Goal: Transaction & Acquisition: Purchase product/service

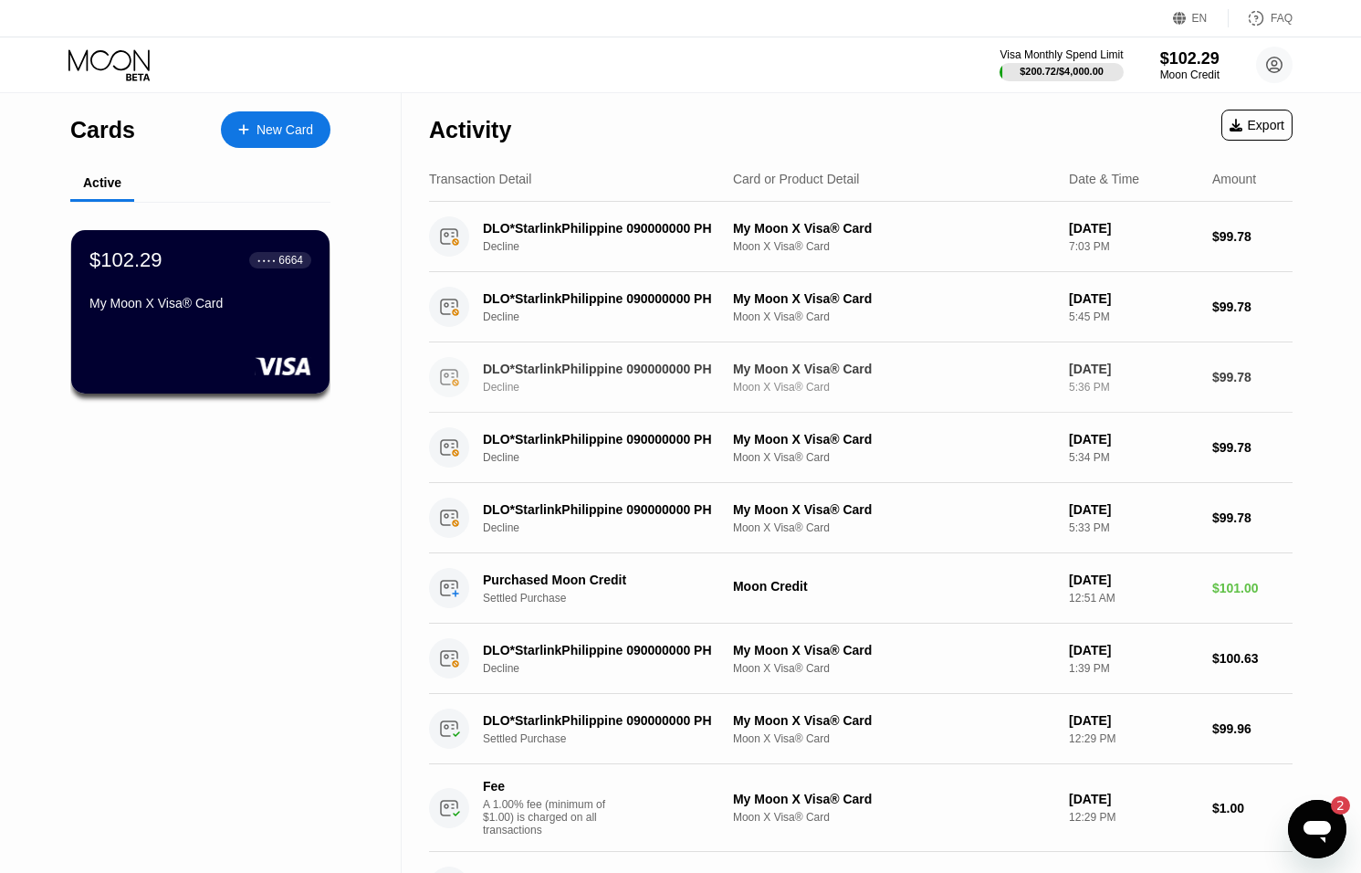
scroll to position [682, 0]
click at [1323, 825] on icon "Open messaging window, 2 unread messages" at bounding box center [1317, 832] width 27 height 22
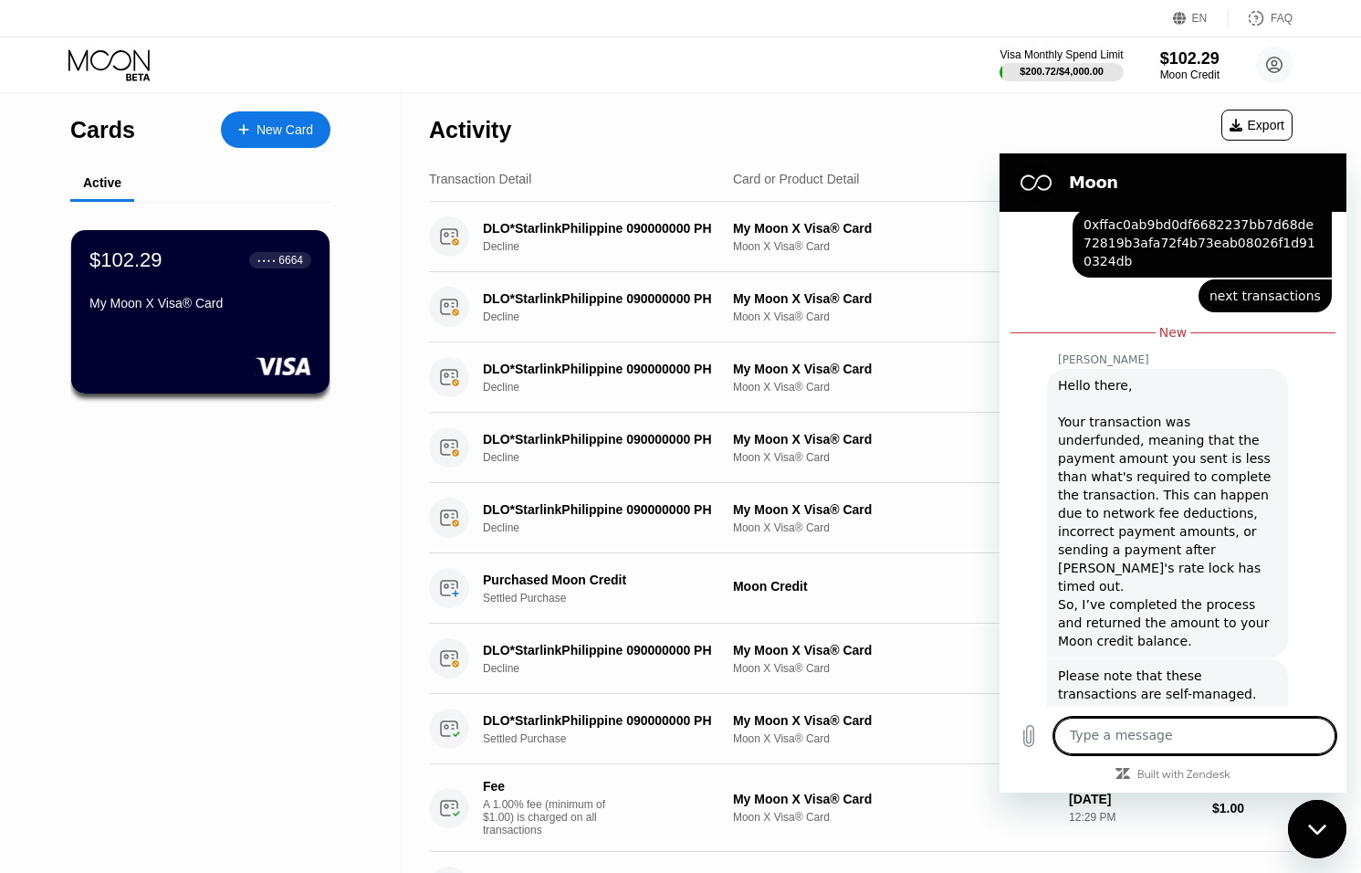
scroll to position [1090, 0]
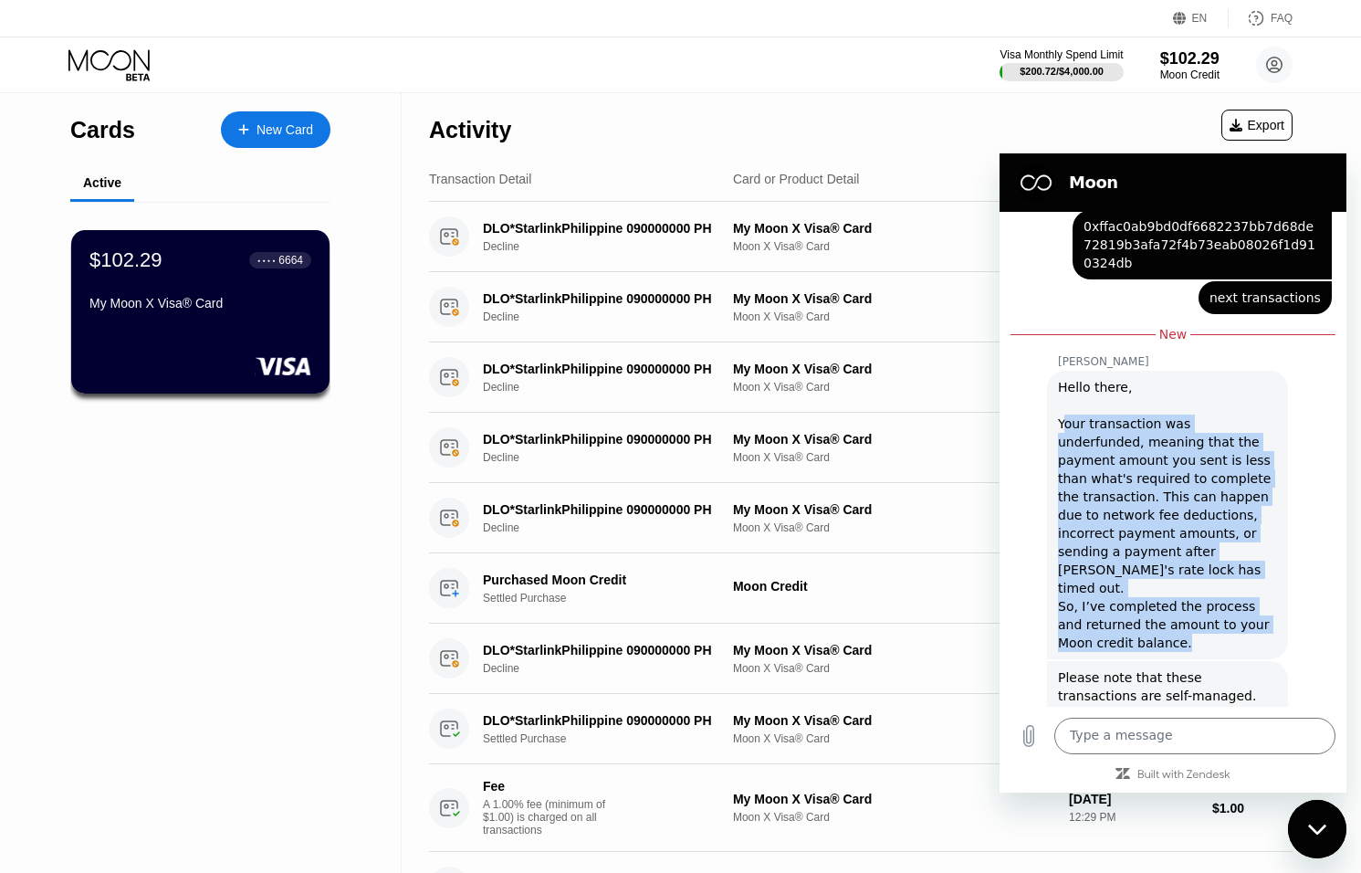
drag, startPoint x: 1064, startPoint y: 391, endPoint x: 1199, endPoint y: 564, distance: 219.9
click at [1199, 564] on div "Hello there, Your transaction was underfunded, meaning that the payment amount …" at bounding box center [1167, 515] width 219 height 274
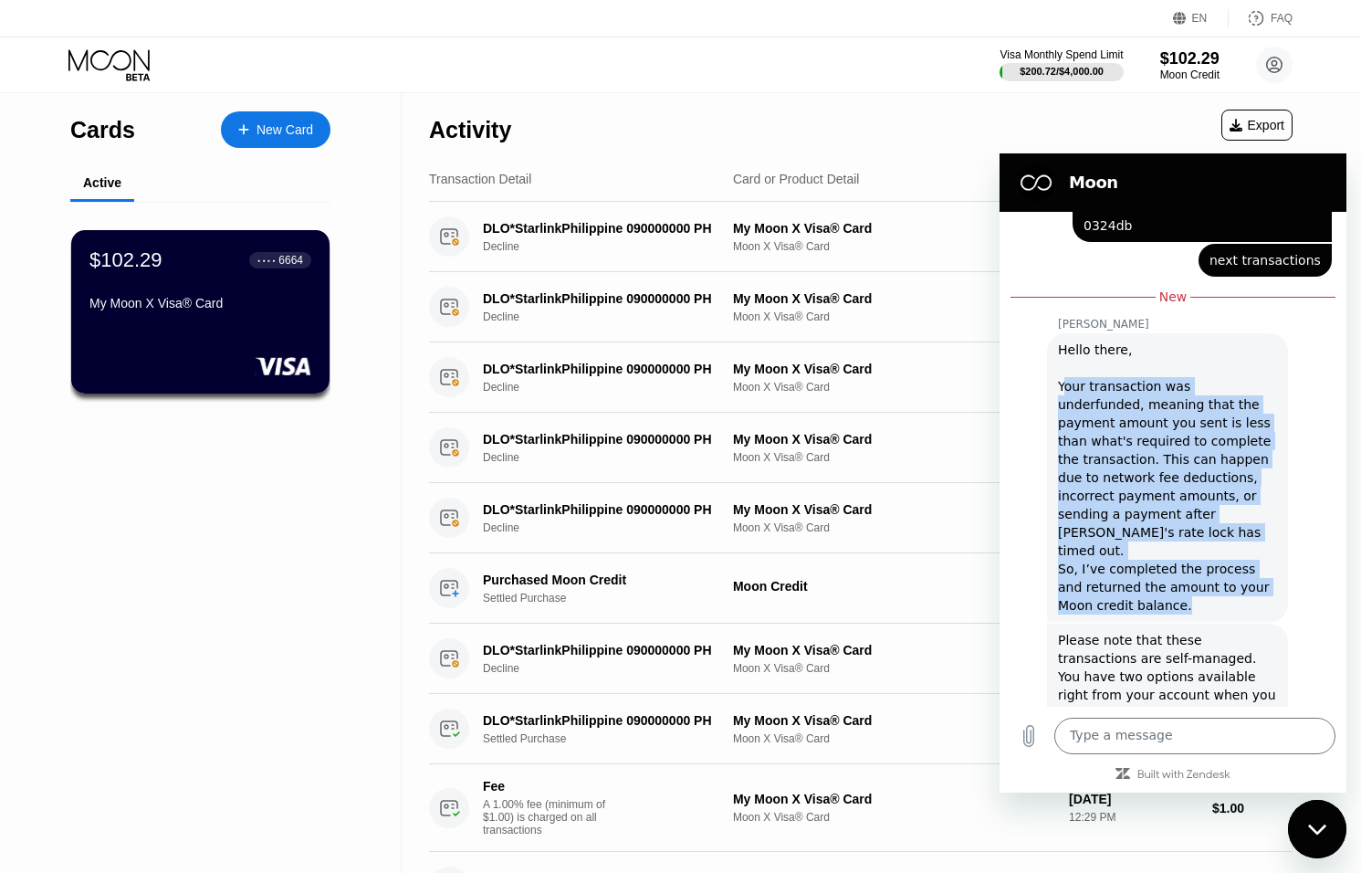
scroll to position [1190, 0]
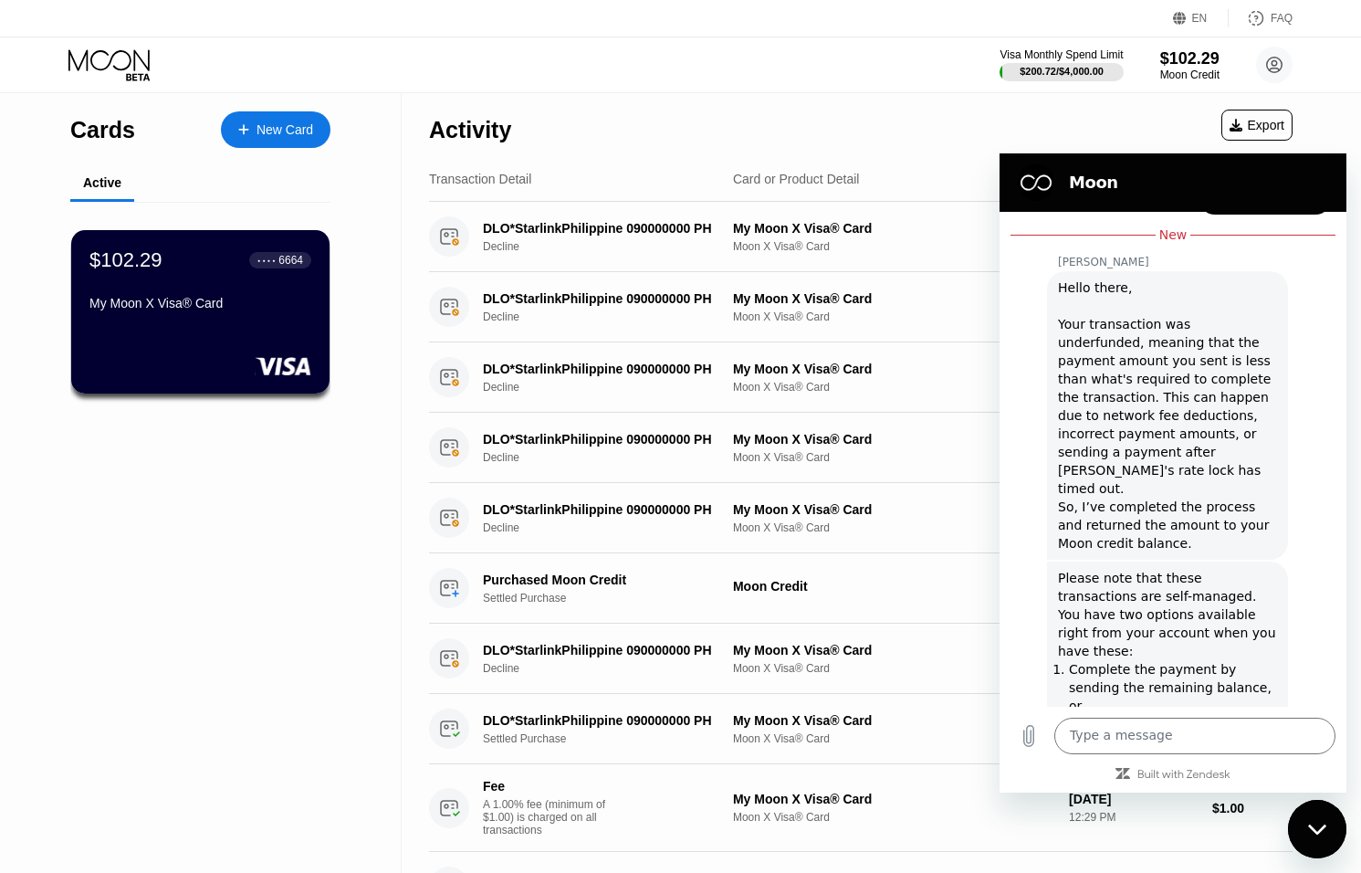
click at [1252, 715] on p "Refund the amount already received back to your Moon credit balance." at bounding box center [1173, 742] width 208 height 55
click at [1333, 833] on div "Close messaging window" at bounding box center [1317, 829] width 55 height 55
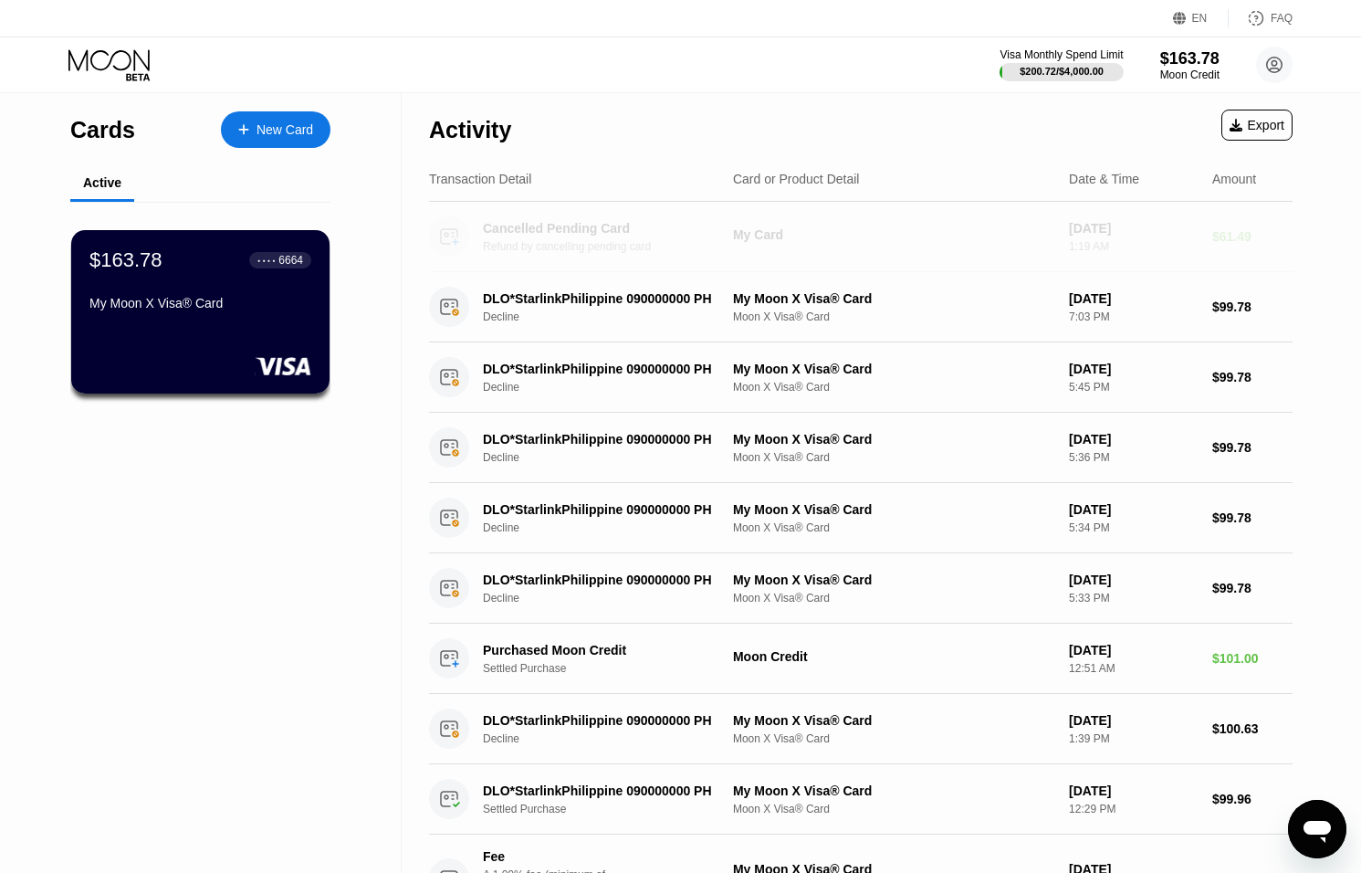
click at [998, 227] on div "My Card" at bounding box center [893, 234] width 321 height 15
click at [997, 227] on div "My Card" at bounding box center [893, 234] width 321 height 15
click at [1131, 246] on div "1:19 AM" at bounding box center [1133, 246] width 129 height 13
click at [1182, 69] on div "Moon Credit" at bounding box center [1189, 74] width 59 height 13
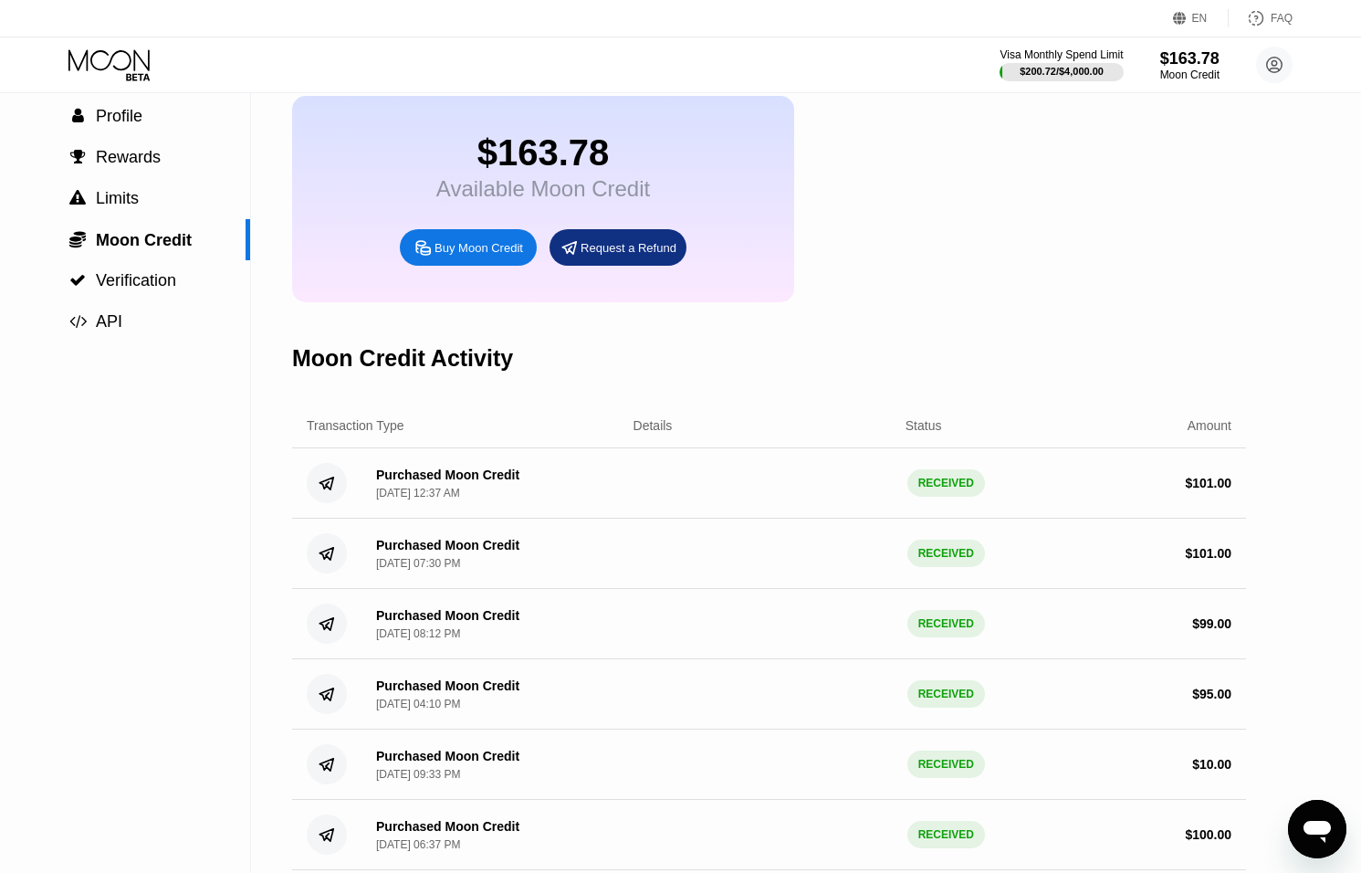
scroll to position [91, 0]
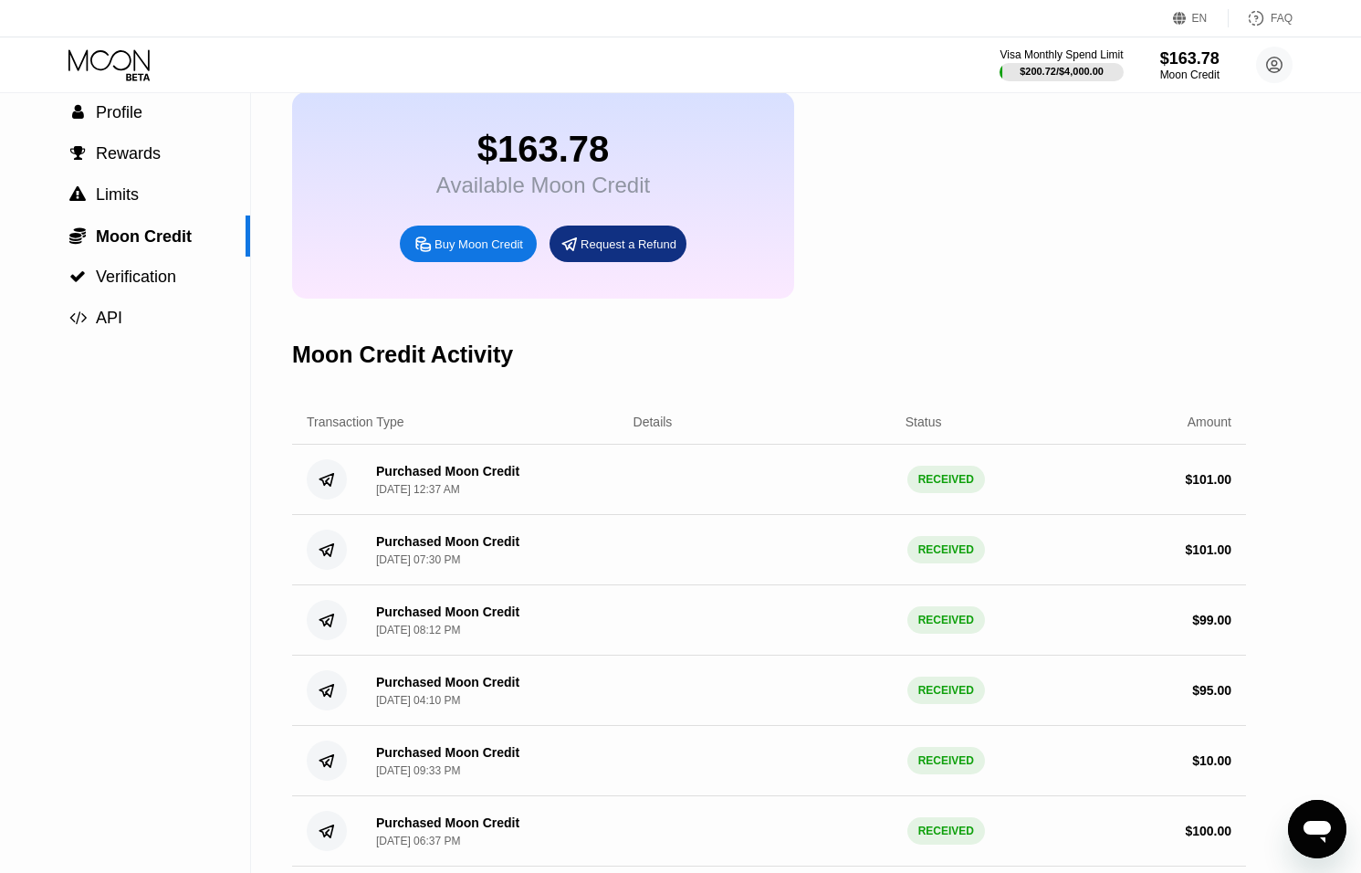
click at [1038, 474] on div "Purchased Moon Credit Sep 21, 2025, 12:37 AM RECEIVED $ 101.00" at bounding box center [769, 480] width 954 height 70
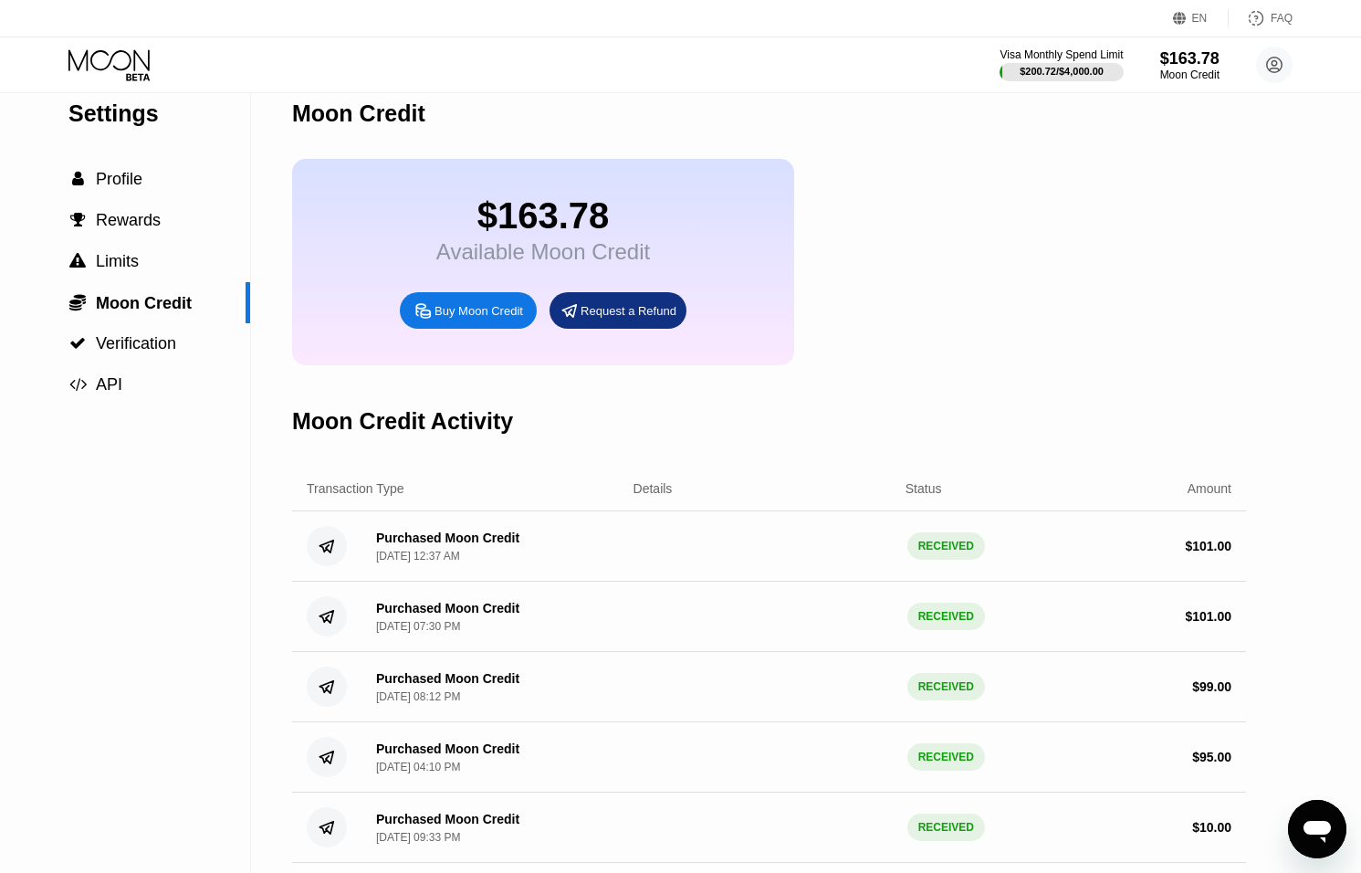
scroll to position [14, 0]
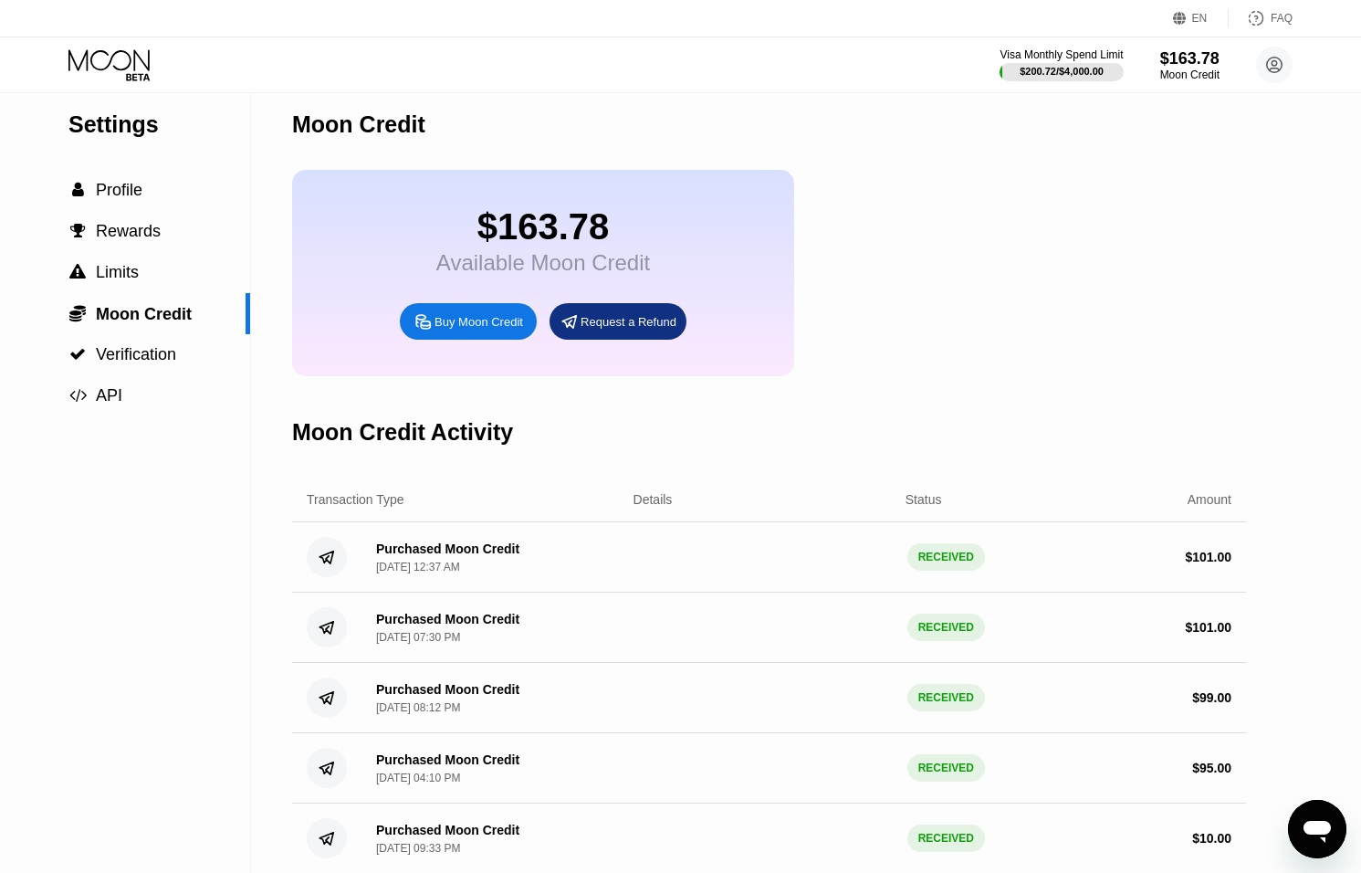
click at [104, 68] on icon at bounding box center [108, 59] width 81 height 21
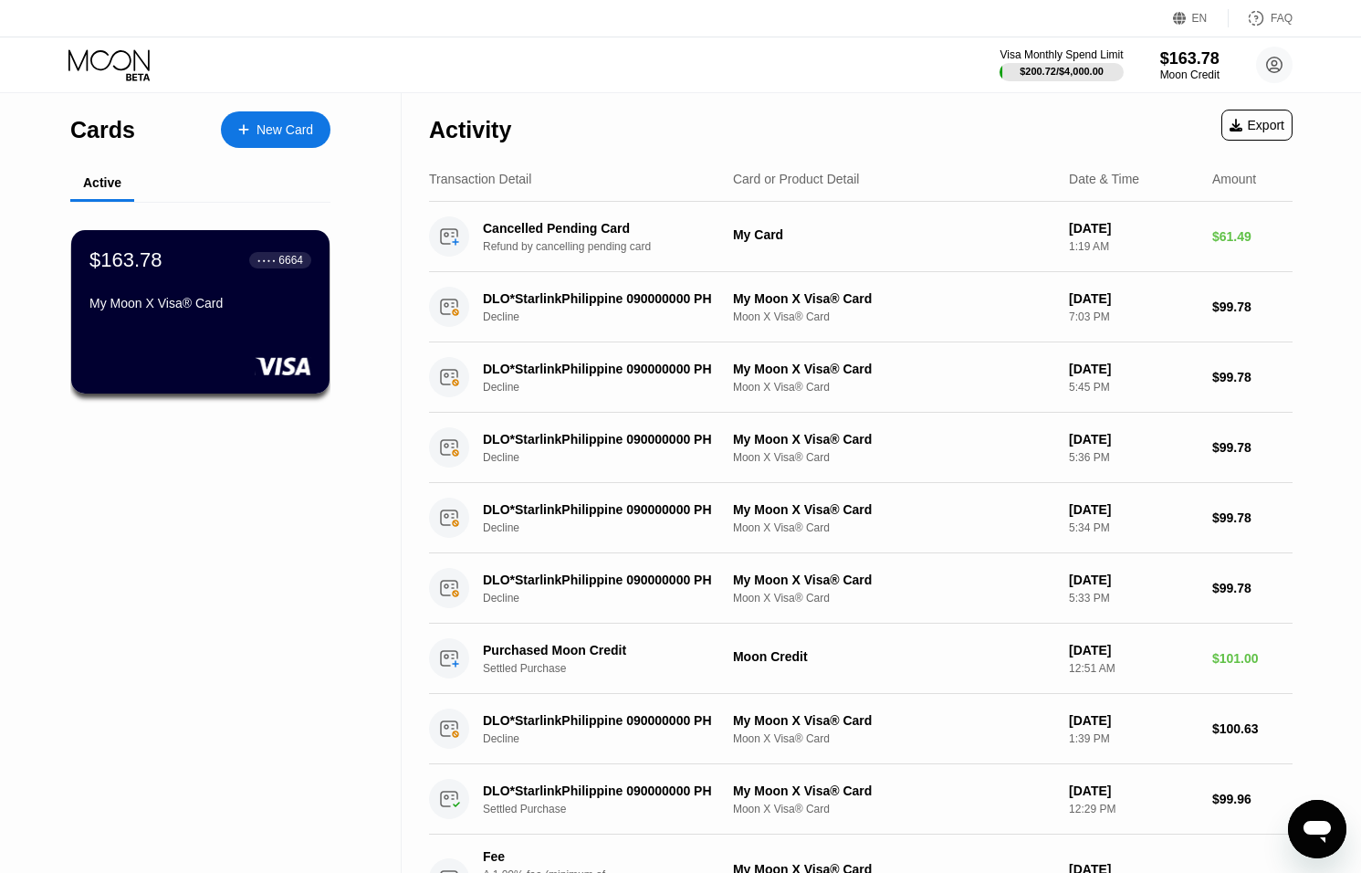
click at [1318, 835] on icon "Open messaging window" at bounding box center [1317, 829] width 33 height 33
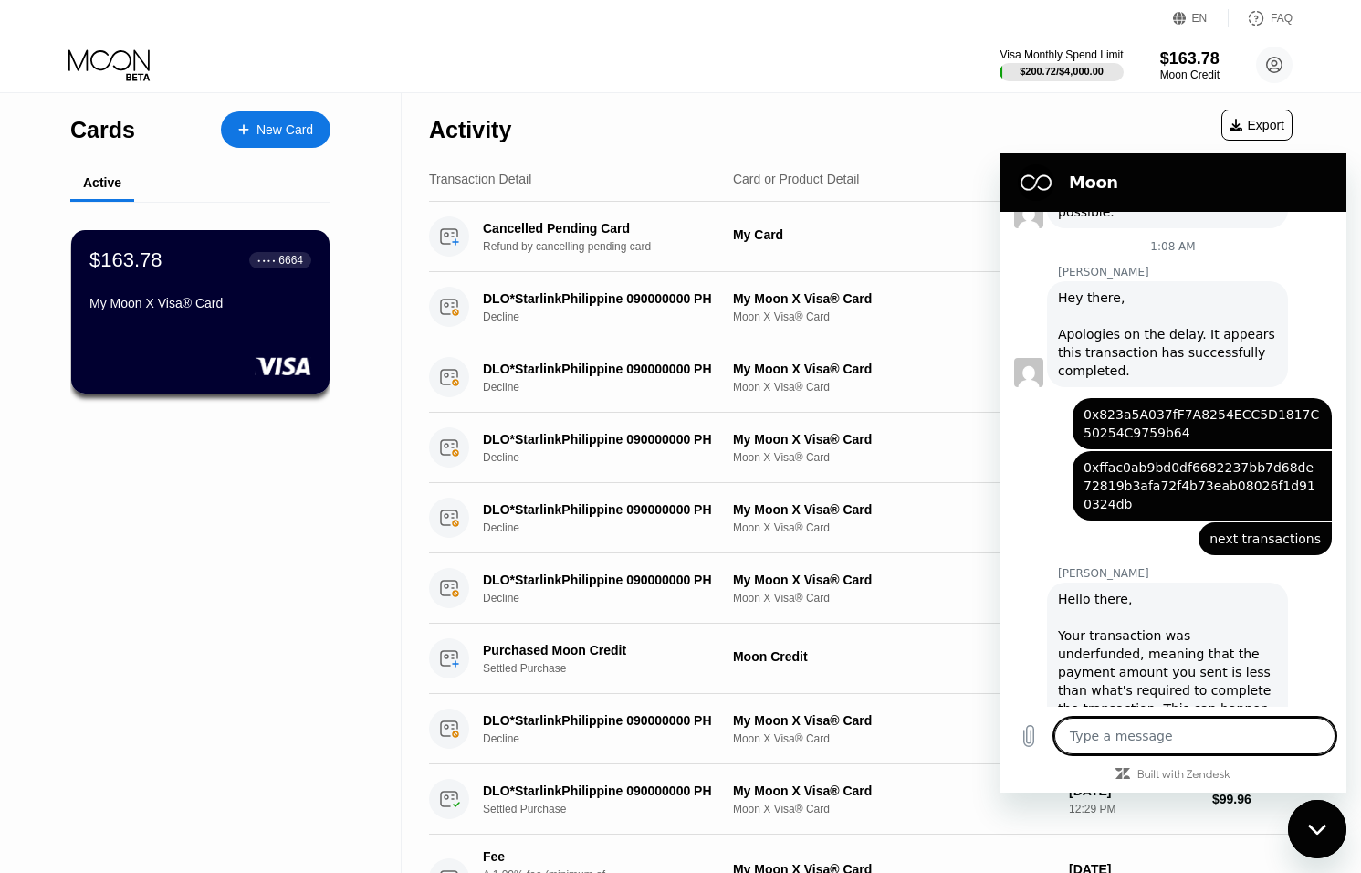
scroll to position [1160, 0]
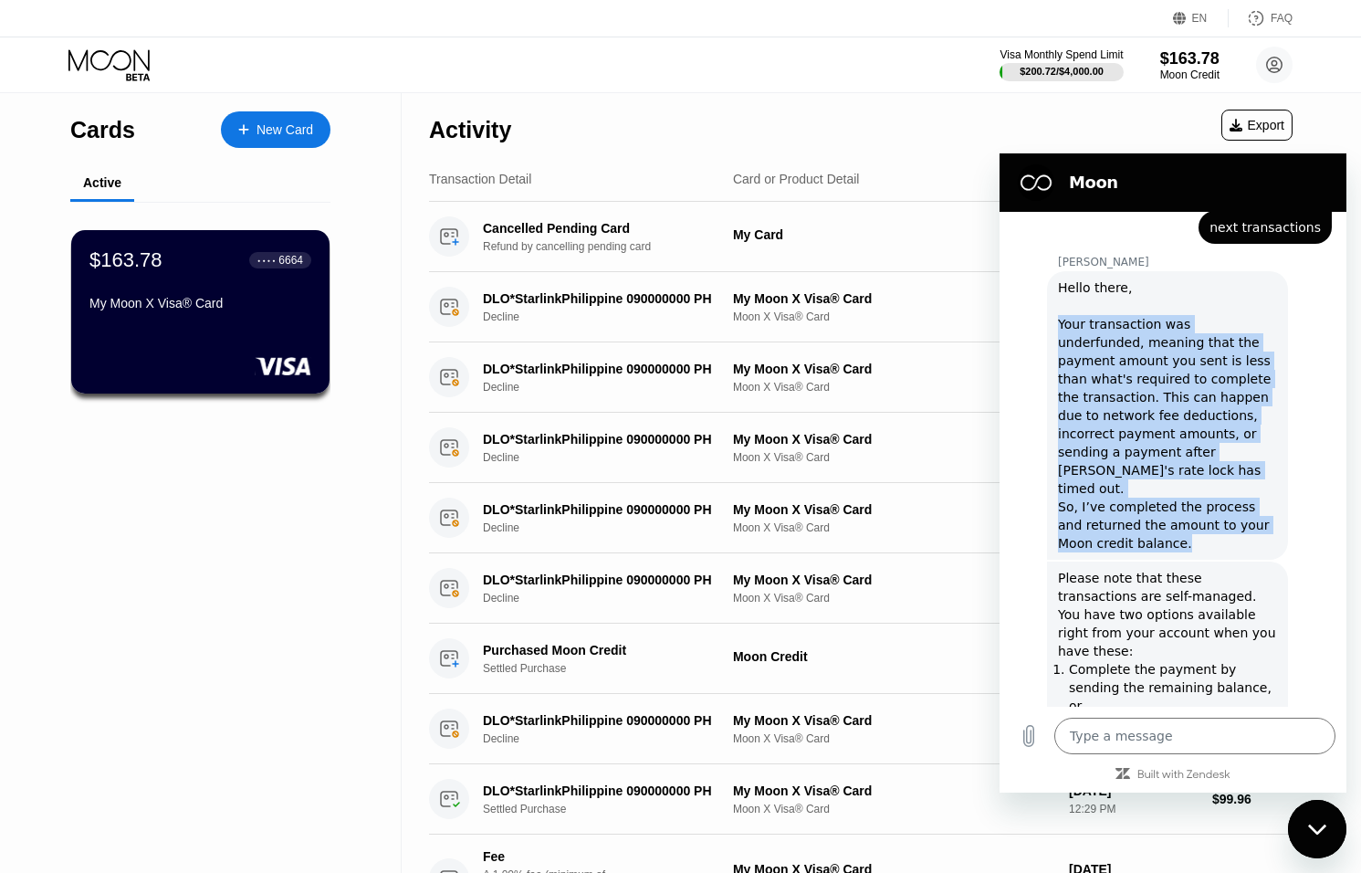
drag, startPoint x: 1088, startPoint y: 322, endPoint x: 1149, endPoint y: 474, distance: 163.1
click at [1150, 476] on div "Hello there, Your transaction was underfunded, meaning that the payment amount …" at bounding box center [1167, 415] width 219 height 274
click at [1196, 560] on div "Sam says: Please note that these transactions are self-managed. You have two op…" at bounding box center [1180, 678] width 332 height 236
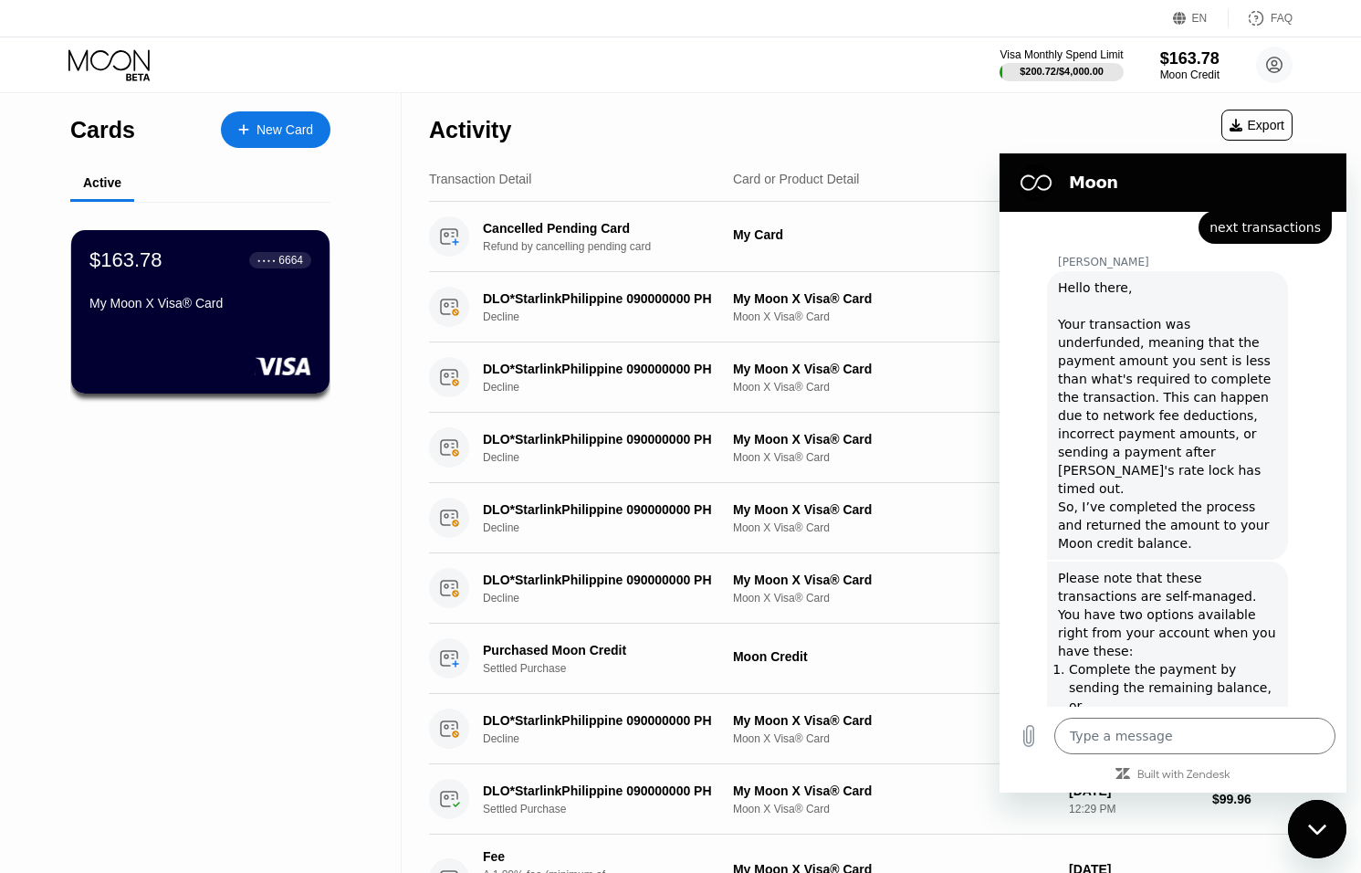
click at [1310, 829] on icon "Close messaging window" at bounding box center [1317, 830] width 19 height 12
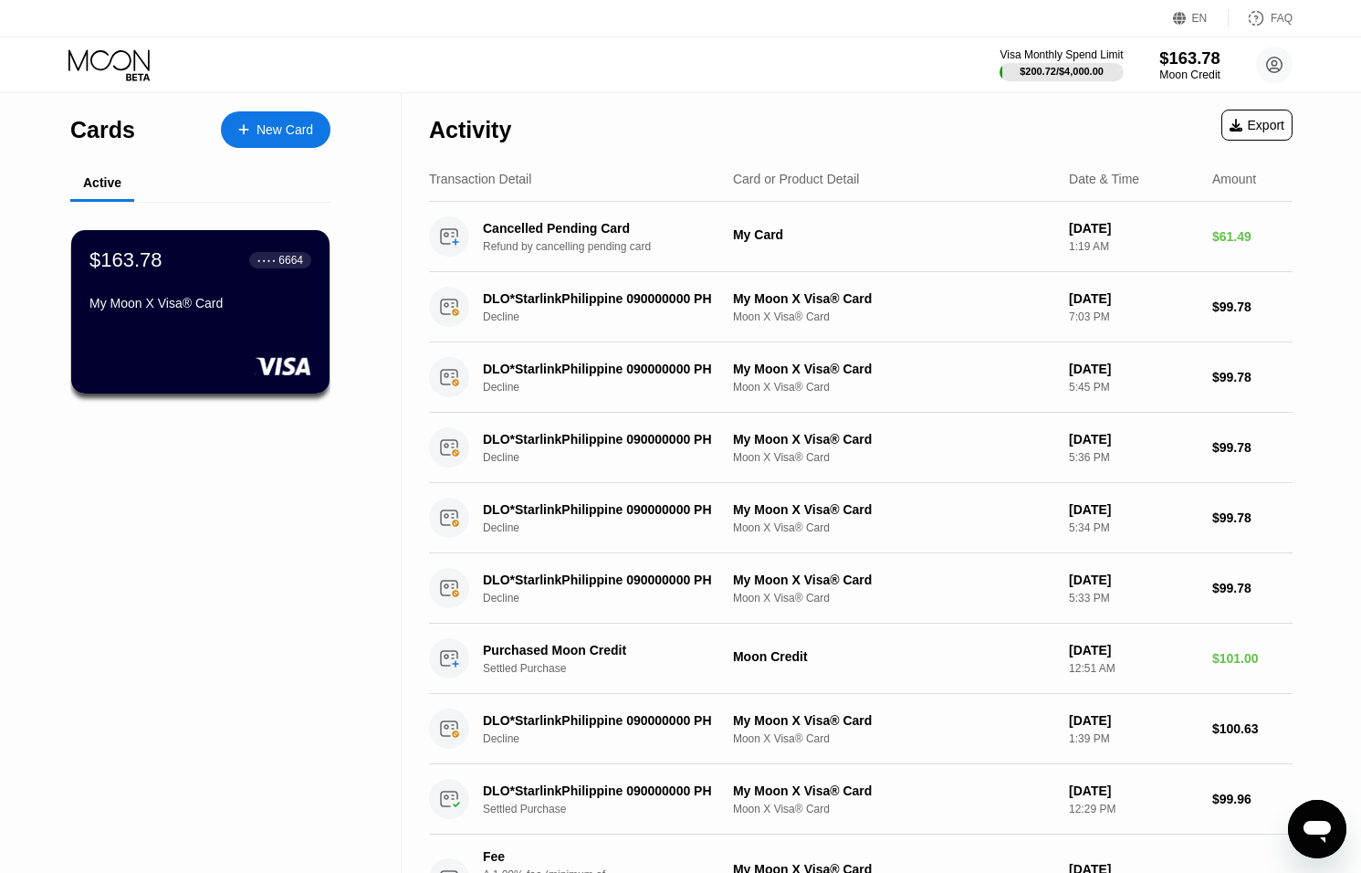
click at [1185, 69] on div "Moon Credit" at bounding box center [1190, 74] width 61 height 13
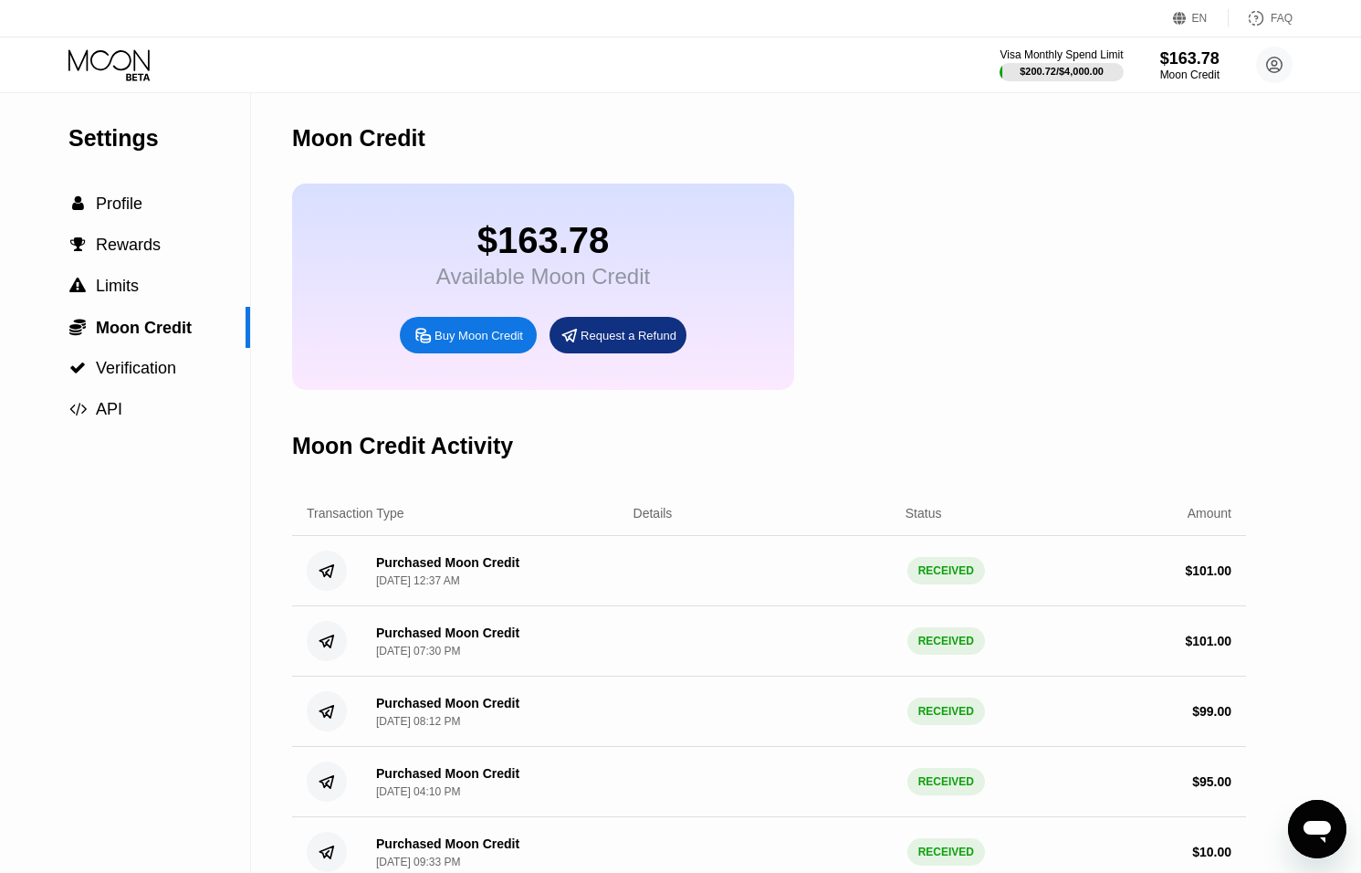
scroll to position [69, 0]
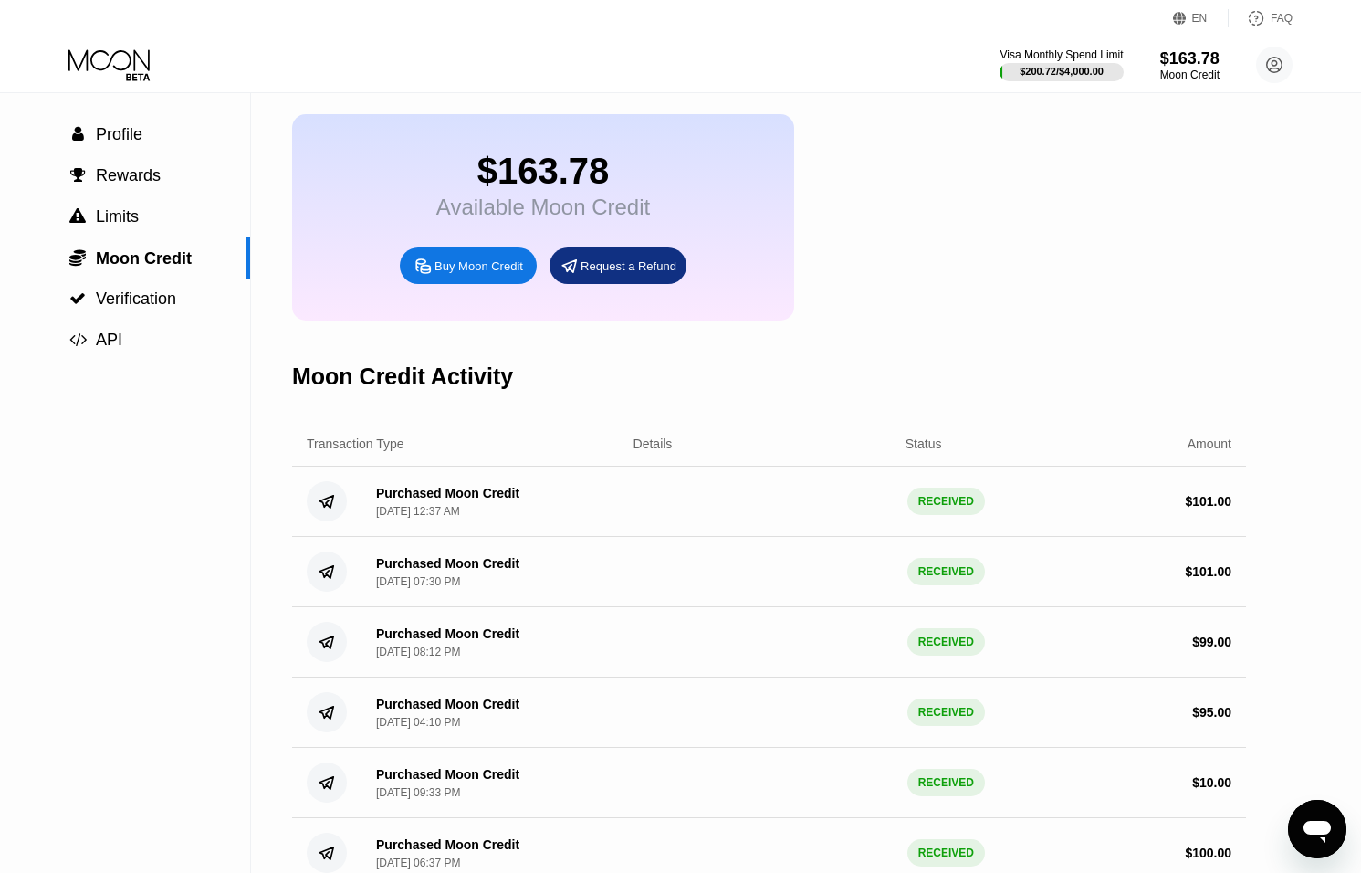
click at [1058, 493] on div "Purchased Moon Credit Sep 21, 2025, 12:37 AM RECEIVED $ 101.00" at bounding box center [769, 502] width 954 height 70
click at [971, 500] on div "RECEIVED" at bounding box center [947, 501] width 78 height 27
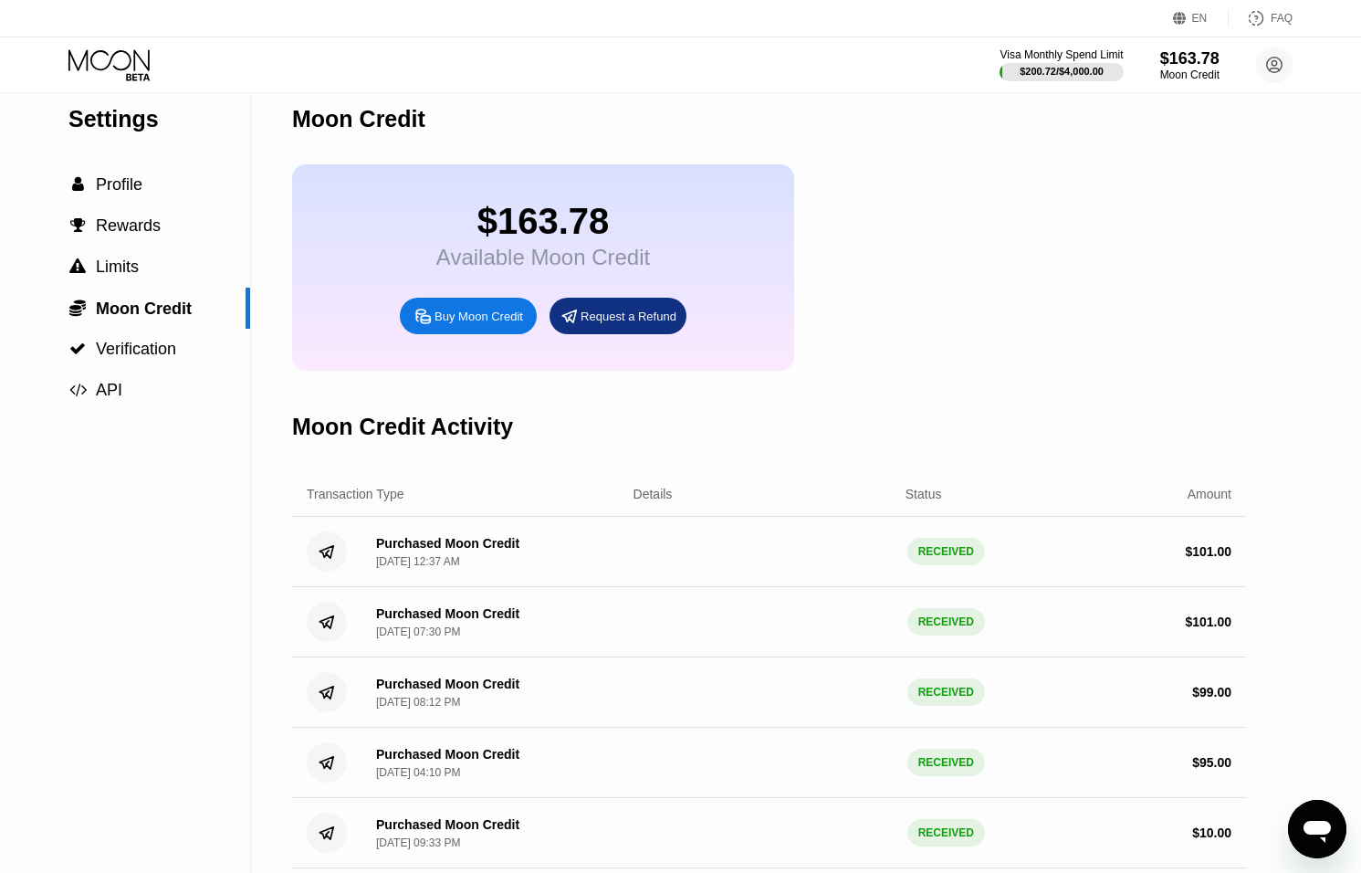
scroll to position [0, 0]
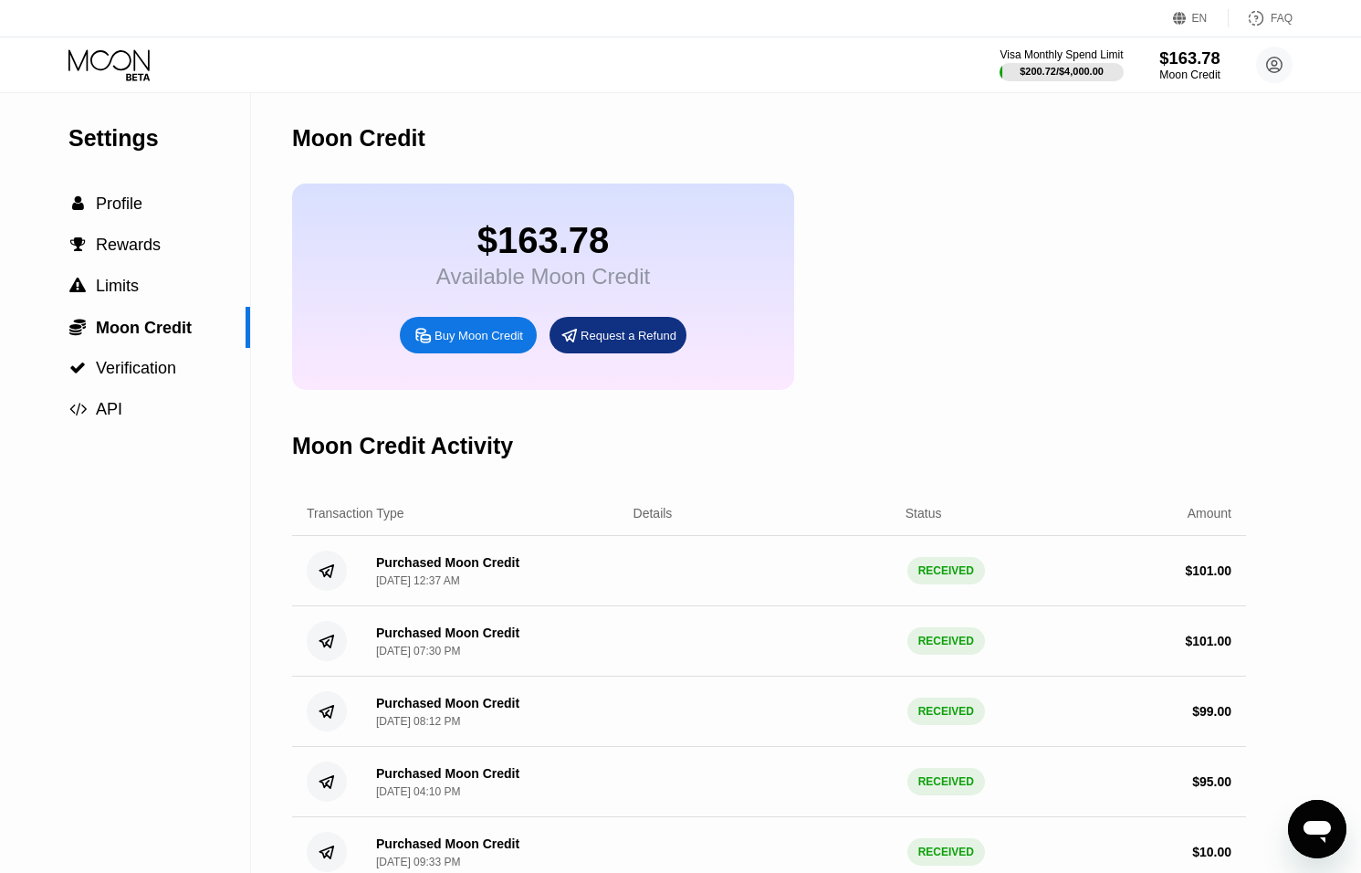
click at [1201, 67] on div "$163.78" at bounding box center [1190, 57] width 61 height 19
click at [120, 57] on icon at bounding box center [110, 65] width 85 height 32
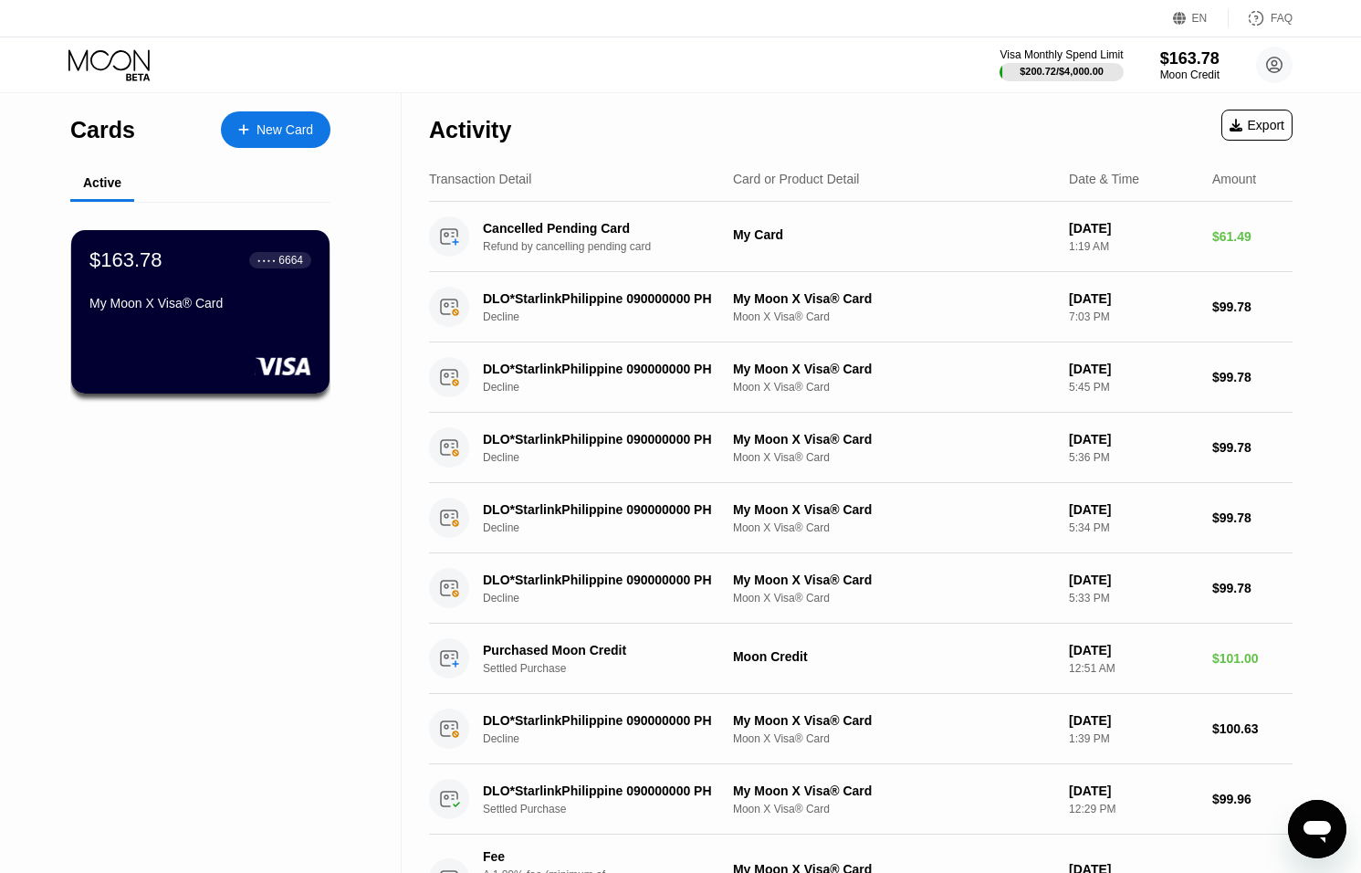
click at [1314, 819] on icon "Open messaging window" at bounding box center [1317, 829] width 33 height 33
type textarea "x"
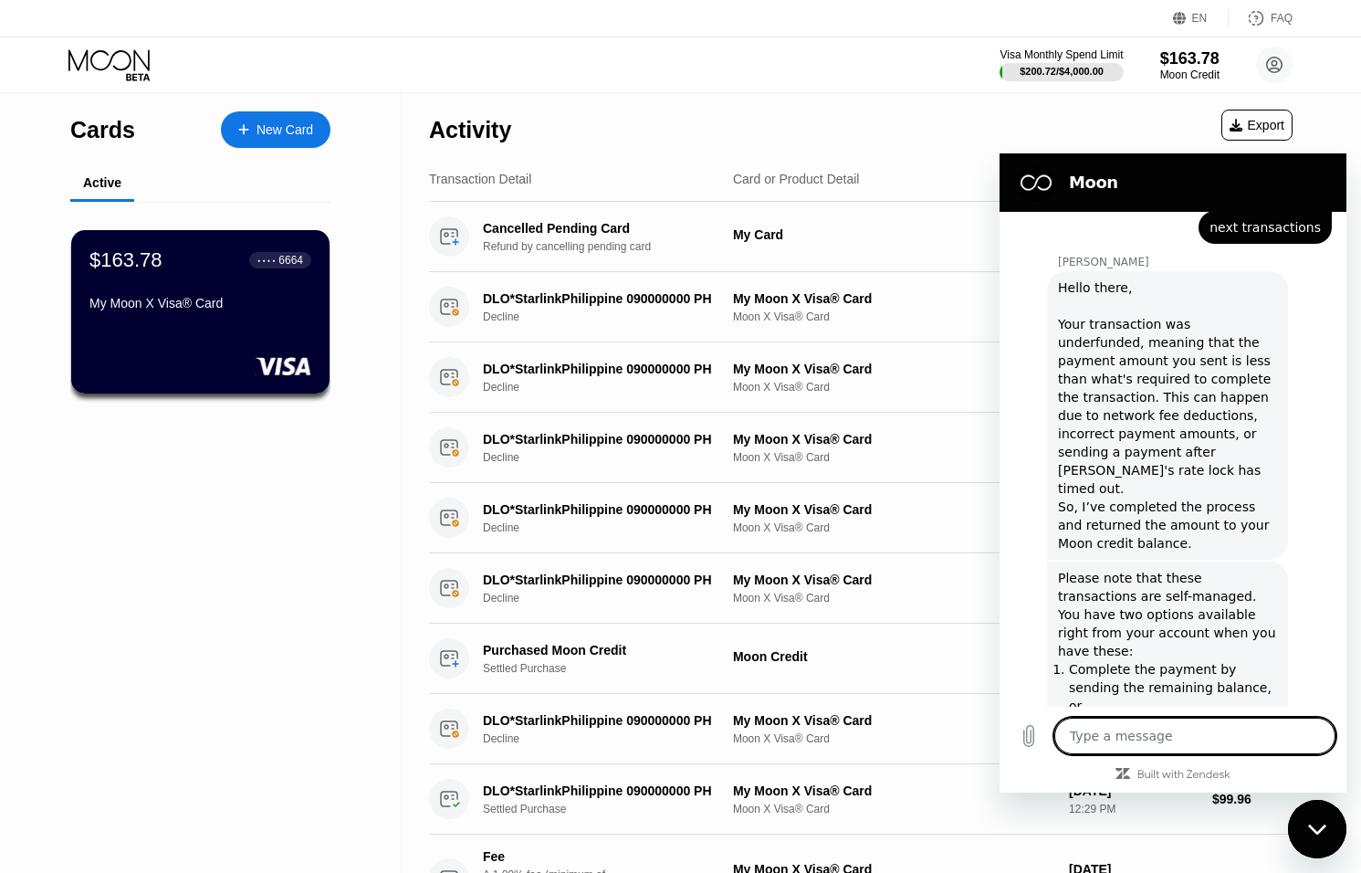
type textarea "a"
type textarea "x"
type textarea "I"
type textarea "x"
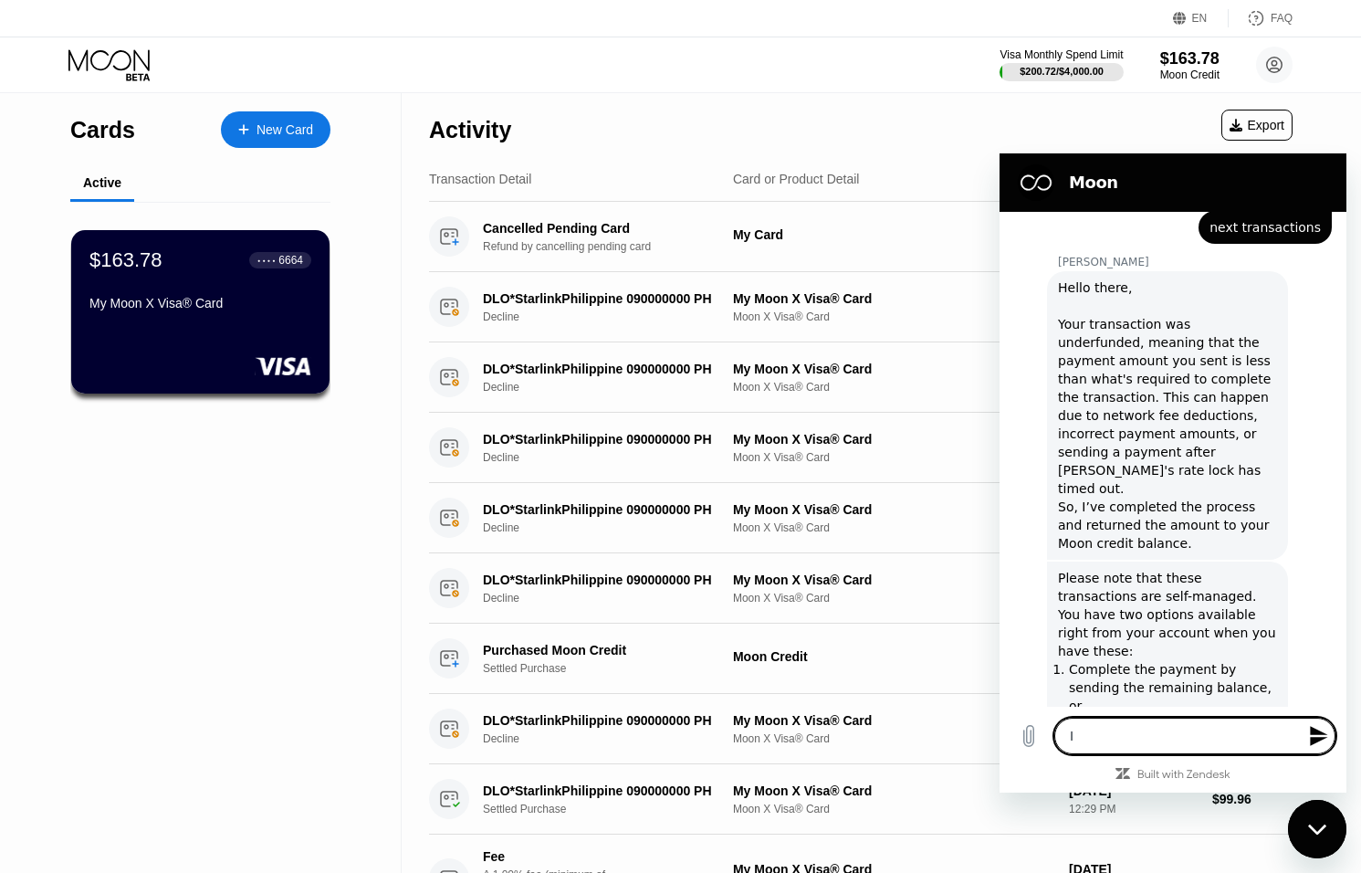
type textarea "I"
type textarea "x"
type textarea "I a"
type textarea "x"
type textarea "I al"
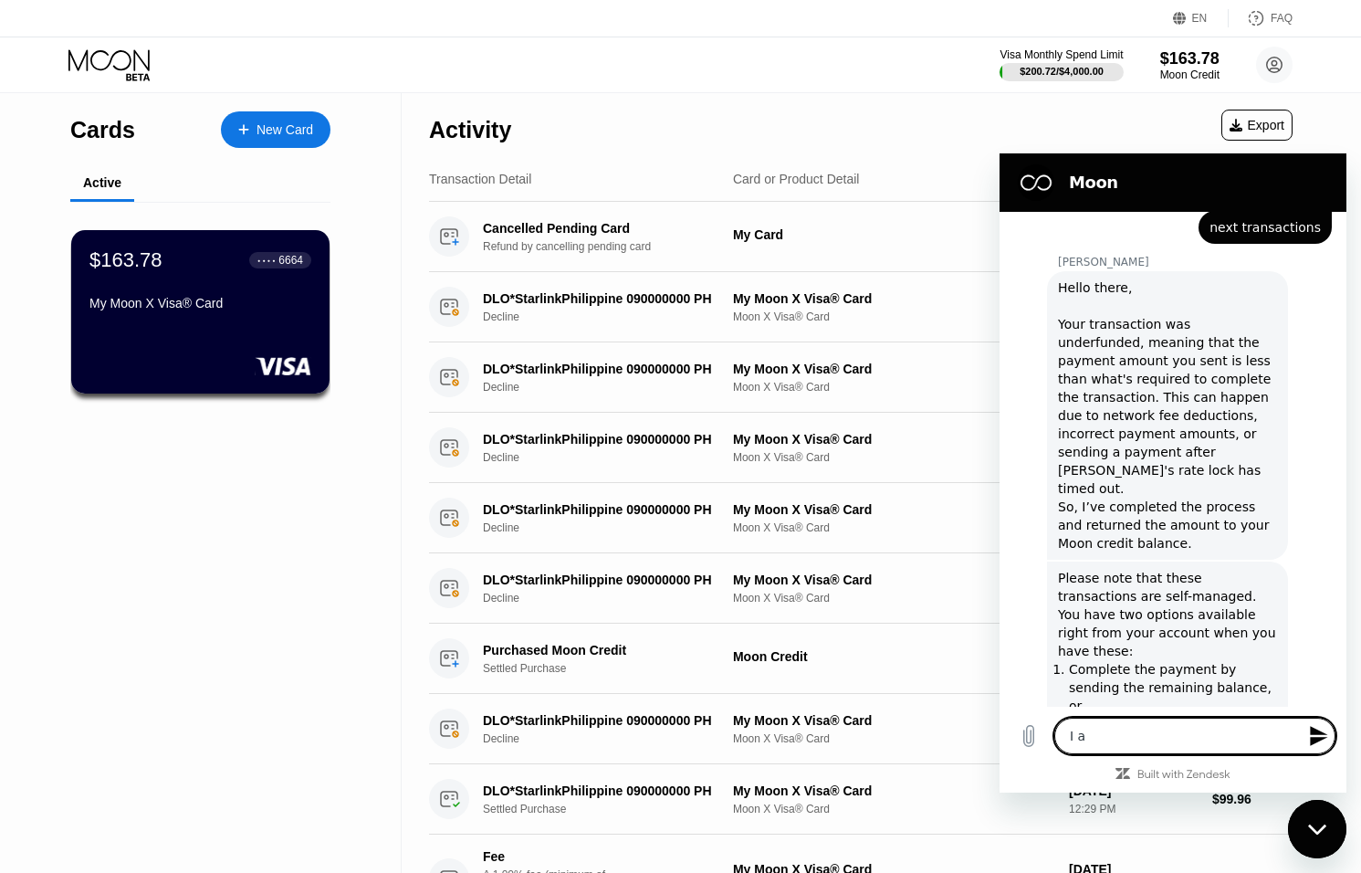
type textarea "x"
type textarea "I alr"
type textarea "x"
type textarea "I alre"
type textarea "x"
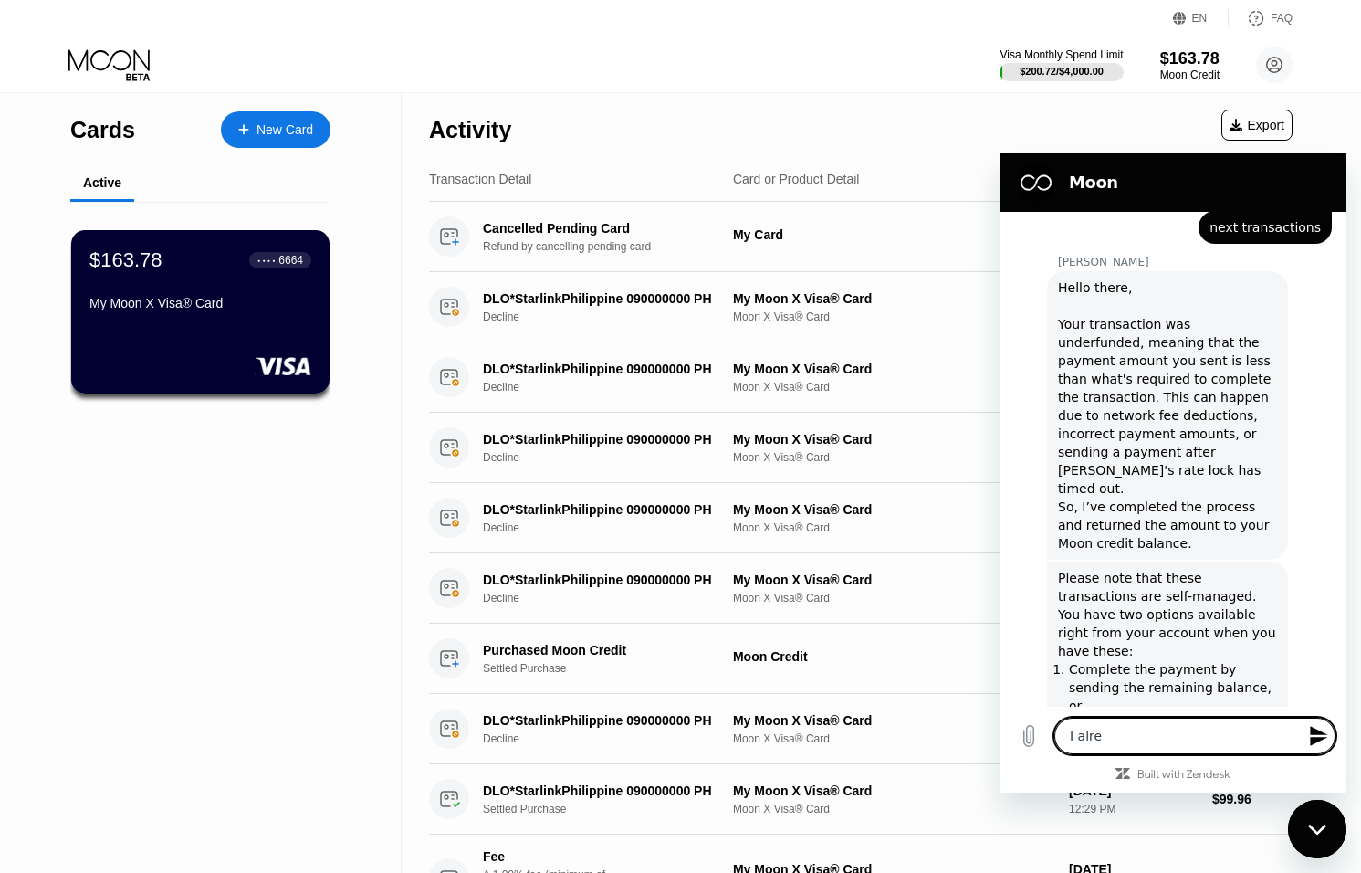
type textarea "I alrea"
type textarea "x"
type textarea "I alread"
type textarea "x"
type textarea "I already"
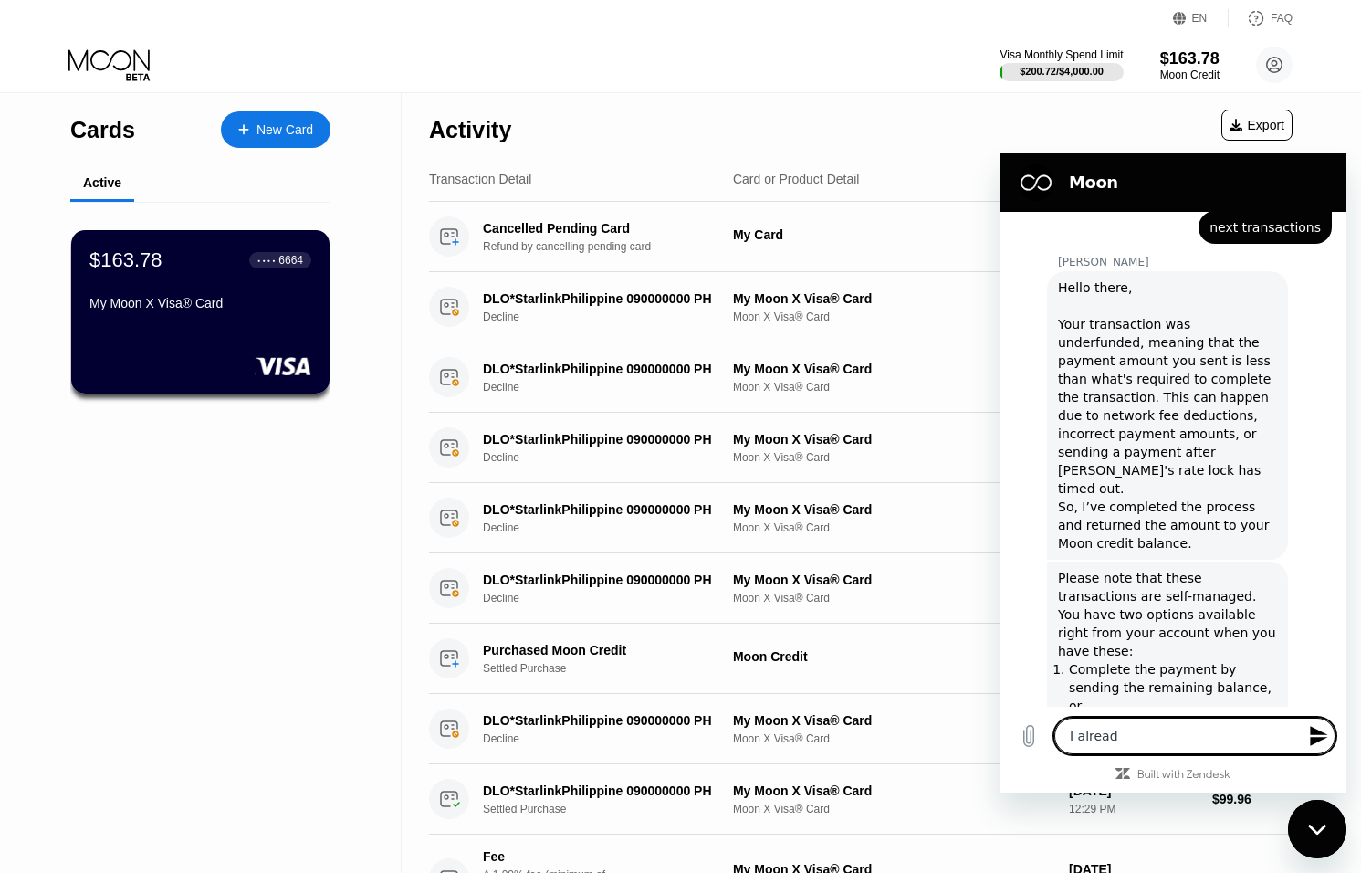
type textarea "x"
type textarea "I already"
type textarea "x"
type textarea "I already s"
type textarea "x"
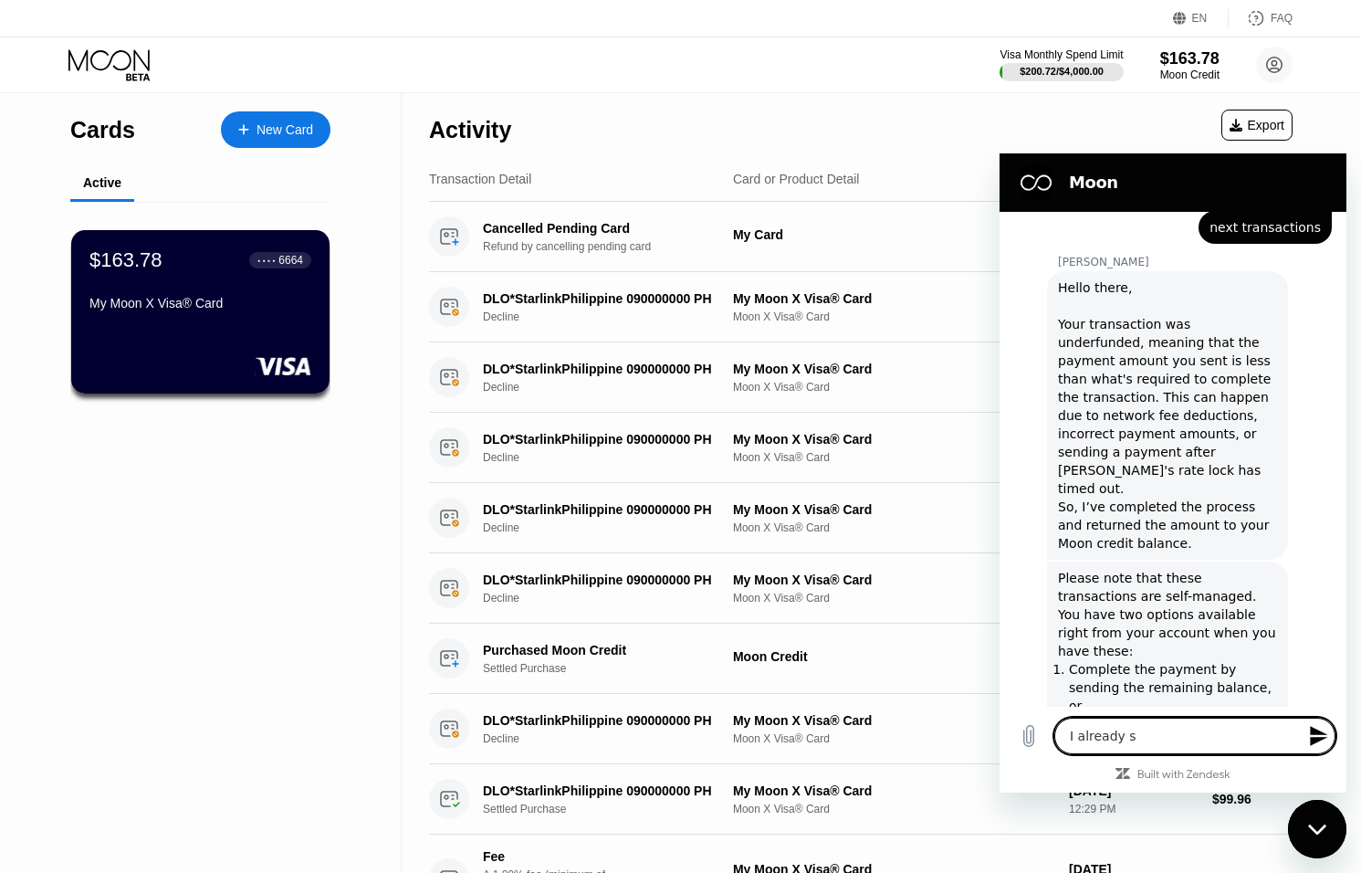
type textarea "I already se"
type textarea "x"
type textarea "I already sen"
type textarea "x"
type textarea "I already send"
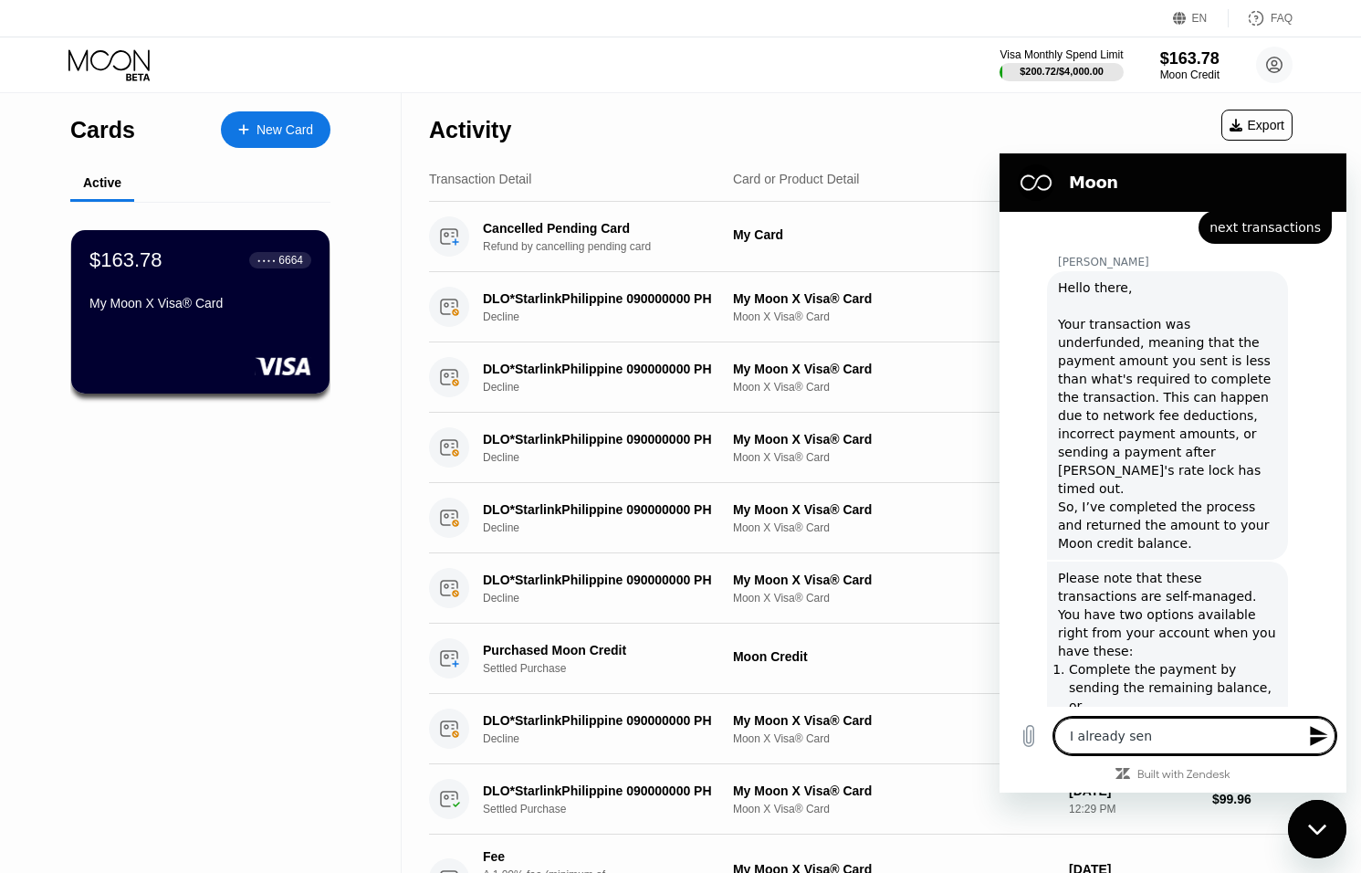
type textarea "x"
type textarea "I already send"
type textarea "x"
type textarea "I already send 1"
type textarea "x"
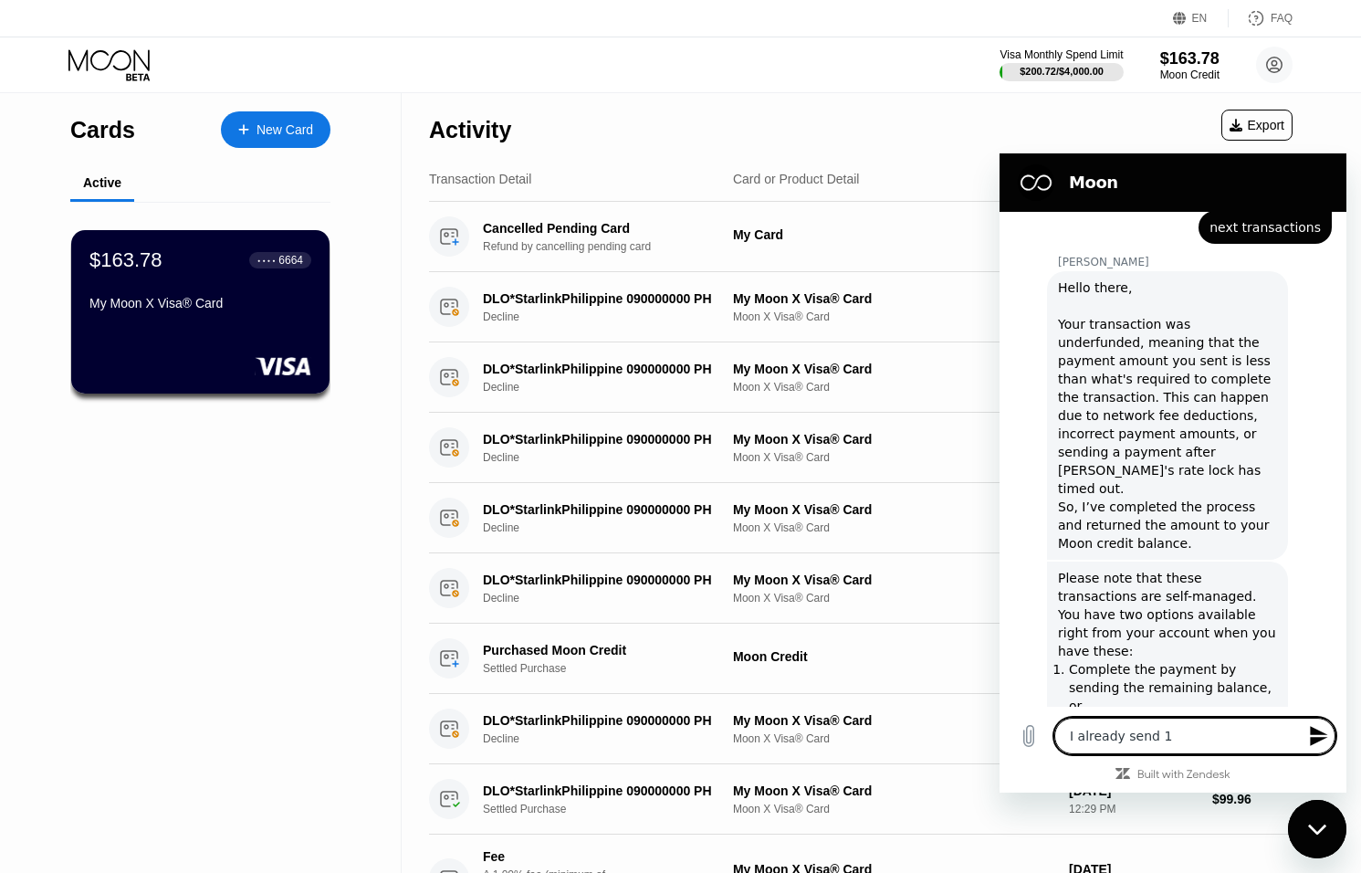
type textarea "I already send 10"
type textarea "x"
type textarea "I already send 101"
type textarea "x"
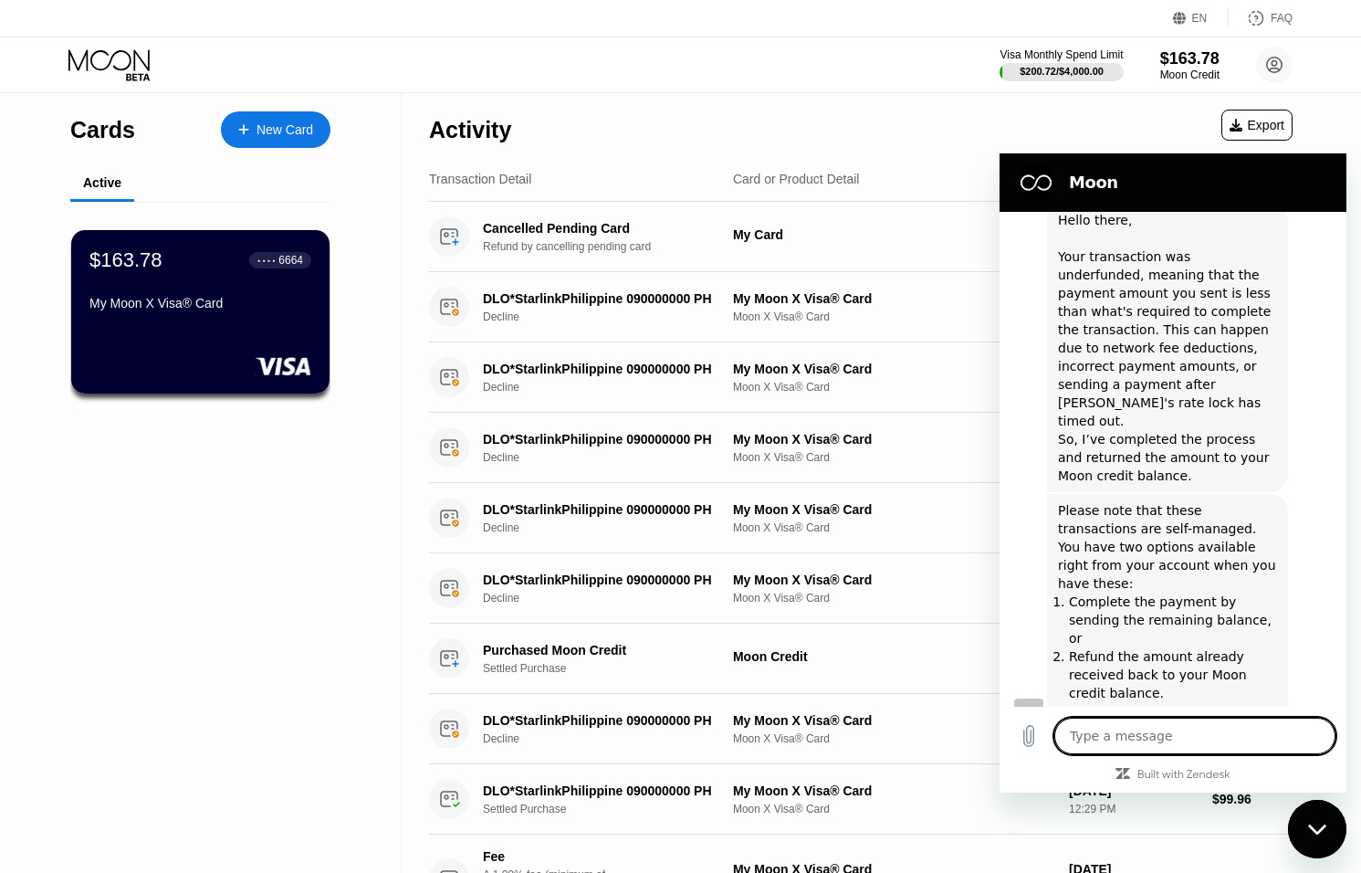
type textarea "x"
type textarea "w"
type textarea "x"
type textarea "wh"
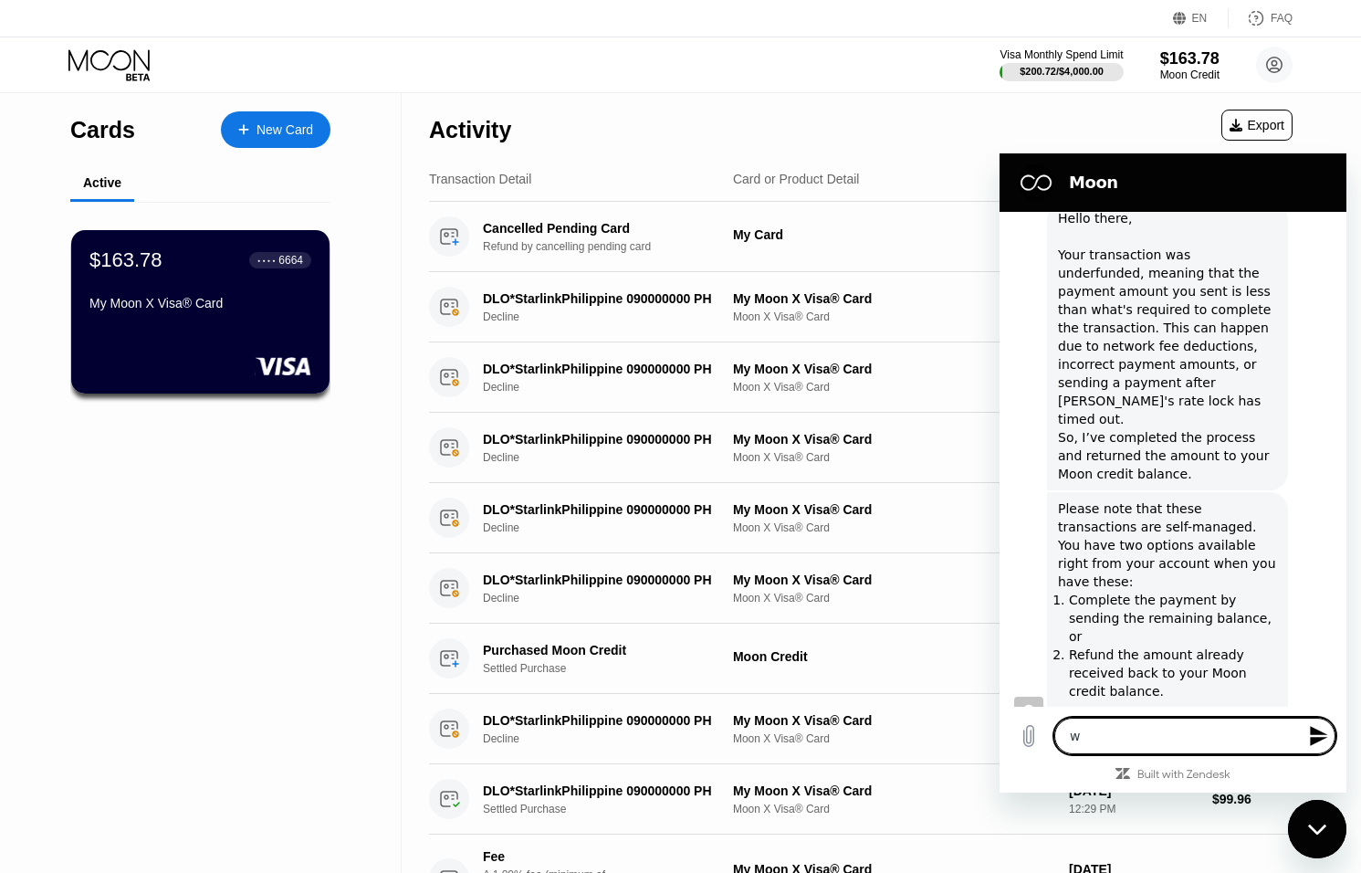
type textarea "x"
type textarea "why"
type textarea "x"
type textarea "why"
type textarea "x"
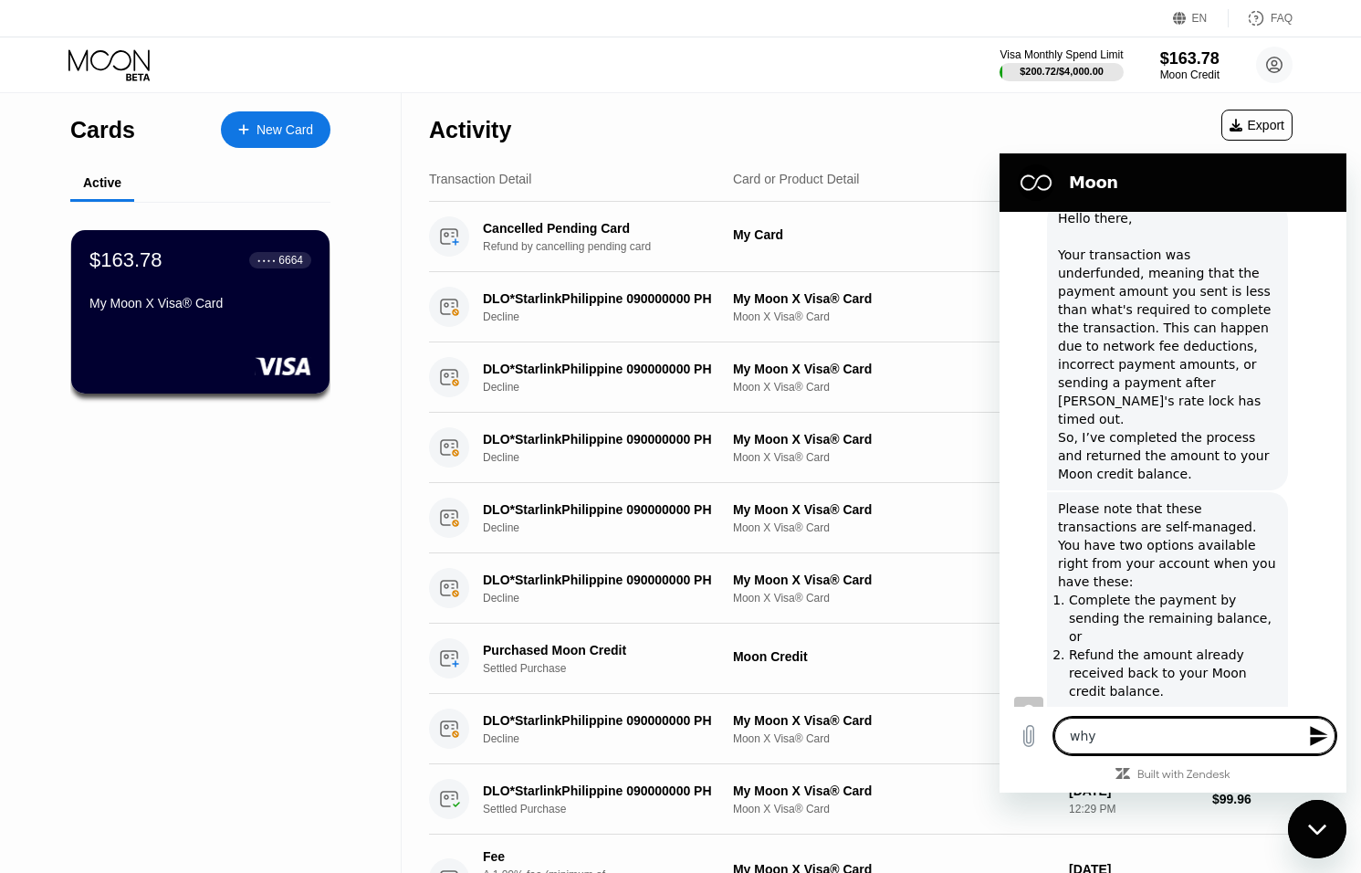
type textarea "why a"
type textarea "x"
type textarea "why ad"
type textarea "x"
type textarea "why add"
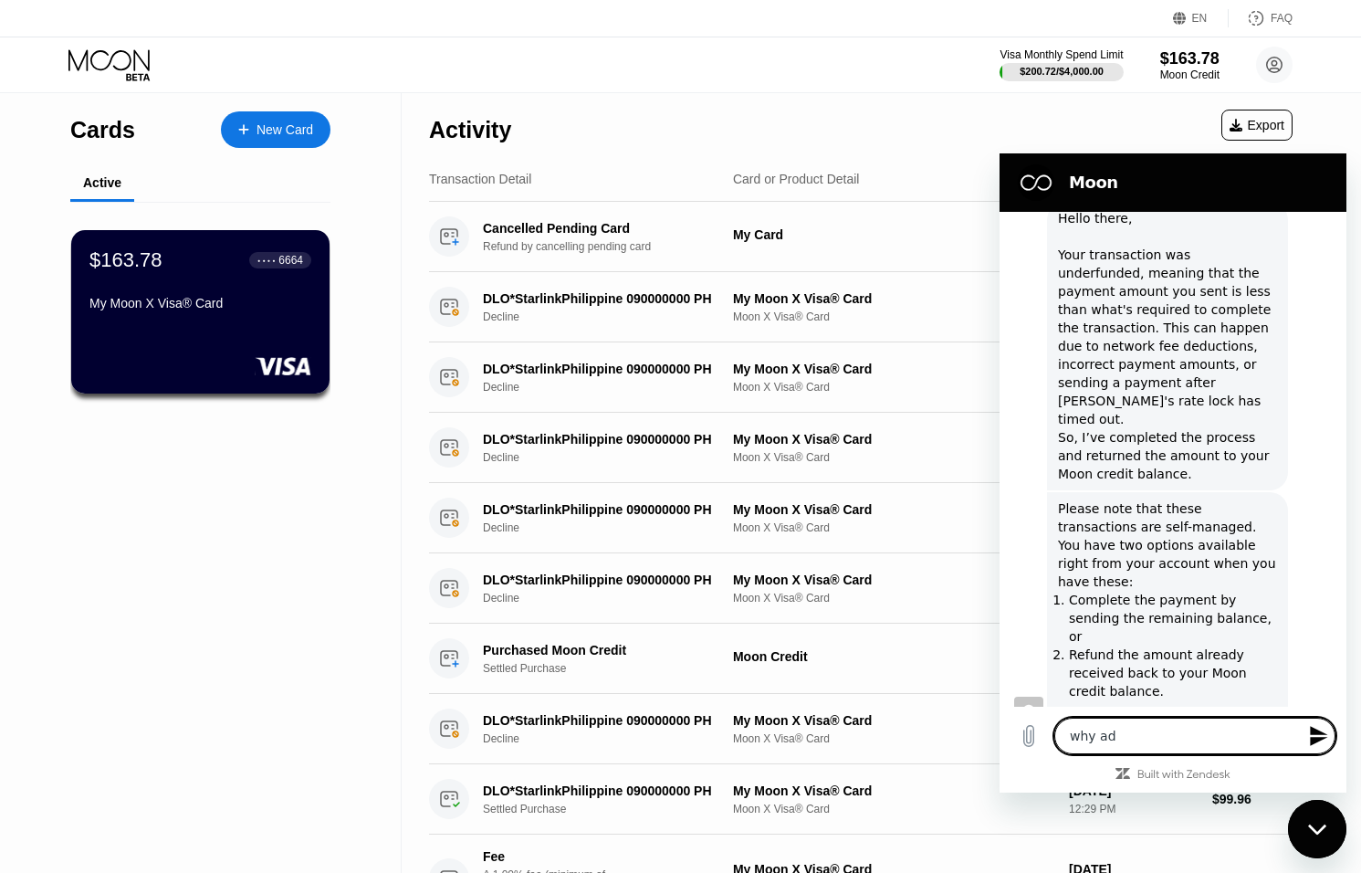
type textarea "x"
type textarea "why add"
type textarea "x"
click at [108, 58] on icon at bounding box center [110, 65] width 85 height 32
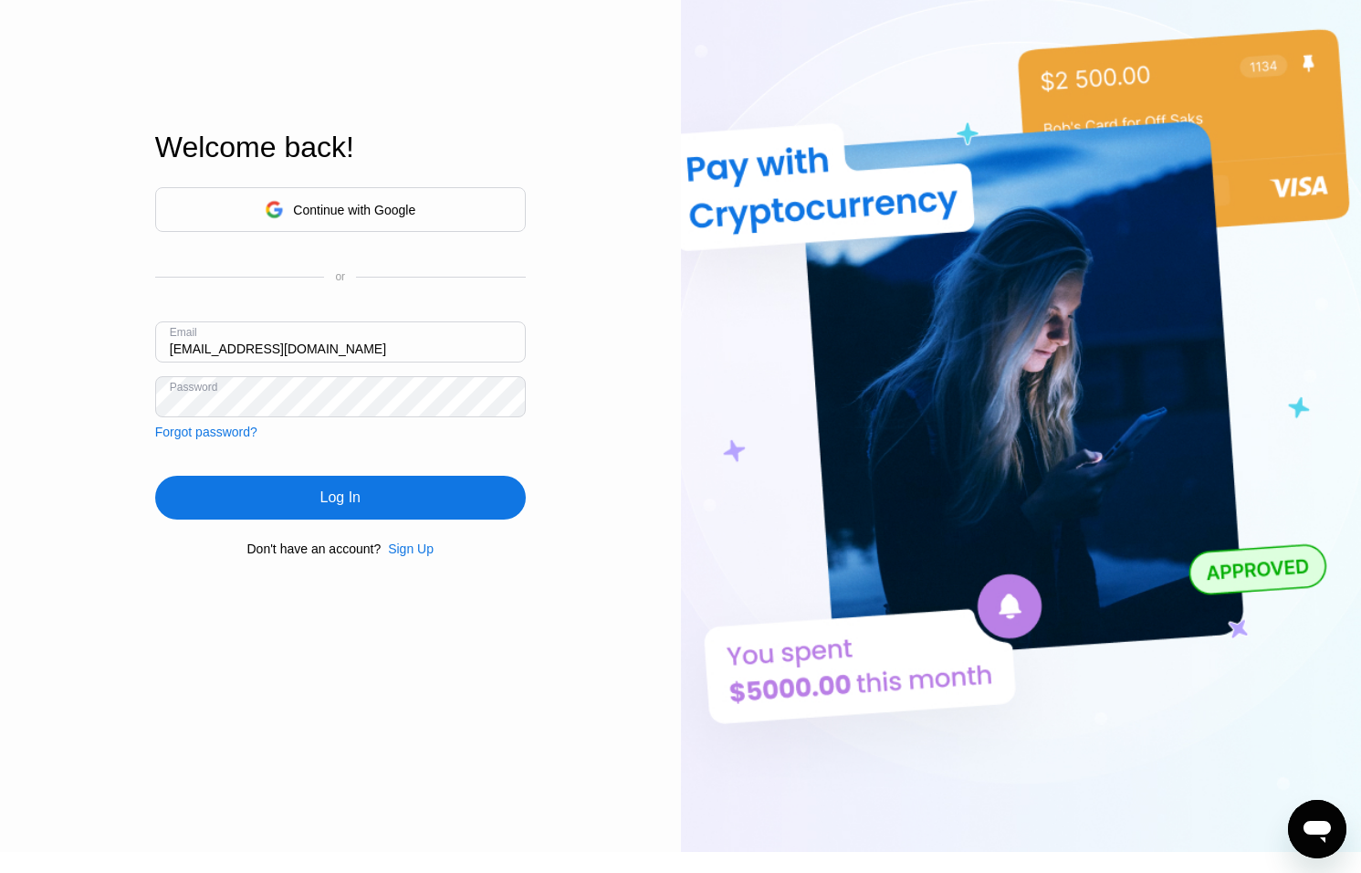
drag, startPoint x: 191, startPoint y: 347, endPoint x: 243, endPoint y: 357, distance: 53.0
click at [191, 347] on input "[EMAIL_ADDRESS][DOMAIN_NAME]" at bounding box center [340, 341] width 371 height 41
type input "sep@dithailand.com"
click at [334, 512] on div "Log In" at bounding box center [340, 498] width 371 height 44
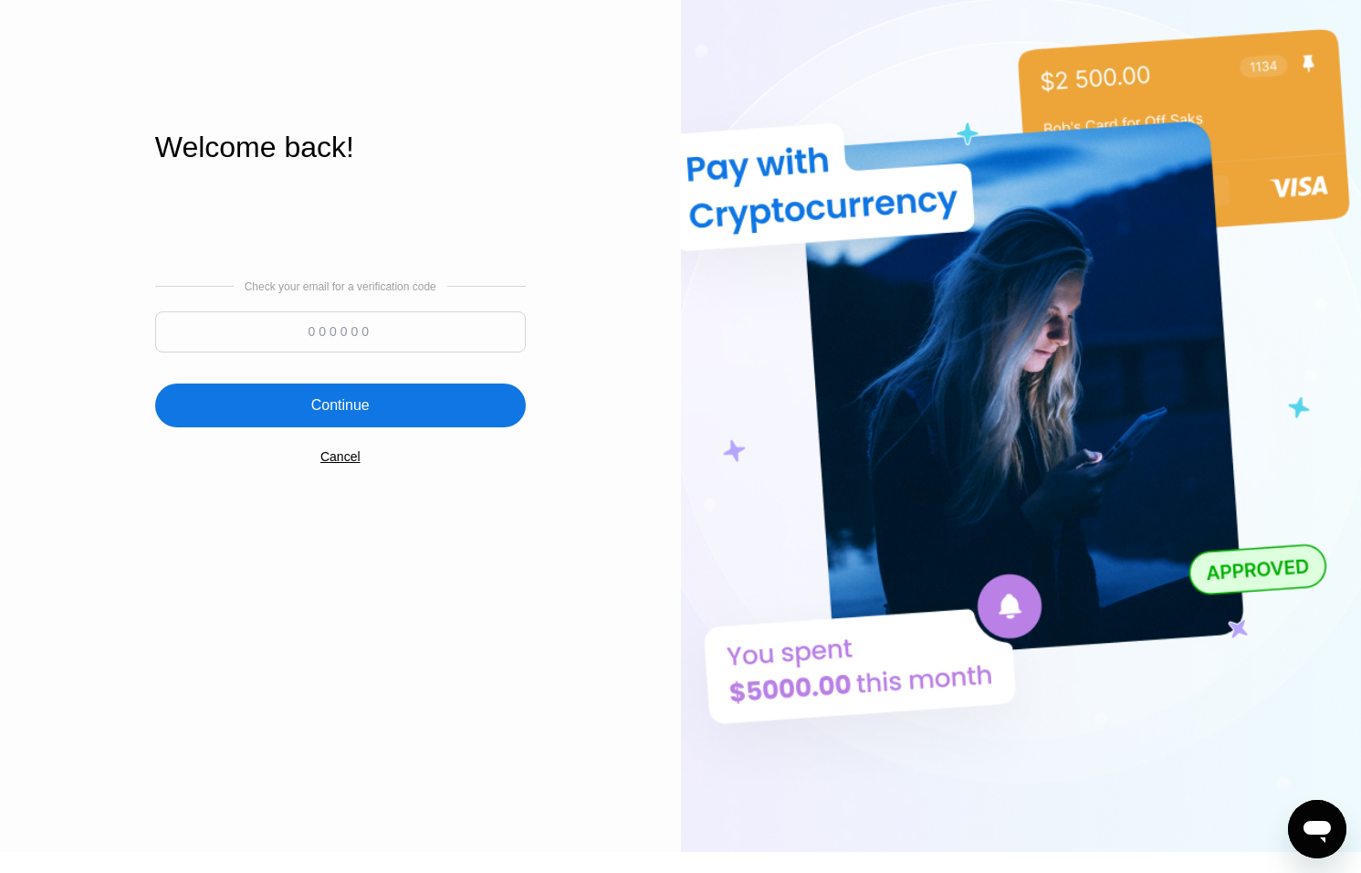
click at [410, 325] on input at bounding box center [340, 331] width 371 height 41
type input "488808"
click at [423, 389] on div "Continue" at bounding box center [340, 405] width 371 height 44
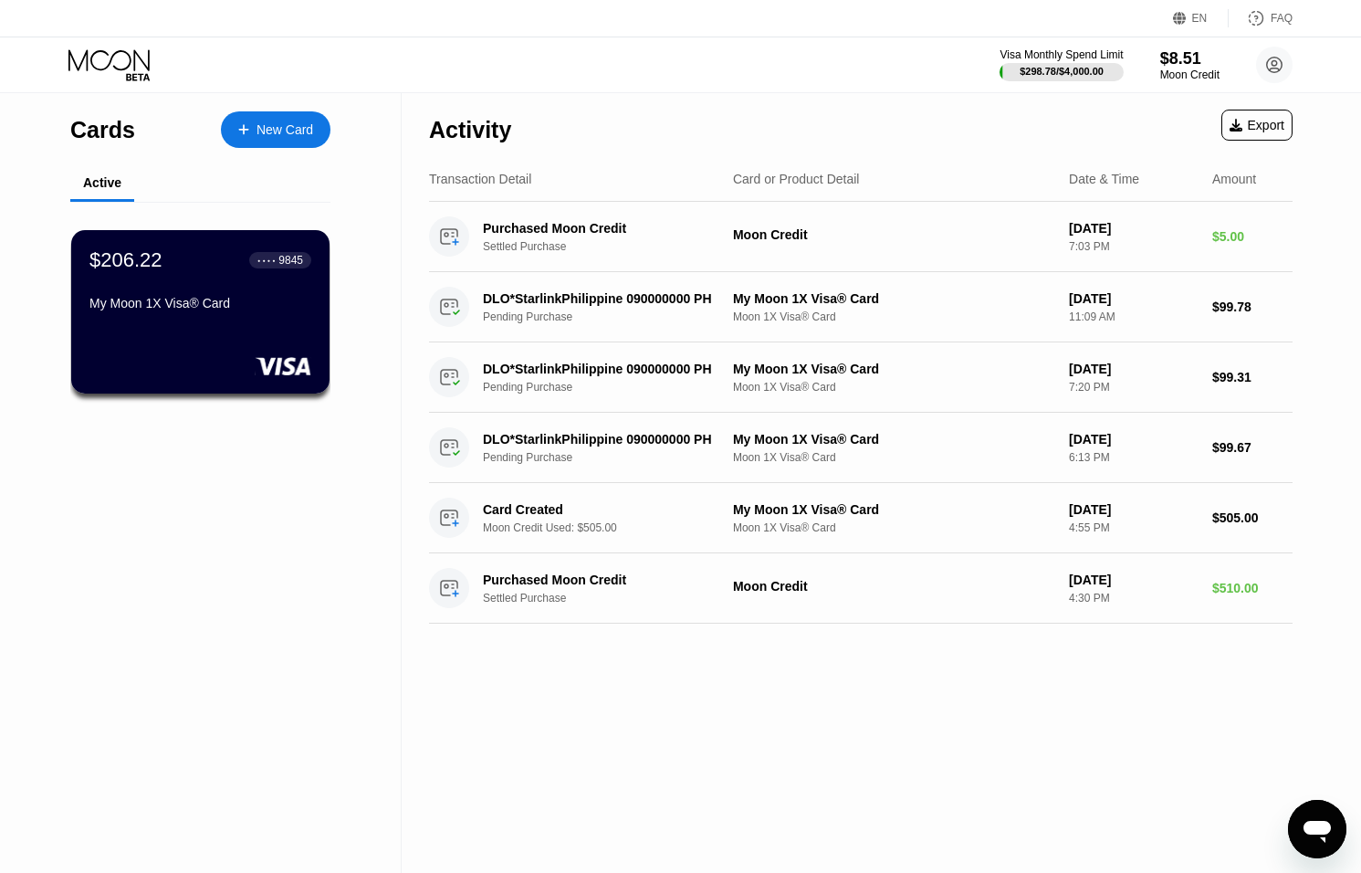
click at [1321, 818] on icon "Open messaging window" at bounding box center [1317, 829] width 33 height 33
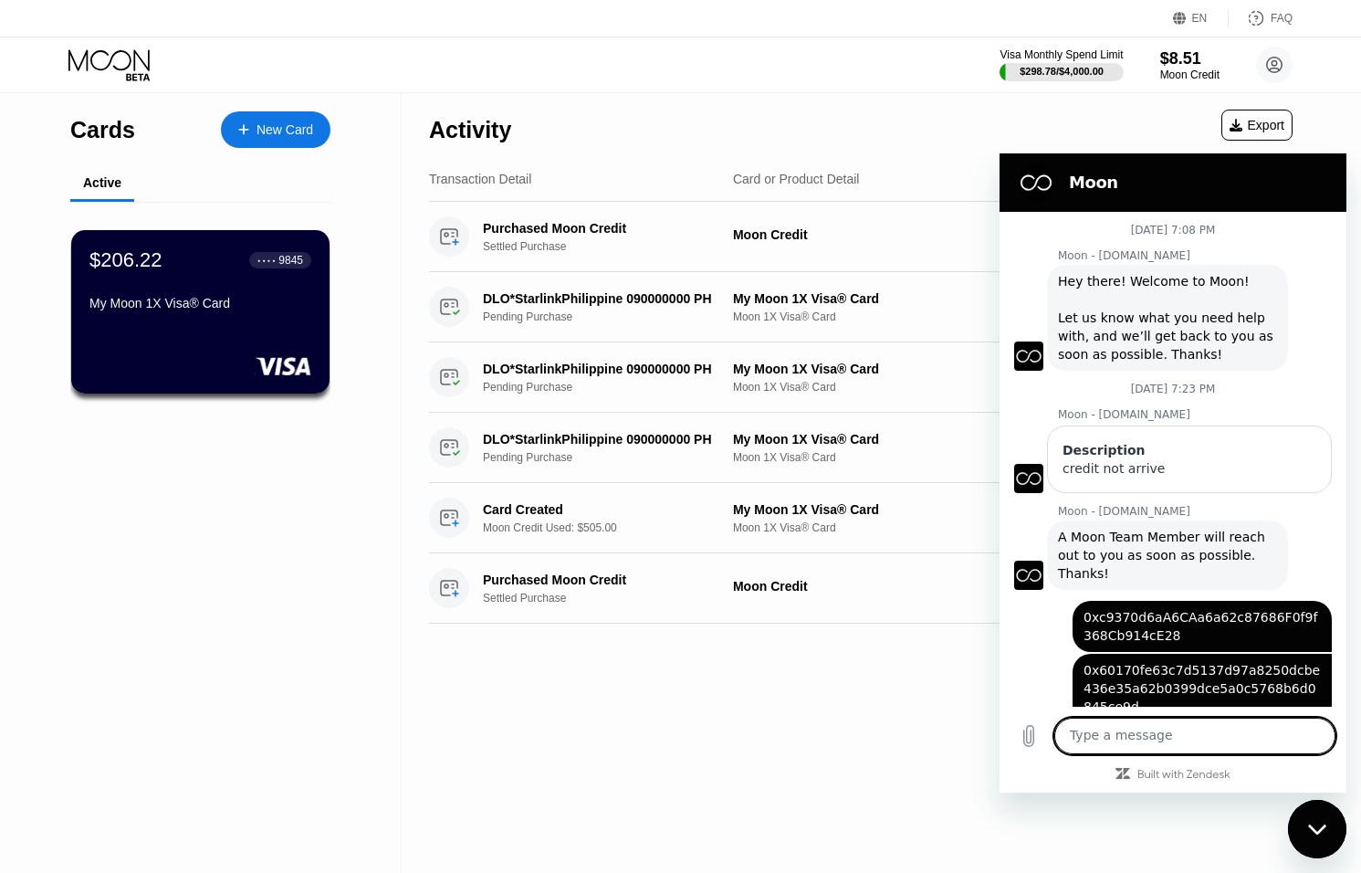
scroll to position [123, 0]
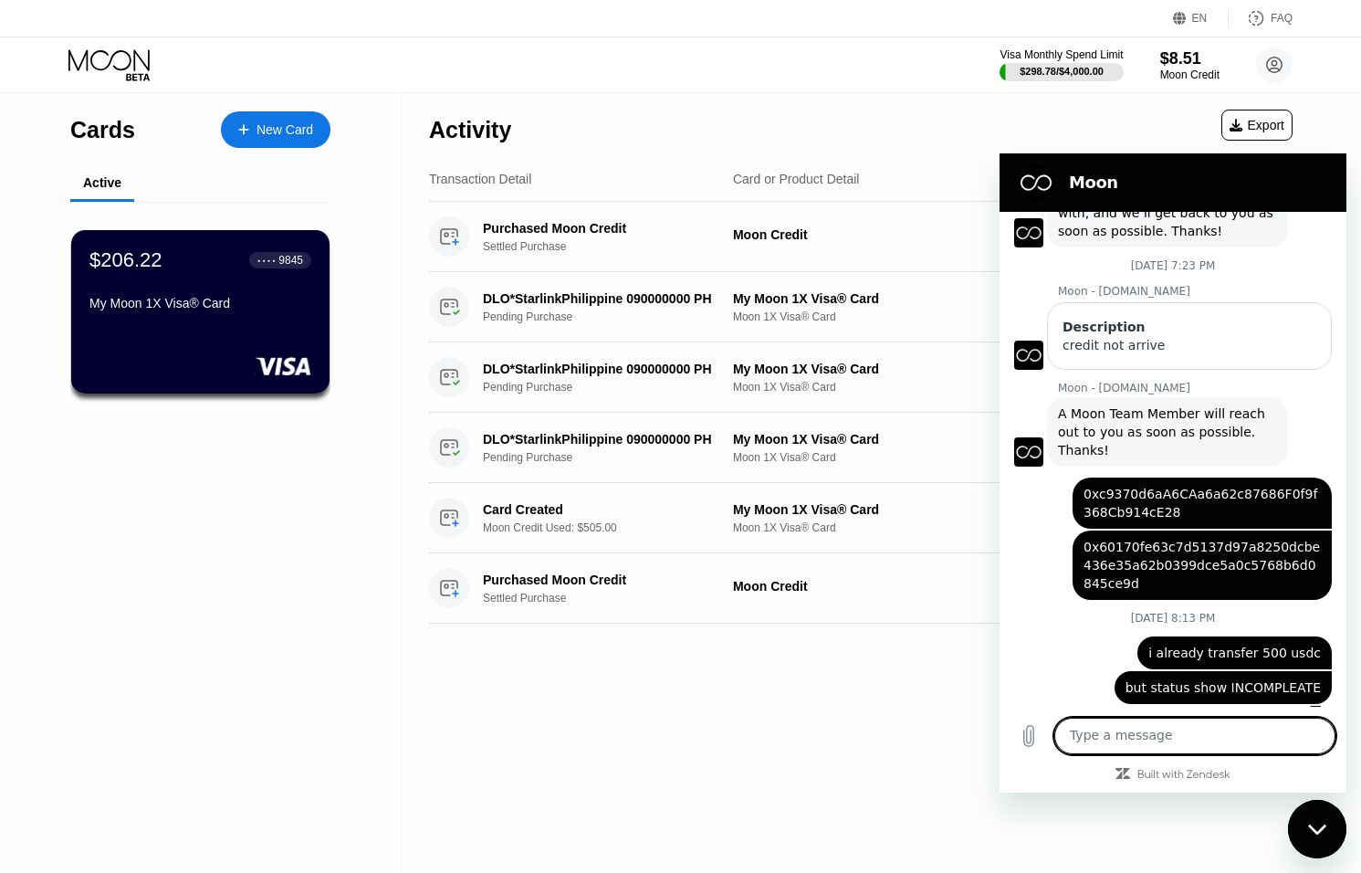
click at [1312, 814] on div "Close messaging window" at bounding box center [1317, 829] width 55 height 55
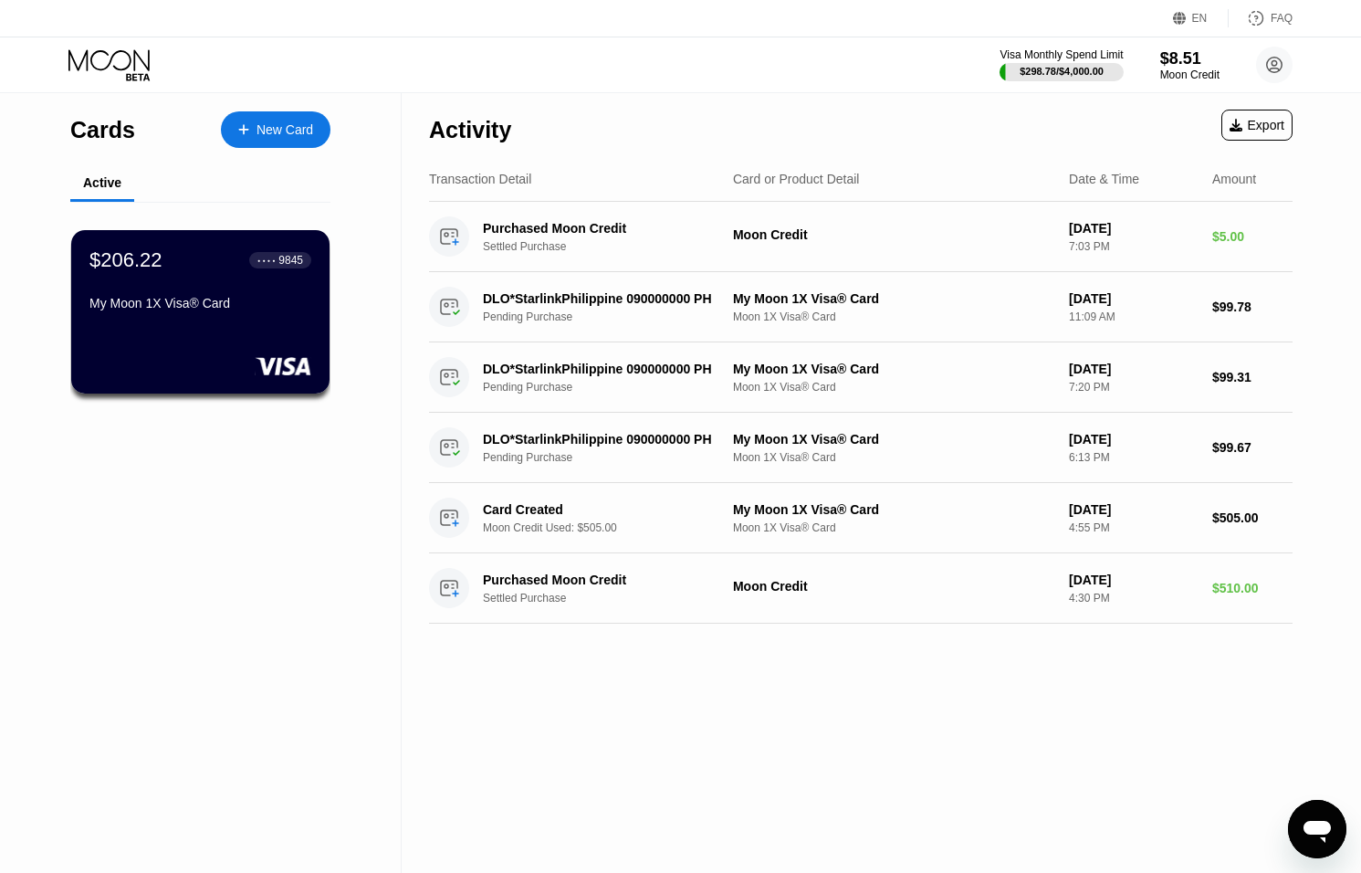
click at [1171, 64] on div "$8.51" at bounding box center [1189, 58] width 59 height 19
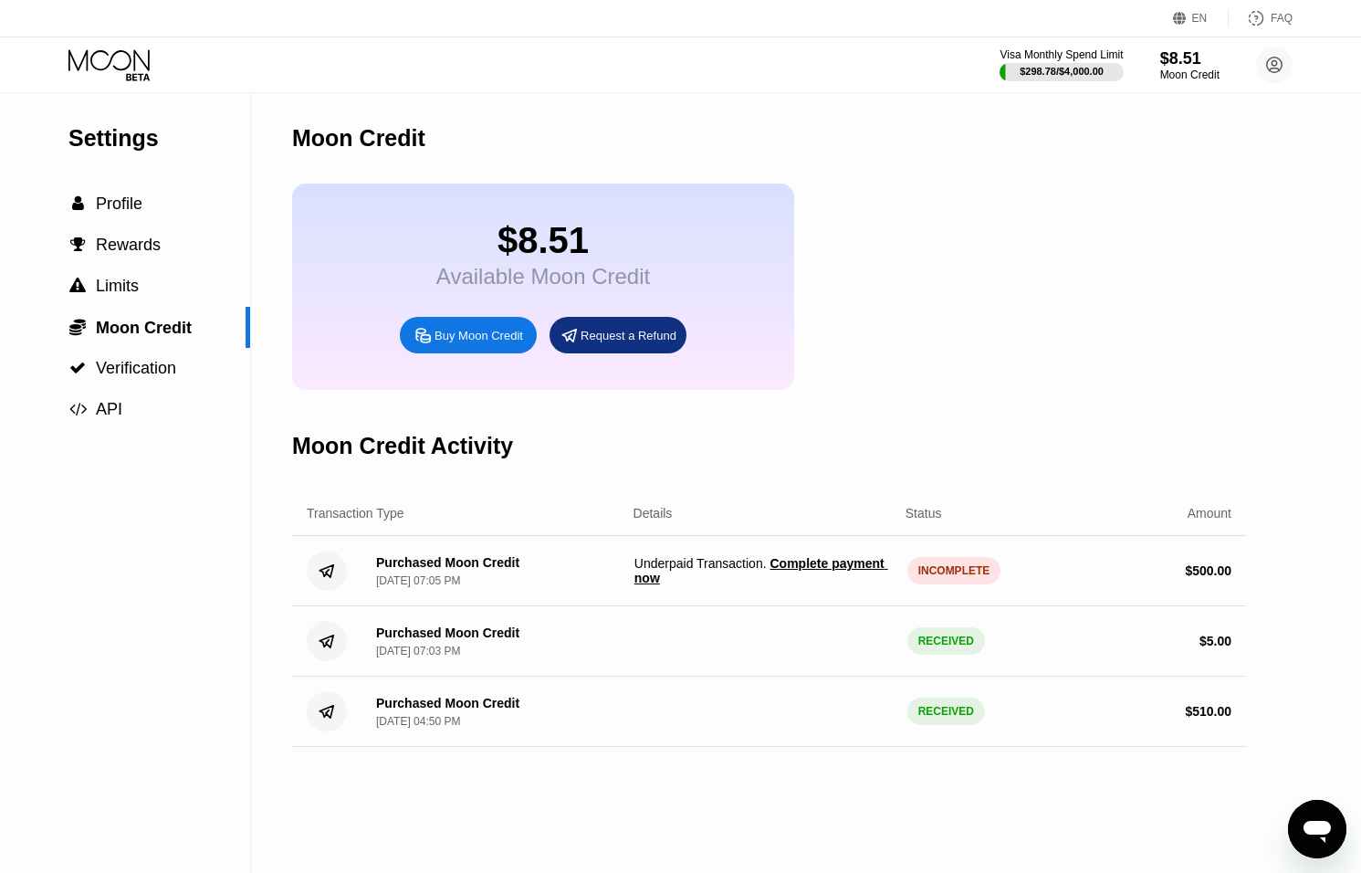
scroll to position [14, 0]
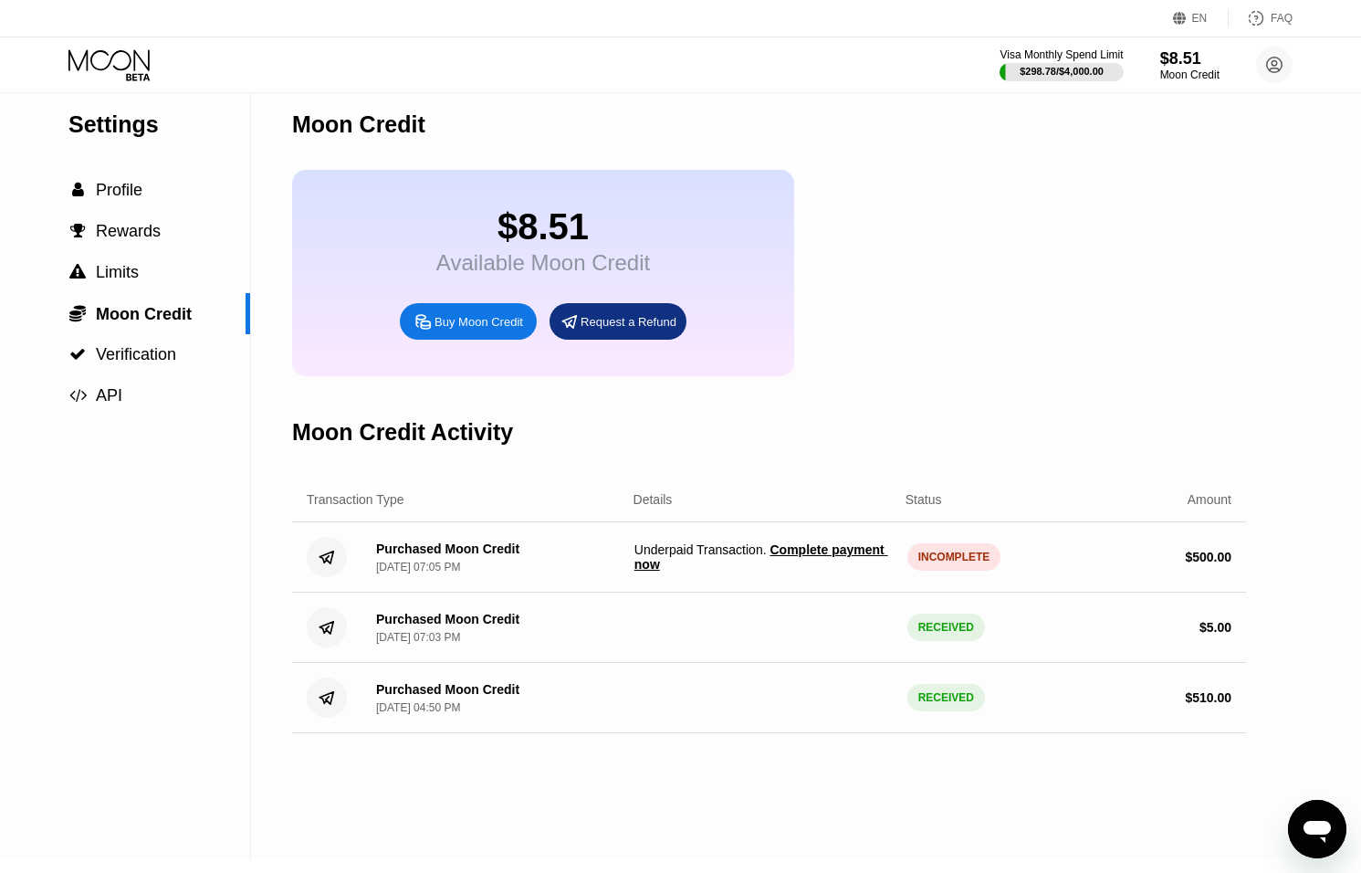
drag, startPoint x: 815, startPoint y: 539, endPoint x: 812, endPoint y: 548, distance: 9.8
click at [813, 543] on div "Purchased Moon Credit Sep 20, 2025, 07:05 PM Underpaid Transaction . Complete p…" at bounding box center [769, 557] width 954 height 70
click at [812, 548] on span "Complete payment now" at bounding box center [762, 556] width 254 height 29
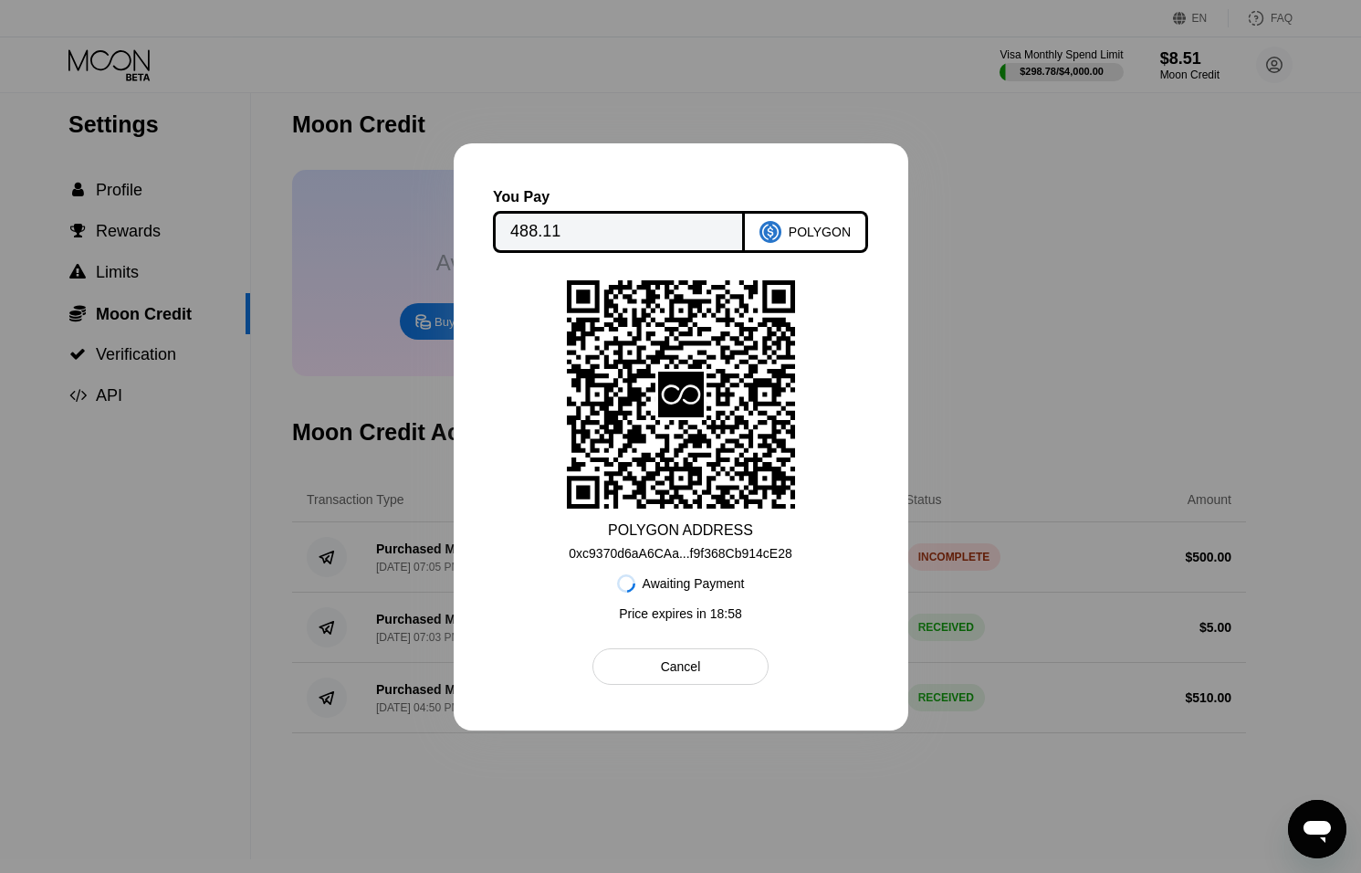
click at [701, 657] on div "Cancel" at bounding box center [681, 666] width 176 height 37
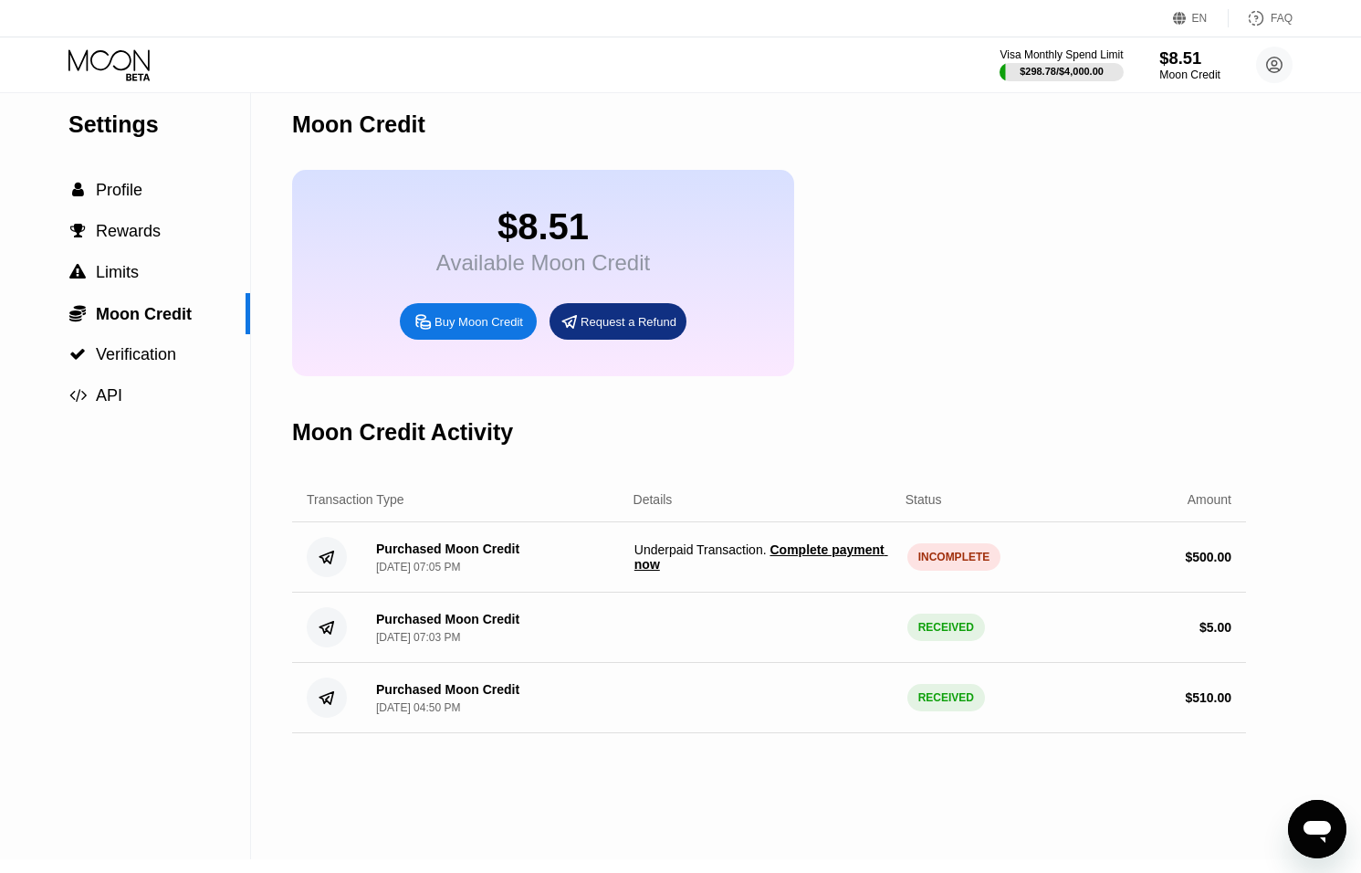
click at [1181, 62] on div "$8.51" at bounding box center [1190, 57] width 61 height 19
click at [1180, 64] on div "$8.51" at bounding box center [1190, 57] width 61 height 19
click at [1284, 68] on circle at bounding box center [1274, 65] width 37 height 37
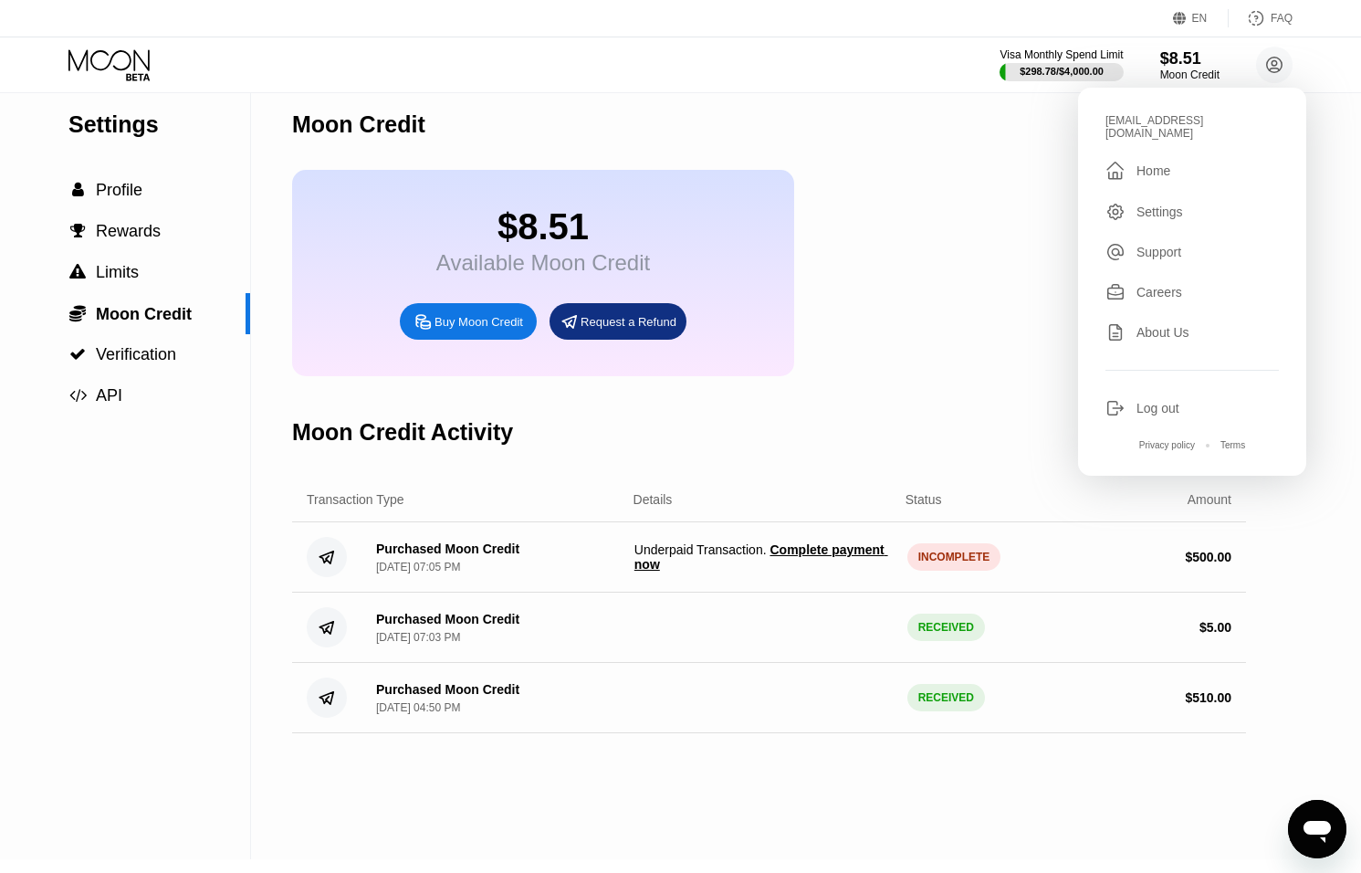
click at [1146, 163] on div "Home" at bounding box center [1154, 170] width 34 height 15
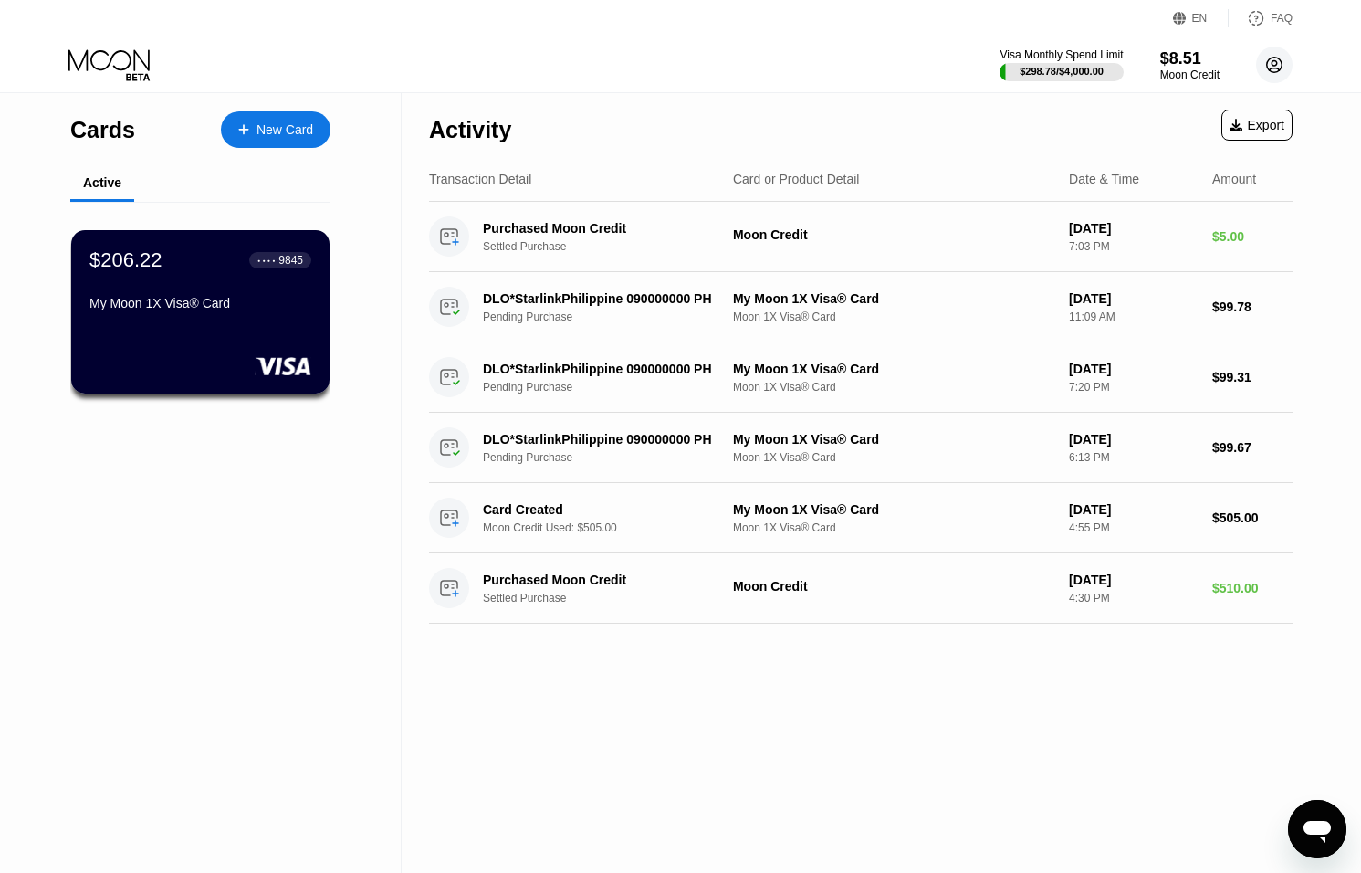
click at [1273, 70] on circle at bounding box center [1274, 65] width 37 height 37
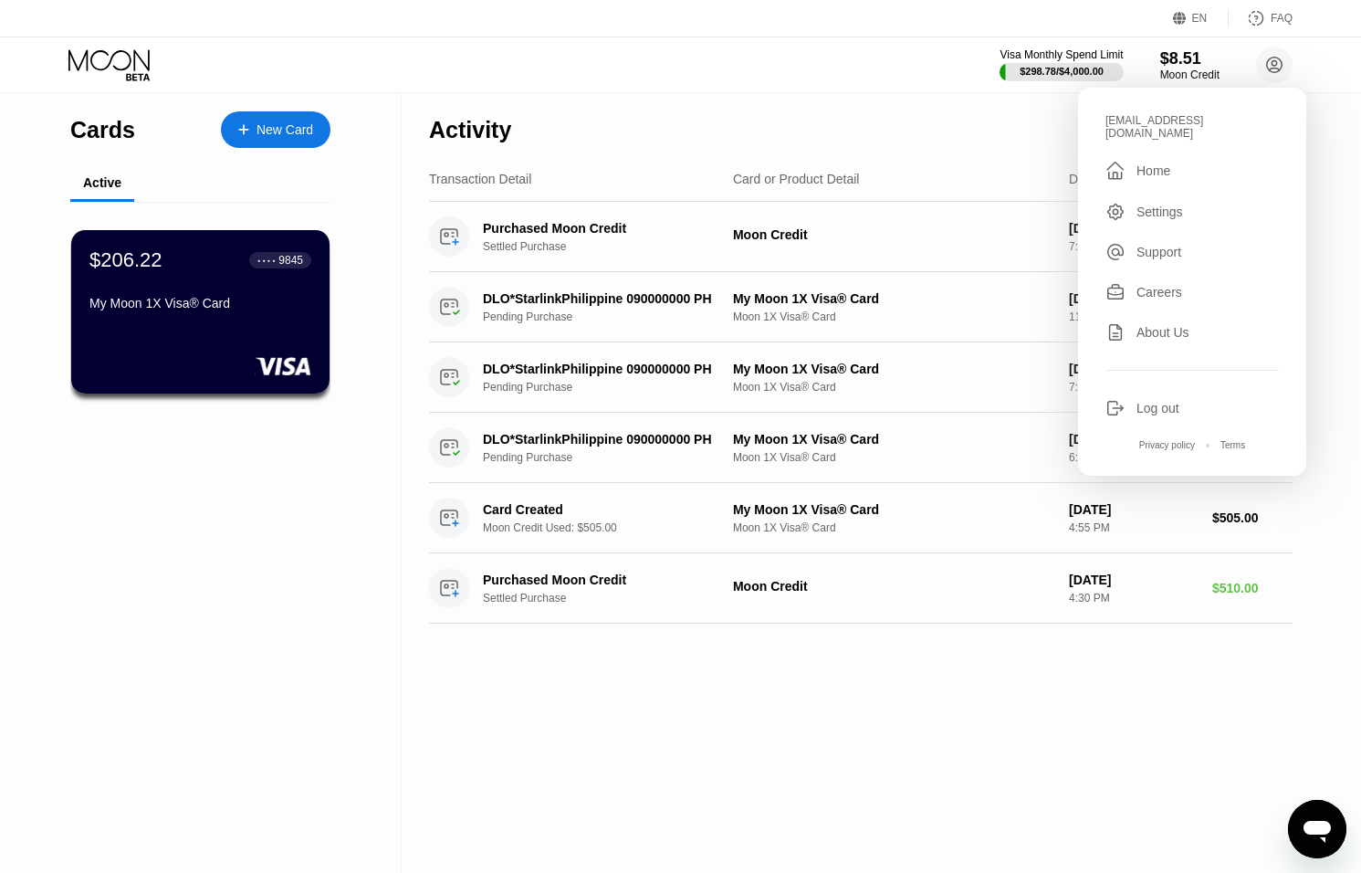
click at [1138, 401] on div "Log out" at bounding box center [1158, 408] width 43 height 15
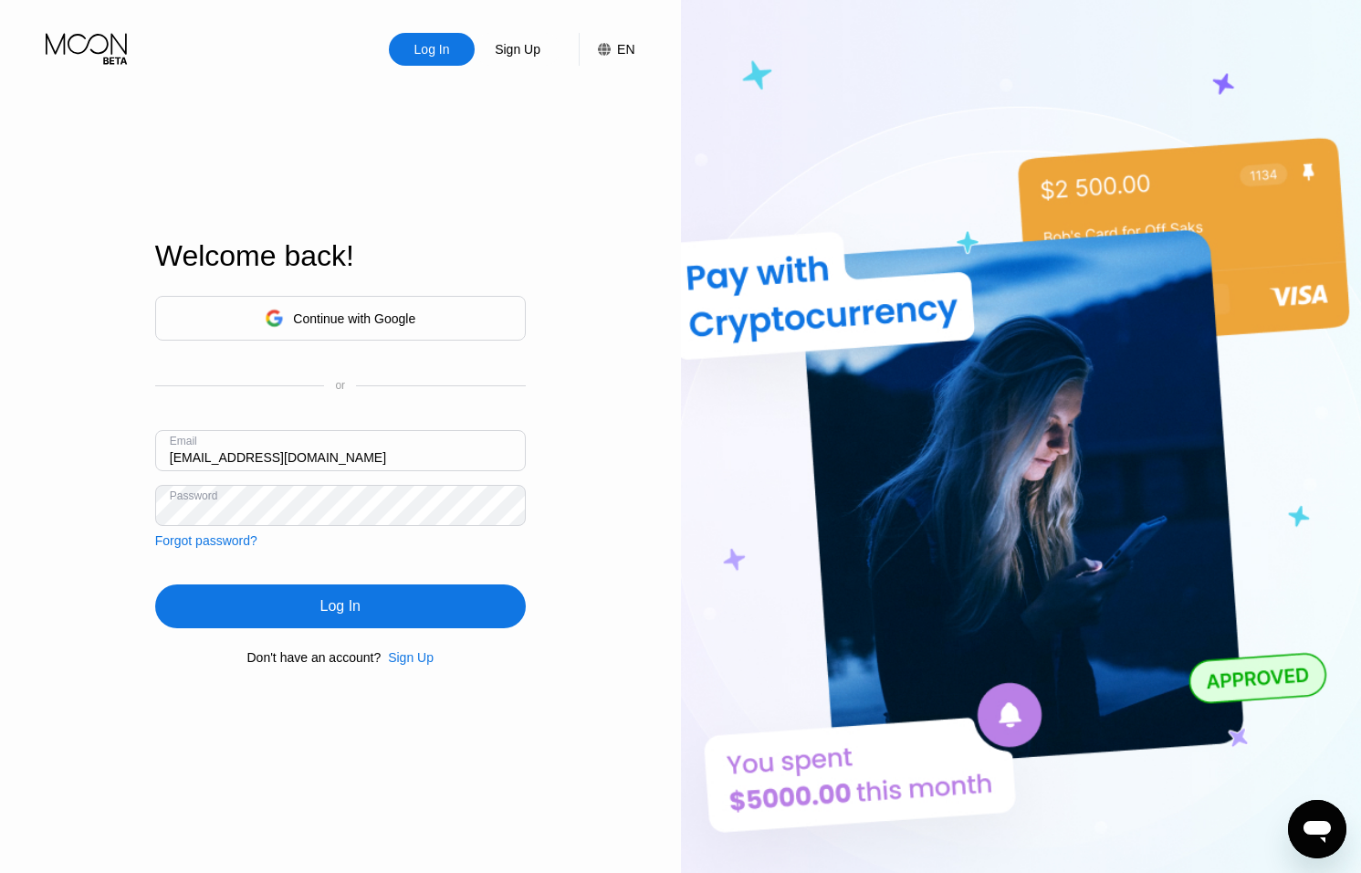
click at [190, 454] on div "Email ceo@dithailand.com" at bounding box center [340, 457] width 371 height 55
drag, startPoint x: 189, startPoint y: 458, endPoint x: 212, endPoint y: 463, distance: 23.3
click at [190, 458] on input "ceo@dithailand.com" at bounding box center [340, 450] width 371 height 41
type input "thomas@dithailand.com"
click at [267, 613] on div "Log In" at bounding box center [340, 606] width 371 height 44
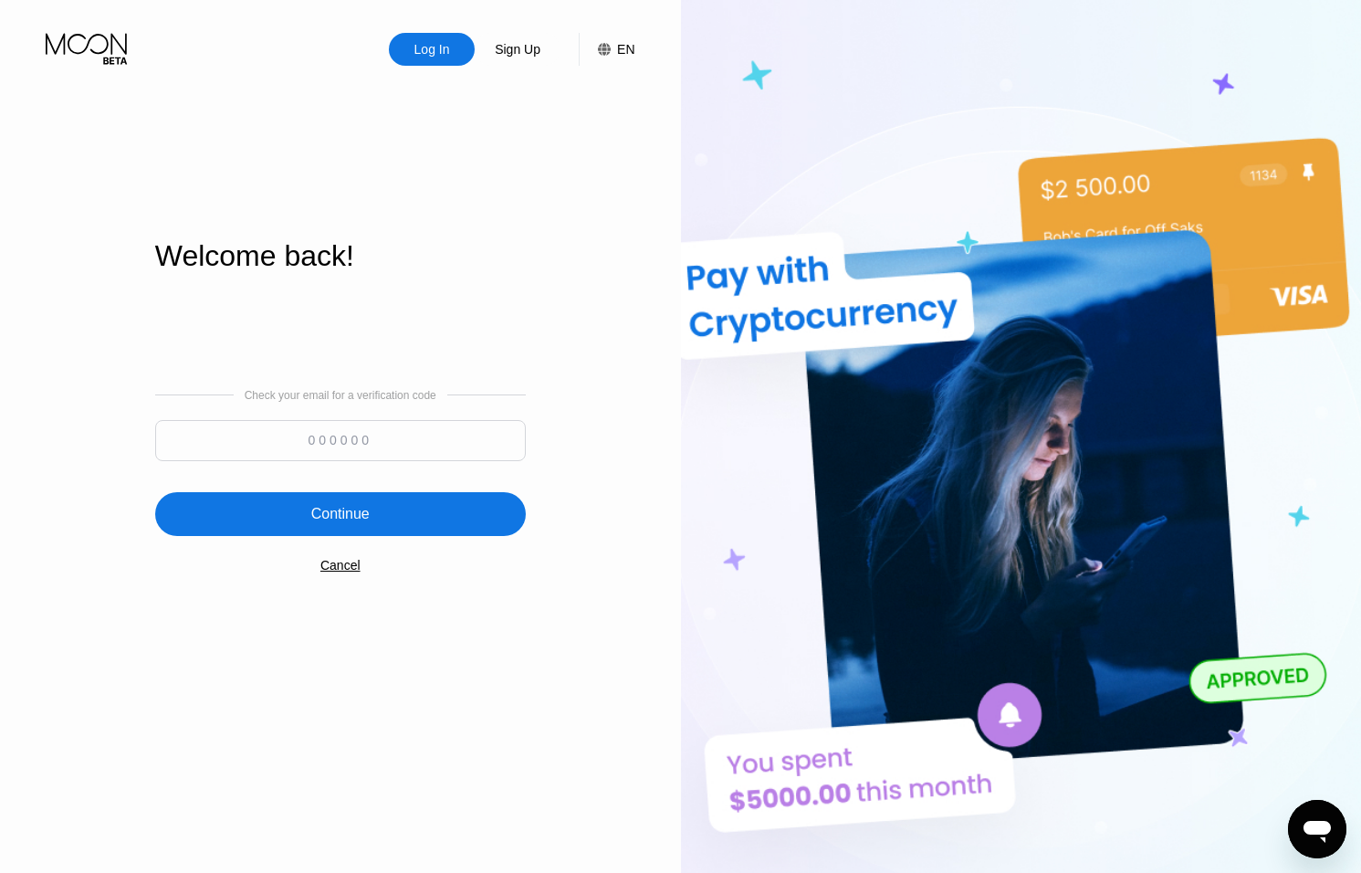
click at [360, 436] on input at bounding box center [340, 440] width 371 height 41
type input "372009"
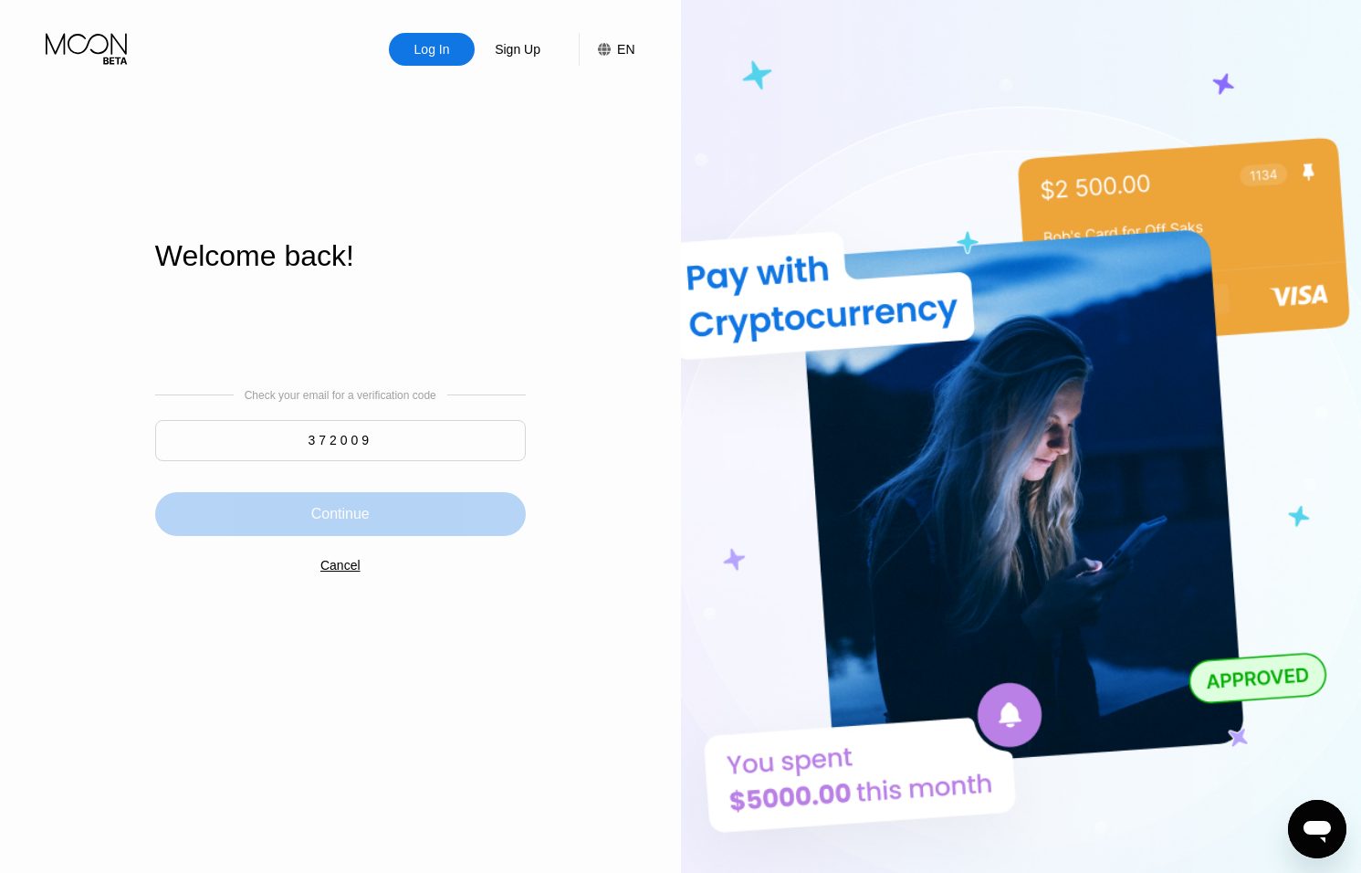
click at [409, 510] on div "Continue" at bounding box center [340, 514] width 371 height 44
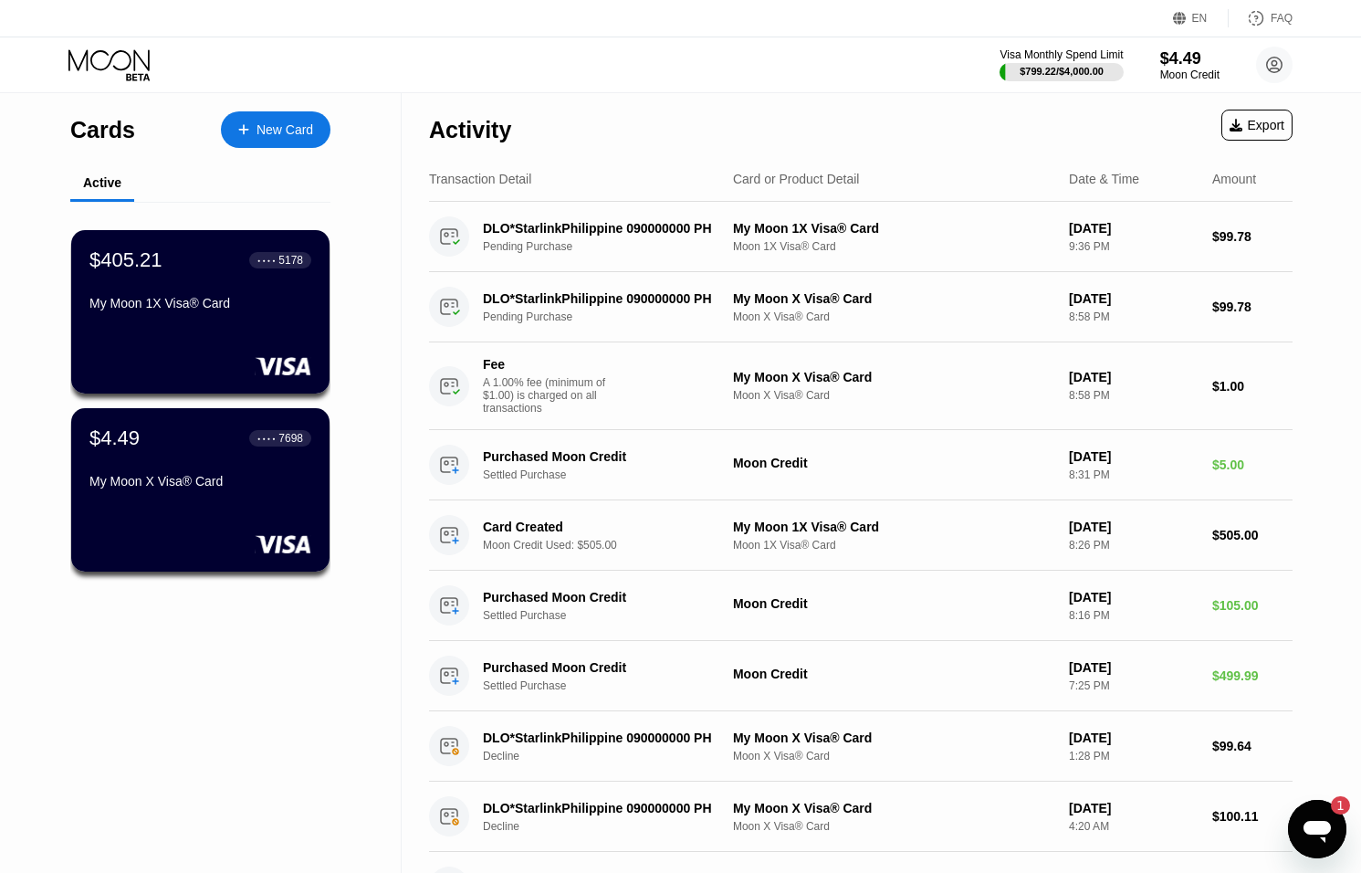
click at [1329, 839] on icon "Open messaging window, 1 unread message" at bounding box center [1317, 829] width 33 height 33
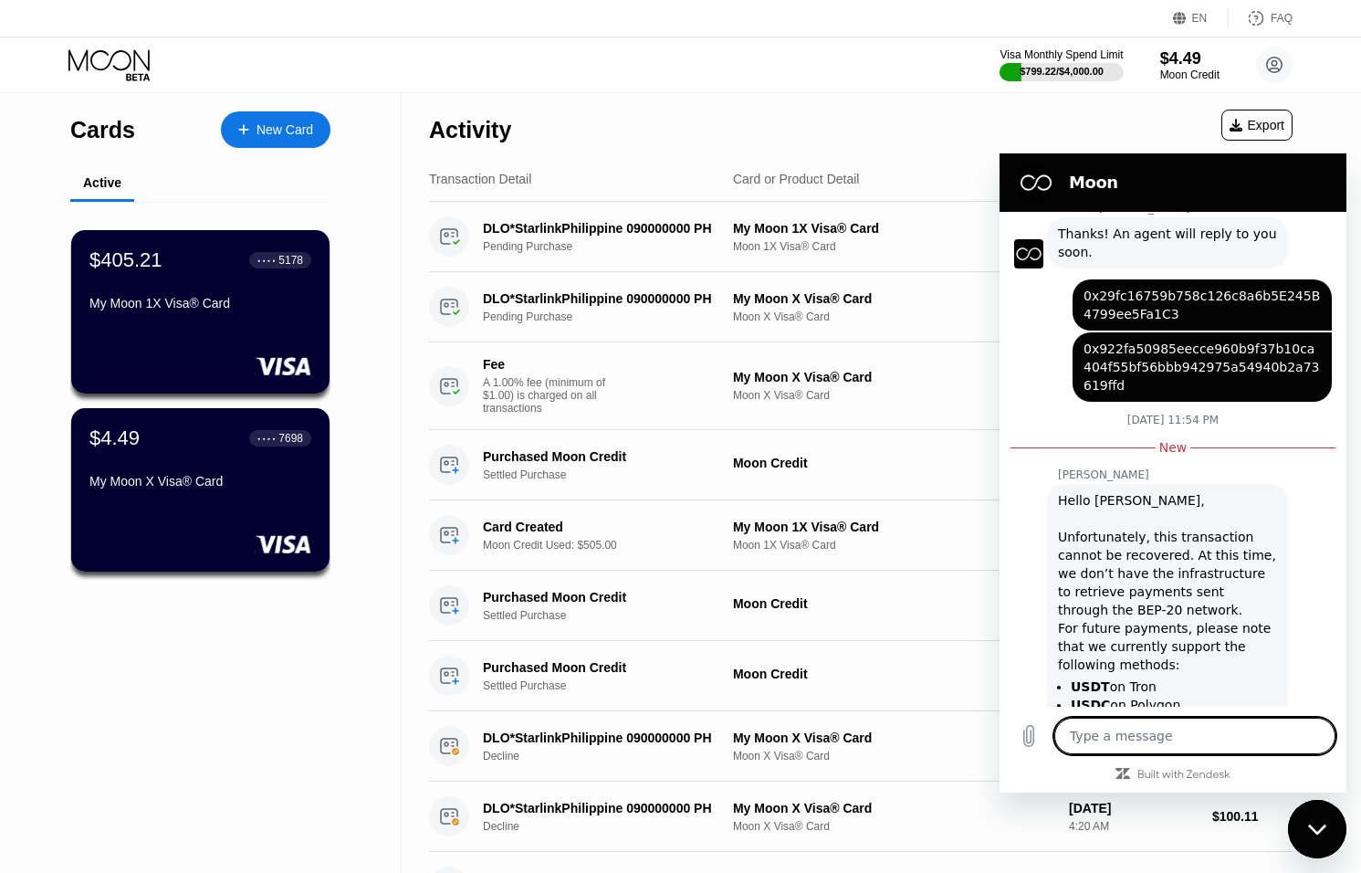
scroll to position [423, 0]
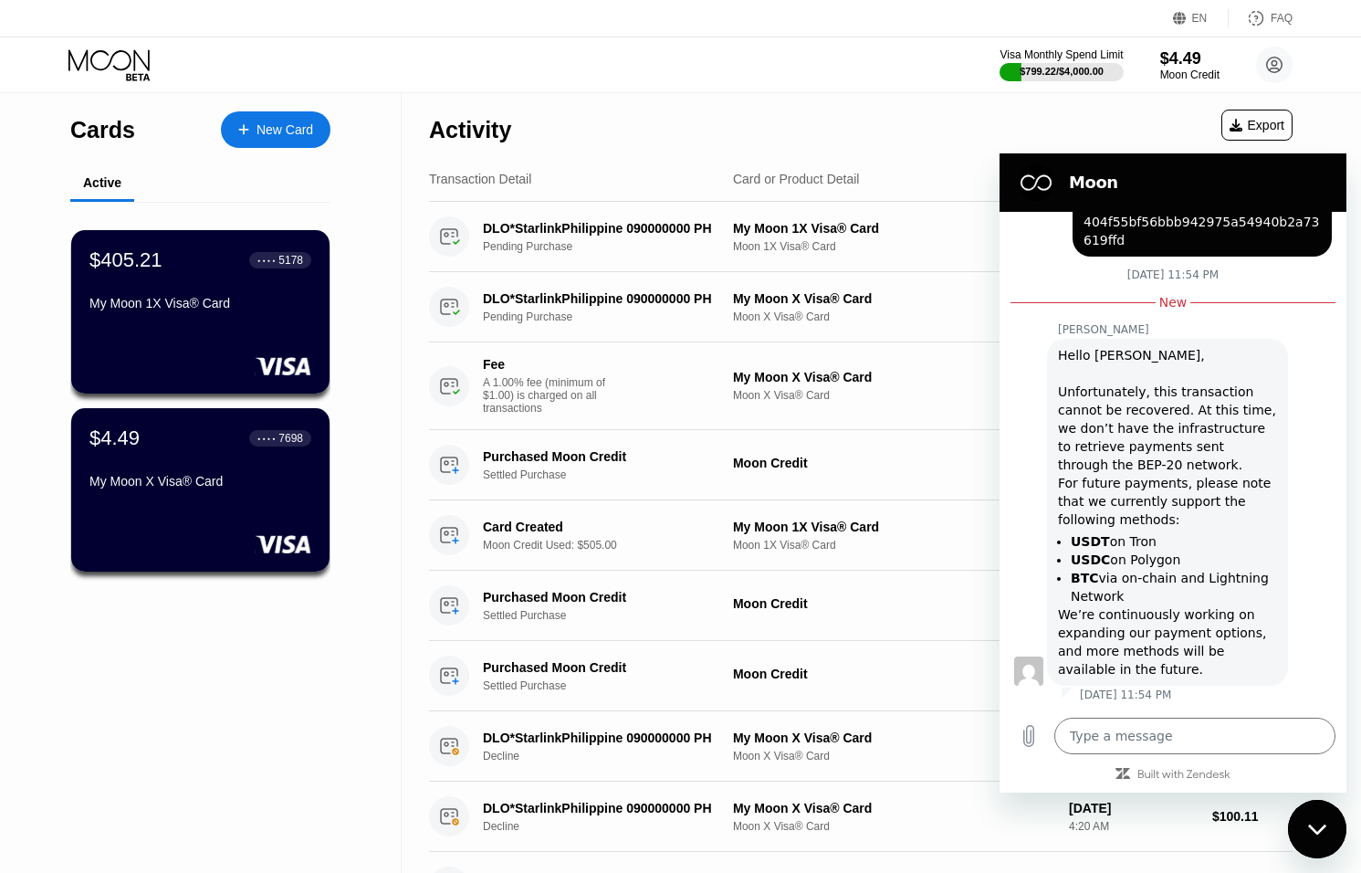
click at [1321, 831] on icon "Close messaging window" at bounding box center [1317, 830] width 19 height 12
type textarea "x"
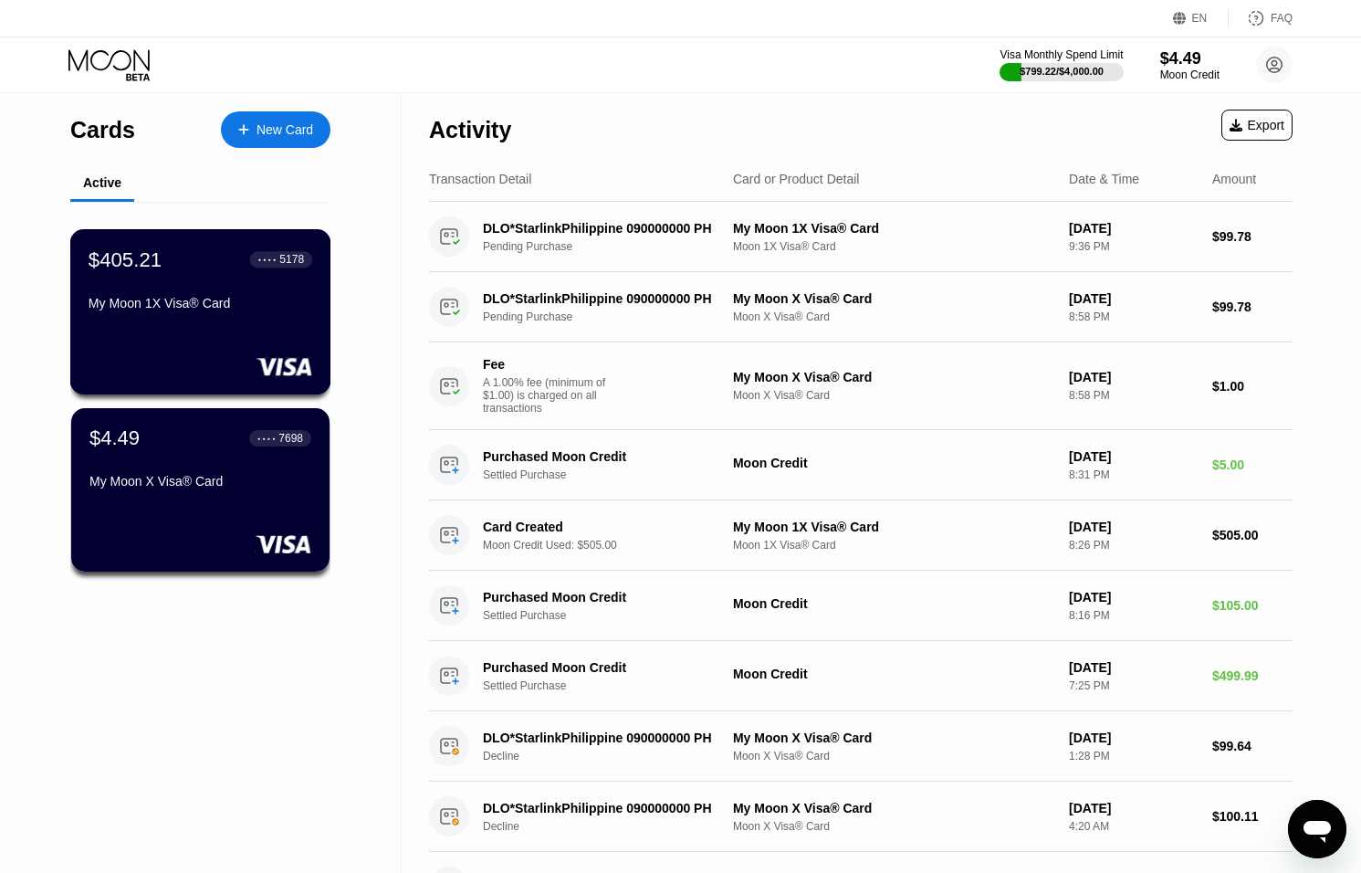
click at [197, 313] on div "My Moon 1X Visa® Card" at bounding box center [201, 307] width 224 height 22
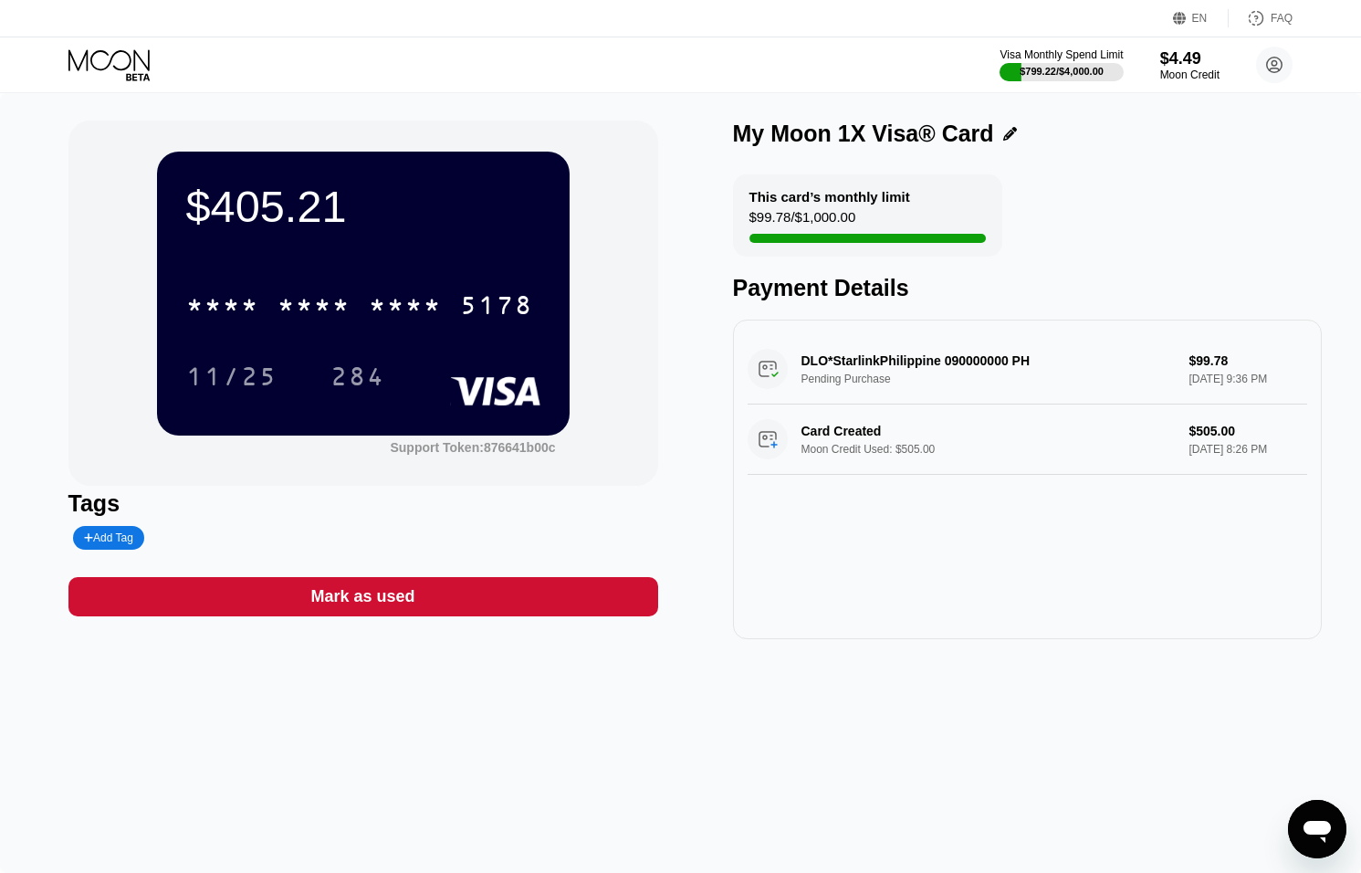
click at [98, 58] on icon at bounding box center [110, 65] width 85 height 32
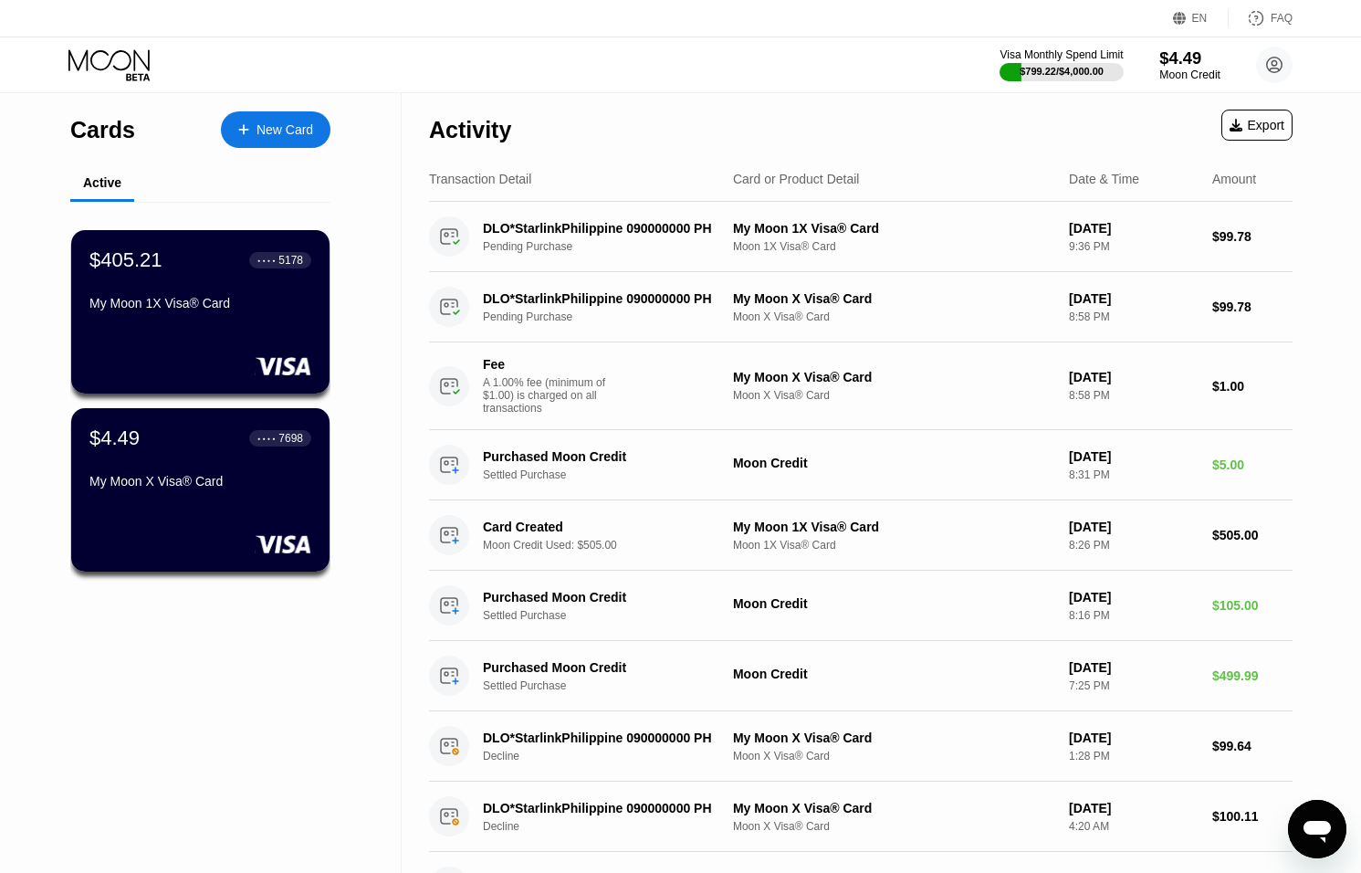
click at [1192, 65] on div "$4.49" at bounding box center [1190, 57] width 61 height 19
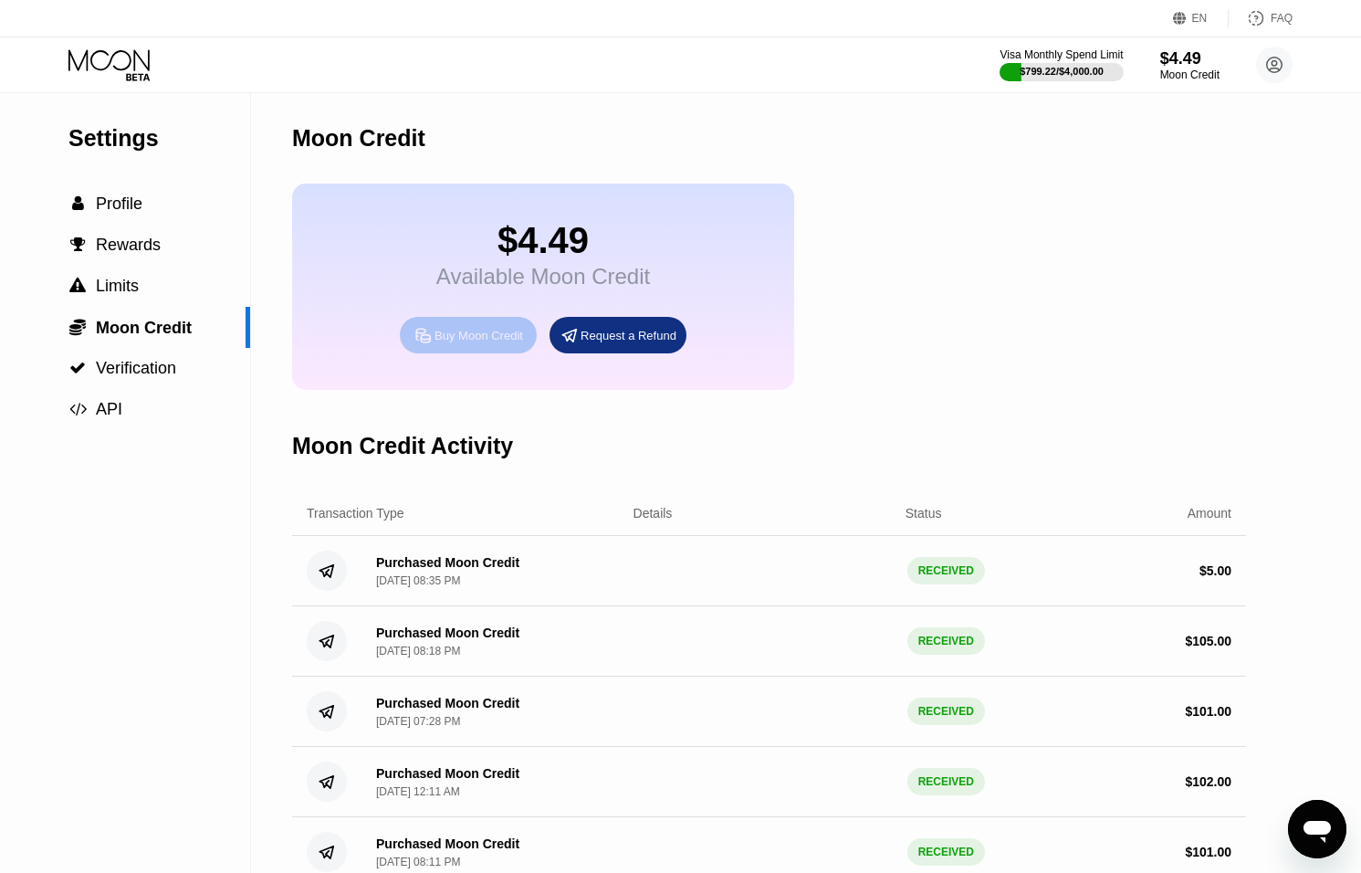
click at [451, 333] on div "Buy Moon Credit" at bounding box center [479, 336] width 89 height 16
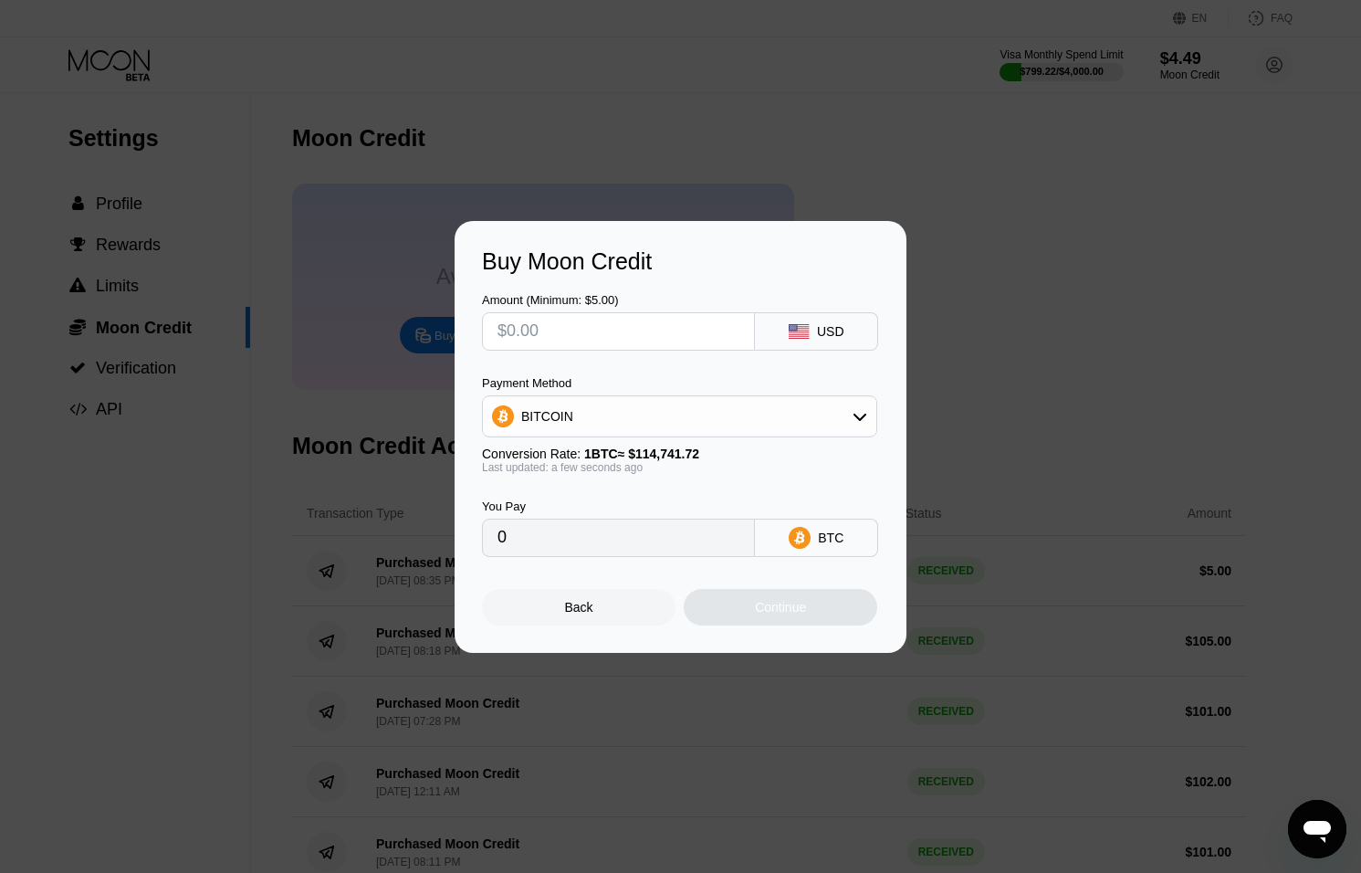
drag, startPoint x: 591, startPoint y: 616, endPoint x: 840, endPoint y: 404, distance: 327.1
click at [591, 616] on div "Back" at bounding box center [579, 607] width 194 height 37
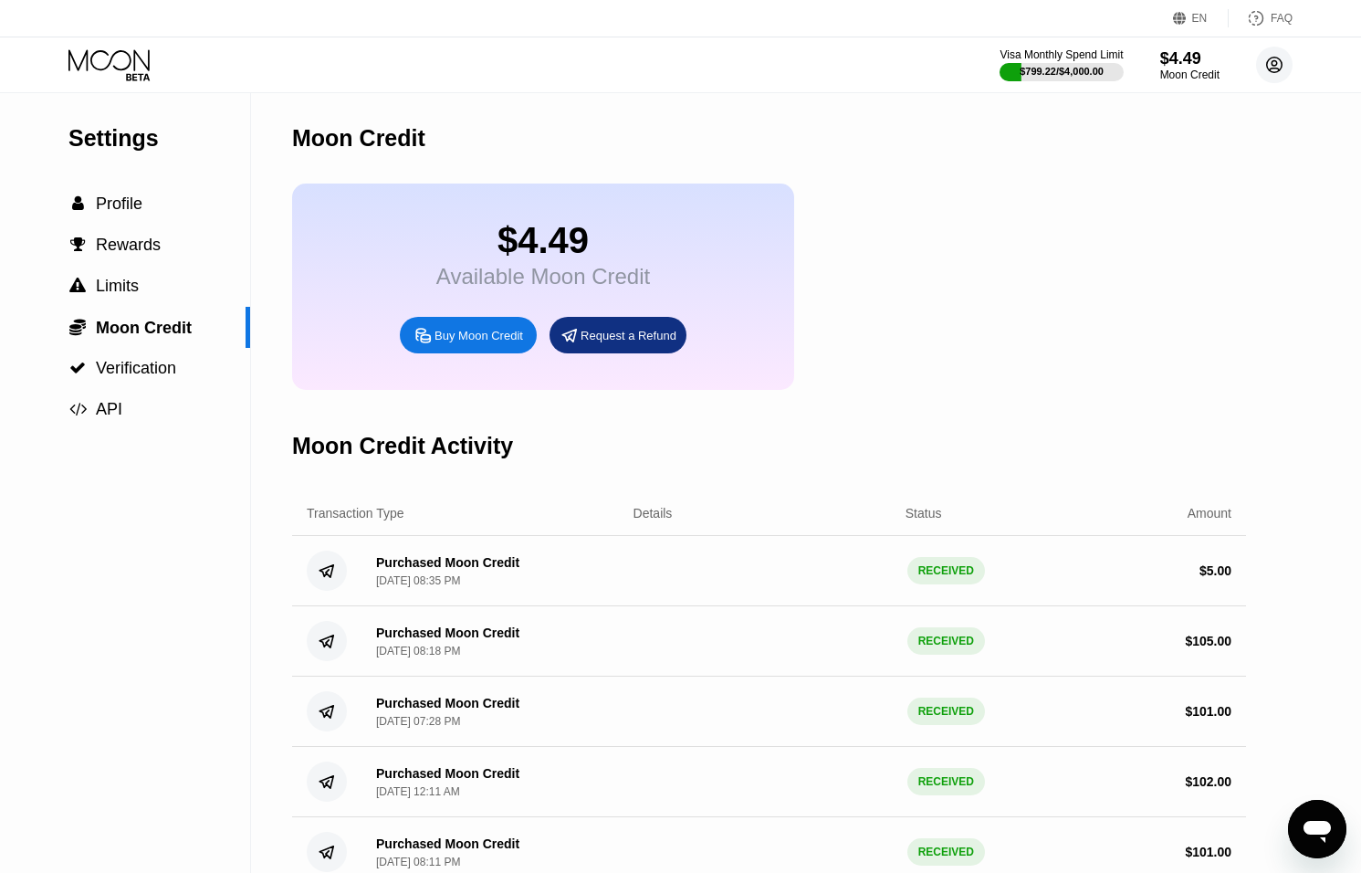
drag, startPoint x: 1285, startPoint y: 56, endPoint x: 1280, endPoint y: 66, distance: 11.0
click at [1285, 56] on circle at bounding box center [1274, 65] width 37 height 37
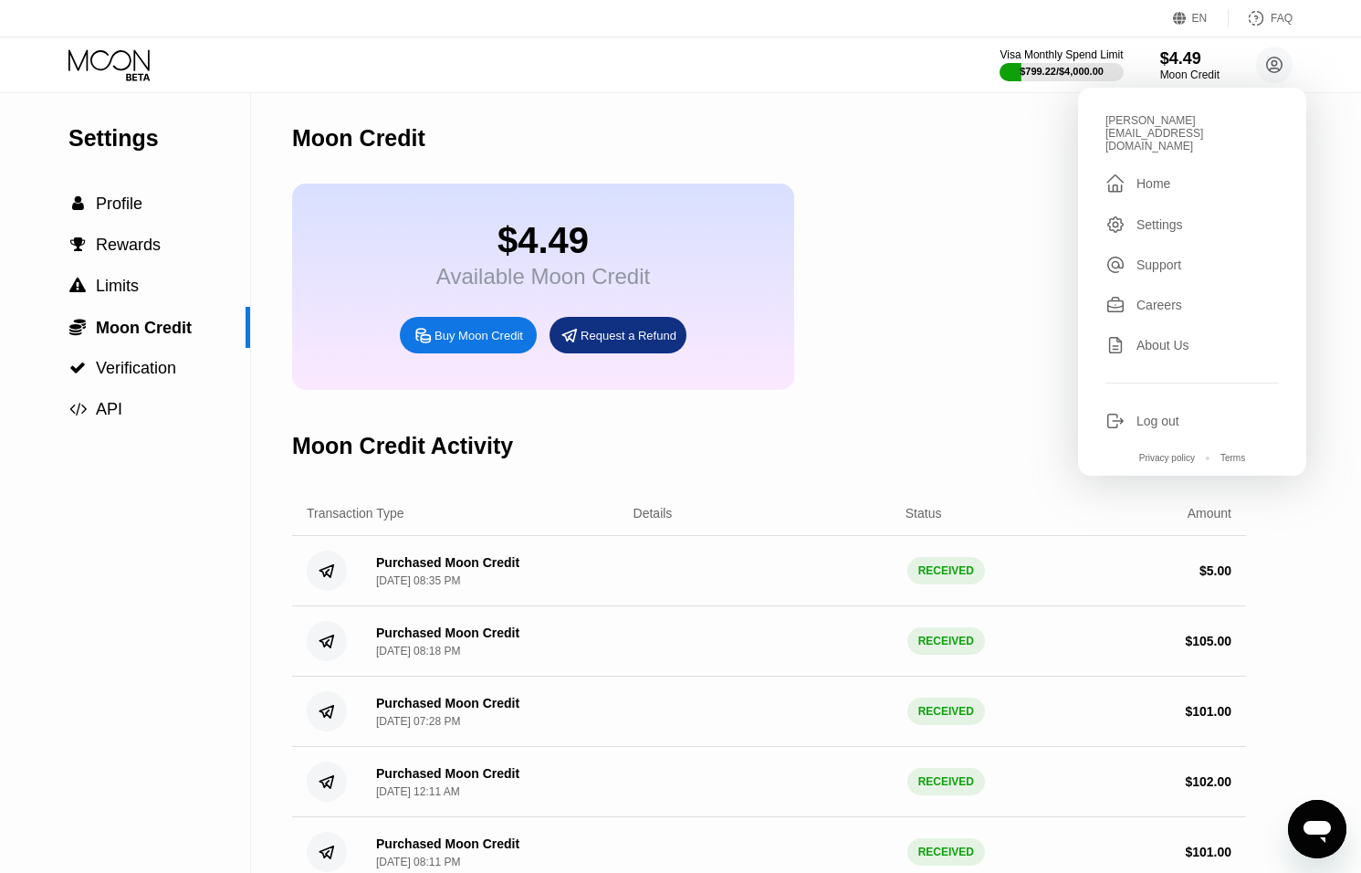
click at [1165, 414] on div "Log out" at bounding box center [1158, 421] width 43 height 15
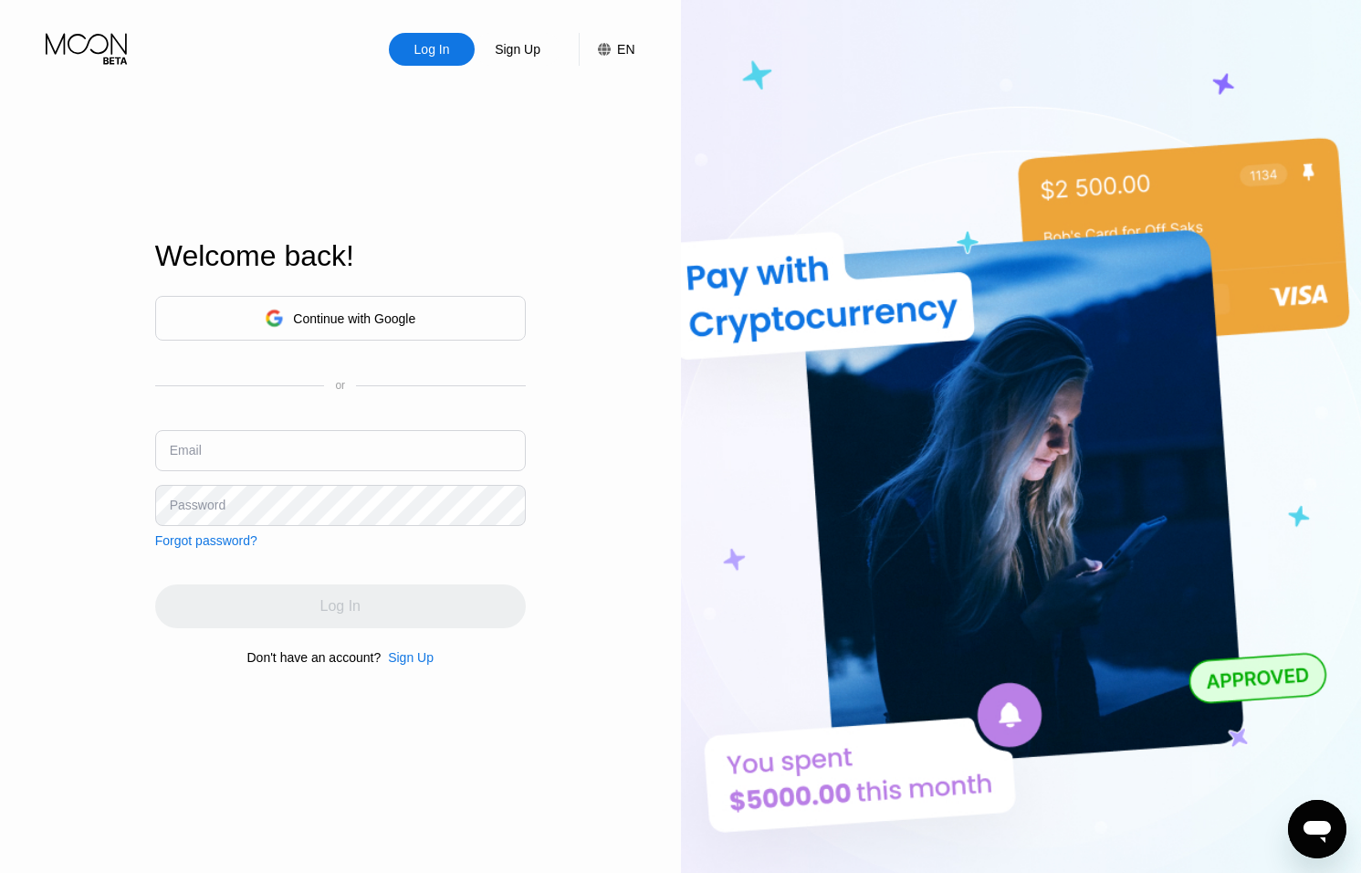
type input "[EMAIL_ADDRESS][DOMAIN_NAME]"
click at [190, 457] on div "Email [EMAIL_ADDRESS][DOMAIN_NAME]" at bounding box center [340, 457] width 371 height 55
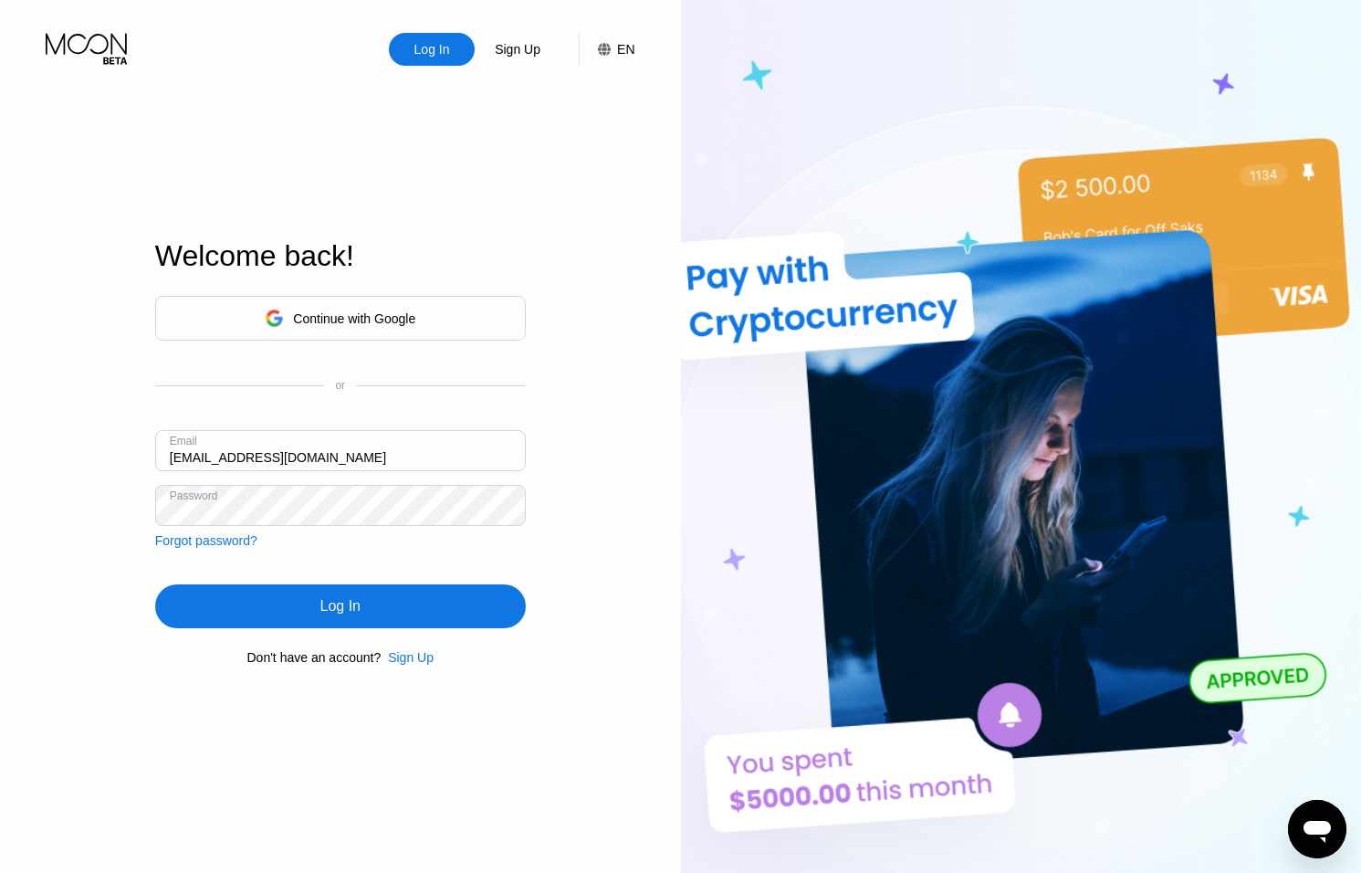
click at [184, 457] on input "[EMAIL_ADDRESS][DOMAIN_NAME]" at bounding box center [340, 450] width 371 height 41
click at [450, 612] on div "Log In" at bounding box center [340, 606] width 371 height 44
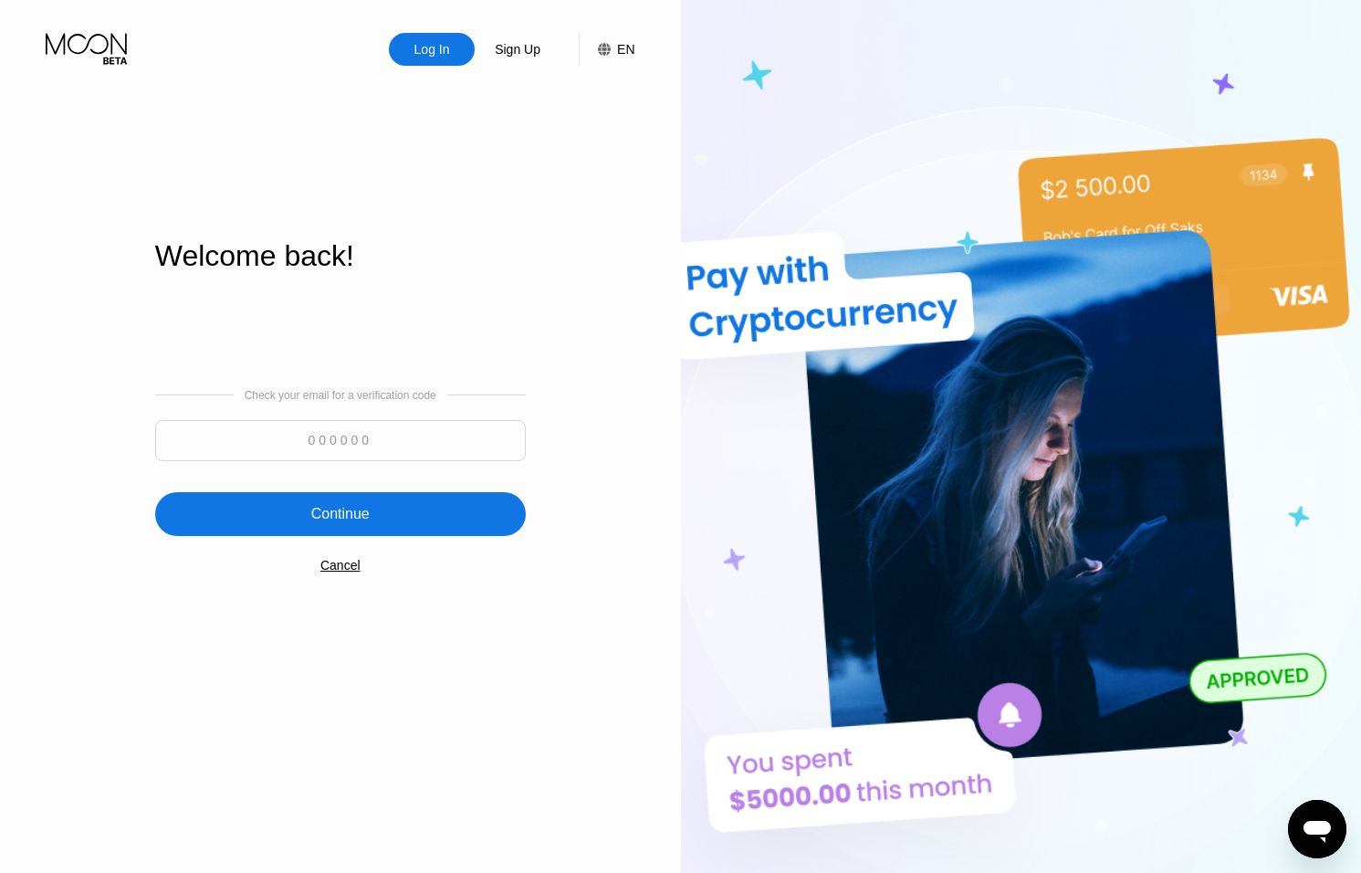
click at [351, 439] on input at bounding box center [340, 440] width 371 height 41
type input "565674"
click at [378, 499] on div "Continue" at bounding box center [340, 514] width 371 height 44
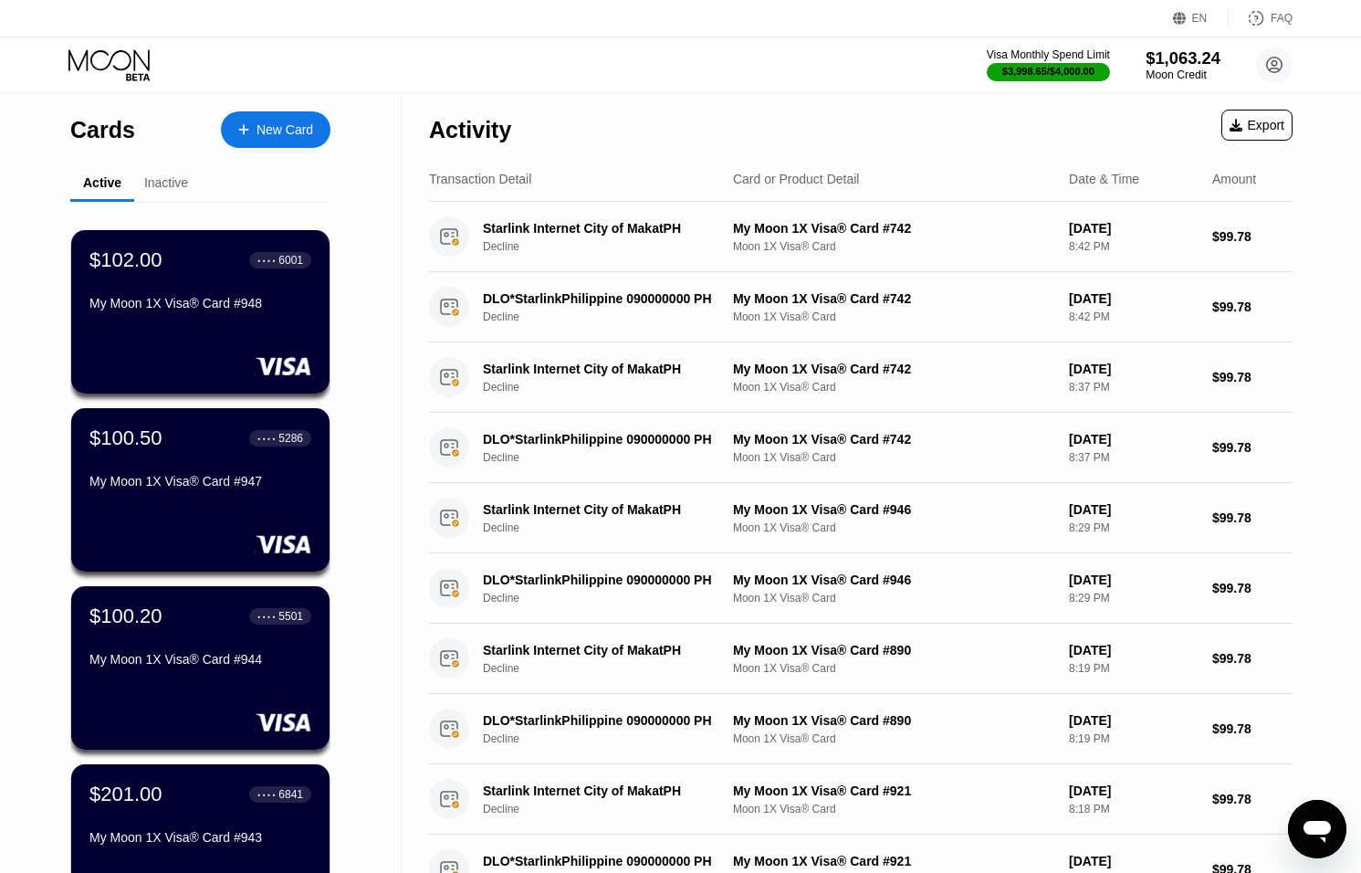
click at [1164, 60] on div "$1,063.24" at bounding box center [1183, 57] width 75 height 19
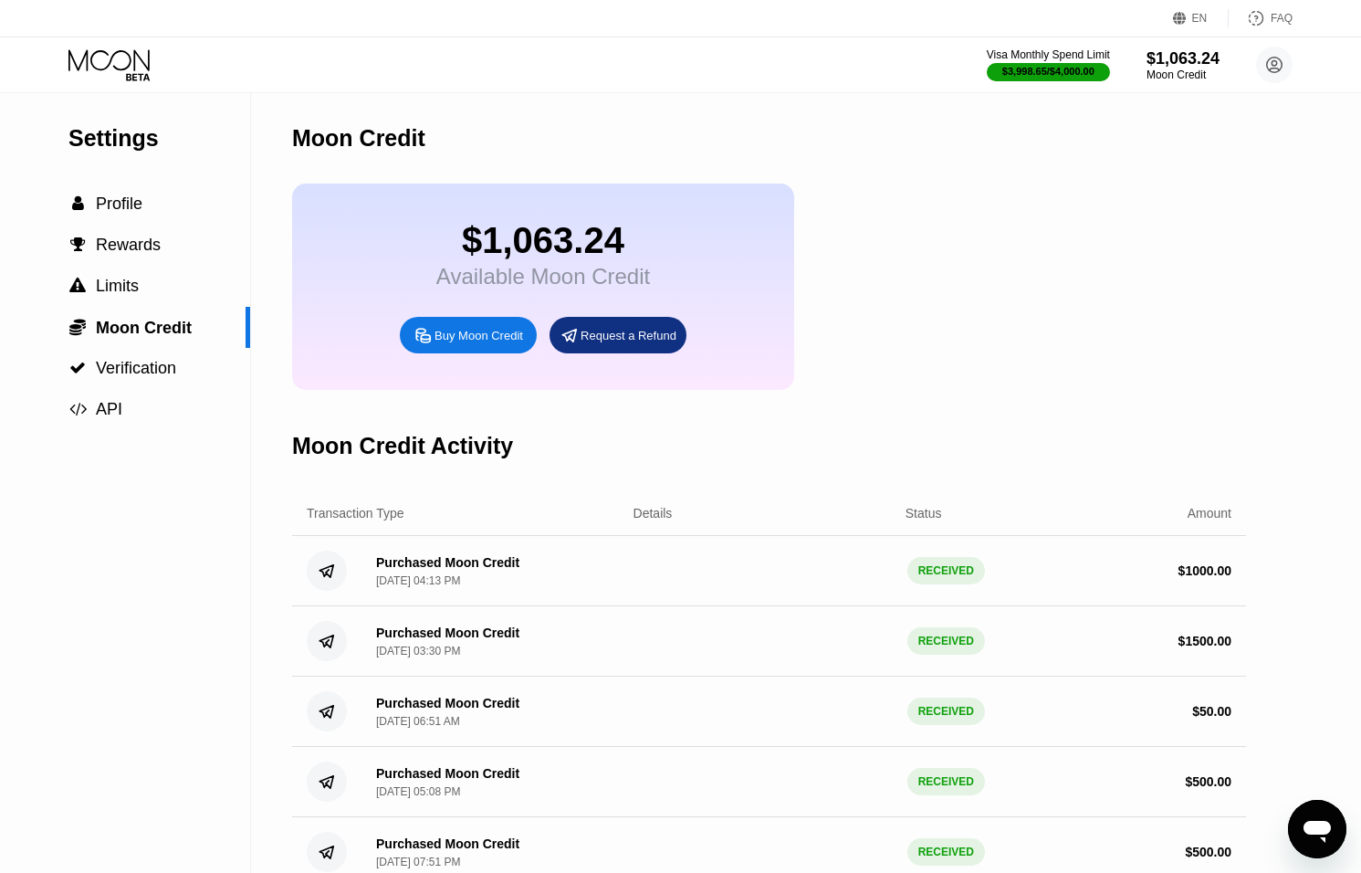
click at [1315, 834] on icon "Open messaging window" at bounding box center [1317, 832] width 27 height 22
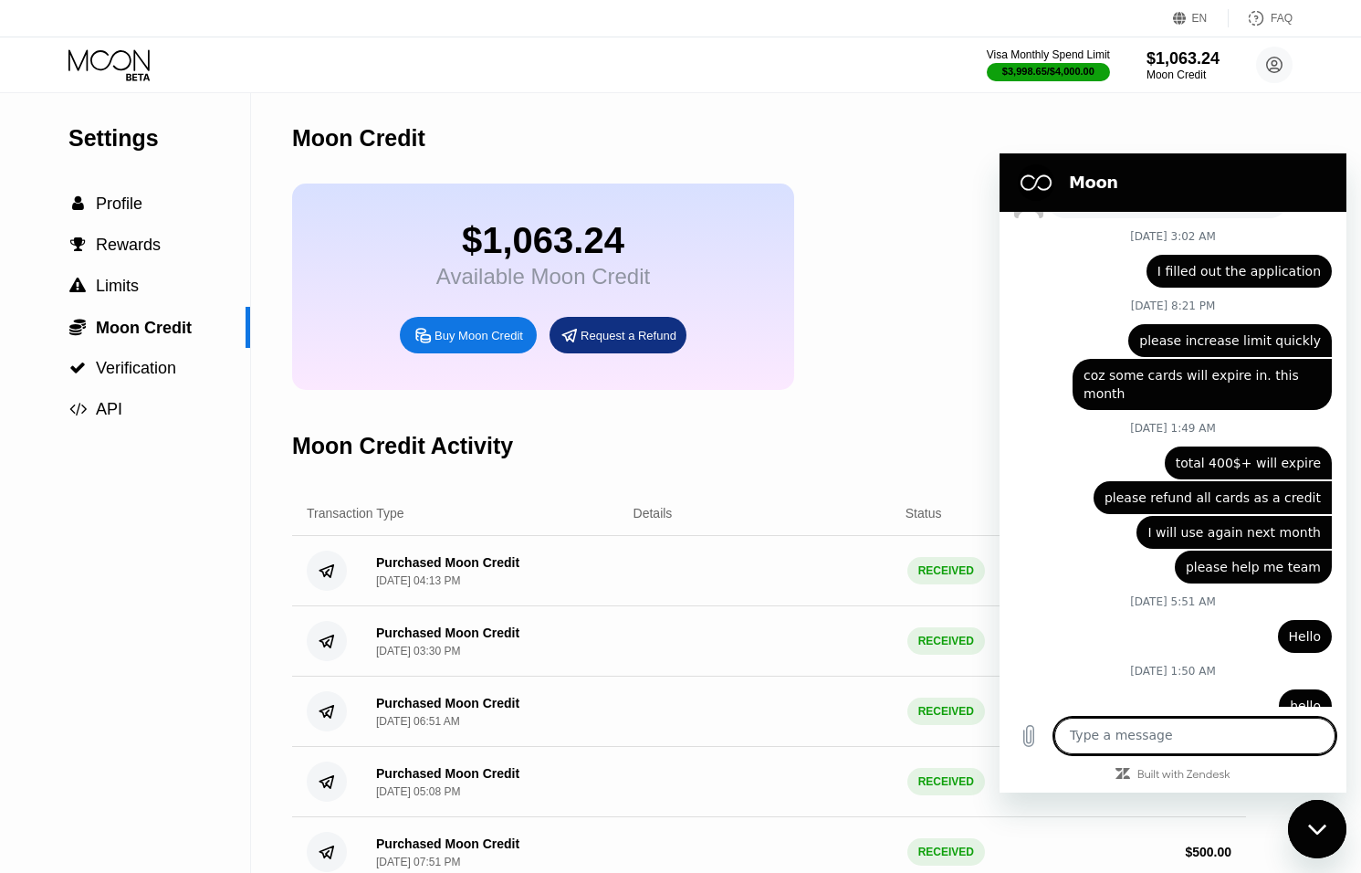
scroll to position [6343, 0]
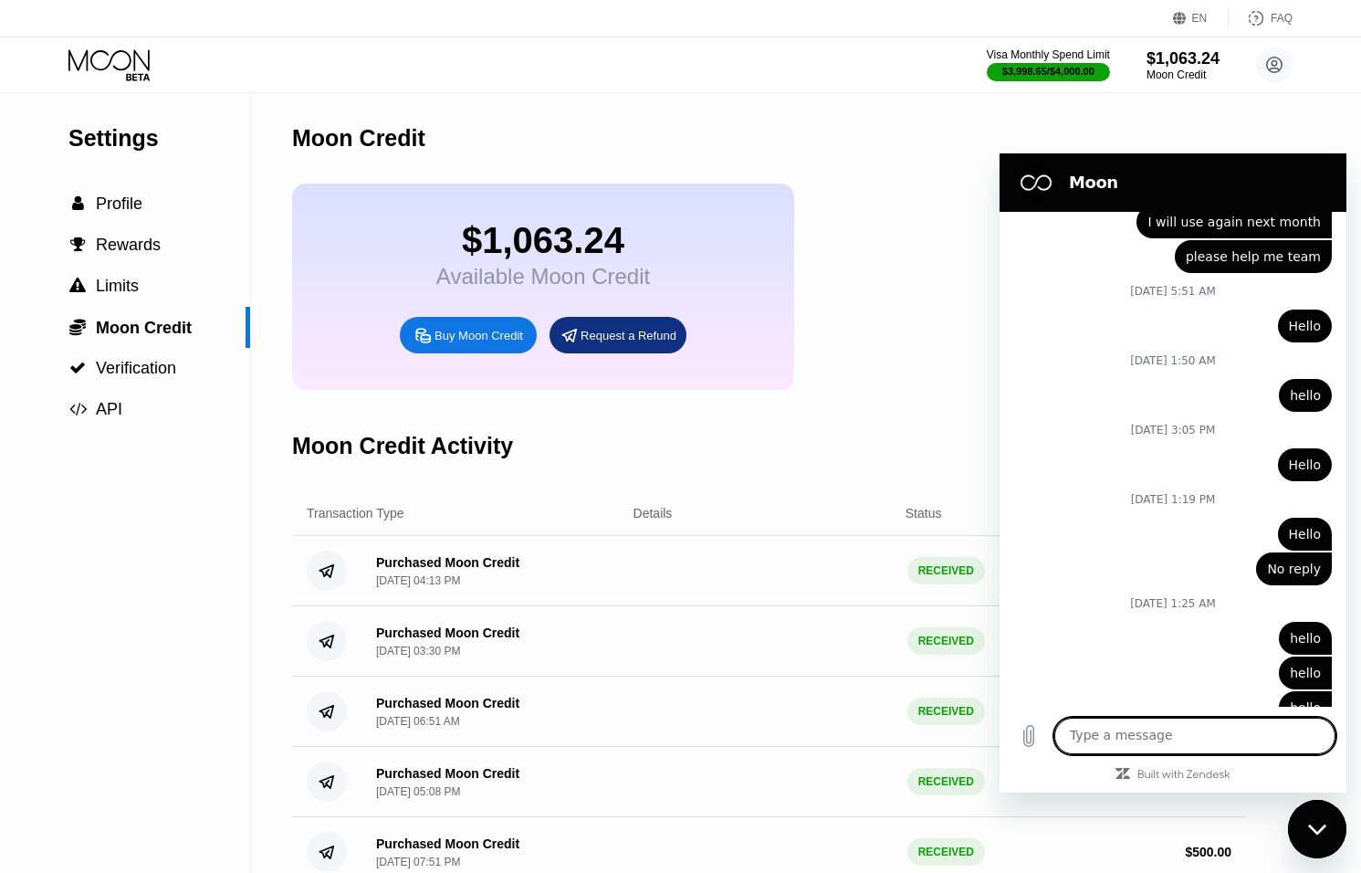
click at [1333, 847] on div "Close messaging window" at bounding box center [1317, 829] width 55 height 55
type textarea "x"
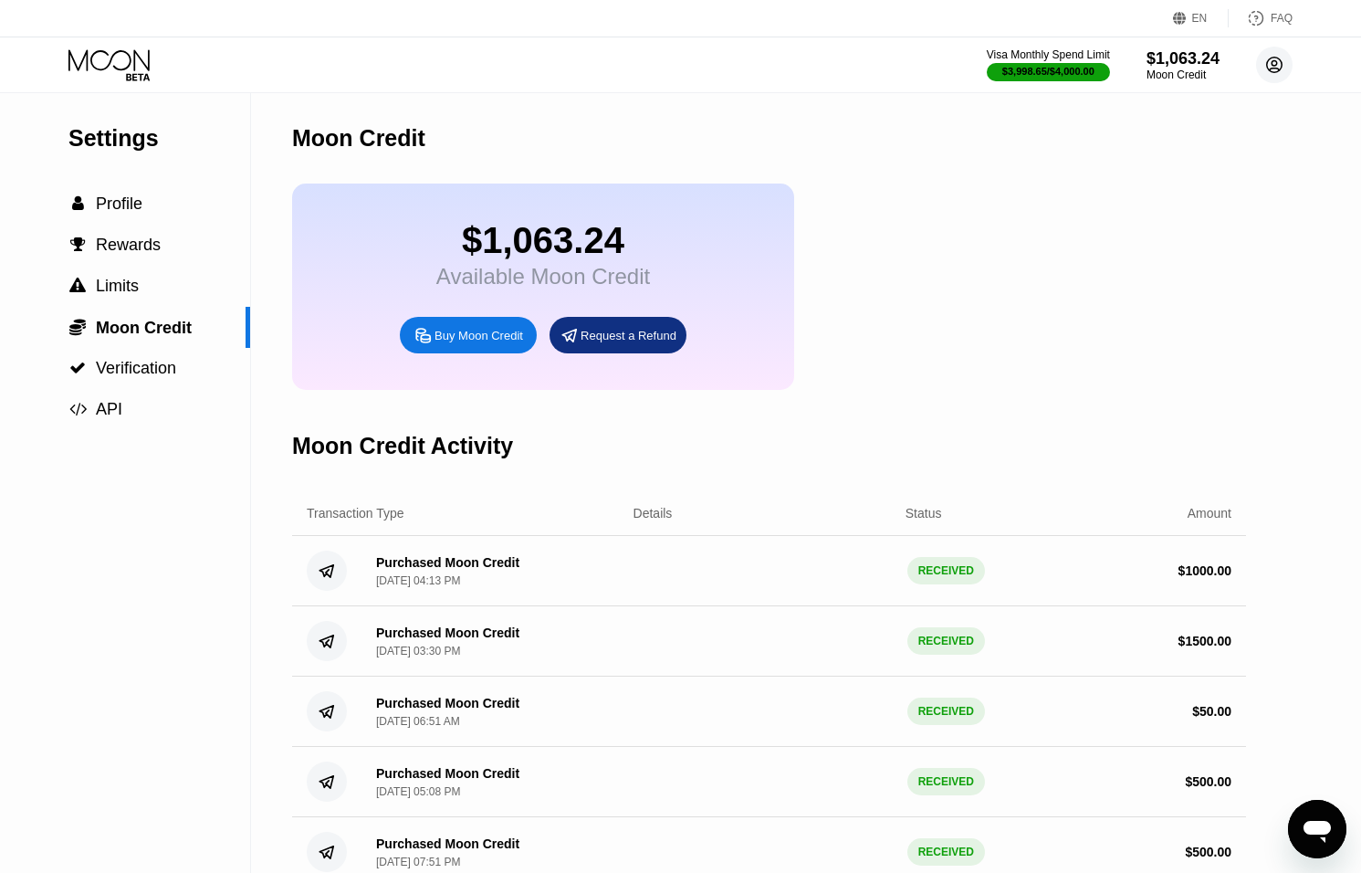
click at [1275, 75] on circle at bounding box center [1274, 65] width 37 height 37
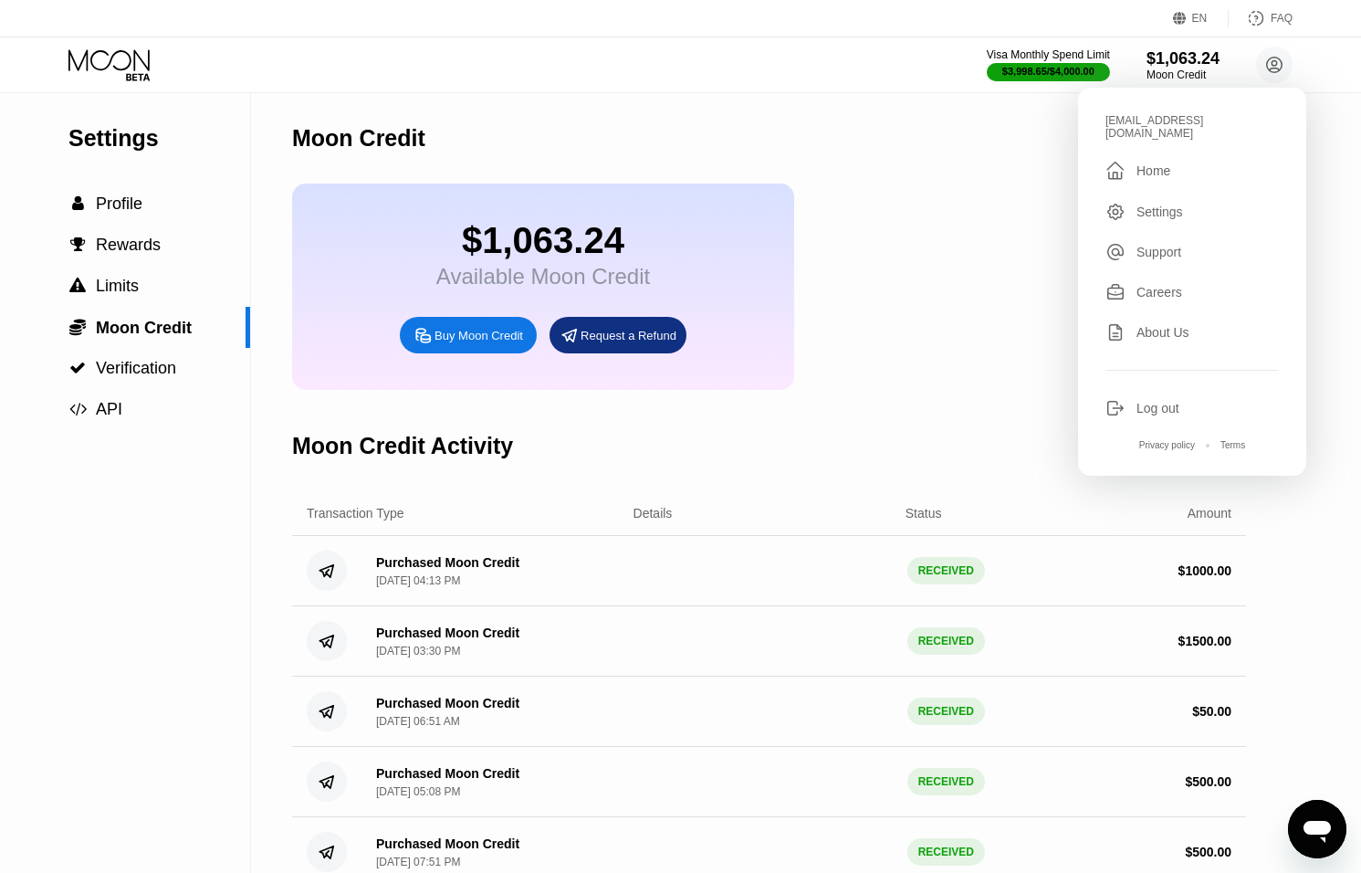
click at [1154, 401] on div "Log out" at bounding box center [1158, 408] width 43 height 15
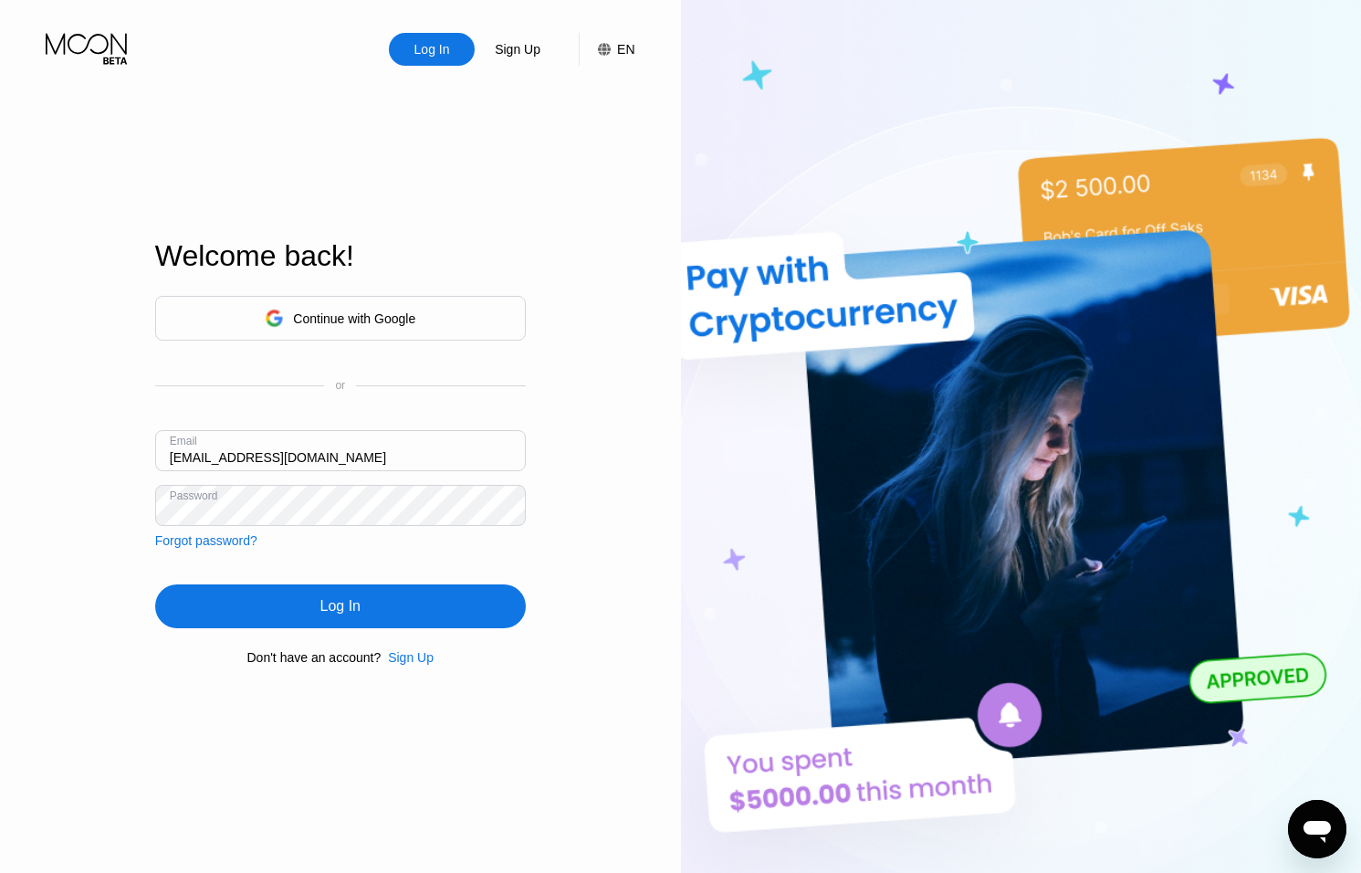
click at [191, 457] on input "[EMAIL_ADDRESS][DOMAIN_NAME]" at bounding box center [340, 450] width 371 height 41
type input "sep@dithailand.com"
click at [385, 597] on div "Log In" at bounding box center [340, 606] width 371 height 44
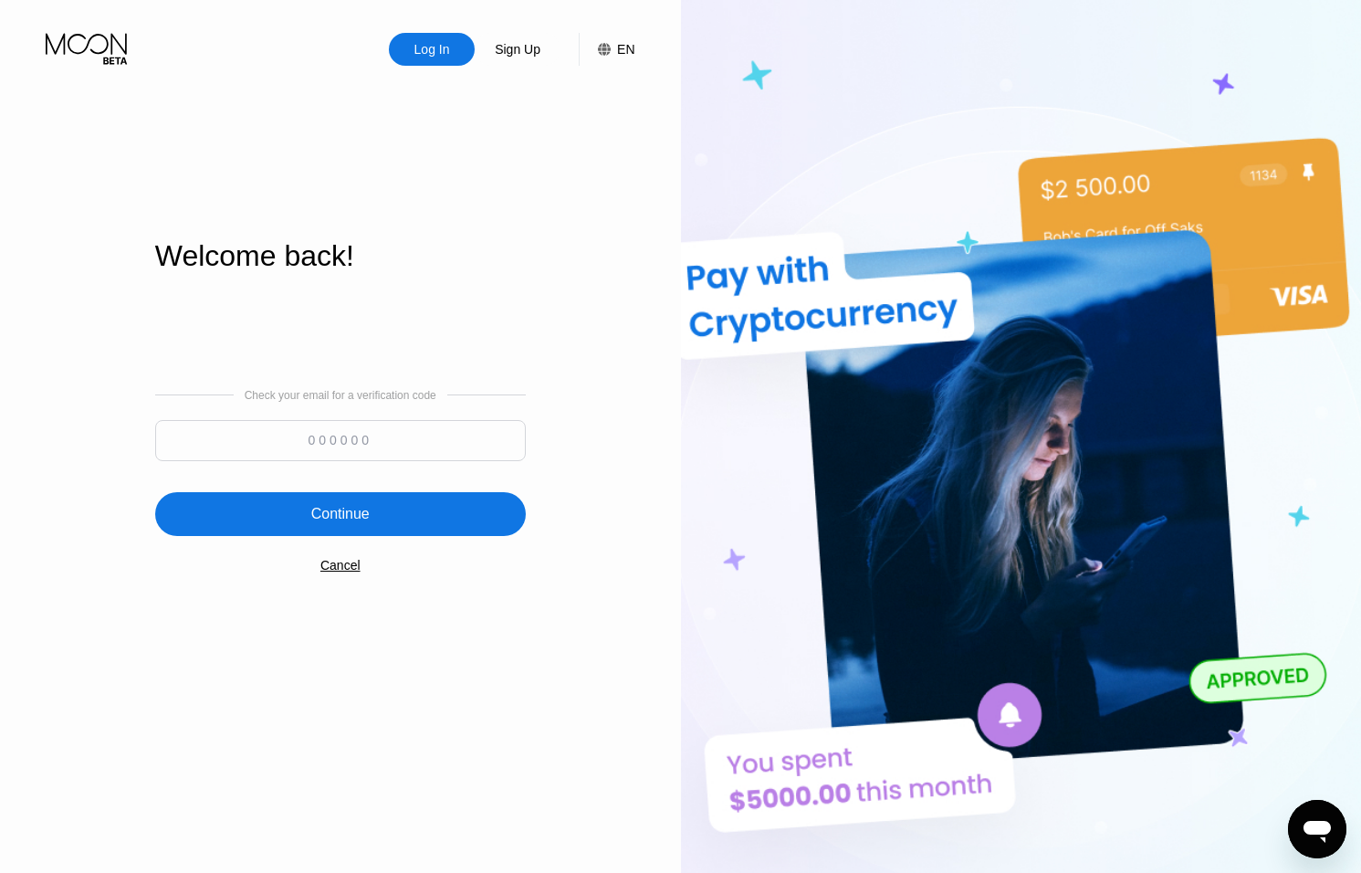
click at [449, 429] on input at bounding box center [340, 440] width 371 height 41
type input "811897"
drag, startPoint x: 443, startPoint y: 506, endPoint x: 842, endPoint y: 349, distance: 428.8
click at [444, 505] on div "Continue" at bounding box center [340, 514] width 371 height 44
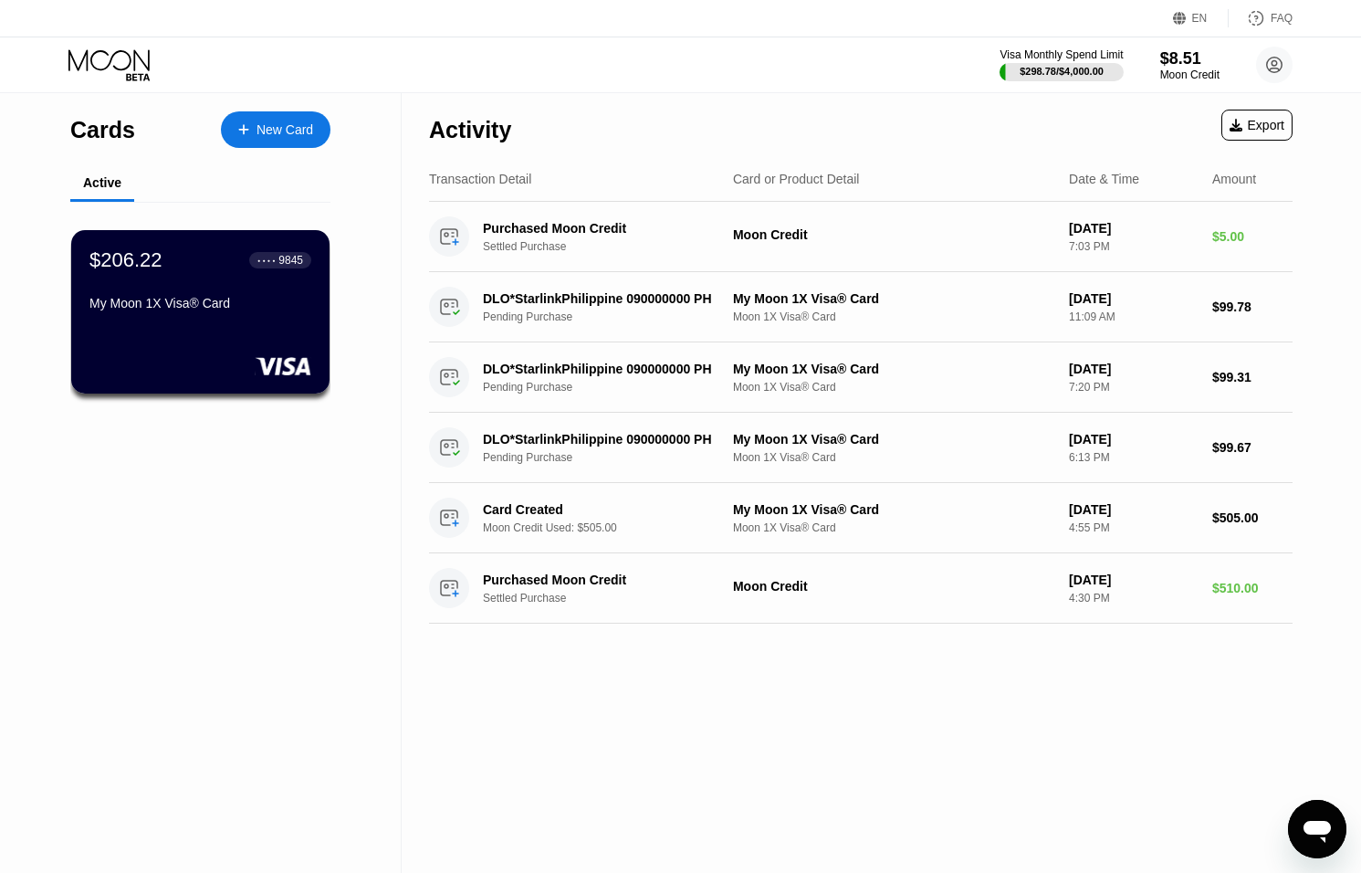
click at [1329, 835] on icon "Open messaging window" at bounding box center [1317, 829] width 33 height 33
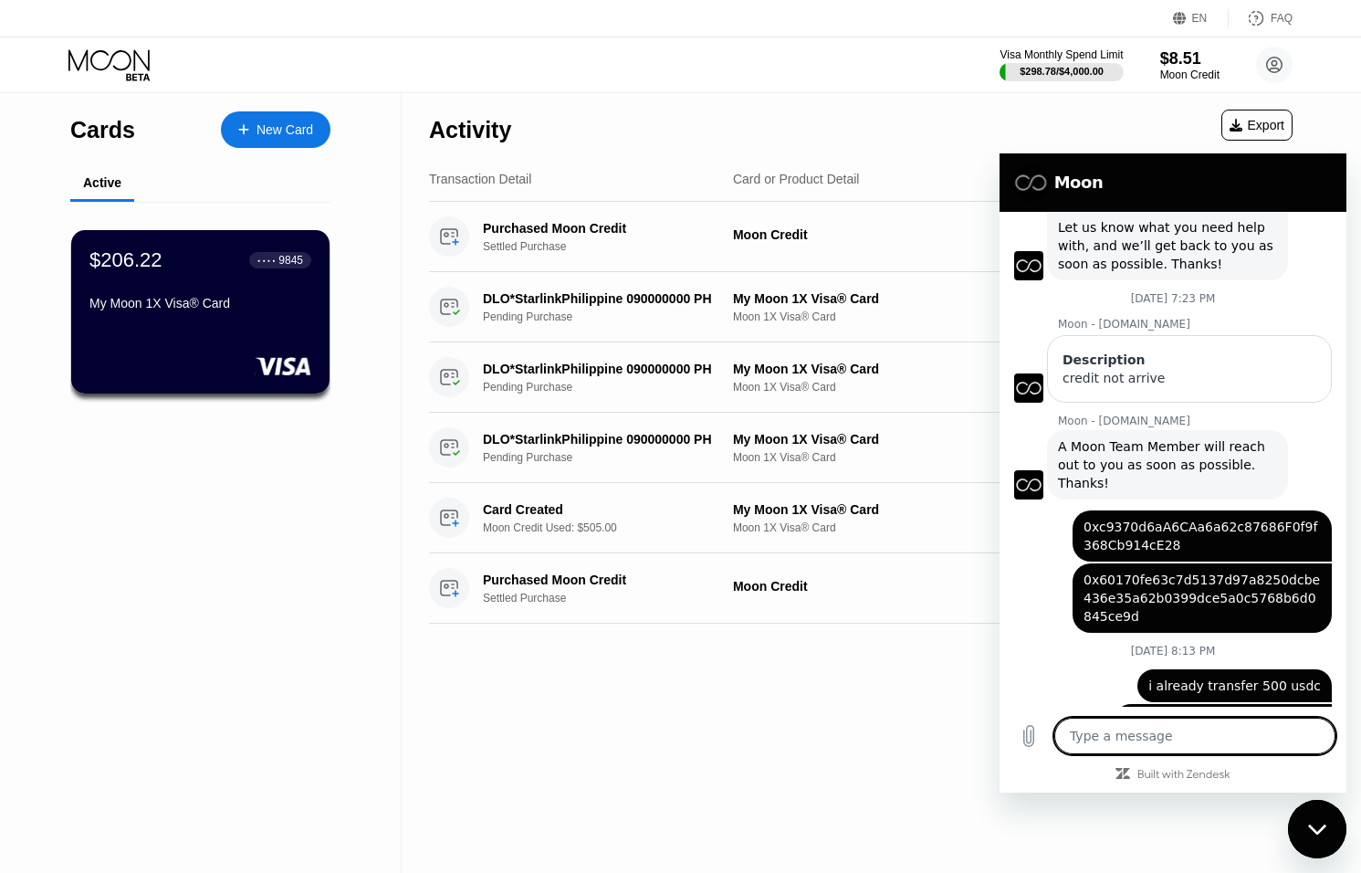
scroll to position [123, 0]
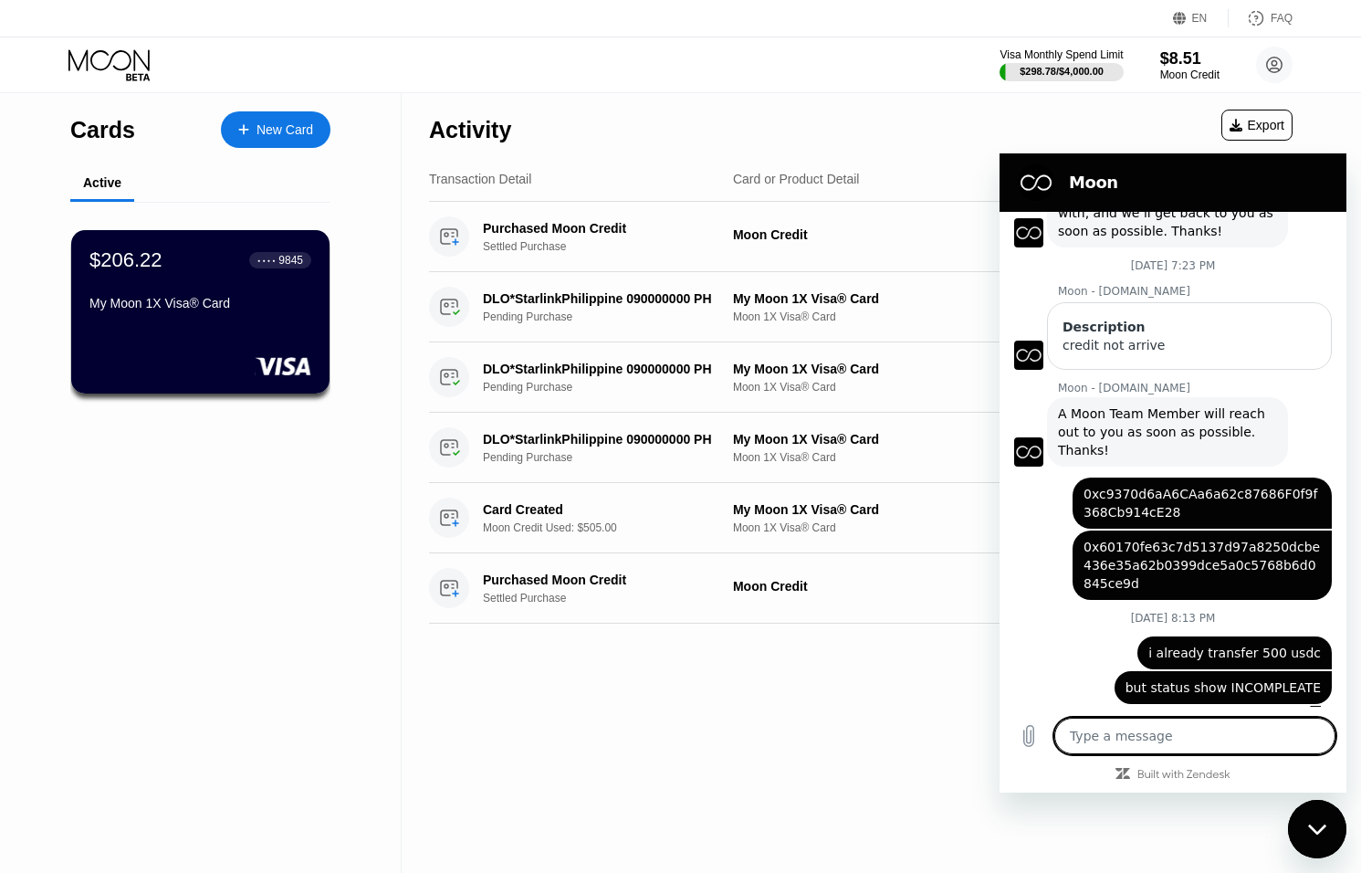
click at [1320, 828] on icon "Close messaging window" at bounding box center [1316, 829] width 18 height 10
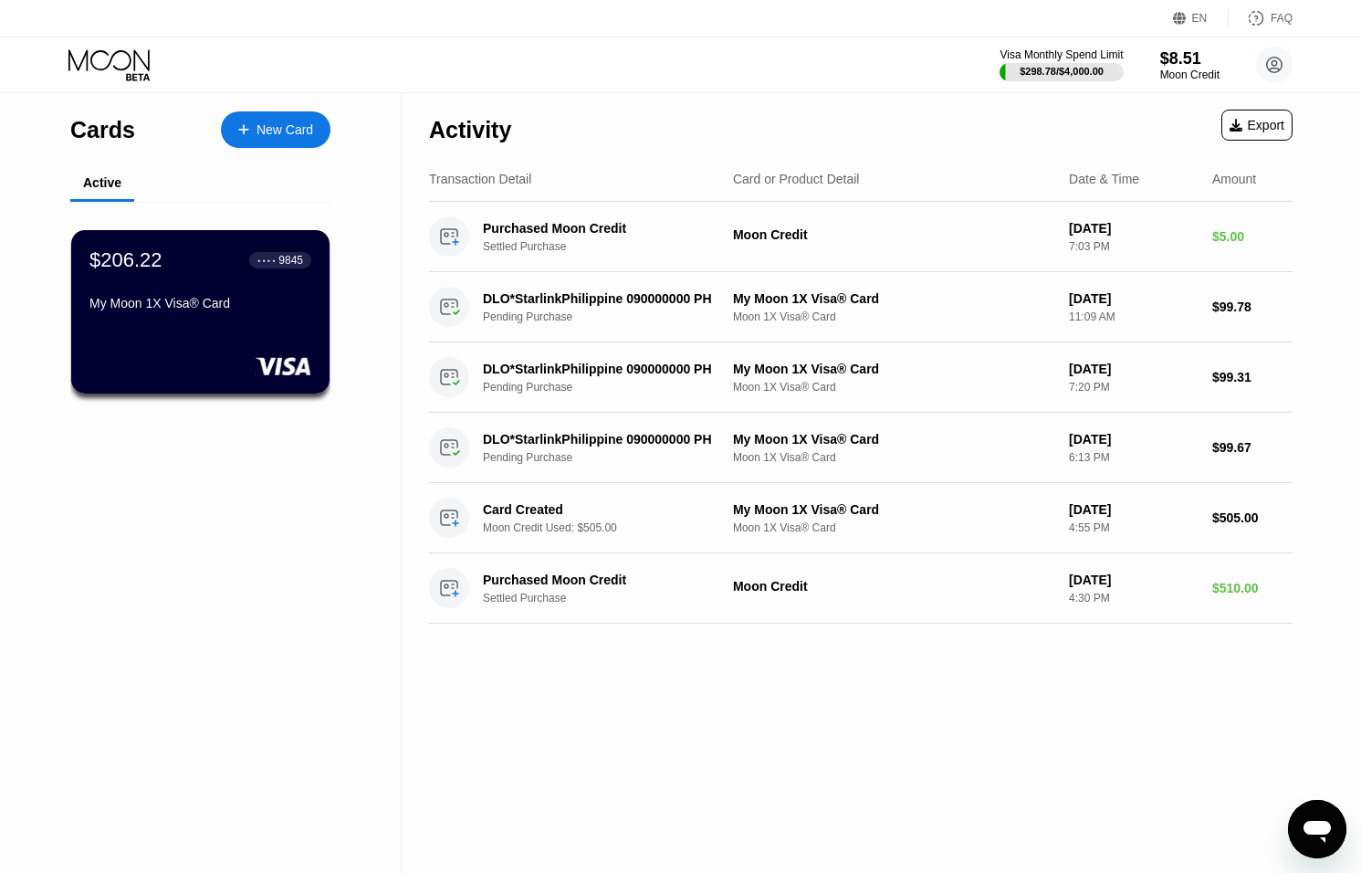
click at [1192, 68] on div "Moon Credit" at bounding box center [1189, 74] width 59 height 13
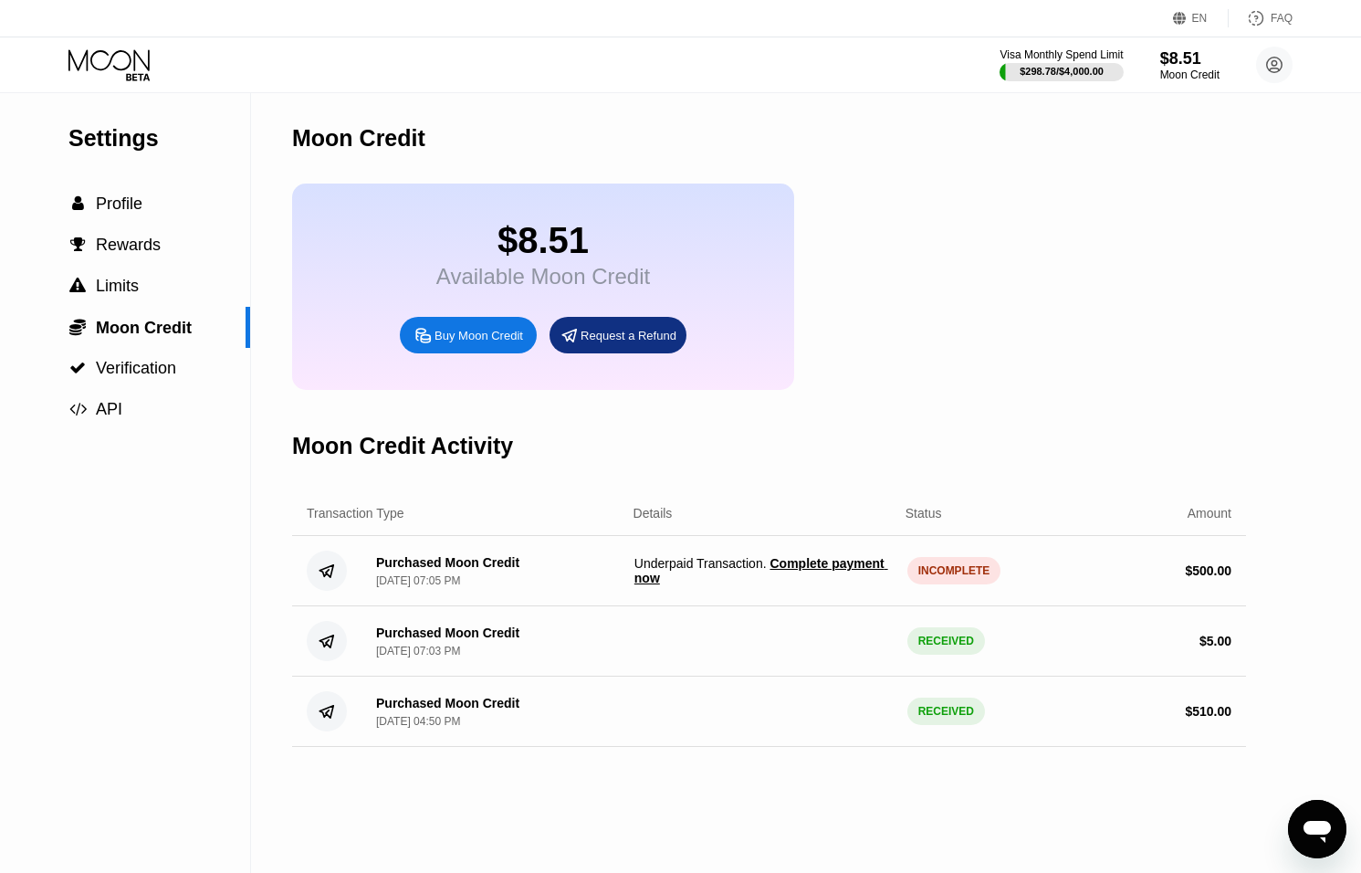
click at [818, 562] on span "Complete payment now" at bounding box center [762, 570] width 254 height 29
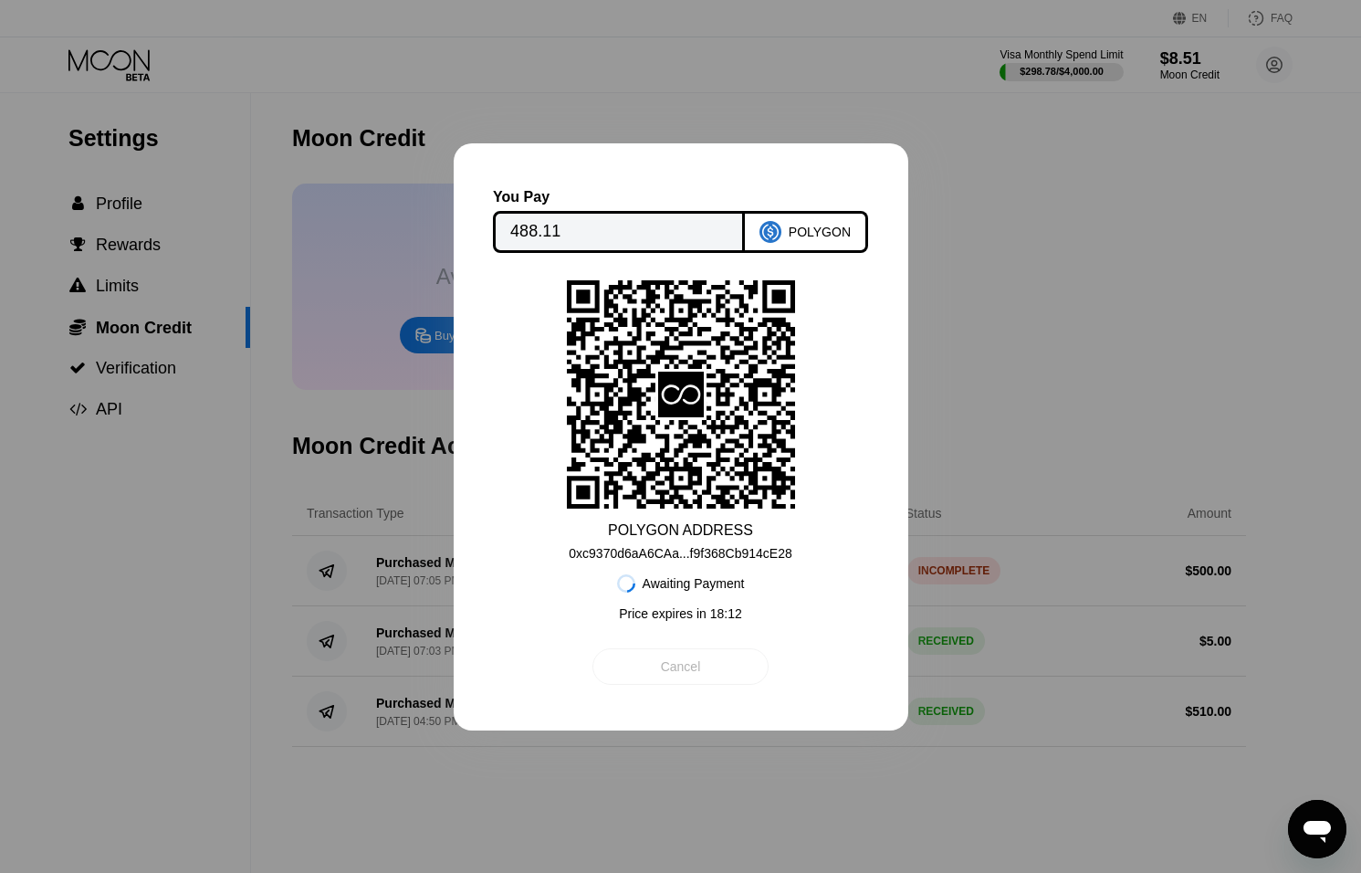
click at [714, 656] on div "Cancel" at bounding box center [681, 666] width 176 height 37
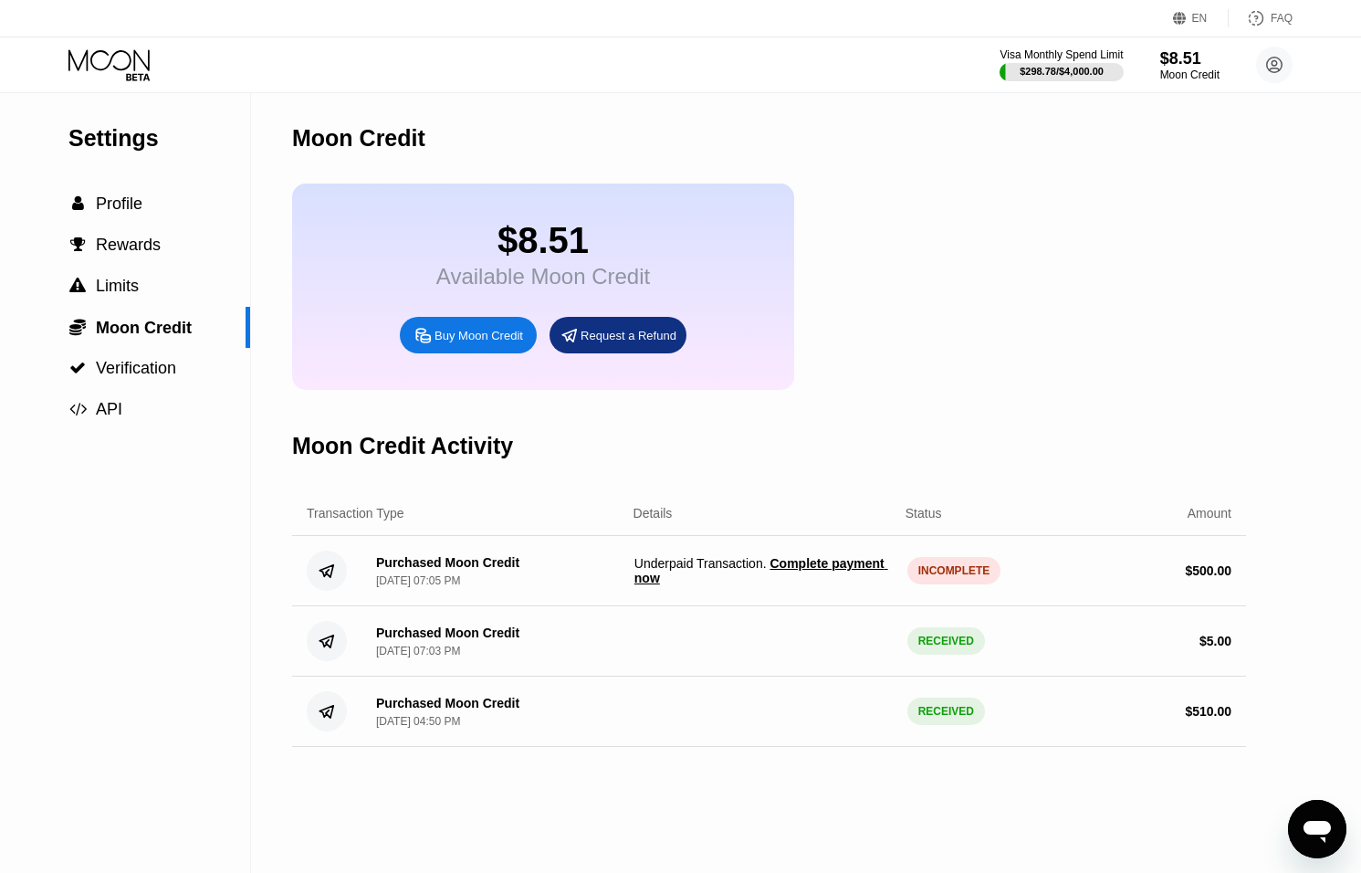
click at [940, 576] on div "INCOMPLETE" at bounding box center [955, 570] width 94 height 27
click at [941, 575] on div "INCOMPLETE" at bounding box center [955, 570] width 94 height 27
click at [828, 560] on span "Complete payment now" at bounding box center [762, 570] width 254 height 29
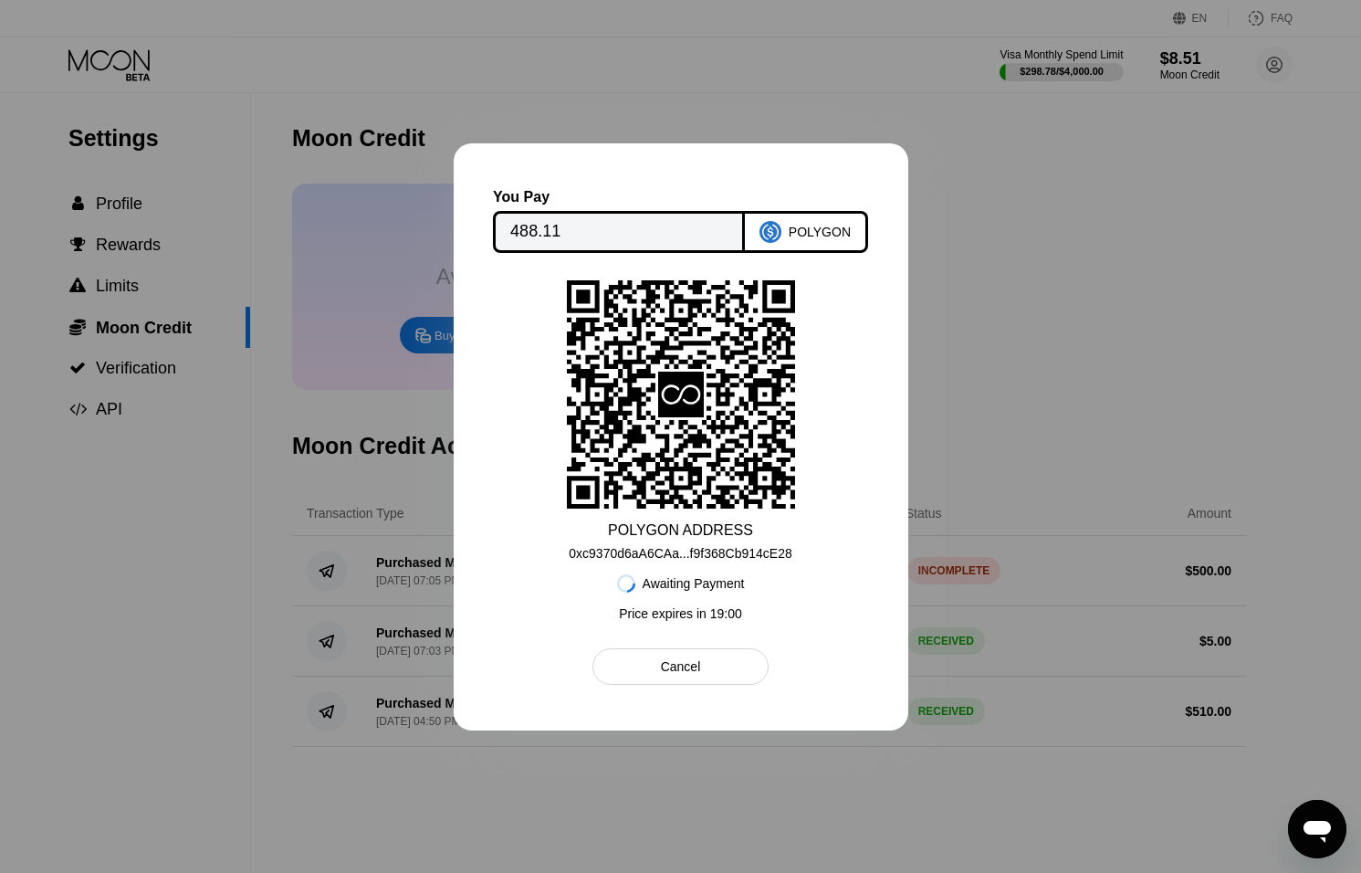
click at [722, 667] on div "Cancel" at bounding box center [681, 666] width 176 height 37
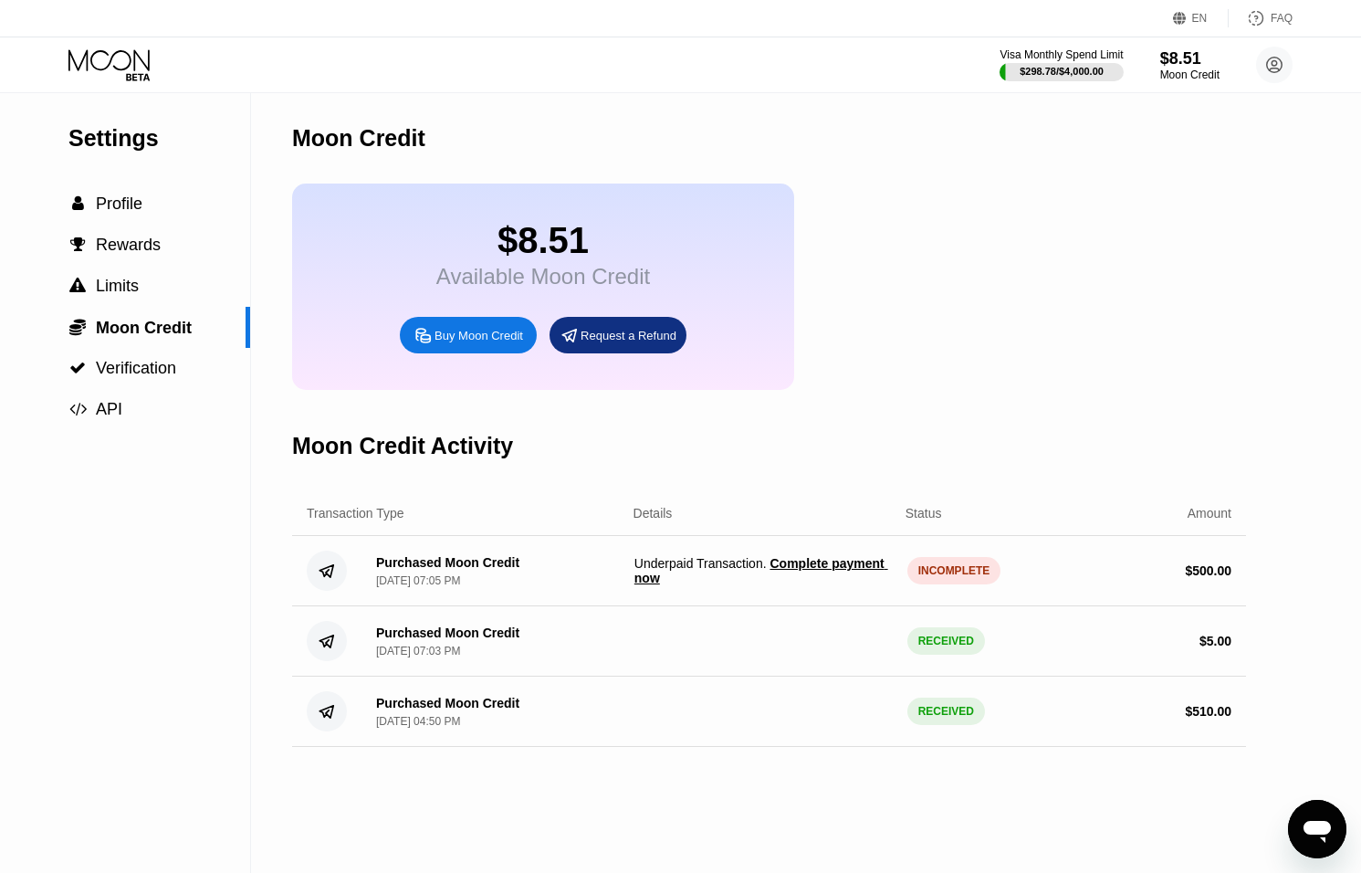
click at [1309, 819] on icon "Open messaging window" at bounding box center [1317, 829] width 33 height 33
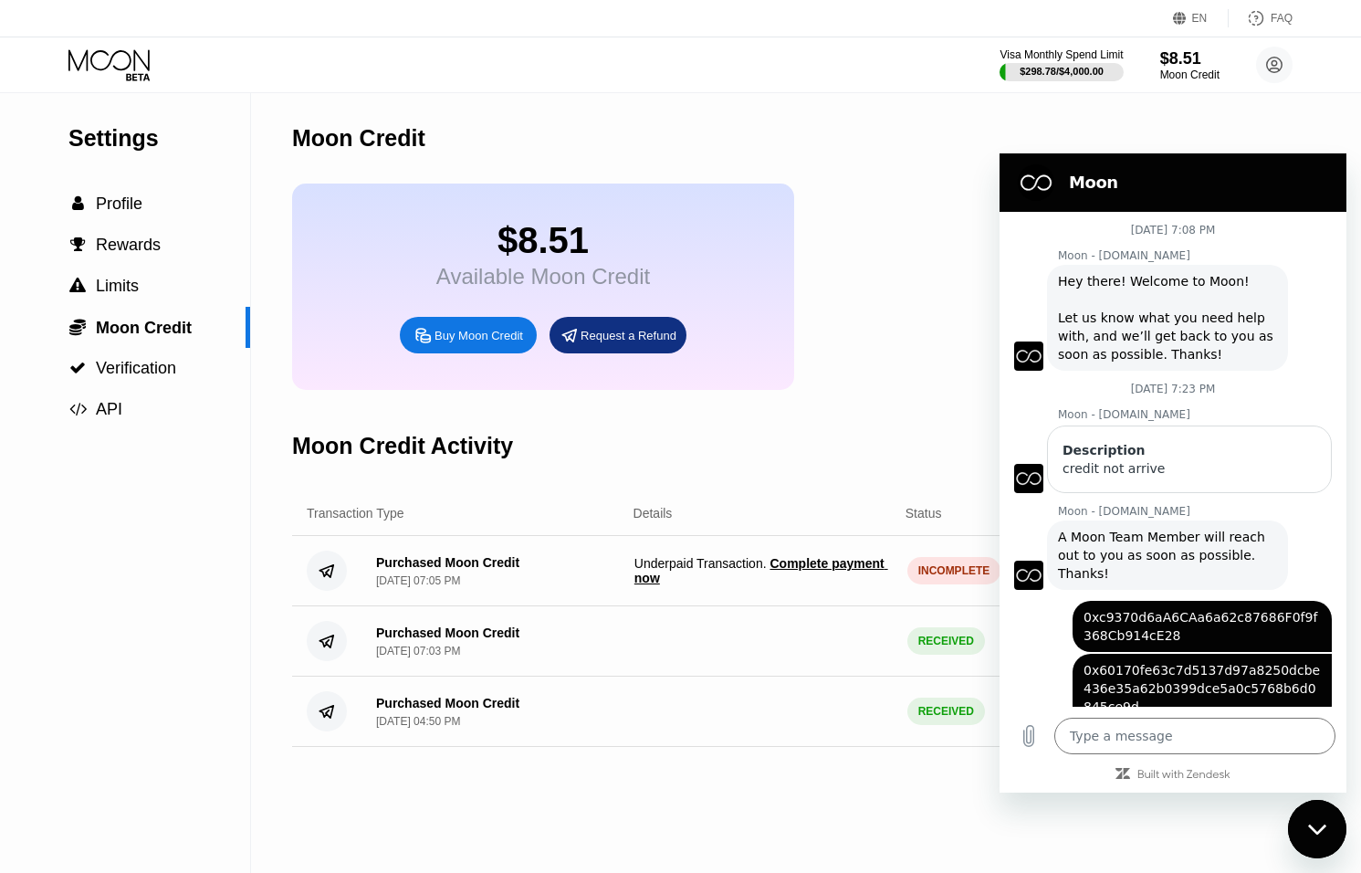
click at [1332, 827] on div "Close messaging window" at bounding box center [1317, 829] width 55 height 55
type textarea "x"
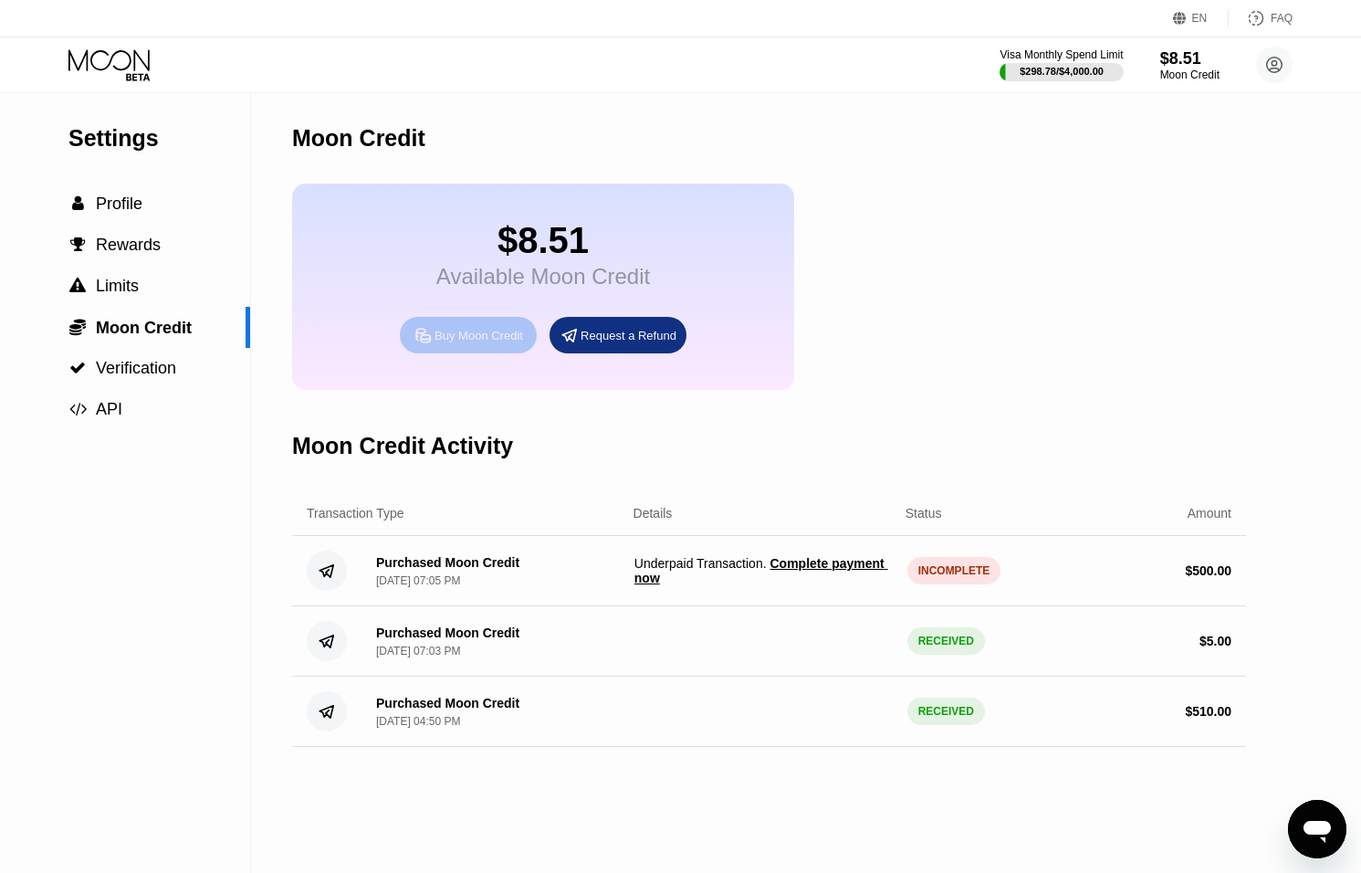
click at [436, 331] on div "Buy Moon Credit" at bounding box center [479, 336] width 89 height 16
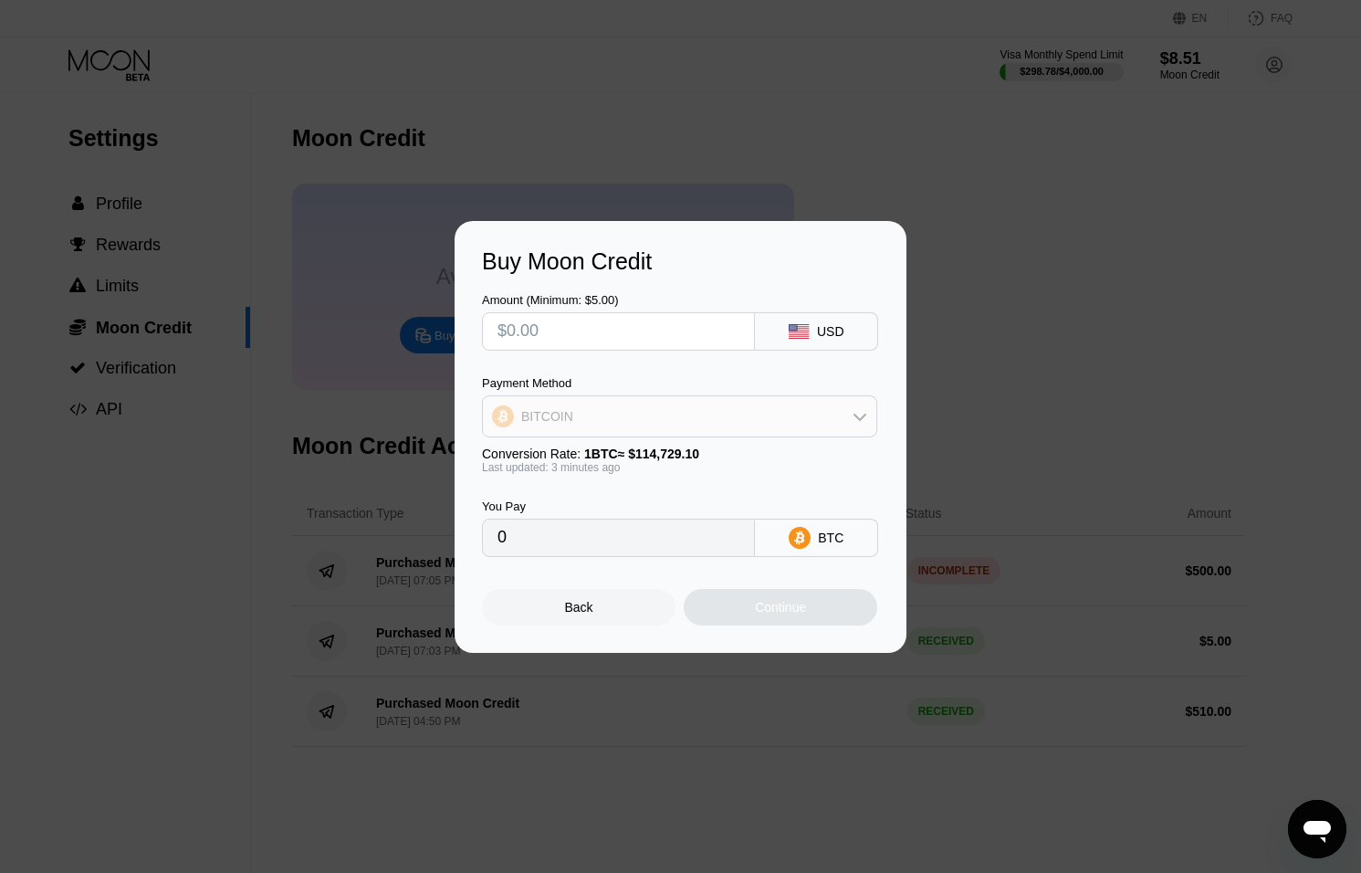
click at [671, 426] on div "BITCOIN" at bounding box center [680, 416] width 394 height 37
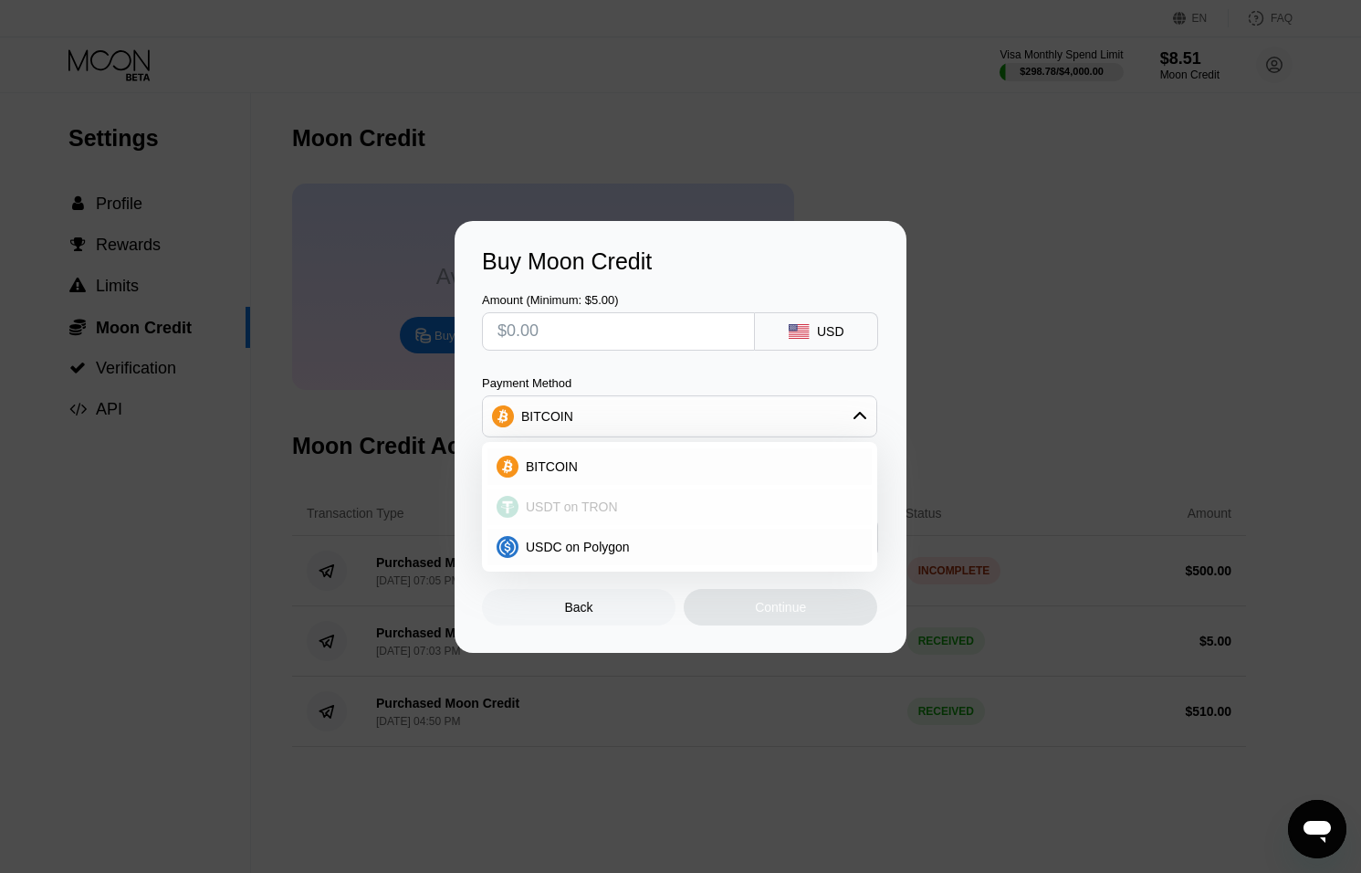
click at [632, 524] on div "USDT on TRON" at bounding box center [680, 506] width 384 height 37
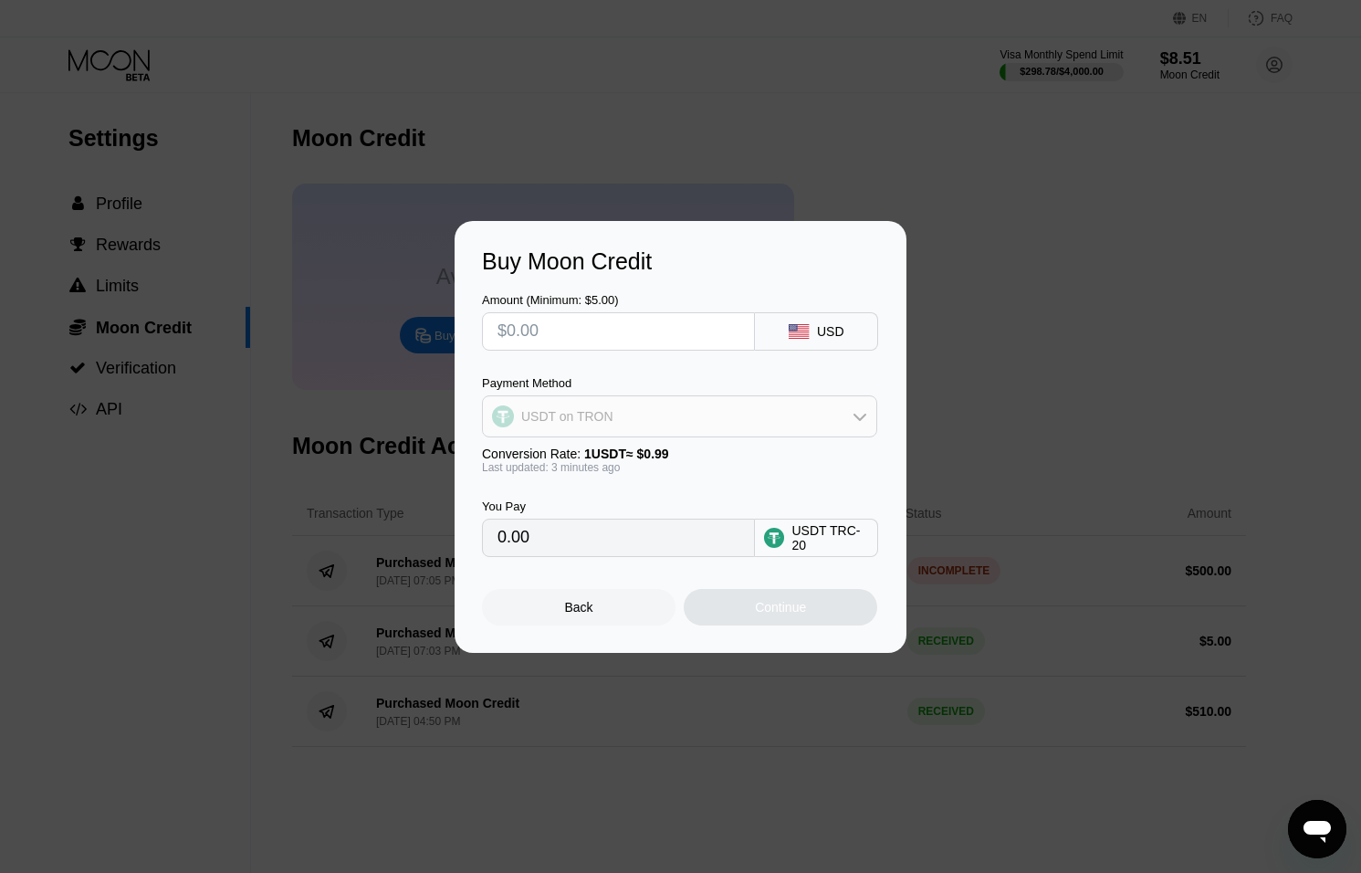
drag, startPoint x: 663, startPoint y: 405, endPoint x: 649, endPoint y: 444, distance: 40.7
click at [662, 405] on div "USDT on TRON" at bounding box center [680, 416] width 394 height 37
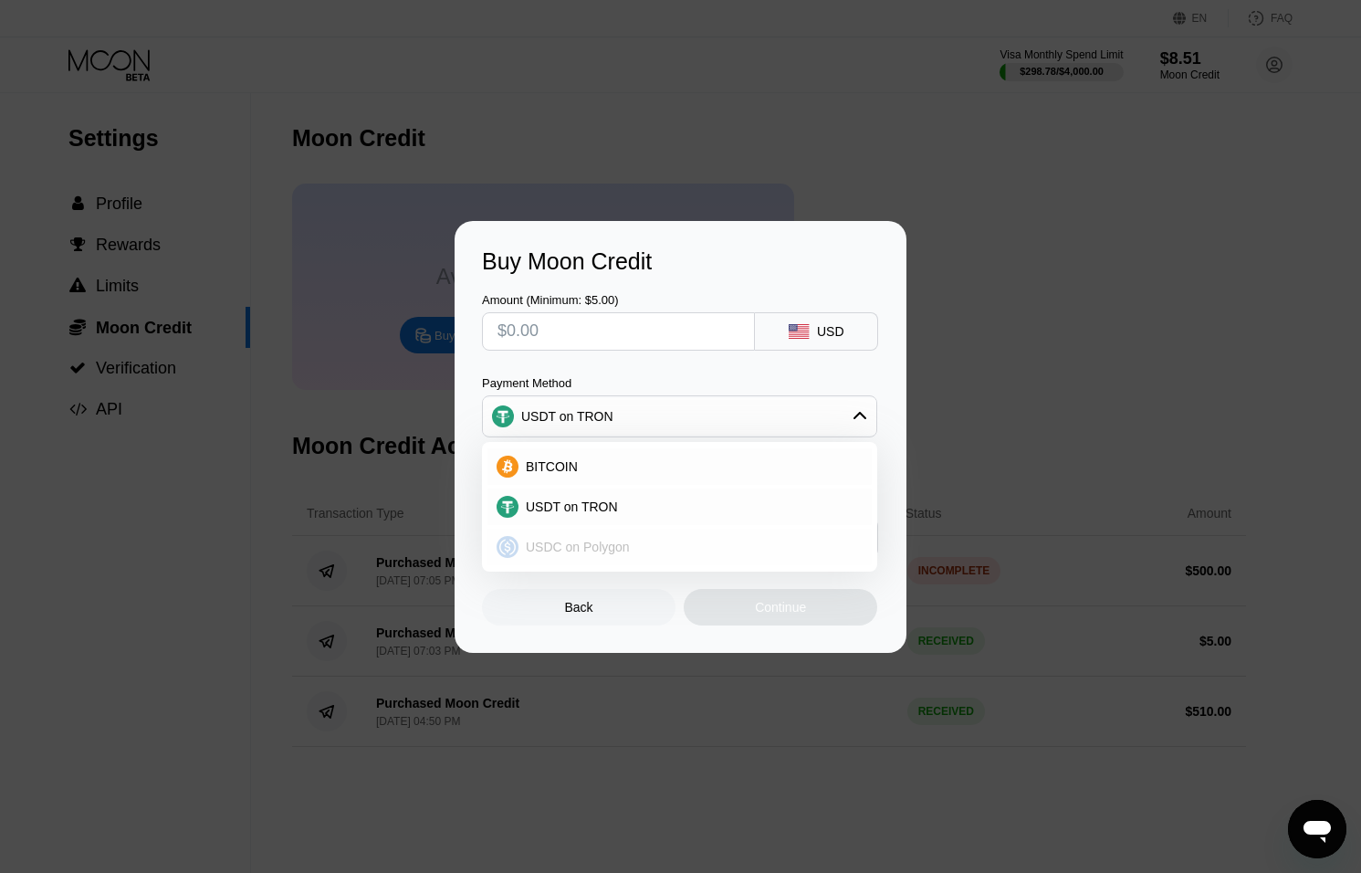
click at [646, 540] on div "USDC on Polygon" at bounding box center [691, 547] width 344 height 15
type input "0"
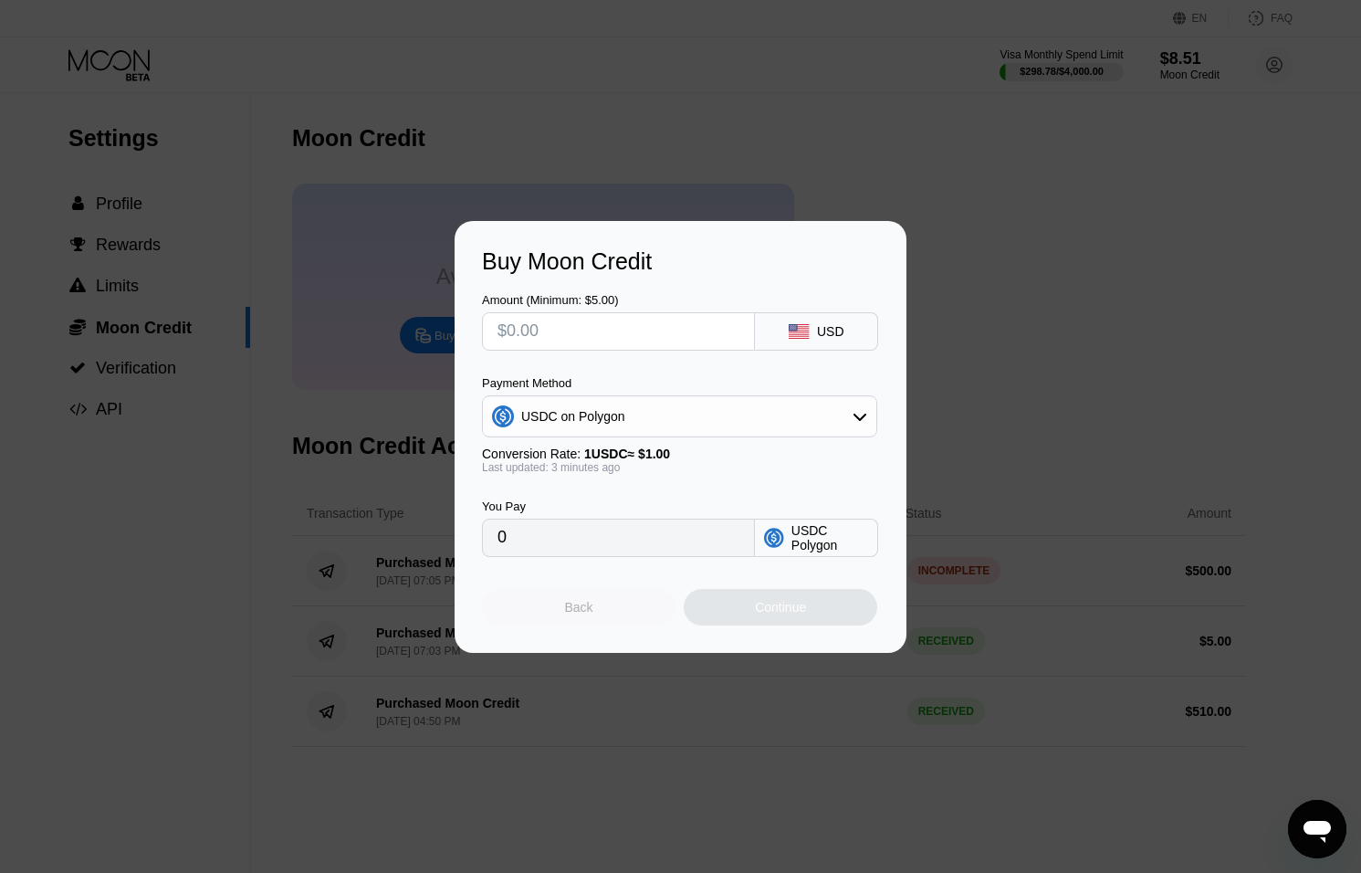
drag, startPoint x: 610, startPoint y: 603, endPoint x: 615, endPoint y: 583, distance: 20.8
click at [610, 603] on div "Back" at bounding box center [579, 607] width 194 height 37
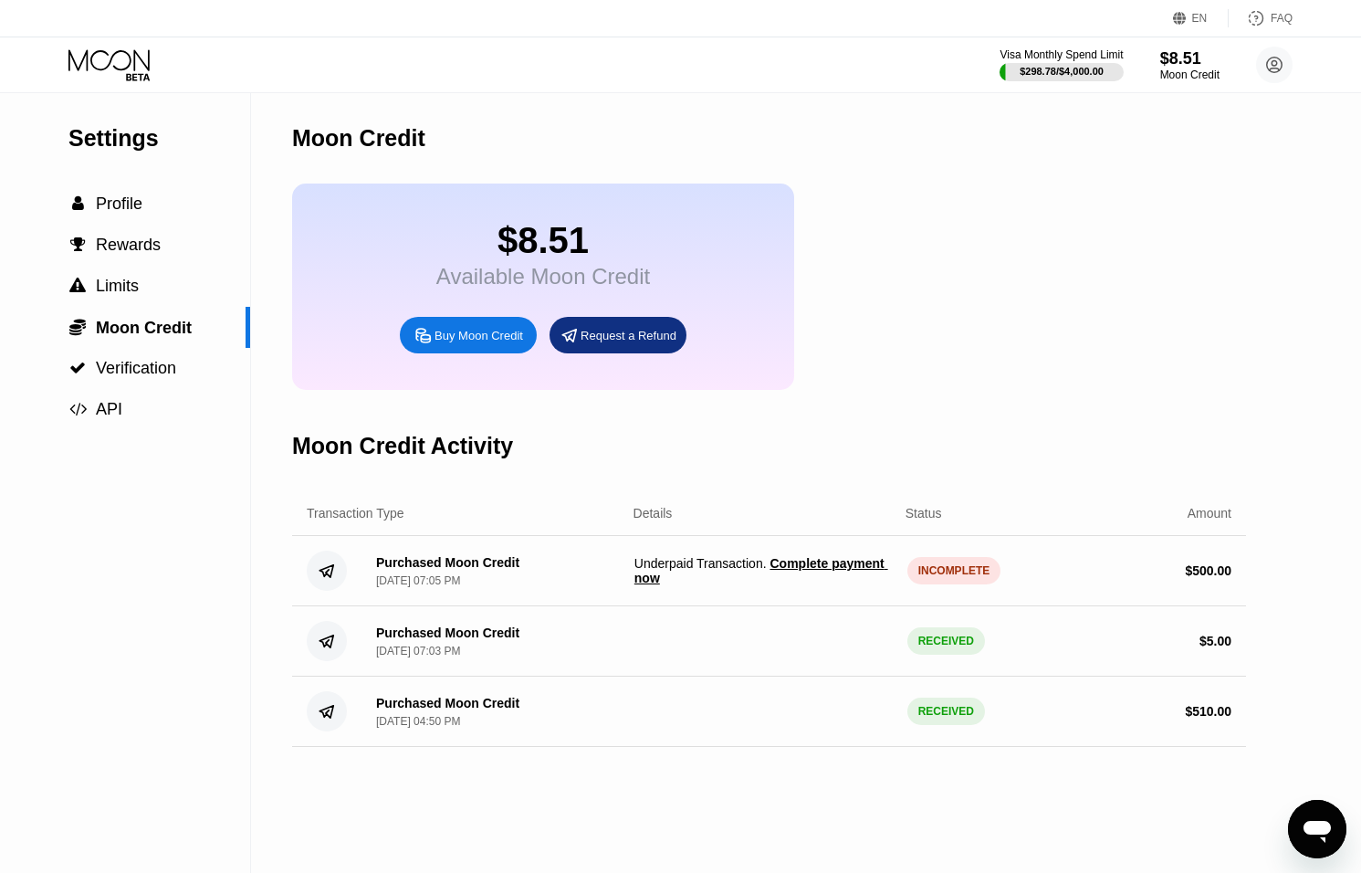
click at [1318, 818] on icon "Open messaging window" at bounding box center [1317, 829] width 33 height 33
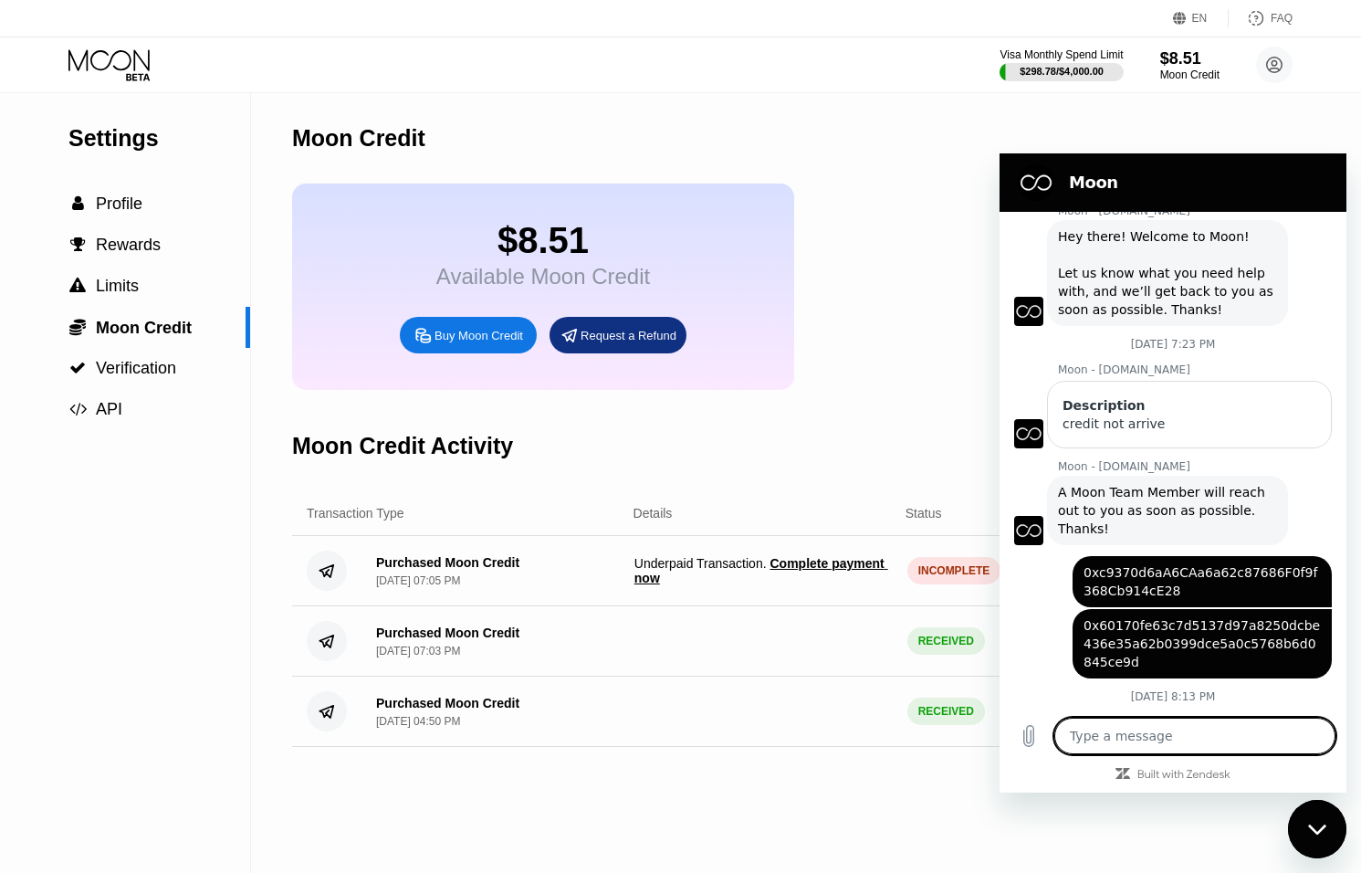
scroll to position [123, 0]
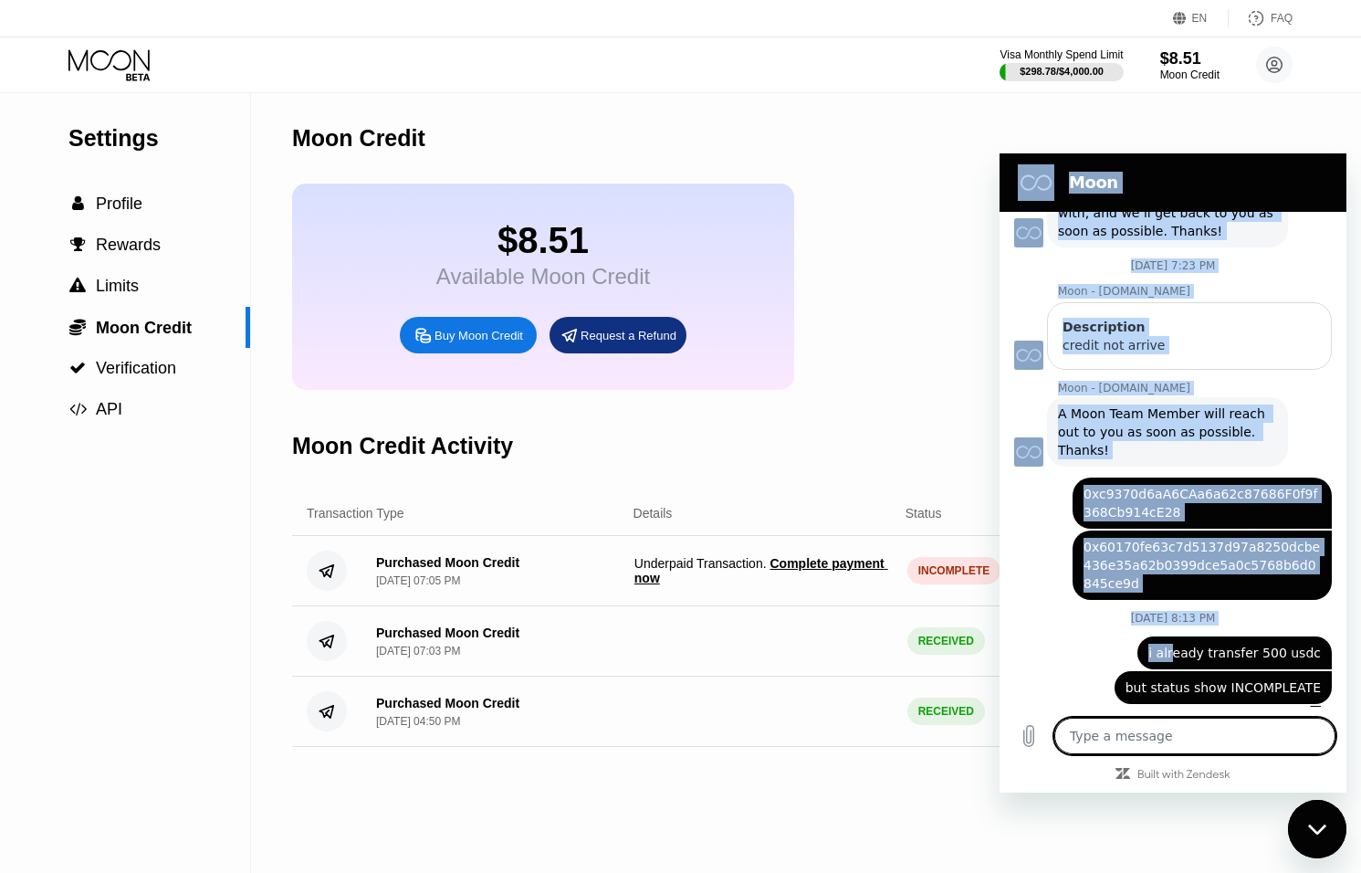
click at [1347, 637] on html "Moon September 20 at 7:08 PM Moon - paywithmoon.com Moon - paywithmoon.com says…" at bounding box center [1173, 472] width 347 height 639
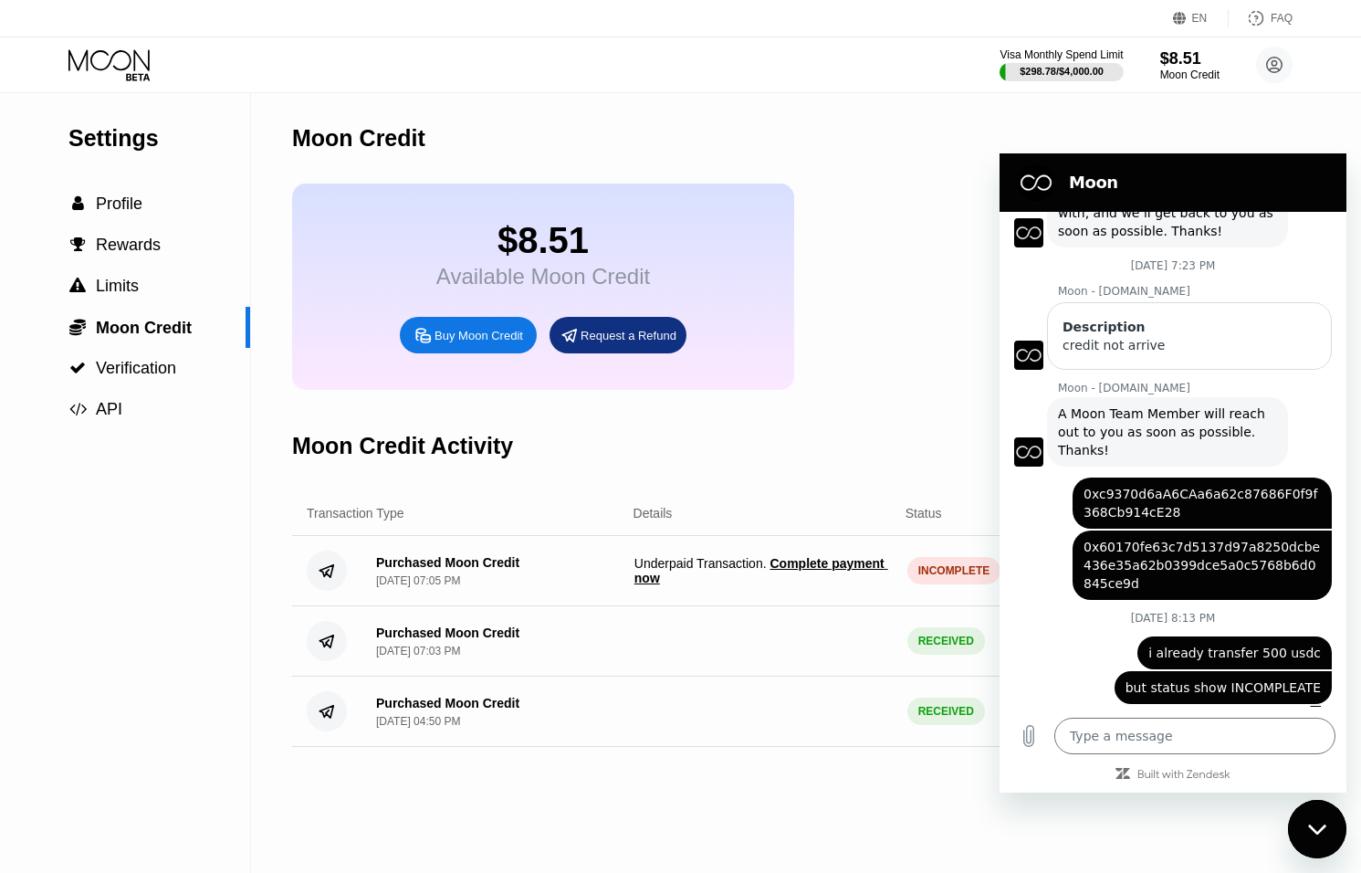
drag, startPoint x: 1066, startPoint y: 643, endPoint x: 1086, endPoint y: 635, distance: 20.5
click at [1066, 643] on div "Web User a99e9289-b1aa-45af-9e80-fae8f95fc953 says: i already transfer 500 usdc" at bounding box center [1166, 647] width 332 height 44
click at [1321, 832] on icon "Close messaging window" at bounding box center [1317, 830] width 19 height 12
type textarea "x"
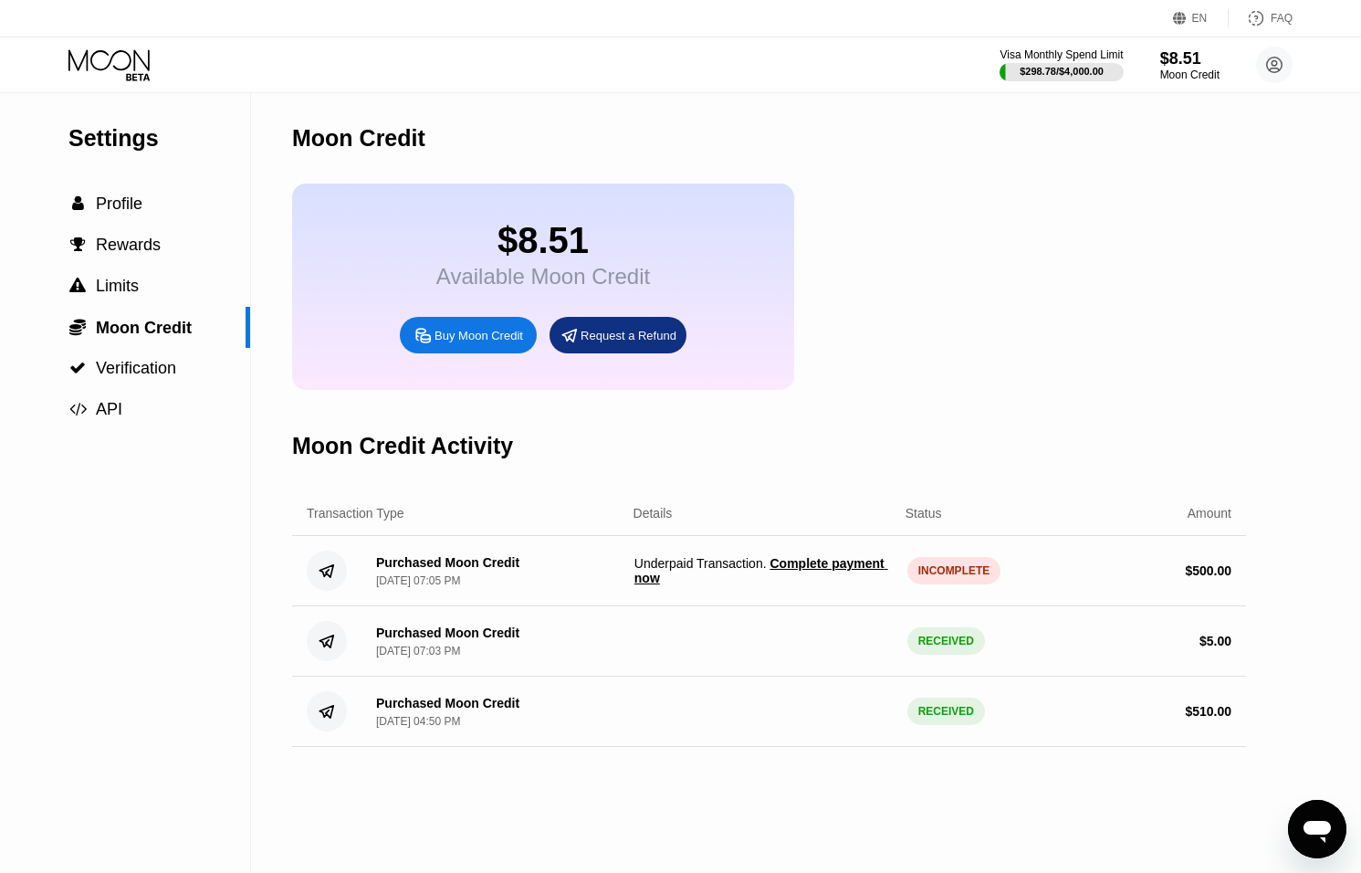
click at [981, 645] on div "$ 5.00" at bounding box center [1102, 641] width 258 height 15
click at [122, 385] on div " Verification" at bounding box center [125, 368] width 250 height 41
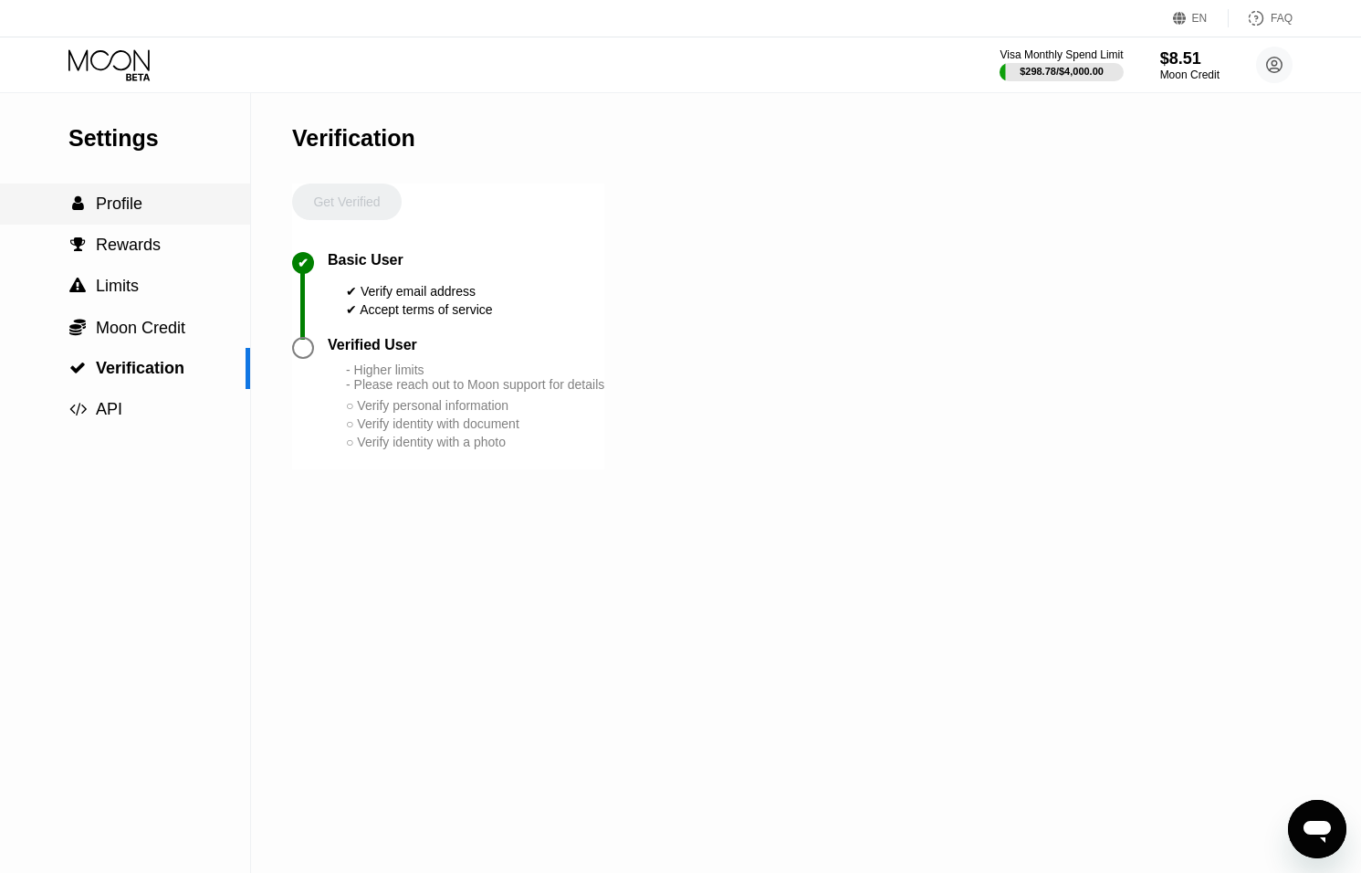
click at [98, 205] on span "Profile" at bounding box center [119, 203] width 47 height 18
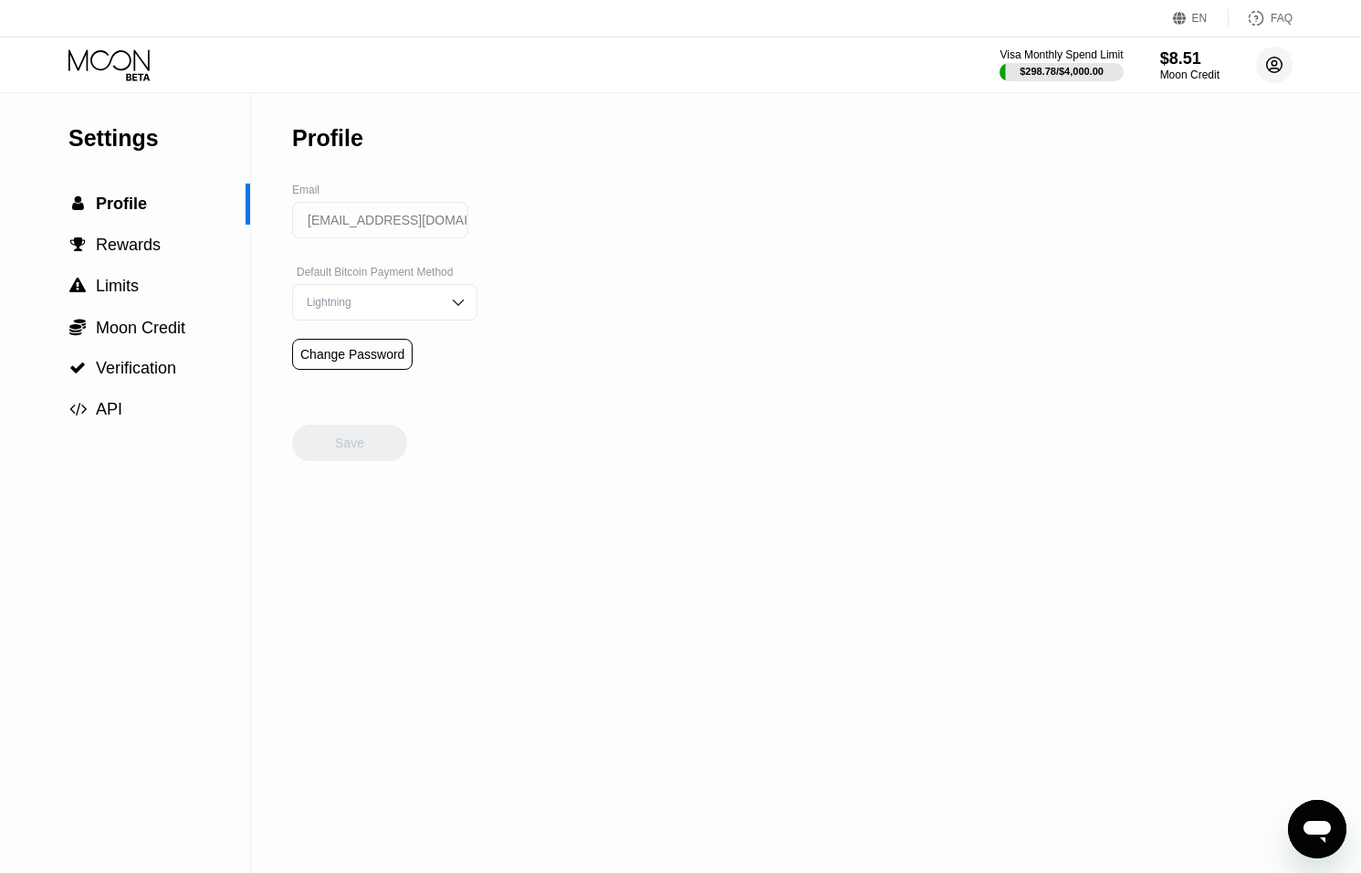
click at [1284, 67] on circle at bounding box center [1274, 65] width 37 height 37
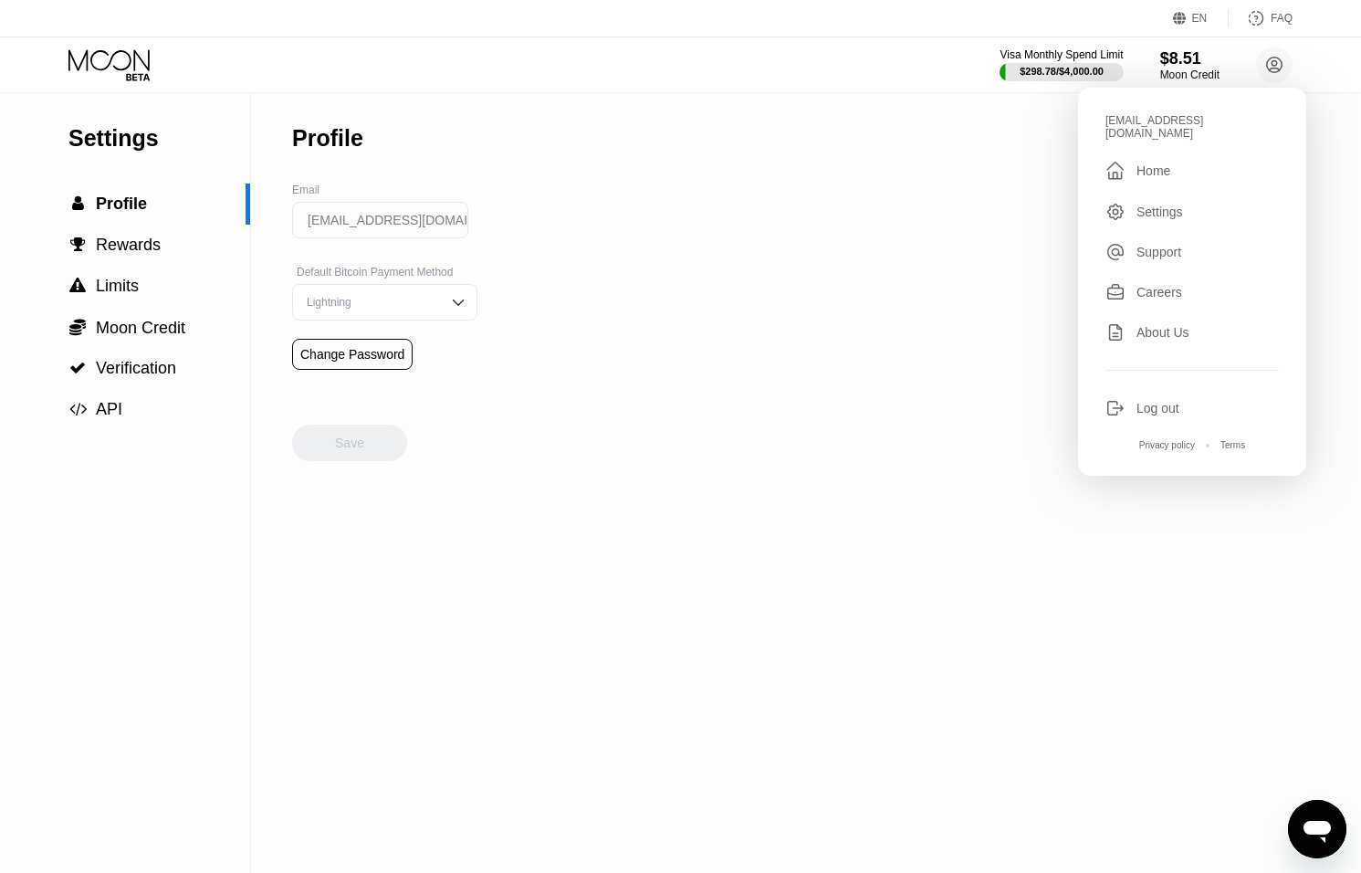
click at [1145, 398] on div "Log out" at bounding box center [1192, 408] width 173 height 20
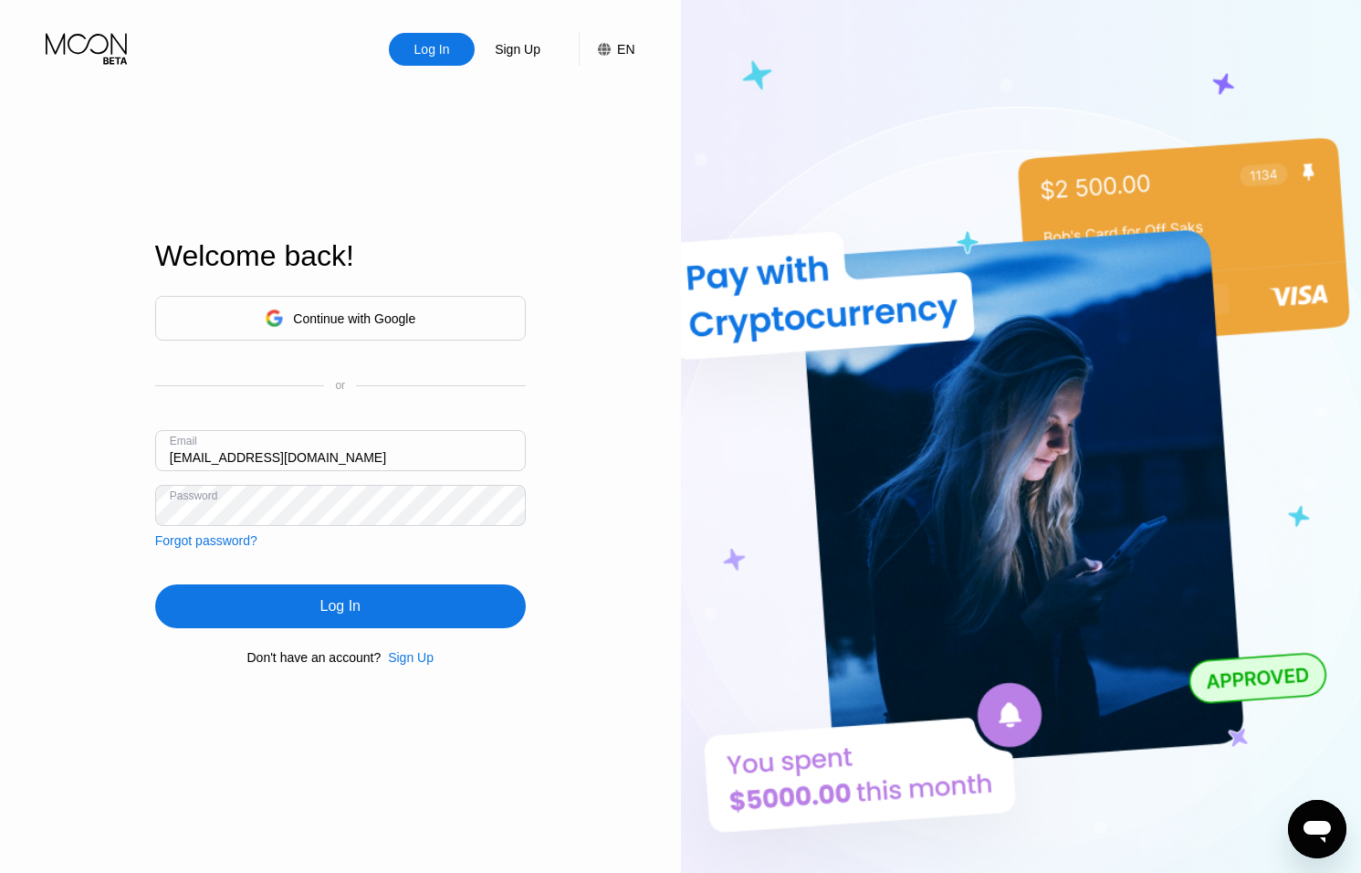
click at [192, 456] on input "[EMAIL_ADDRESS][DOMAIN_NAME]" at bounding box center [340, 450] width 371 height 41
type input "[EMAIL_ADDRESS][DOMAIN_NAME]"
click at [446, 604] on div "Log In" at bounding box center [340, 606] width 371 height 44
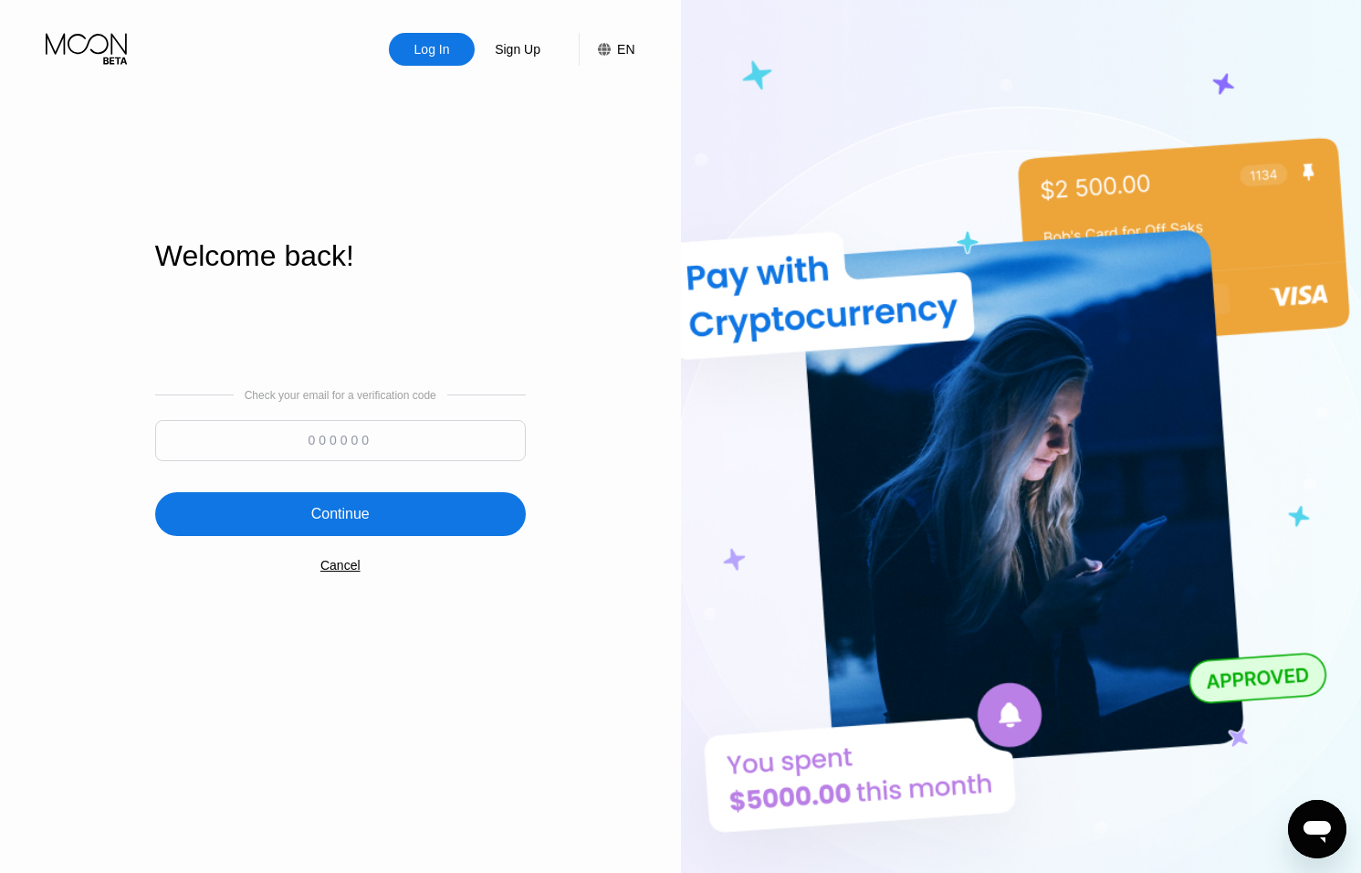
click at [367, 432] on input at bounding box center [340, 440] width 371 height 41
type input "758109"
click at [387, 505] on div "Continue" at bounding box center [340, 514] width 371 height 44
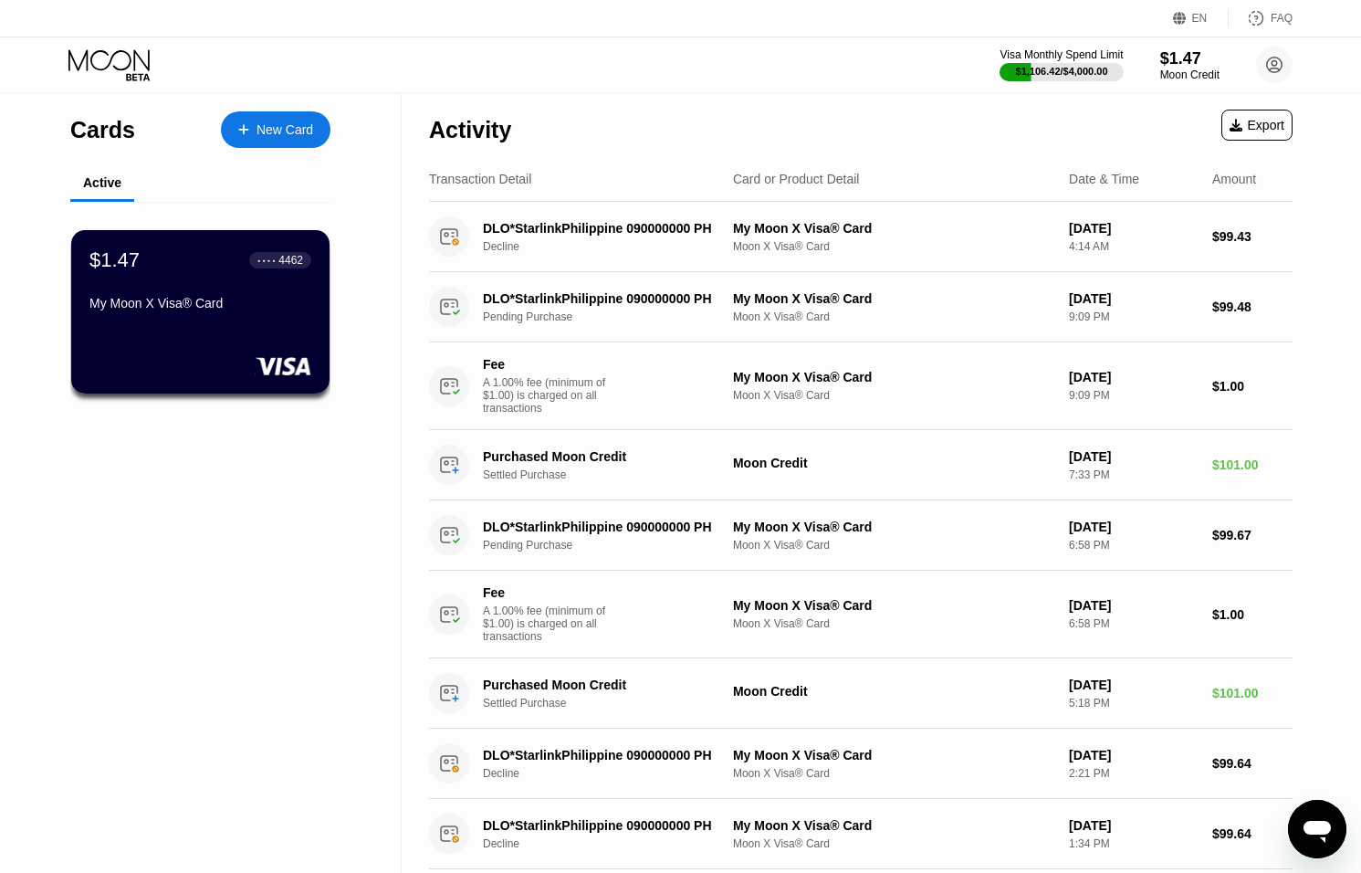
click at [1192, 47] on div "Visa Monthly Spend Limit $1,106.42 / $4,000.00 $1.47 Moon Credit [EMAIL_ADDRESS…" at bounding box center [1146, 65] width 293 height 37
click at [1272, 70] on circle at bounding box center [1274, 65] width 37 height 37
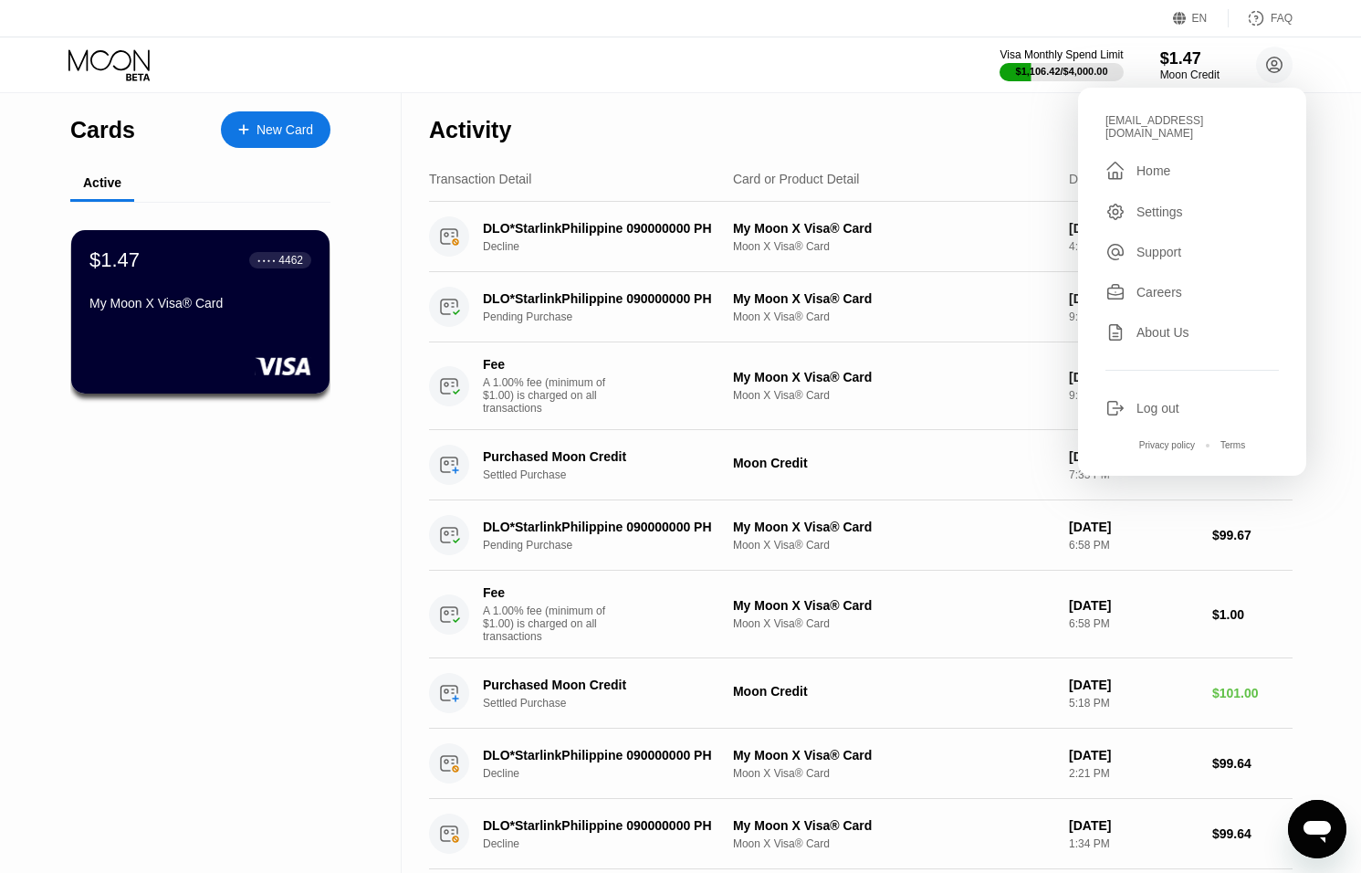
click at [1163, 401] on div "Log out" at bounding box center [1158, 408] width 43 height 15
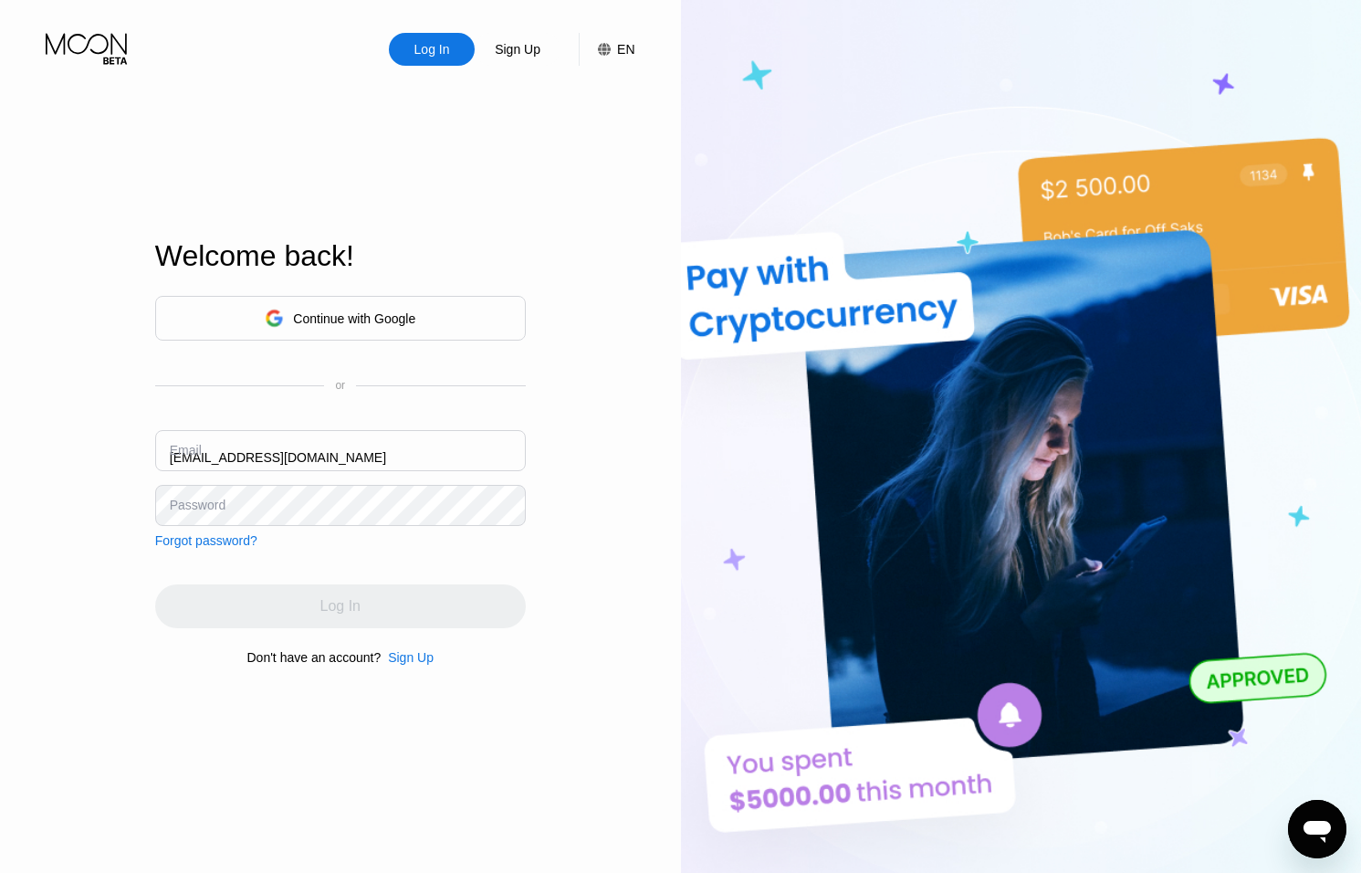
click at [184, 453] on div "Email ceo@dithailand.com" at bounding box center [340, 457] width 371 height 55
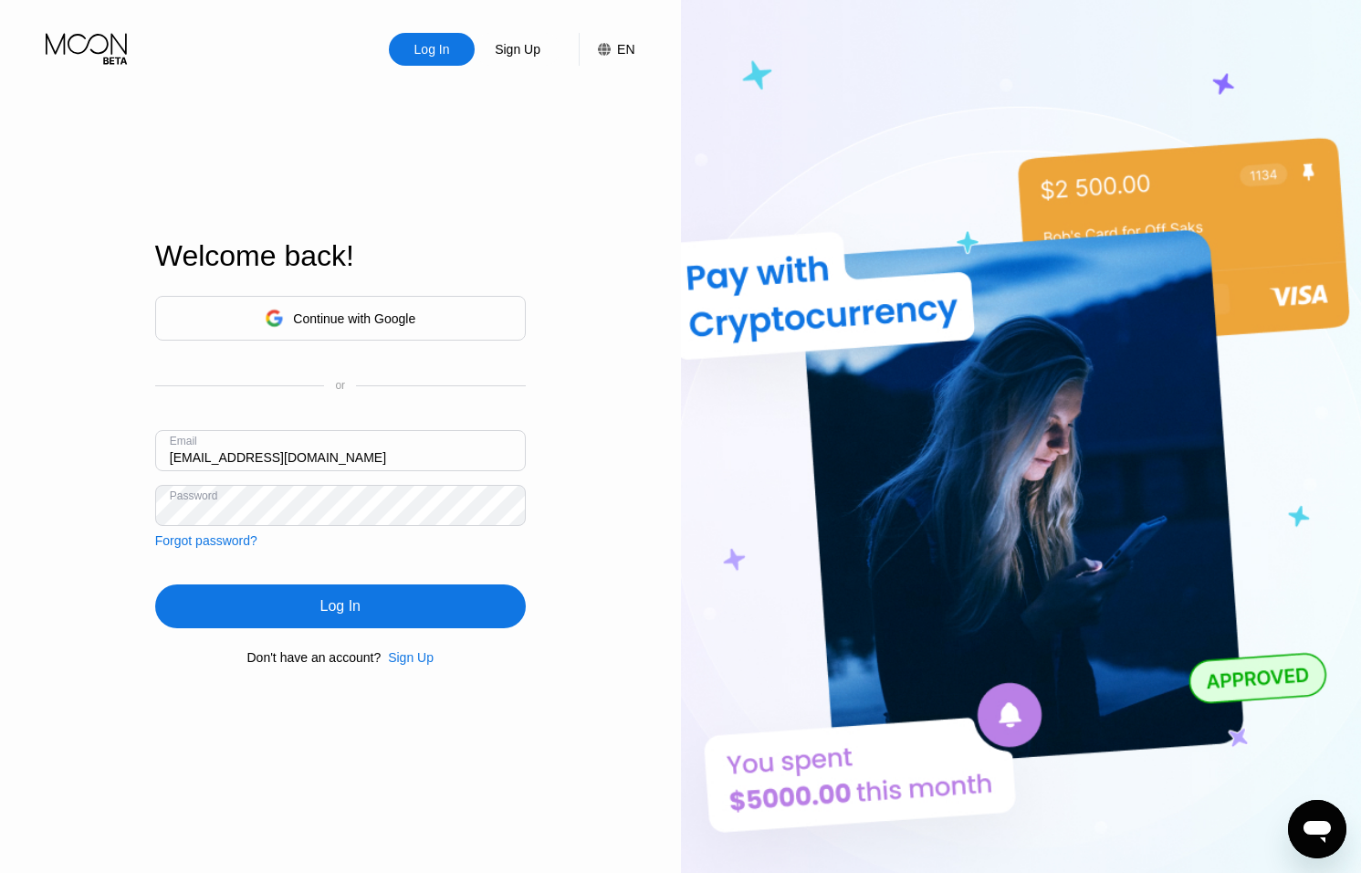
drag, startPoint x: 187, startPoint y: 461, endPoint x: 196, endPoint y: 463, distance: 9.3
click at [187, 461] on input "[EMAIL_ADDRESS][DOMAIN_NAME]" at bounding box center [340, 450] width 371 height 41
click at [193, 460] on input "[EMAIL_ADDRESS][DOMAIN_NAME]" at bounding box center [340, 450] width 371 height 41
type input "aunglin@dithailand.com"
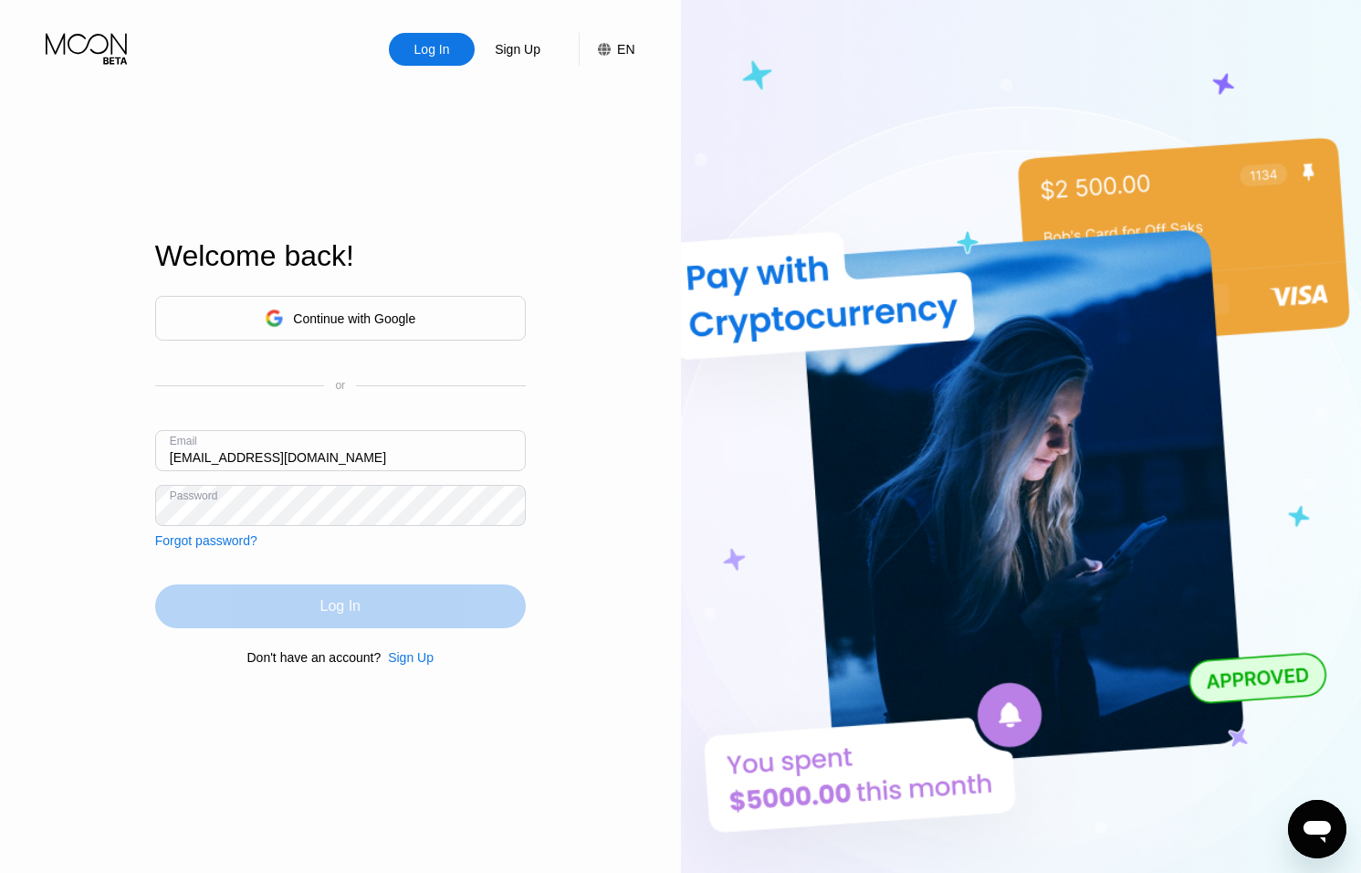
click at [390, 603] on div "Log In" at bounding box center [340, 606] width 371 height 44
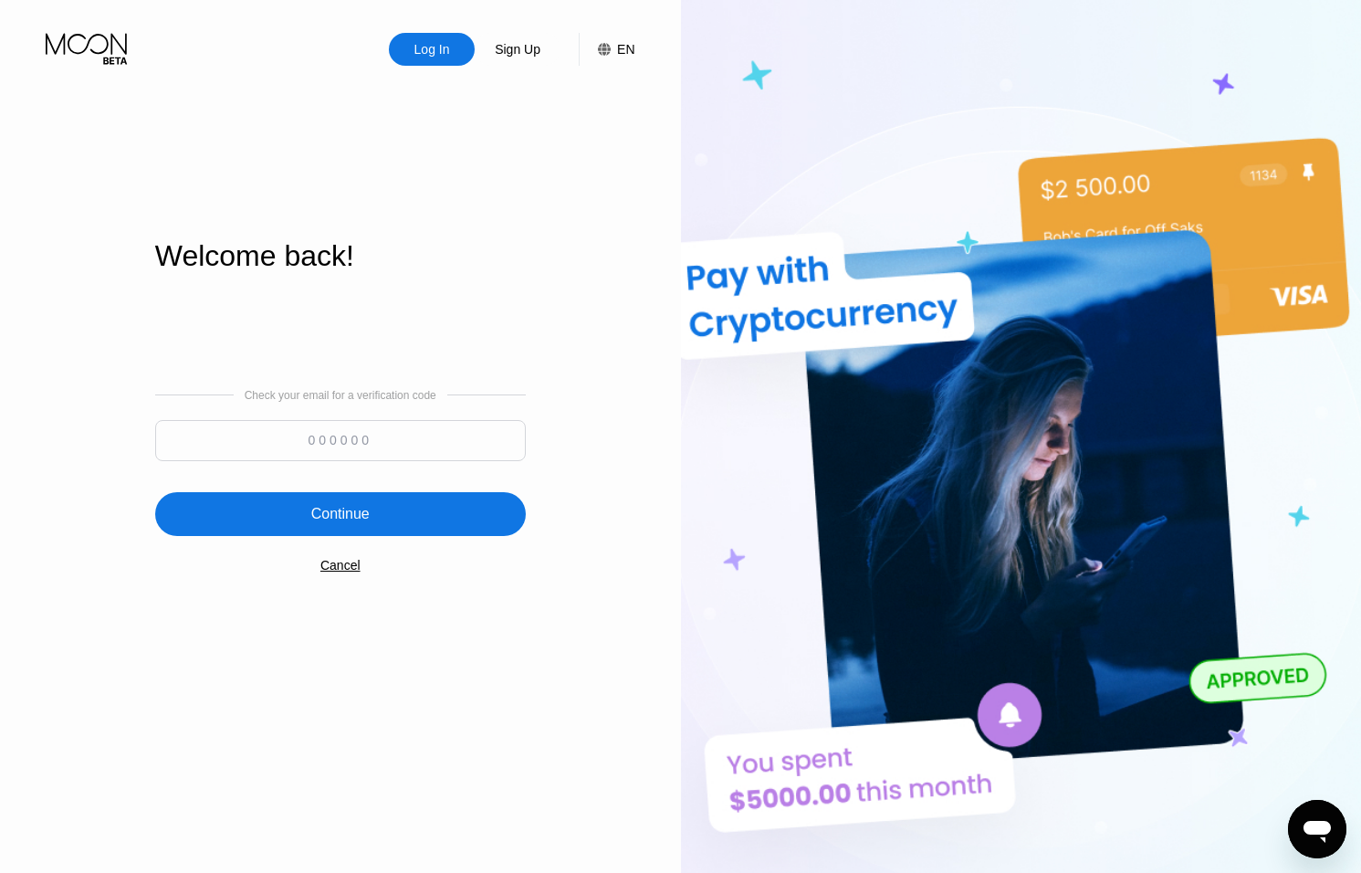
click at [345, 429] on input at bounding box center [340, 440] width 371 height 41
type input "196945"
click at [376, 510] on div "Continue" at bounding box center [340, 514] width 371 height 44
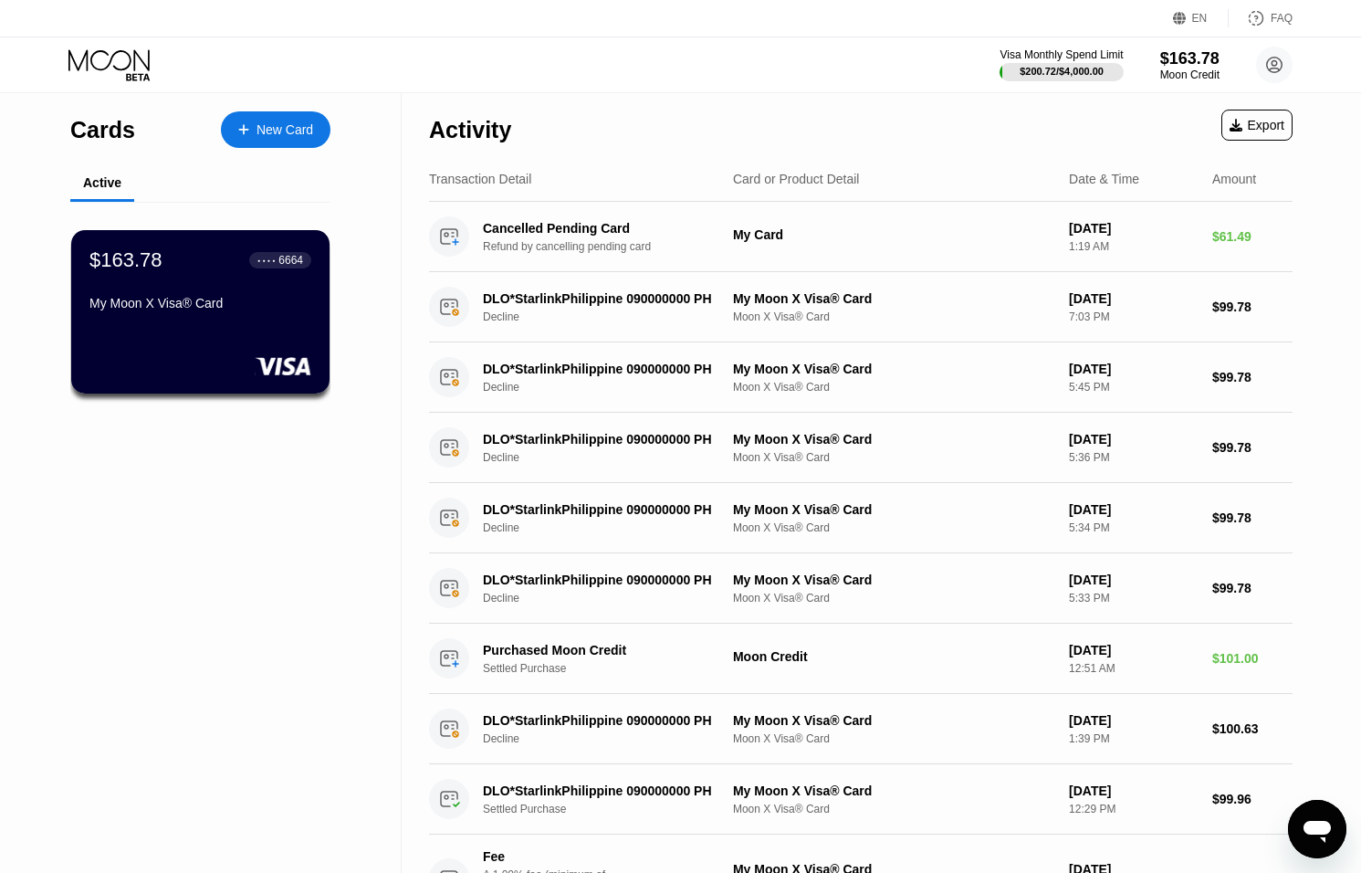
click at [1315, 822] on icon "Open messaging window" at bounding box center [1317, 832] width 27 height 22
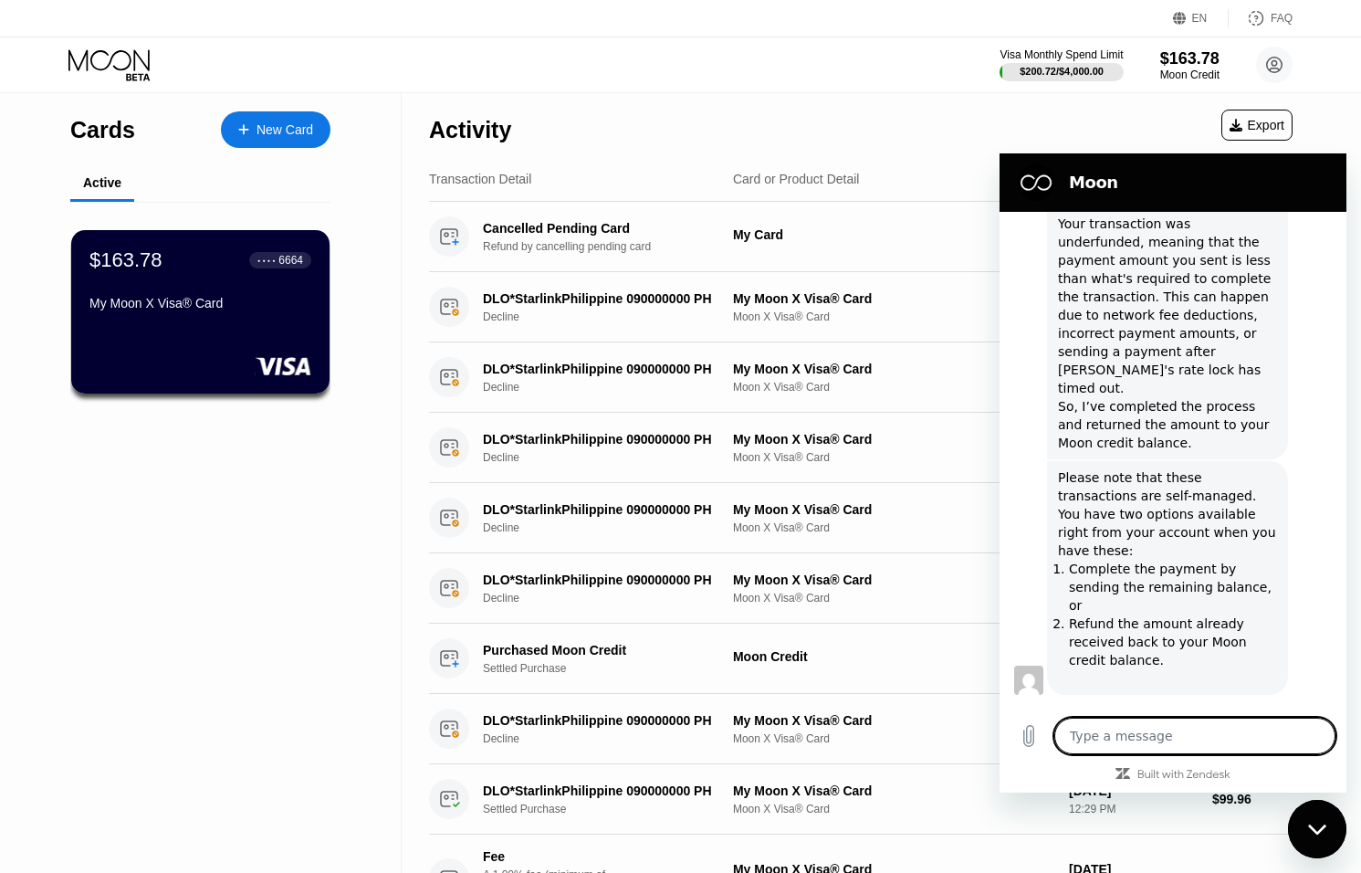
scroll to position [1265, 0]
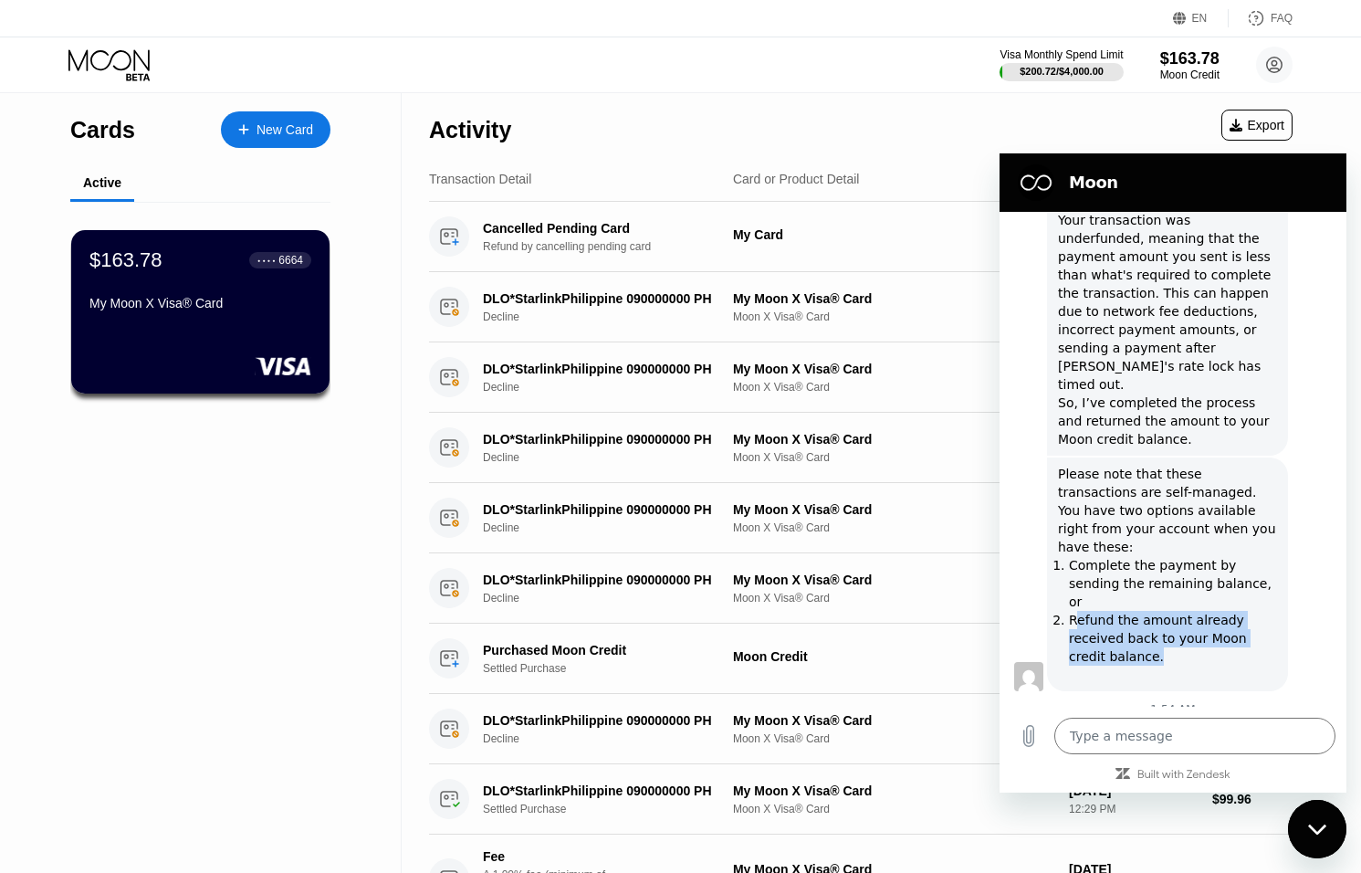
drag, startPoint x: 1084, startPoint y: 506, endPoint x: 1229, endPoint y: 545, distance: 150.4
click at [1229, 611] on p "Refund the amount already received back to your Moon credit balance." at bounding box center [1173, 638] width 208 height 55
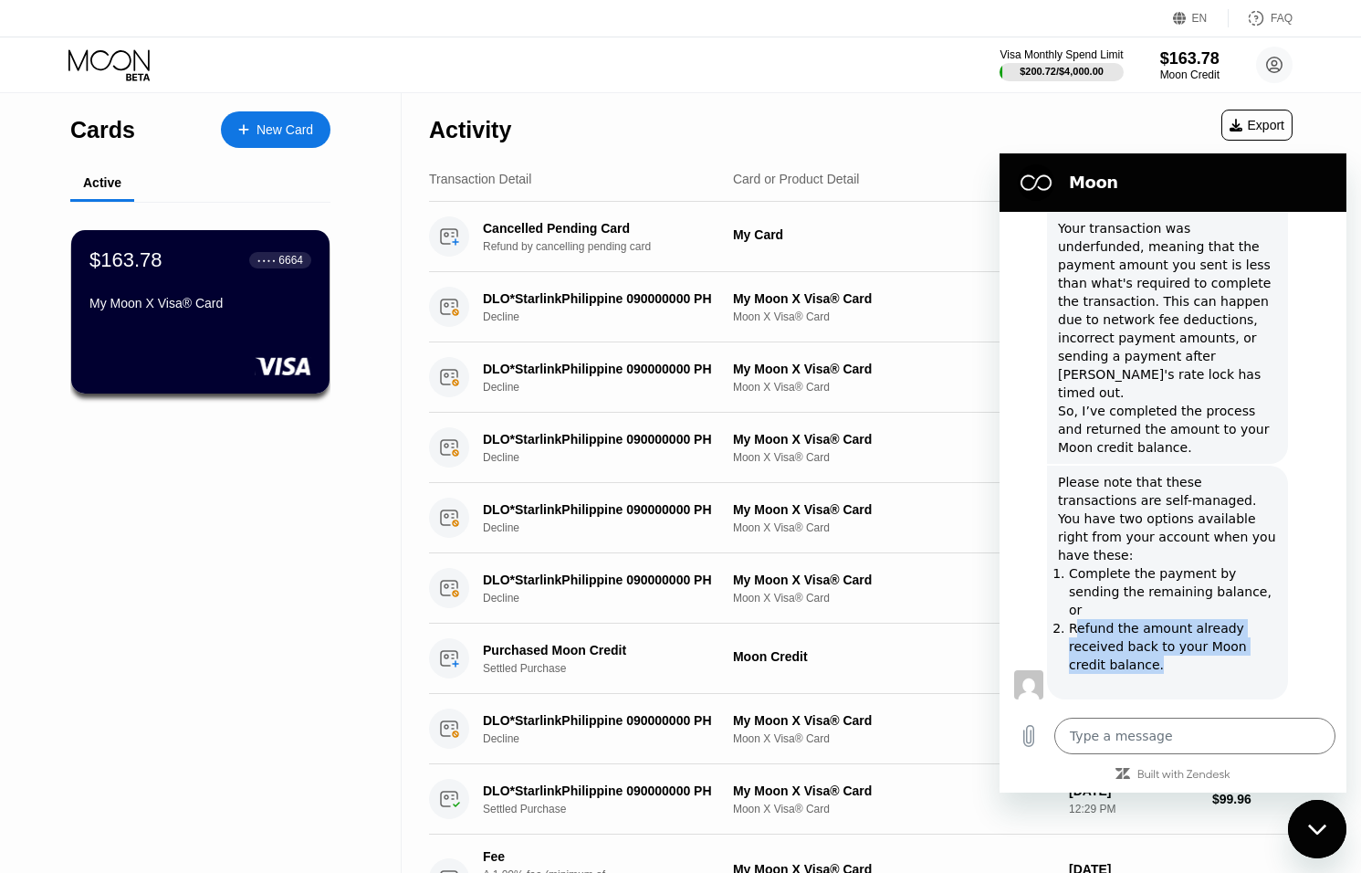
click at [1229, 619] on p "Refund the amount already received back to your Moon credit balance." at bounding box center [1173, 646] width 208 height 55
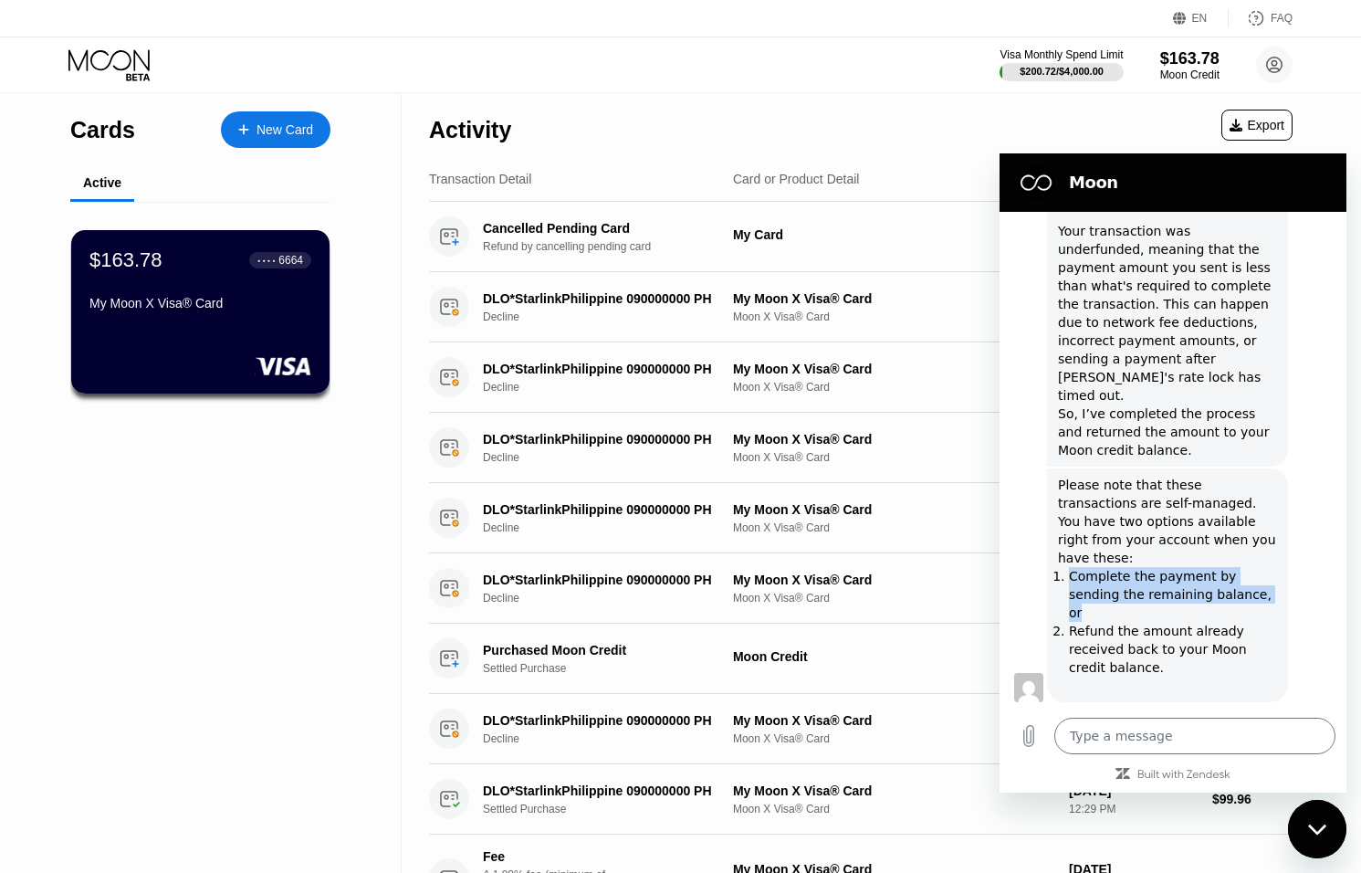
drag, startPoint x: 1136, startPoint y: 486, endPoint x: 1221, endPoint y: 501, distance: 86.3
click at [1221, 567] on li "Complete the payment by sending the remaining balance, or" at bounding box center [1173, 594] width 208 height 55
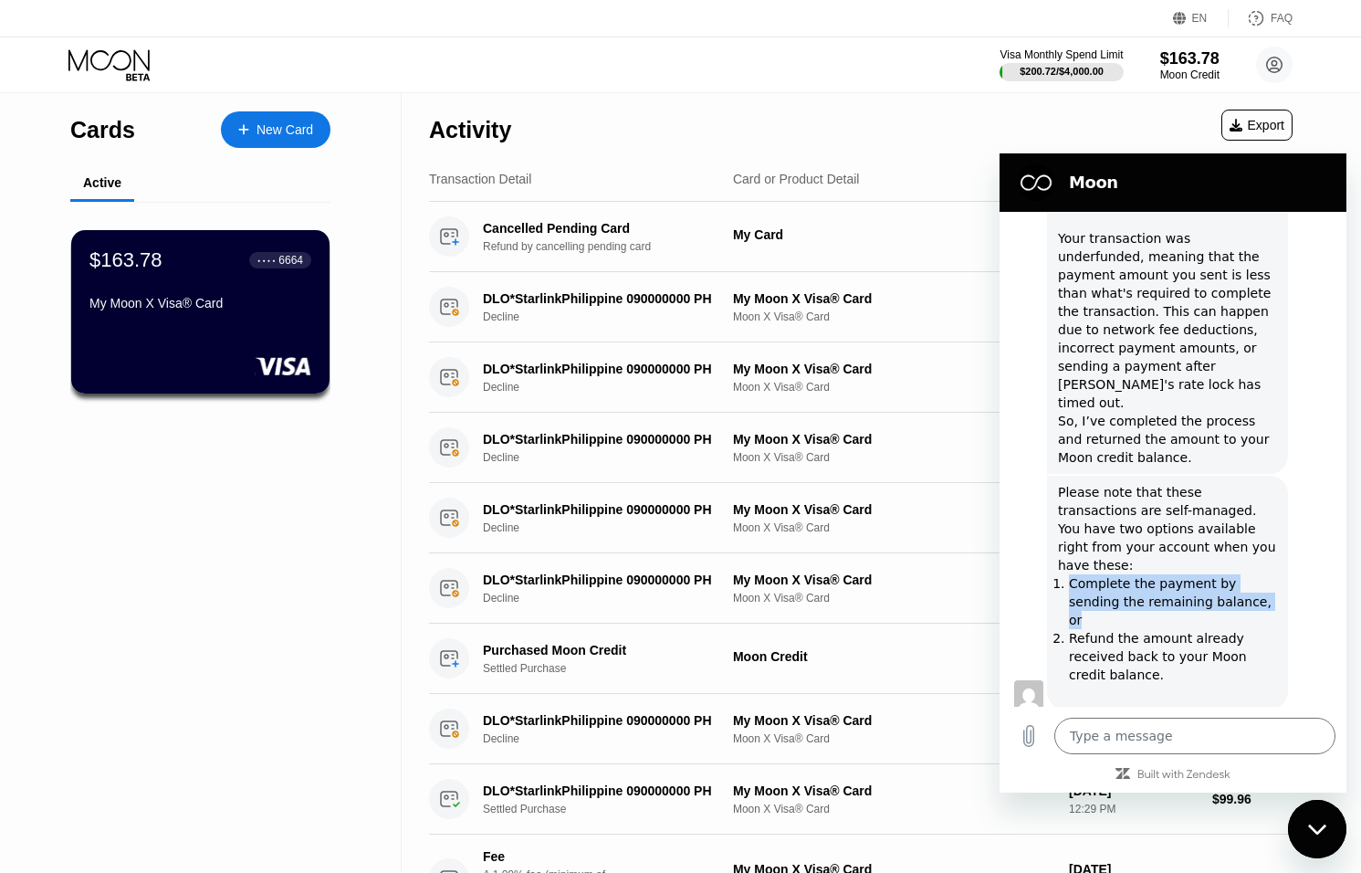
click at [1237, 574] on li "Complete the payment by sending the remaining balance, or" at bounding box center [1173, 601] width 208 height 55
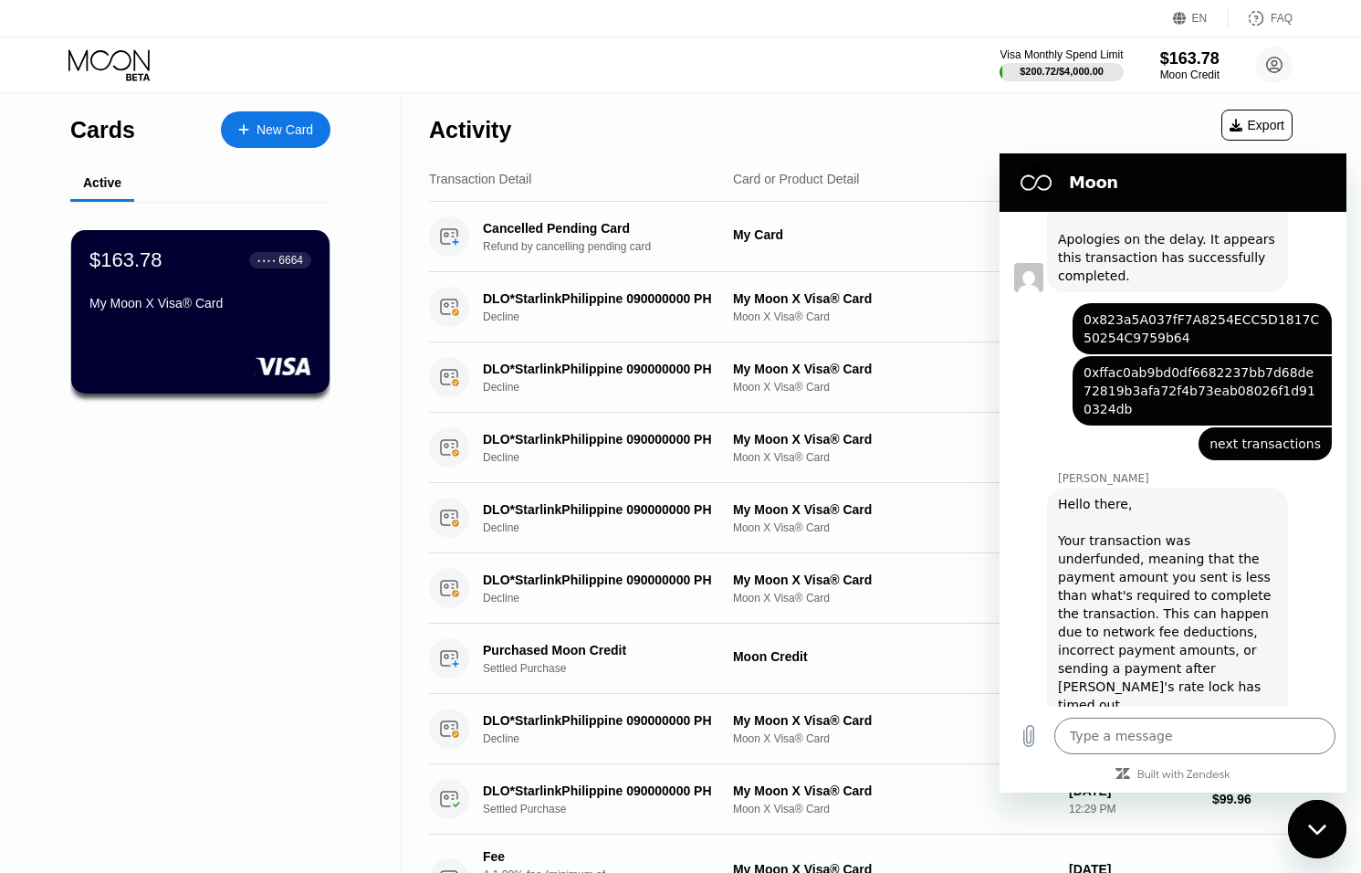
scroll to position [1265, 0]
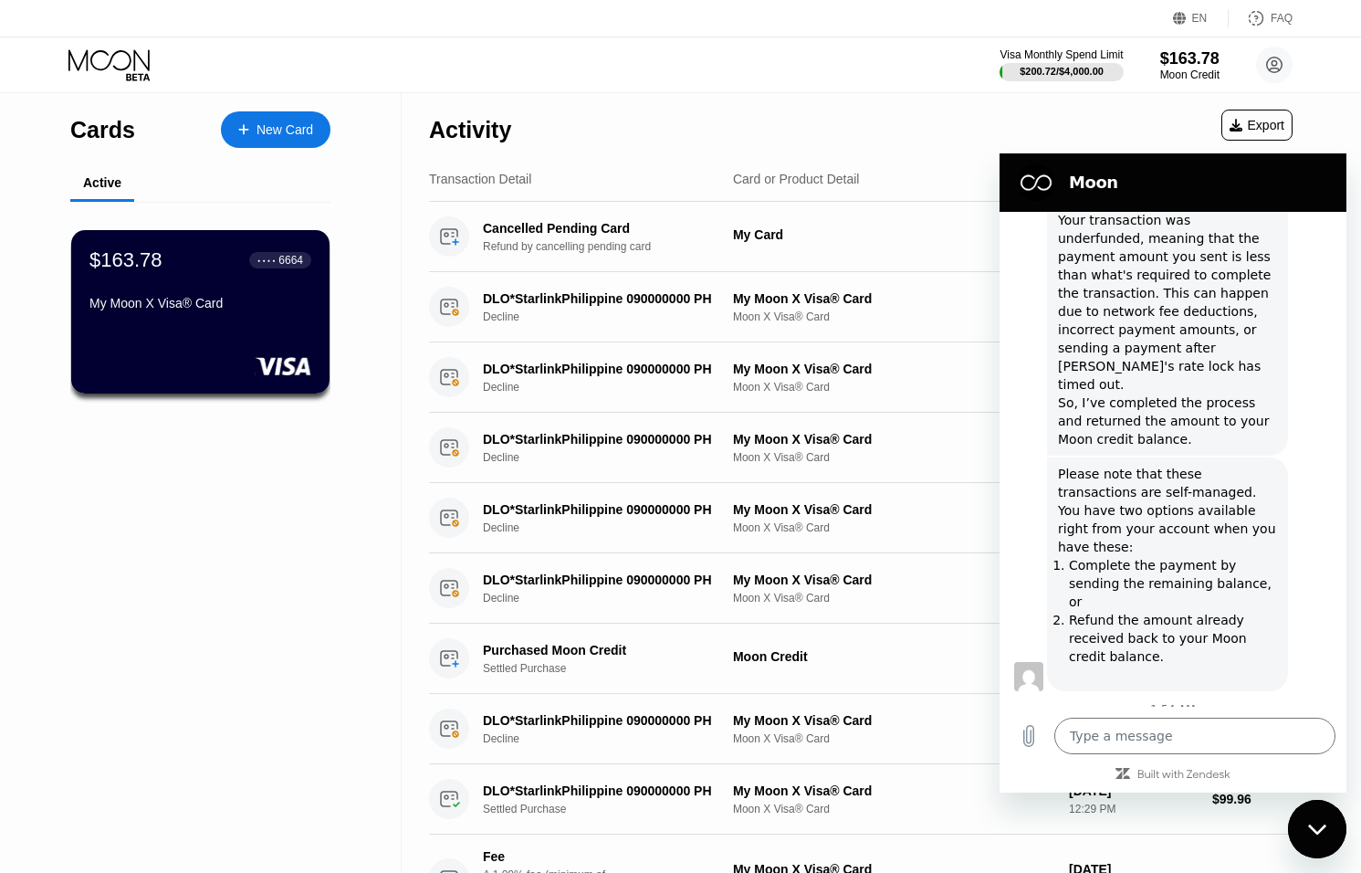
click at [1325, 814] on div "Close messaging window" at bounding box center [1317, 829] width 55 height 55
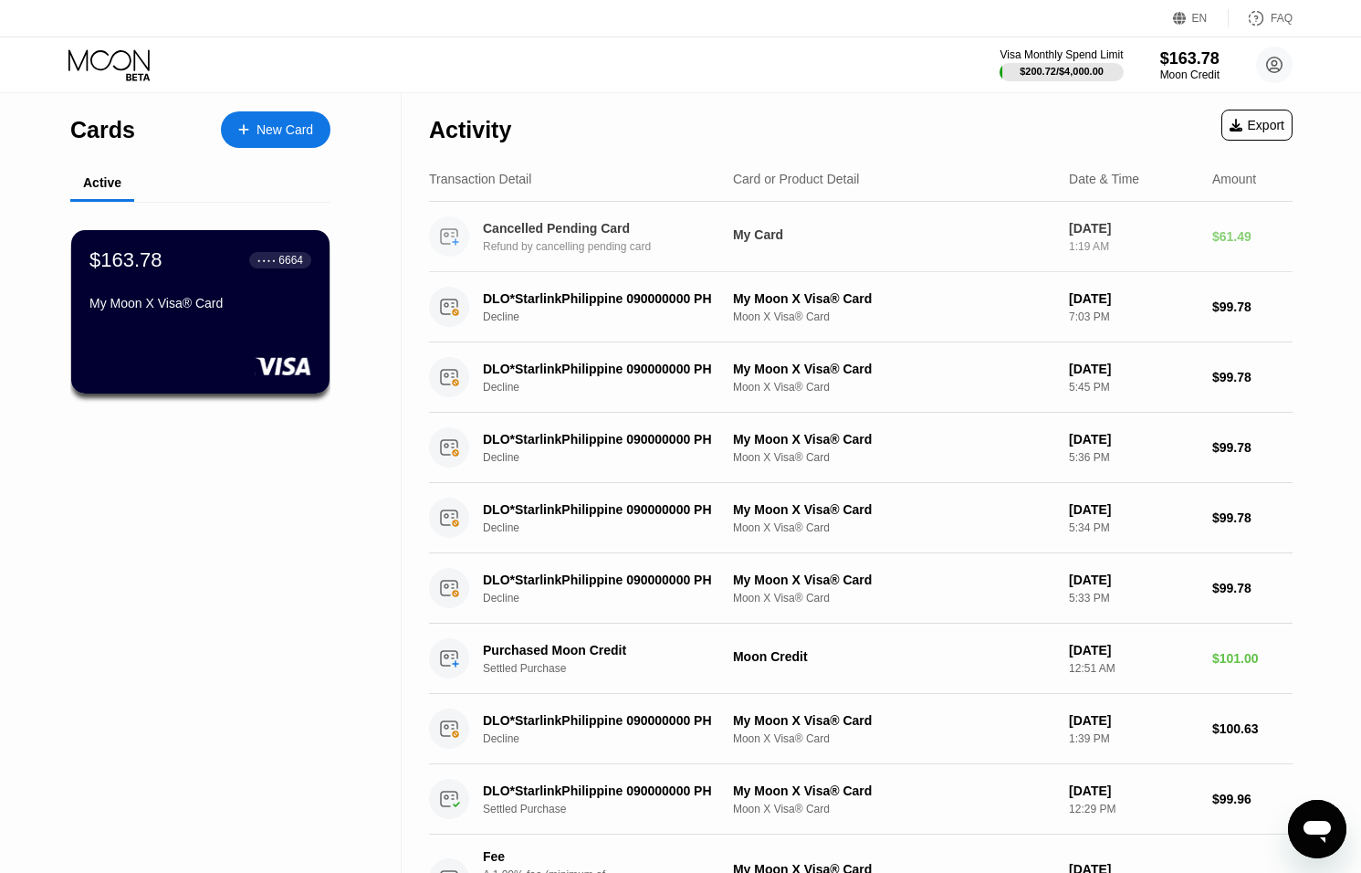
click at [1170, 236] on div "Sep 21, 2025 1:19 AM" at bounding box center [1133, 237] width 129 height 32
click at [596, 232] on div "Cancelled Pending Card" at bounding box center [604, 228] width 242 height 15
click at [1202, 64] on div "$163.78" at bounding box center [1190, 57] width 61 height 19
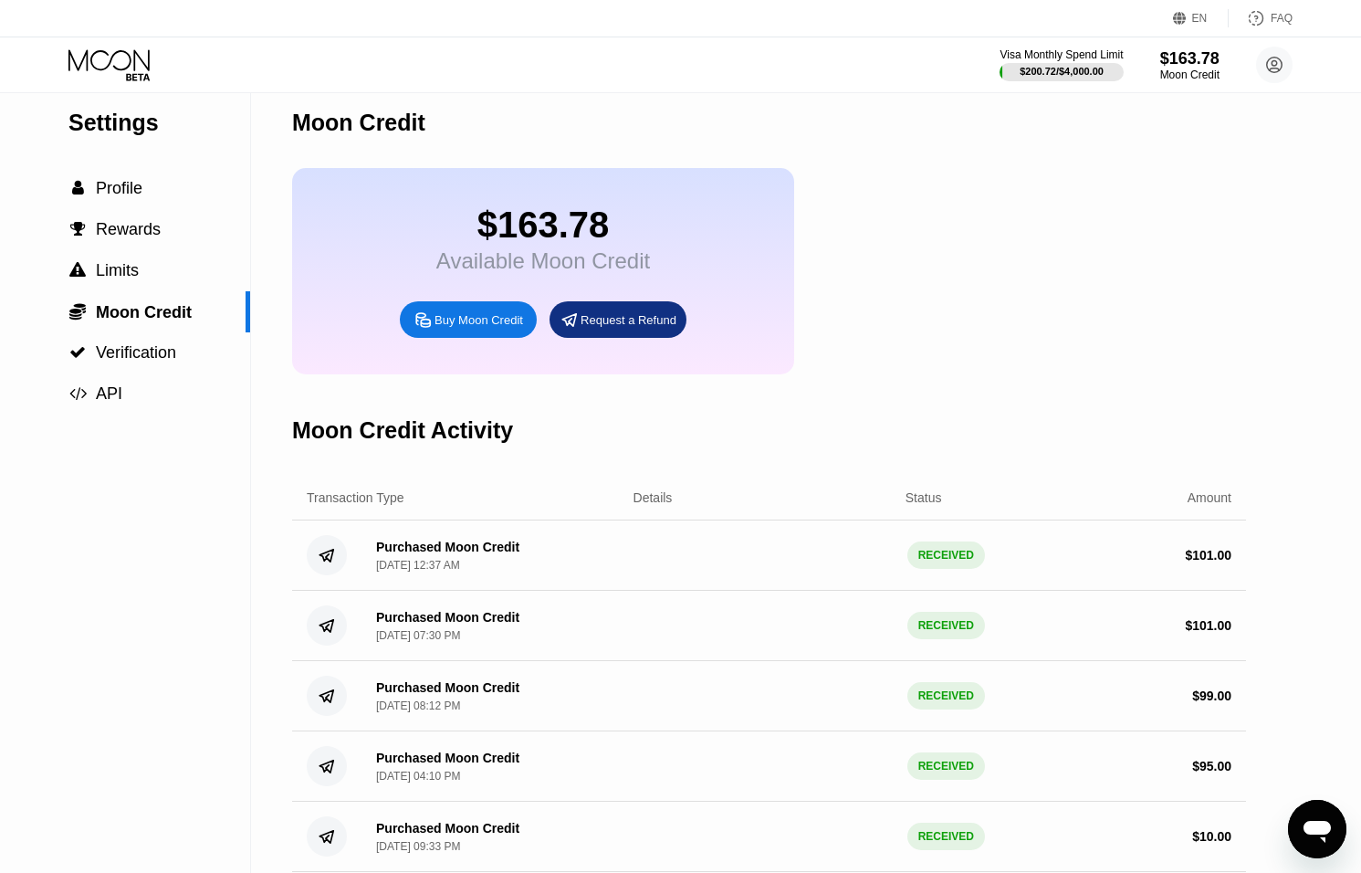
scroll to position [21, 0]
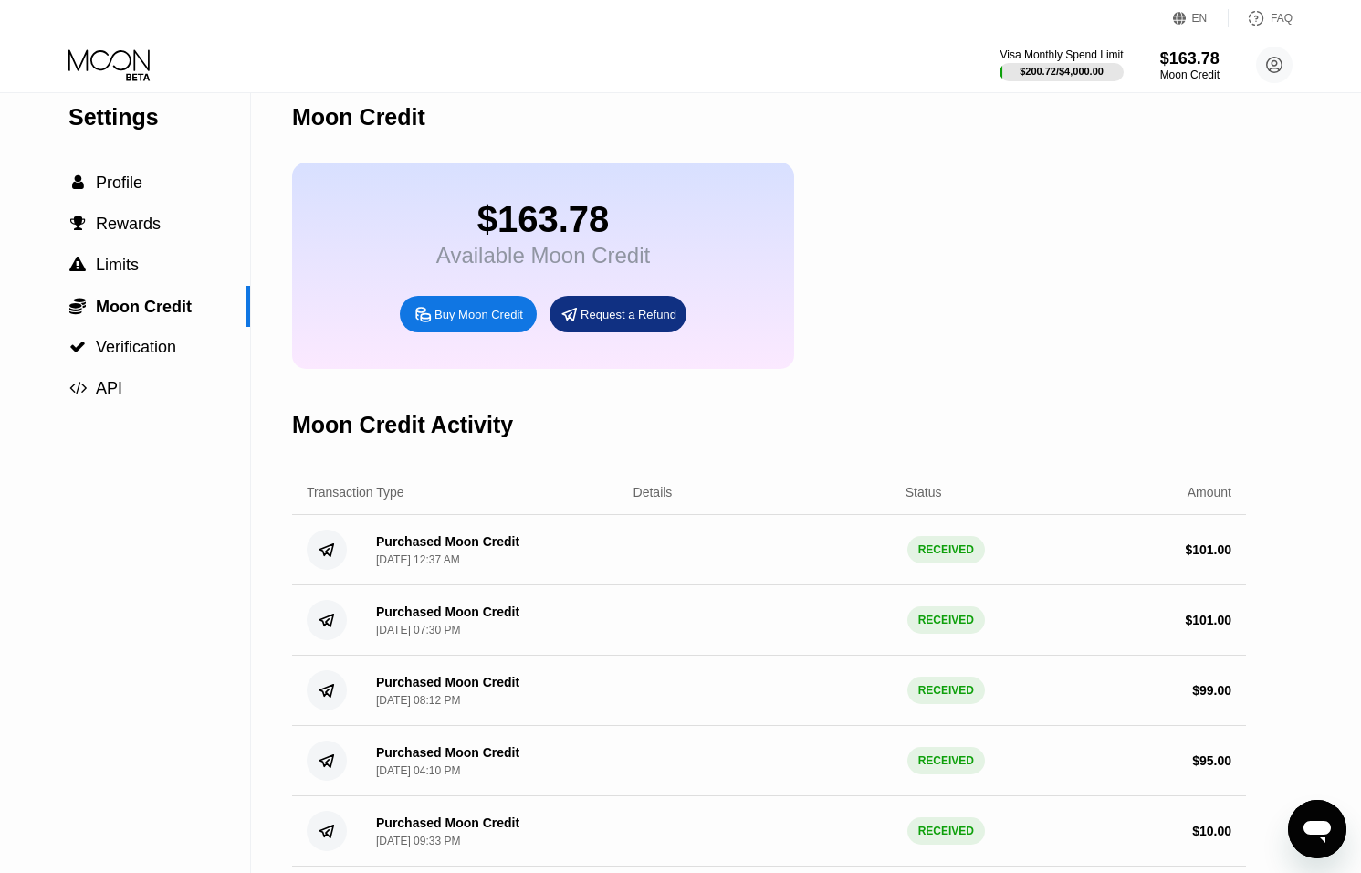
click at [1305, 813] on icon "Open messaging window" at bounding box center [1317, 829] width 33 height 33
type textarea "x"
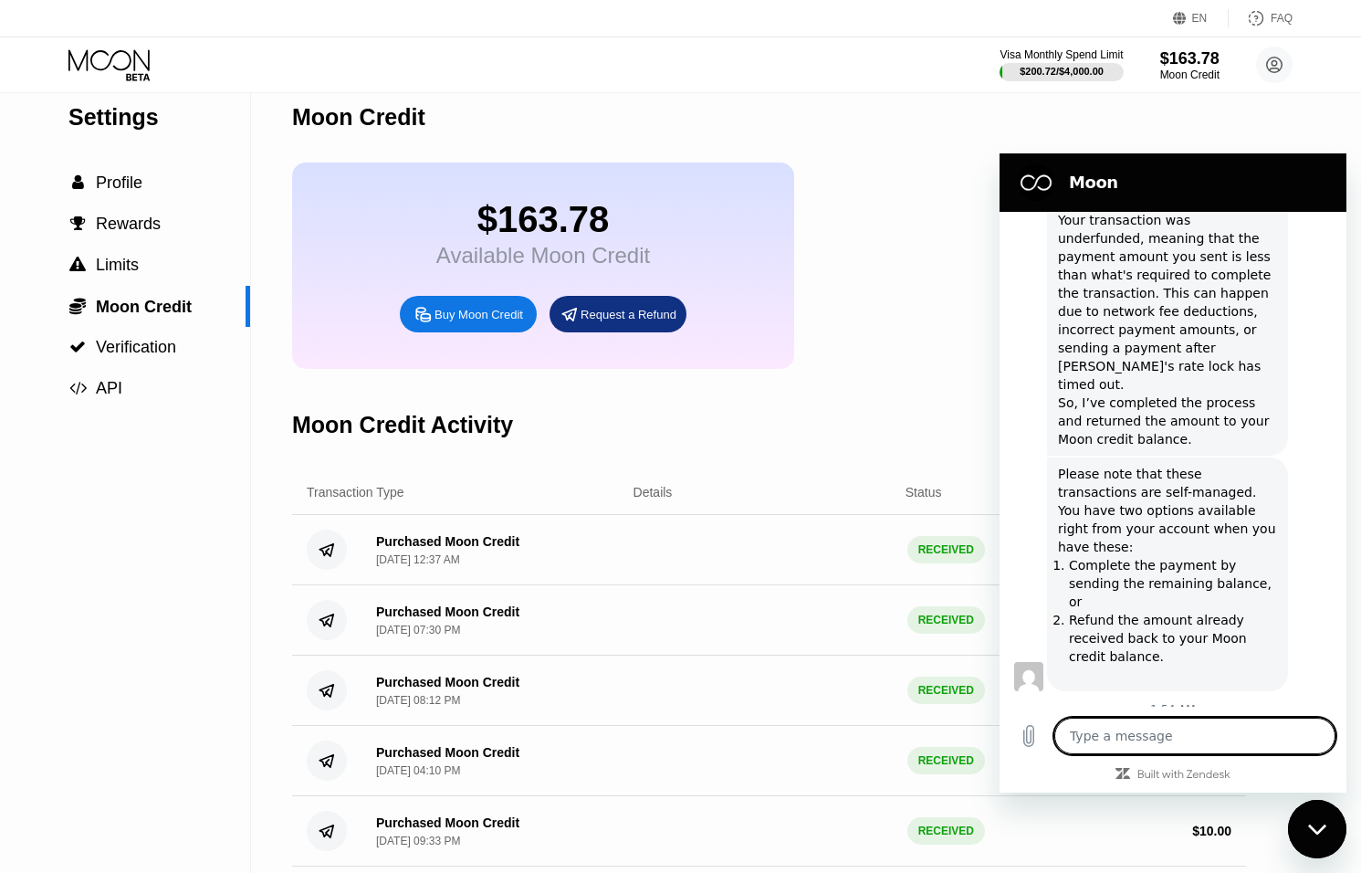
click at [1167, 731] on textarea at bounding box center [1195, 736] width 281 height 37
type textarea "p"
type textarea "x"
type textarea "pl"
type textarea "x"
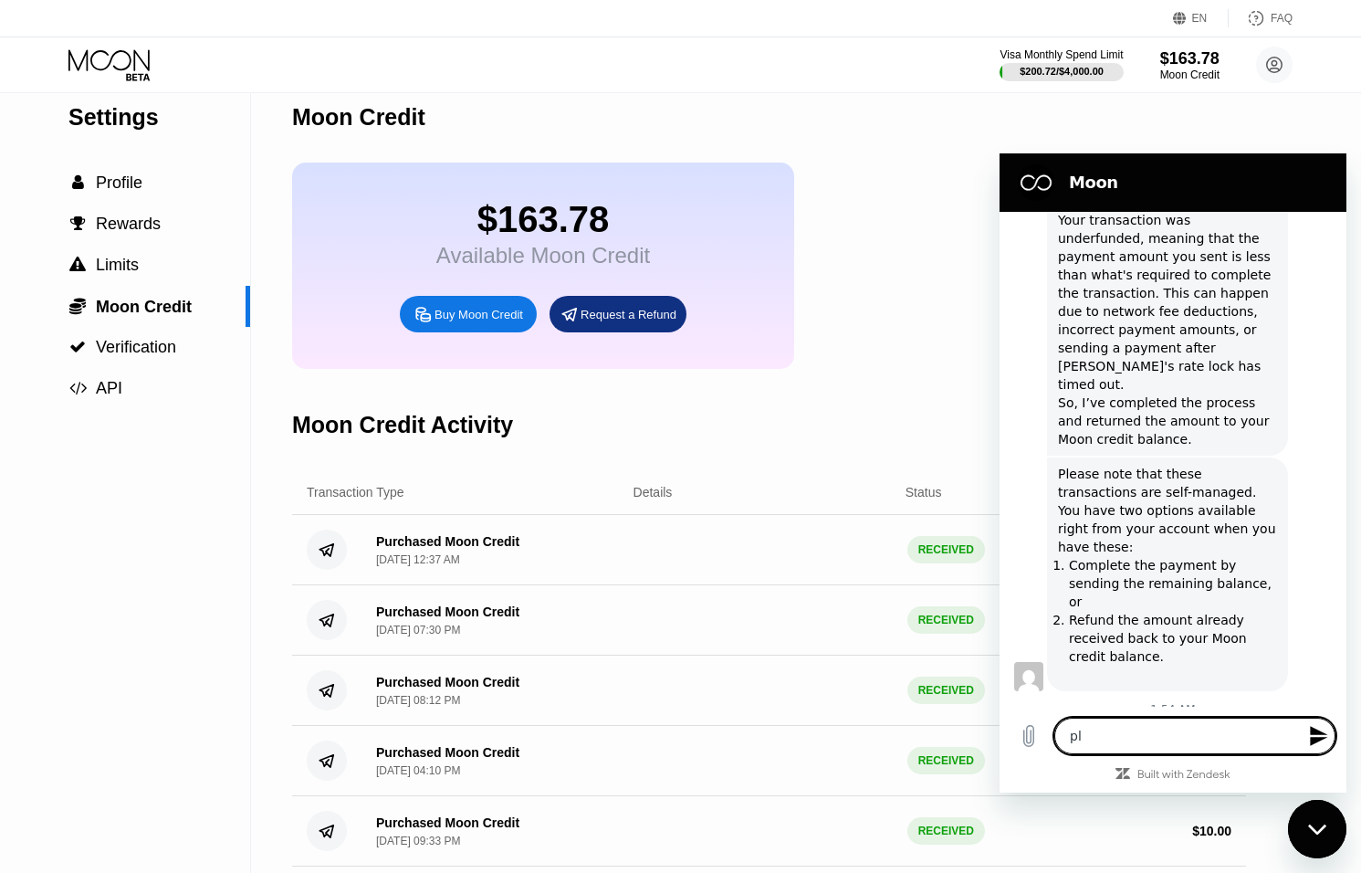
type textarea "ple"
type textarea "x"
type textarea "plea"
type textarea "x"
type textarea "pleas"
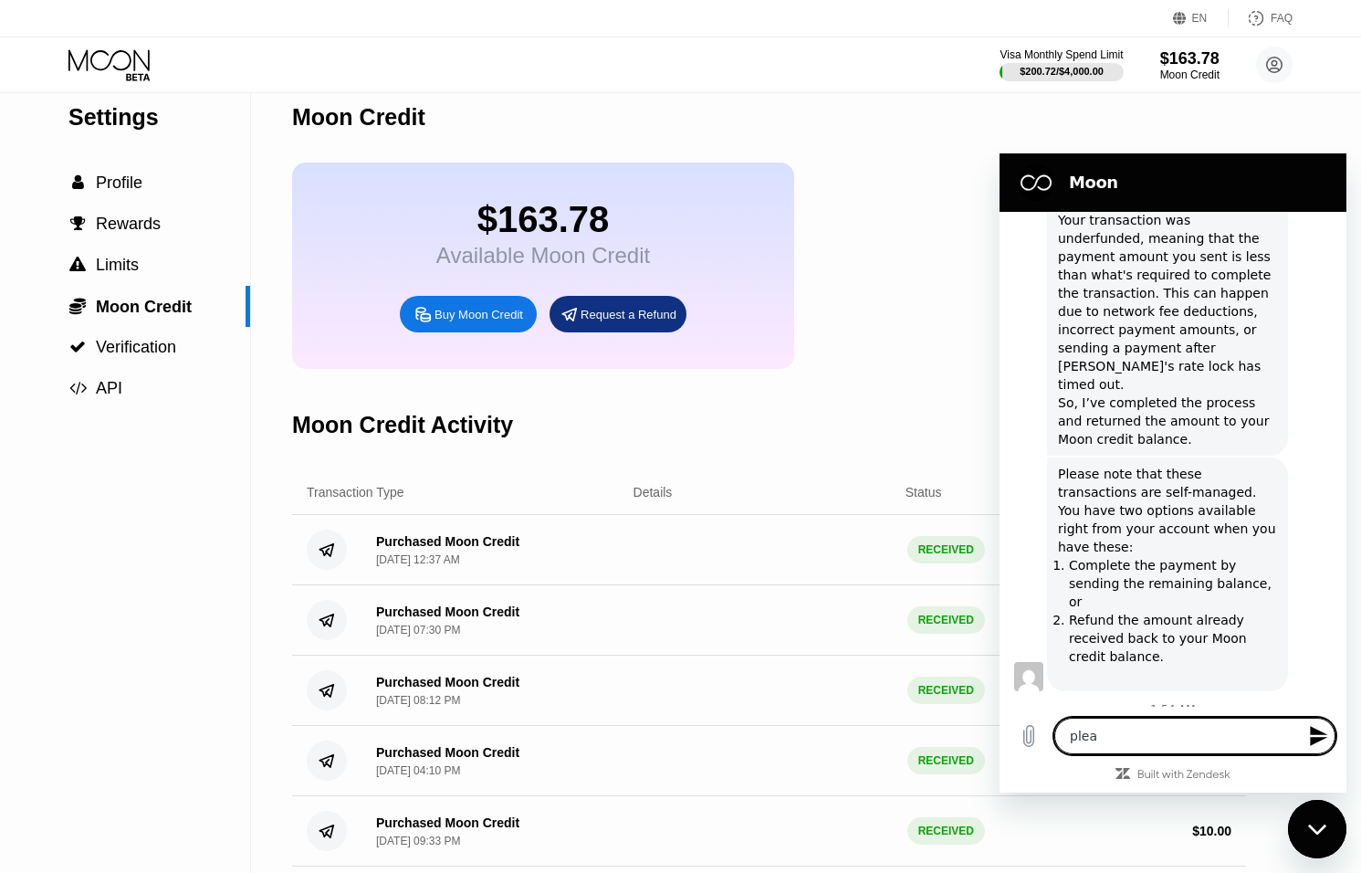
type textarea "x"
type textarea "please"
type textarea "x"
type textarea "please"
type textarea "x"
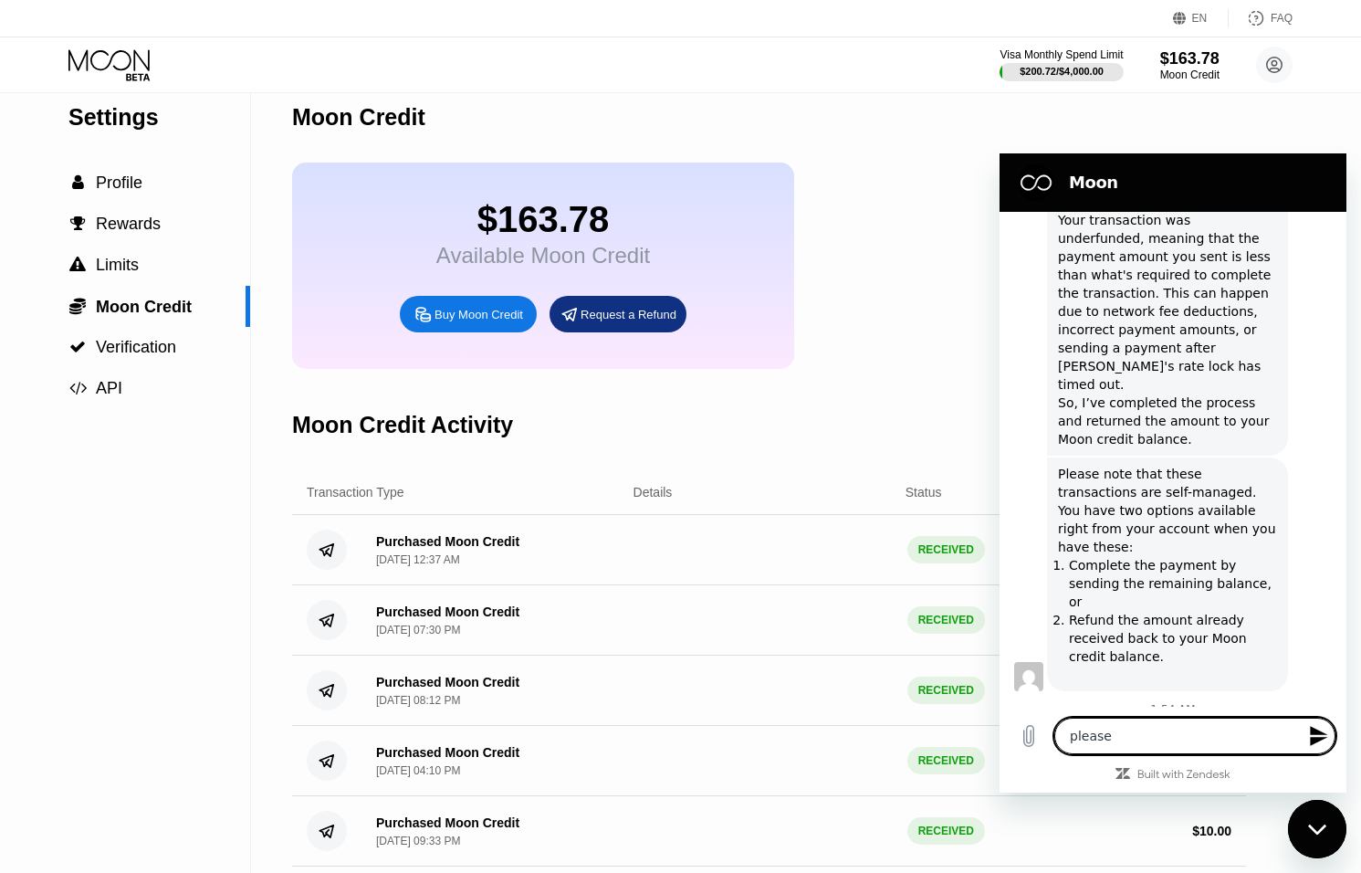
type textarea "please c"
type textarea "x"
type textarea "please ch"
type textarea "x"
type textarea "please che"
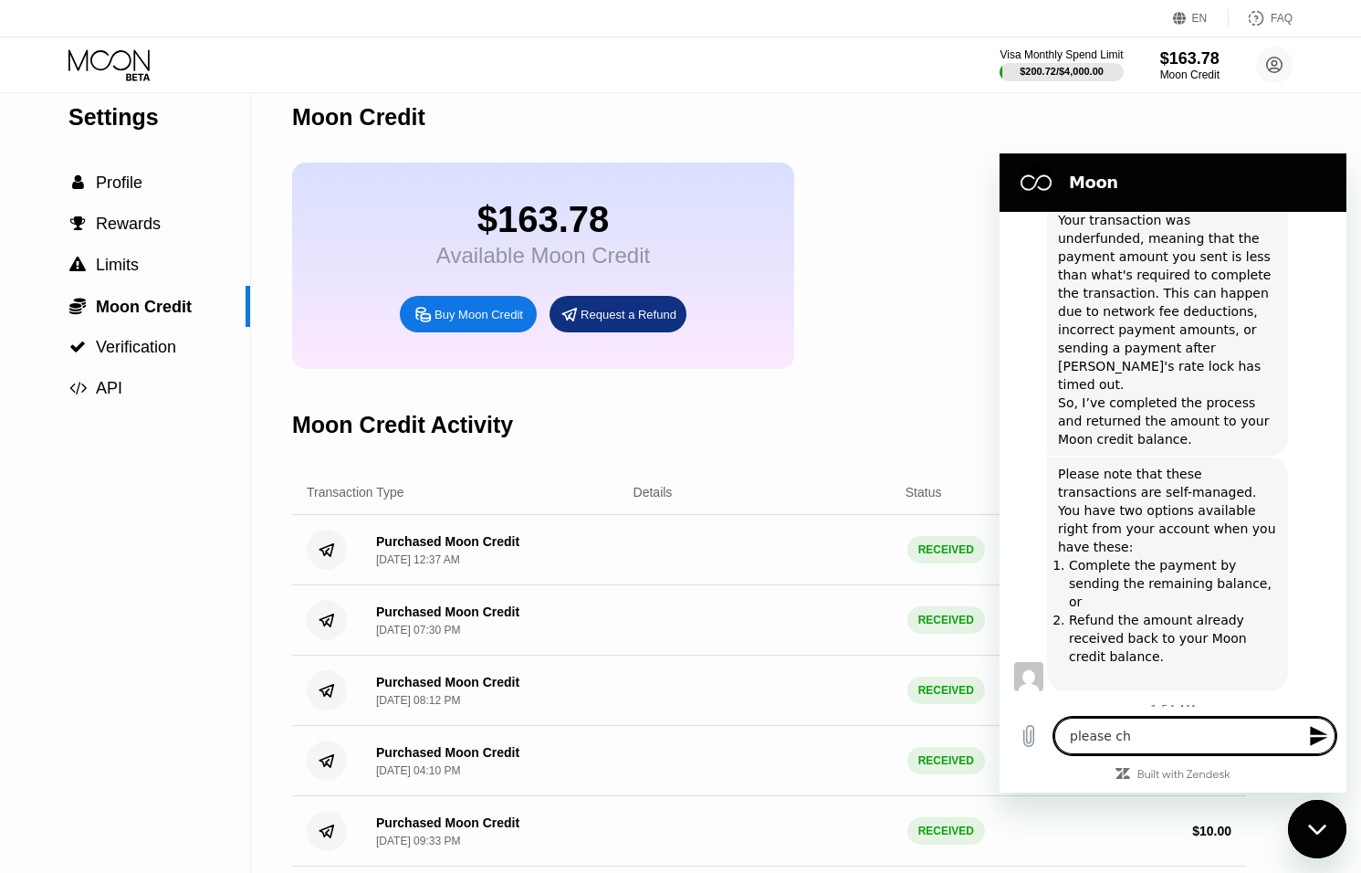
type textarea "x"
type textarea "please chec"
type textarea "x"
type textarea "please check"
type textarea "x"
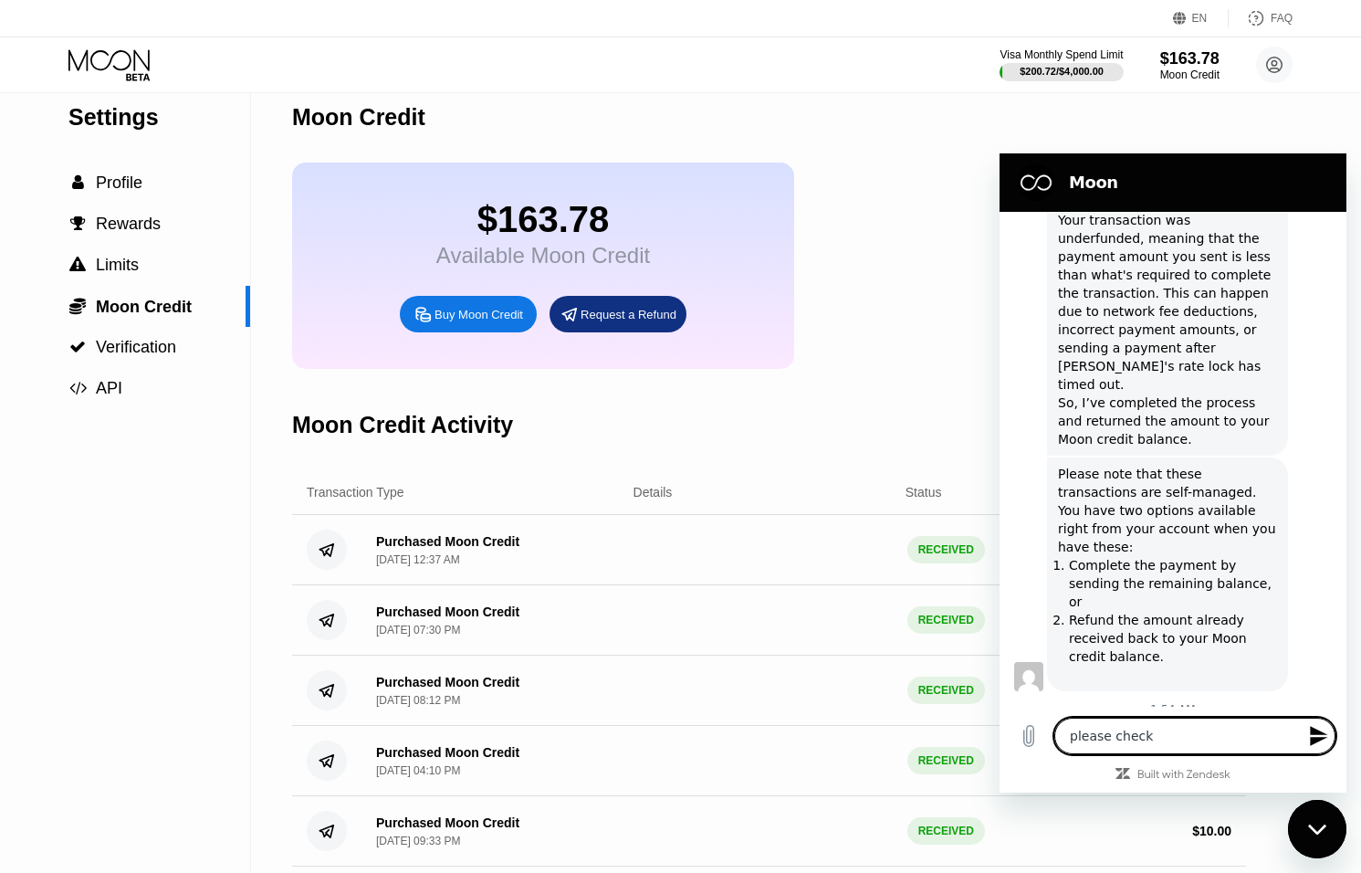
type textarea "please check"
type textarea "x"
type textarea "please check v"
type textarea "x"
type textarea "please check"
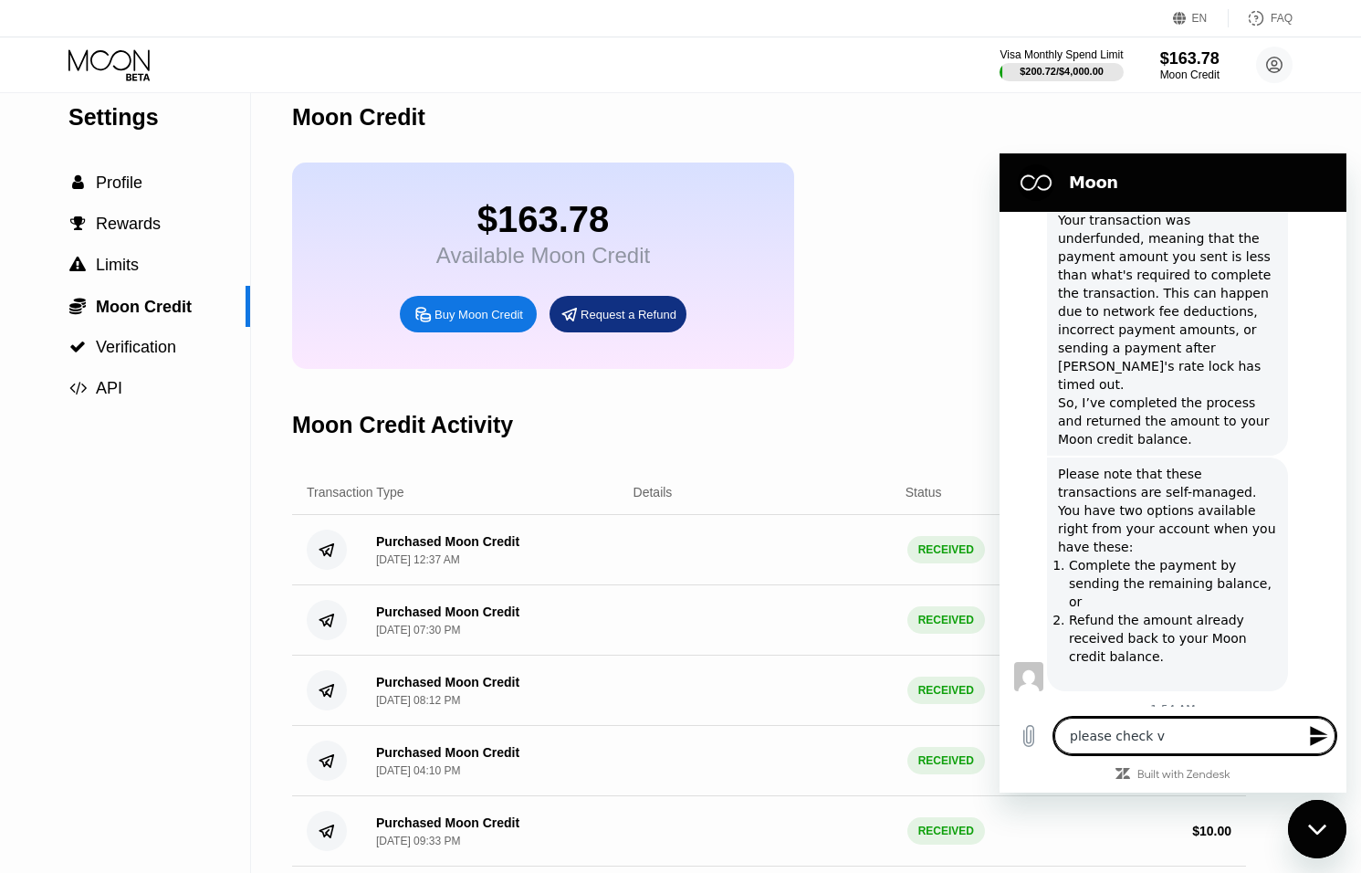
type textarea "x"
type textarea "please check c"
type textarea "x"
type textarea "please check ca"
type textarea "x"
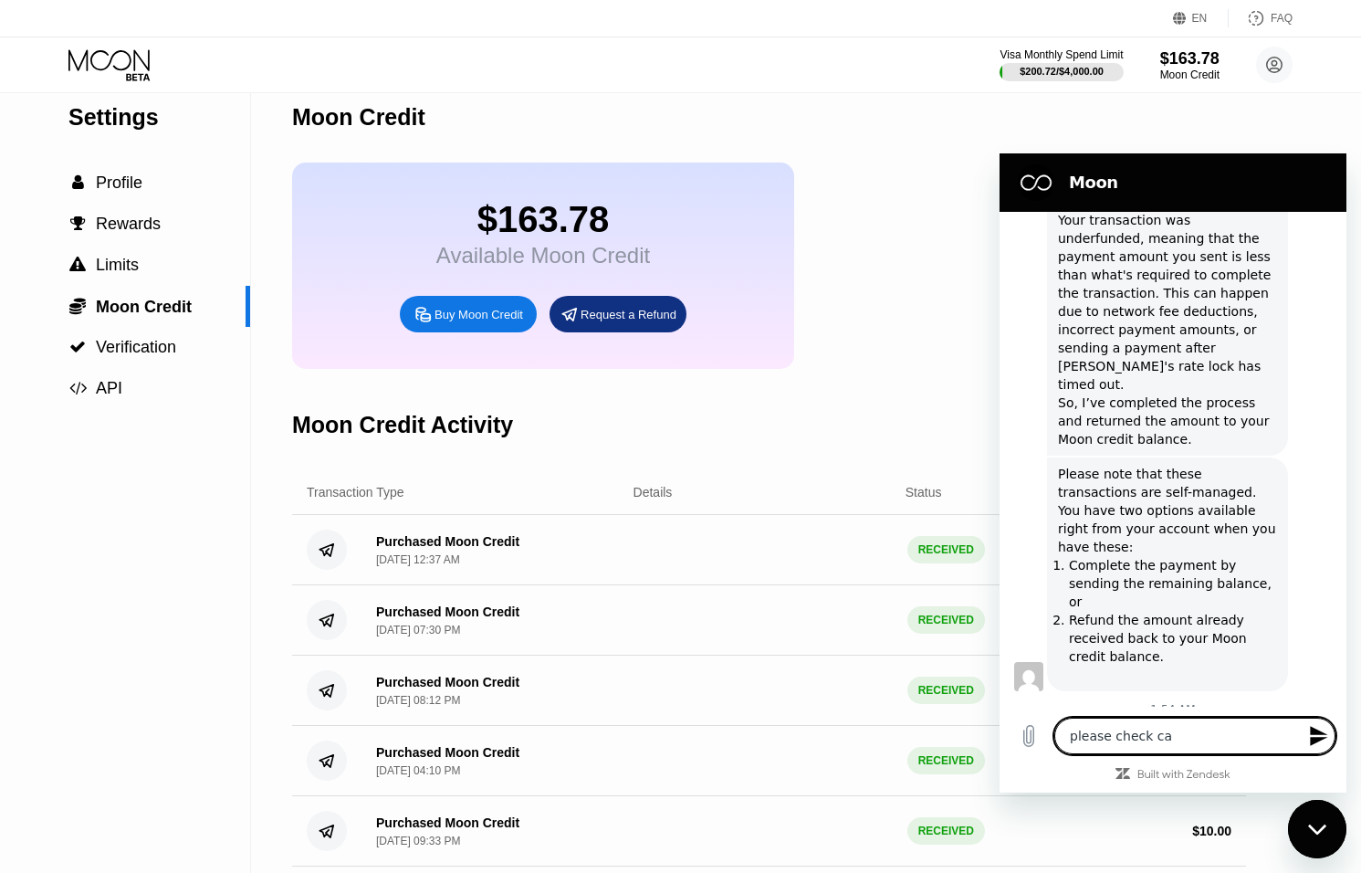
type textarea "please check car"
type textarea "x"
type textarea "please check care"
type textarea "x"
type textarea "please check caref"
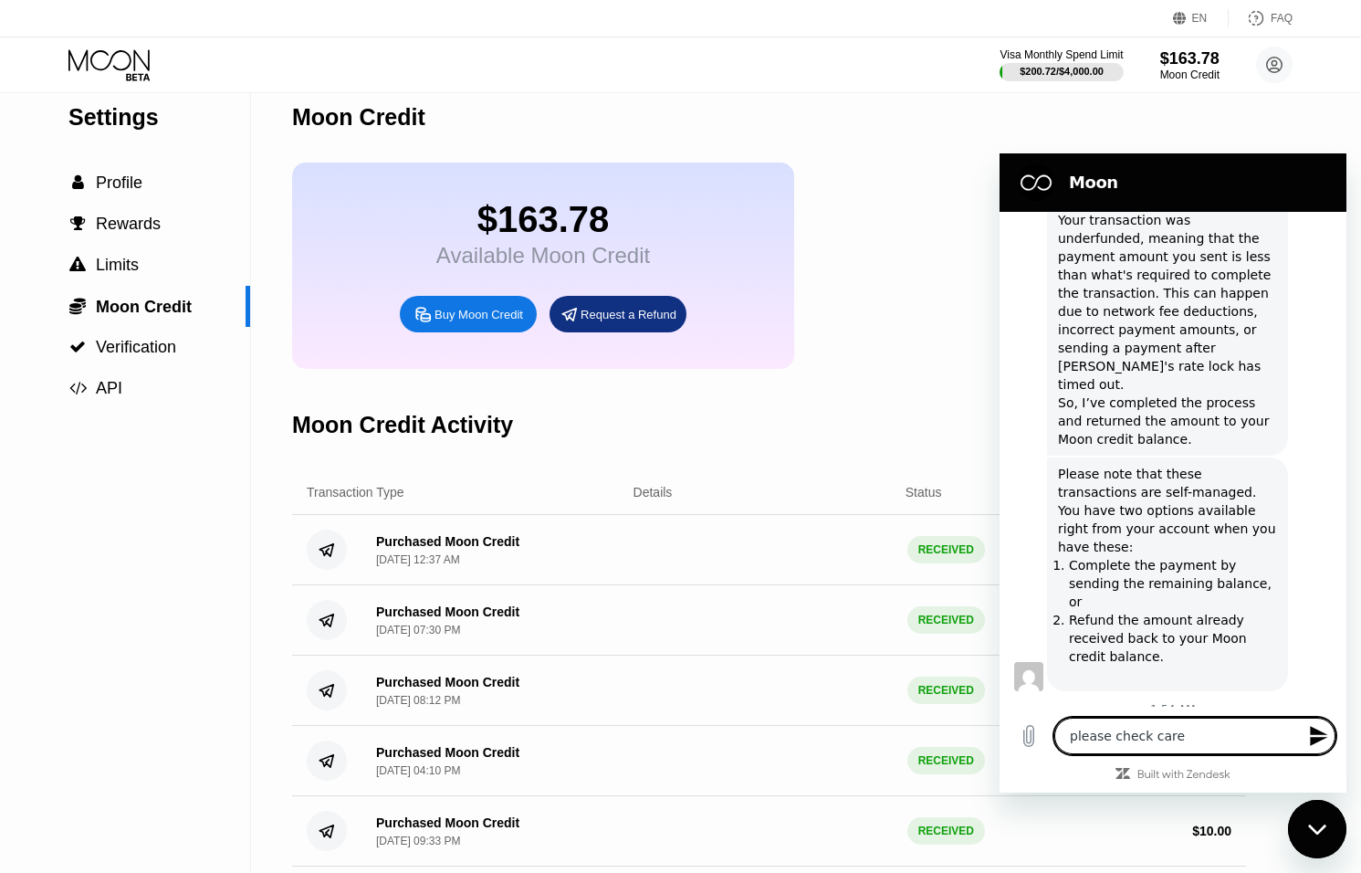
type textarea "x"
type textarea "please check carefu"
type textarea "x"
type textarea "please check careful"
type textarea "x"
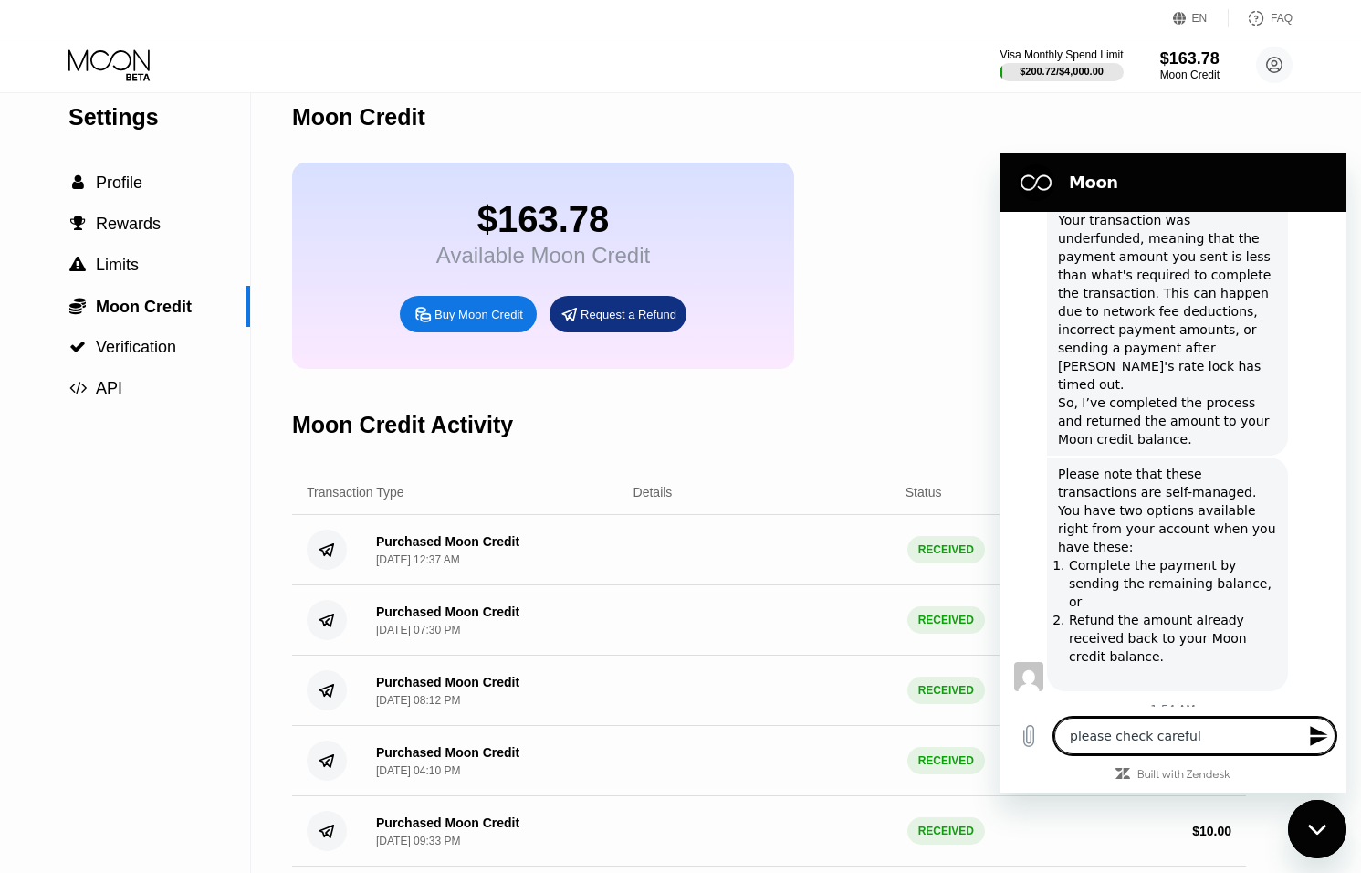
type textarea "please check carefull"
type textarea "x"
type textarea "please check carefully"
type textarea "x"
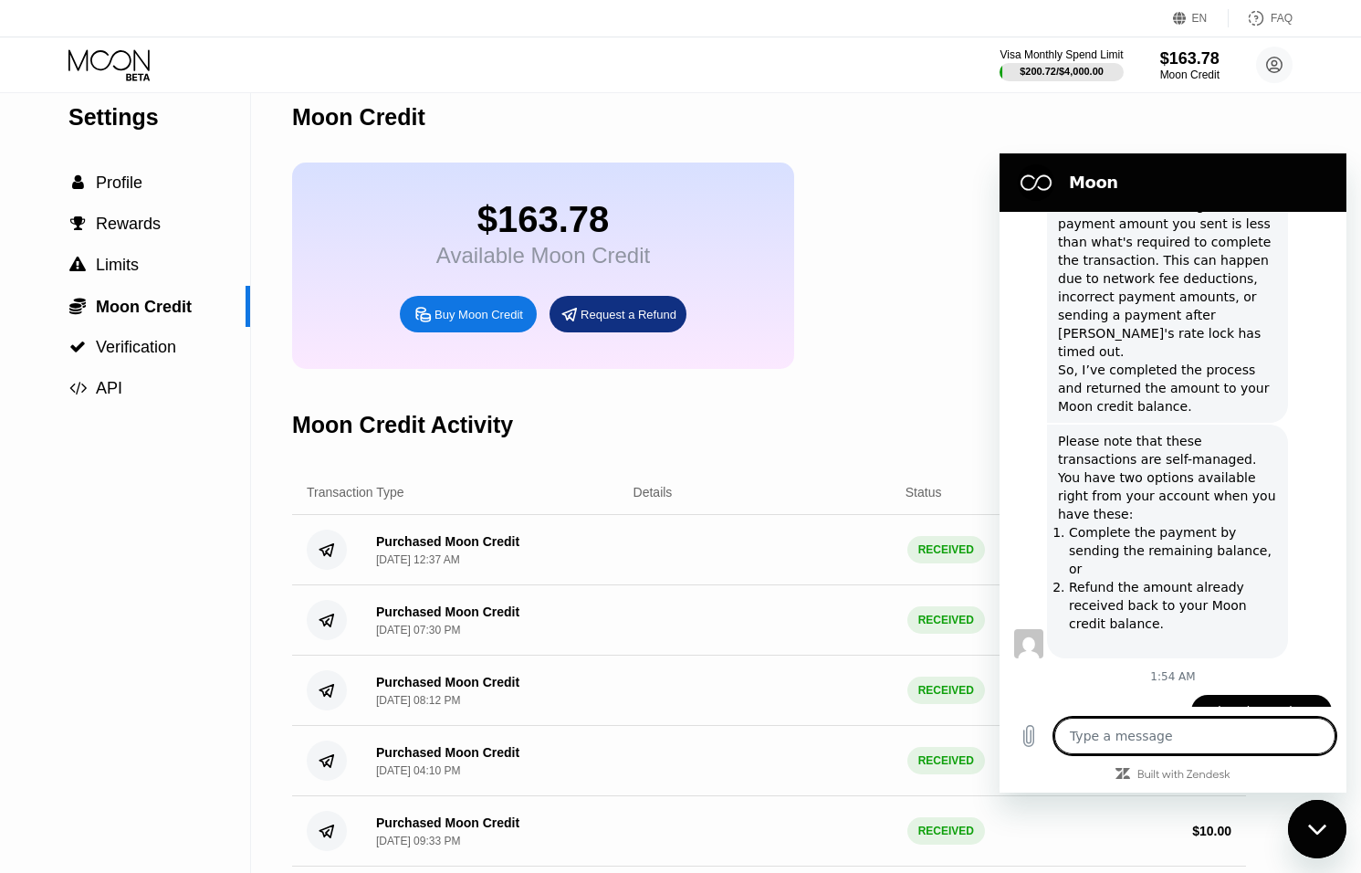
type textarea "x"
type textarea "y"
type textarea "x"
type textarea "yo"
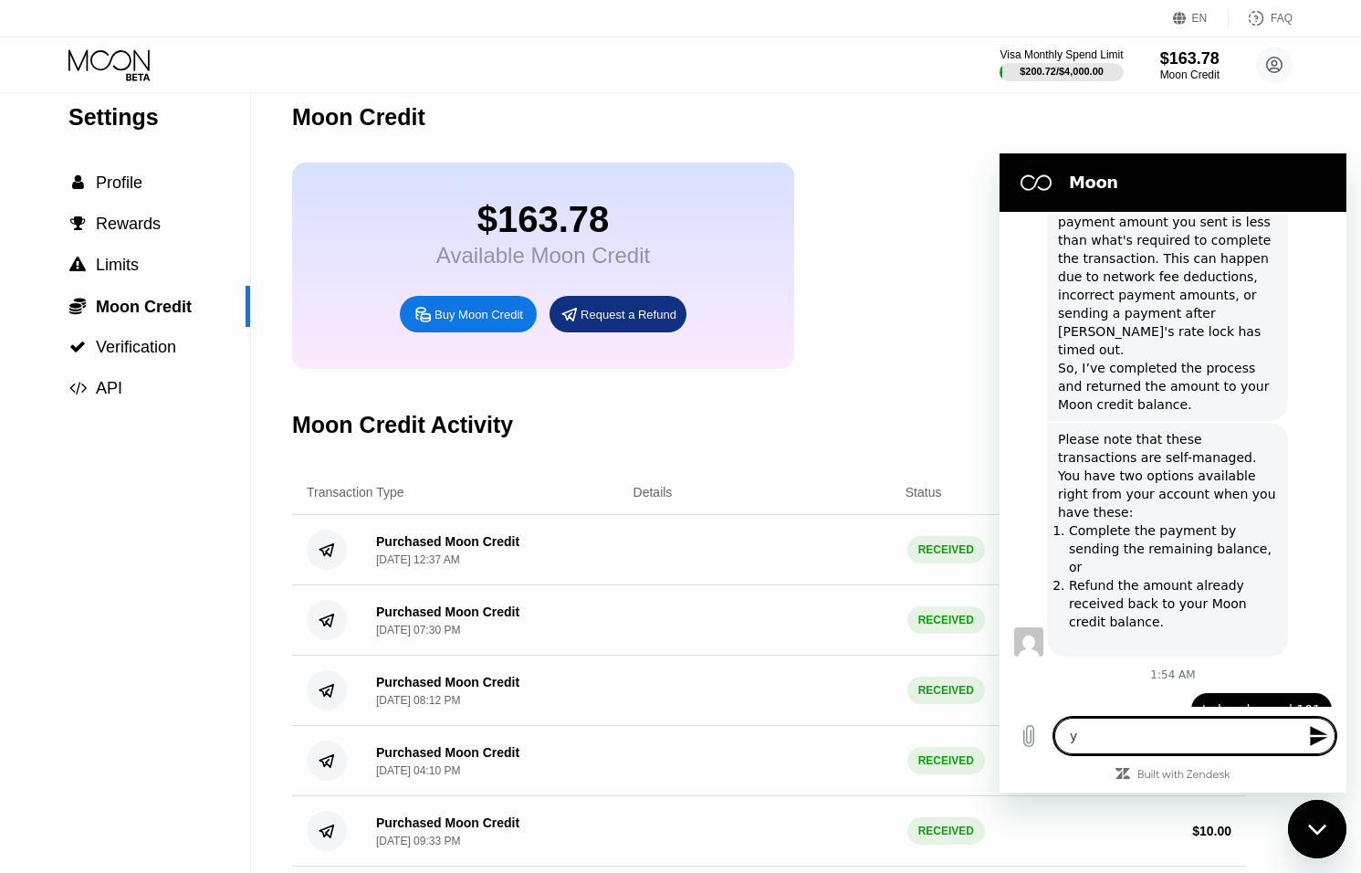
type textarea "x"
type textarea "you"
type textarea "x"
type textarea "your"
type textarea "x"
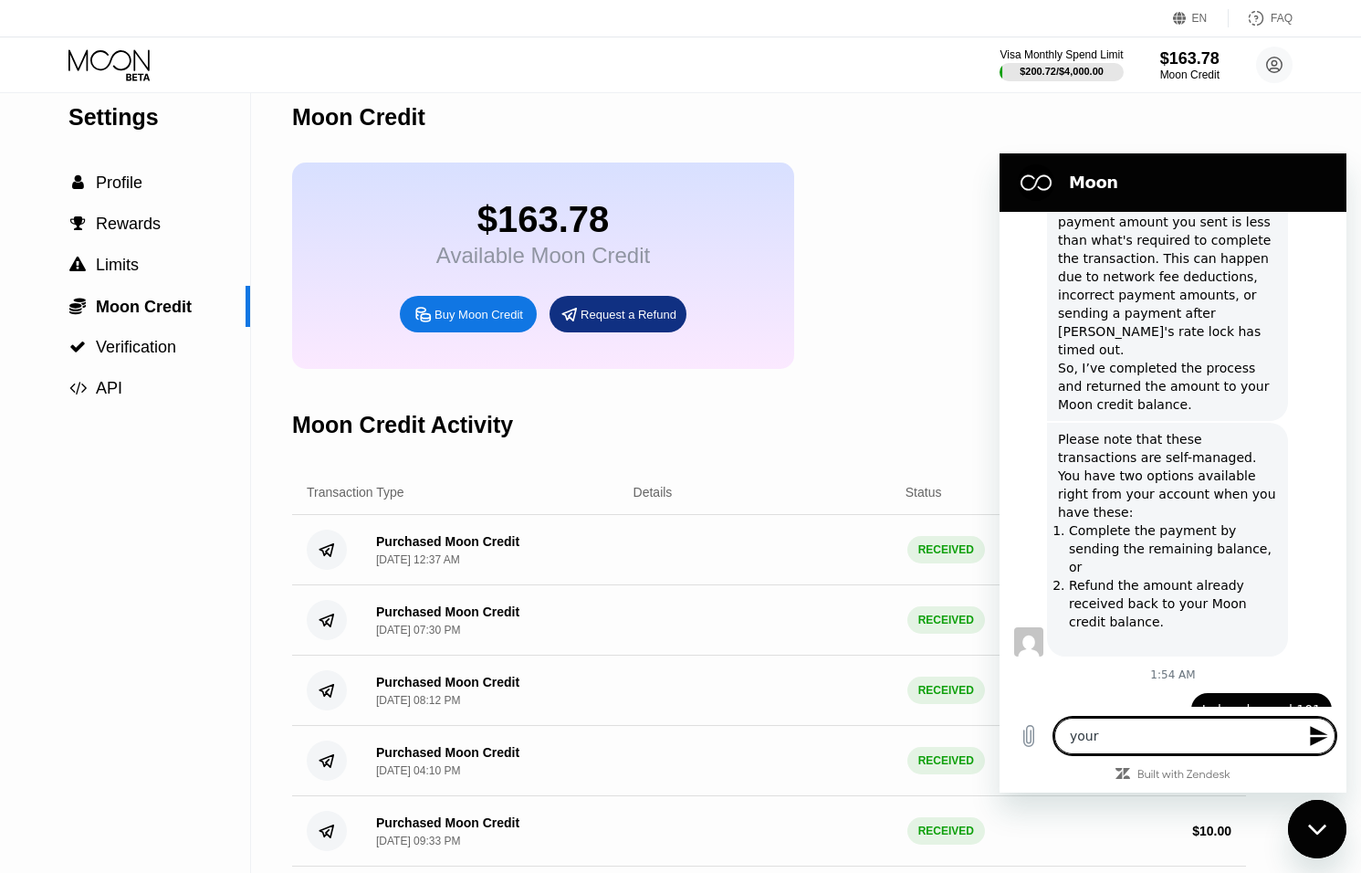
type textarea "your"
type textarea "x"
type textarea "your s"
type textarea "x"
type textarea "your sy"
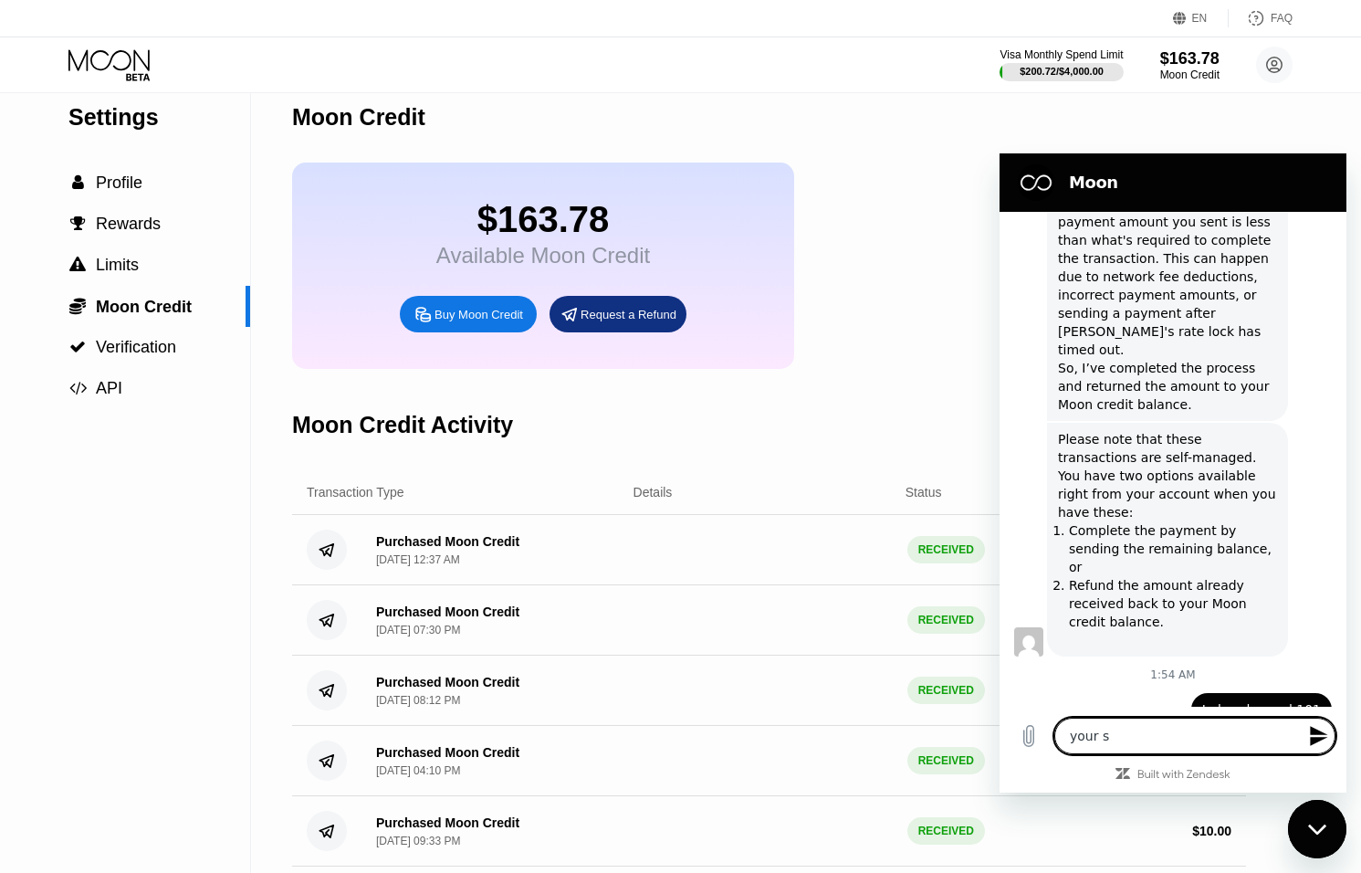
type textarea "x"
type textarea "your sys"
type textarea "x"
type textarea "your syst"
type textarea "x"
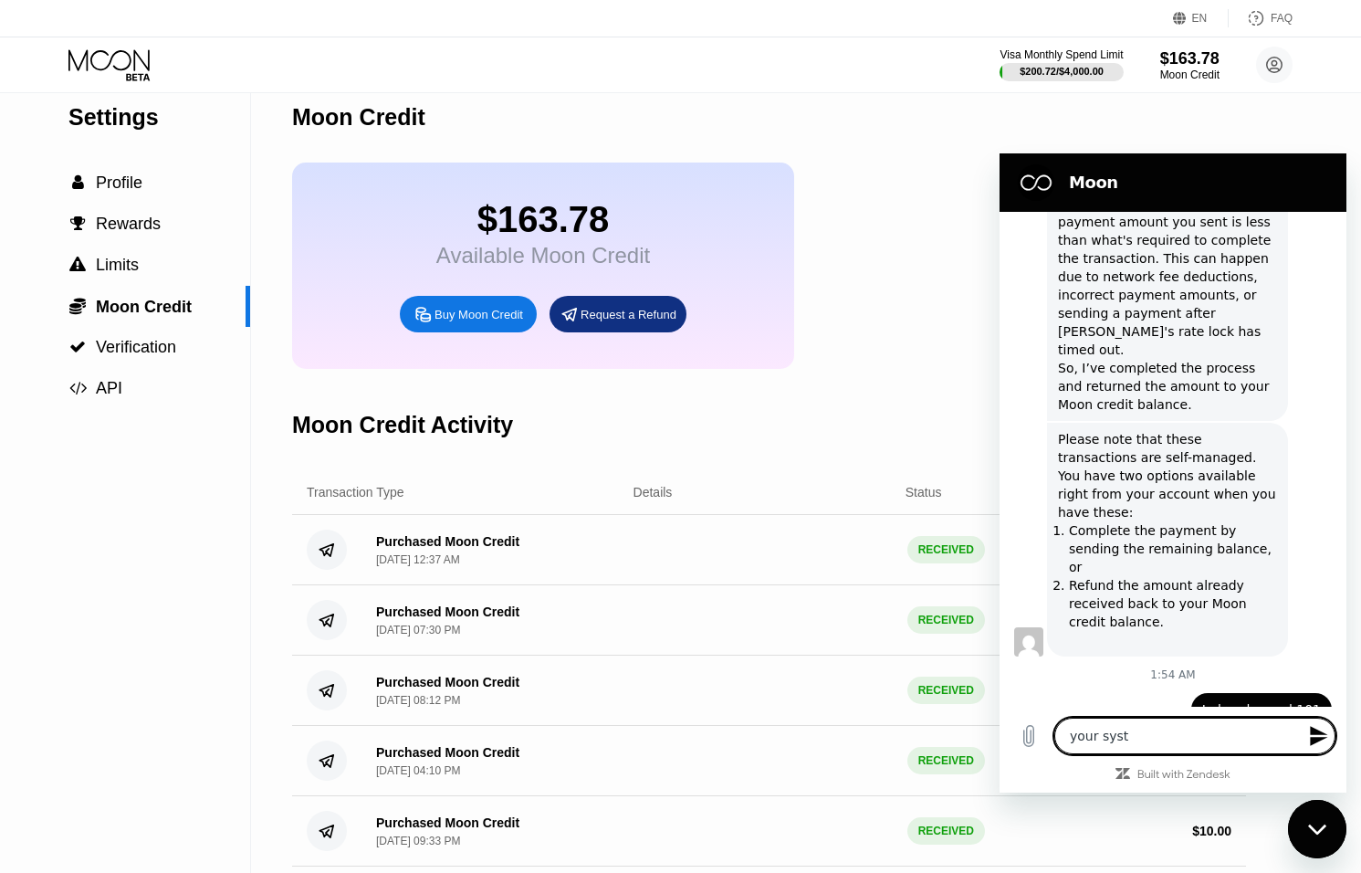
type textarea "your syste"
type textarea "x"
type textarea "your system"
type textarea "x"
type textarea "your system"
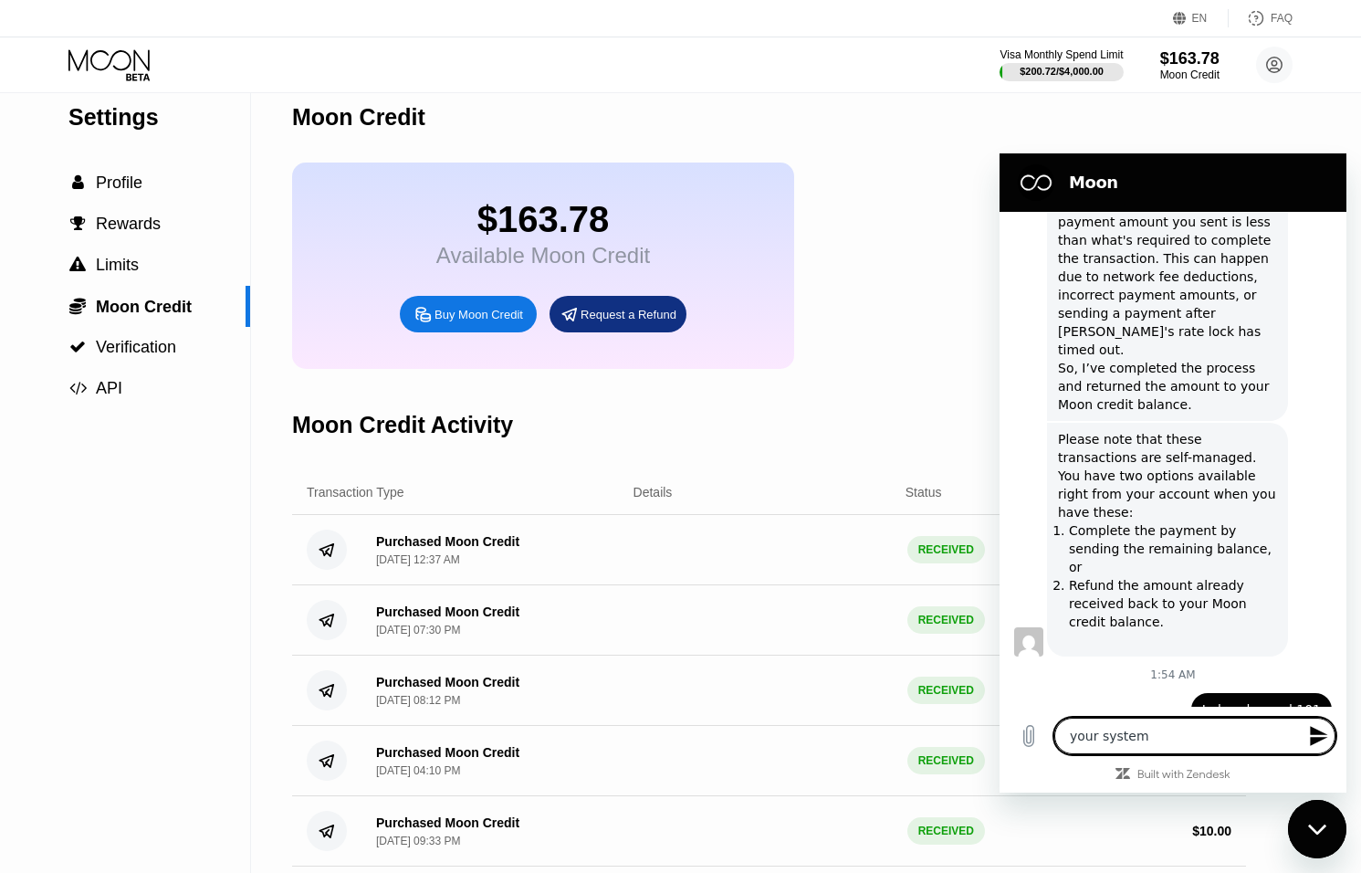
type textarea "x"
type textarea "your system i"
type textarea "x"
type textarea "your system is"
type textarea "x"
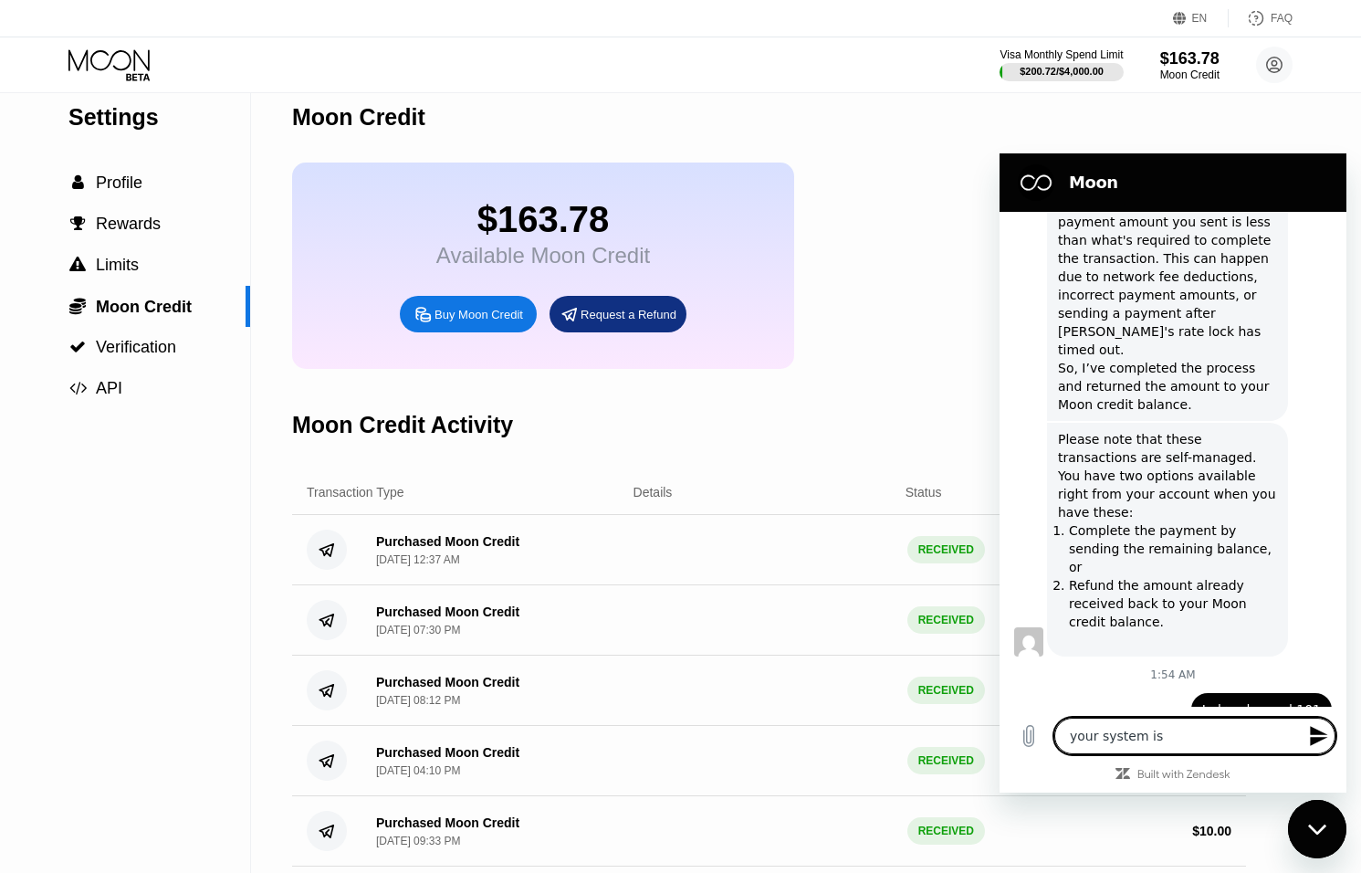
type textarea "your system is"
type textarea "x"
type textarea "your system is s"
type textarea "x"
type textarea "your system is so"
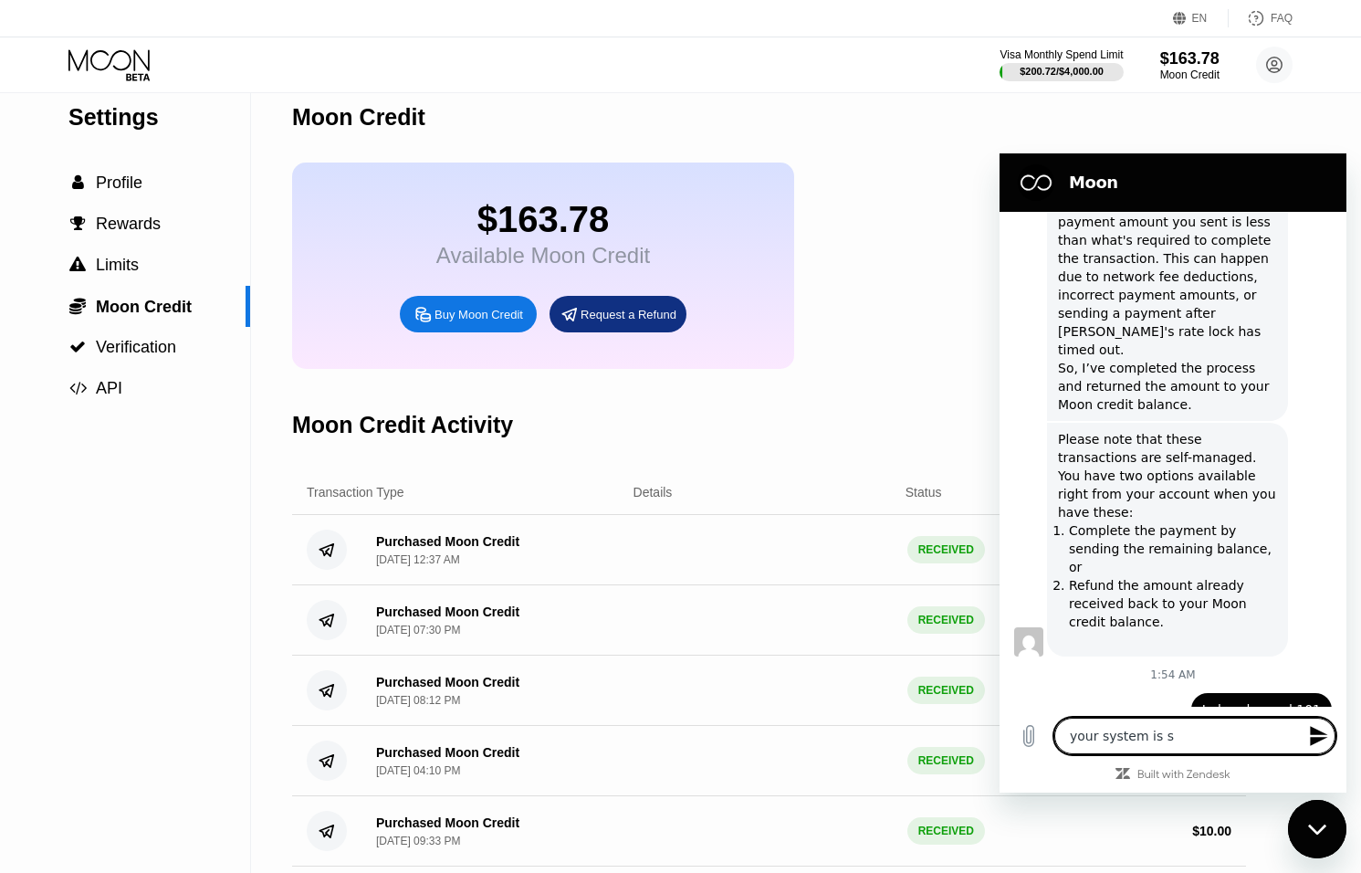
type textarea "x"
type textarea "your system is som"
type textarea "x"
type textarea "your system is some"
type textarea "x"
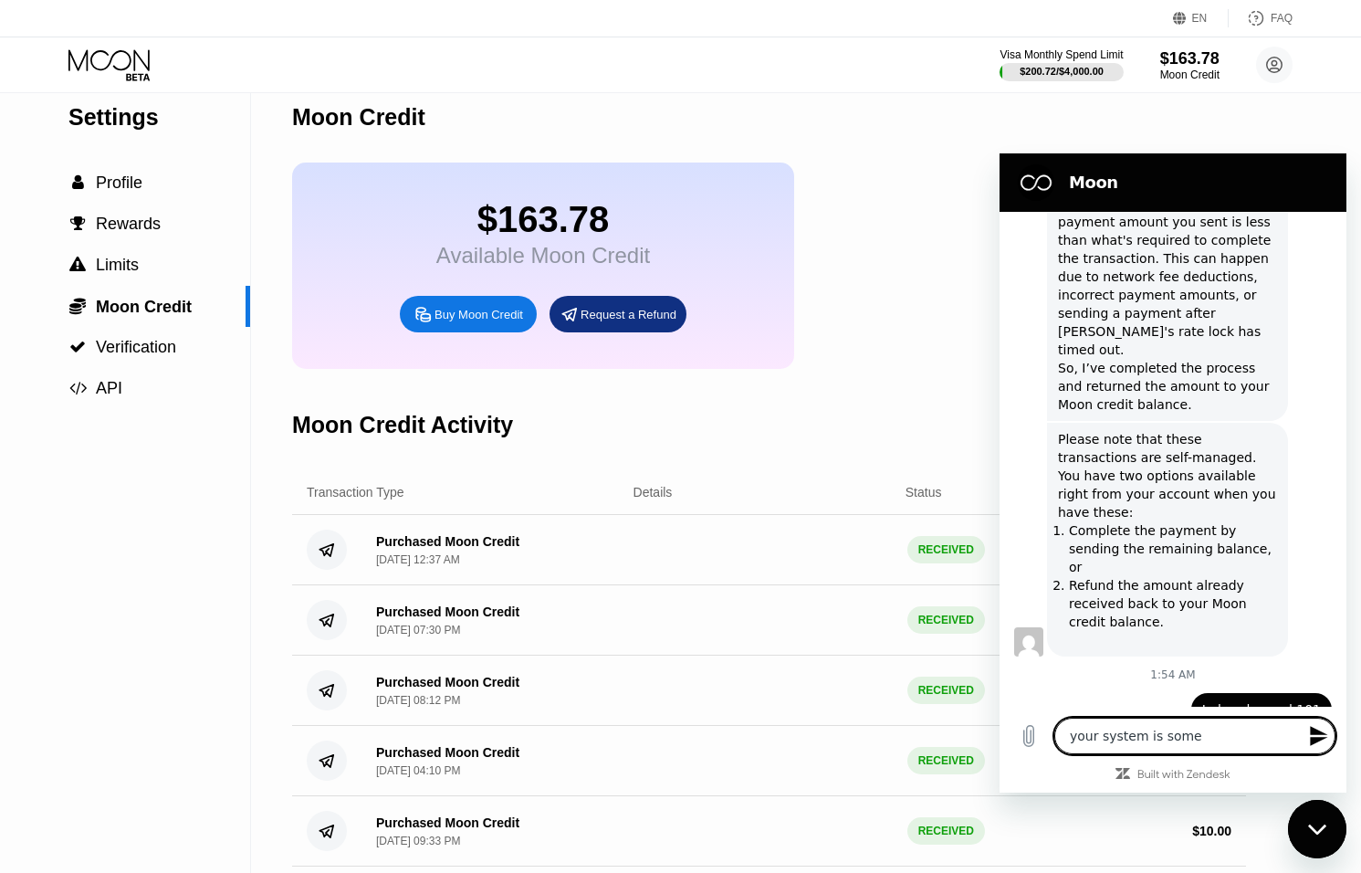
type textarea "your system is somet"
type textarea "x"
type textarea "your system is someth"
type textarea "x"
type textarea "your system is somethi"
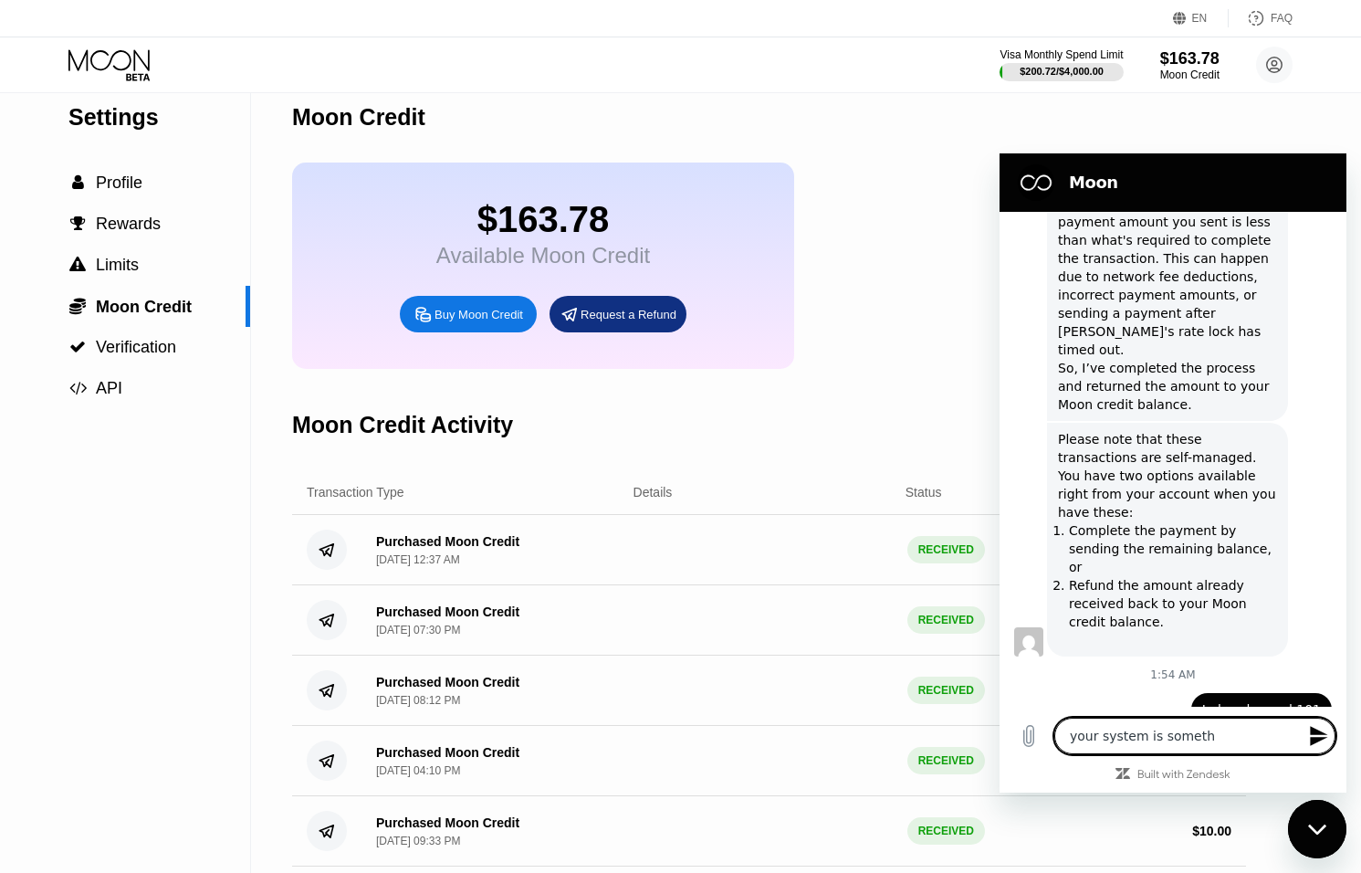
type textarea "x"
type textarea "your system is somethin"
type textarea "x"
type textarea "your system is something"
type textarea "x"
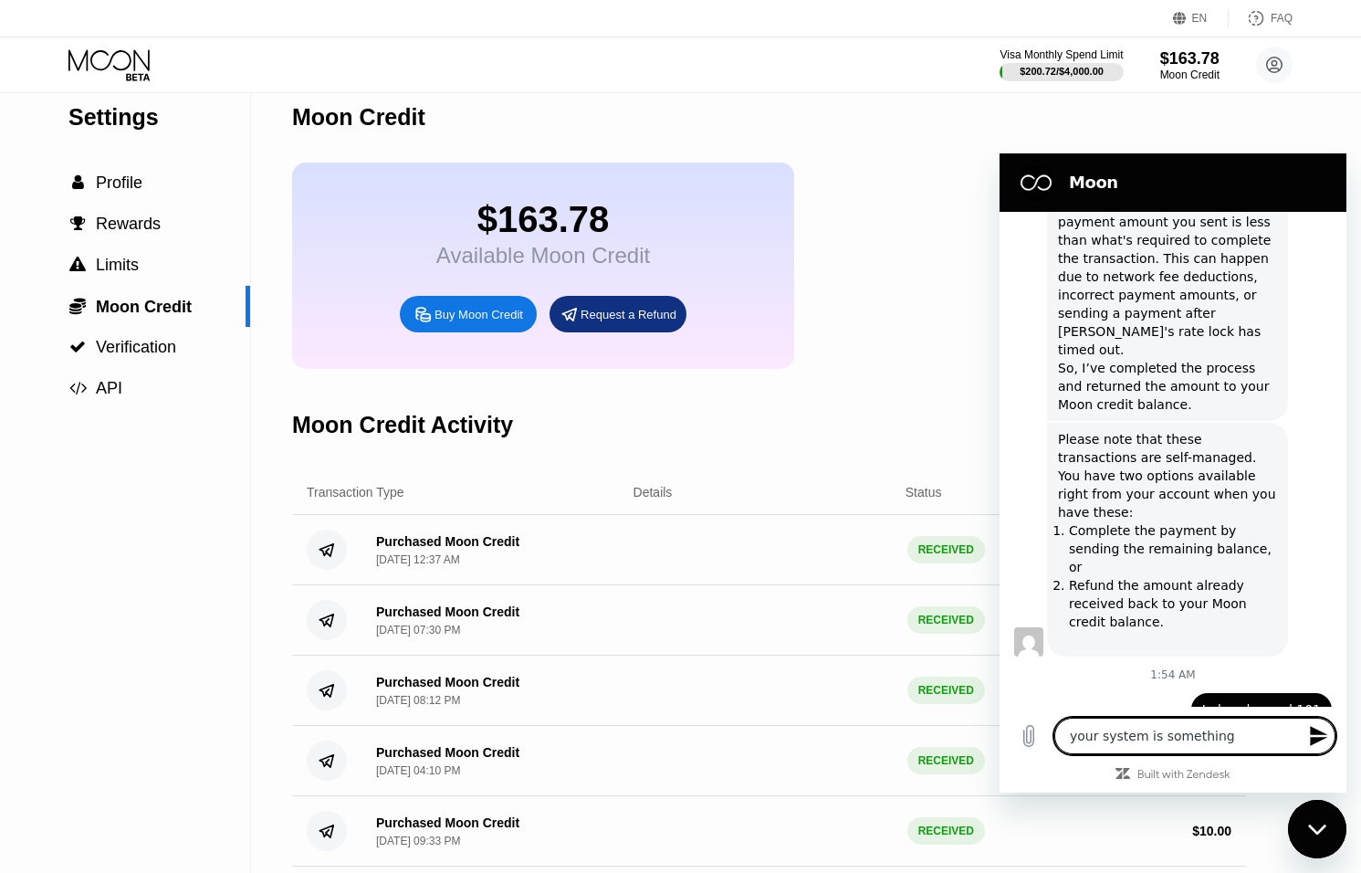
type textarea "your system is something"
type textarea "x"
type textarea "your system is something w"
type textarea "x"
type textarea "your system is something wr"
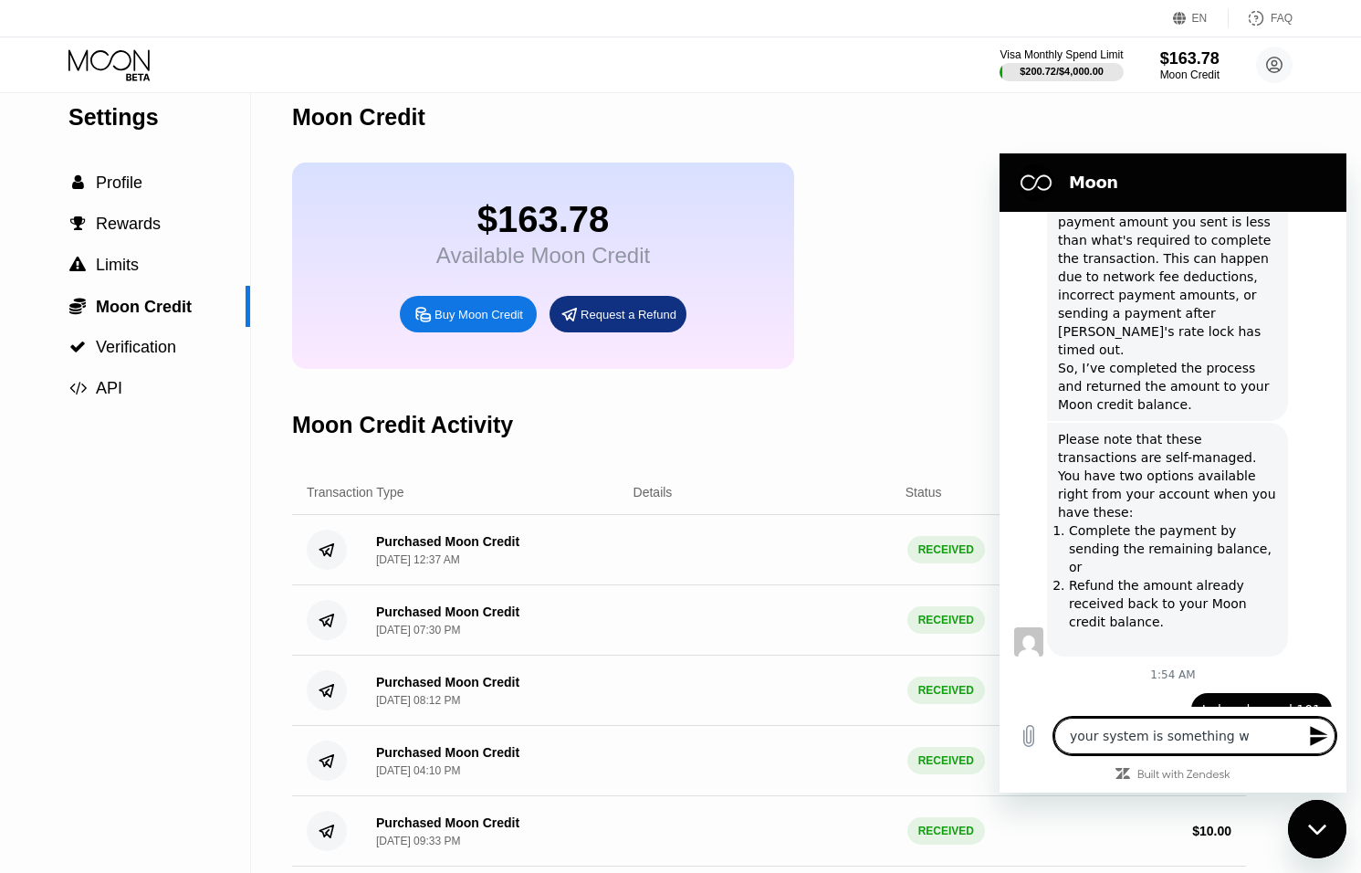
type textarea "x"
type textarea "your system is something wro"
type textarea "x"
type textarea "your system is something wron"
type textarea "x"
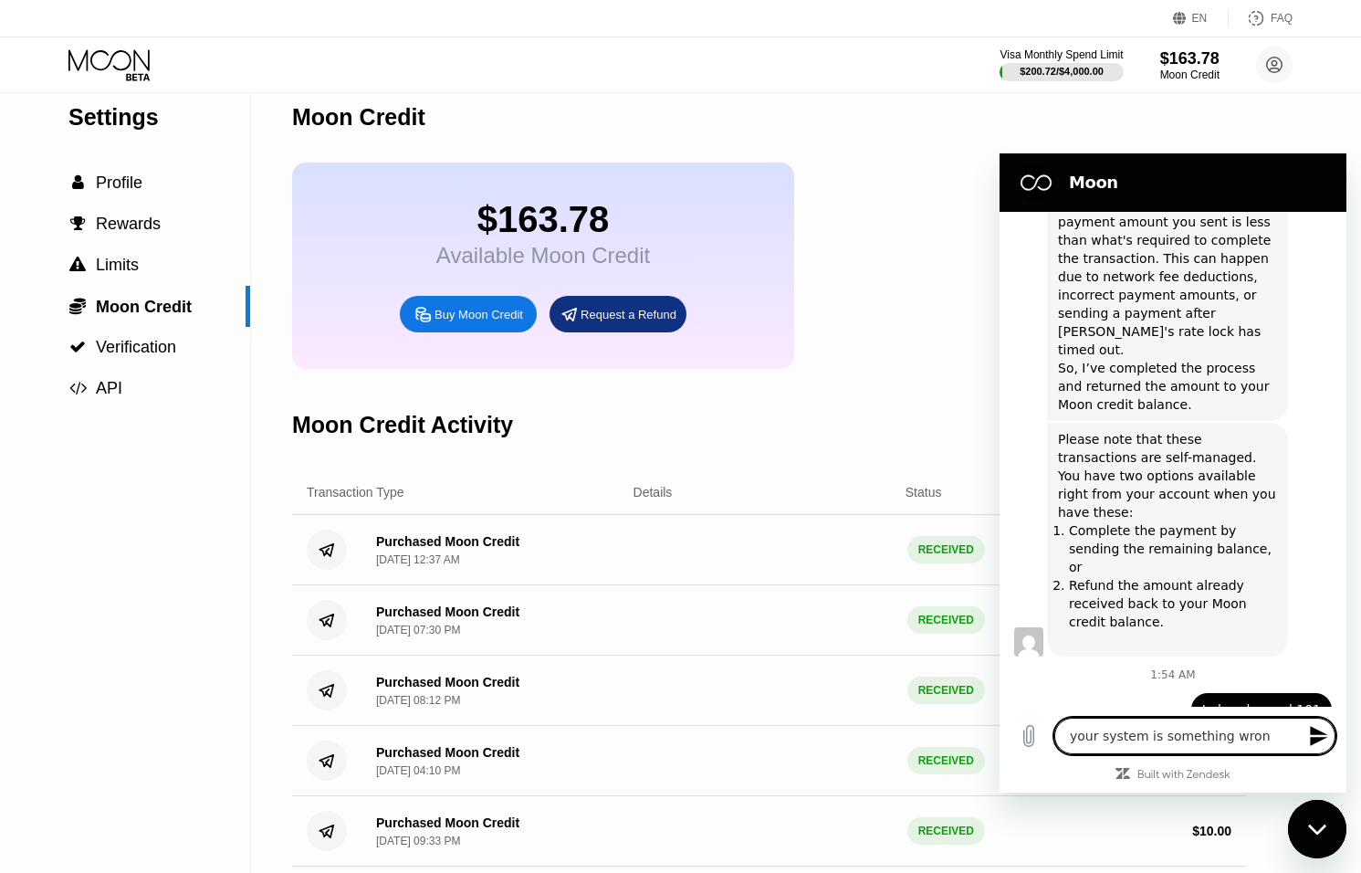
type textarea "your system is something wrong"
type textarea "x"
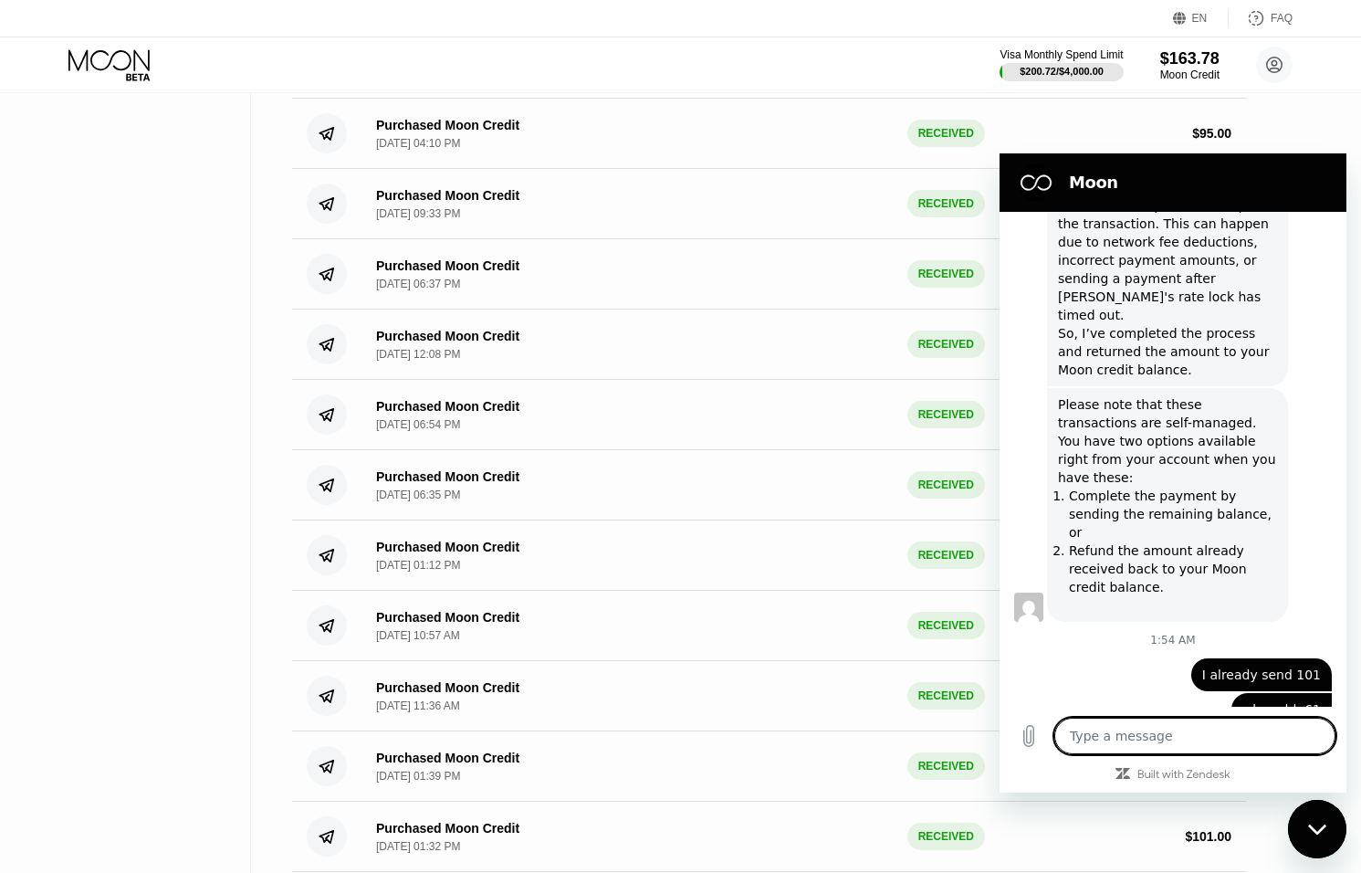
scroll to position [0, 0]
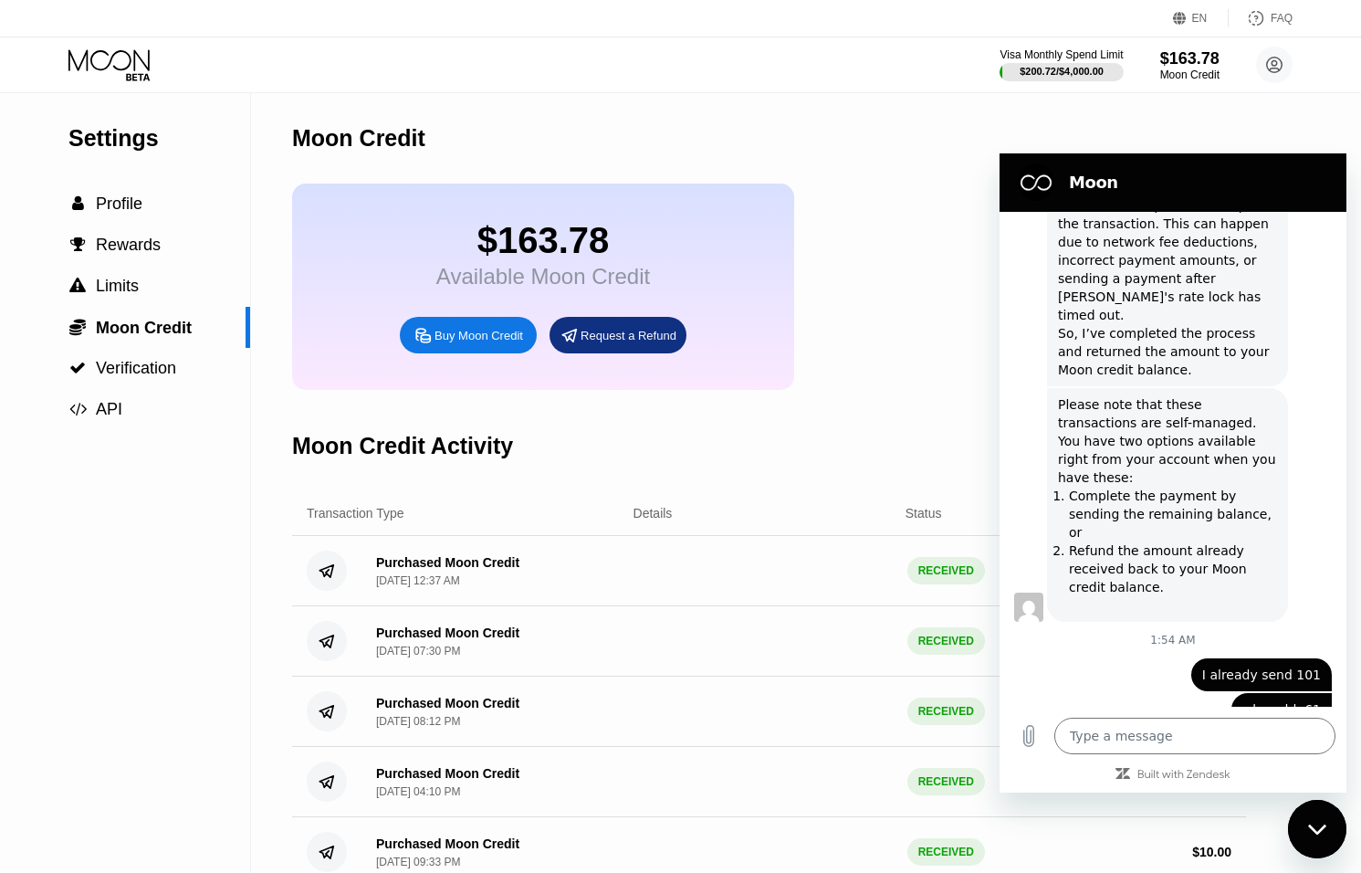
click at [1319, 827] on icon "Close messaging window" at bounding box center [1317, 830] width 19 height 12
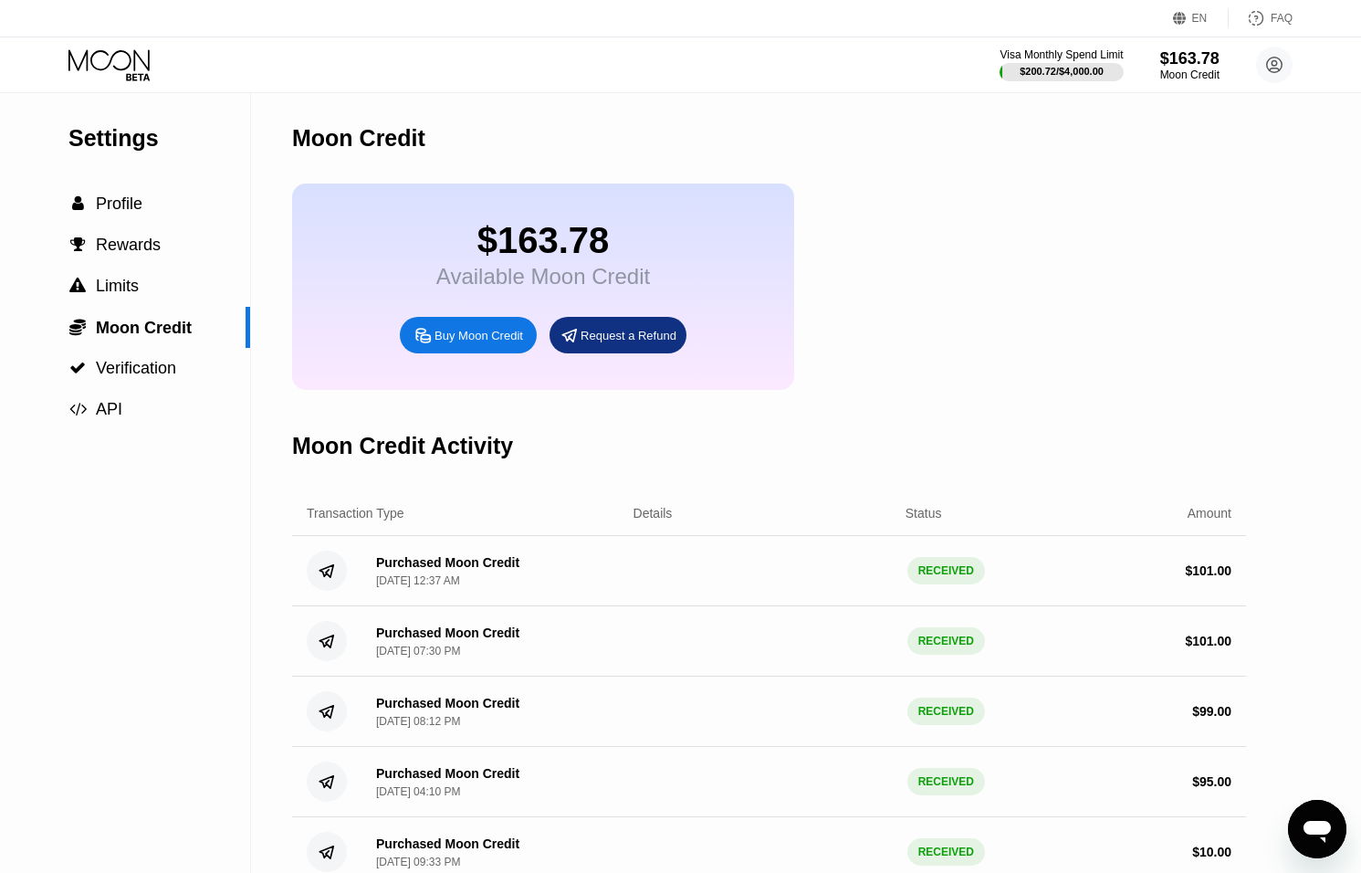
click at [730, 563] on div "Purchased Moon Credit Sep 21, 2025, 12:37 AM RECEIVED $ 101.00" at bounding box center [769, 571] width 954 height 70
click at [142, 368] on span "Verification" at bounding box center [136, 368] width 80 height 18
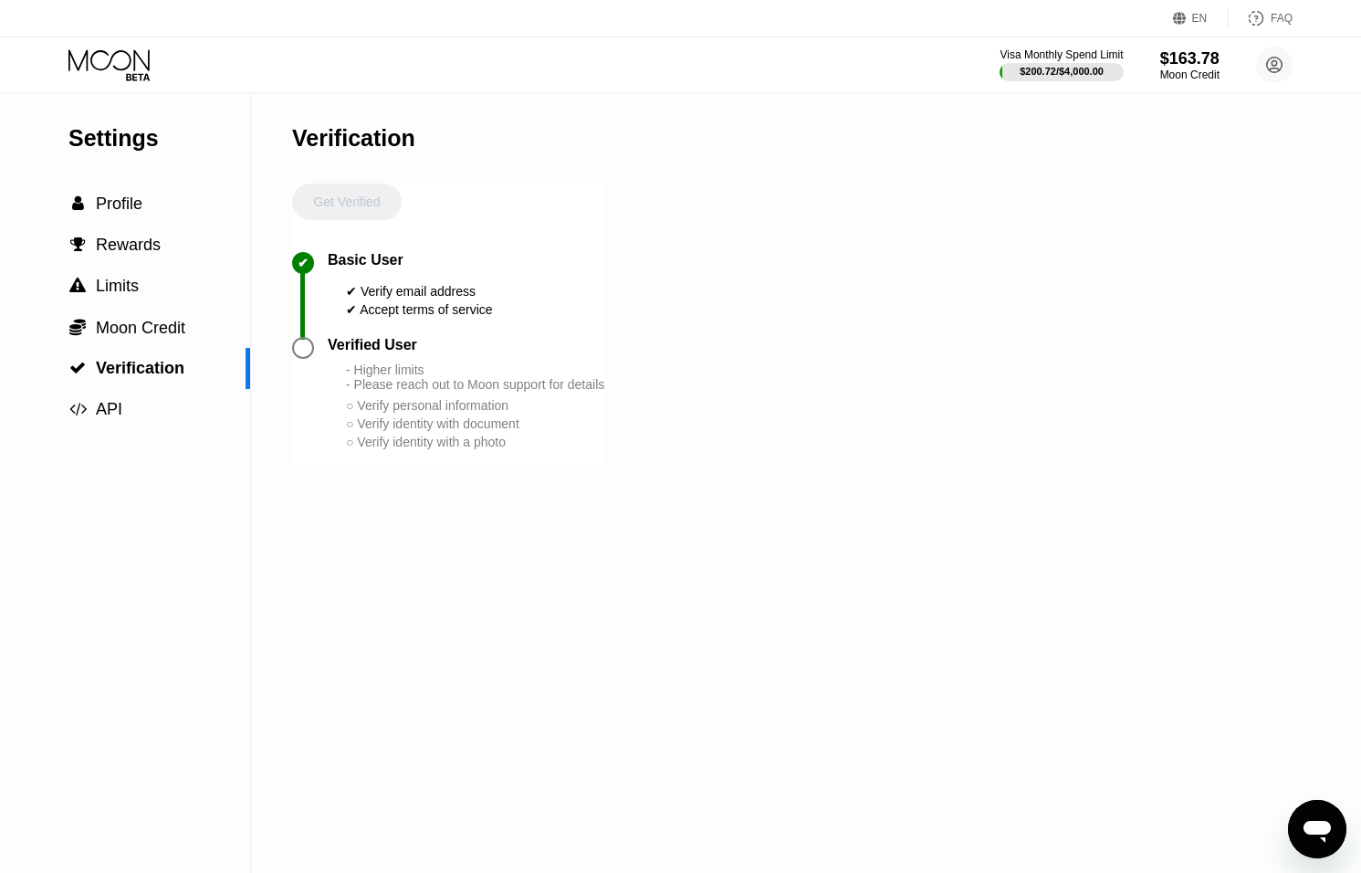
click at [300, 357] on div at bounding box center [303, 348] width 22 height 22
click at [300, 352] on div at bounding box center [303, 348] width 22 height 22
click at [163, 201] on div " Profile" at bounding box center [125, 203] width 250 height 19
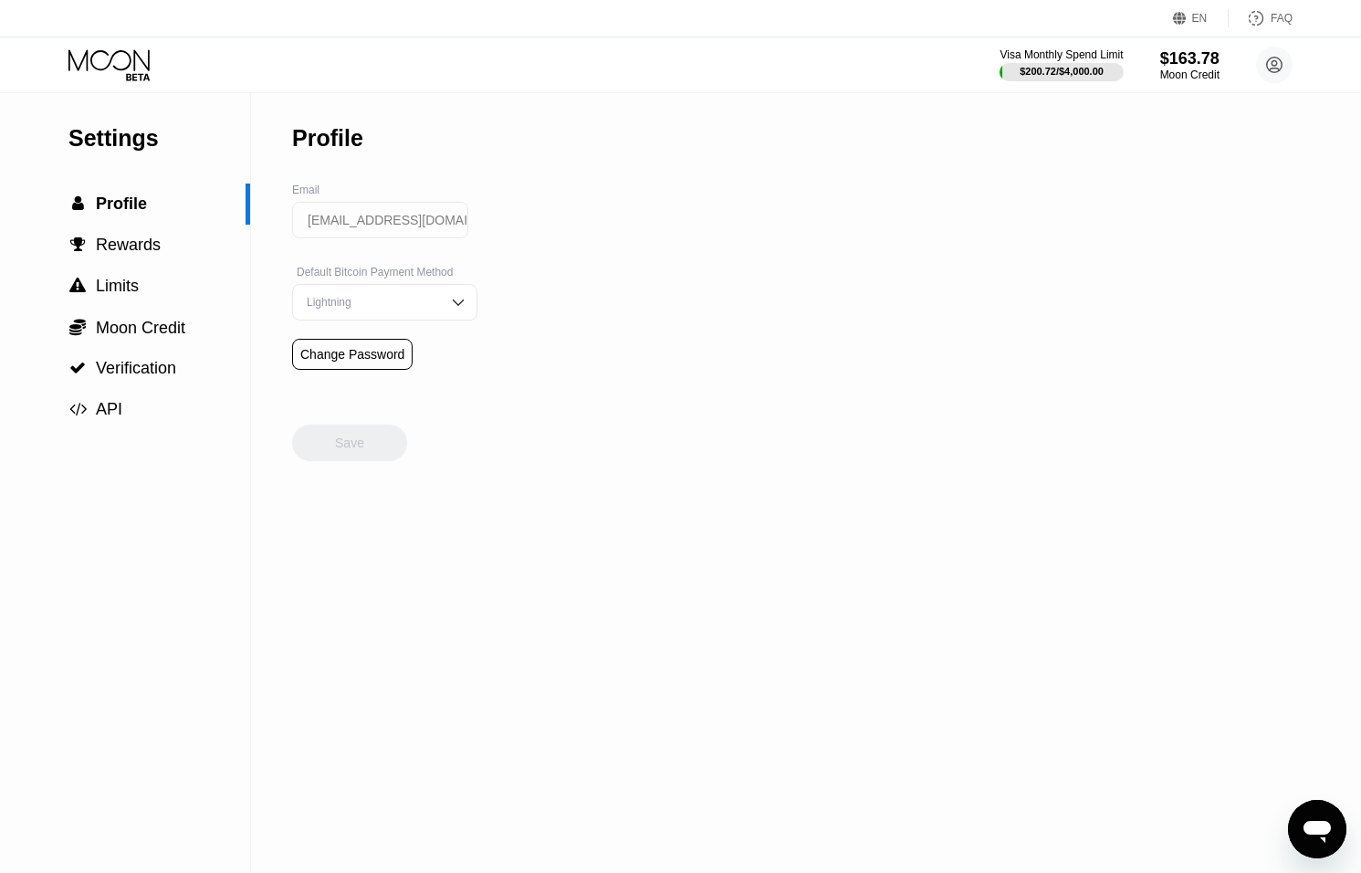
click at [402, 302] on div "Lightning" at bounding box center [371, 302] width 138 height 13
click at [1052, 51] on div "Visa Monthly Spend Limit" at bounding box center [1061, 54] width 123 height 13
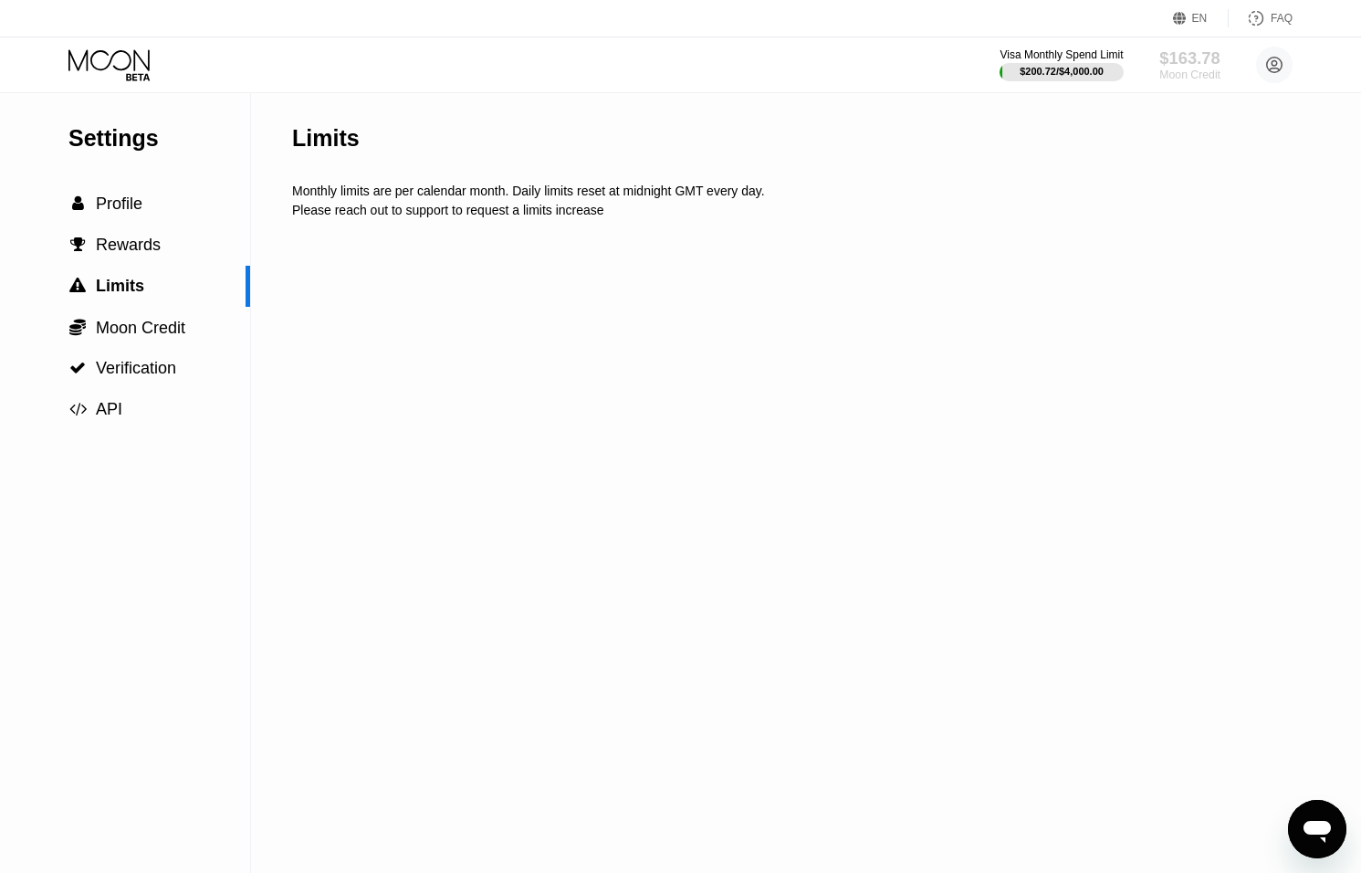
click at [1196, 62] on div "$163.78" at bounding box center [1190, 57] width 61 height 19
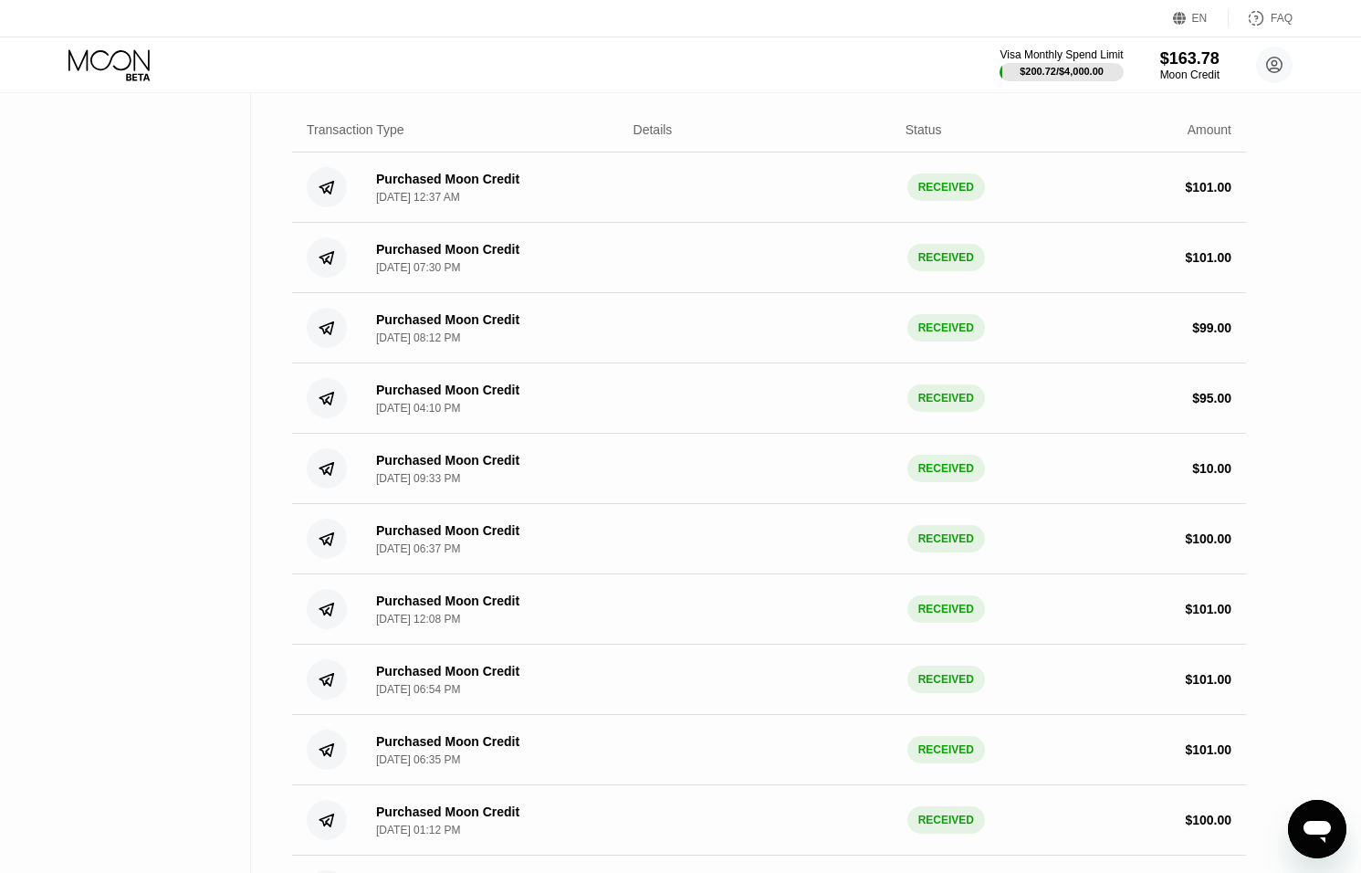
scroll to position [541, 0]
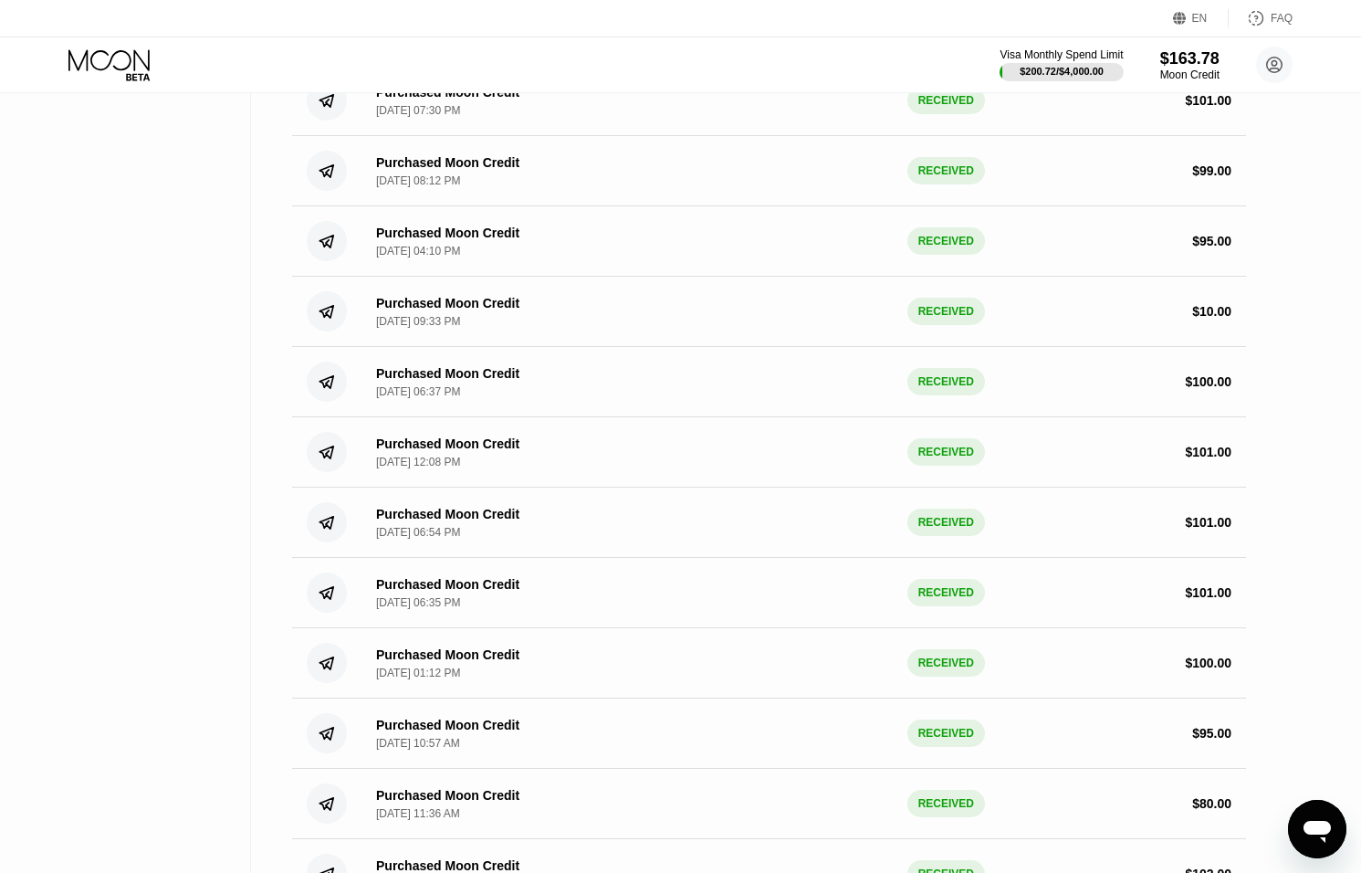
click at [1332, 834] on icon "Open messaging window" at bounding box center [1317, 829] width 33 height 33
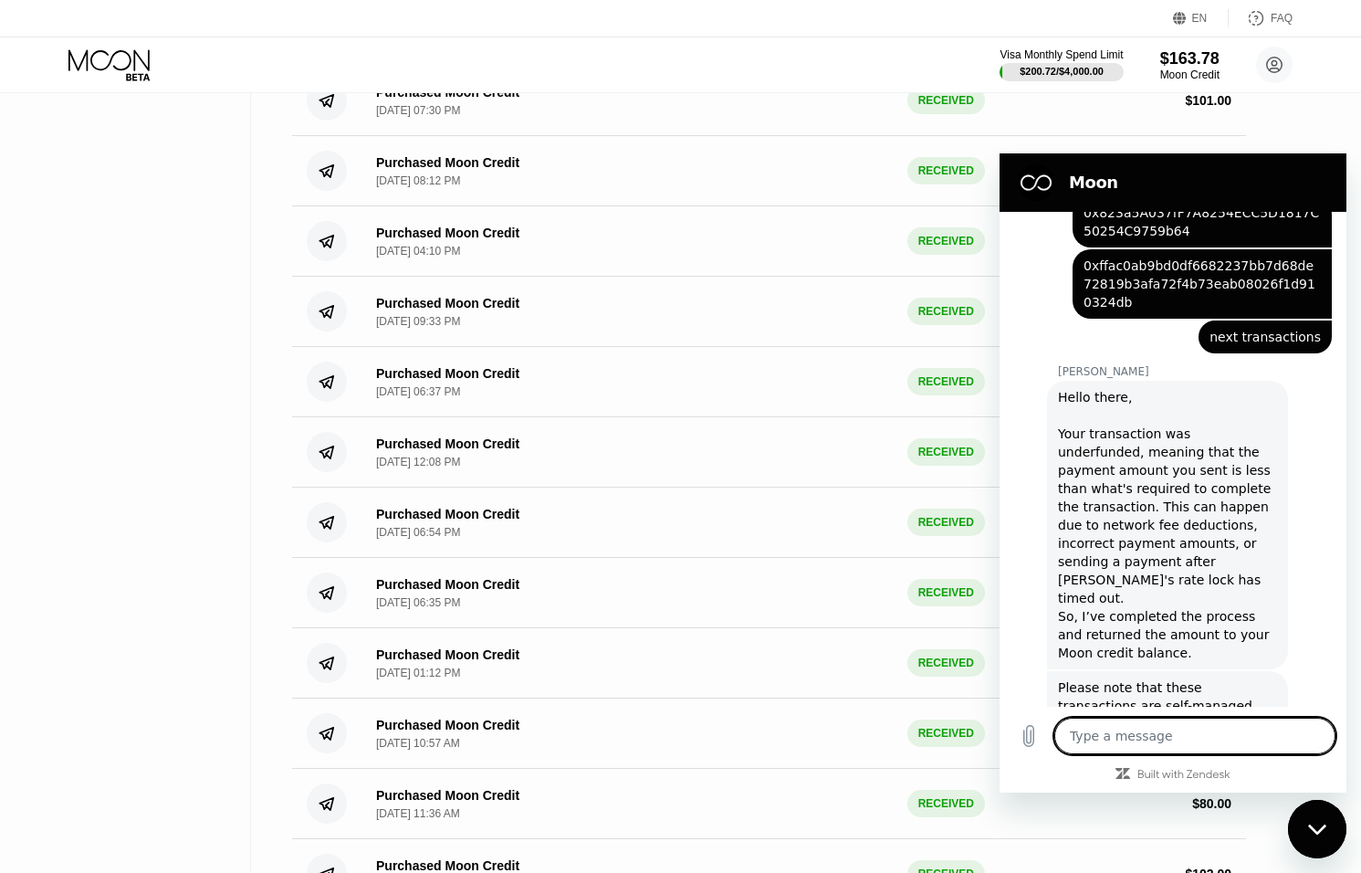
scroll to position [1035, 0]
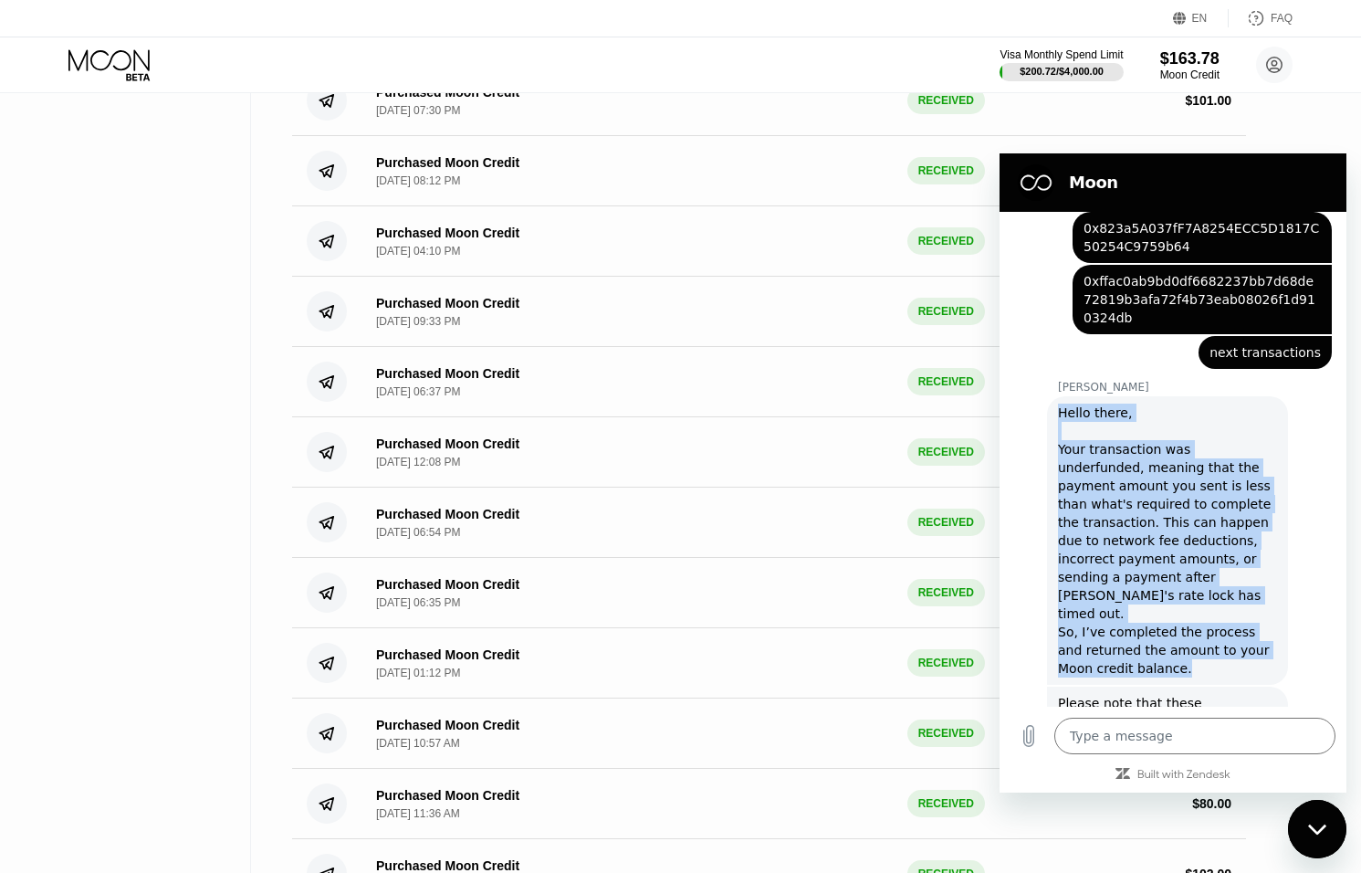
drag, startPoint x: 1149, startPoint y: 600, endPoint x: 1052, endPoint y: 383, distance: 237.9
click at [1052, 396] on div "Sam says: Hello there, Your transaction was underfunded, meaning that the payme…" at bounding box center [1167, 540] width 241 height 289
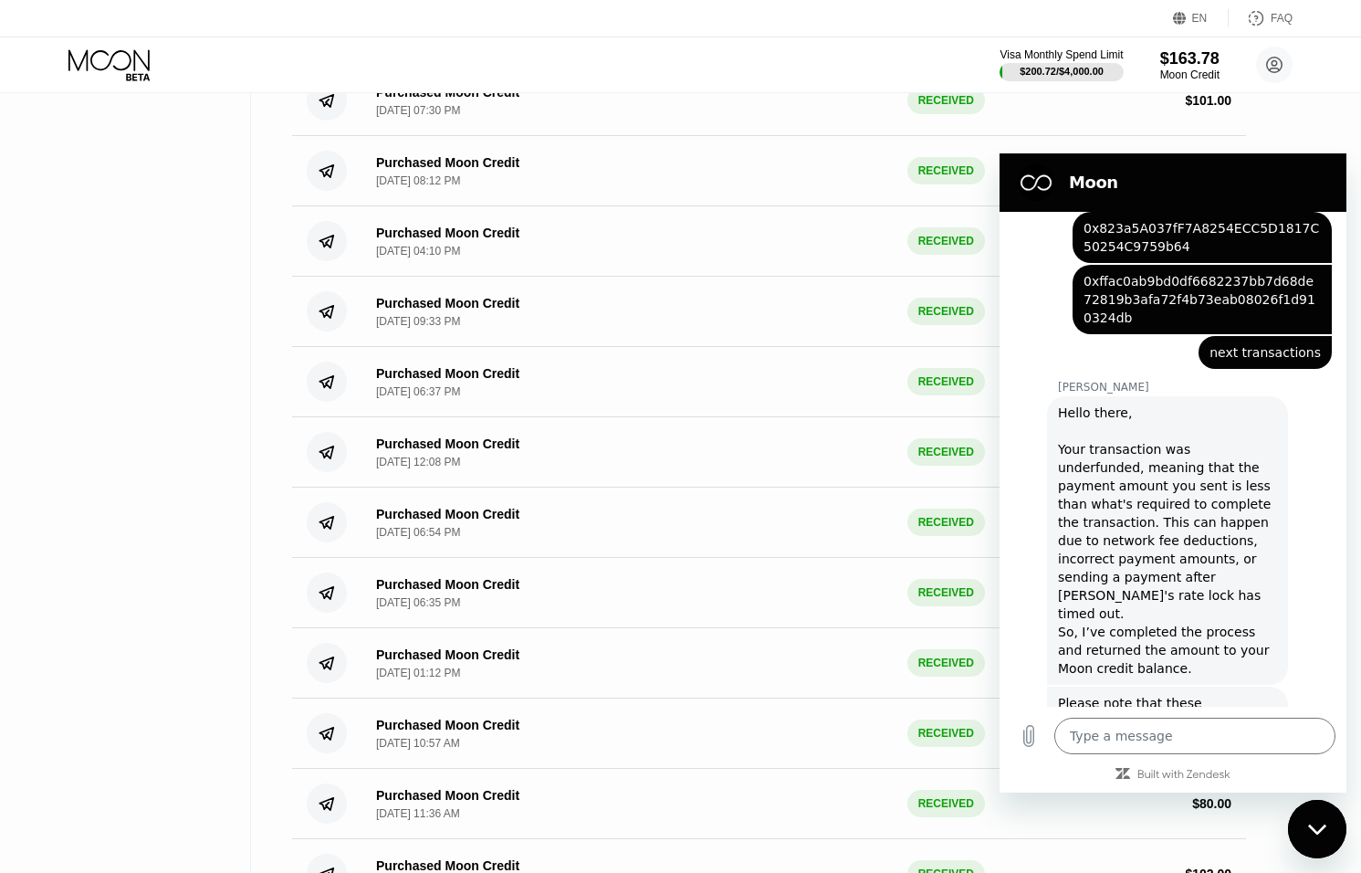
click at [1066, 433] on div "Hello there, Your transaction was underfunded, meaning that the payment amount …" at bounding box center [1167, 541] width 219 height 274
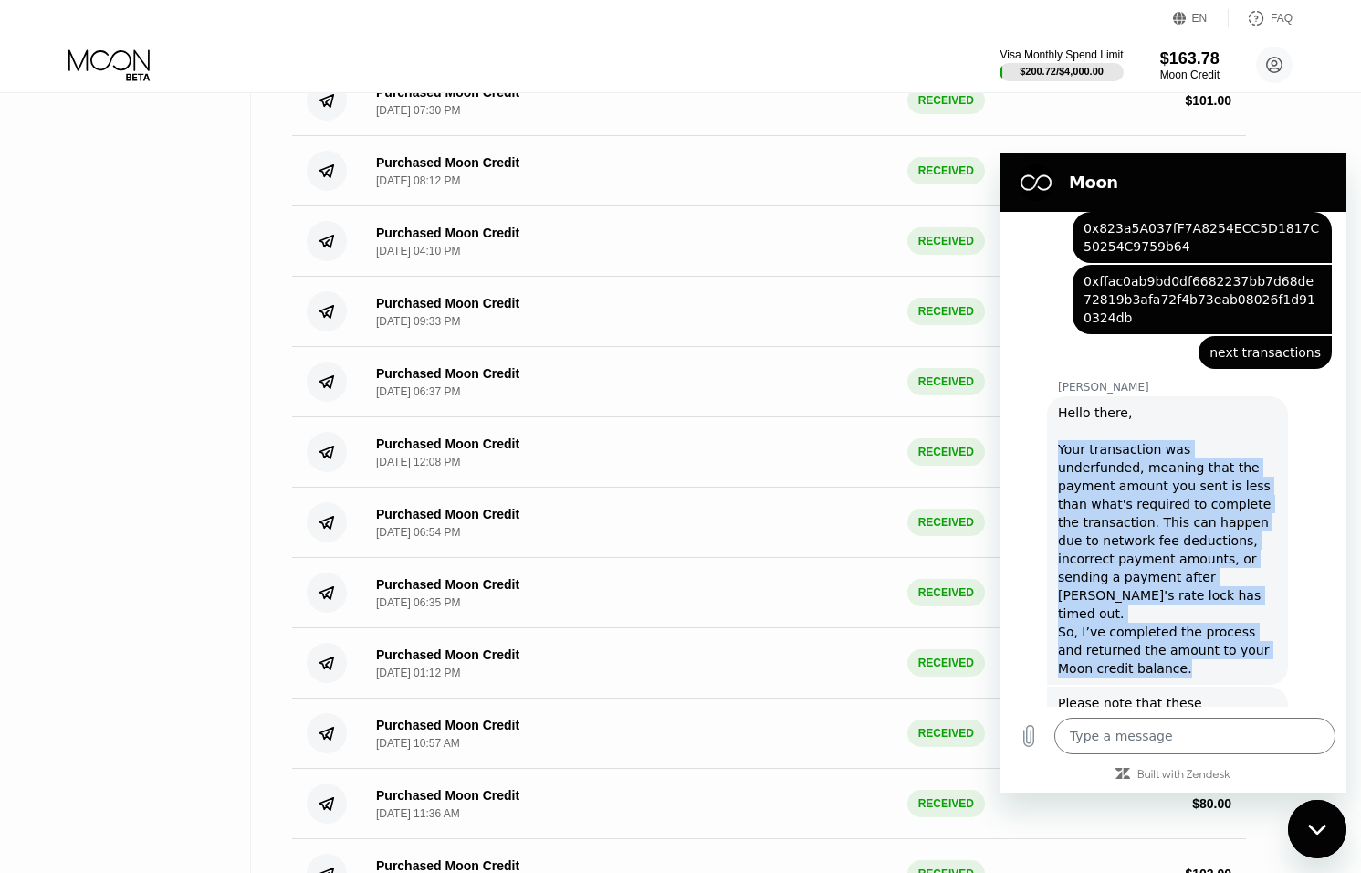
drag, startPoint x: 1058, startPoint y: 407, endPoint x: 1170, endPoint y: 599, distance: 221.7
click at [1172, 600] on div "Hello there, Your transaction was underfunded, meaning that the payment amount …" at bounding box center [1167, 541] width 219 height 274
copy div "Your transaction was underfunded, meaning that the payment amount you sent is l…"
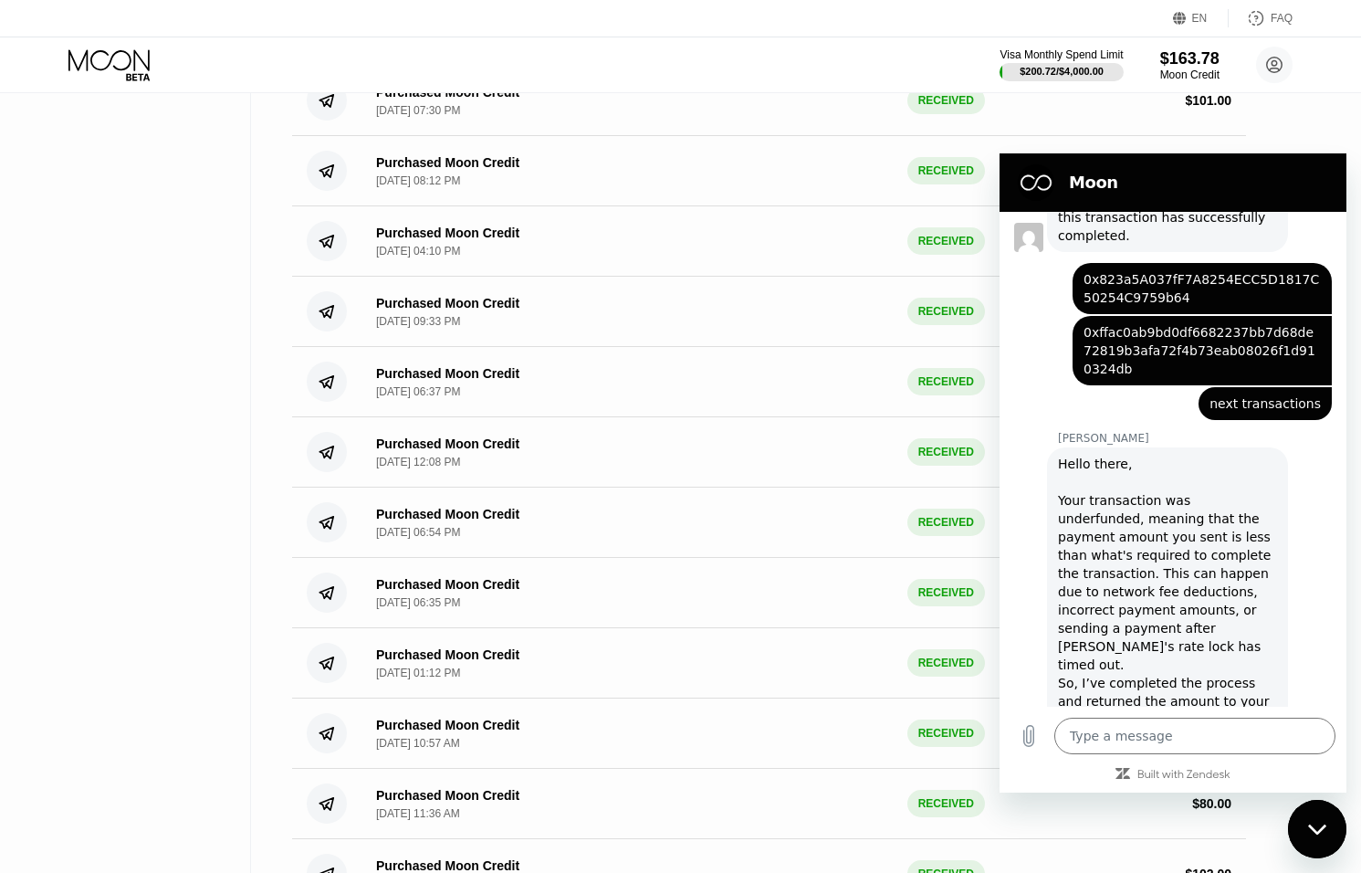
click at [1230, 551] on div "Hello there, Your transaction was underfunded, meaning that the payment amount …" at bounding box center [1167, 592] width 219 height 274
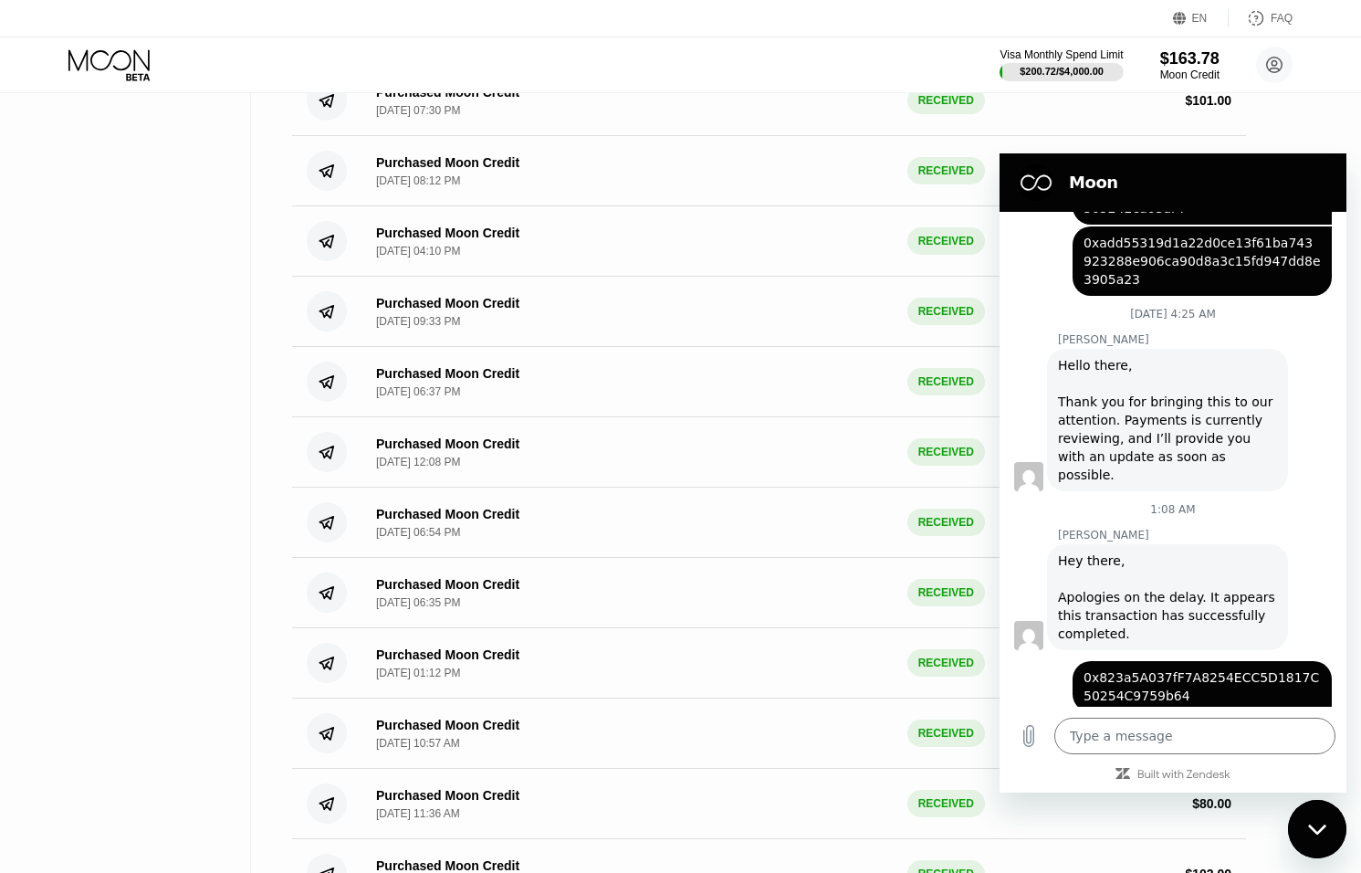
scroll to position [395, 0]
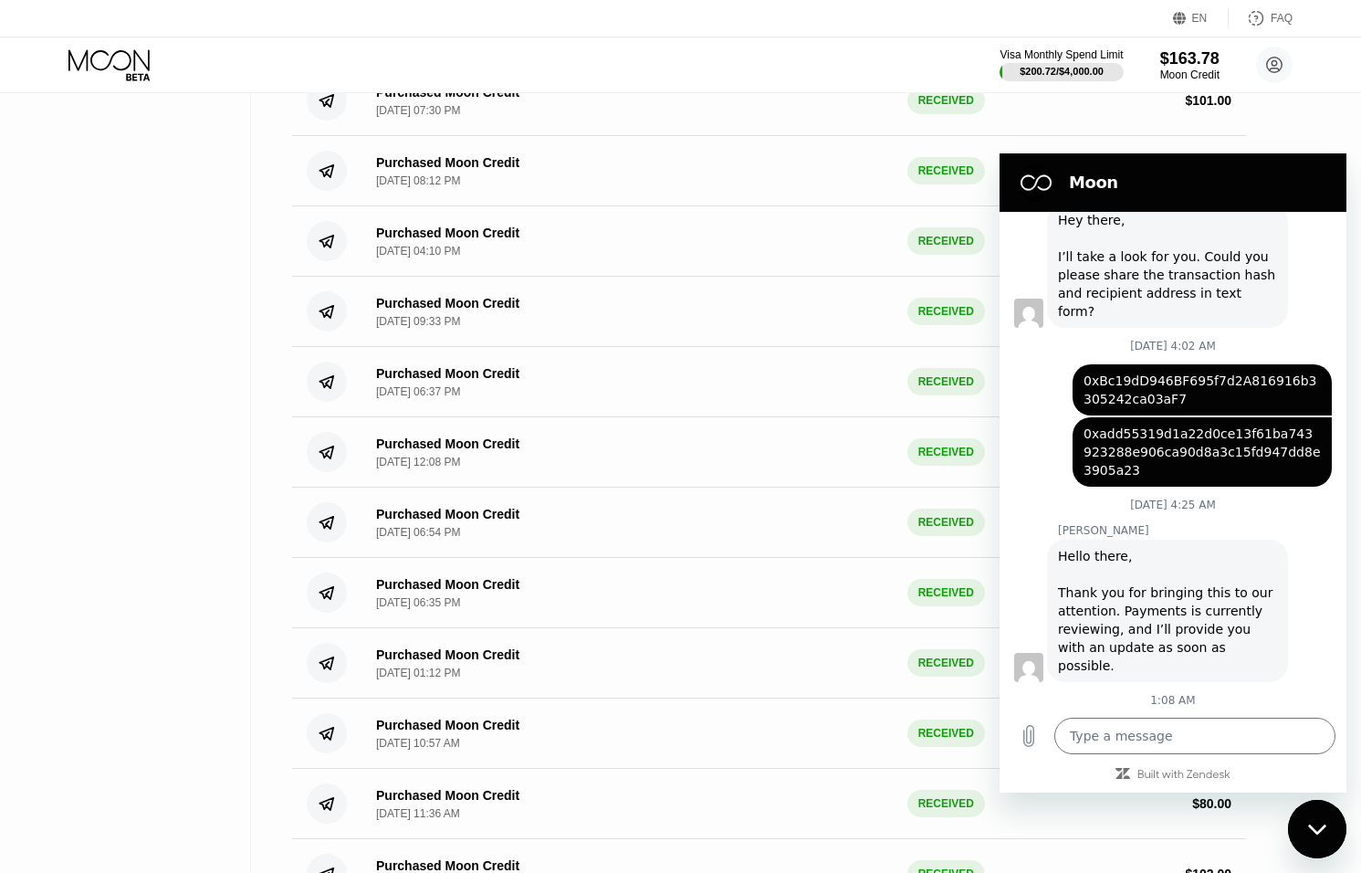
click at [1317, 839] on div "Close messaging window" at bounding box center [1317, 829] width 55 height 55
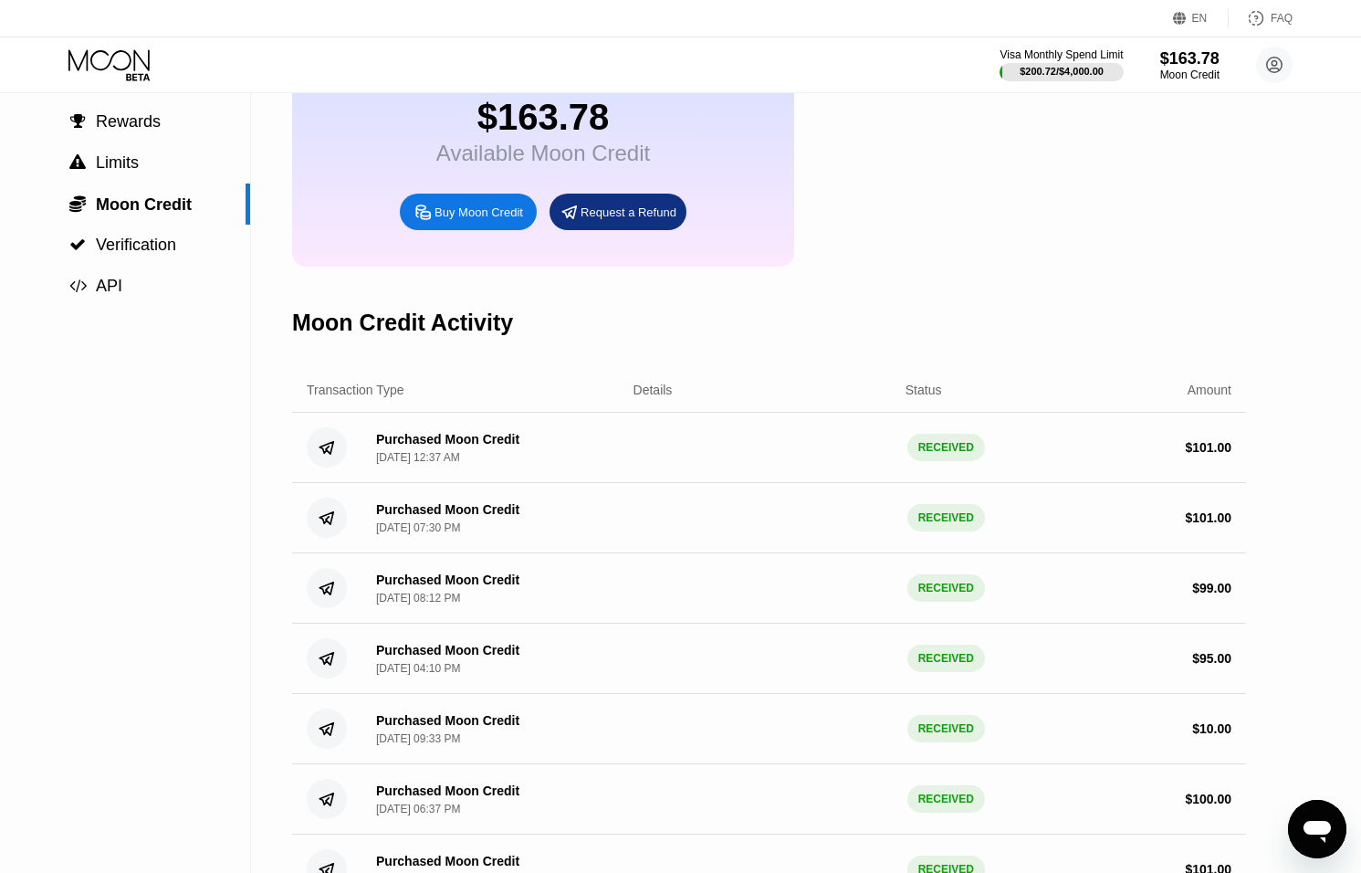
scroll to position [110, 0]
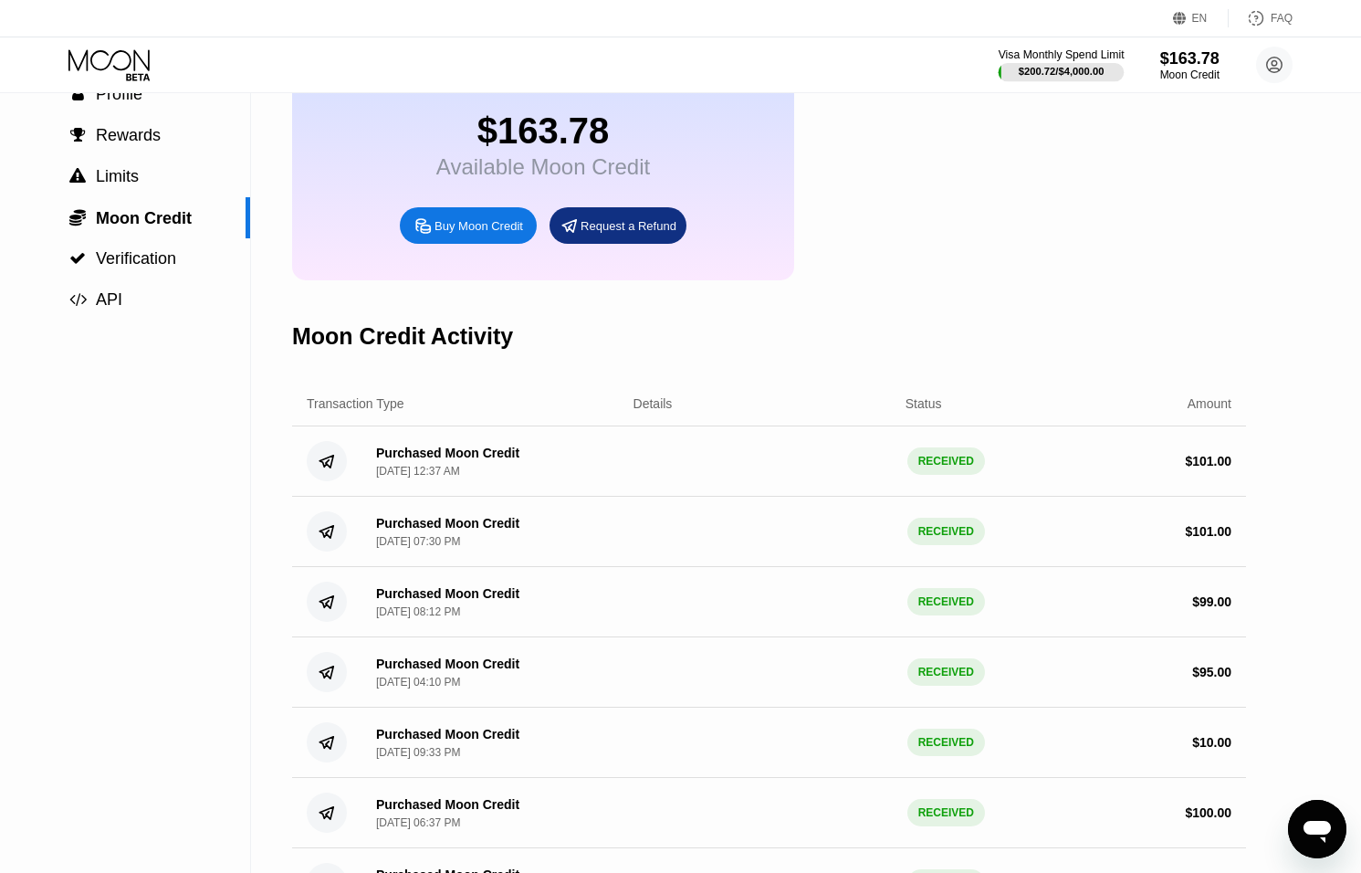
click at [1019, 70] on div "$200.72 / $4,000.00" at bounding box center [1062, 71] width 86 height 11
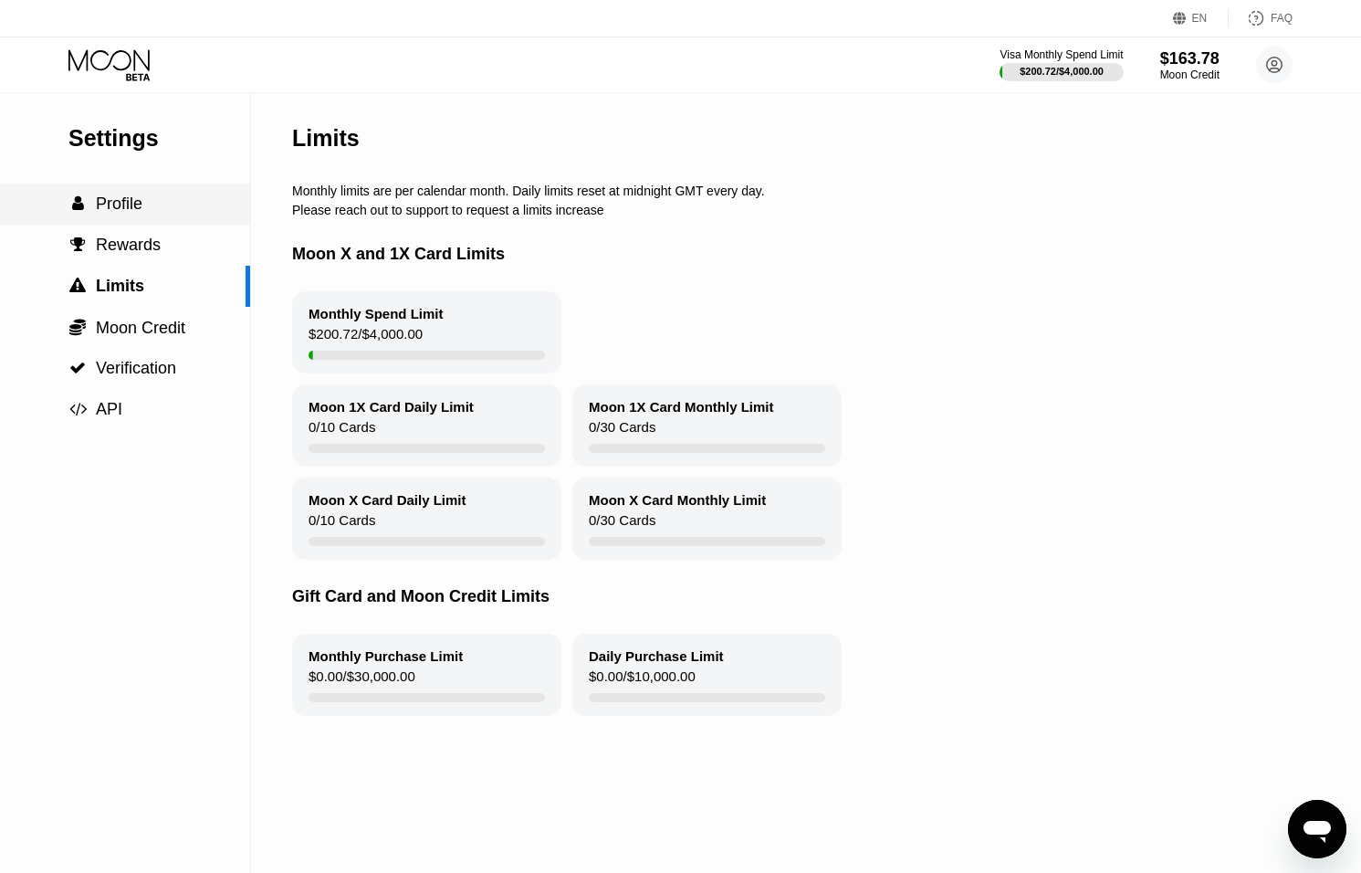
click at [135, 215] on div " Profile" at bounding box center [125, 204] width 250 height 41
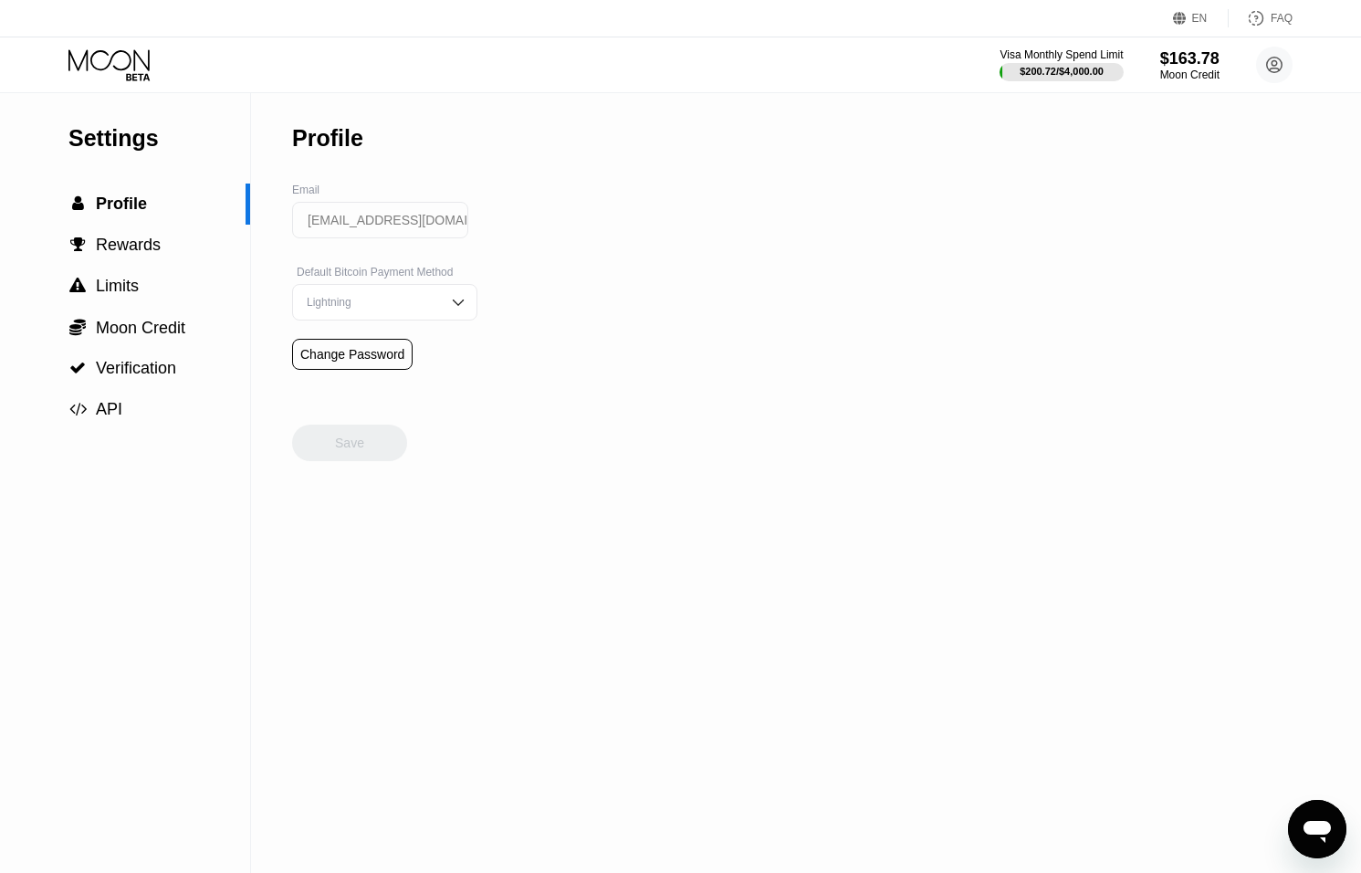
click at [133, 67] on icon at bounding box center [108, 59] width 81 height 21
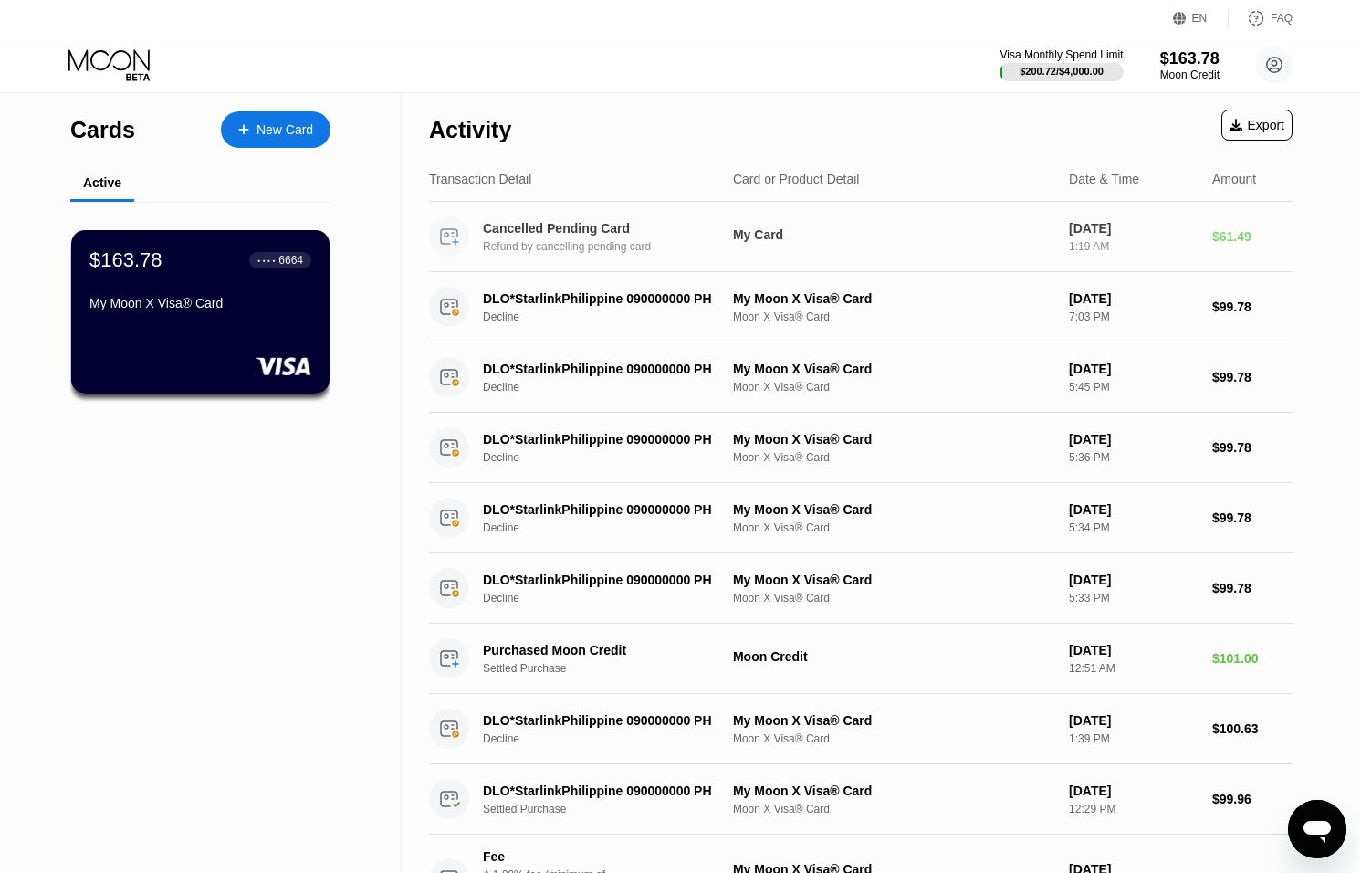
click at [707, 249] on div "Refund by cancelling pending card" at bounding box center [613, 246] width 260 height 13
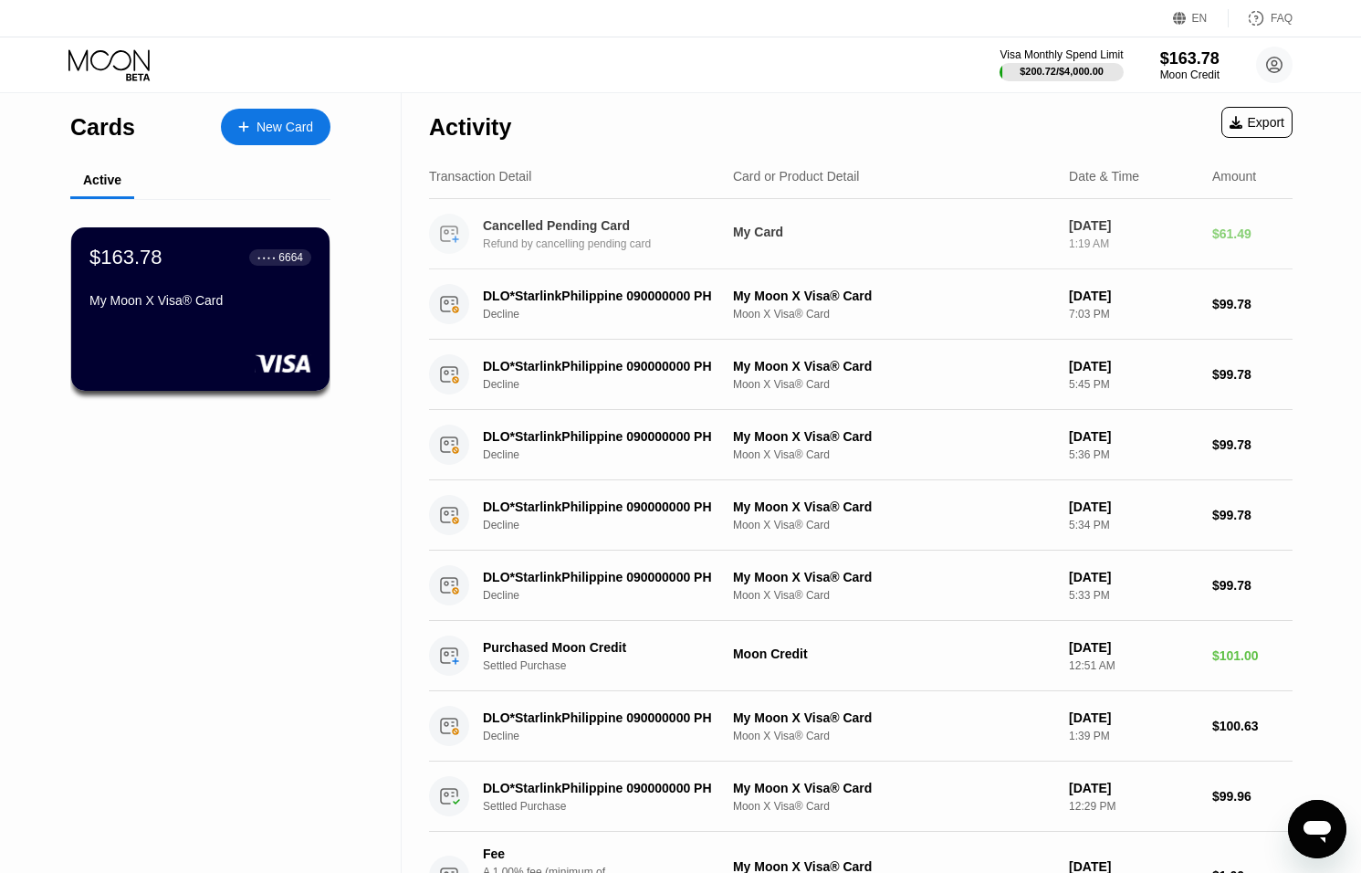
click at [1066, 239] on div "Cancelled Pending Card Refund by cancelling pending card My Card Sep 21, 2025 1…" at bounding box center [861, 234] width 864 height 70
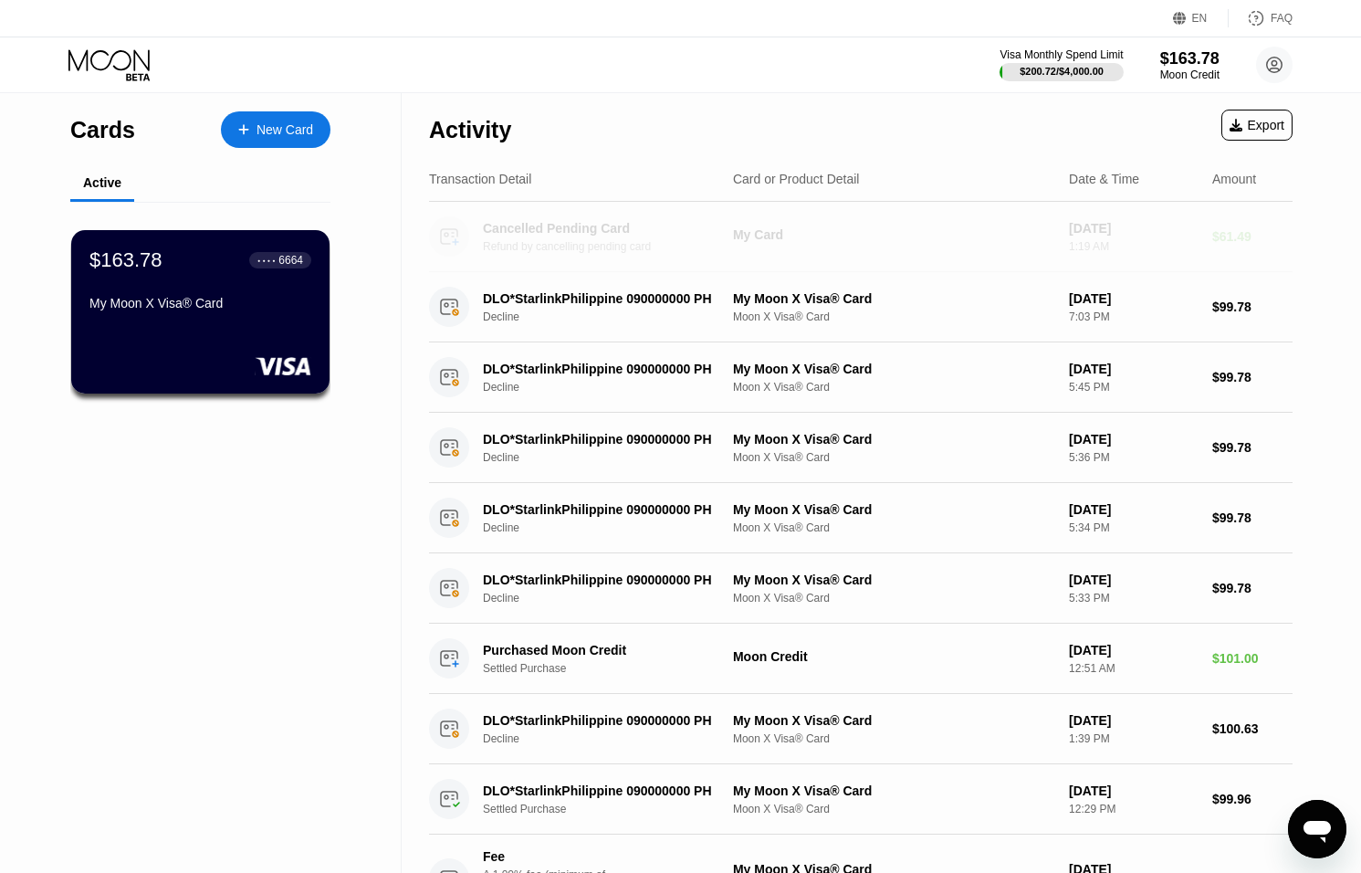
click at [1066, 238] on div "Cancelled Pending Card Refund by cancelling pending card My Card Sep 21, 2025 1…" at bounding box center [861, 237] width 864 height 70
click at [1179, 79] on div "Moon Credit" at bounding box center [1189, 74] width 59 height 13
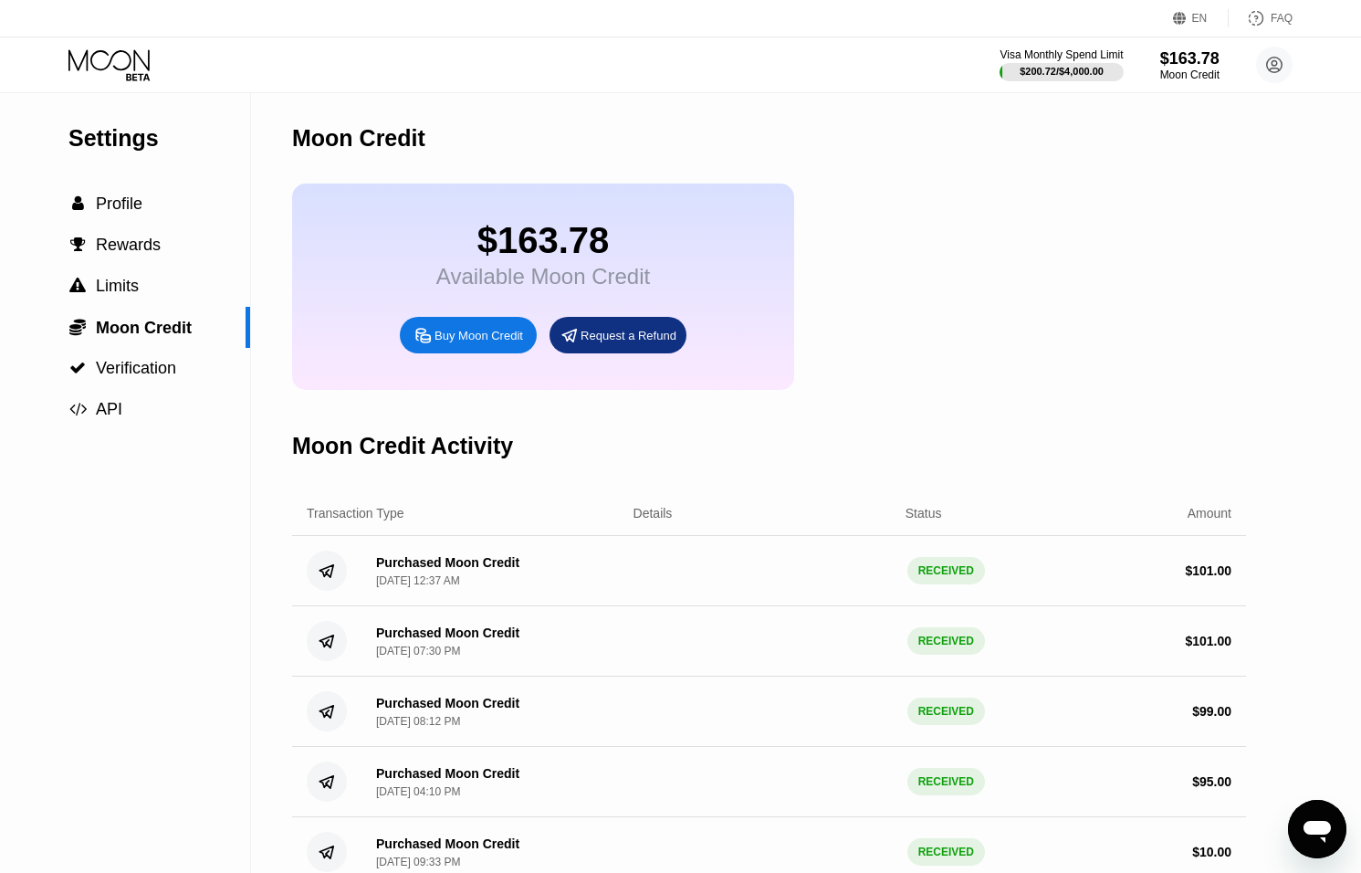
click at [1316, 814] on icon "Open messaging window" at bounding box center [1317, 829] width 33 height 33
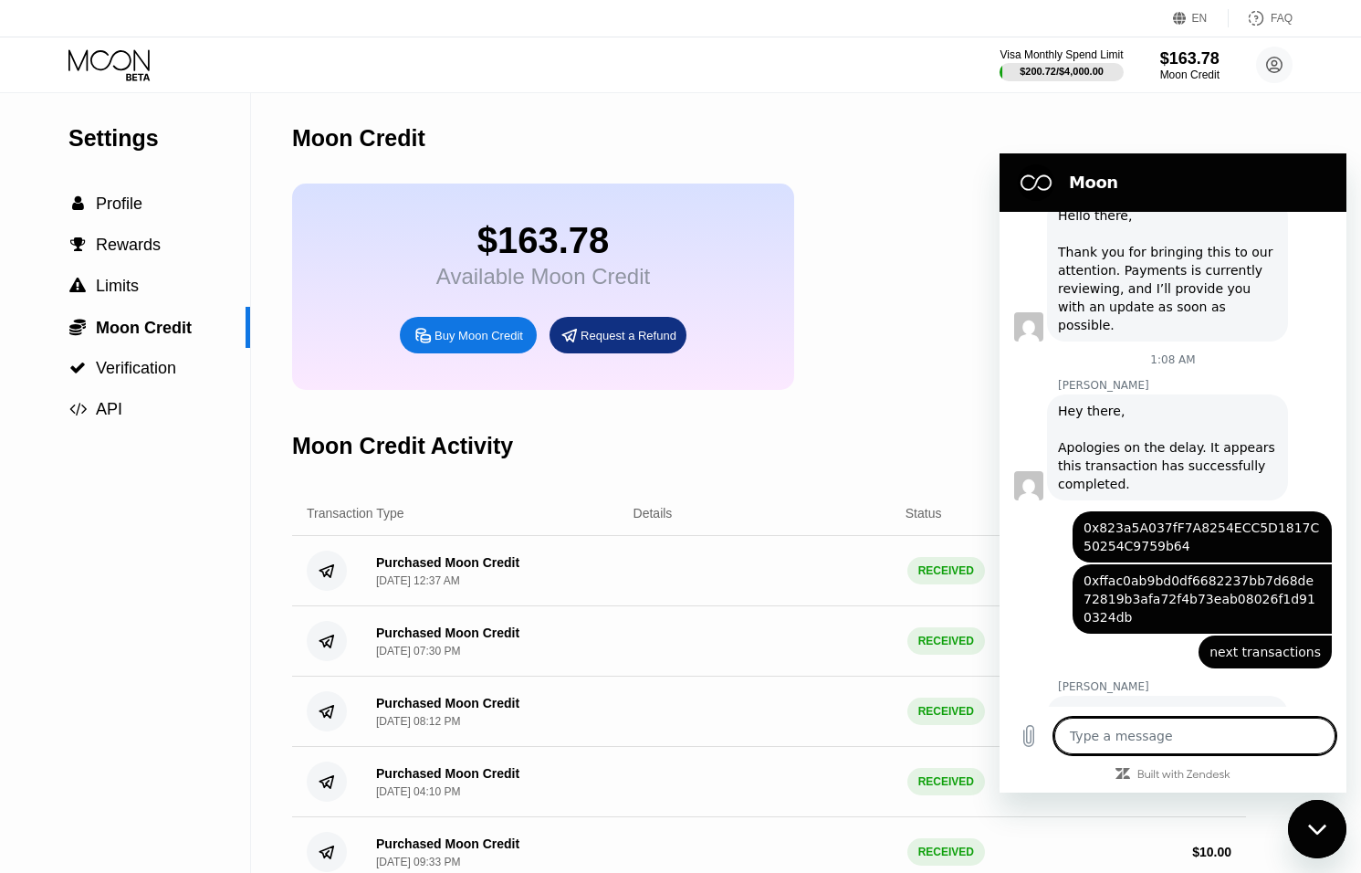
scroll to position [719, 0]
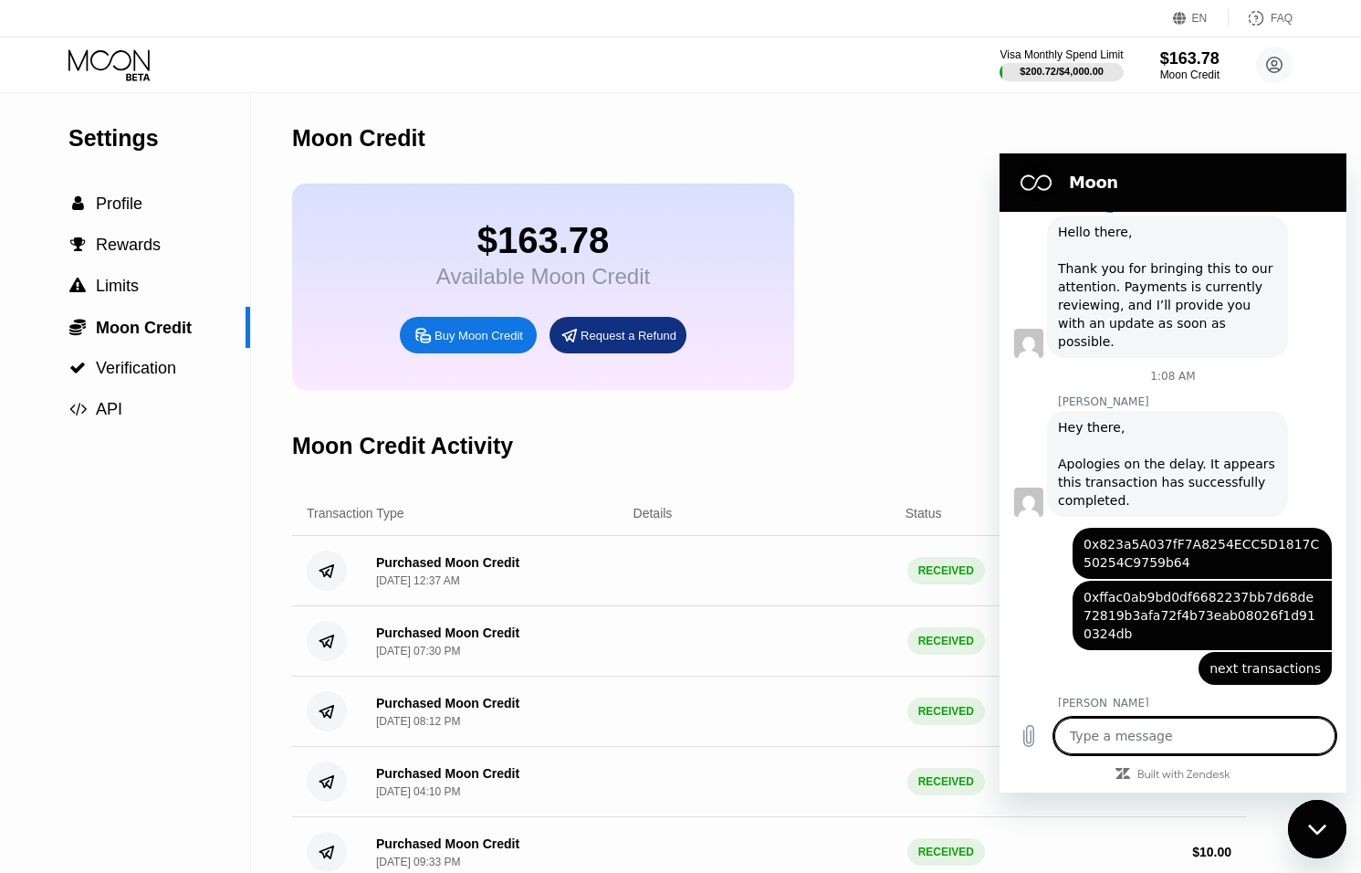
click at [1318, 810] on div "Close messaging window" at bounding box center [1317, 829] width 55 height 55
type textarea "x"
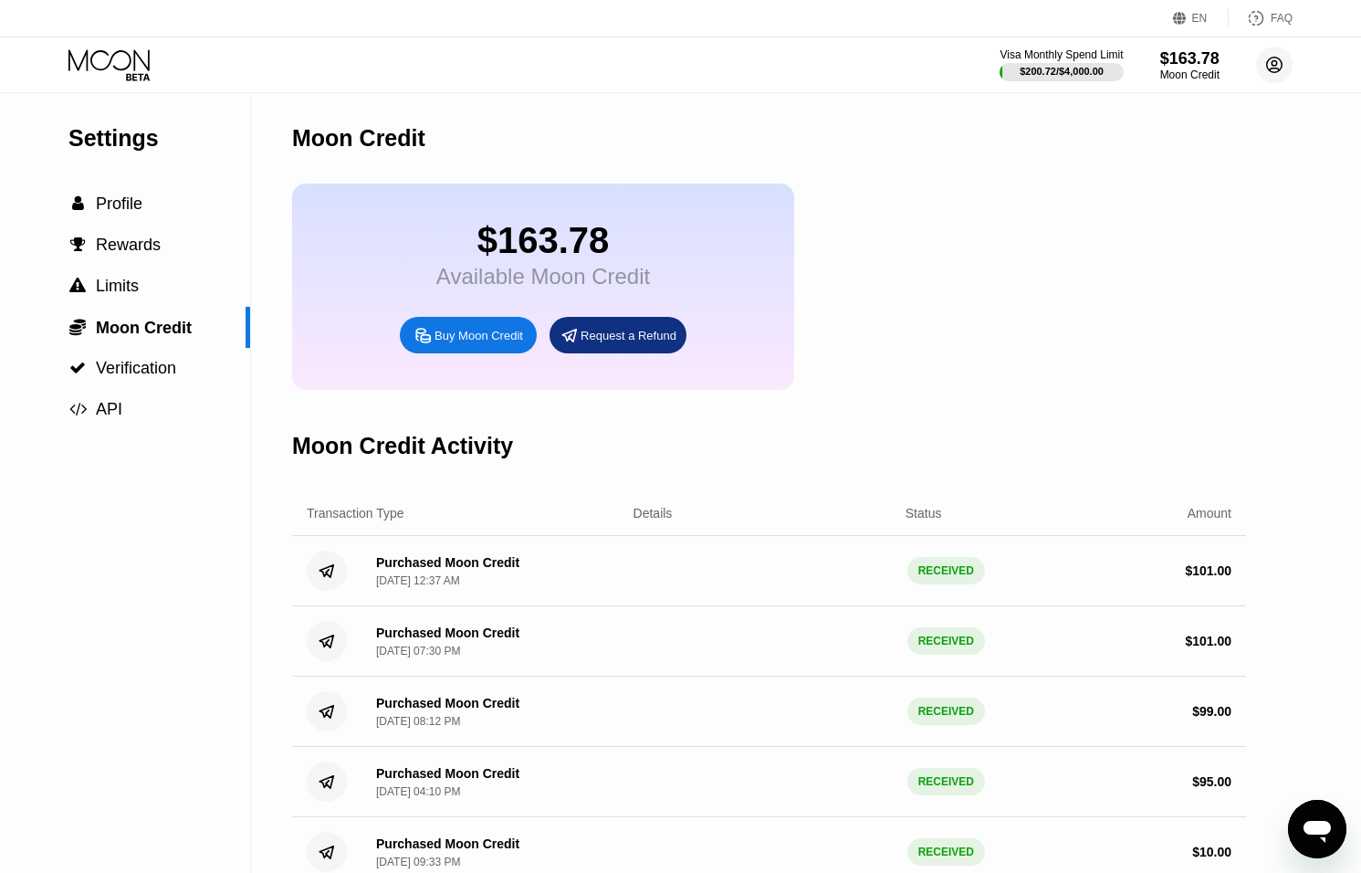
click at [1267, 71] on circle at bounding box center [1274, 65] width 37 height 37
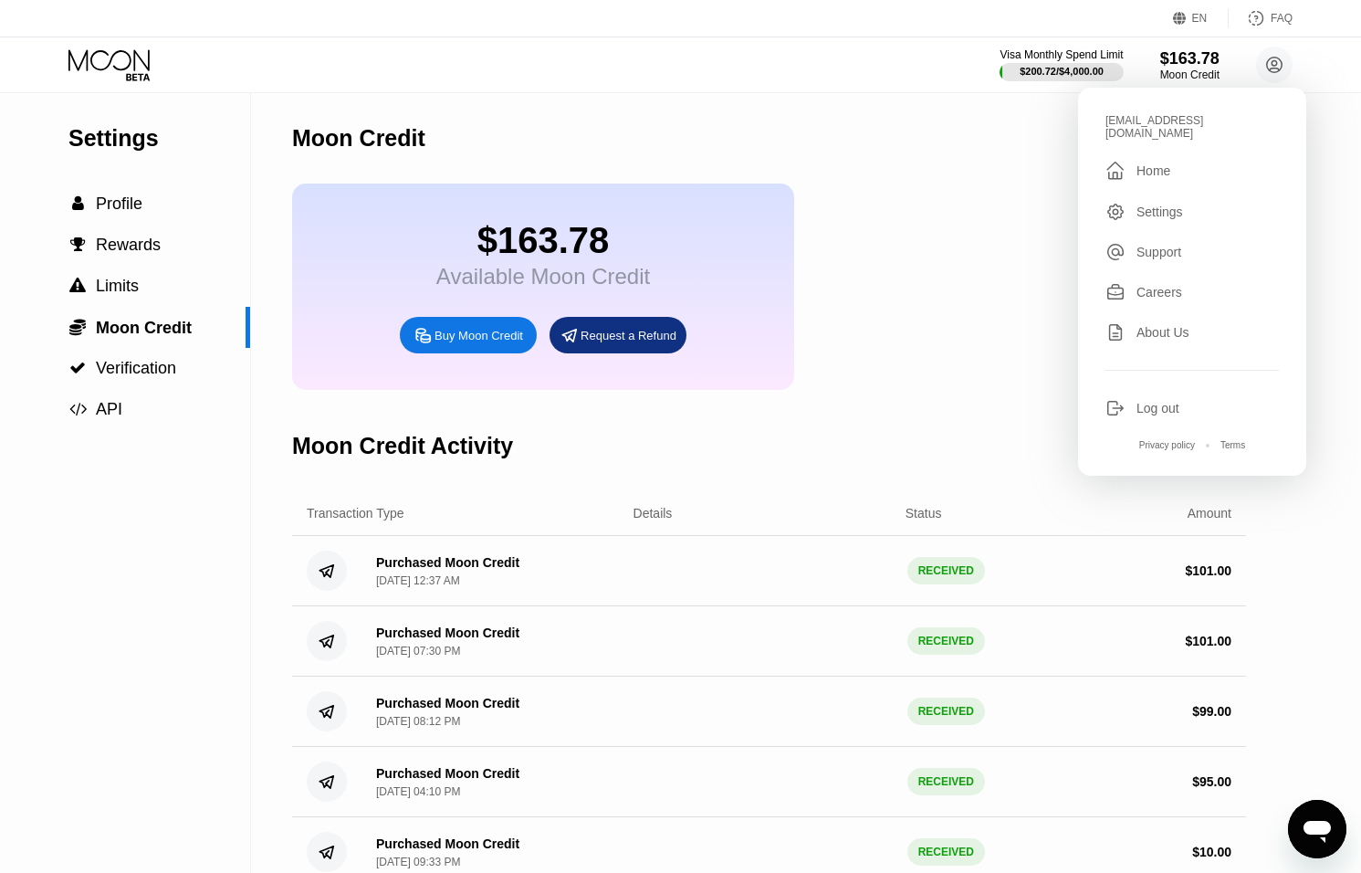
click at [1132, 384] on div "aunglin@dithailand.com  Home Settings Support Careers About Us Log out Privacy…" at bounding box center [1192, 282] width 228 height 388
click at [1132, 398] on div "Log out" at bounding box center [1192, 408] width 173 height 20
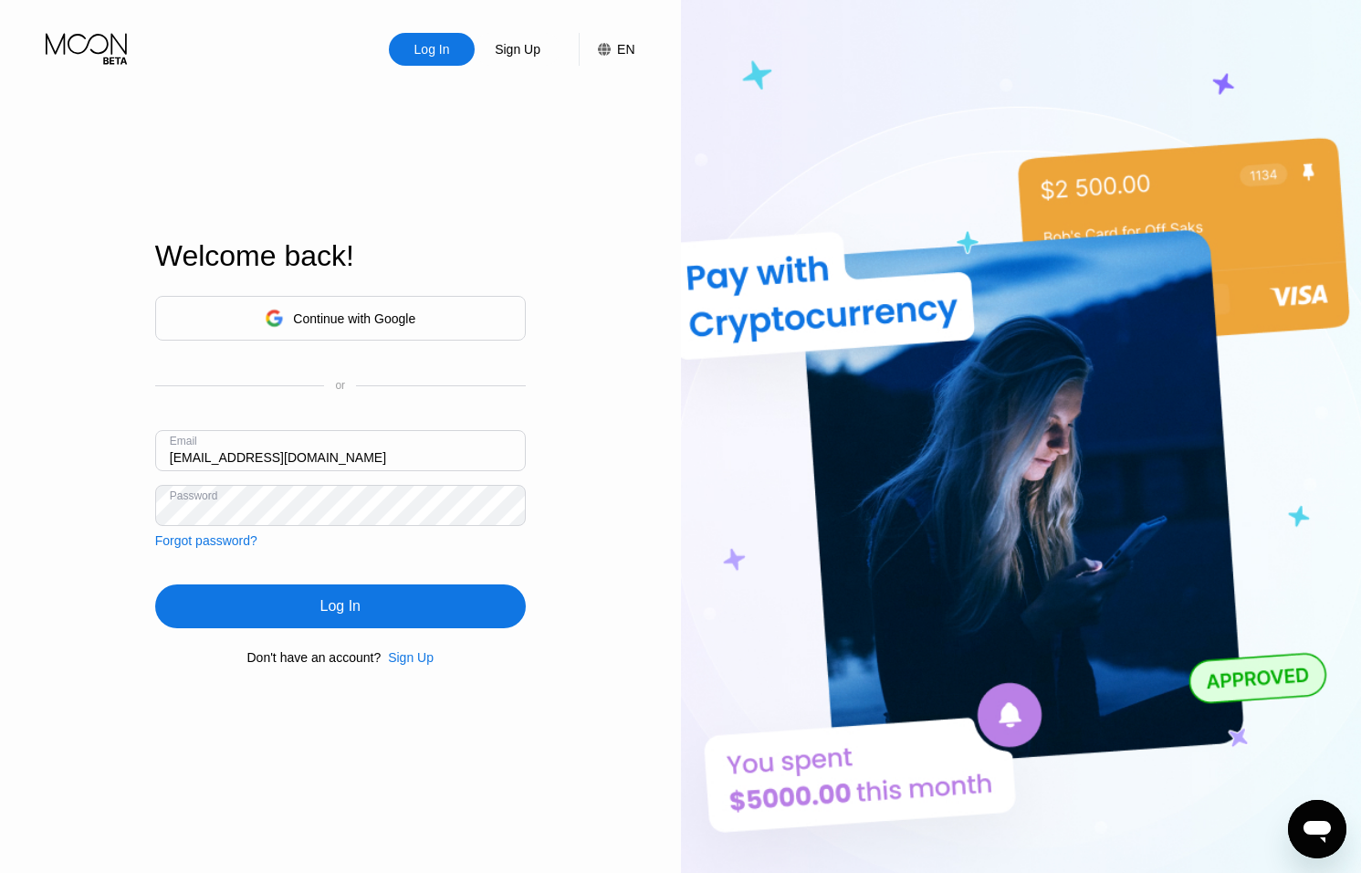
click at [190, 457] on input "[EMAIL_ADDRESS][DOMAIN_NAME]" at bounding box center [340, 450] width 371 height 41
type input "[EMAIL_ADDRESS][DOMAIN_NAME]"
click at [345, 601] on div "Log In" at bounding box center [340, 606] width 40 height 18
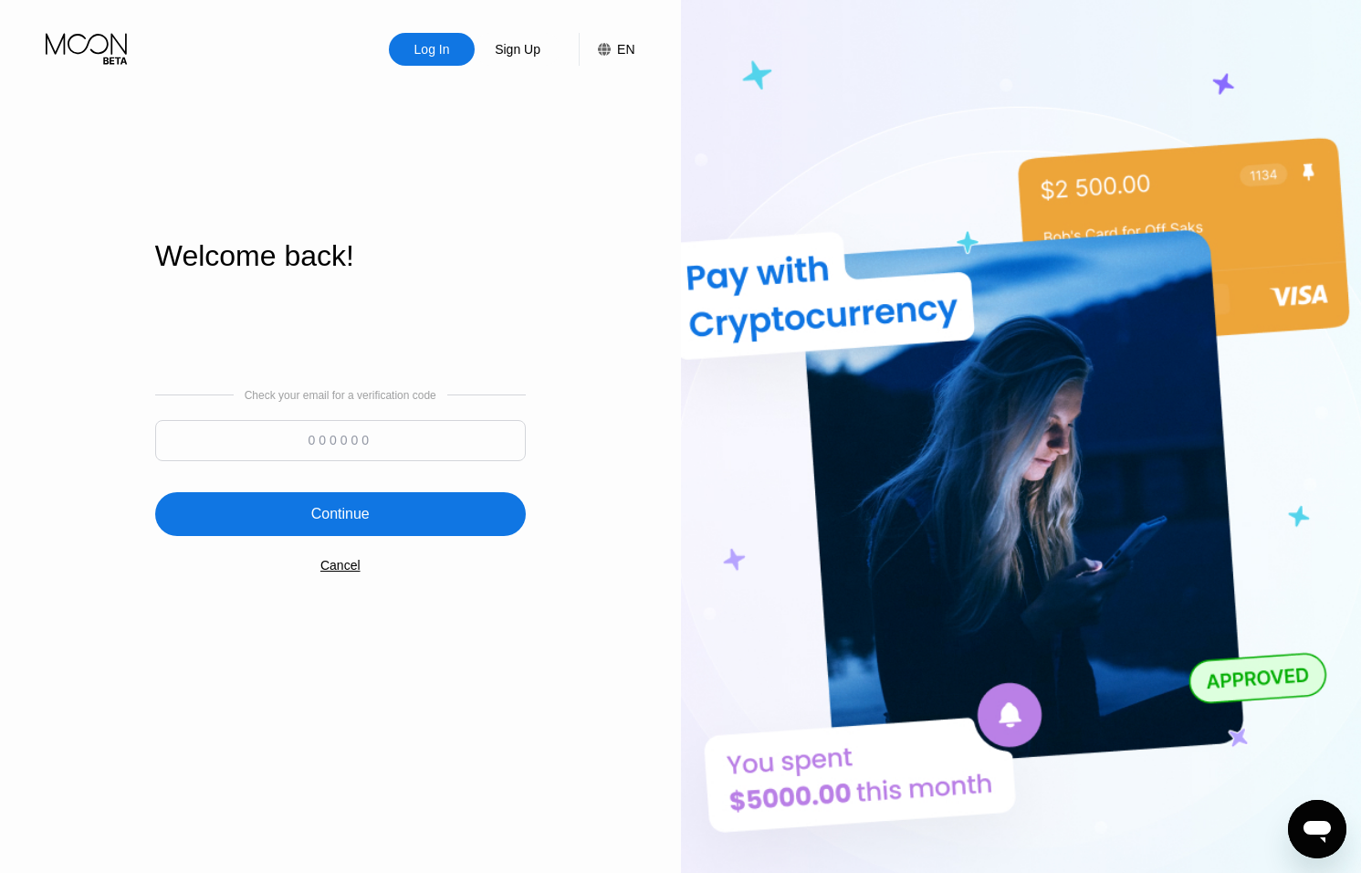
click at [363, 417] on div "Check your email for a verification code" at bounding box center [340, 429] width 371 height 81
click at [367, 427] on input at bounding box center [340, 440] width 371 height 41
type input "739568"
click at [451, 520] on div "Continue" at bounding box center [340, 514] width 371 height 44
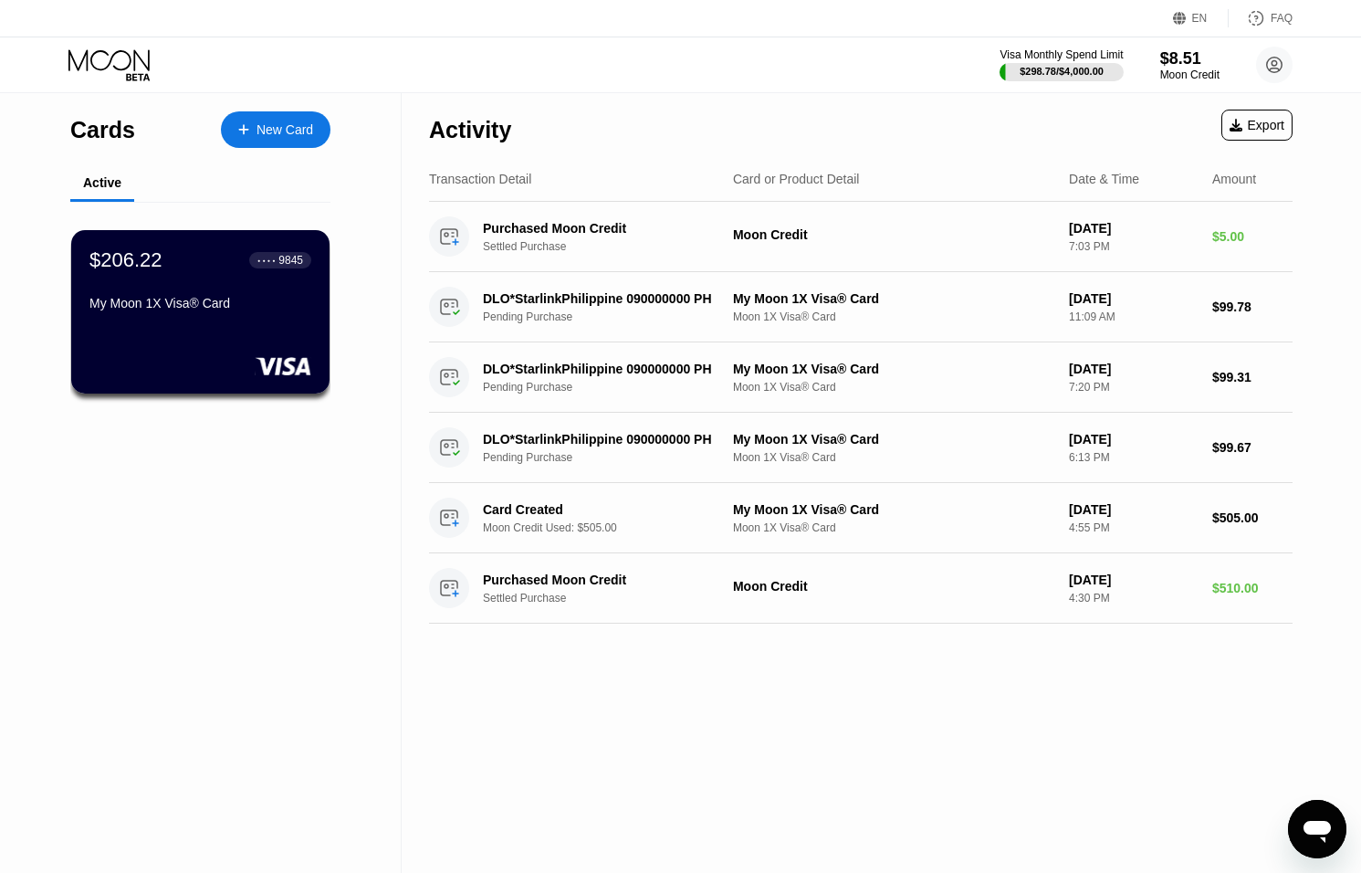
click at [1319, 823] on icon "Open messaging window" at bounding box center [1317, 832] width 27 height 22
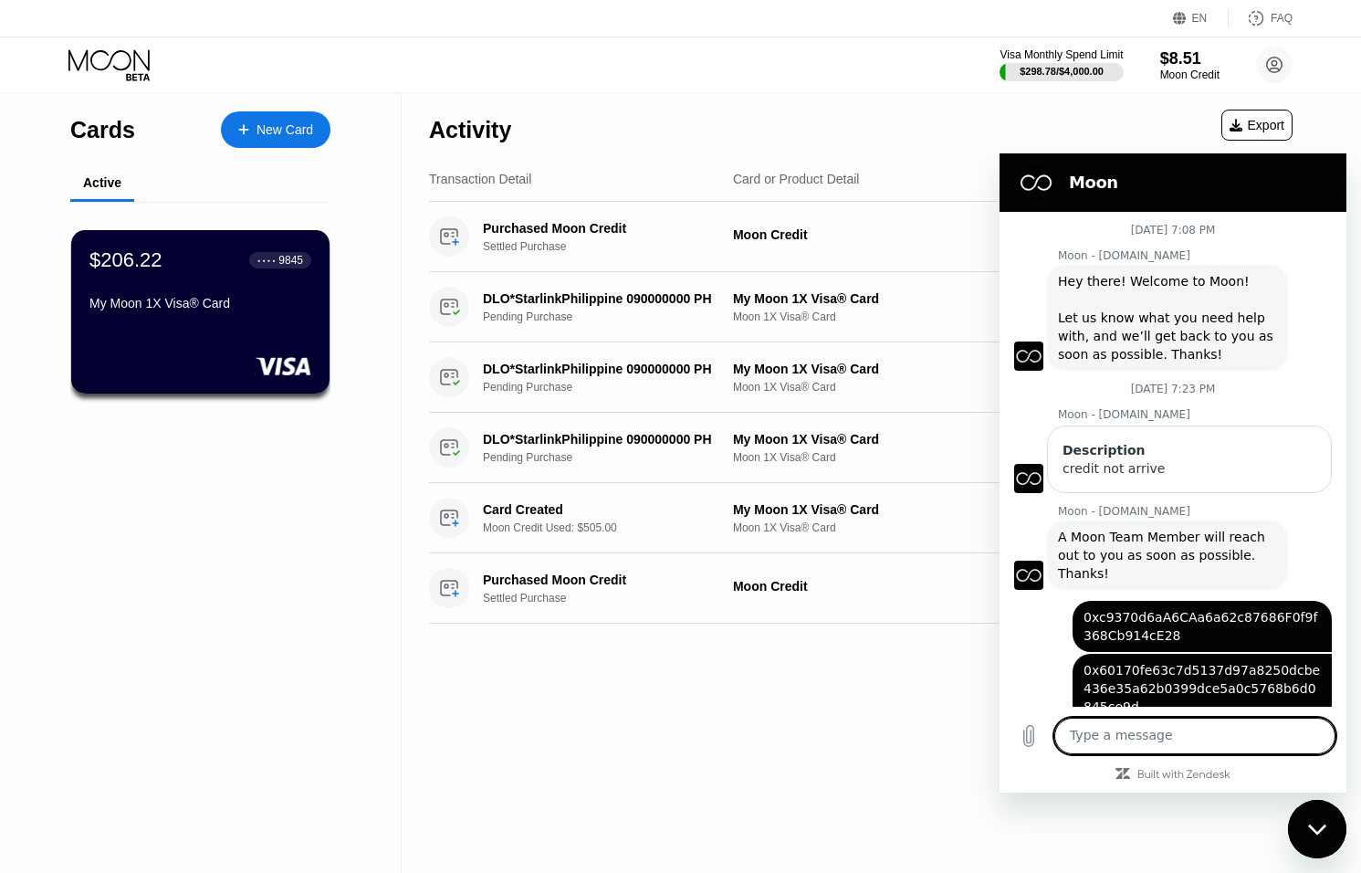
scroll to position [123, 0]
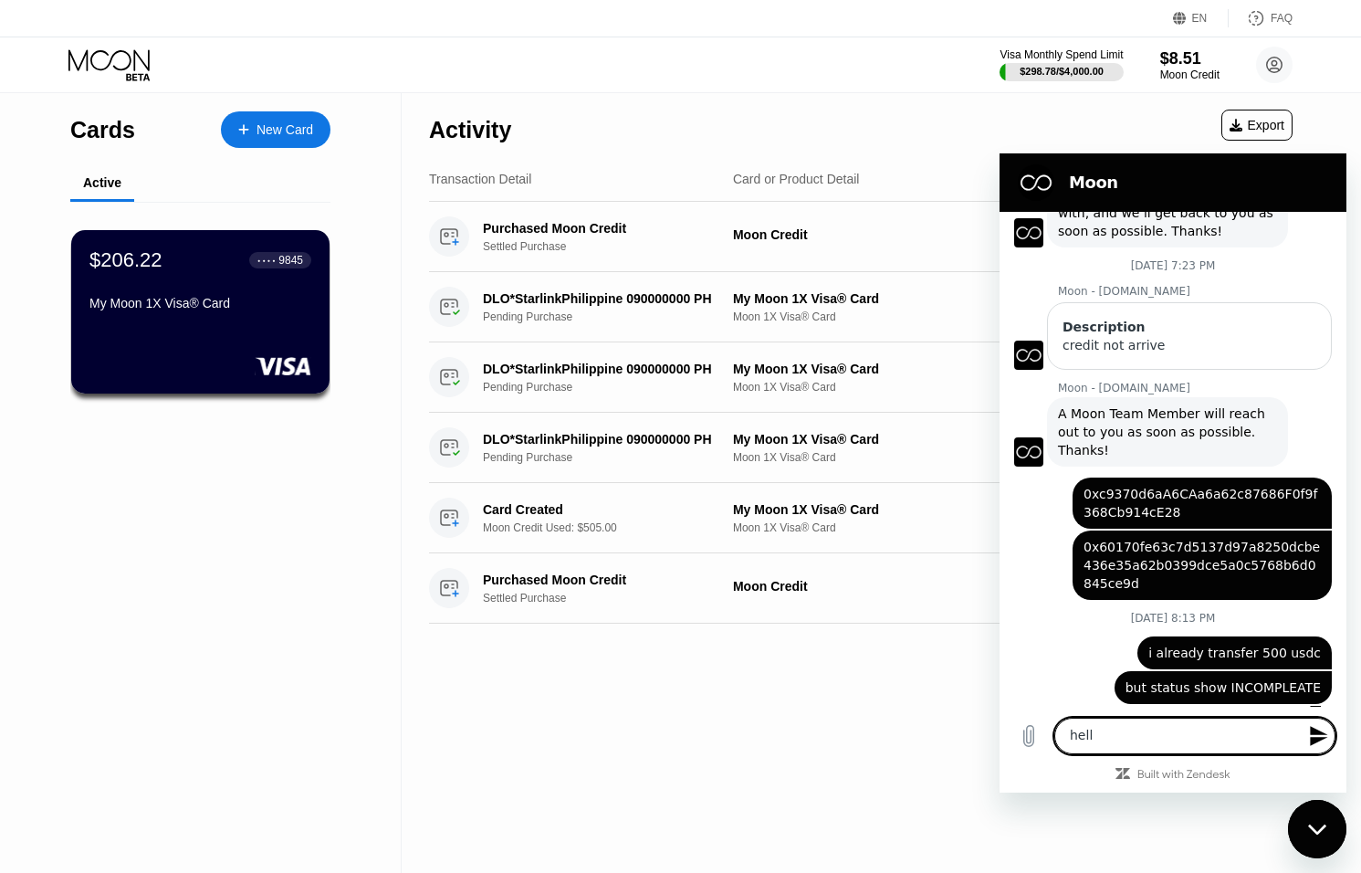
type textarea "hello"
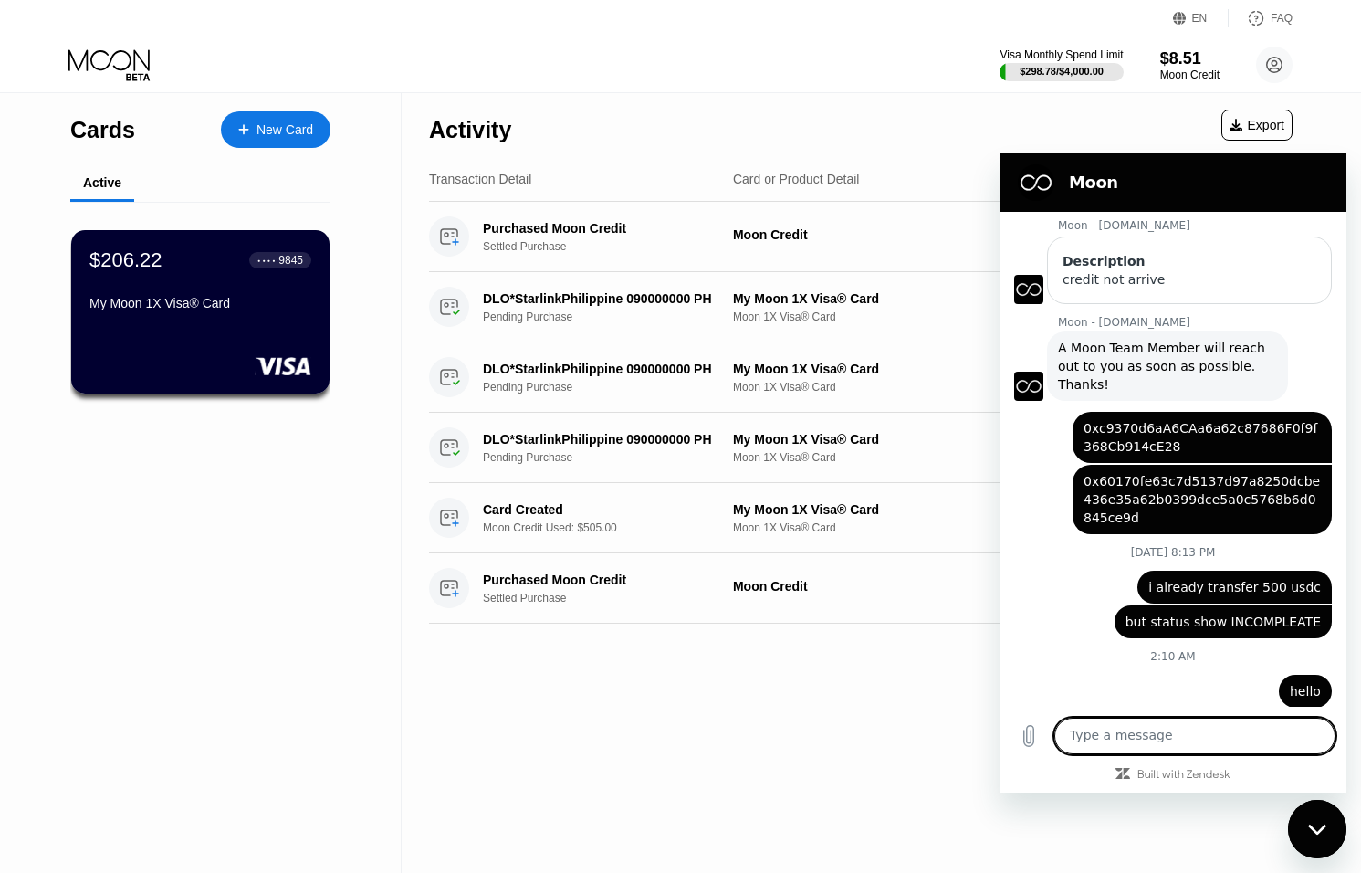
scroll to position [193, 0]
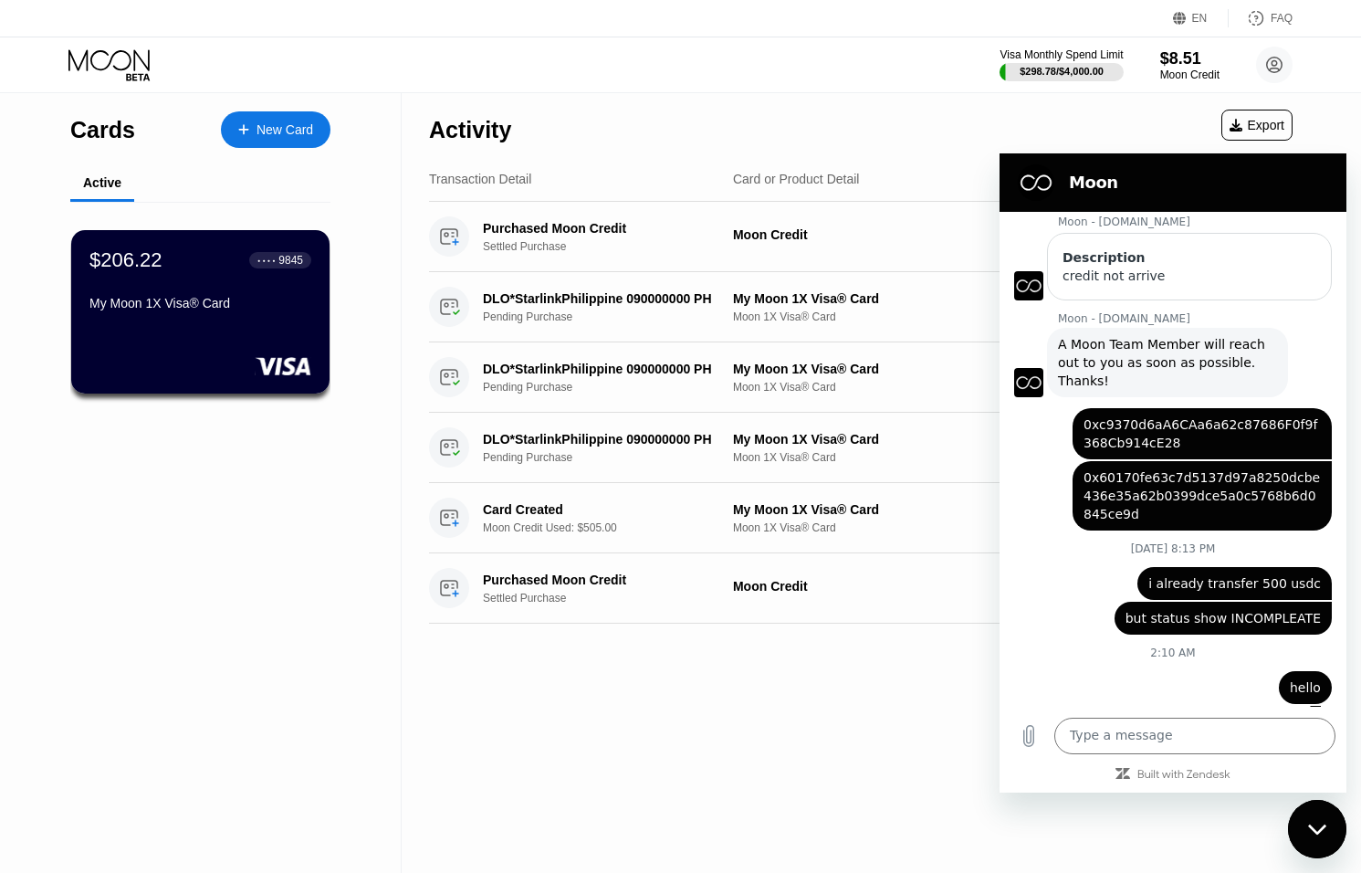
click at [1310, 824] on icon "Close messaging window" at bounding box center [1317, 830] width 19 height 12
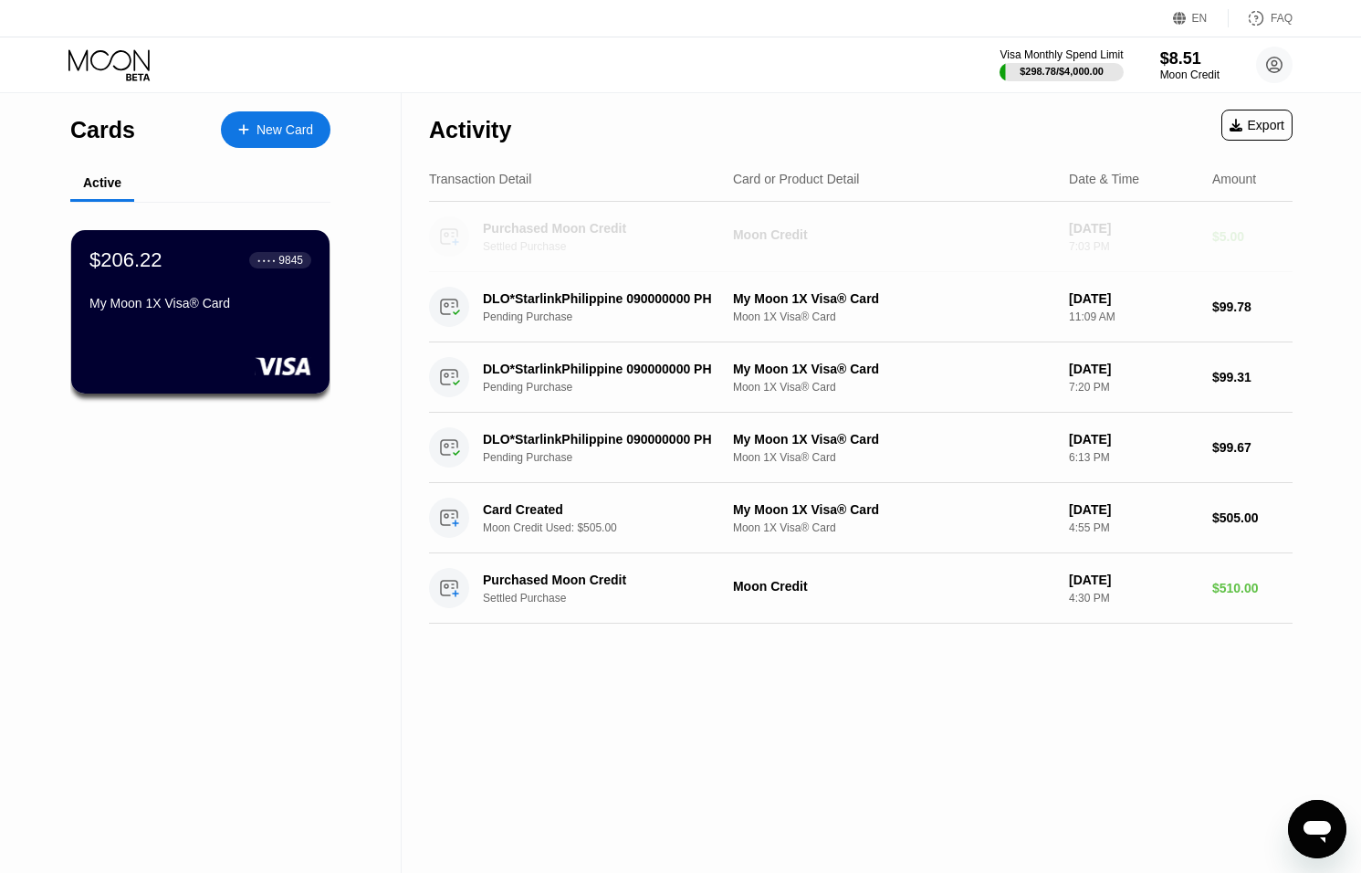
click at [955, 237] on div "Moon Credit" at bounding box center [893, 234] width 321 height 15
click at [955, 238] on div "Moon Credit" at bounding box center [893, 234] width 321 height 15
click at [1173, 70] on div "Moon Credit" at bounding box center [1190, 74] width 61 height 13
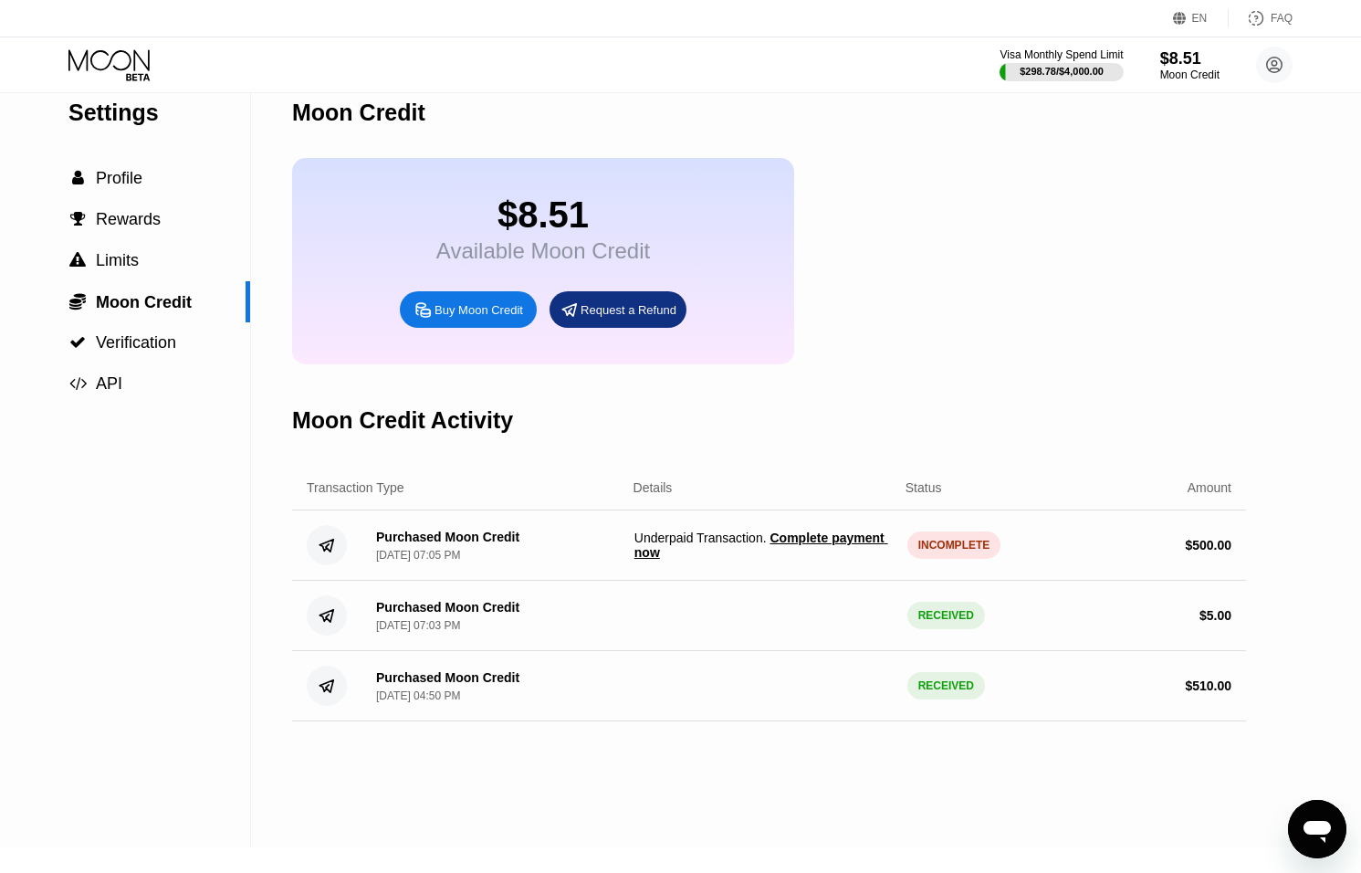
scroll to position [43, 0]
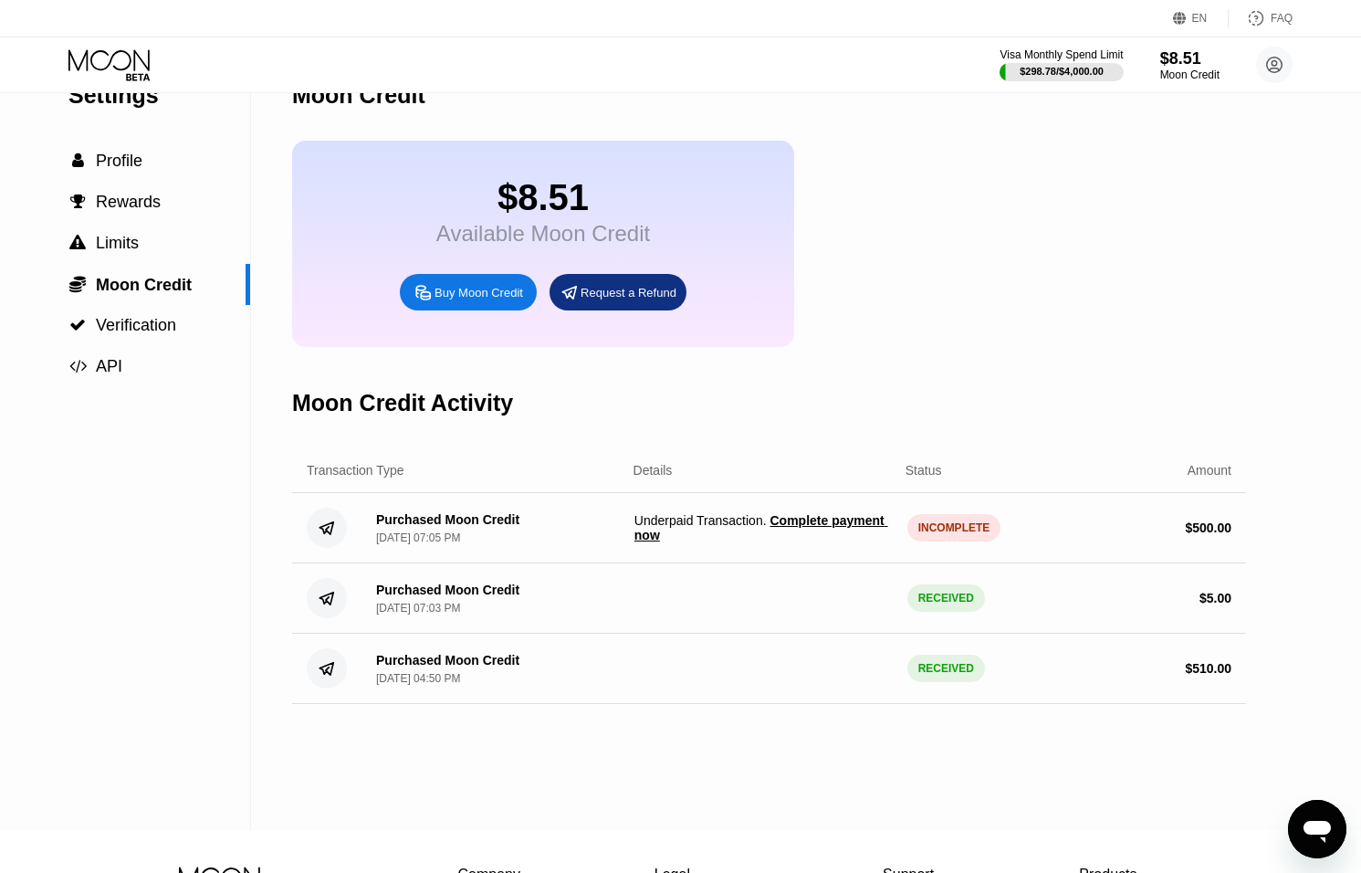
click at [440, 532] on div "Purchased Moon Credit [DATE] 07:05 PM" at bounding box center [447, 528] width 143 height 32
click at [640, 541] on span "Complete payment now" at bounding box center [762, 527] width 254 height 29
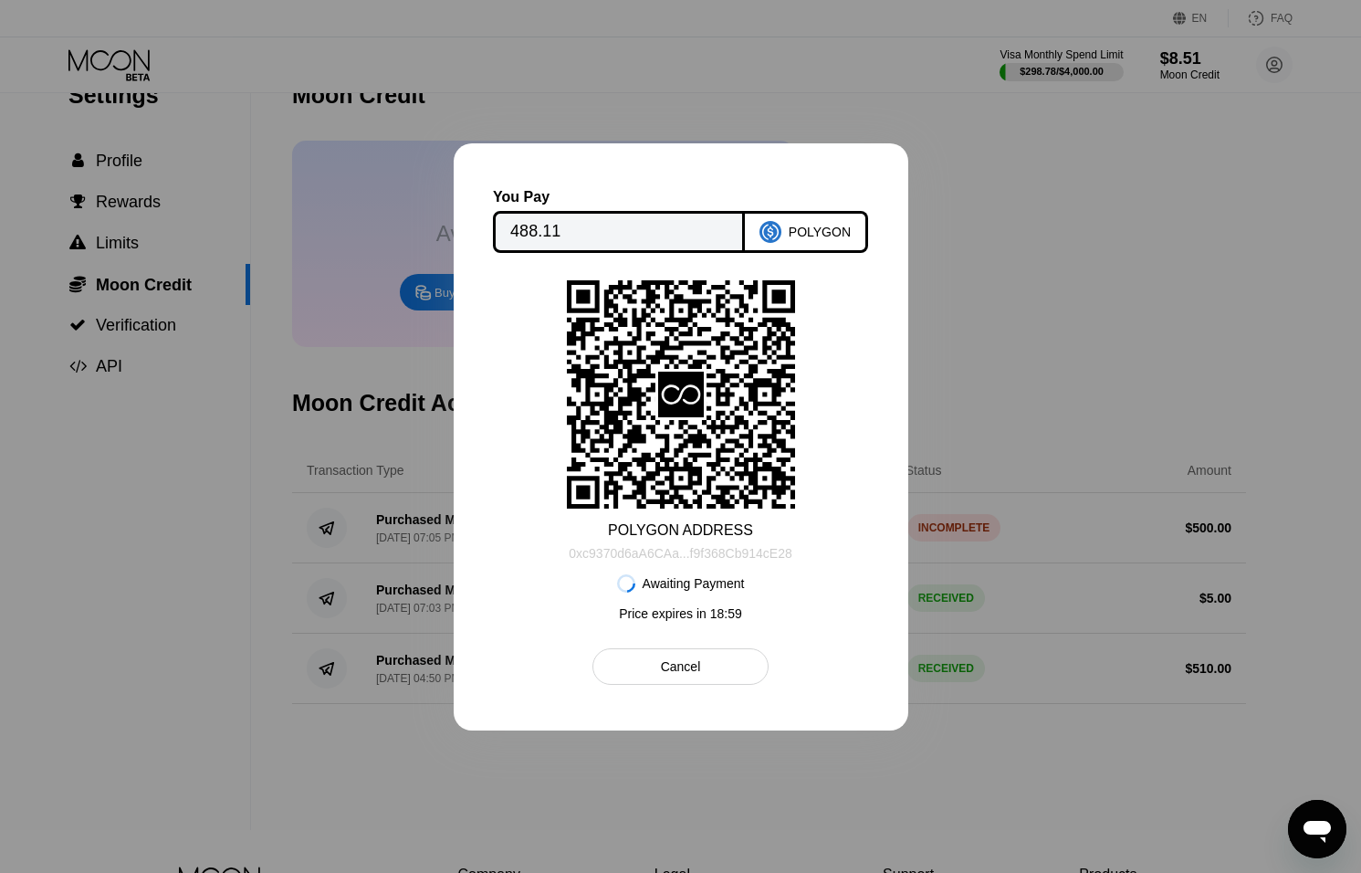
click at [685, 545] on div "0xc9370d6aA6CAa...f9f368Cb914cE28" at bounding box center [680, 550] width 223 height 22
click at [1323, 835] on icon "Open messaging window" at bounding box center [1317, 829] width 33 height 33
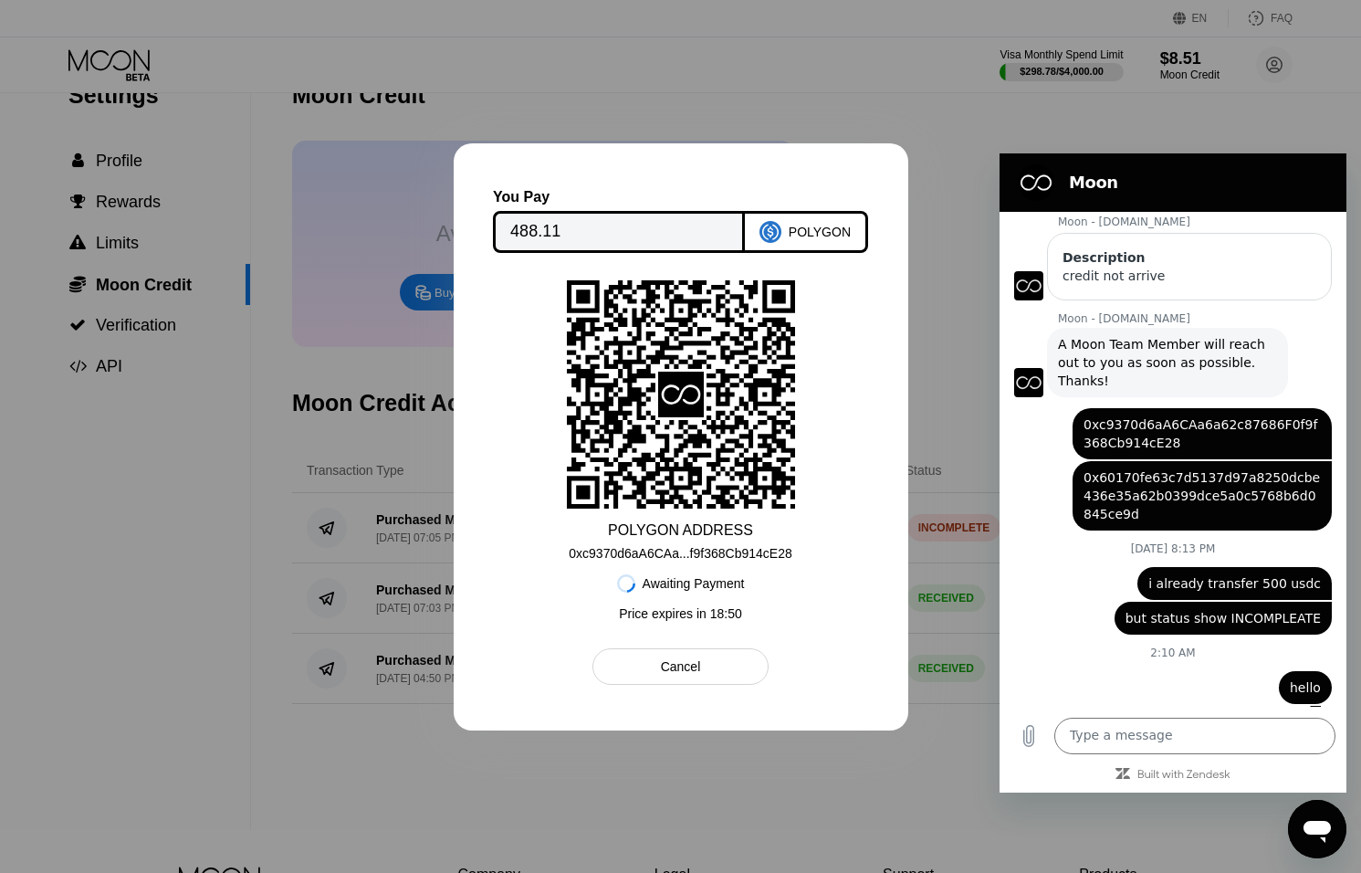
scroll to position [0, 0]
click at [704, 677] on div "Cancel" at bounding box center [681, 666] width 176 height 37
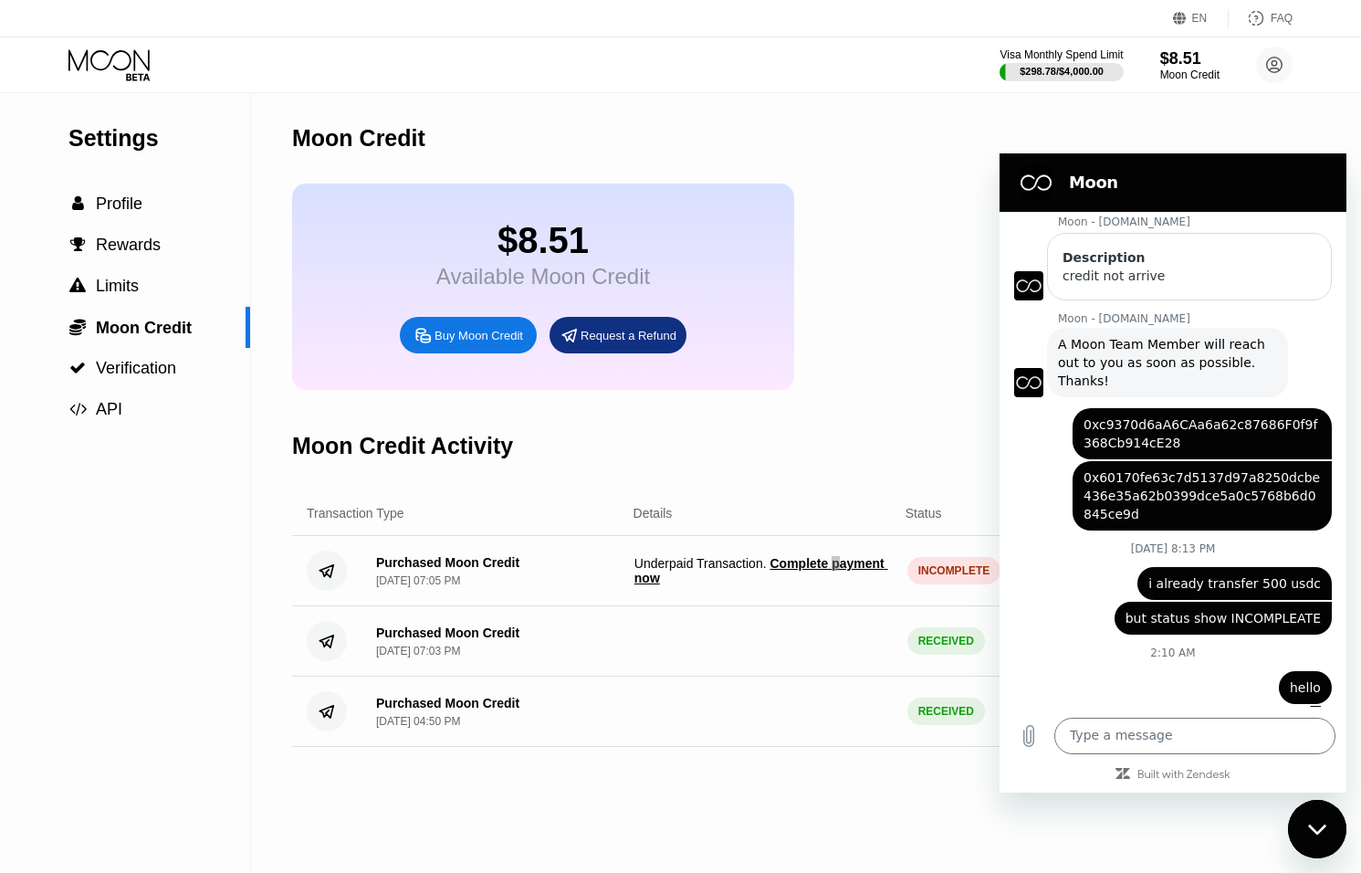
click at [1315, 838] on div "Close messaging window" at bounding box center [1317, 829] width 55 height 55
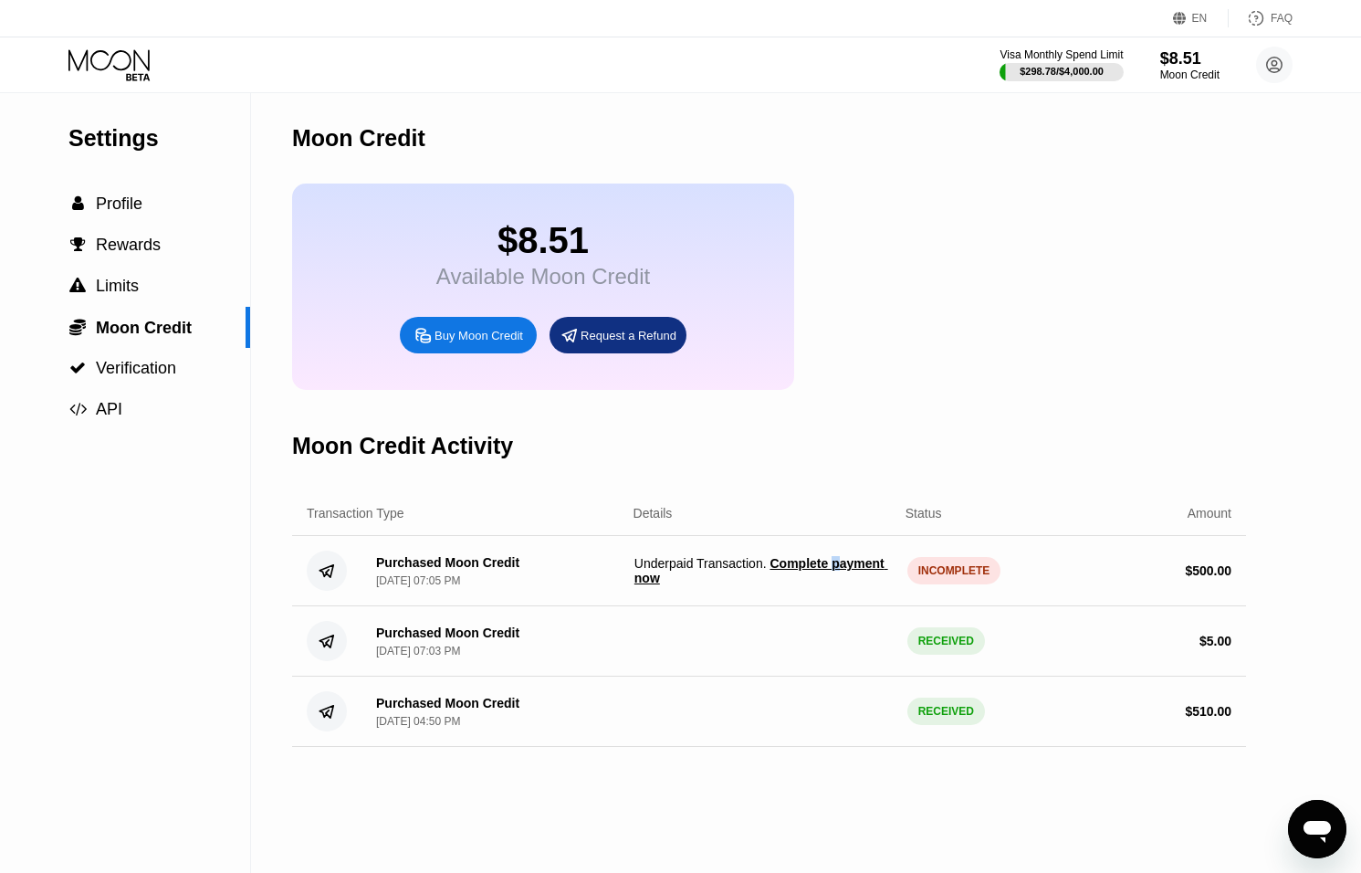
click at [1093, 790] on div "Moon Credit $8.51 Available Moon Credit Buy Moon Credit Request a Refund Moon C…" at bounding box center [769, 483] width 954 height 780
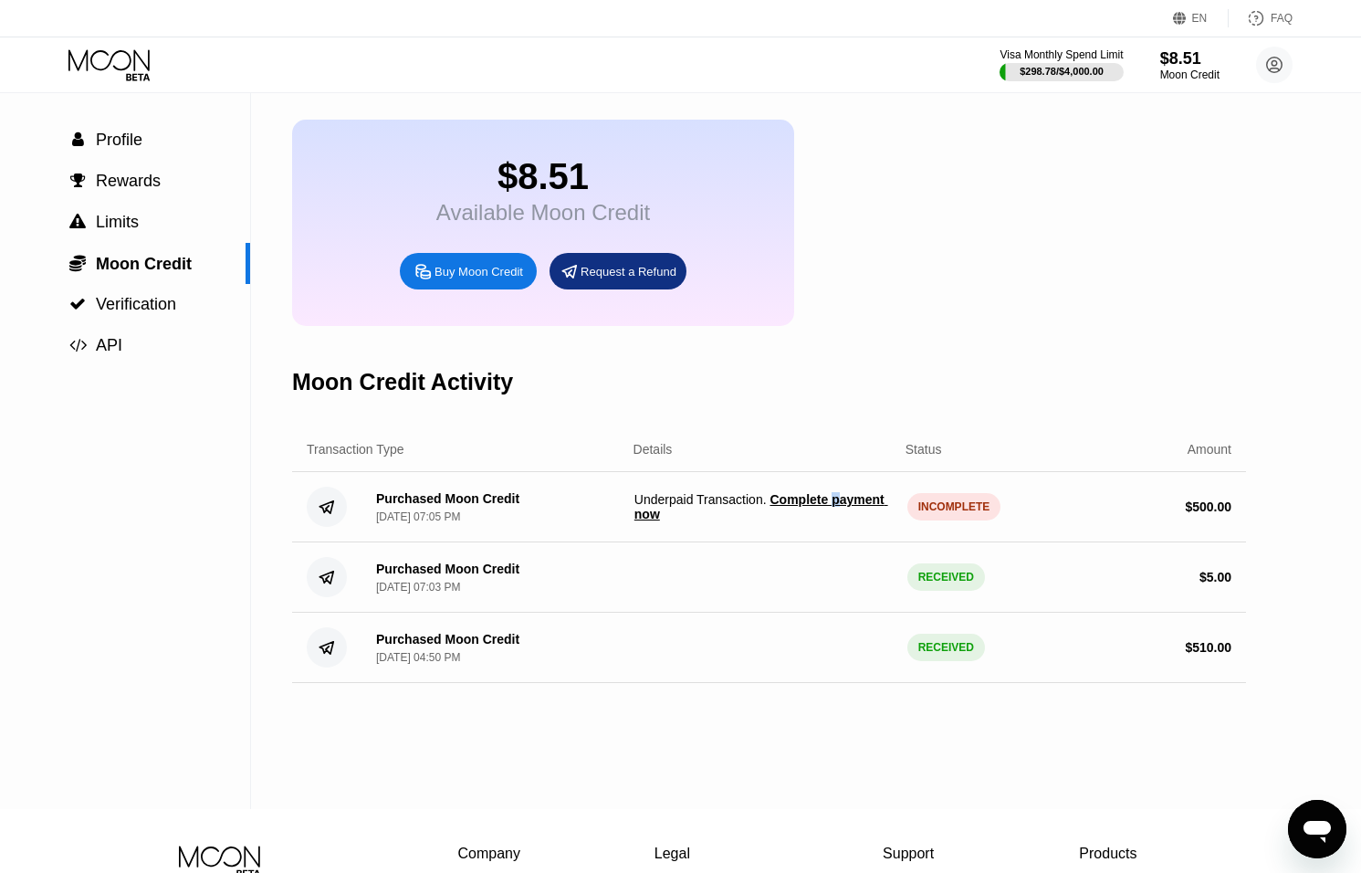
scroll to position [66, 0]
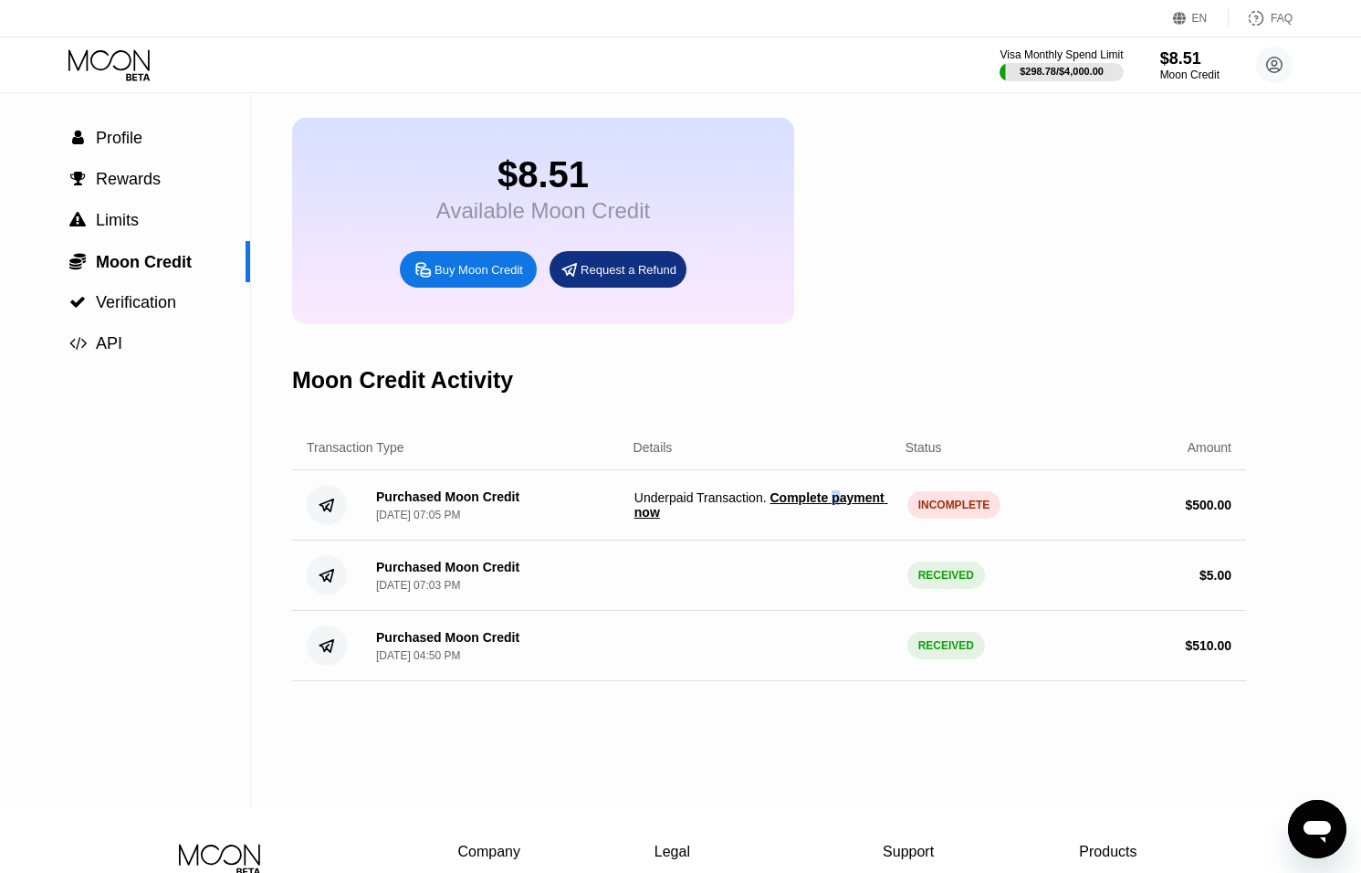
click at [892, 424] on div "Moon Credit Activity" at bounding box center [769, 380] width 954 height 90
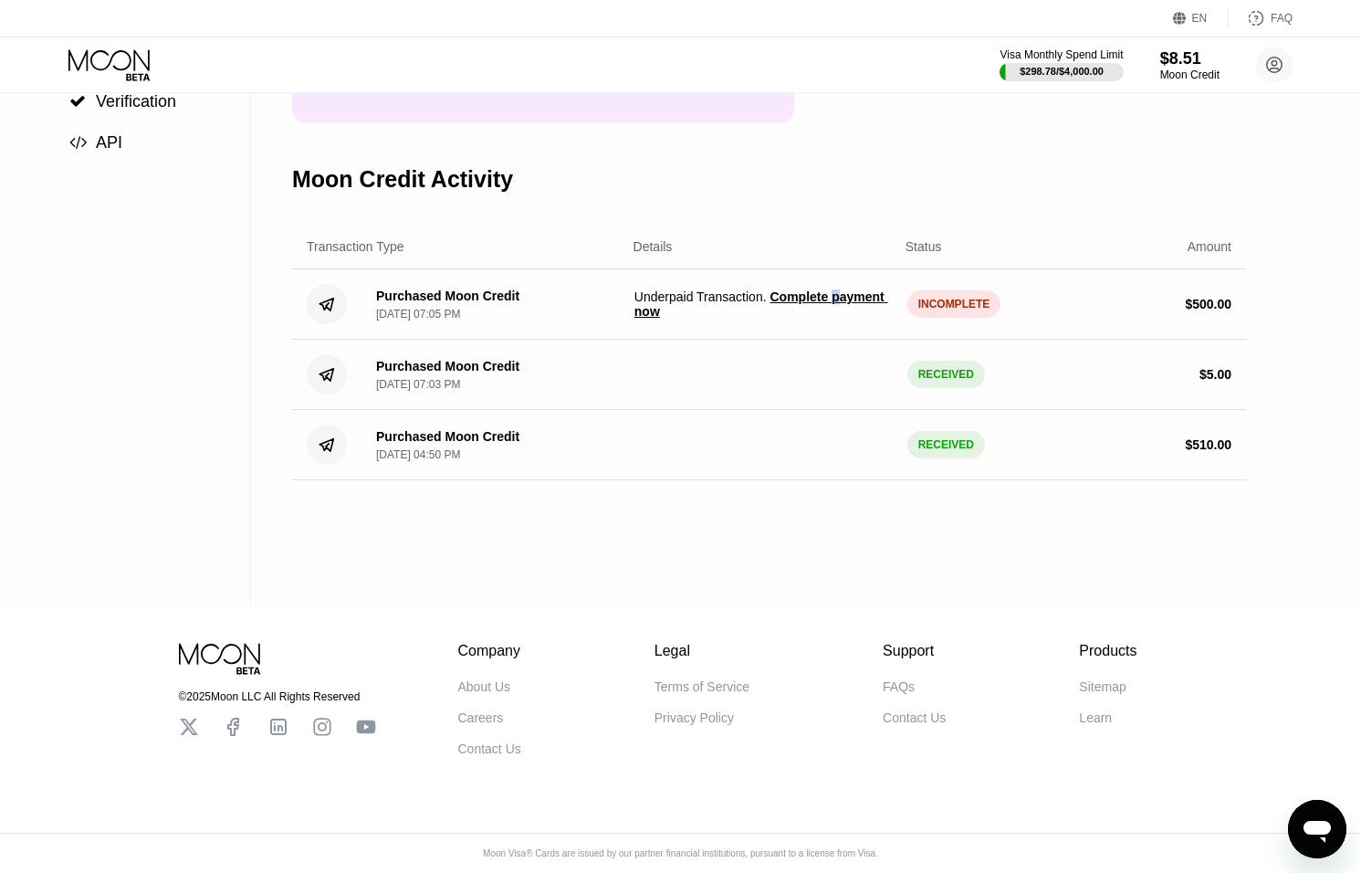
scroll to position [242, 0]
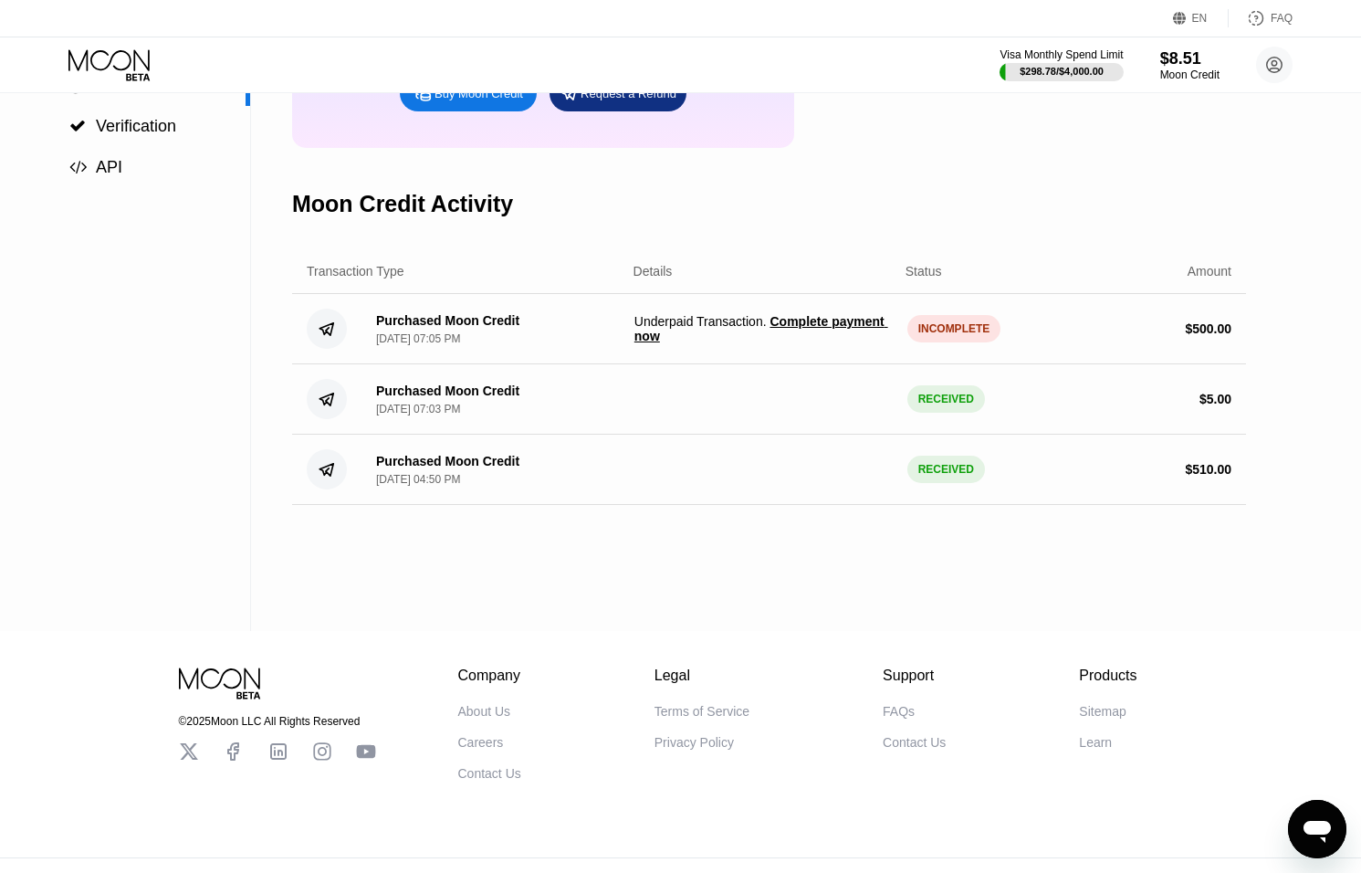
click at [710, 339] on span "Complete payment now" at bounding box center [762, 328] width 254 height 29
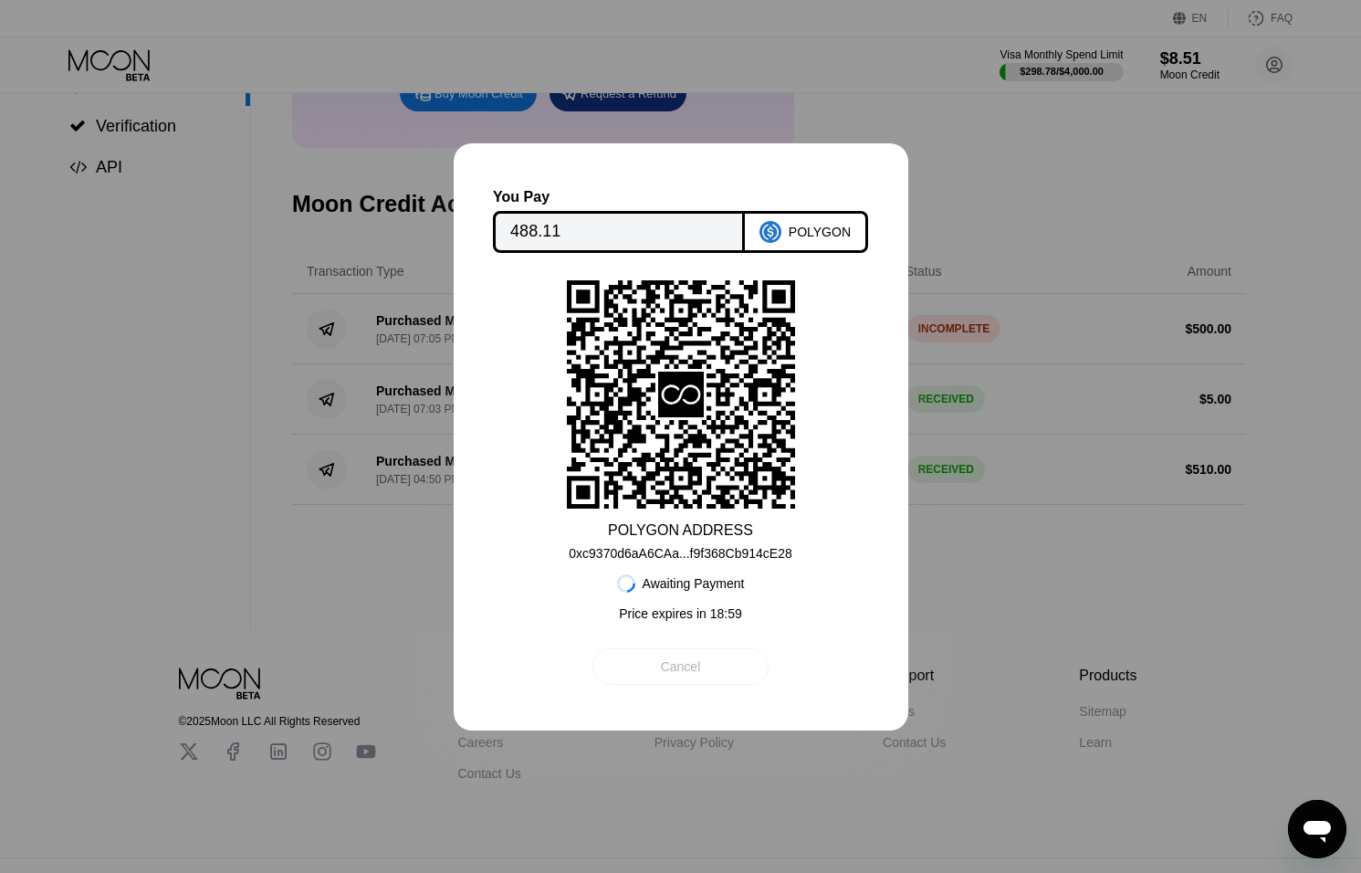
drag, startPoint x: 702, startPoint y: 665, endPoint x: 761, endPoint y: 656, distance: 59.0
click at [702, 665] on div "Cancel" at bounding box center [681, 666] width 176 height 37
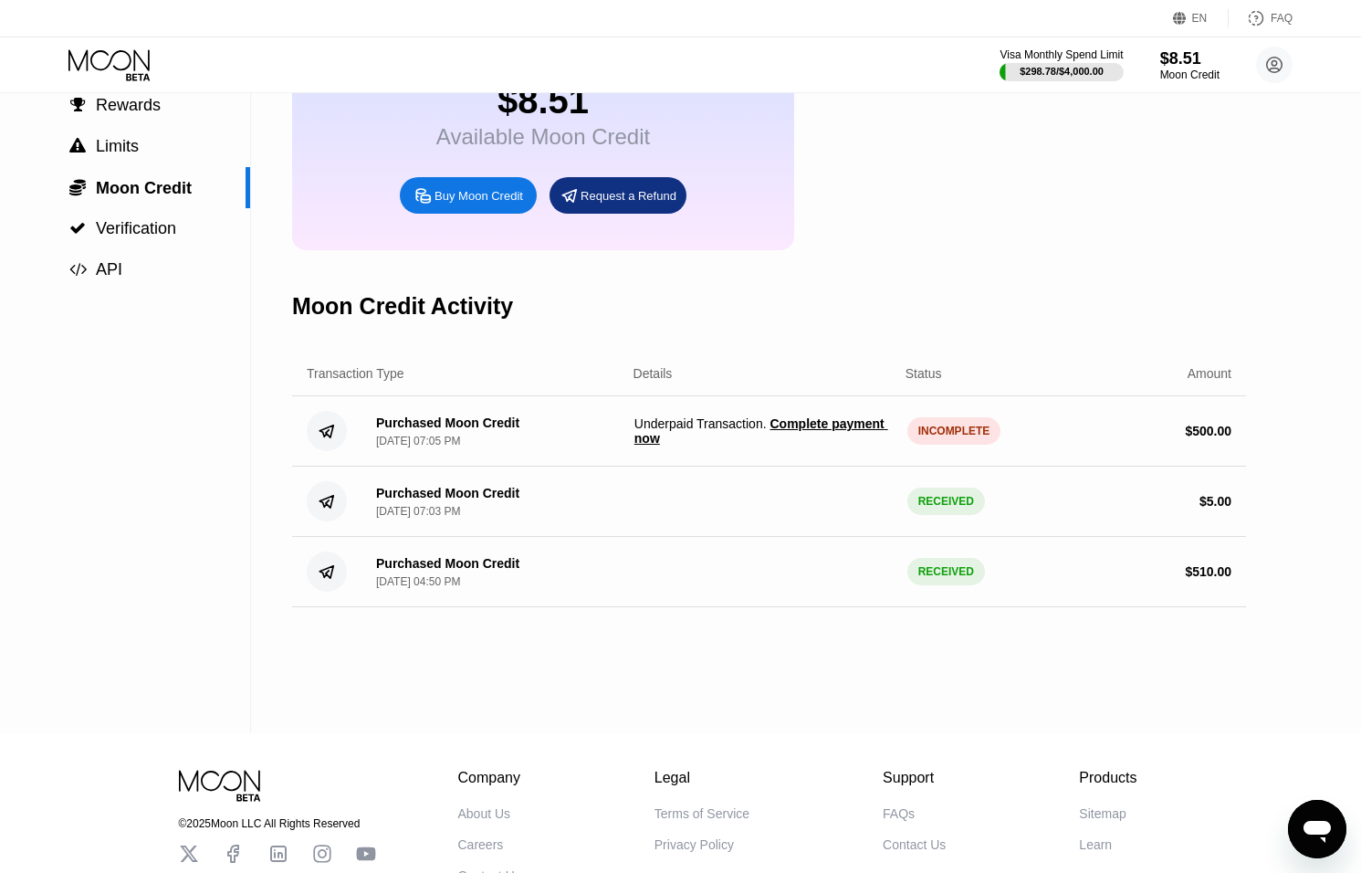
scroll to position [137, 0]
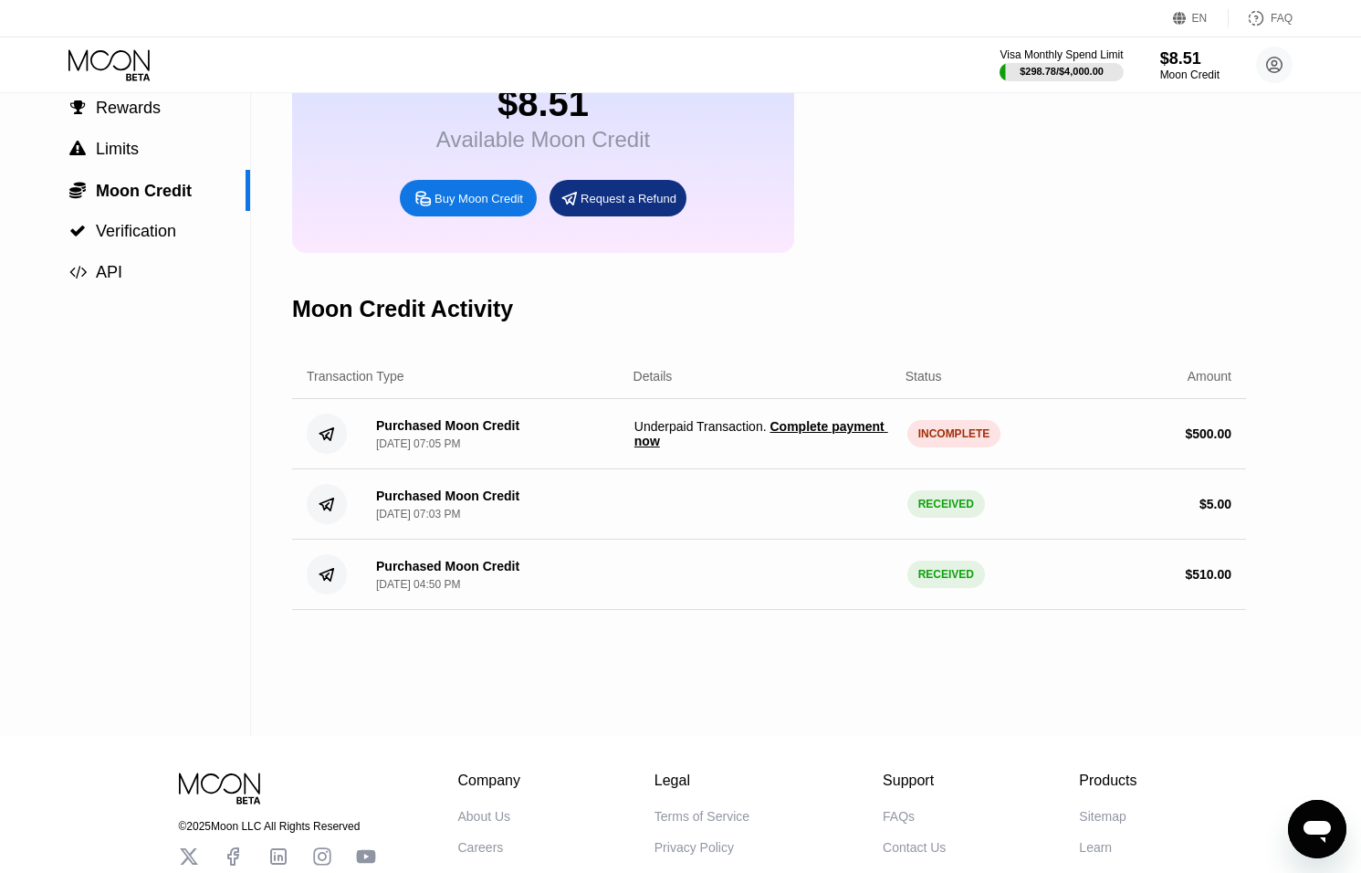
click at [686, 447] on span "Complete payment now" at bounding box center [762, 433] width 254 height 29
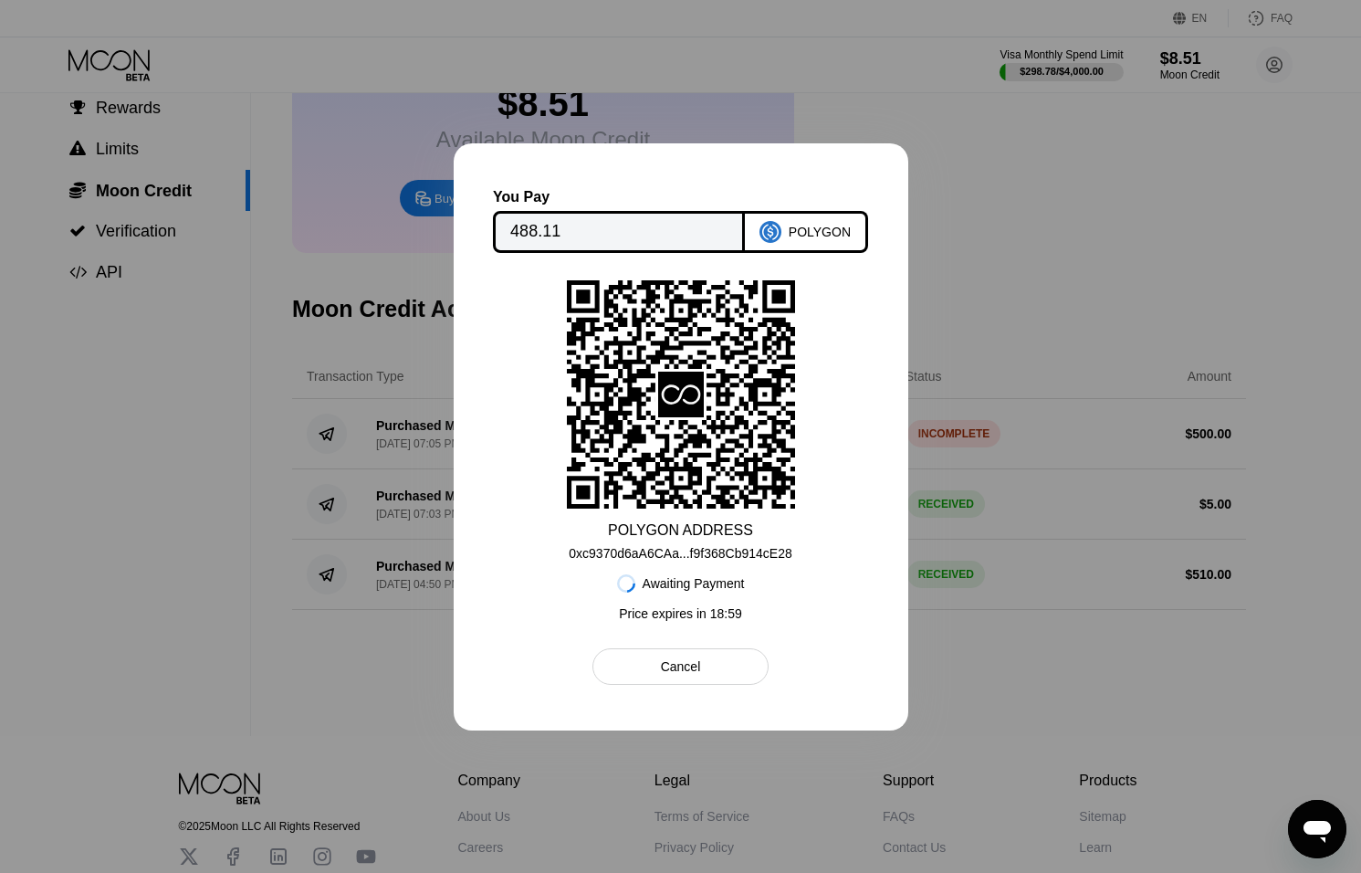
click at [707, 671] on div "Cancel" at bounding box center [681, 666] width 176 height 37
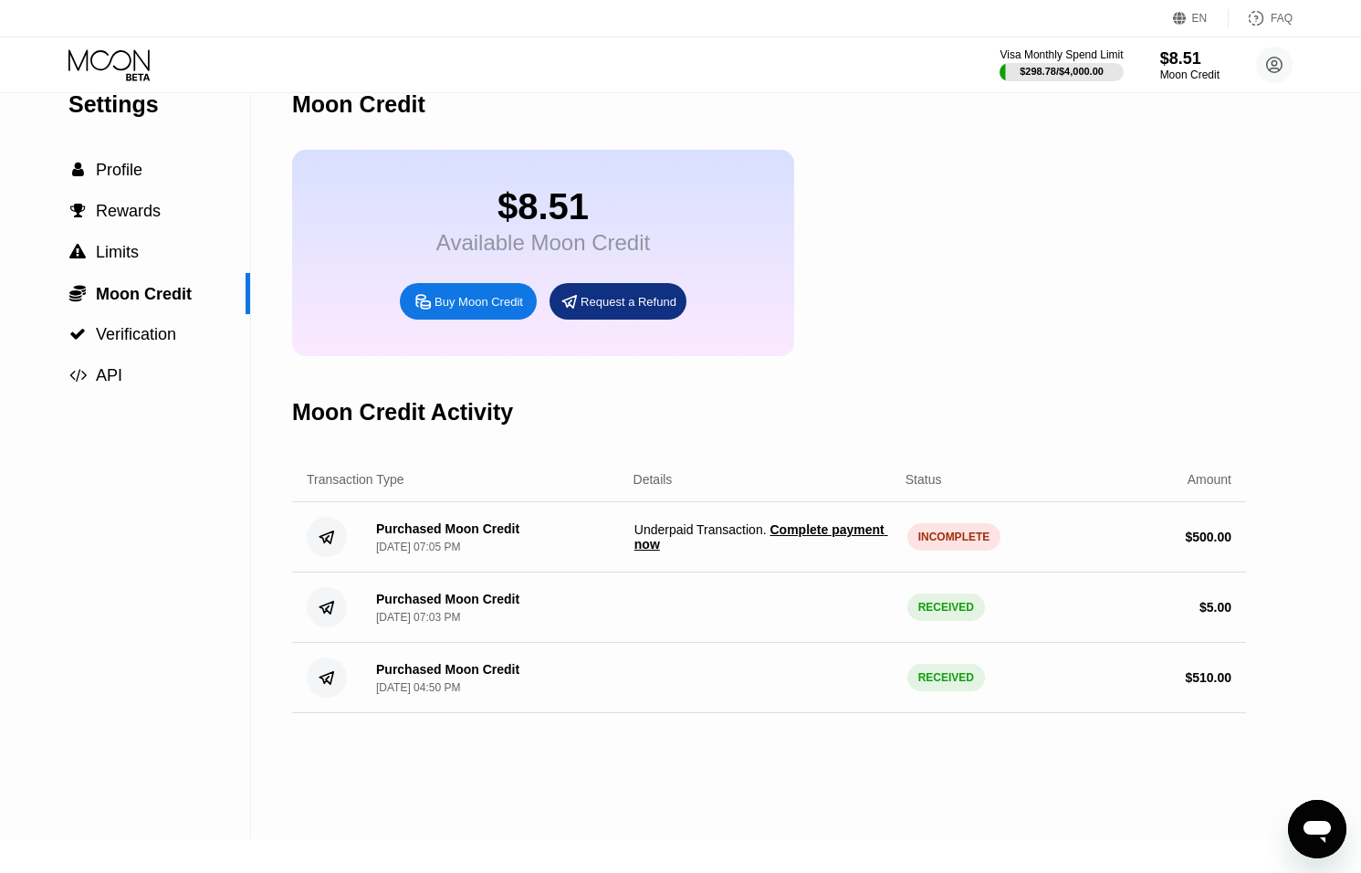
scroll to position [0, 0]
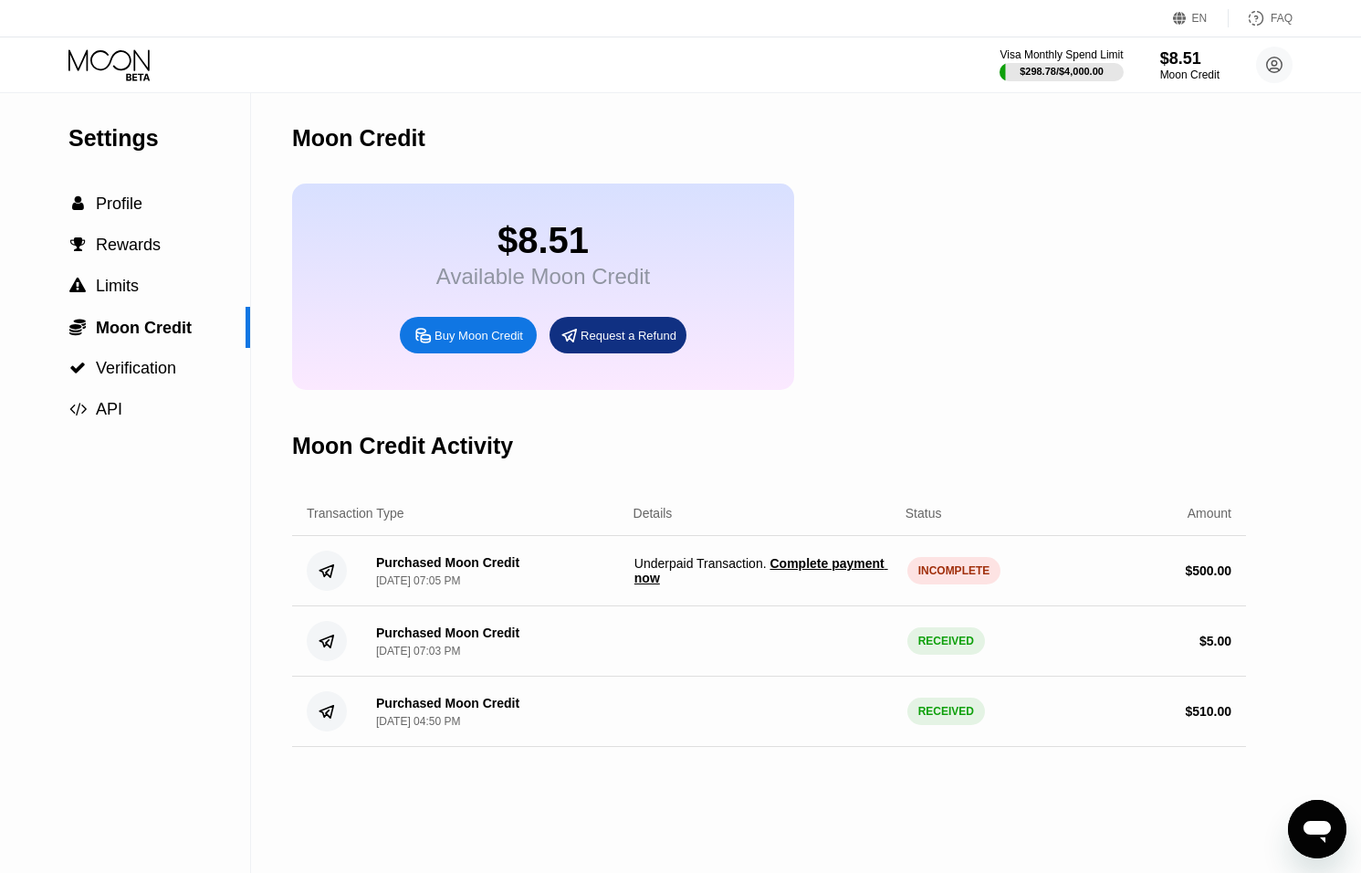
click at [1323, 817] on icon "Open messaging window" at bounding box center [1317, 829] width 33 height 33
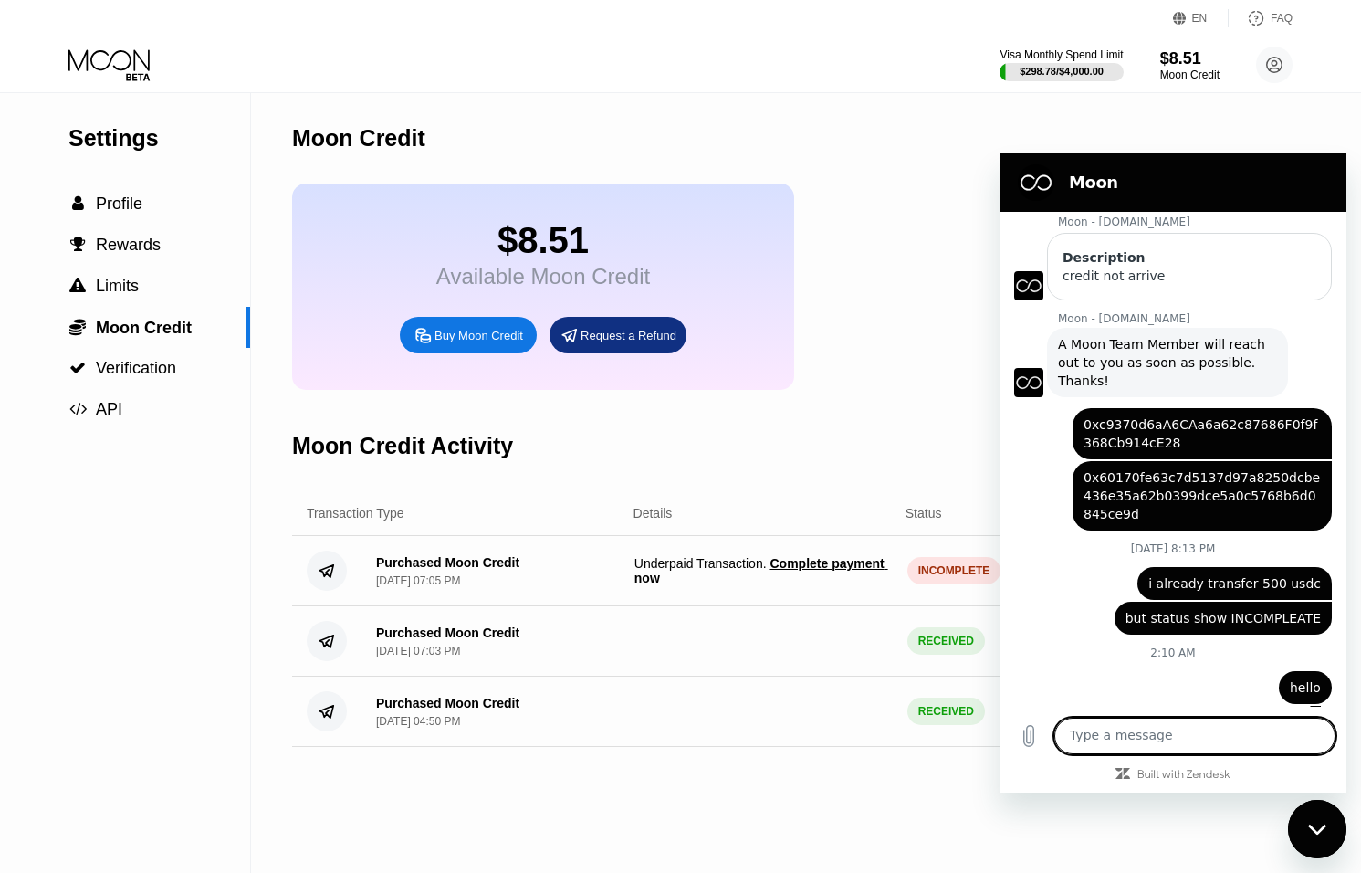
click at [1316, 818] on div "Close messaging window" at bounding box center [1317, 829] width 55 height 55
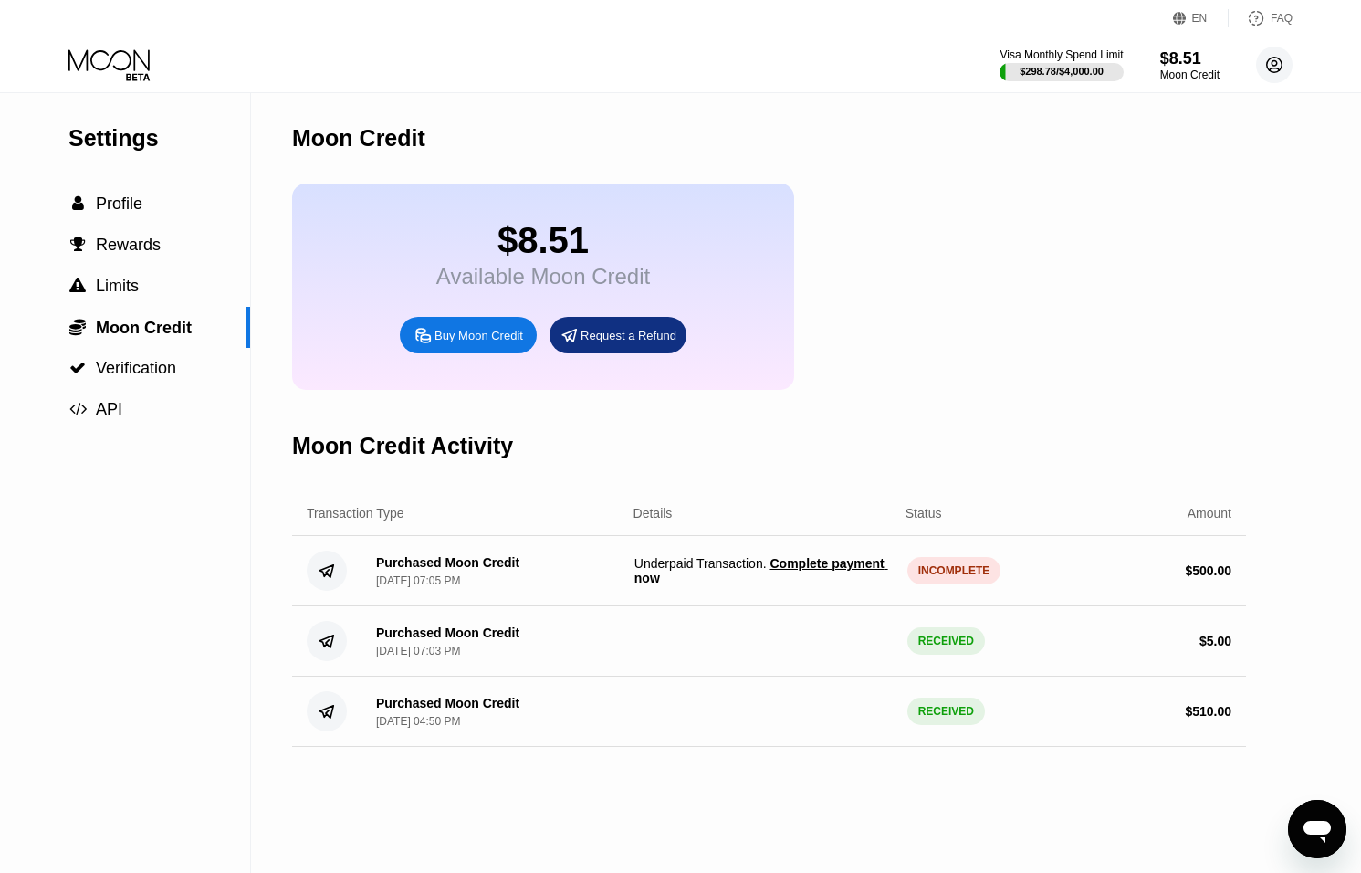
click at [1271, 71] on icon at bounding box center [1275, 66] width 16 height 16
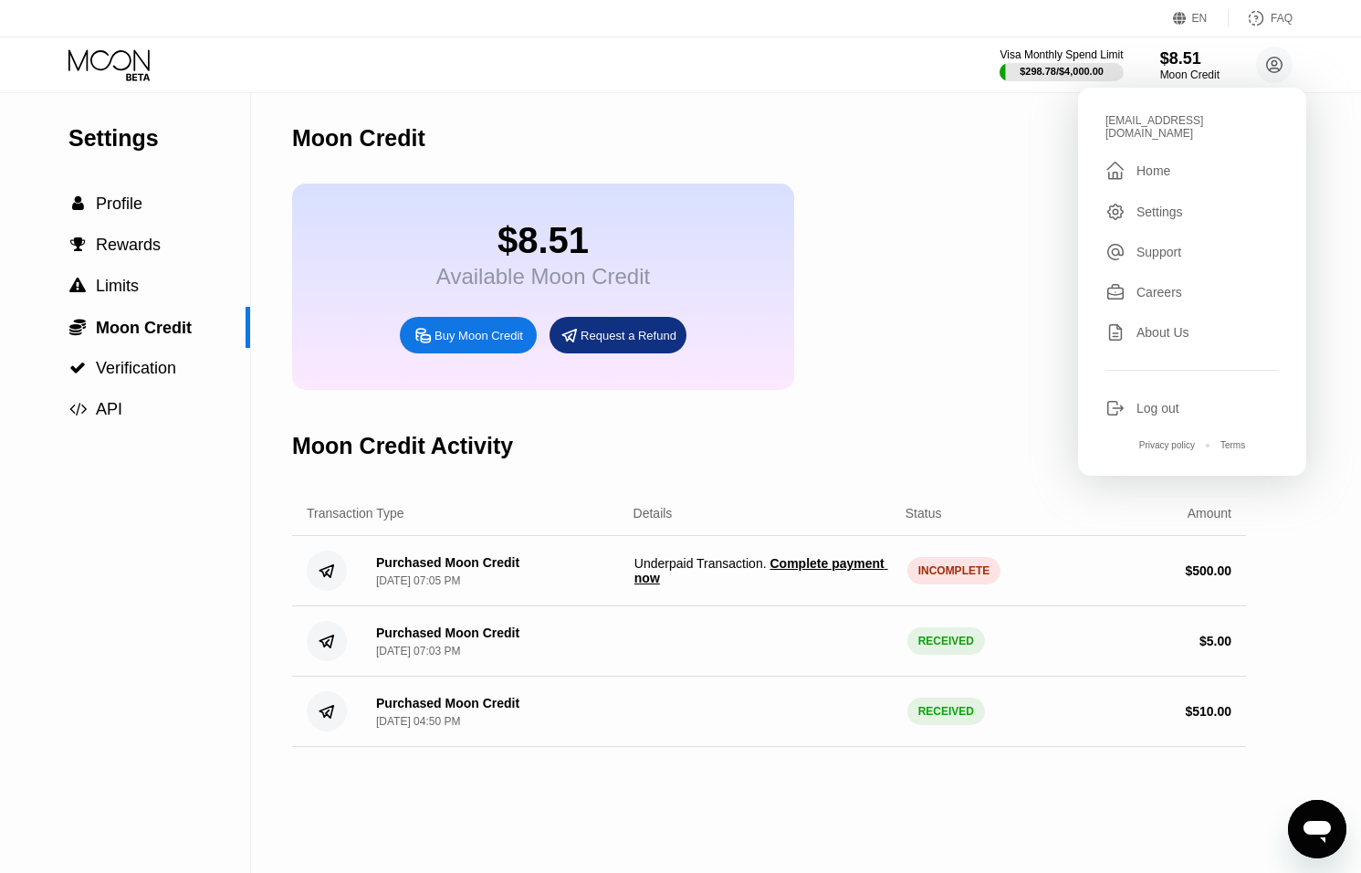
click at [1309, 824] on icon "Open messaging window" at bounding box center [1317, 832] width 27 height 22
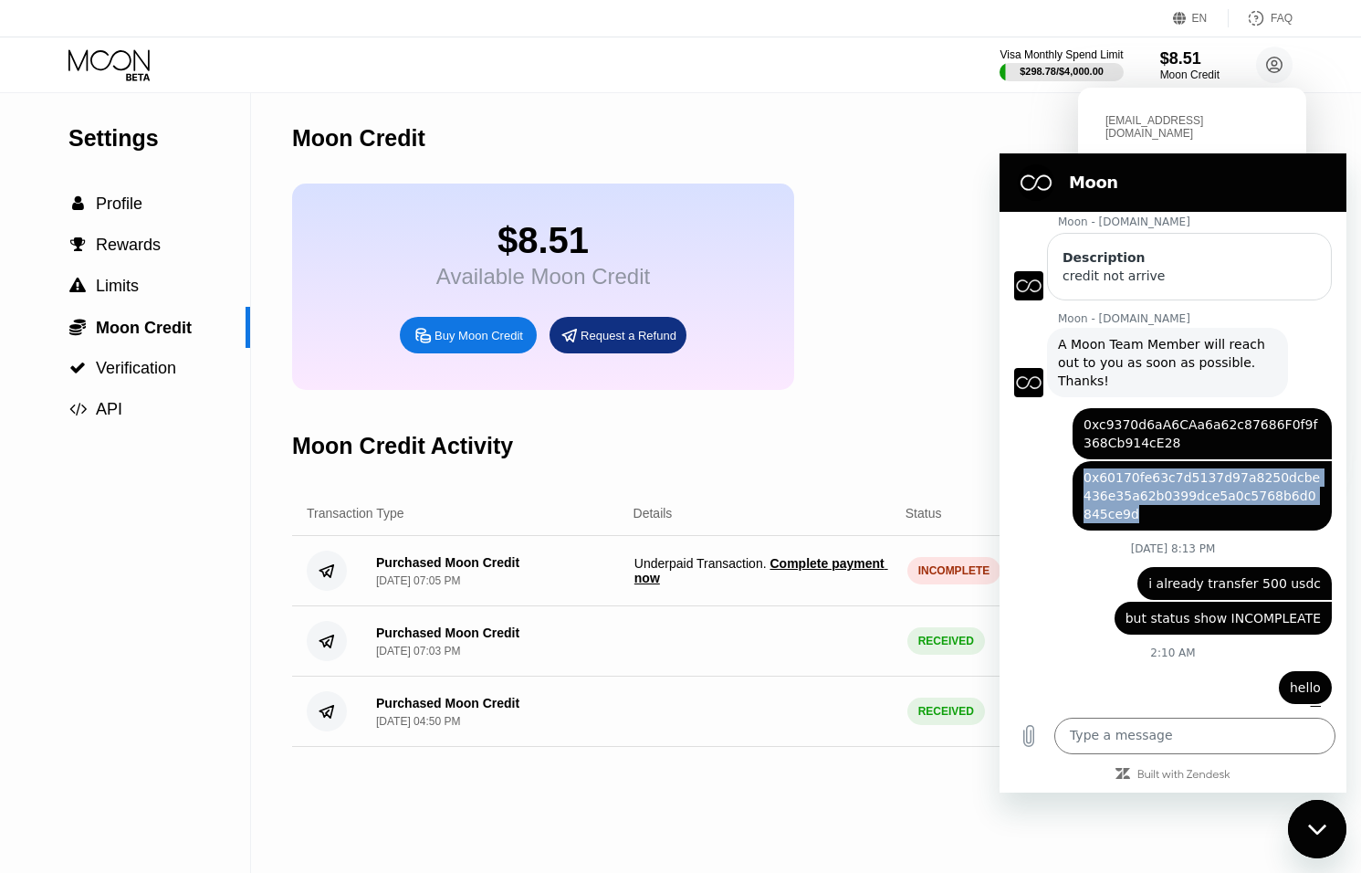
drag, startPoint x: 1085, startPoint y: 453, endPoint x: 1113, endPoint y: 507, distance: 60.9
click at [1113, 507] on div "Web User a99e9289-b1aa-45af-9e80-fae8f95fc953 says: 0x60170fe63c7d5137d97a8250d…" at bounding box center [1202, 495] width 259 height 69
copy span "0x60170fe63c7d5137d97a8250dcbe436e35a62b0399dce5a0c5768b6d0845ce9d"
click at [1318, 826] on icon "Close messaging window" at bounding box center [1317, 830] width 19 height 12
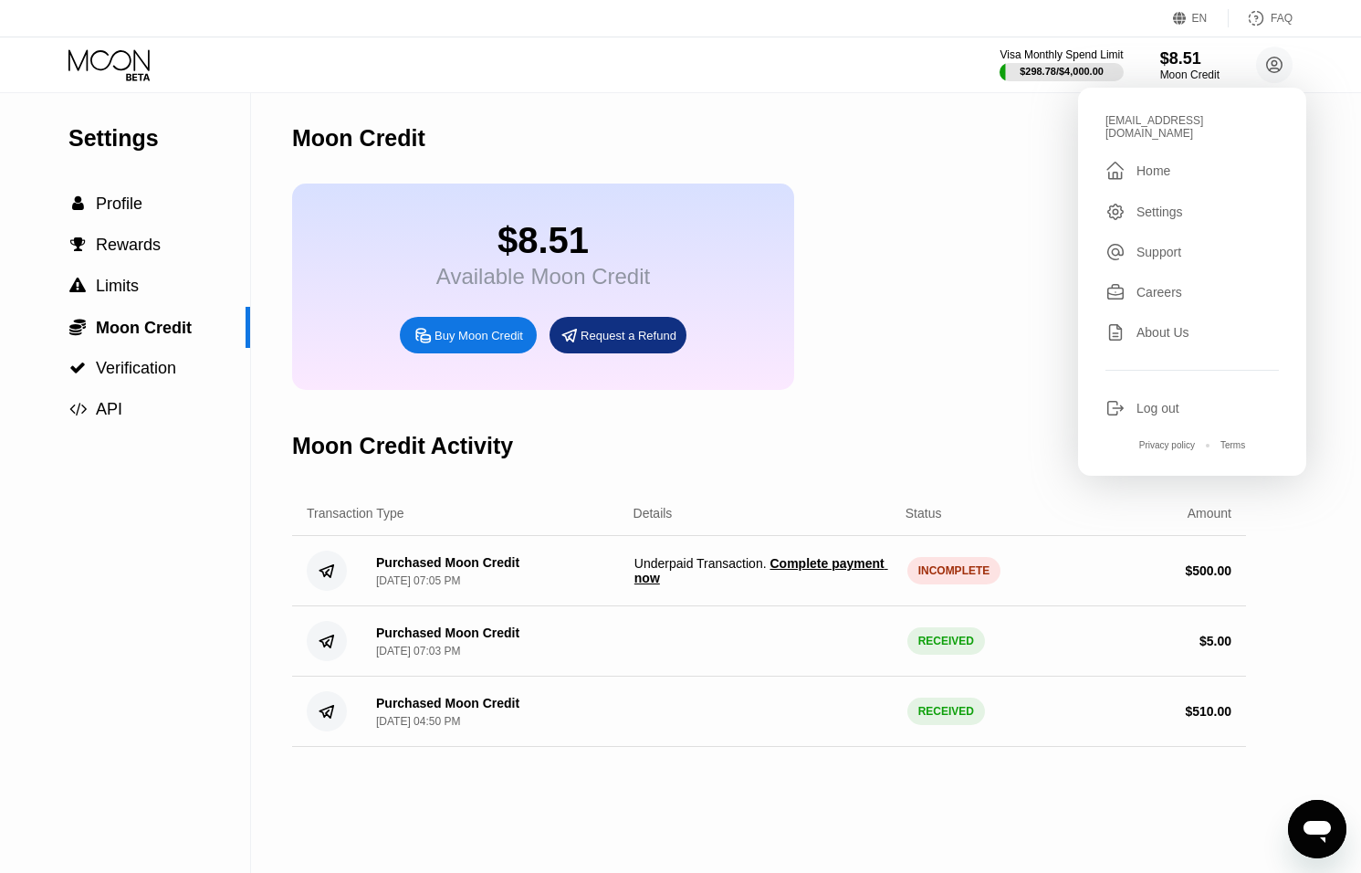
click at [775, 733] on div "Purchased Moon Credit [DATE] 04:50 PM RECEIVED $ 510.00" at bounding box center [769, 712] width 954 height 70
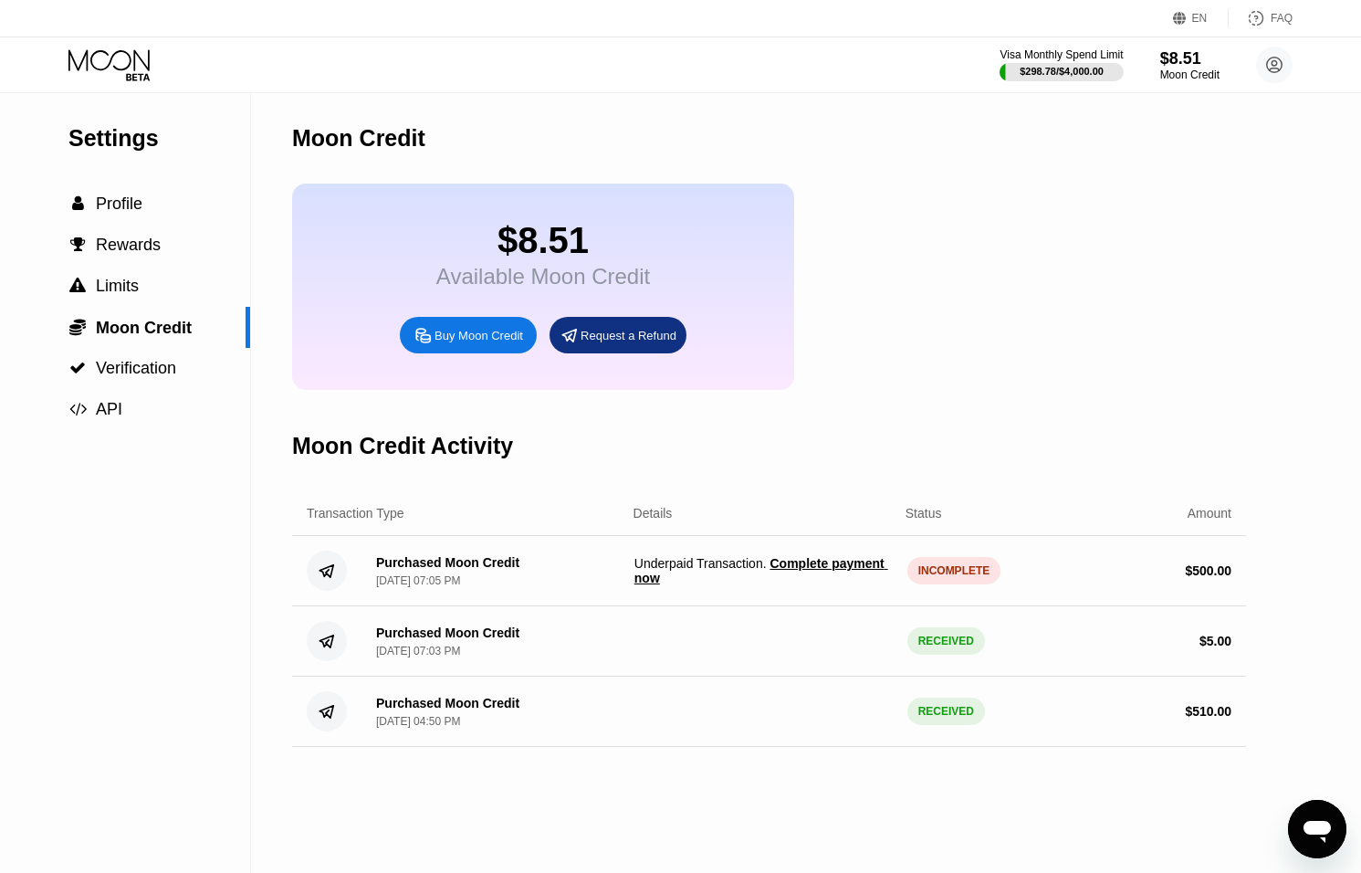
click at [959, 811] on div "Moon Credit $8.51 Available Moon Credit Buy Moon Credit Request a Refund Moon C…" at bounding box center [769, 483] width 954 height 780
click at [804, 564] on span "Complete payment now" at bounding box center [762, 570] width 254 height 29
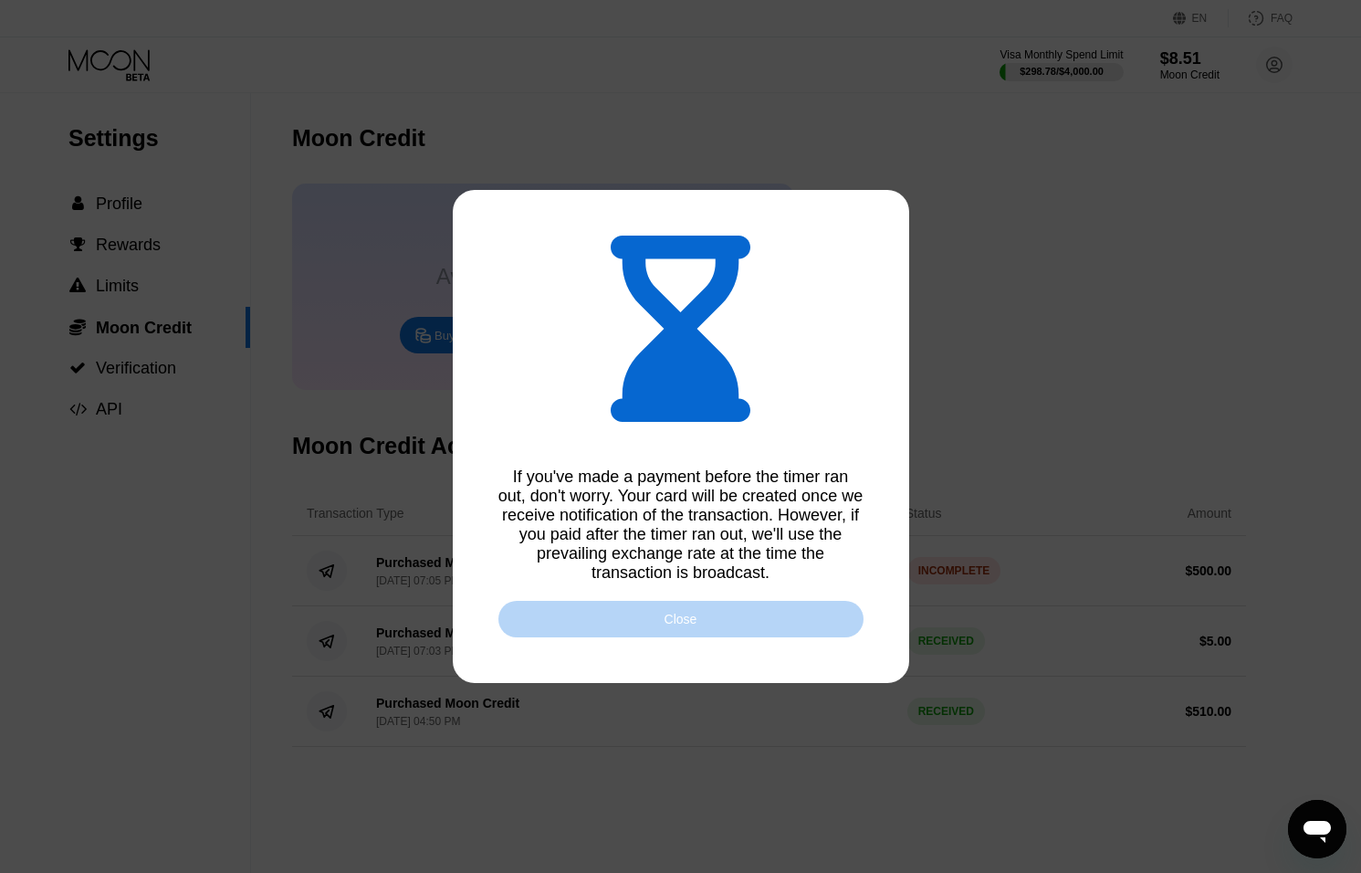
click at [768, 620] on div "Close" at bounding box center [681, 619] width 365 height 37
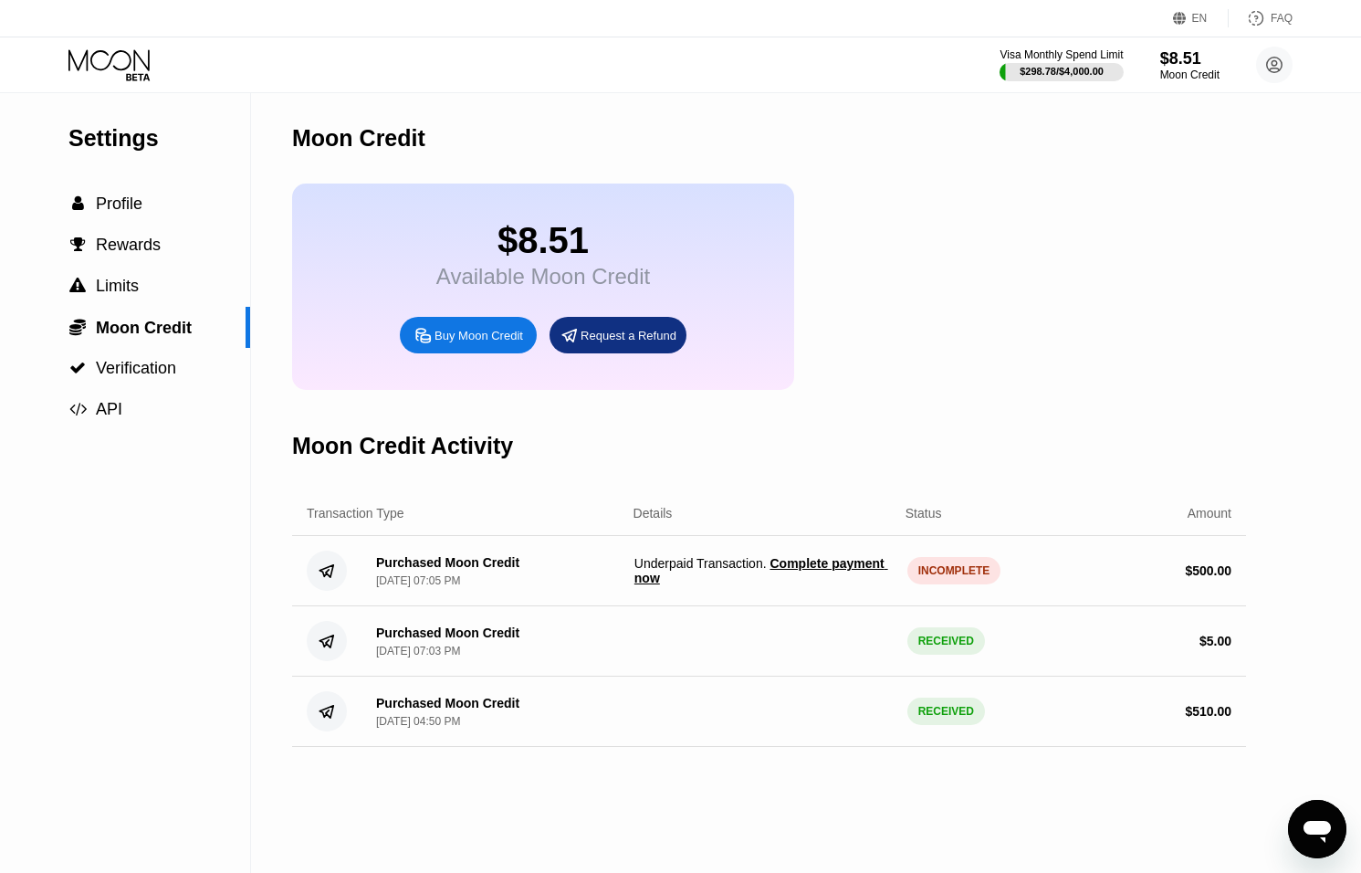
click at [793, 569] on span "Complete payment now" at bounding box center [762, 570] width 254 height 29
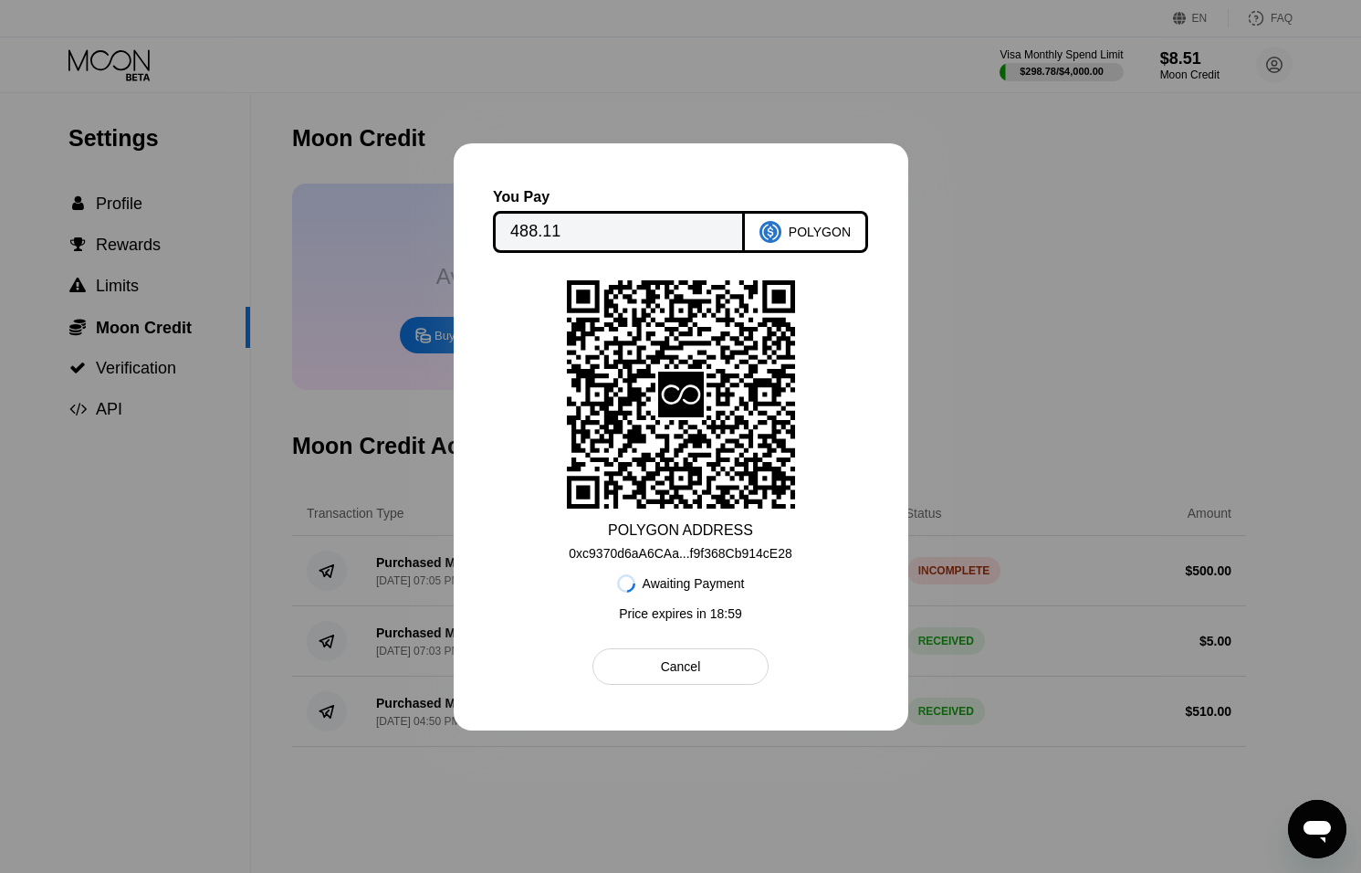
click at [727, 673] on div "Cancel" at bounding box center [681, 666] width 176 height 37
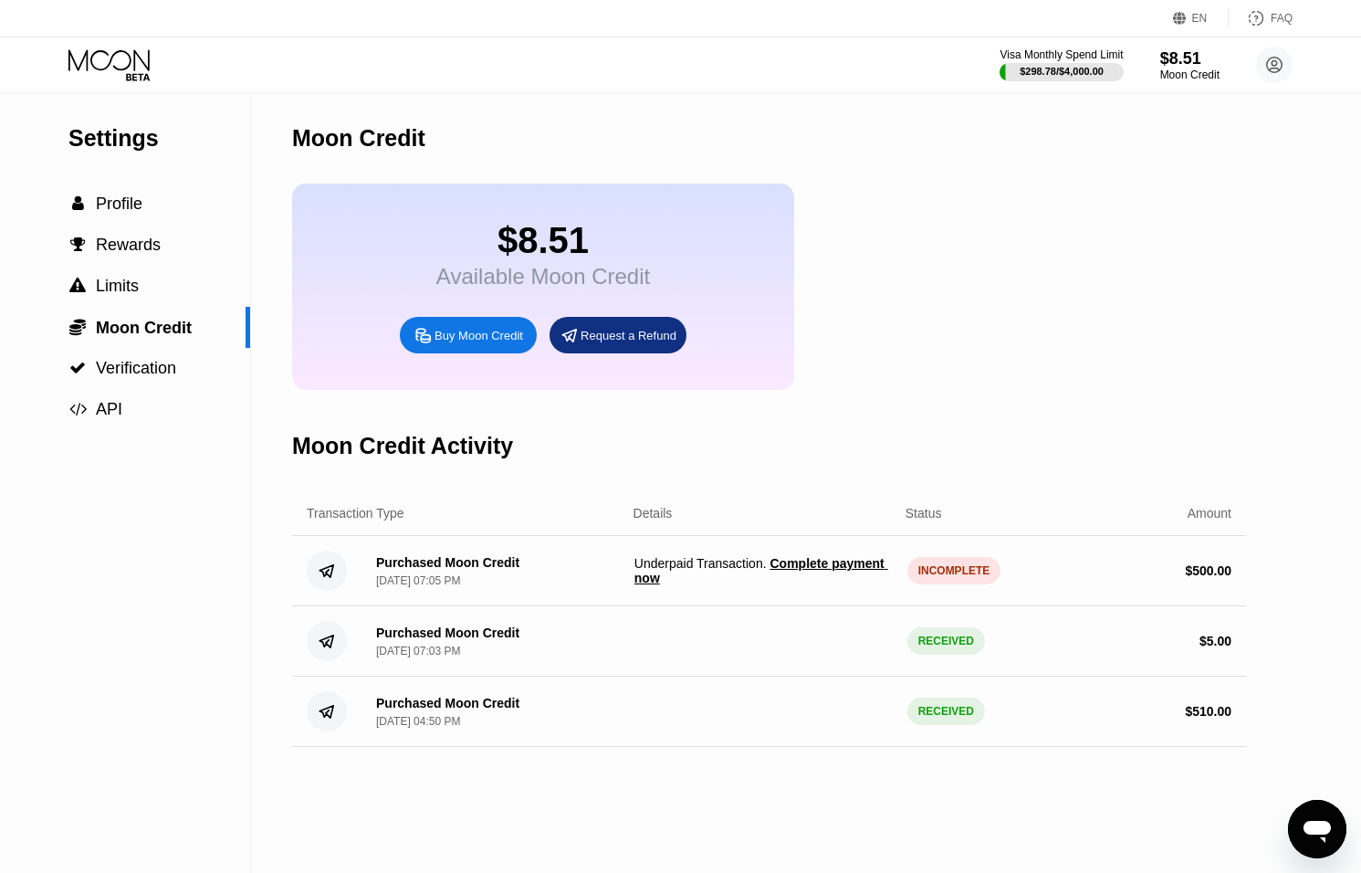
click at [1321, 822] on icon "Open messaging window" at bounding box center [1317, 832] width 27 height 22
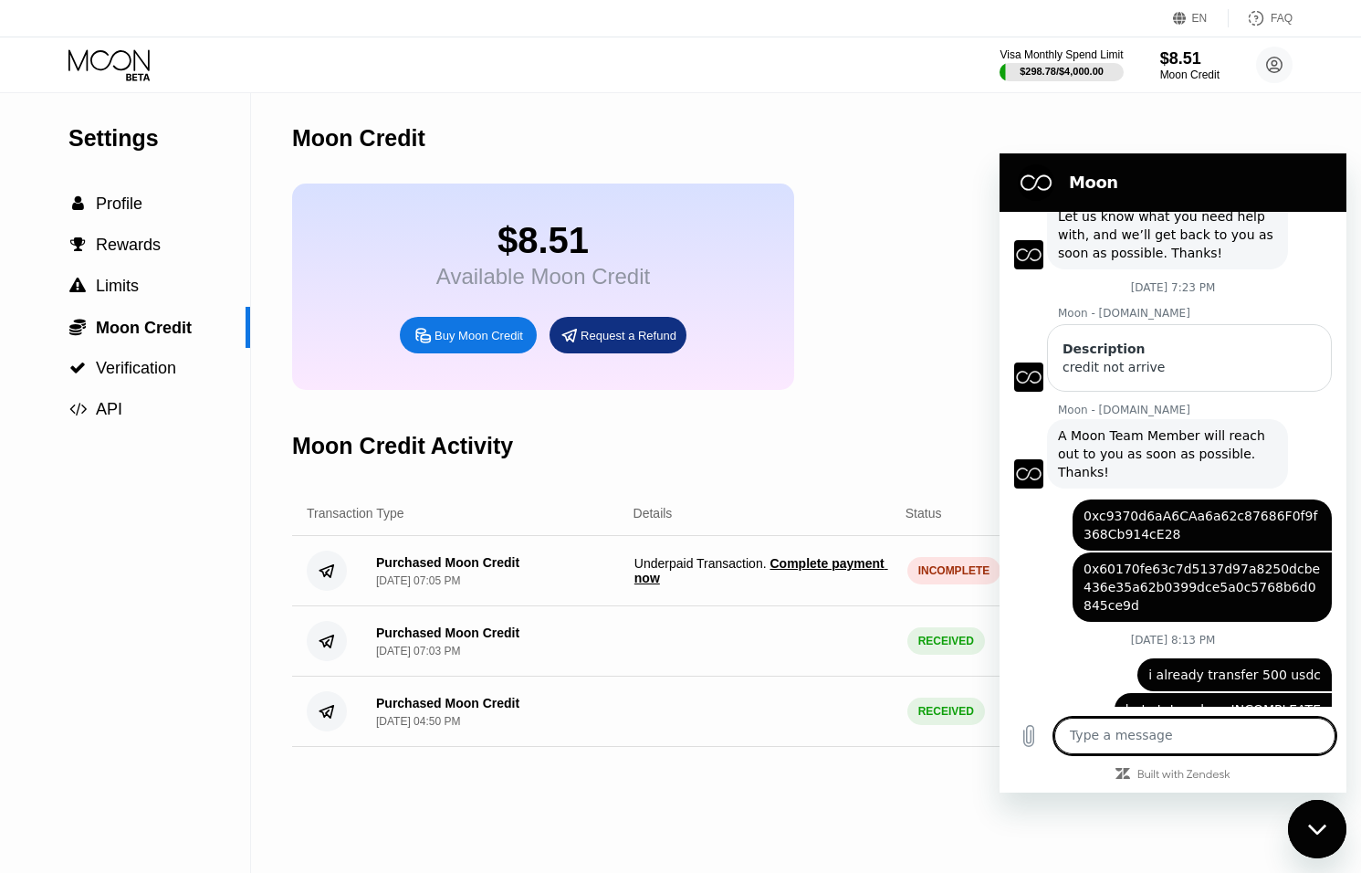
scroll to position [193, 0]
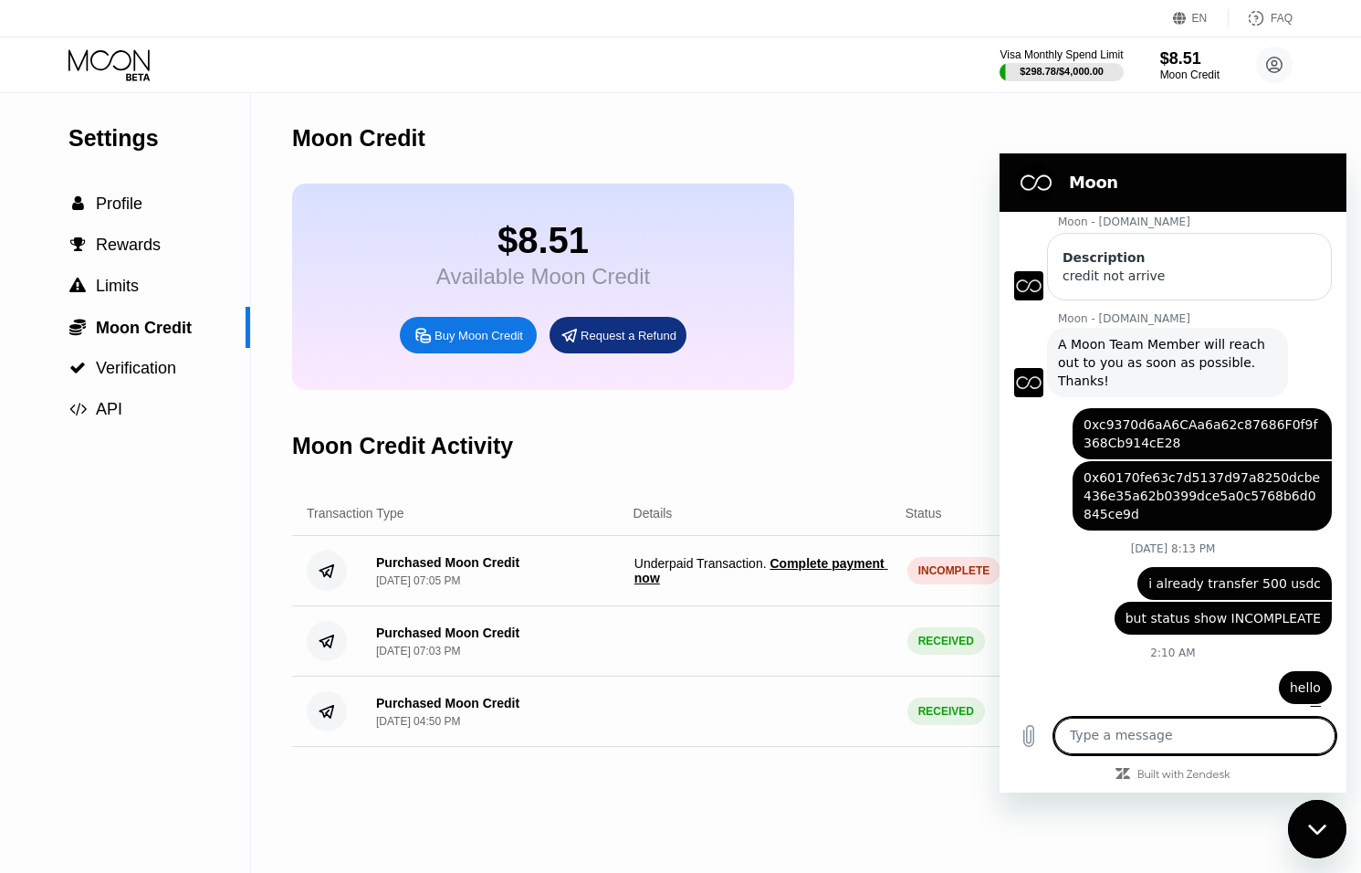
click at [1314, 821] on div "Close messaging window" at bounding box center [1317, 829] width 55 height 55
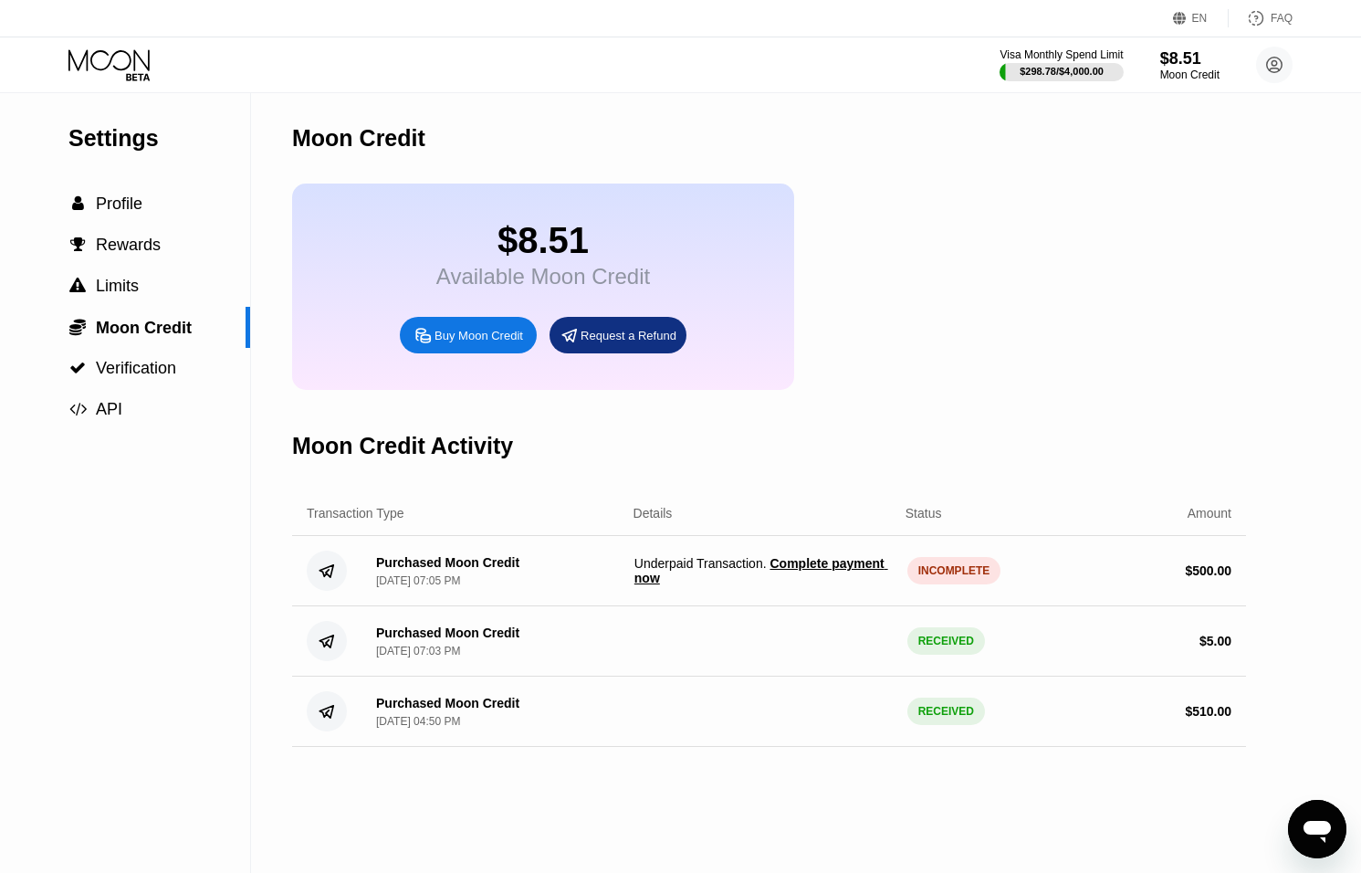
click at [817, 569] on span "Complete payment now" at bounding box center [762, 570] width 254 height 29
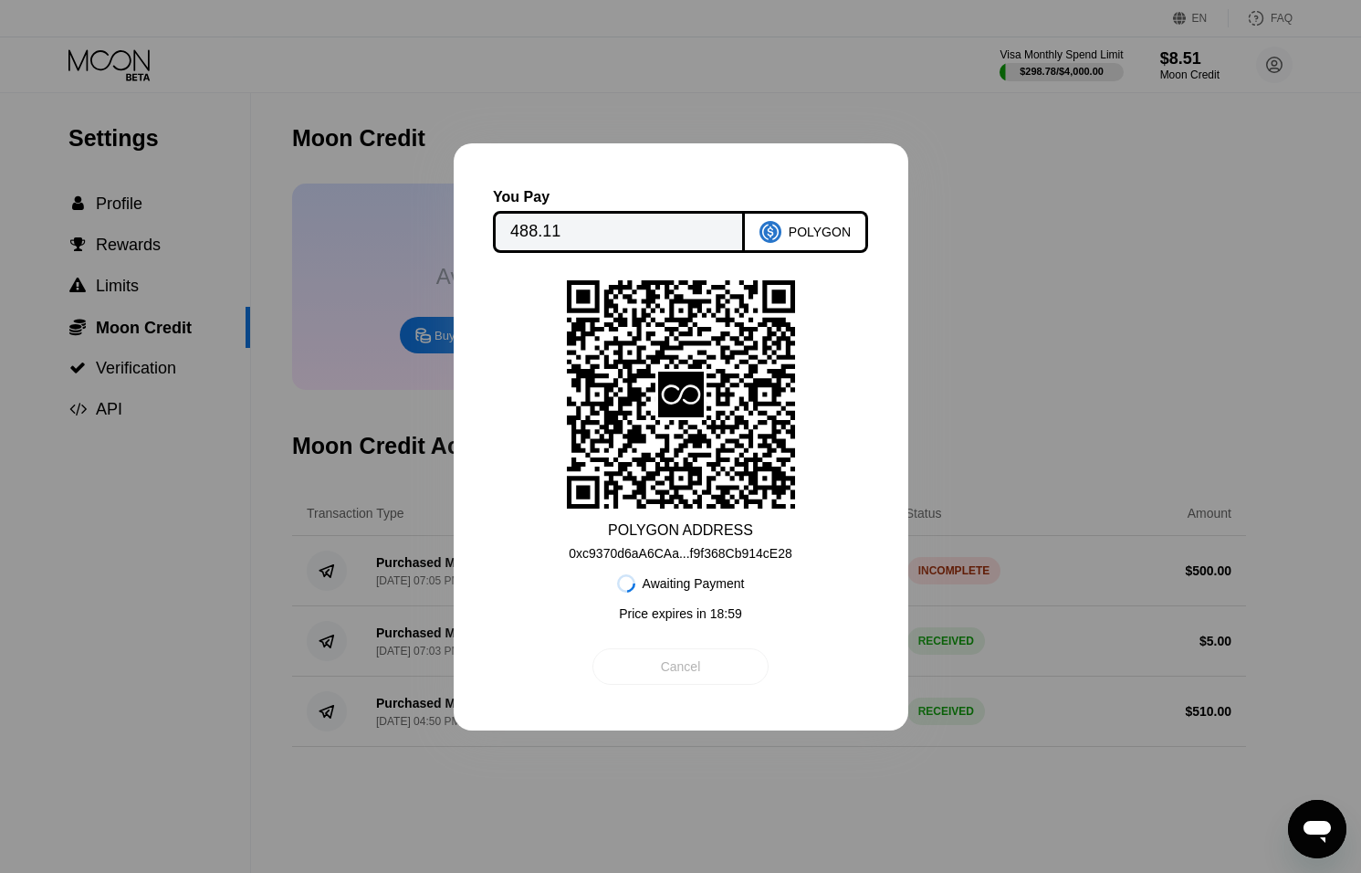
drag, startPoint x: 713, startPoint y: 669, endPoint x: 753, endPoint y: 677, distance: 40.8
click at [713, 668] on div "Cancel" at bounding box center [681, 666] width 176 height 37
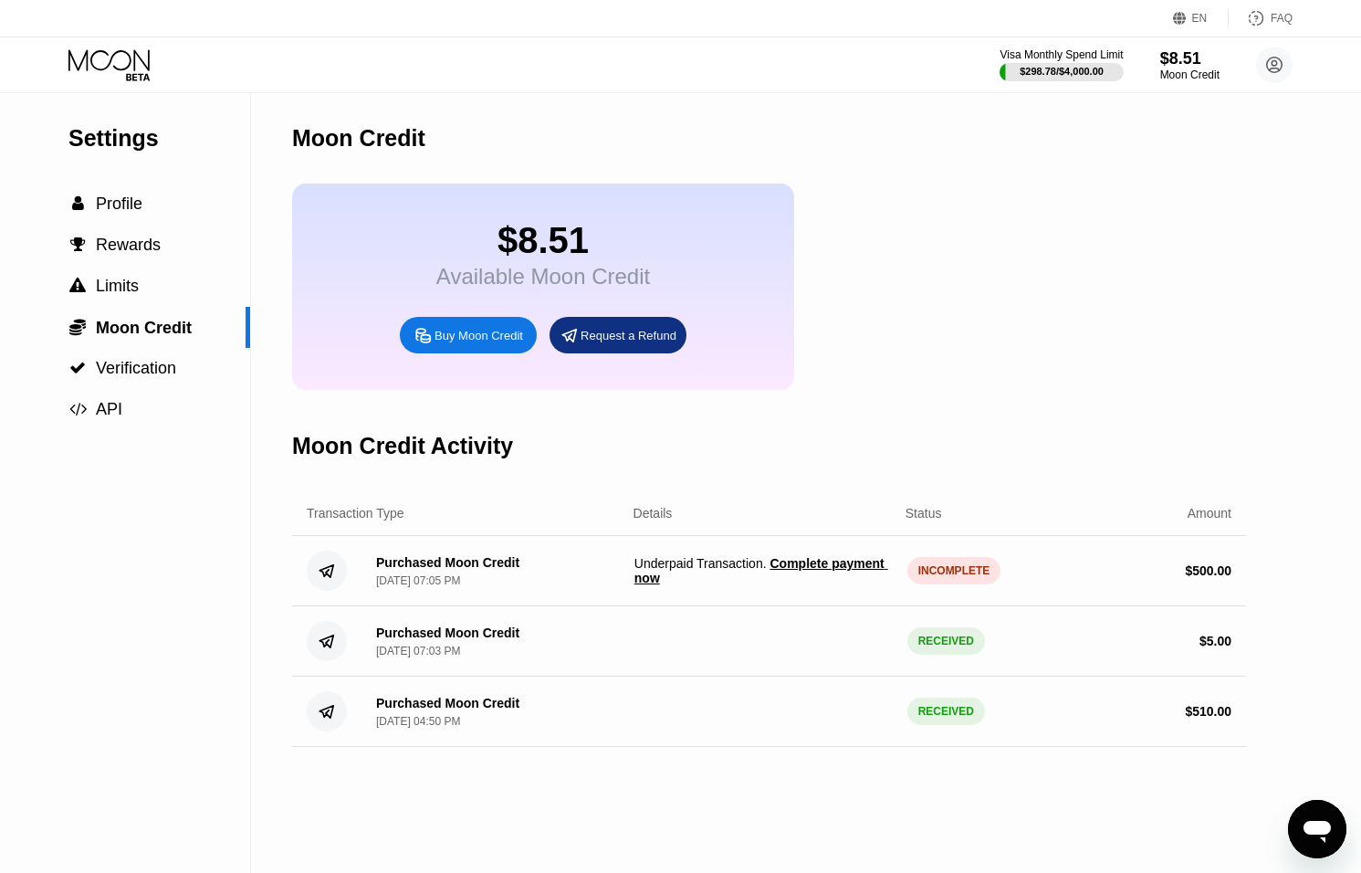
click at [1331, 831] on icon "Open messaging window" at bounding box center [1317, 829] width 33 height 33
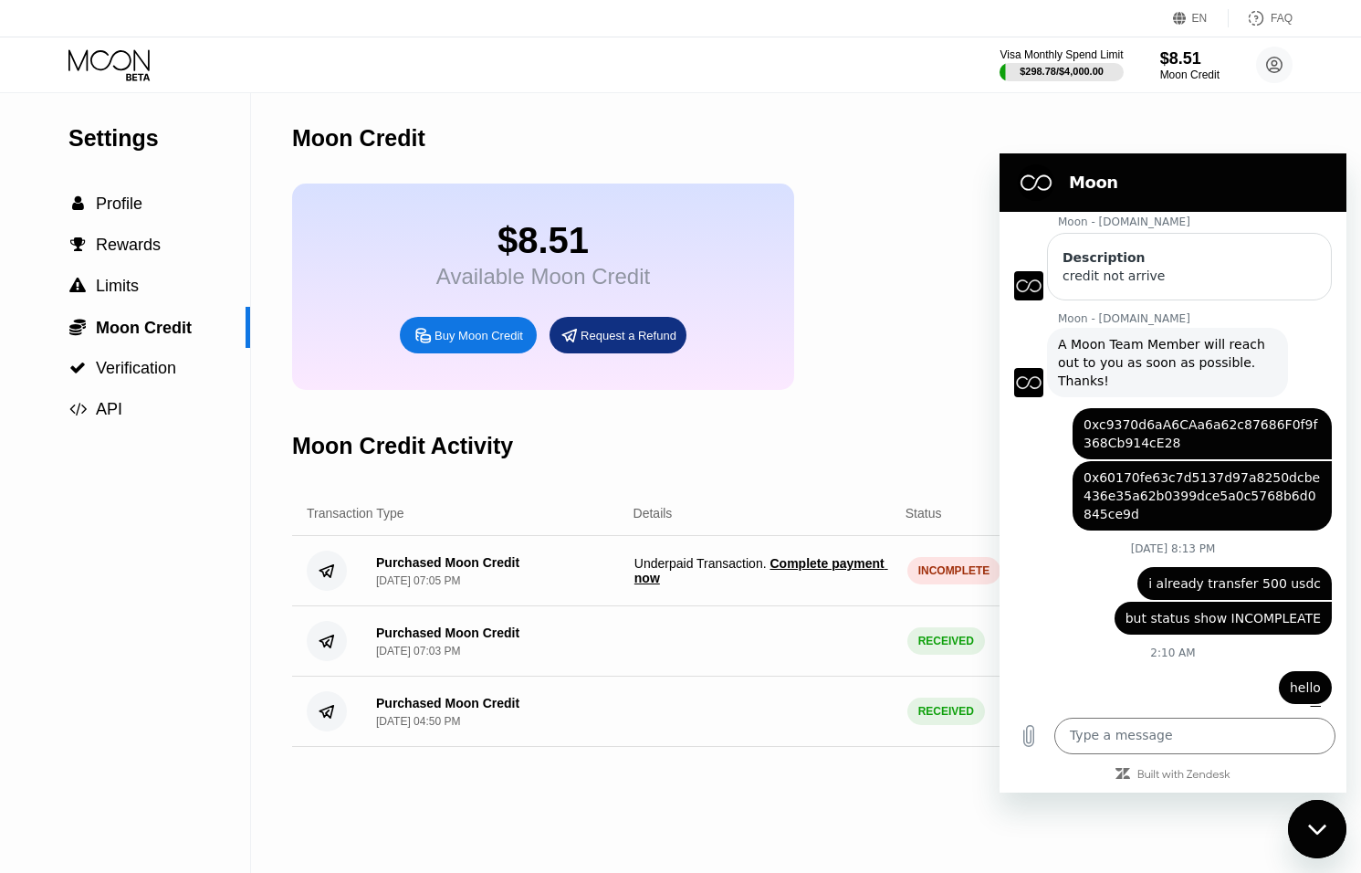
drag, startPoint x: 1320, startPoint y: 830, endPoint x: 1318, endPoint y: 808, distance: 22.0
click at [1320, 830] on icon "Close messaging window" at bounding box center [1316, 829] width 18 height 10
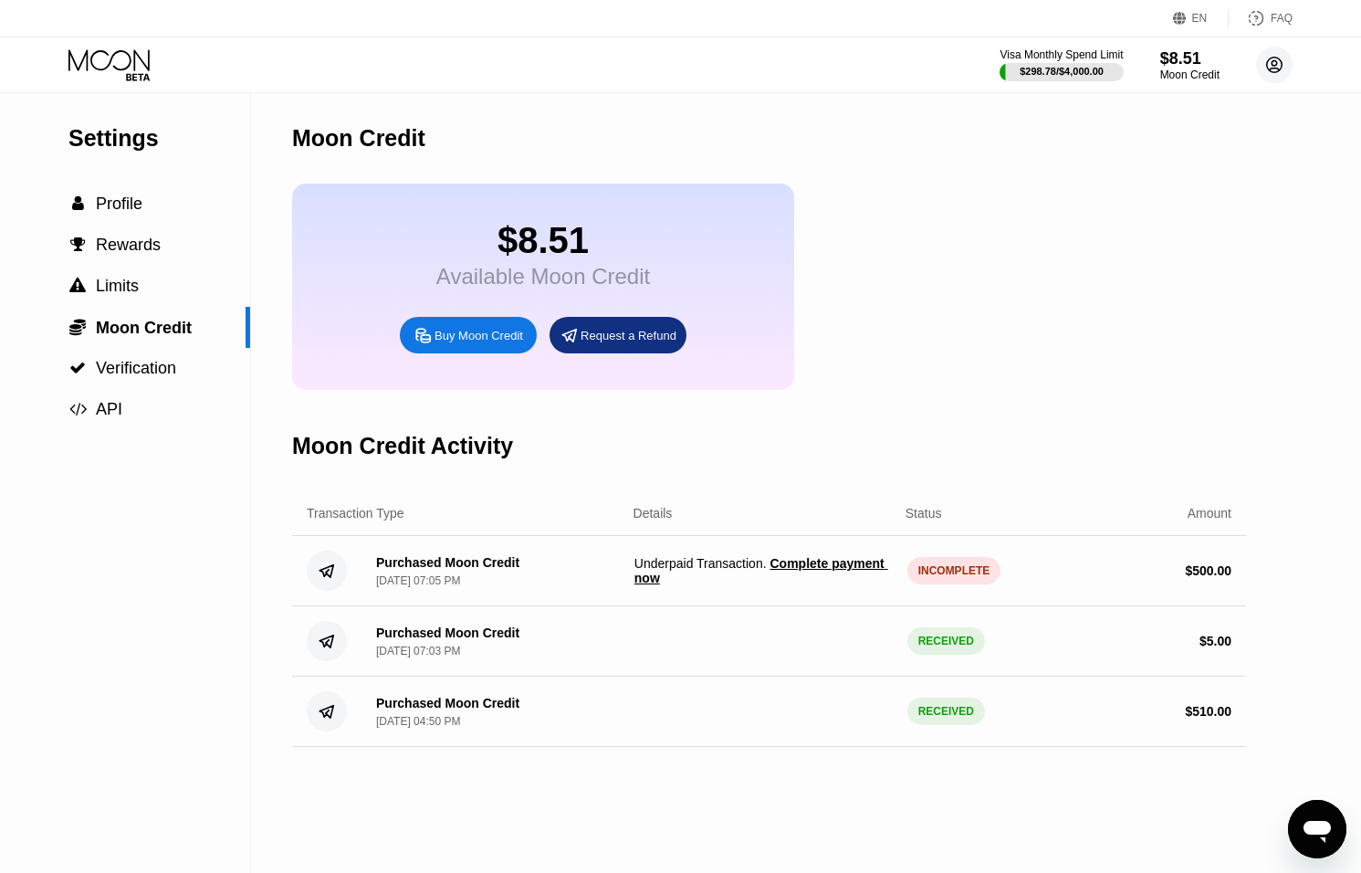
click at [1278, 52] on circle at bounding box center [1274, 65] width 37 height 37
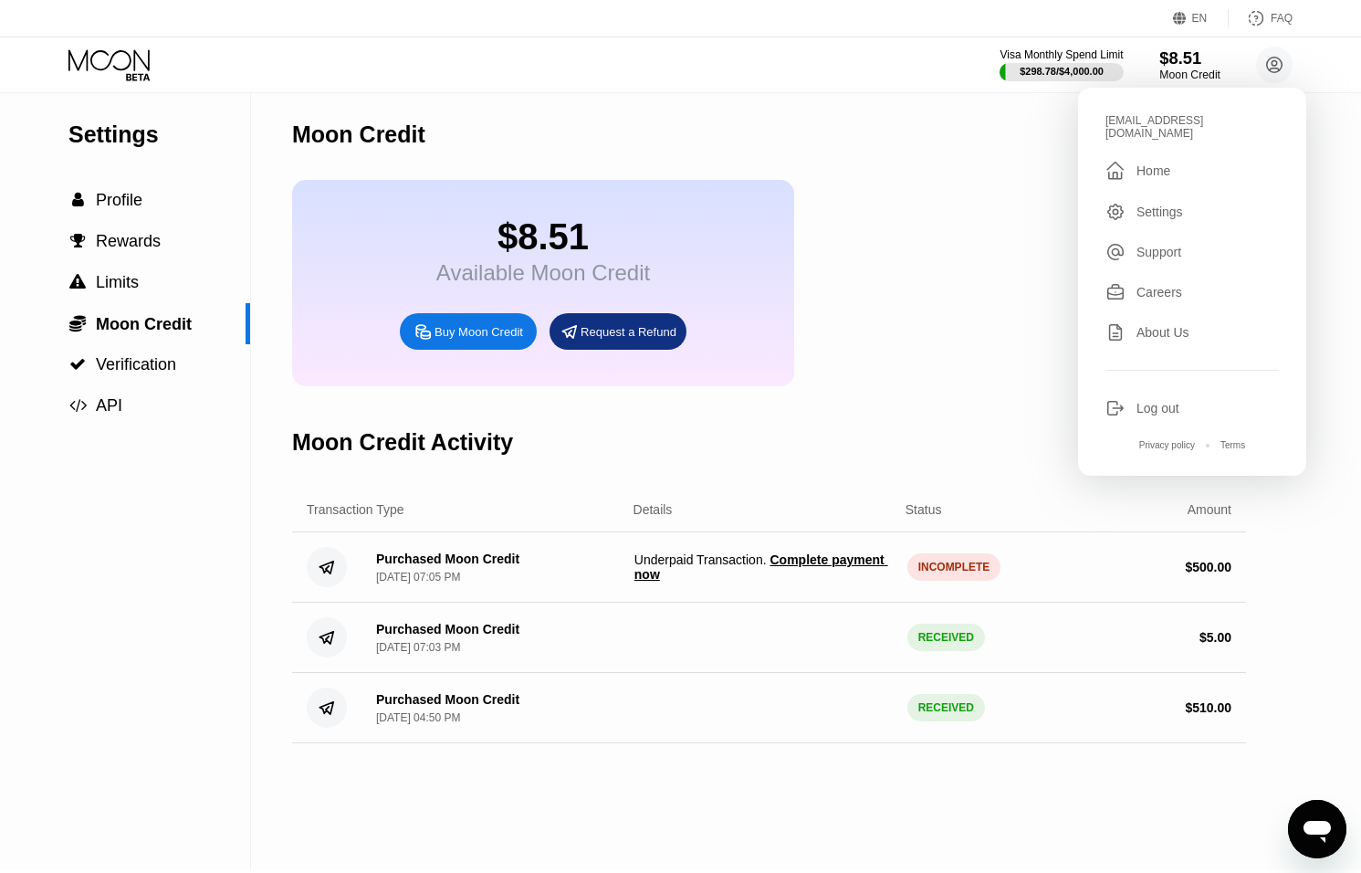
click at [1181, 62] on div "$8.51" at bounding box center [1190, 57] width 61 height 19
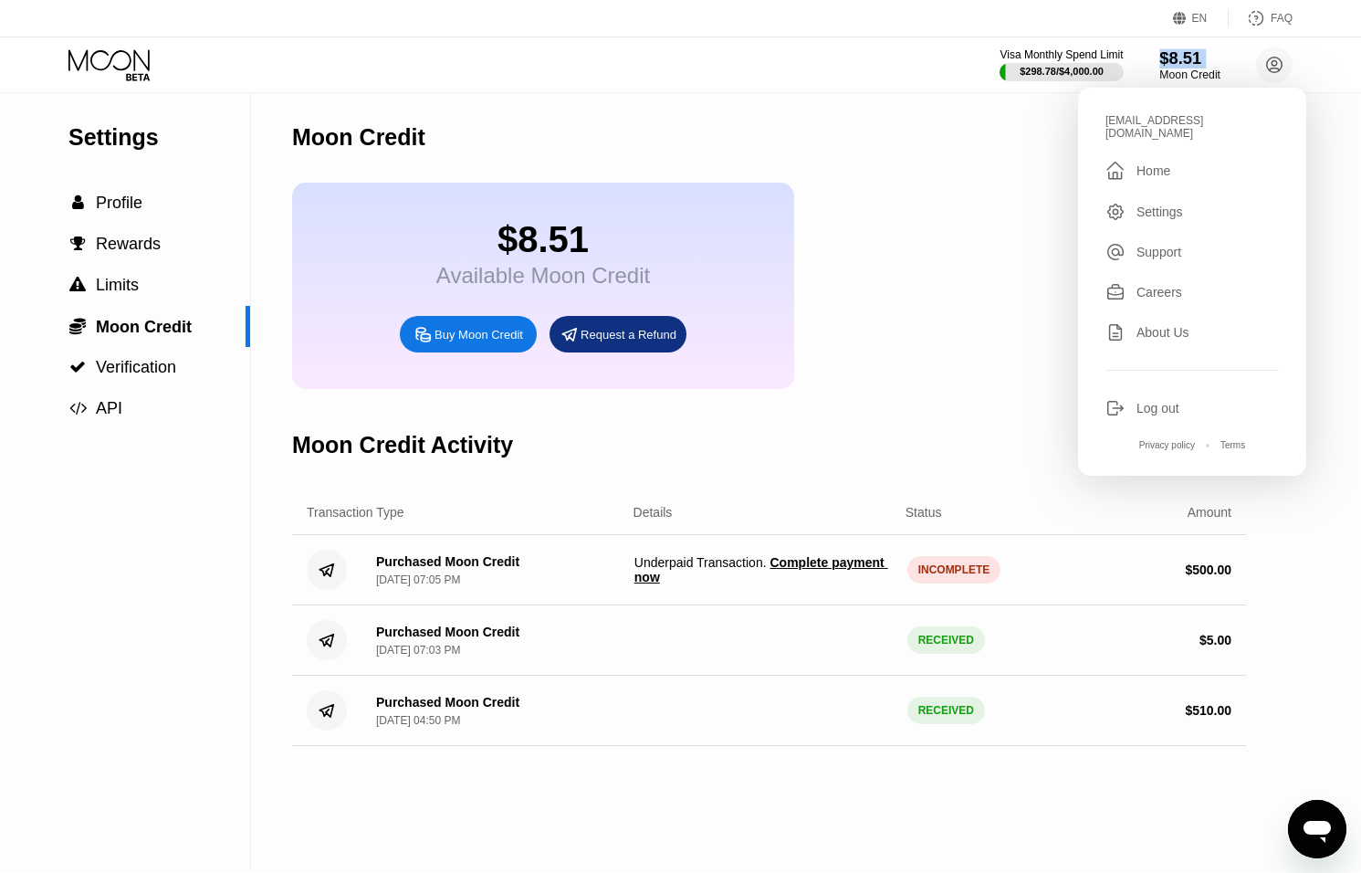
click at [1181, 62] on div "$8.51" at bounding box center [1190, 57] width 61 height 19
click at [1181, 61] on div "$8.51" at bounding box center [1190, 57] width 61 height 19
click at [99, 63] on icon at bounding box center [110, 65] width 85 height 32
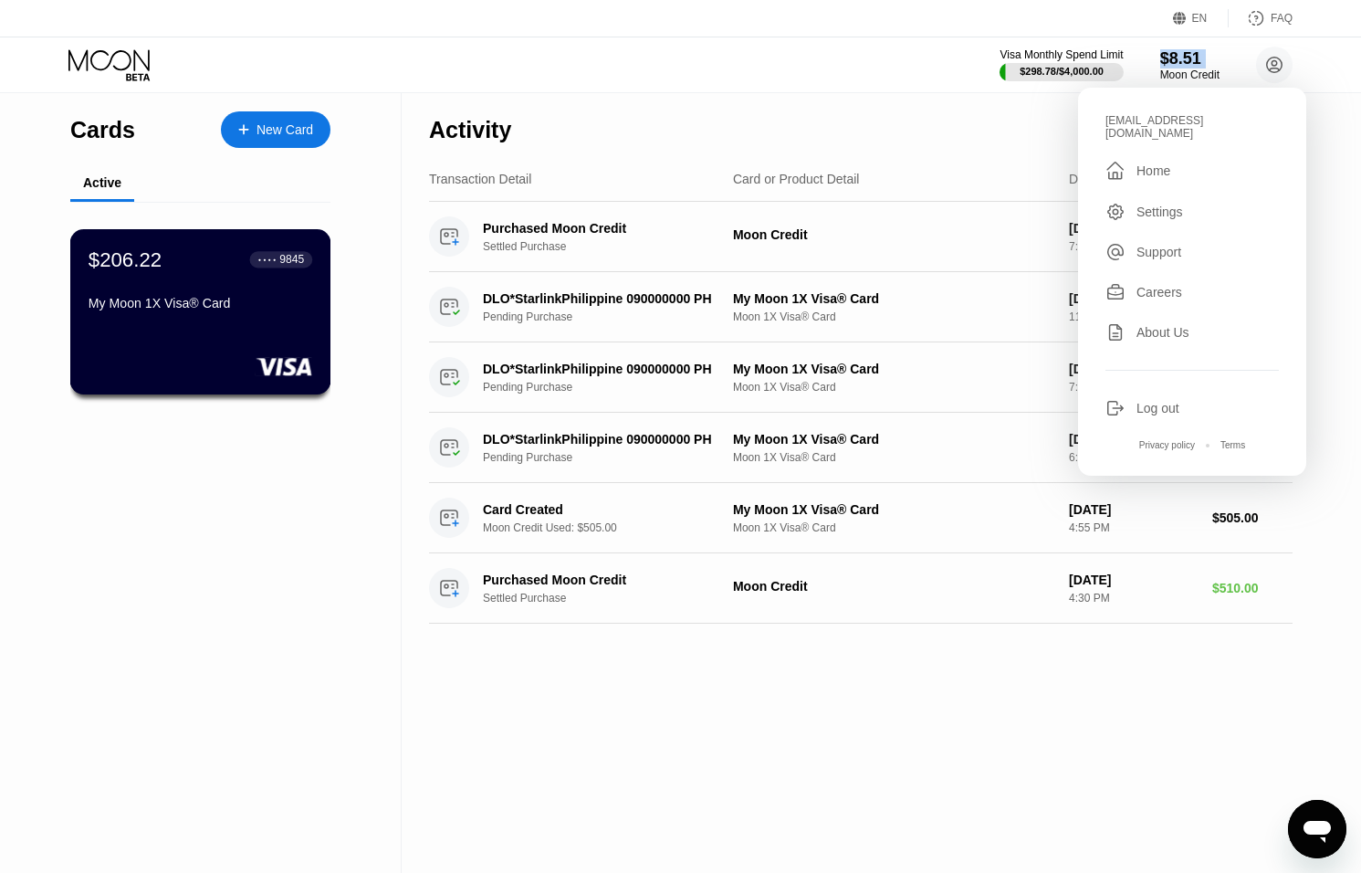
click at [226, 315] on div "My Moon 1X Visa® Card" at bounding box center [201, 307] width 224 height 22
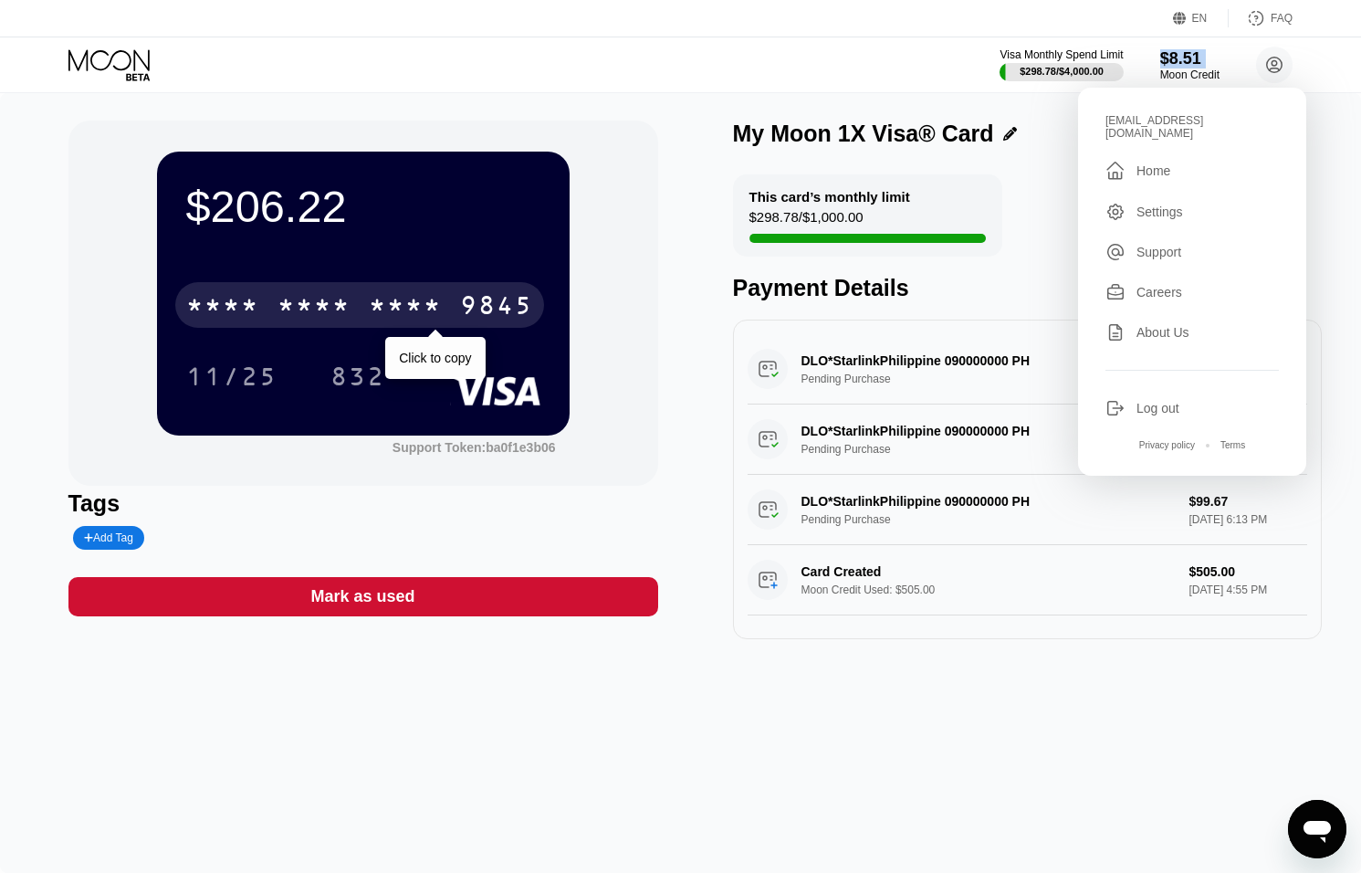
click at [377, 294] on div "* * * *" at bounding box center [405, 307] width 73 height 29
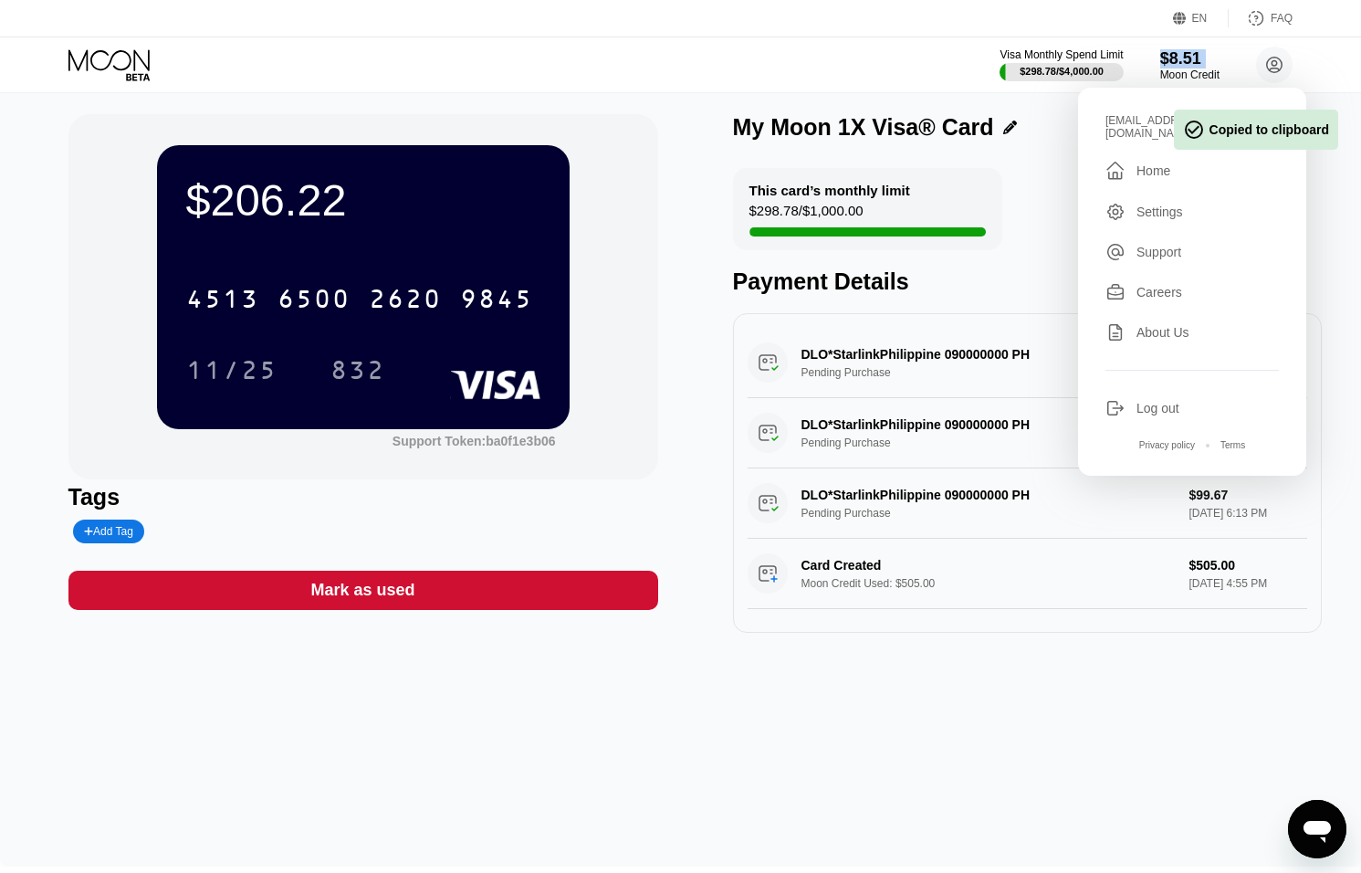
click at [889, 677] on div "$206.22 4513 6500 2620 9845 11/25 832 Support Token: ba0f1e3b06 Tags Add Tag Ma…" at bounding box center [680, 477] width 1361 height 780
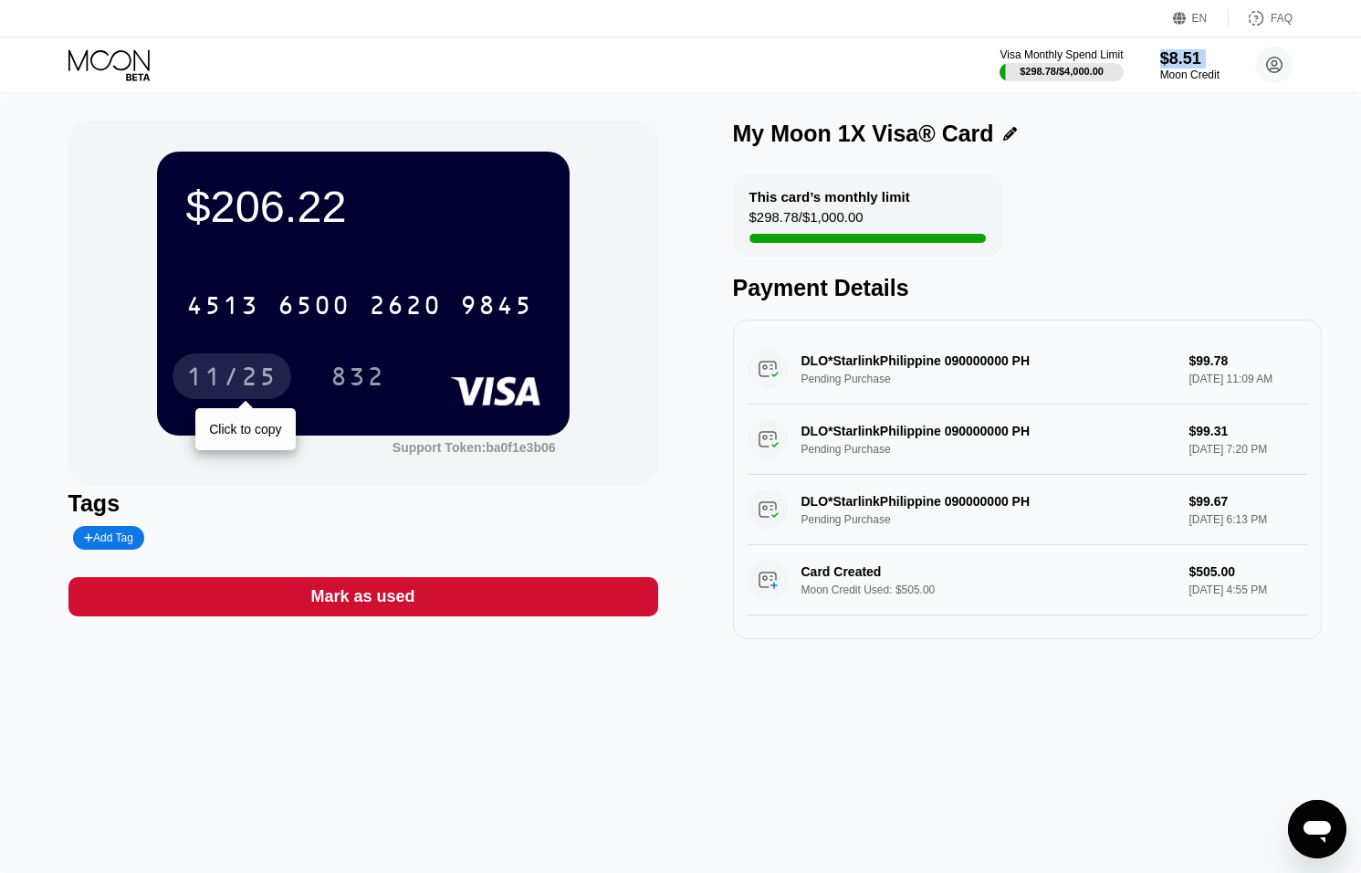
click at [238, 373] on div "11/25" at bounding box center [231, 378] width 91 height 29
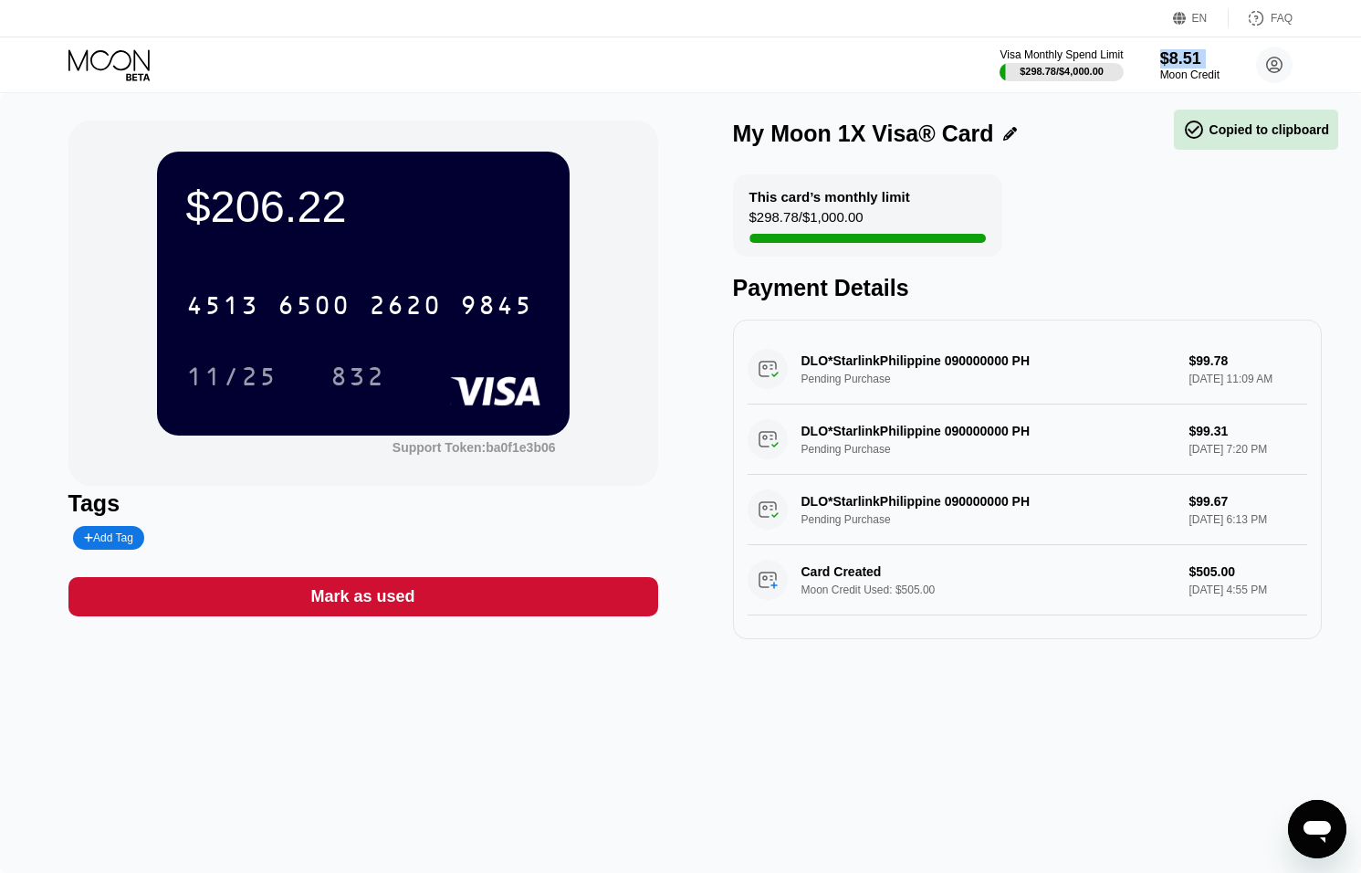
click at [411, 380] on div "832" at bounding box center [372, 376] width 82 height 46
drag, startPoint x: 349, startPoint y: 374, endPoint x: 234, endPoint y: 97, distance: 300.5
click at [349, 374] on div "832" at bounding box center [358, 378] width 55 height 29
click at [109, 47] on div "Visa Monthly Spend Limit $298.78 / $4,000.00 $8.51 Moon Credit [EMAIL_ADDRESS][…" at bounding box center [680, 64] width 1361 height 55
click at [60, 59] on div "Visa Monthly Spend Limit $298.78 / $4,000.00 $8.51 Moon Credit [EMAIL_ADDRESS][…" at bounding box center [680, 64] width 1361 height 55
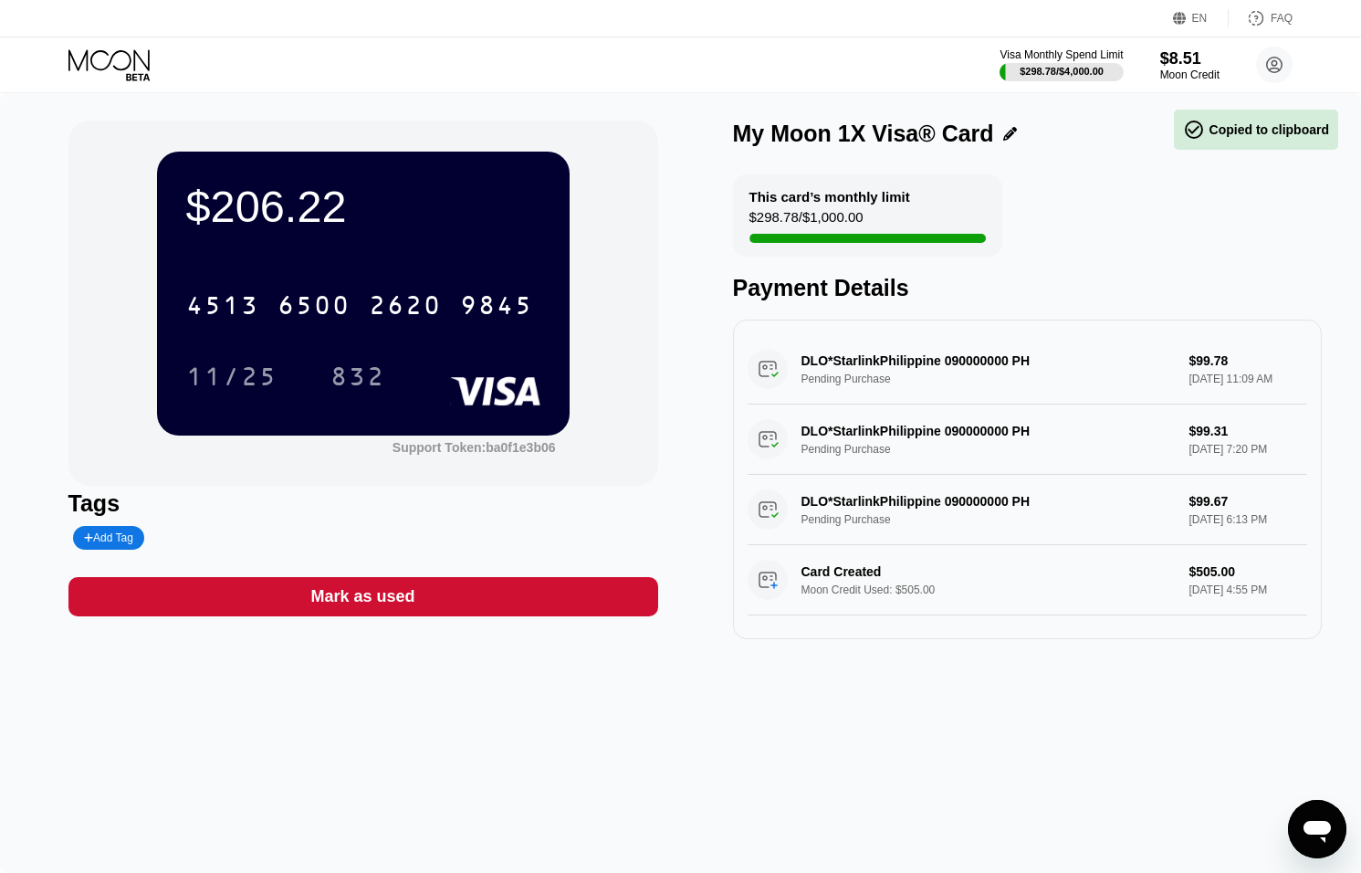
click at [104, 67] on icon at bounding box center [108, 59] width 81 height 21
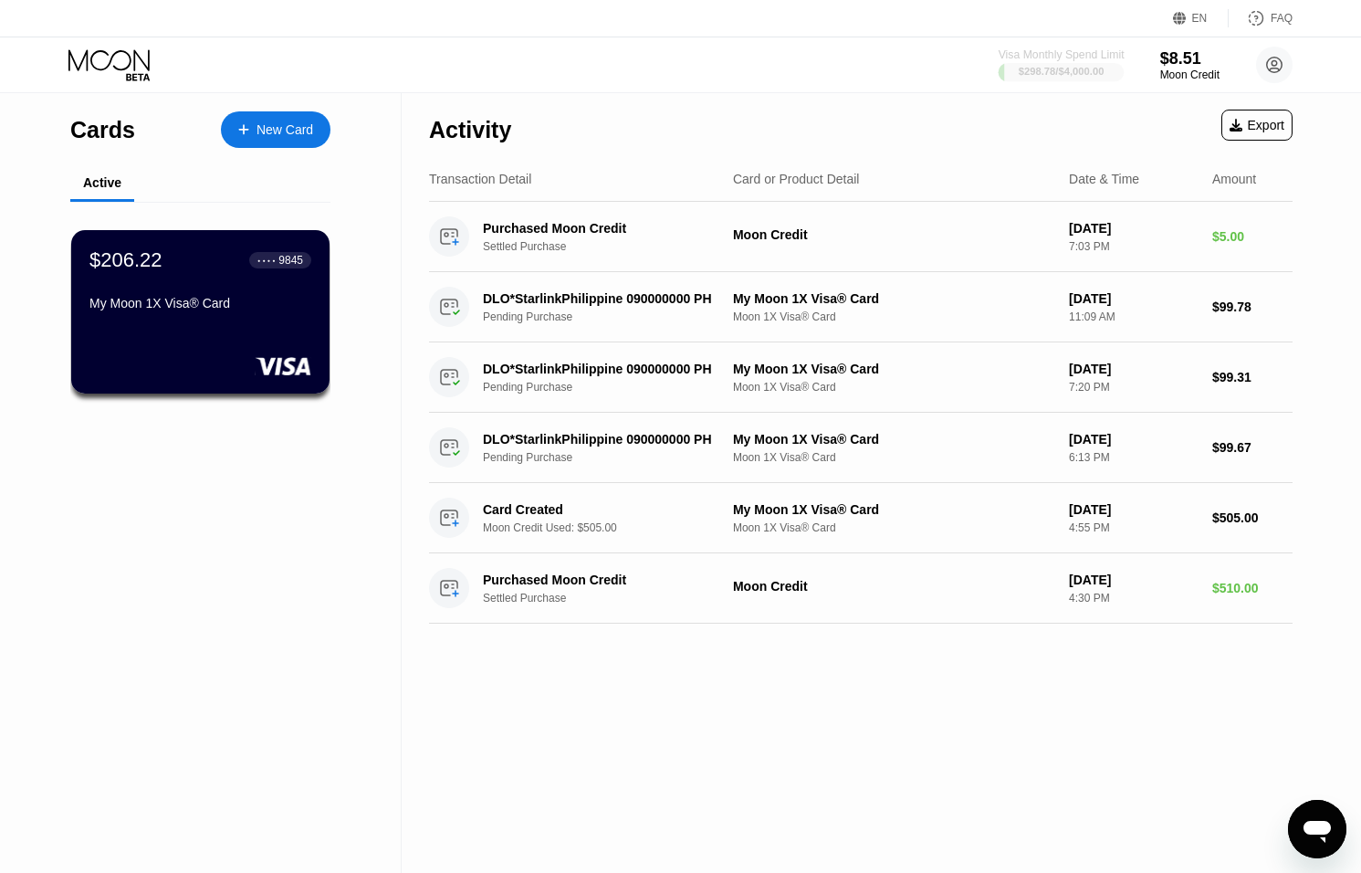
click at [1077, 57] on div "Visa Monthly Spend Limit" at bounding box center [1062, 54] width 126 height 13
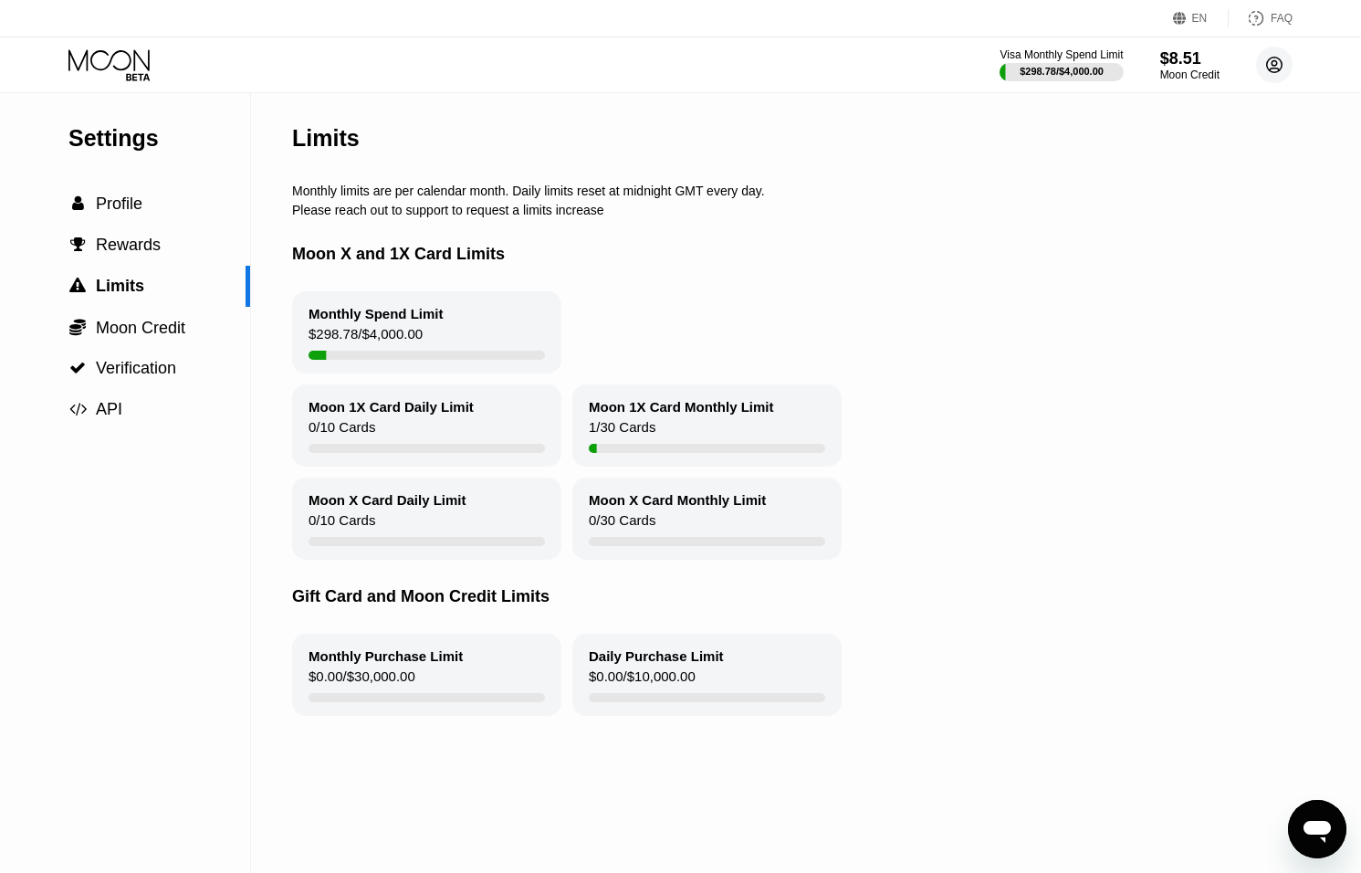
click at [1270, 66] on circle at bounding box center [1274, 65] width 37 height 37
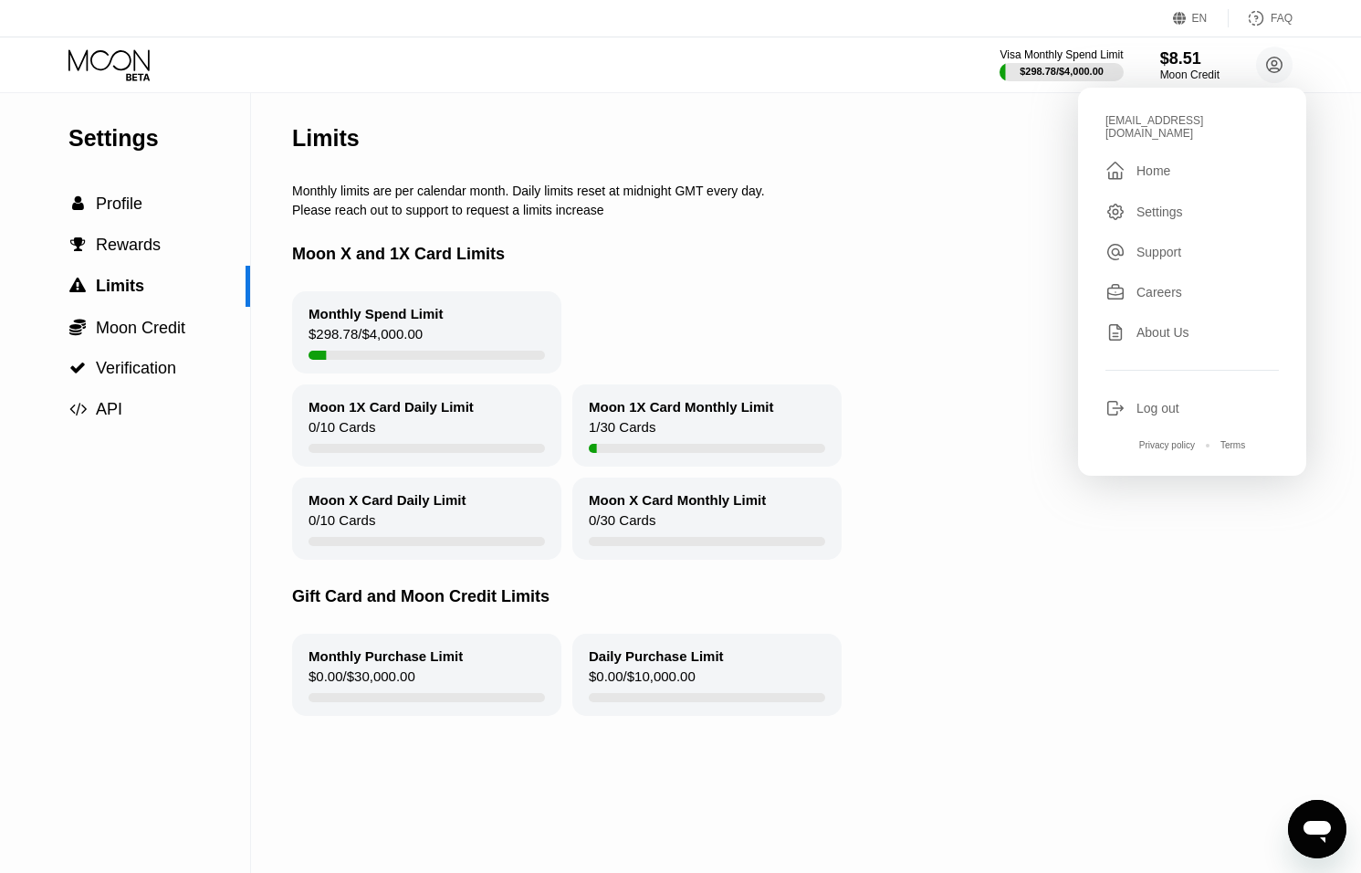
click at [1132, 398] on div "Log out" at bounding box center [1192, 408] width 173 height 20
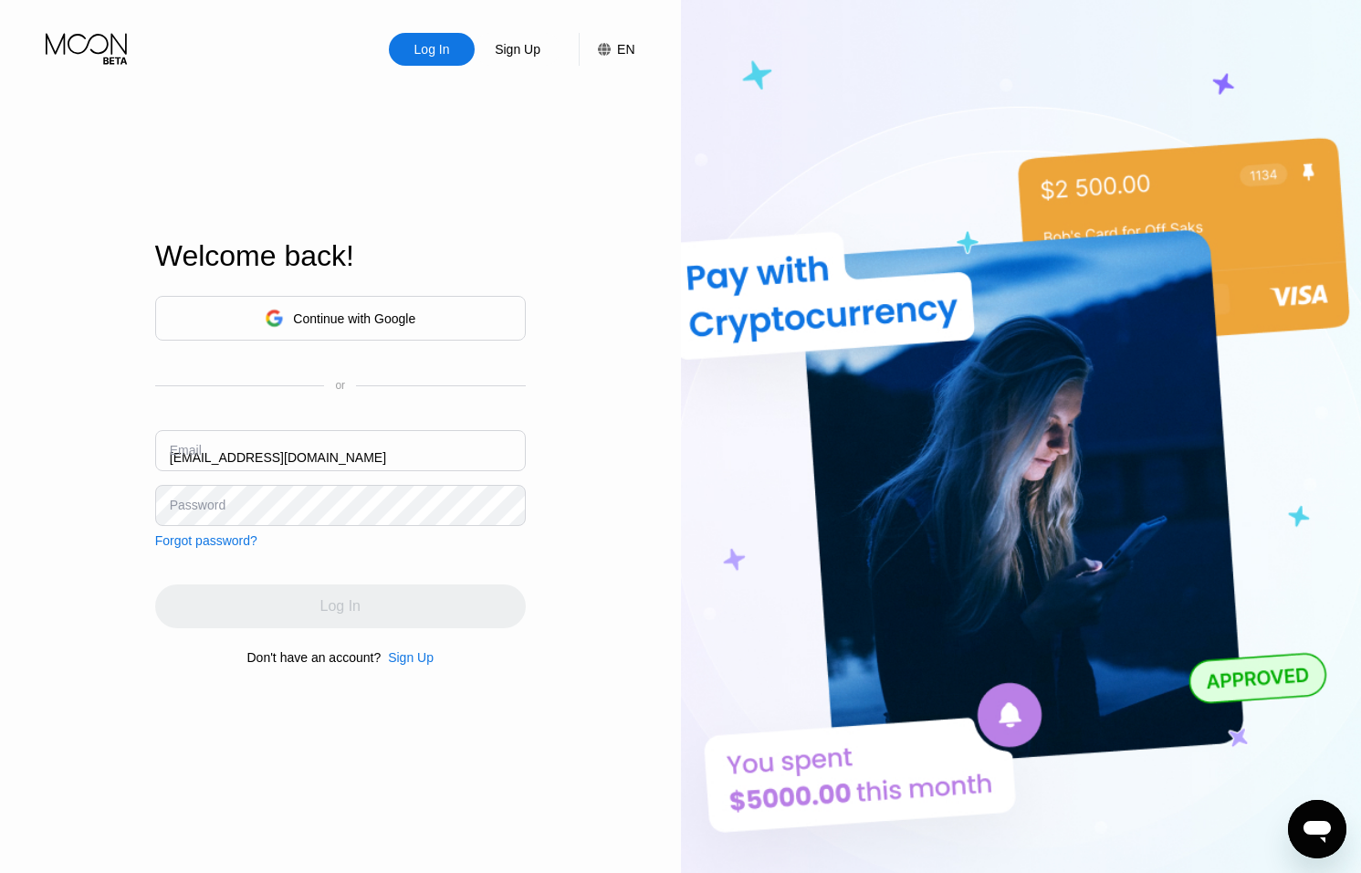
click at [186, 452] on div "Email [EMAIL_ADDRESS][DOMAIN_NAME]" at bounding box center [340, 457] width 371 height 55
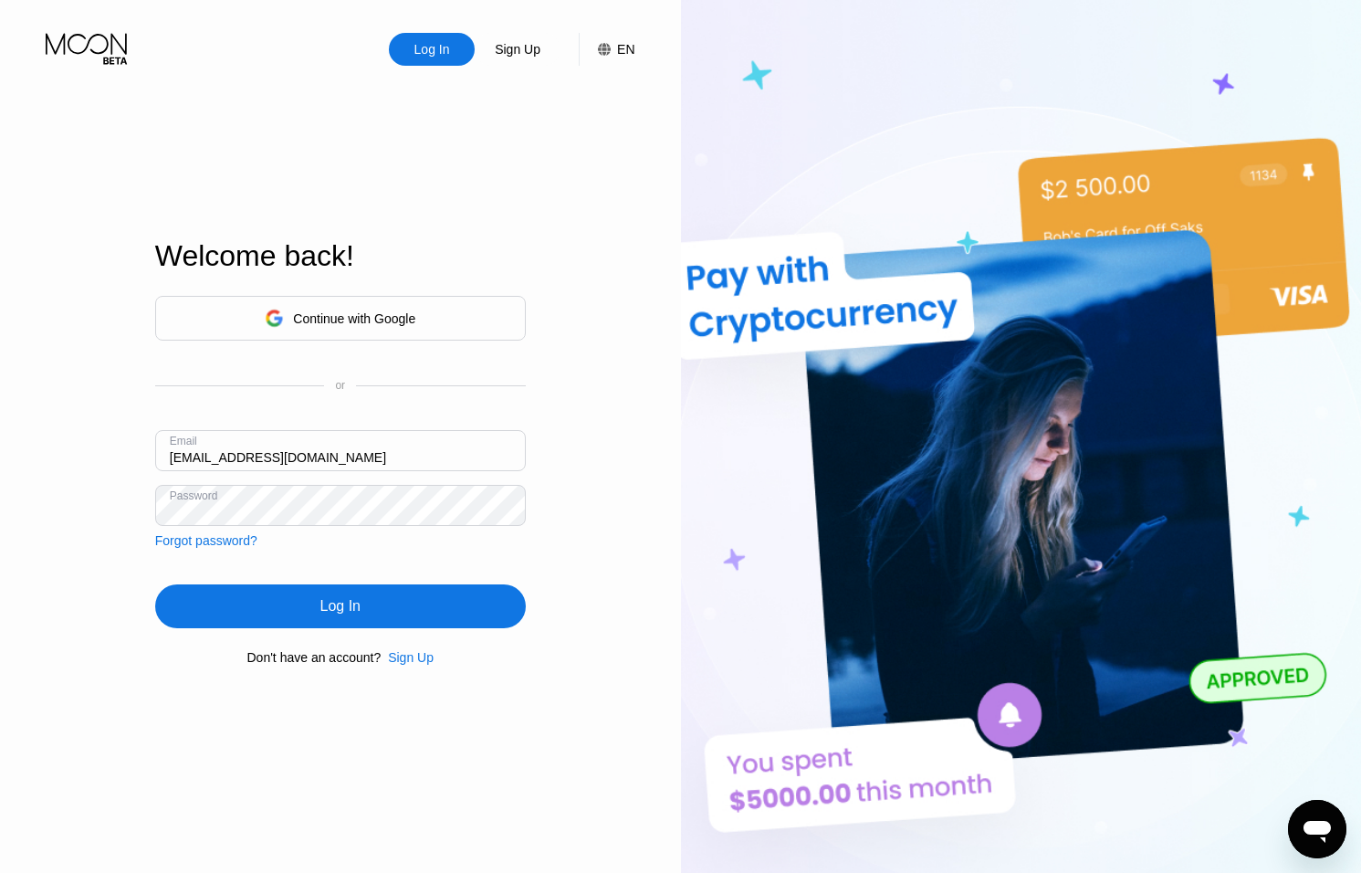
click at [187, 457] on input "[EMAIL_ADDRESS][DOMAIN_NAME]" at bounding box center [340, 450] width 371 height 41
click at [609, 478] on div "Log In Sign Up EN Language Select an item Save Welcome back! Continue with Goog…" at bounding box center [340, 480] width 681 height 961
click at [187, 455] on input "[EMAIL_ADDRESS][DOMAIN_NAME]" at bounding box center [340, 450] width 371 height 41
click at [187, 457] on input "[EMAIL_ADDRESS][DOMAIN_NAME]" at bounding box center [340, 450] width 371 height 41
type input "sep@dithailand.com"
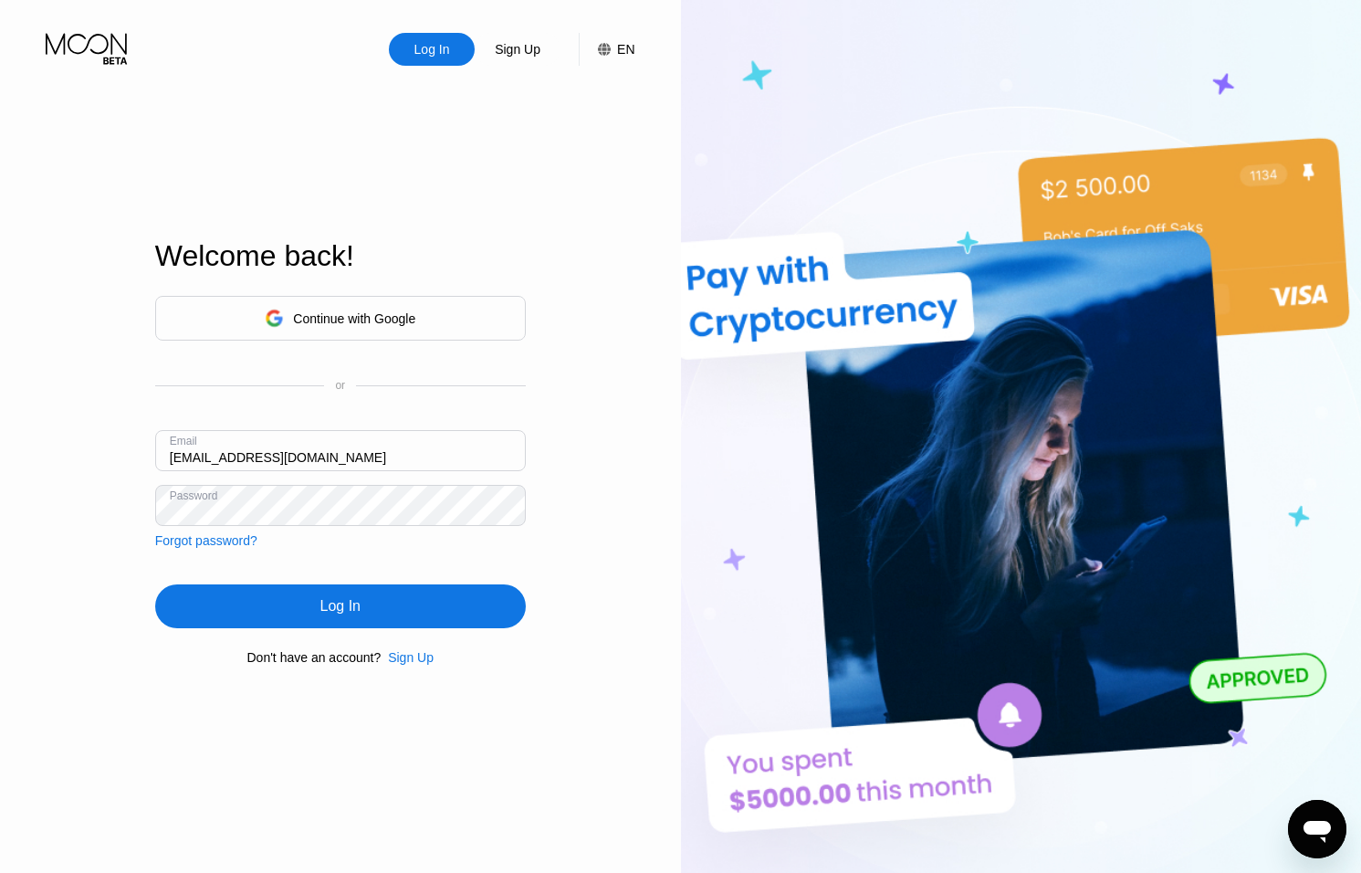
click at [356, 606] on div "Log In" at bounding box center [340, 606] width 40 height 18
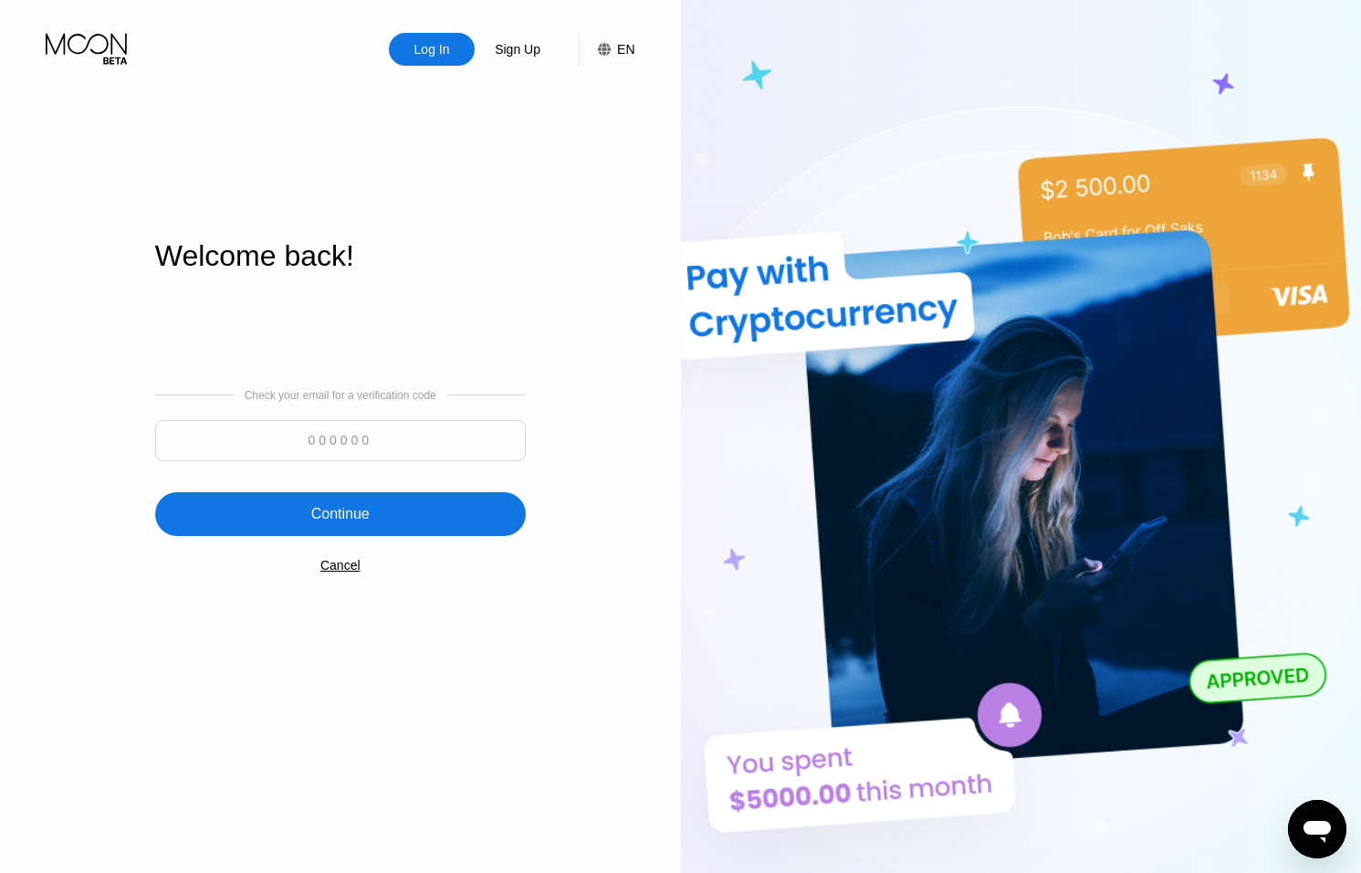
click at [376, 442] on input at bounding box center [340, 440] width 371 height 41
type input "917077"
click at [398, 507] on div "Continue" at bounding box center [340, 514] width 371 height 44
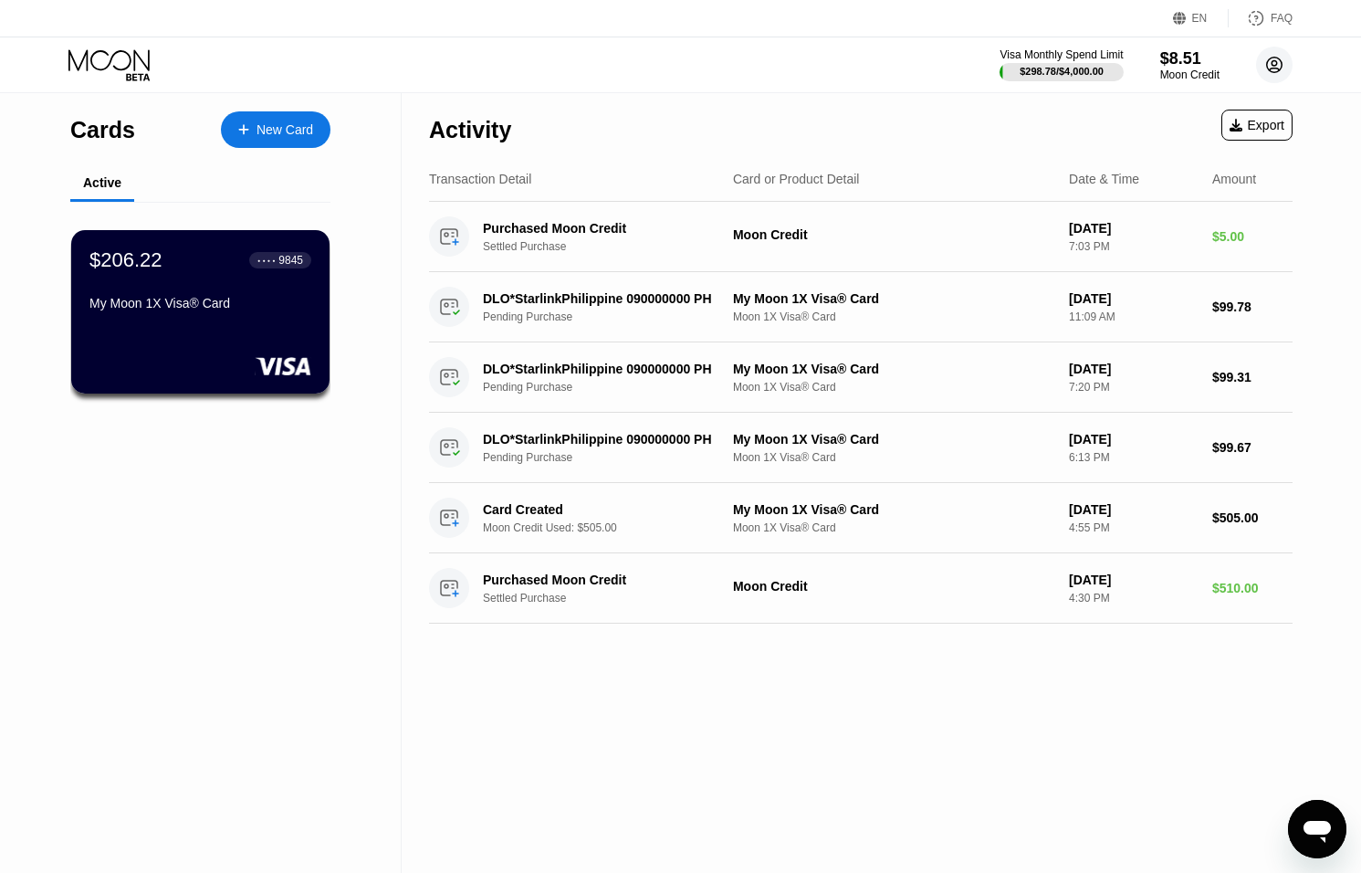
click at [1269, 63] on circle at bounding box center [1274, 65] width 37 height 37
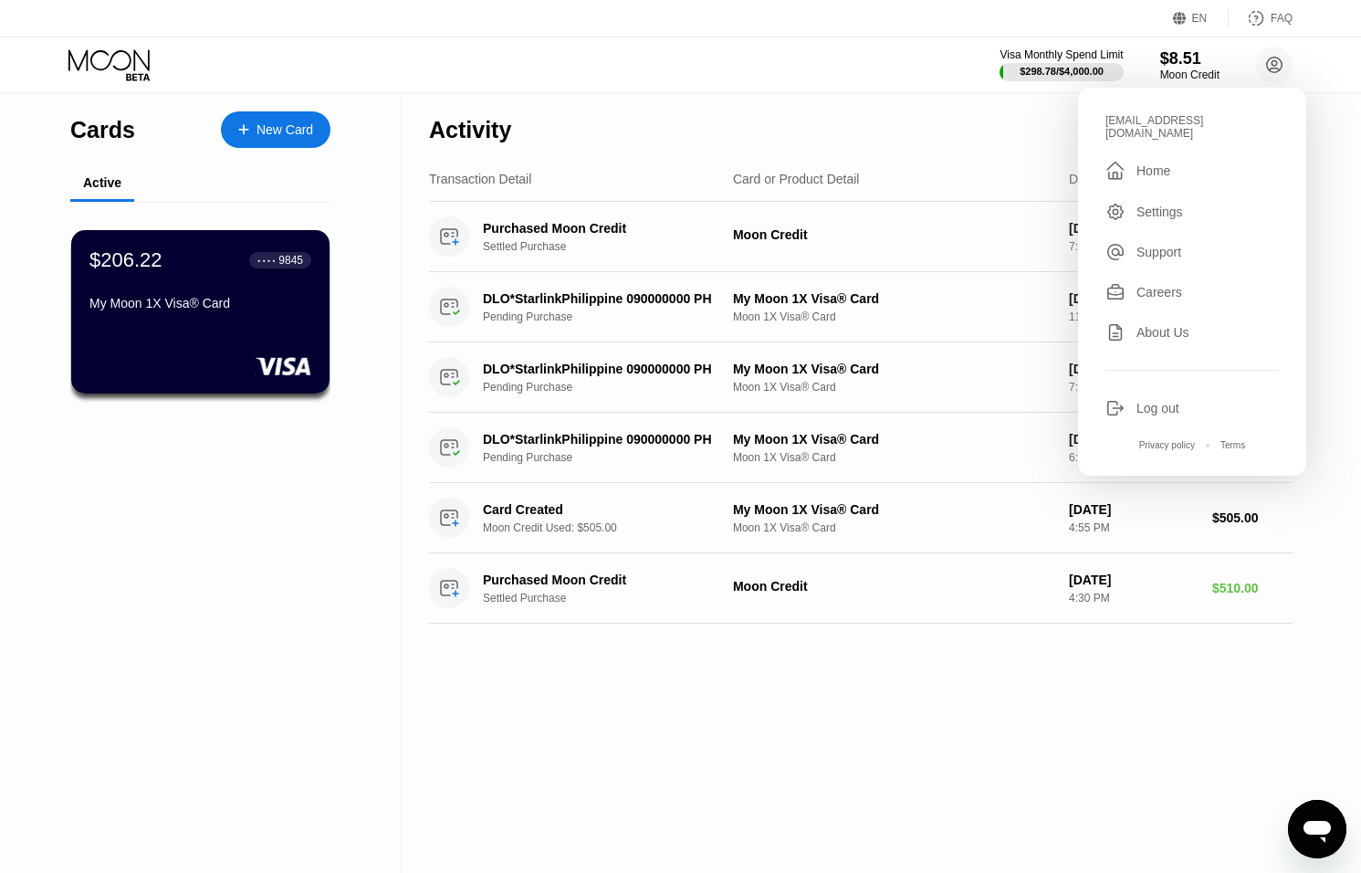
click at [1038, 135] on div "Activity Export" at bounding box center [861, 125] width 864 height 64
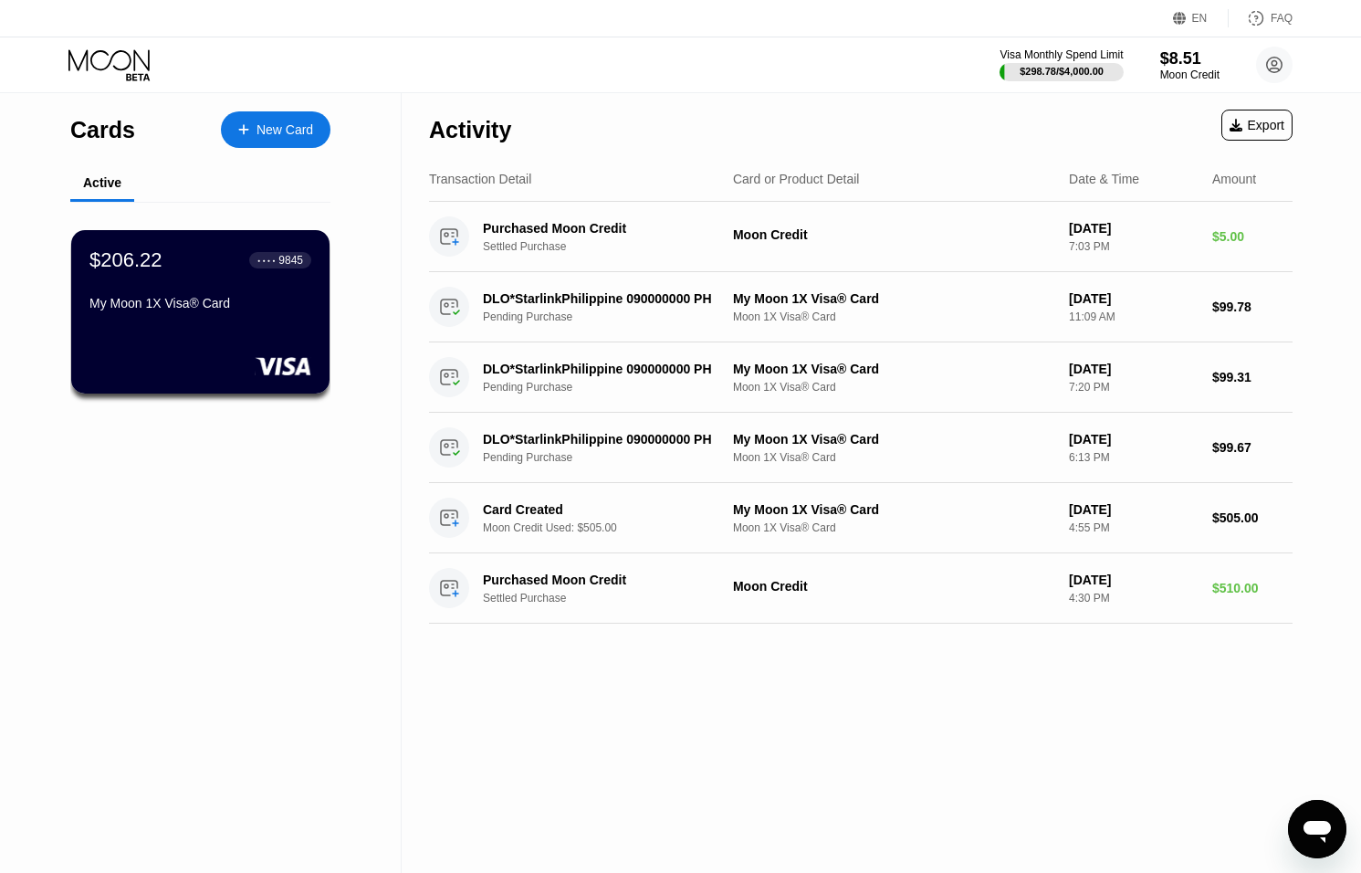
click at [1313, 815] on icon "Open messaging window" at bounding box center [1317, 829] width 33 height 33
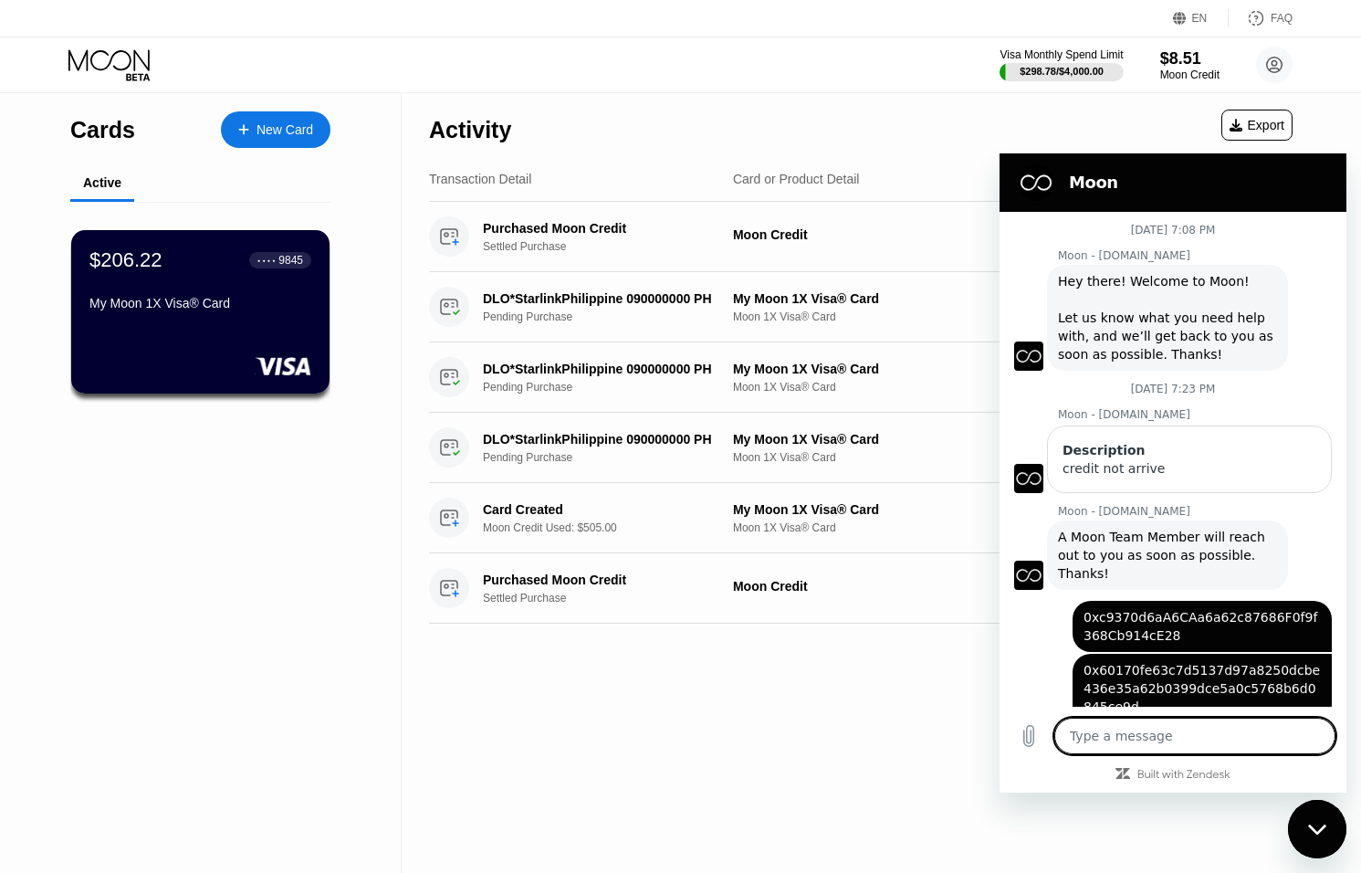
scroll to position [193, 0]
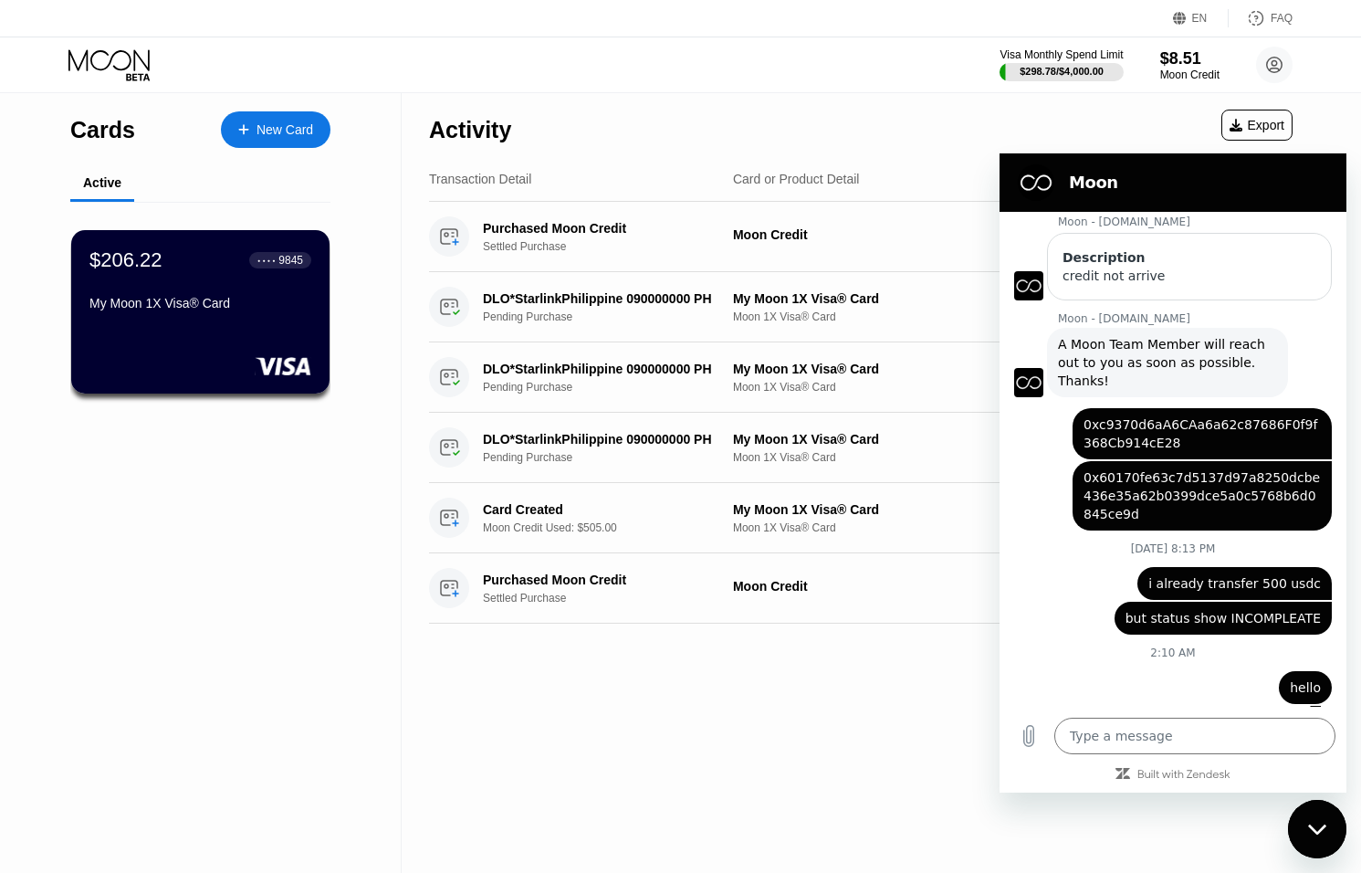
click at [1317, 831] on icon "Close messaging window" at bounding box center [1316, 829] width 18 height 10
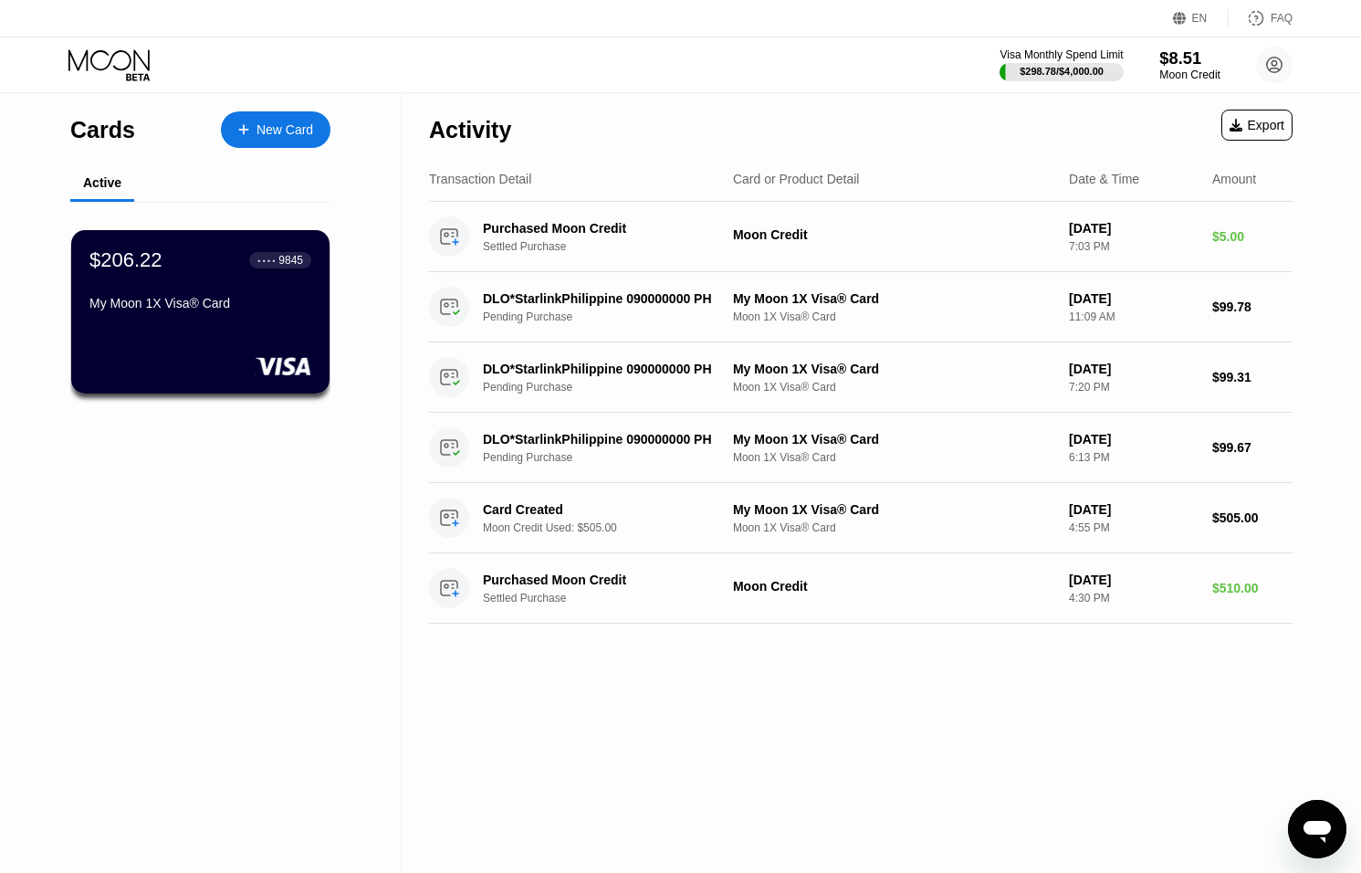
click at [1174, 68] on div "Moon Credit" at bounding box center [1190, 74] width 61 height 13
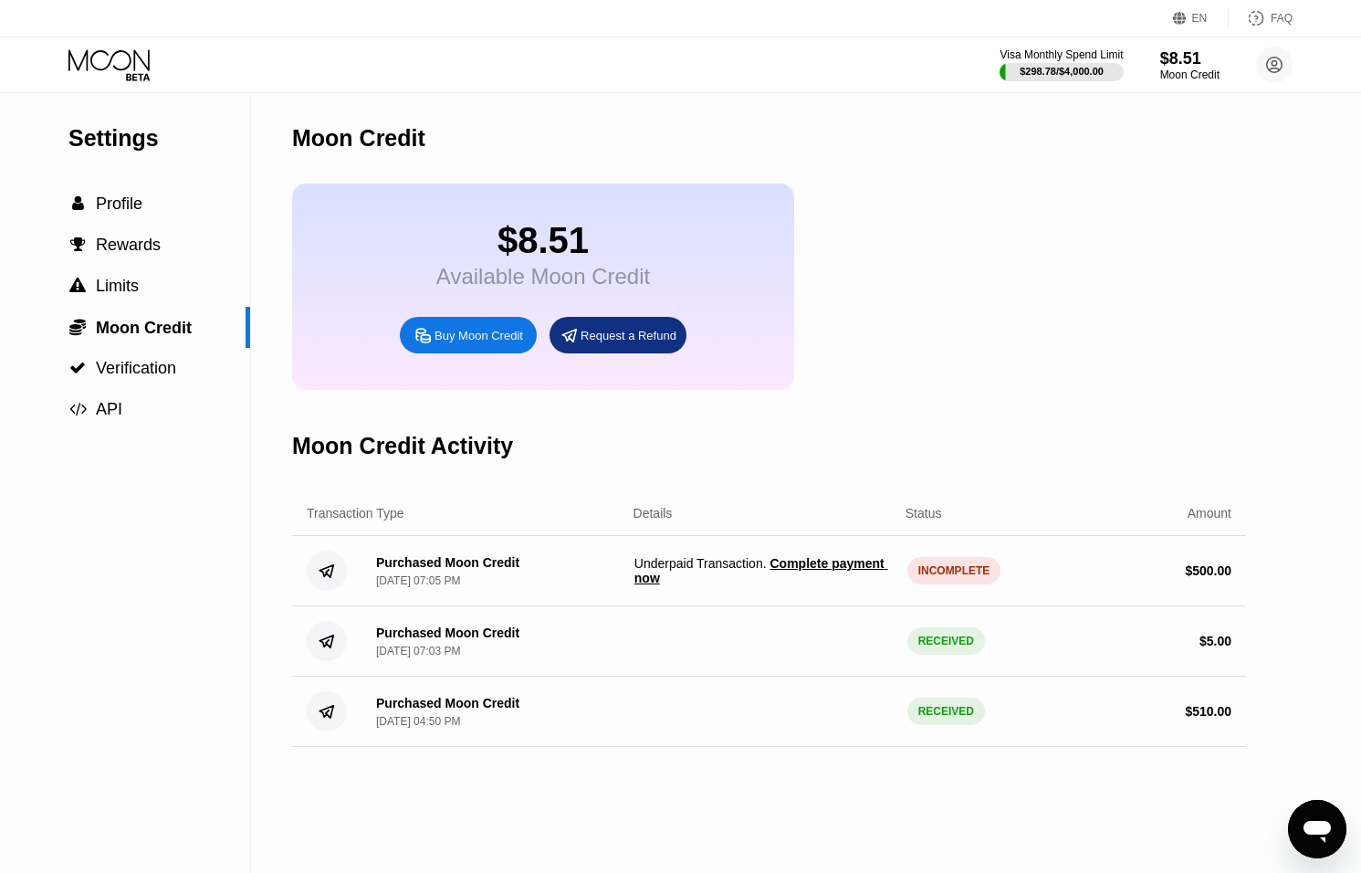
click at [814, 568] on span "Complete payment now" at bounding box center [762, 570] width 254 height 29
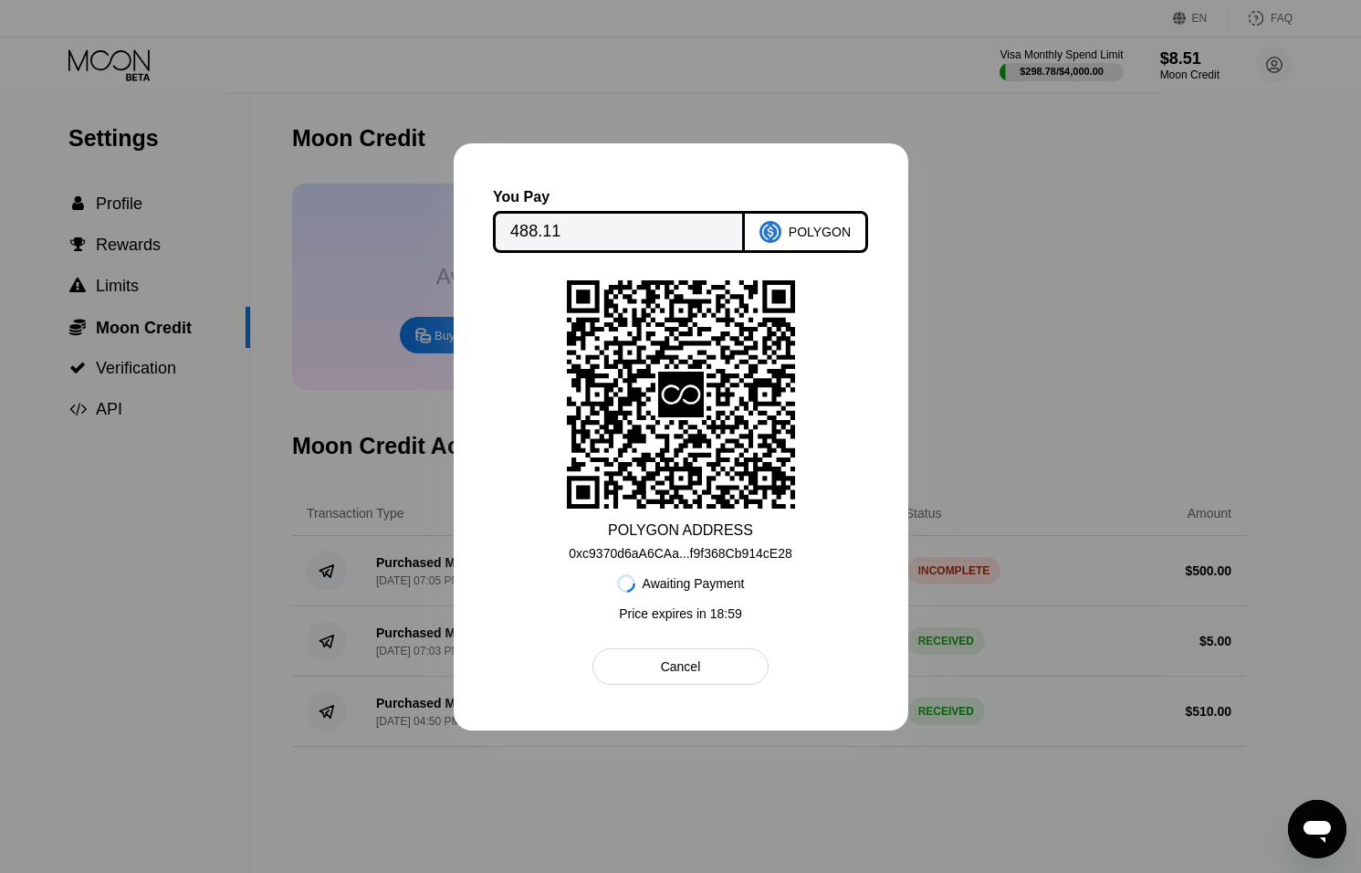
click at [721, 675] on div "Cancel" at bounding box center [681, 666] width 176 height 37
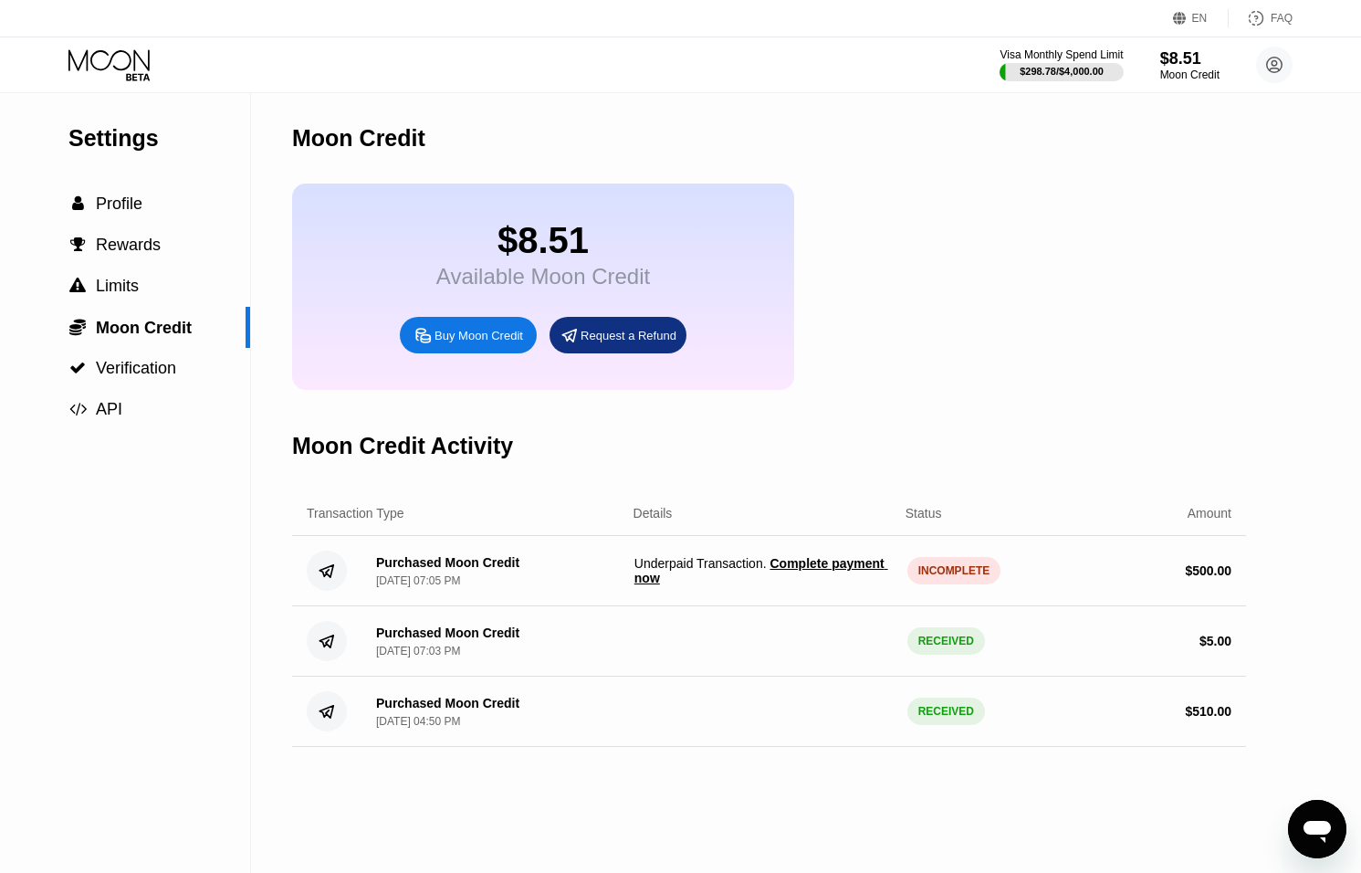
click at [816, 565] on span "Complete payment now" at bounding box center [762, 570] width 254 height 29
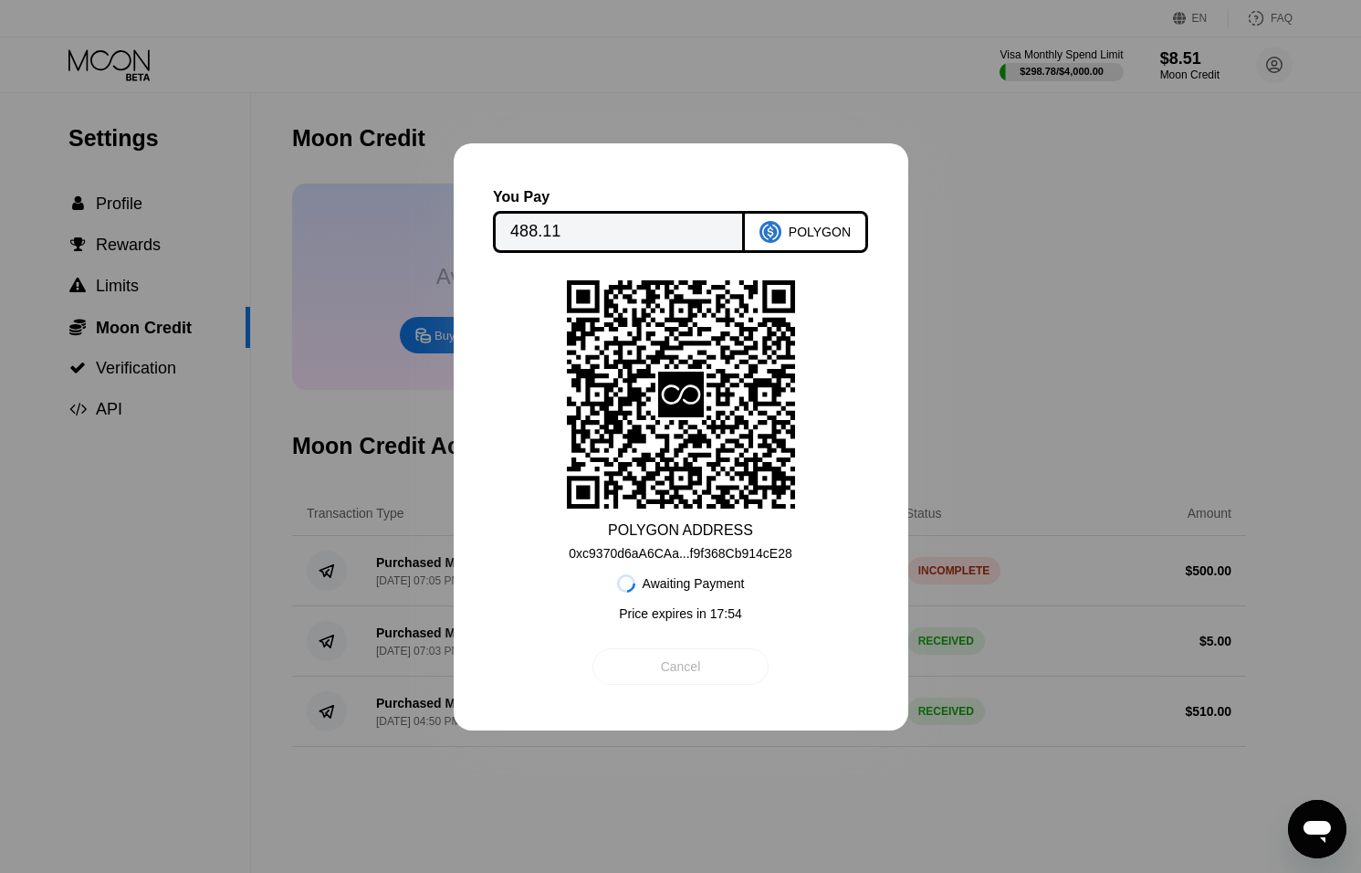
click at [619, 655] on div "Cancel" at bounding box center [681, 666] width 176 height 37
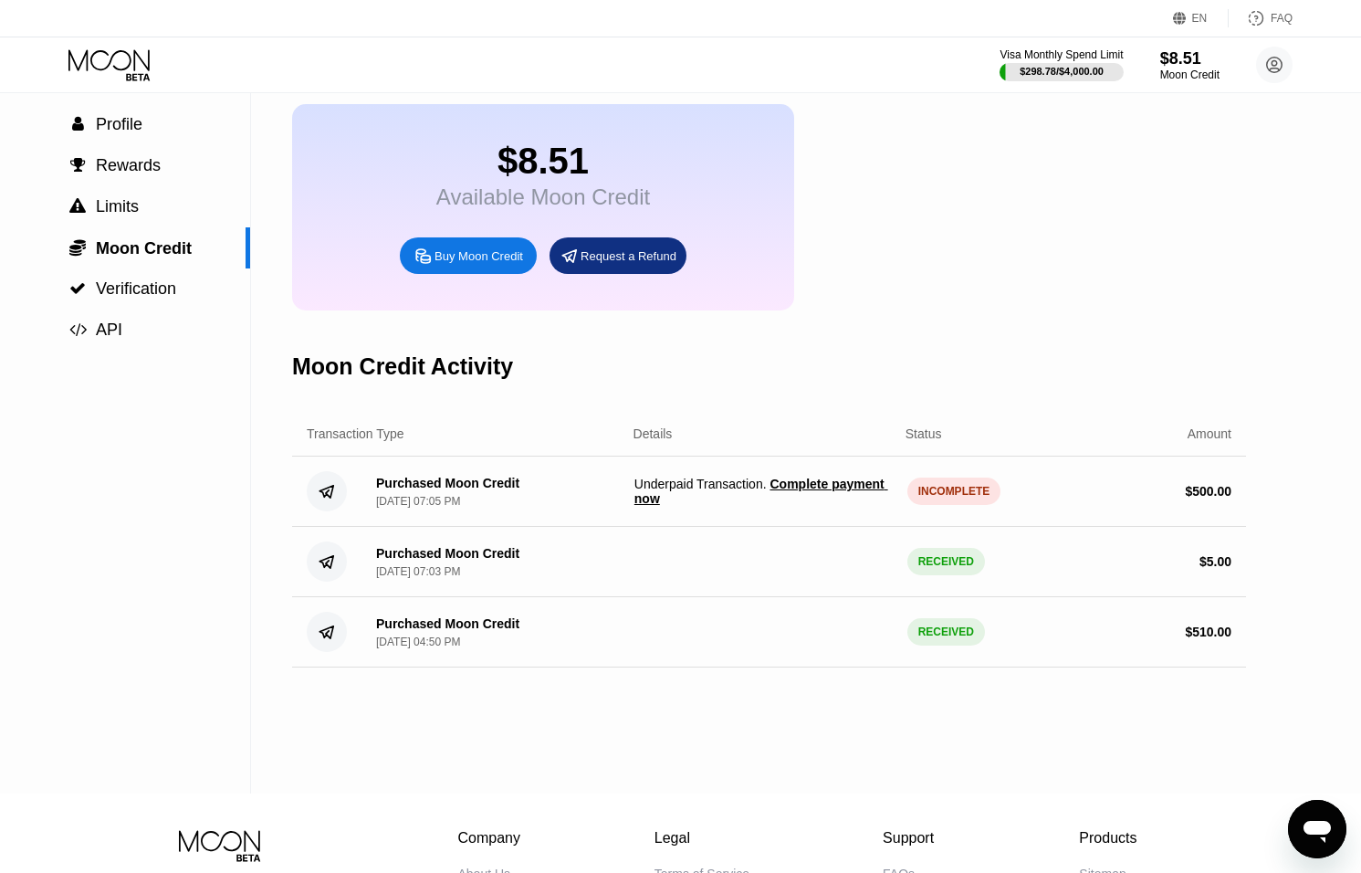
scroll to position [80, 0]
click at [823, 489] on span "Complete payment now" at bounding box center [762, 490] width 254 height 29
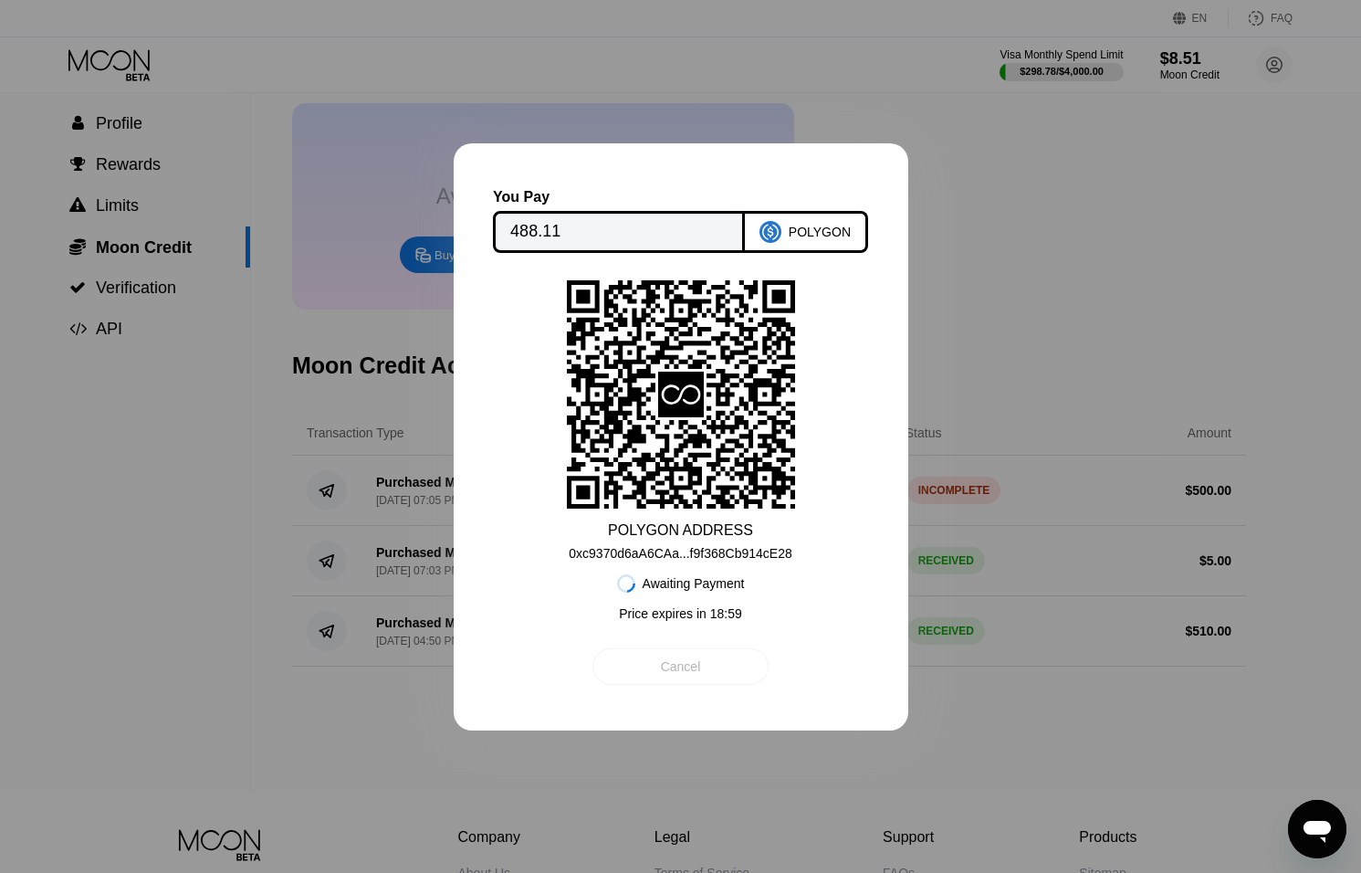
click at [708, 656] on div "Cancel" at bounding box center [681, 666] width 176 height 37
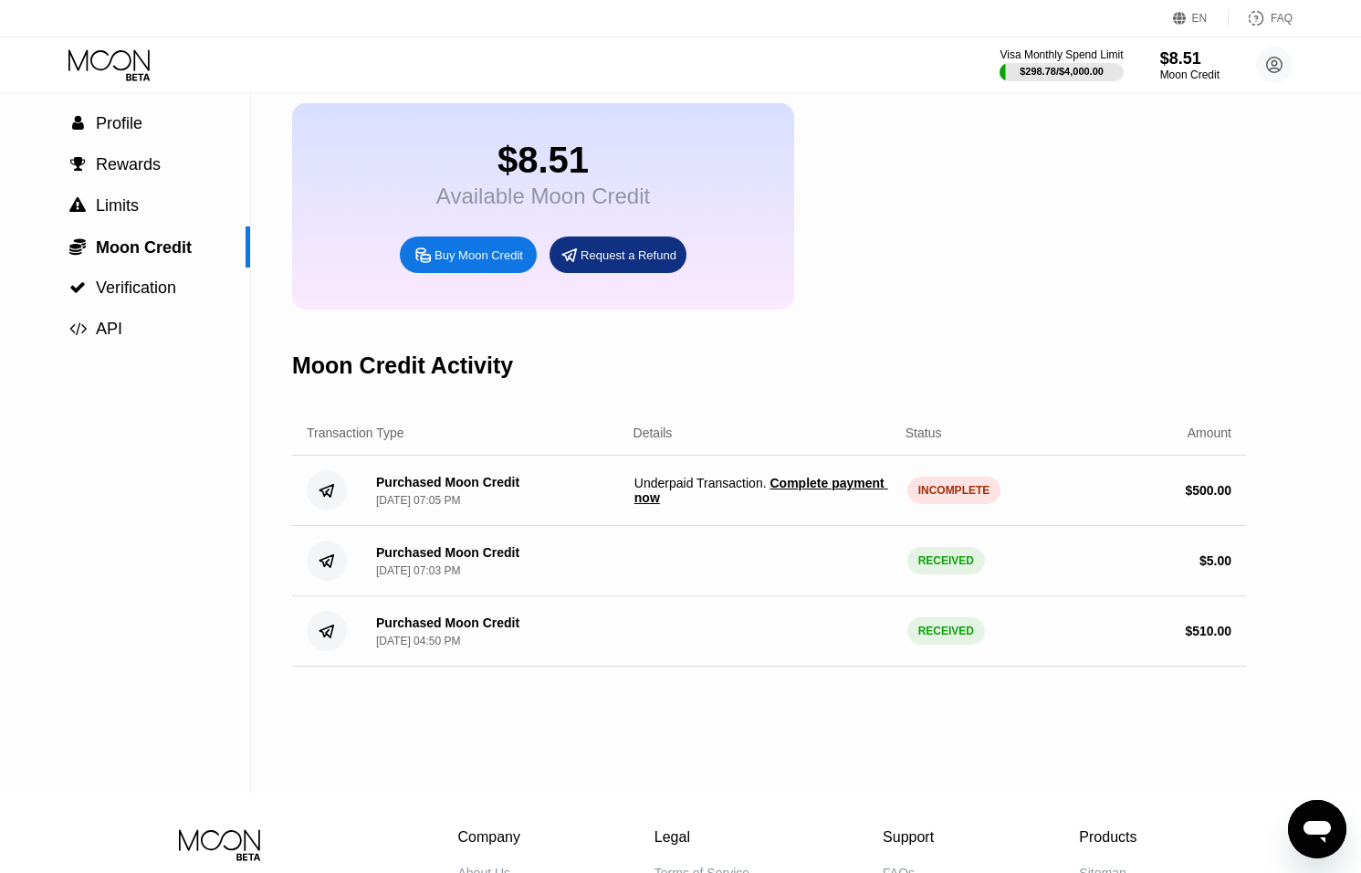
click at [1338, 820] on div "Open messaging window" at bounding box center [1317, 829] width 55 height 55
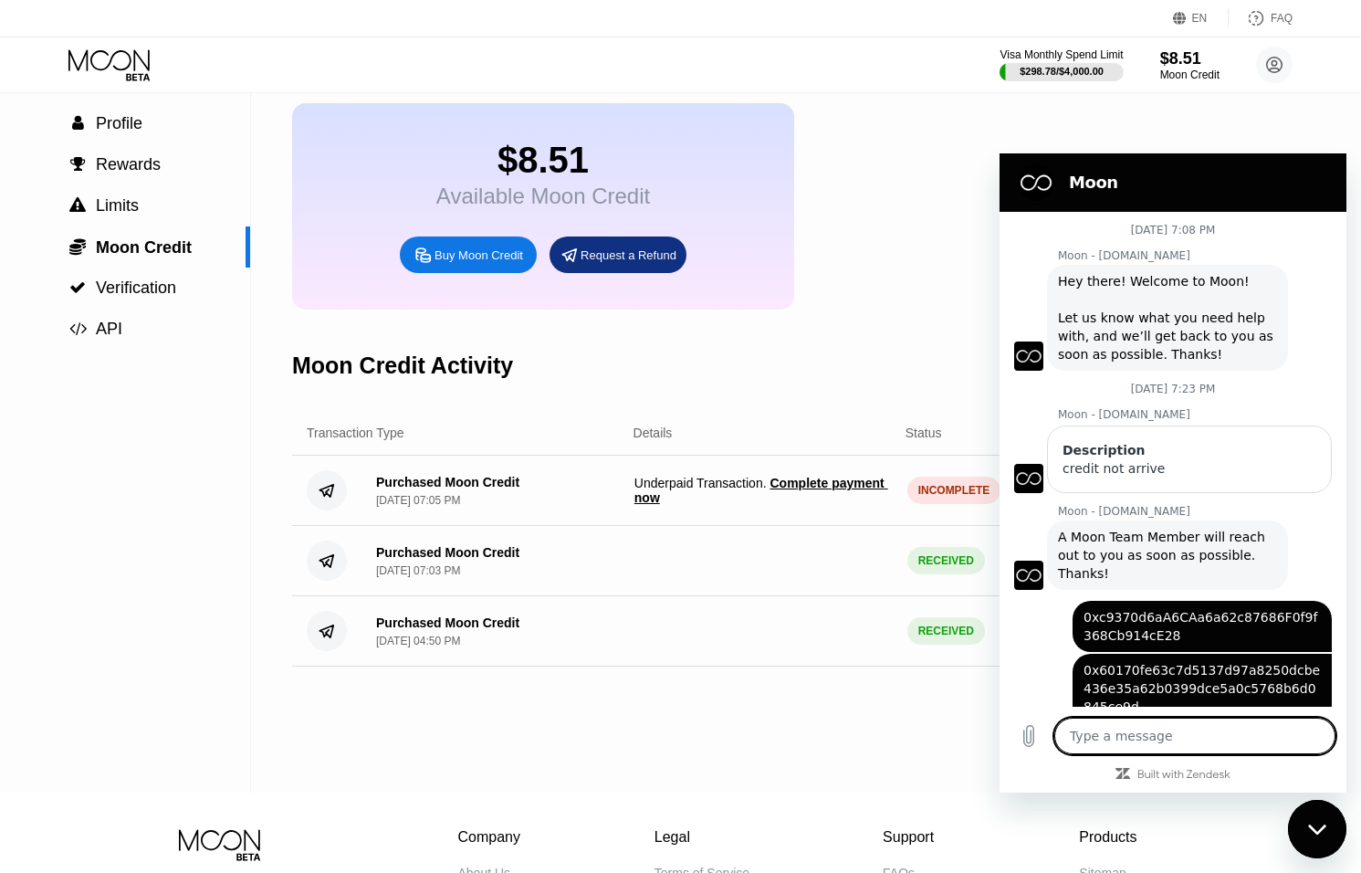
scroll to position [193, 0]
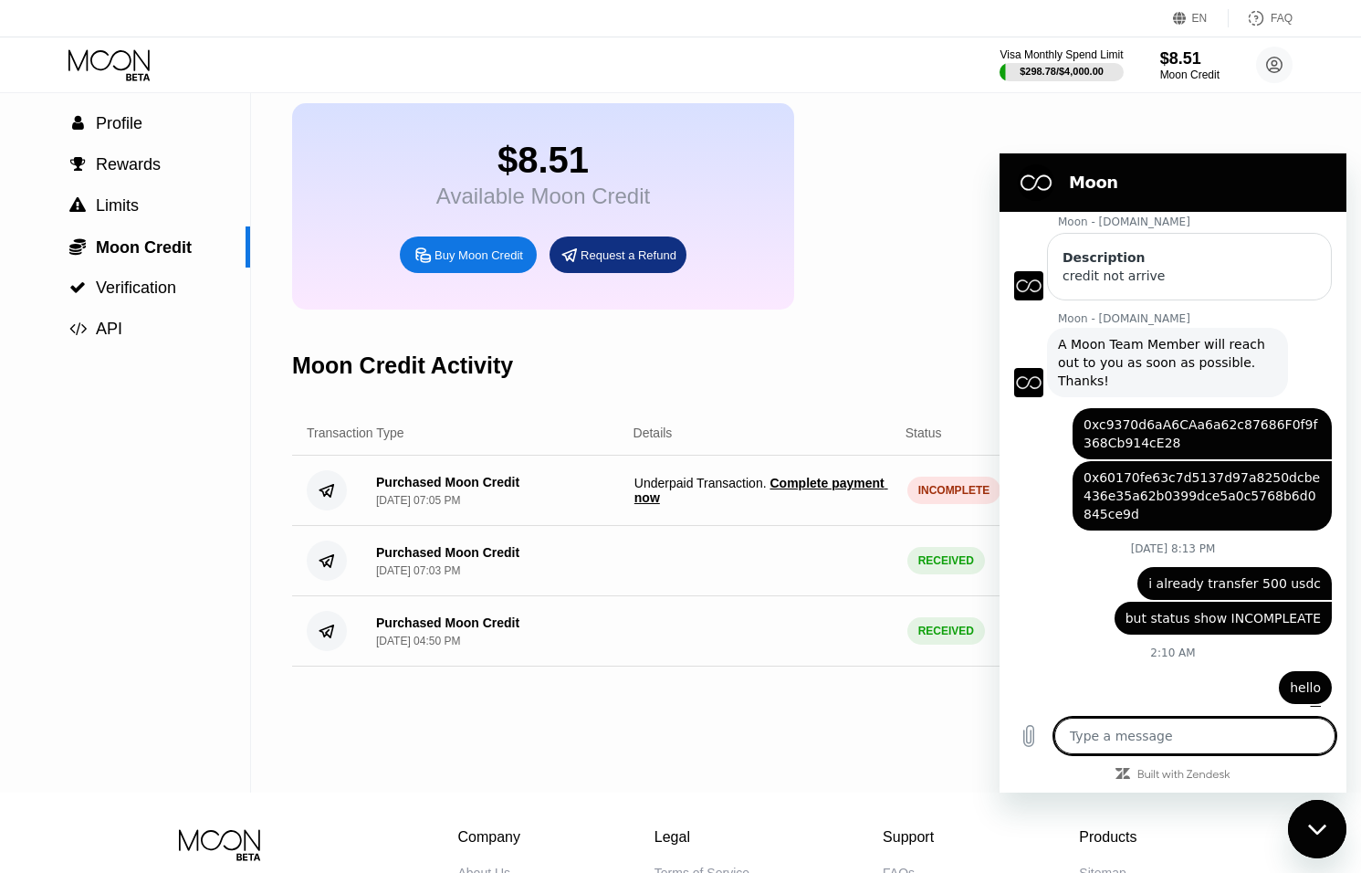
click at [1308, 824] on icon "Close messaging window" at bounding box center [1317, 830] width 19 height 12
type textarea "x"
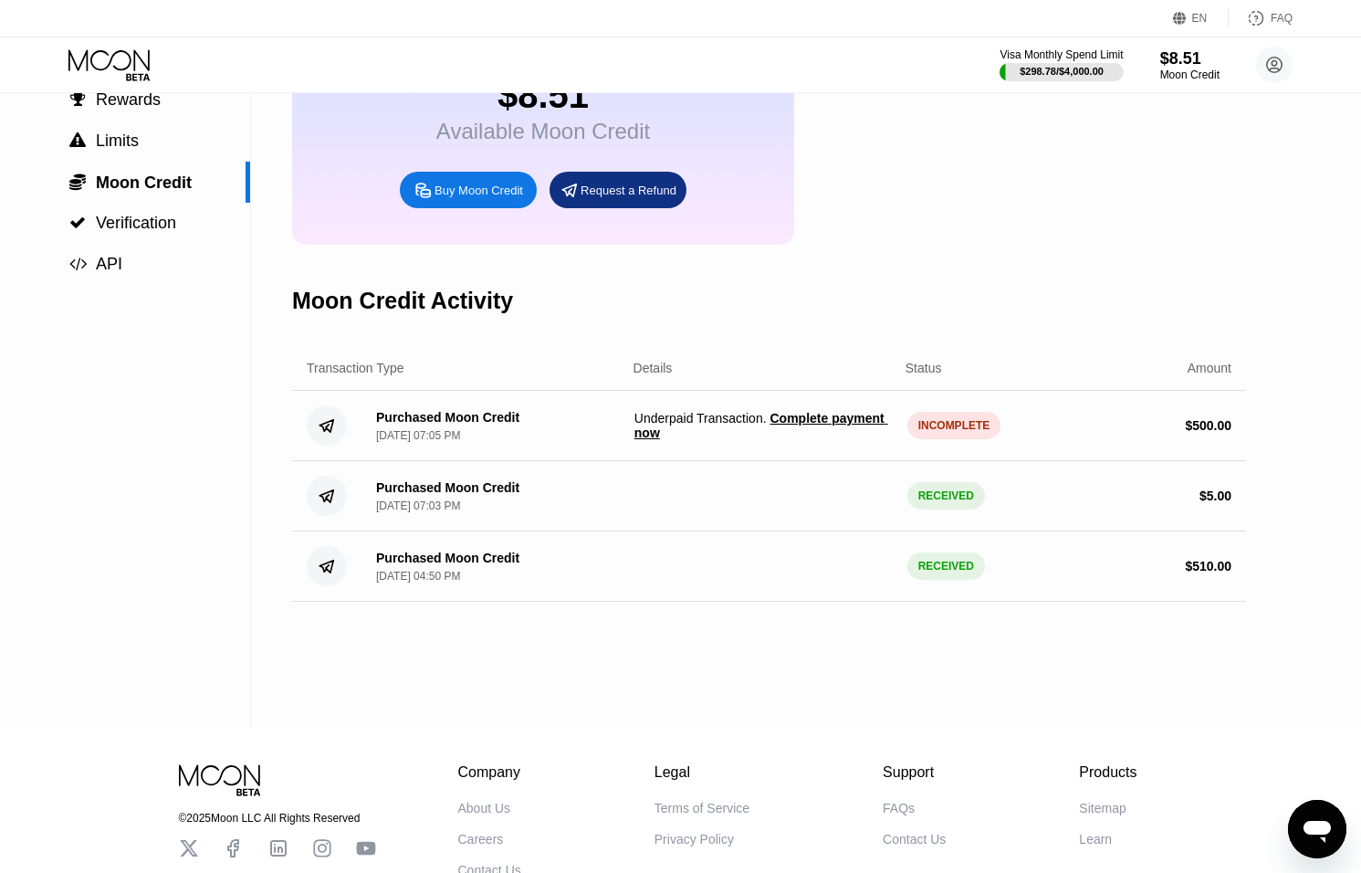
scroll to position [128, 0]
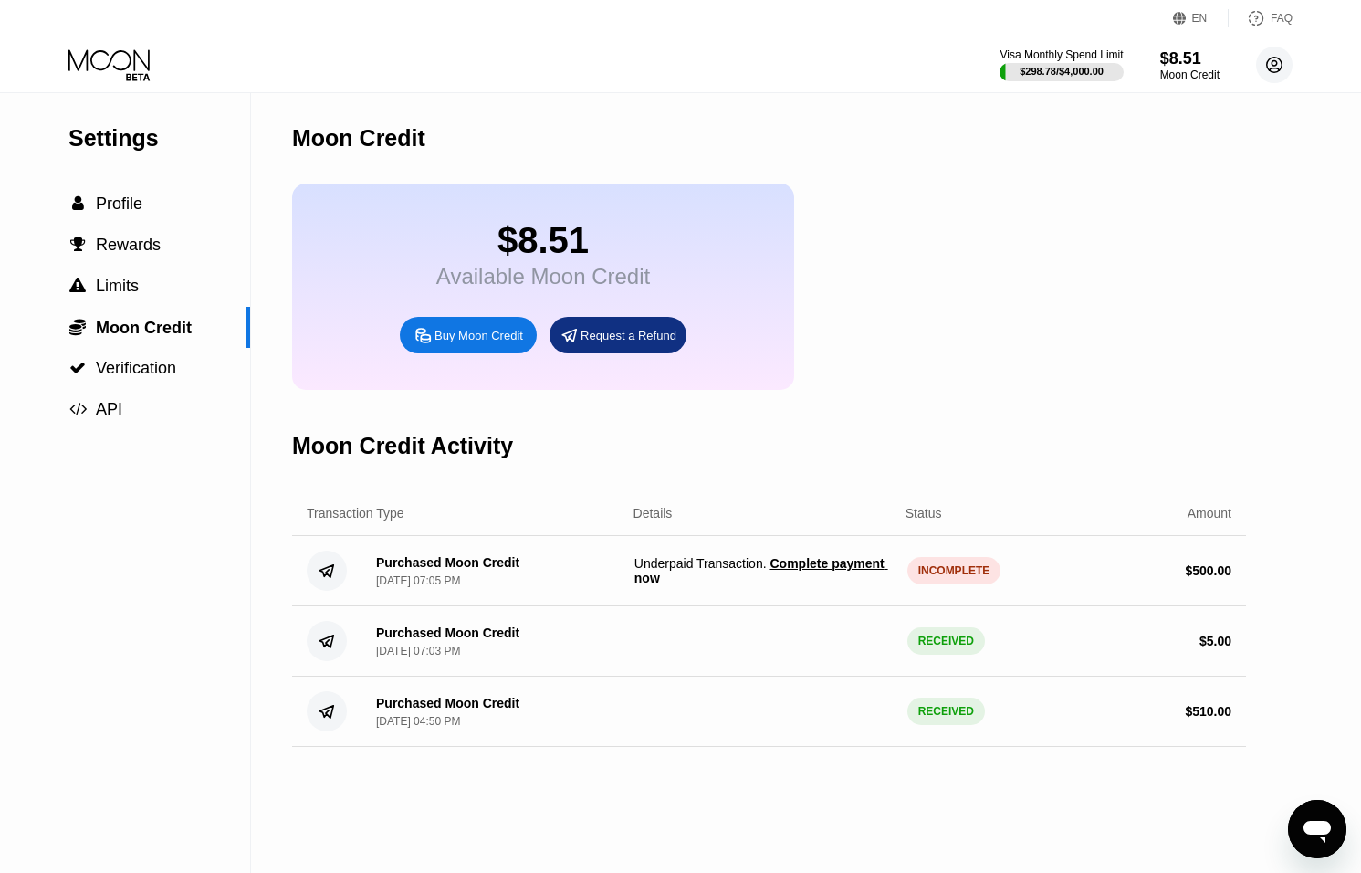
click at [1268, 49] on circle at bounding box center [1274, 65] width 37 height 37
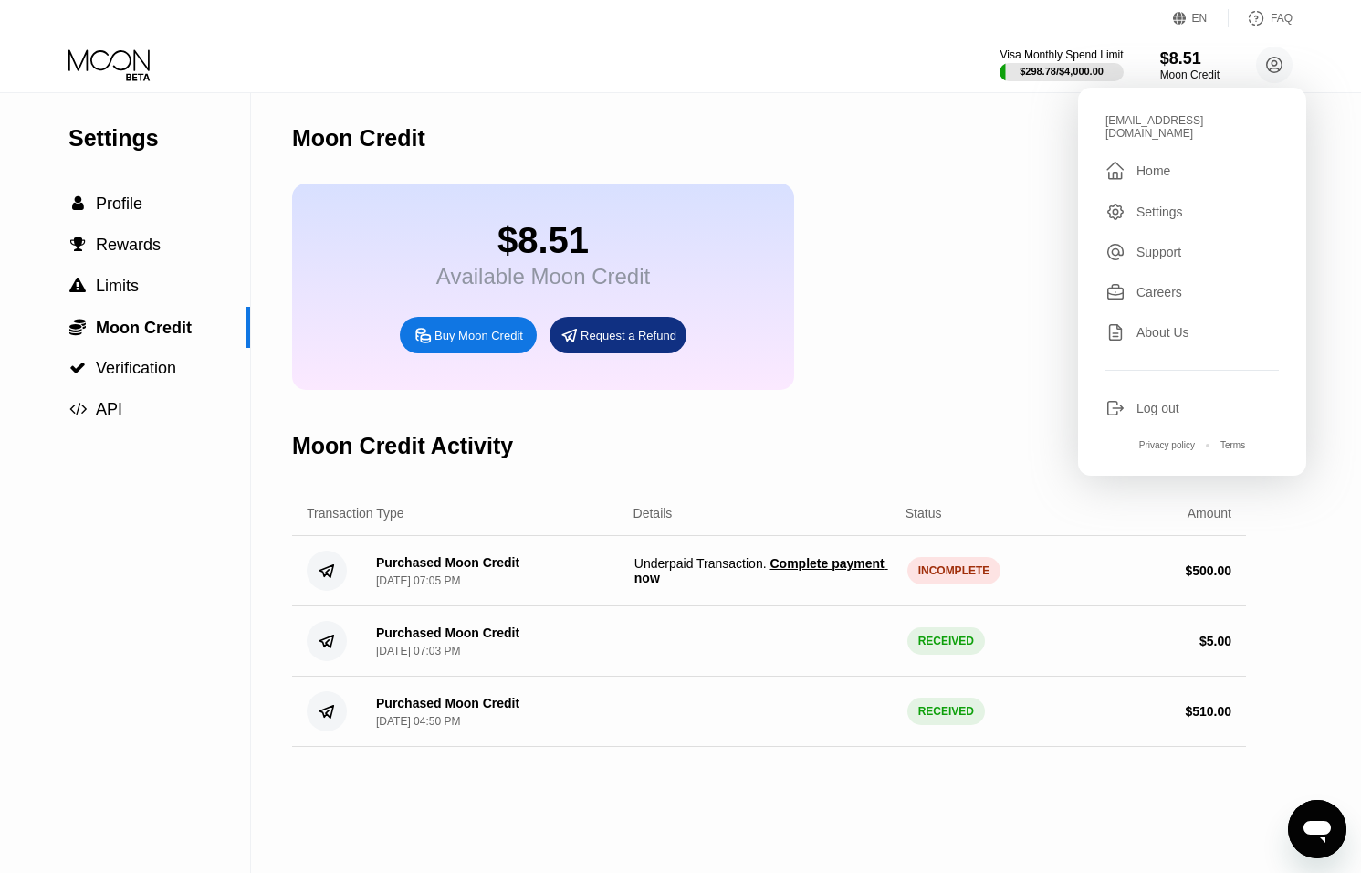
click at [1133, 398] on div "Log out" at bounding box center [1192, 408] width 173 height 20
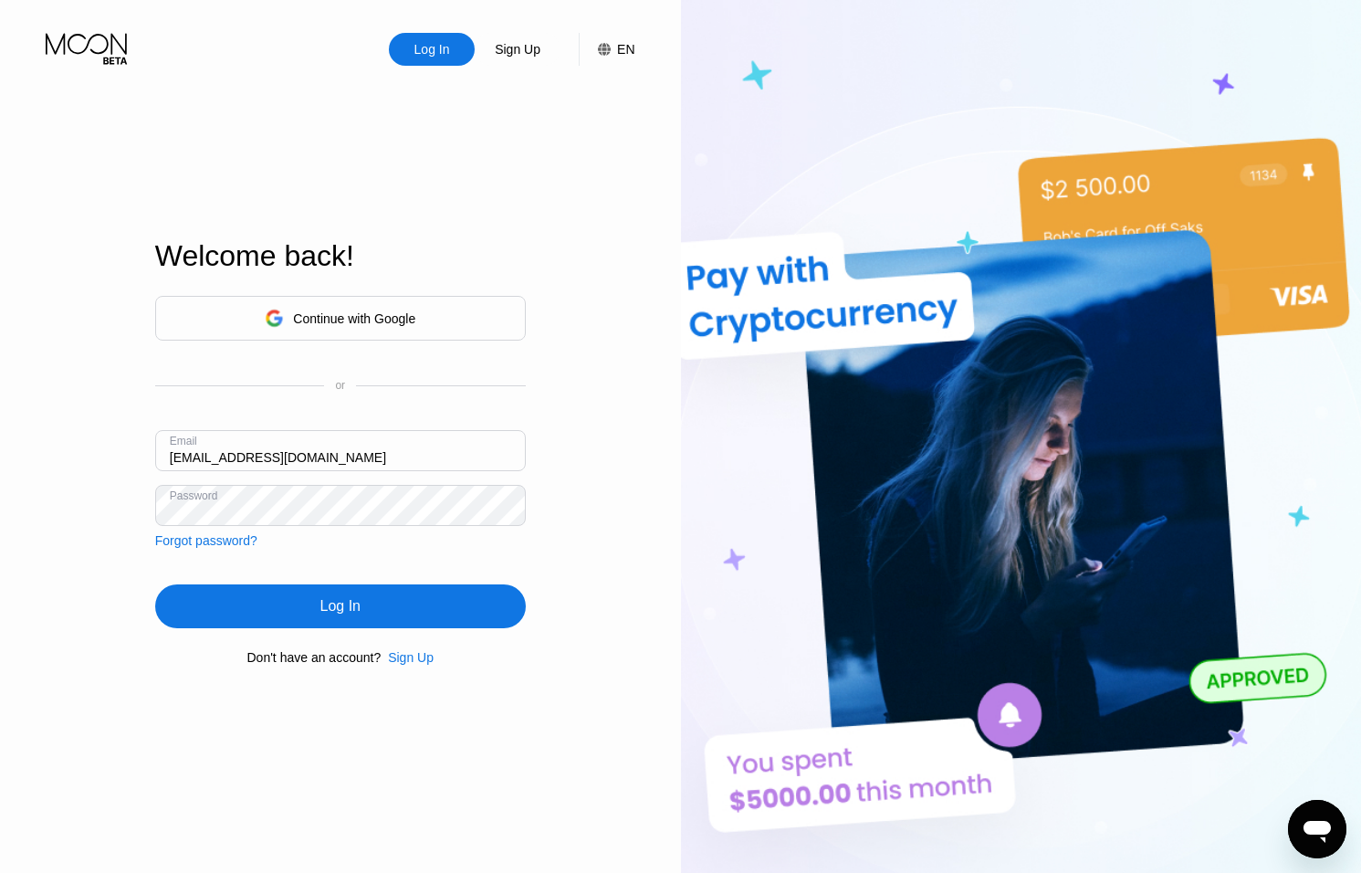
click at [184, 453] on div "Email [EMAIL_ADDRESS][DOMAIN_NAME]" at bounding box center [340, 457] width 371 height 55
drag, startPoint x: 190, startPoint y: 458, endPoint x: 219, endPoint y: 463, distance: 29.6
click at [190, 458] on input "[EMAIL_ADDRESS][DOMAIN_NAME]" at bounding box center [340, 450] width 371 height 41
type input "[EMAIL_ADDRESS][DOMAIN_NAME]"
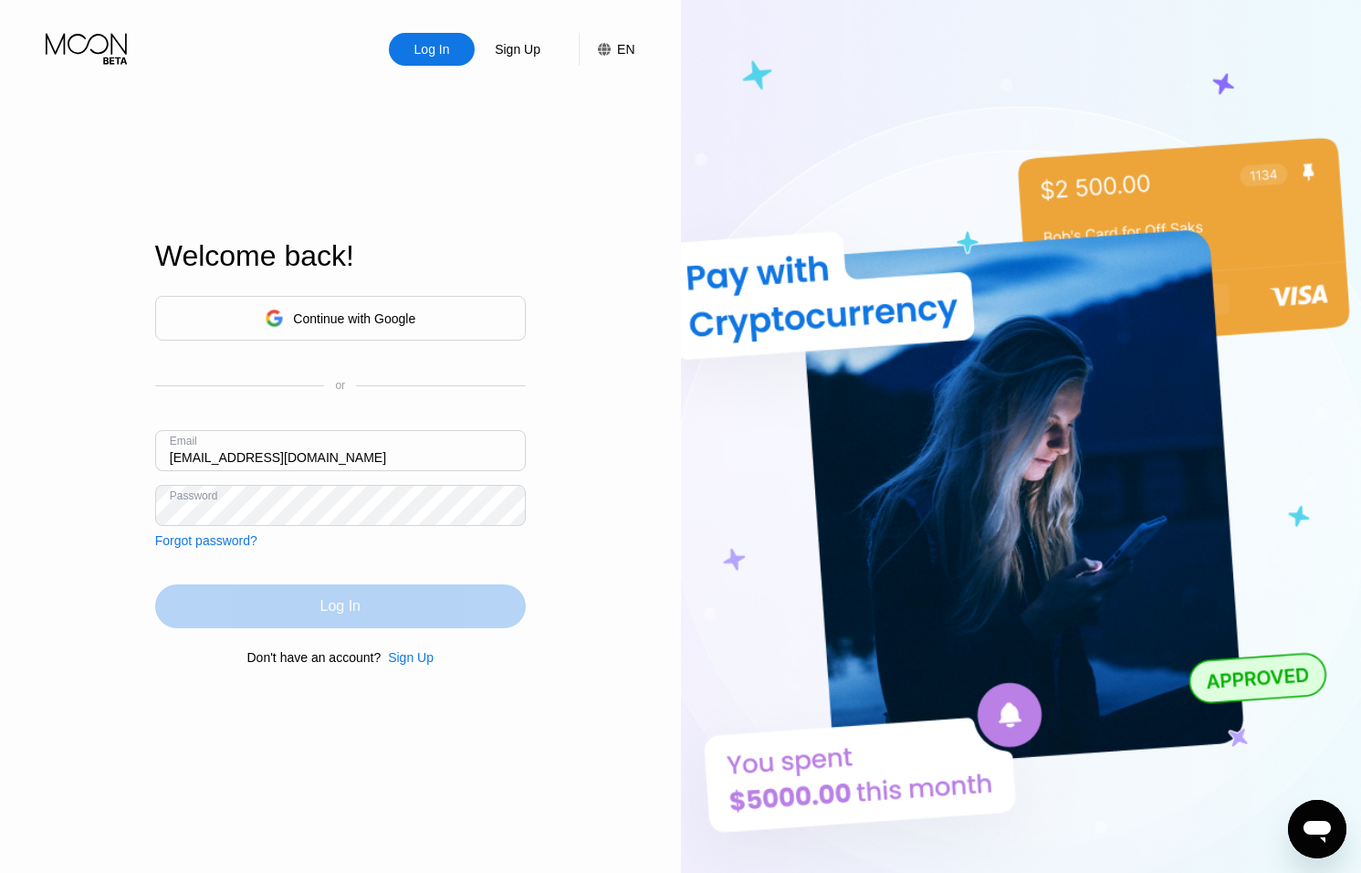
click at [283, 600] on div "Log In" at bounding box center [340, 606] width 371 height 44
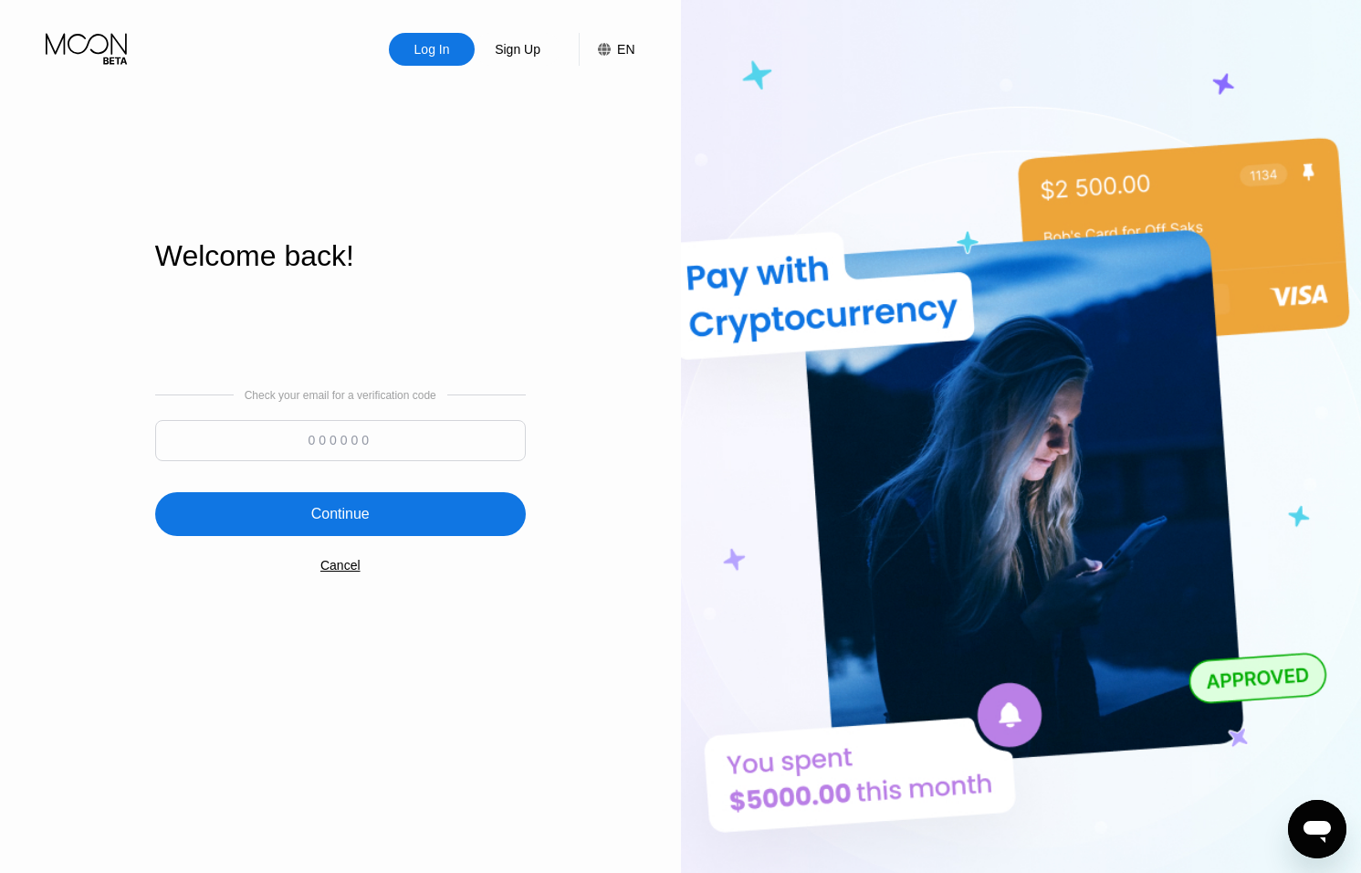
click at [369, 443] on input at bounding box center [340, 440] width 371 height 41
type input "377674"
click at [379, 514] on div "Continue" at bounding box center [340, 514] width 371 height 44
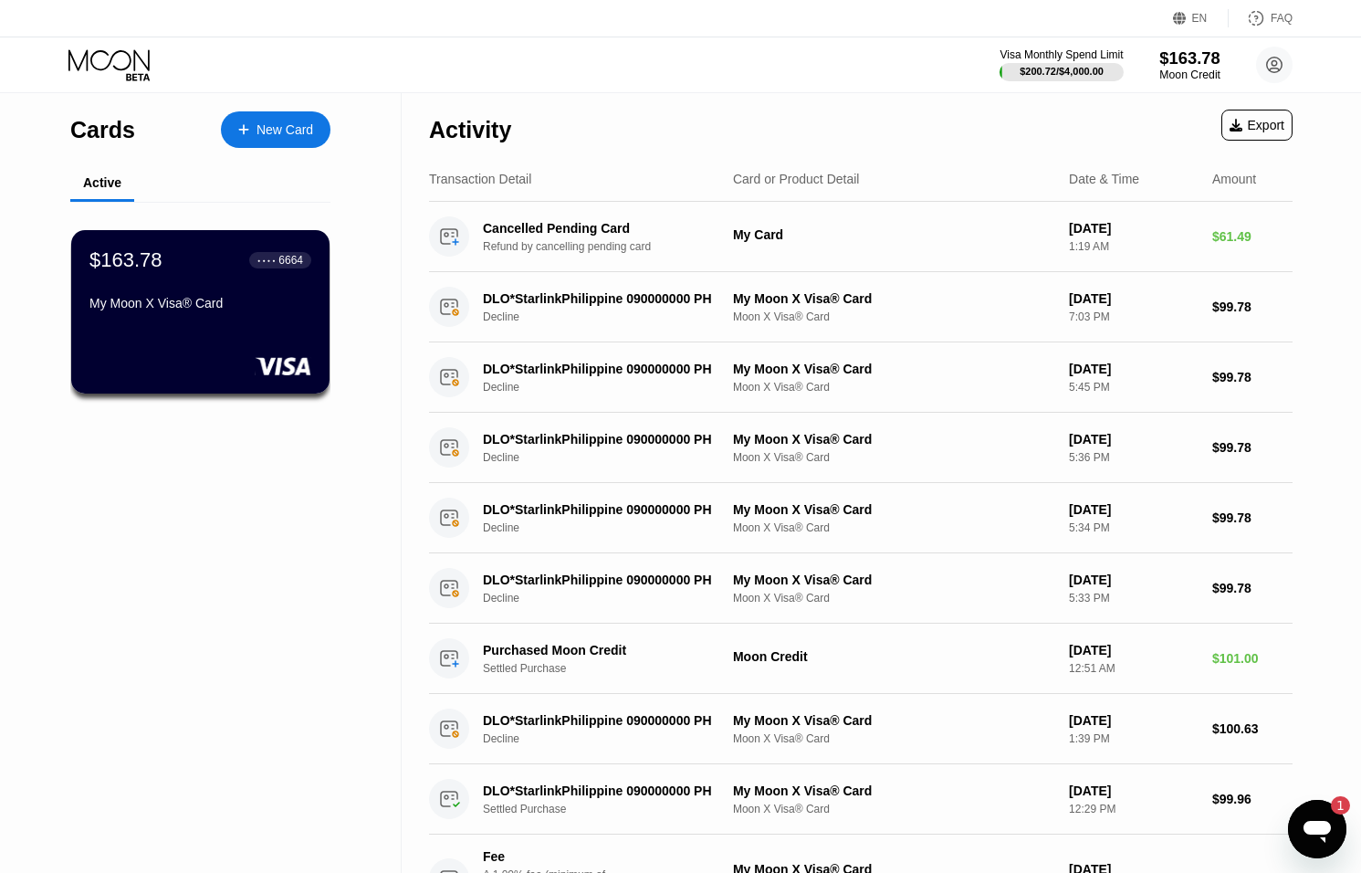
click at [1187, 64] on div "$163.78" at bounding box center [1190, 57] width 61 height 19
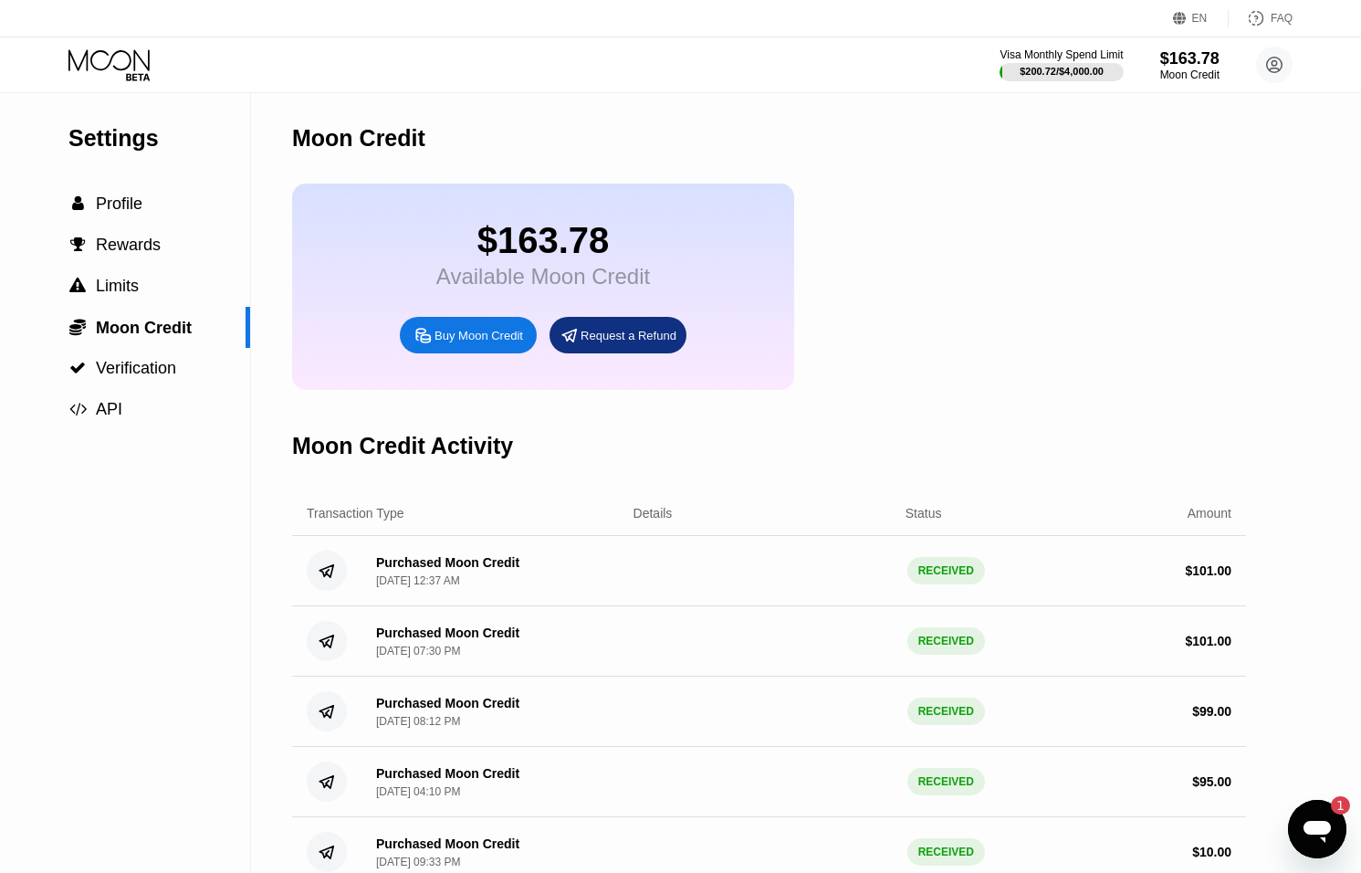
click at [1327, 835] on icon "Open messaging window, 1 unread message" at bounding box center [1317, 829] width 33 height 33
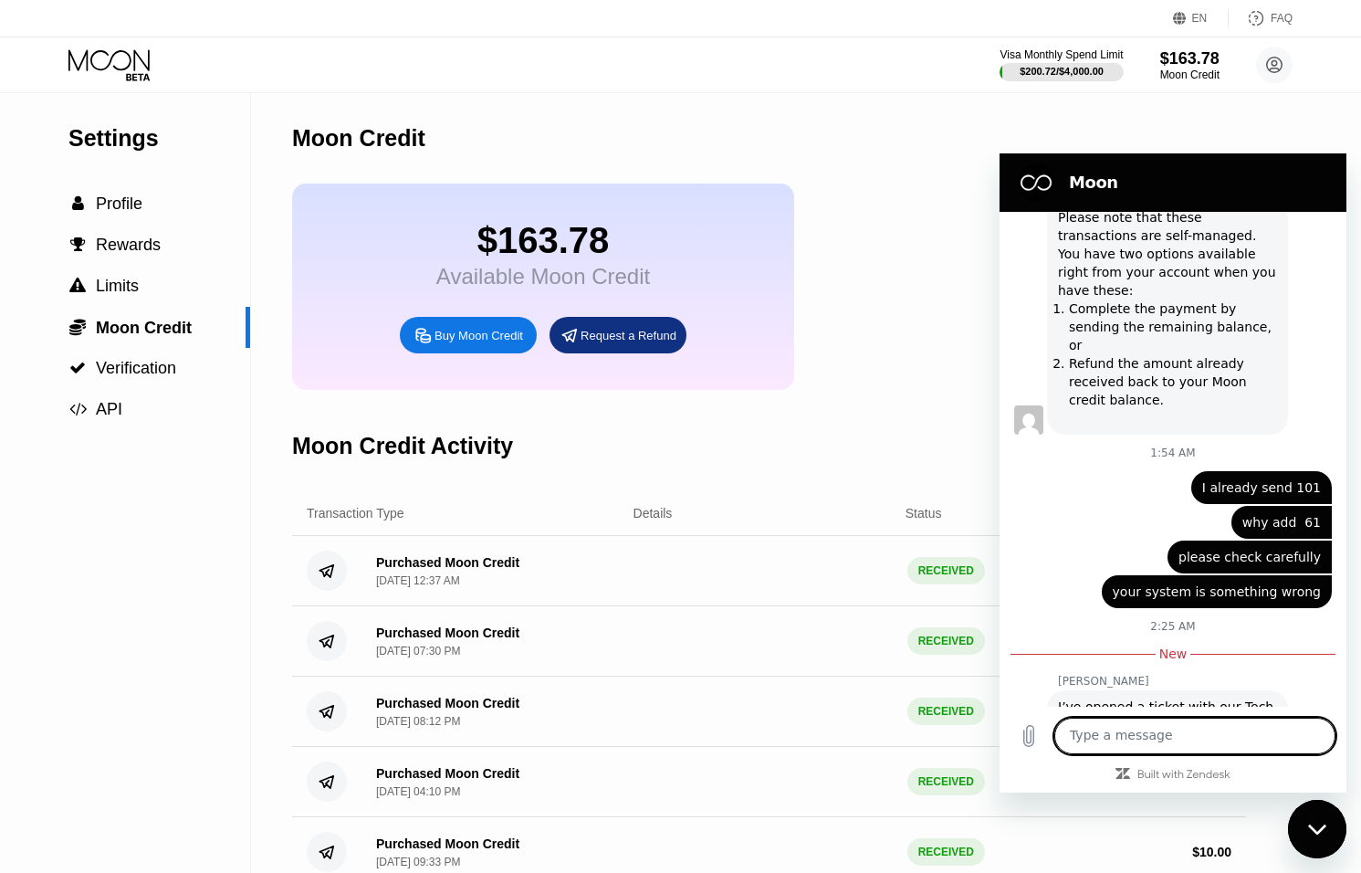
scroll to position [1522, 0]
click at [1313, 821] on div "Close messaging window" at bounding box center [1317, 829] width 55 height 55
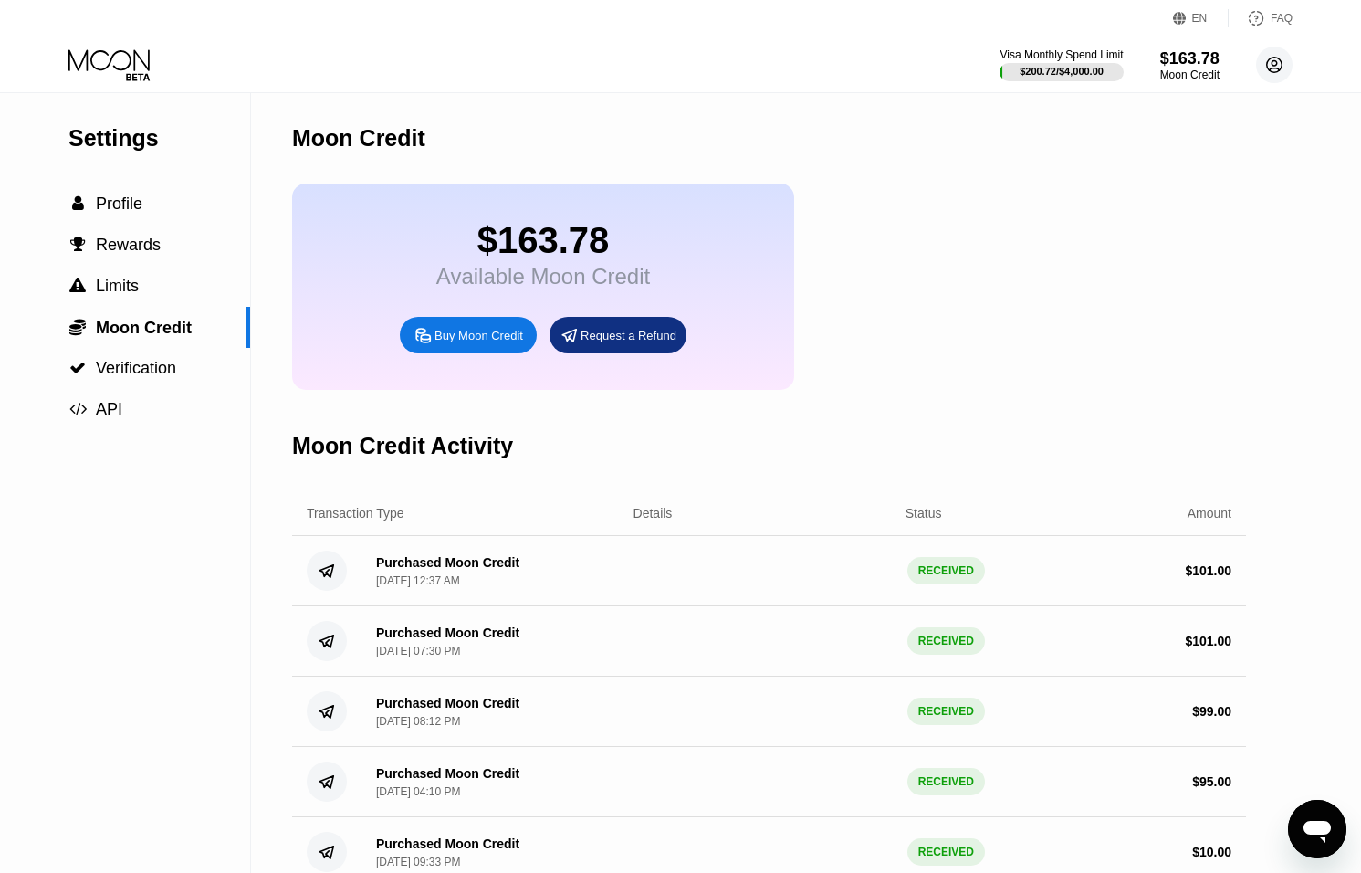
click at [1277, 67] on circle at bounding box center [1274, 65] width 37 height 37
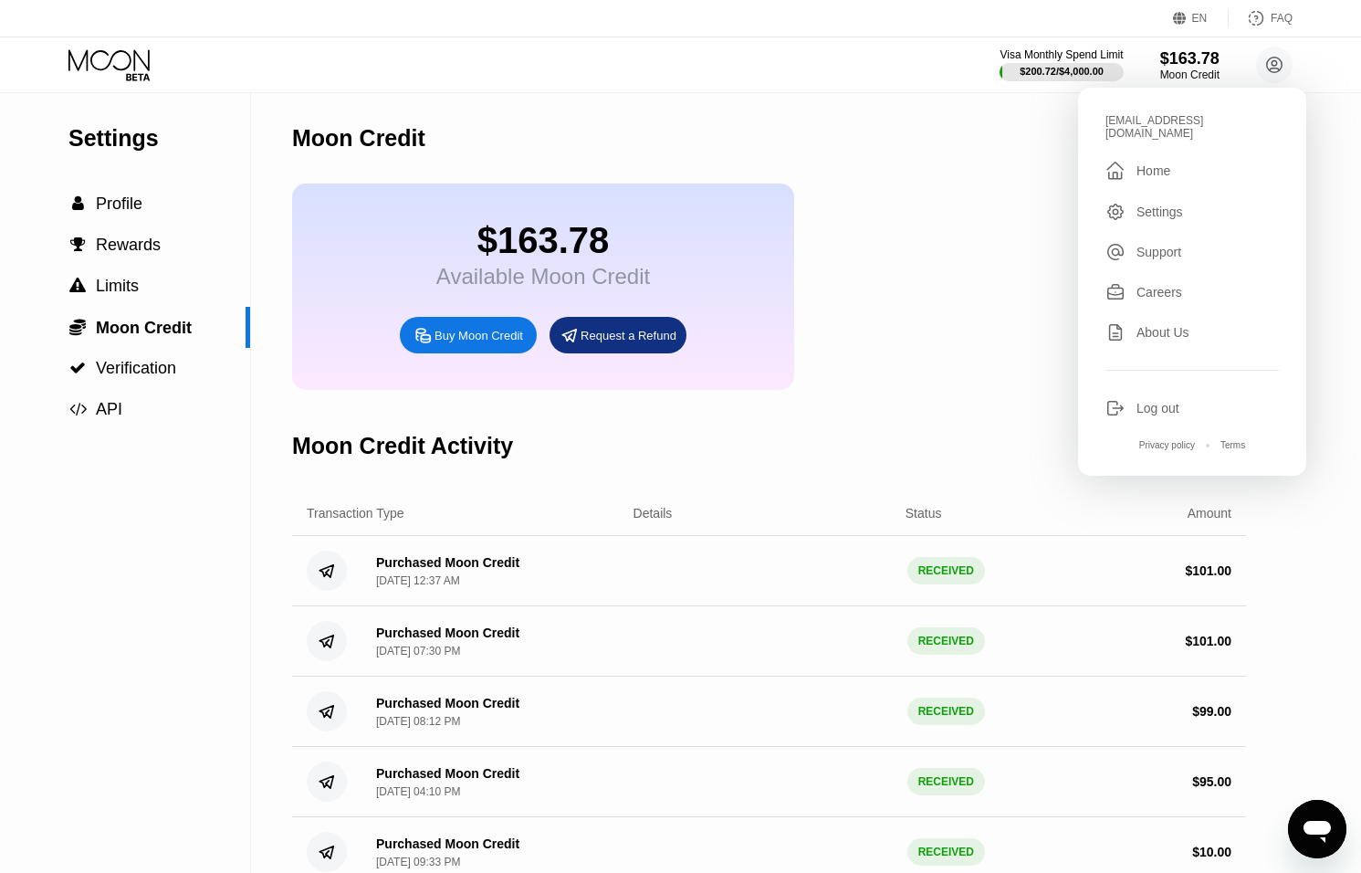
click at [1156, 401] on div "Log out" at bounding box center [1158, 408] width 43 height 15
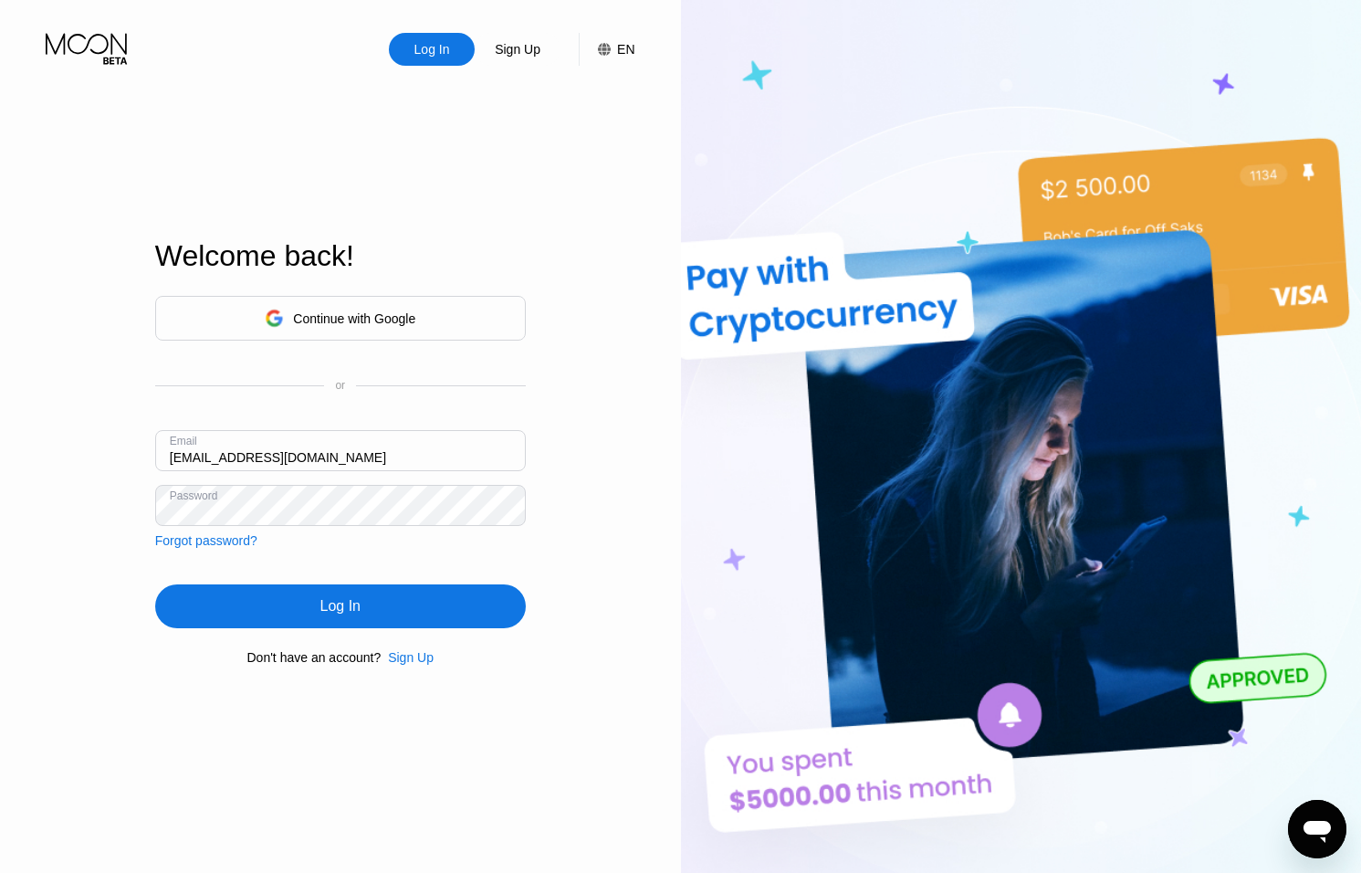
click at [194, 456] on input "[EMAIL_ADDRESS][DOMAIN_NAME]" at bounding box center [340, 450] width 371 height 41
type input "[PERSON_NAME][EMAIL_ADDRESS][DOMAIN_NAME]"
drag, startPoint x: 321, startPoint y: 578, endPoint x: 341, endPoint y: 607, distance: 35.5
click at [321, 578] on div "Continue with Google or Email [PERSON_NAME][EMAIL_ADDRESS][DOMAIN_NAME] Passwor…" at bounding box center [340, 480] width 371 height 371
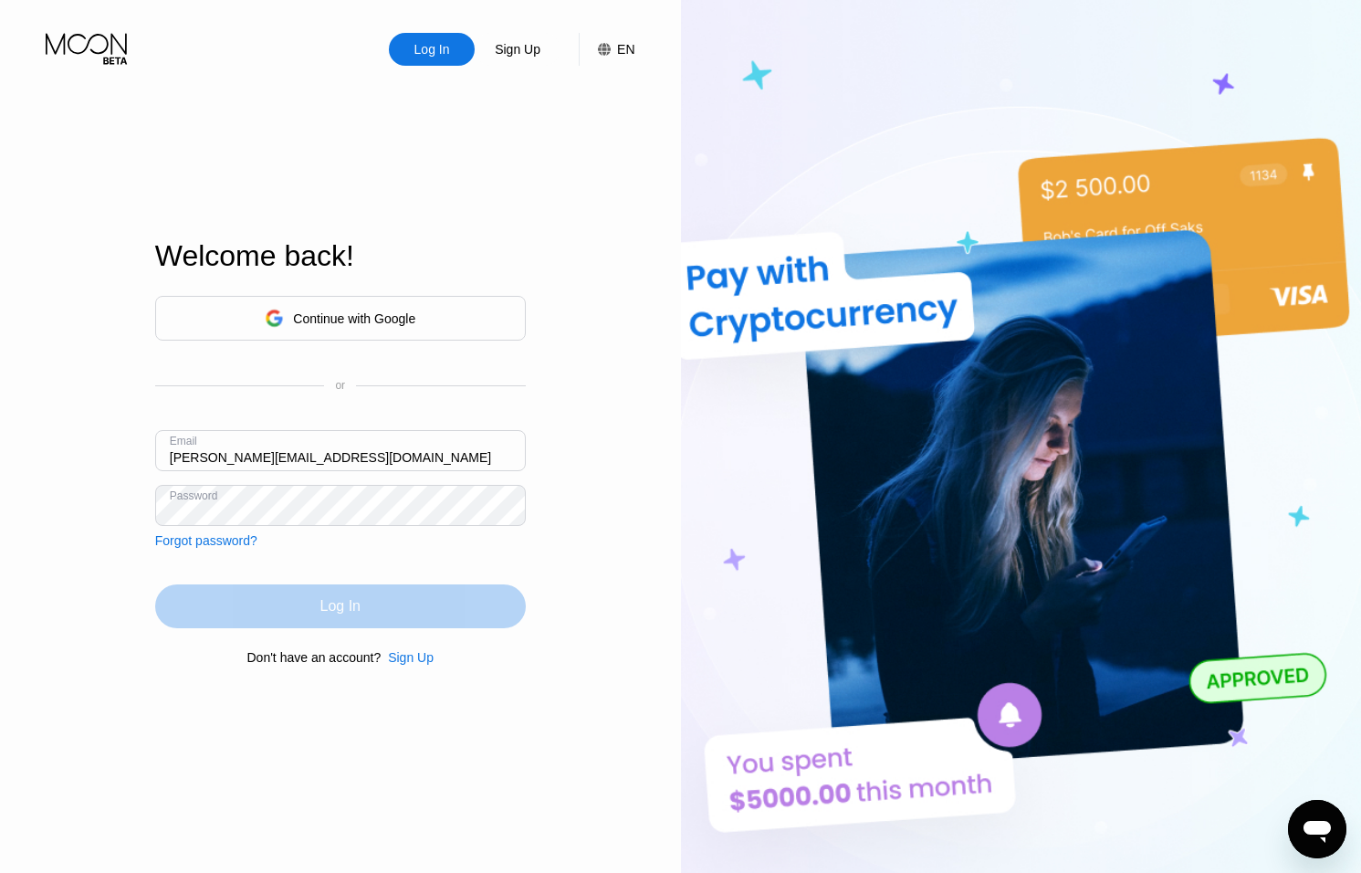
click at [343, 611] on div "Log In" at bounding box center [340, 606] width 40 height 18
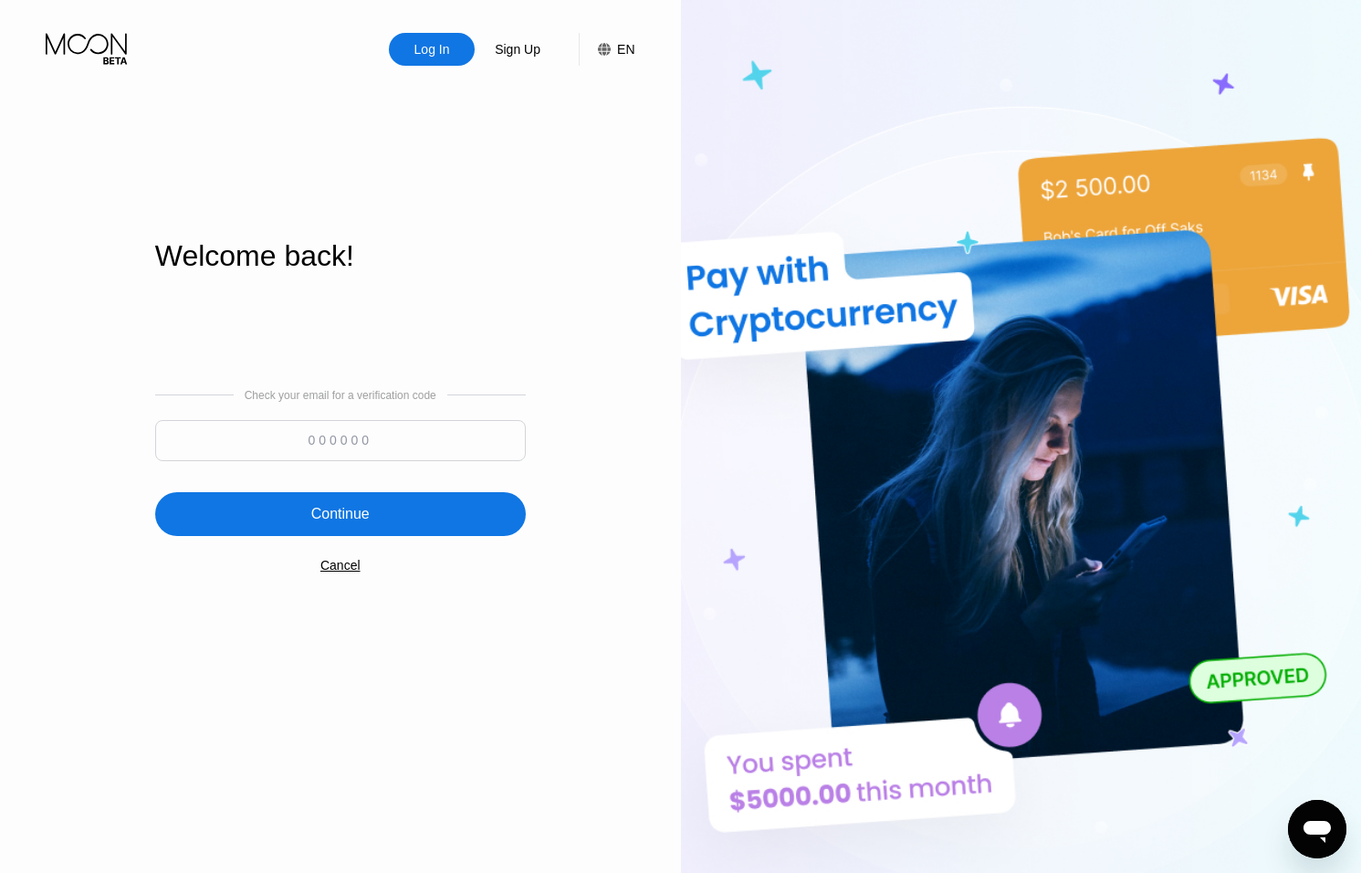
click at [363, 441] on input at bounding box center [340, 440] width 371 height 41
type input "474970"
click at [415, 509] on div "Continue" at bounding box center [340, 514] width 371 height 44
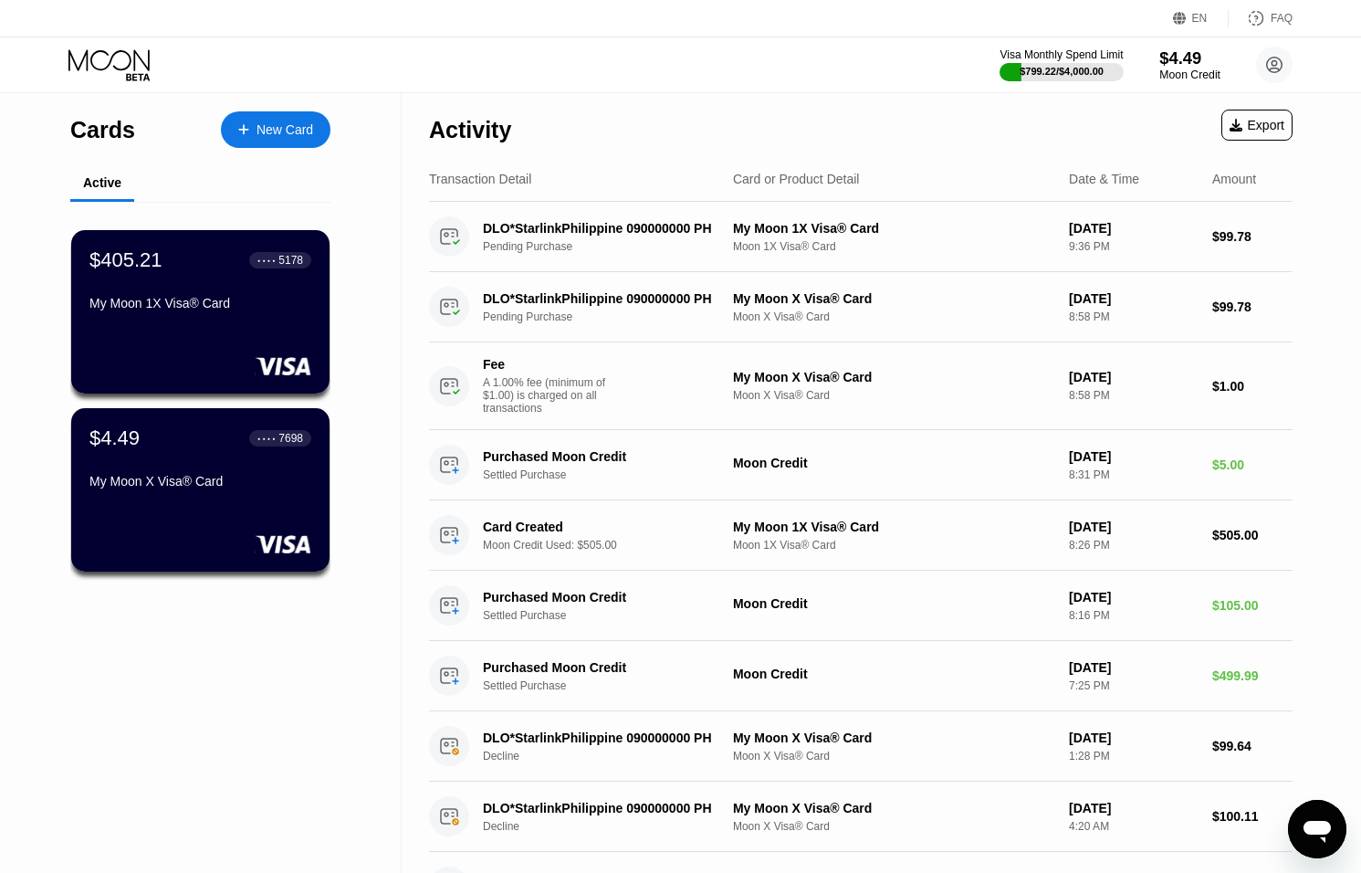
click at [1181, 78] on div "Moon Credit" at bounding box center [1190, 74] width 61 height 13
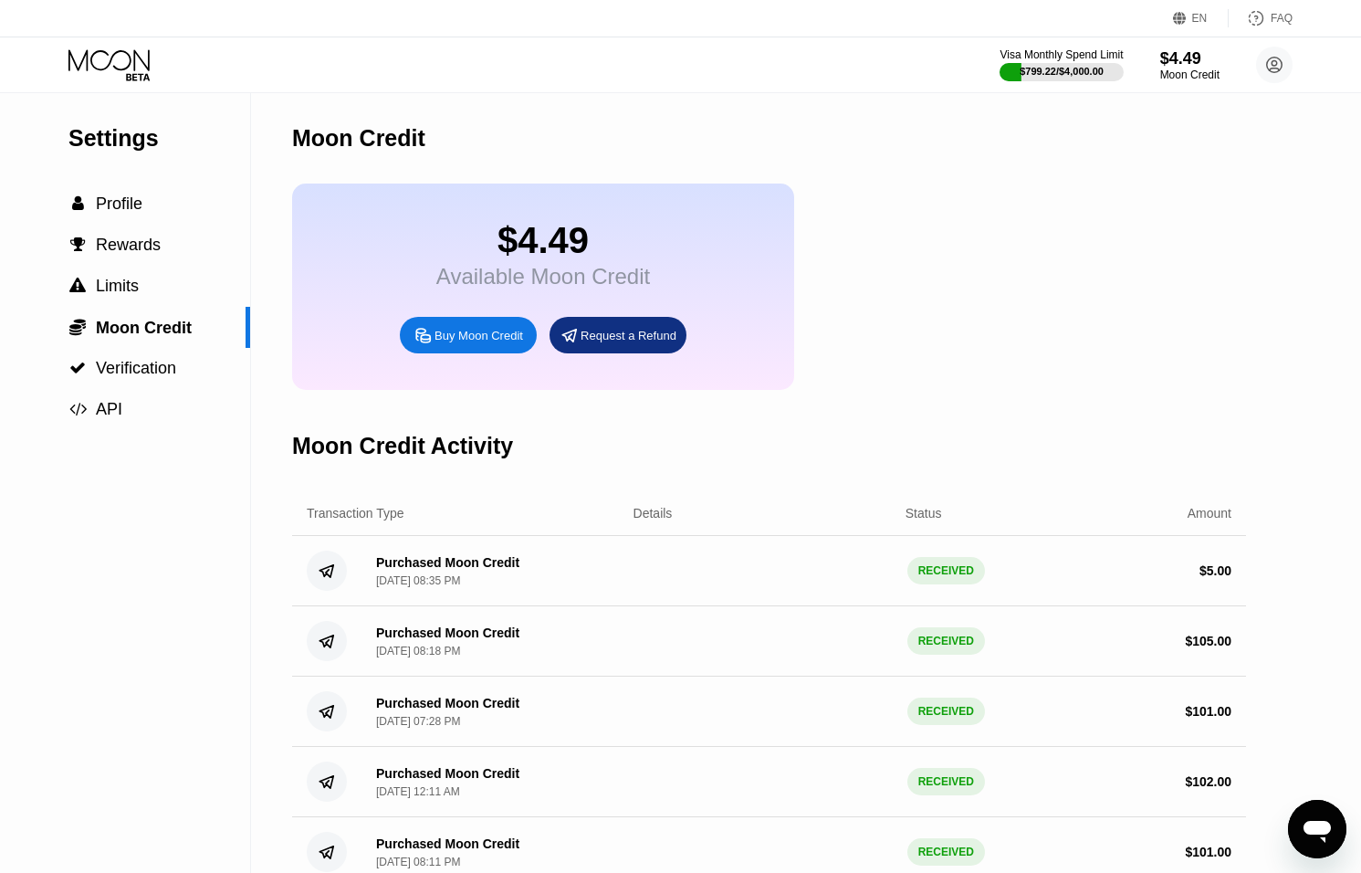
click at [142, 68] on icon at bounding box center [110, 65] width 85 height 32
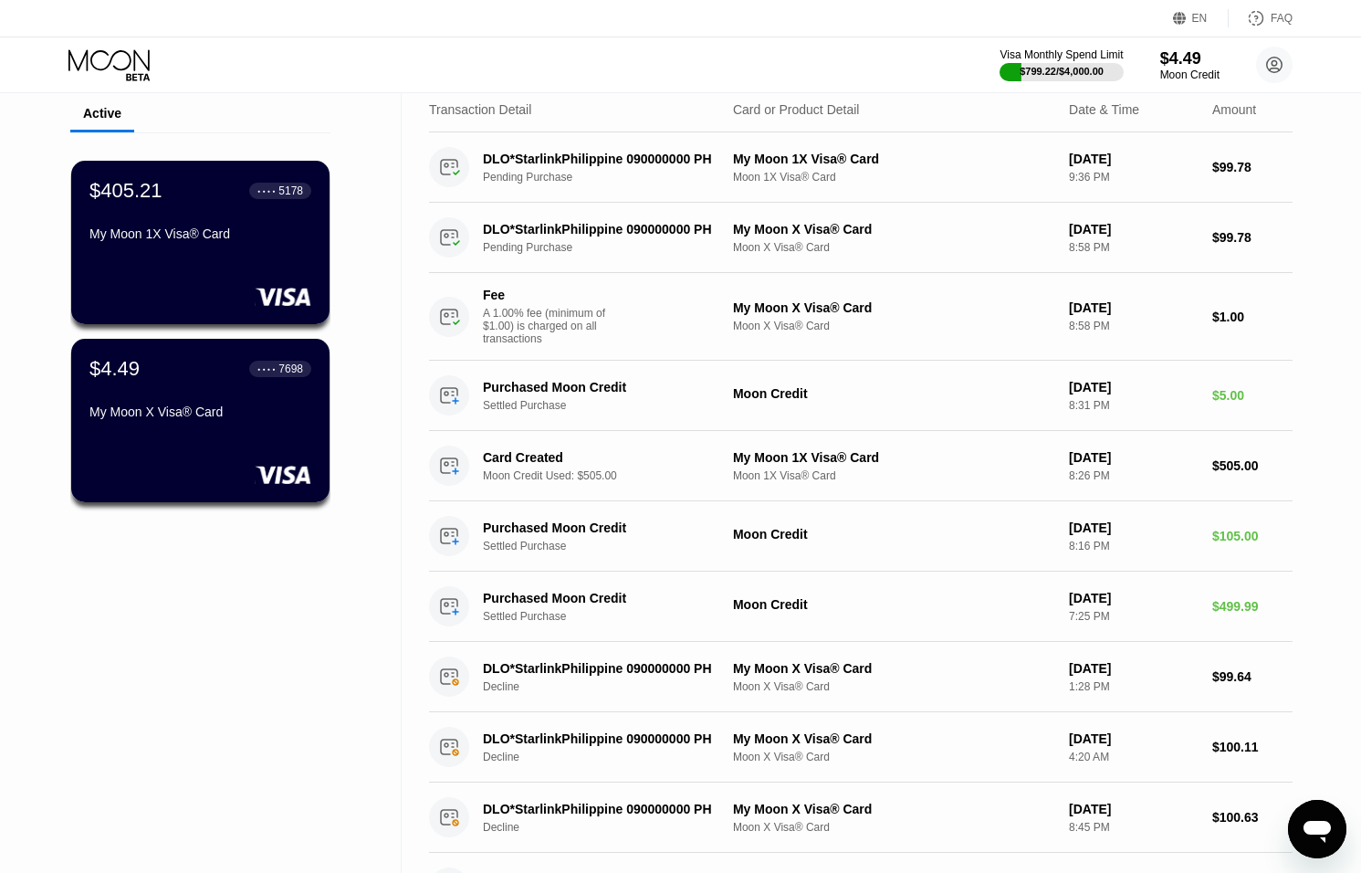
scroll to position [70, 0]
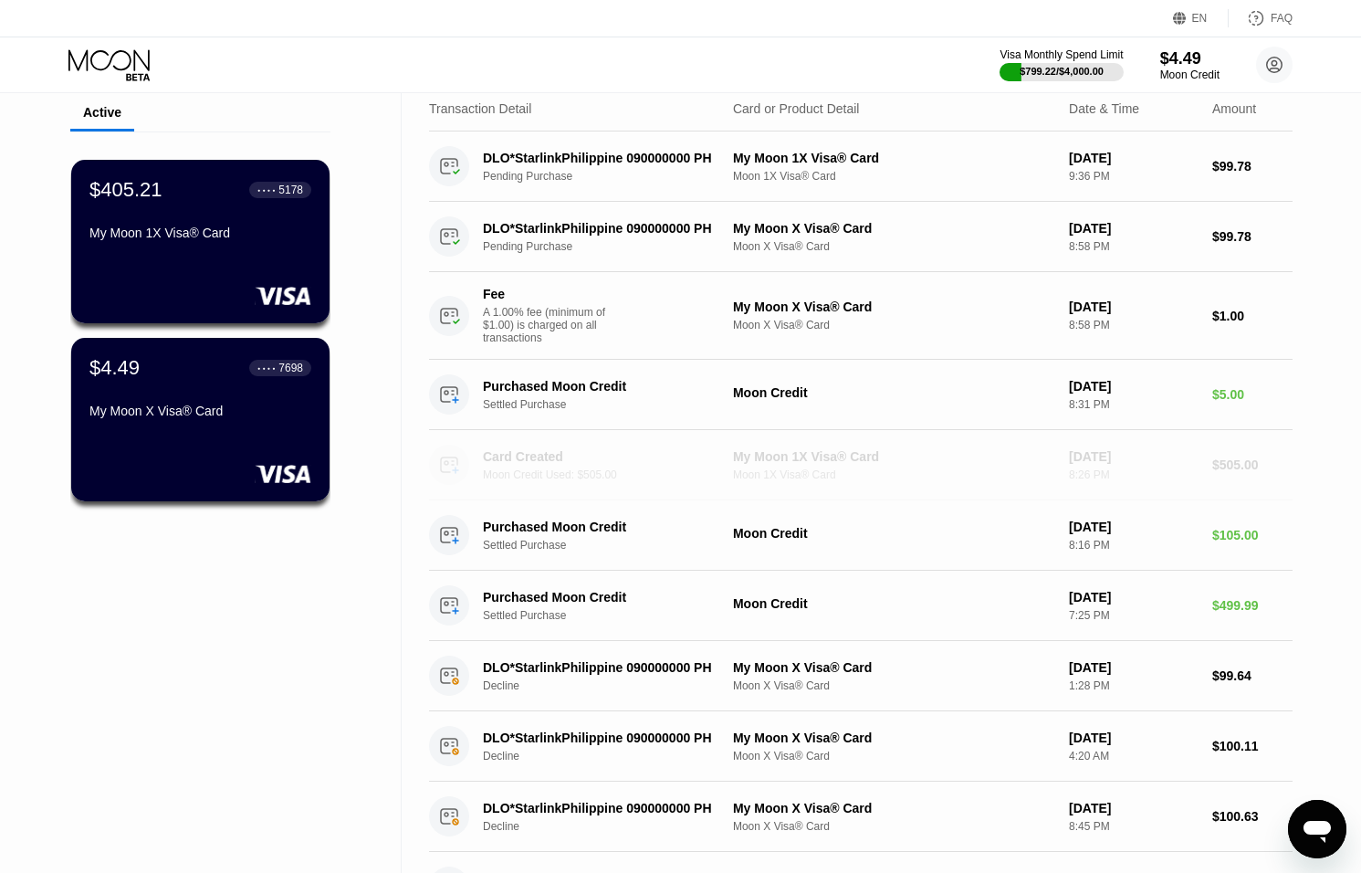
click at [696, 457] on div "Card Created" at bounding box center [604, 456] width 242 height 15
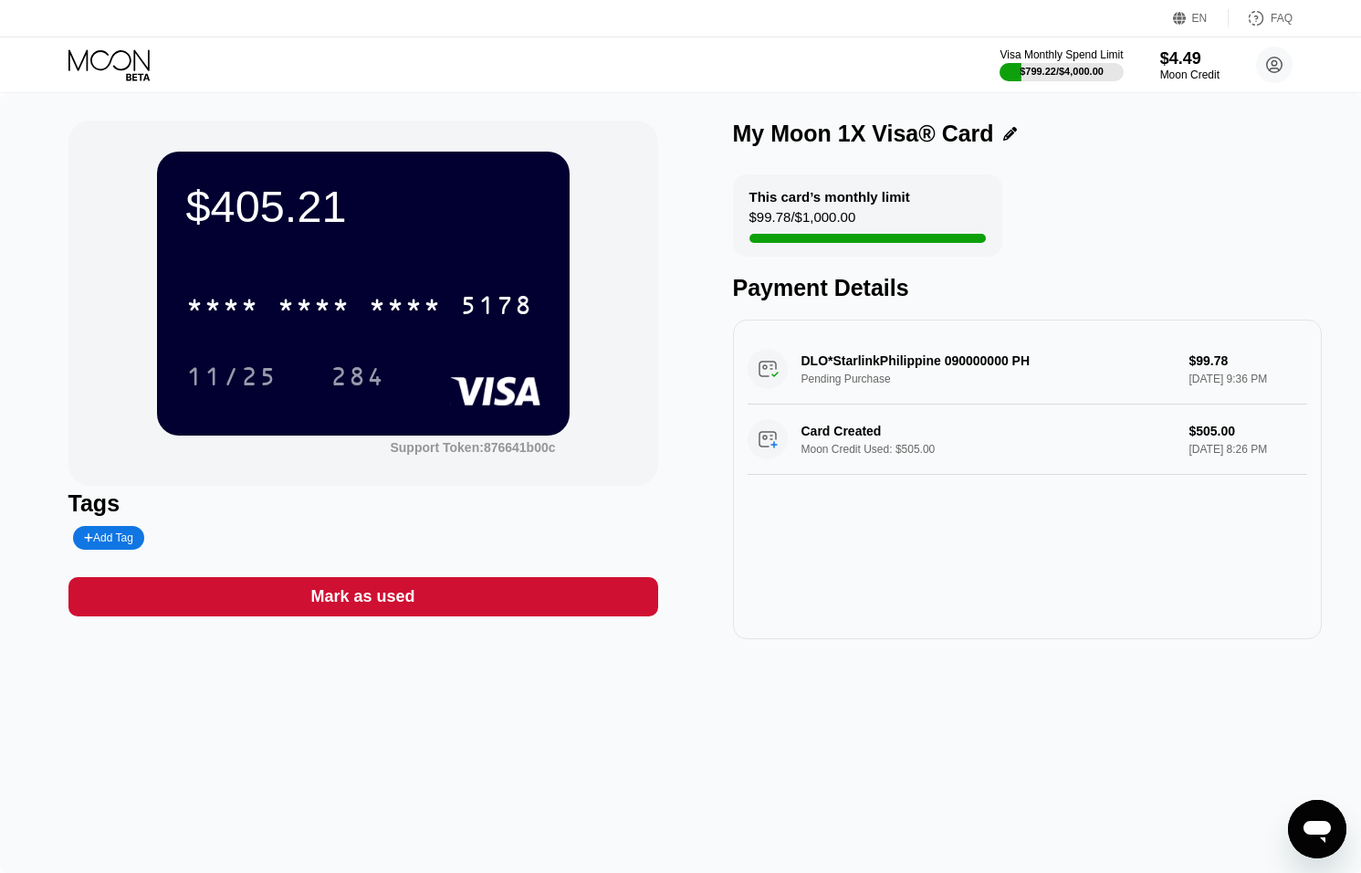
click at [1208, 443] on div "Card Created Moon Credit Used: $505.00 $505.00 Sep 20, 2025 8:26 PM" at bounding box center [1028, 439] width 561 height 70
click at [1064, 431] on div "Card Created Moon Credit Used: $505.00 $505.00 Sep 20, 2025 8:26 PM" at bounding box center [1028, 439] width 561 height 70
click at [132, 68] on icon at bounding box center [110, 65] width 85 height 32
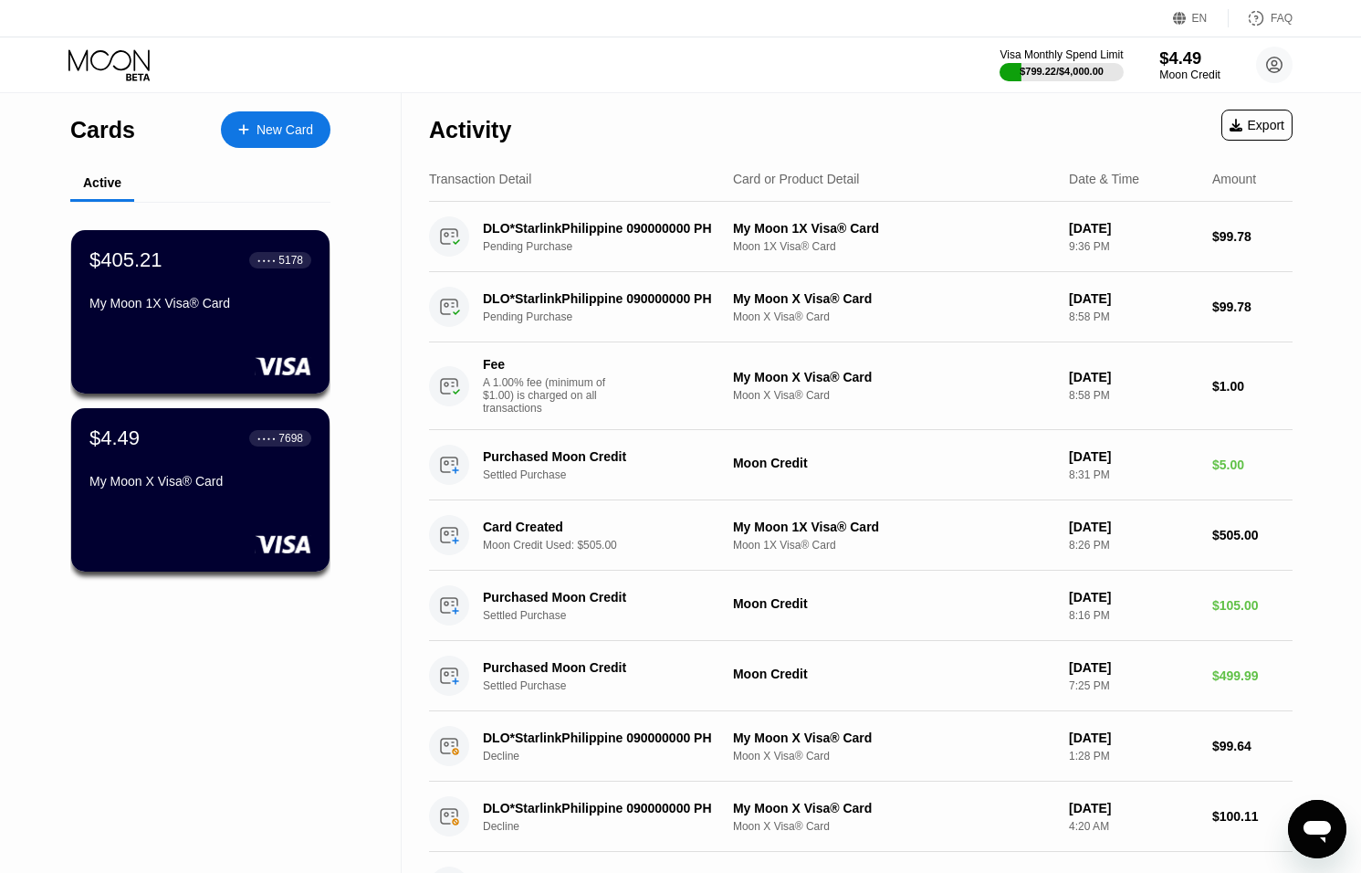
click at [1187, 75] on div "Moon Credit" at bounding box center [1190, 74] width 61 height 13
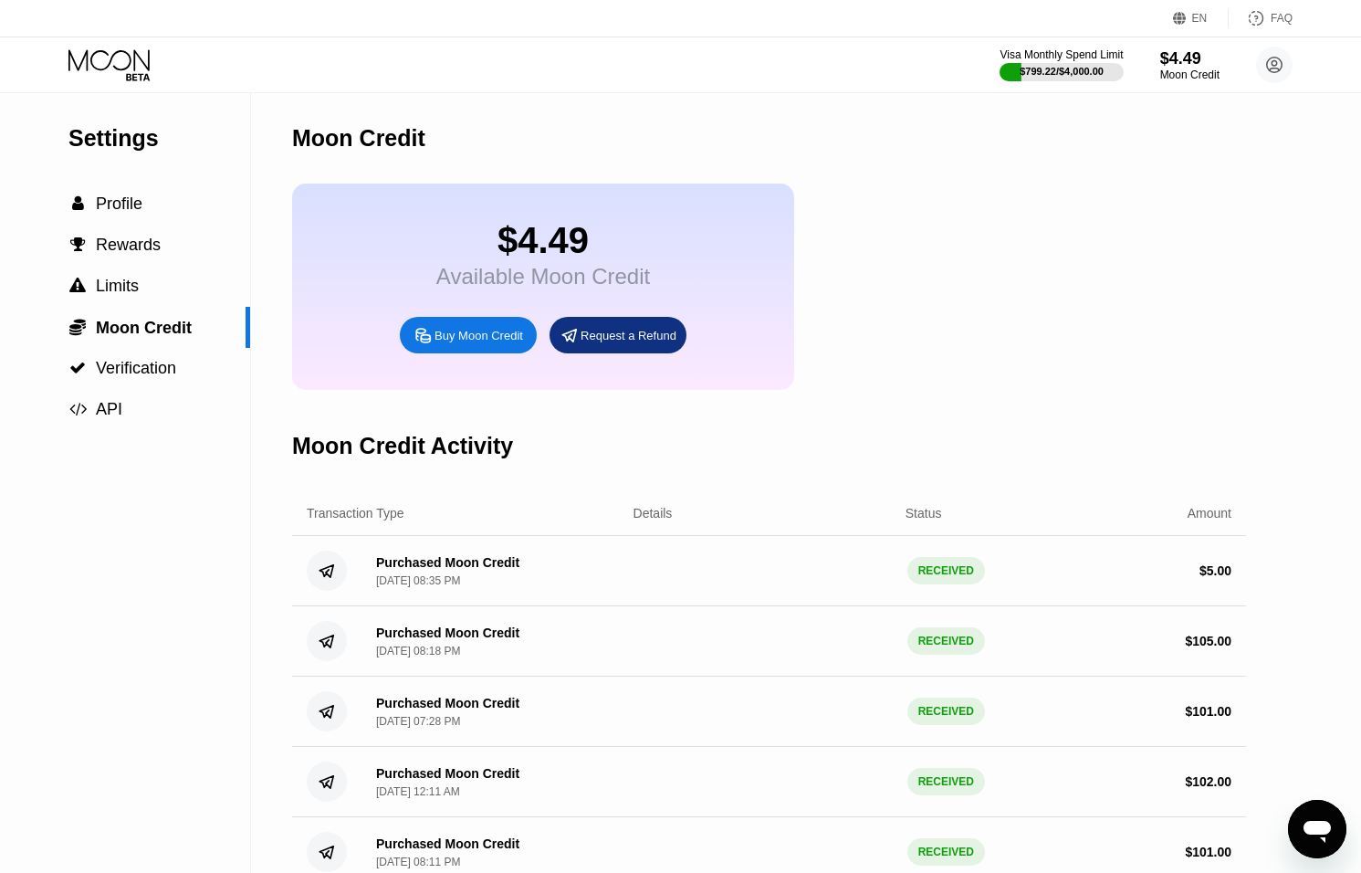
click at [1339, 835] on div "Open messaging window" at bounding box center [1317, 829] width 55 height 55
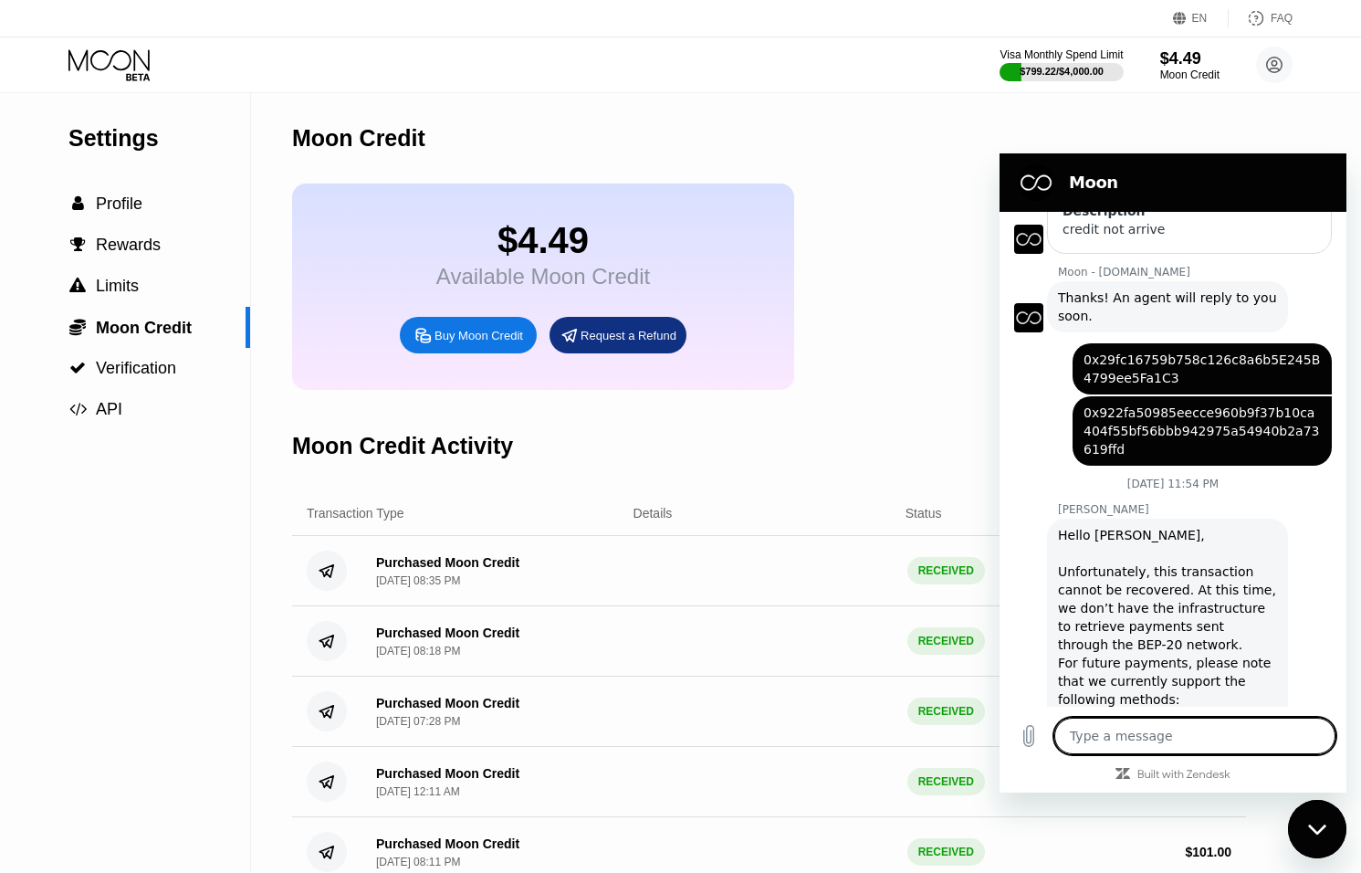
scroll to position [394, 0]
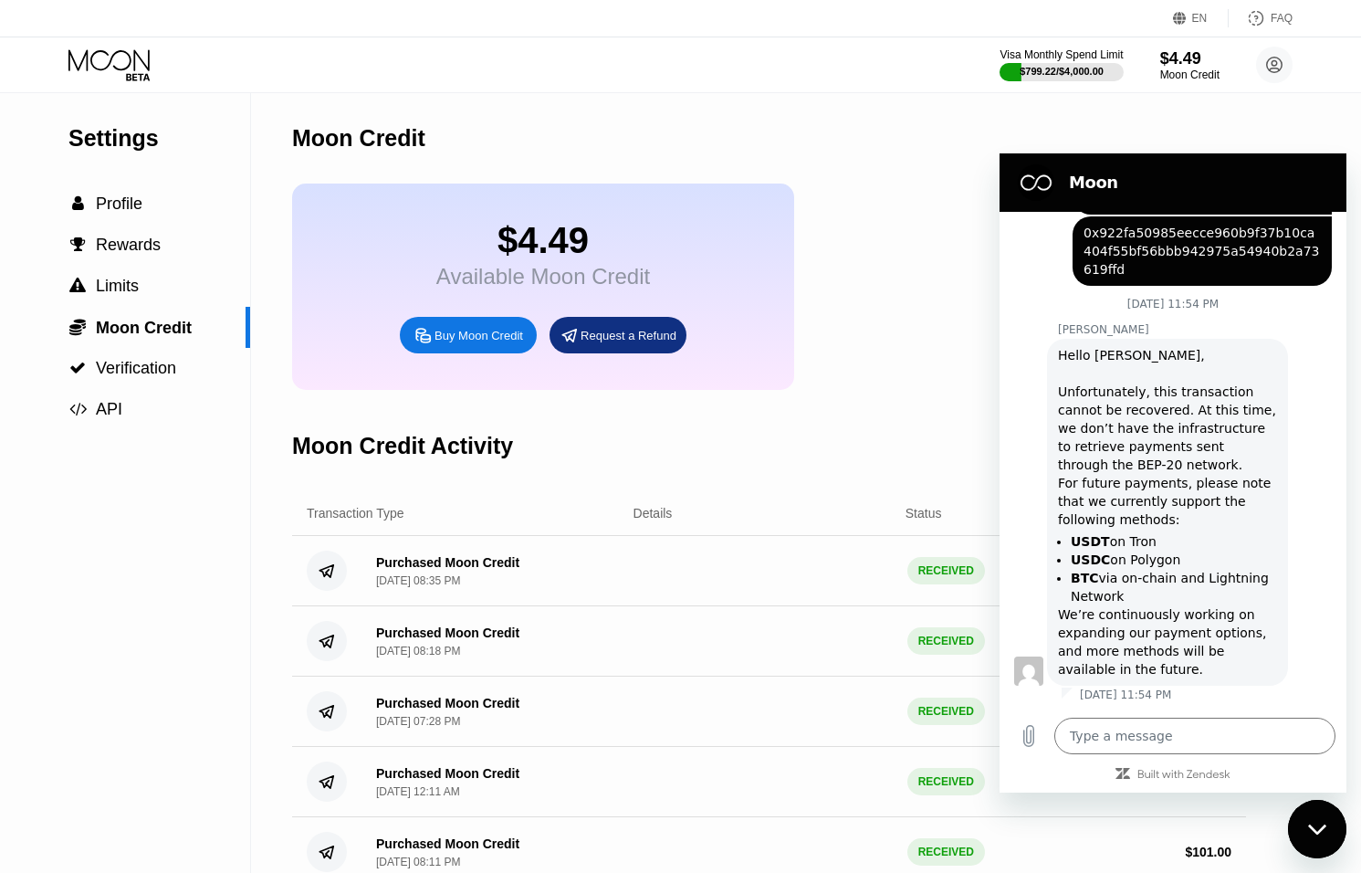
click at [1307, 815] on div "Close messaging window" at bounding box center [1317, 829] width 55 height 55
type textarea "x"
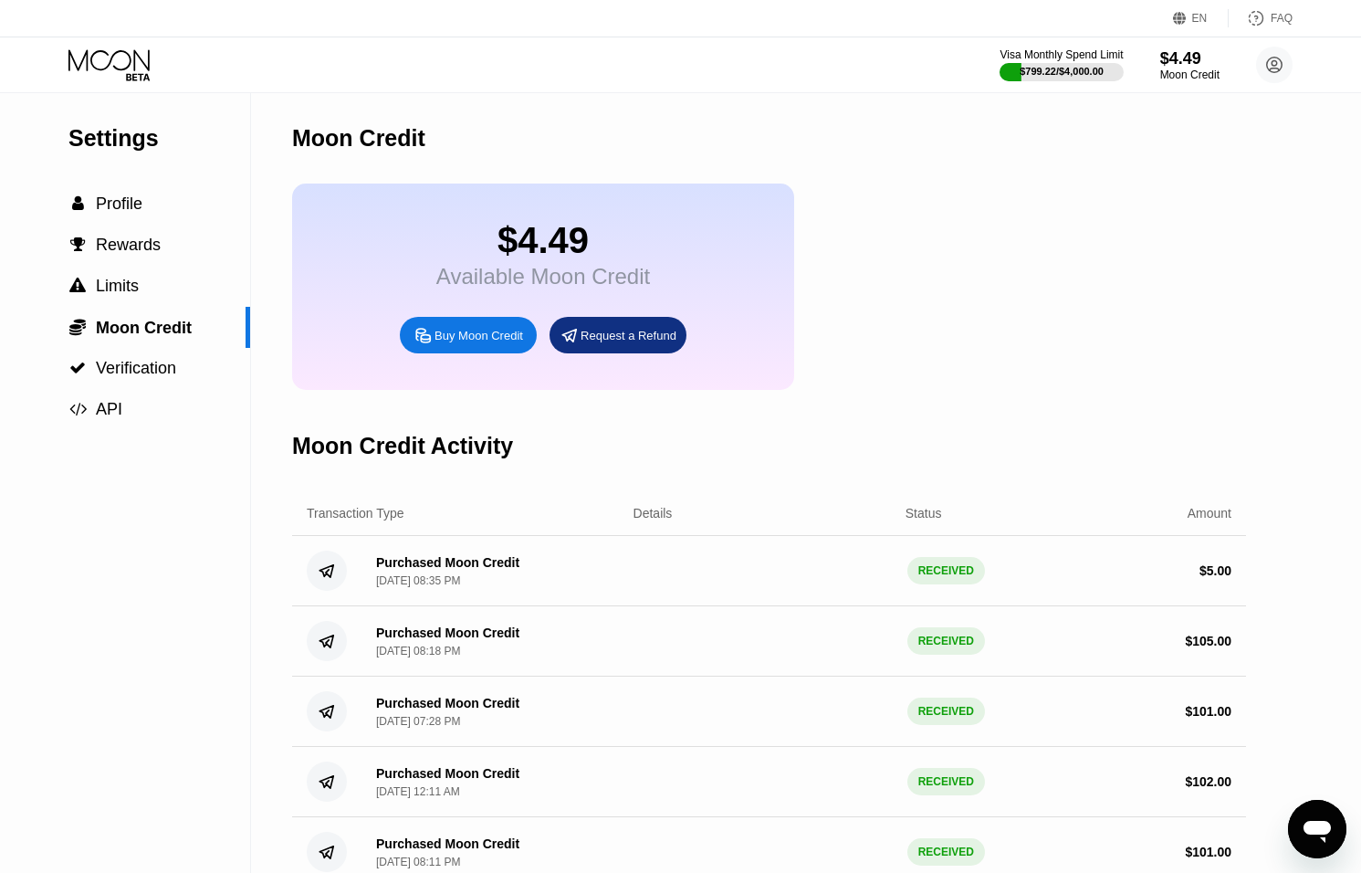
click at [83, 71] on icon at bounding box center [110, 65] width 85 height 32
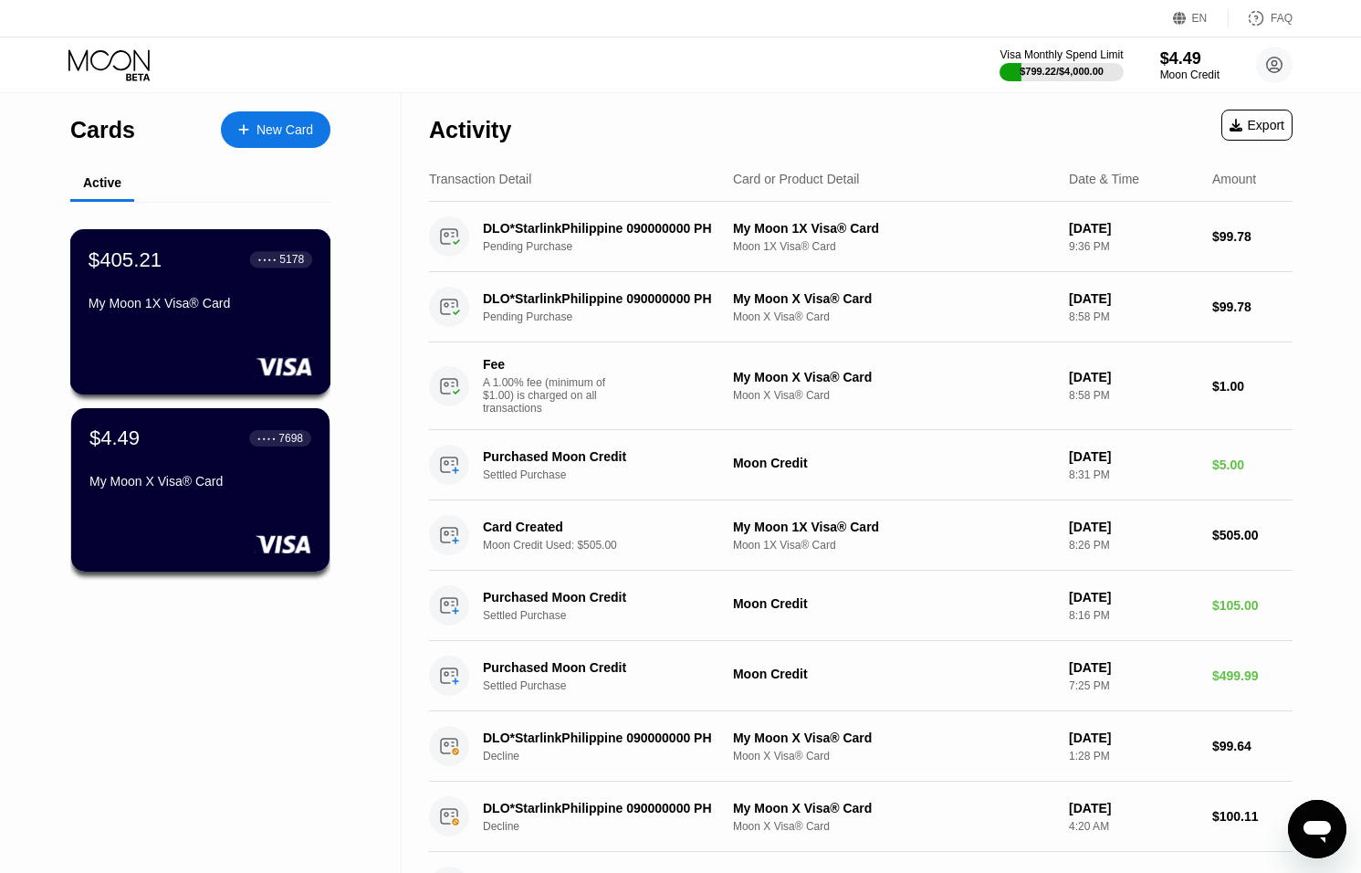
click at [227, 251] on div "$405.21 ● ● ● ● 5178" at bounding box center [201, 259] width 224 height 24
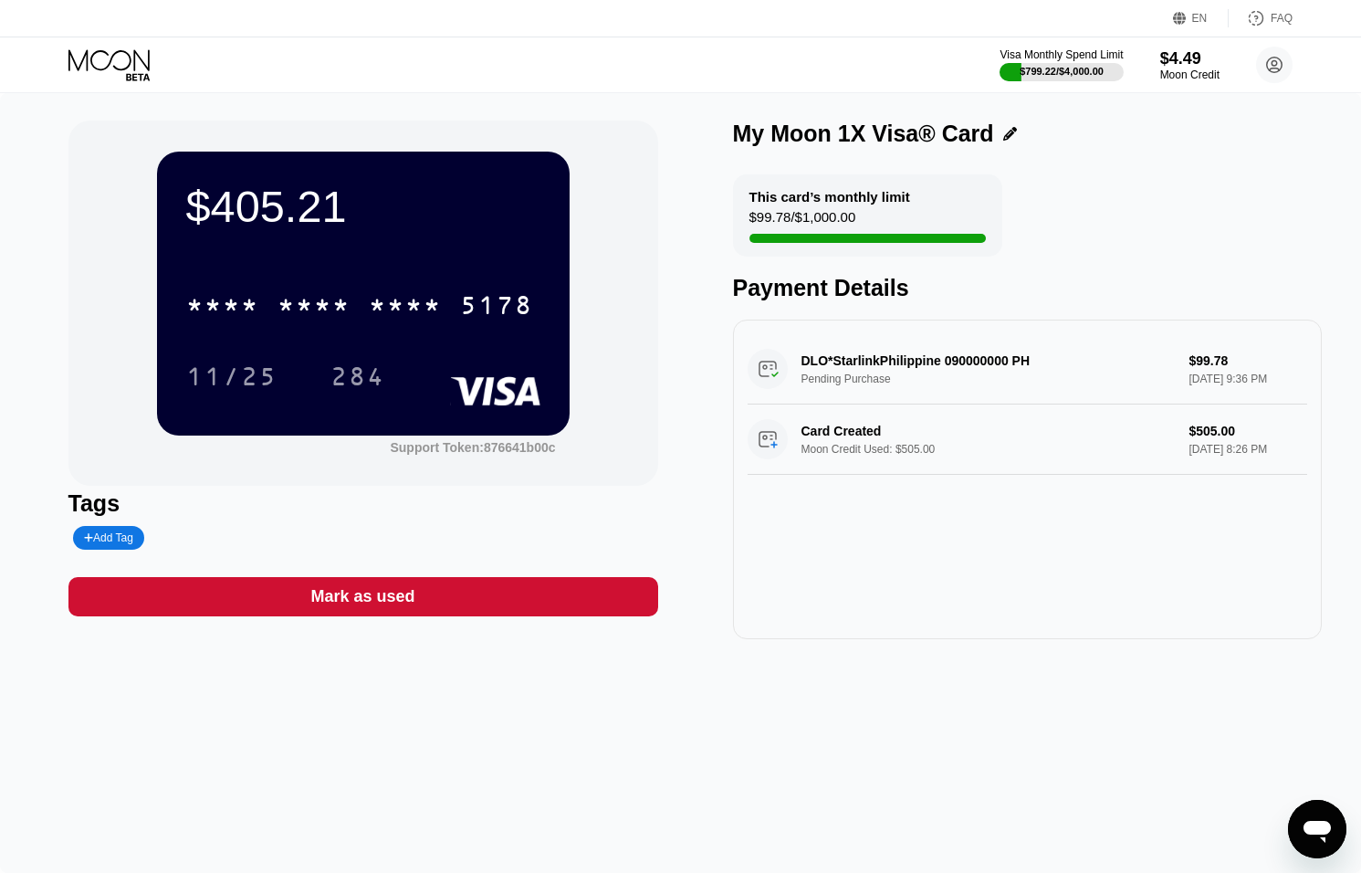
click at [132, 72] on icon at bounding box center [110, 65] width 85 height 32
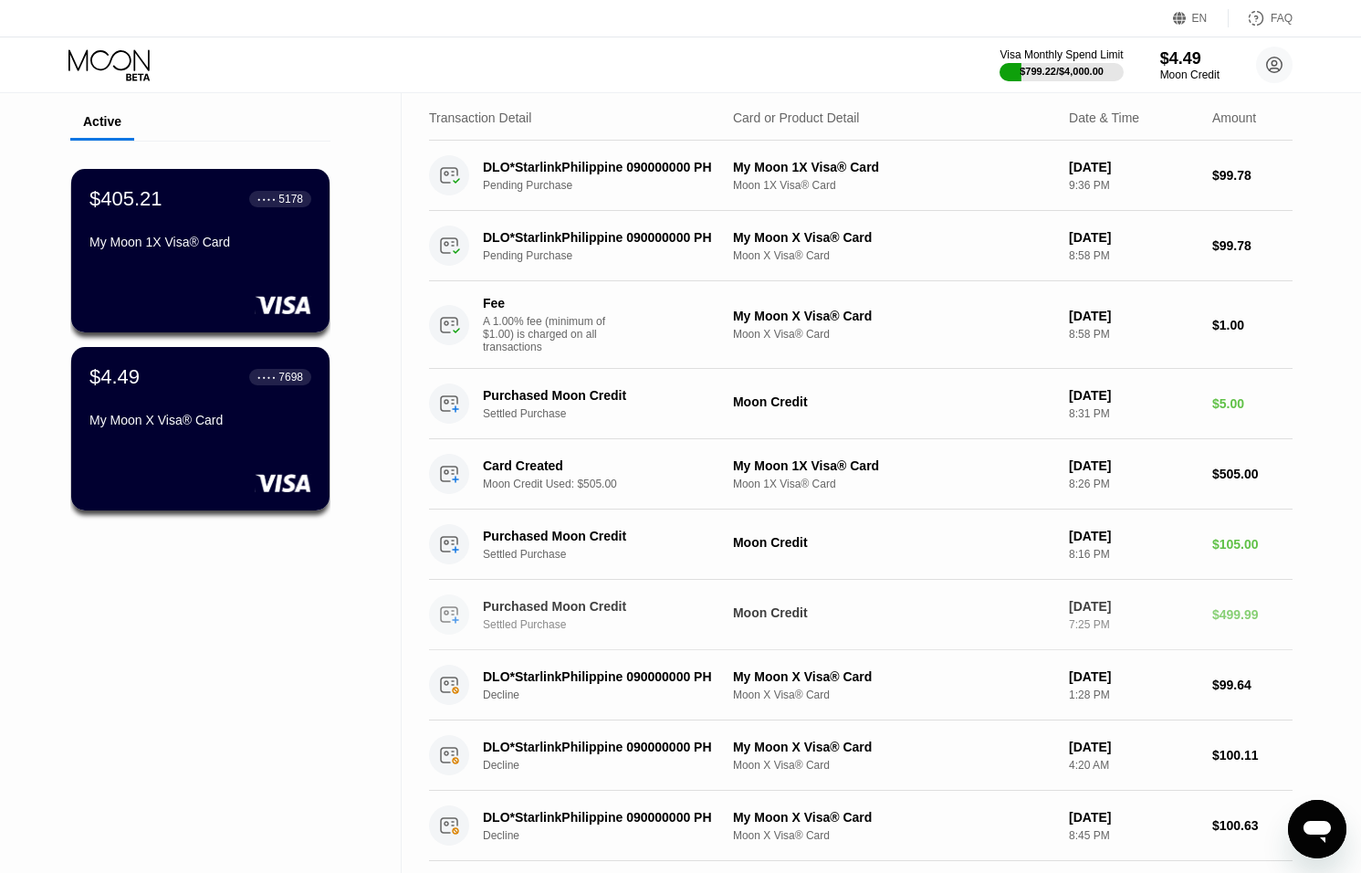
scroll to position [64, 0]
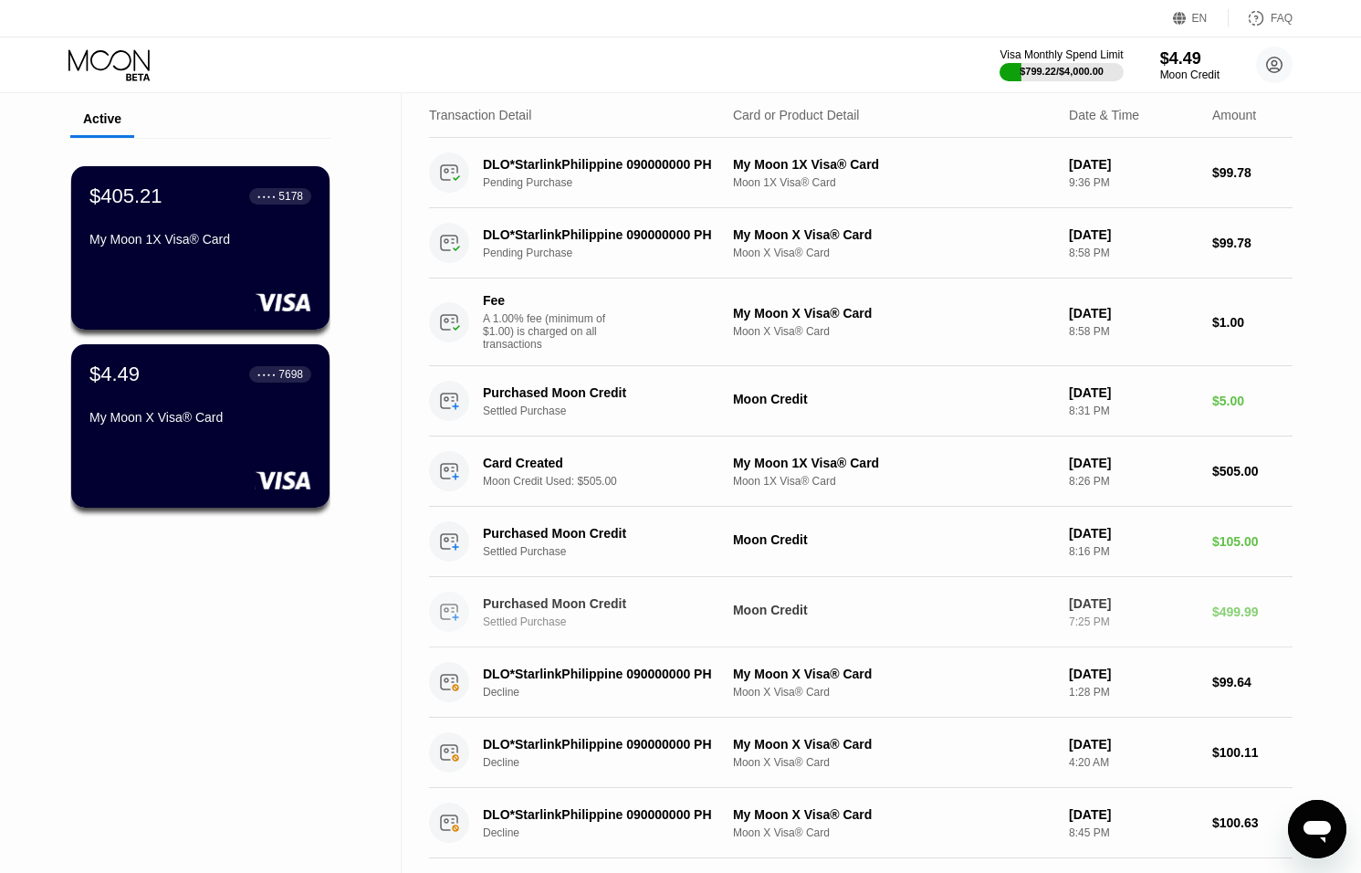
click at [1089, 618] on div "7:25 PM" at bounding box center [1133, 621] width 129 height 13
click at [1156, 619] on div "7:25 PM" at bounding box center [1133, 621] width 129 height 13
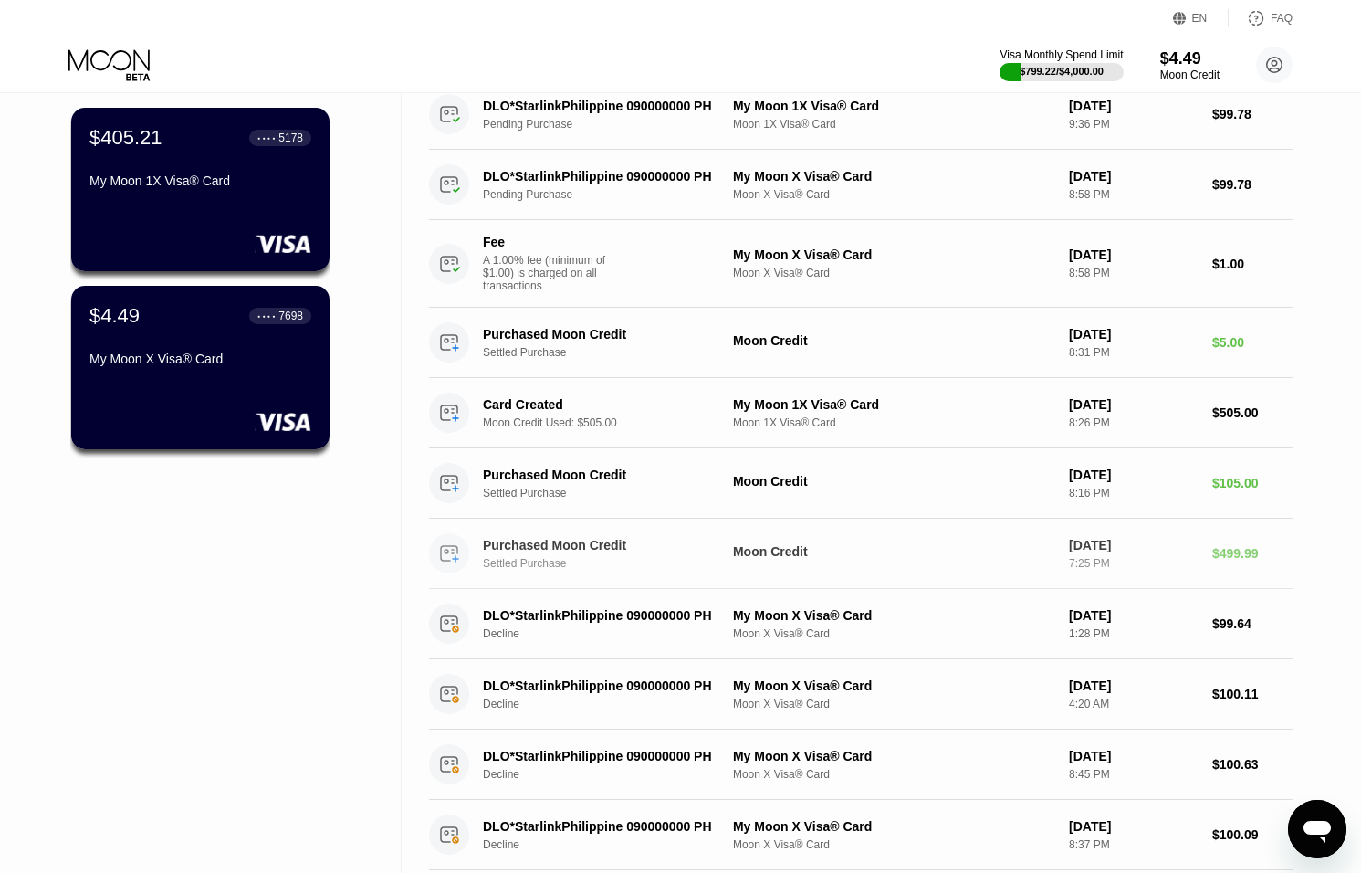
scroll to position [125, 0]
click at [1124, 571] on div "Purchased Moon Credit Settled Purchase Moon Credit Sep 20, 2025 7:25 PM $499.99" at bounding box center [861, 554] width 864 height 70
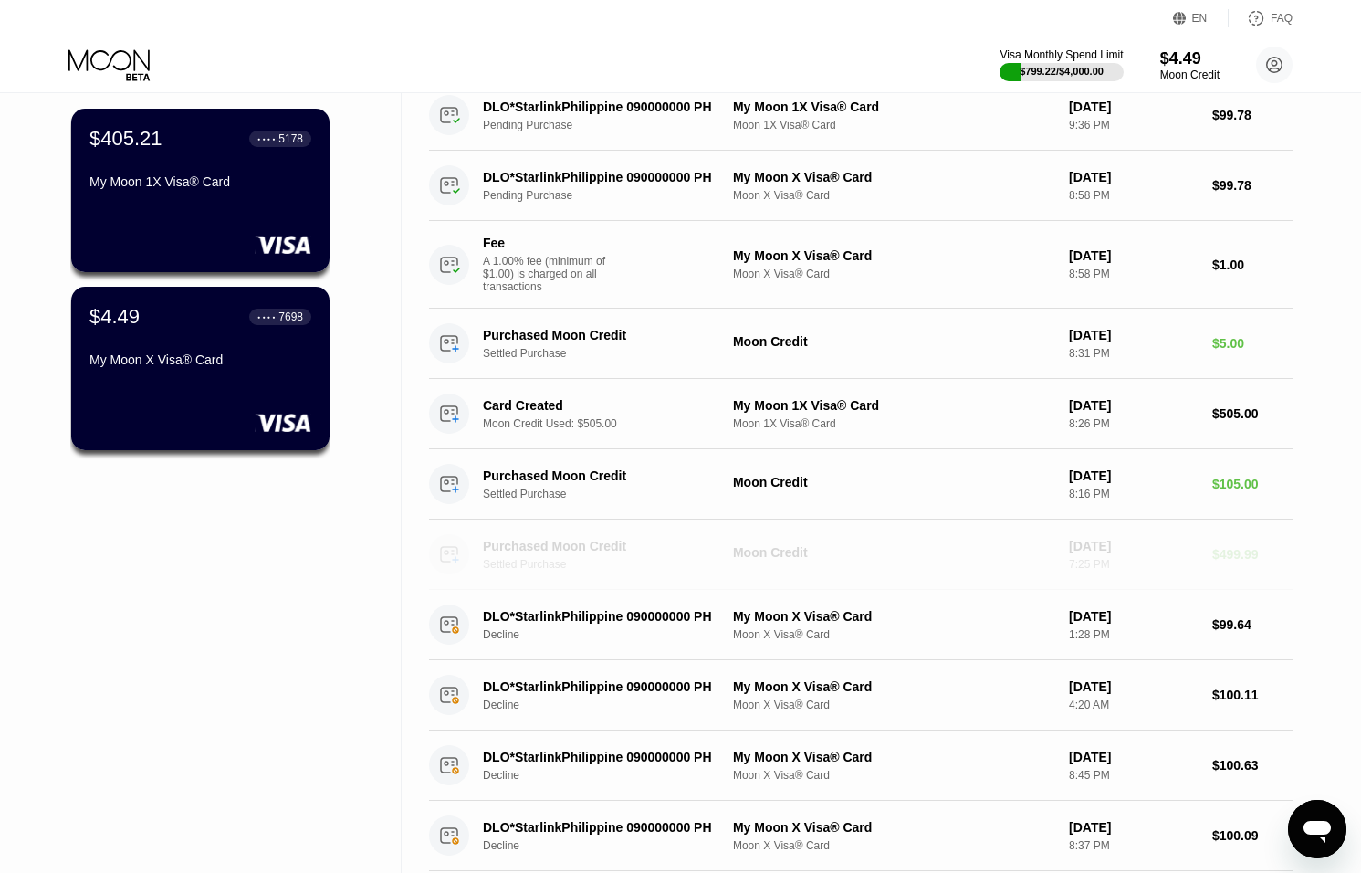
click at [1124, 570] on div "7:25 PM" at bounding box center [1133, 564] width 129 height 13
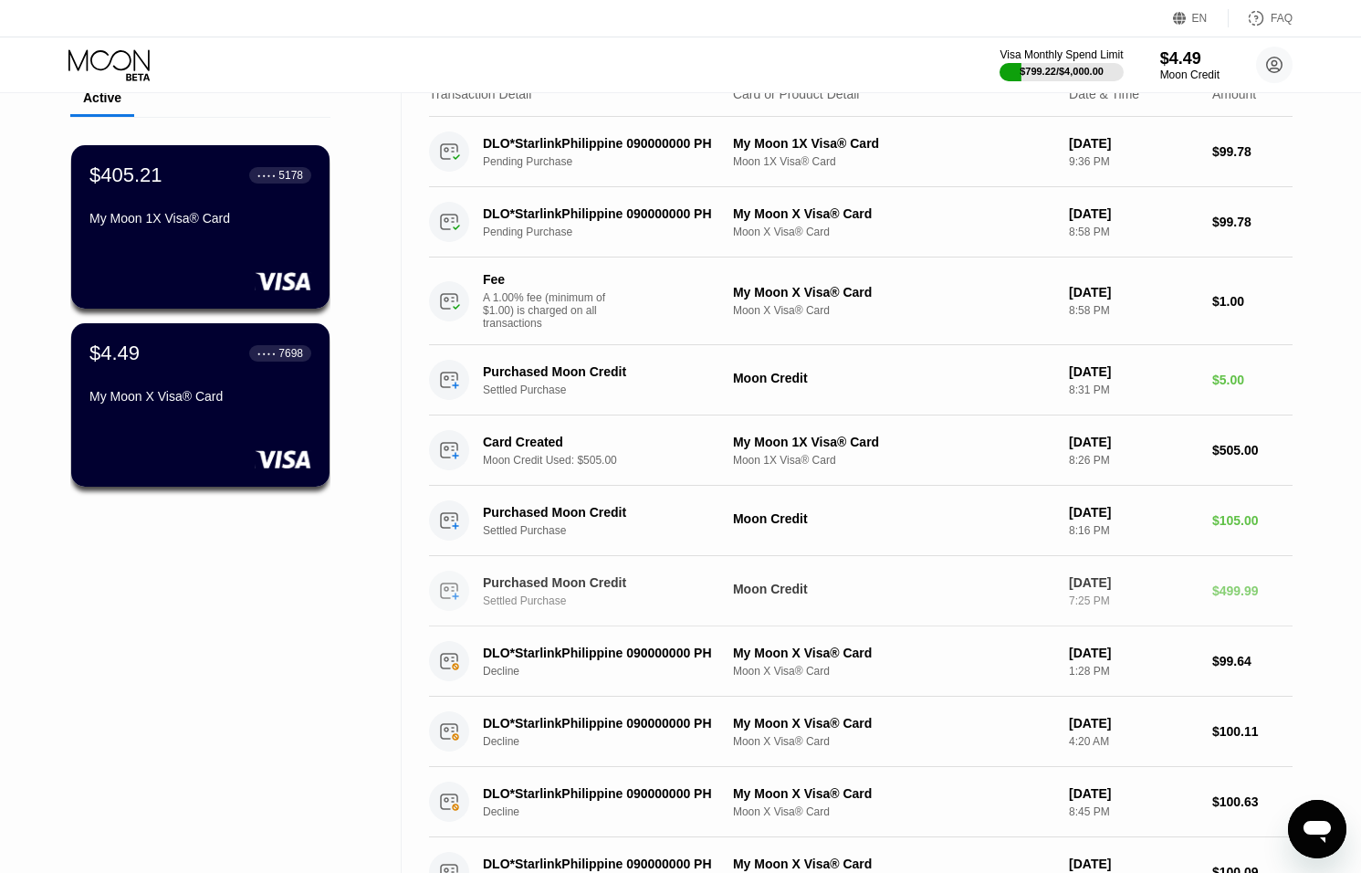
scroll to position [79, 0]
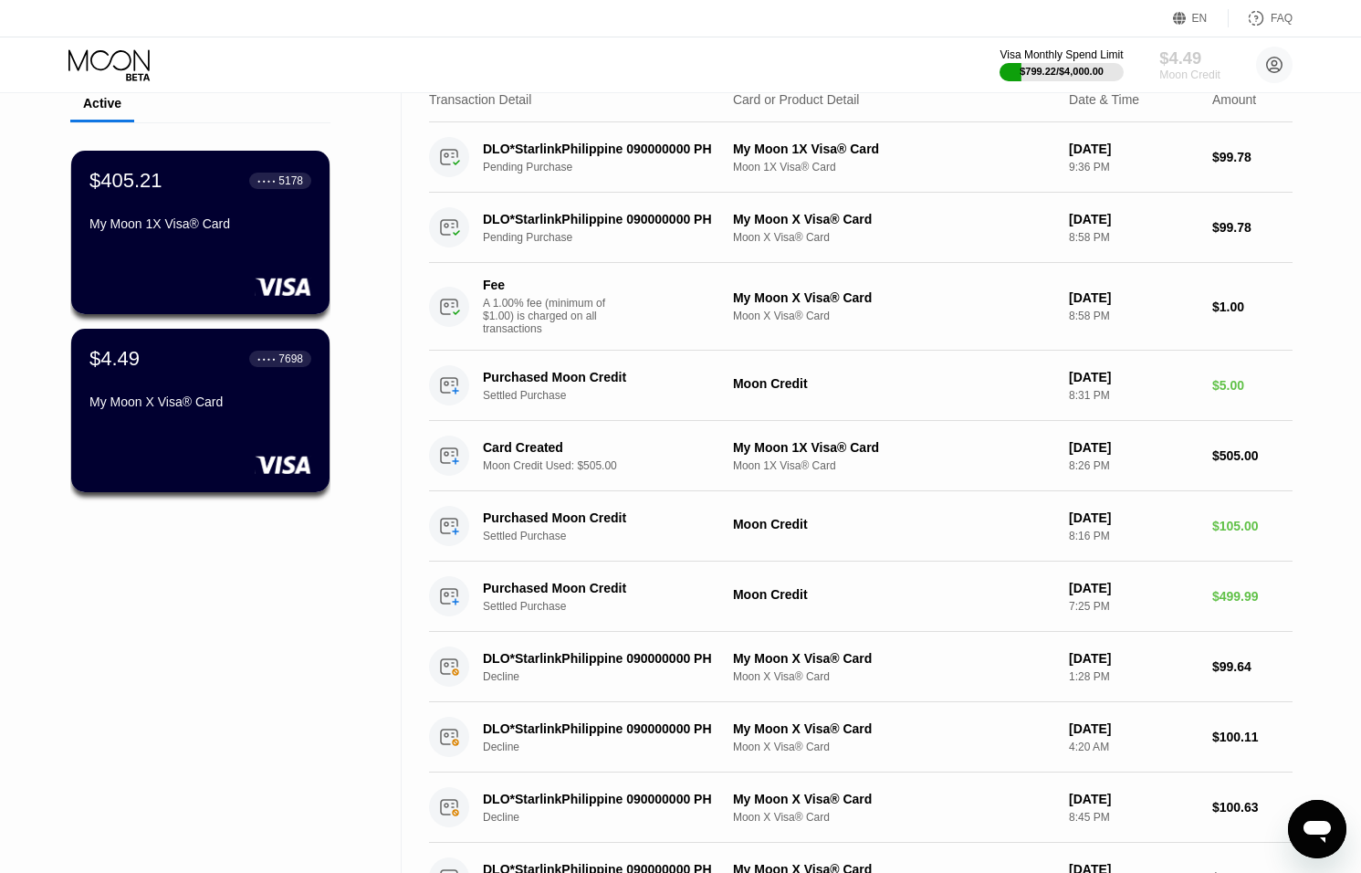
click at [1181, 68] on div "Moon Credit" at bounding box center [1190, 74] width 61 height 13
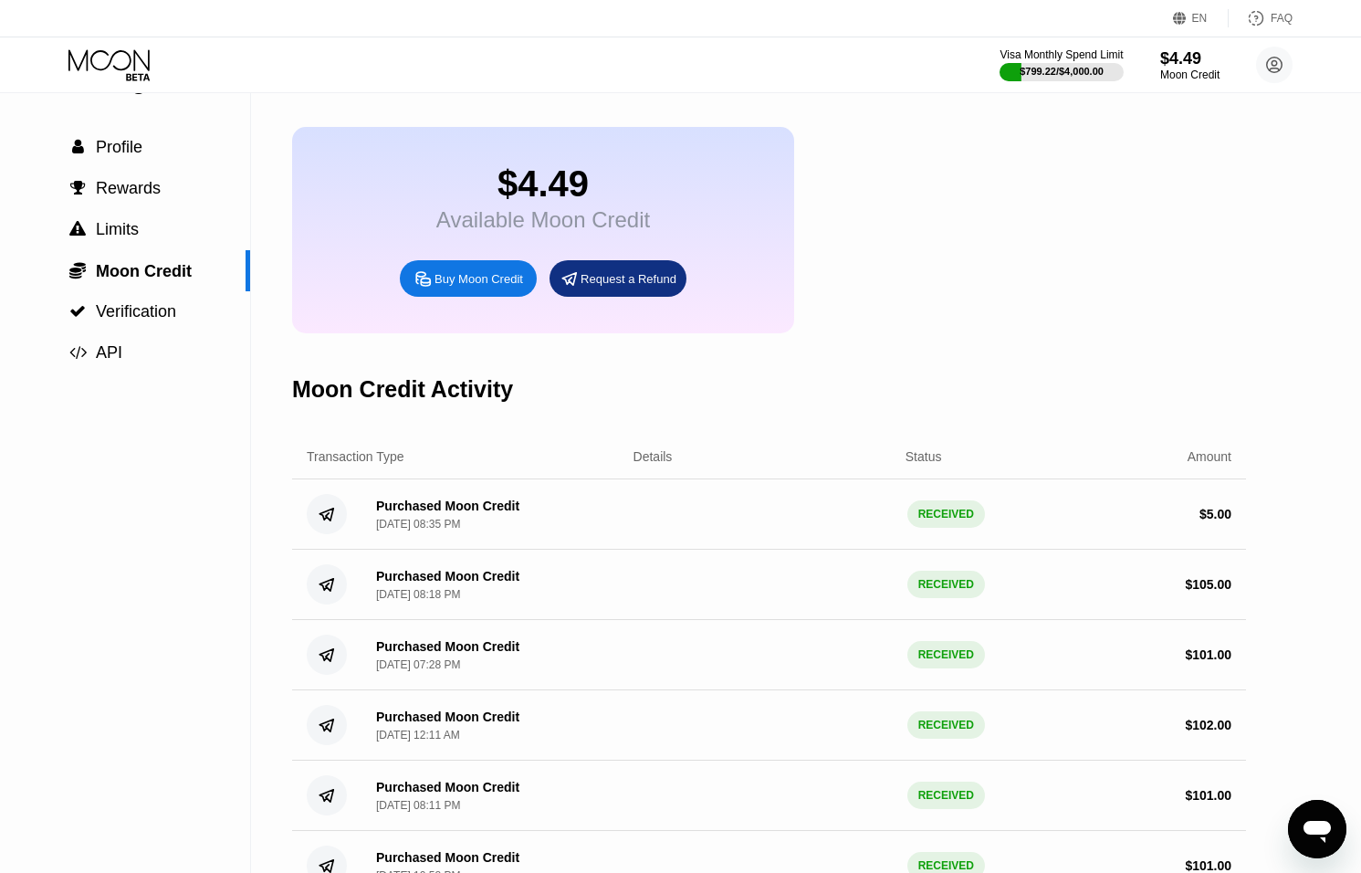
scroll to position [82, 0]
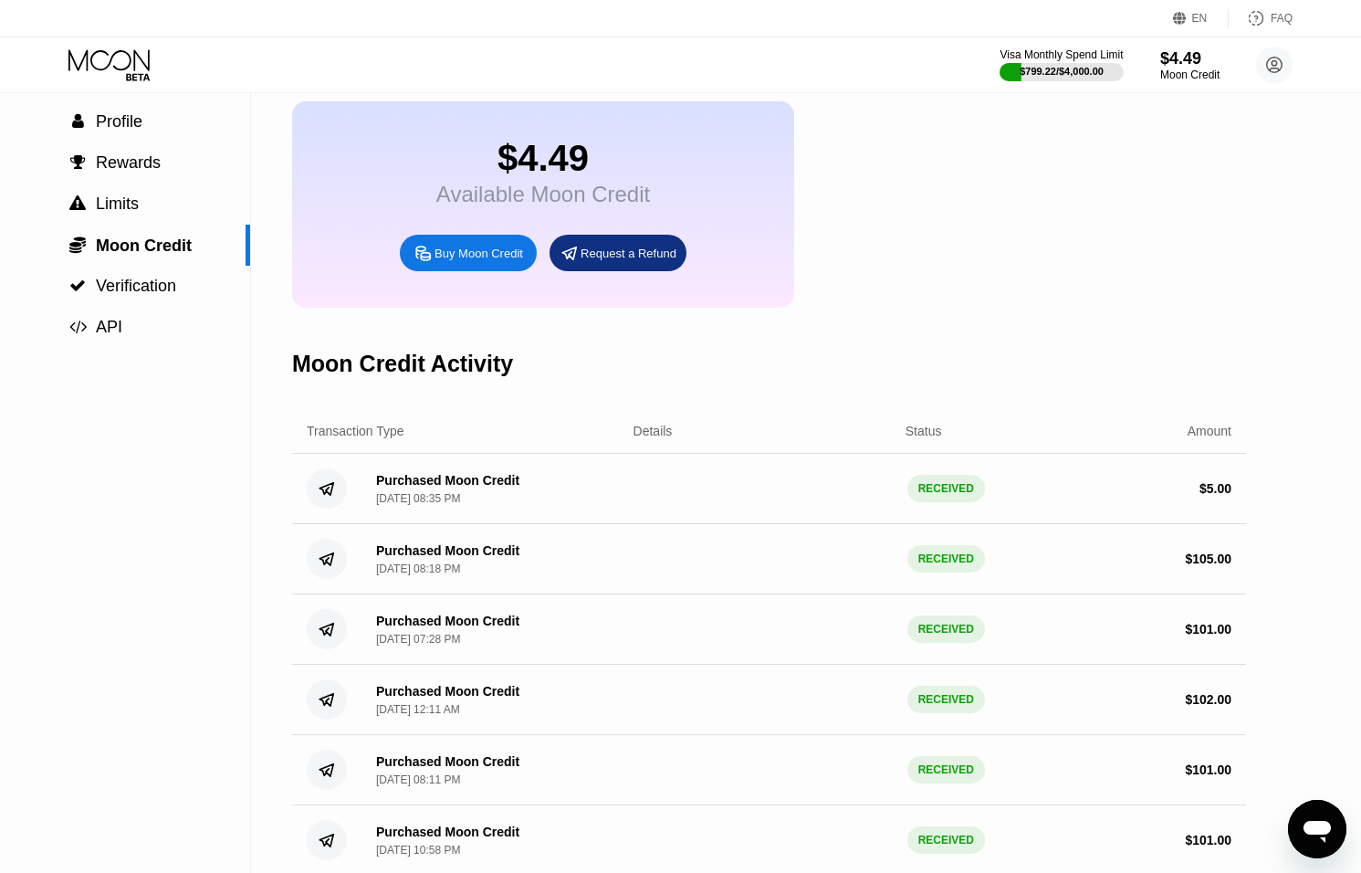
click at [1100, 606] on div "Purchased Moon Credit Sep 20, 2025, 07:28 PM RECEIVED $ 101.00" at bounding box center [769, 629] width 954 height 70
click at [154, 60] on div at bounding box center [124, 65] width 112 height 32
drag, startPoint x: 142, startPoint y: 62, endPoint x: 181, endPoint y: 84, distance: 45.0
click at [142, 62] on icon at bounding box center [110, 65] width 85 height 32
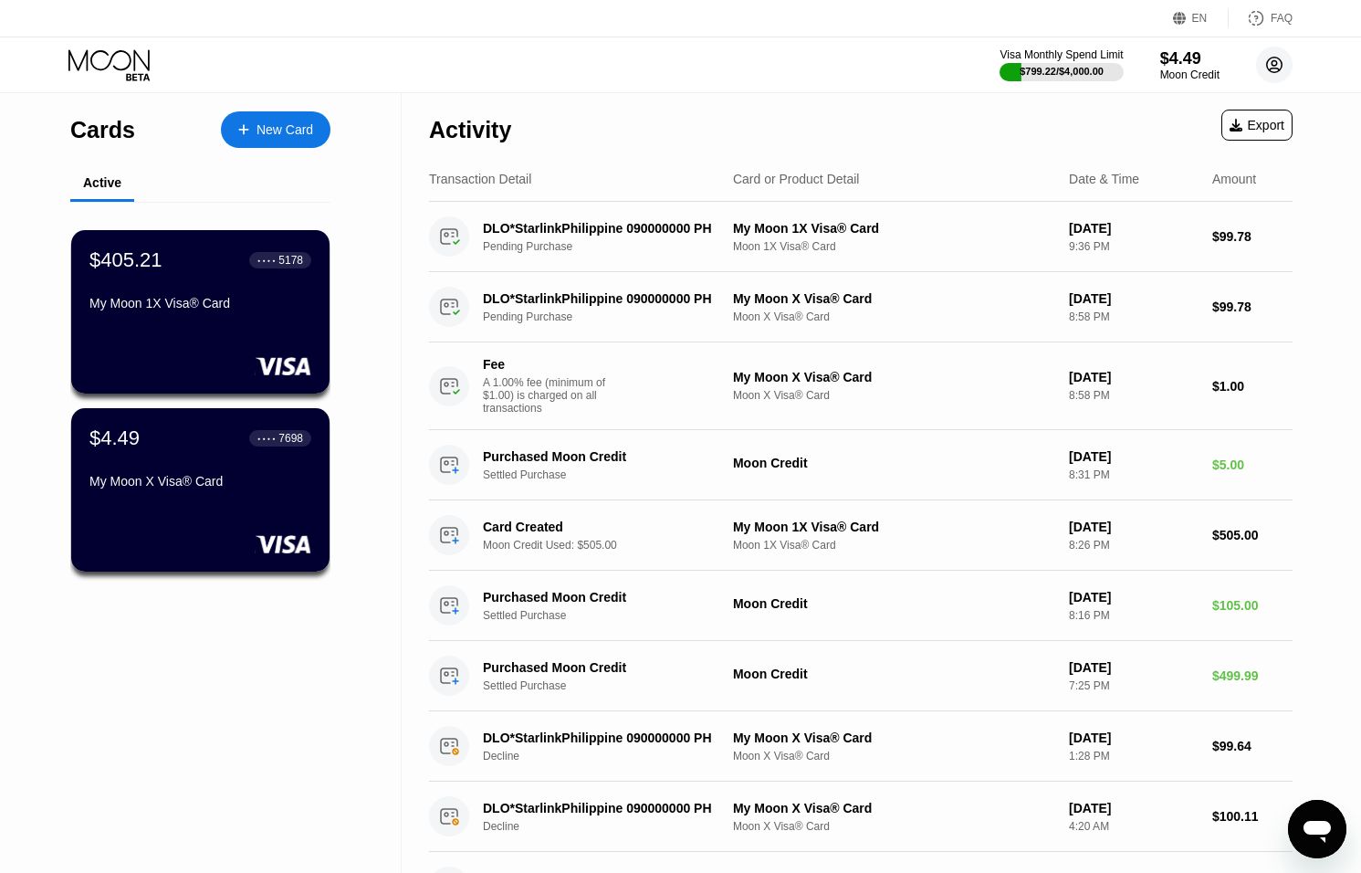
click at [1289, 66] on circle at bounding box center [1274, 65] width 37 height 37
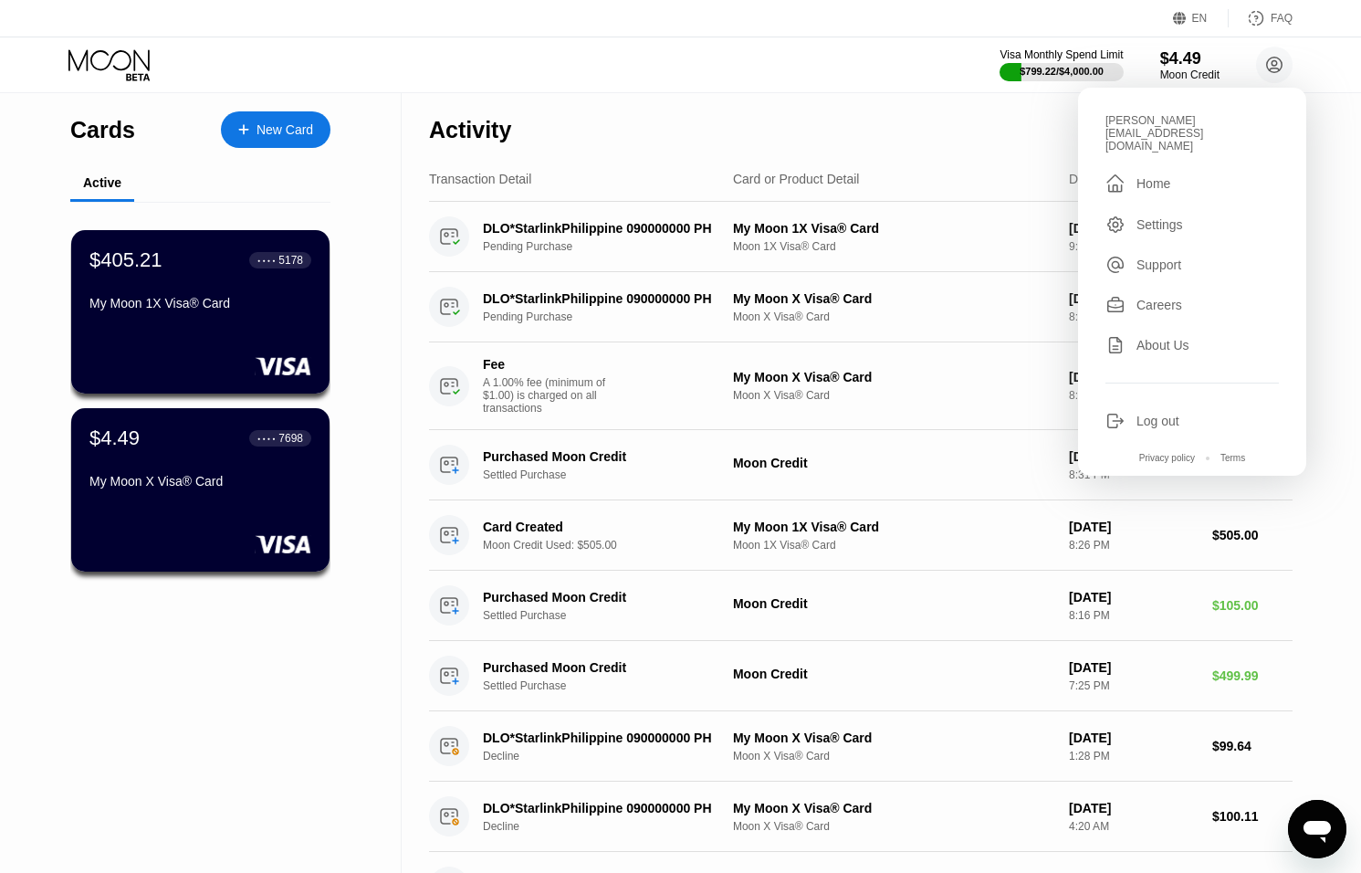
click at [1129, 411] on div "Log out" at bounding box center [1192, 421] width 173 height 20
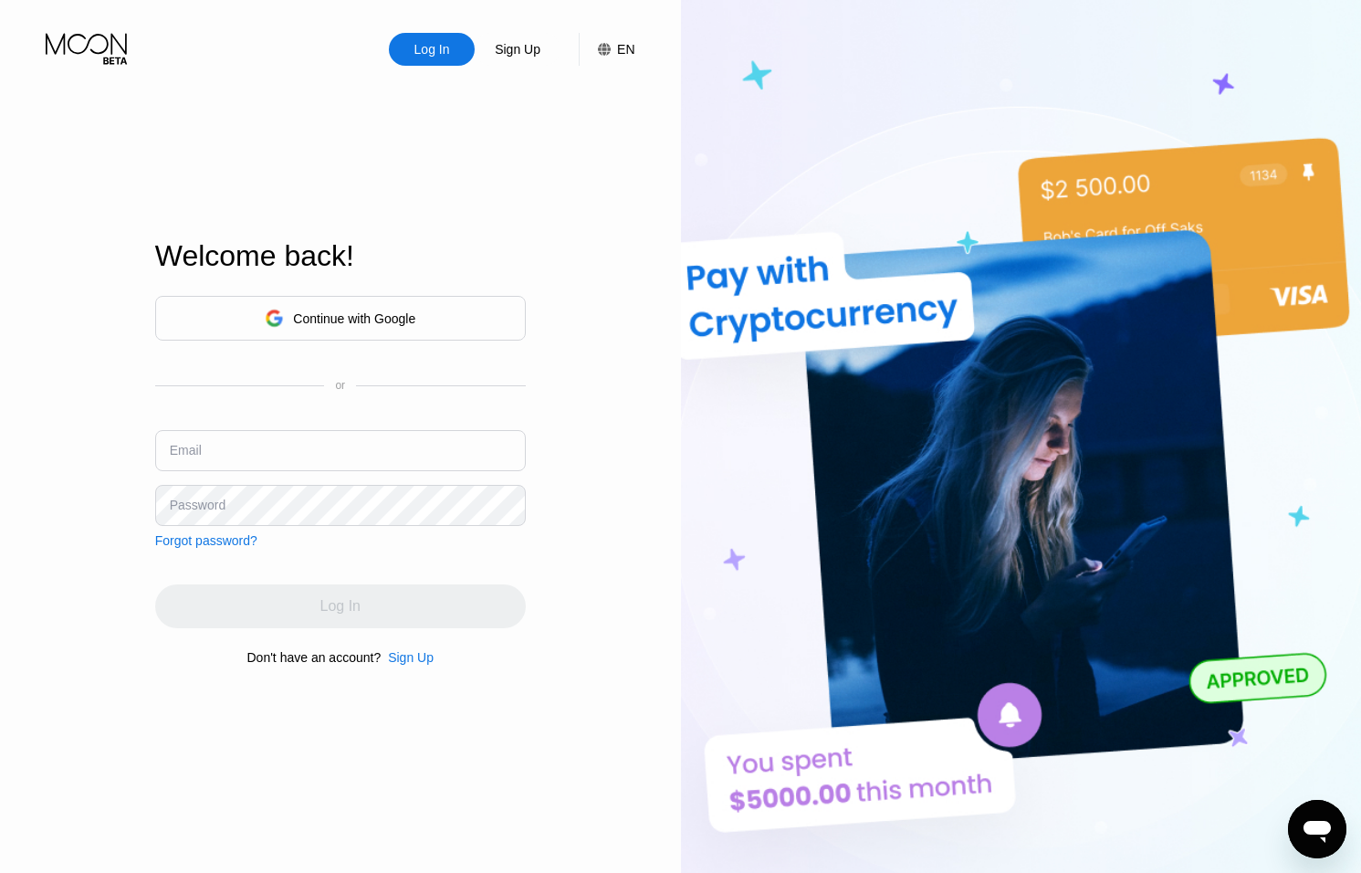
type input "[EMAIL_ADDRESS][DOMAIN_NAME]"
click at [287, 457] on input "[EMAIL_ADDRESS][DOMAIN_NAME]" at bounding box center [340, 450] width 371 height 41
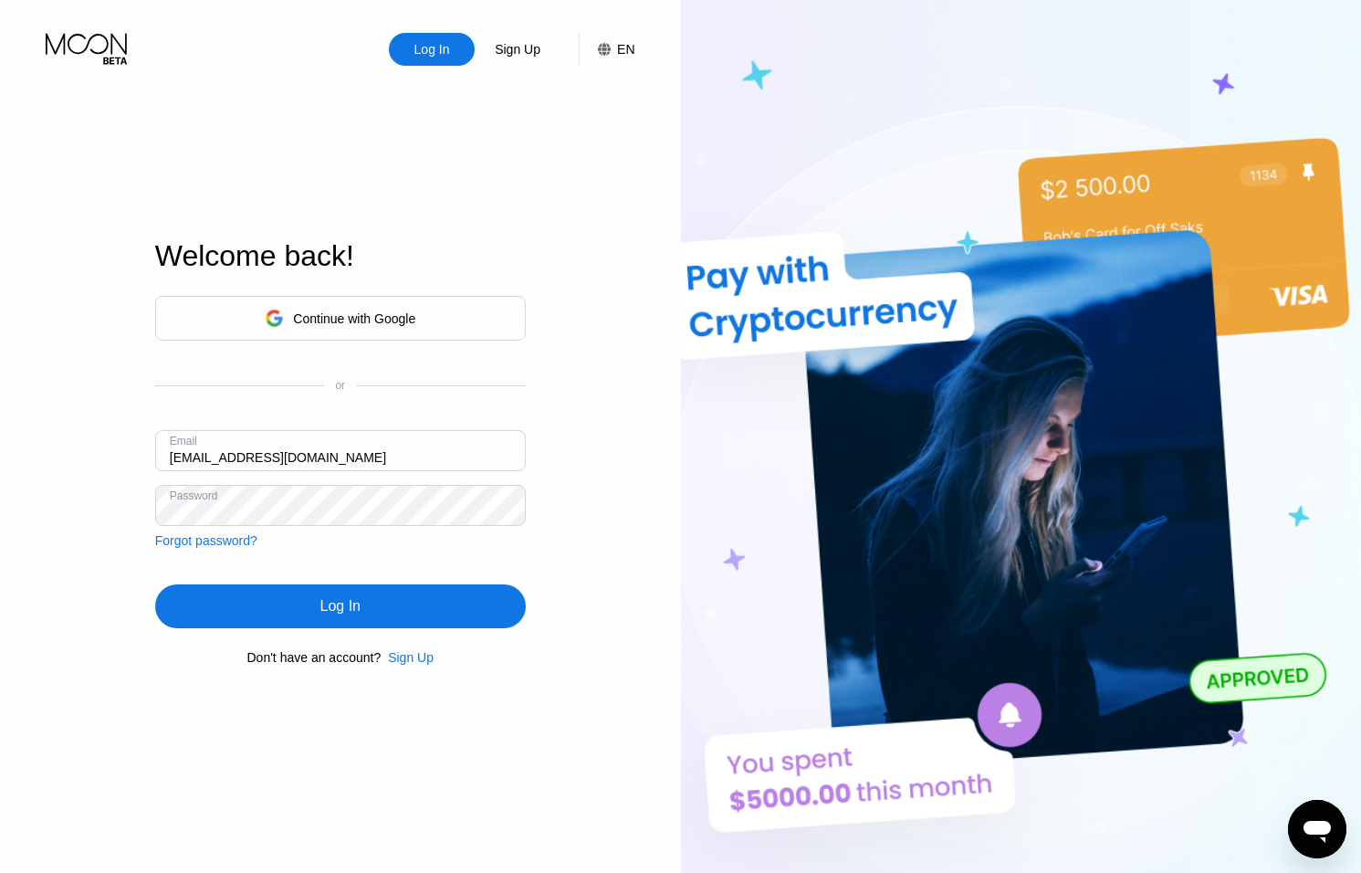
drag, startPoint x: 257, startPoint y: 459, endPoint x: 152, endPoint y: 456, distance: 106.0
click at [140, 456] on div "Log In Sign Up EN Language Select an item Save Welcome back! Continue with Goog…" at bounding box center [340, 480] width 681 height 961
click at [541, 451] on div "Log In Sign Up EN Language Select an item Save Welcome back! Continue with Goog…" at bounding box center [340, 480] width 681 height 961
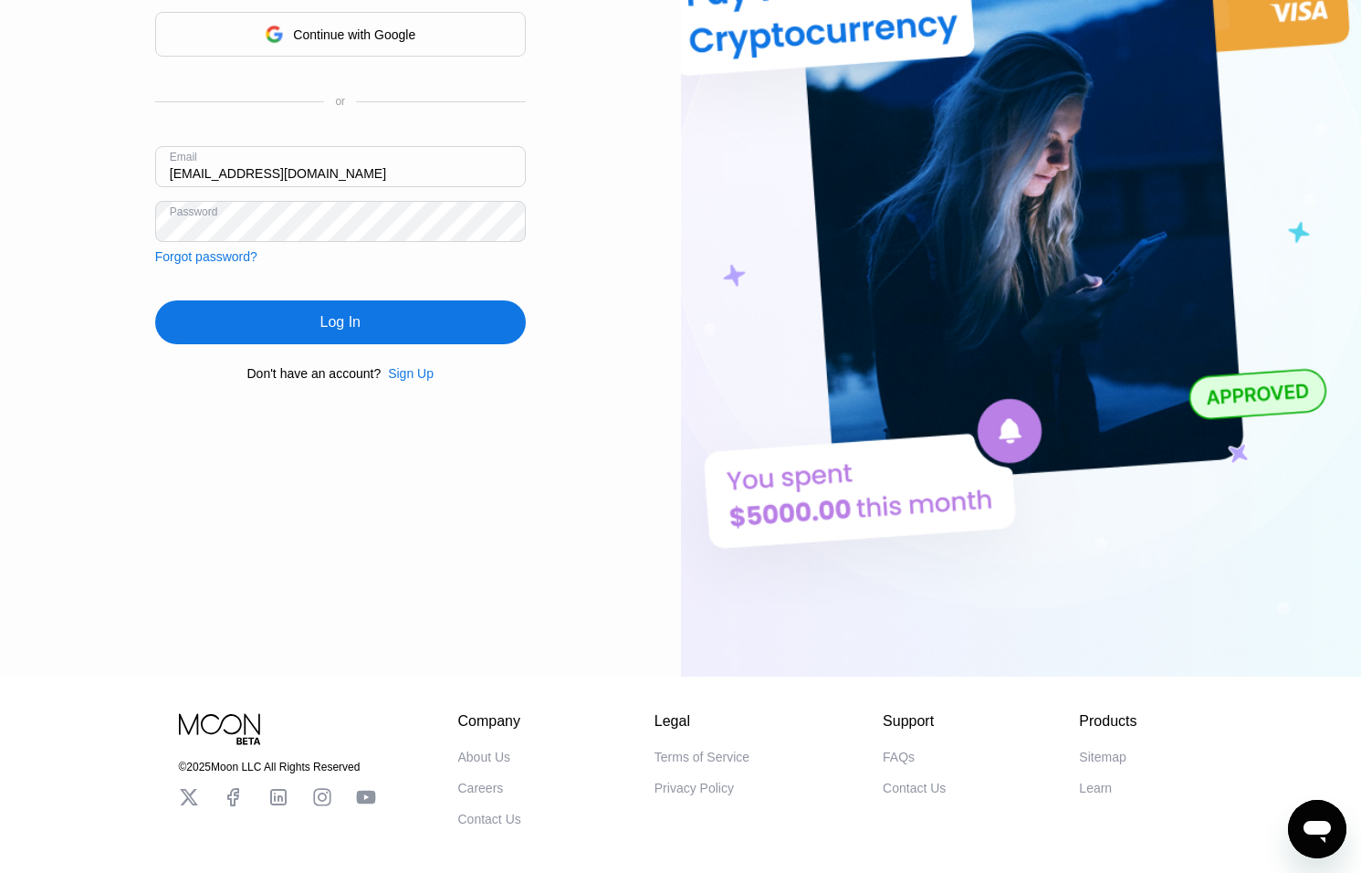
scroll to position [356, 0]
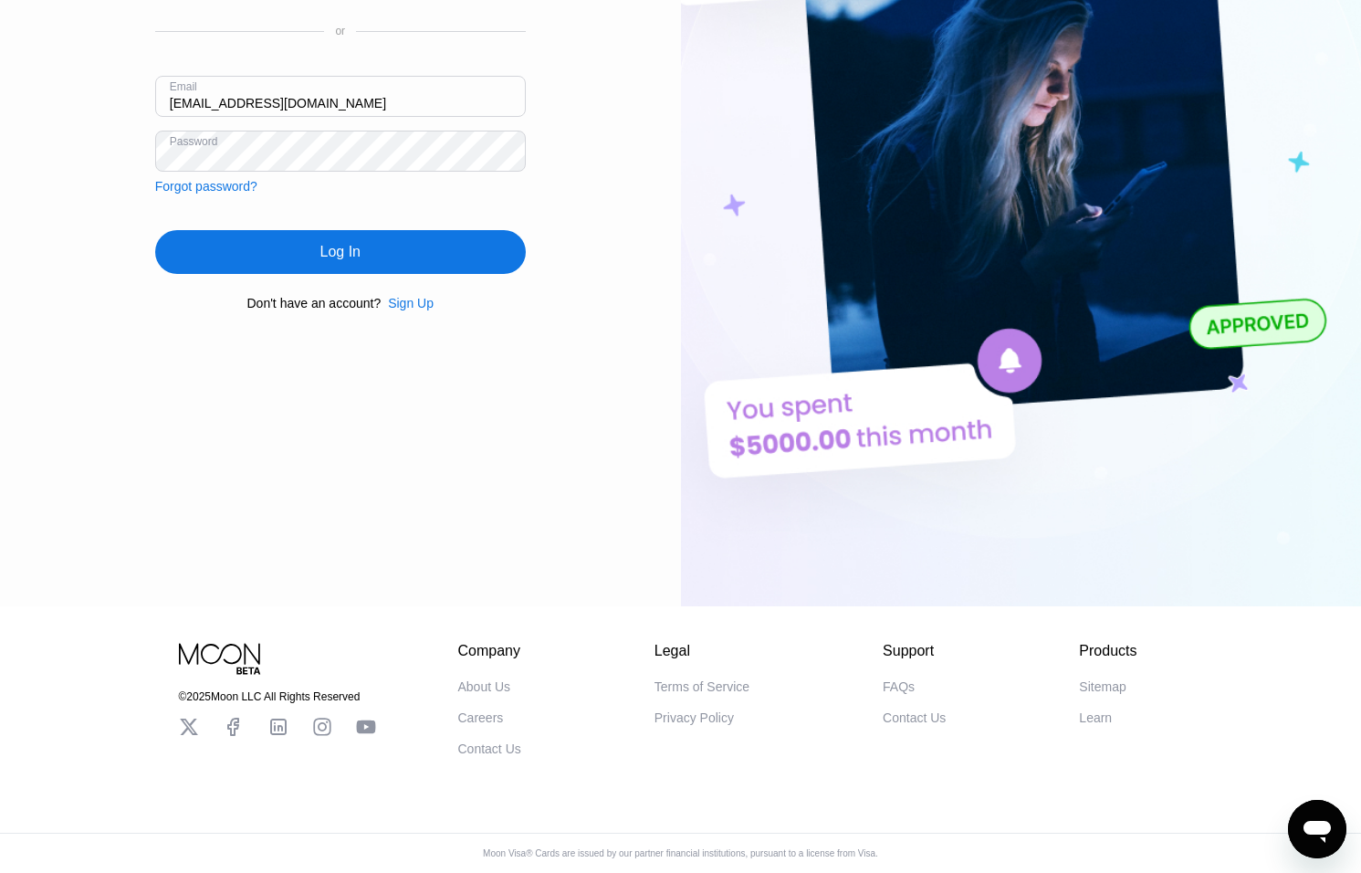
click at [1318, 827] on icon "Open messaging window" at bounding box center [1317, 832] width 27 height 22
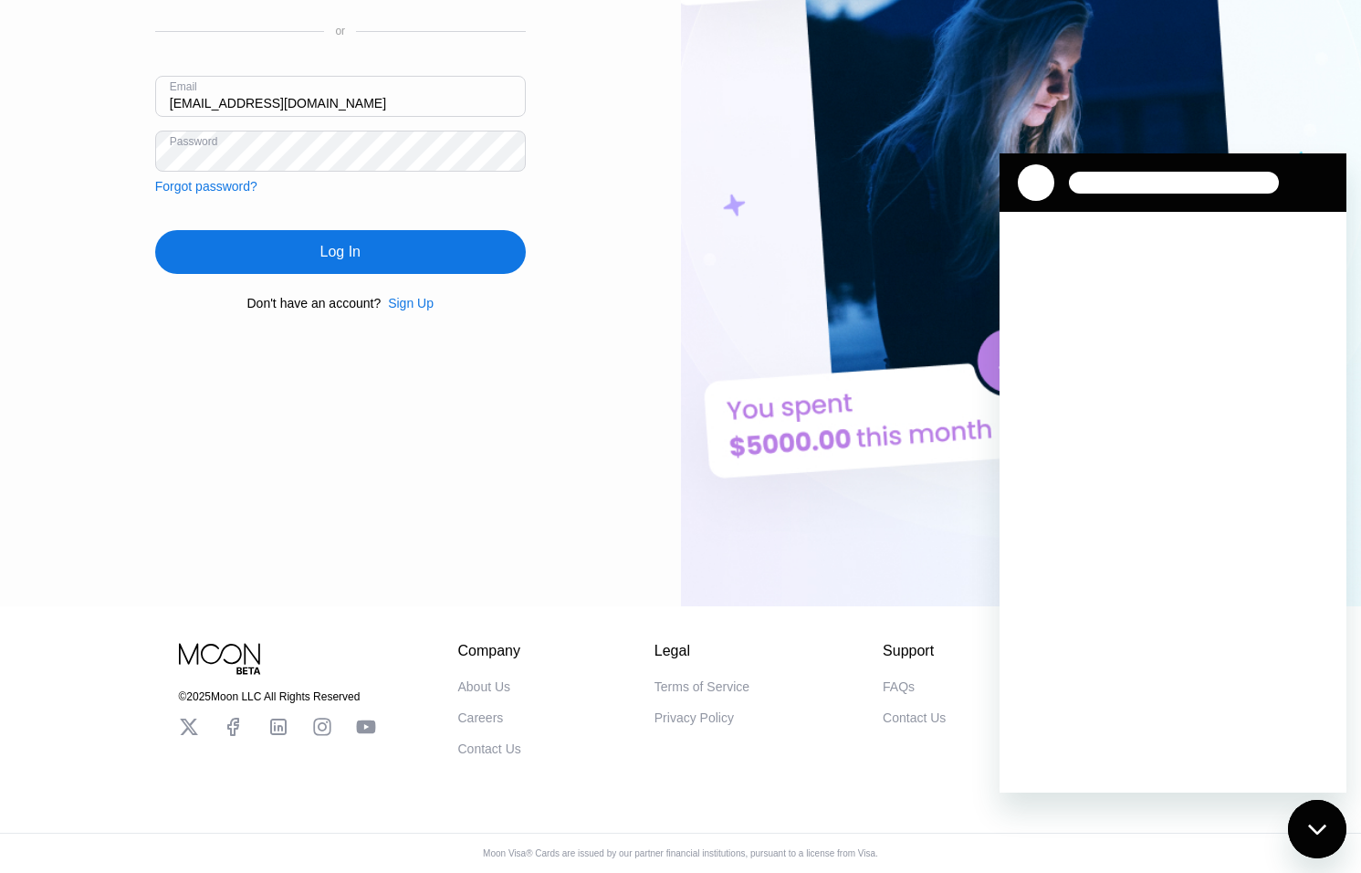
scroll to position [0, 0]
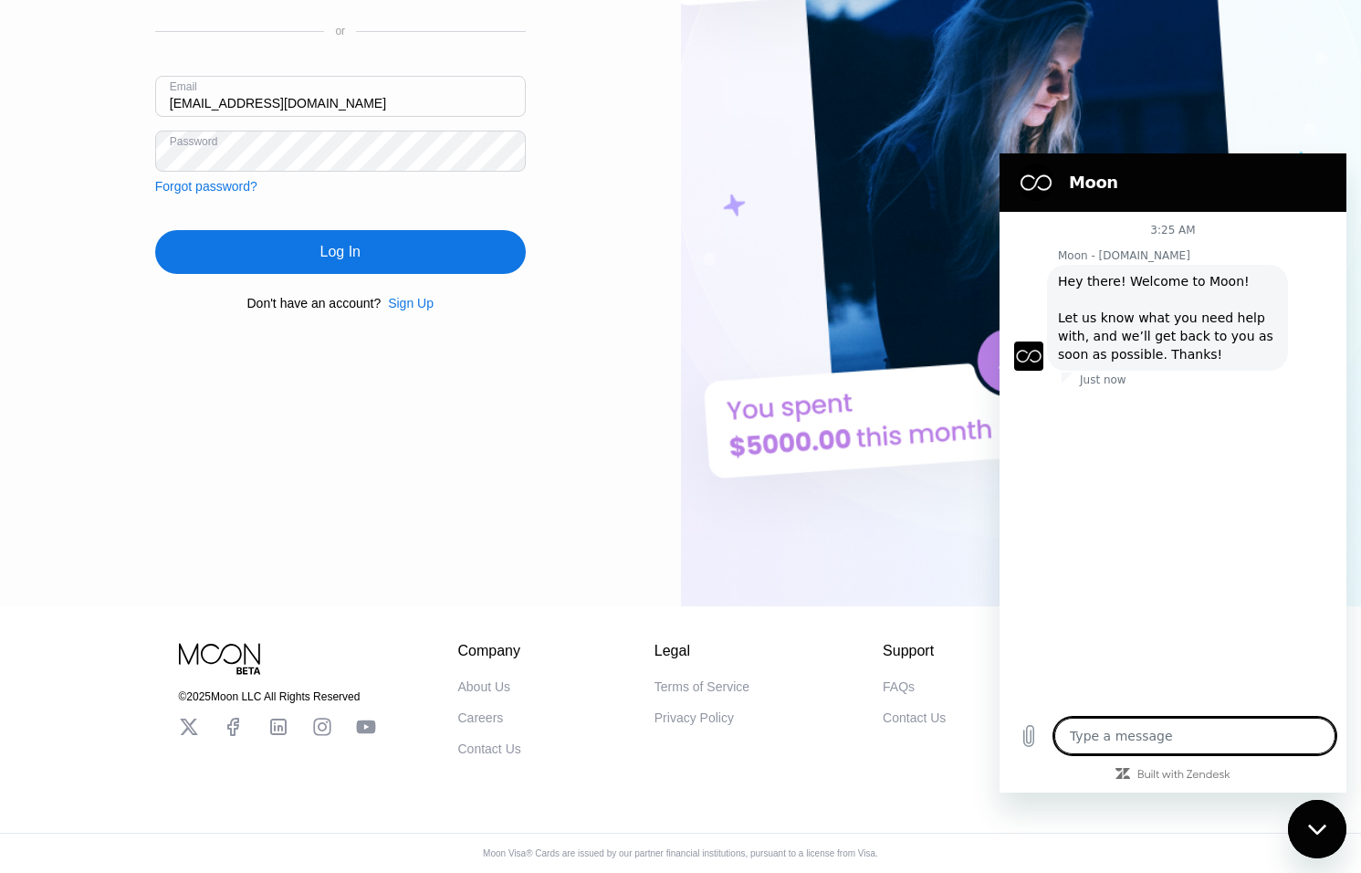
type textarea "x"
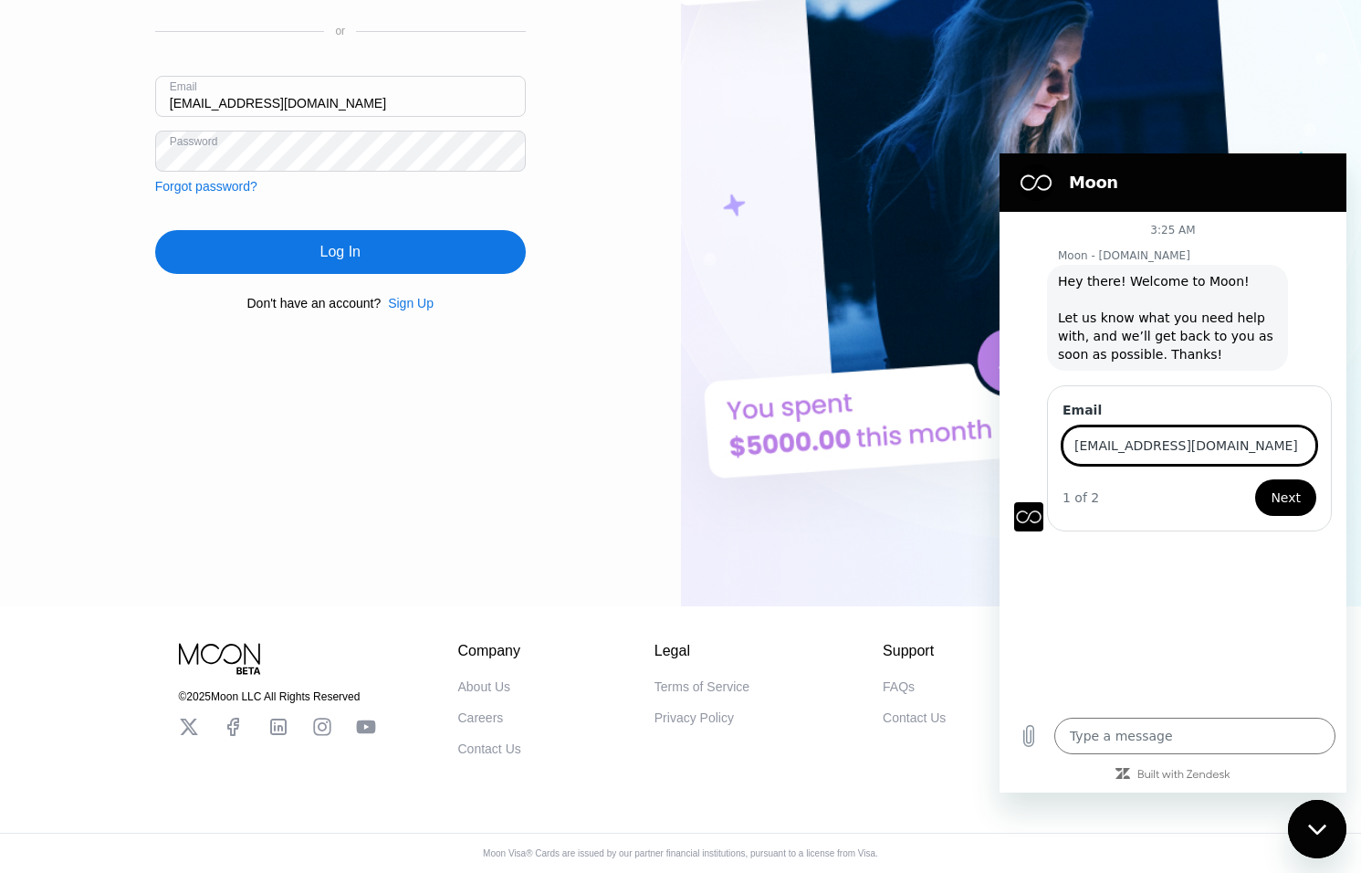
type input "[EMAIL_ADDRESS][DOMAIN_NAME]"
click at [1282, 493] on span "Next" at bounding box center [1286, 498] width 30 height 22
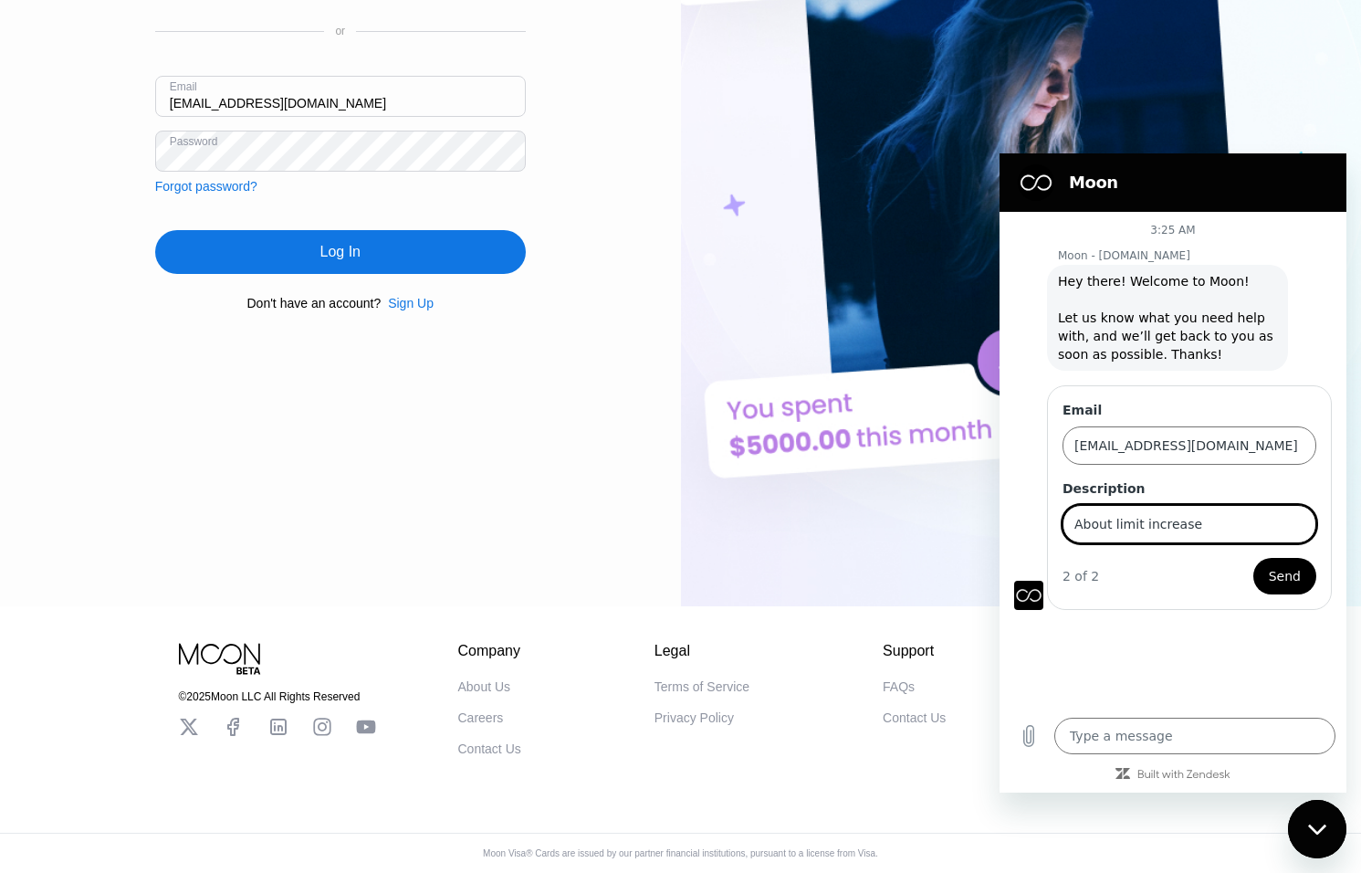
type input "About limit increase"
click at [1286, 571] on span "Send" at bounding box center [1285, 576] width 32 height 22
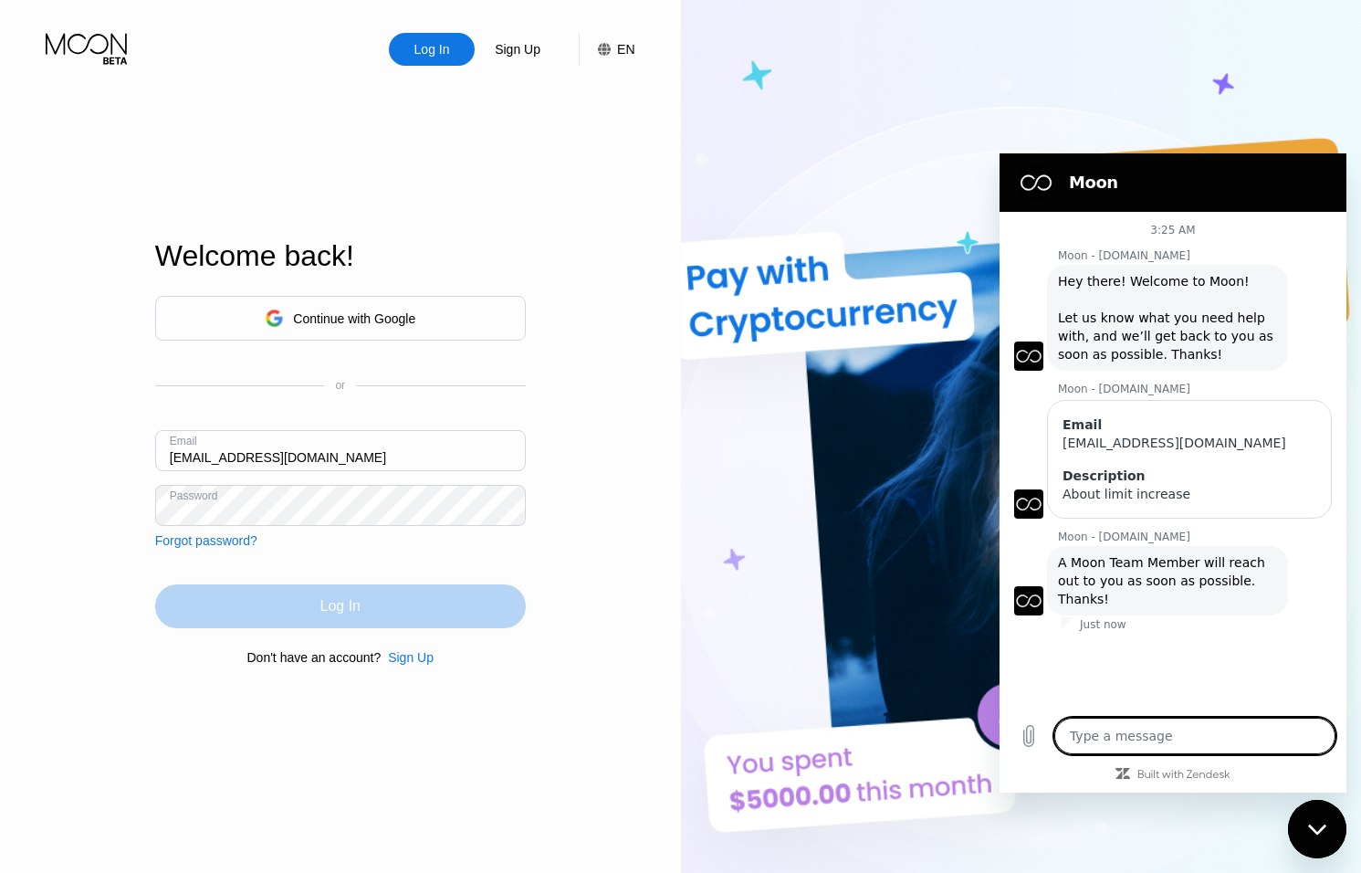
click at [394, 613] on div "Log In" at bounding box center [340, 606] width 371 height 44
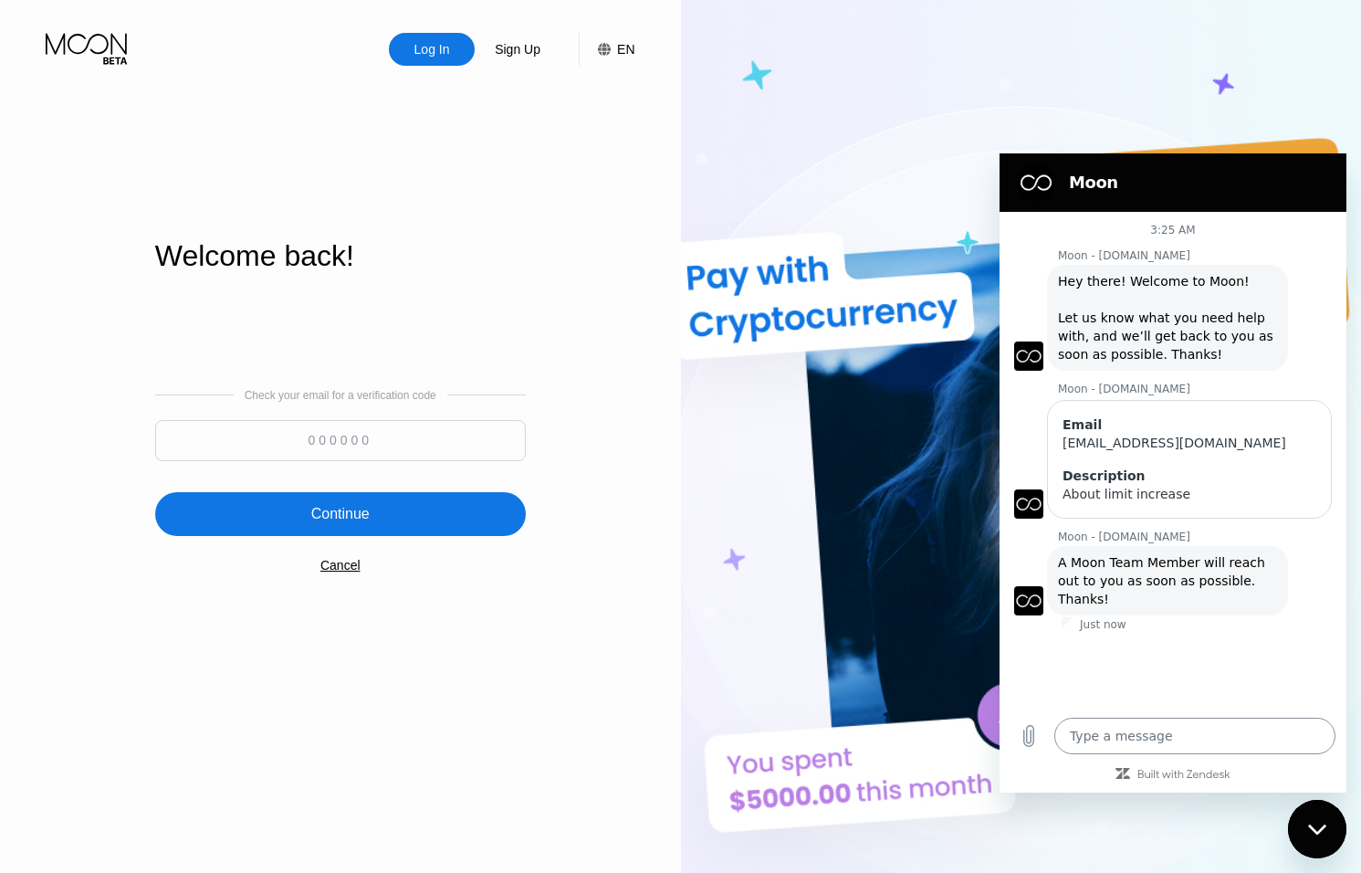
click at [1168, 741] on textarea at bounding box center [1195, 736] width 281 height 37
click at [1316, 834] on icon "Close messaging window" at bounding box center [1316, 829] width 18 height 10
type textarea "x"
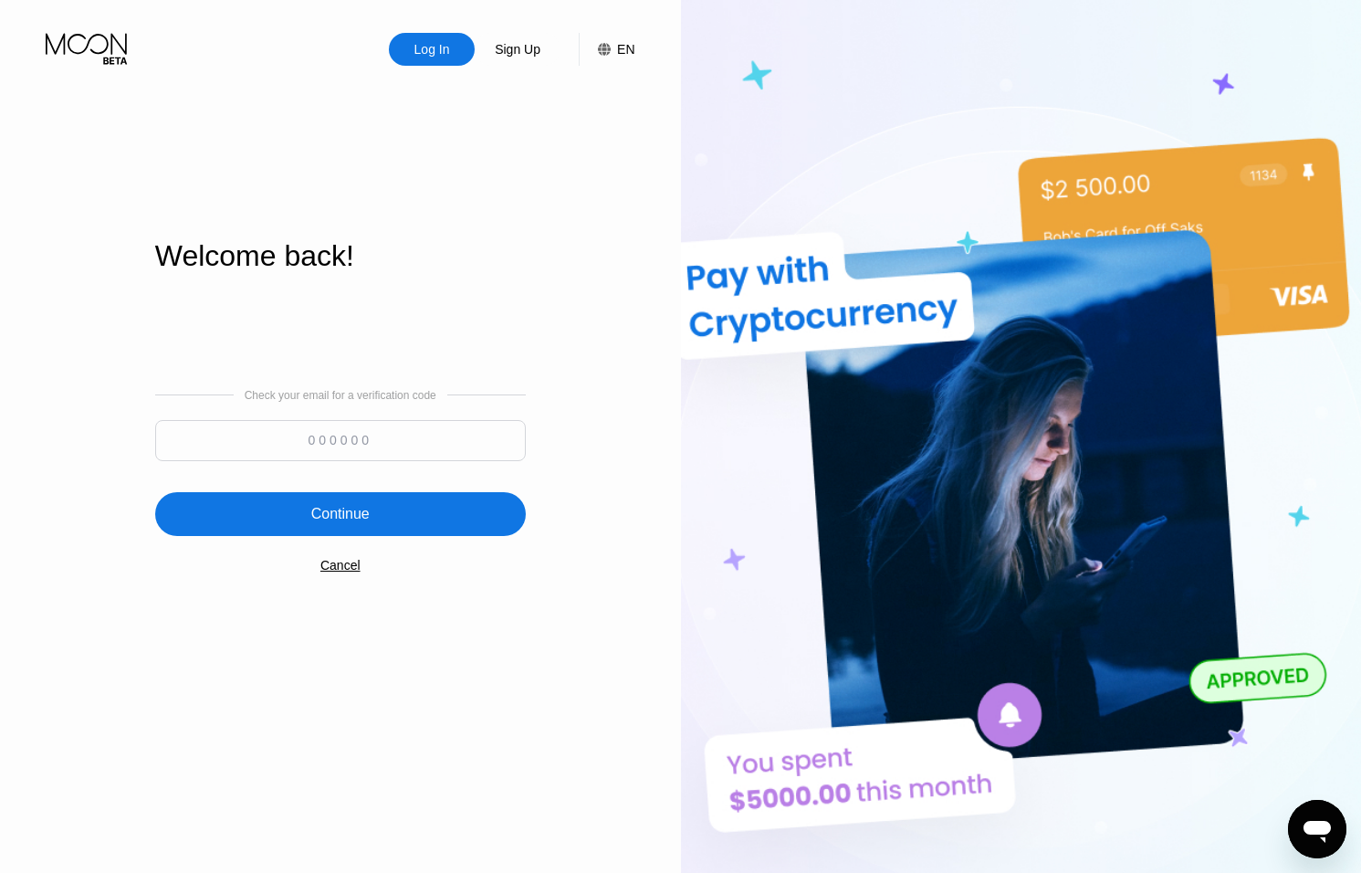
click at [101, 55] on icon at bounding box center [88, 49] width 85 height 32
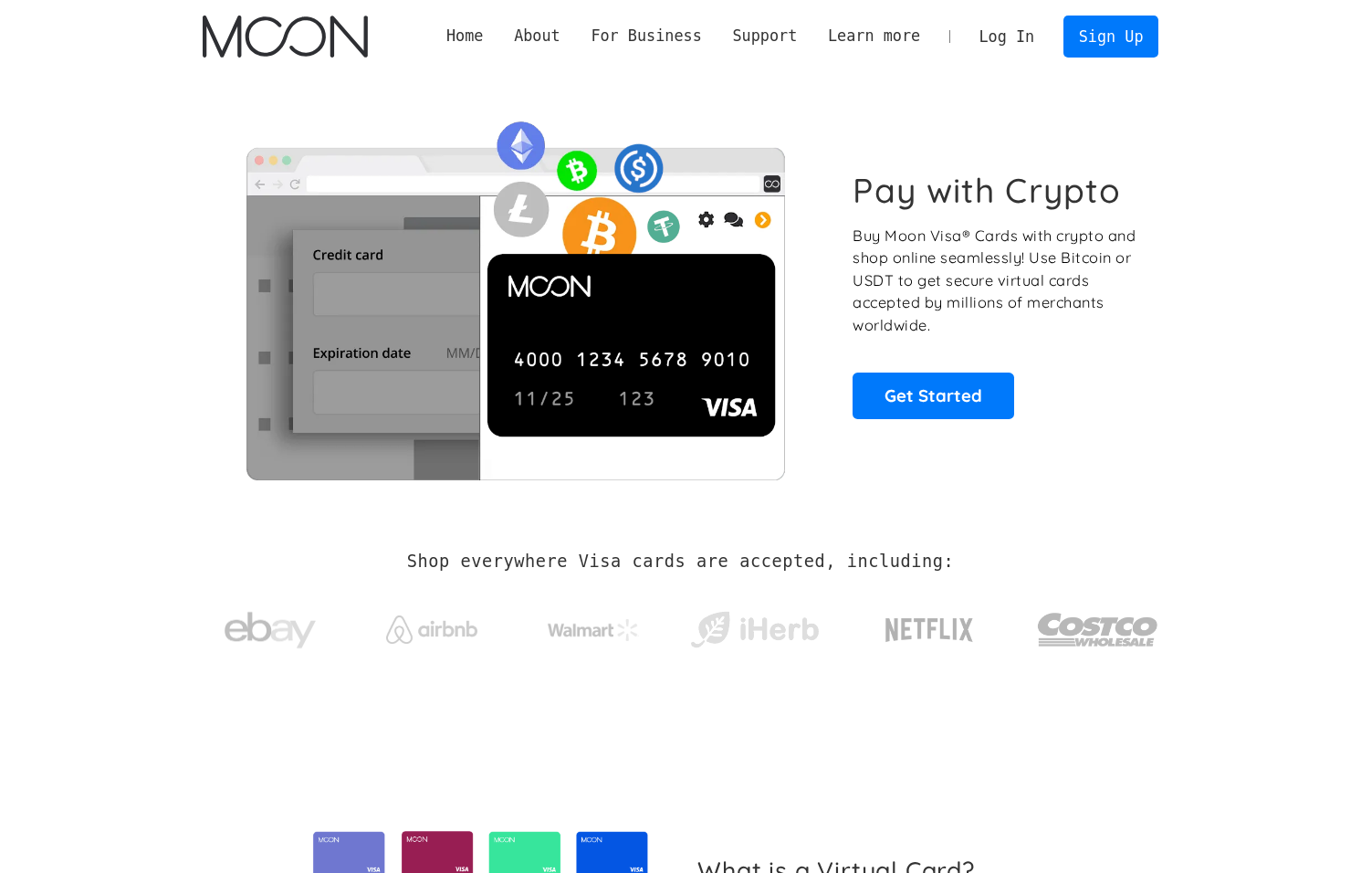
click at [1023, 26] on link "Log In" at bounding box center [1007, 36] width 86 height 40
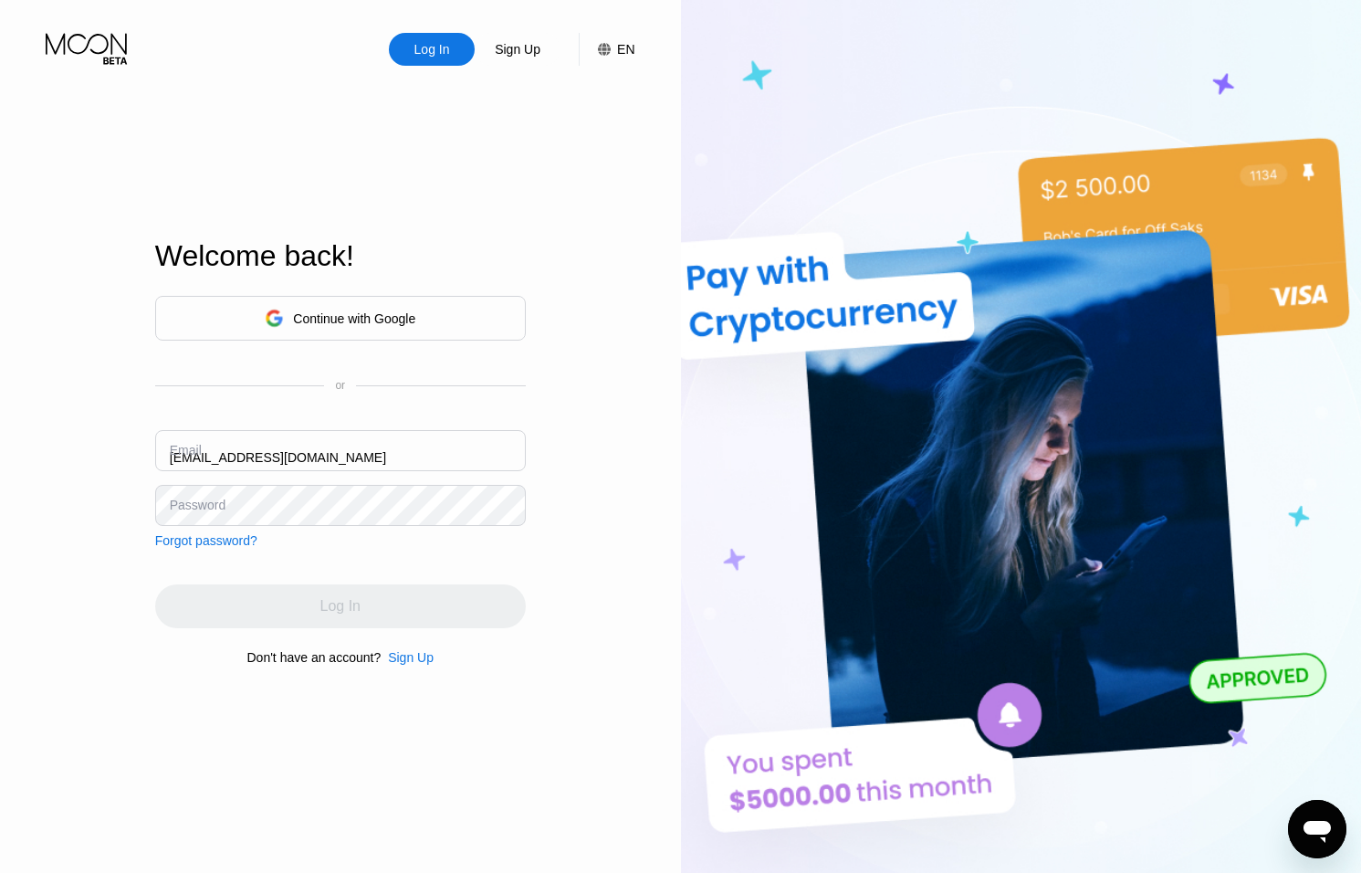
click at [188, 456] on div "Email ceo@dithailand.com" at bounding box center [340, 457] width 371 height 55
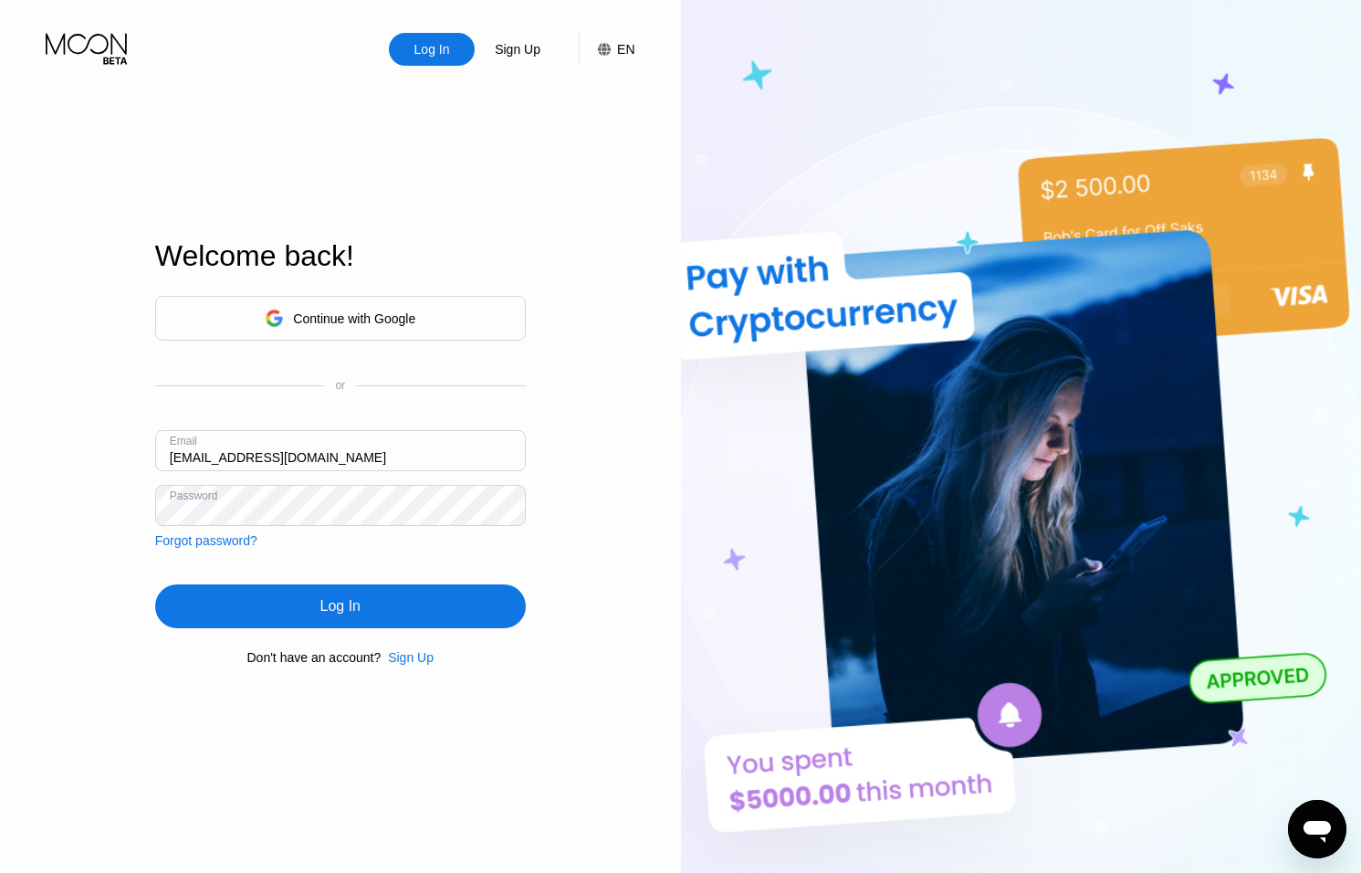
drag, startPoint x: 191, startPoint y: 457, endPoint x: 223, endPoint y: 465, distance: 33.0
click at [191, 457] on input "[EMAIL_ADDRESS][DOMAIN_NAME]" at bounding box center [340, 450] width 371 height 41
type input "sep@dithailand.com"
click at [306, 598] on div "Log In" at bounding box center [340, 606] width 371 height 44
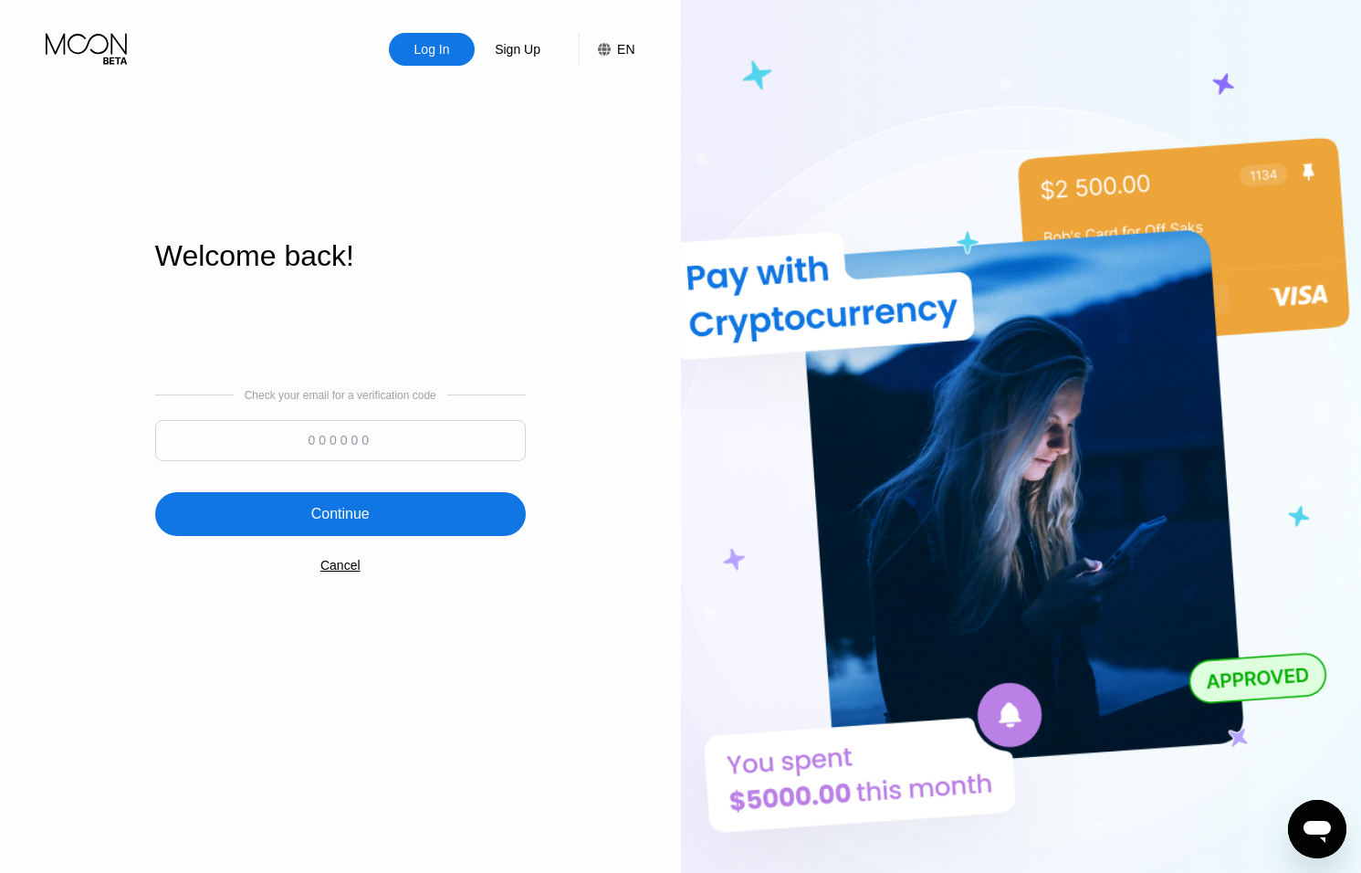
click at [457, 441] on input at bounding box center [340, 440] width 371 height 41
type input "940575"
click at [460, 500] on div "Continue" at bounding box center [340, 514] width 371 height 44
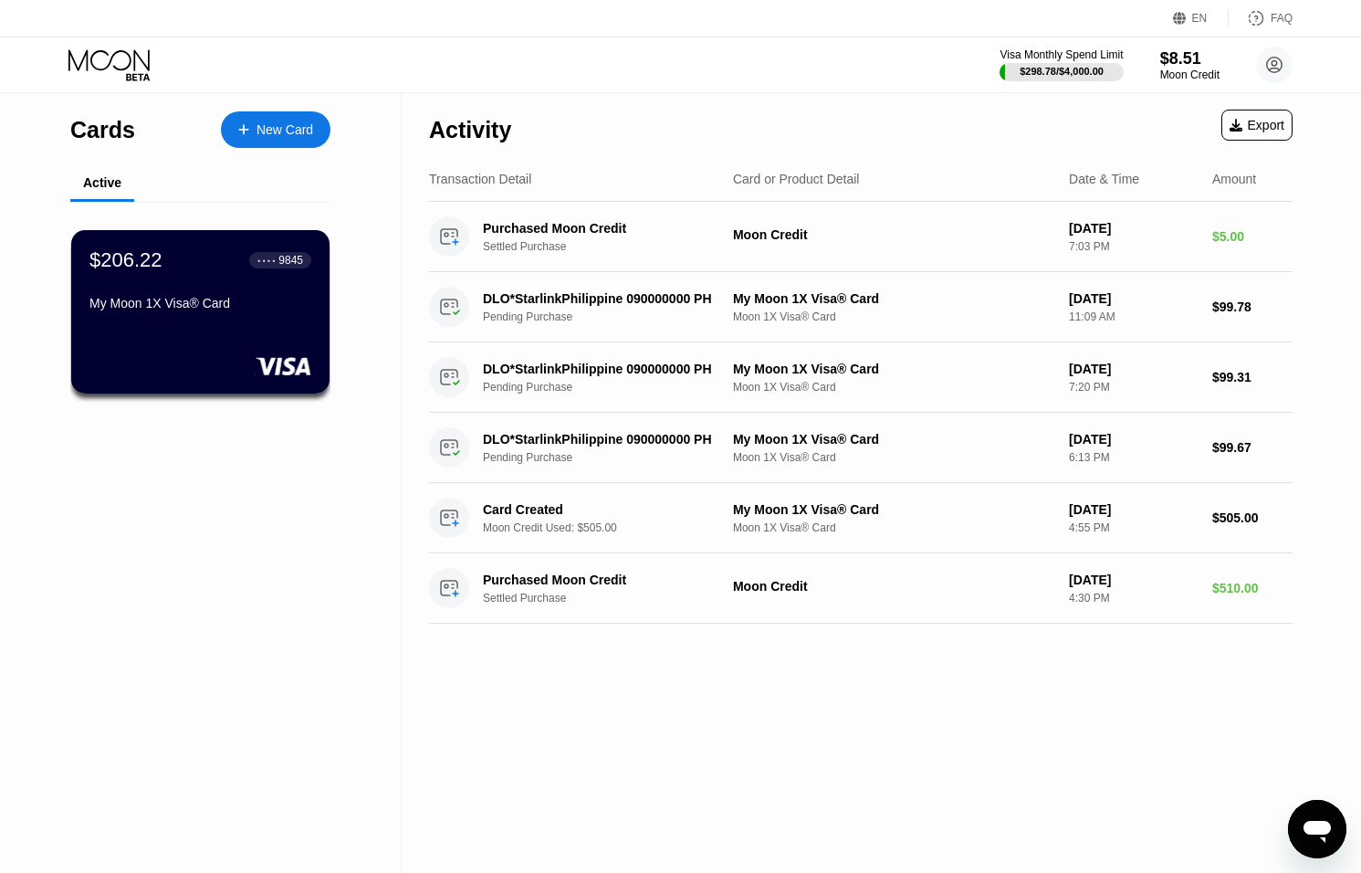
click at [1317, 816] on icon "Open messaging window" at bounding box center [1317, 829] width 33 height 33
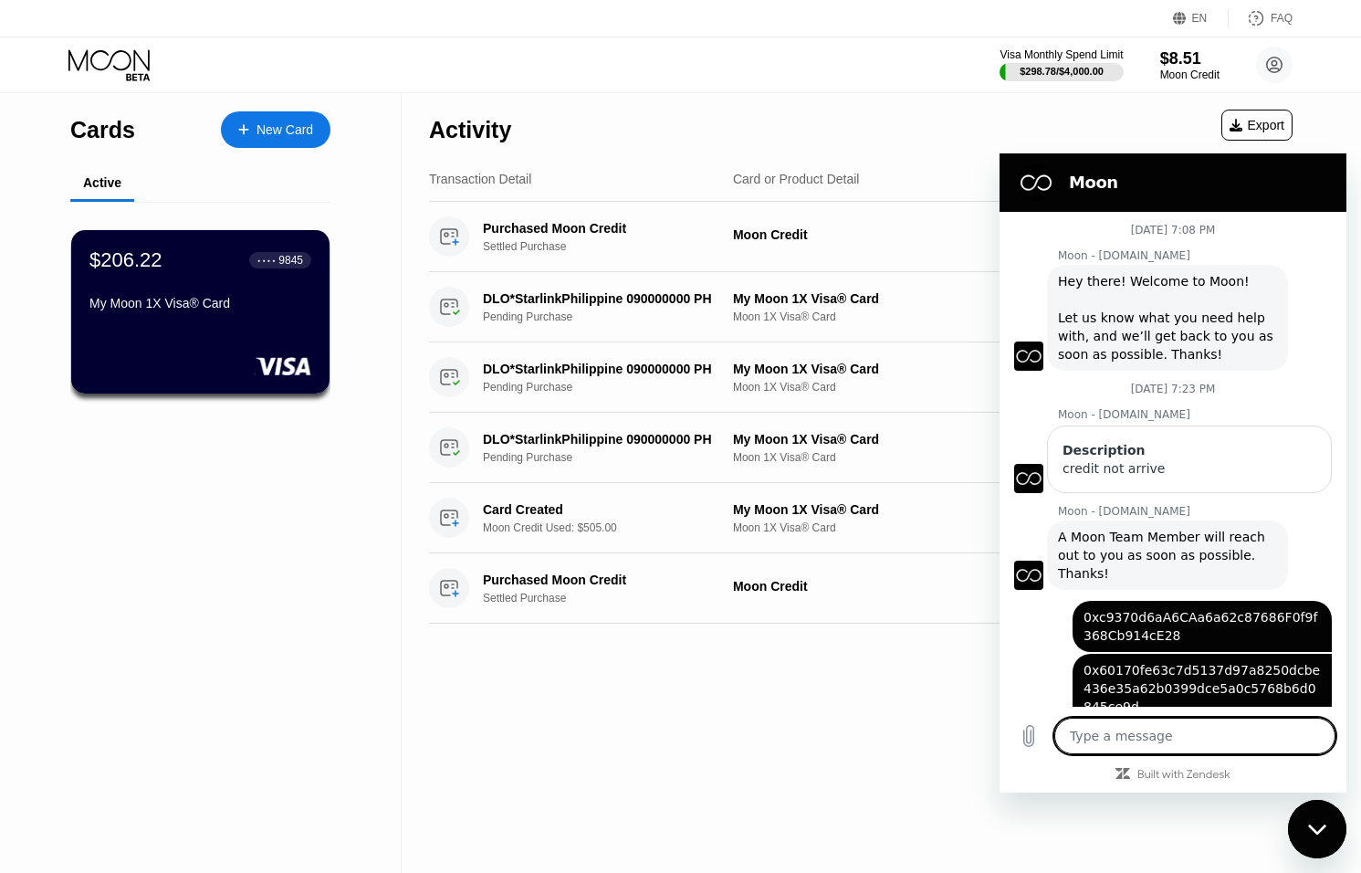
scroll to position [193, 0]
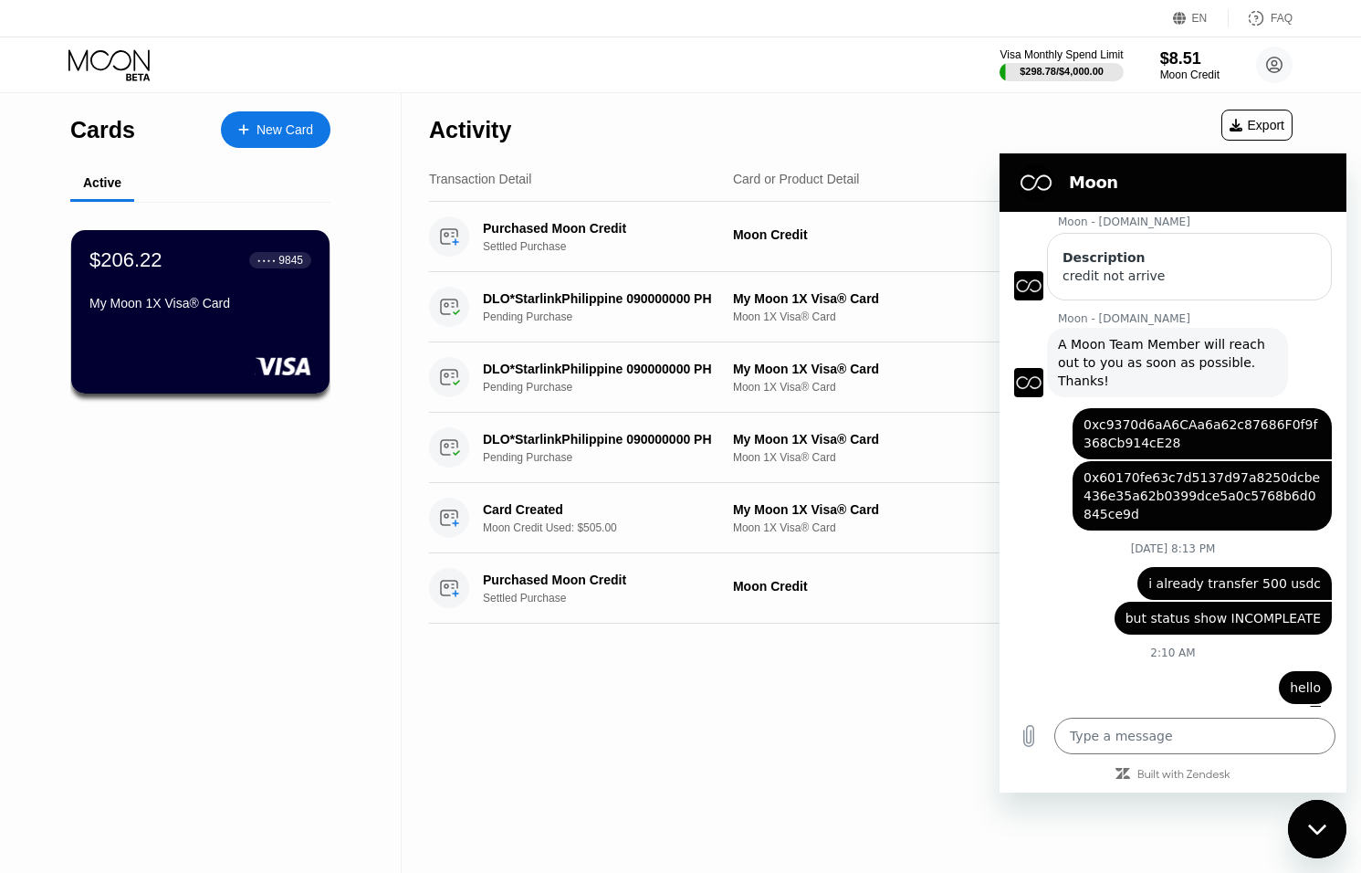
click at [1311, 814] on div "Close messaging window" at bounding box center [1317, 829] width 55 height 55
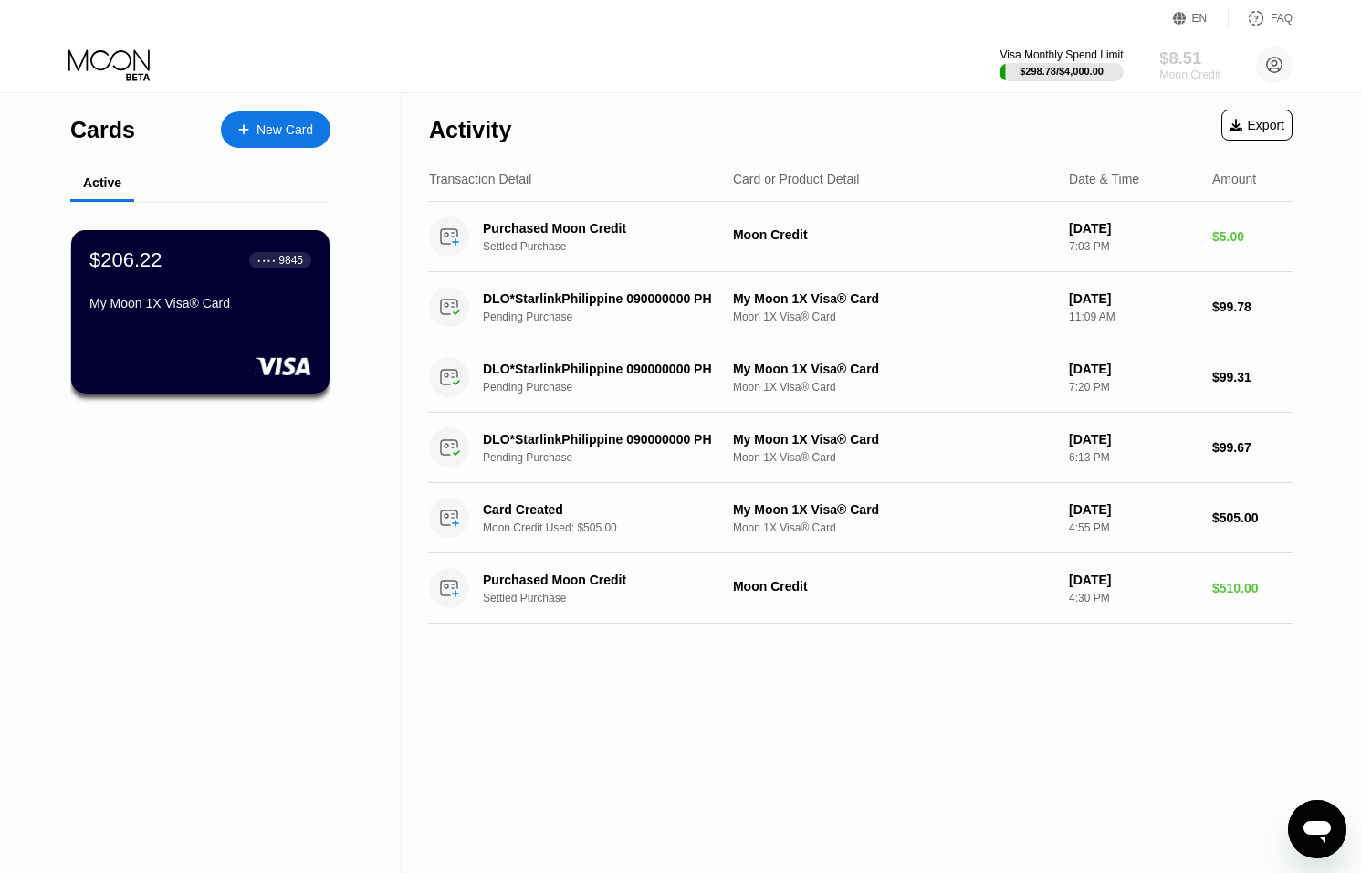
click at [1181, 73] on div "Moon Credit" at bounding box center [1190, 74] width 61 height 13
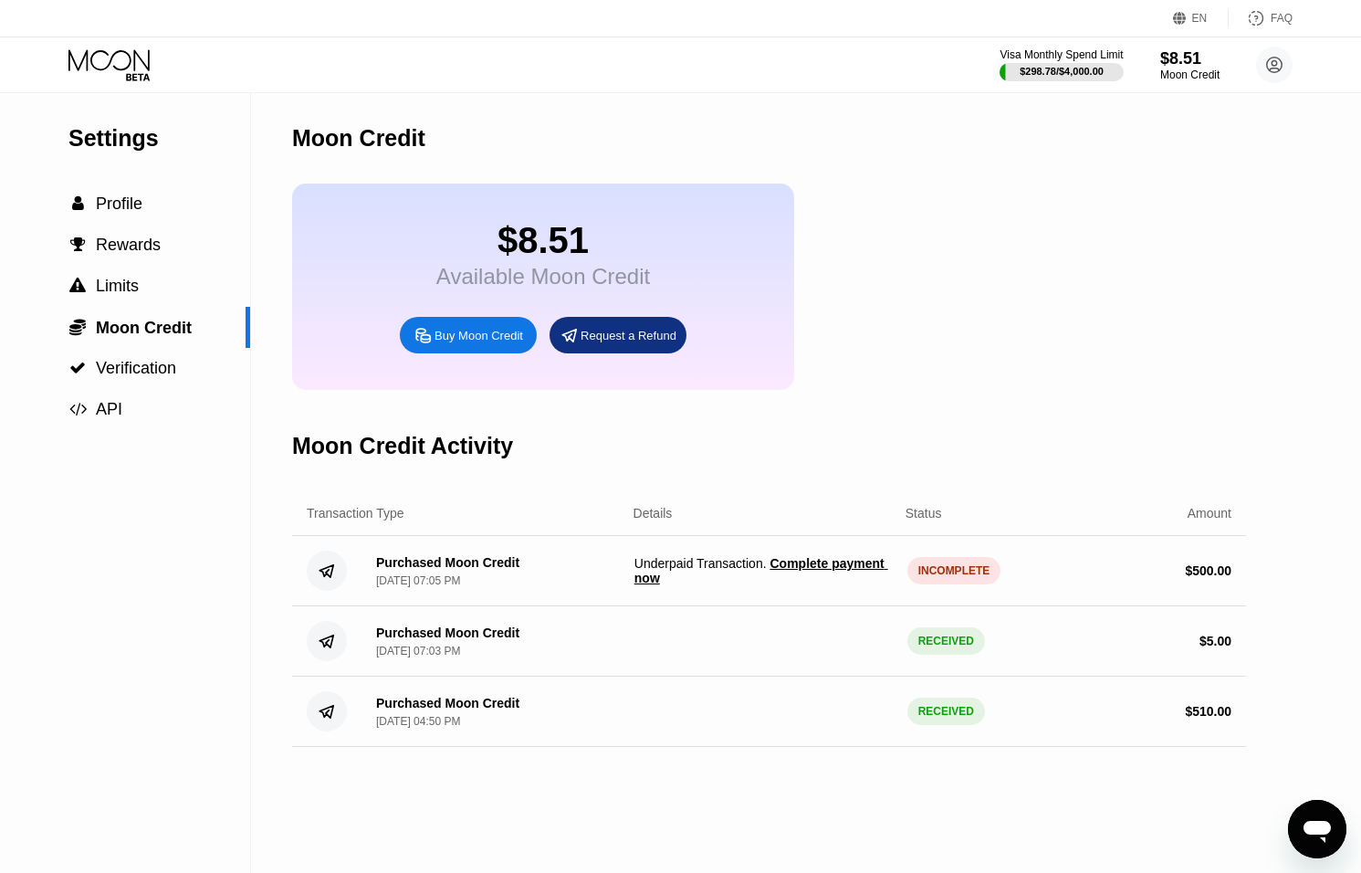
click at [815, 572] on span "Complete payment now" at bounding box center [762, 570] width 254 height 29
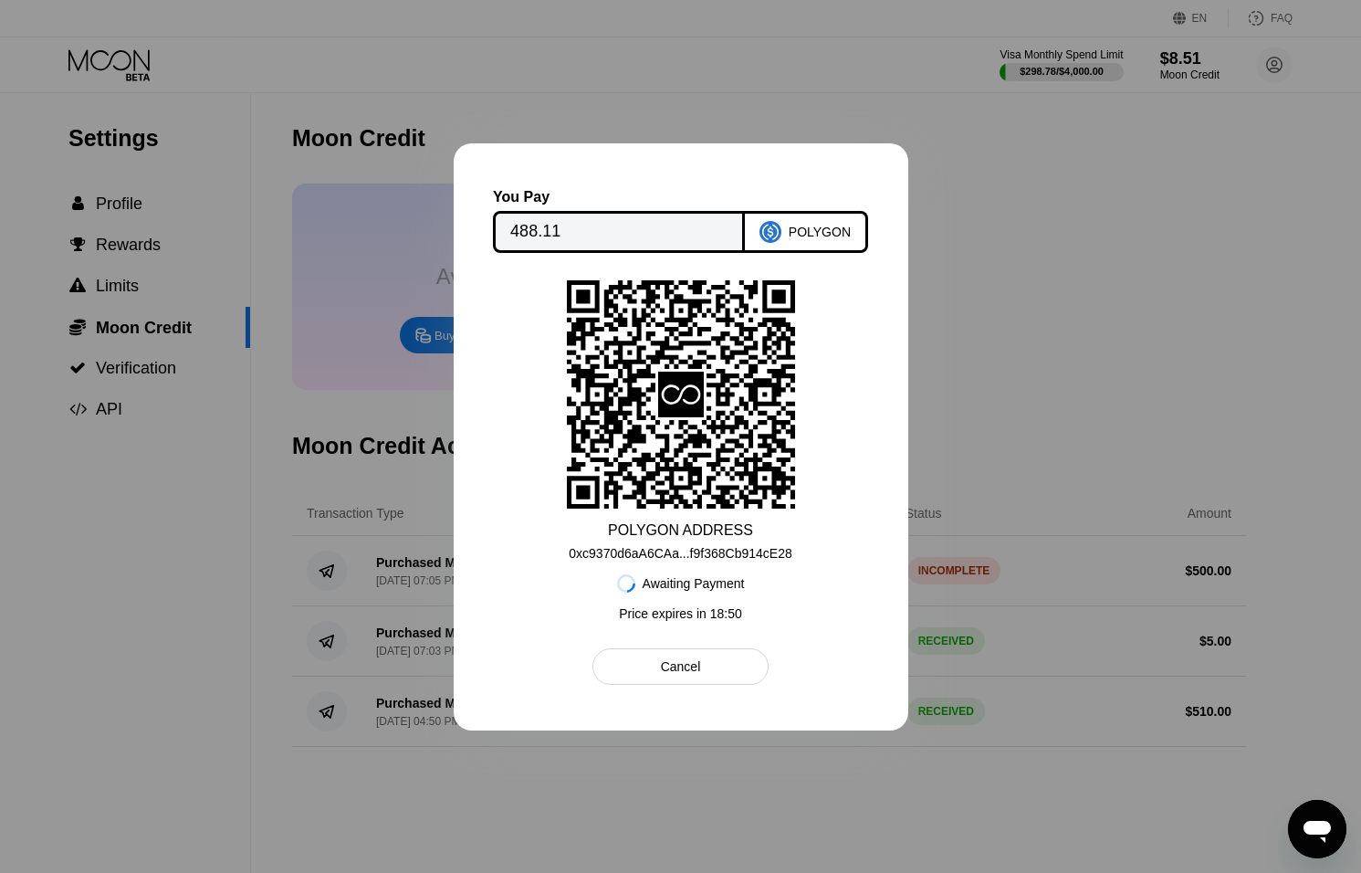
click at [692, 667] on div "Cancel" at bounding box center [681, 666] width 40 height 16
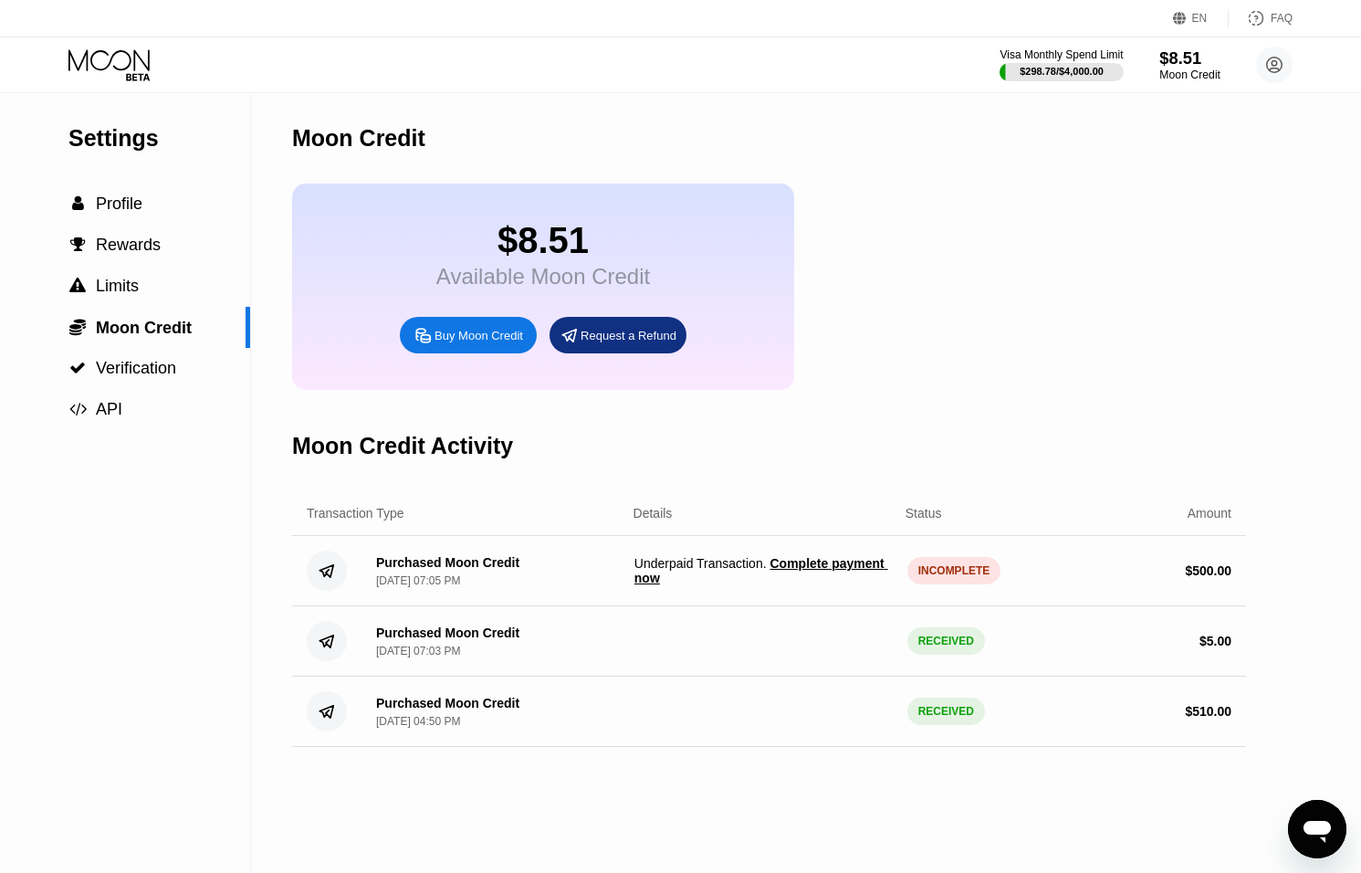
click at [1192, 59] on div "$8.51" at bounding box center [1190, 57] width 61 height 19
click at [1186, 65] on div "$8.51" at bounding box center [1190, 57] width 61 height 19
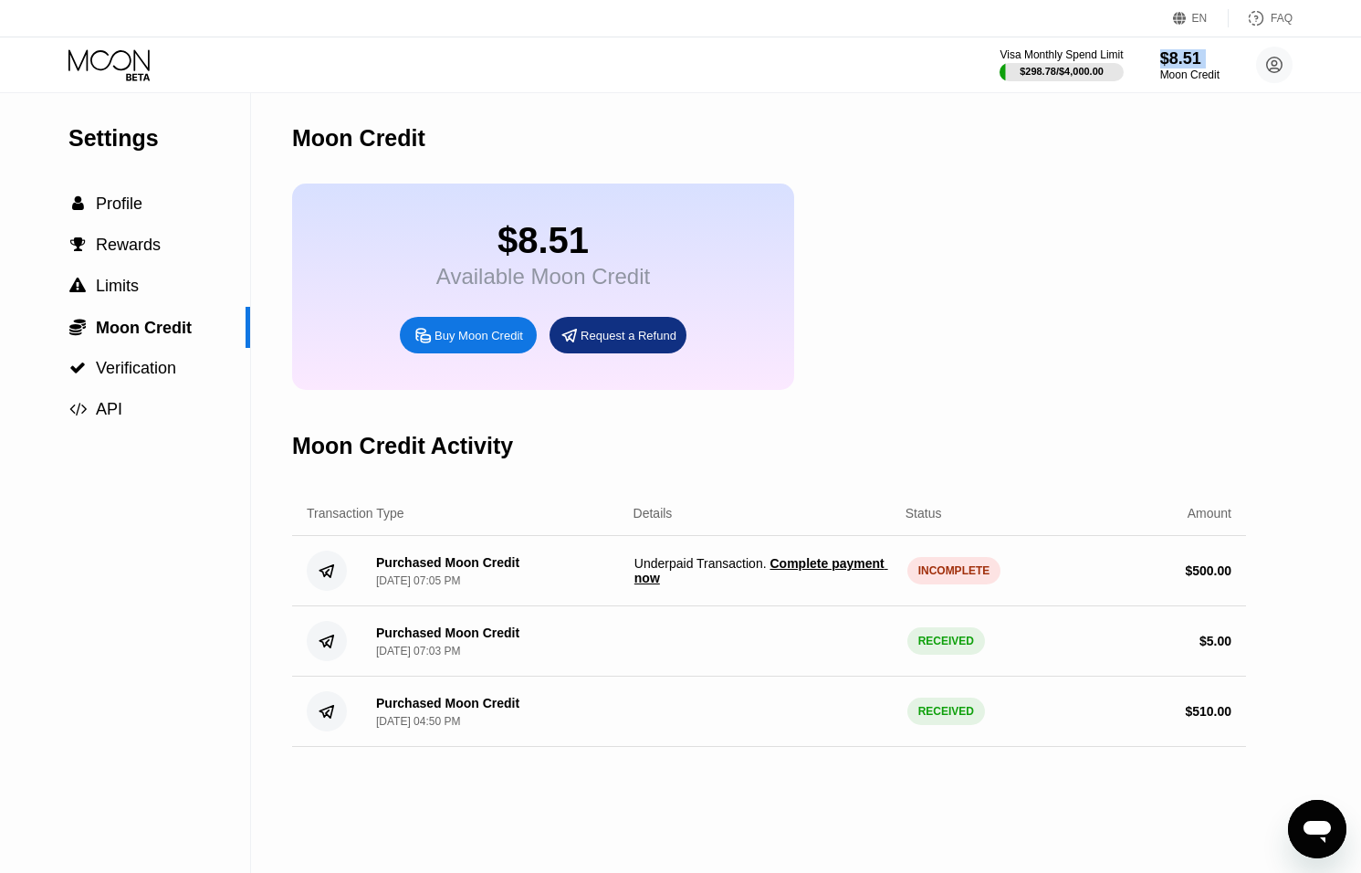
click at [1137, 150] on div "Moon Credit" at bounding box center [769, 138] width 954 height 90
click at [1194, 59] on div "$8.51" at bounding box center [1190, 57] width 61 height 19
click at [1255, 67] on div "Visa Monthly Spend Limit $298.78 / $4,000.00 $8.51 Moon Credit sep@dithailand.c…" at bounding box center [1146, 65] width 293 height 37
click at [1267, 68] on icon at bounding box center [1275, 66] width 16 height 16
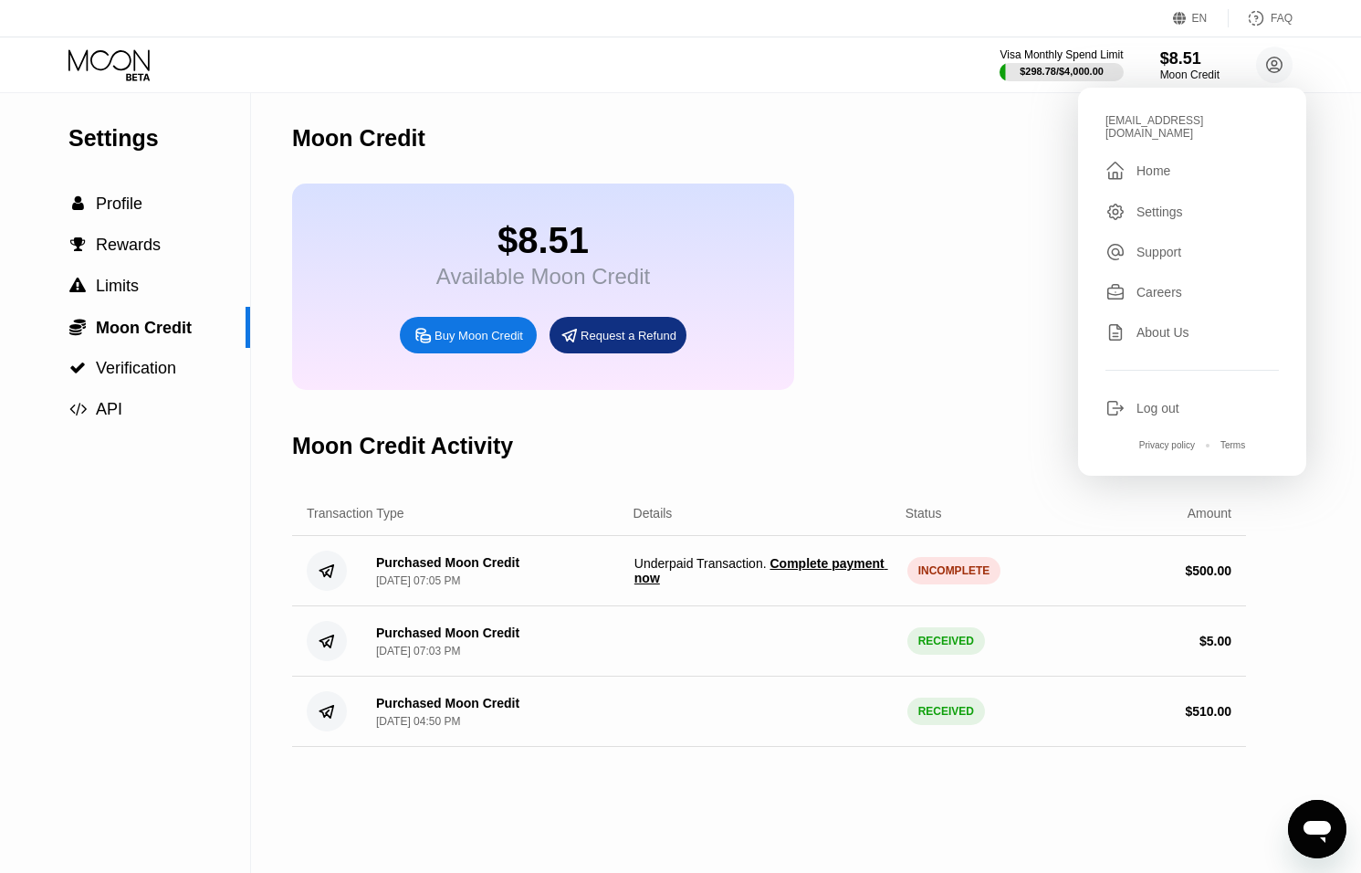
click at [804, 566] on span "Complete payment now" at bounding box center [762, 570] width 254 height 29
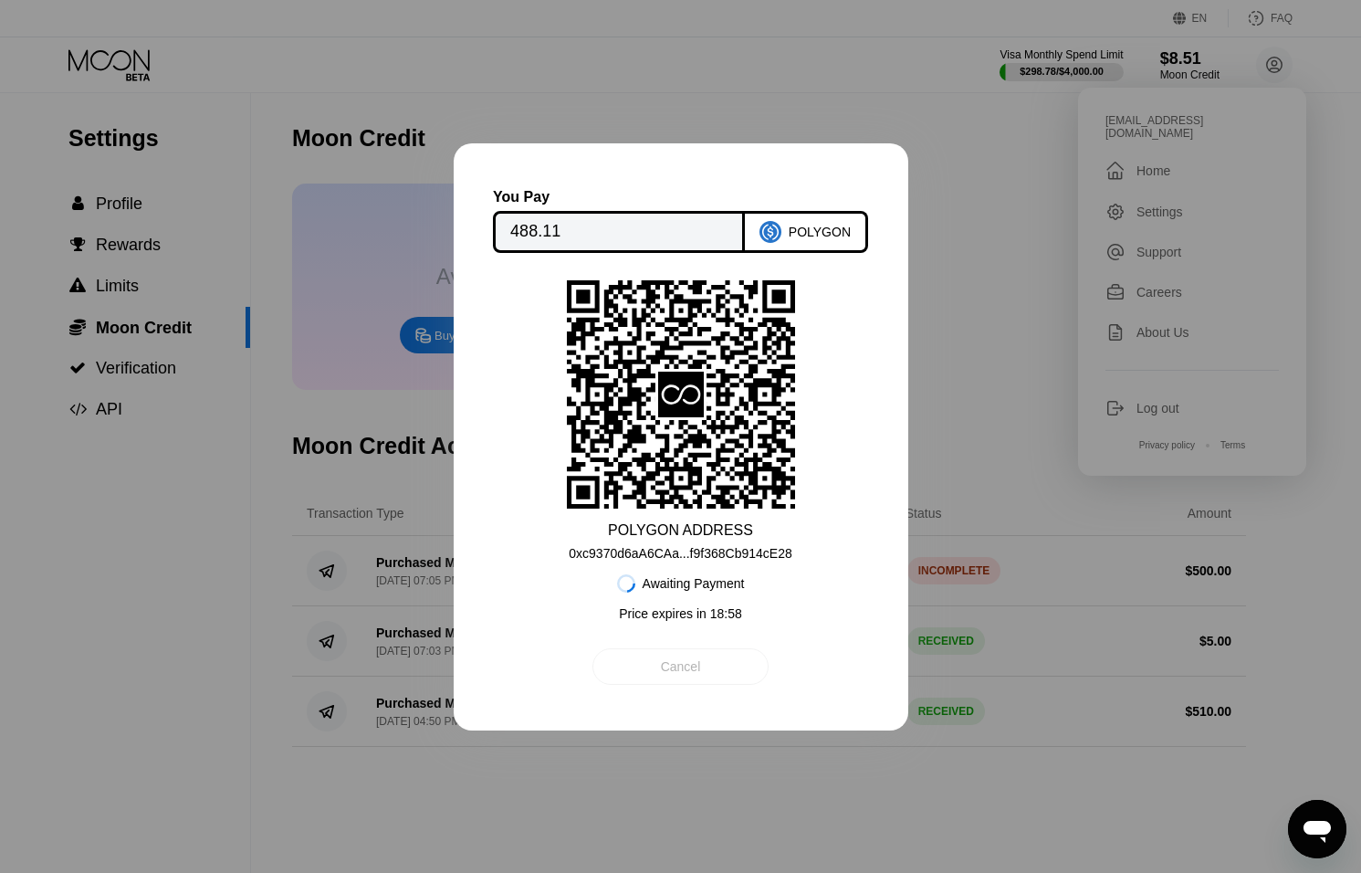
click at [709, 657] on div "Cancel" at bounding box center [681, 666] width 176 height 37
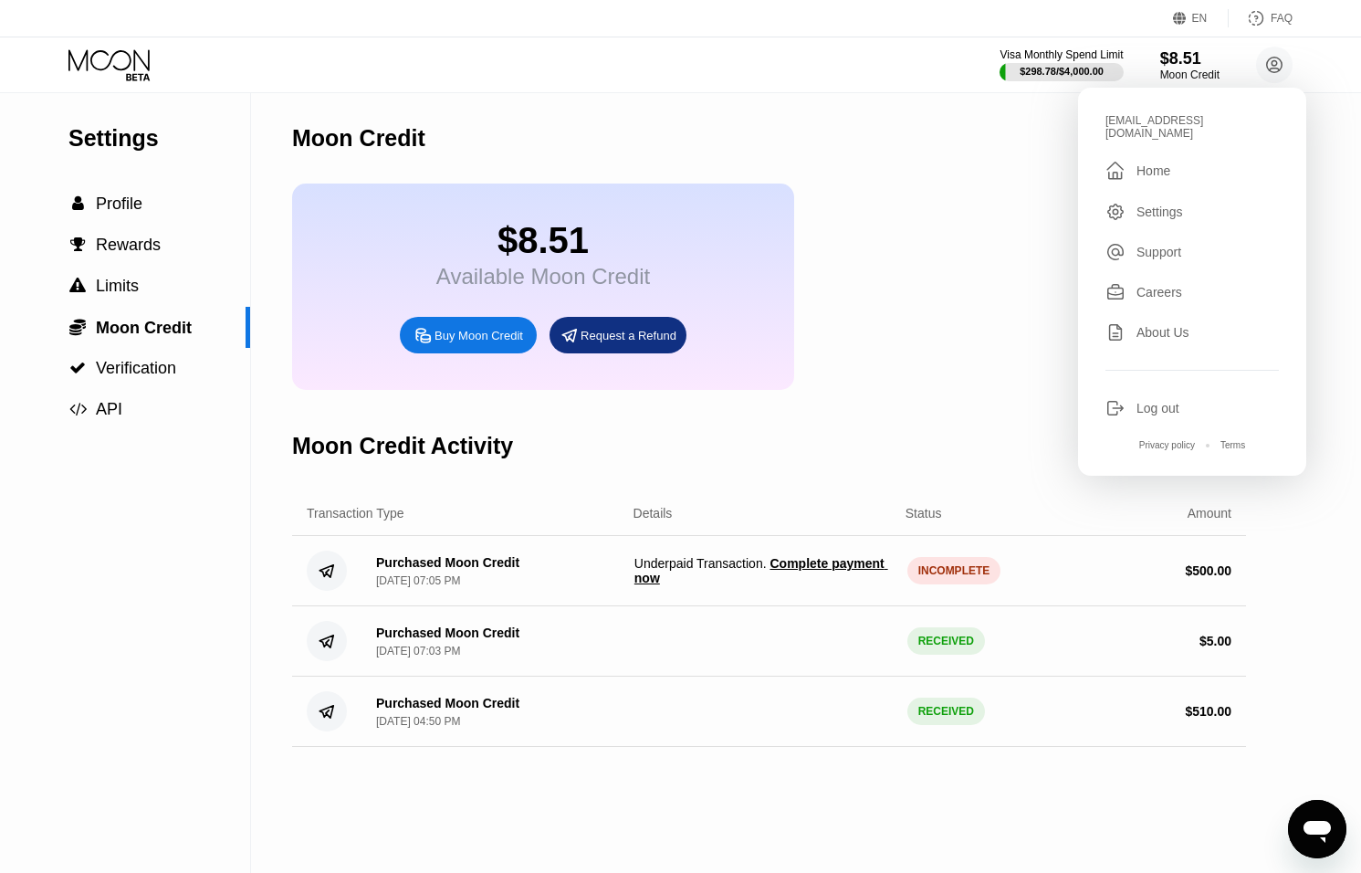
click at [998, 436] on div "Moon Credit Activity" at bounding box center [769, 446] width 954 height 90
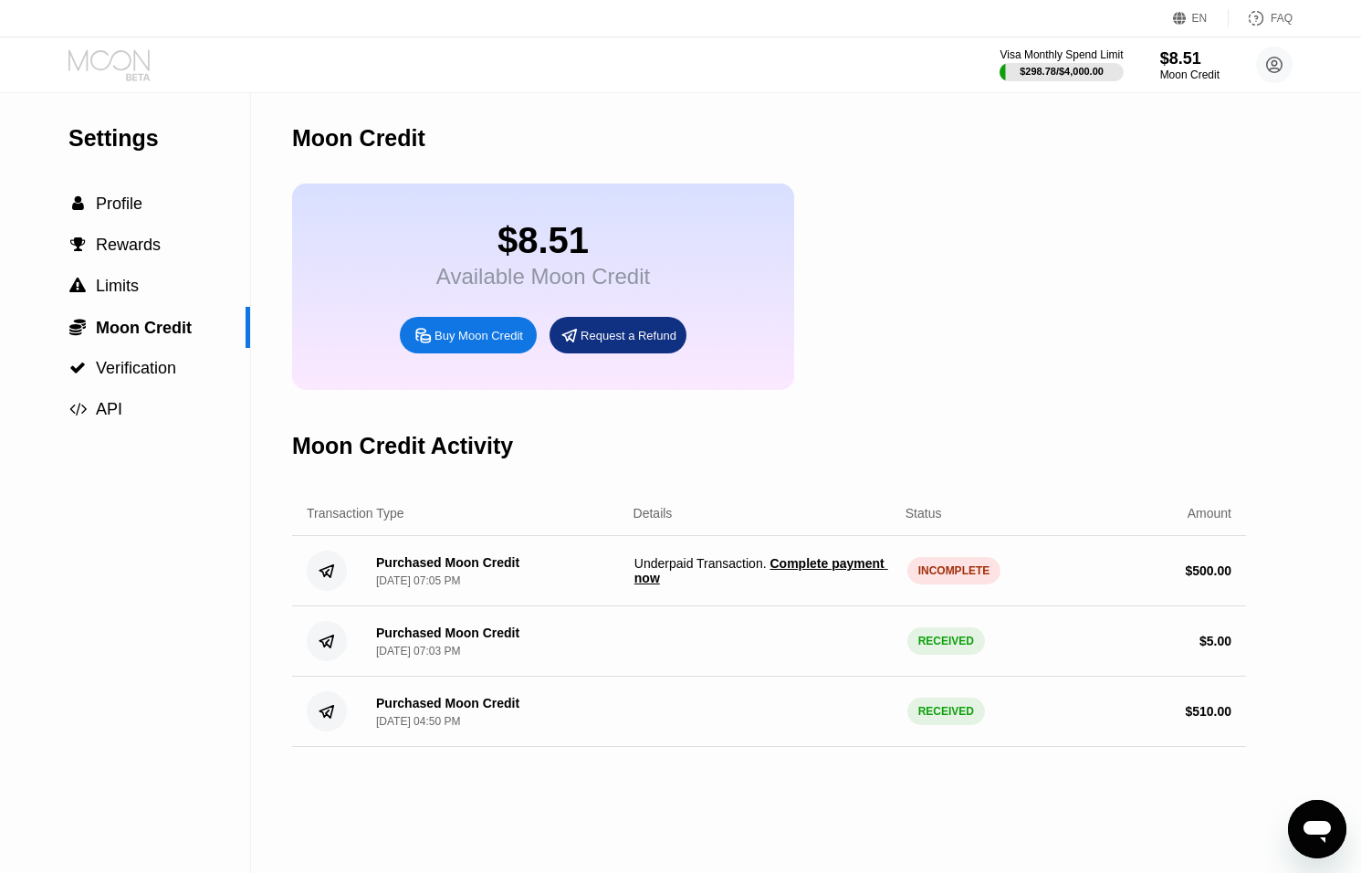
click at [99, 58] on icon at bounding box center [110, 65] width 85 height 32
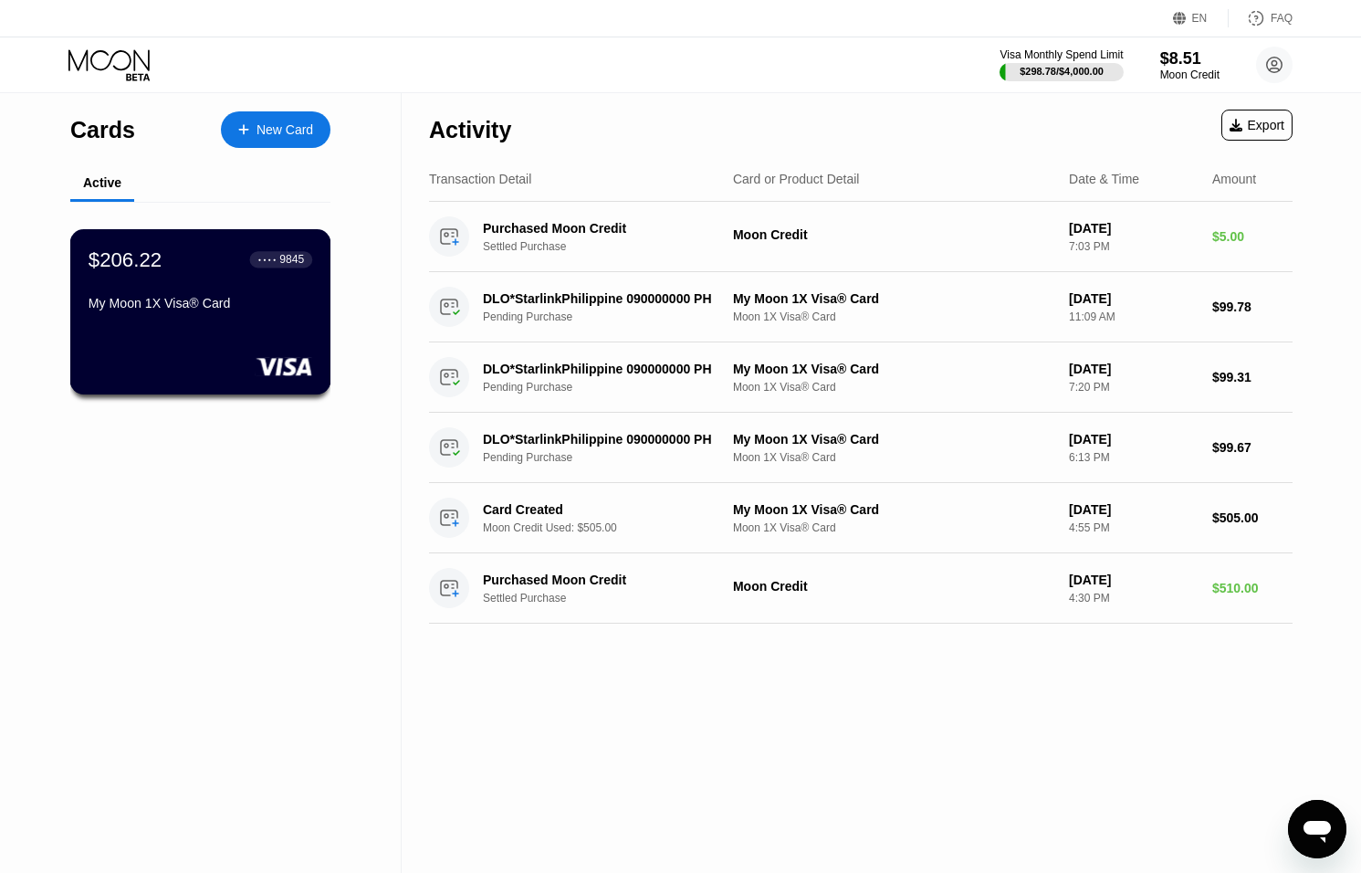
click at [262, 358] on rect at bounding box center [284, 366] width 57 height 18
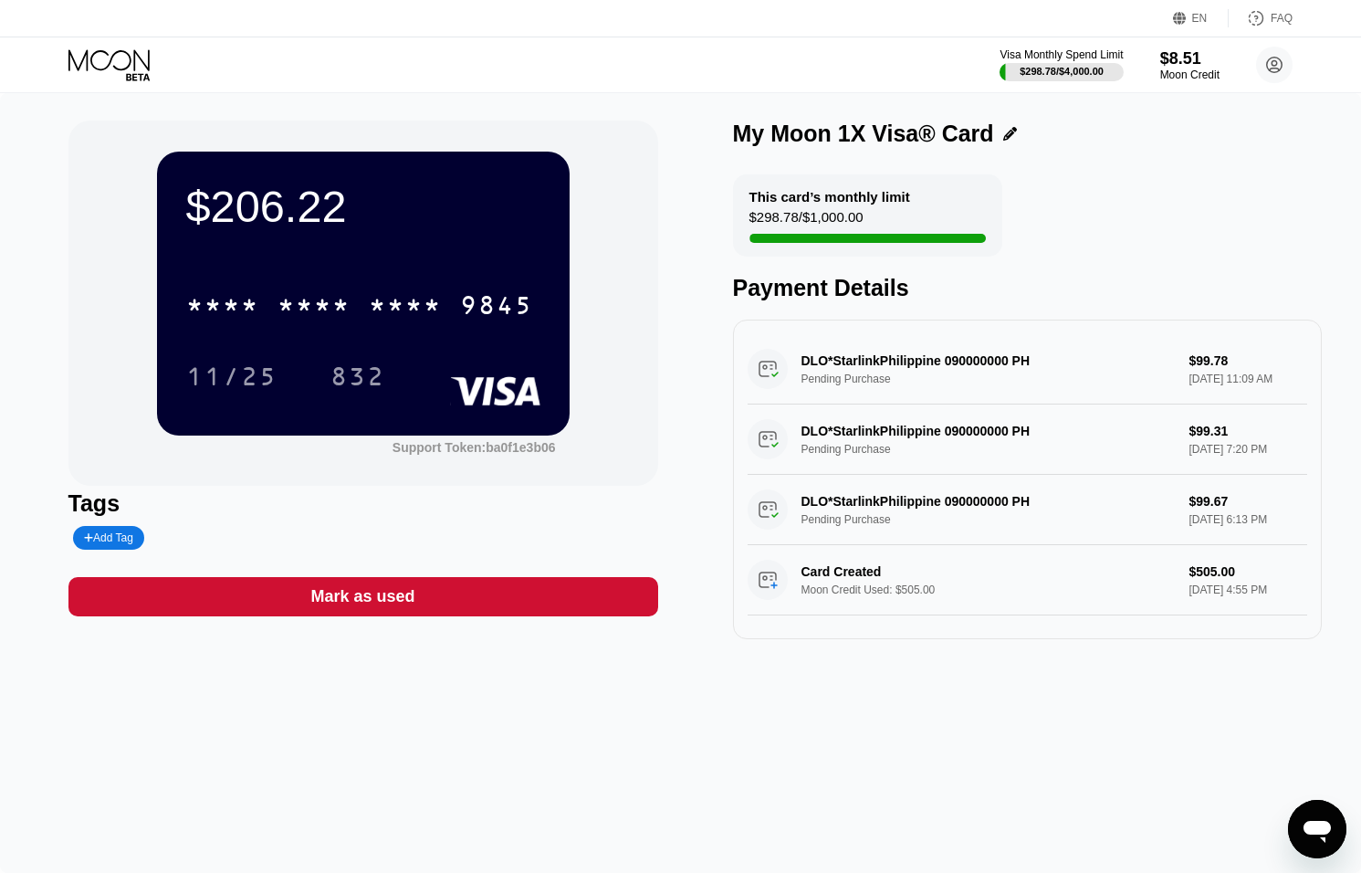
click at [1317, 835] on icon "Open messaging window" at bounding box center [1317, 829] width 33 height 33
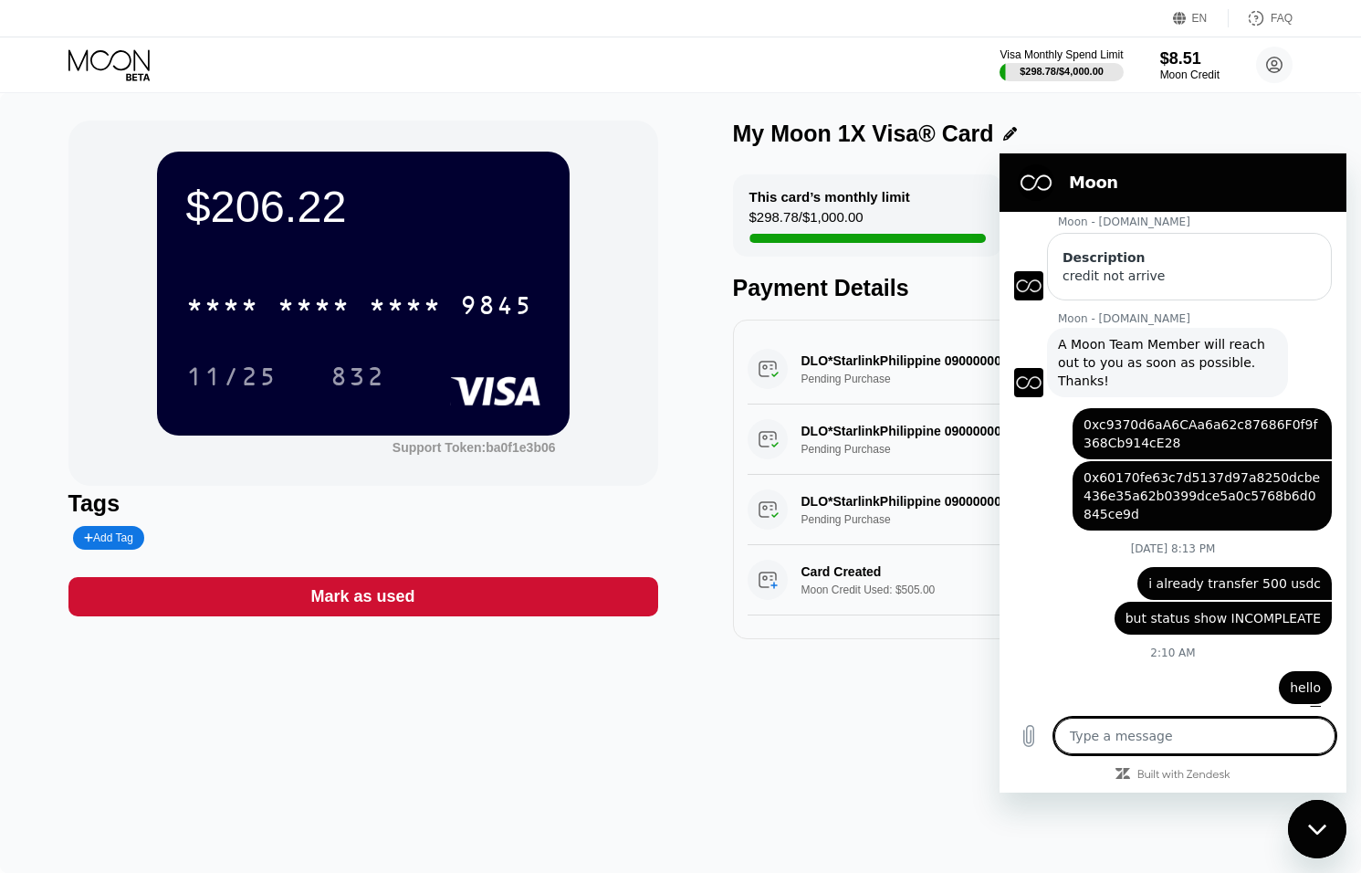
click at [1310, 827] on icon "Close messaging window" at bounding box center [1316, 829] width 18 height 10
type textarea "x"
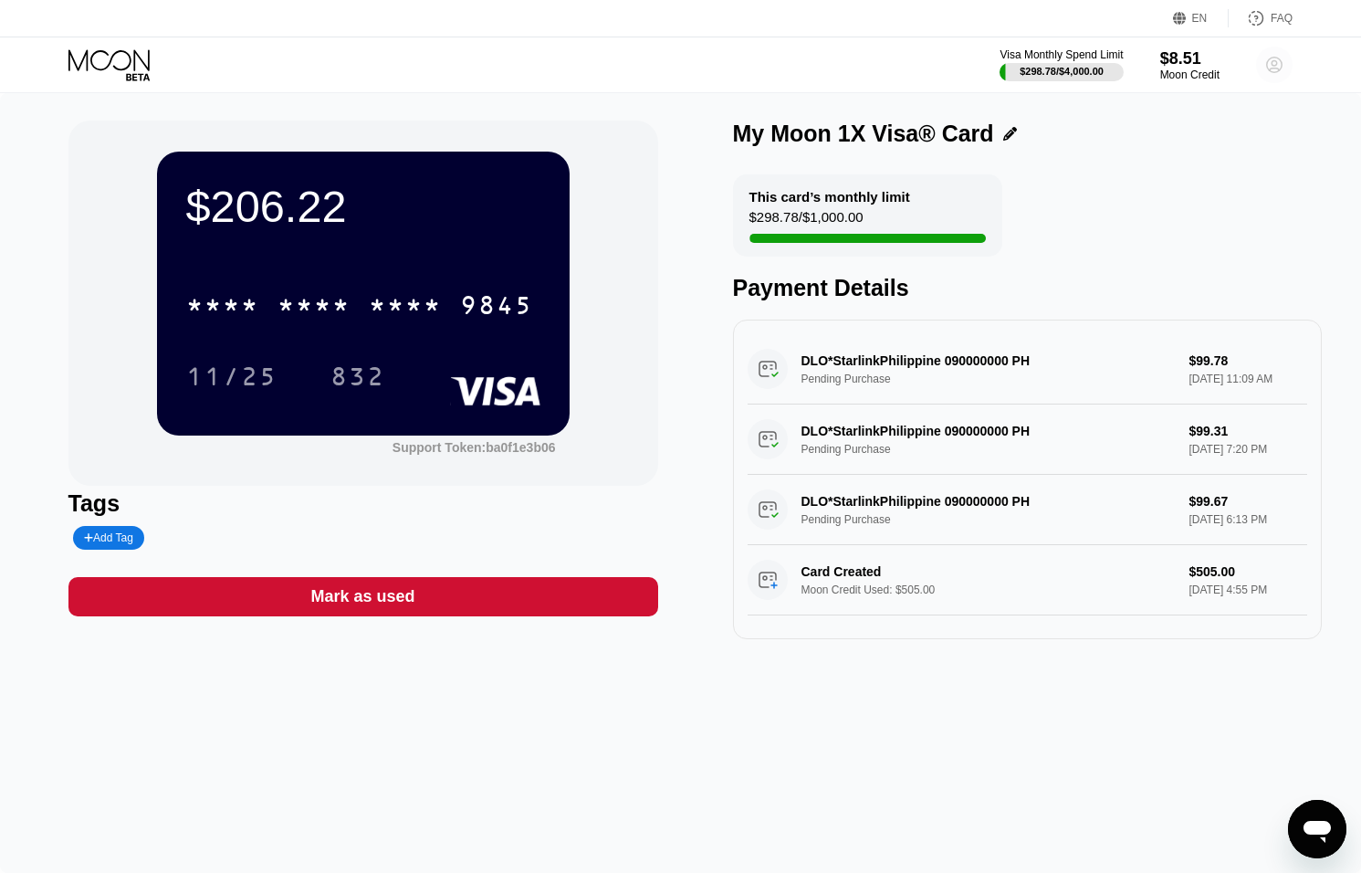
click at [1272, 68] on icon at bounding box center [1275, 65] width 10 height 10
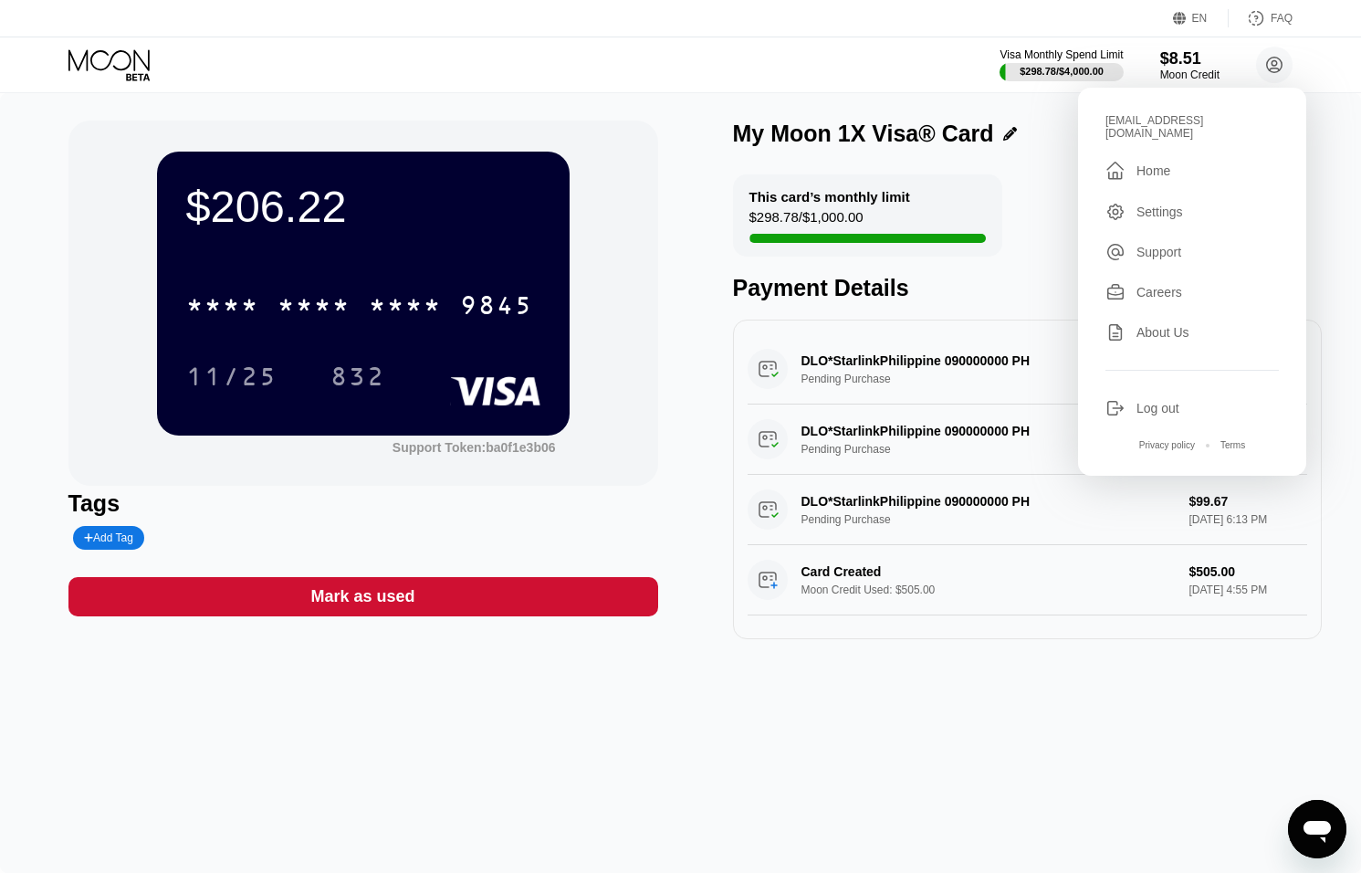
click at [1145, 401] on div "Log out" at bounding box center [1158, 408] width 43 height 15
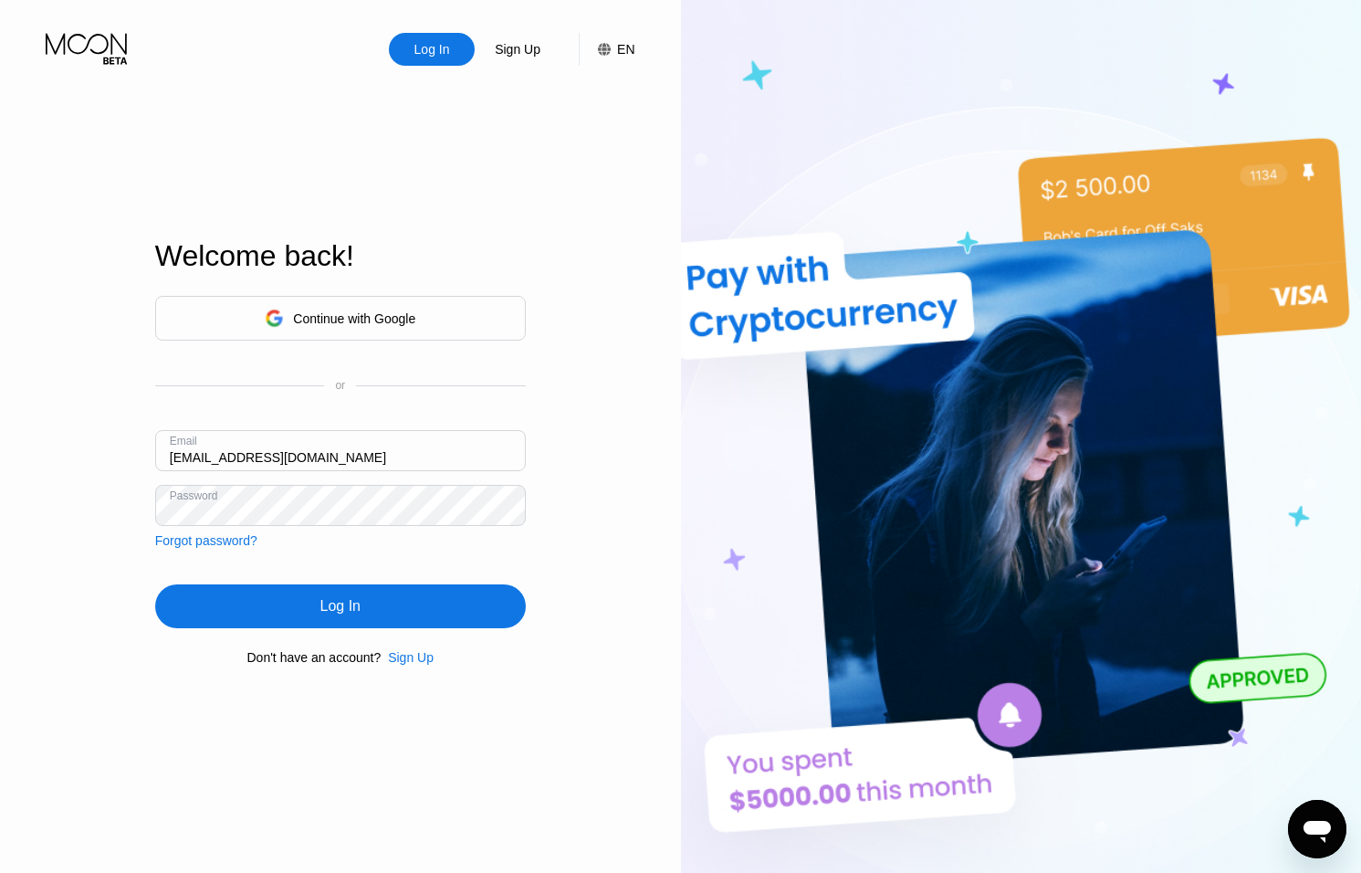
drag, startPoint x: 187, startPoint y: 456, endPoint x: 216, endPoint y: 459, distance: 29.4
click at [187, 456] on input "[EMAIL_ADDRESS][DOMAIN_NAME]" at bounding box center [340, 450] width 371 height 41
type input "[EMAIL_ADDRESS][DOMAIN_NAME]"
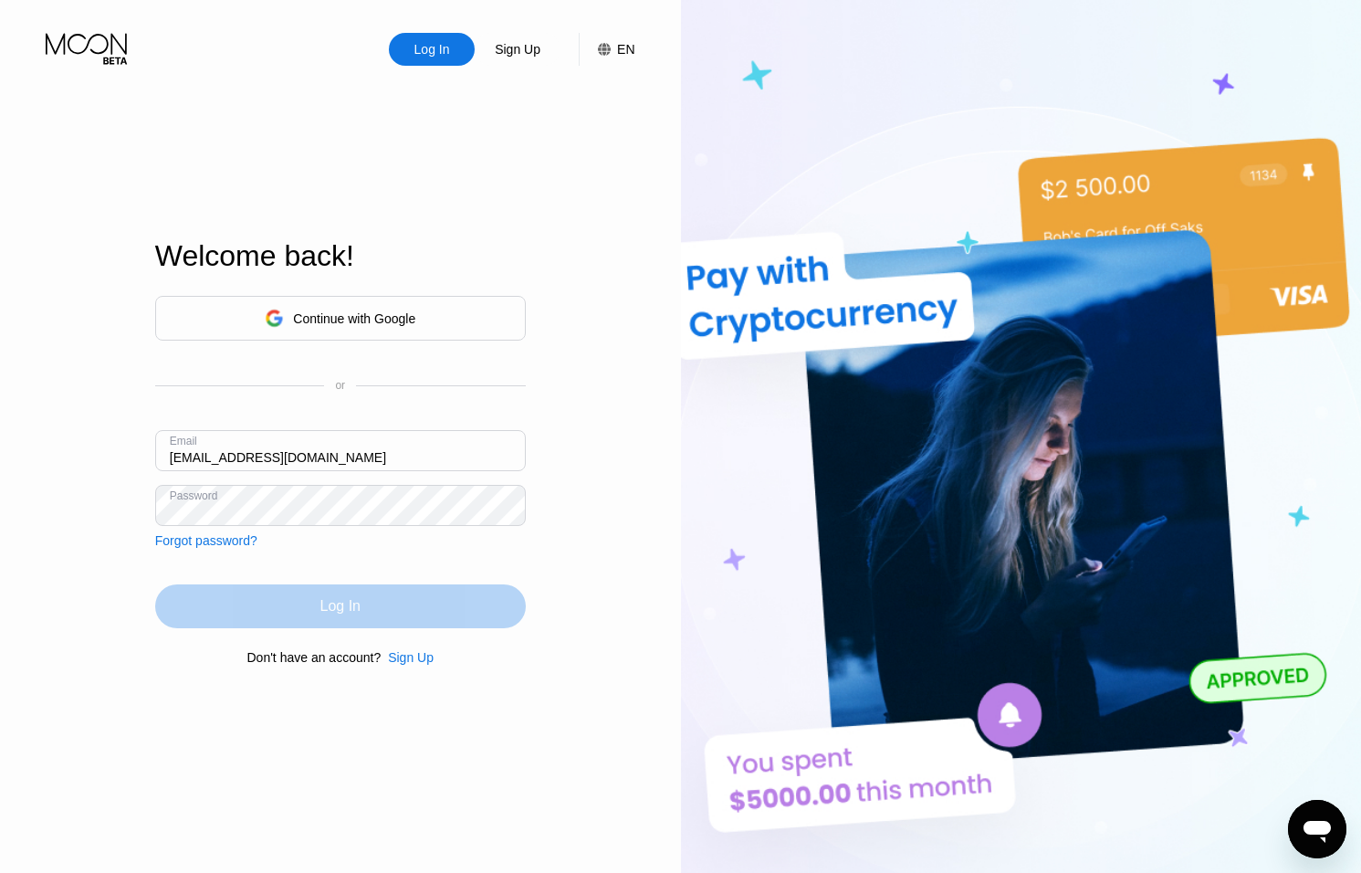
click at [335, 609] on div "Log In" at bounding box center [340, 606] width 40 height 18
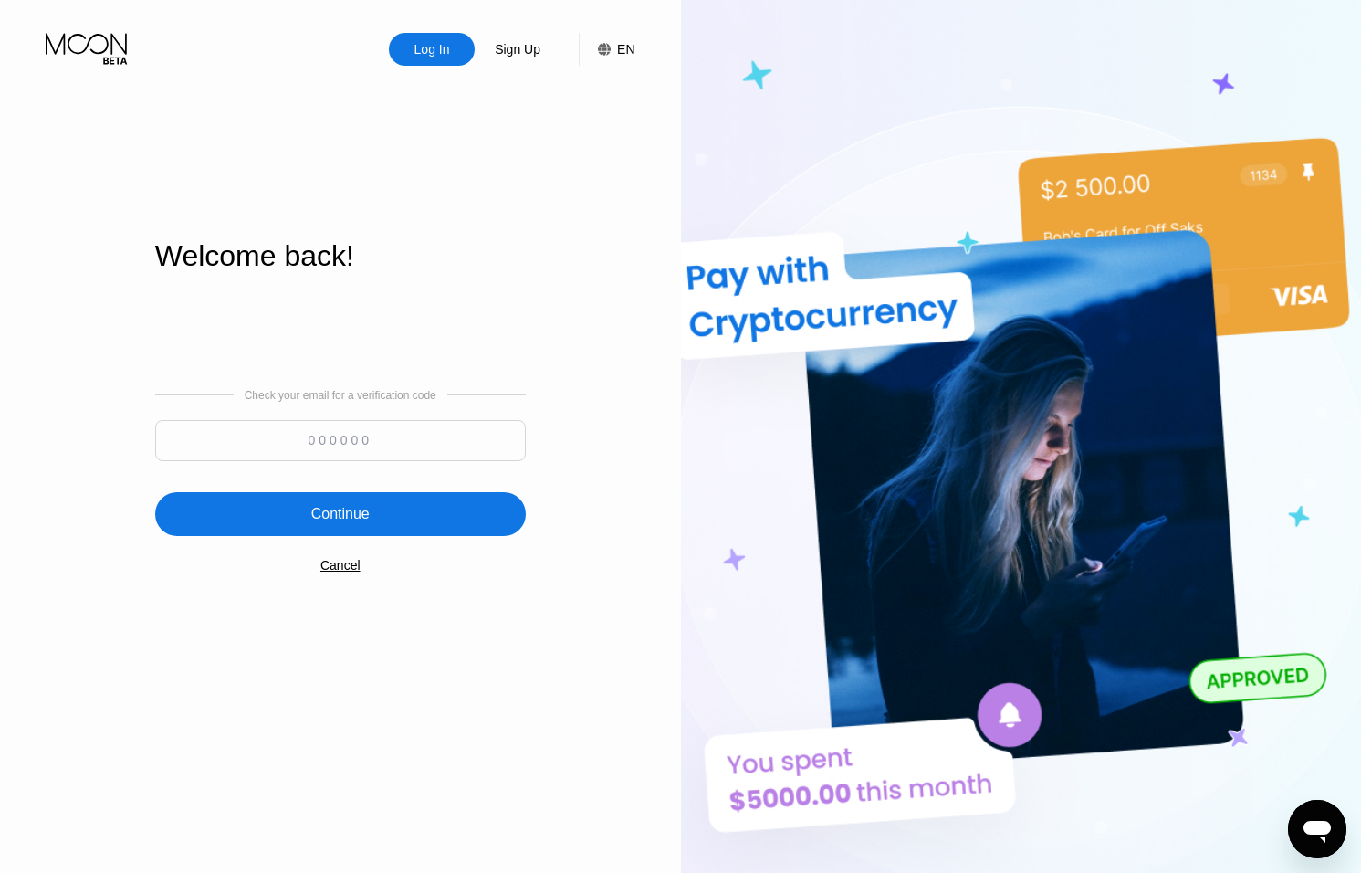
click at [361, 434] on input at bounding box center [340, 440] width 371 height 41
type input "372330"
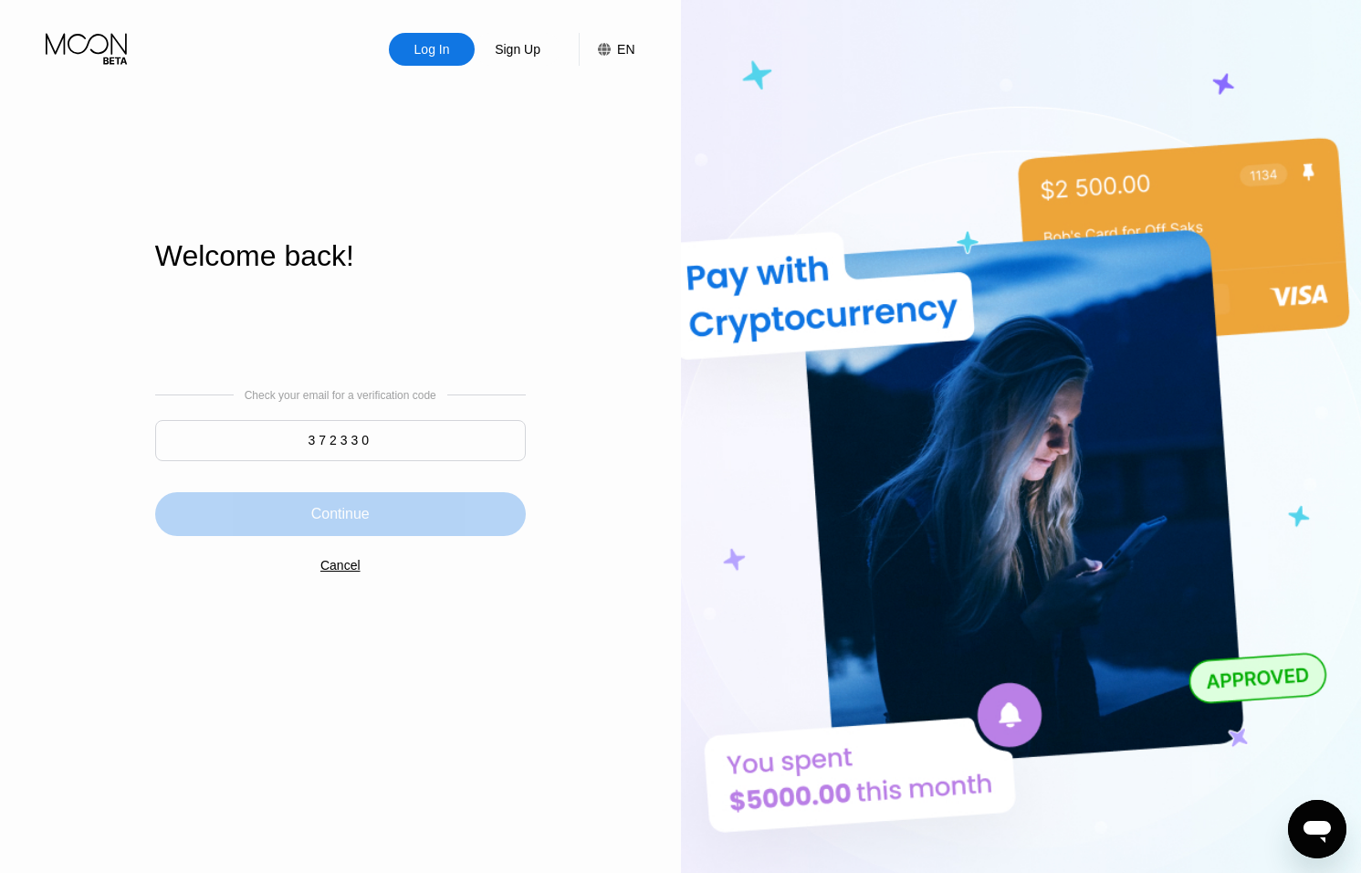
click at [399, 501] on div "Continue" at bounding box center [340, 514] width 371 height 44
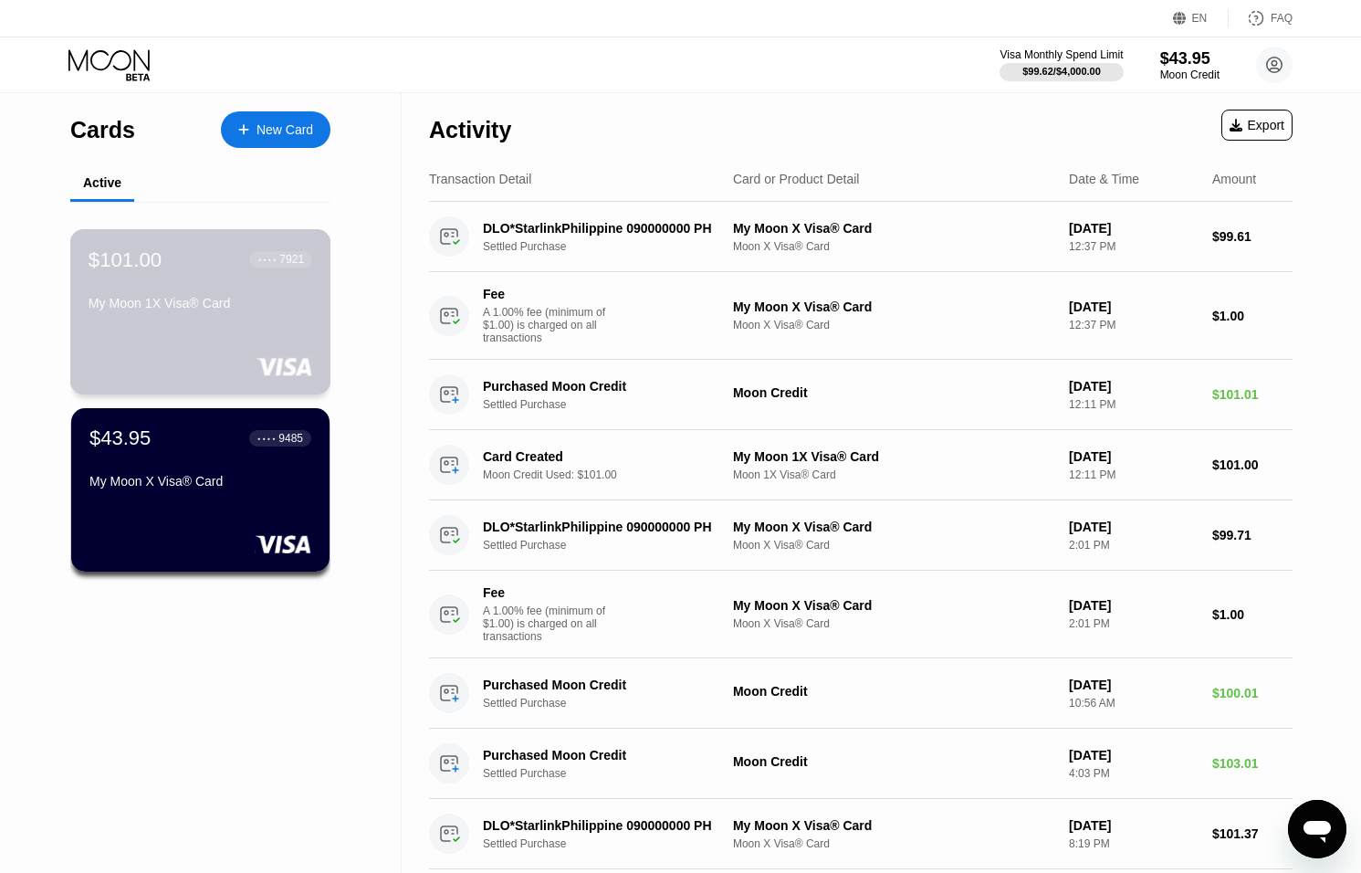
click at [262, 330] on div "$101.00 ● ● ● ● 7921 My Moon 1X Visa® Card" at bounding box center [200, 311] width 261 height 165
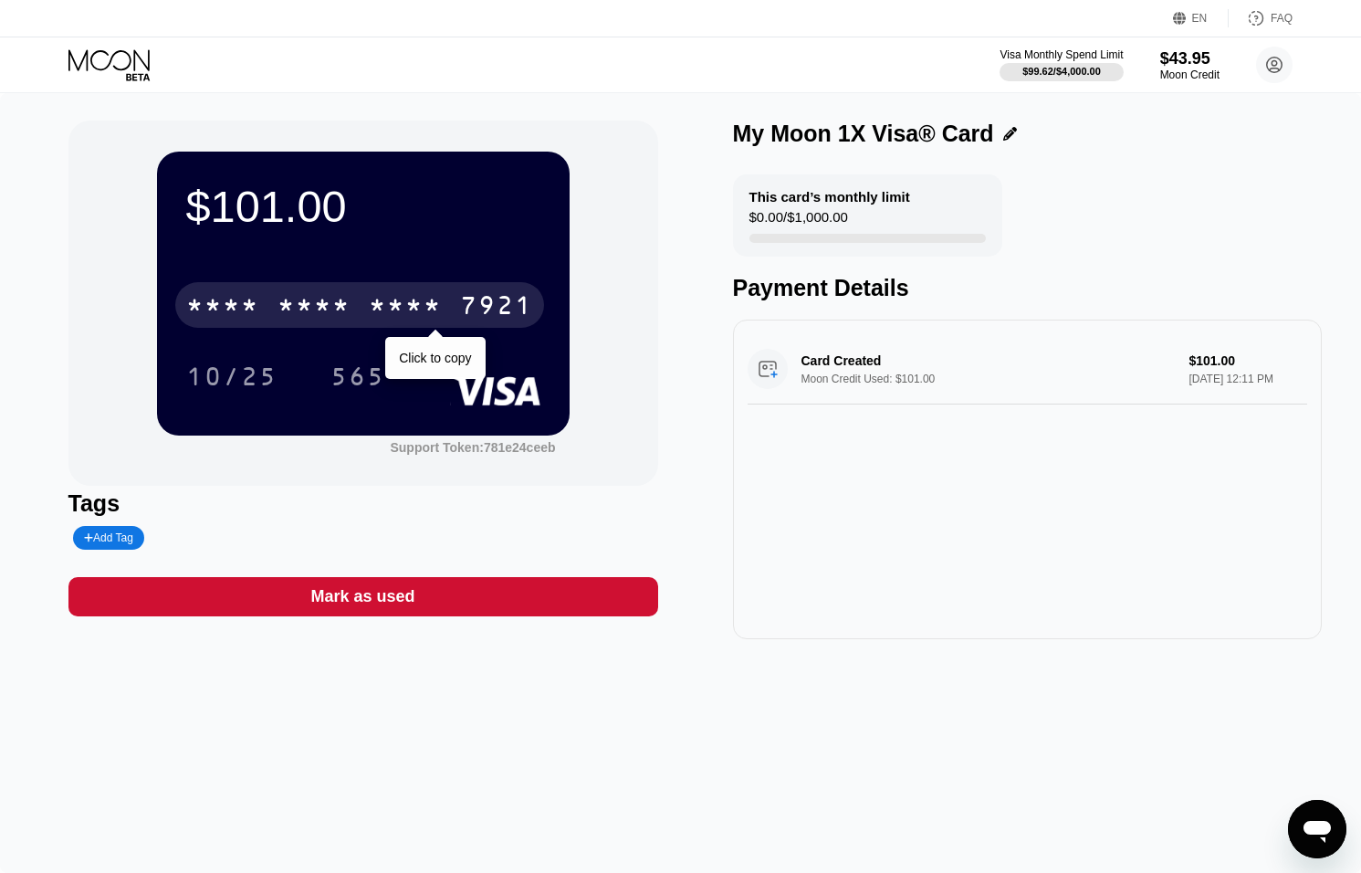
click at [460, 295] on div "7921" at bounding box center [496, 307] width 73 height 29
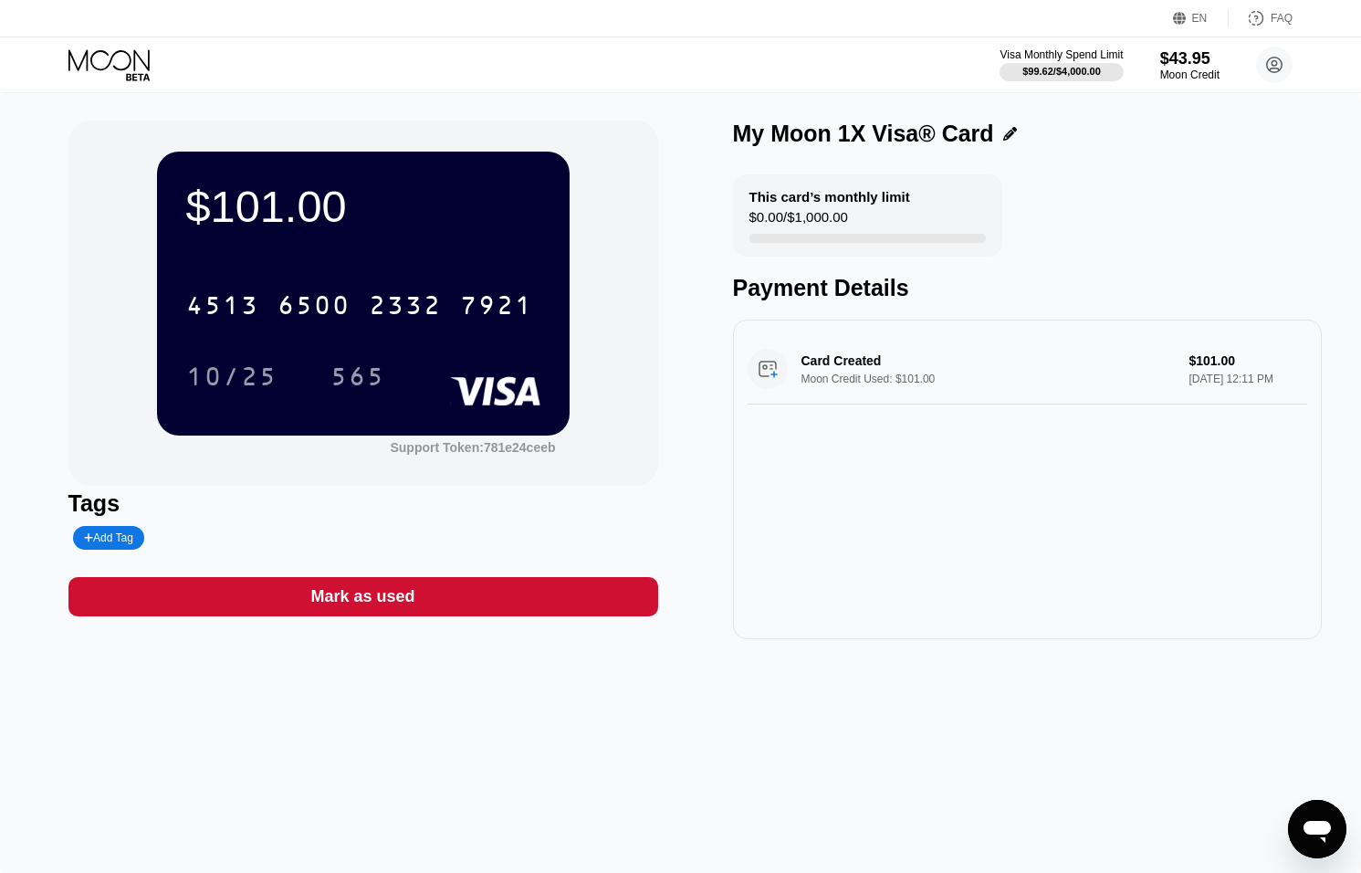
click at [127, 60] on icon at bounding box center [110, 65] width 85 height 32
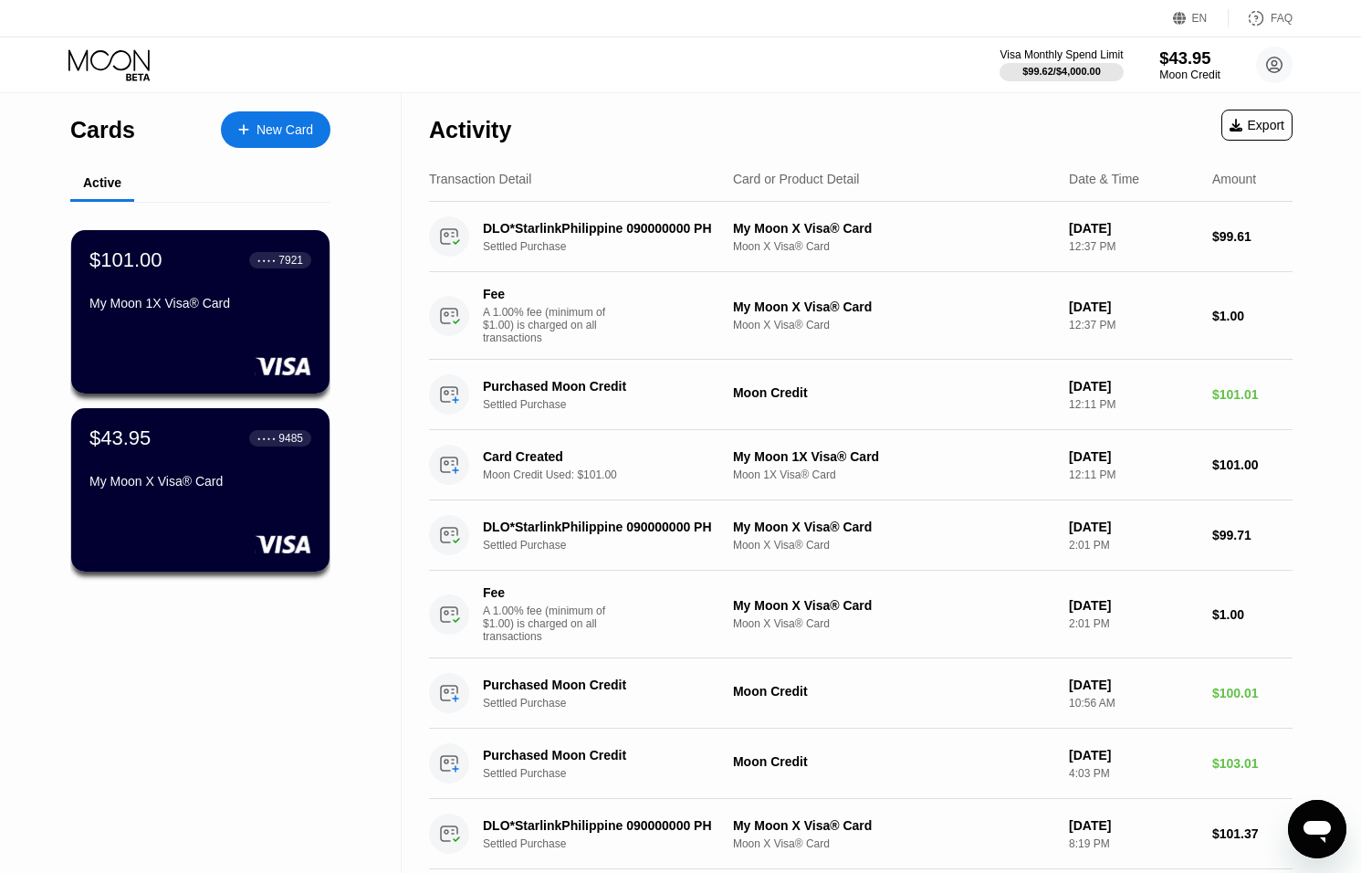
click at [1187, 50] on div "$43.95" at bounding box center [1190, 57] width 61 height 19
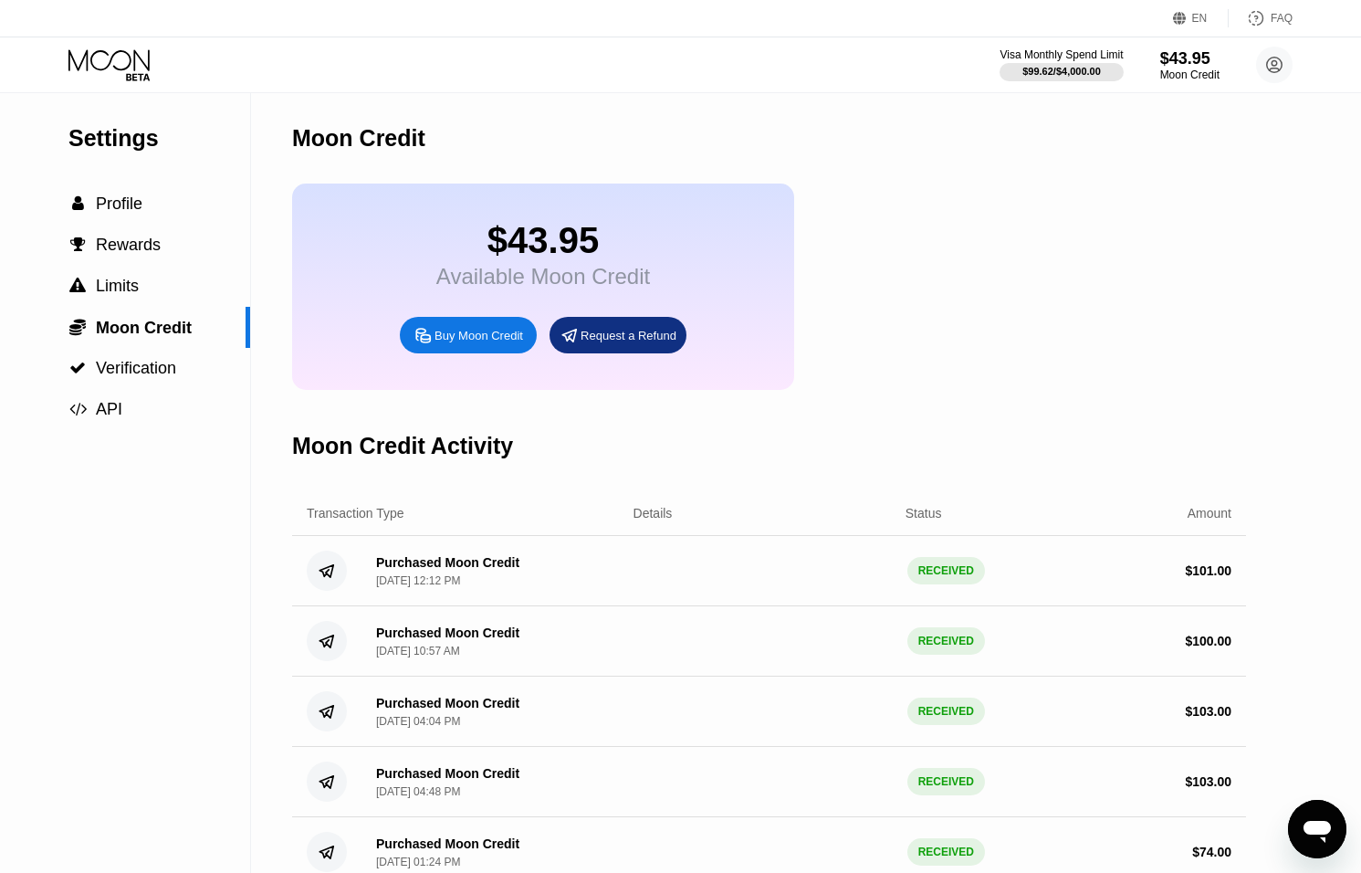
click at [132, 60] on icon at bounding box center [110, 65] width 85 height 32
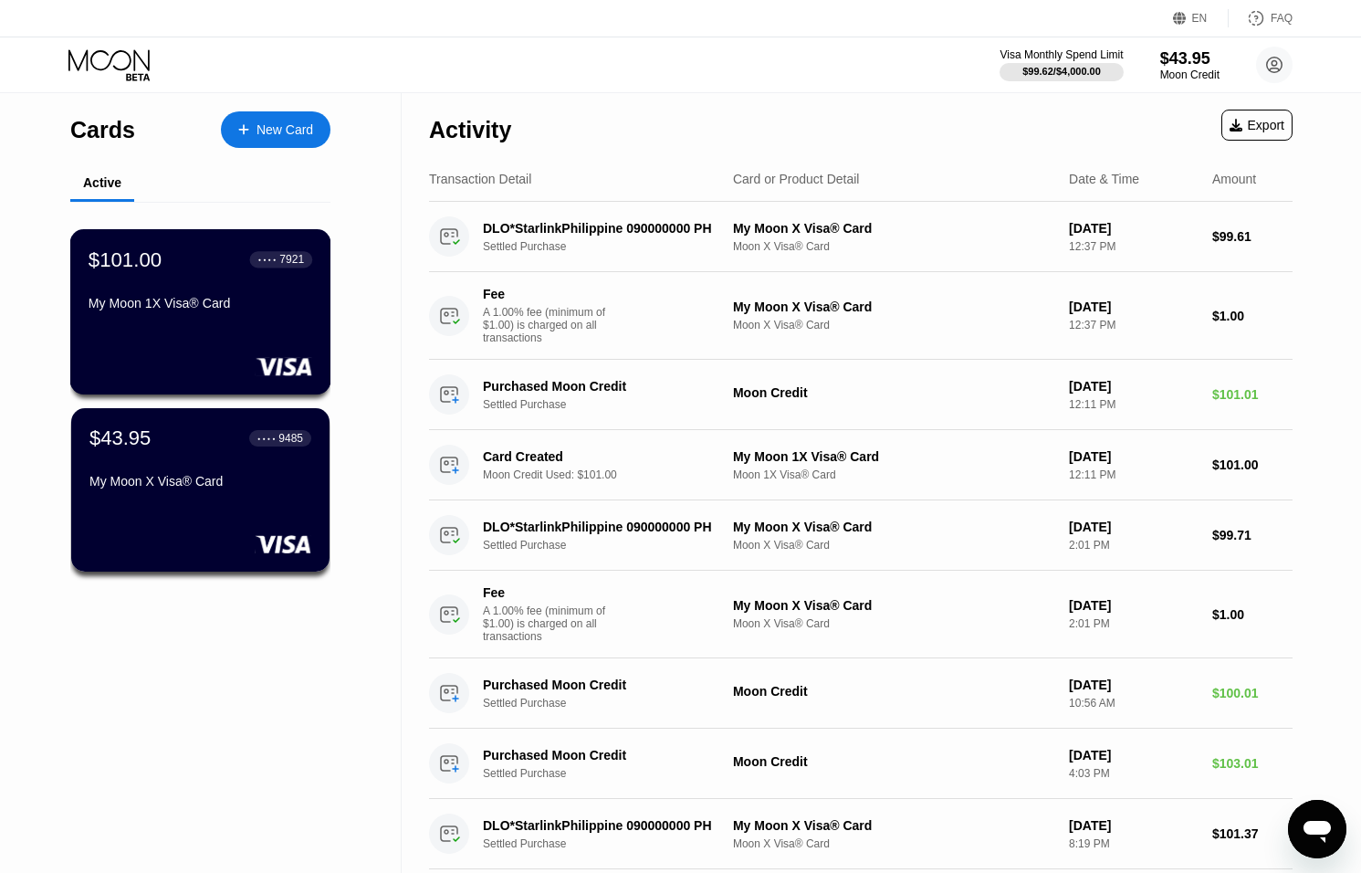
click at [226, 336] on div "$101.00 ● ● ● ● 7921 My Moon 1X Visa® Card" at bounding box center [200, 311] width 261 height 165
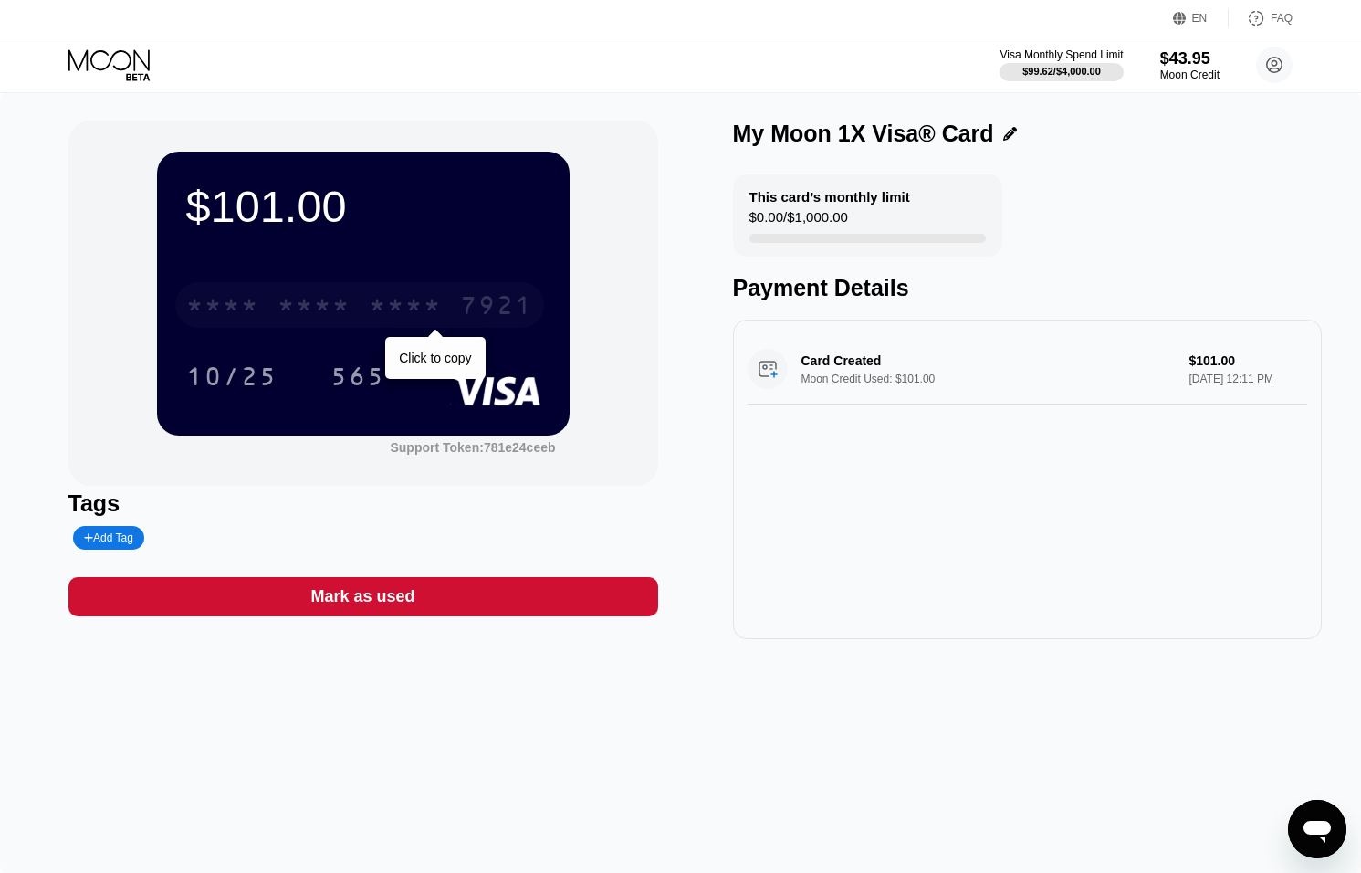
click at [356, 312] on div "* * * * * * * * * * * * 7921" at bounding box center [359, 305] width 369 height 46
click at [106, 67] on icon at bounding box center [108, 59] width 81 height 21
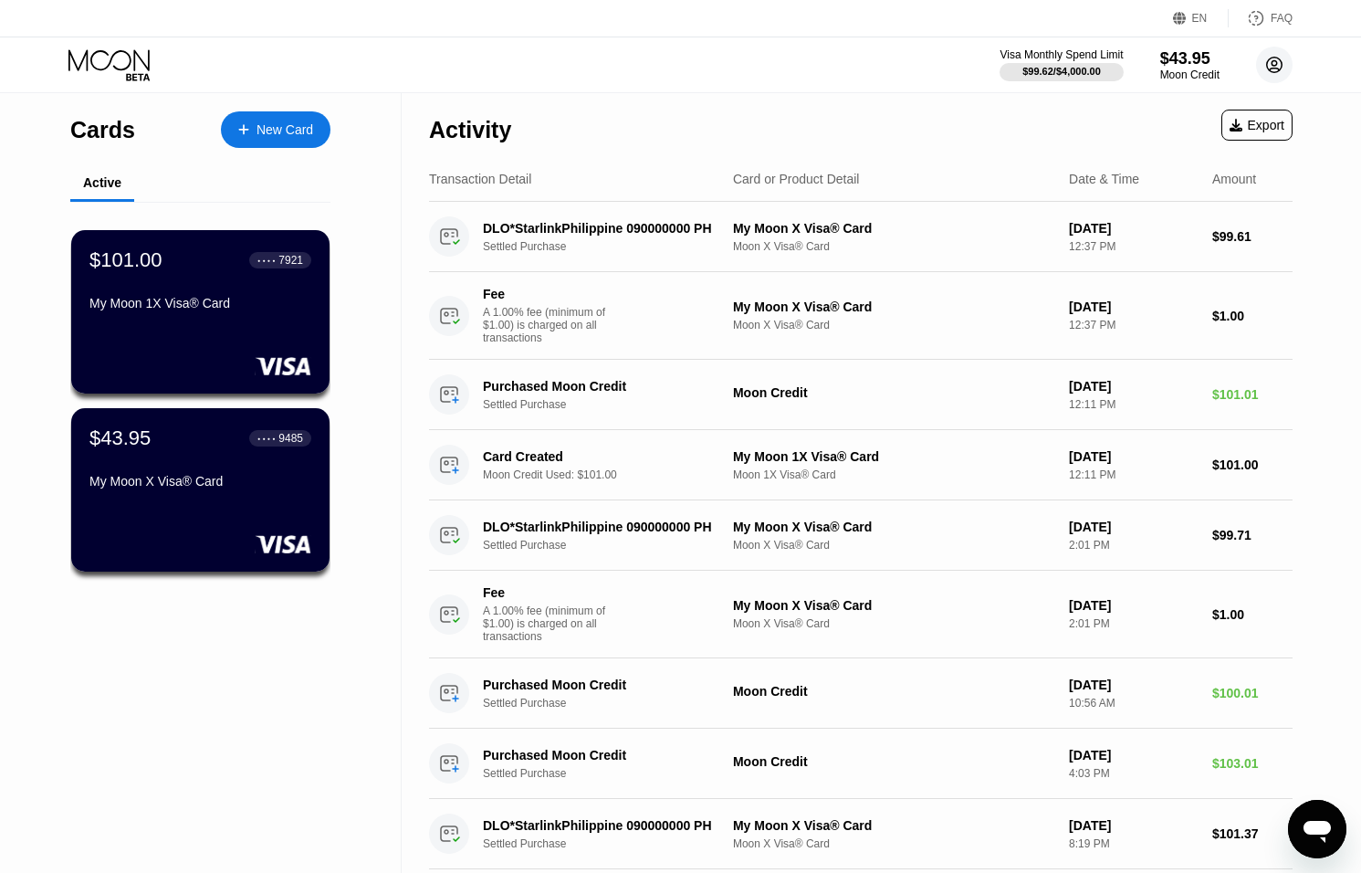
click at [1268, 67] on circle at bounding box center [1274, 65] width 37 height 37
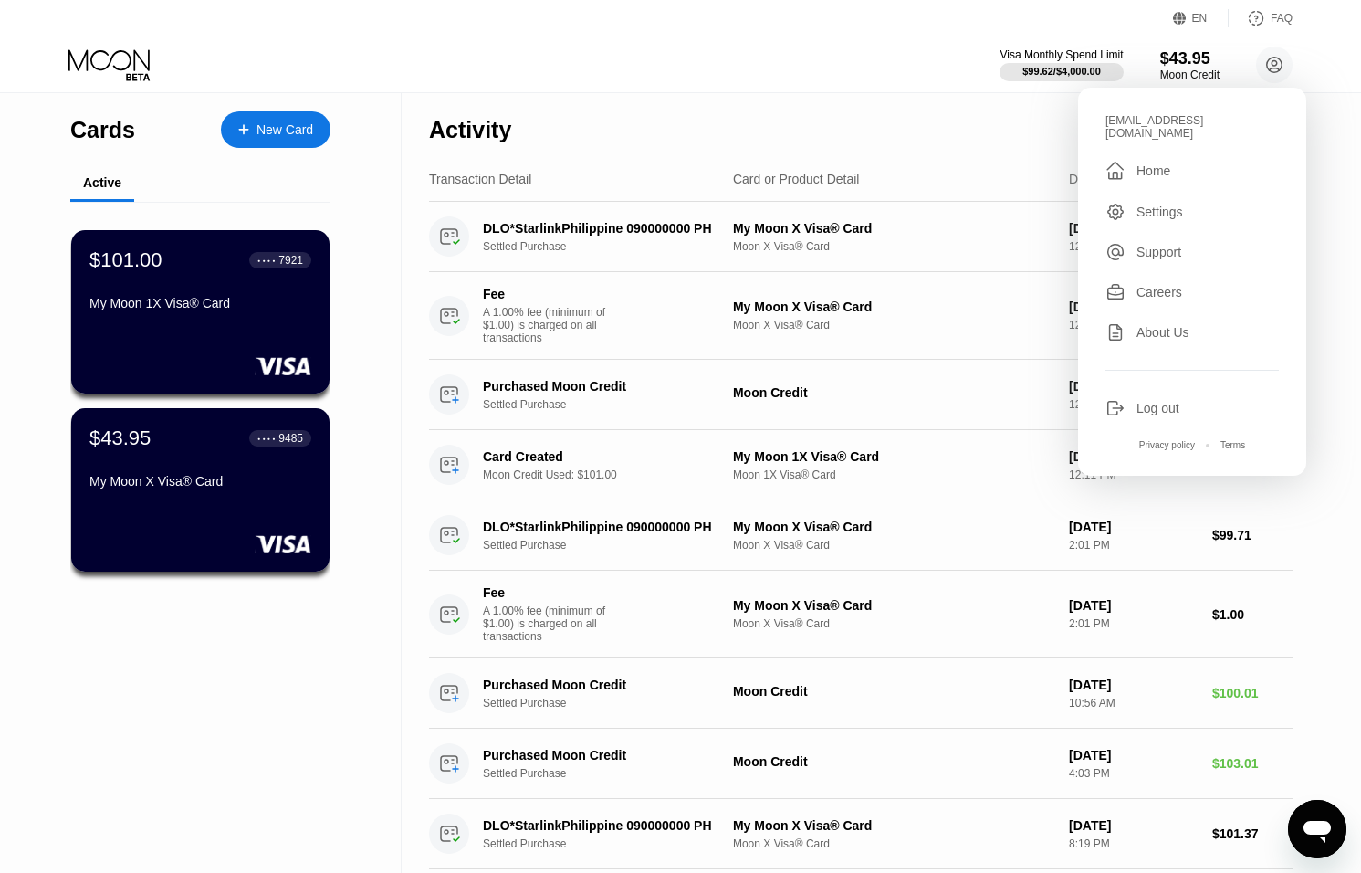
click at [1142, 401] on div "Log out" at bounding box center [1158, 408] width 43 height 15
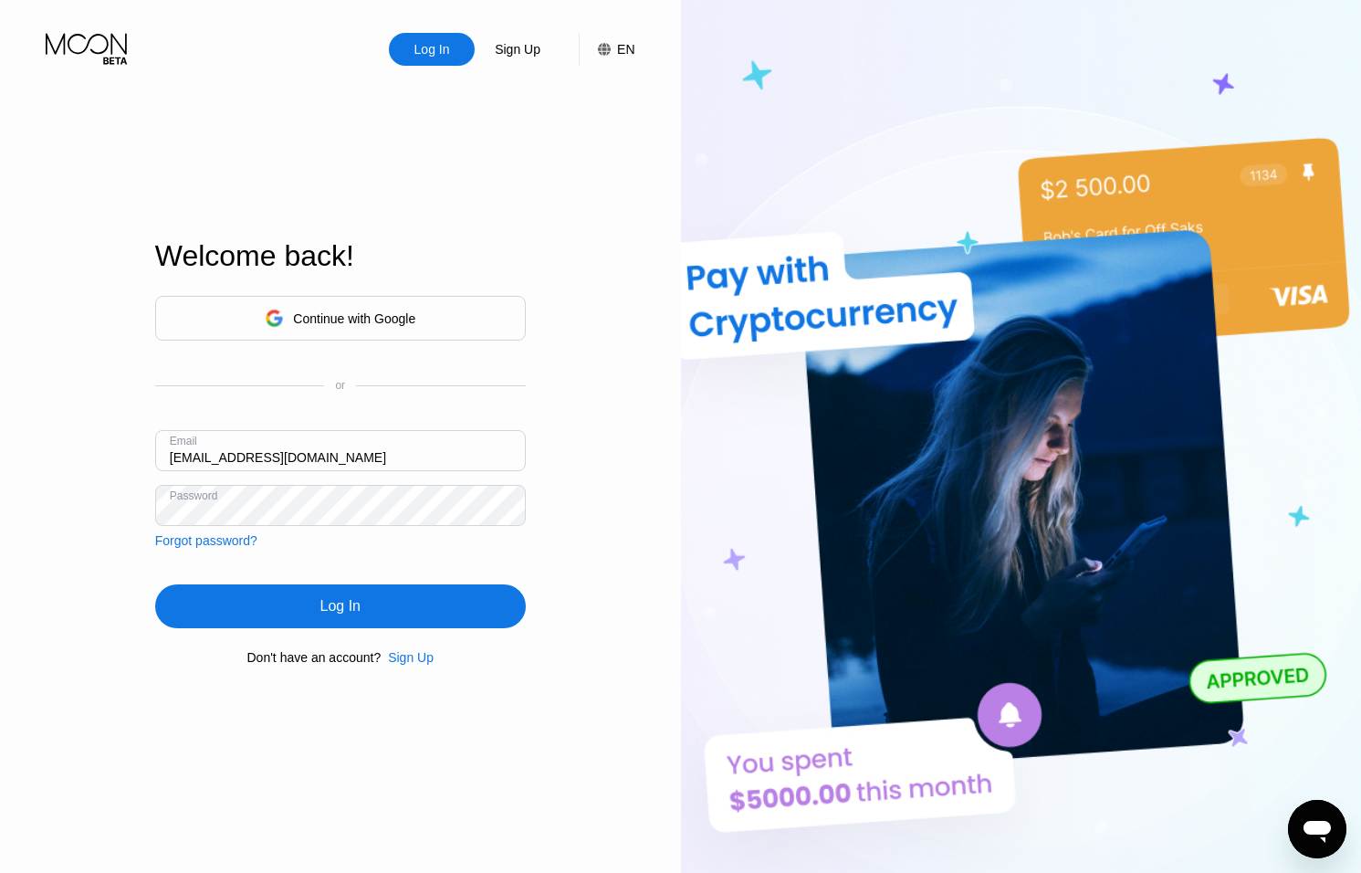
click at [189, 455] on input "[EMAIL_ADDRESS][DOMAIN_NAME]" at bounding box center [340, 450] width 371 height 41
type input "[EMAIL_ADDRESS][DOMAIN_NAME]"
click at [408, 601] on div "Log In" at bounding box center [340, 606] width 371 height 44
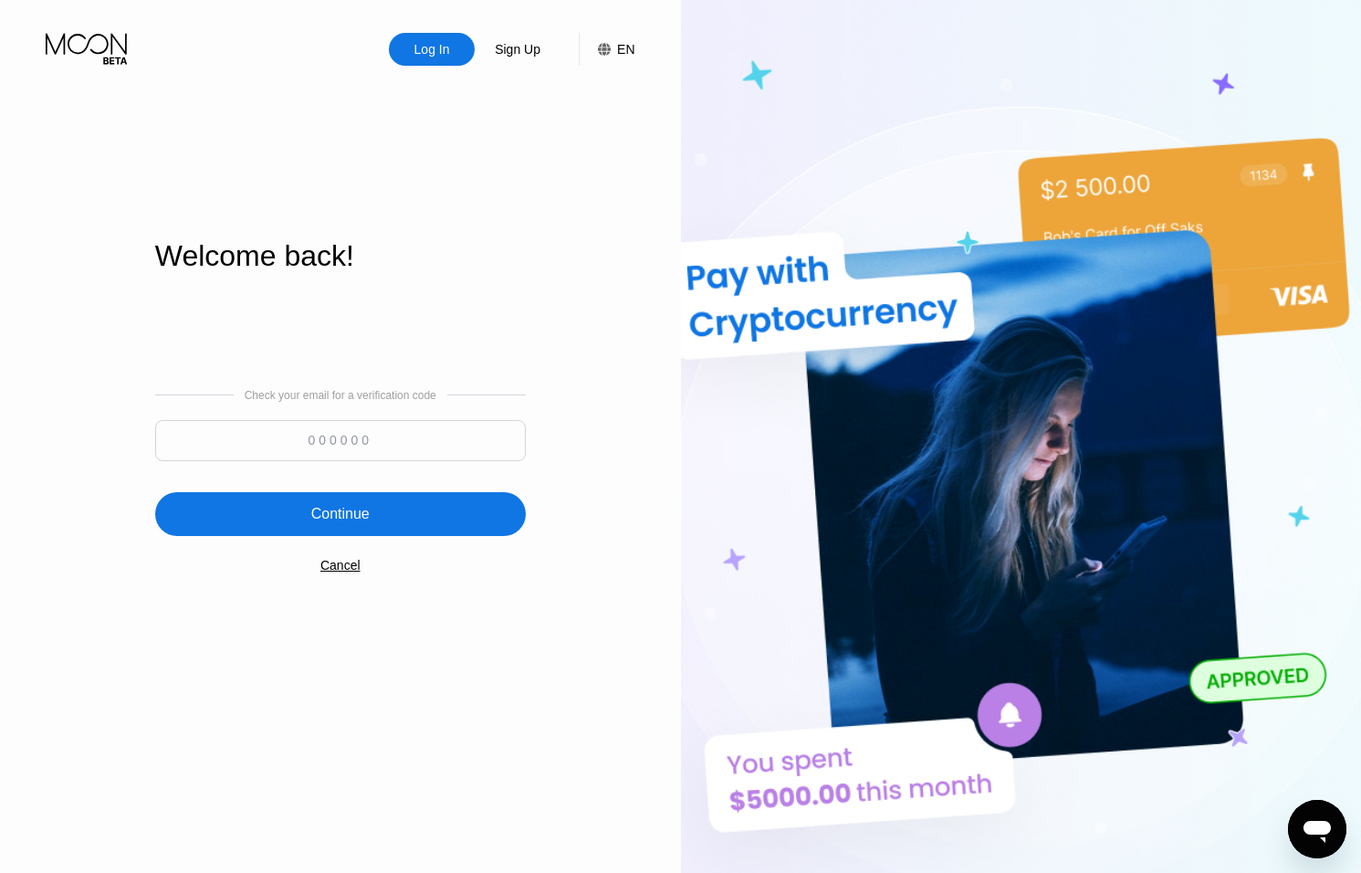
click at [423, 438] on input at bounding box center [340, 440] width 371 height 41
type input "414887"
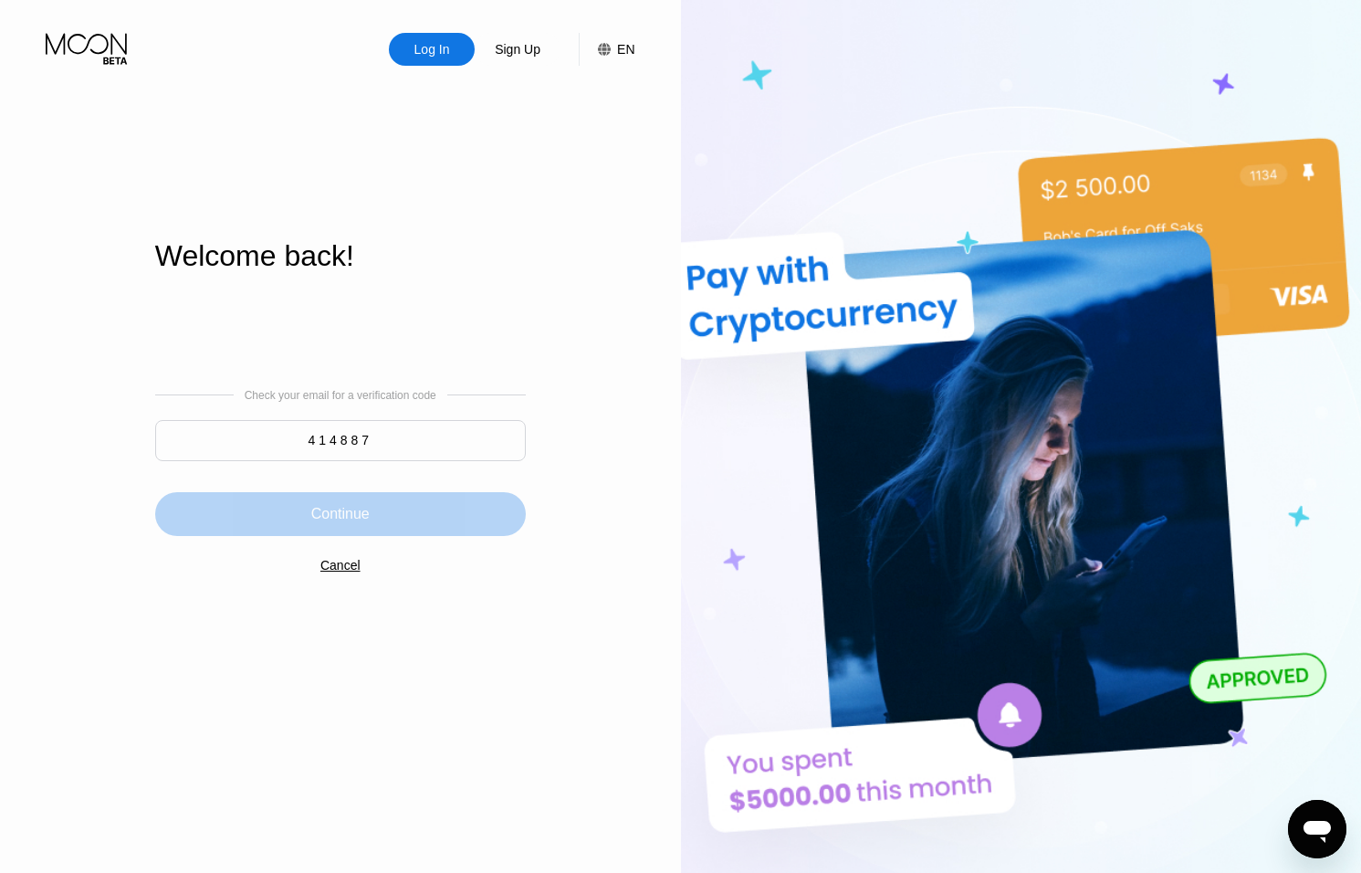
click at [448, 523] on div "Continue" at bounding box center [340, 514] width 371 height 44
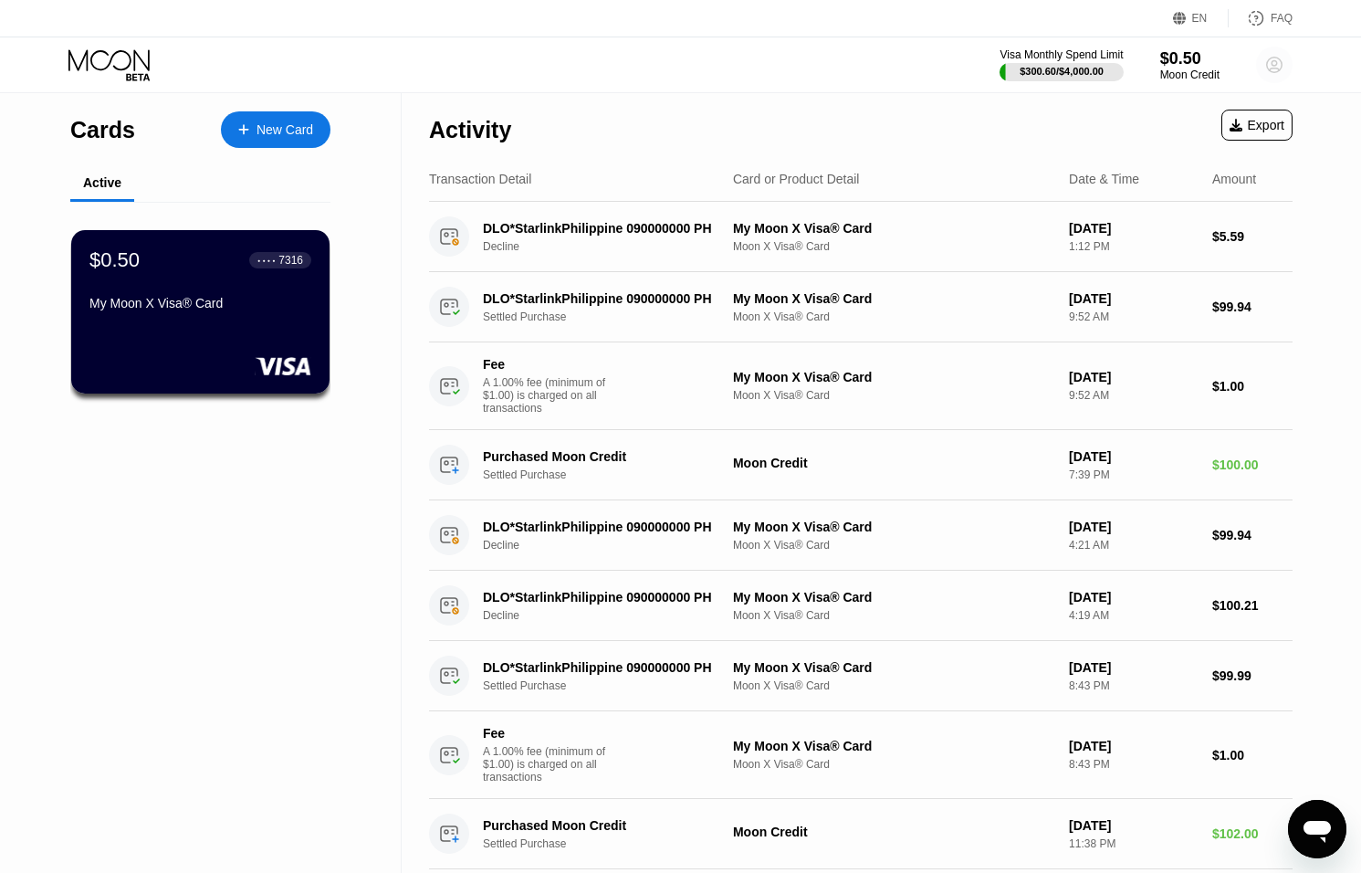
click at [1271, 60] on circle at bounding box center [1274, 65] width 37 height 37
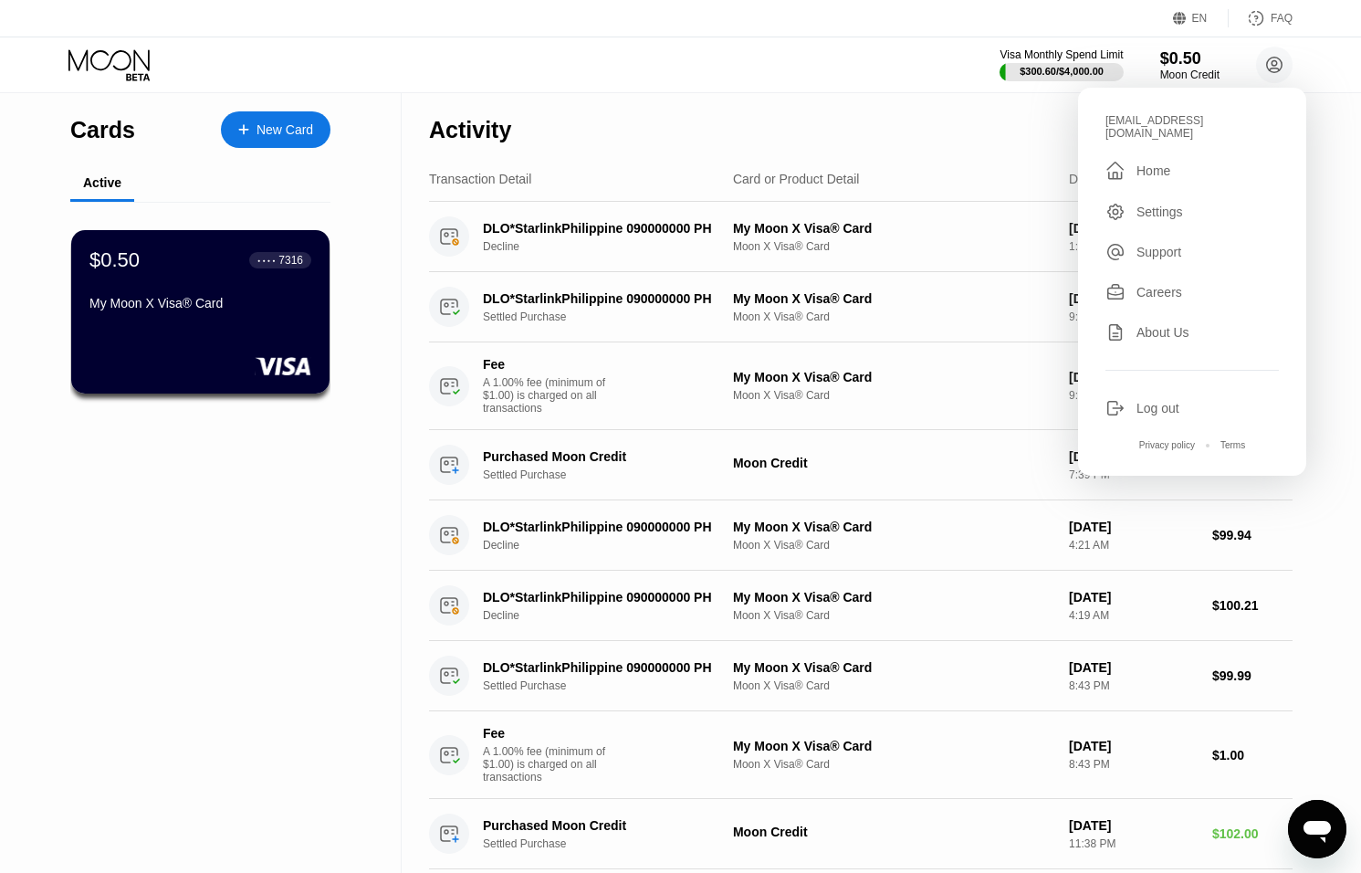
click at [1140, 401] on div "Log out" at bounding box center [1158, 408] width 43 height 15
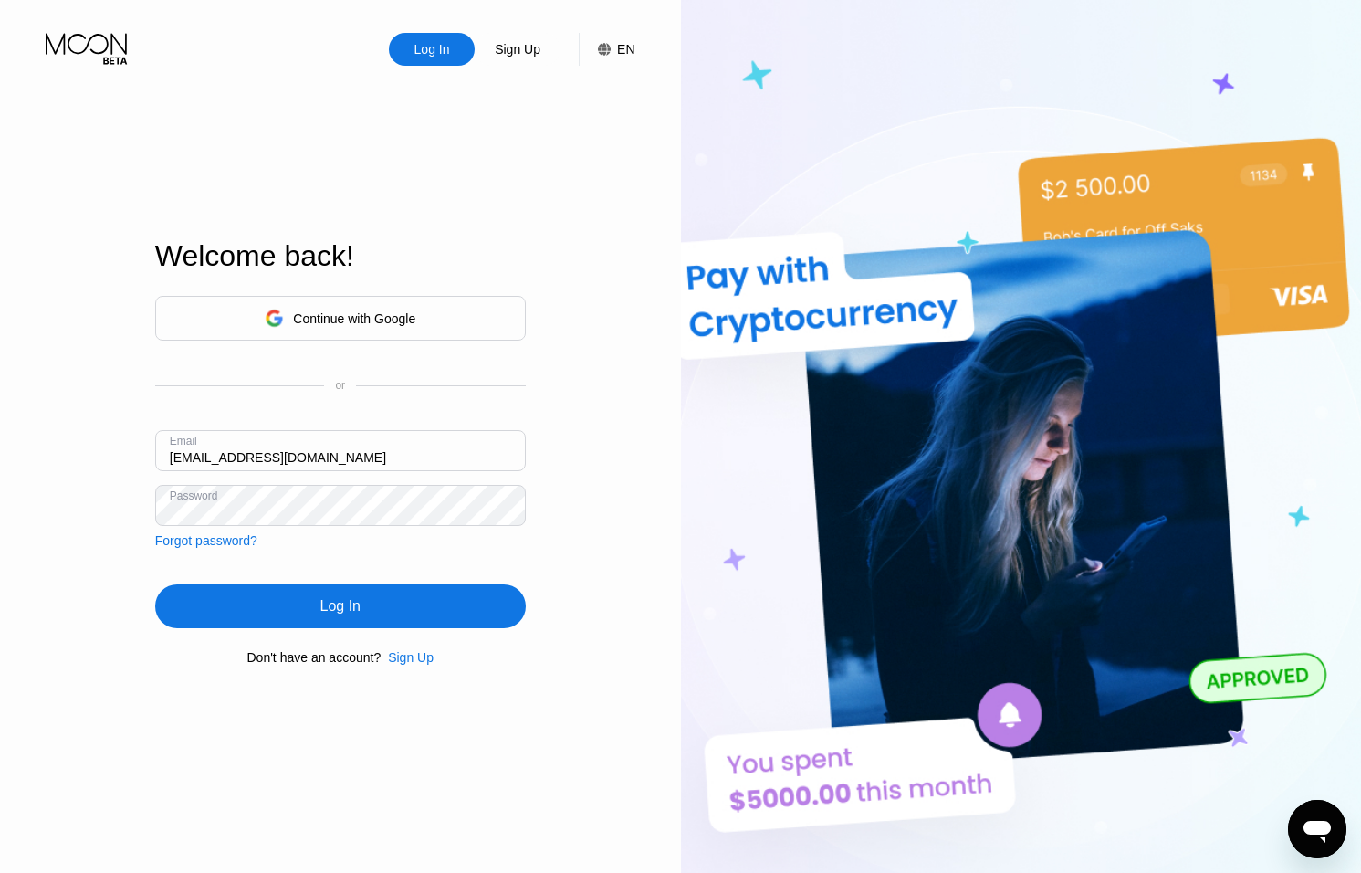
click at [190, 453] on input "[EMAIL_ADDRESS][DOMAIN_NAME]" at bounding box center [340, 450] width 371 height 41
type input "[EMAIL_ADDRESS][DOMAIN_NAME]"
click at [341, 593] on div "Log In" at bounding box center [340, 606] width 371 height 44
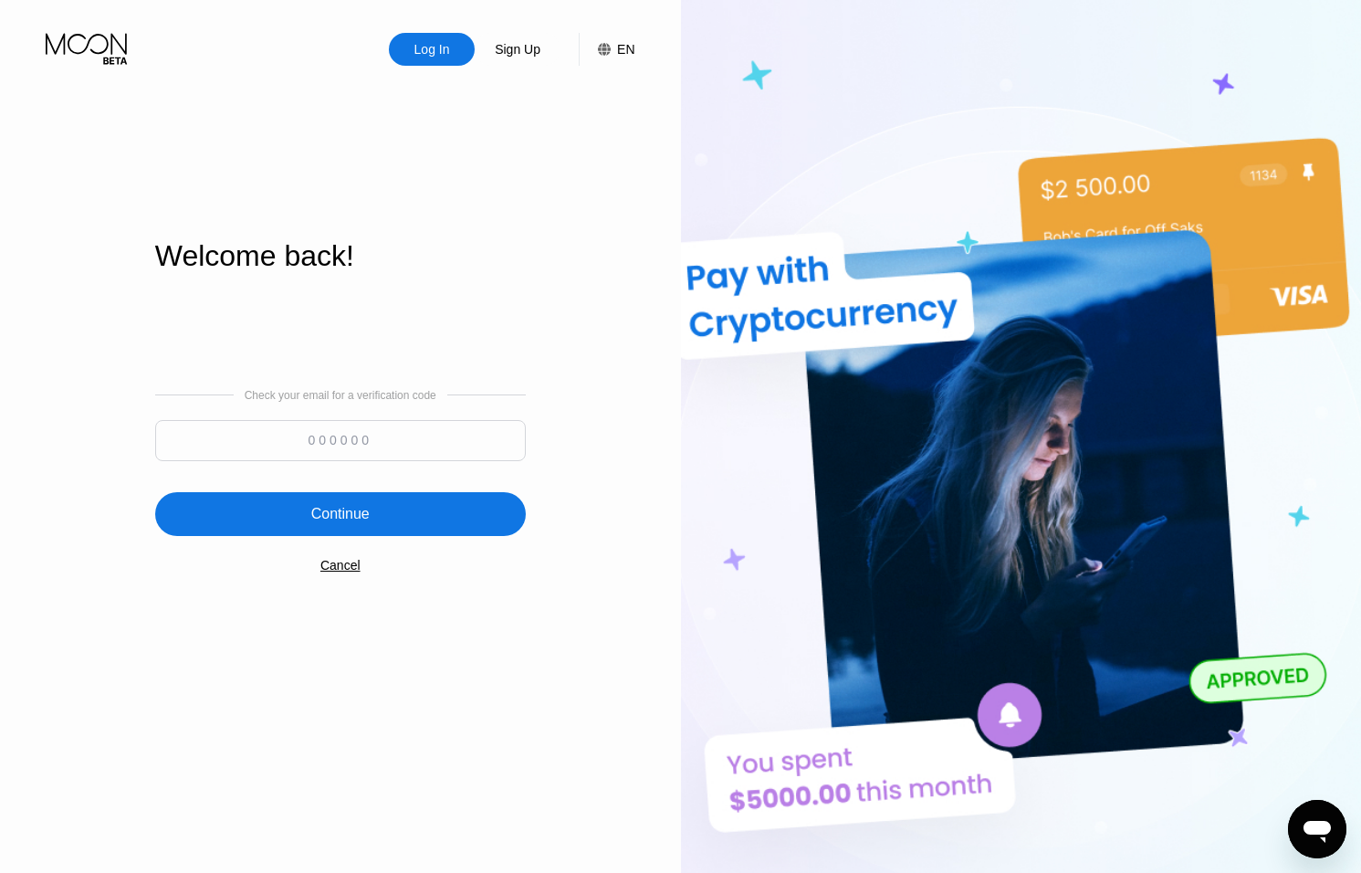
click at [383, 451] on input at bounding box center [340, 440] width 371 height 41
type input "393169"
click at [384, 501] on div "Continue" at bounding box center [340, 514] width 371 height 44
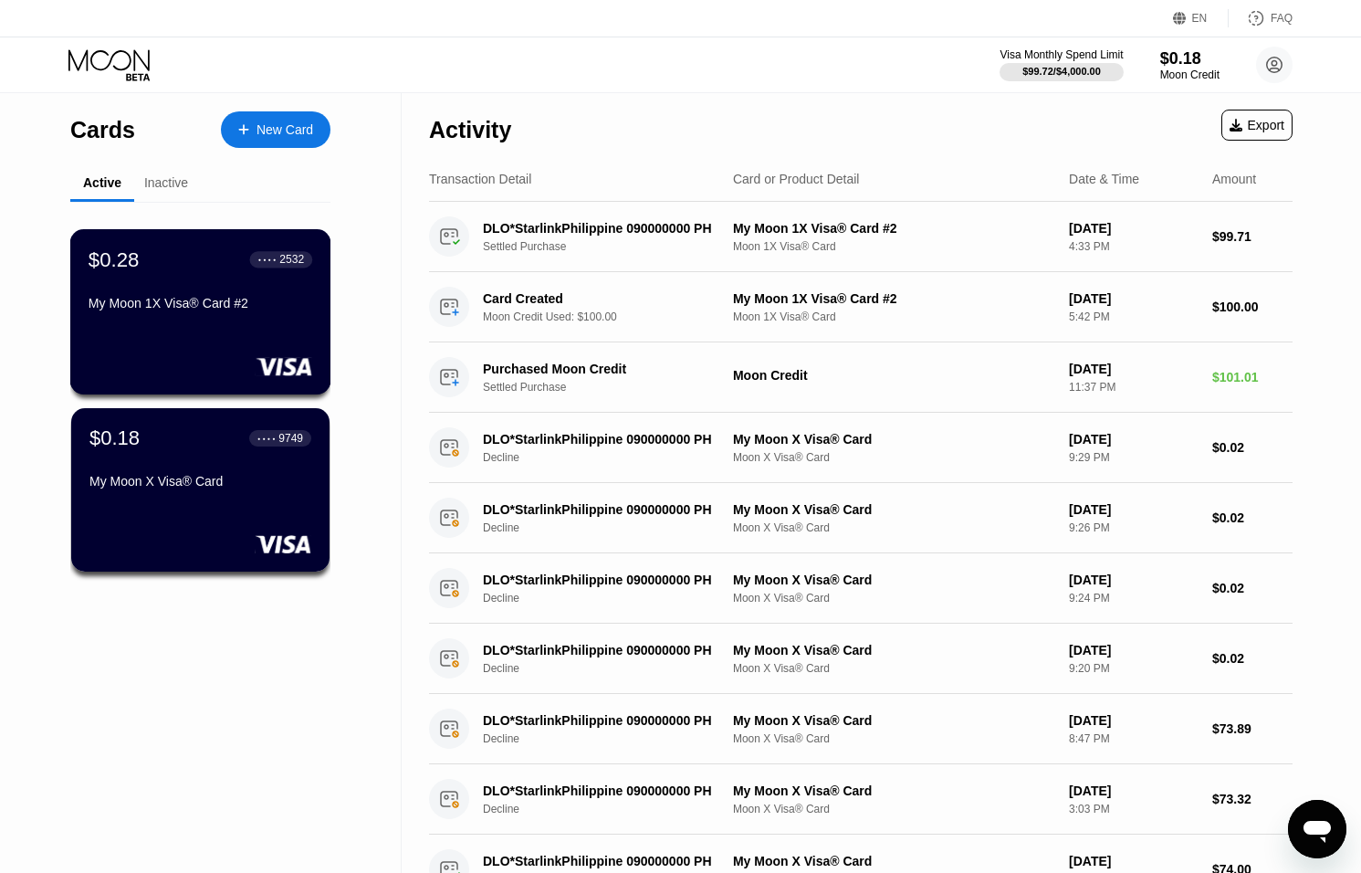
click at [237, 289] on div "$0.28 ● ● ● ● 2532 My Moon 1X Visa® Card #2" at bounding box center [201, 282] width 224 height 70
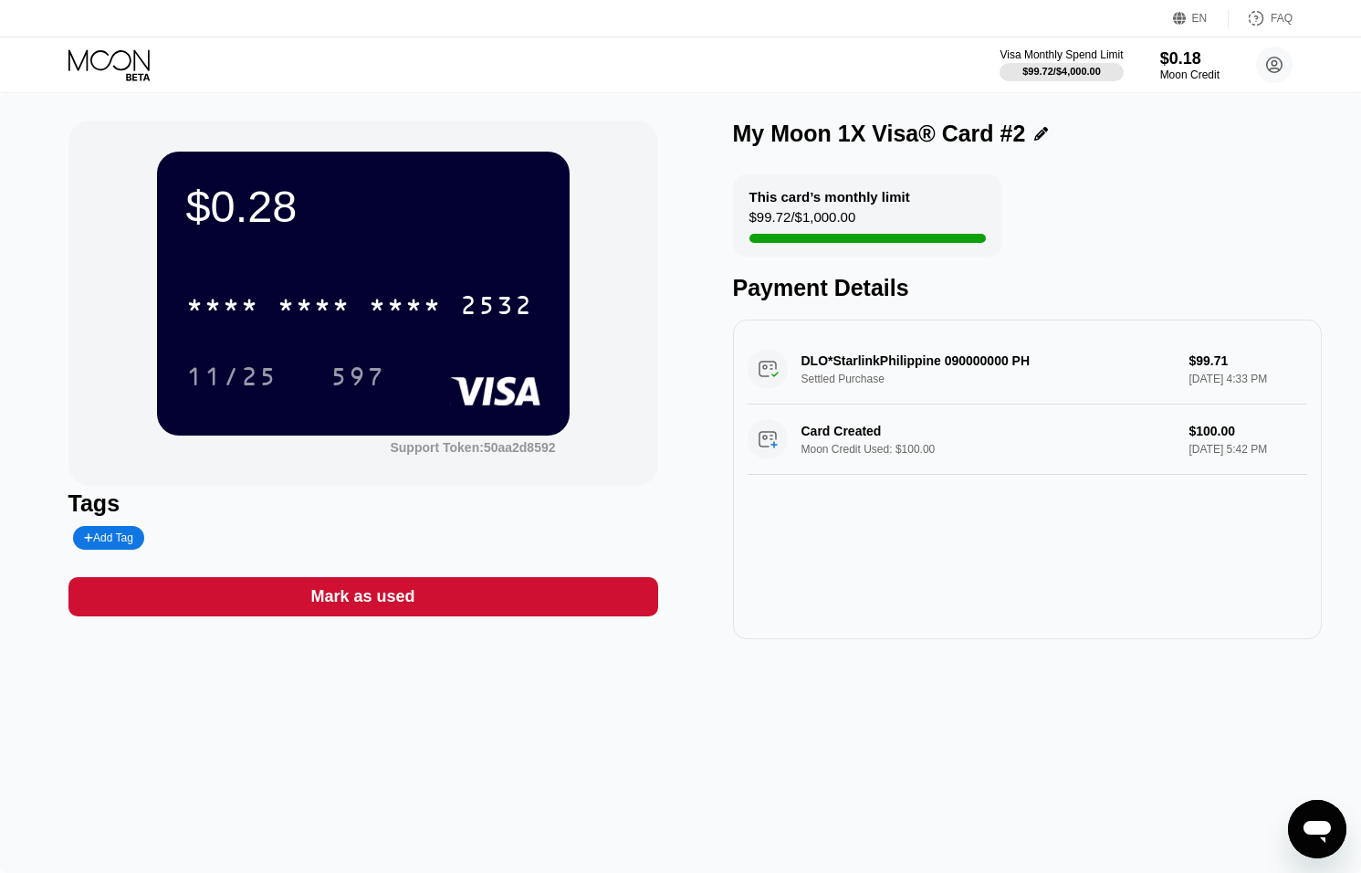
click at [110, 68] on icon at bounding box center [110, 65] width 85 height 32
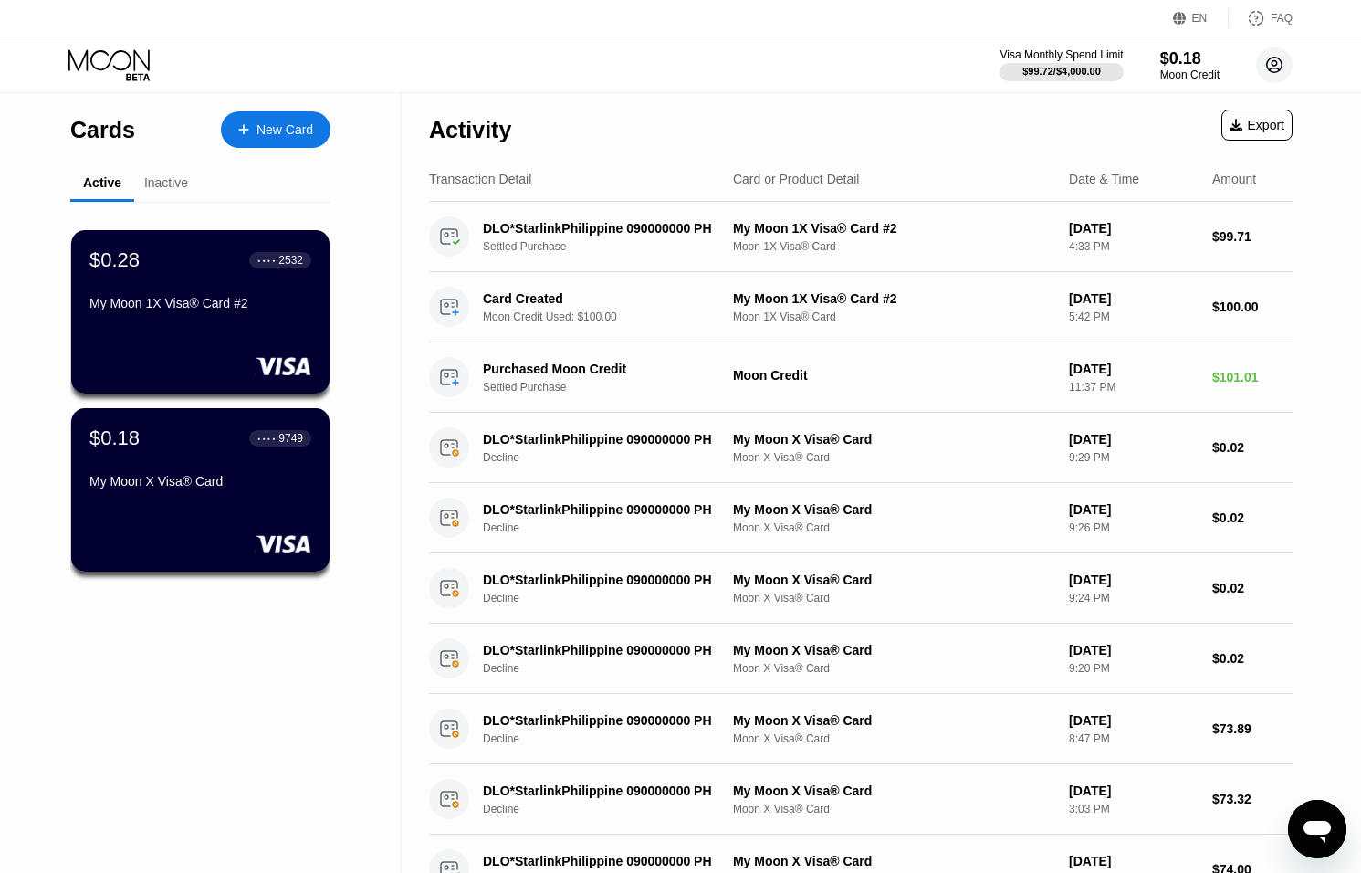
click at [1277, 65] on circle at bounding box center [1274, 65] width 37 height 37
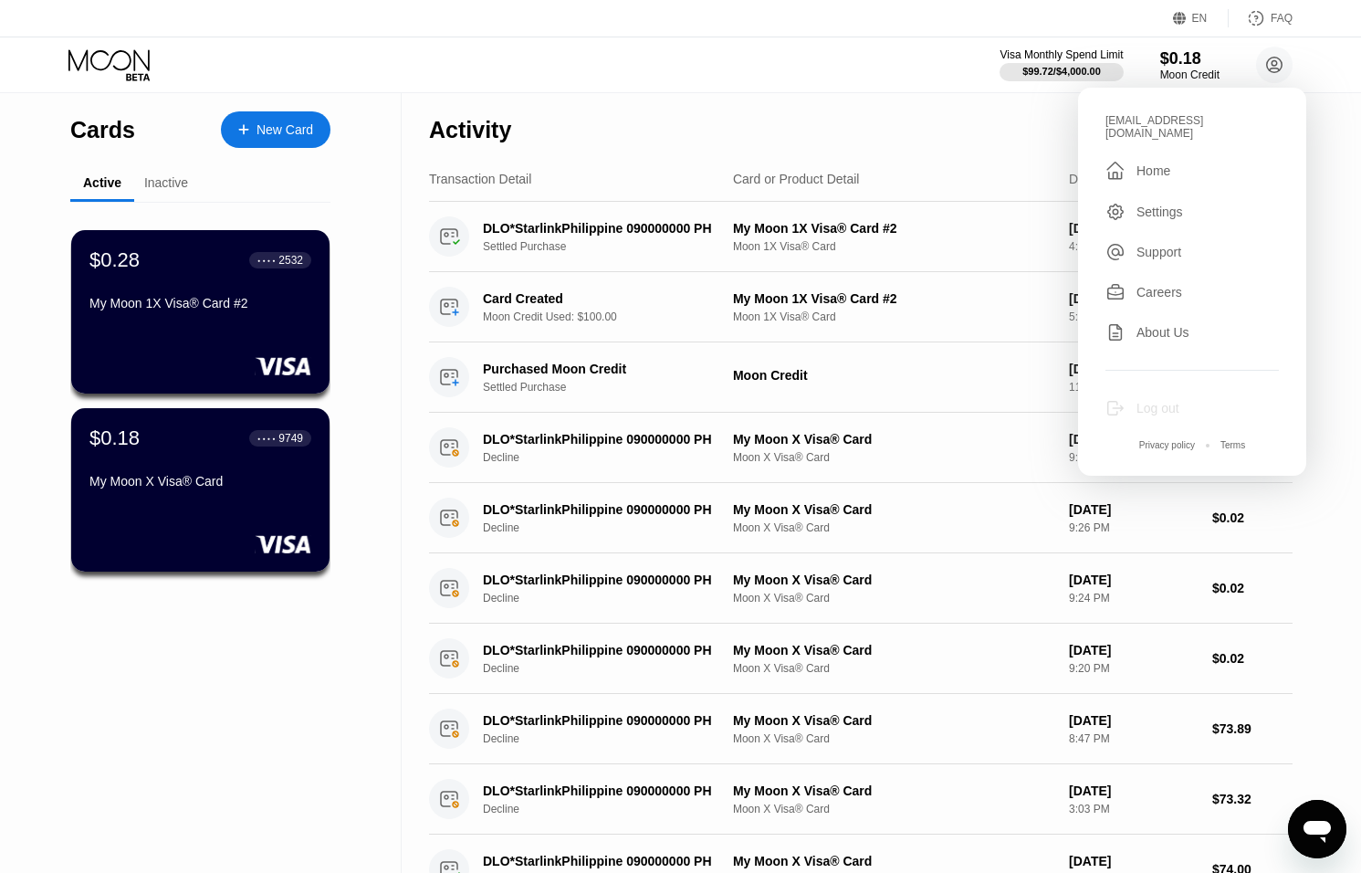
click at [1155, 401] on div "Log out" at bounding box center [1158, 408] width 43 height 15
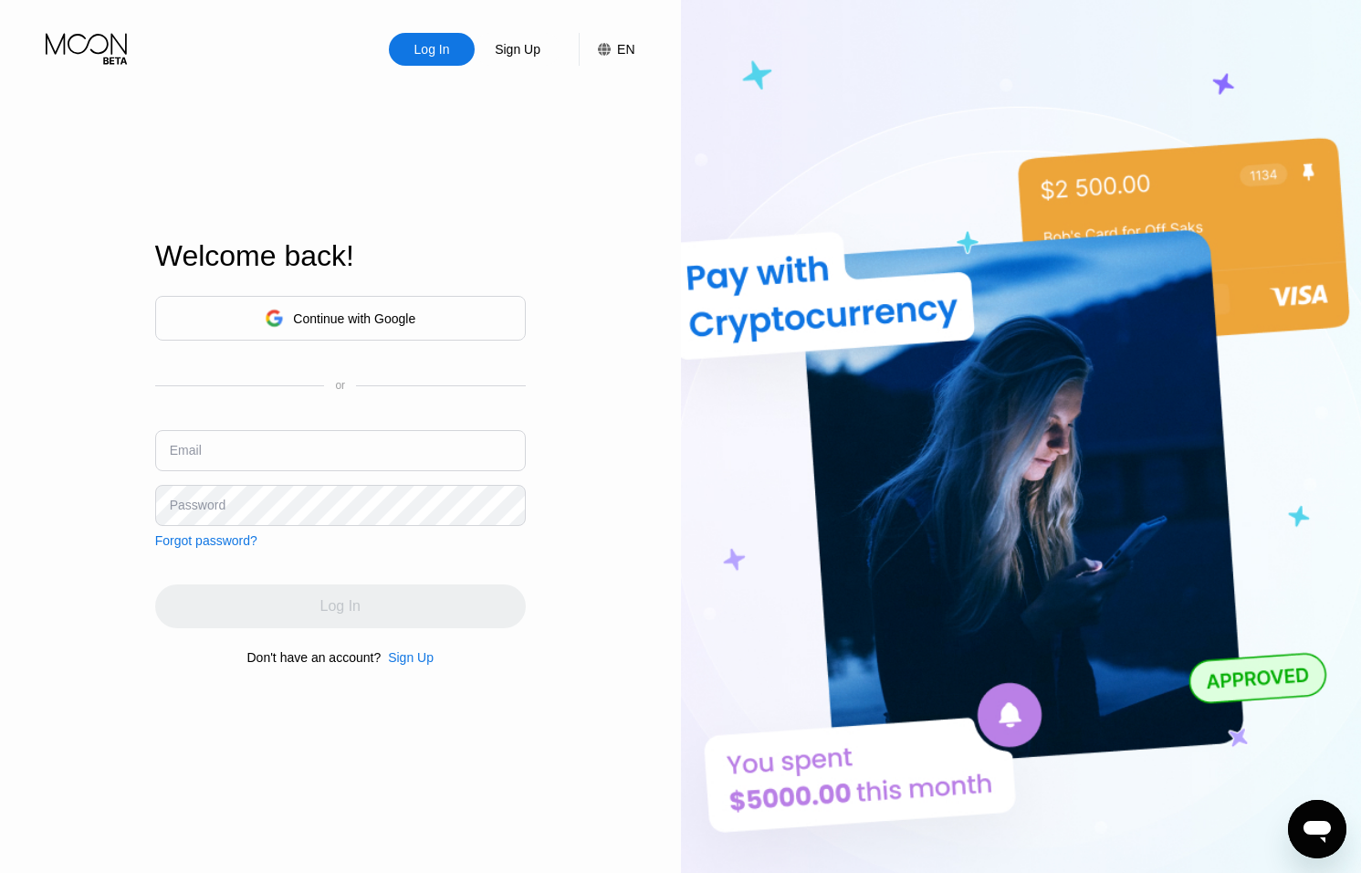
type input "[EMAIL_ADDRESS][DOMAIN_NAME]"
click at [426, 48] on div "Log In" at bounding box center [432, 49] width 39 height 18
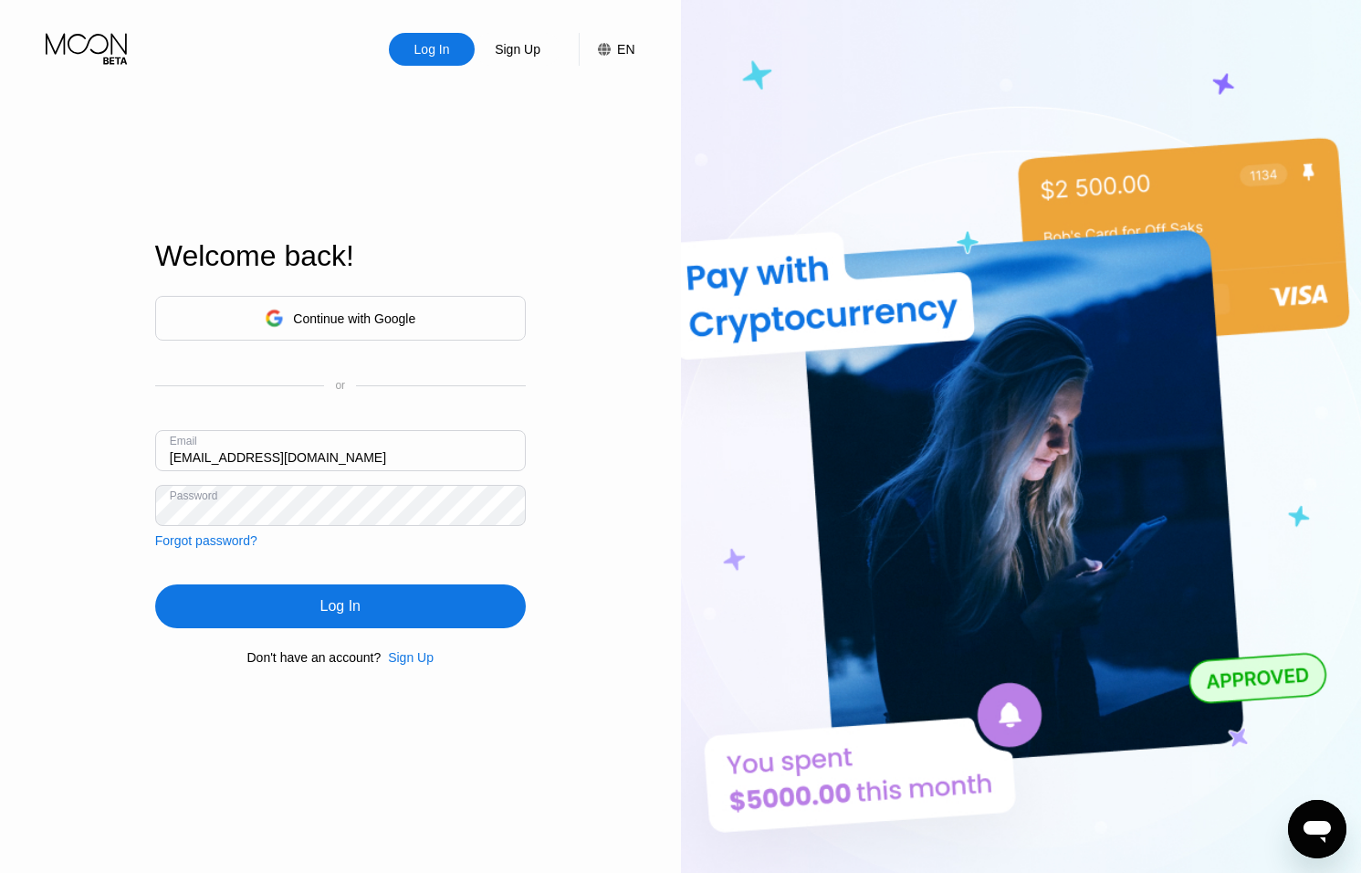
click at [1320, 825] on icon "Open messaging window" at bounding box center [1317, 832] width 27 height 22
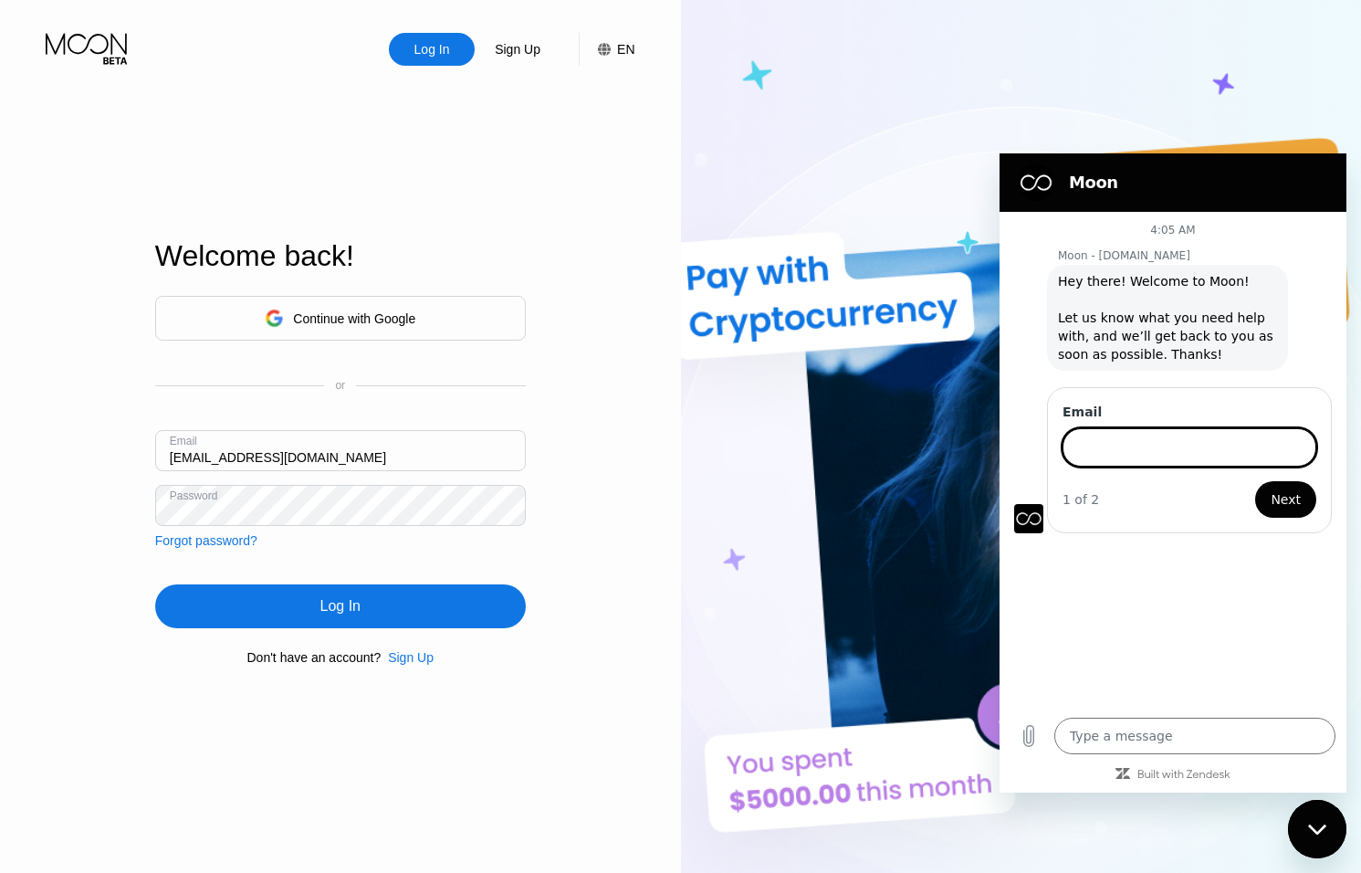
click at [1314, 824] on icon "Close messaging window" at bounding box center [1317, 830] width 19 height 12
type textarea "x"
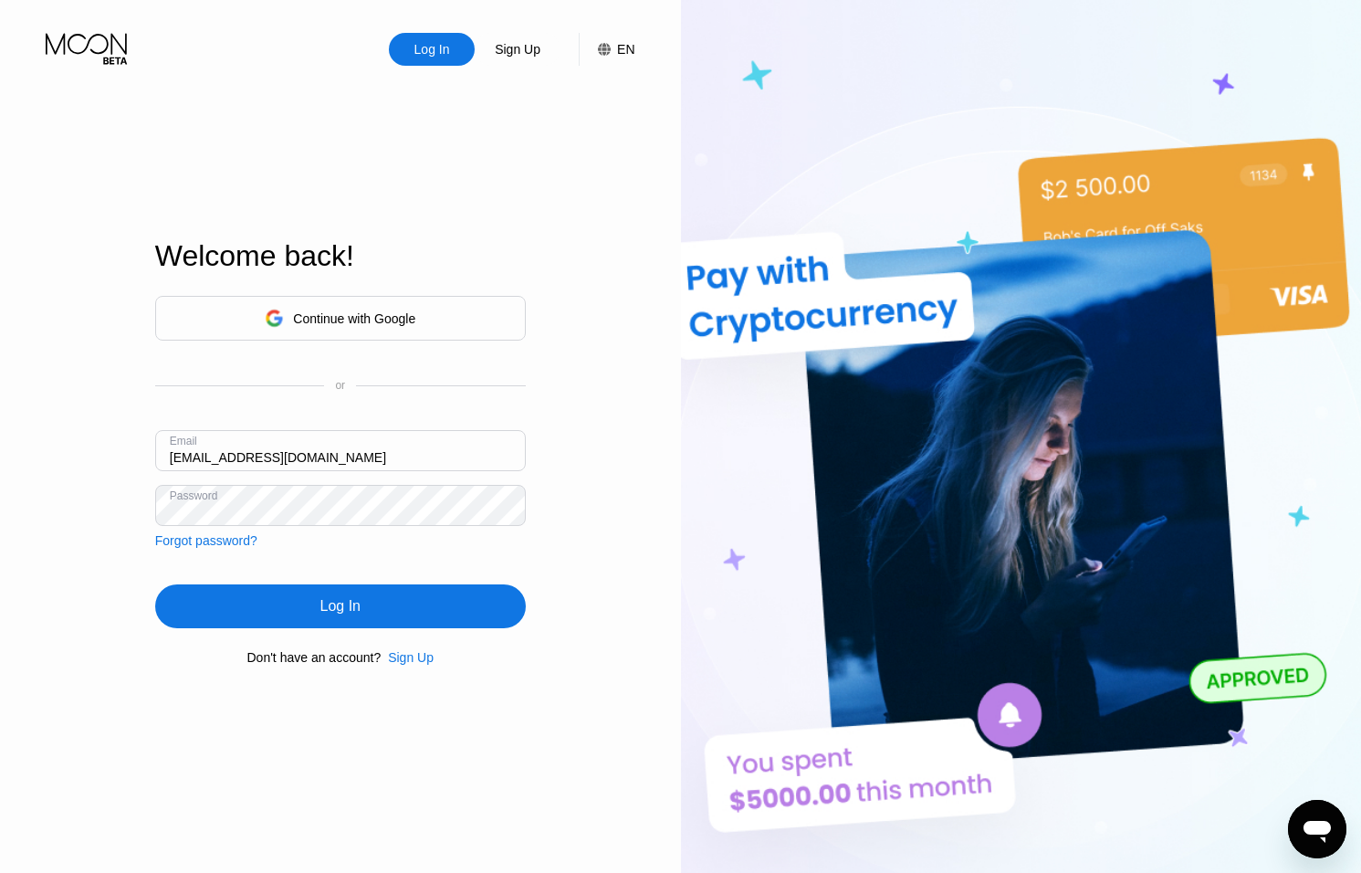
click at [355, 610] on div "Log In" at bounding box center [340, 606] width 40 height 18
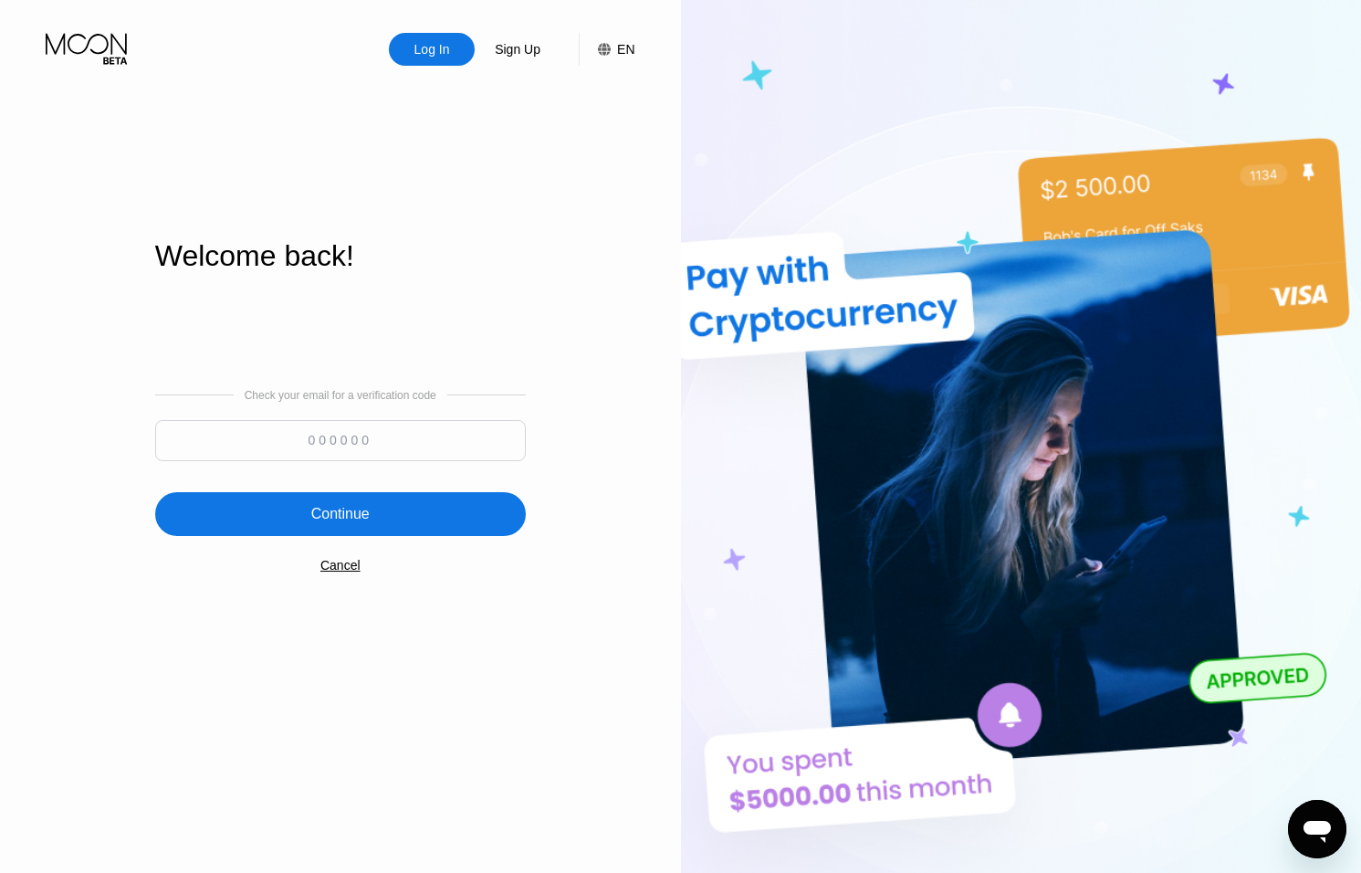
click at [309, 439] on input at bounding box center [340, 440] width 371 height 41
type input "795707"
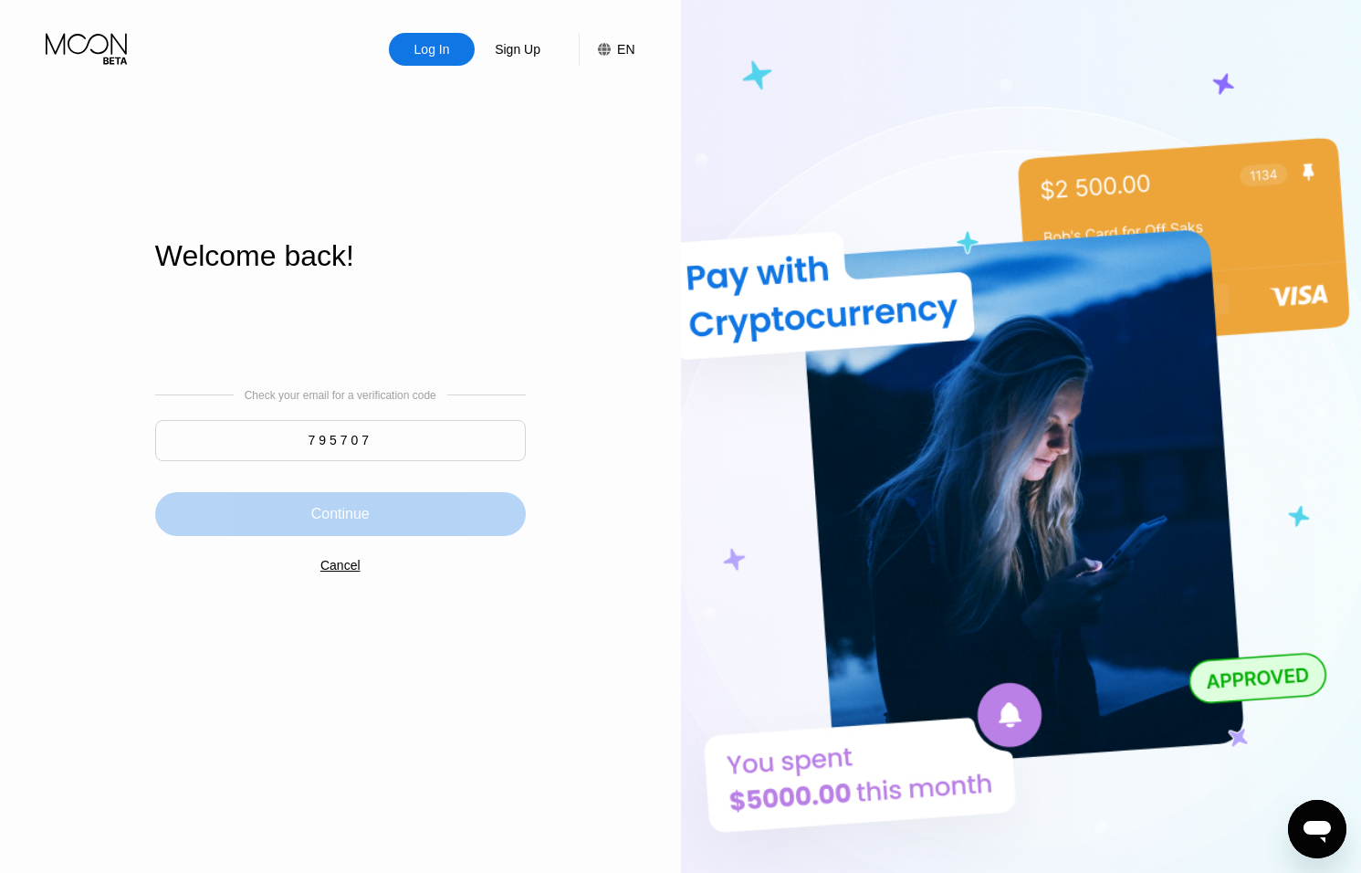
drag, startPoint x: 375, startPoint y: 505, endPoint x: 398, endPoint y: 535, distance: 37.8
click at [375, 505] on div "Continue" at bounding box center [340, 514] width 371 height 44
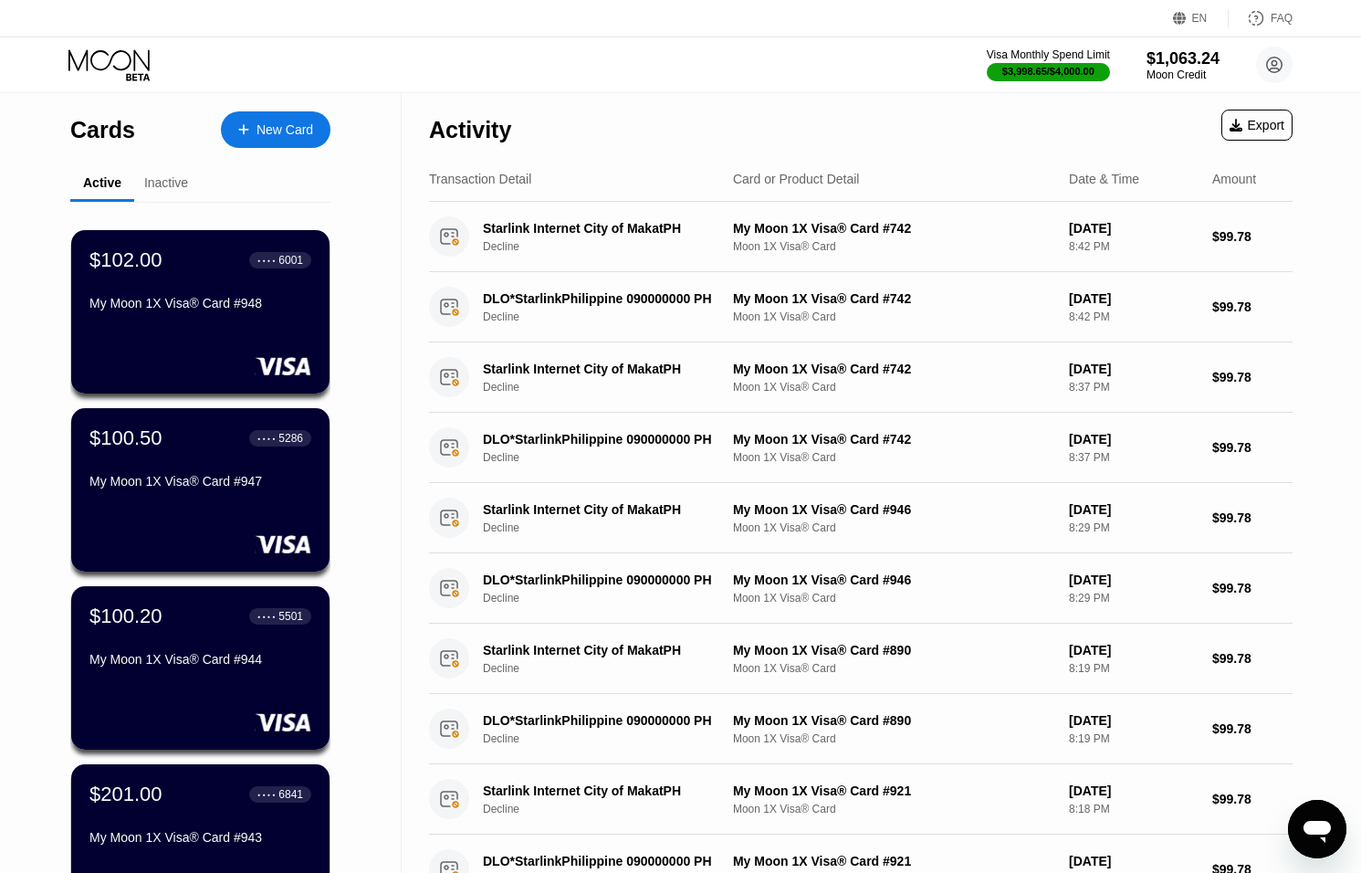
click at [1312, 822] on icon "Open messaging window" at bounding box center [1317, 832] width 27 height 22
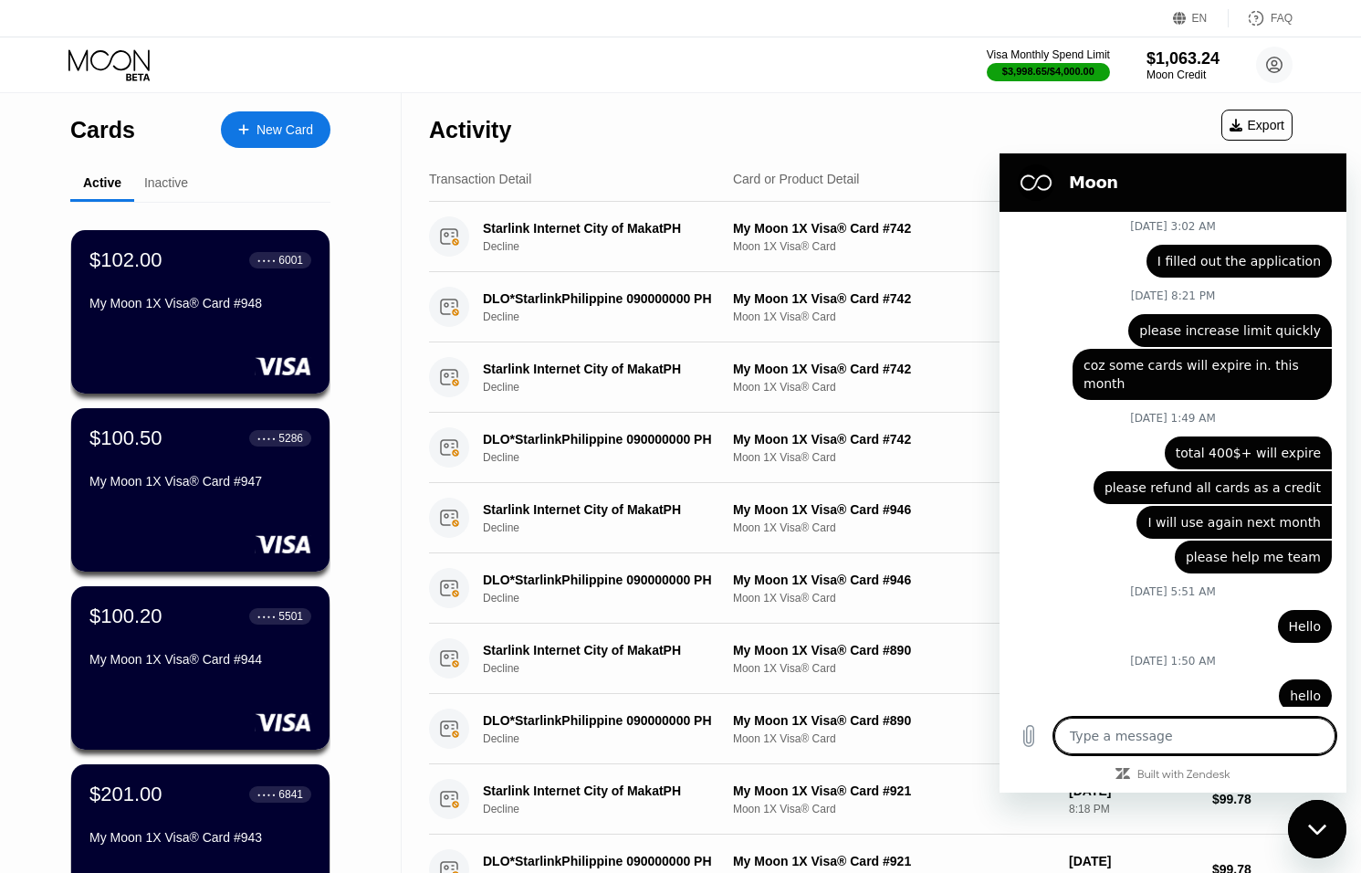
scroll to position [6343, 0]
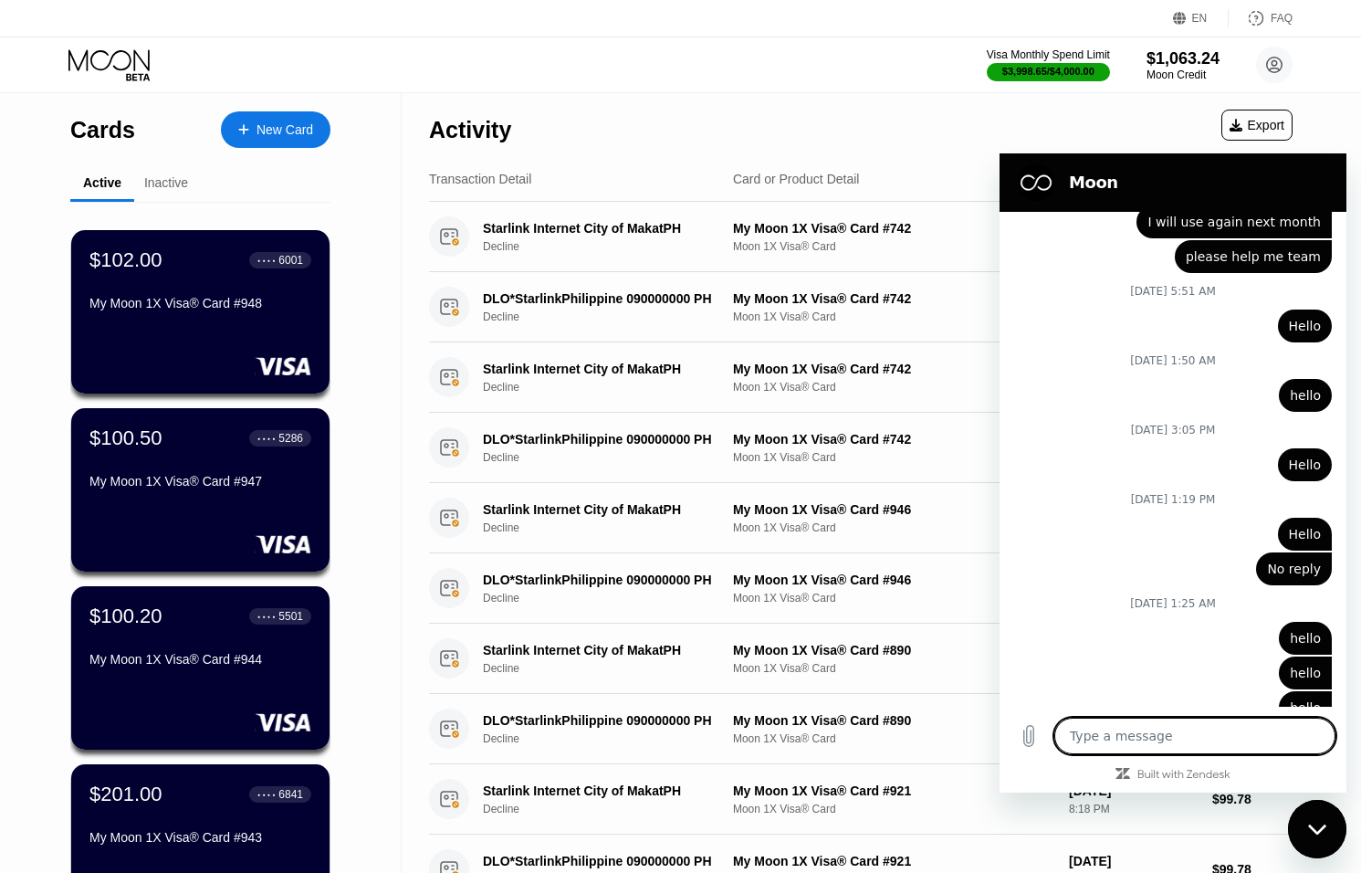
click at [1331, 825] on div "Close messaging window" at bounding box center [1317, 829] width 55 height 55
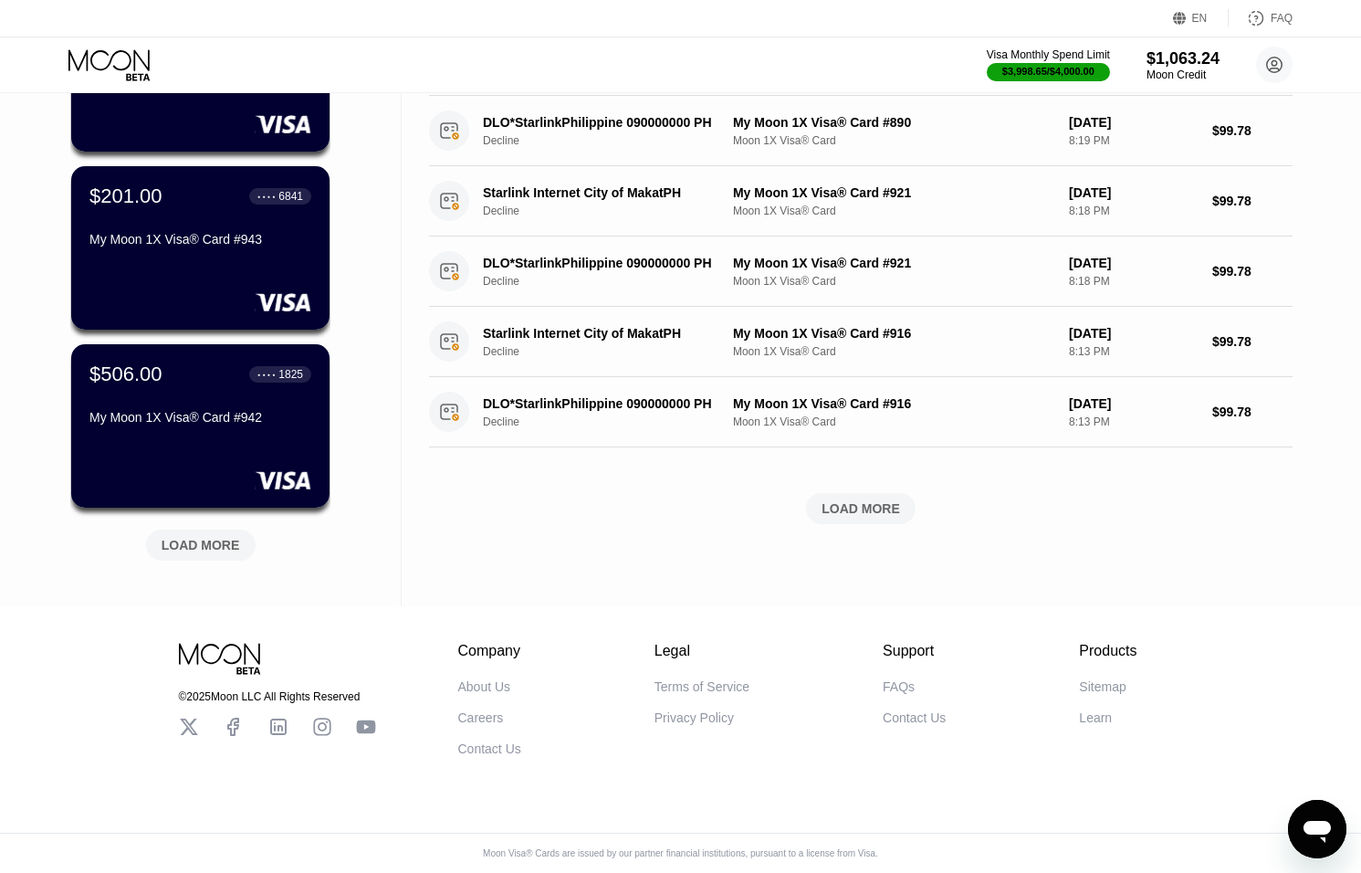
scroll to position [0, 0]
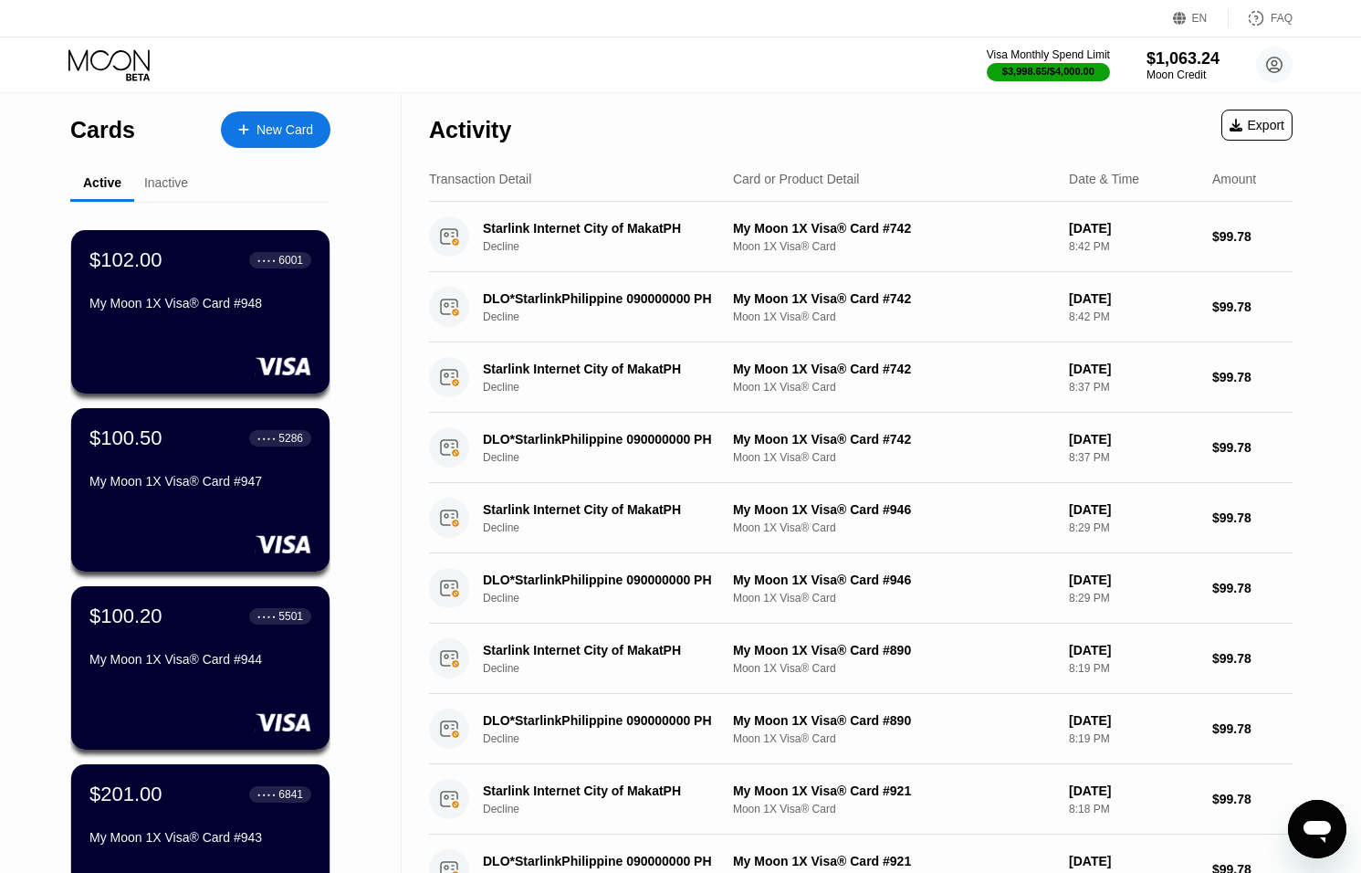
click at [162, 184] on div "Inactive" at bounding box center [166, 182] width 44 height 15
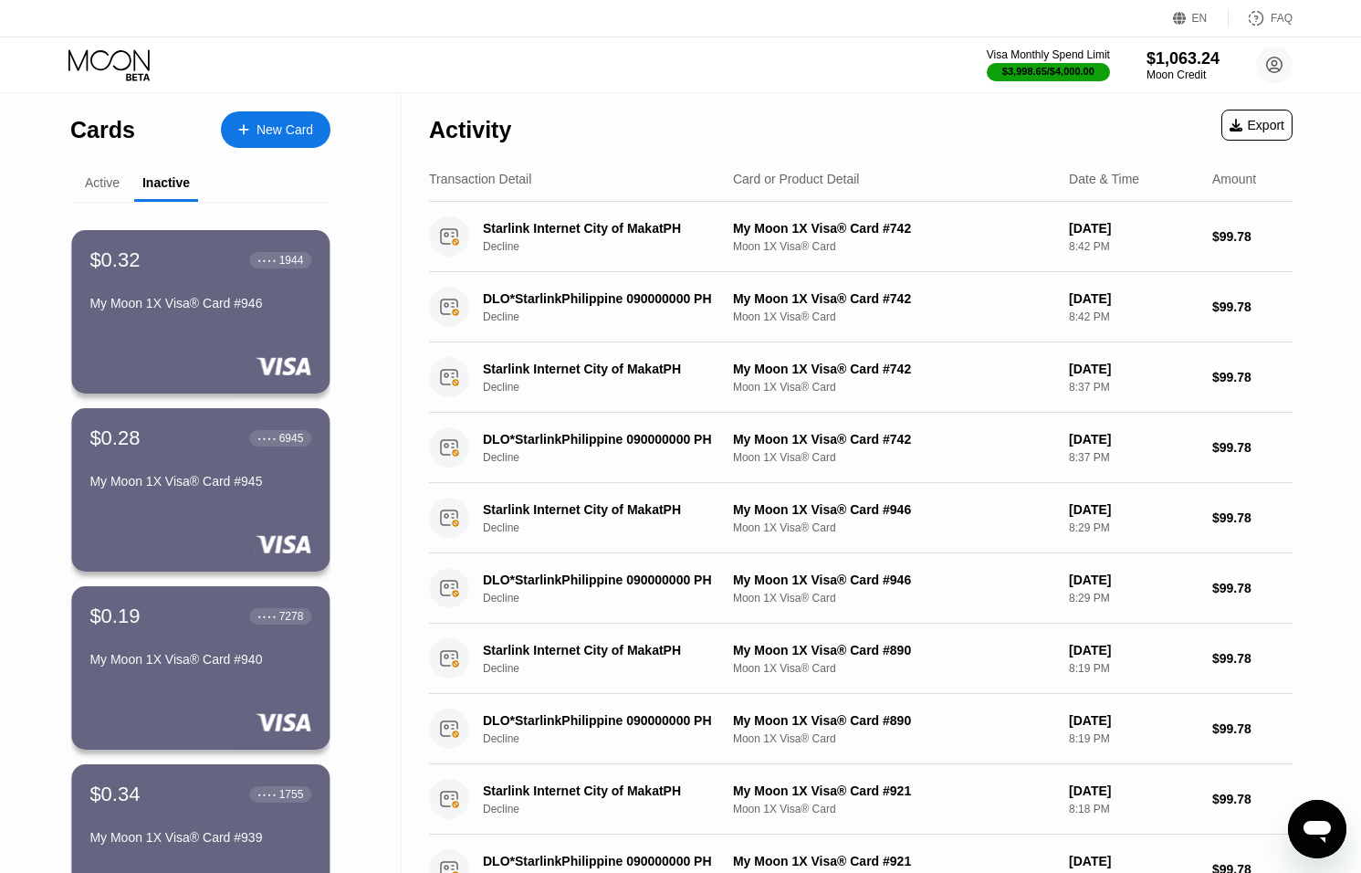
click at [110, 182] on div "Active" at bounding box center [102, 182] width 35 height 15
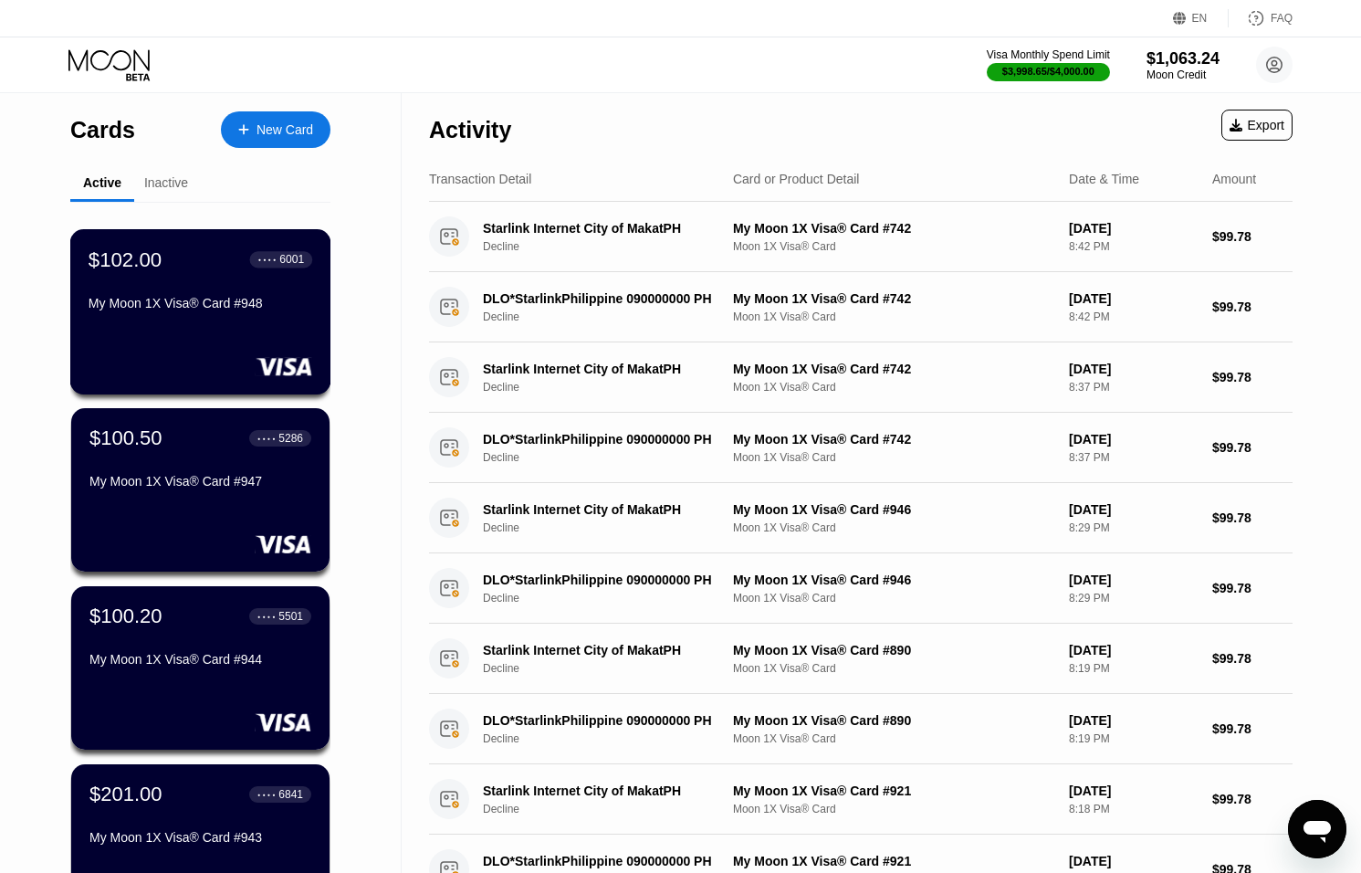
scroll to position [601, 0]
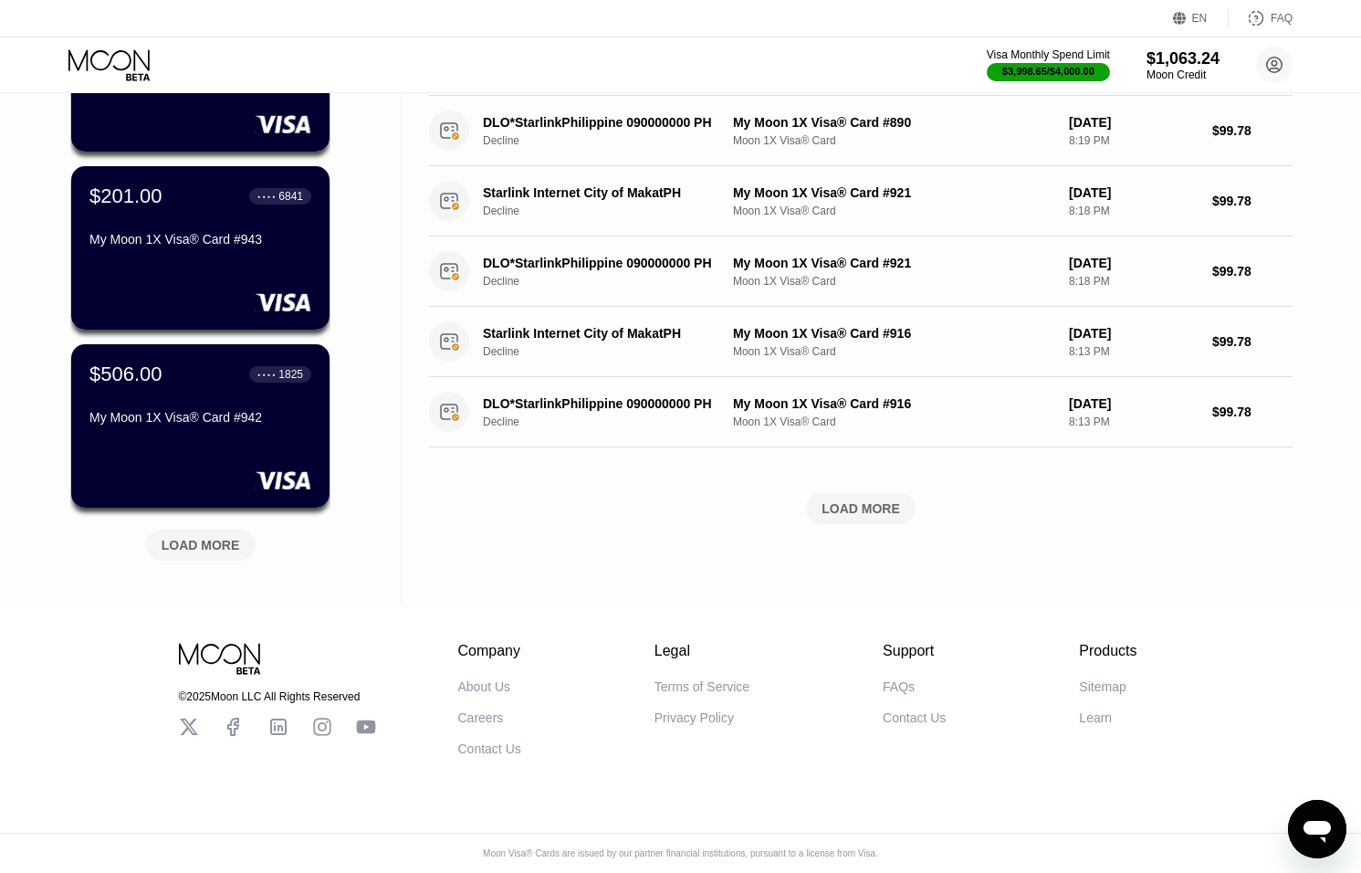
click at [195, 542] on div "LOAD MORE" at bounding box center [201, 545] width 79 height 16
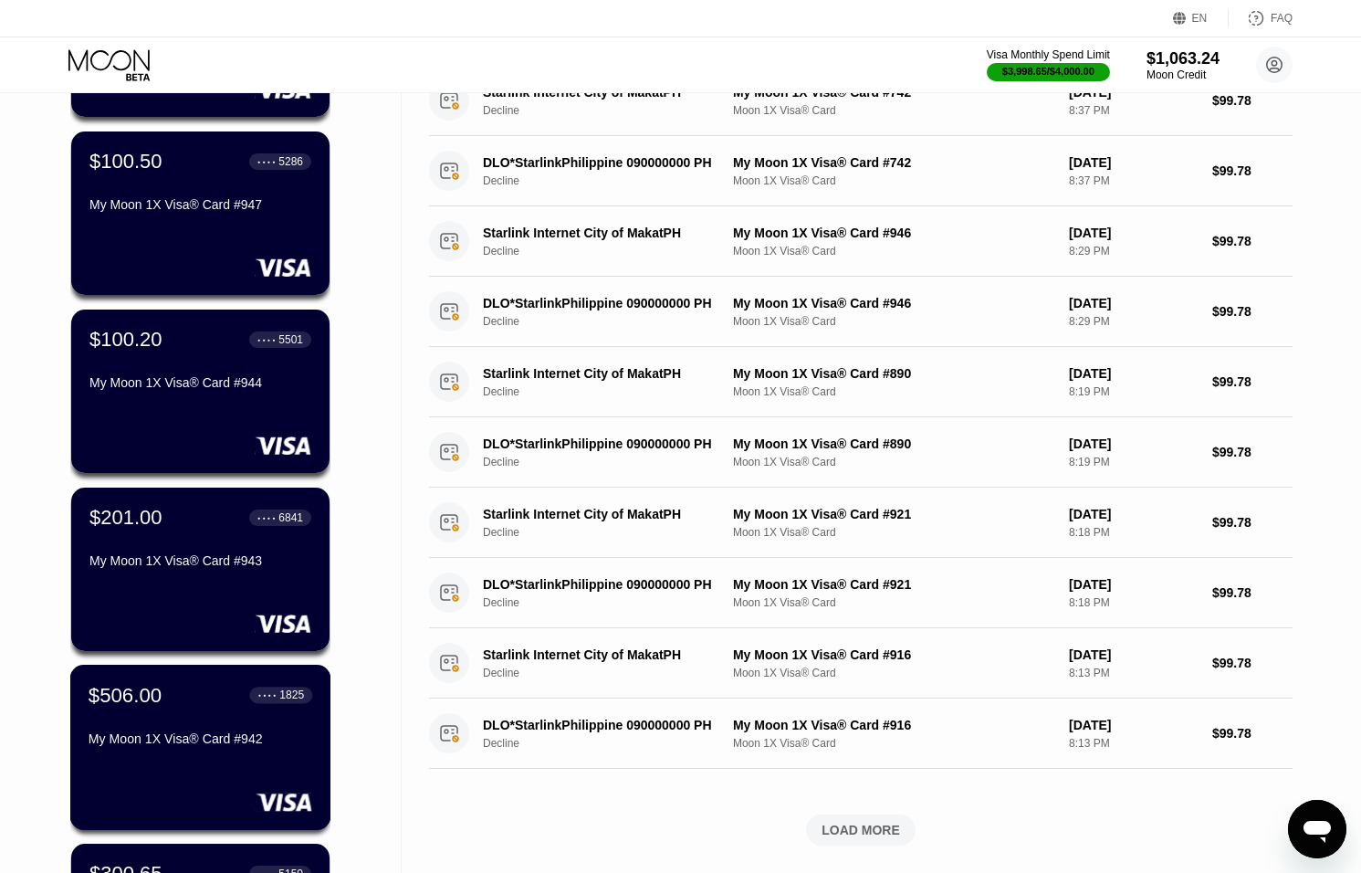
scroll to position [0, 0]
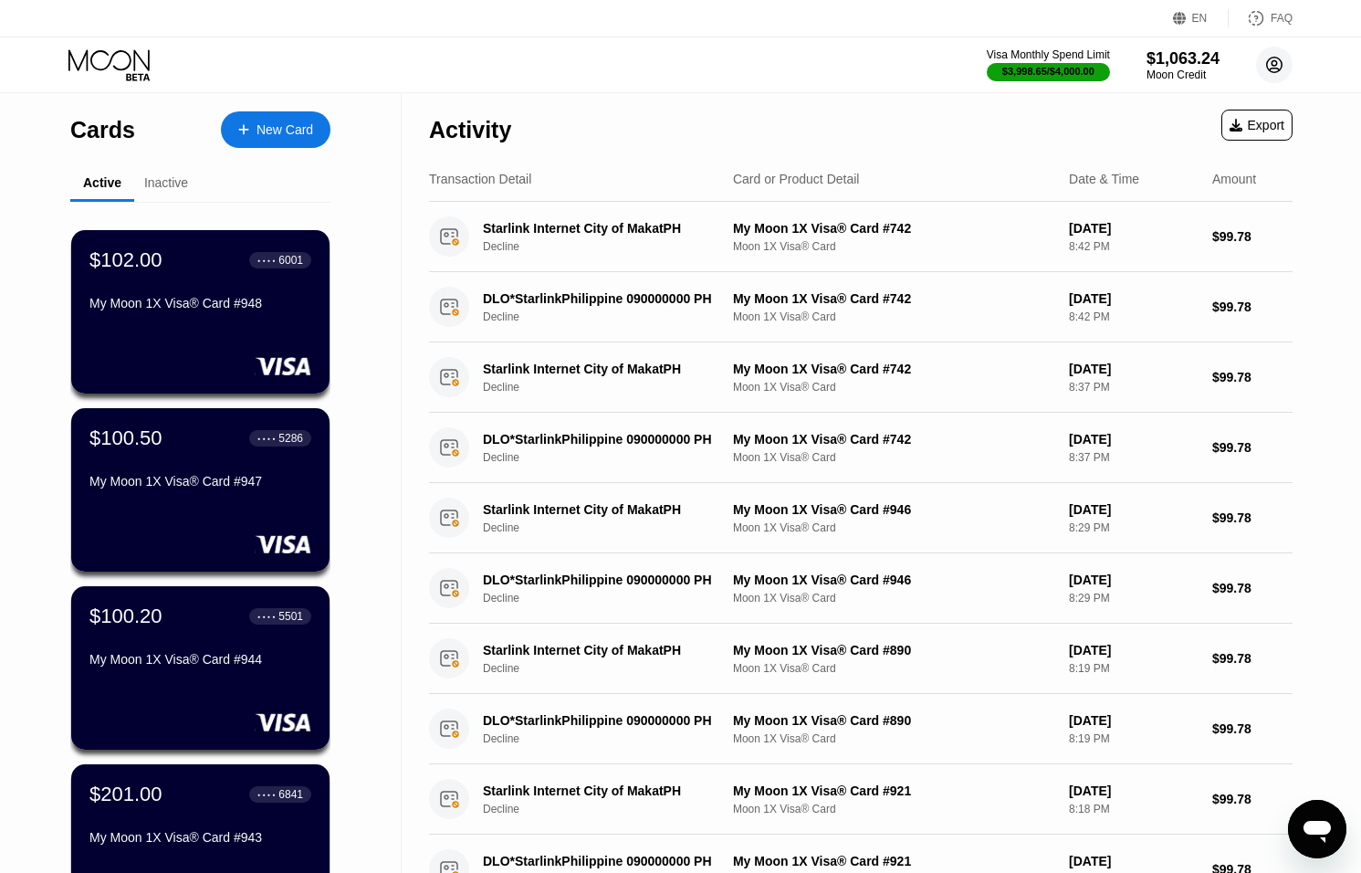
drag, startPoint x: 1256, startPoint y: 61, endPoint x: 1268, endPoint y: 59, distance: 12.0
click at [1256, 61] on circle at bounding box center [1274, 65] width 37 height 37
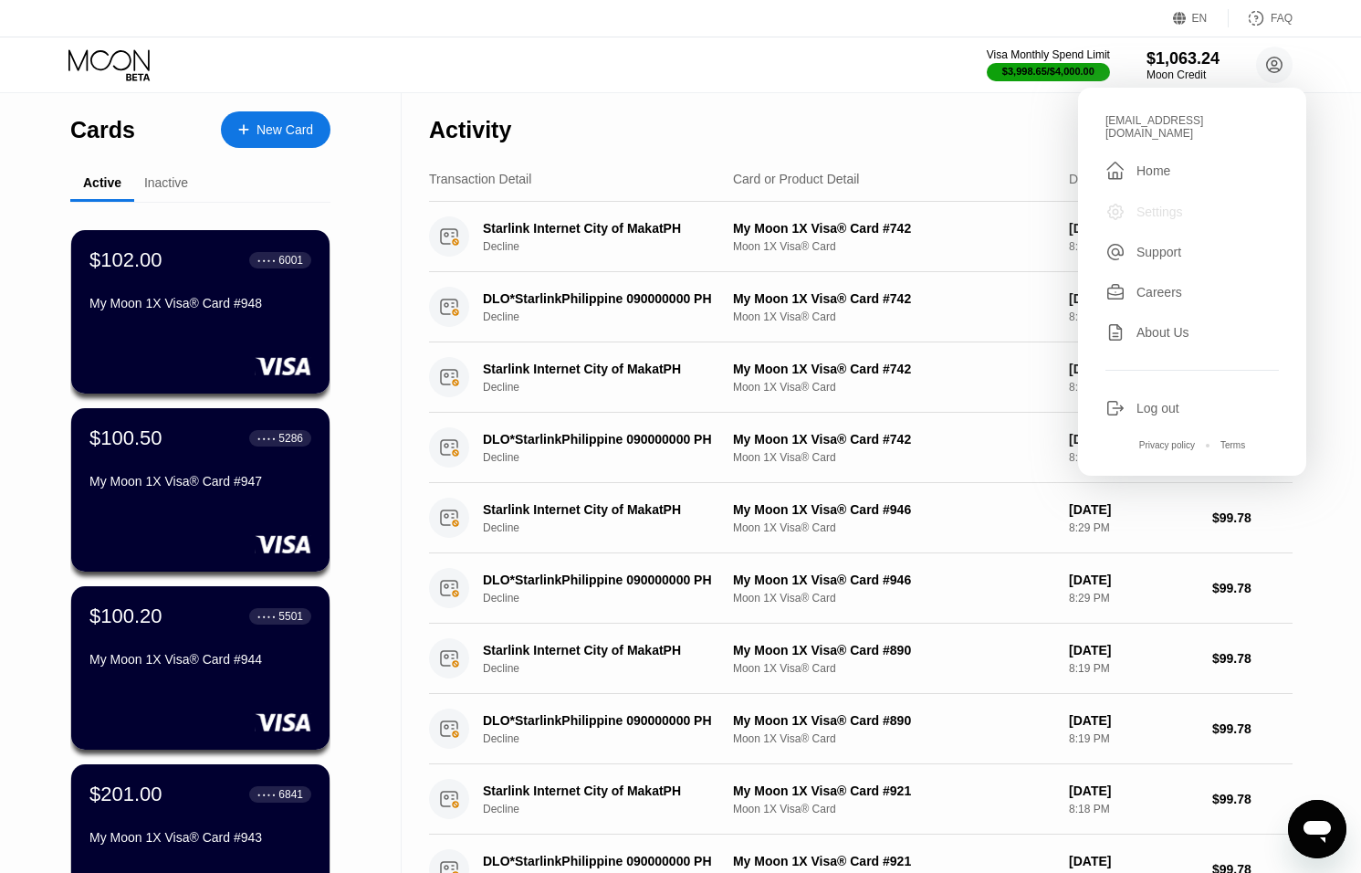
click at [1150, 205] on div "Settings" at bounding box center [1160, 212] width 47 height 15
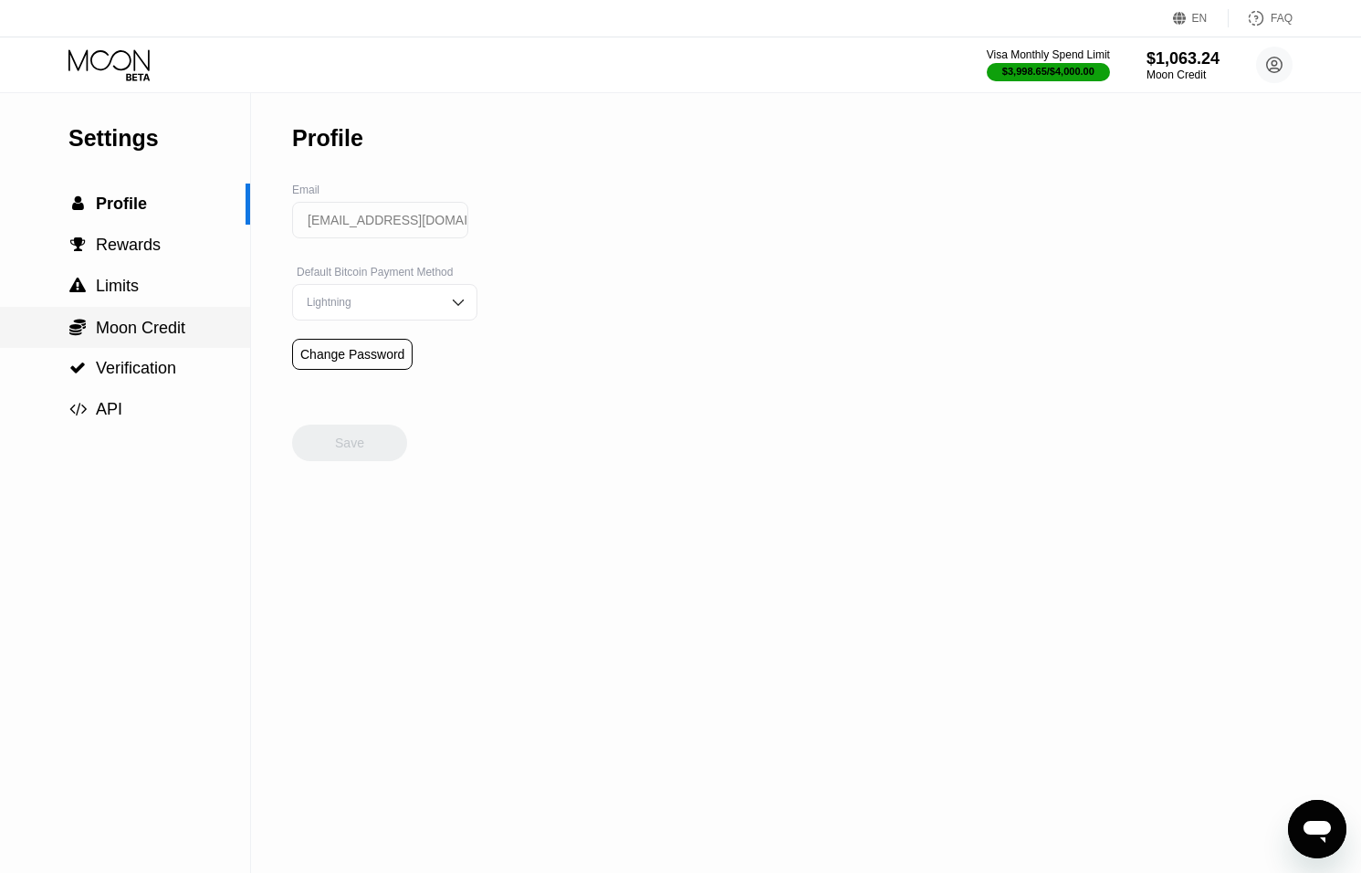
click at [108, 328] on span "Moon Credit" at bounding box center [140, 328] width 89 height 18
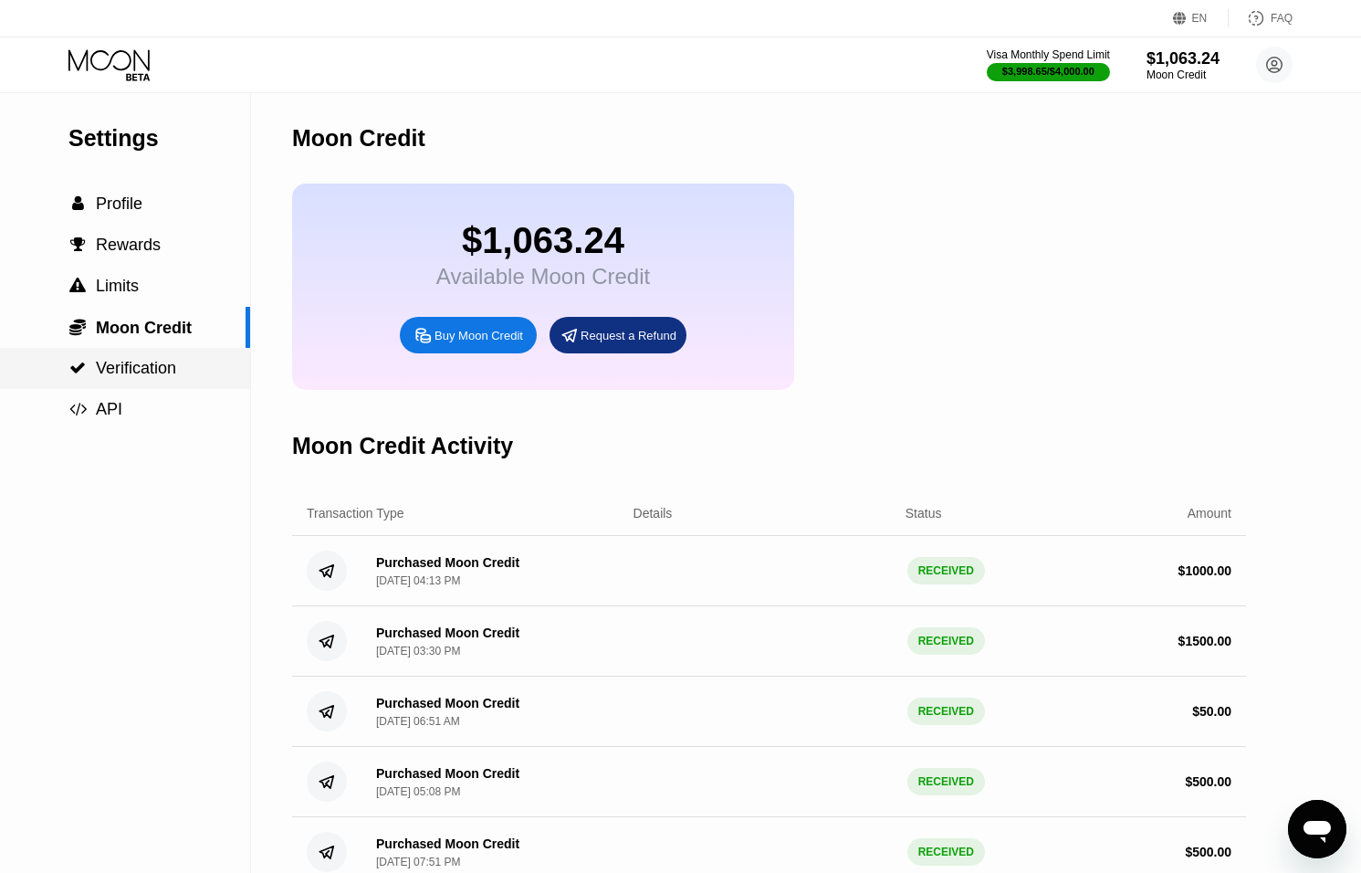
click at [117, 360] on span "Verification" at bounding box center [136, 368] width 80 height 18
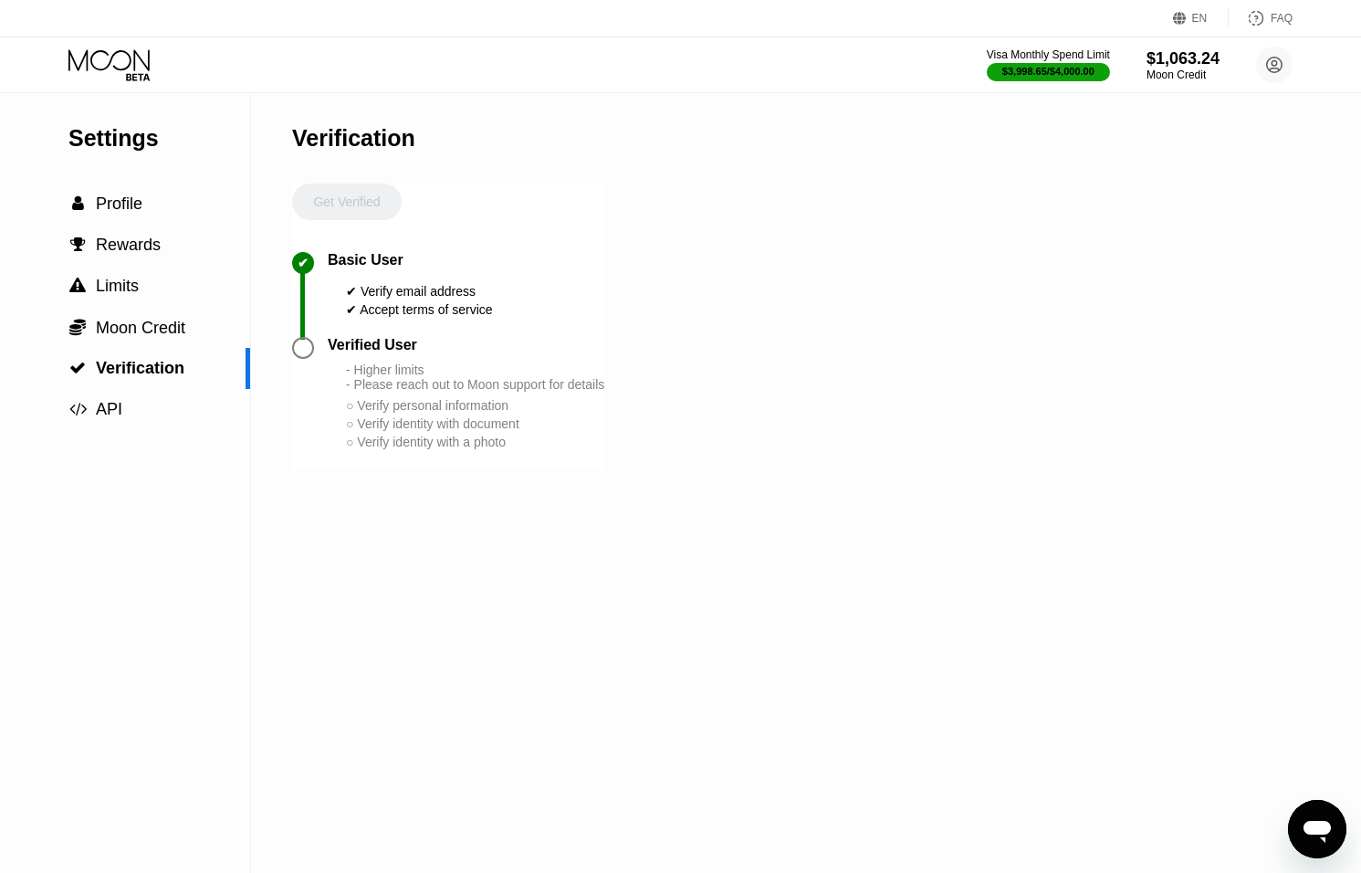
click at [311, 345] on div at bounding box center [303, 348] width 22 height 22
click at [303, 347] on div at bounding box center [303, 348] width 22 height 22
click at [1273, 63] on circle at bounding box center [1274, 65] width 37 height 37
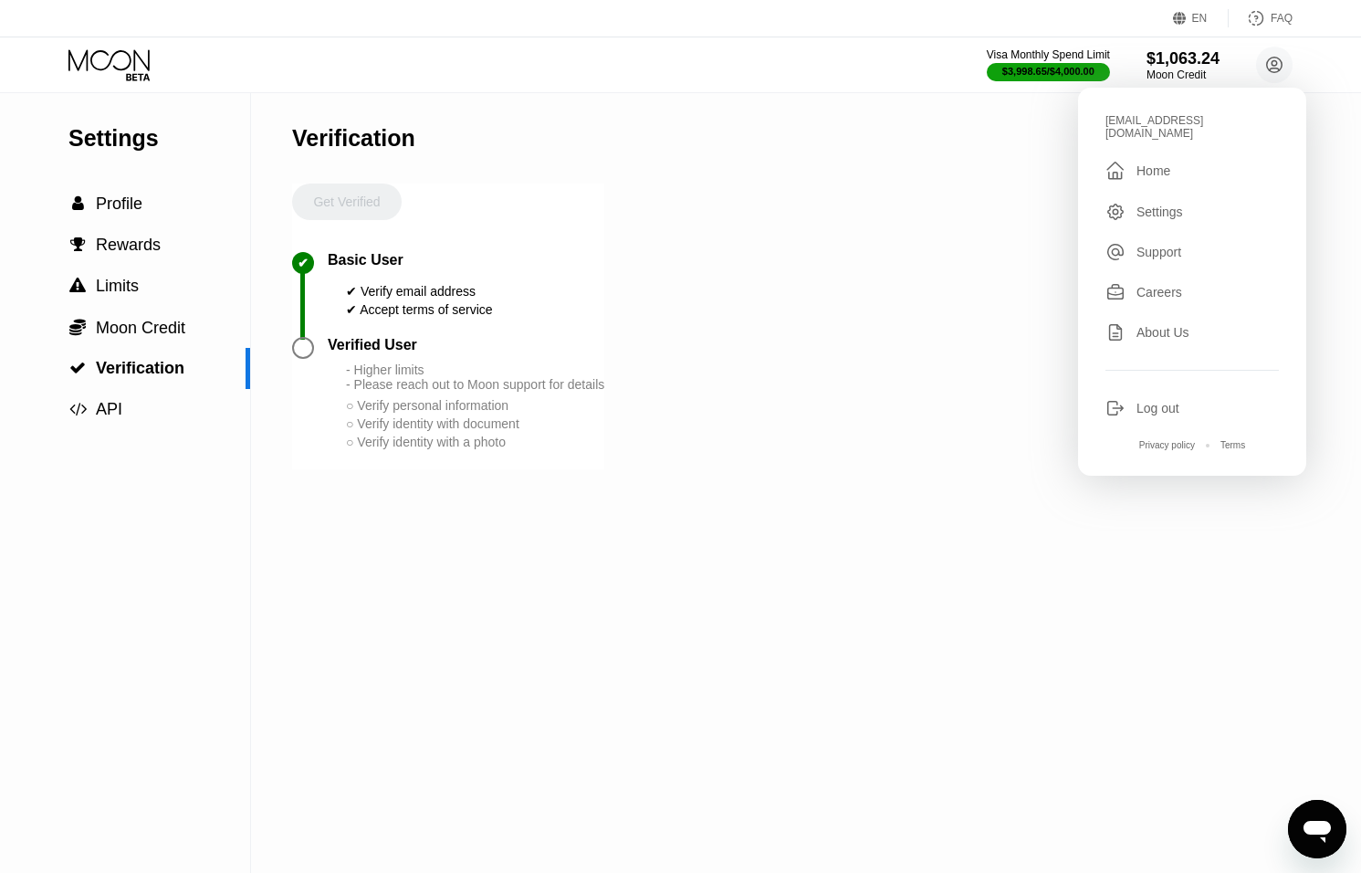
click at [367, 431] on div "○ Verify identity with document" at bounding box center [475, 423] width 258 height 15
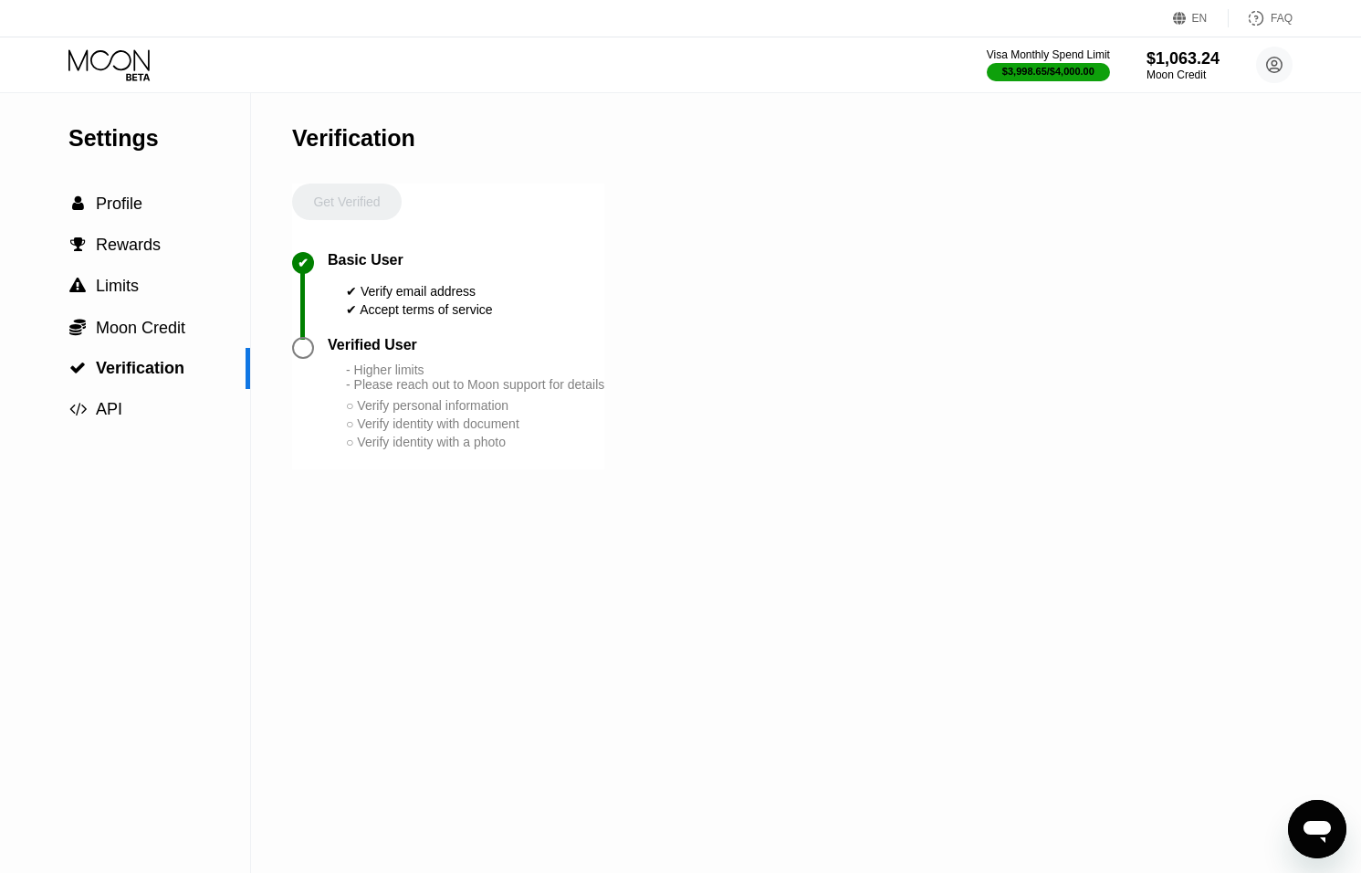
click at [298, 343] on div at bounding box center [303, 348] width 22 height 22
click at [1307, 816] on icon "Open messaging window" at bounding box center [1317, 829] width 33 height 33
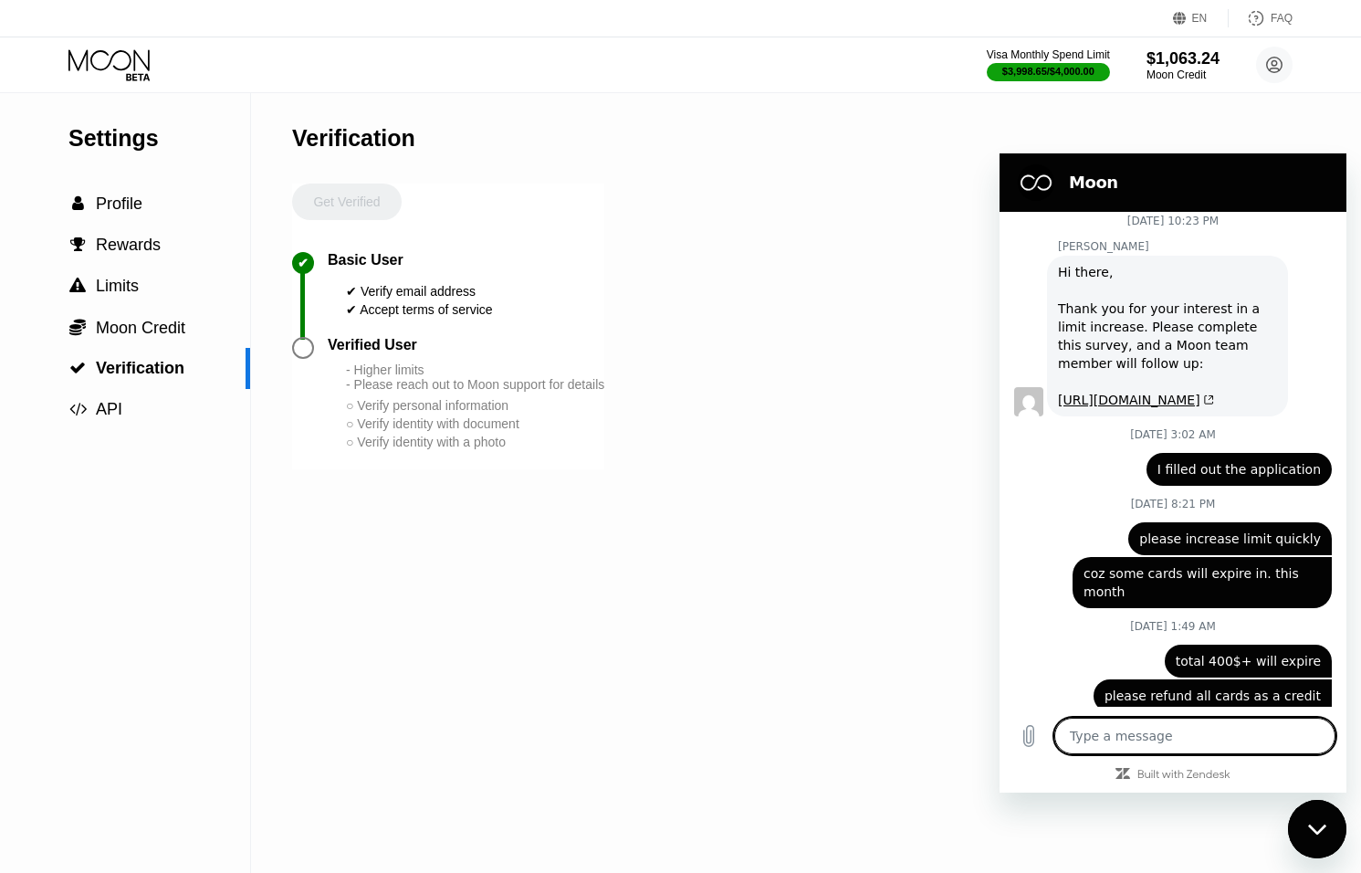
scroll to position [6343, 0]
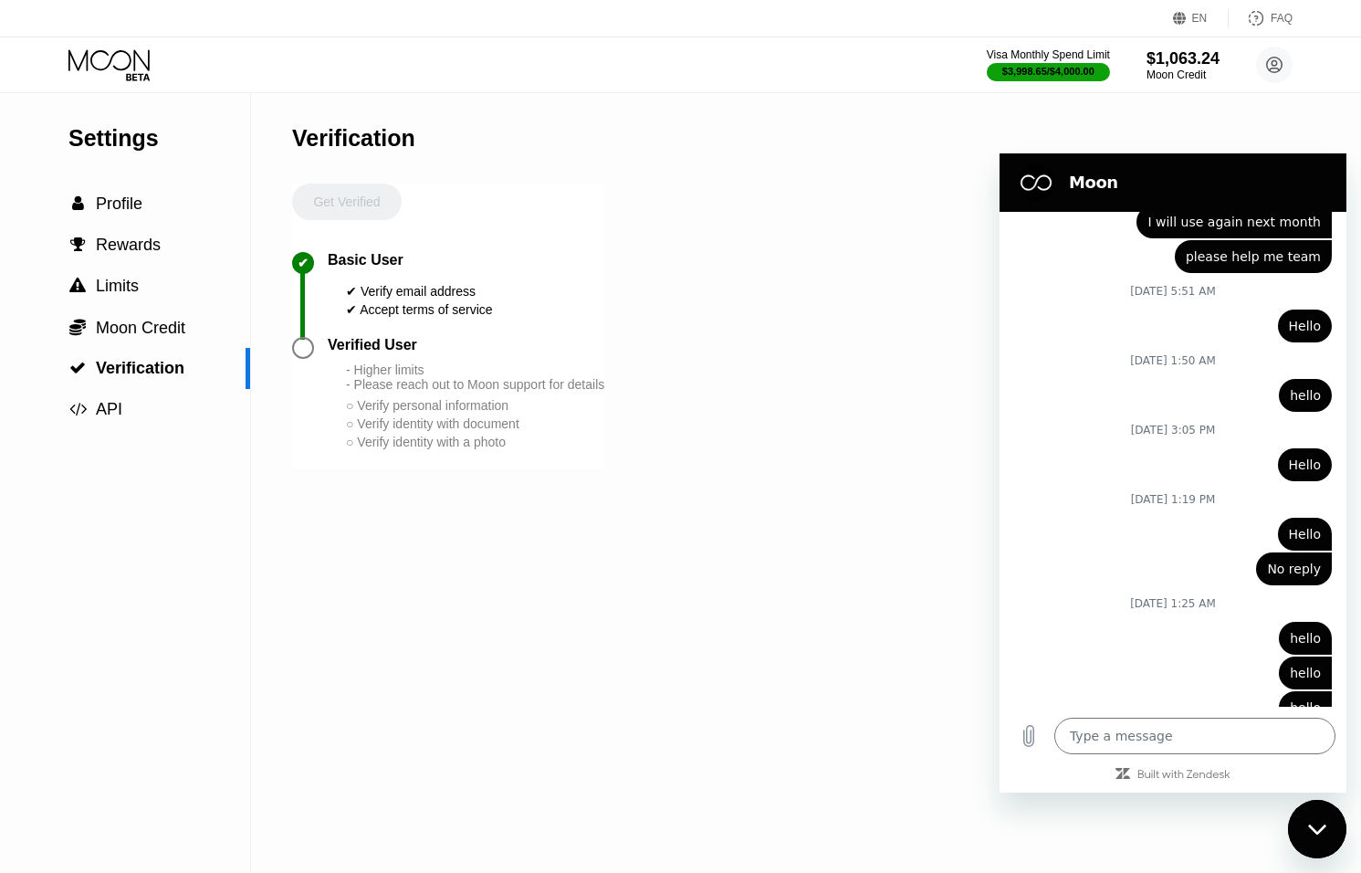
click at [1315, 817] on div "Close messaging window" at bounding box center [1317, 829] width 55 height 55
type textarea "x"
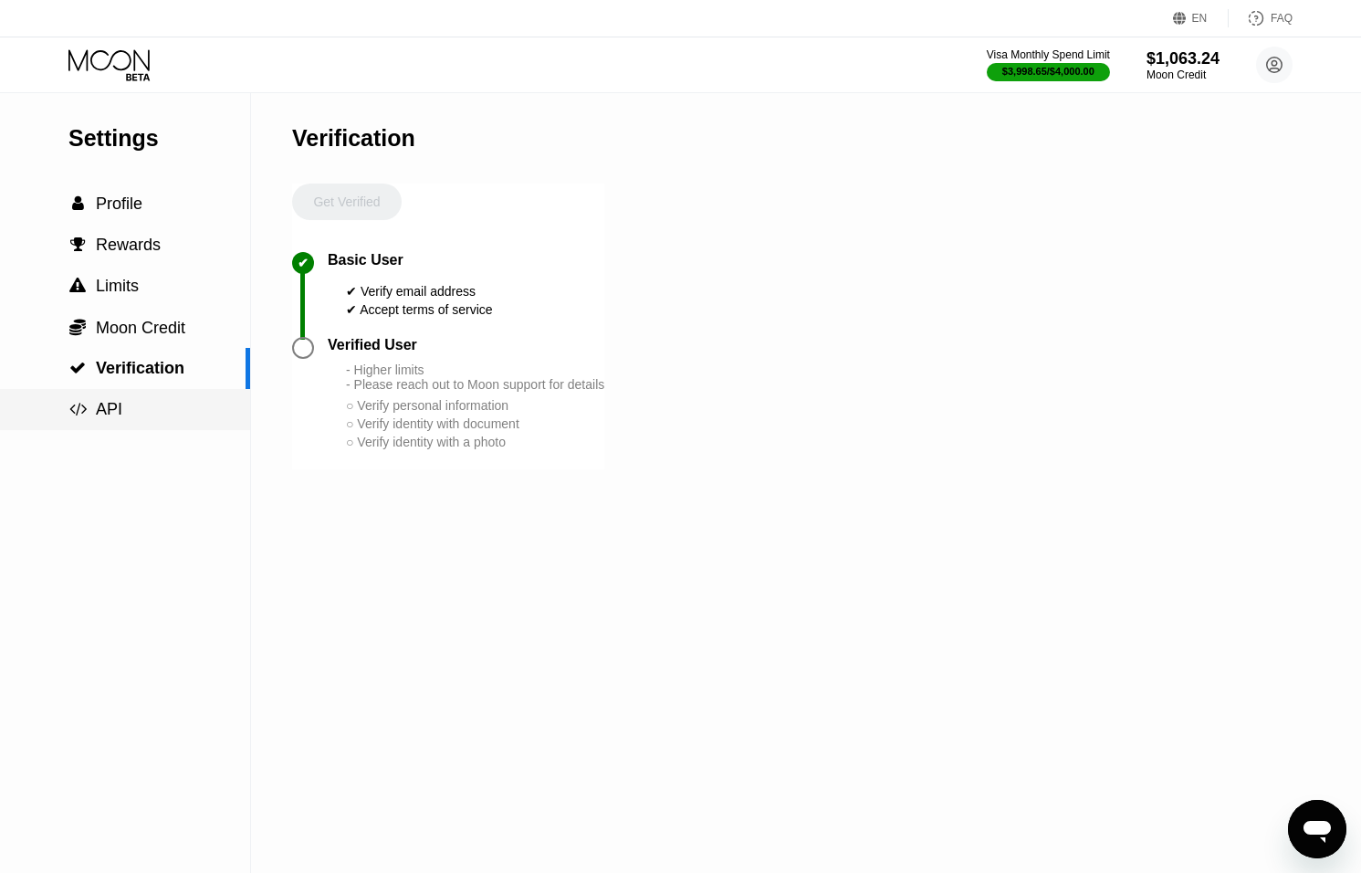
click at [127, 413] on div " API" at bounding box center [125, 409] width 250 height 19
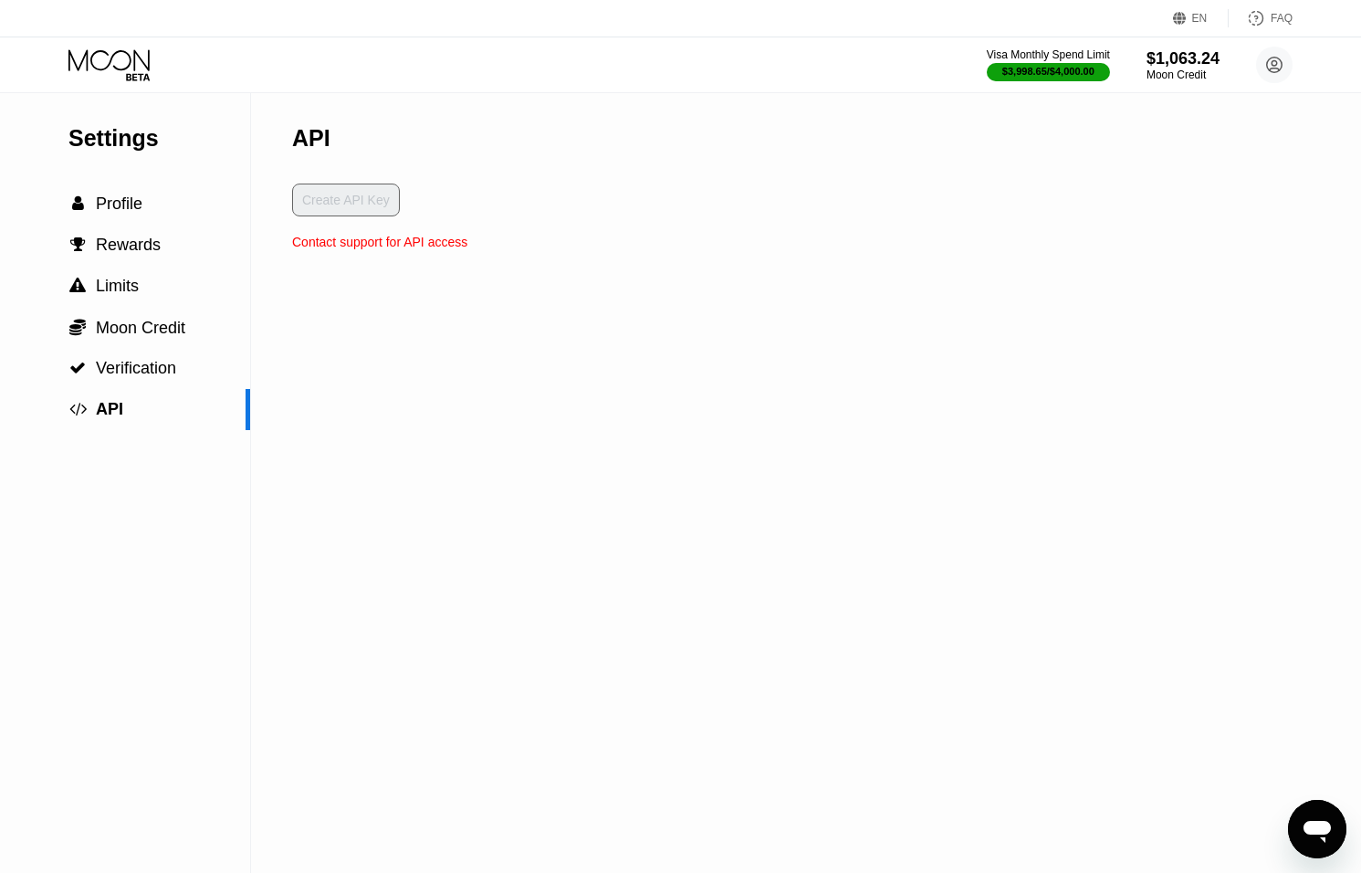
click at [352, 234] on div "Create API Key" at bounding box center [379, 209] width 175 height 51
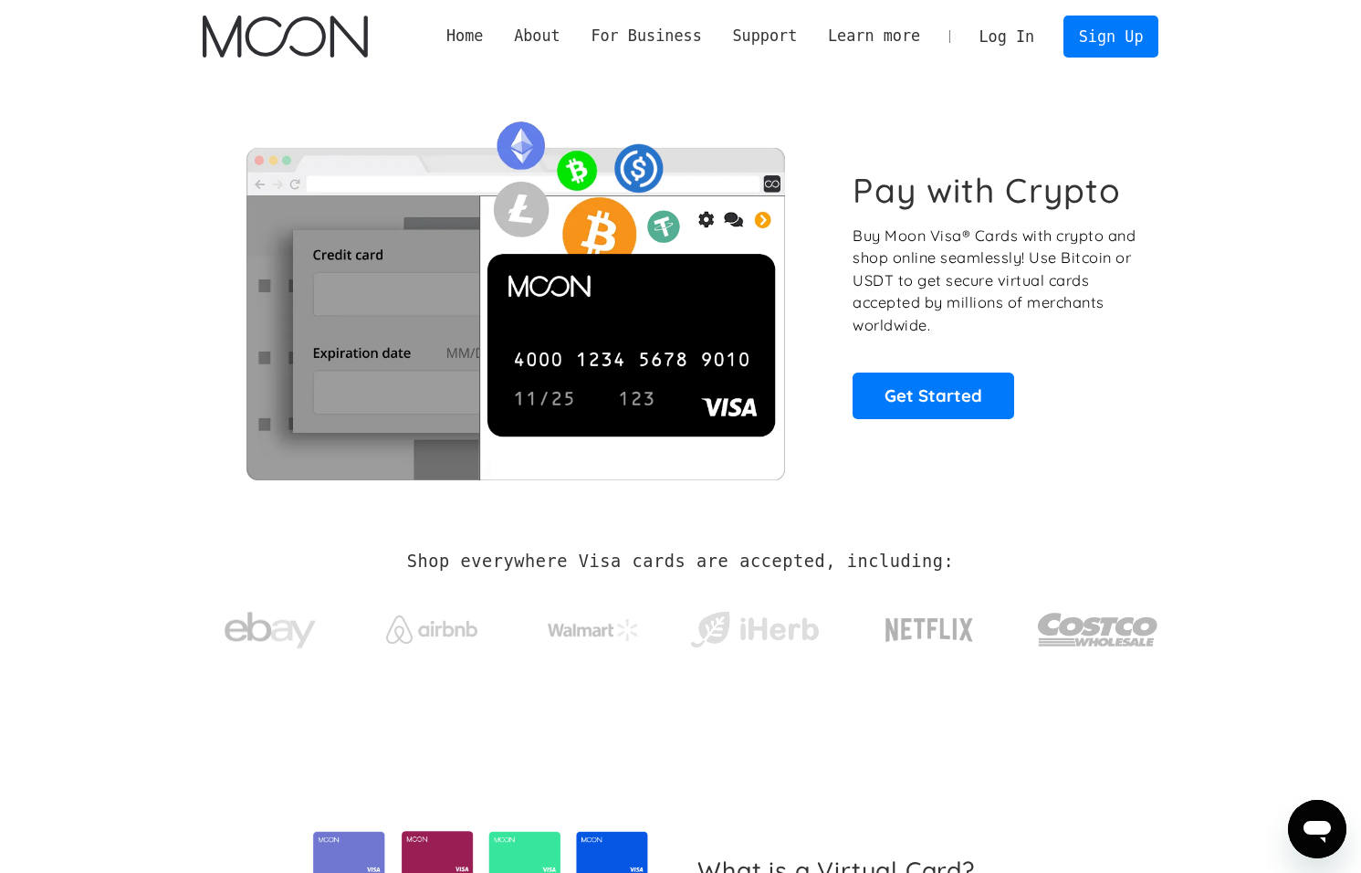
click at [1019, 38] on link "Log In" at bounding box center [1007, 36] width 86 height 40
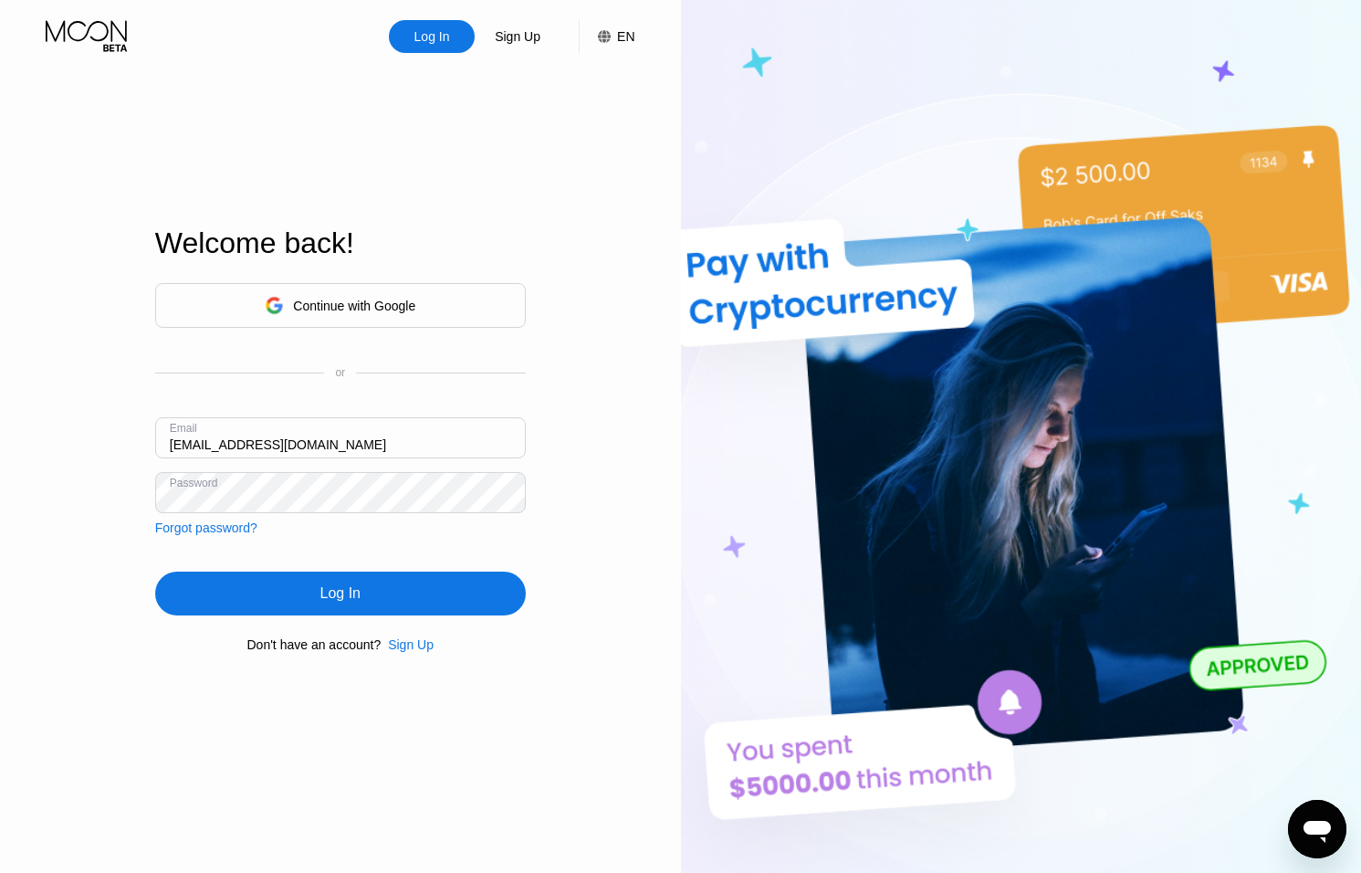
scroll to position [11, 0]
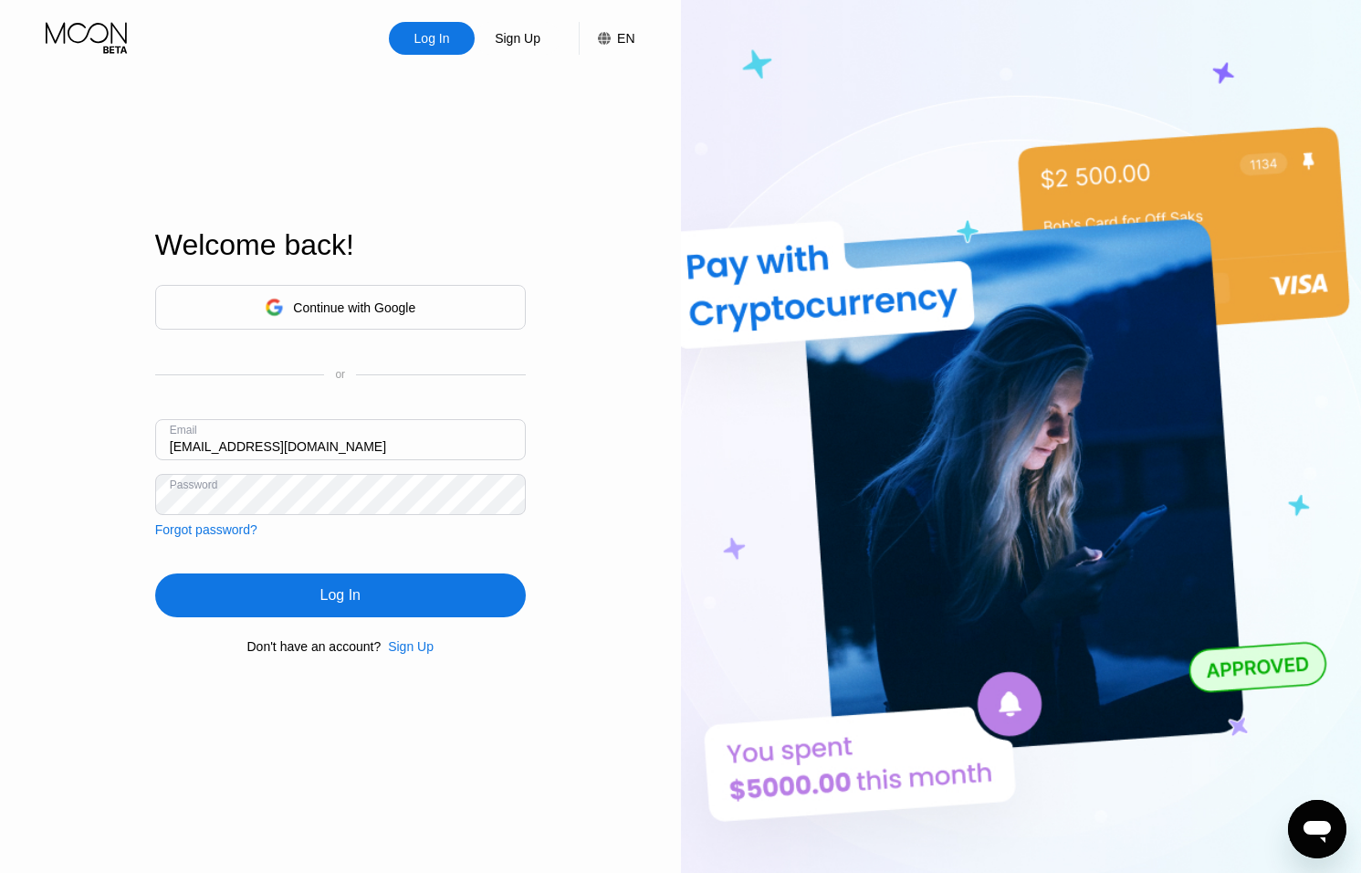
click at [194, 445] on input "[EMAIL_ADDRESS][DOMAIN_NAME]" at bounding box center [340, 439] width 371 height 41
type input "[EMAIL_ADDRESS][DOMAIN_NAME]"
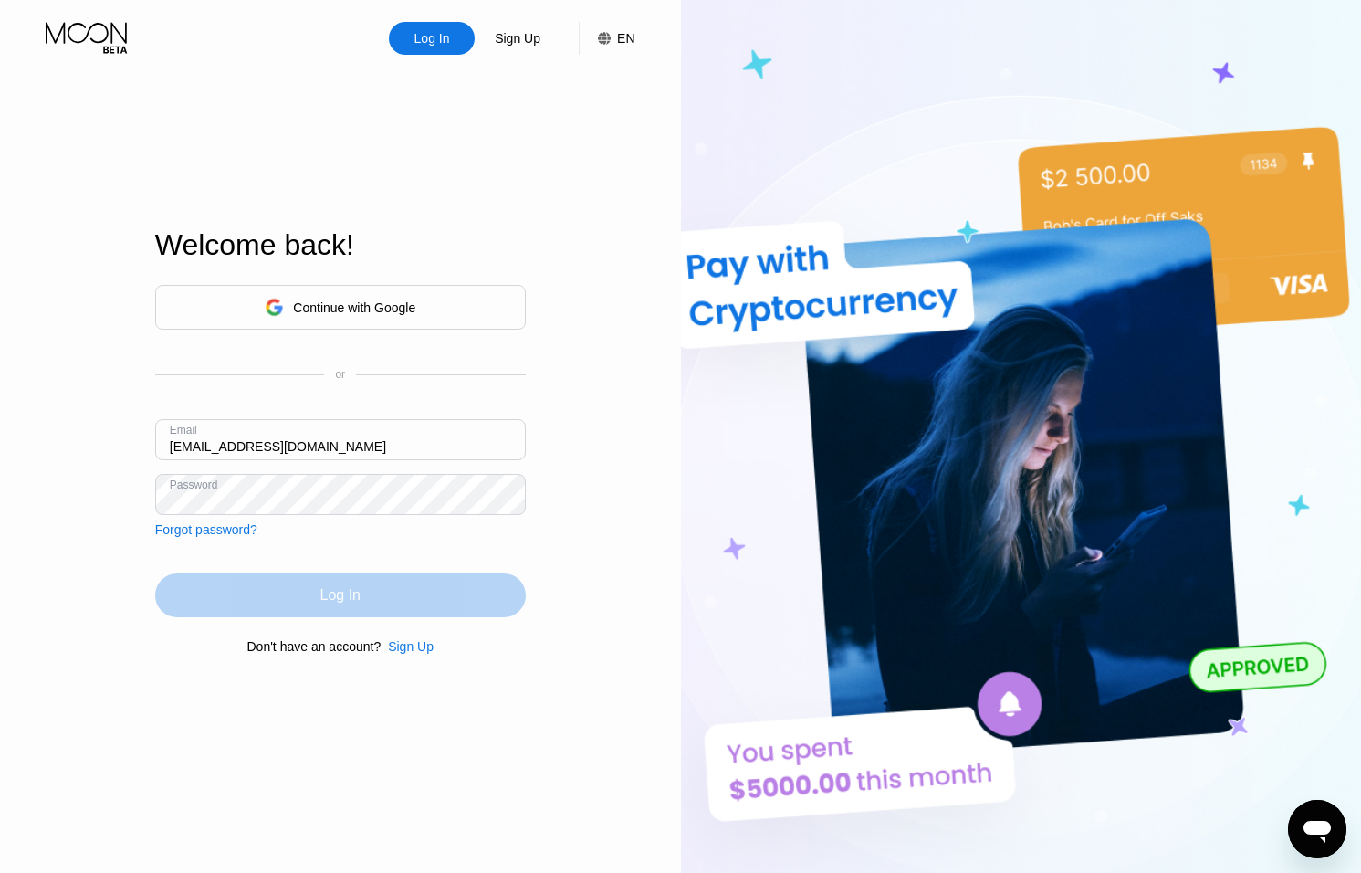
click at [354, 611] on div "Log In" at bounding box center [340, 595] width 371 height 44
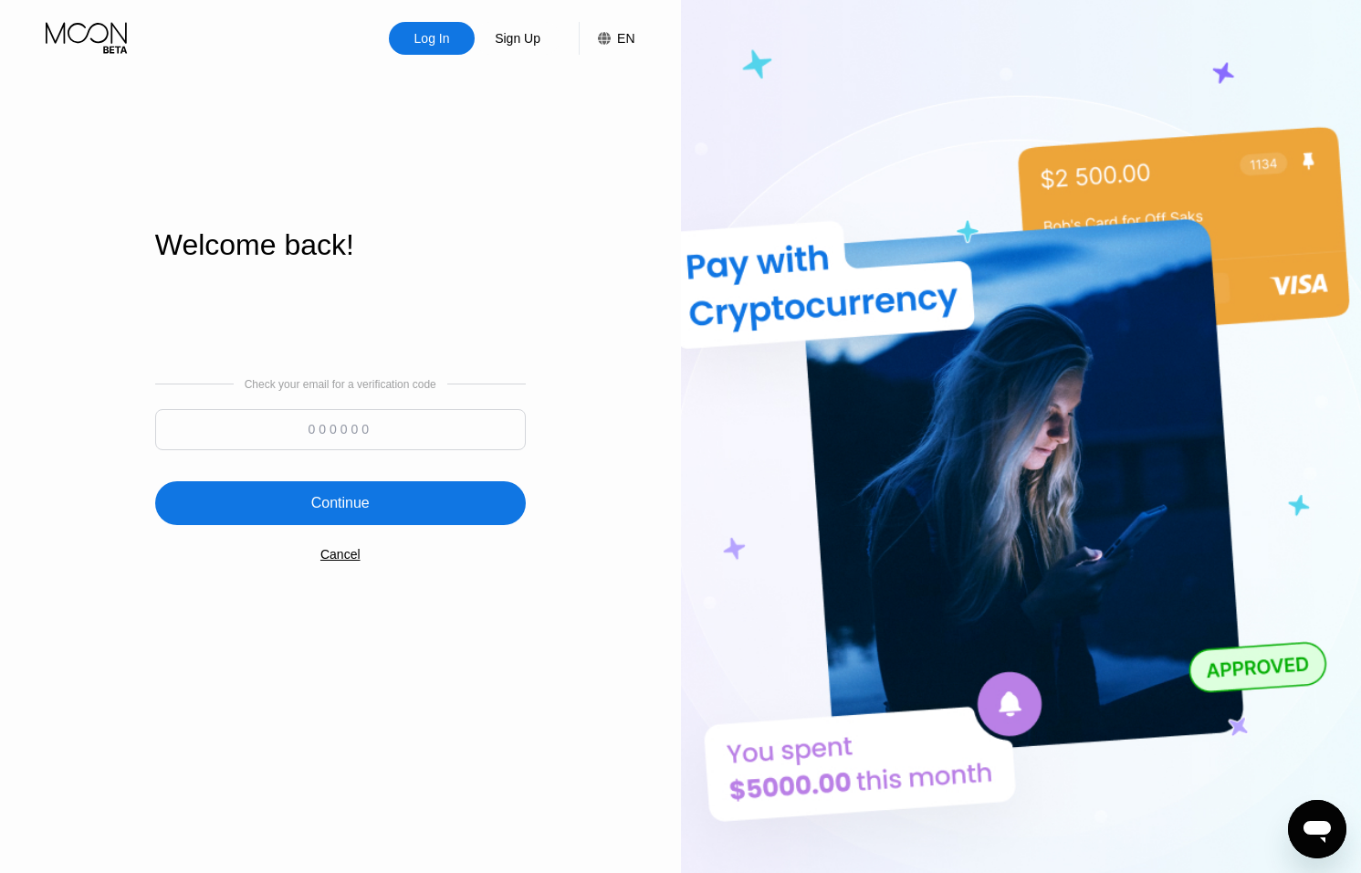
click at [329, 425] on input at bounding box center [340, 429] width 371 height 41
type input "306699"
click at [388, 481] on div "Continue" at bounding box center [340, 503] width 371 height 44
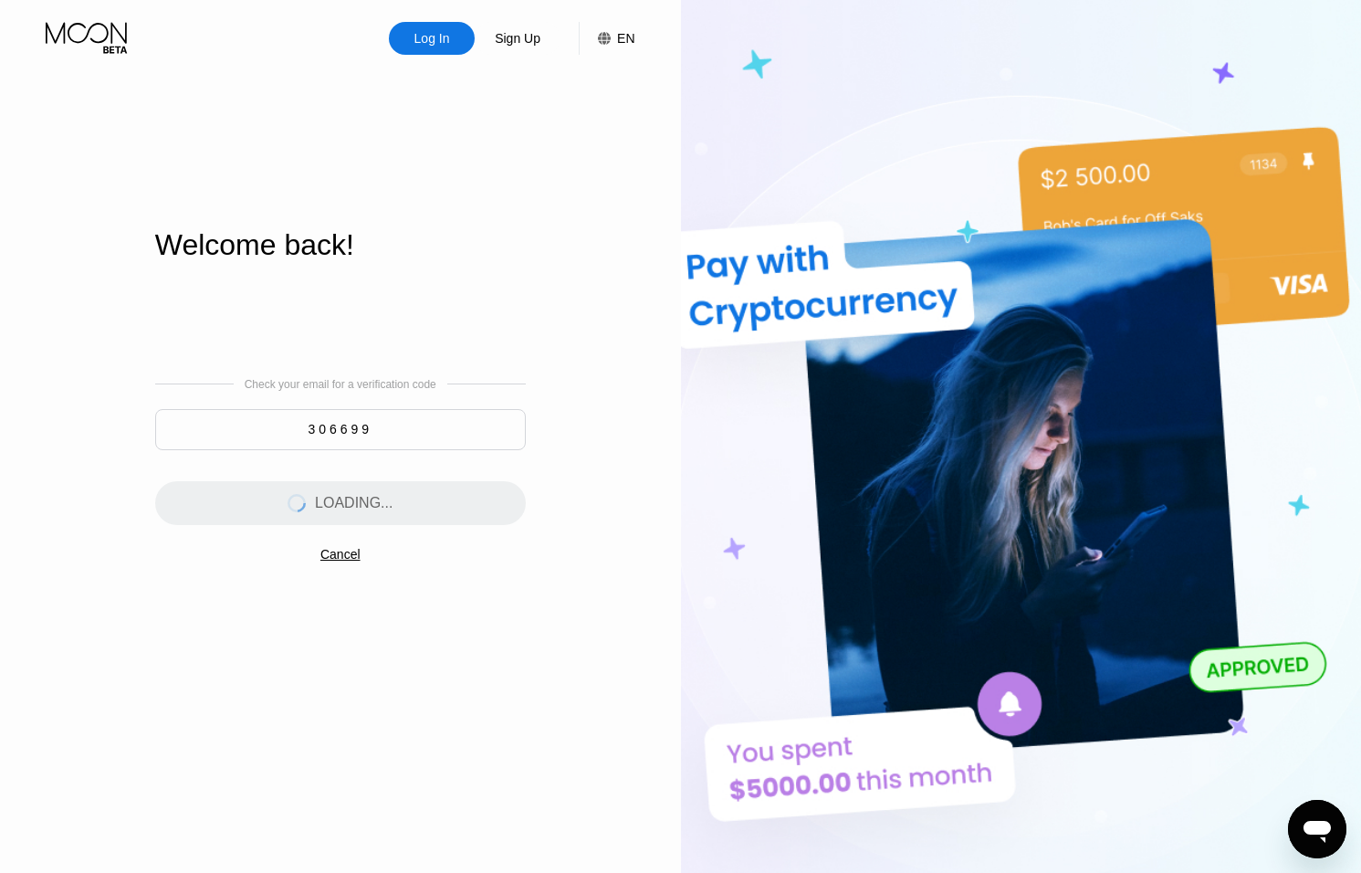
scroll to position [0, 0]
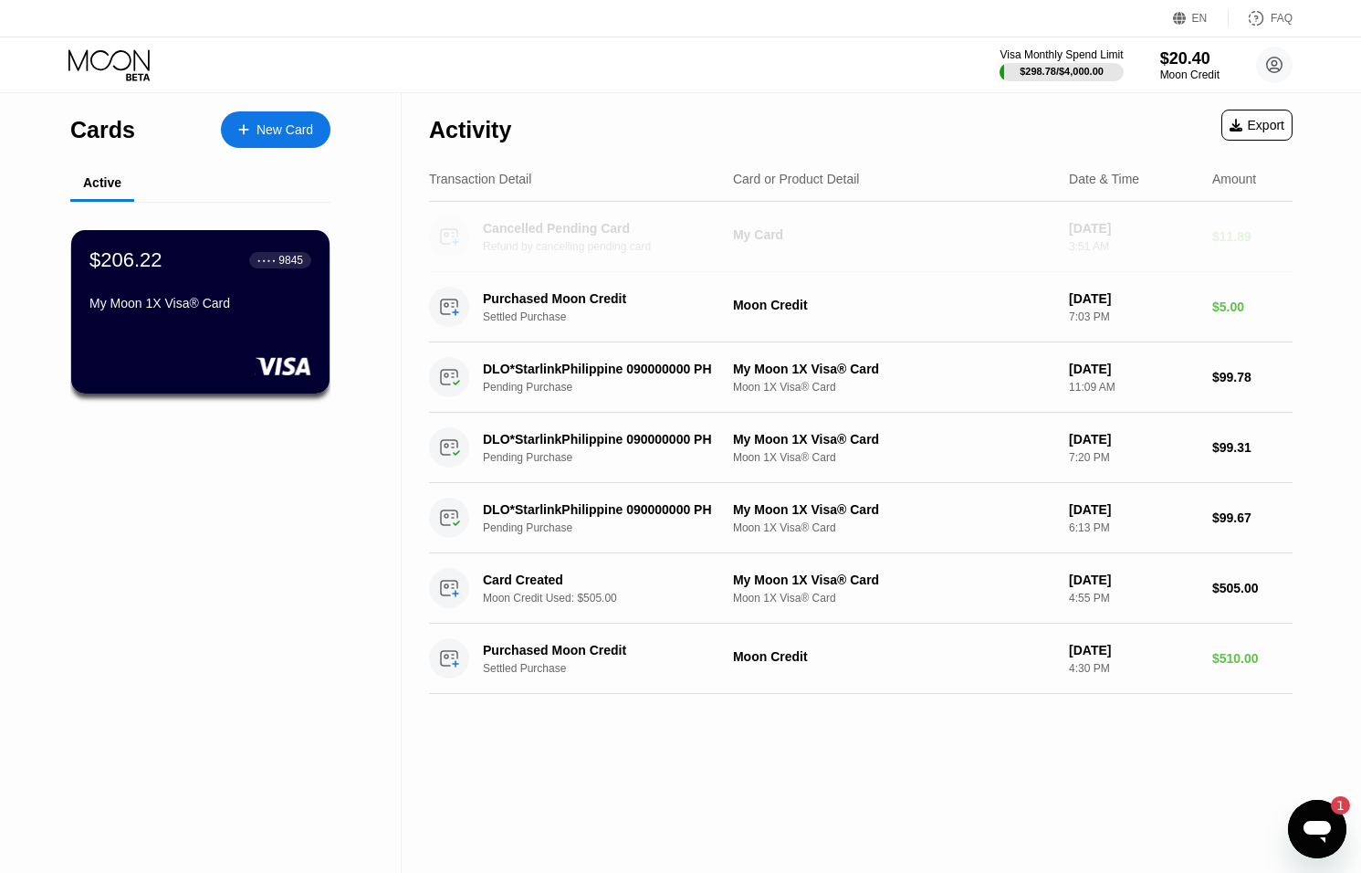
click at [1026, 228] on div "My Card" at bounding box center [893, 234] width 321 height 15
drag, startPoint x: 1026, startPoint y: 228, endPoint x: 1137, endPoint y: 341, distance: 157.5
click at [1027, 230] on div "My Card" at bounding box center [893, 234] width 321 height 15
click at [1322, 822] on icon "Open messaging window, 1 unread message" at bounding box center [1317, 832] width 27 height 22
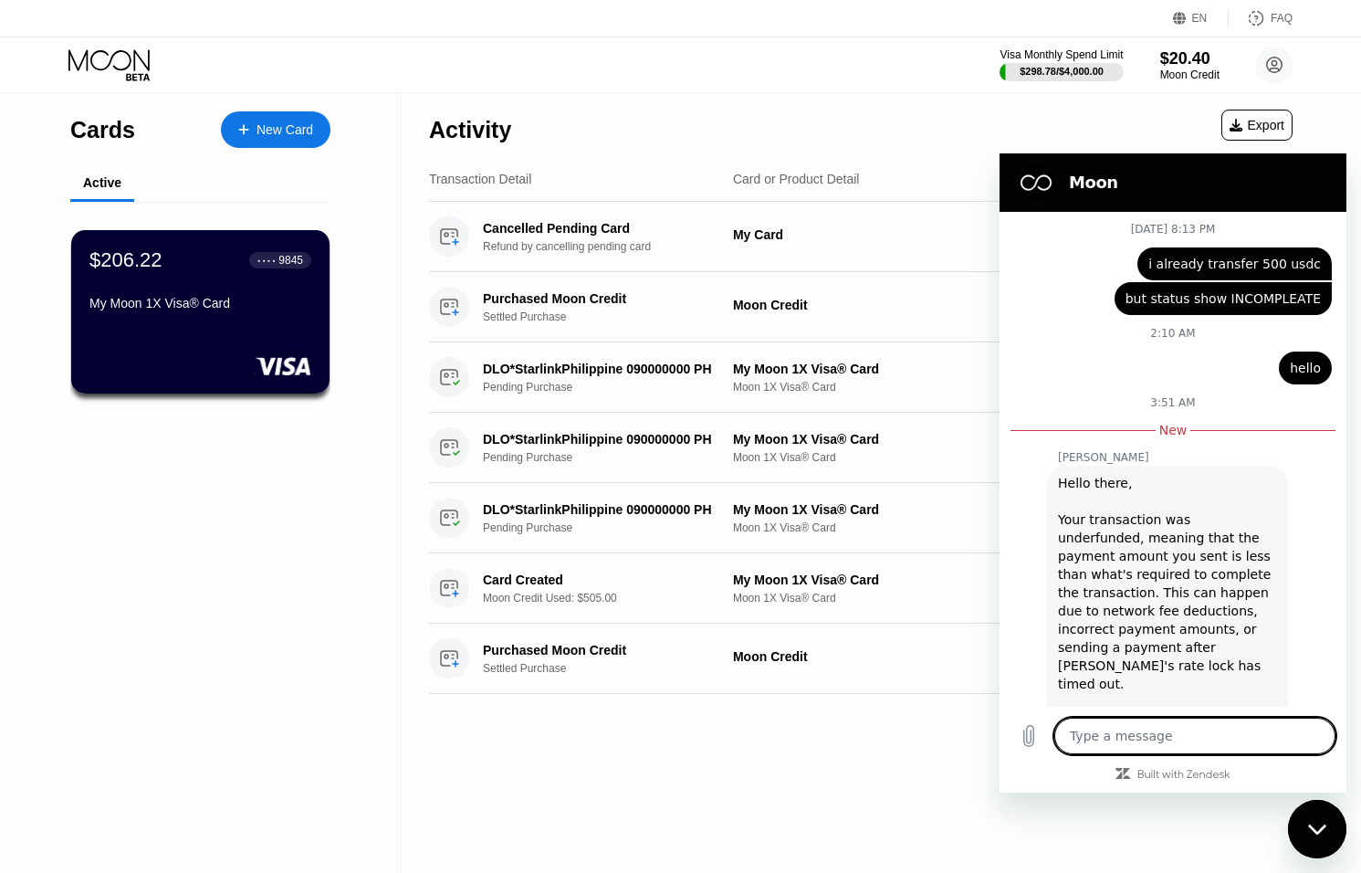
scroll to position [503, 0]
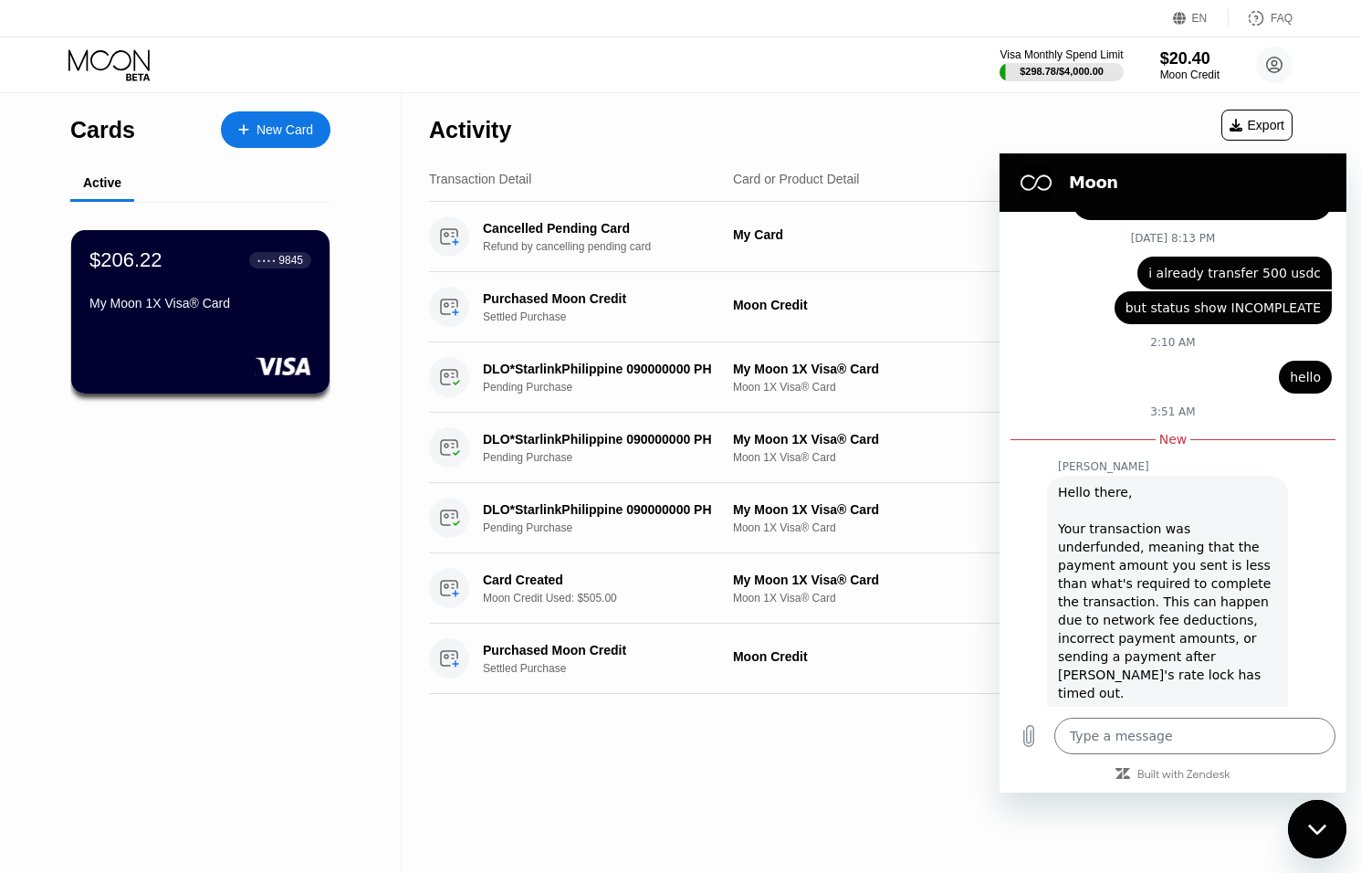
drag, startPoint x: 1153, startPoint y: 248, endPoint x: 1324, endPoint y: 268, distance: 171.8
click at [1325, 268] on div "Web User a99e9289-b1aa-45af-9e80-fae8f95fc953 says: i already transfer 500 usdc" at bounding box center [1235, 273] width 194 height 33
copy span "i already transfer 500 usdc"
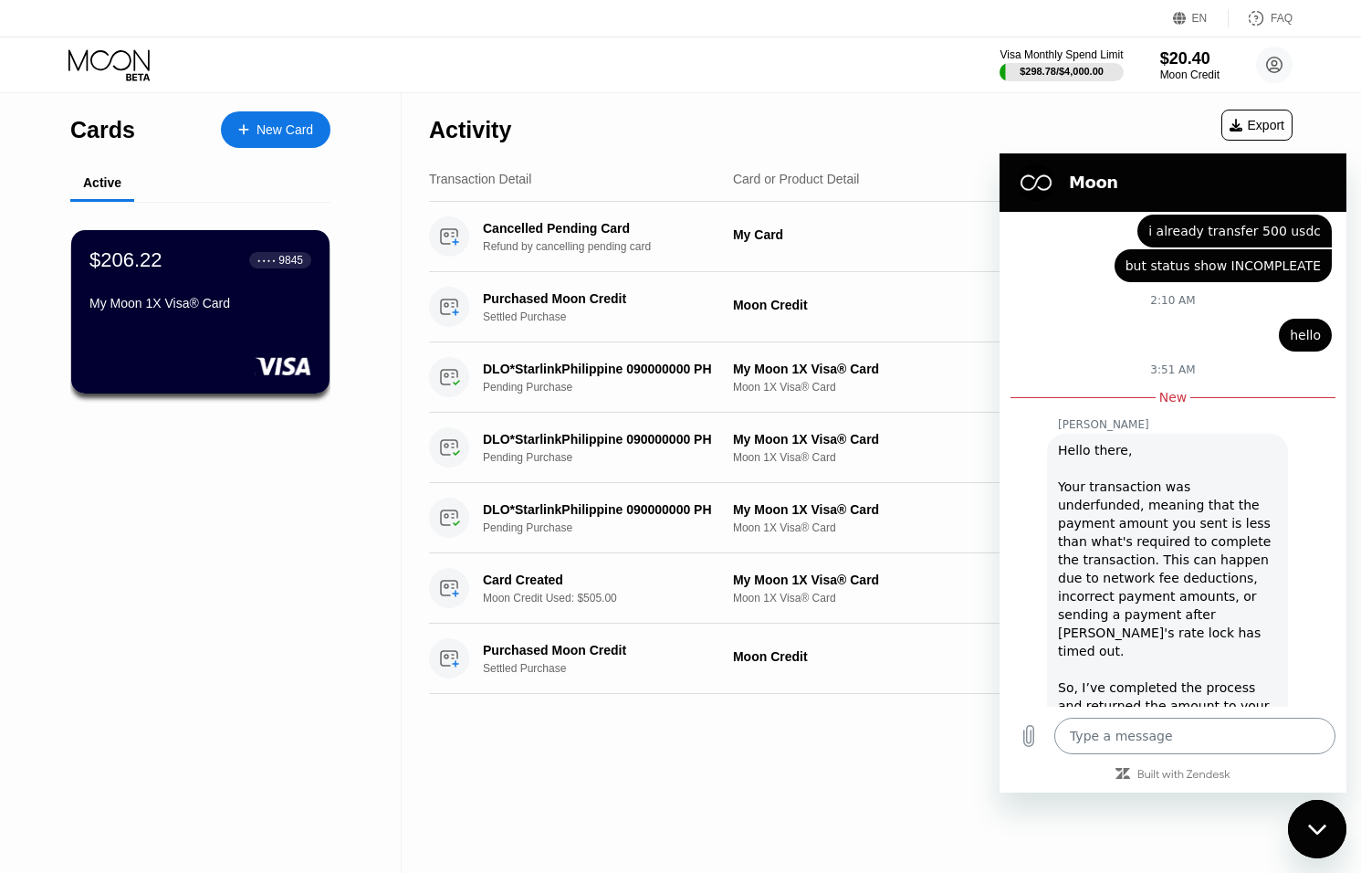
click at [1154, 740] on textarea at bounding box center [1195, 736] width 281 height 37
paste textarea "i already transfer 500 usdc"
type textarea "i already transfer 500 usdc"
type textarea "x"
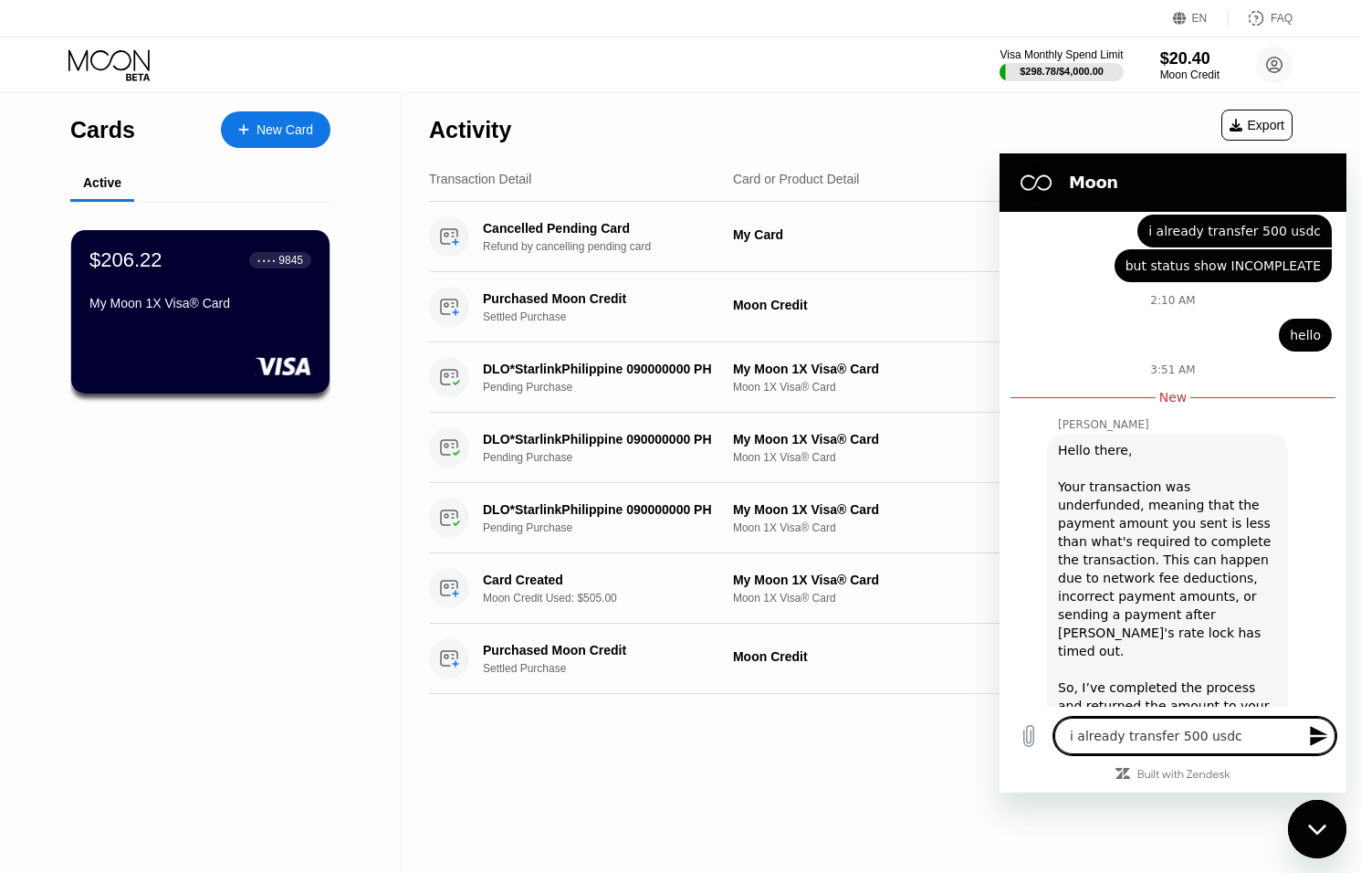
type textarea "i already transfer 500 usdc"
click at [1320, 731] on icon "Send message" at bounding box center [1318, 736] width 17 height 20
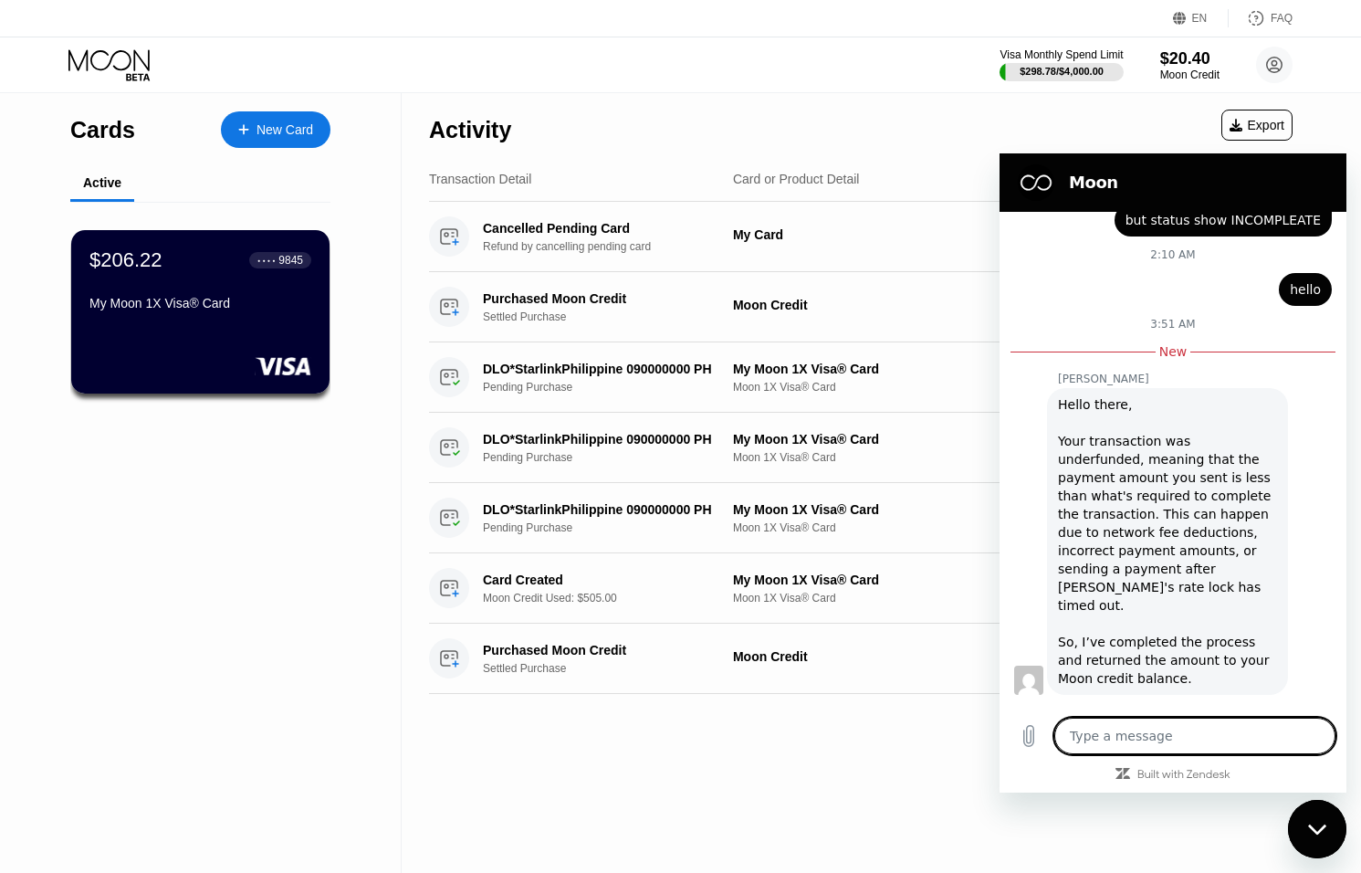
type textarea "x"
click at [1166, 737] on textarea at bounding box center [1195, 736] width 281 height 37
type textarea "p"
type textarea "x"
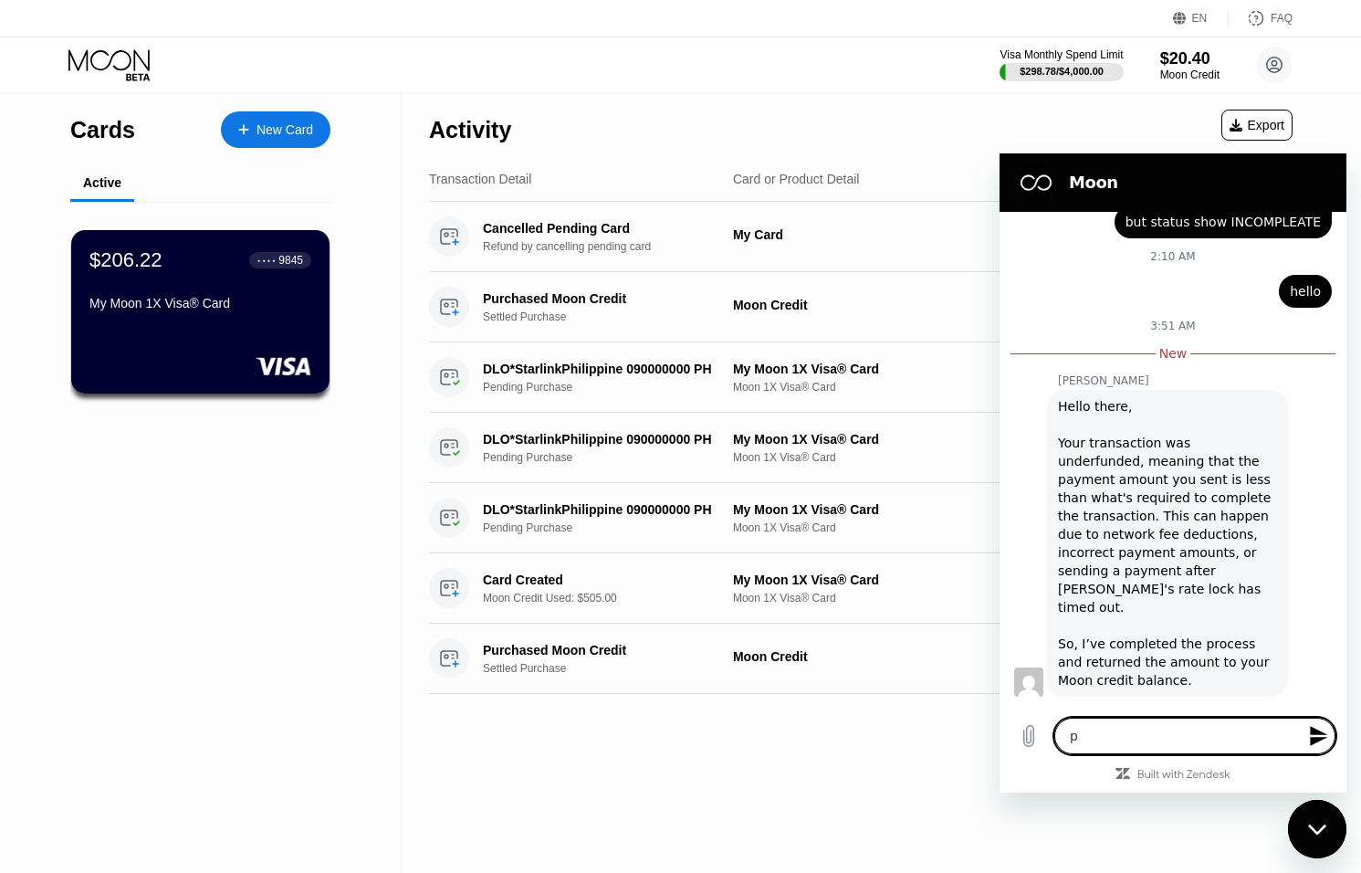
type textarea "pl"
type textarea "x"
type textarea "ple"
type textarea "x"
type textarea "plea"
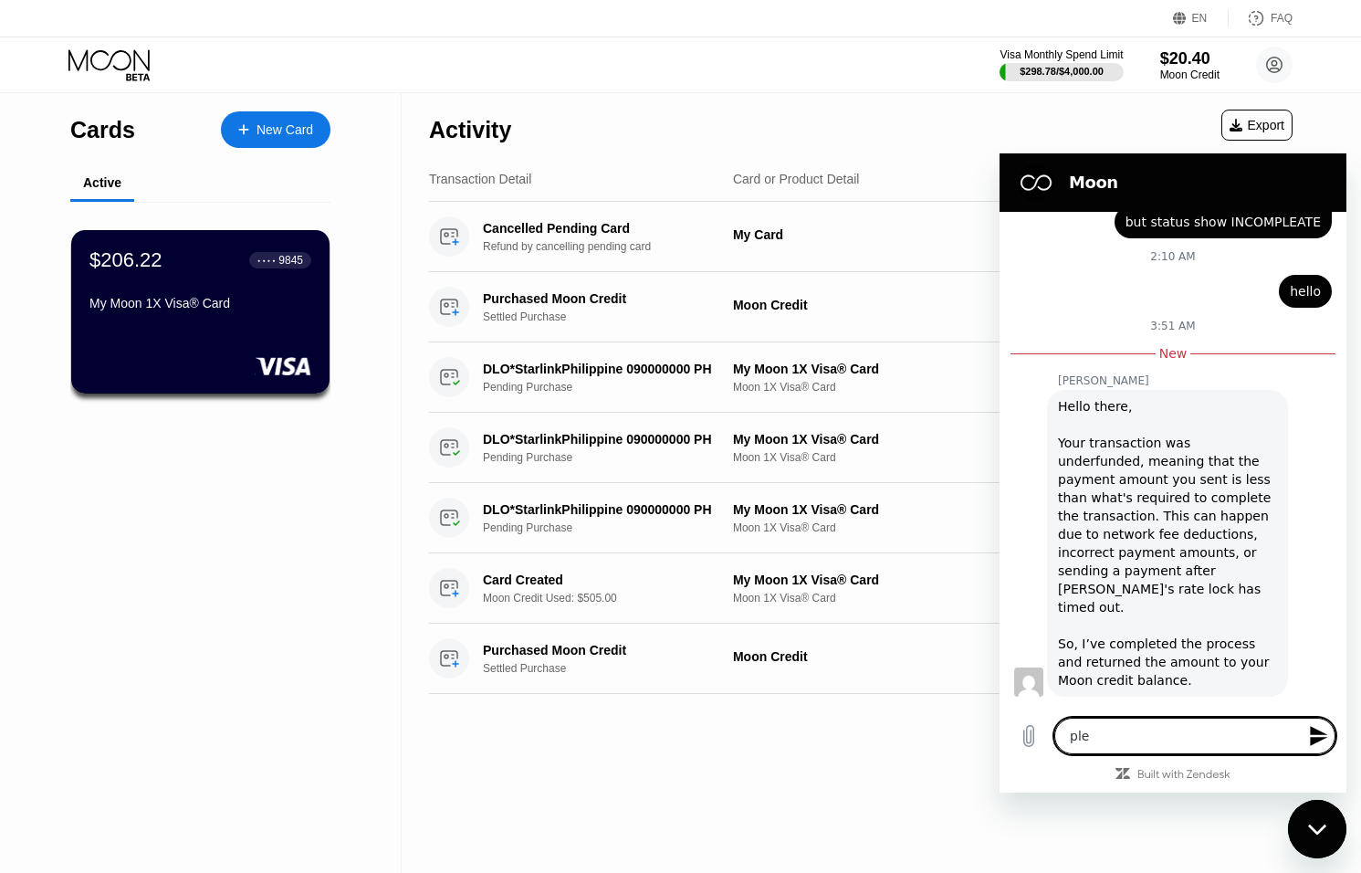
type textarea "x"
type textarea "pleas"
type textarea "x"
type textarea "please"
type textarea "x"
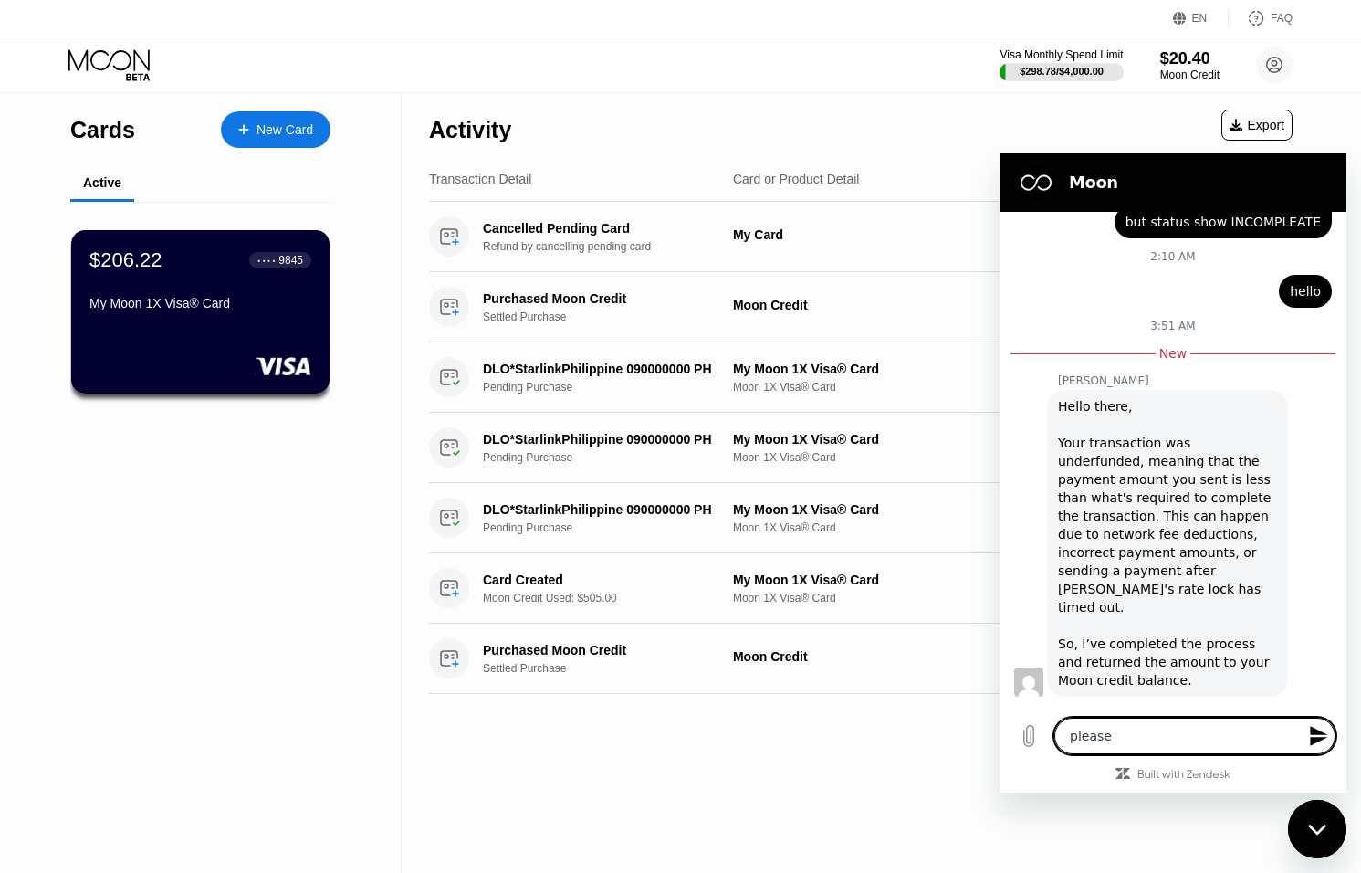
type textarea "please"
type textarea "x"
type textarea "please c"
type textarea "x"
type textarea "please ch"
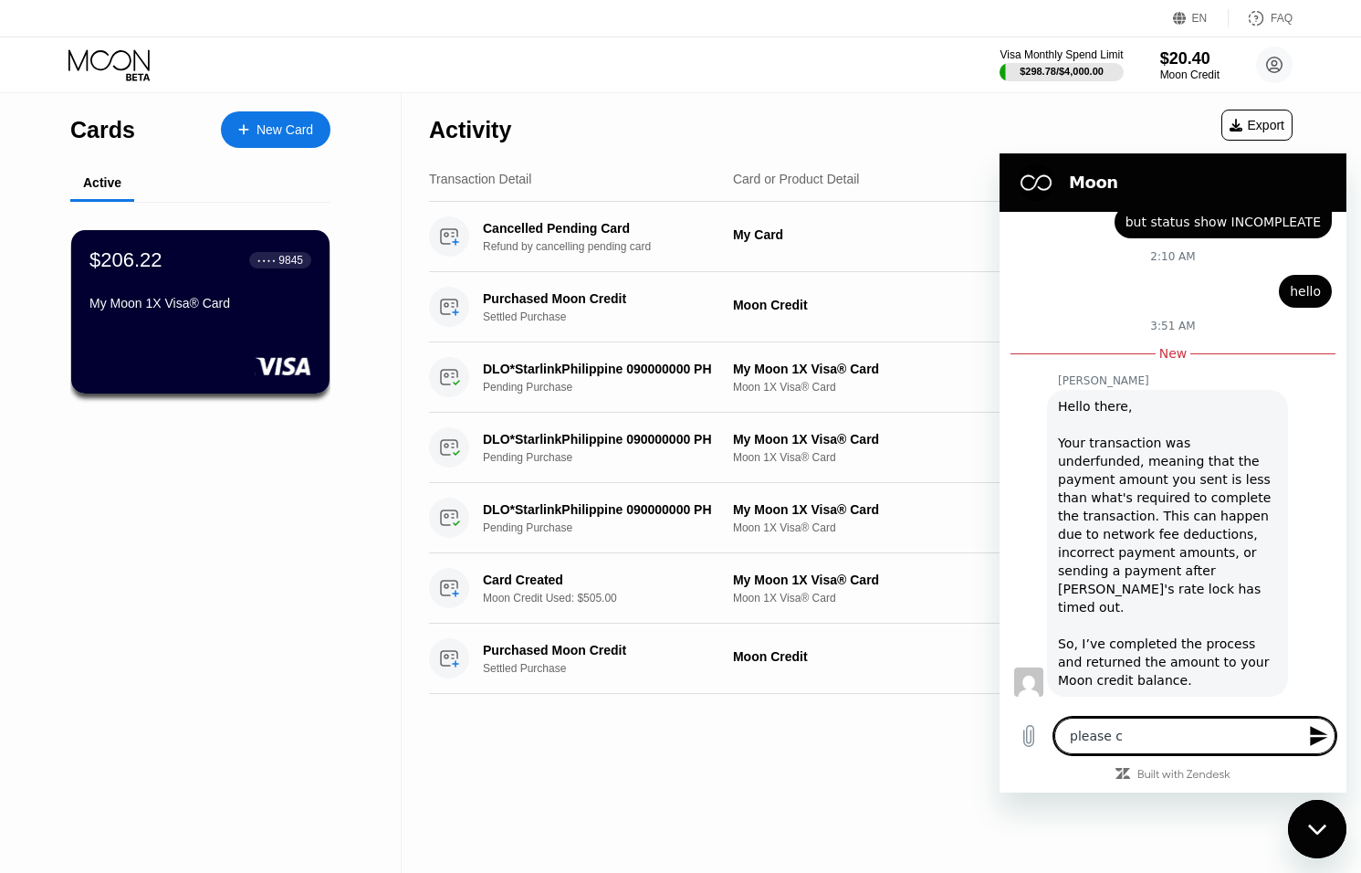
type textarea "x"
type textarea "please che"
type textarea "x"
type textarea "please chec"
type textarea "x"
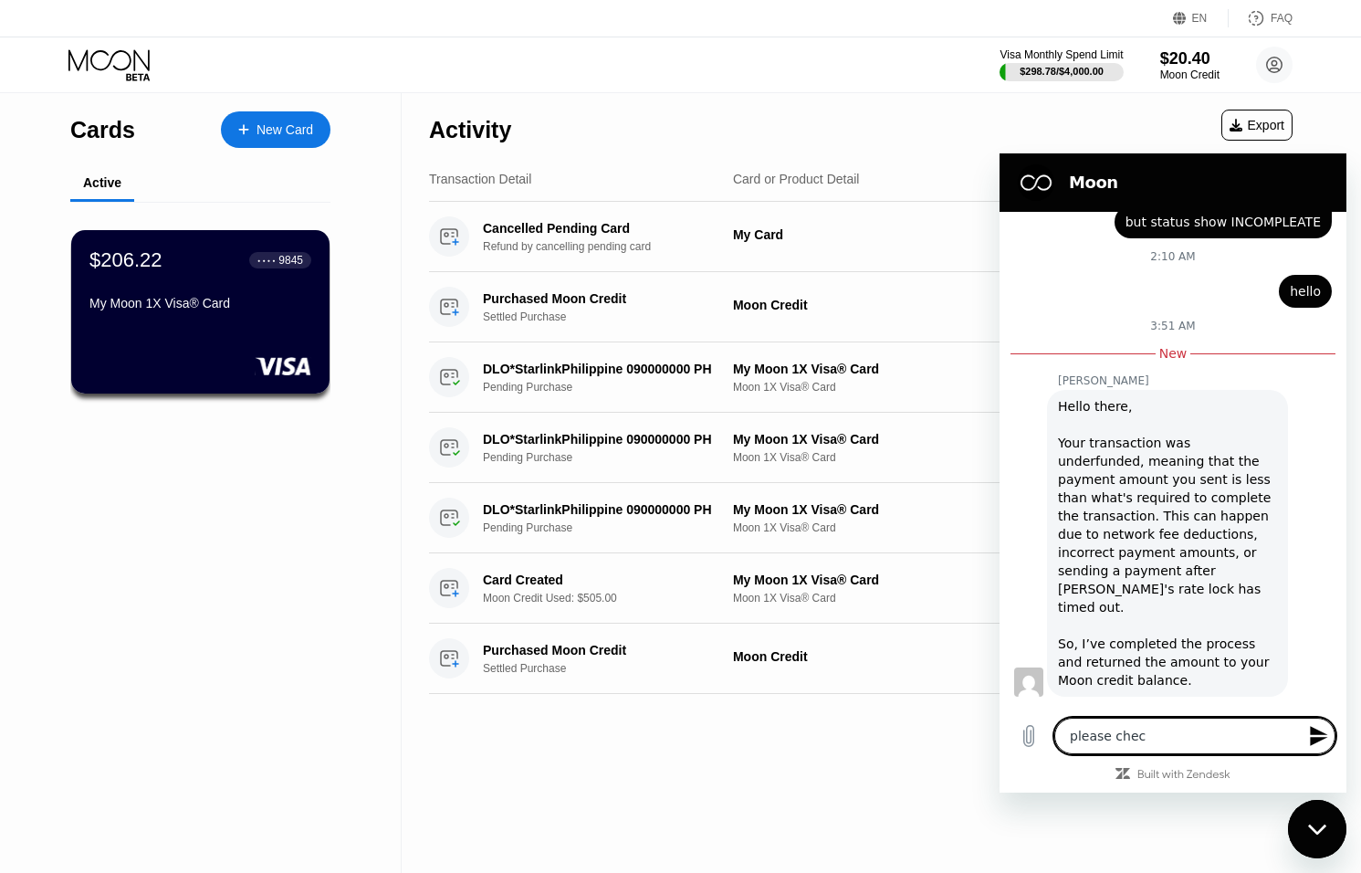
type textarea "please check"
type textarea "x"
type textarea "please check"
type textarea "x"
type textarea "please check c"
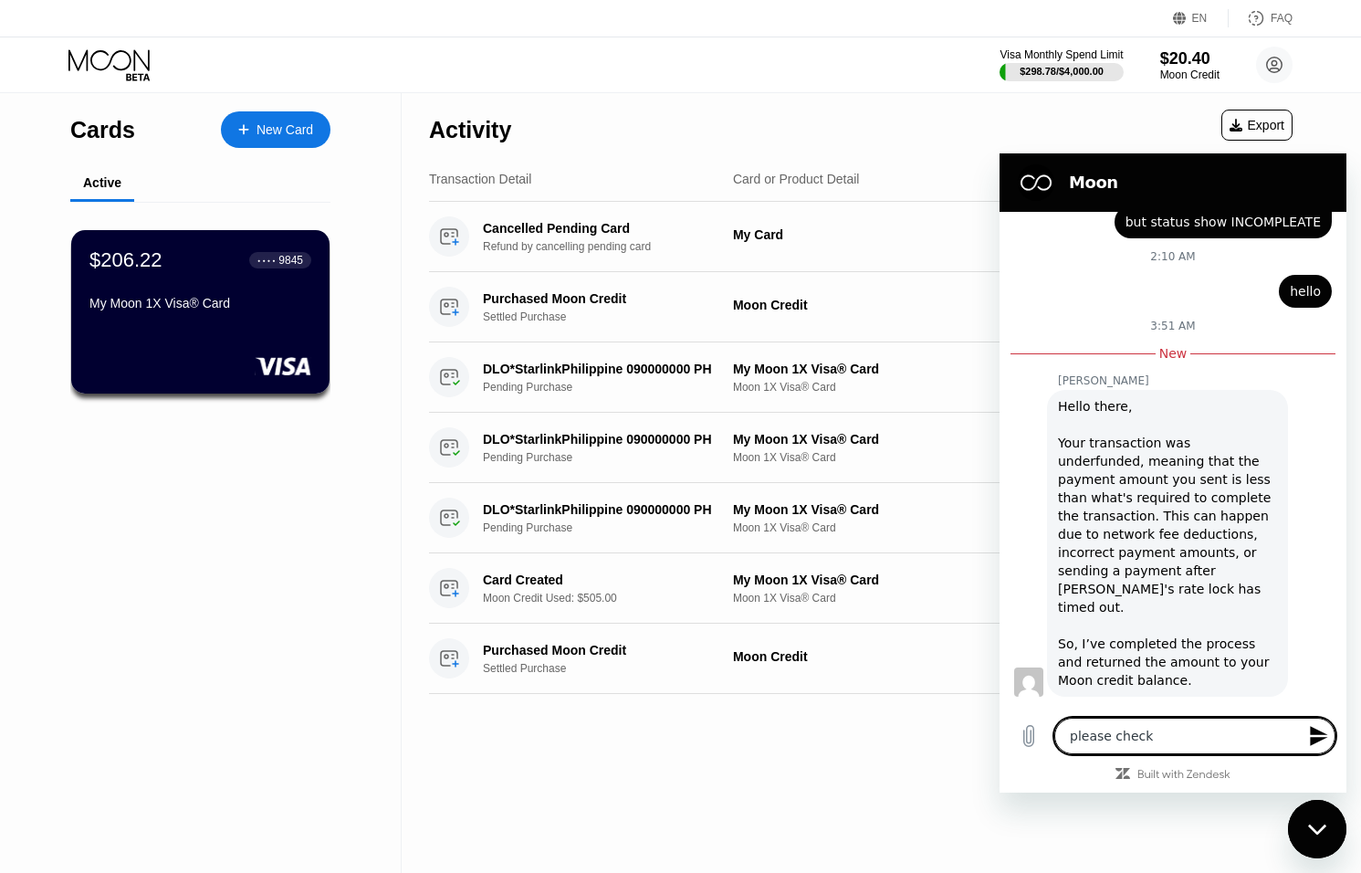
type textarea "x"
type textarea "please check ca"
type textarea "x"
type textarea "please check car"
type textarea "x"
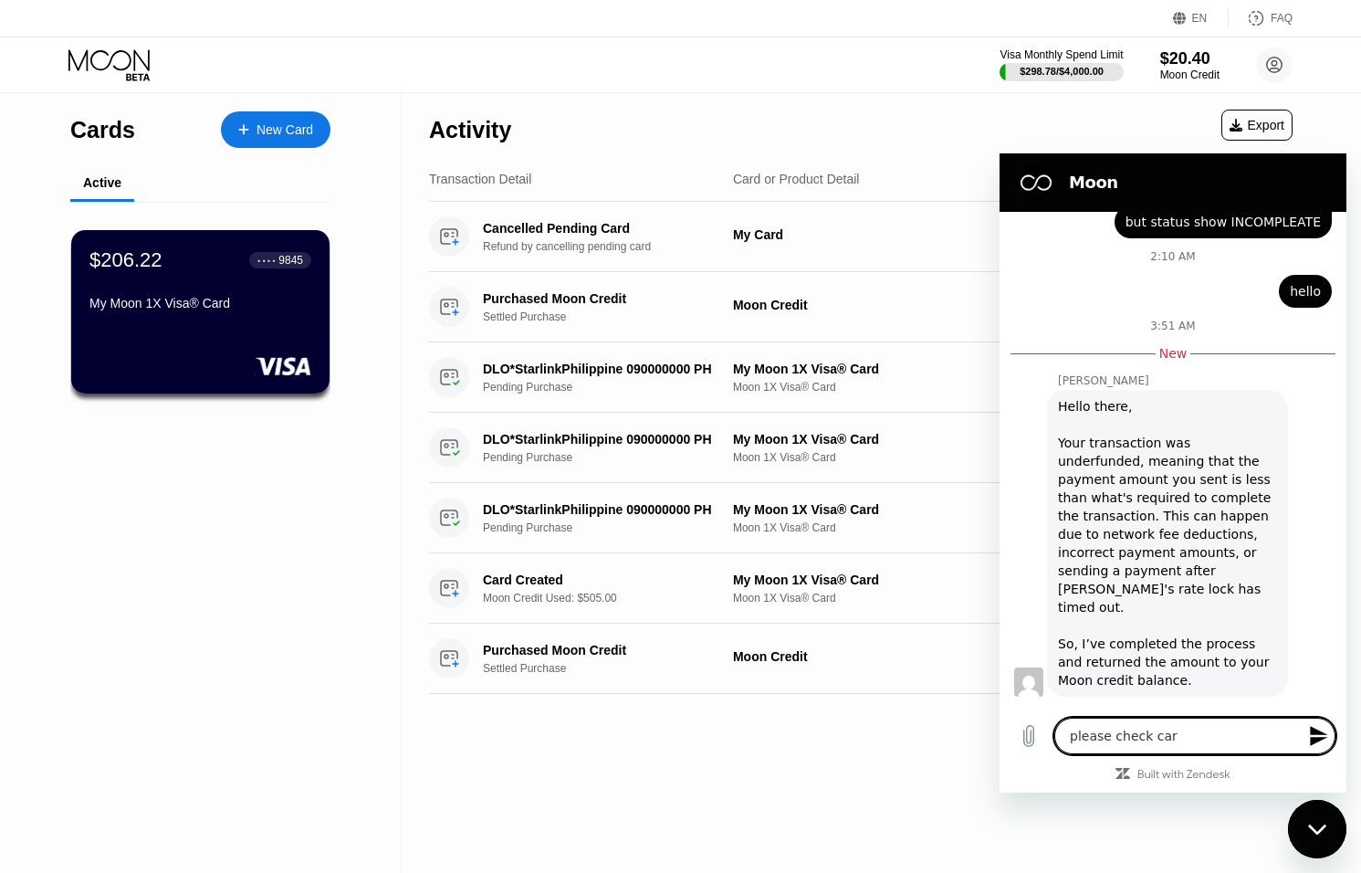
type textarea "please check care"
type textarea "x"
type textarea "please check caref"
type textarea "x"
type textarea "please check carefu"
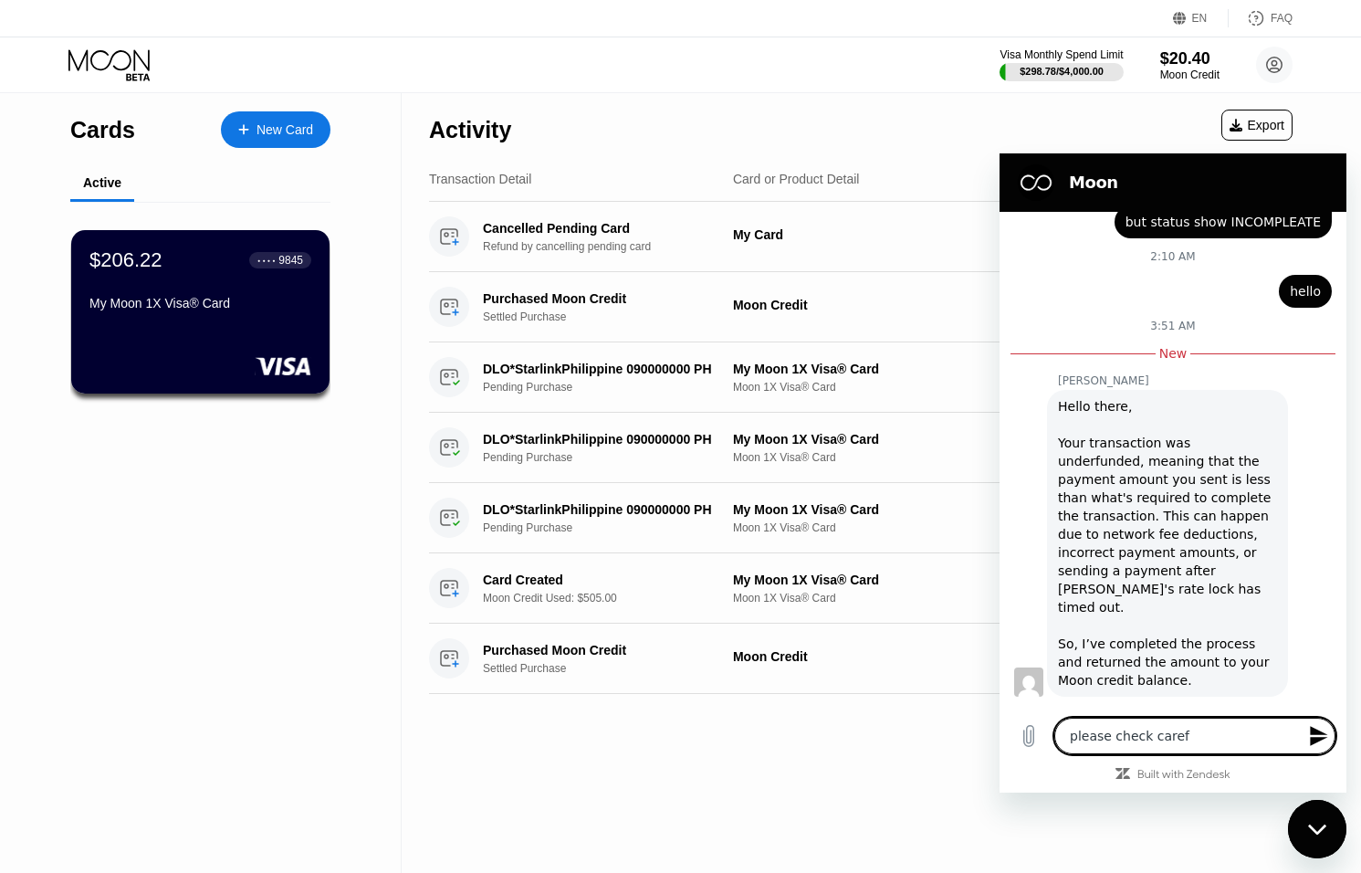
type textarea "x"
type textarea "please check careful"
type textarea "x"
type textarea "please check carefull"
type textarea "x"
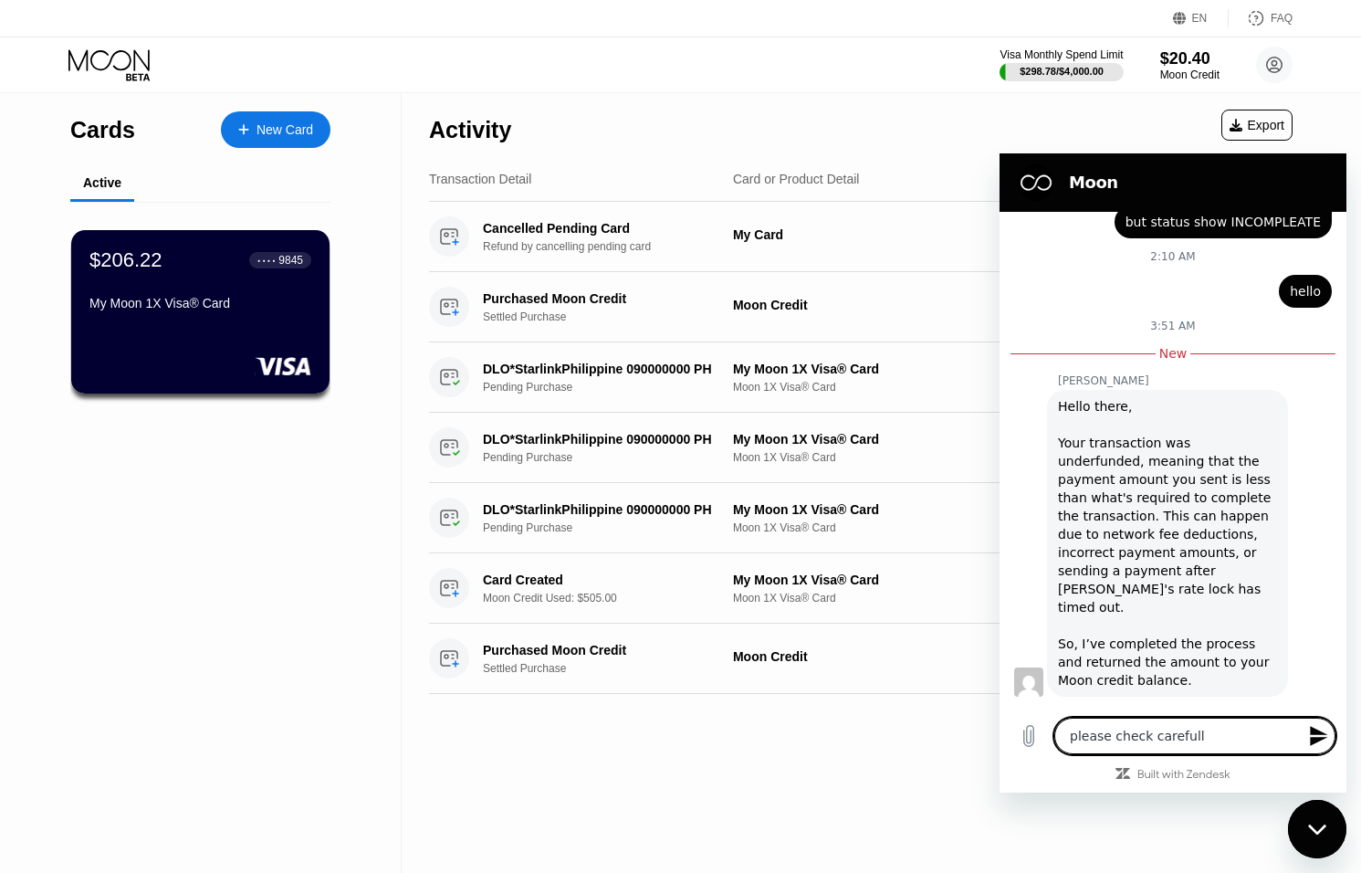
type textarea "please check carefully"
type textarea "x"
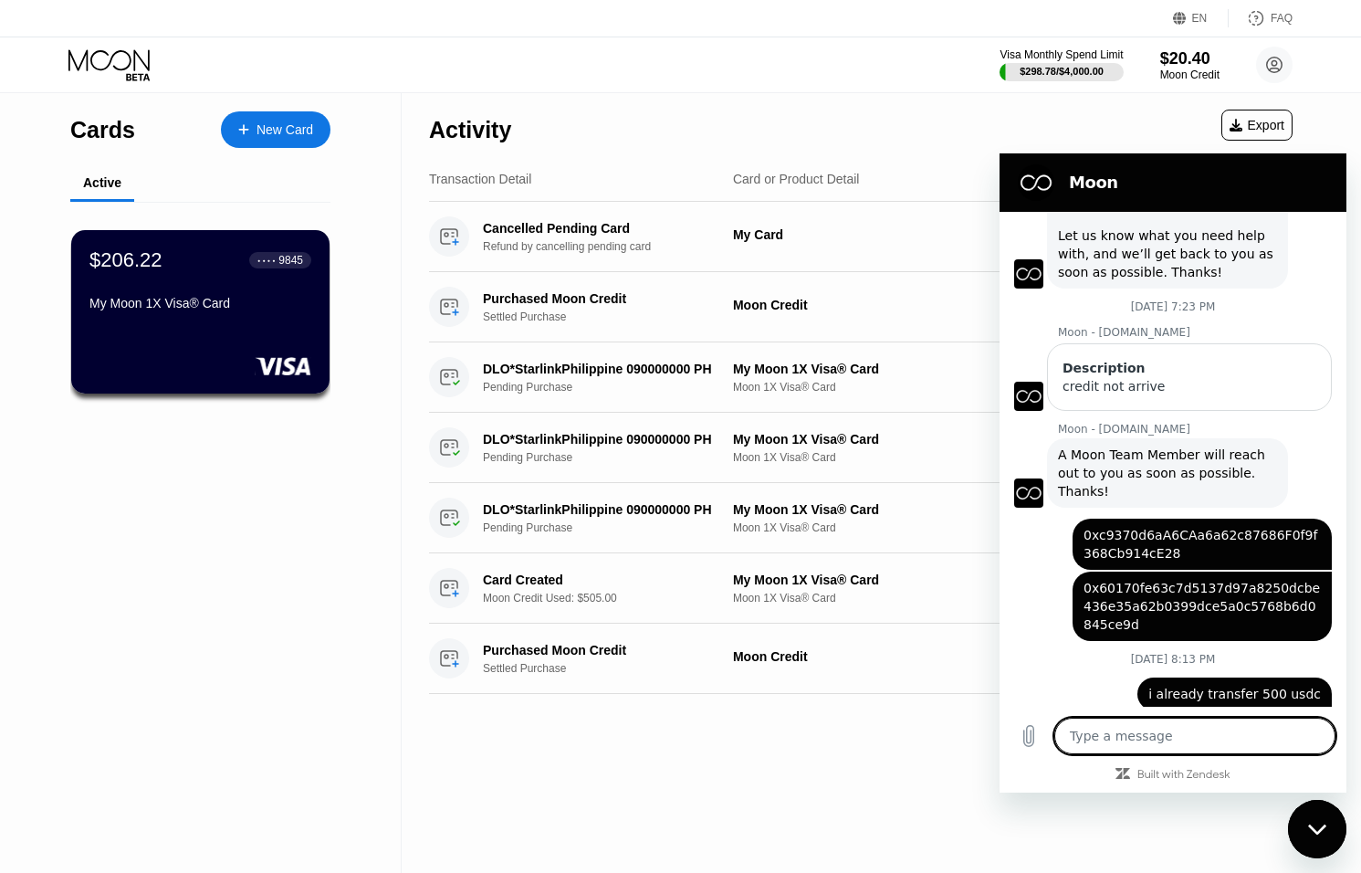
scroll to position [624, 0]
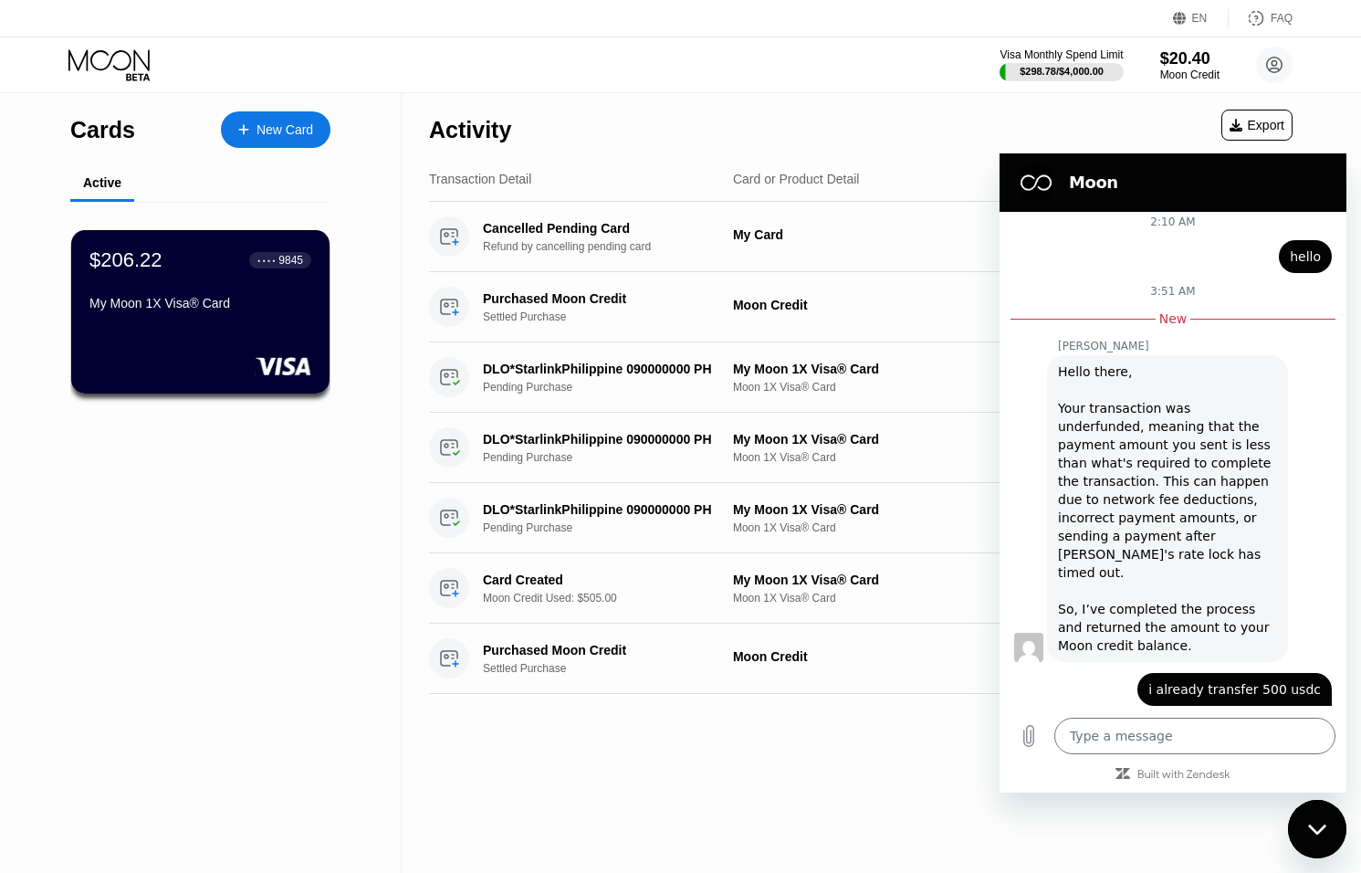
click at [1315, 831] on icon "Close messaging window" at bounding box center [1316, 829] width 18 height 10
type textarea "x"
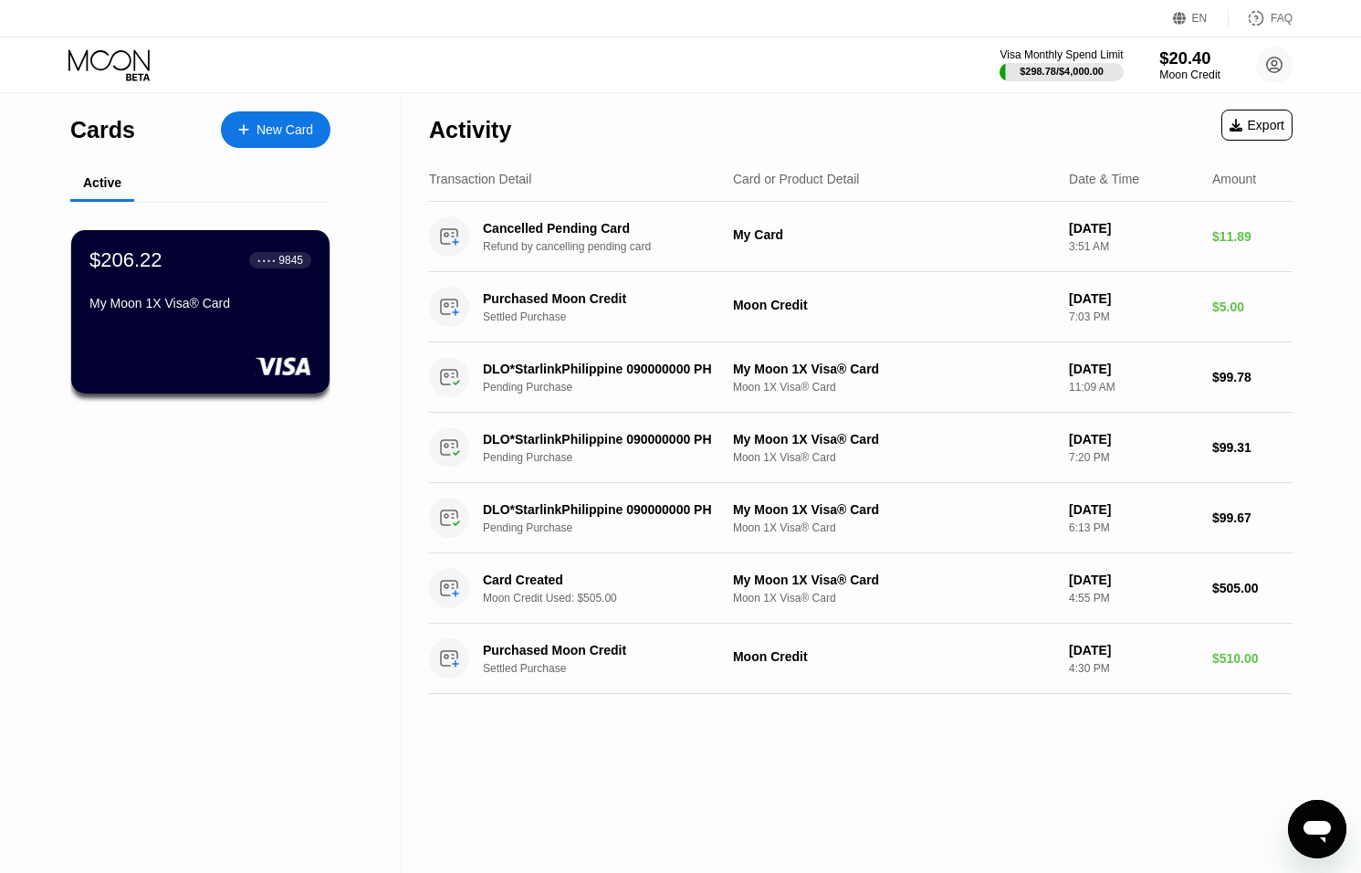
click at [1171, 62] on div "$20.40" at bounding box center [1190, 57] width 61 height 19
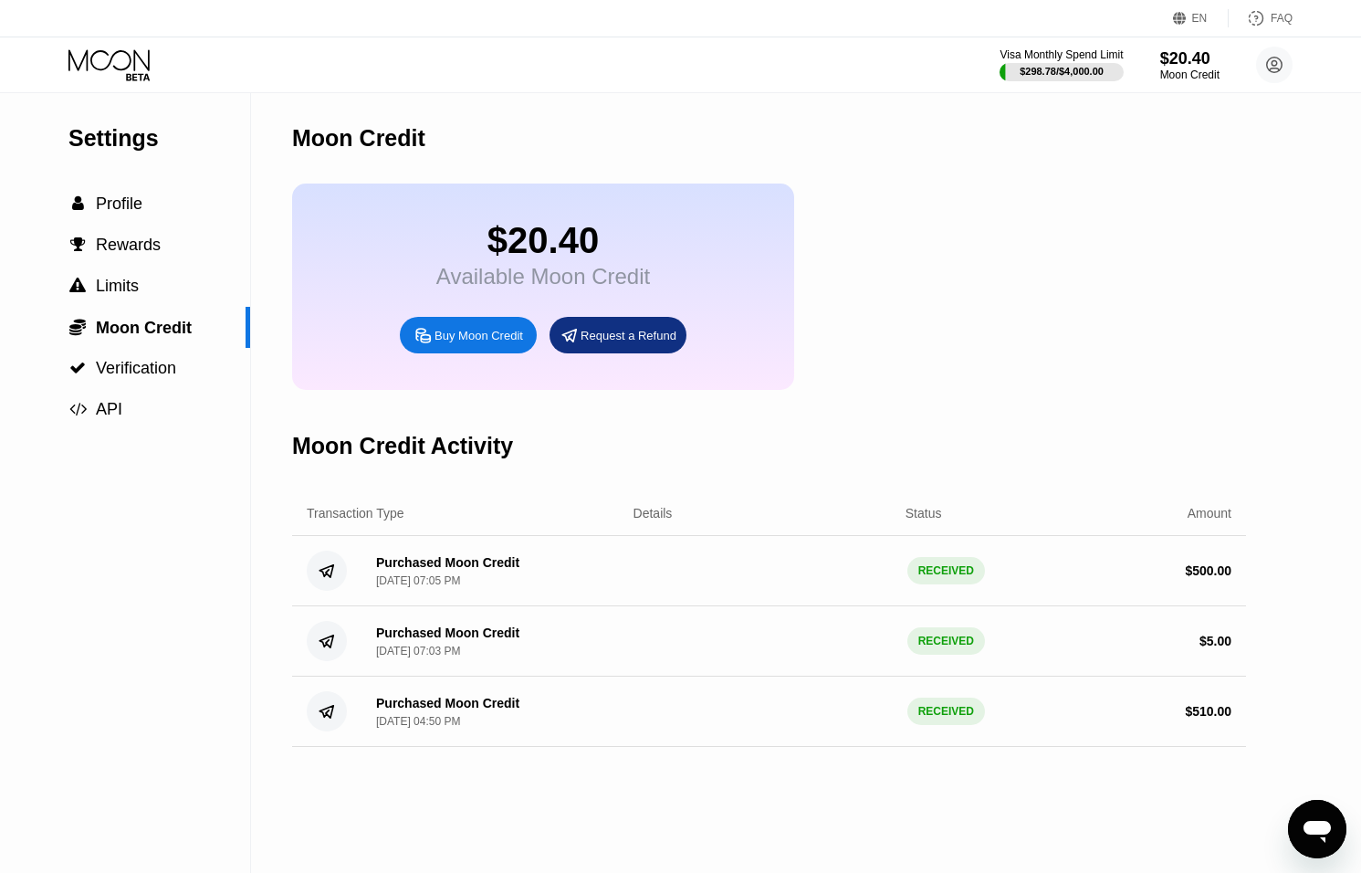
click at [814, 579] on div "Purchased Moon Credit [DATE] 07:05 PM RECEIVED $ 500.00" at bounding box center [769, 571] width 954 height 70
click at [915, 578] on div "RECEIVED" at bounding box center [947, 570] width 78 height 27
click at [950, 581] on div "RECEIVED" at bounding box center [947, 570] width 78 height 27
click at [104, 64] on icon at bounding box center [110, 65] width 85 height 32
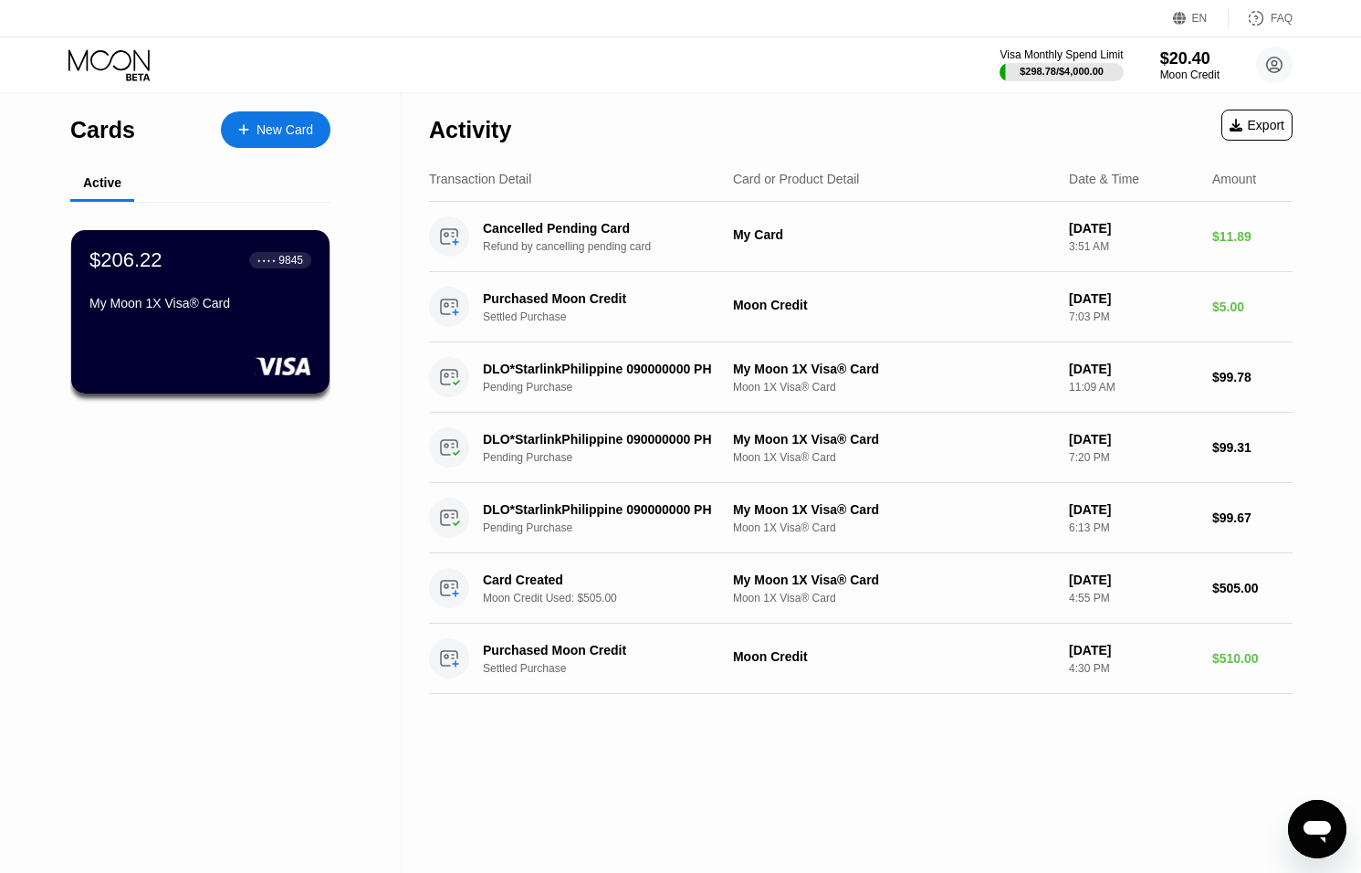
click at [1318, 814] on icon "Open messaging window" at bounding box center [1317, 829] width 33 height 33
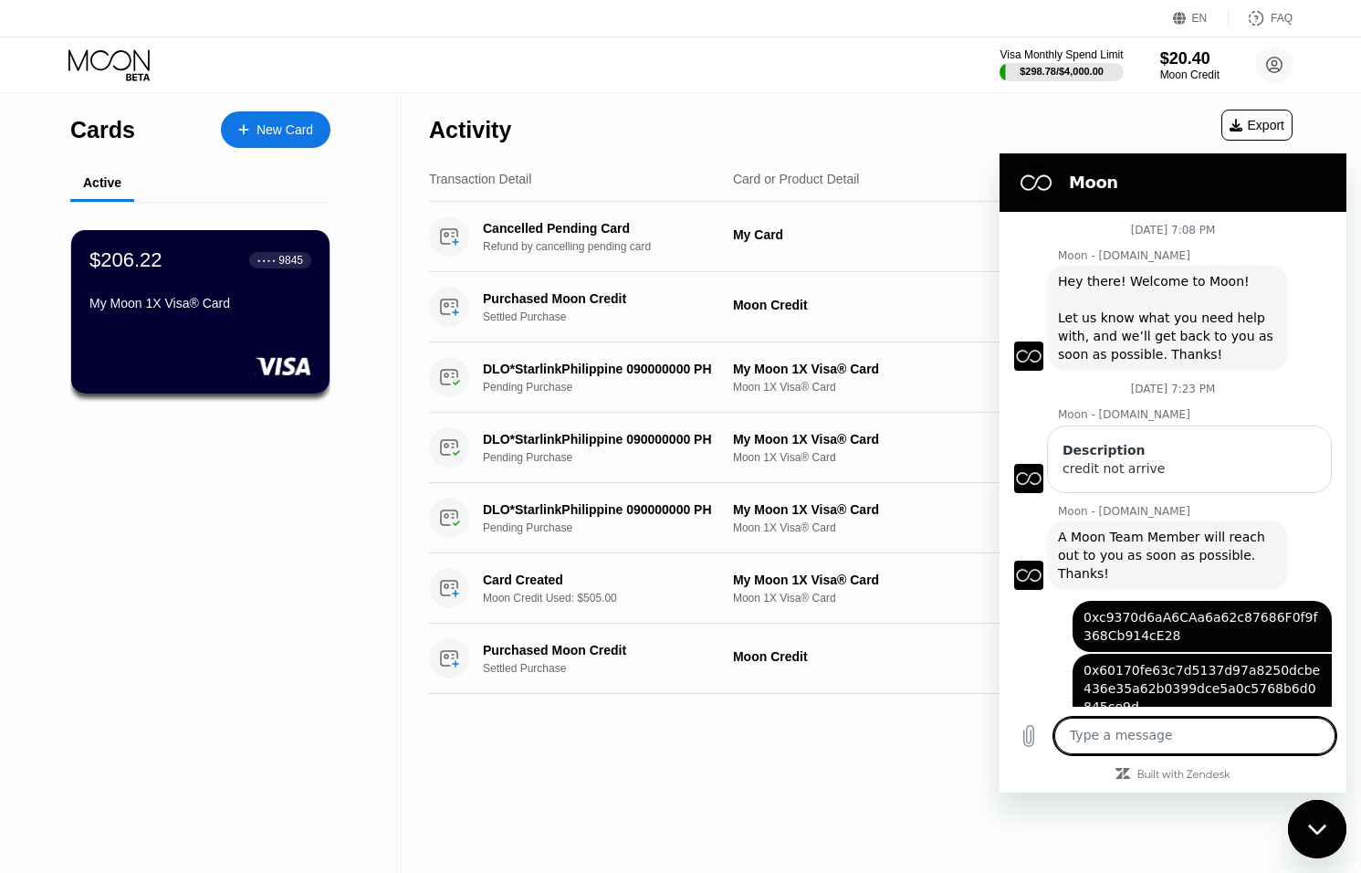
scroll to position [594, 0]
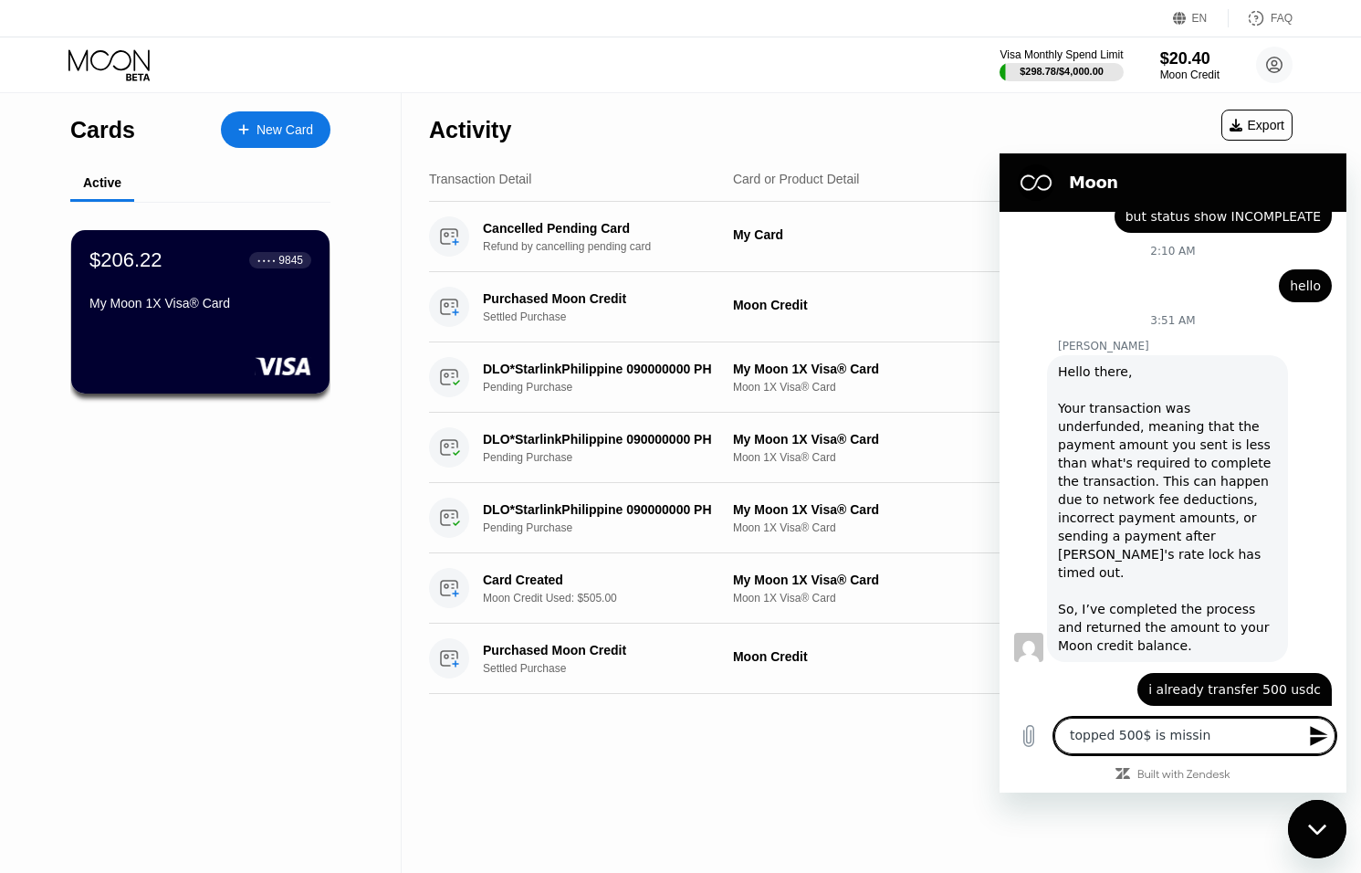
type textarea "topped 500$ is missing"
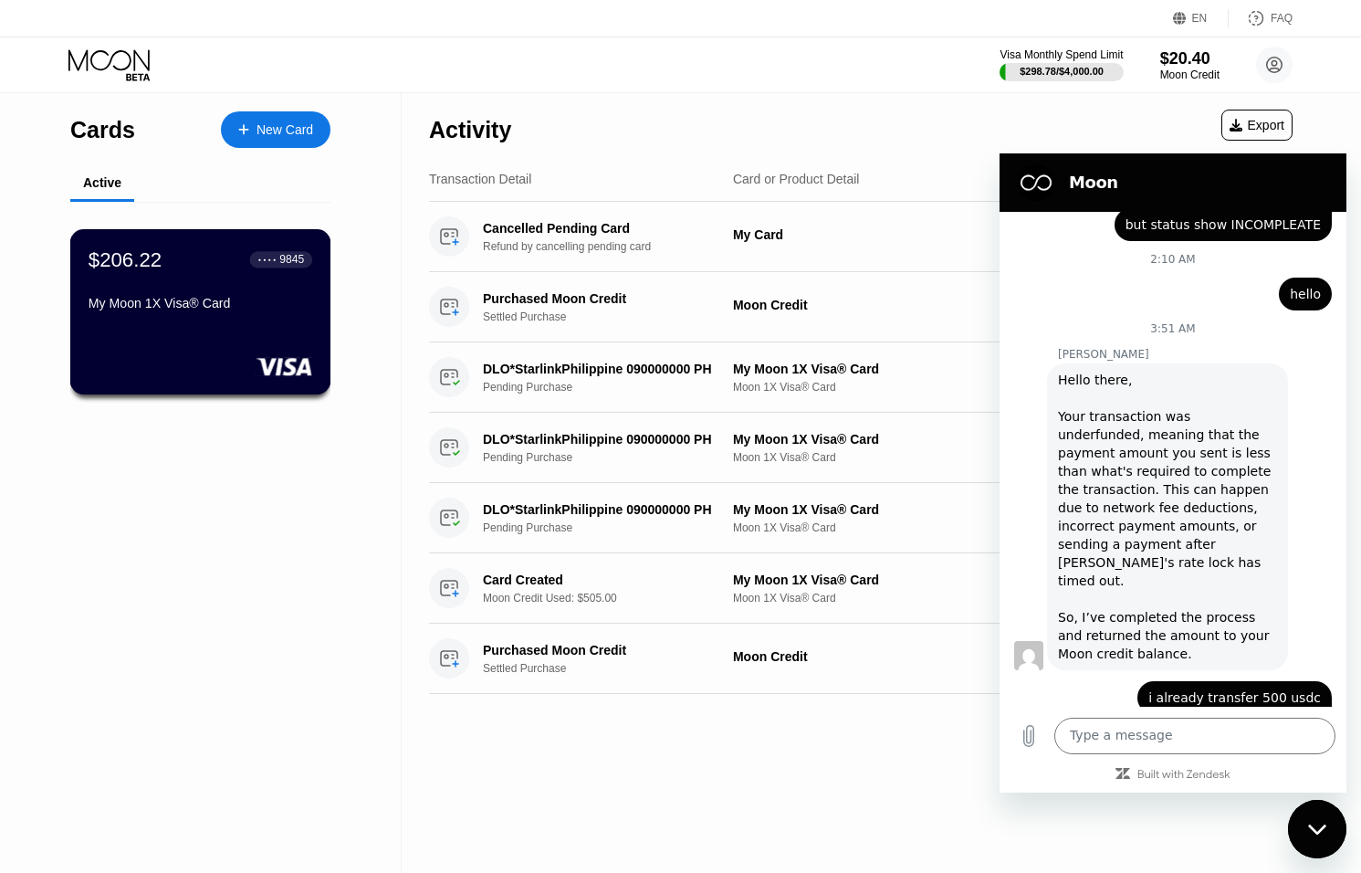
click at [266, 285] on div "$206.22 ● ● ● ● 9845 My Moon 1X Visa® Card" at bounding box center [201, 282] width 224 height 70
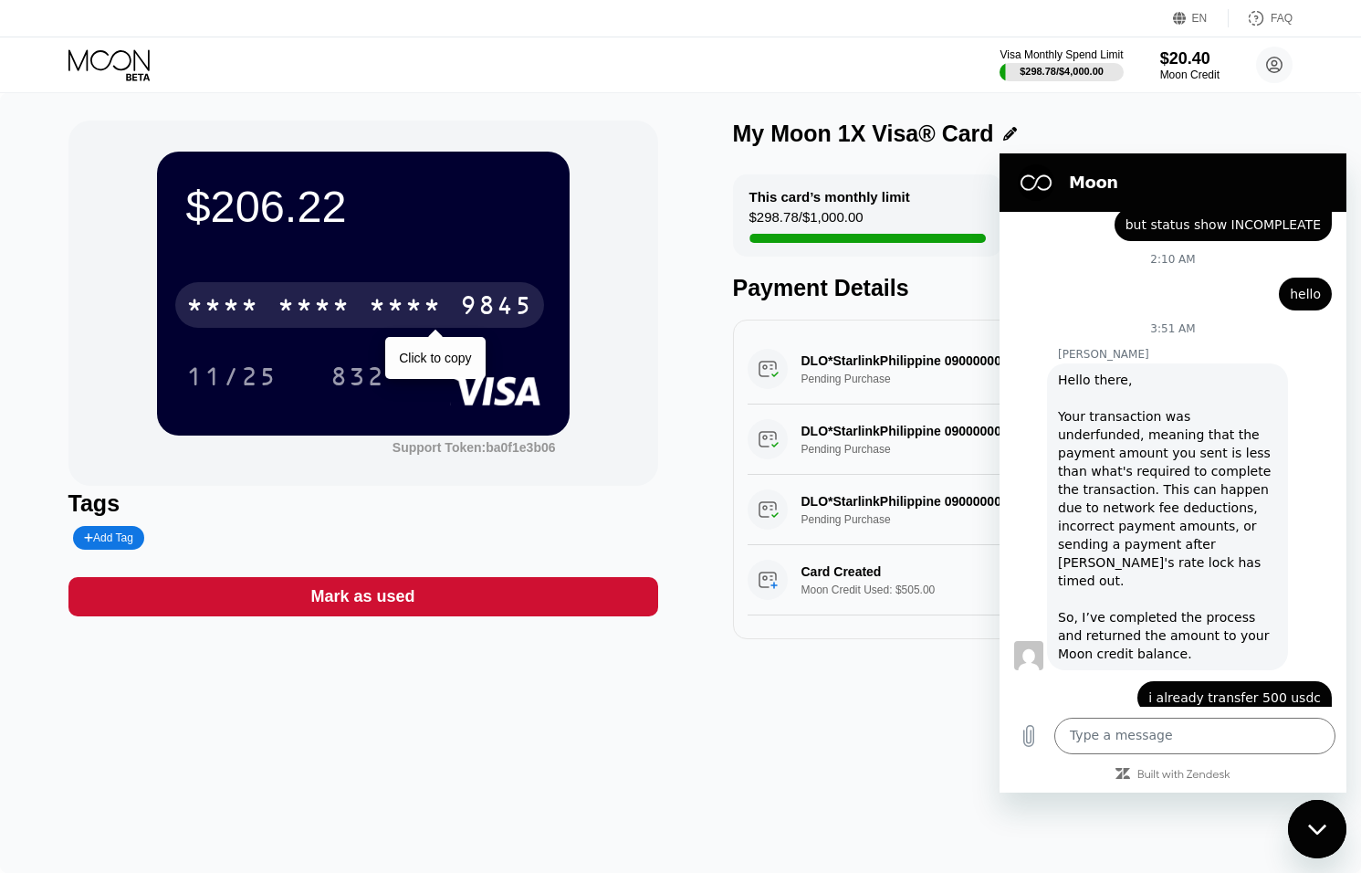
click at [375, 315] on div "* * * *" at bounding box center [405, 307] width 73 height 29
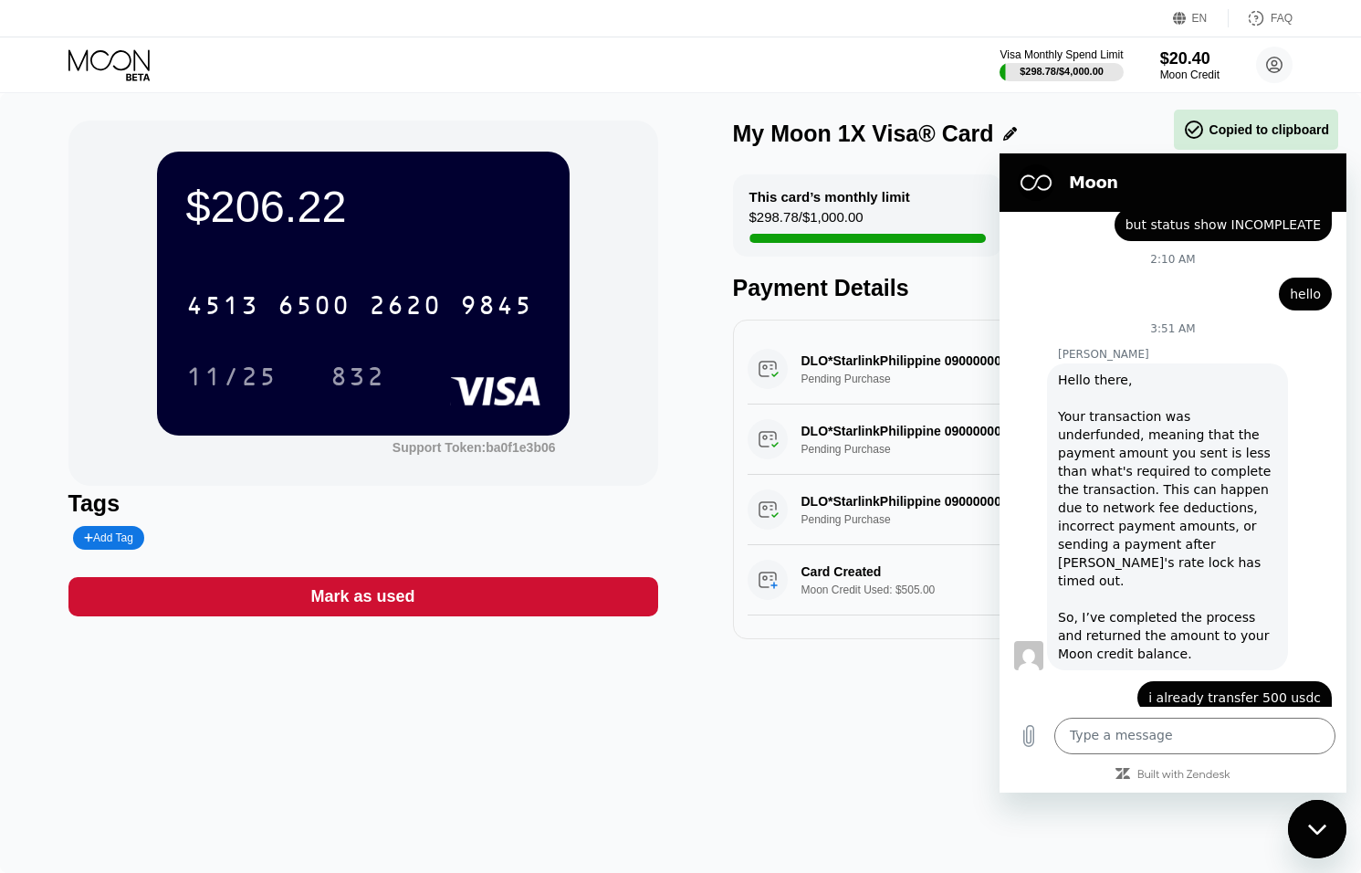
drag, startPoint x: 622, startPoint y: 493, endPoint x: 672, endPoint y: 521, distance: 57.6
click at [622, 493] on div "Tags" at bounding box center [363, 503] width 590 height 26
click at [1336, 834] on div "Close messaging window" at bounding box center [1317, 829] width 55 height 55
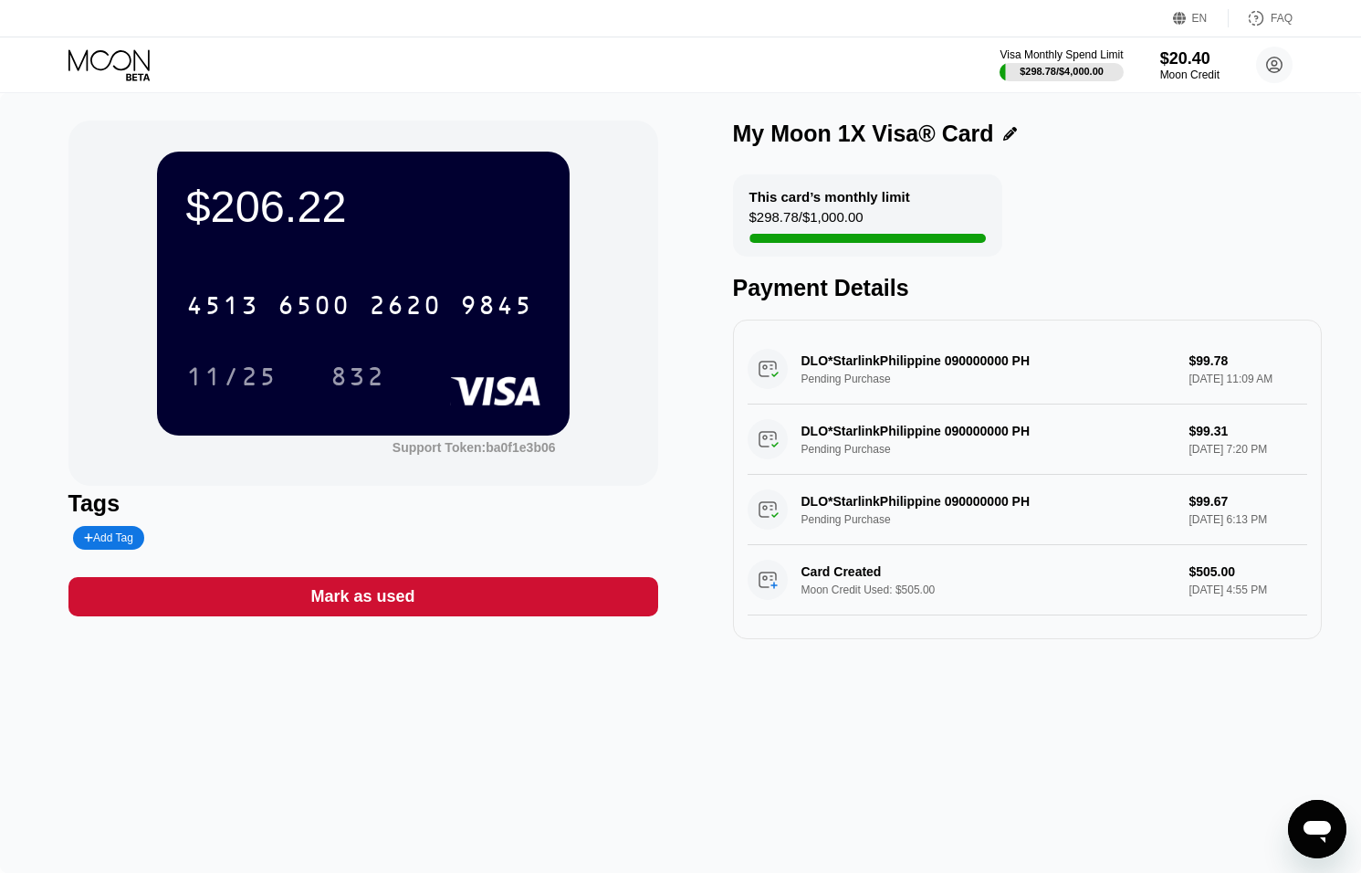
click at [1186, 79] on div "Moon Credit" at bounding box center [1189, 74] width 59 height 13
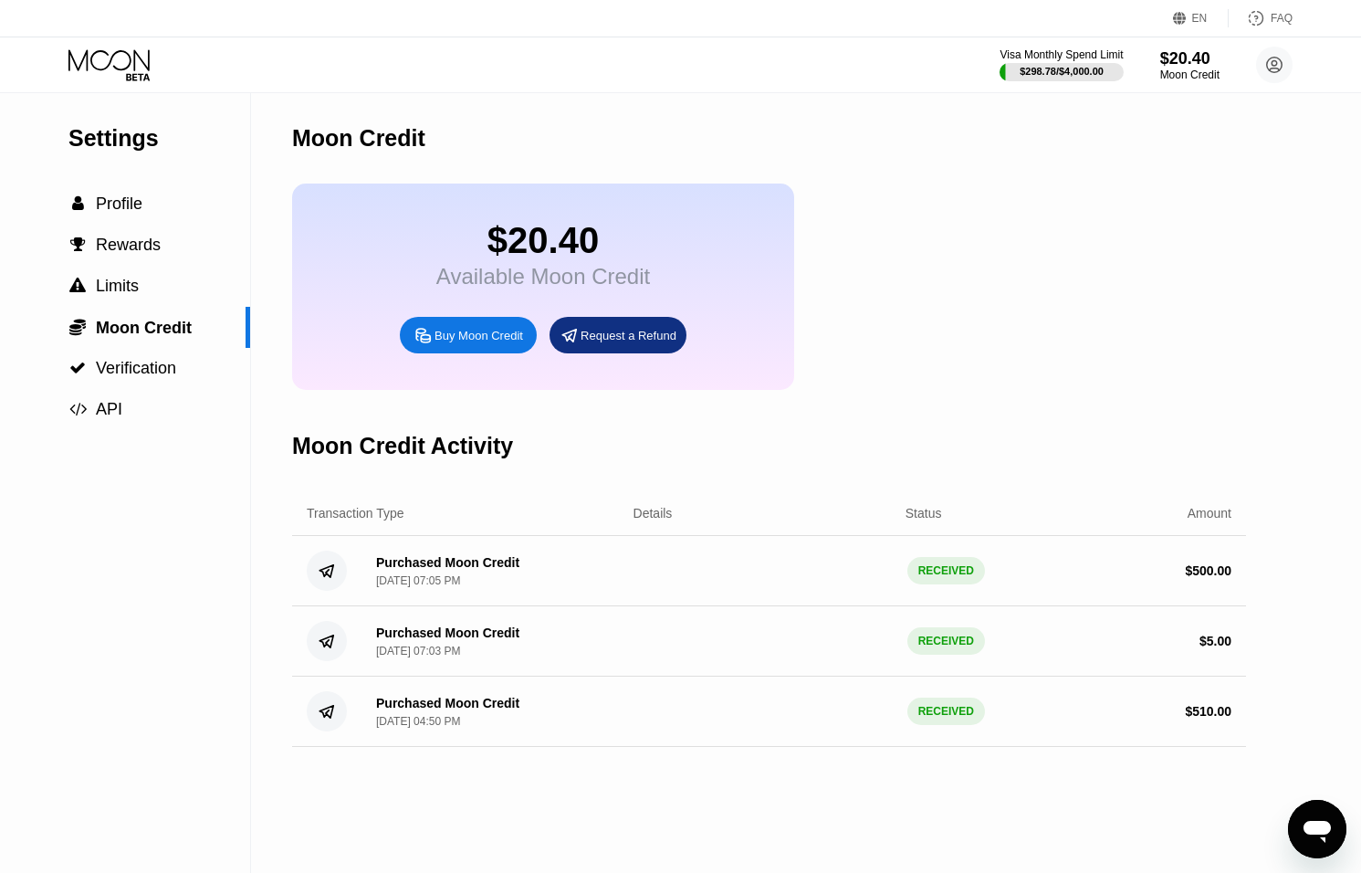
drag, startPoint x: 333, startPoint y: 607, endPoint x: 1023, endPoint y: 793, distance: 713.8
click at [1024, 793] on div "Settings  Profile  Rewards  Limits  Moon Credit  Verification  API Moon C…" at bounding box center [680, 483] width 1361 height 780
click at [1301, 831] on icon "Open messaging window" at bounding box center [1317, 829] width 33 height 33
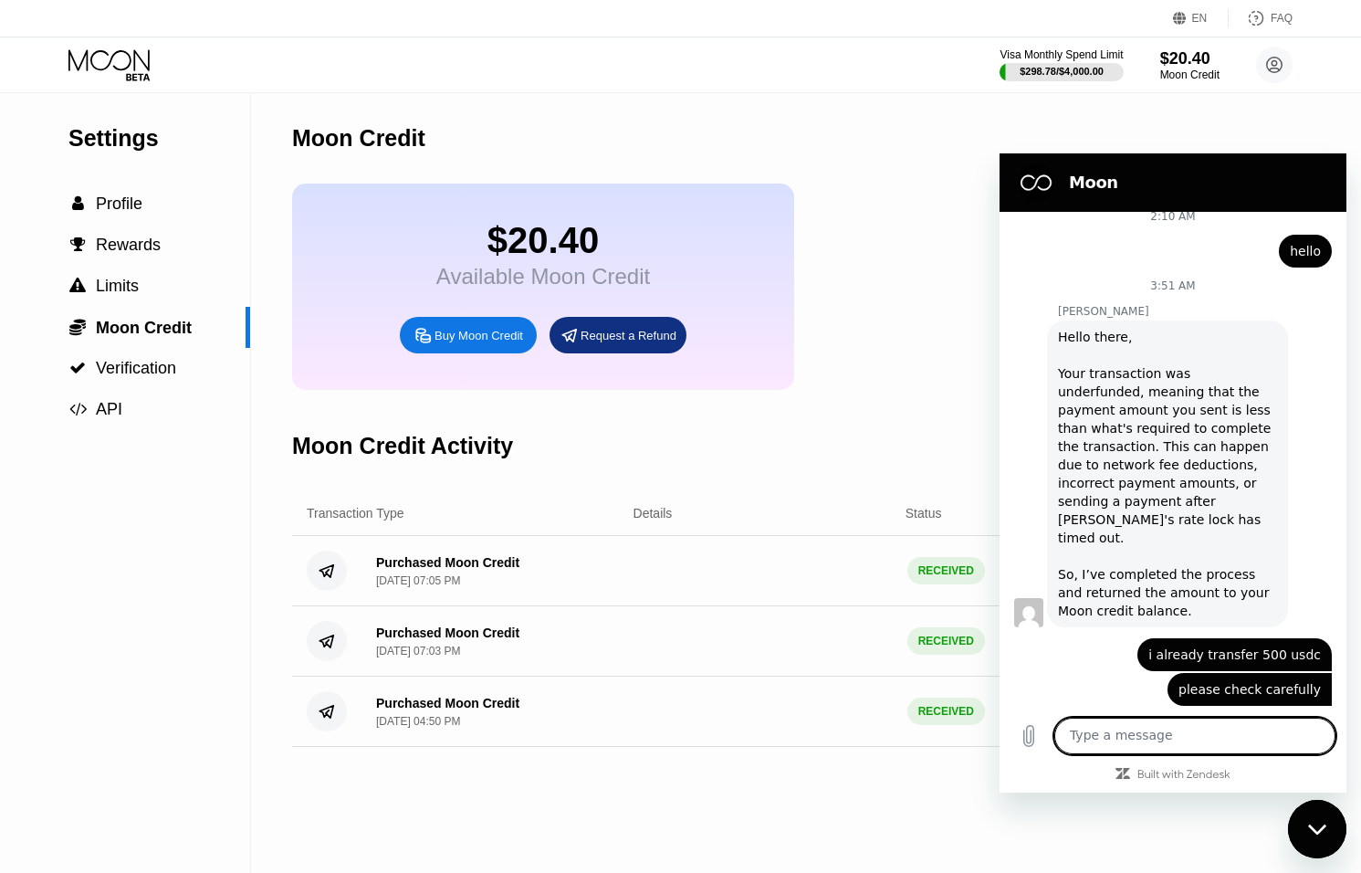
click at [1333, 824] on div "Close messaging window" at bounding box center [1317, 829] width 55 height 55
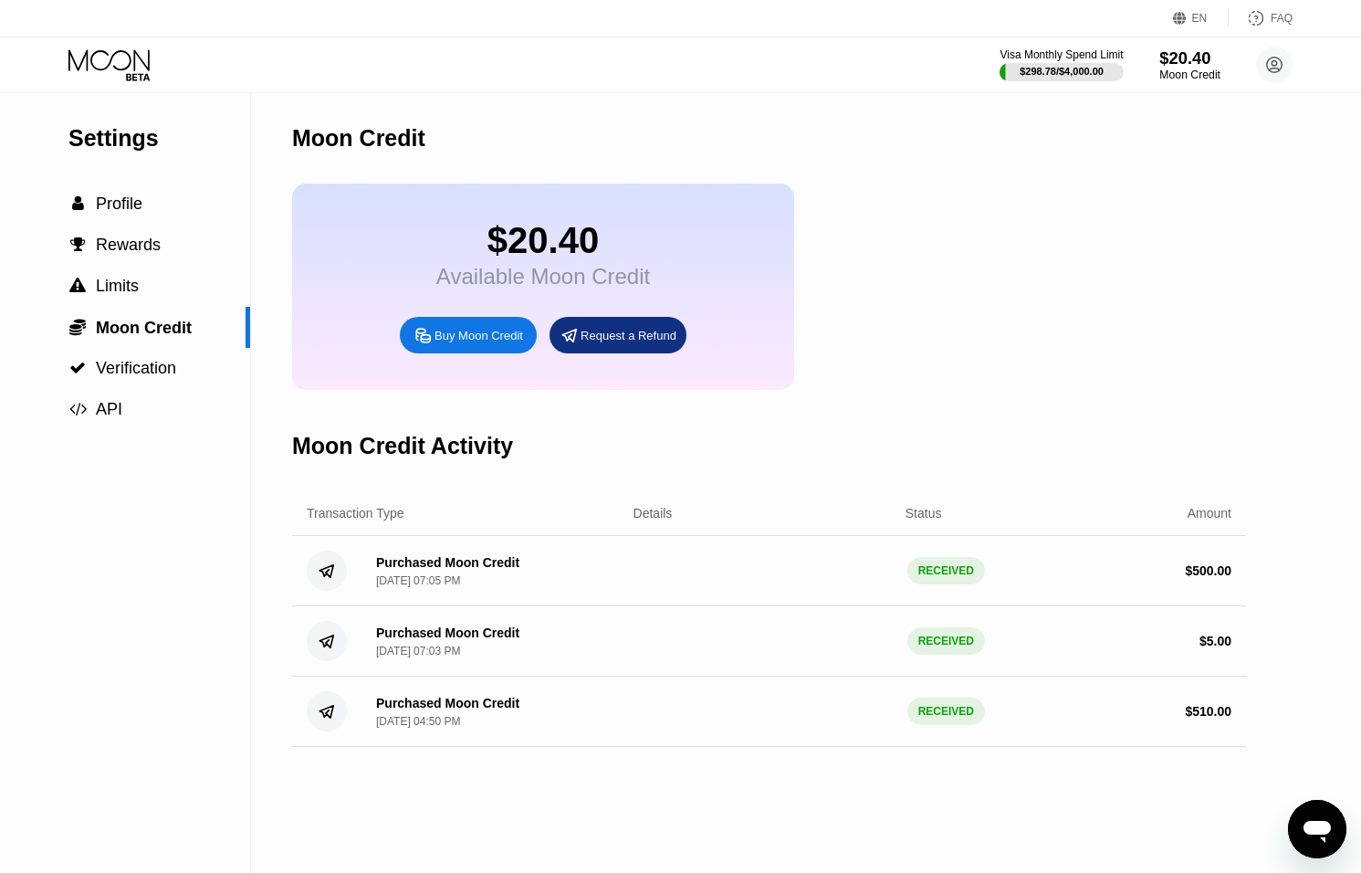
click at [1180, 70] on div "Moon Credit" at bounding box center [1190, 74] width 61 height 13
click at [123, 55] on icon at bounding box center [110, 65] width 85 height 32
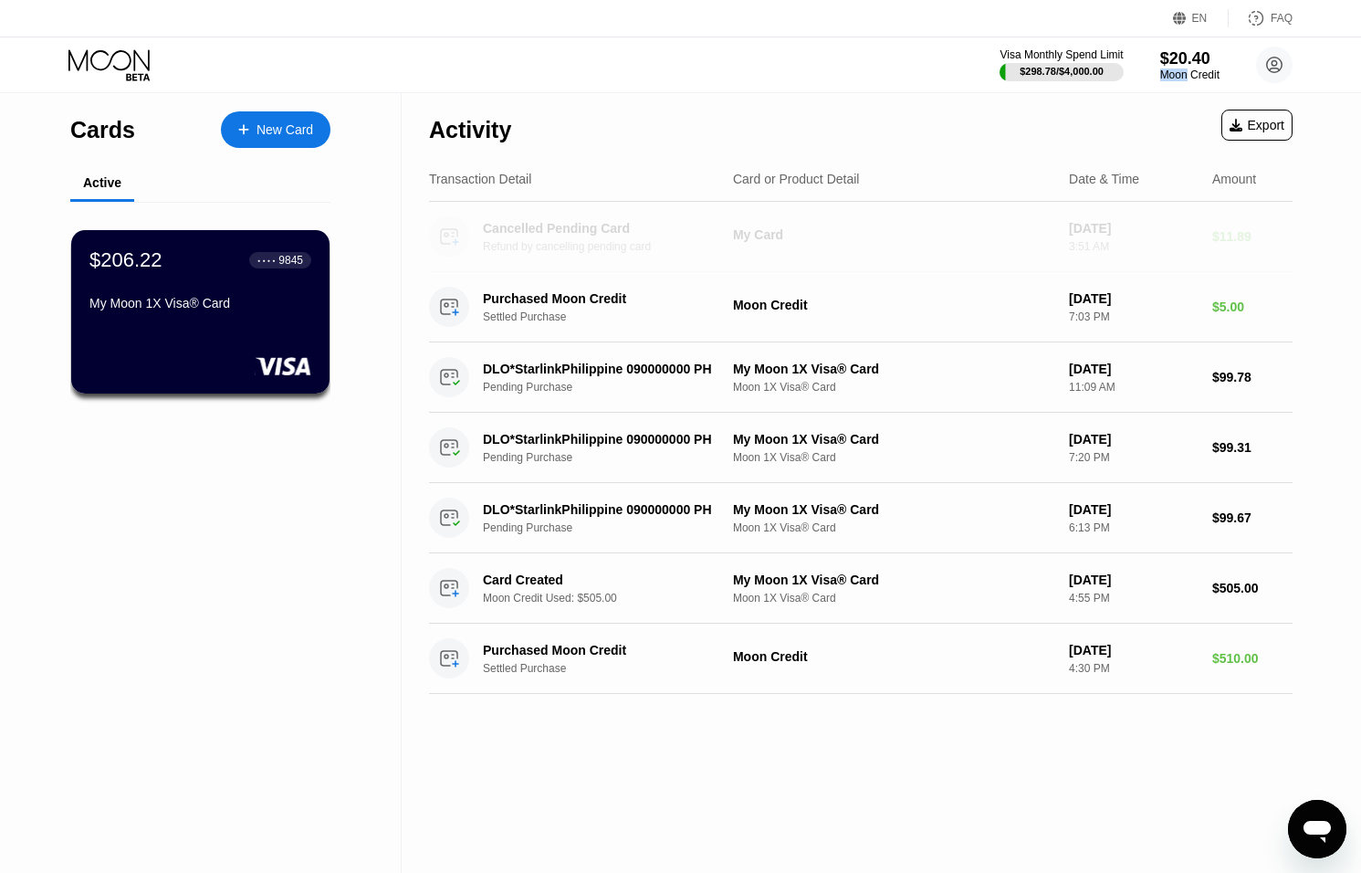
click at [610, 242] on div "Refund by cancelling pending card" at bounding box center [613, 246] width 260 height 13
click at [616, 240] on div "Refund by cancelling pending card" at bounding box center [613, 246] width 260 height 13
click at [1173, 58] on div "$20.40" at bounding box center [1190, 57] width 61 height 19
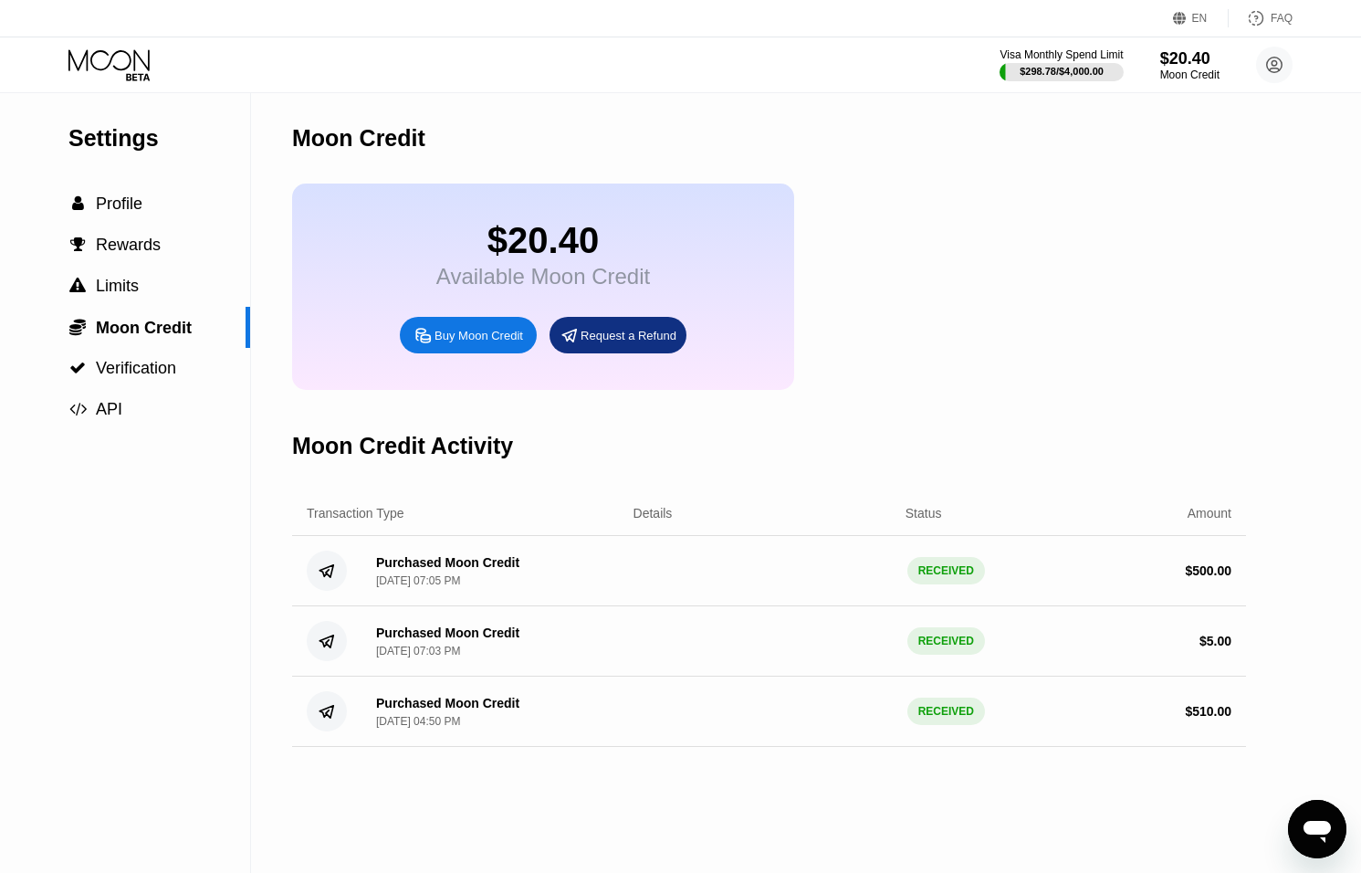
click at [446, 320] on div "Buy Moon Credit" at bounding box center [468, 335] width 137 height 37
type input "0"
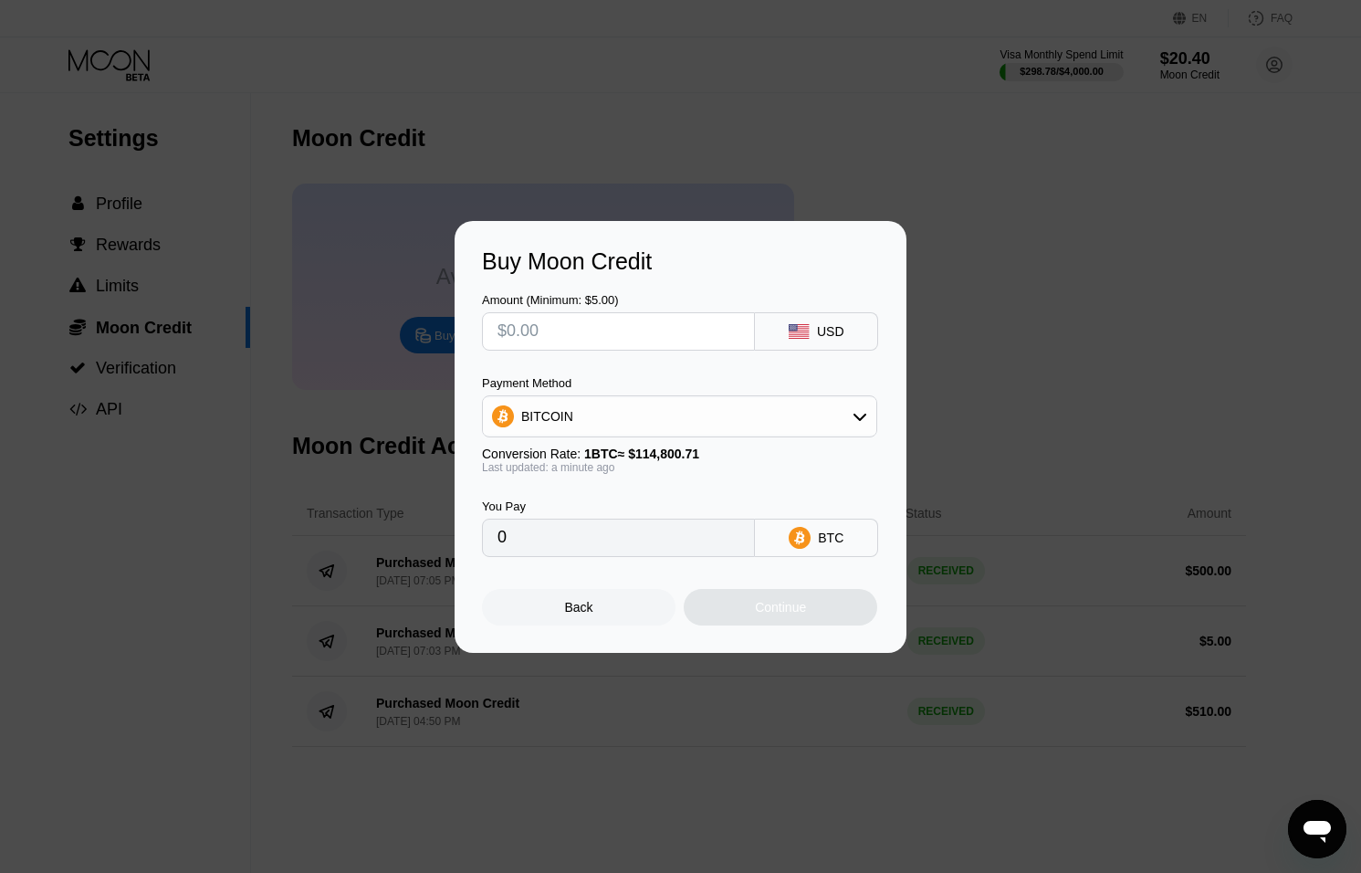
click at [589, 594] on div "Back" at bounding box center [579, 607] width 194 height 37
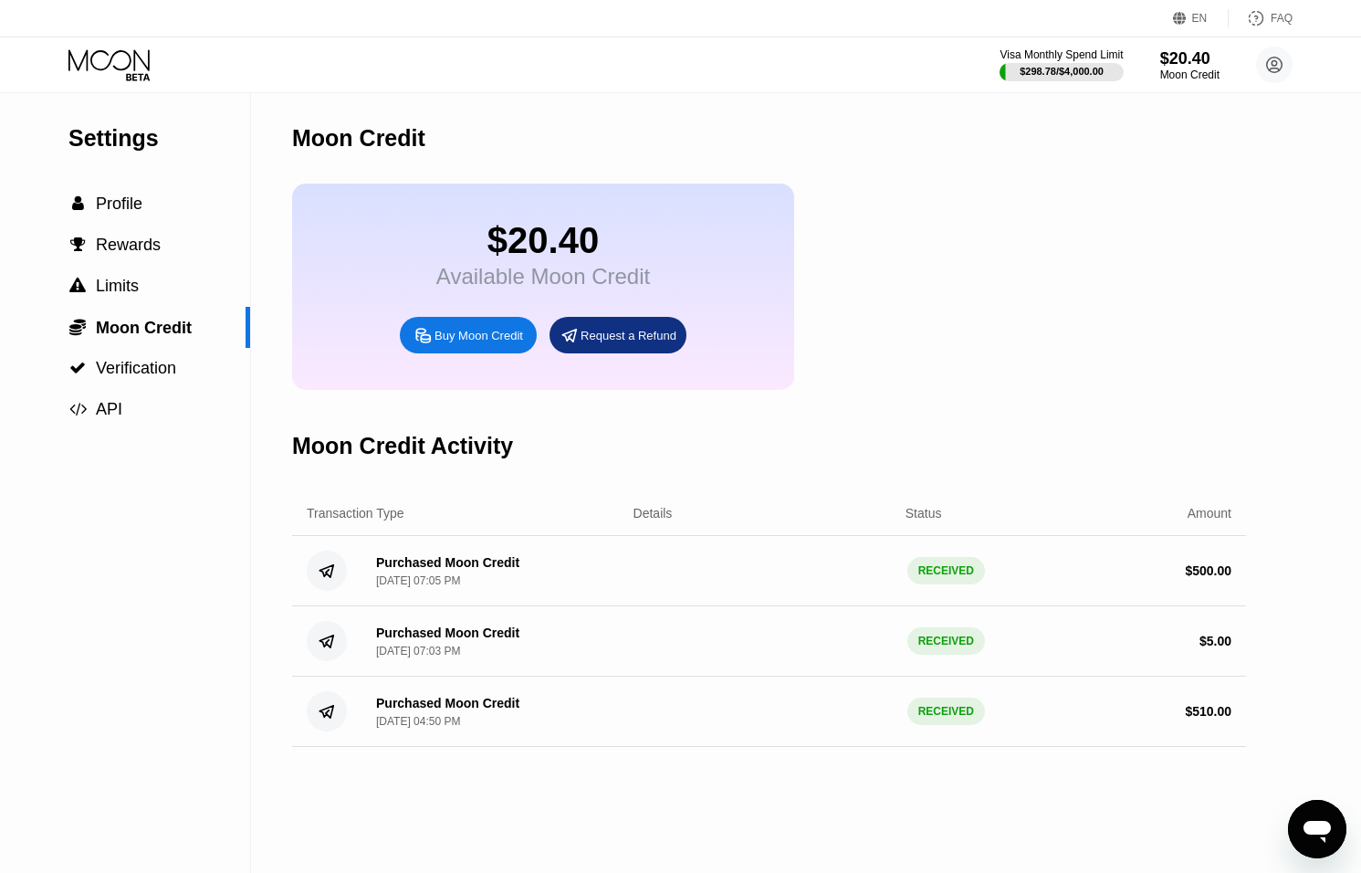
click at [1324, 823] on icon "Open messaging window" at bounding box center [1317, 832] width 27 height 22
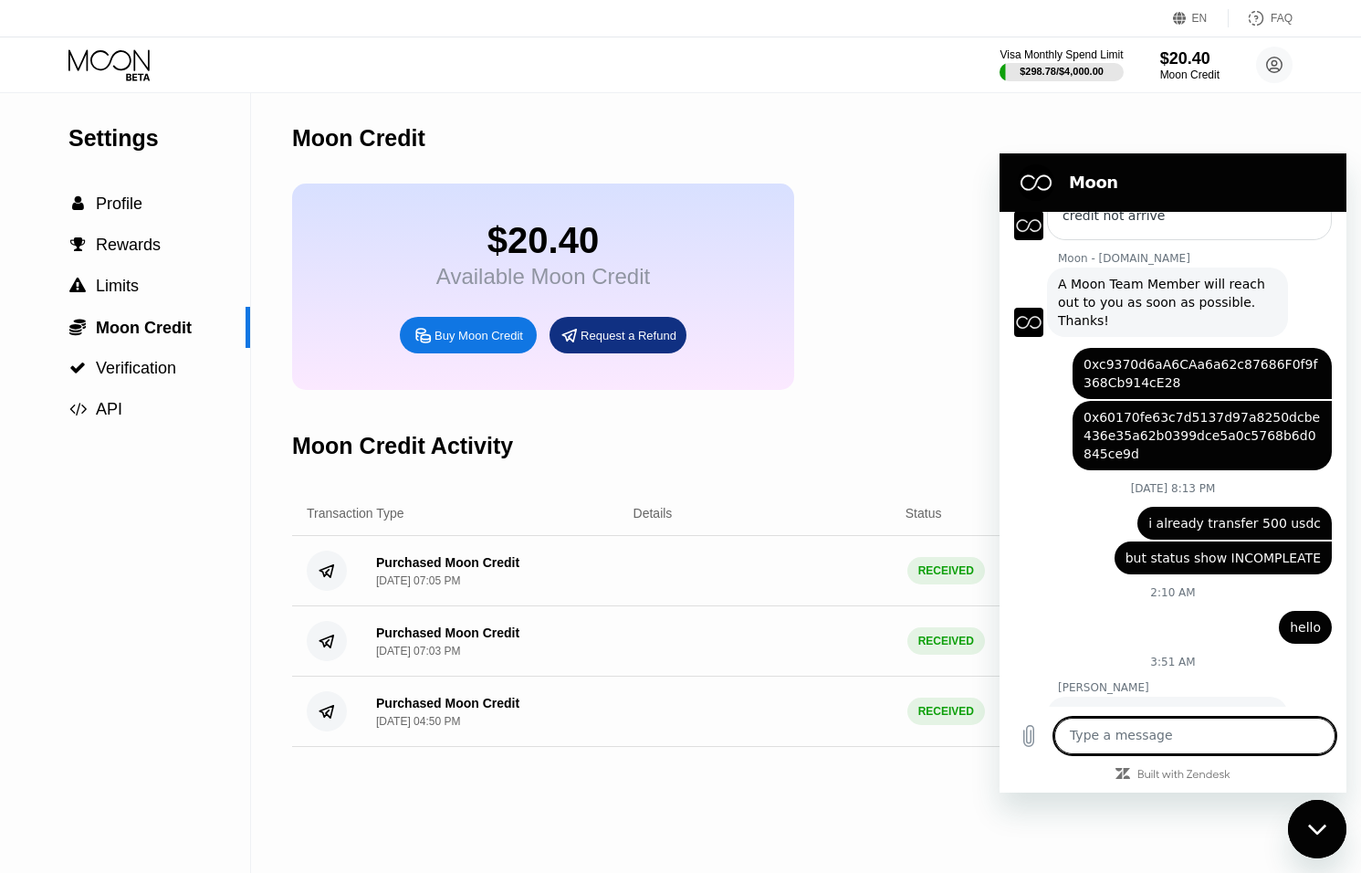
scroll to position [629, 0]
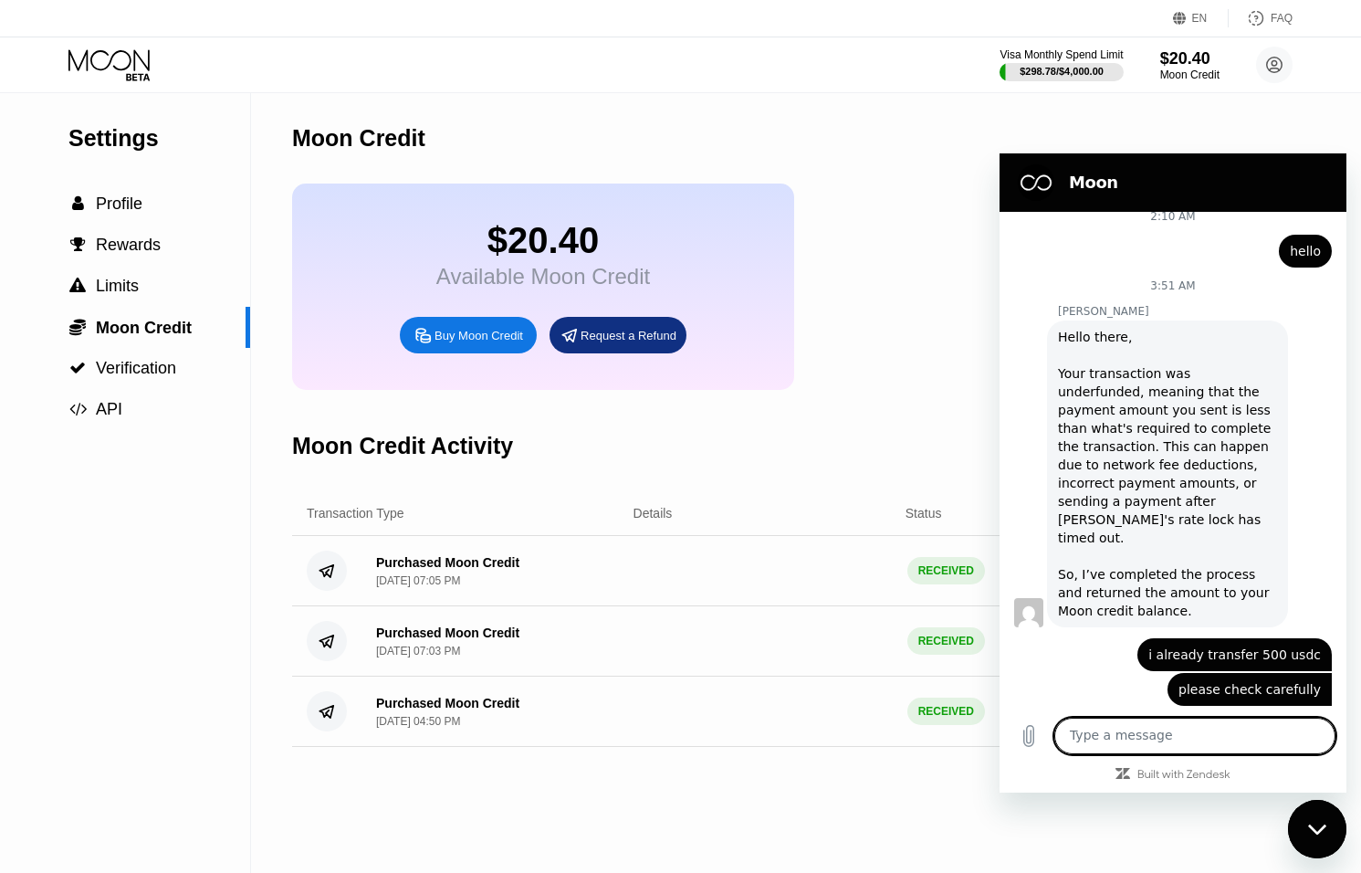
click at [1320, 827] on icon "Close messaging window" at bounding box center [1317, 830] width 19 height 12
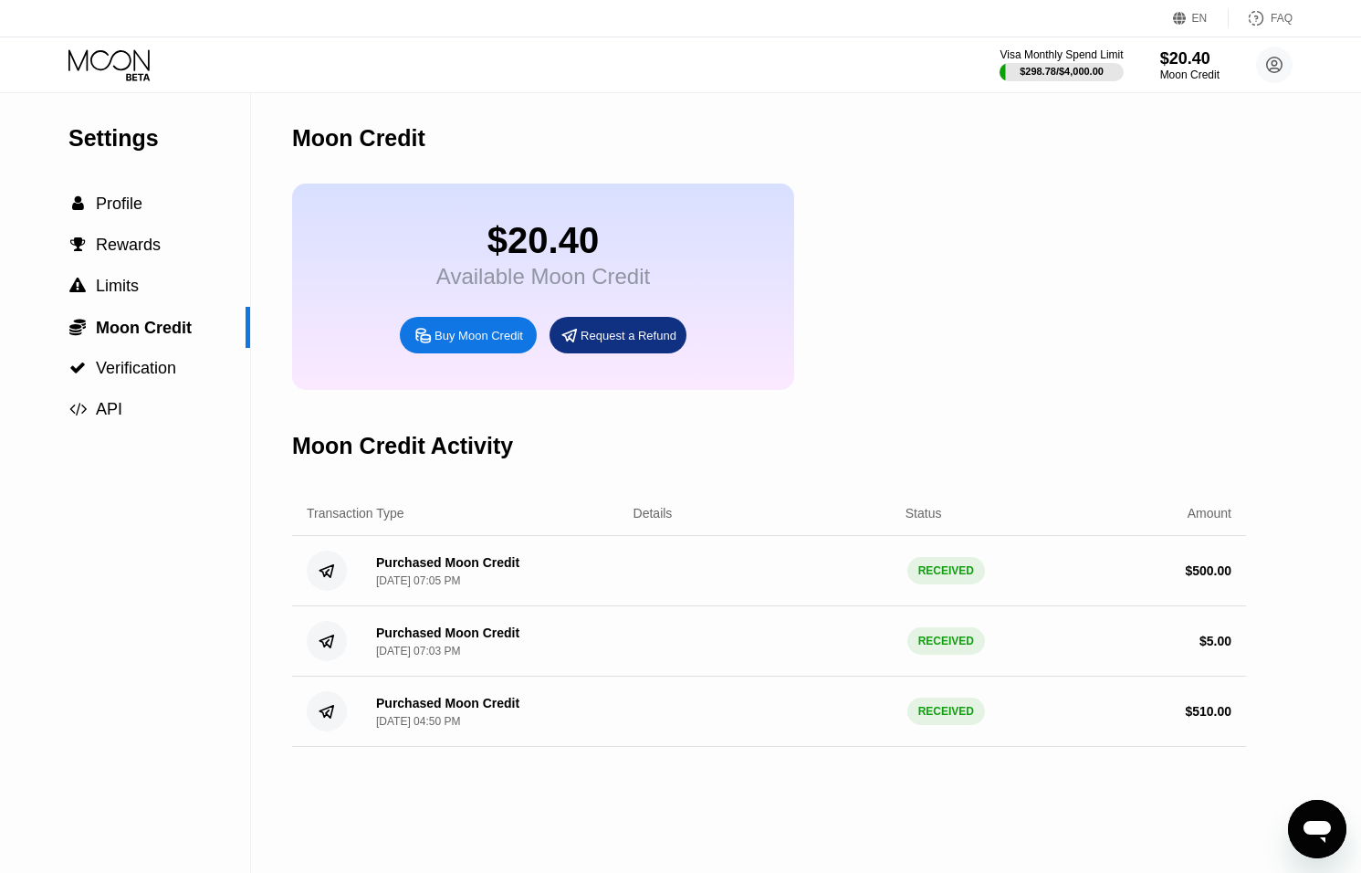
click at [1273, 84] on div "Visa Monthly Spend Limit $298.78 / $4,000.00 $20.40 Moon Credit [EMAIL_ADDRESS]…" at bounding box center [680, 64] width 1361 height 55
click at [1270, 70] on icon at bounding box center [1275, 66] width 16 height 16
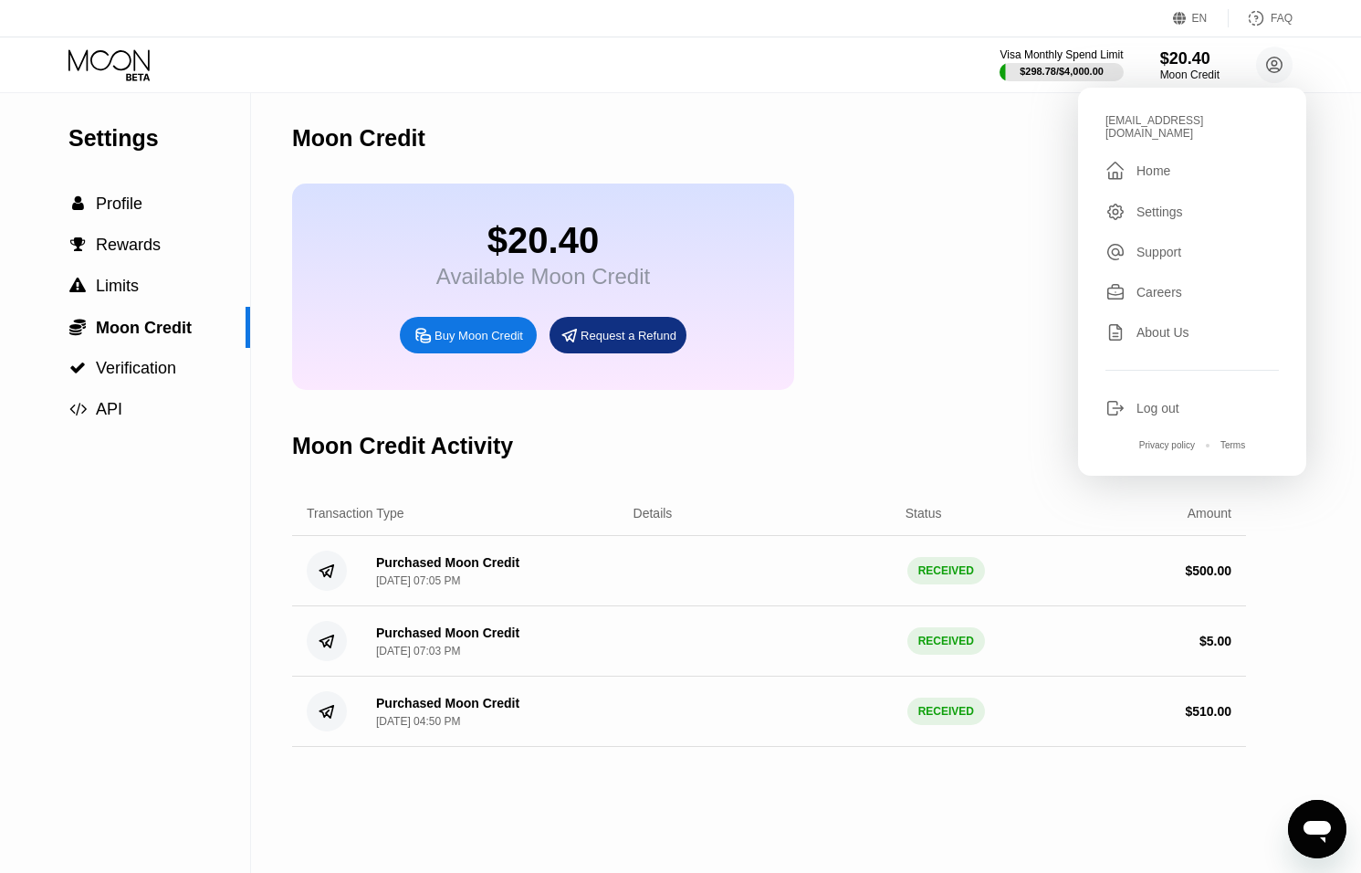
click at [1128, 398] on div "Log out" at bounding box center [1192, 408] width 173 height 20
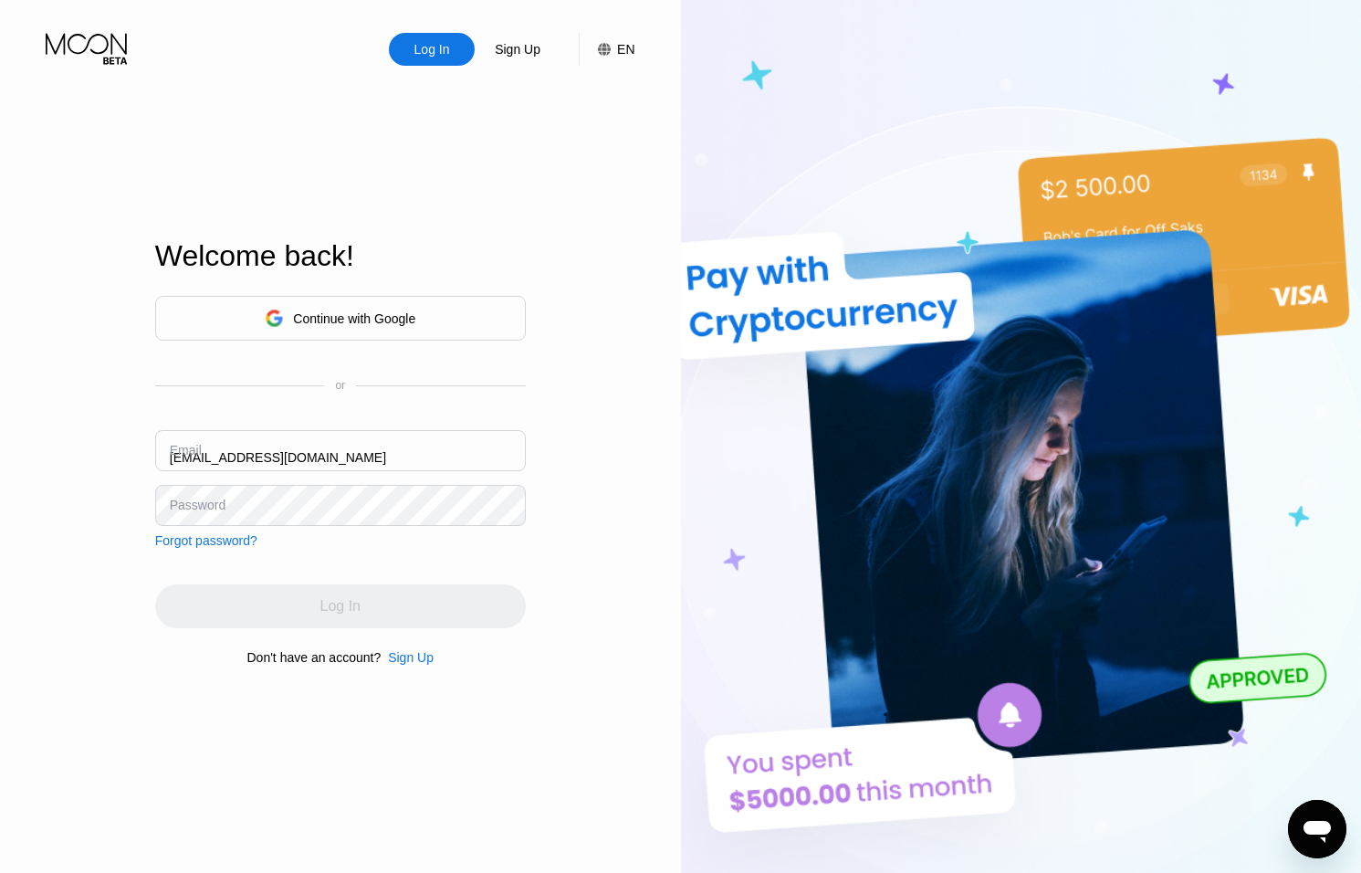
click at [184, 457] on div "Email ceo@dithailand.com" at bounding box center [340, 457] width 371 height 55
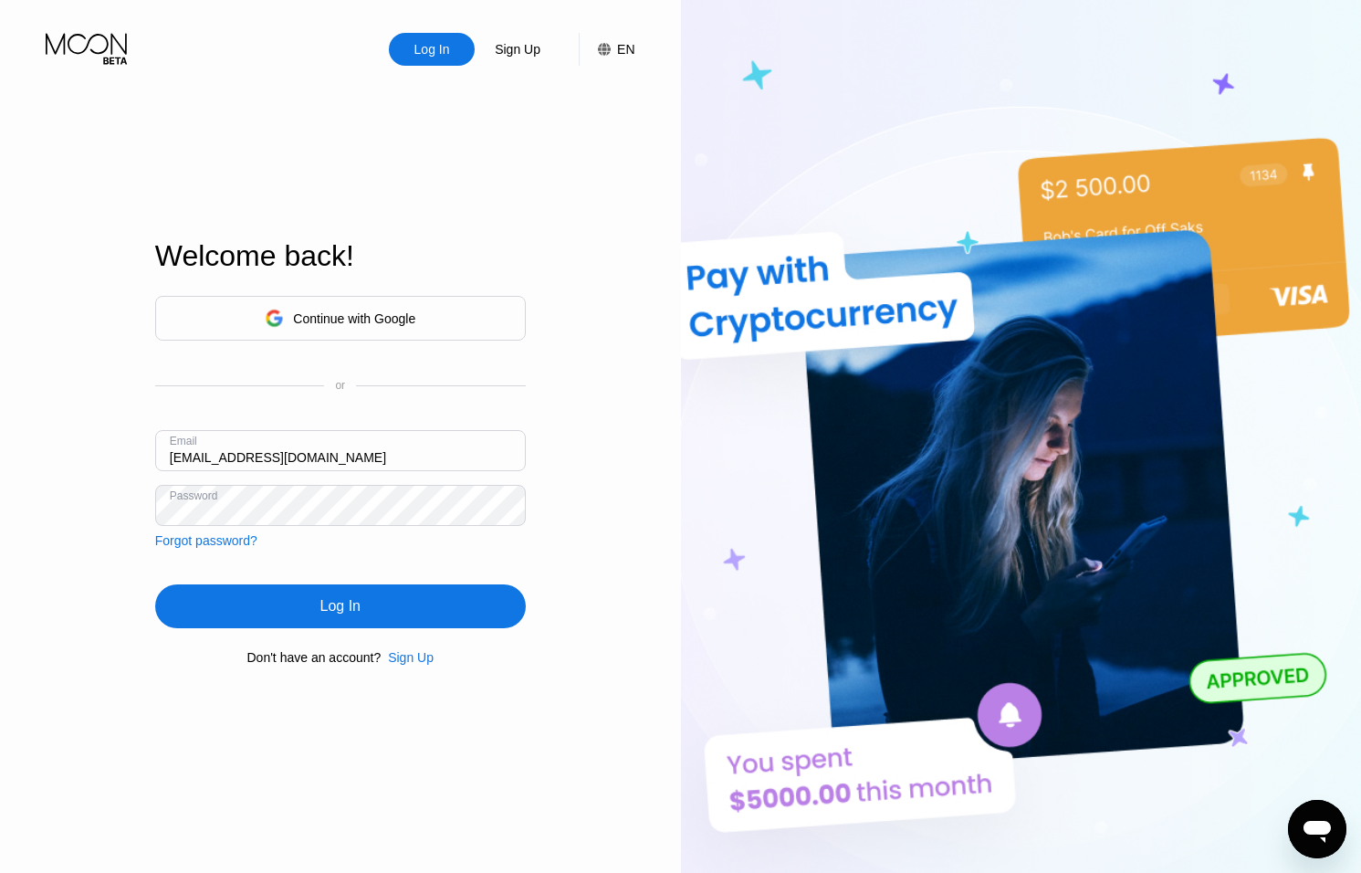
click at [190, 457] on input "[EMAIL_ADDRESS][DOMAIN_NAME]" at bounding box center [340, 450] width 371 height 41
type input "thomas@dithailand.com"
click at [365, 594] on div "Log In" at bounding box center [340, 606] width 371 height 44
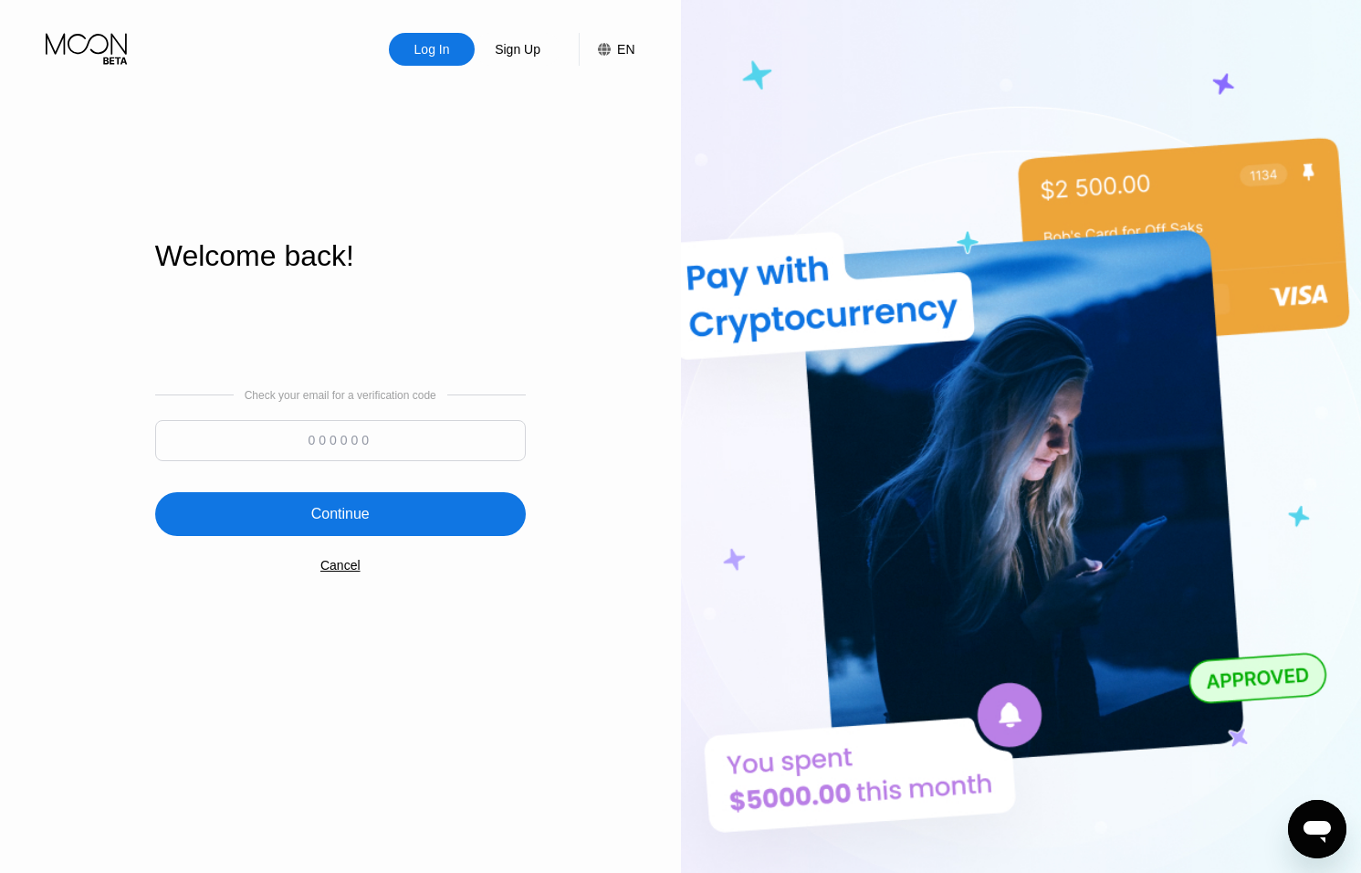
click at [343, 436] on input at bounding box center [340, 440] width 371 height 41
type input "592466"
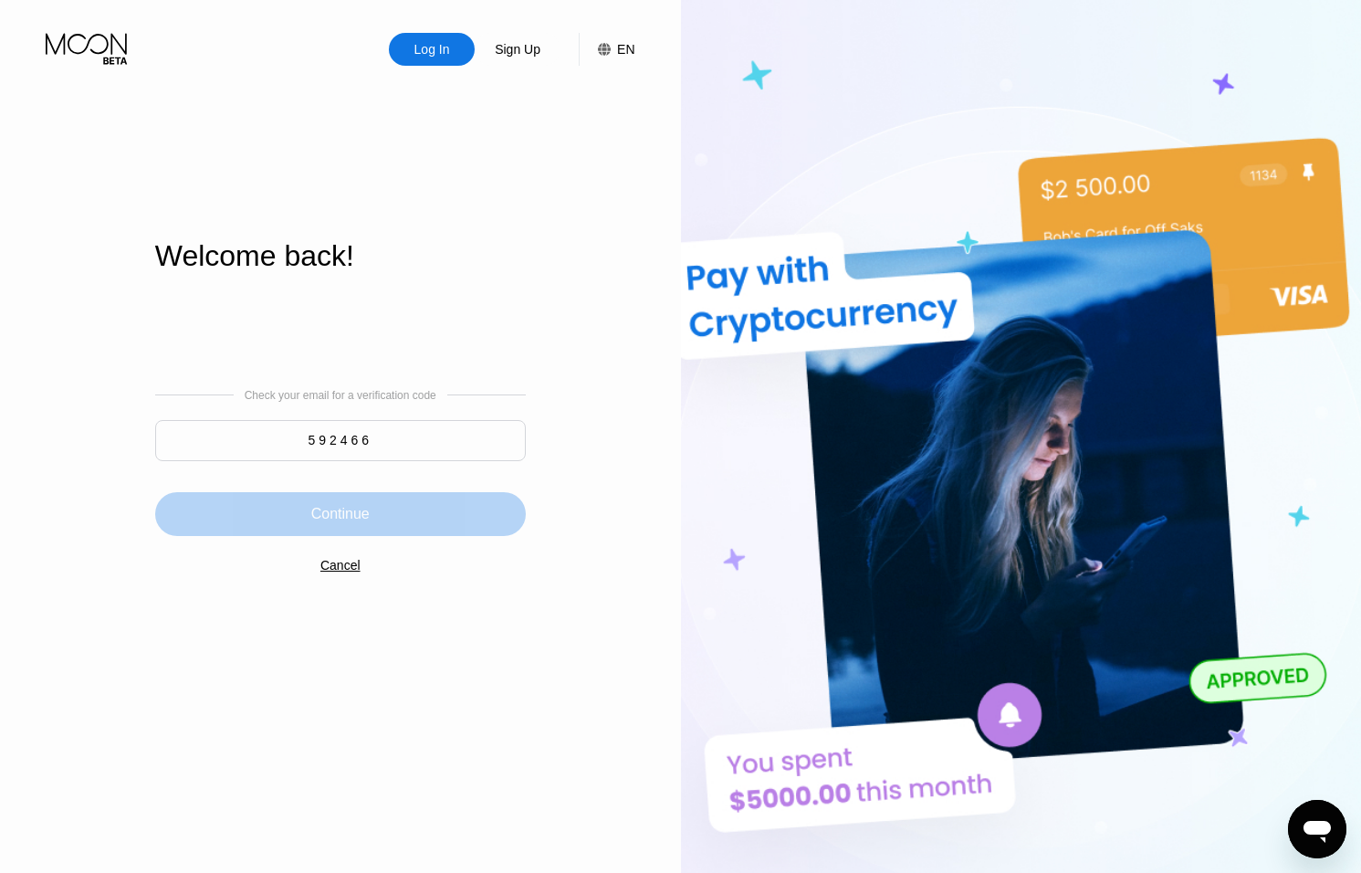
click at [395, 527] on div "Continue" at bounding box center [340, 514] width 371 height 44
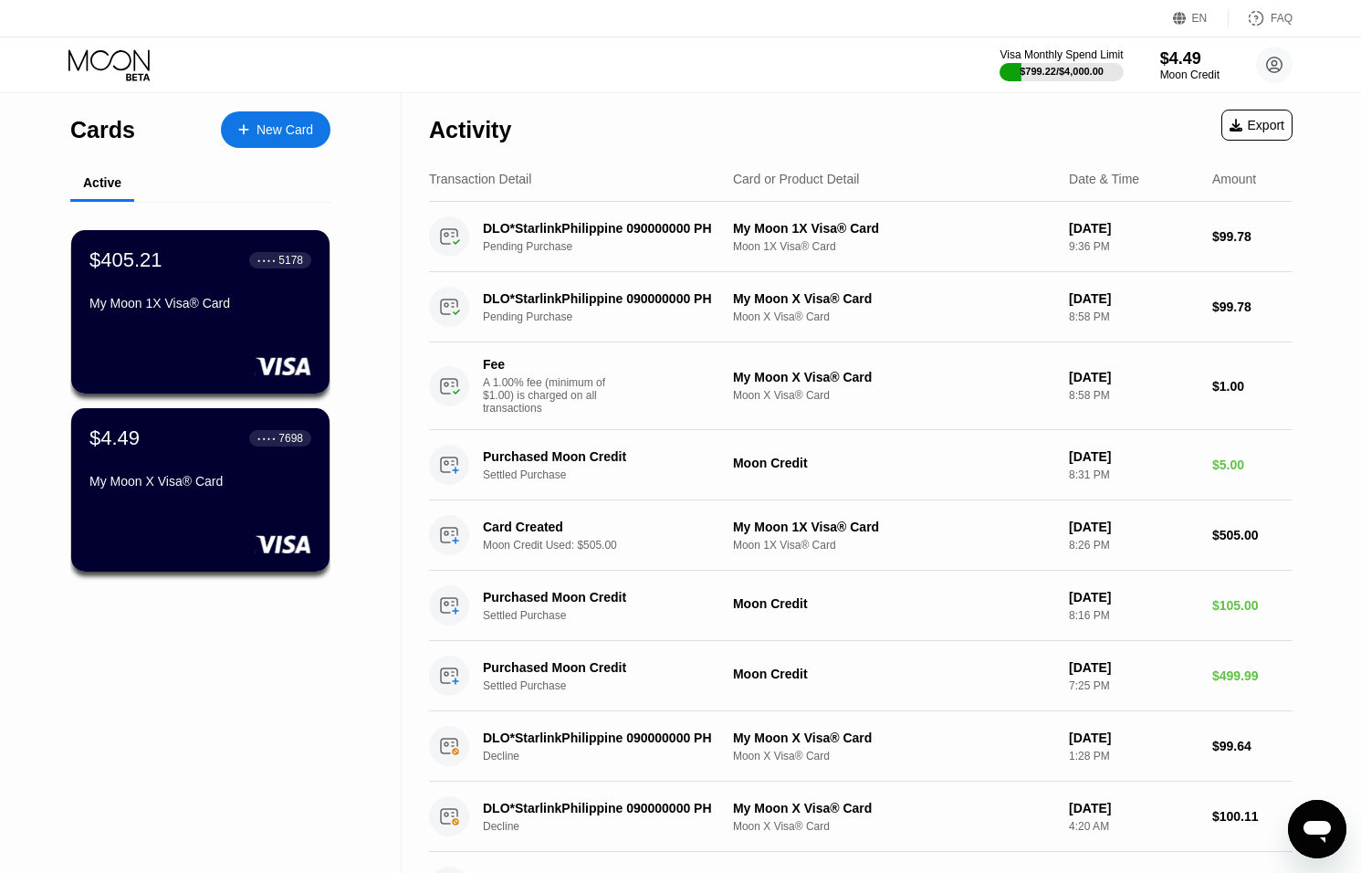
click at [1304, 806] on div "Open messaging window" at bounding box center [1317, 829] width 55 height 55
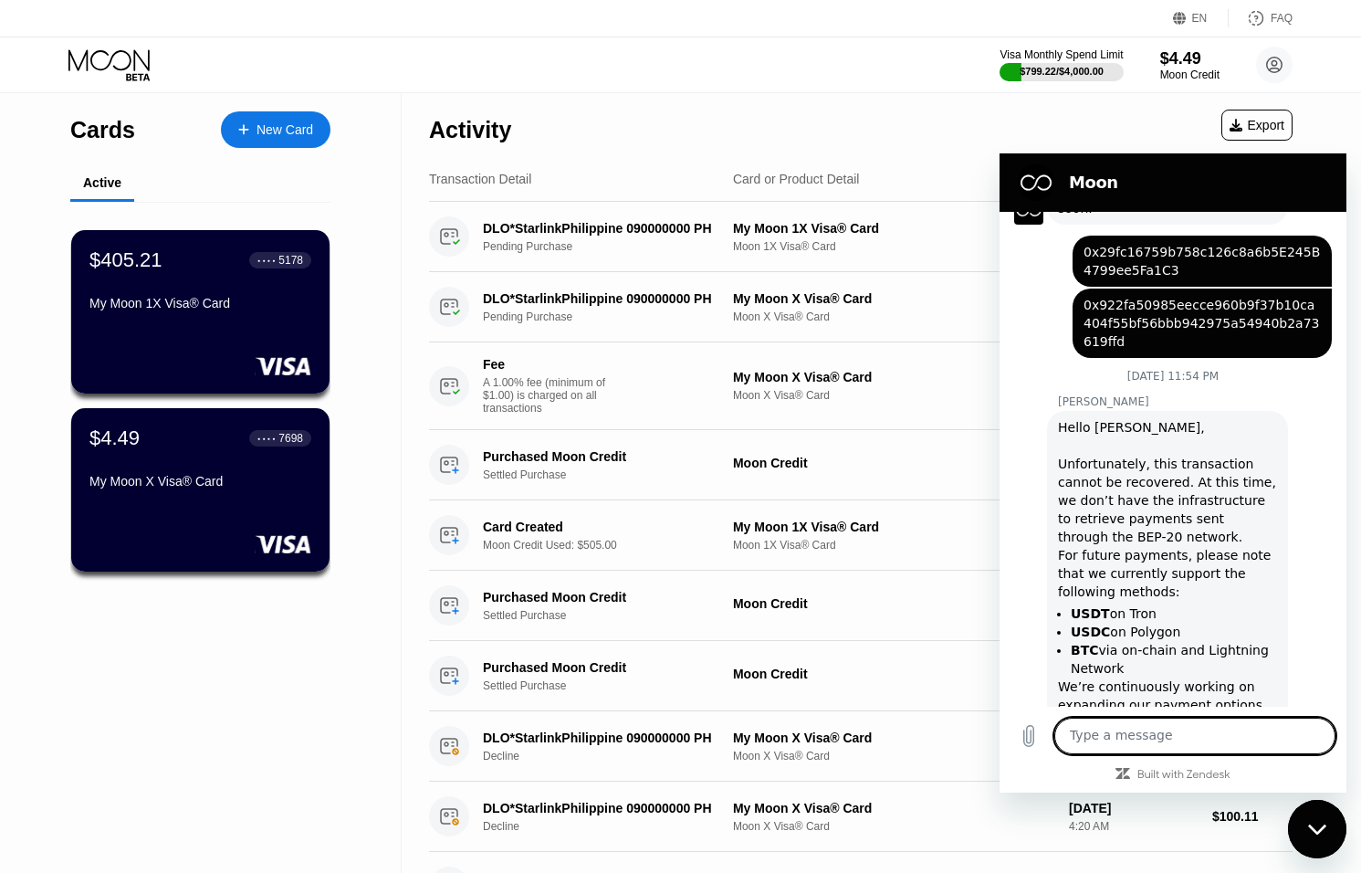
scroll to position [394, 0]
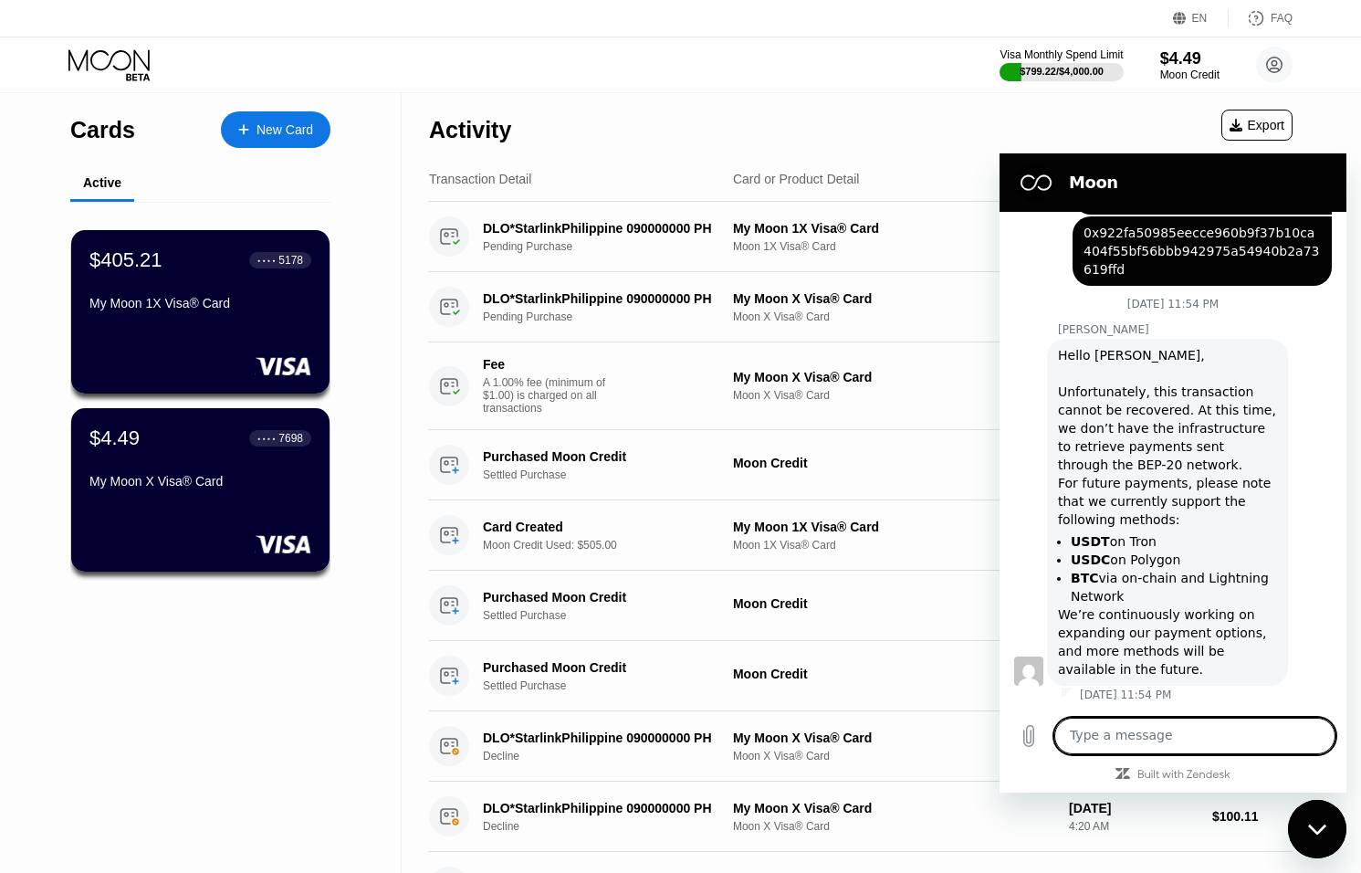
drag, startPoint x: 1314, startPoint y: 826, endPoint x: 1297, endPoint y: 815, distance: 19.8
click at [1314, 826] on icon "Close messaging window" at bounding box center [1317, 830] width 19 height 12
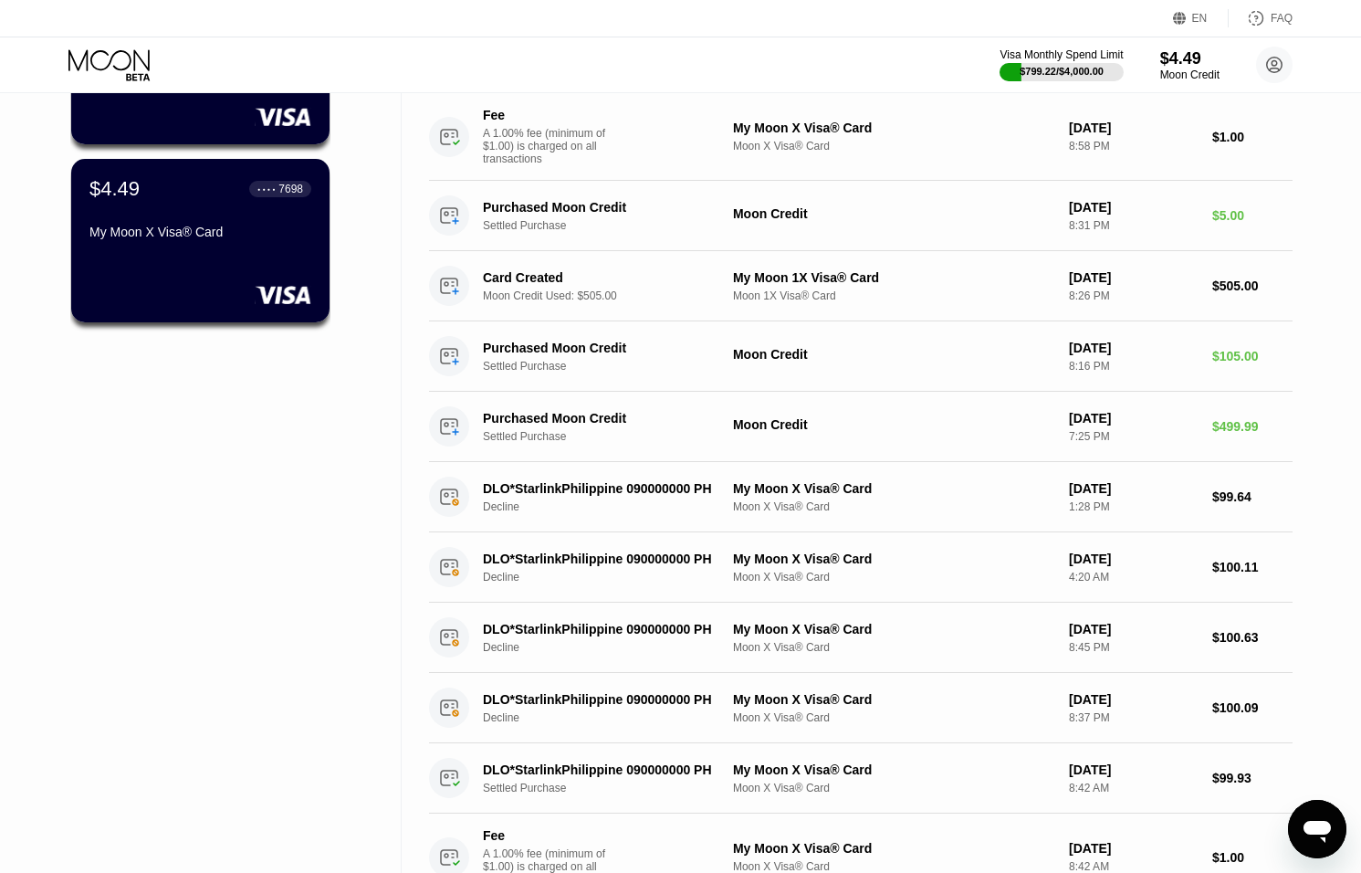
scroll to position [0, 0]
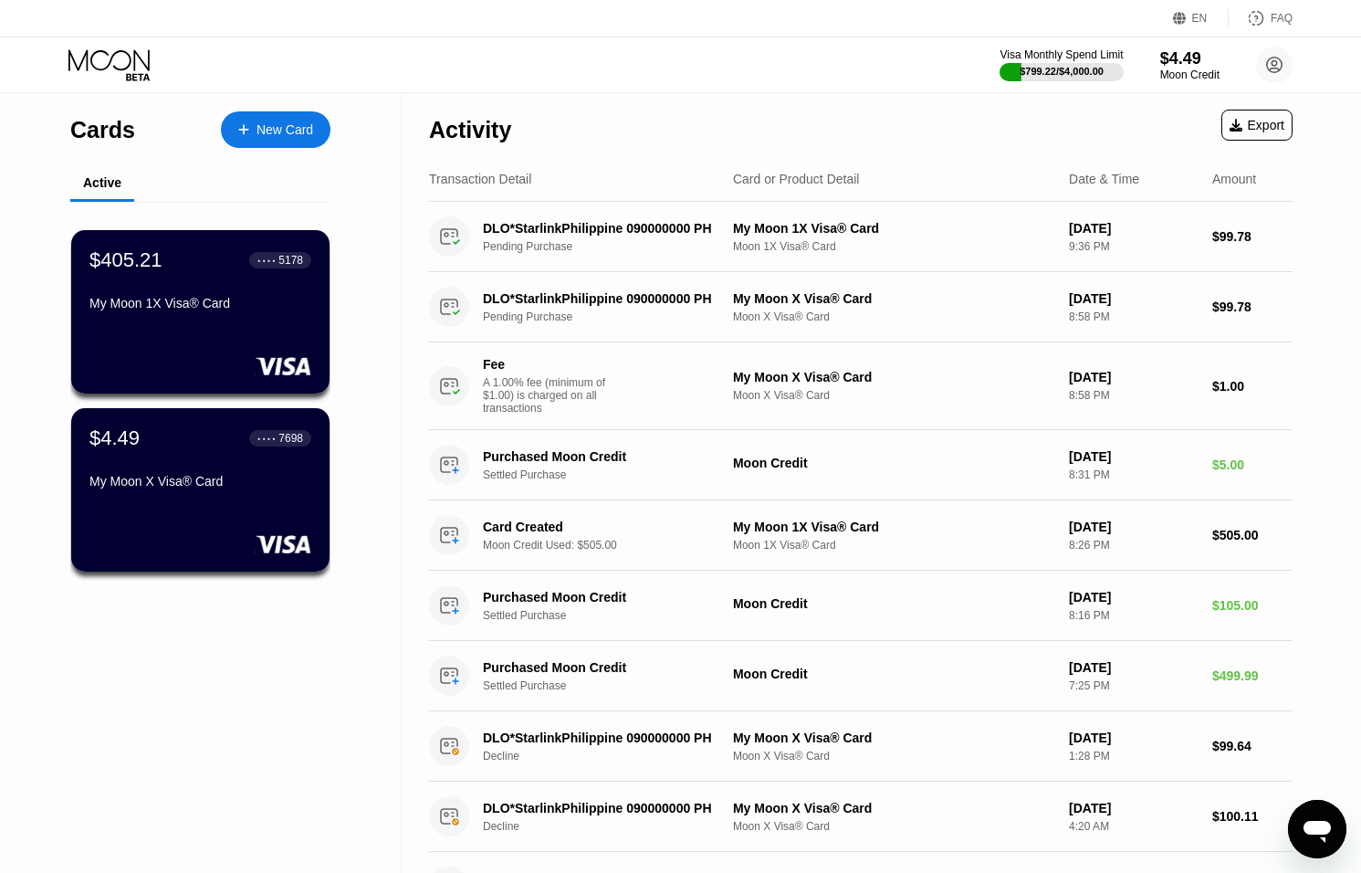
click at [109, 59] on icon at bounding box center [110, 65] width 85 height 32
click at [124, 58] on icon at bounding box center [110, 65] width 85 height 32
drag, startPoint x: 124, startPoint y: 58, endPoint x: 640, endPoint y: 47, distance: 516.0
click at [177, 53] on div at bounding box center [124, 65] width 112 height 32
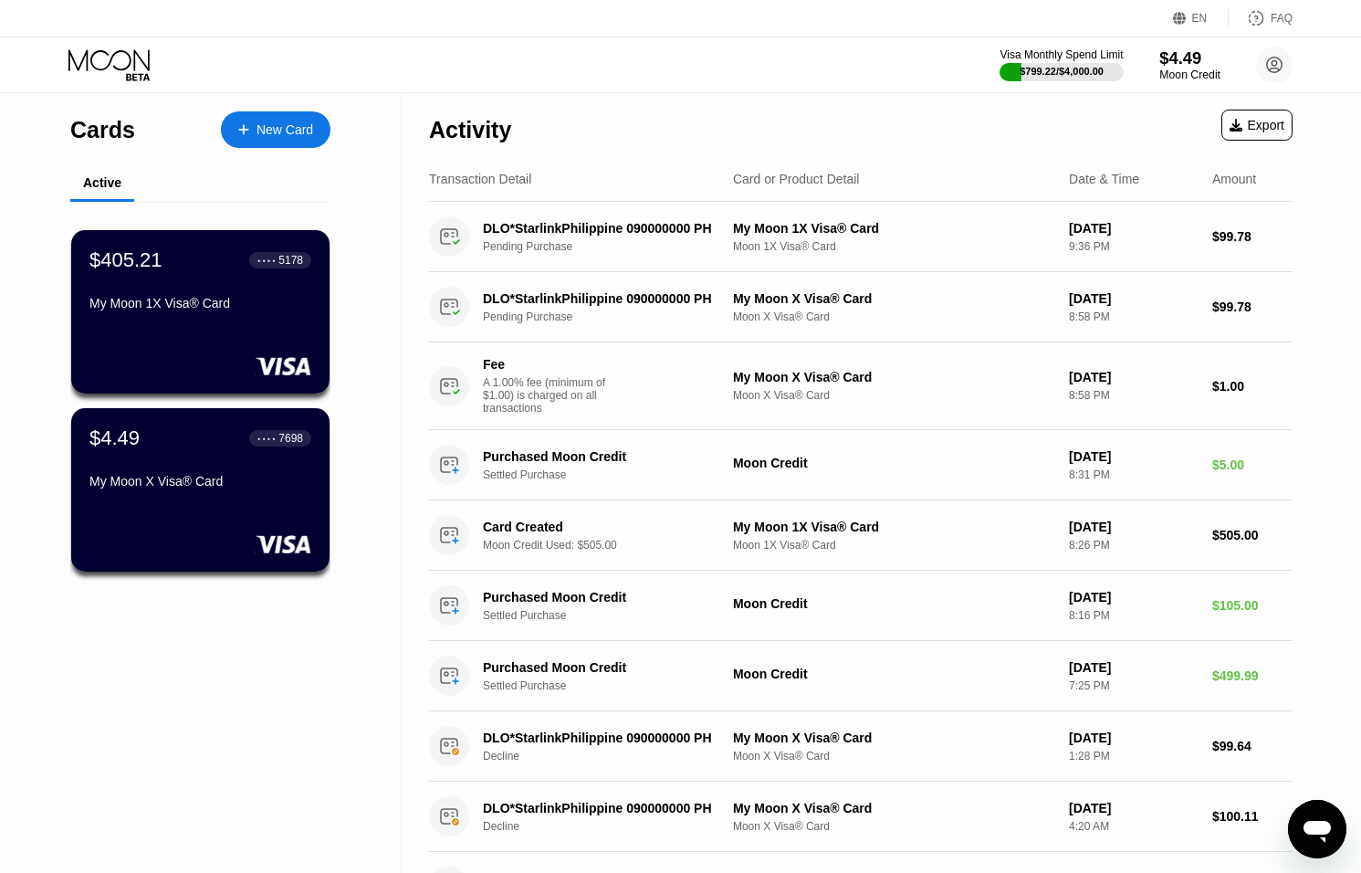
click at [1160, 61] on div "$4.49" at bounding box center [1190, 57] width 61 height 19
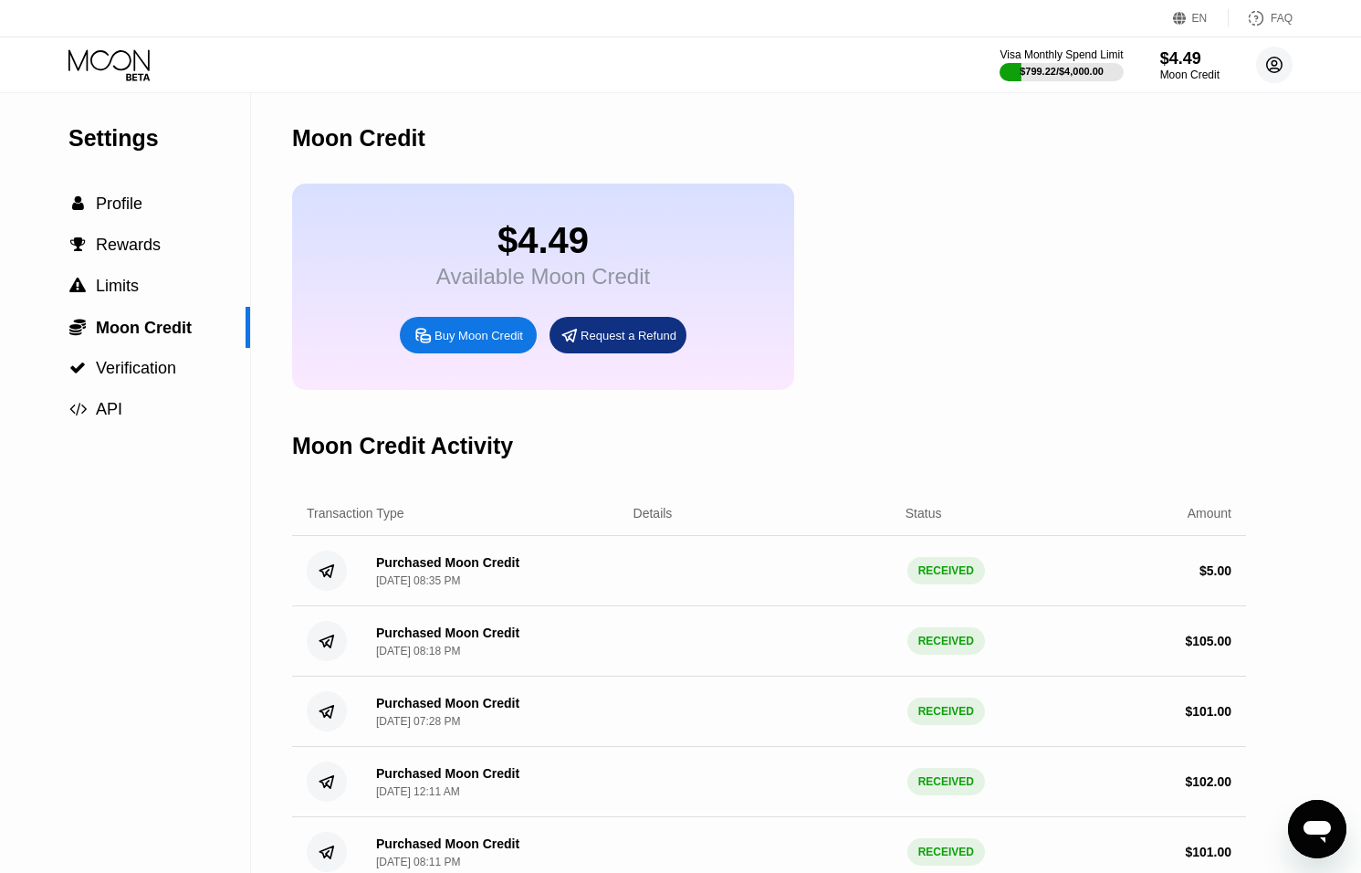
click at [1274, 72] on icon at bounding box center [1275, 66] width 16 height 16
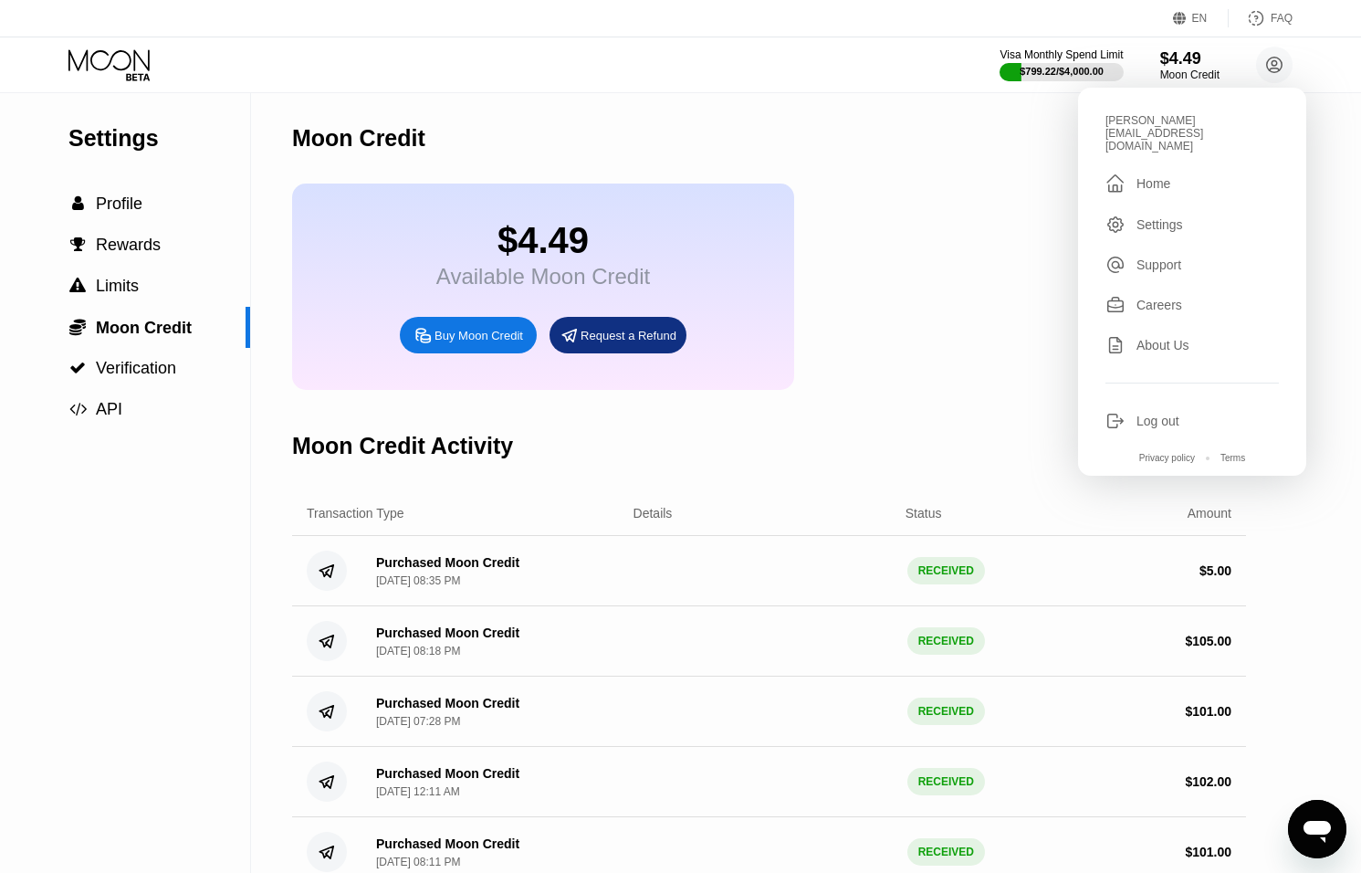
click at [1136, 383] on div "thomas@dithailand.com  Home Settings Support Careers About Us Log out Privacy …" at bounding box center [1192, 282] width 228 height 388
click at [1134, 411] on div "Log out" at bounding box center [1192, 421] width 173 height 20
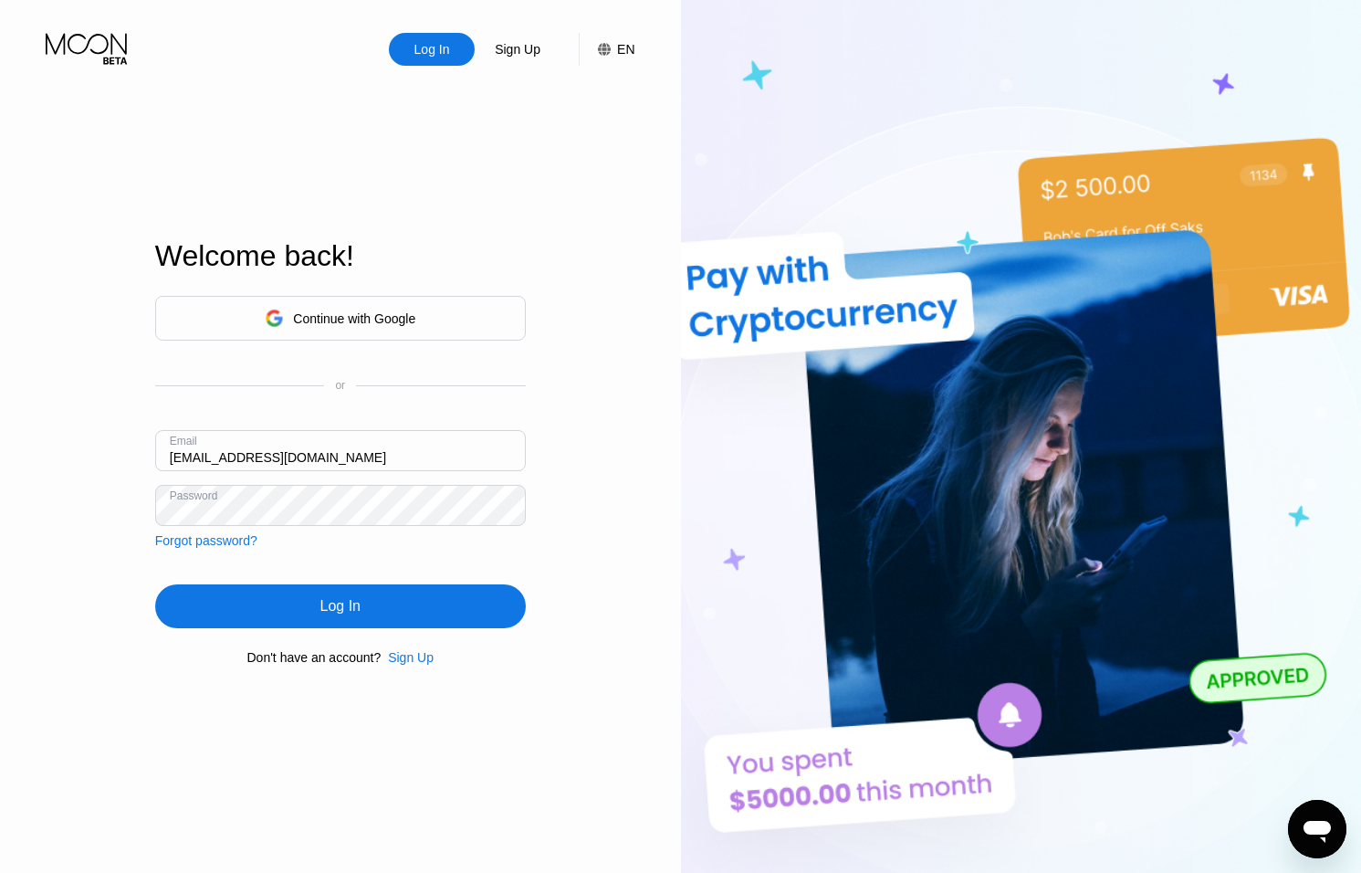
drag, startPoint x: 190, startPoint y: 457, endPoint x: 208, endPoint y: 460, distance: 18.5
click at [190, 457] on input "[EMAIL_ADDRESS][DOMAIN_NAME]" at bounding box center [340, 450] width 371 height 41
click at [188, 462] on input "[EMAIL_ADDRESS][DOMAIN_NAME]" at bounding box center [340, 450] width 371 height 41
type input "[EMAIL_ADDRESS][DOMAIN_NAME]"
drag, startPoint x: 322, startPoint y: 581, endPoint x: 347, endPoint y: 605, distance: 34.9
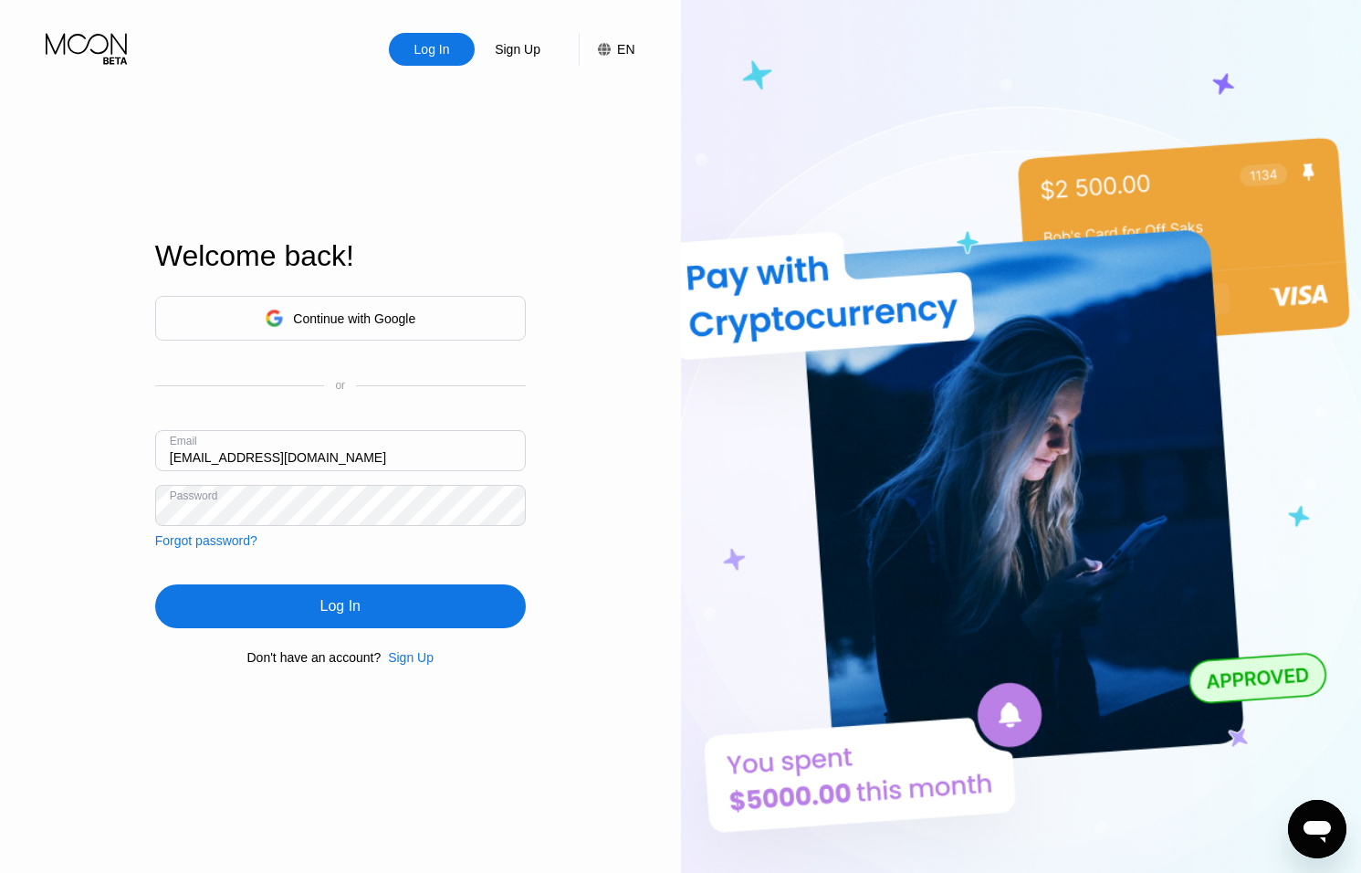
click at [321, 582] on div "Continue with Google or Email [EMAIL_ADDRESS][DOMAIN_NAME] Password Forgot pass…" at bounding box center [340, 480] width 371 height 371
click at [364, 617] on div "Log In" at bounding box center [340, 606] width 371 height 44
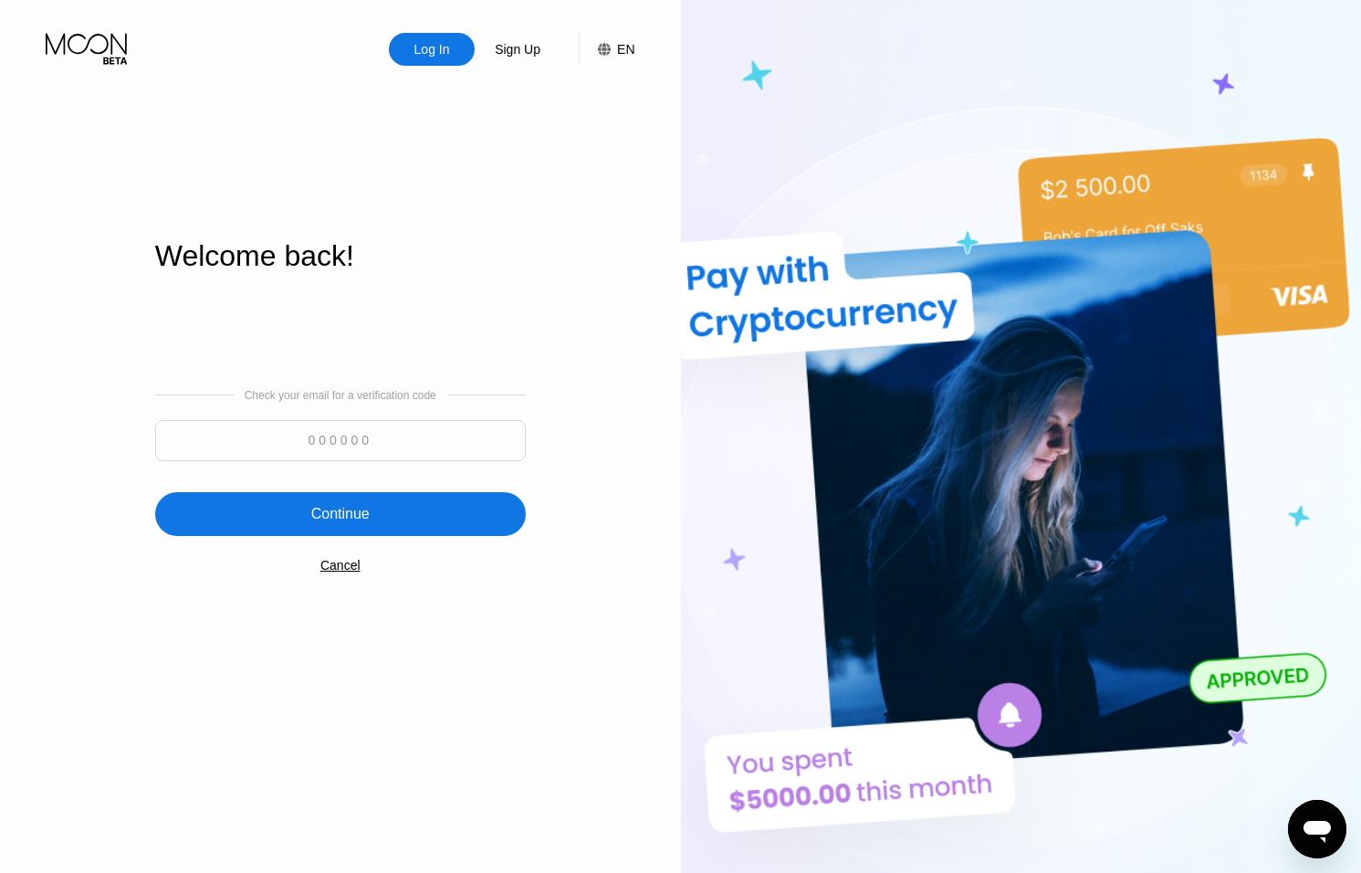
click at [422, 437] on input at bounding box center [340, 440] width 371 height 41
type input "3"
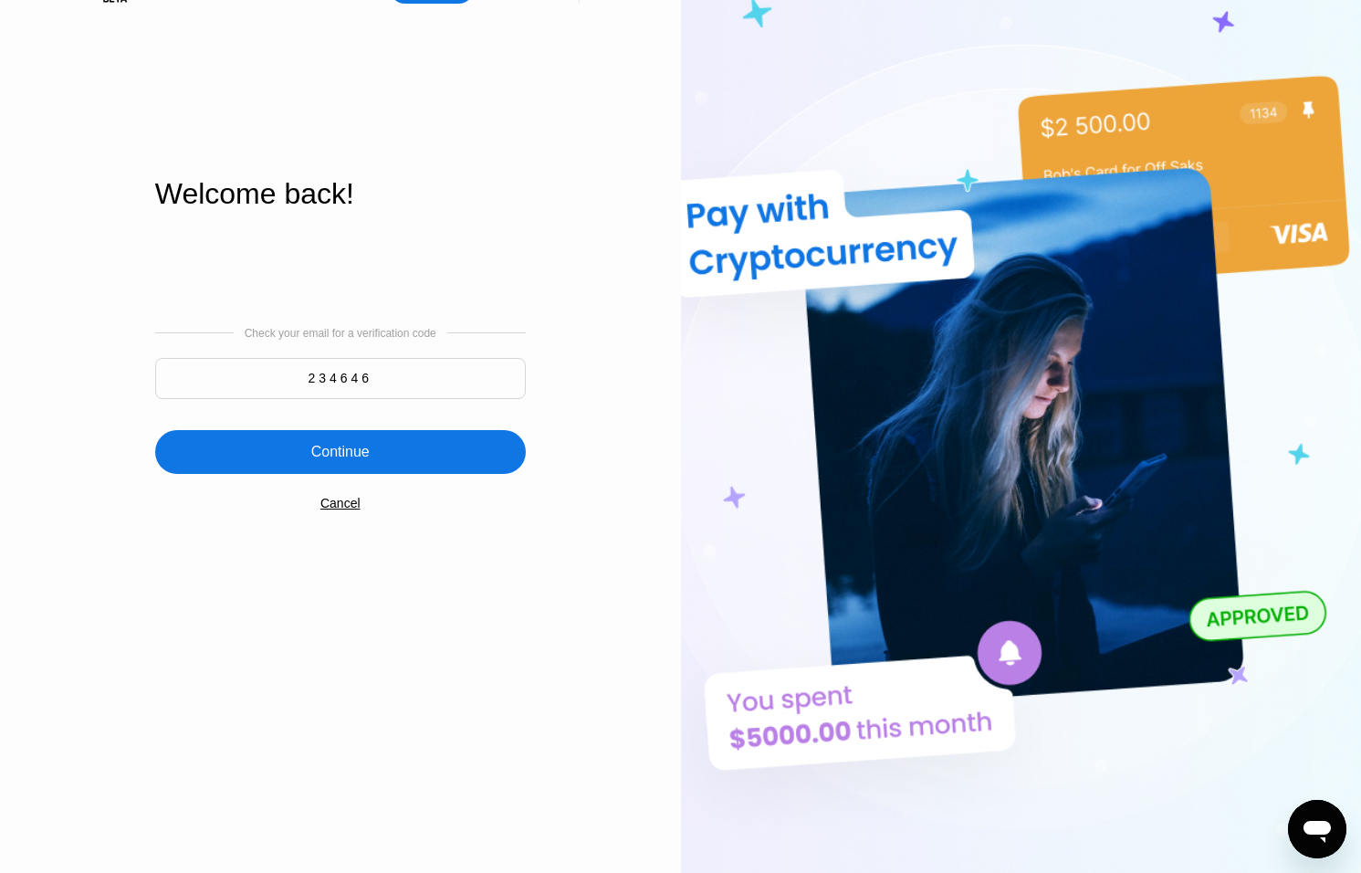
scroll to position [101, 0]
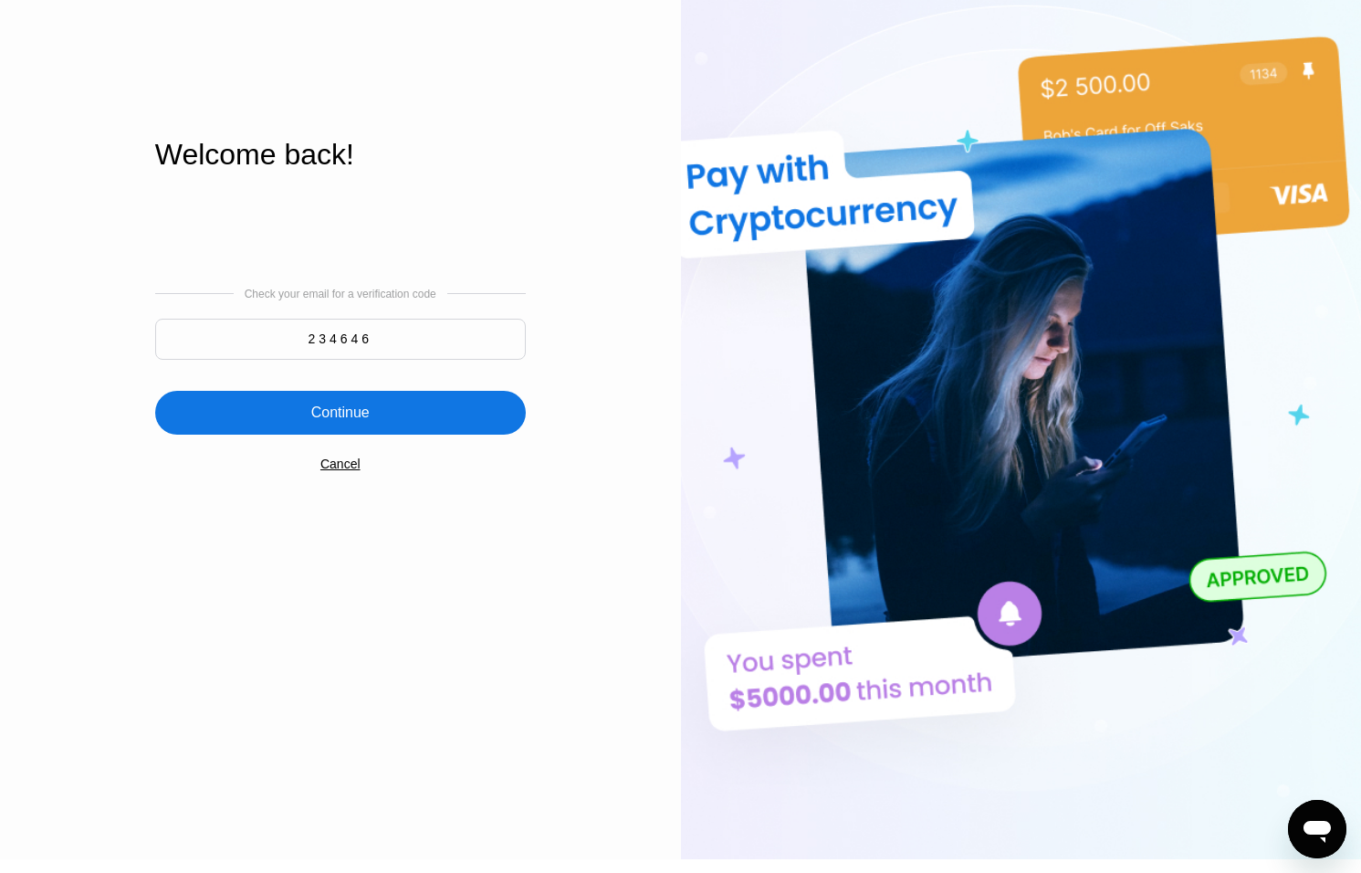
type input "234646"
click at [417, 425] on div "Continue" at bounding box center [340, 413] width 371 height 44
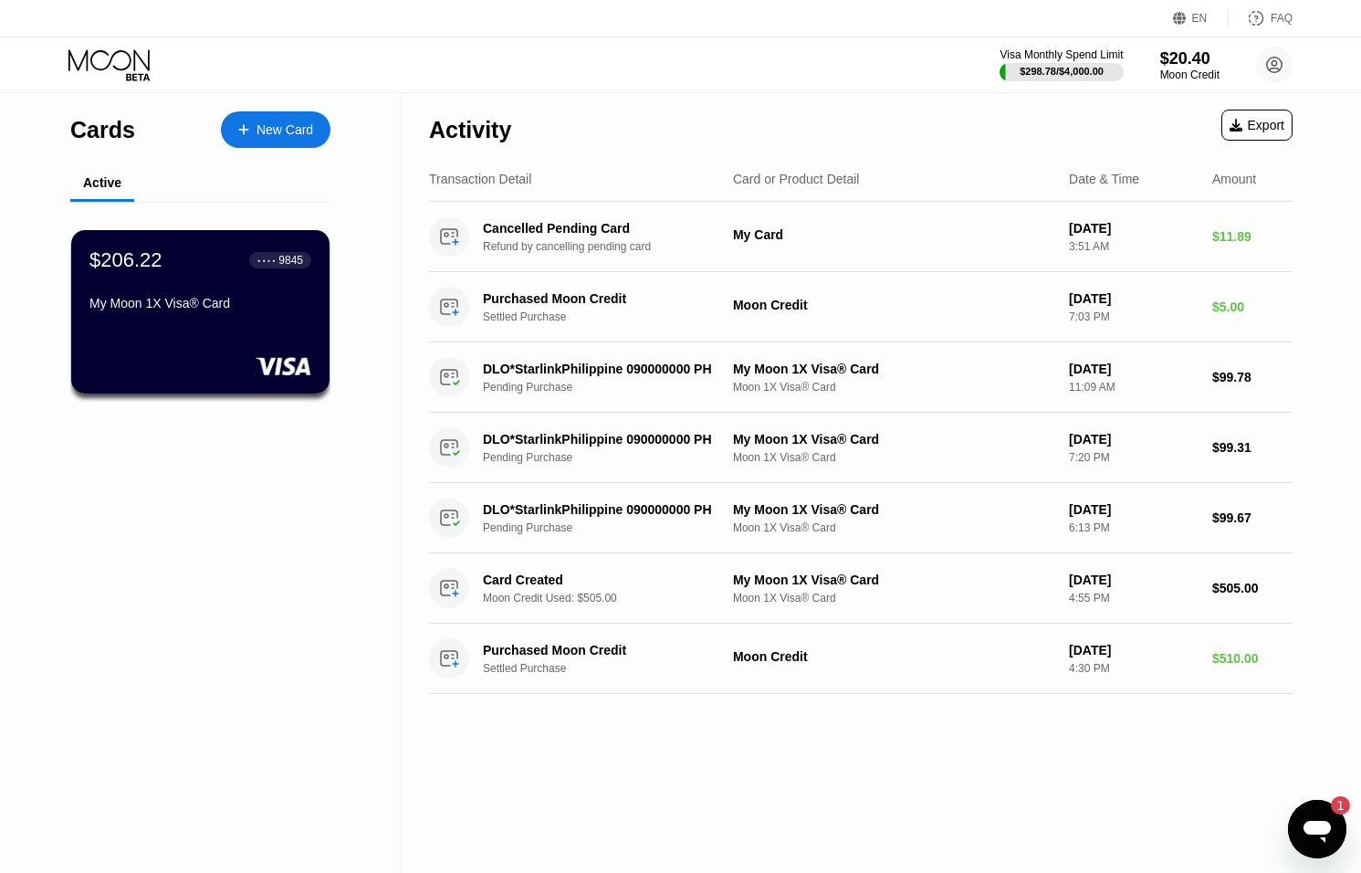
drag, startPoint x: 2588, startPoint y: 1597, endPoint x: 1317, endPoint y: 827, distance: 1485.9
click at [1318, 826] on icon "Open messaging window, 1 unread message" at bounding box center [1317, 832] width 27 height 22
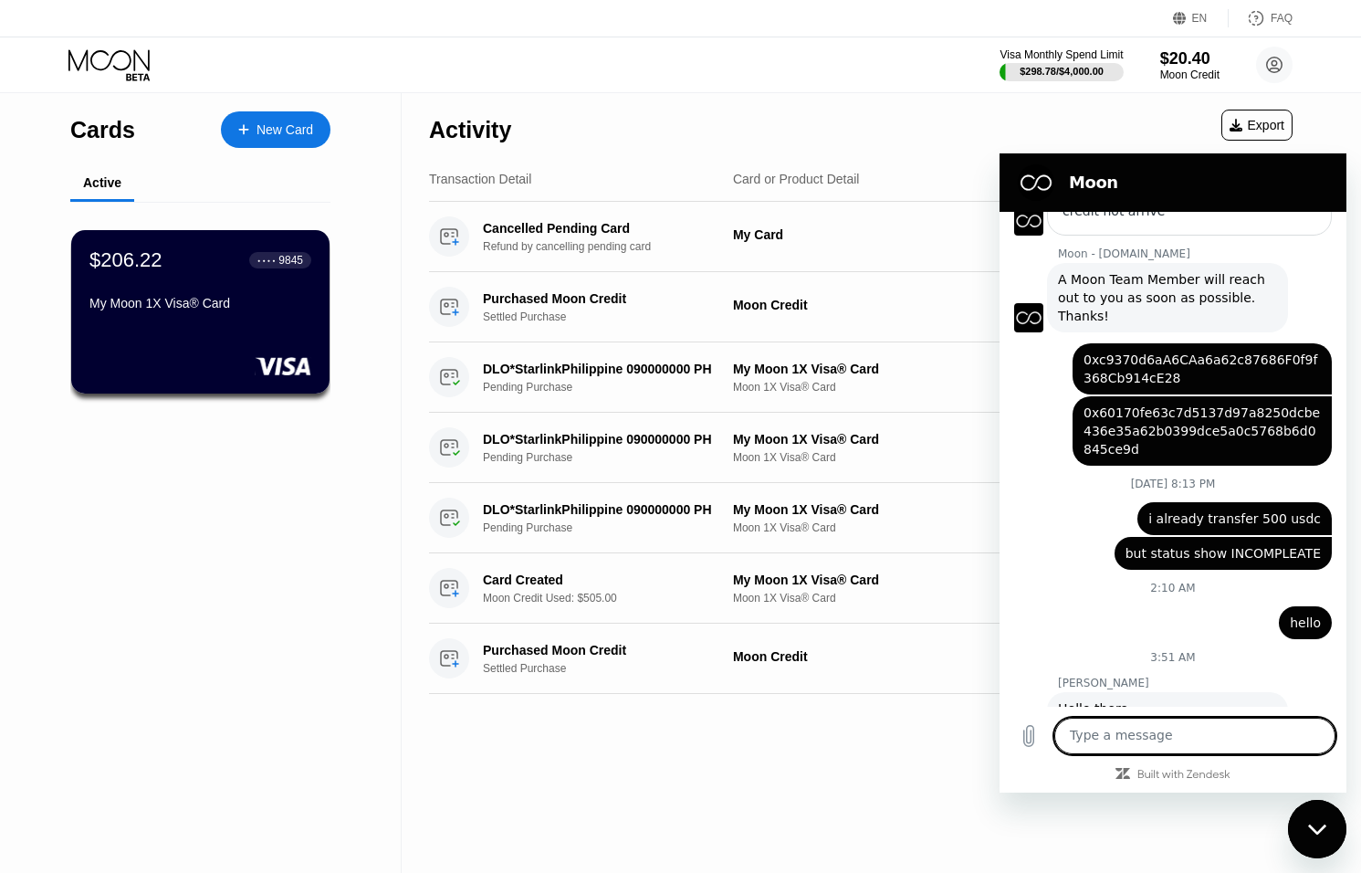
scroll to position [865, 0]
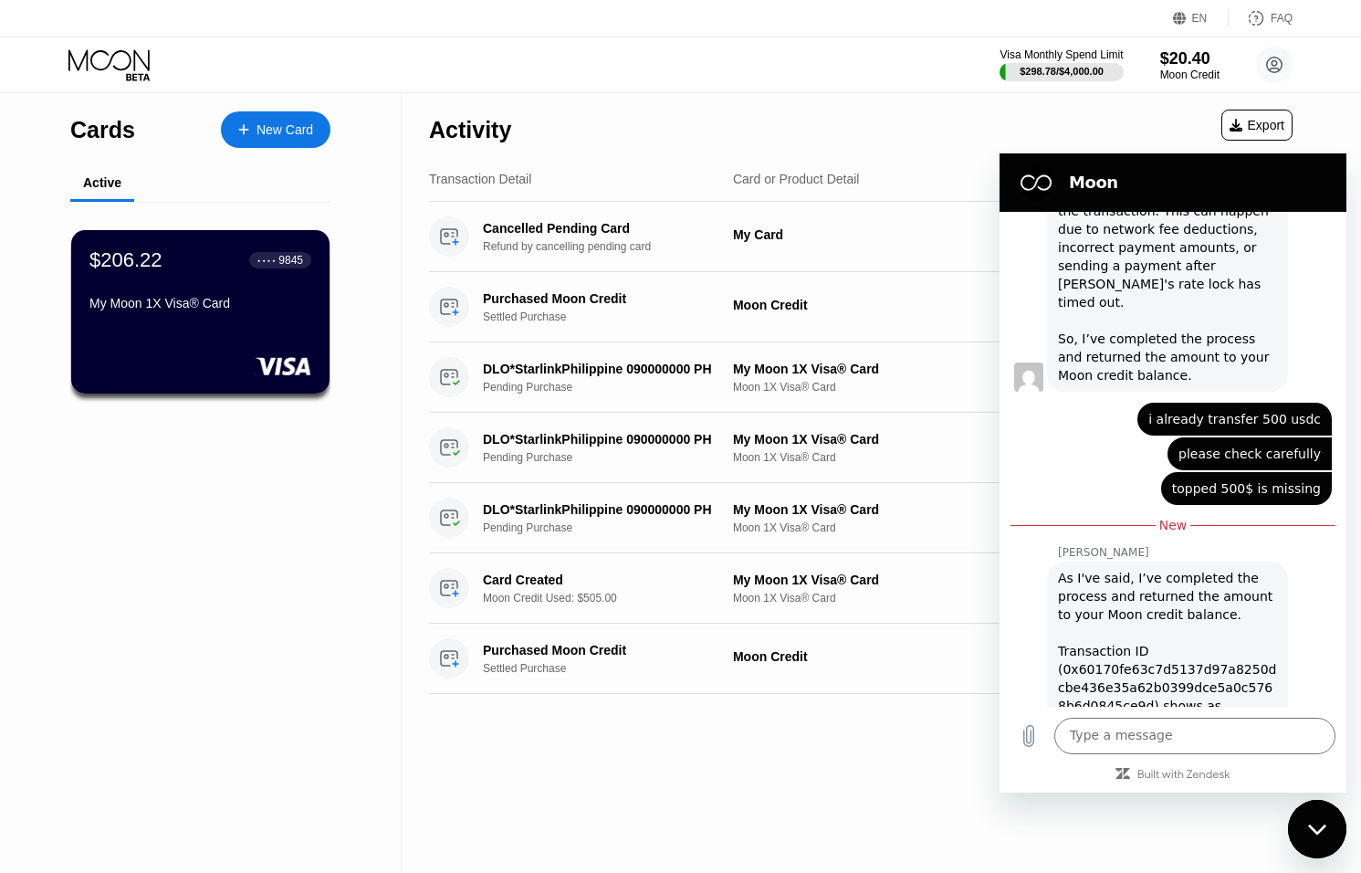
click at [1322, 830] on icon "Close messaging window" at bounding box center [1317, 830] width 19 height 12
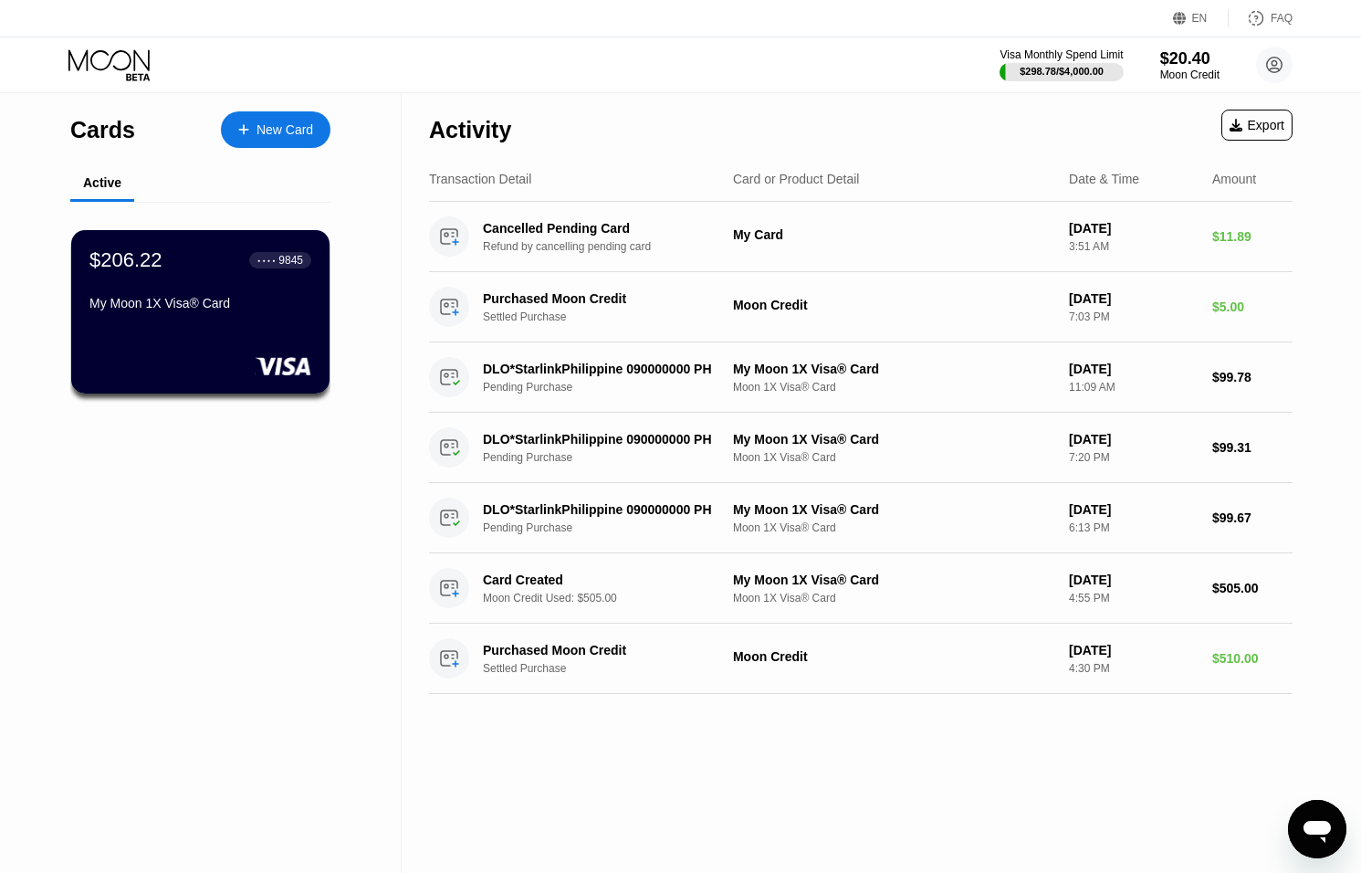
click at [1321, 830] on icon "Open messaging window" at bounding box center [1317, 832] width 27 height 22
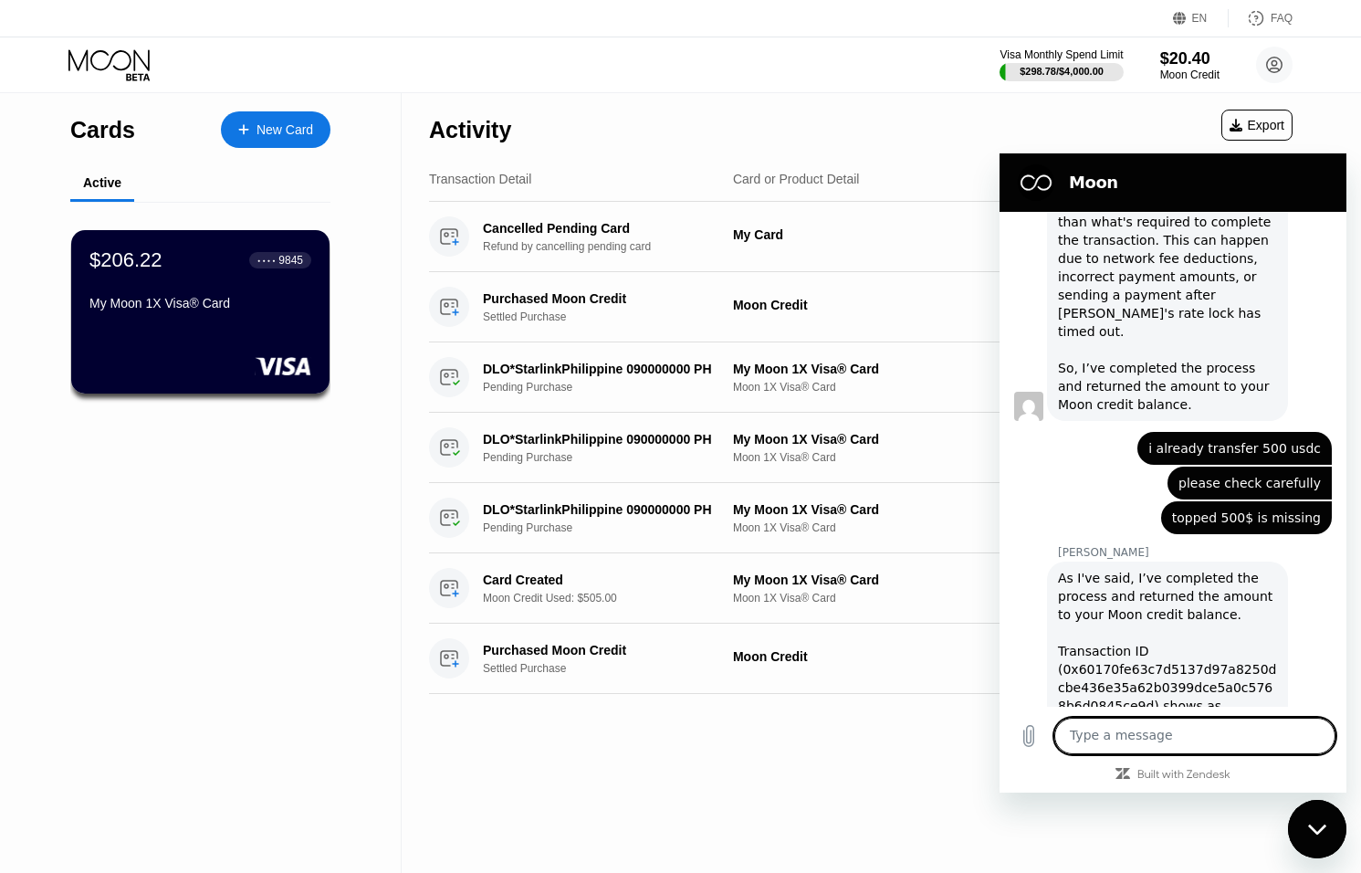
click at [1321, 830] on icon "Close messaging window" at bounding box center [1317, 830] width 19 height 12
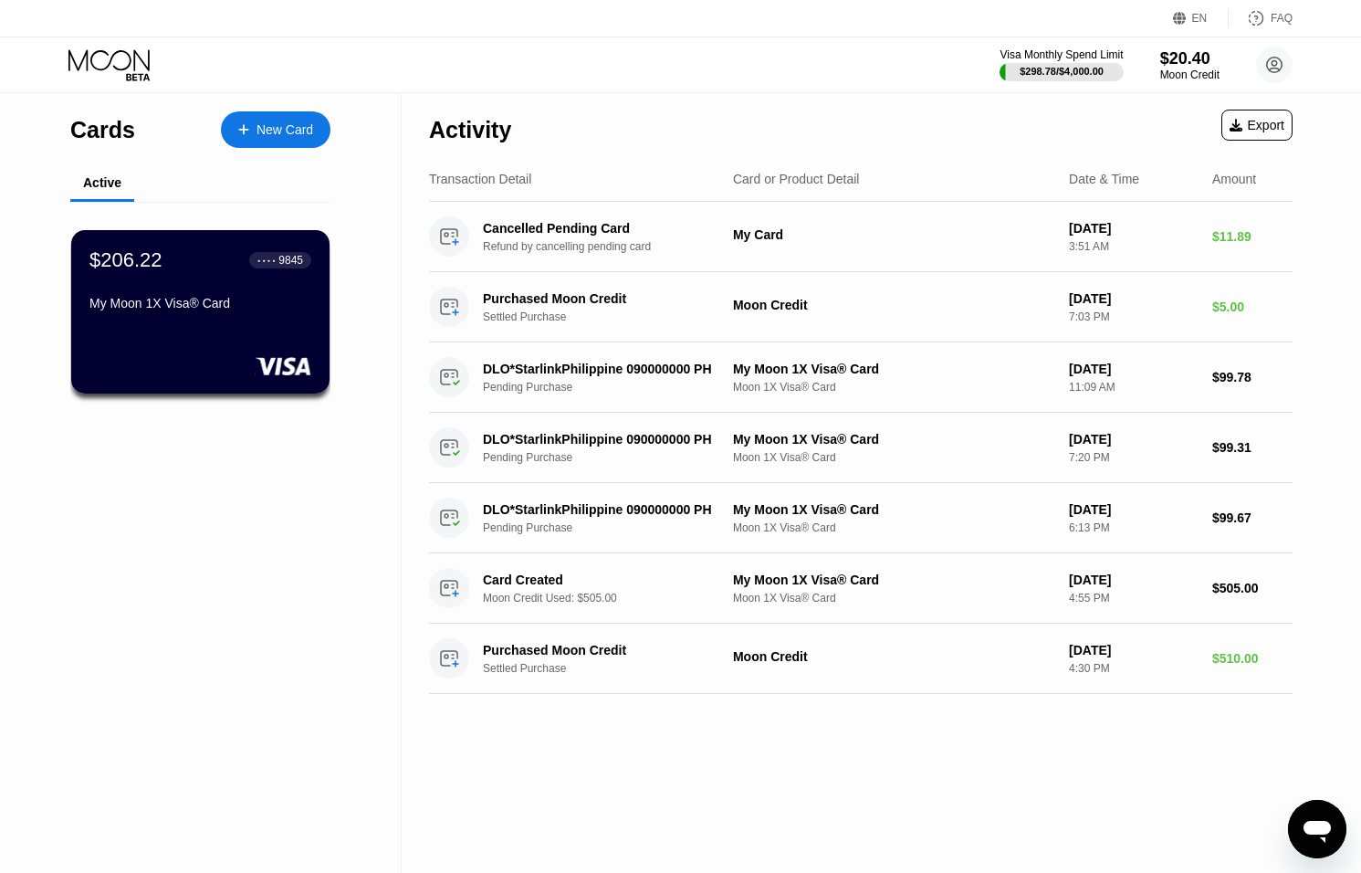
scroll to position [865, 0]
click at [1171, 67] on div "$20.40" at bounding box center [1190, 57] width 61 height 19
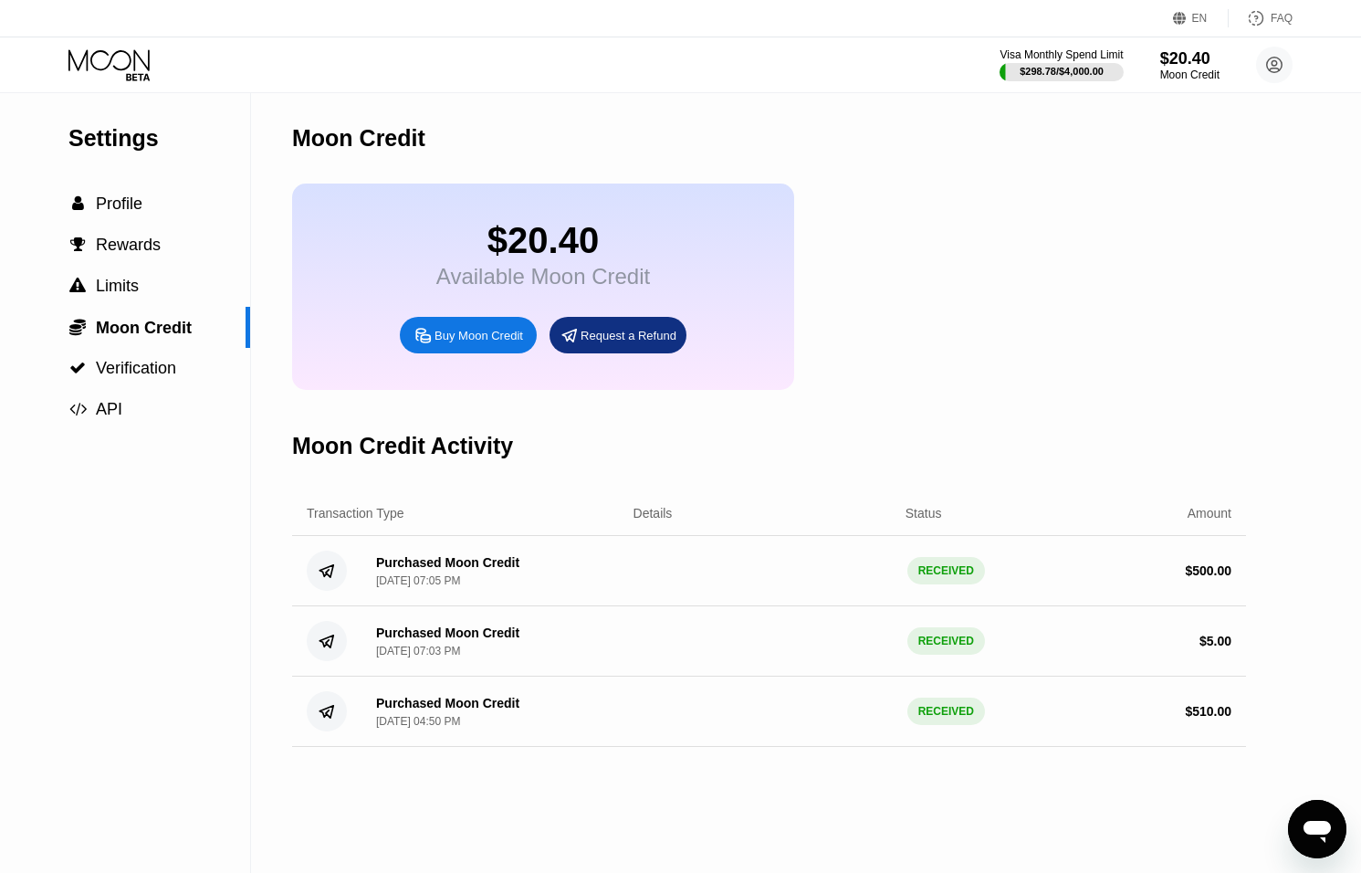
click at [1318, 834] on icon "Open messaging window" at bounding box center [1317, 832] width 27 height 22
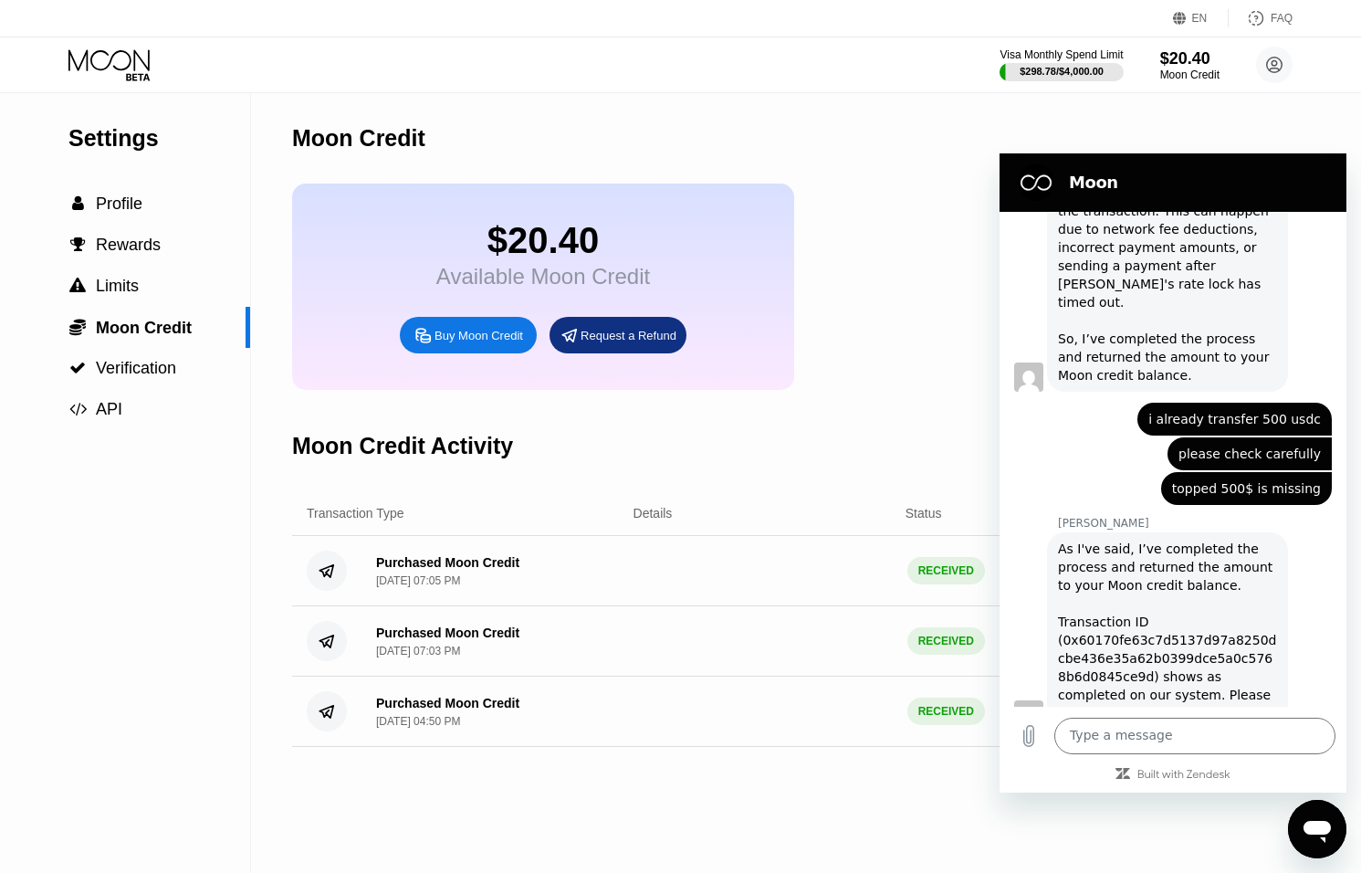
scroll to position [835, 0]
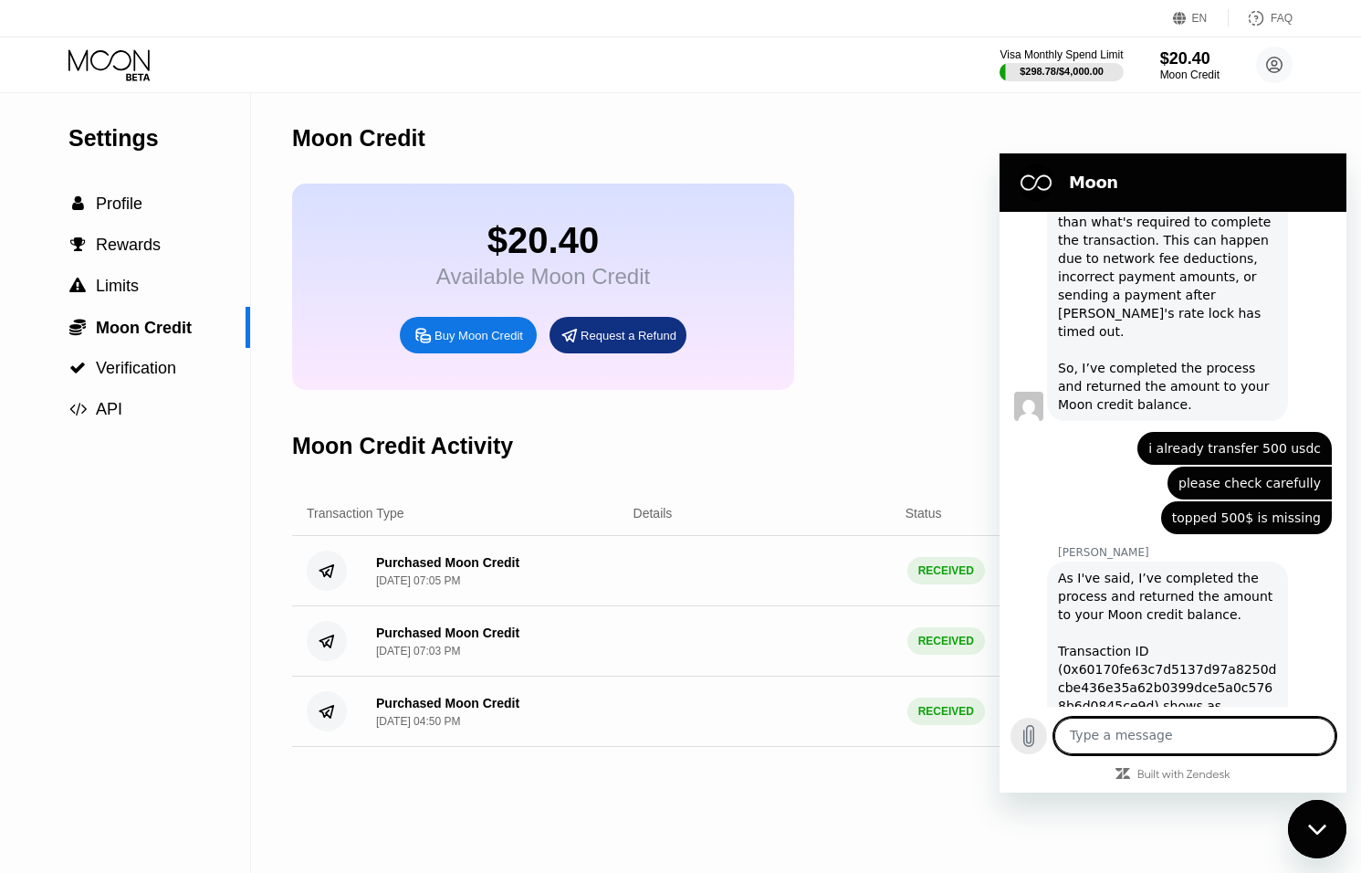
click at [1026, 740] on icon "Upload file" at bounding box center [1029, 736] width 10 height 21
drag, startPoint x: 1311, startPoint y: 820, endPoint x: 1304, endPoint y: 814, distance: 9.7
click at [1311, 820] on div "Close messaging window" at bounding box center [1317, 829] width 55 height 55
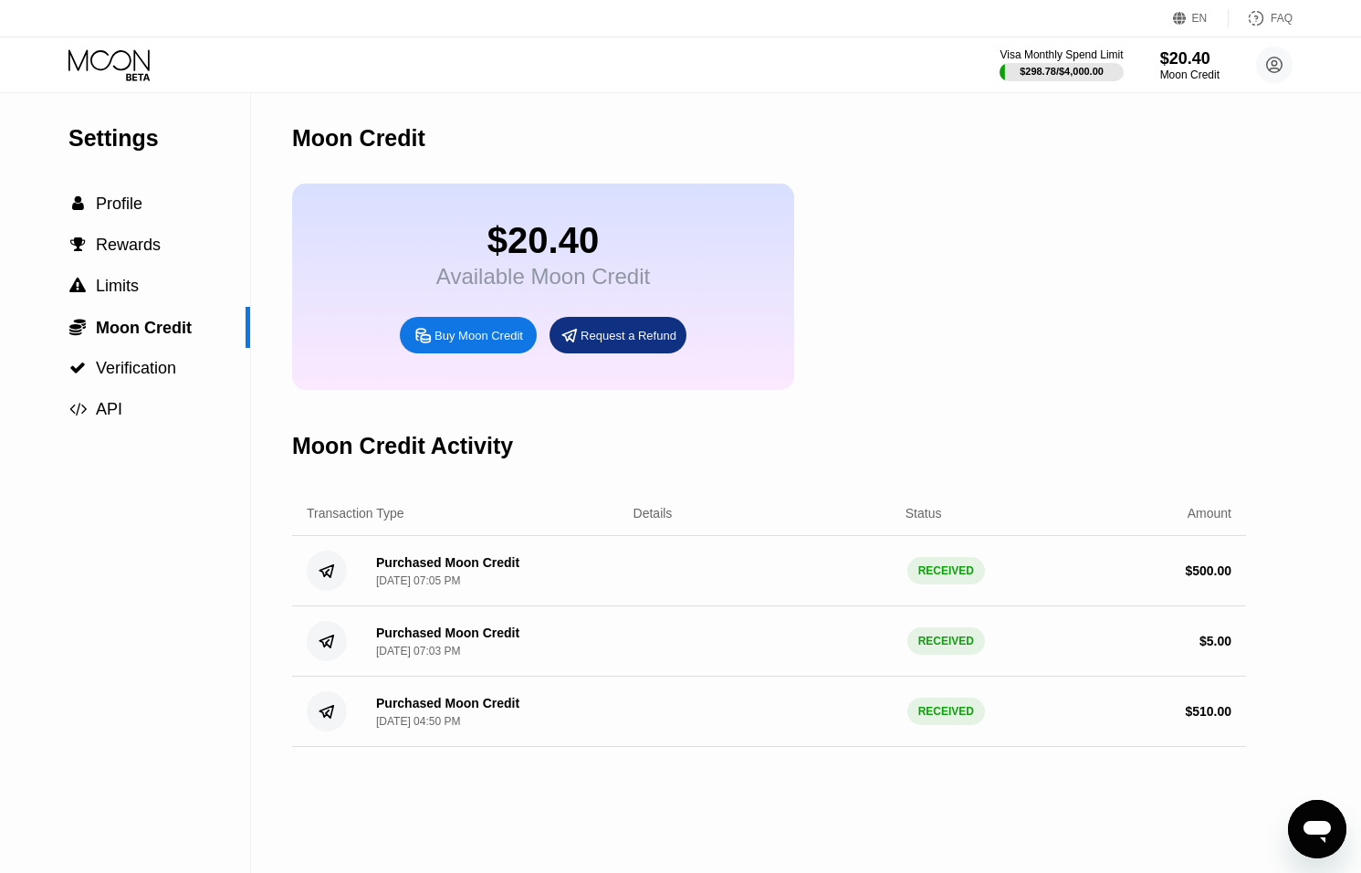
click at [1317, 826] on icon "Open messaging window" at bounding box center [1317, 832] width 27 height 22
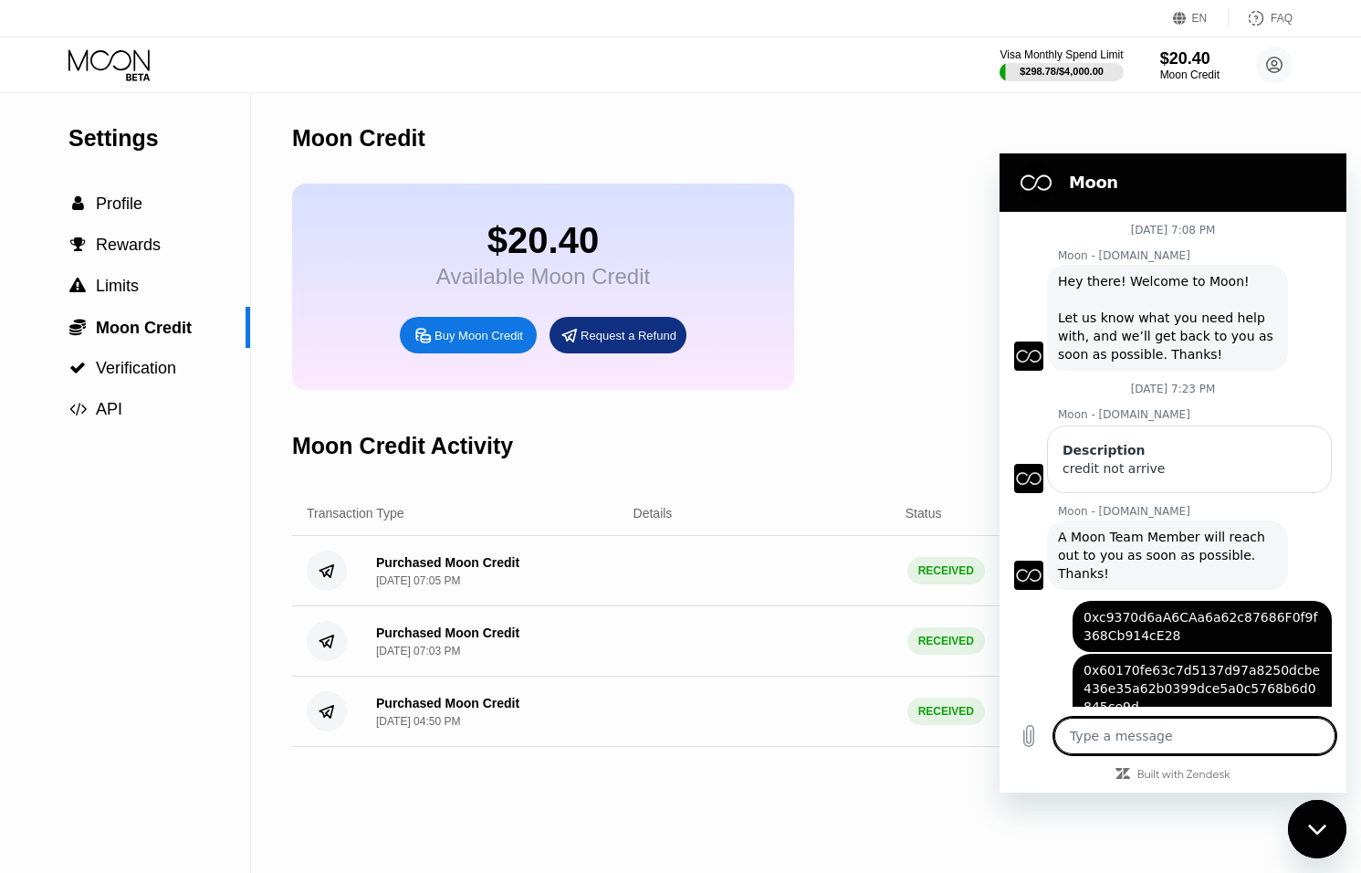
scroll to position [835, 0]
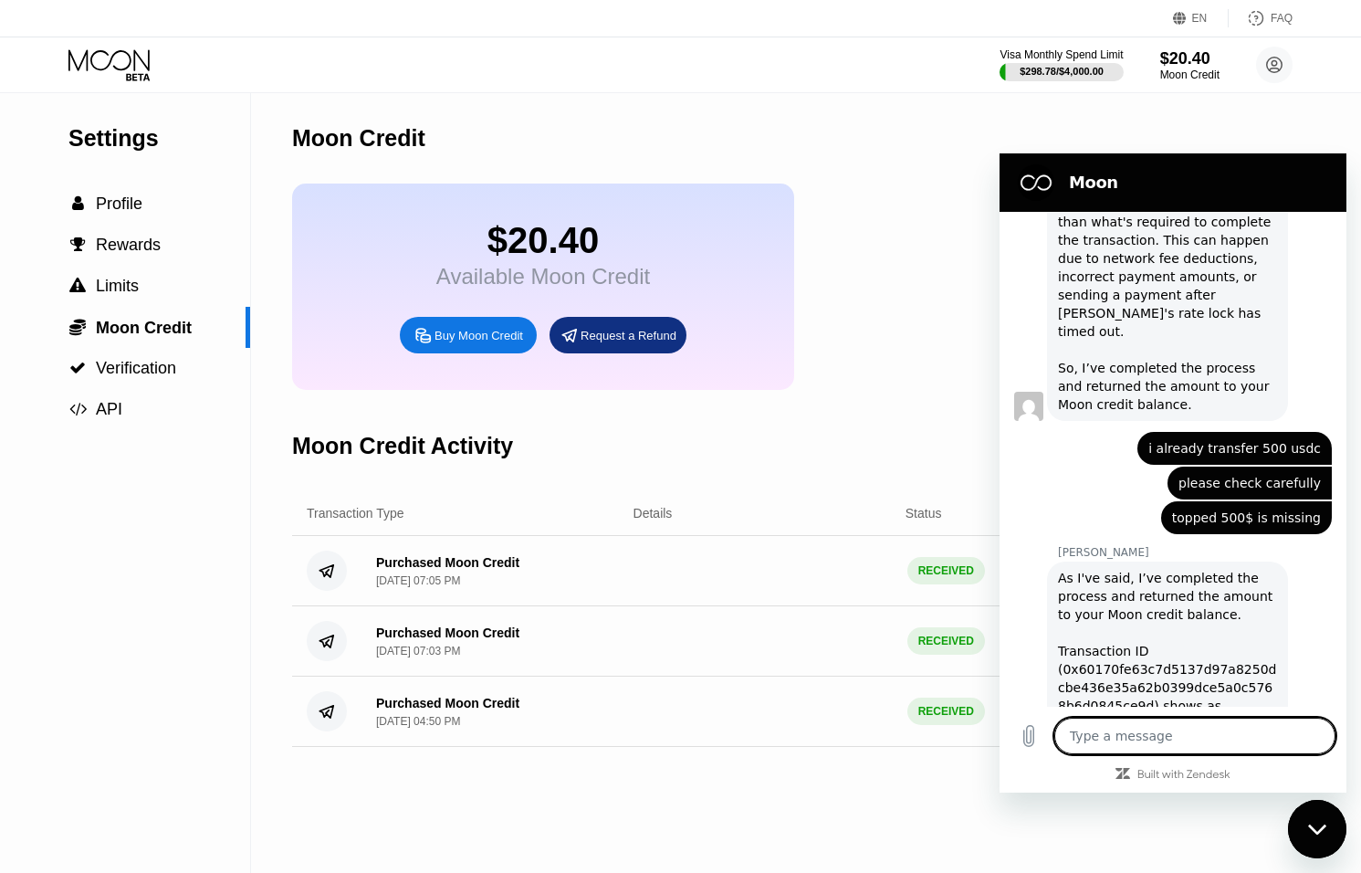
type textarea "d"
type textarea "x"
type textarea "di"
type textarea "x"
type textarea "d"
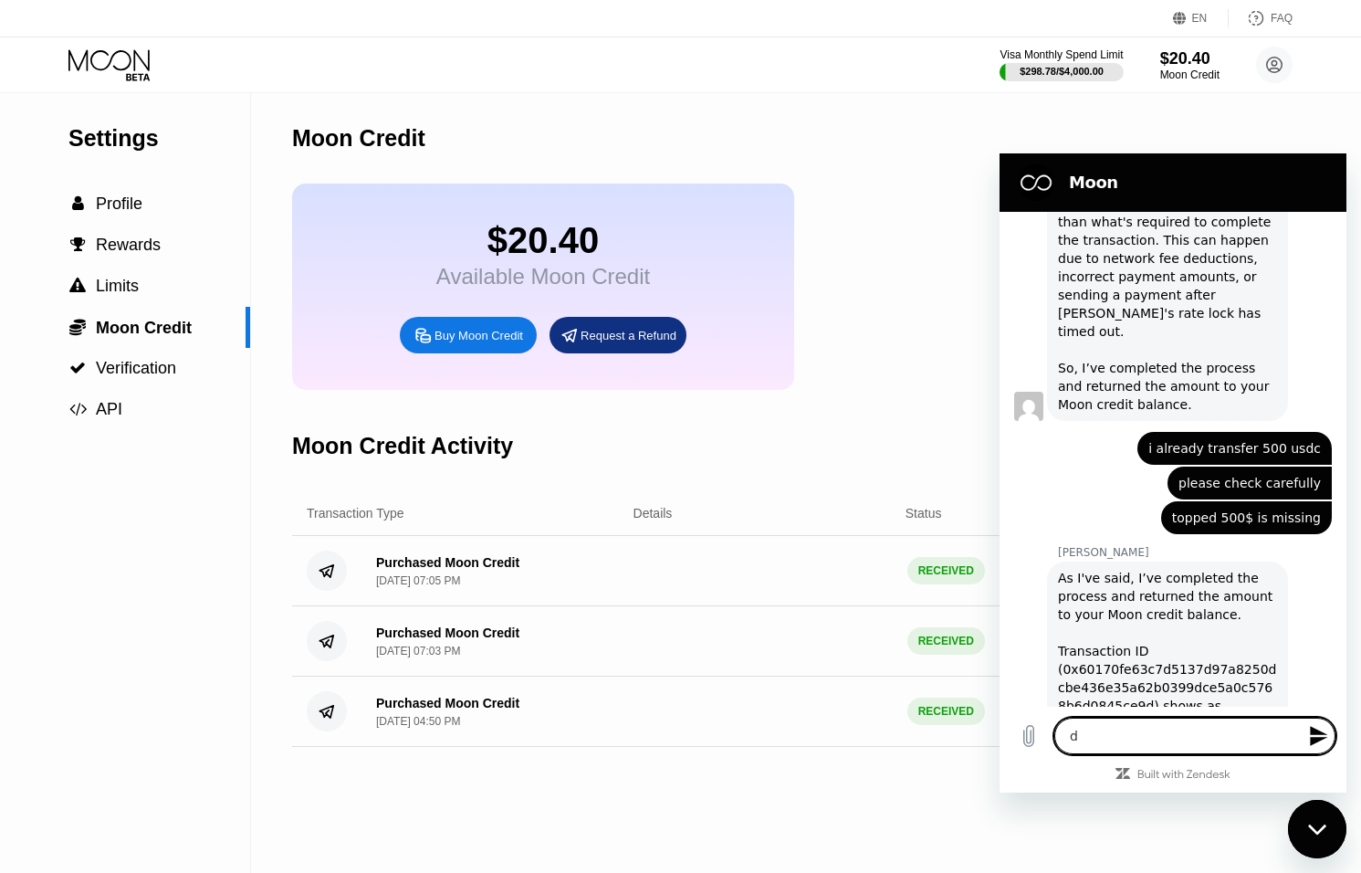
type textarea "x"
type textarea "do"
type textarea "x"
type textarea "don"
type textarea "x"
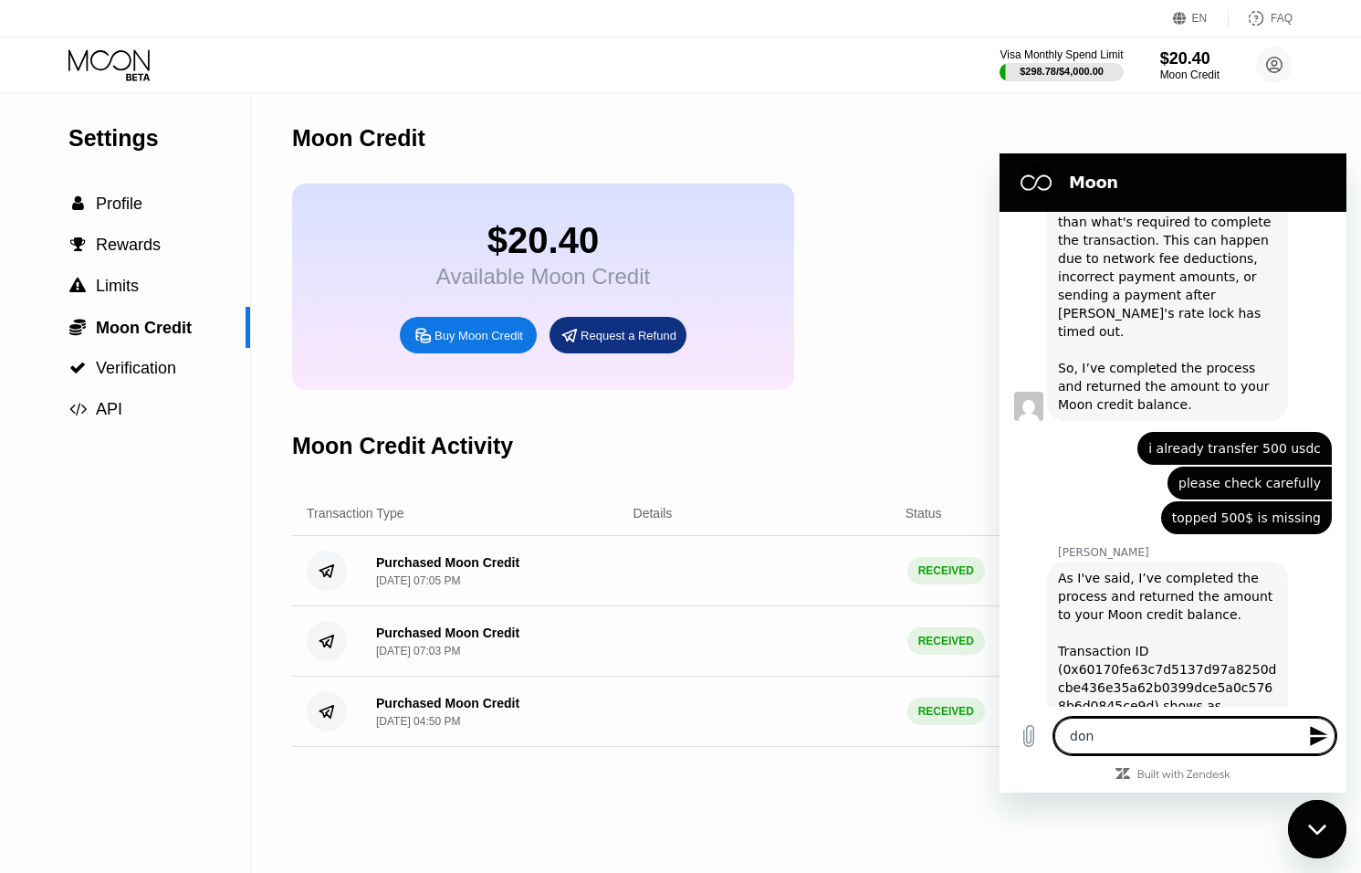
type textarea "don'"
type textarea "x"
type textarea "don't"
type textarea "x"
type textarea "don't"
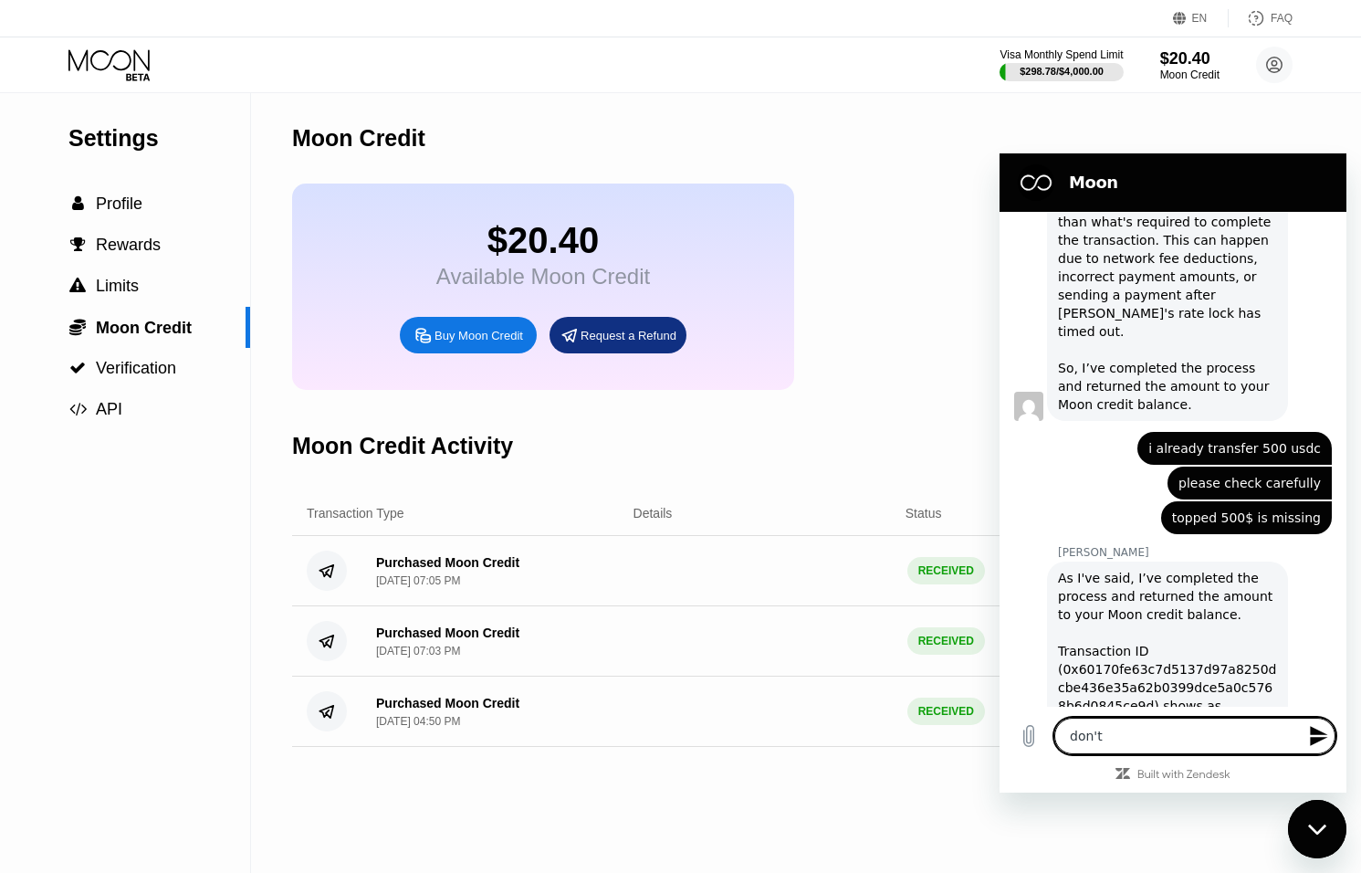
type textarea "x"
type textarea "don't r"
type textarea "x"
type textarea "don't re"
type textarea "x"
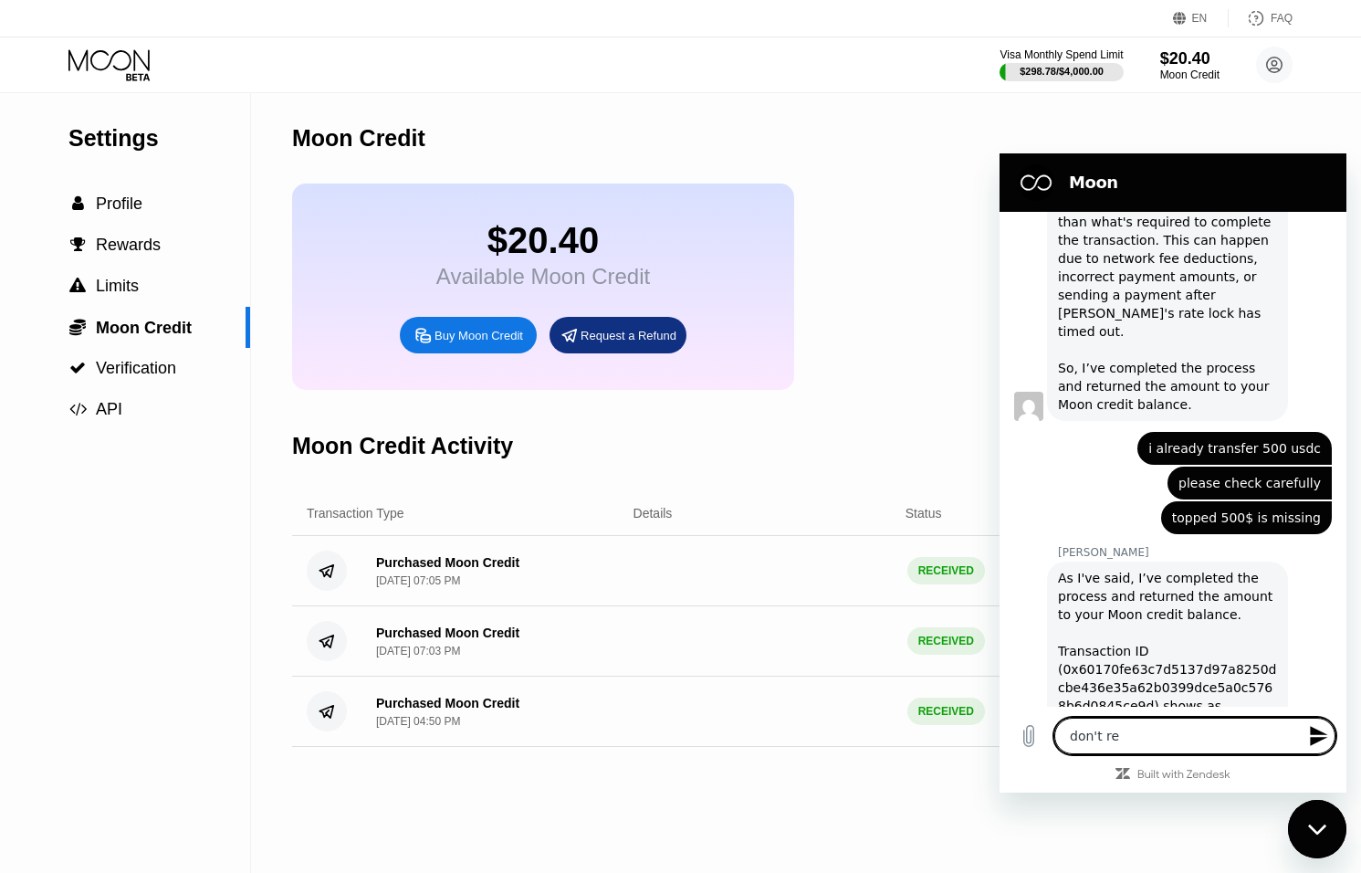
type textarea "don't ref"
type textarea "x"
type textarea "don't refe"
type textarea "x"
type textarea "don't ref"
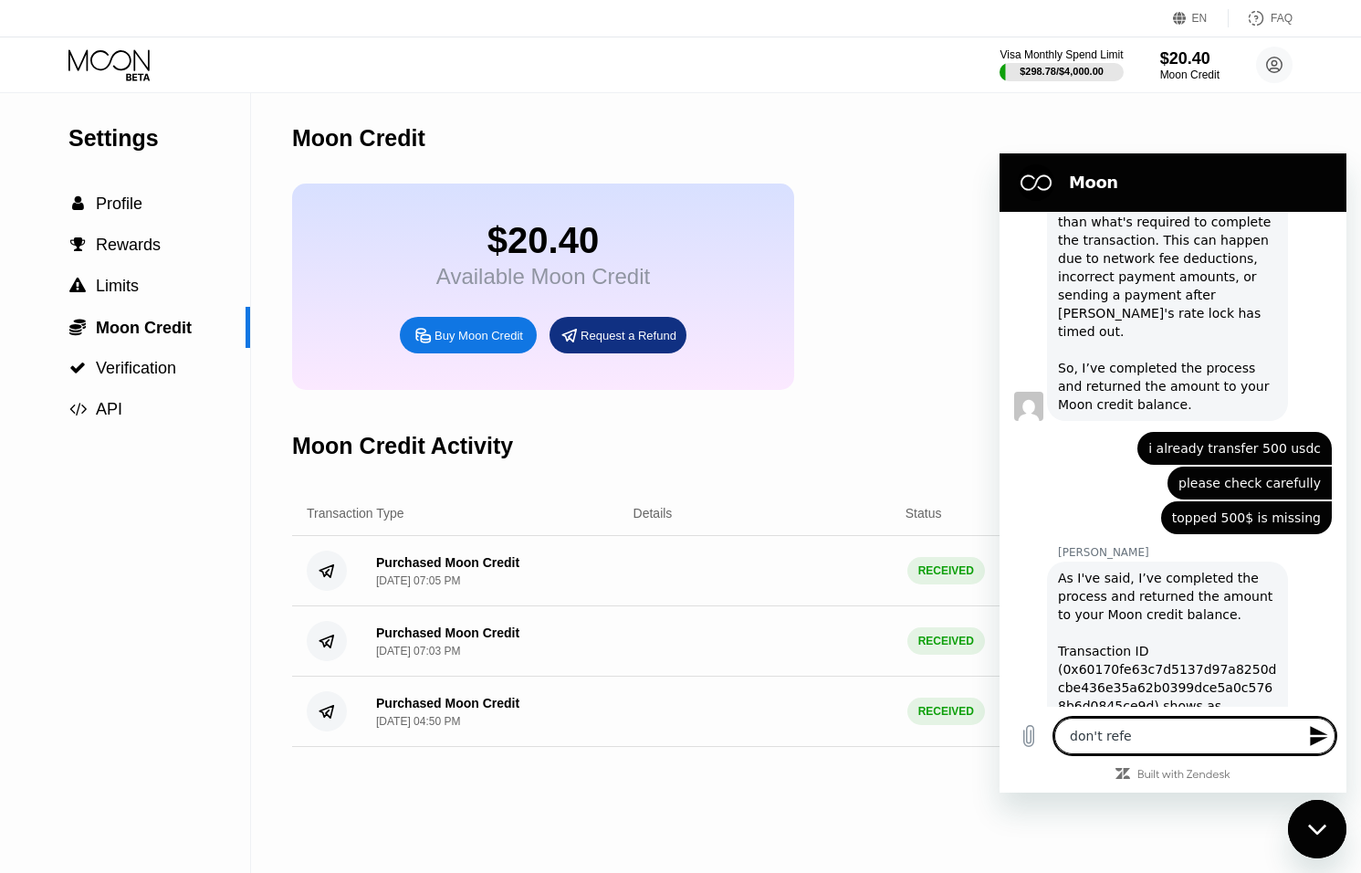
type textarea "x"
type textarea "don't refl"
type textarea "x"
type textarea "don't refle"
type textarea "x"
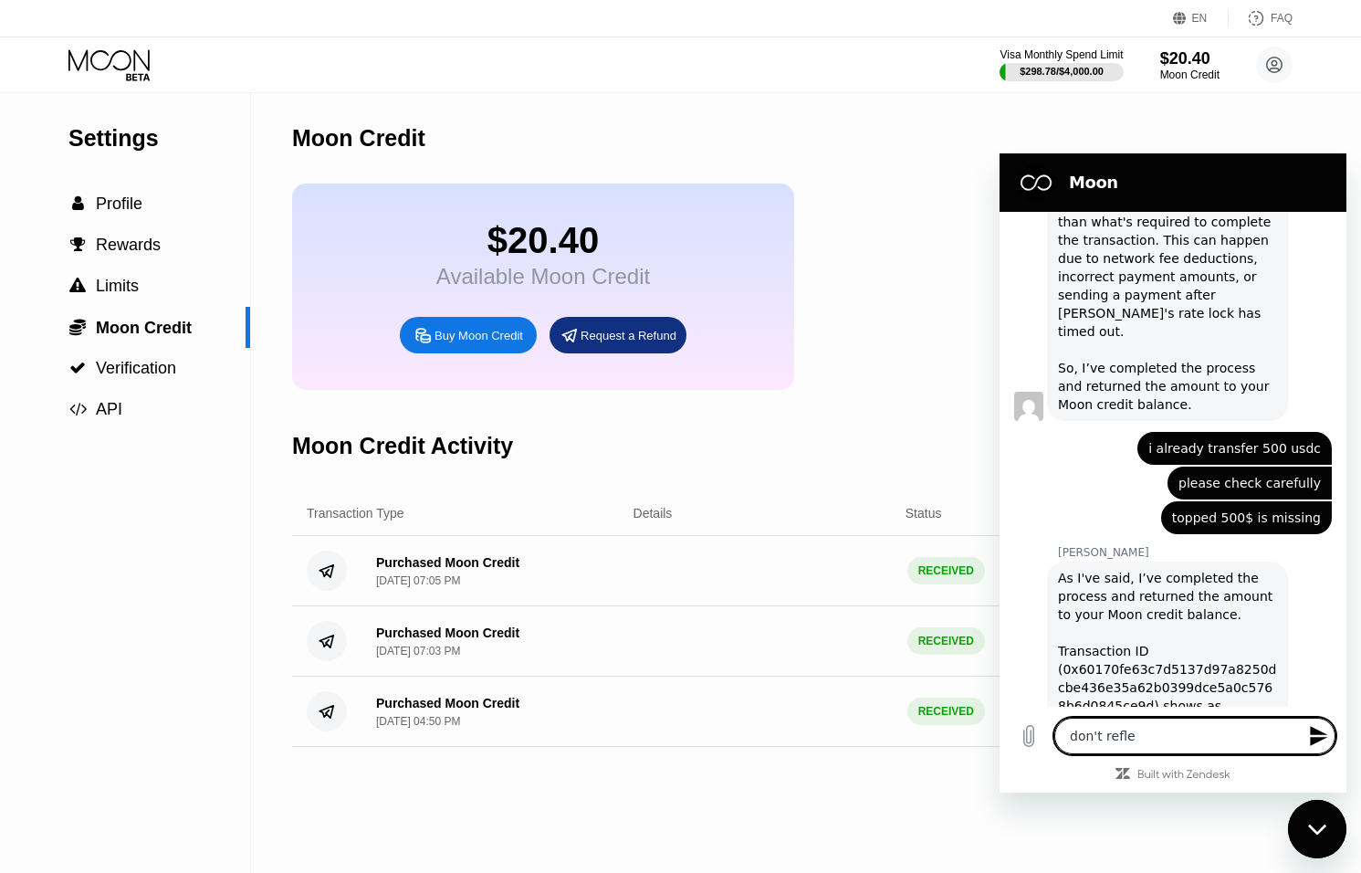
type textarea "don't reflec"
type textarea "x"
type textarea "don't reflect"
type textarea "x"
type textarea "don't reflect"
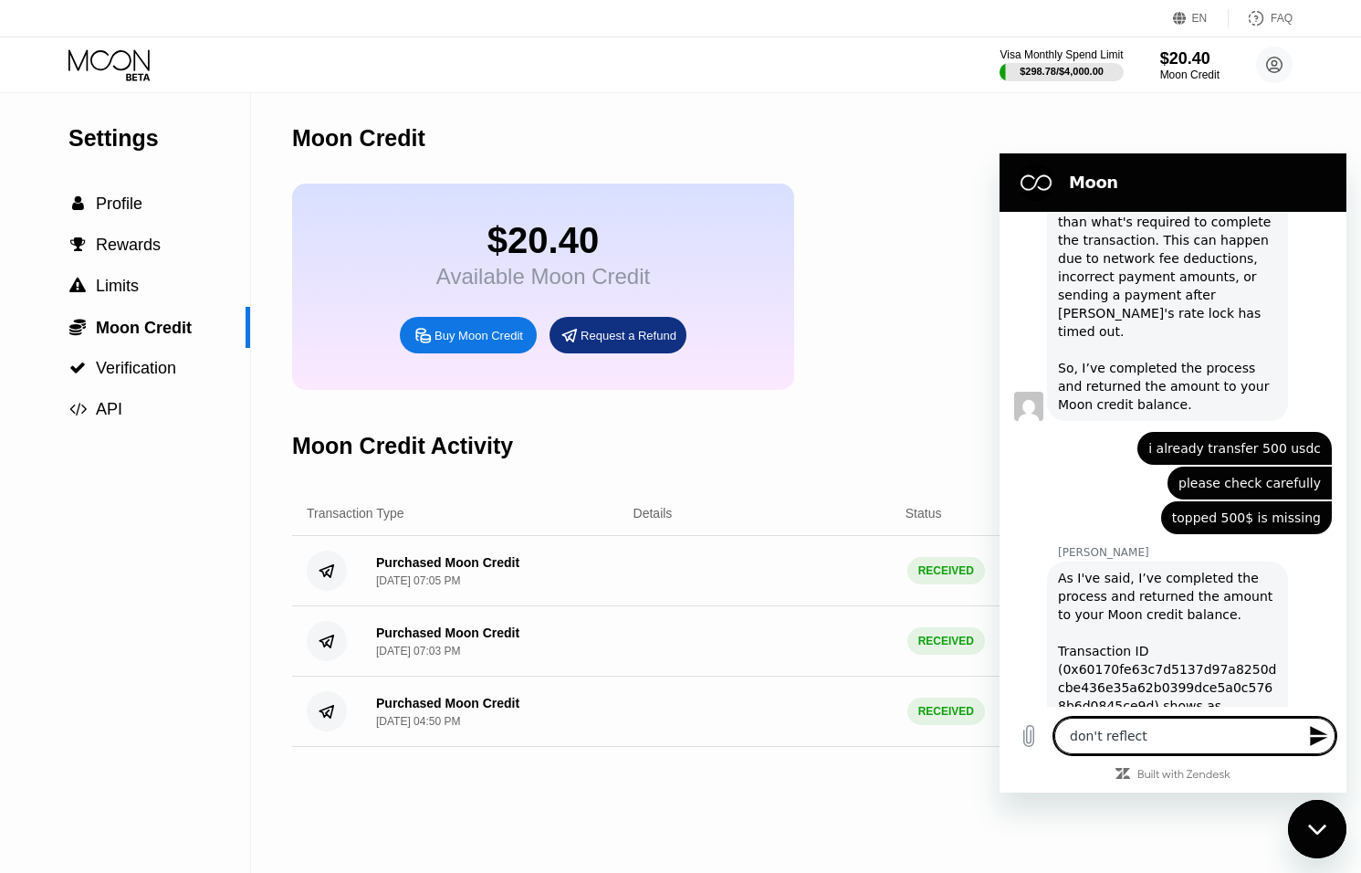
type textarea "x"
type textarea "don't reflect o"
type textarea "x"
type textarea "don't reflect on"
type textarea "x"
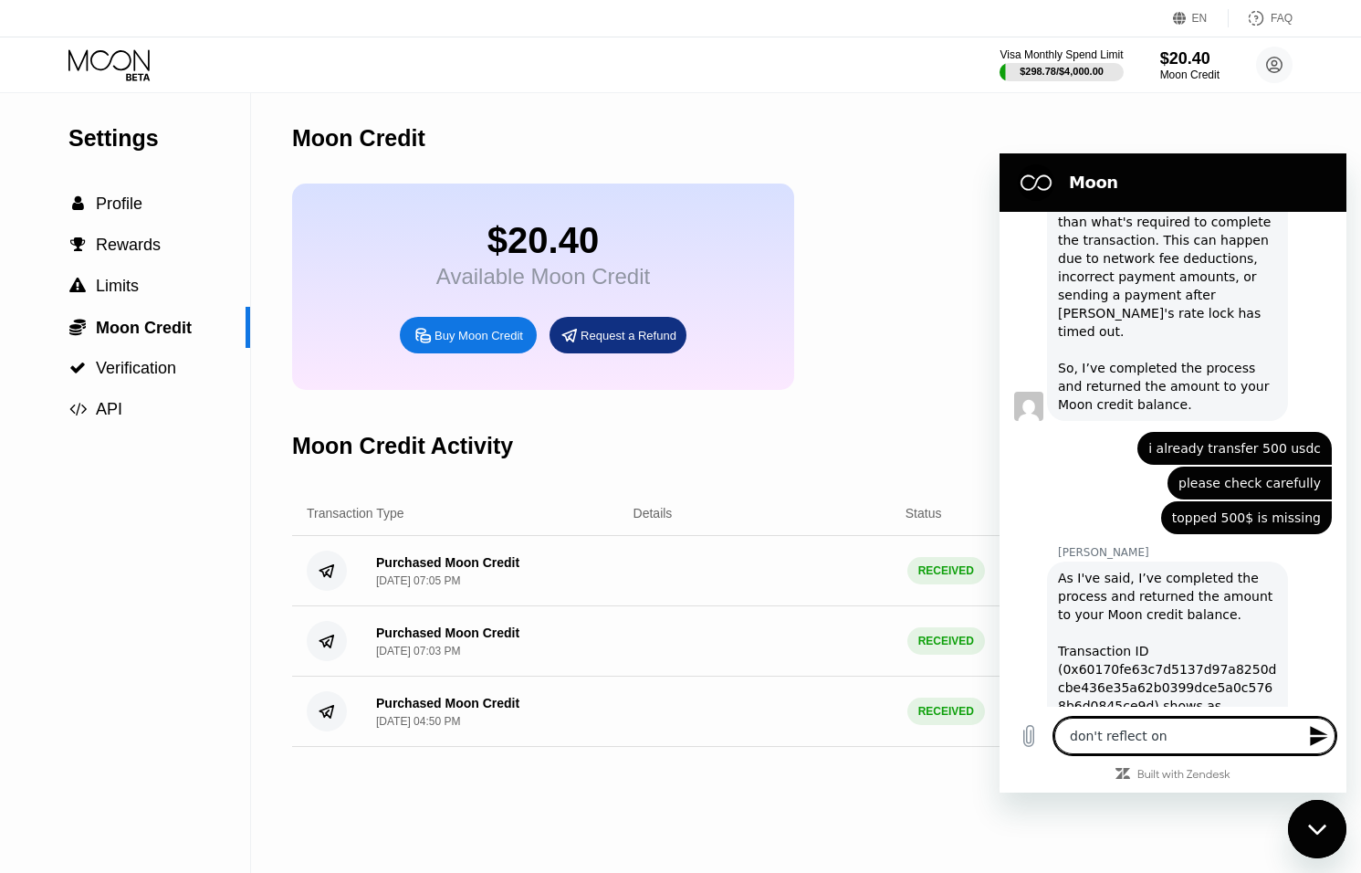
type textarea "don't reflect on"
type textarea "x"
type textarea "don't reflect on m"
type textarea "x"
type textarea "don't reflect on my"
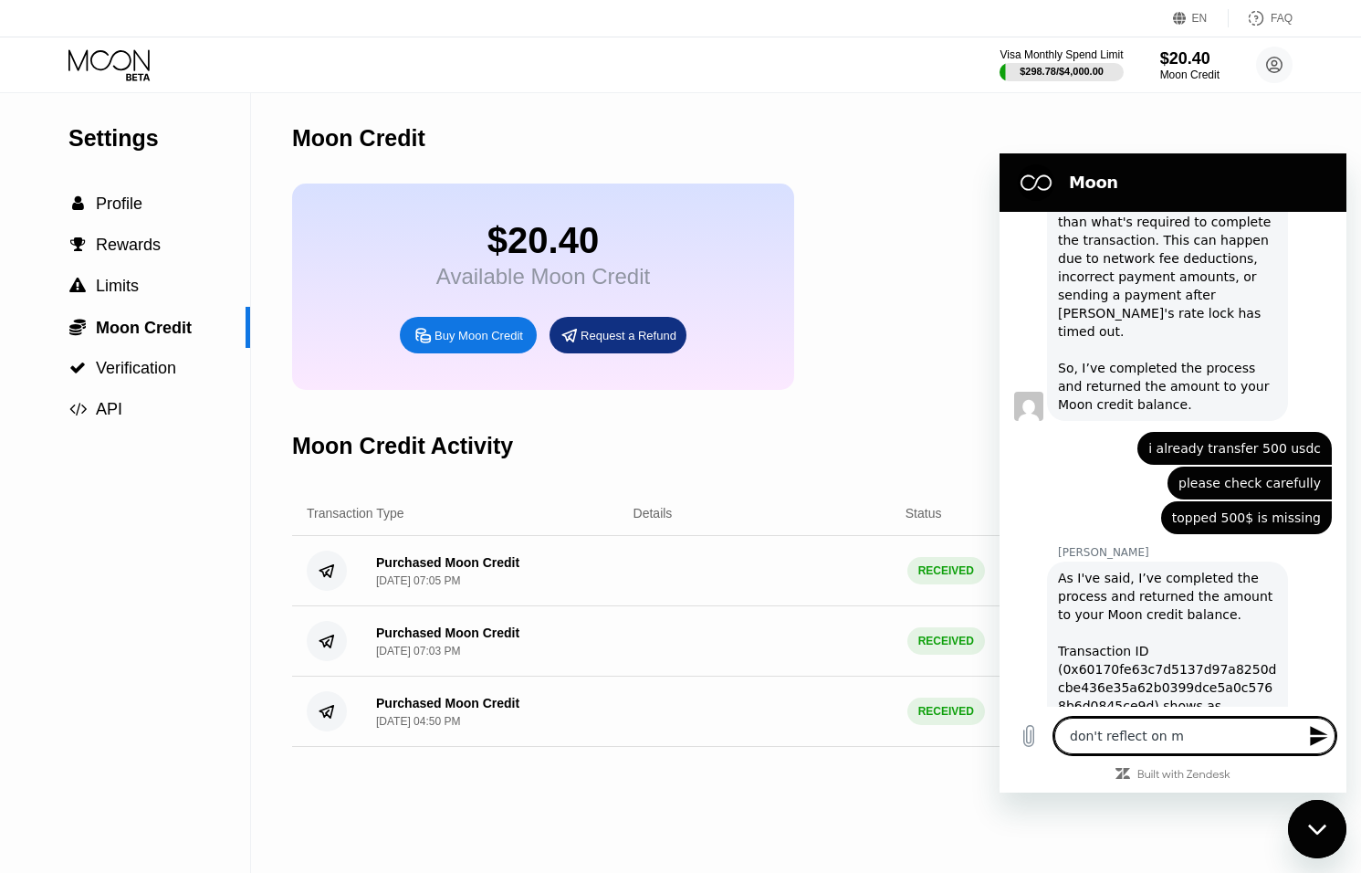
type textarea "x"
type textarea "don't reflect on my"
type textarea "x"
type textarea "don't reflect on my e"
type textarea "x"
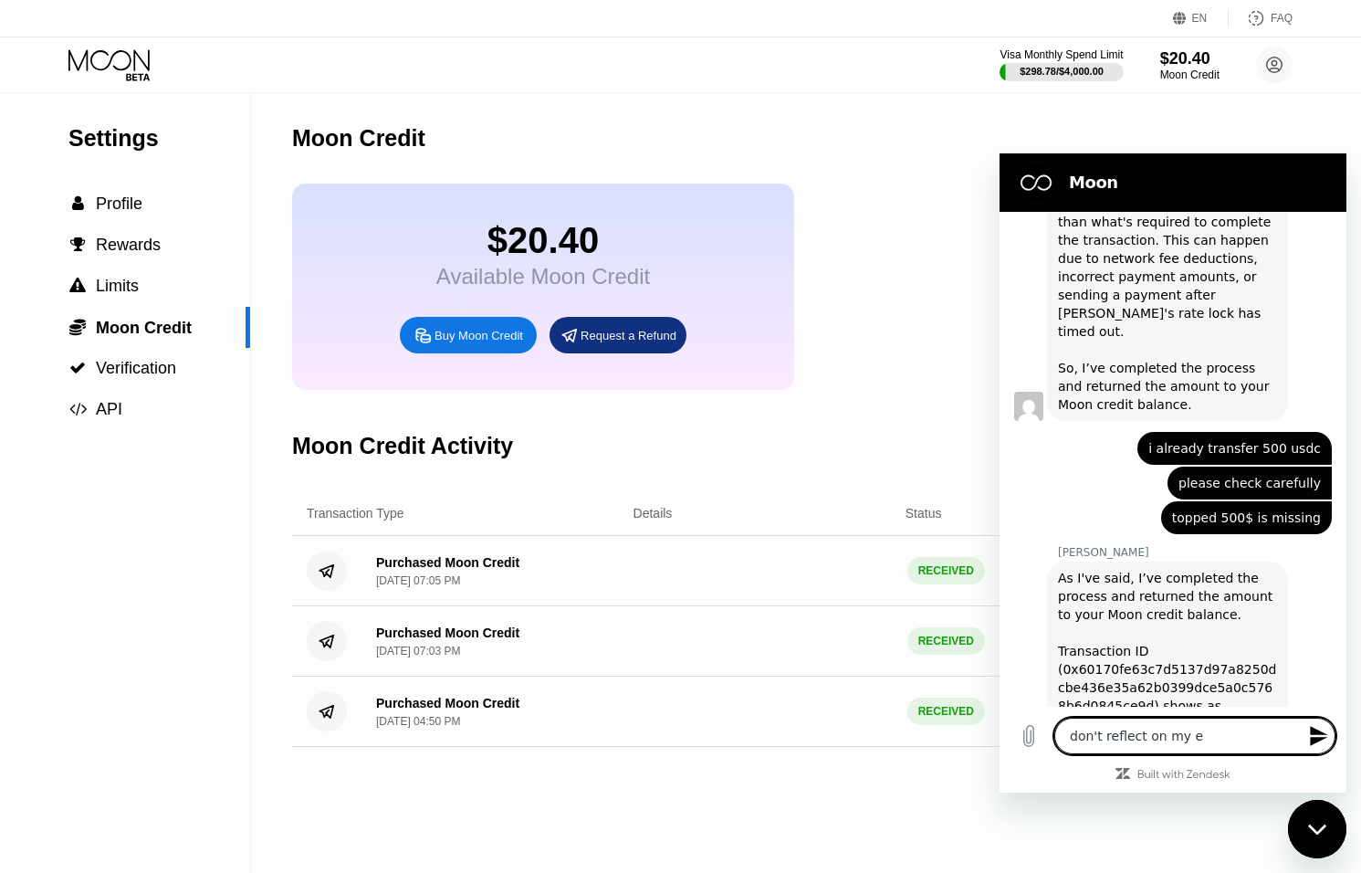
type textarea "don't reflect on my en"
type textarea "x"
type textarea "don't reflect on my end"
type textarea "x"
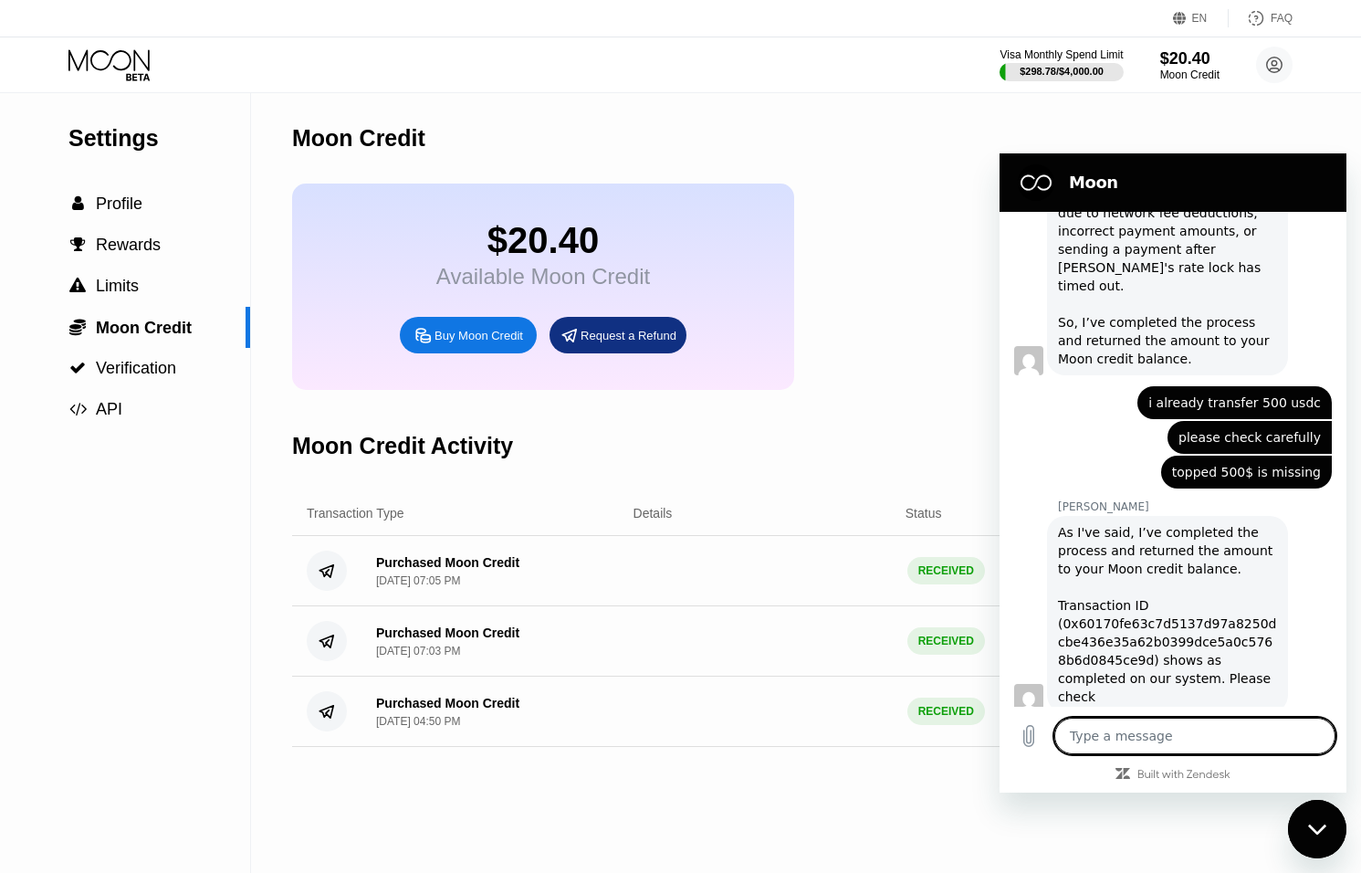
scroll to position [879, 0]
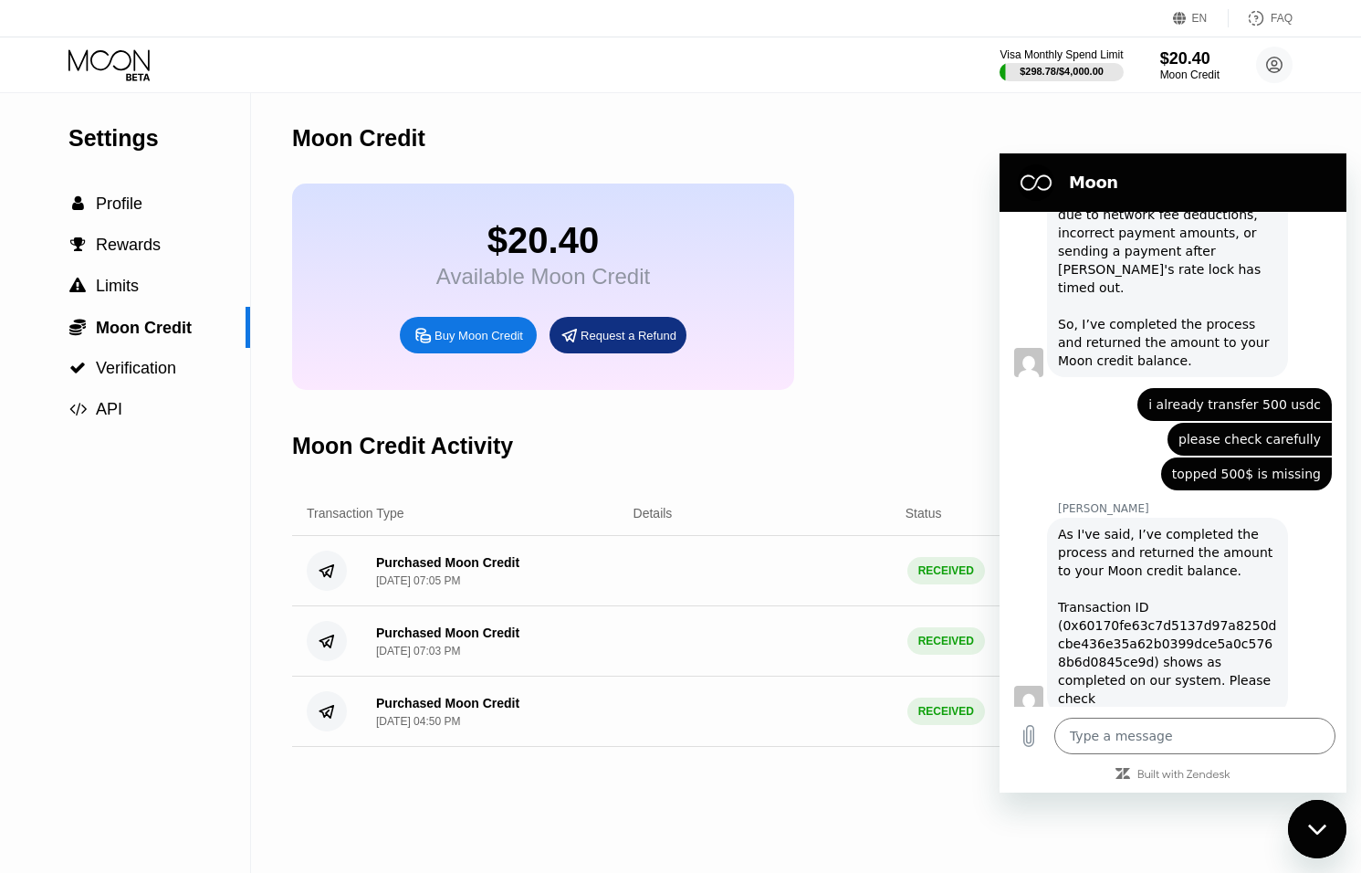
click at [1329, 839] on div "Close messaging window" at bounding box center [1317, 829] width 55 height 55
type textarea "x"
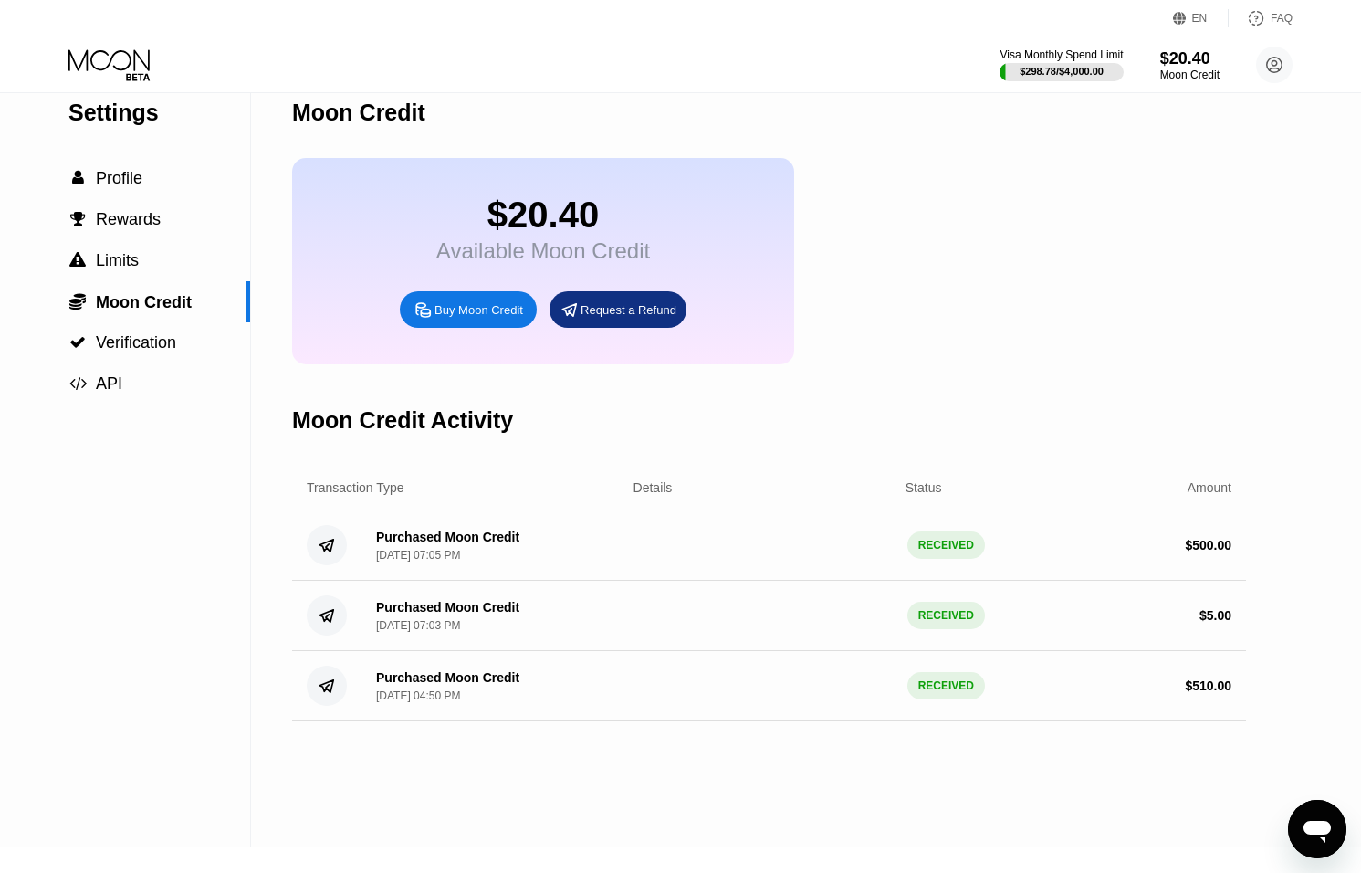
scroll to position [20, 0]
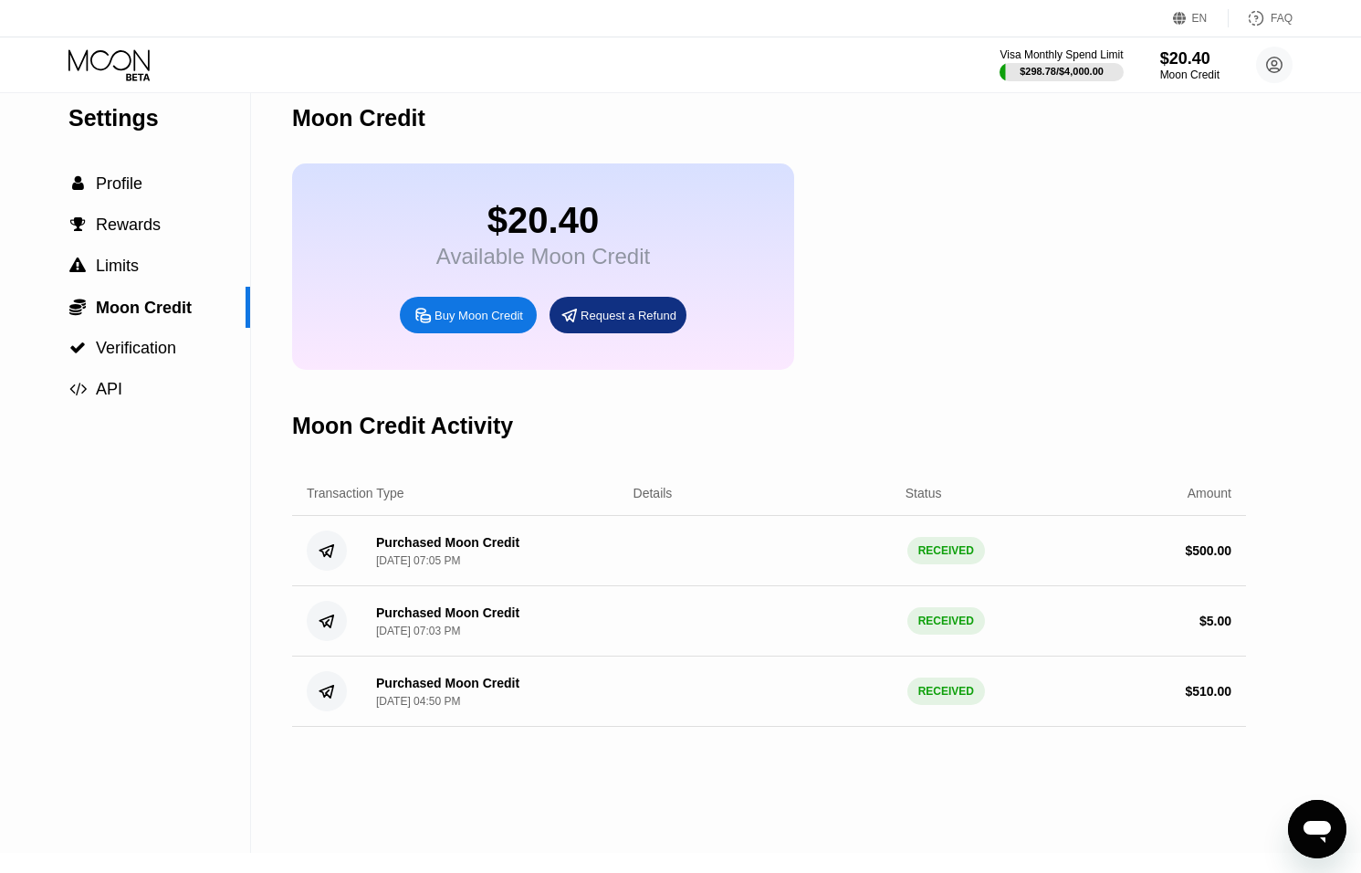
click at [1302, 825] on icon "Open messaging window" at bounding box center [1317, 829] width 33 height 33
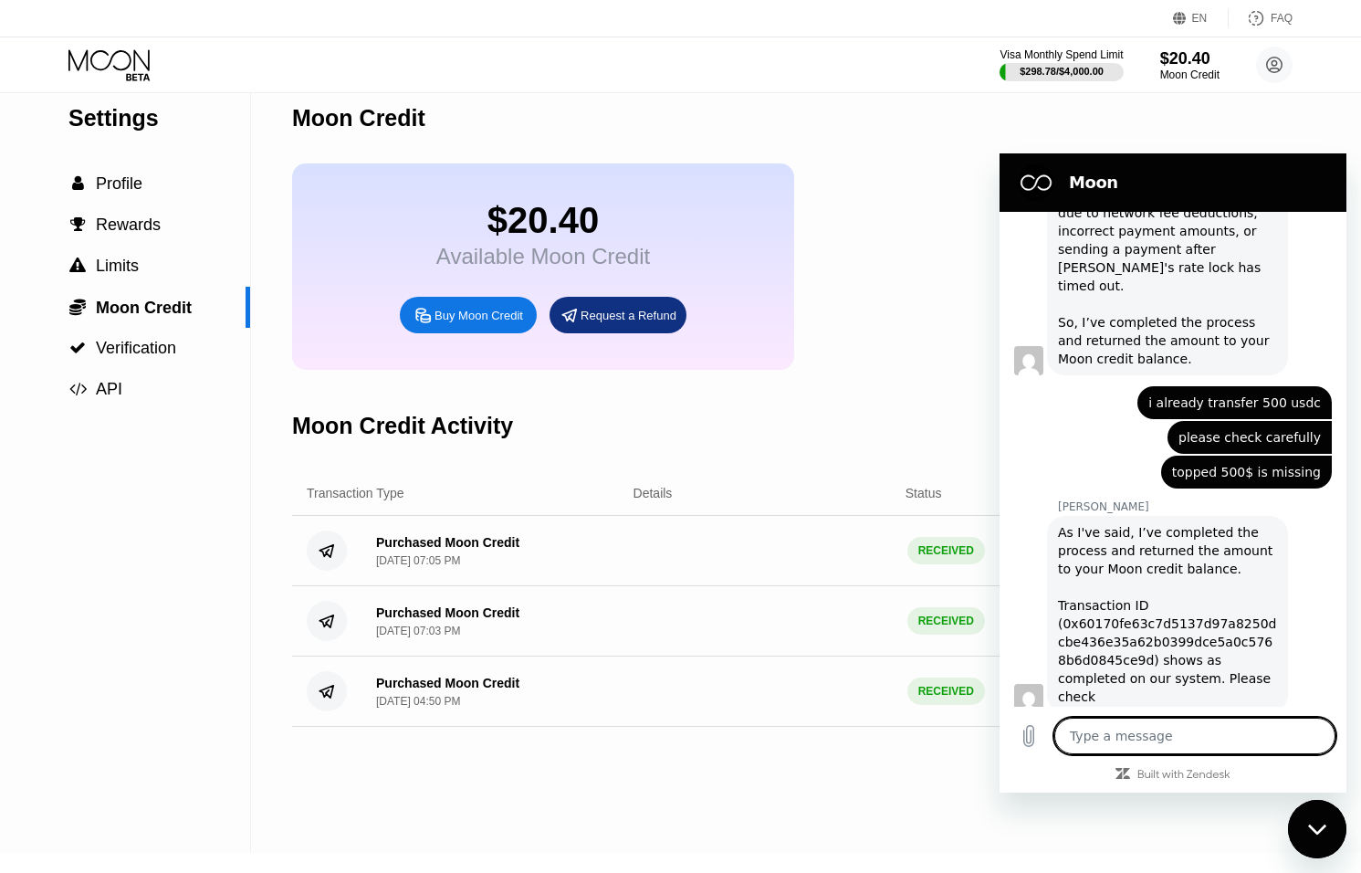
scroll to position [879, 0]
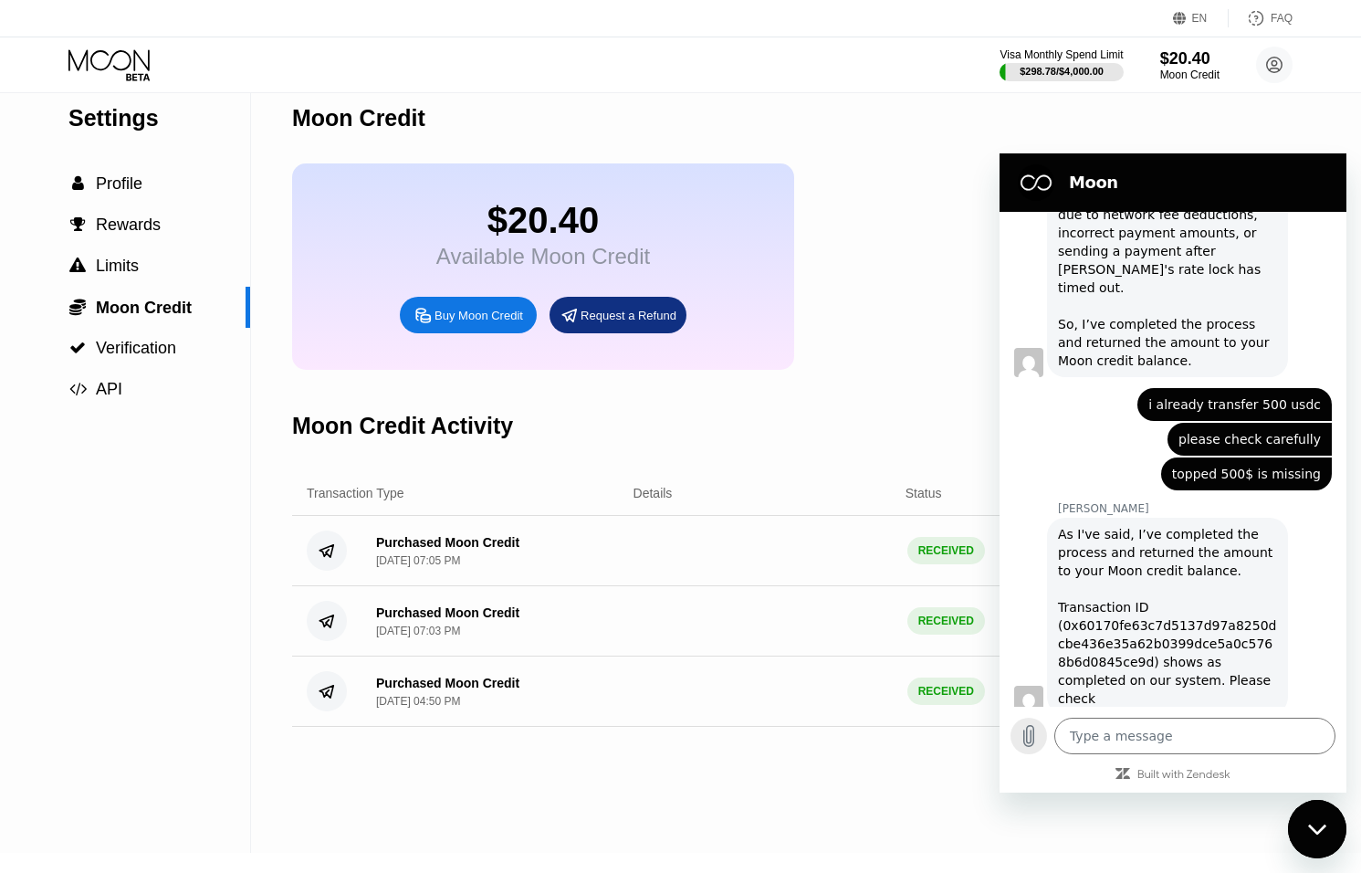
click at [1028, 731] on icon "Upload file" at bounding box center [1029, 736] width 22 height 22
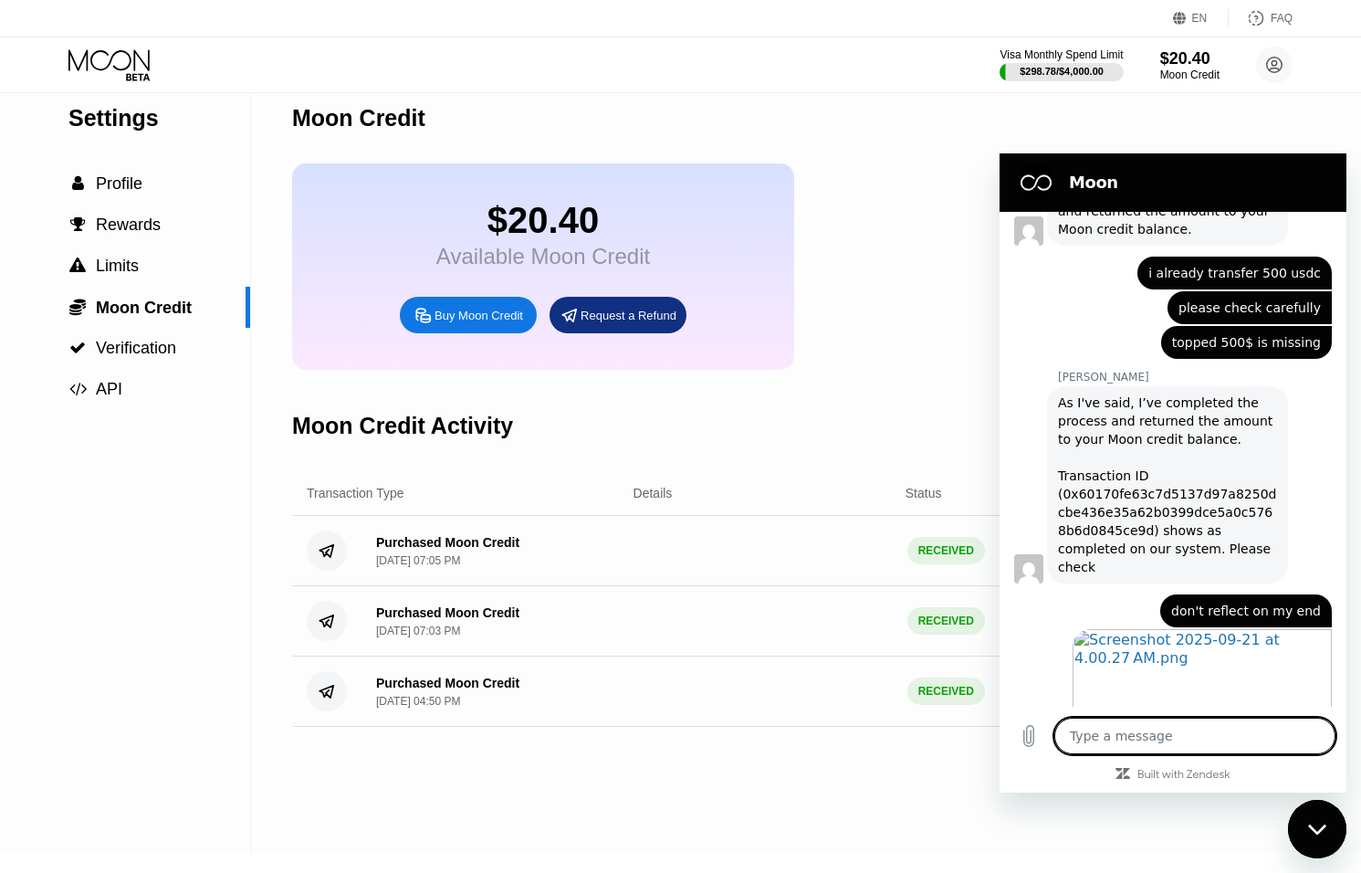
scroll to position [1014, 0]
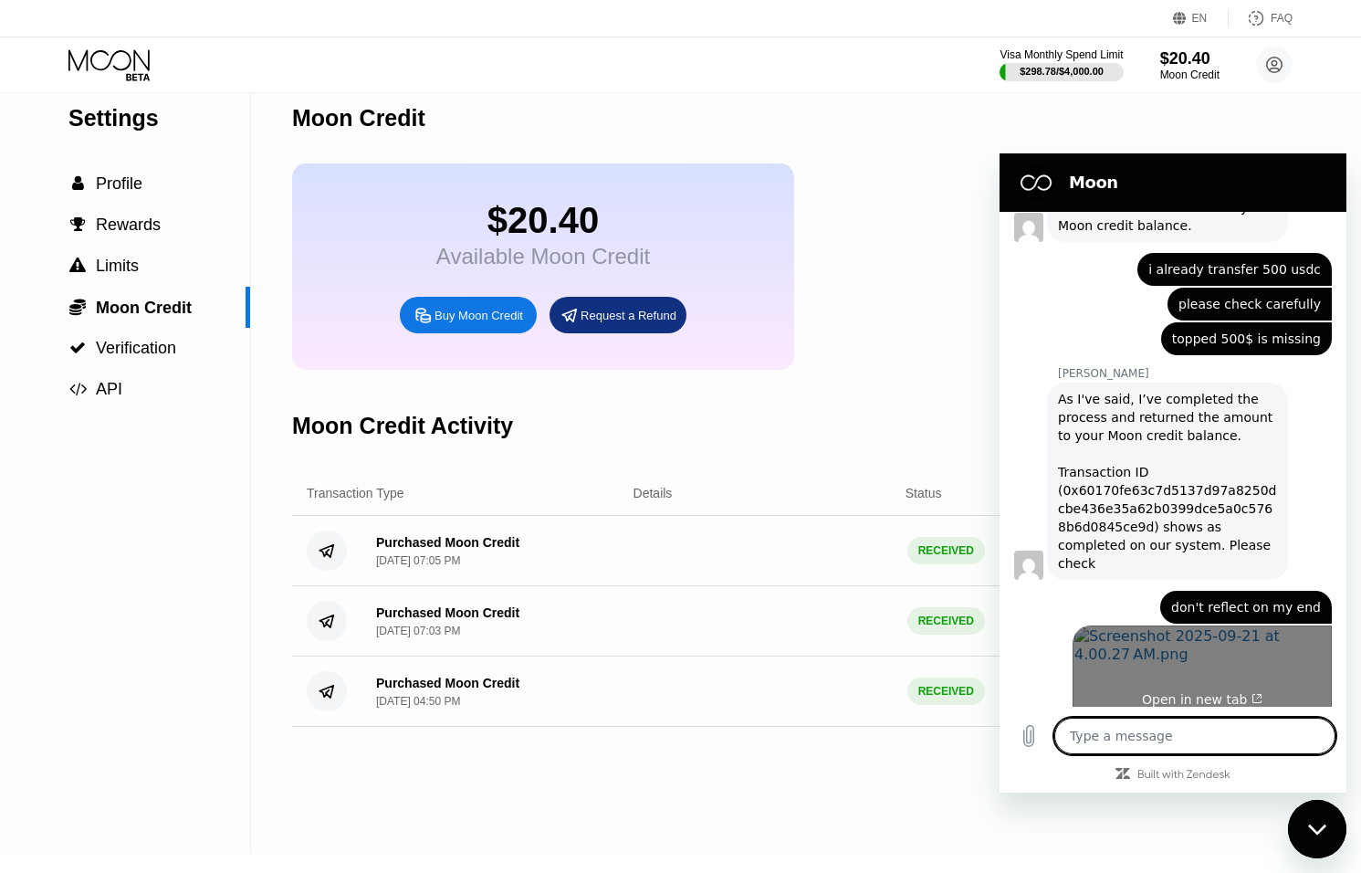
click at [1205, 638] on link "Open in new tab" at bounding box center [1202, 691] width 259 height 133
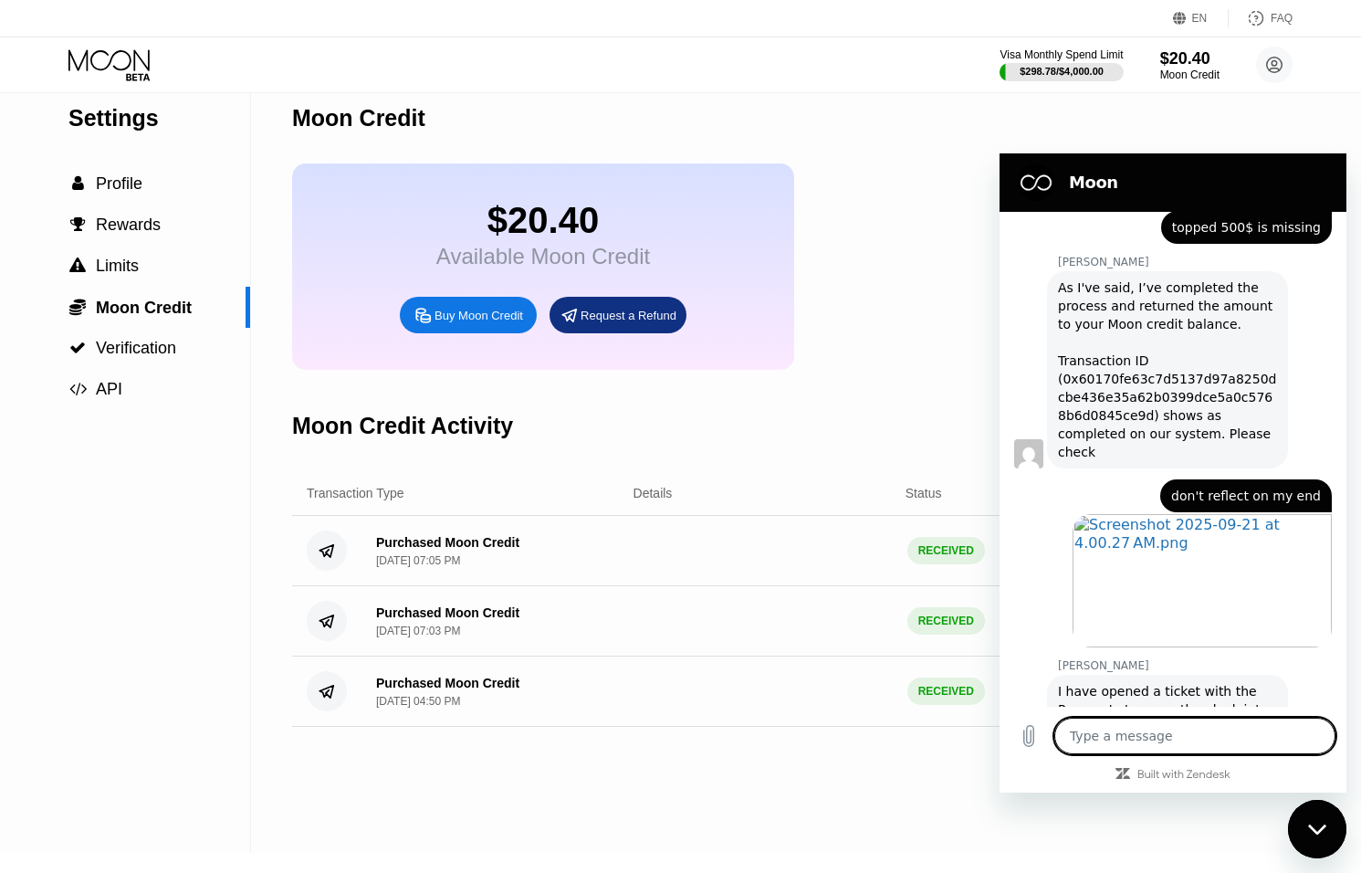
scroll to position [1129, 0]
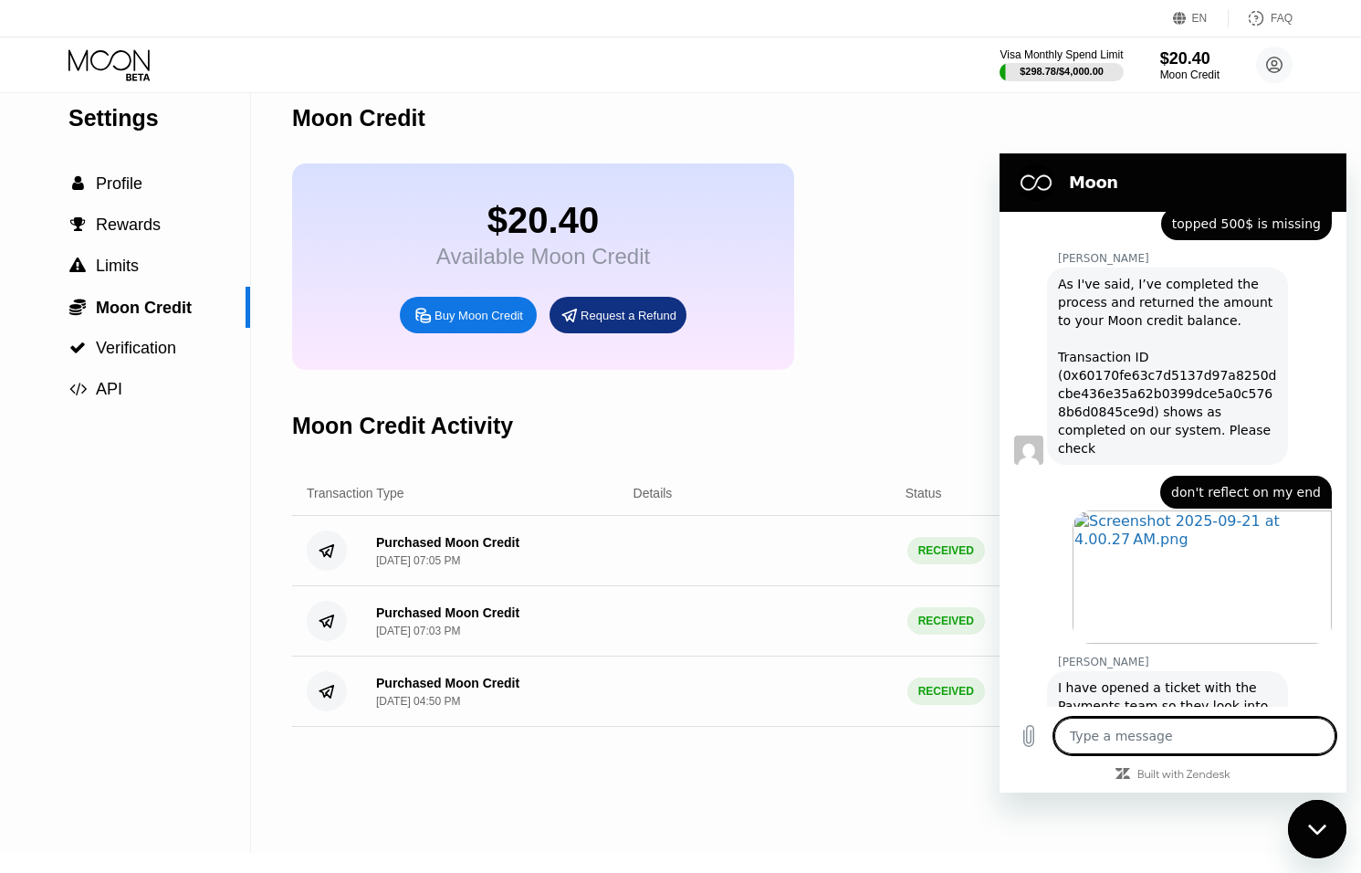
click at [1331, 834] on div "Close messaging window" at bounding box center [1317, 829] width 55 height 55
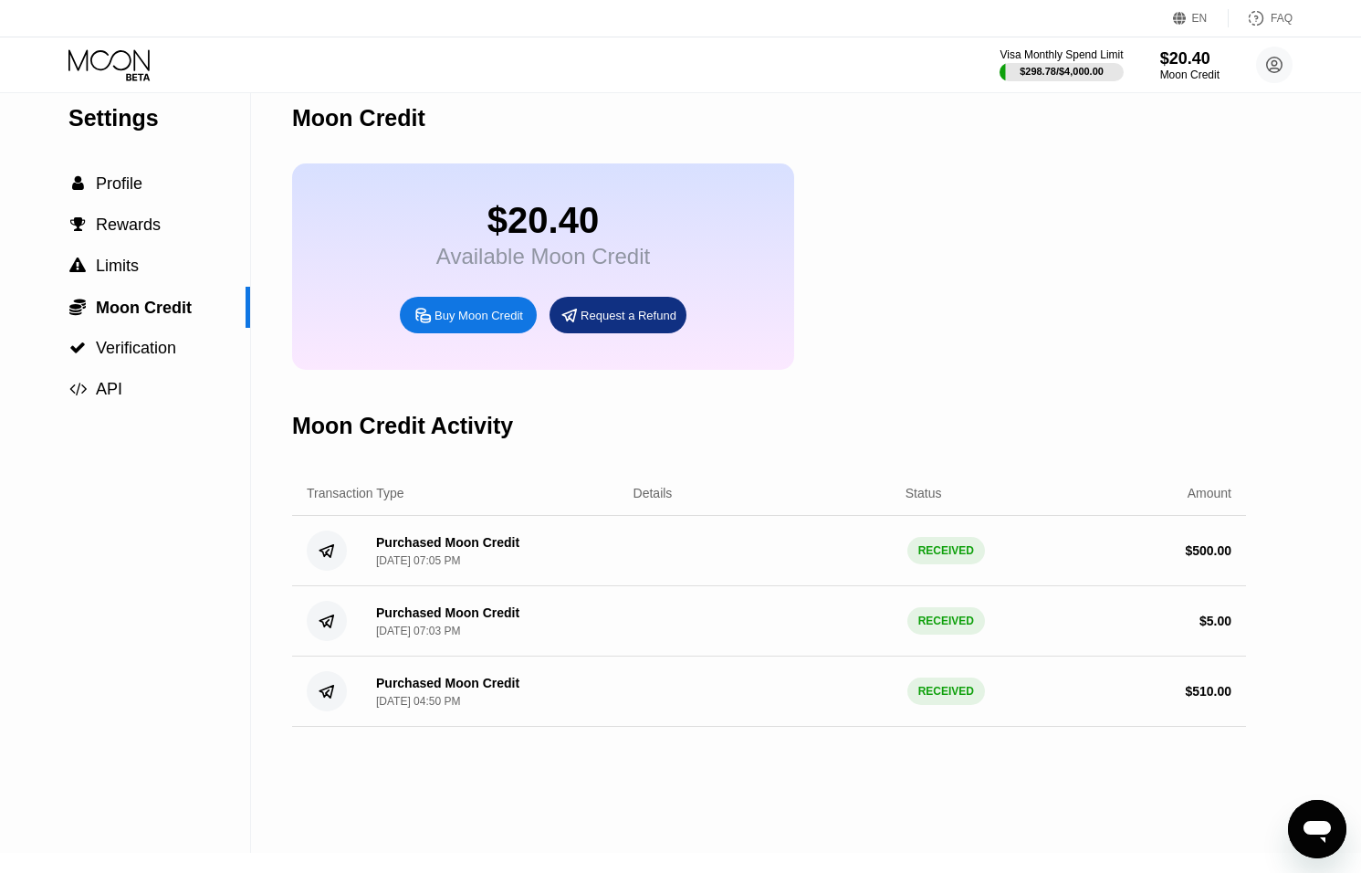
click at [1328, 835] on icon "Open messaging window" at bounding box center [1317, 829] width 33 height 33
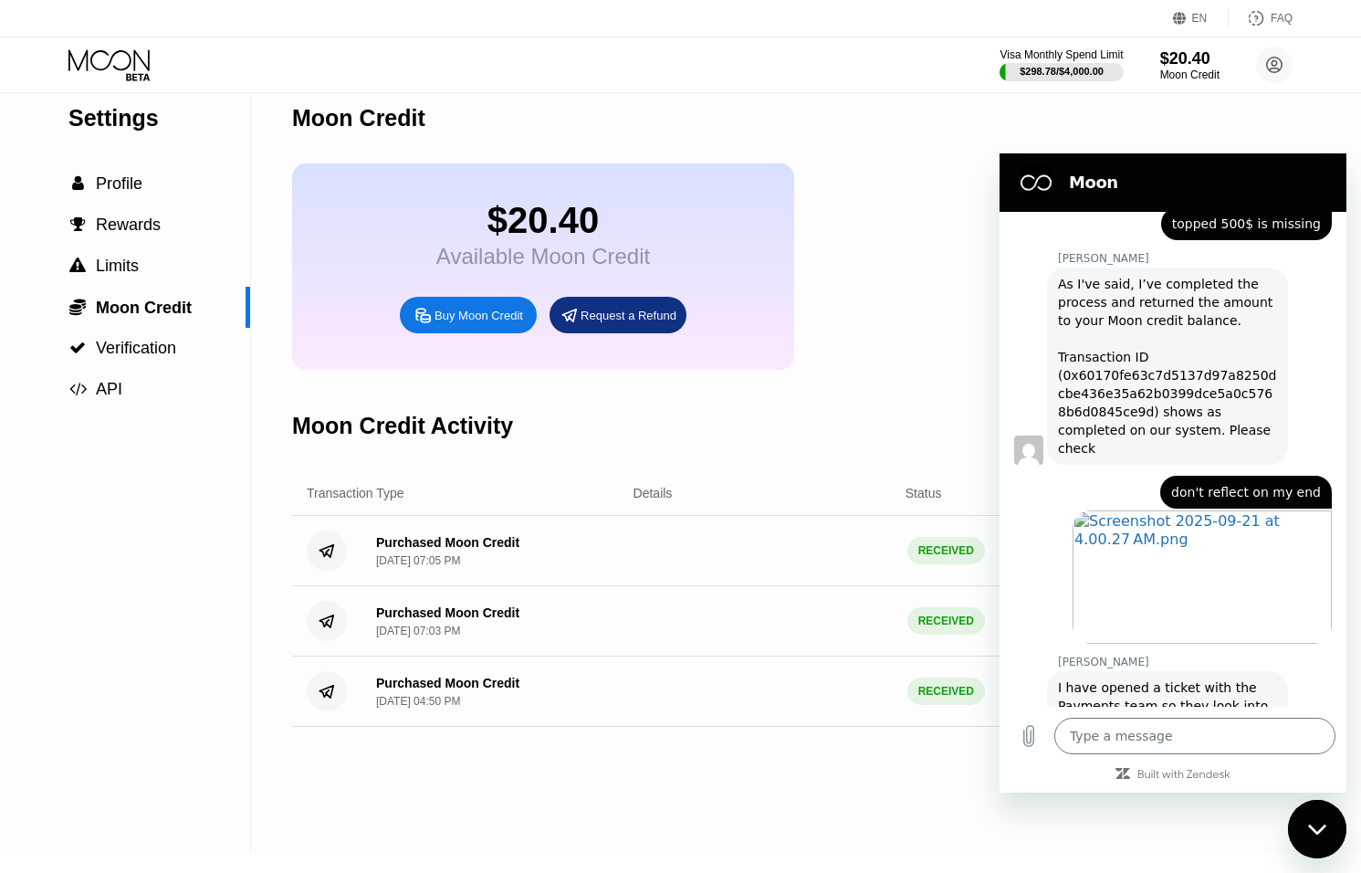
click at [102, 74] on icon at bounding box center [110, 65] width 85 height 32
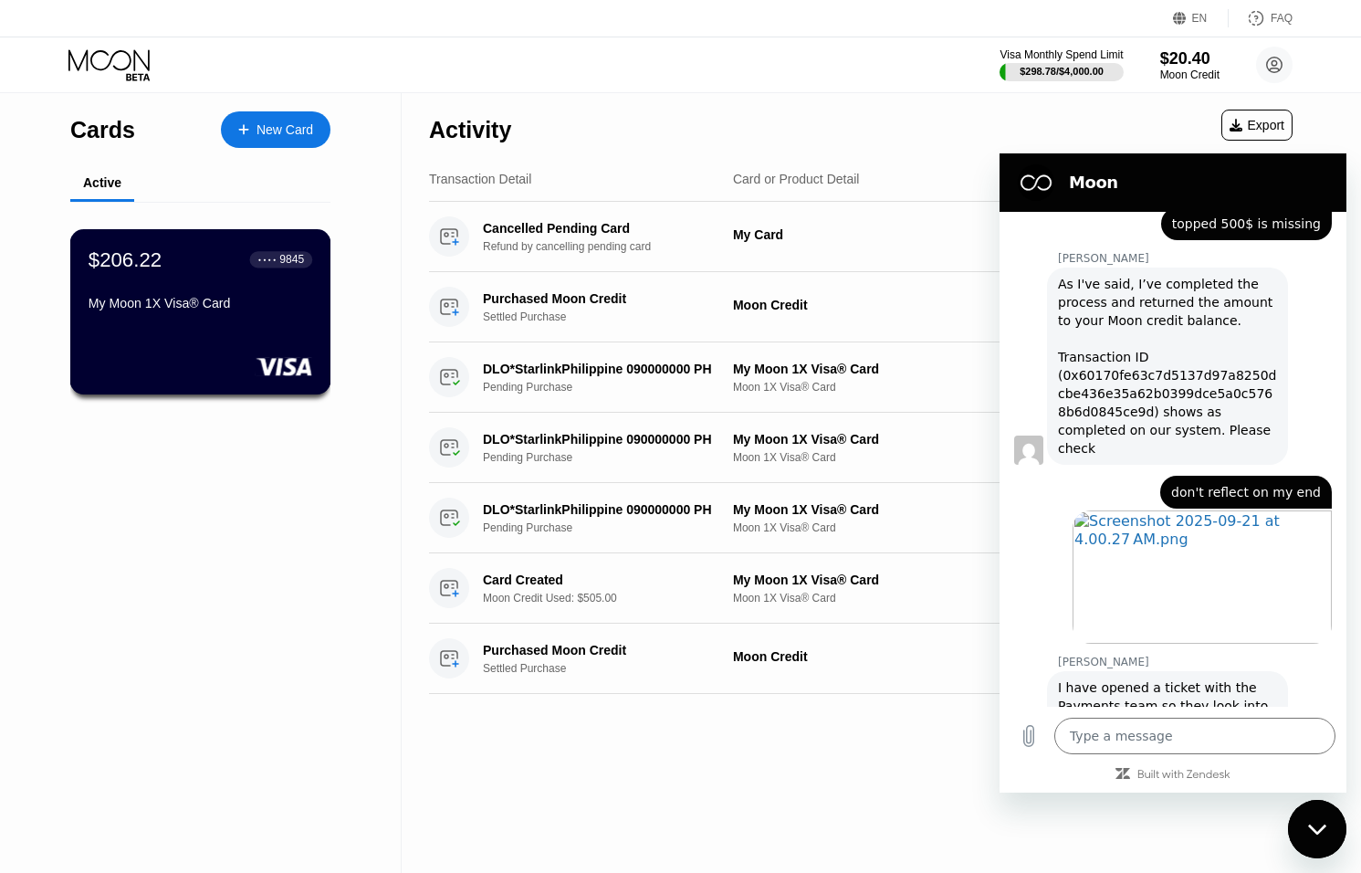
click at [167, 326] on div "$206.22 ● ● ● ● 9845 My Moon 1X Visa® Card" at bounding box center [200, 311] width 261 height 165
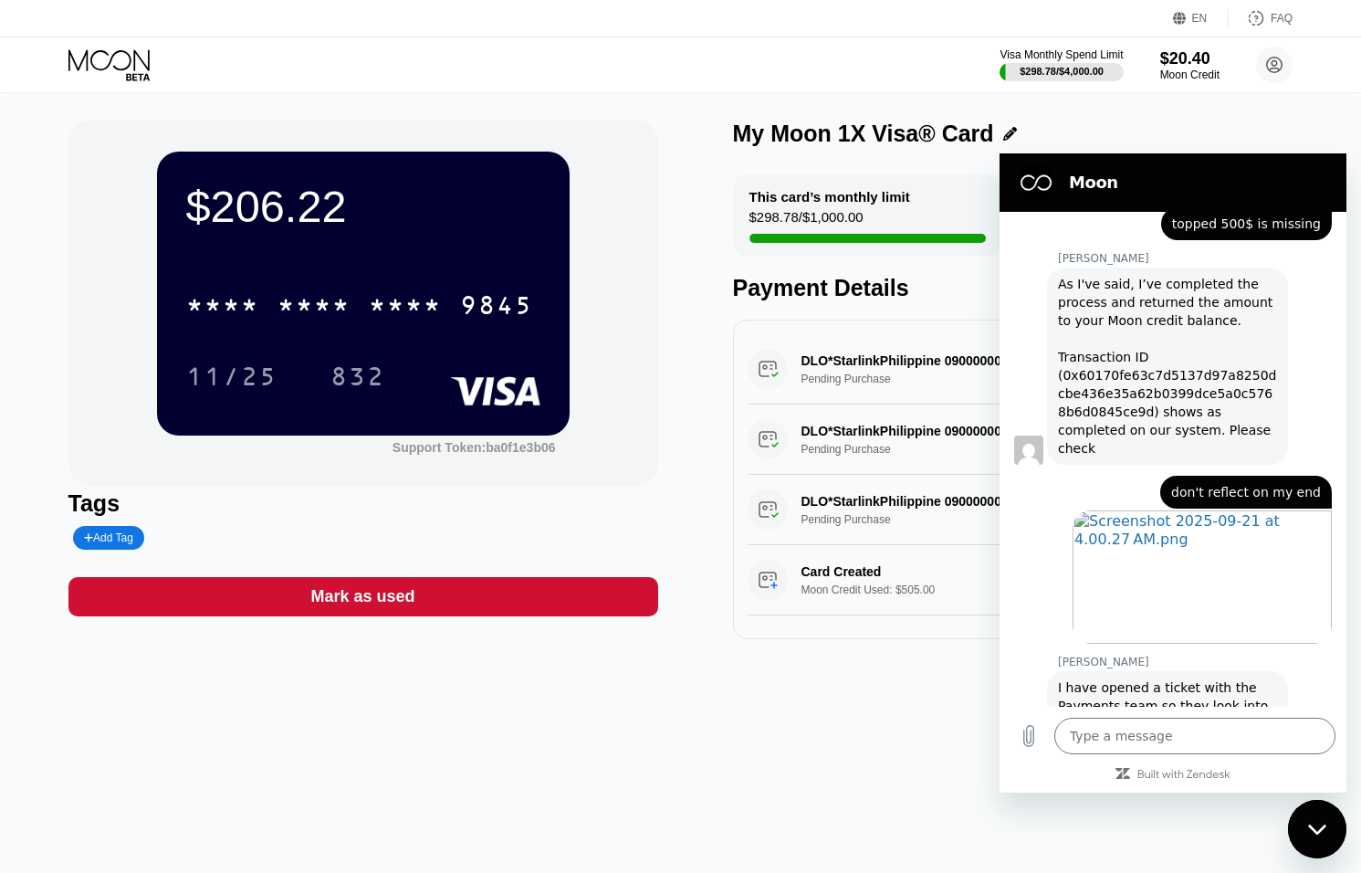
click at [1322, 829] on icon "Close messaging window" at bounding box center [1317, 830] width 19 height 12
type textarea "x"
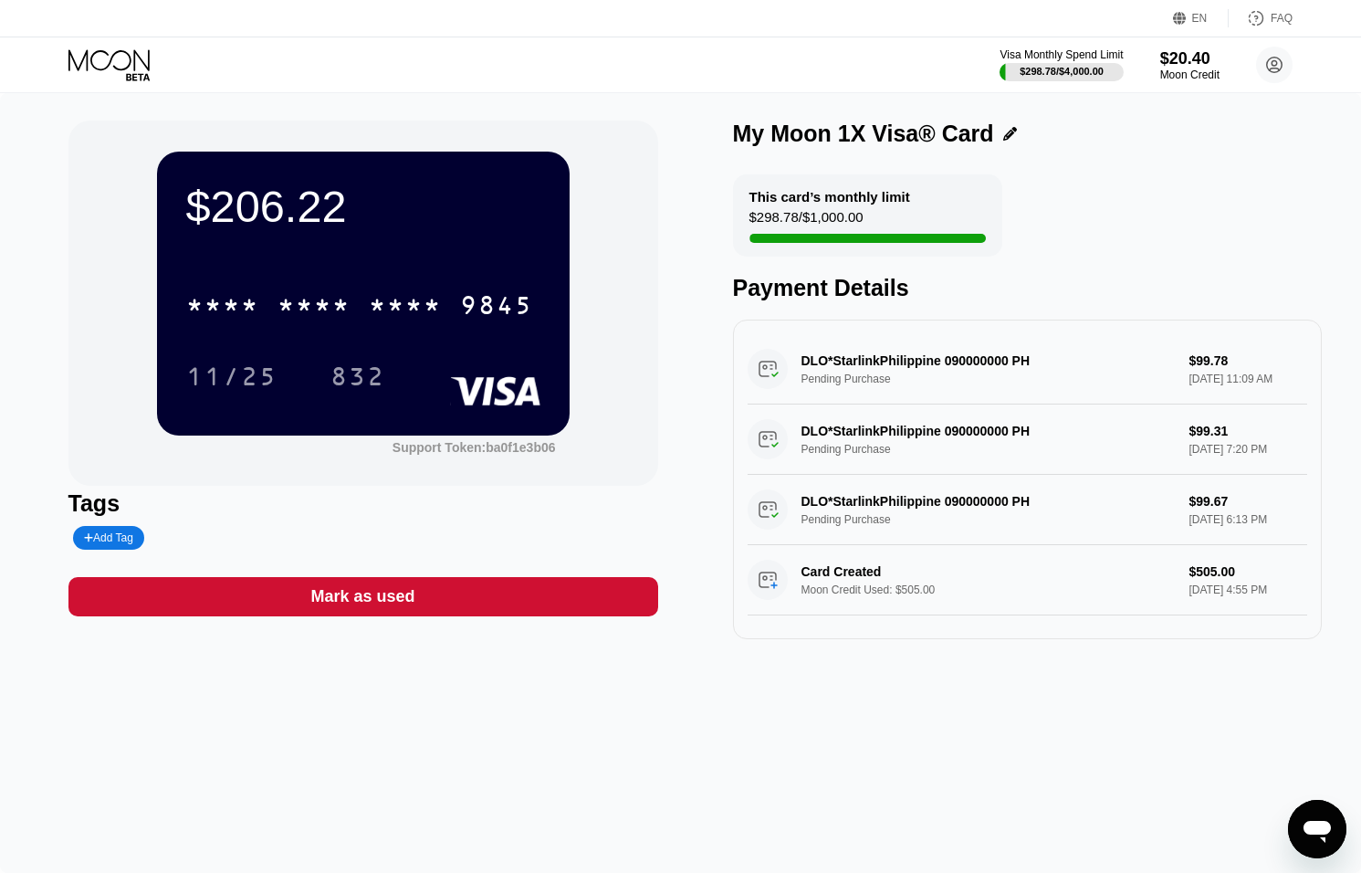
click at [94, 74] on icon at bounding box center [110, 65] width 85 height 32
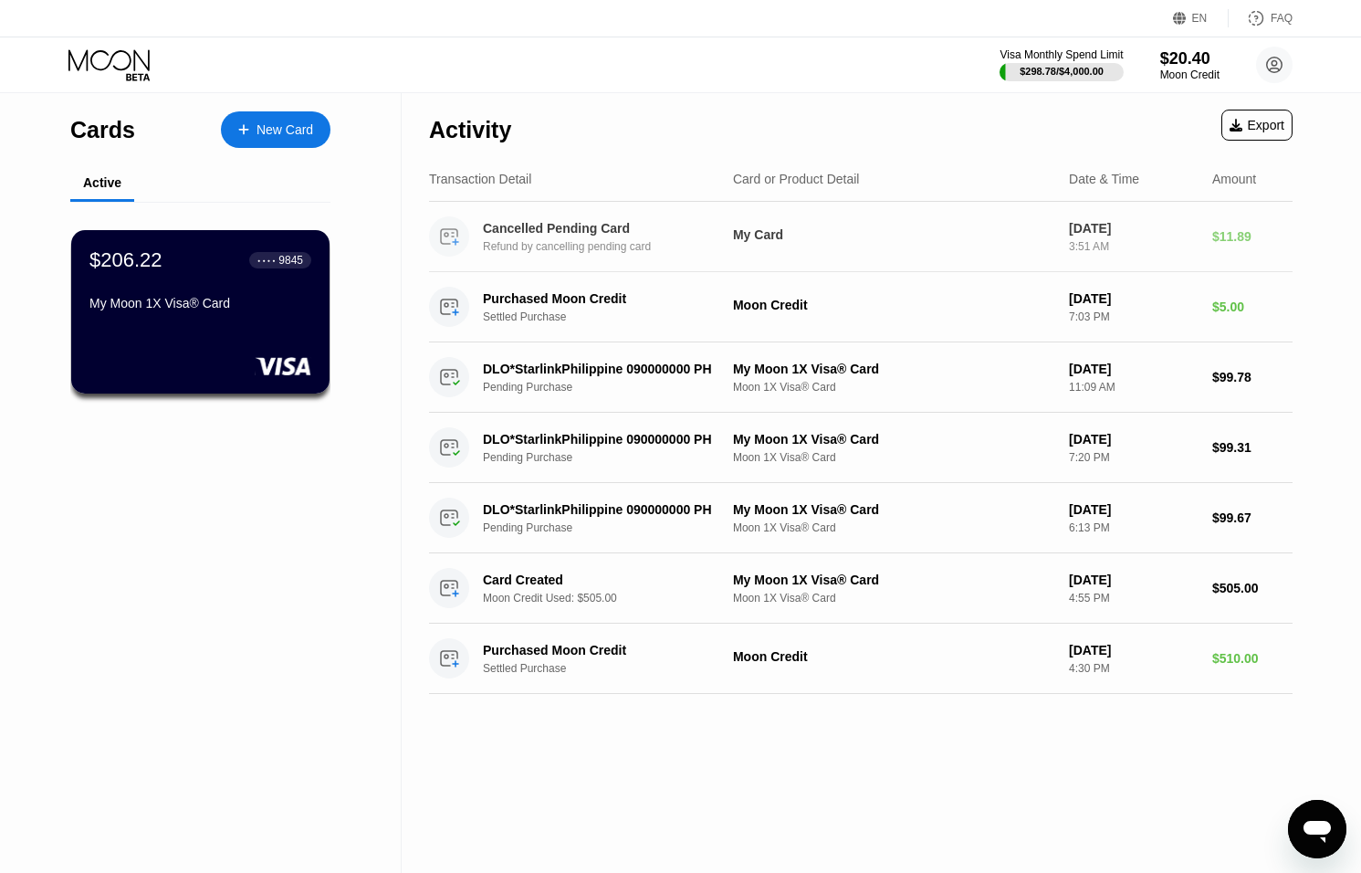
click at [1134, 229] on div "[DATE]" at bounding box center [1133, 228] width 129 height 15
click at [1185, 231] on div "[DATE]" at bounding box center [1133, 228] width 129 height 15
click at [1206, 232] on div "Cancelled Pending Card Refund by cancelling pending card My Card Sep 21, 2025 3…" at bounding box center [861, 237] width 864 height 70
click at [1173, 92] on div "EN Language Select an item Save FAQ Visa Monthly Spend Limit $298.78 / $4,000.0…" at bounding box center [680, 46] width 1361 height 93
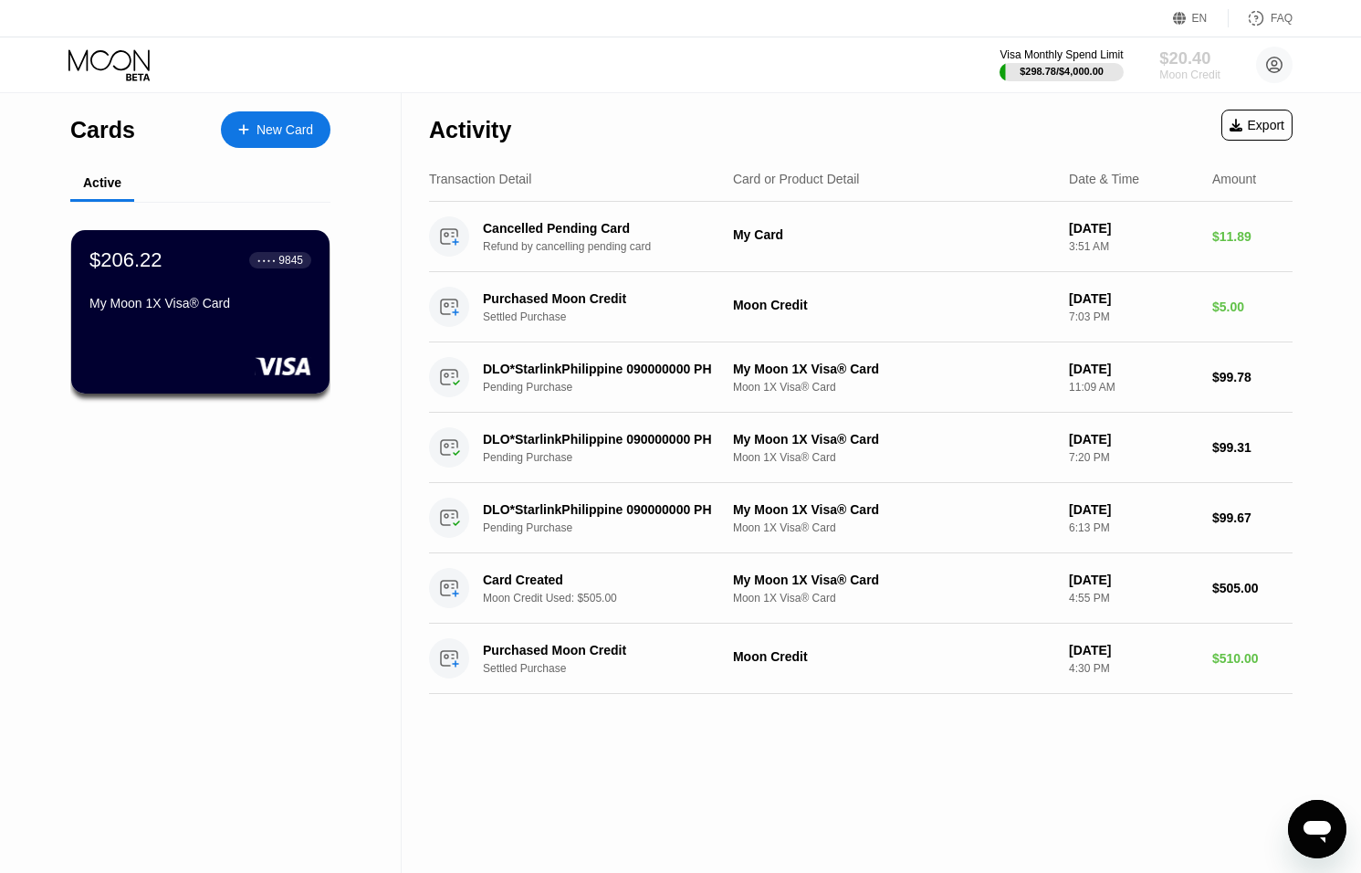
click at [1182, 63] on div "$20.40" at bounding box center [1190, 57] width 61 height 19
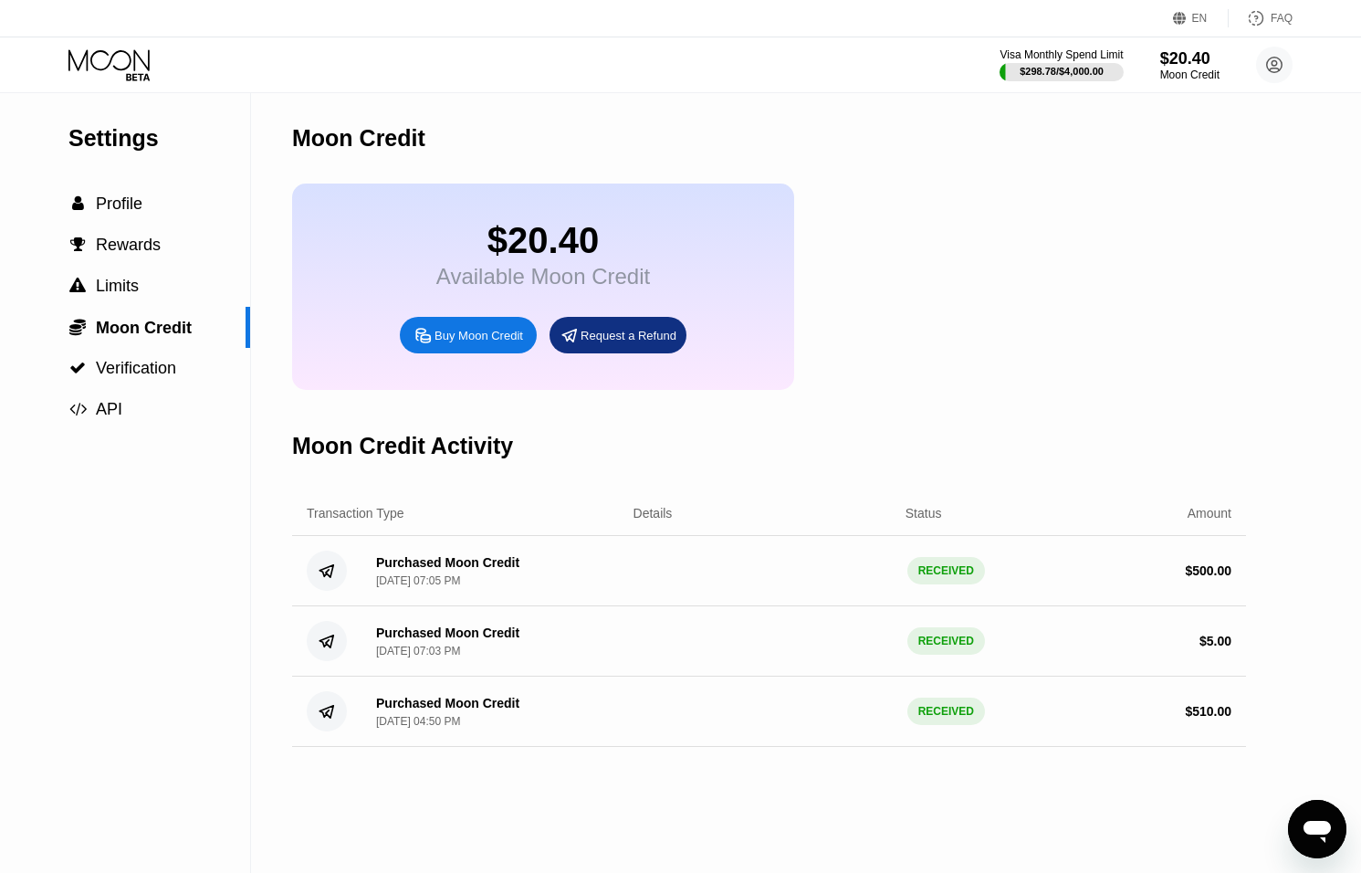
click at [492, 342] on div "Buy Moon Credit" at bounding box center [479, 336] width 89 height 16
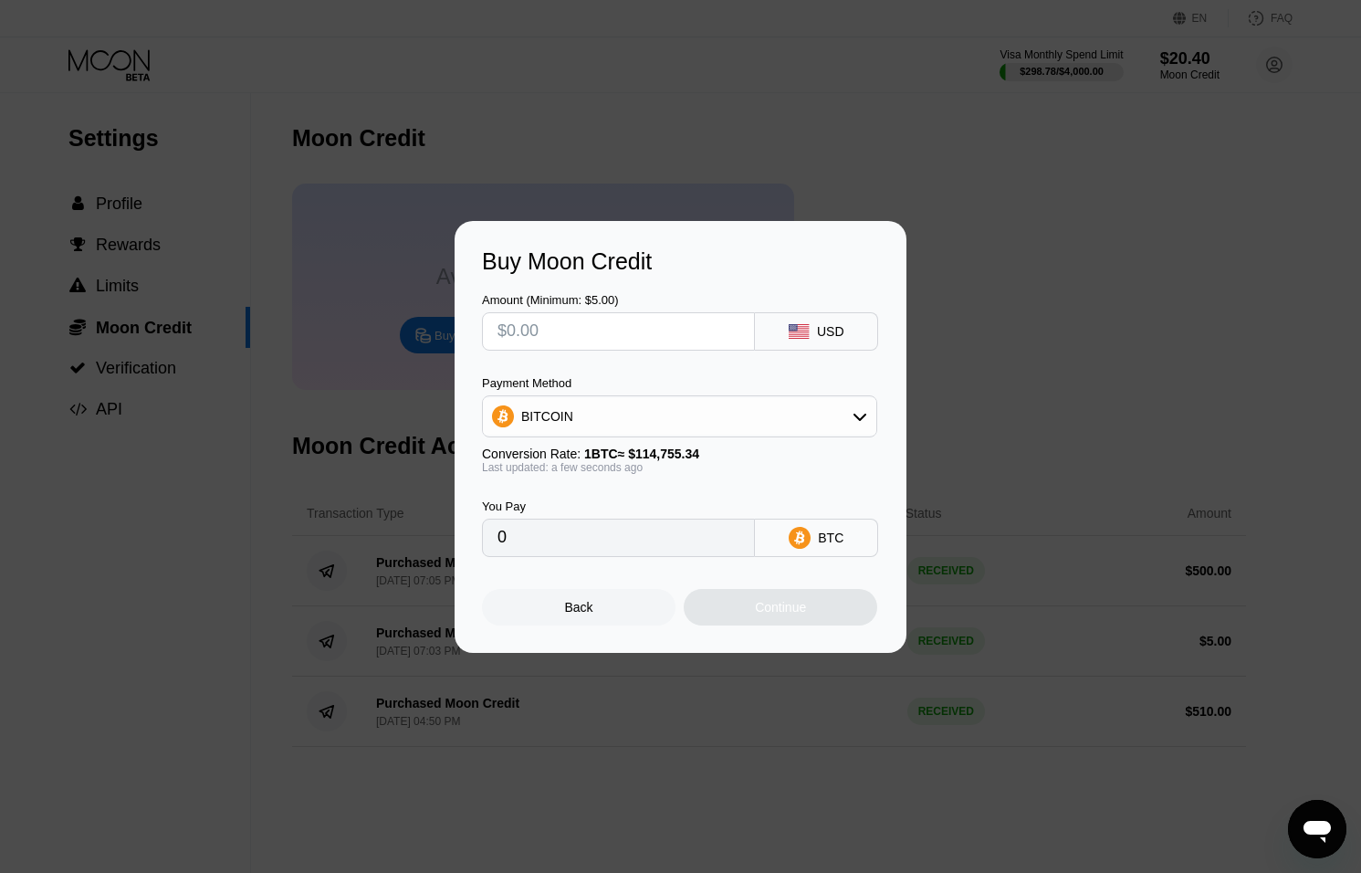
click at [660, 436] on div "Payment Method BITCOIN Conversion Rate: 1 BTC ≈ $114,755.34 Last updated: a few…" at bounding box center [679, 425] width 395 height 98
click at [660, 424] on div "BITCOIN" at bounding box center [680, 416] width 394 height 37
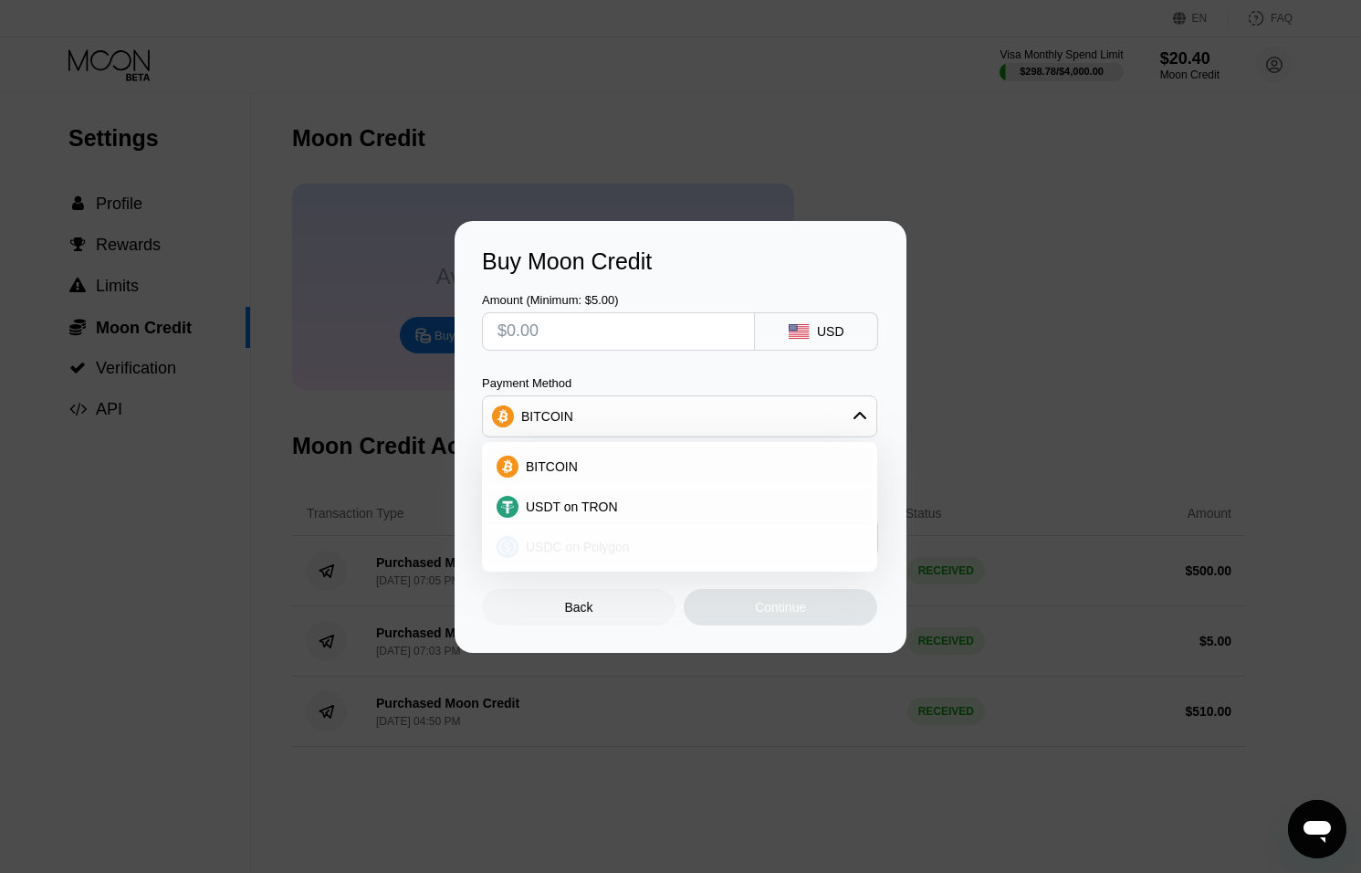
click at [604, 537] on div "USDC on Polygon" at bounding box center [680, 547] width 384 height 37
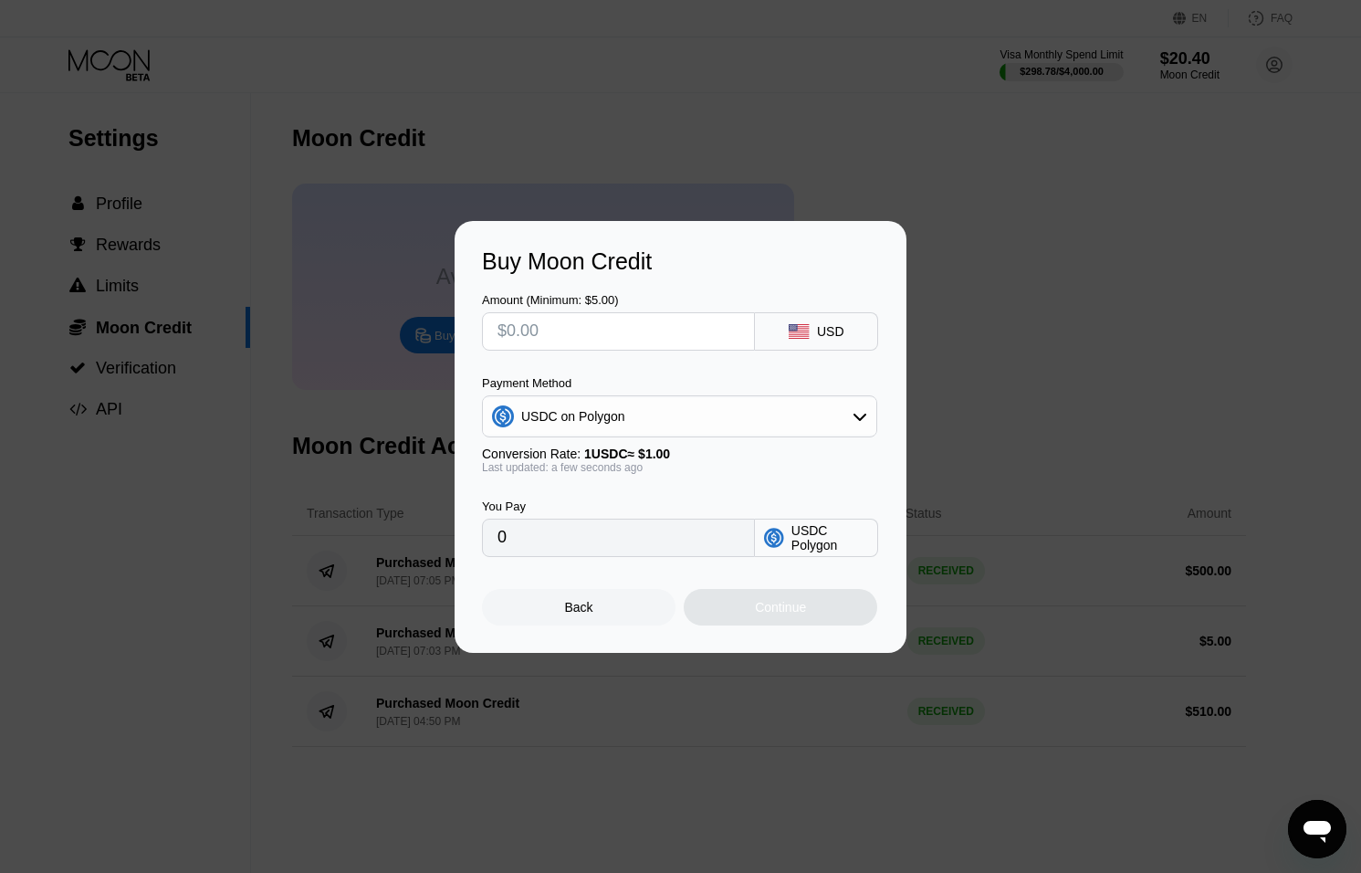
click at [601, 329] on input "text" at bounding box center [619, 331] width 242 height 37
type input "$2"
type input "2.00000000"
type input "$20"
type input "20.00000000"
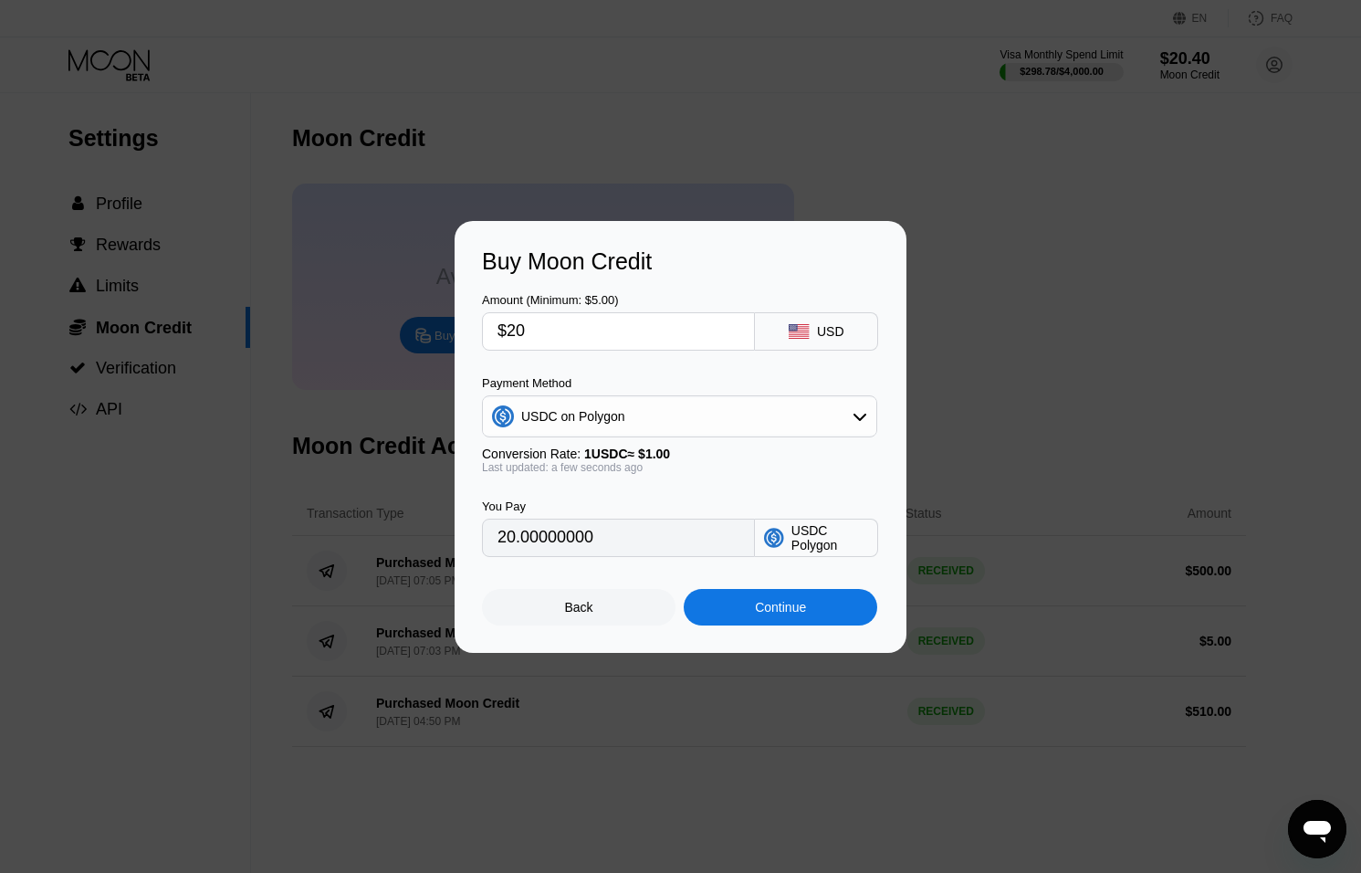
type input "$200"
type input "200.00000000"
type input "$2000"
type input "2000.00000000"
type input "$200"
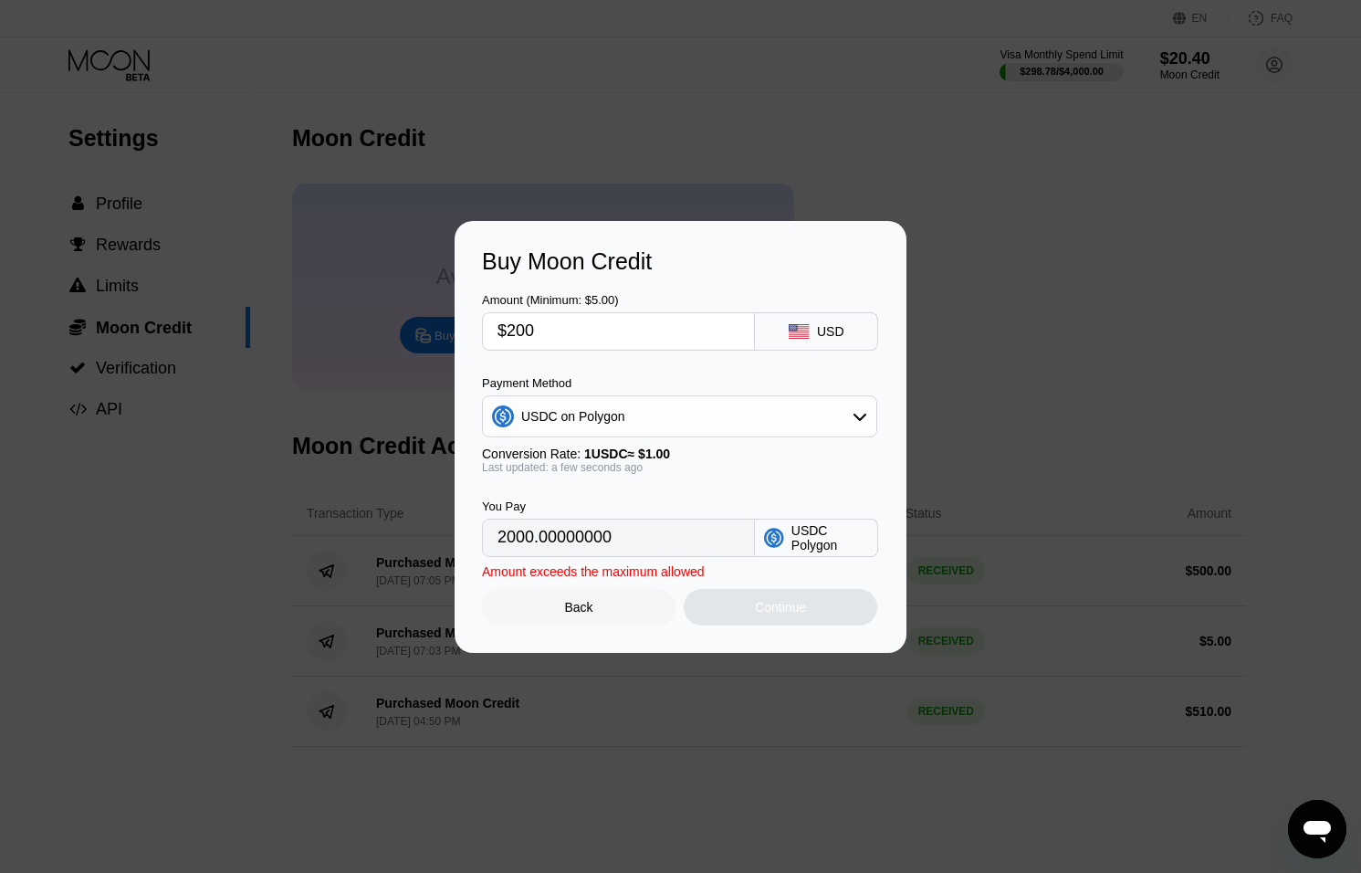
type input "200.00000000"
type input "$20"
type input "20.00000000"
type input "$2"
type input "2.00000000"
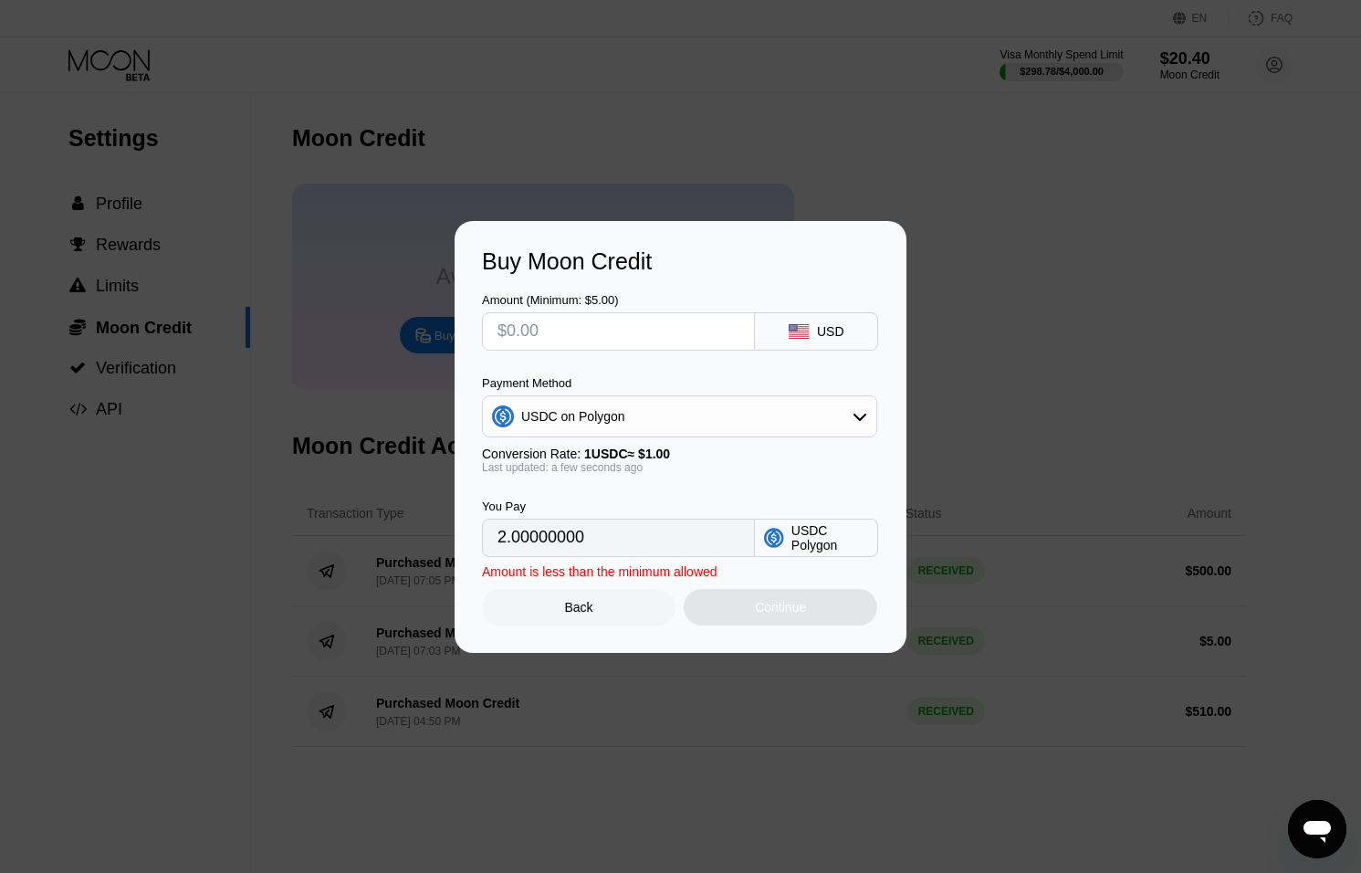
type input "0"
type input "$3"
type input "3.00000000"
type input "$30"
type input "30.00000000"
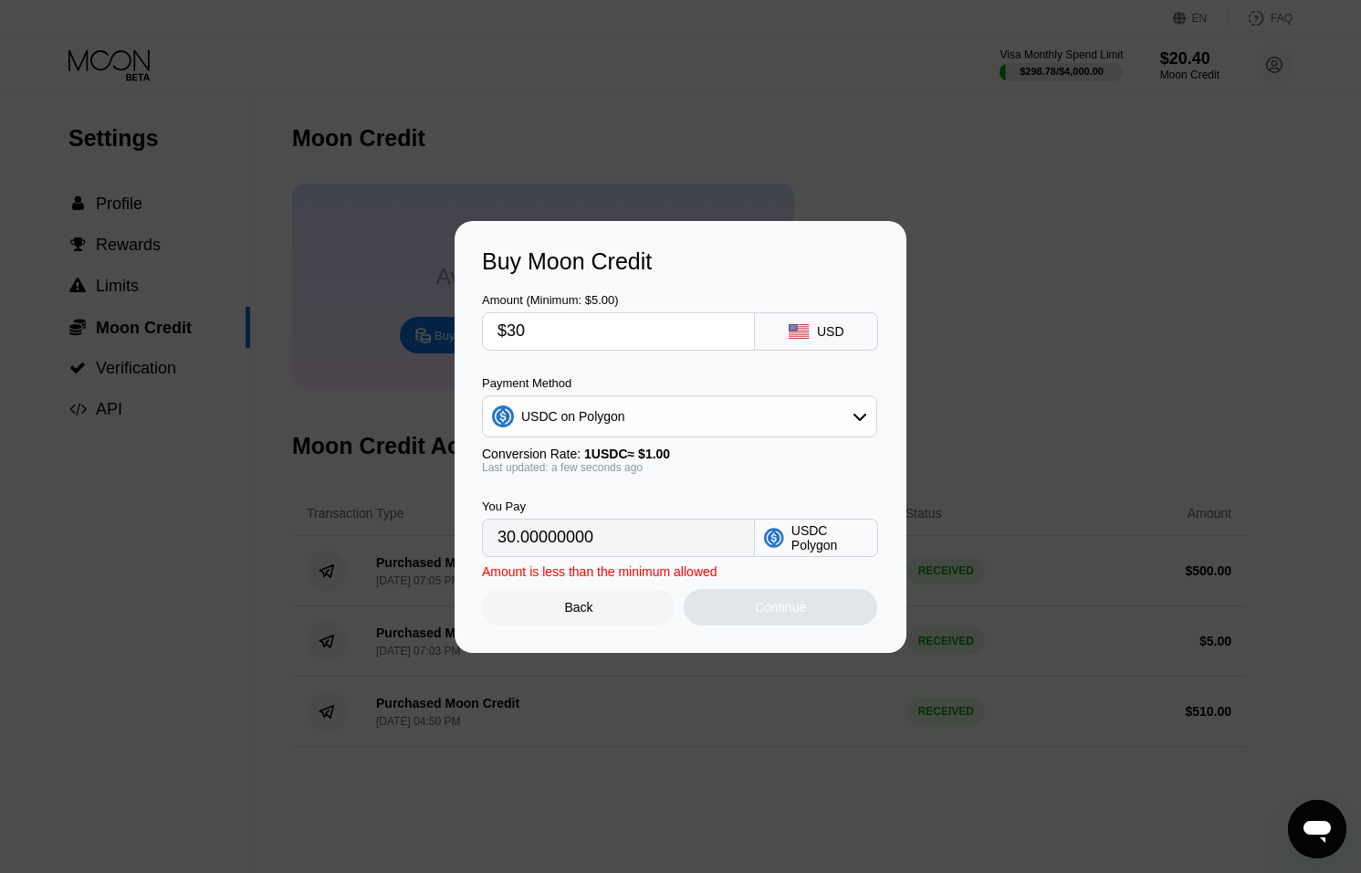
type input "$300"
type input "300.00000000"
type input "$3000"
type input "3000.00000000"
type input "$300"
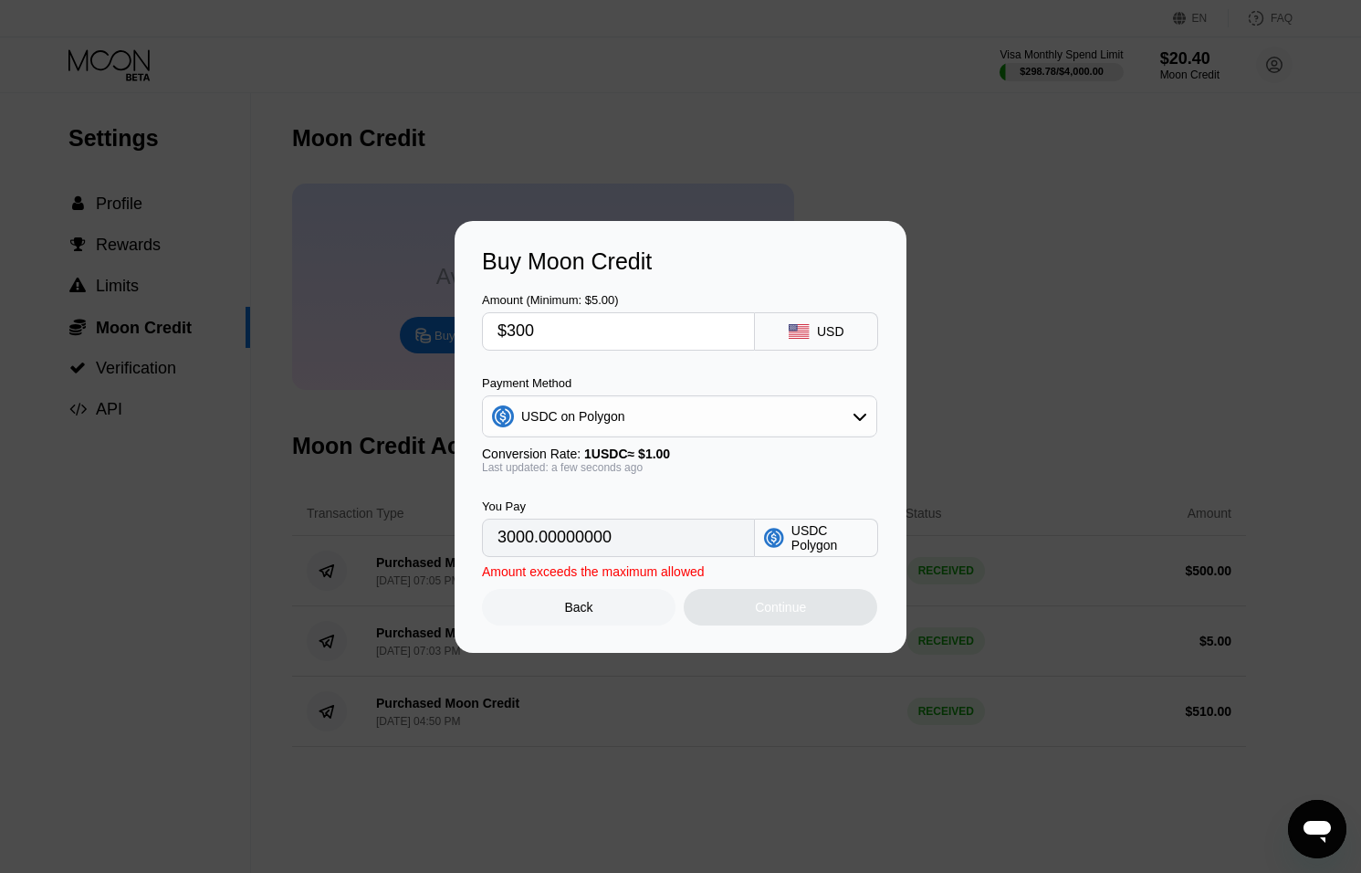
type input "300.00000000"
type input "$30"
type input "30.00000000"
type input "$3"
type input "3.00000000"
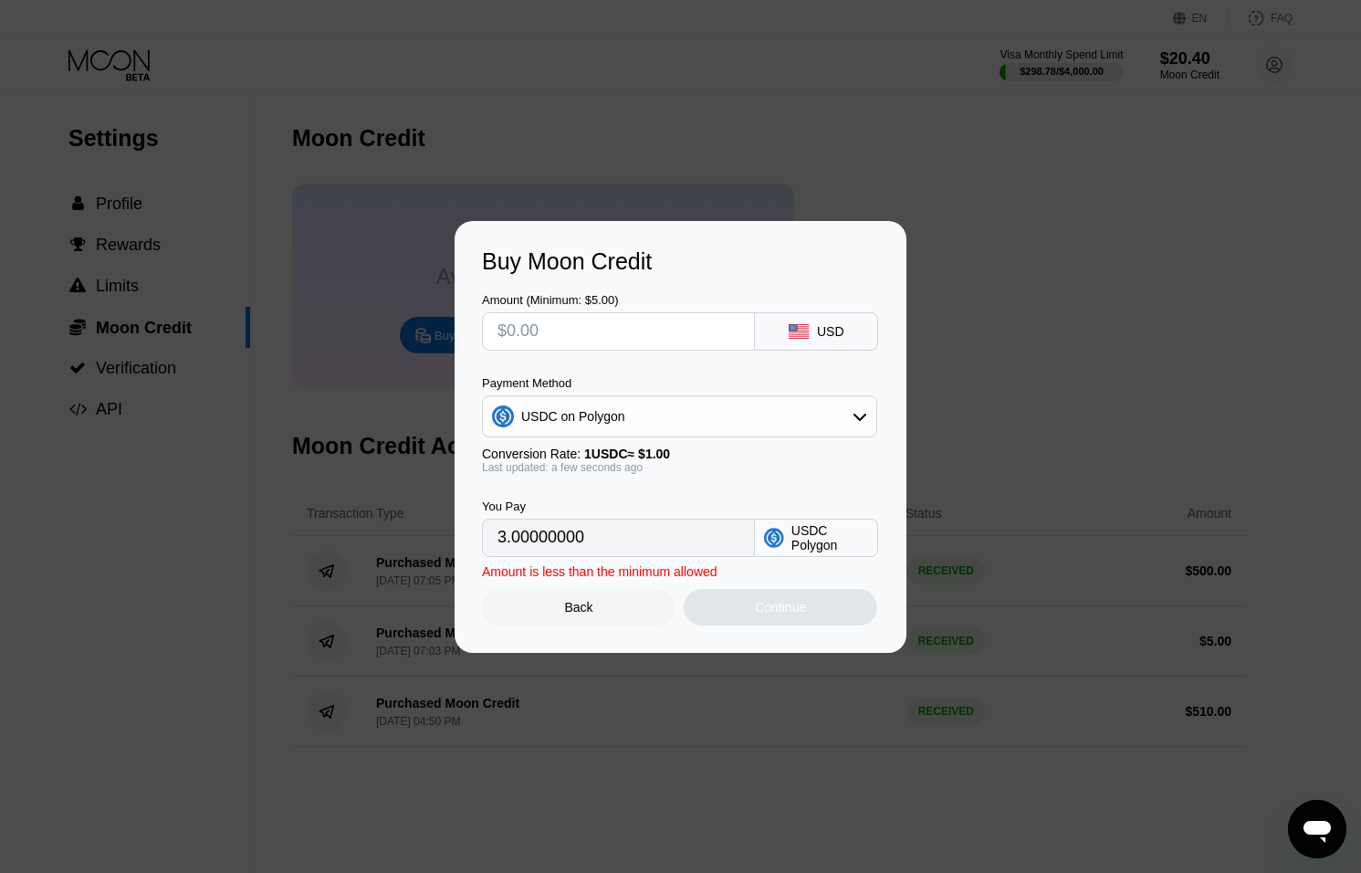
type input "0"
type input "$1"
type input "1.00000000"
type input "$19"
type input "19.00000000"
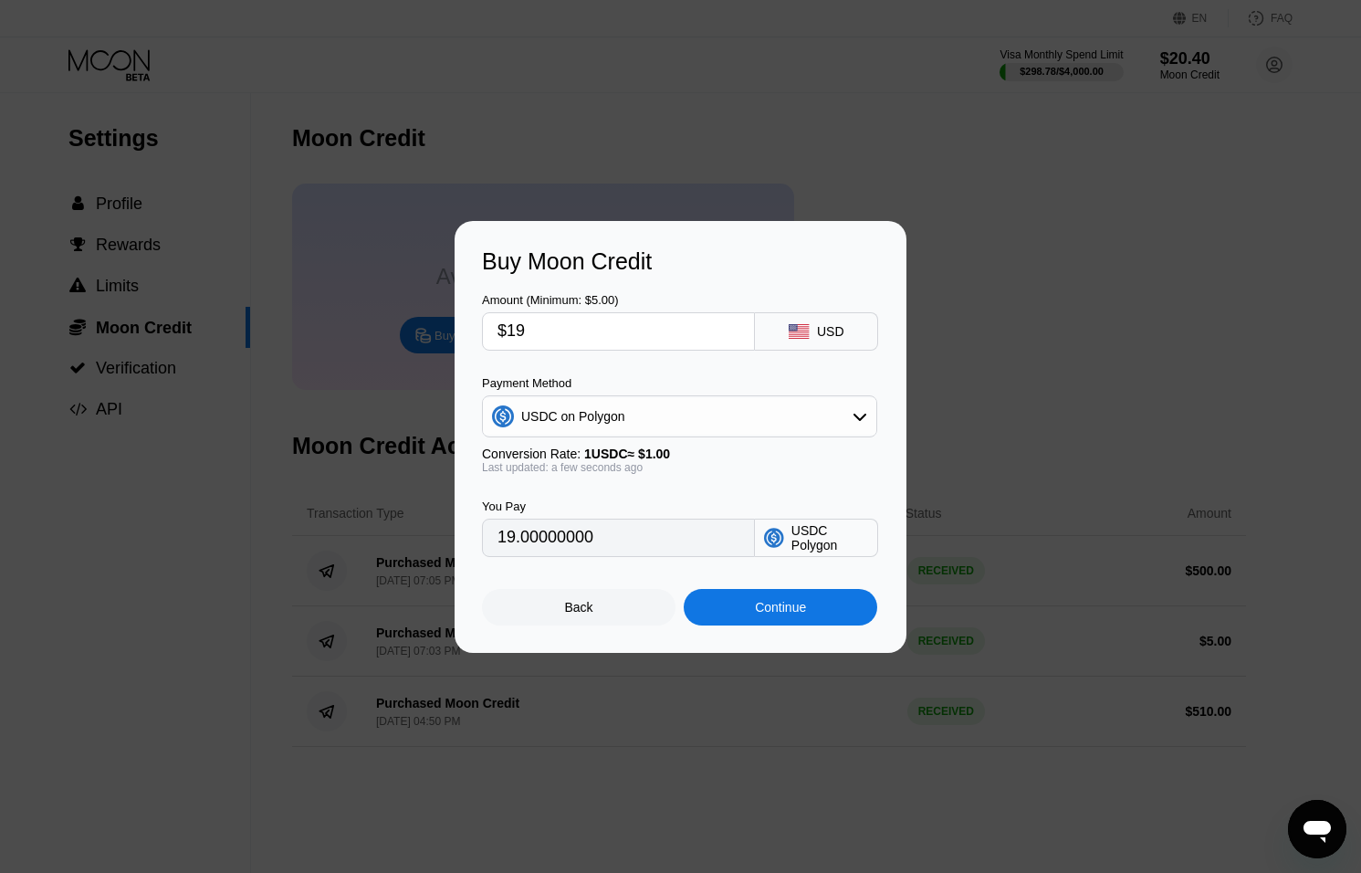
type input "$199"
type input "199.00000000"
type input "$1999"
type input "1999.00000000"
type input "$1999"
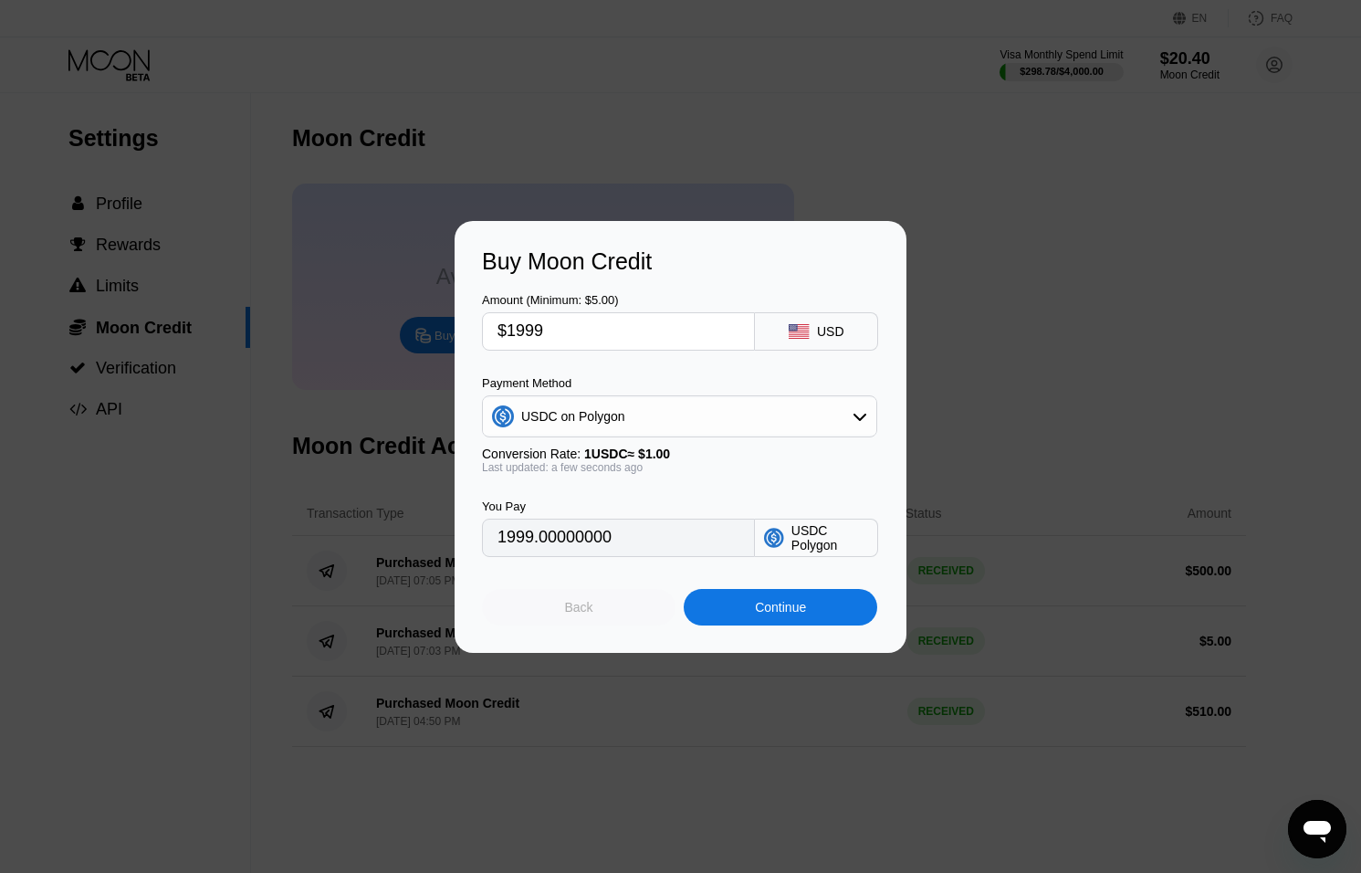
click at [568, 603] on div "Back" at bounding box center [579, 607] width 28 height 15
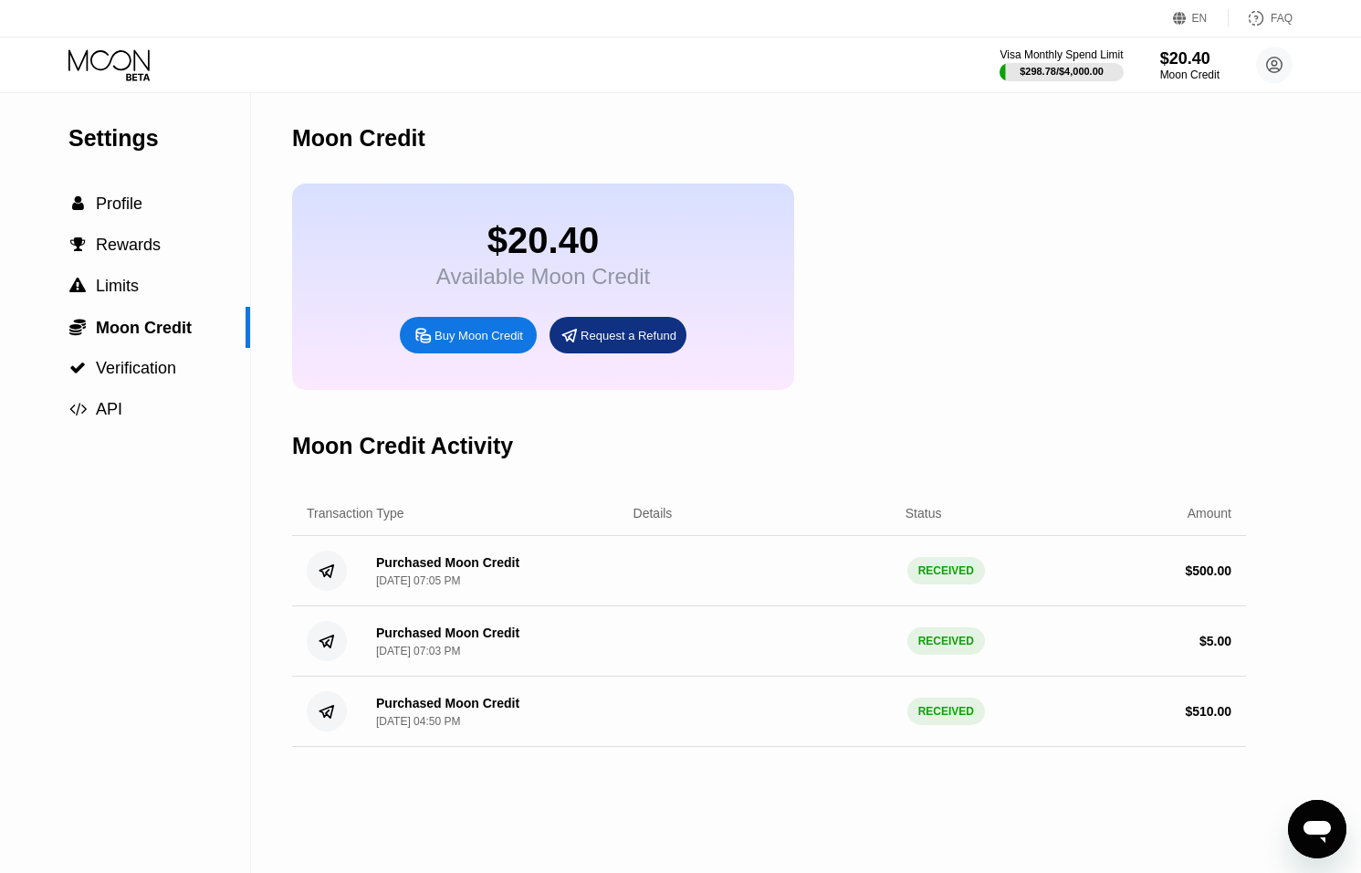
click at [1314, 814] on icon "Open messaging window" at bounding box center [1317, 829] width 33 height 33
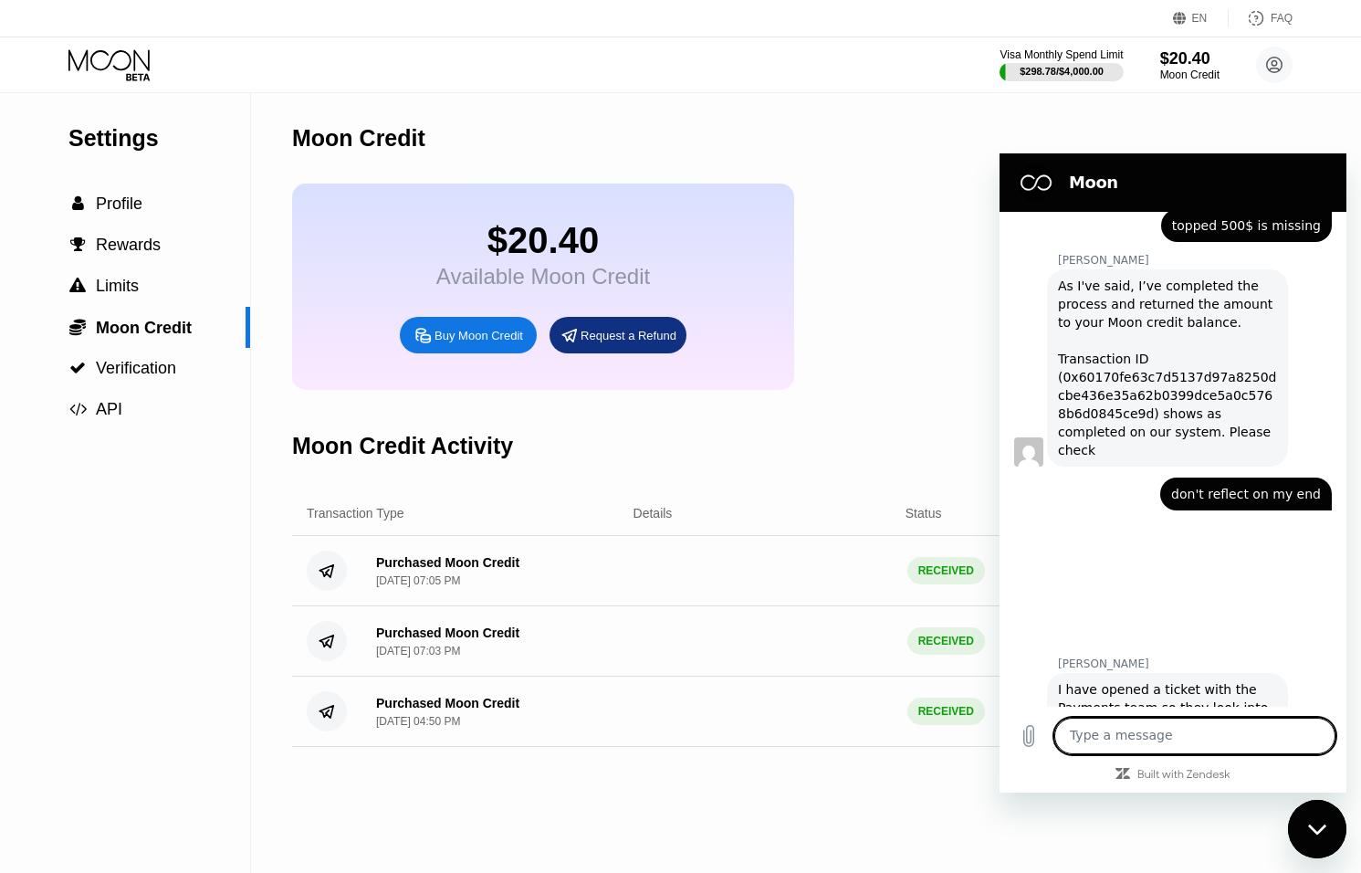
scroll to position [1129, 0]
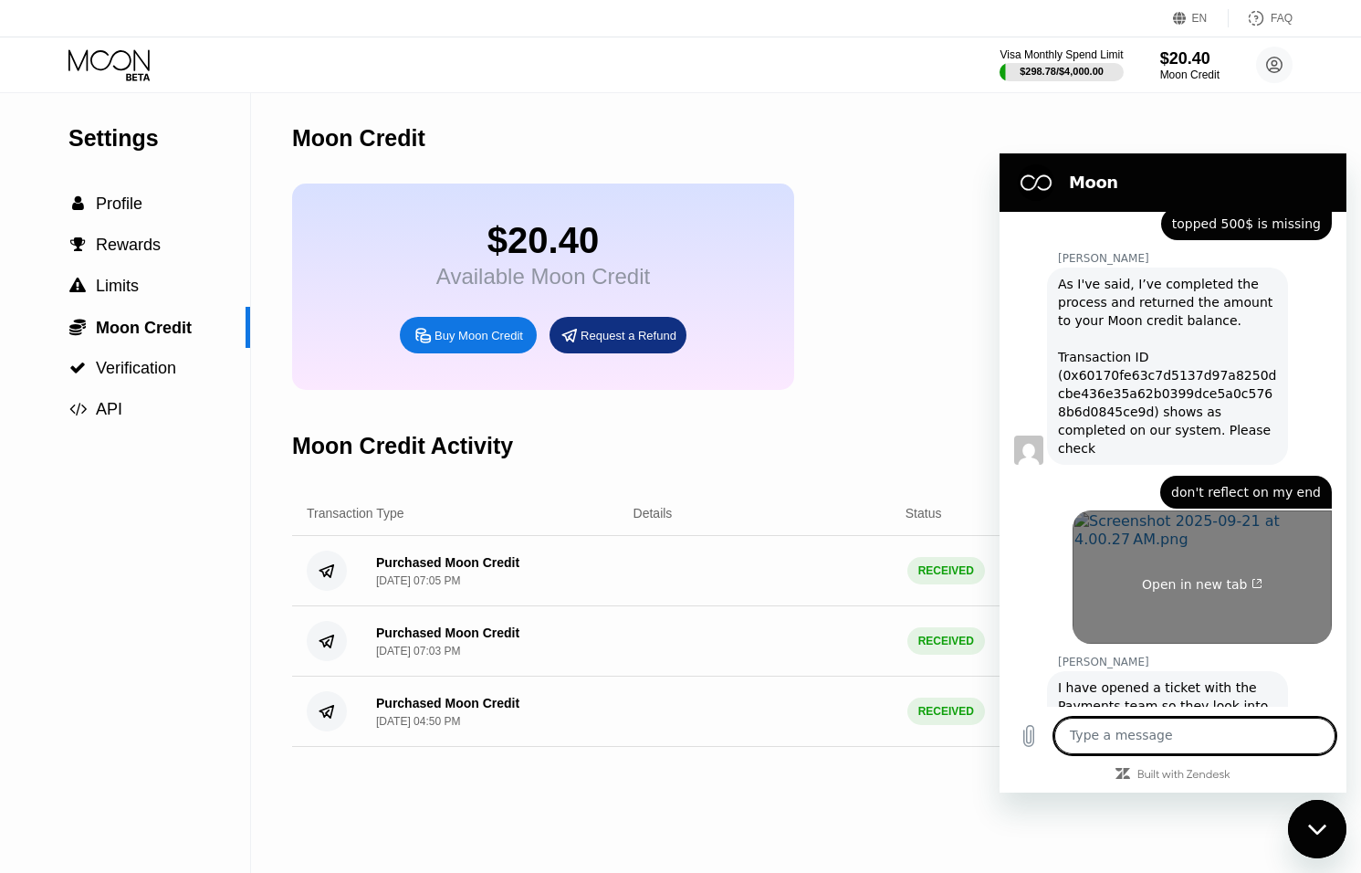
click at [1167, 510] on link "Open in new tab" at bounding box center [1202, 576] width 259 height 133
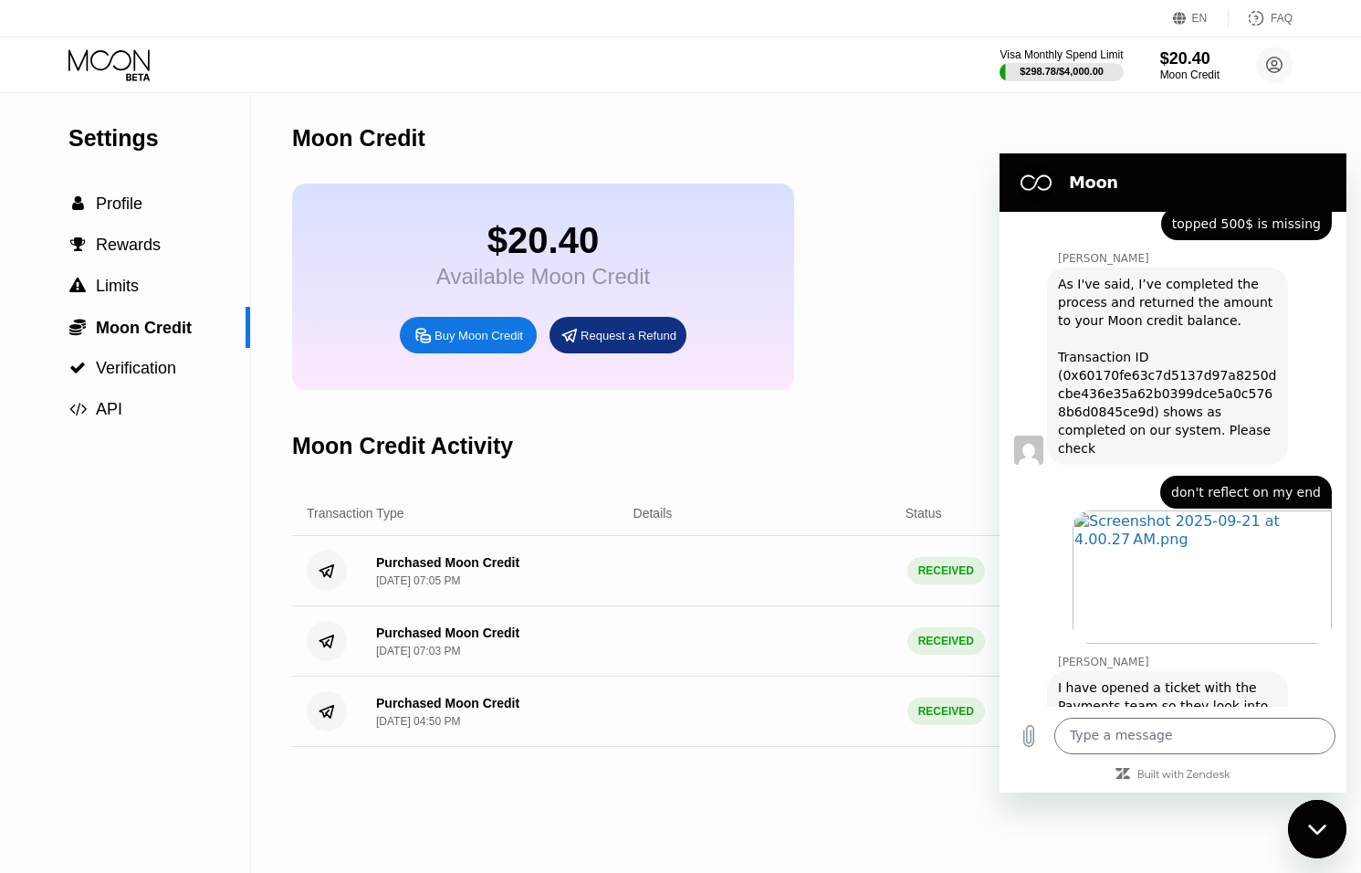
click at [1318, 826] on icon "Close messaging window" at bounding box center [1317, 830] width 19 height 12
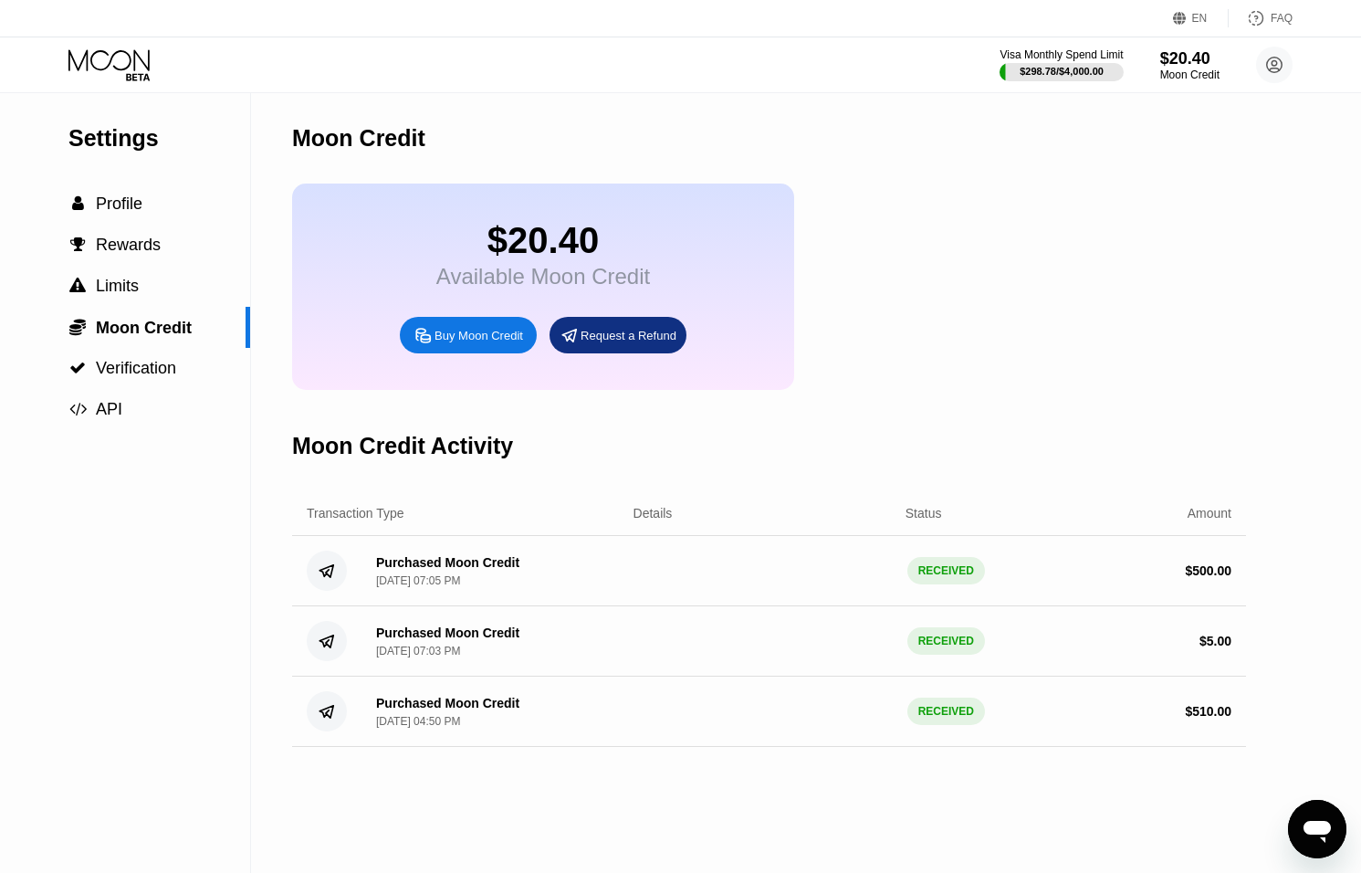
click at [1186, 549] on div "Purchased Moon Credit Sep 20, 2025, 07:05 PM RECEIVED $ 500.00" at bounding box center [769, 571] width 954 height 70
click at [1186, 564] on div "Purchased Moon Credit Sep 20, 2025, 07:05 PM RECEIVED $ 500.00" at bounding box center [769, 571] width 954 height 70
click at [1189, 54] on div "$20.40" at bounding box center [1190, 57] width 61 height 19
click at [1181, 73] on div "Moon Credit" at bounding box center [1190, 74] width 61 height 13
click at [1181, 72] on div "Moon Credit" at bounding box center [1190, 74] width 61 height 13
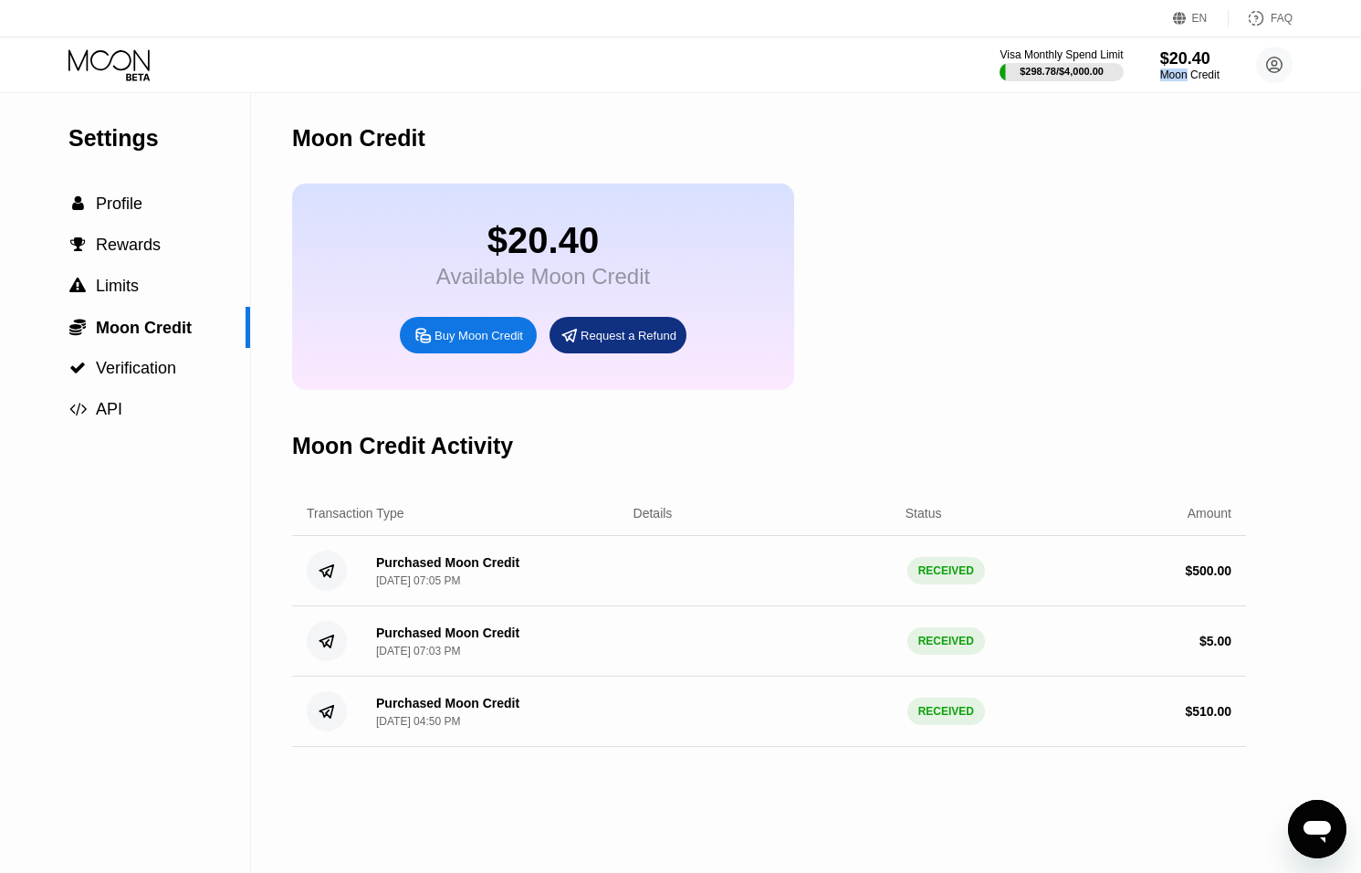
click at [1195, 105] on div "Moon Credit" at bounding box center [769, 138] width 954 height 90
click at [1194, 68] on div "Moon Credit" at bounding box center [1190, 74] width 61 height 13
click at [1194, 69] on div "Moon Credit" at bounding box center [1190, 74] width 61 height 13
click at [1328, 805] on div "Open messaging window" at bounding box center [1317, 829] width 55 height 55
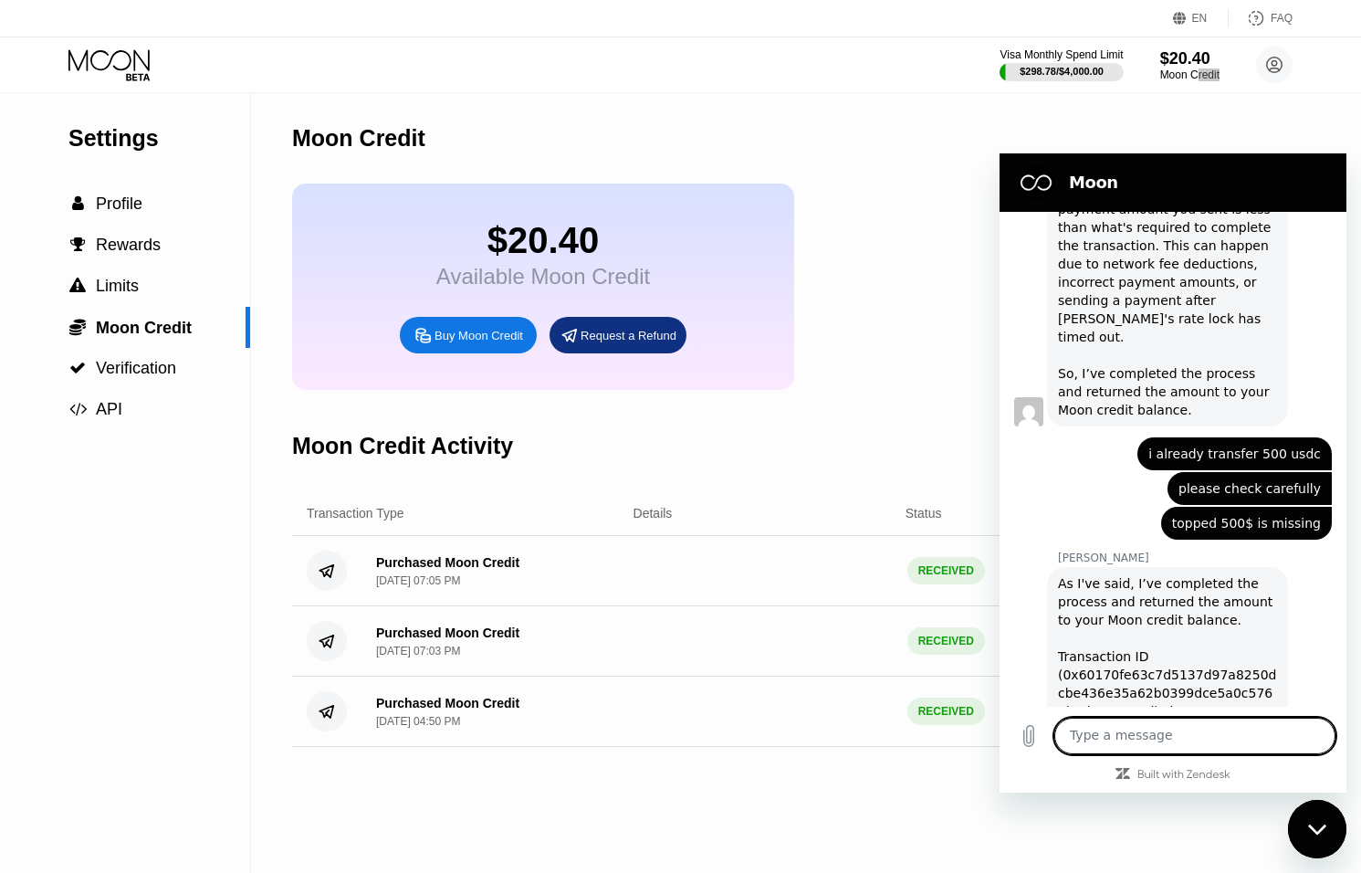
scroll to position [826, 0]
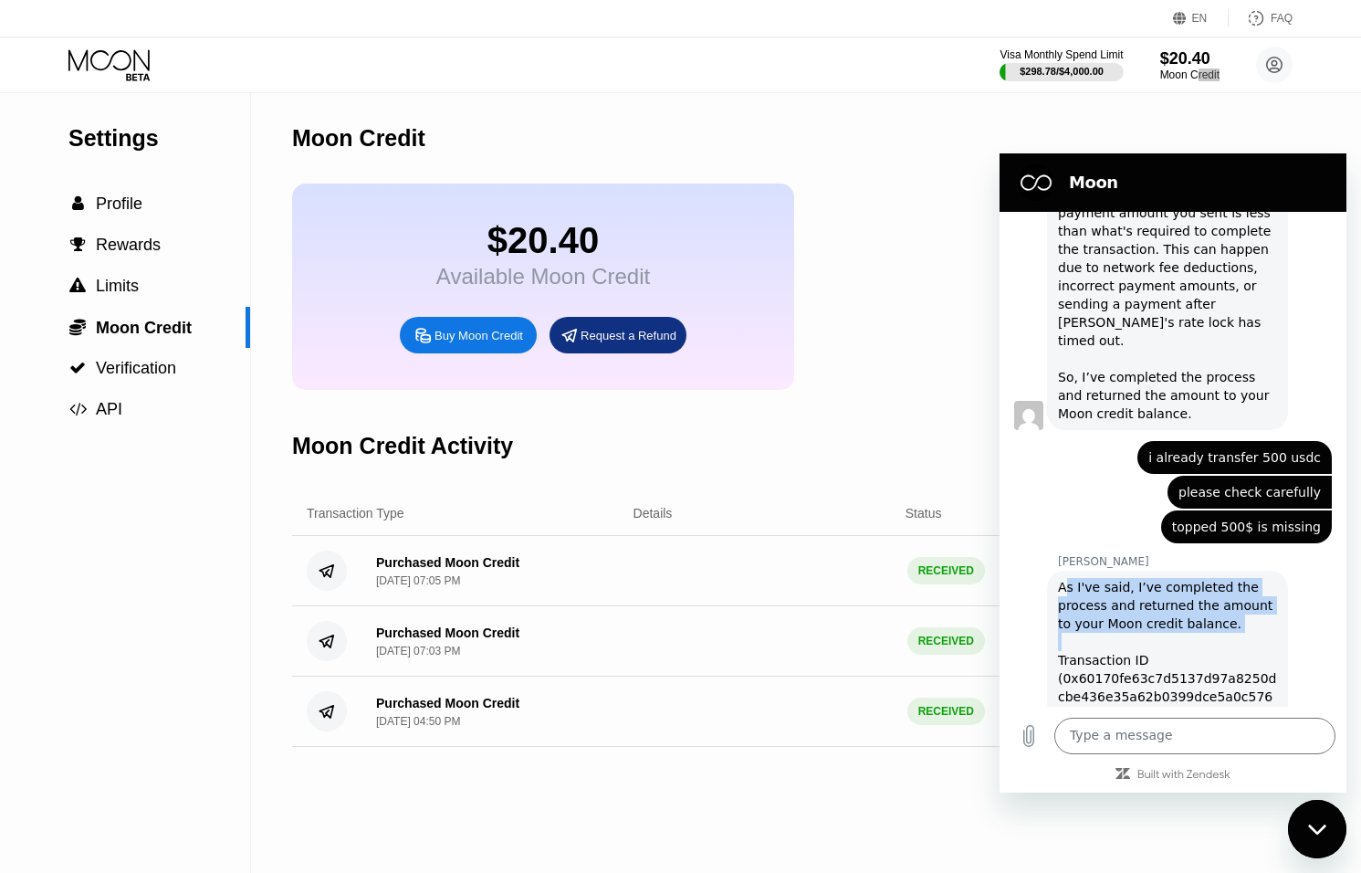
drag, startPoint x: 1072, startPoint y: 536, endPoint x: 1215, endPoint y: 595, distance: 155.1
click at [1215, 595] on div "As I've said, I’ve completed the process and returned the amount to your Moon c…" at bounding box center [1167, 669] width 219 height 183
click at [1218, 594] on div "As I've said, I’ve completed the process and returned the amount to your Moon c…" at bounding box center [1167, 669] width 219 height 183
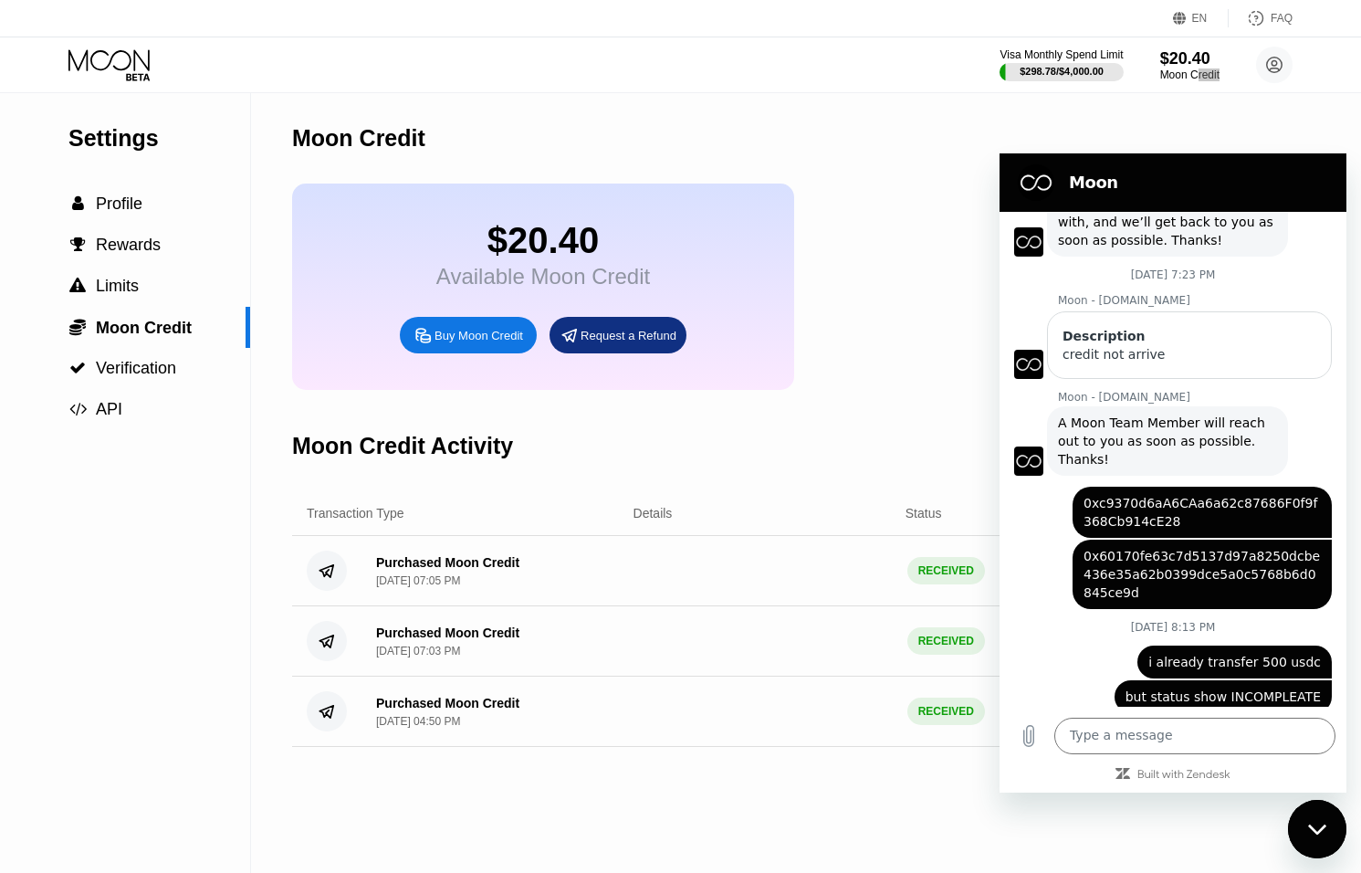
scroll to position [1129, 0]
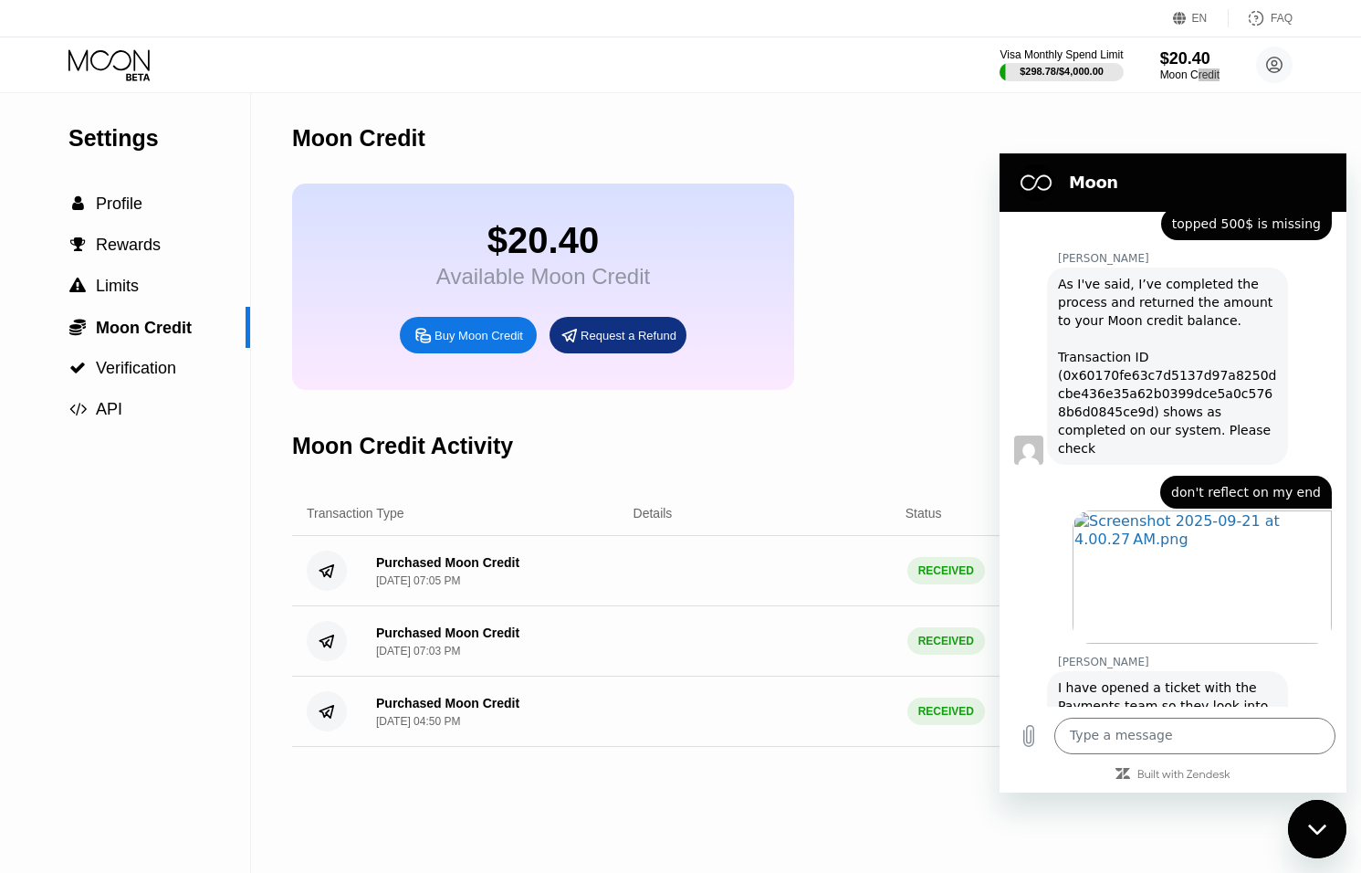
click at [1324, 839] on div "Close messaging window" at bounding box center [1317, 829] width 55 height 55
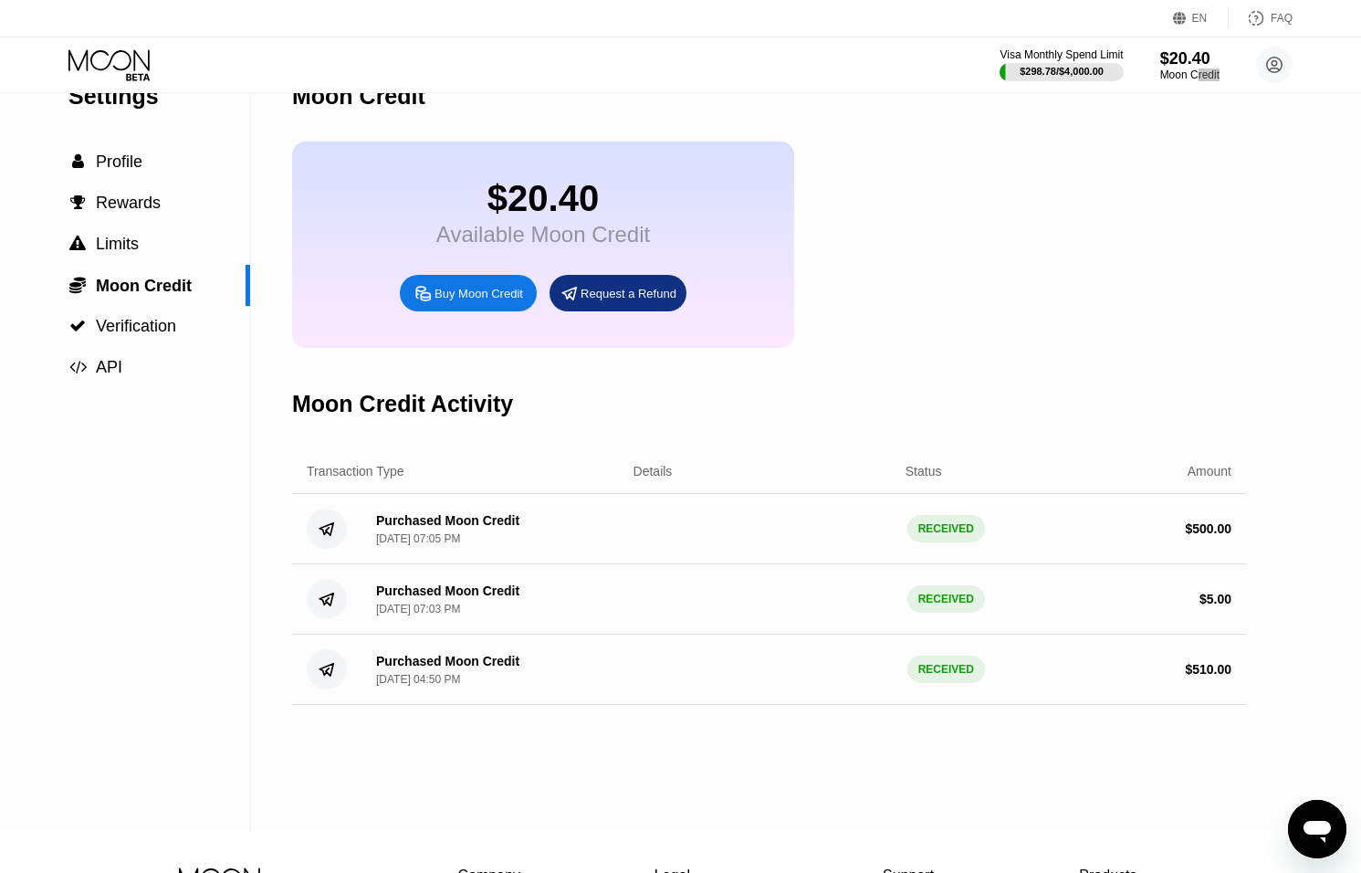
scroll to position [32, 0]
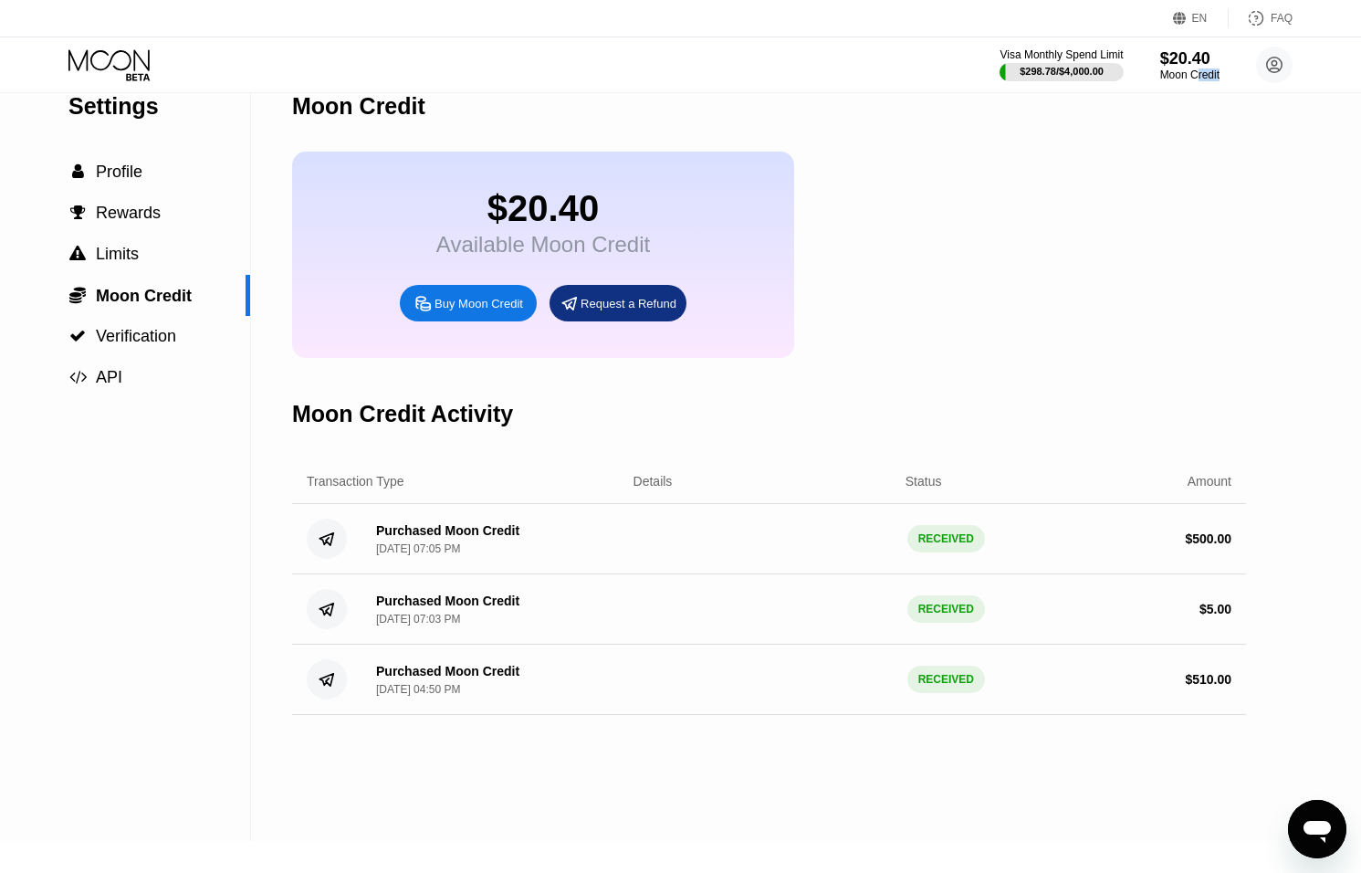
click at [126, 76] on icon at bounding box center [138, 76] width 24 height 7
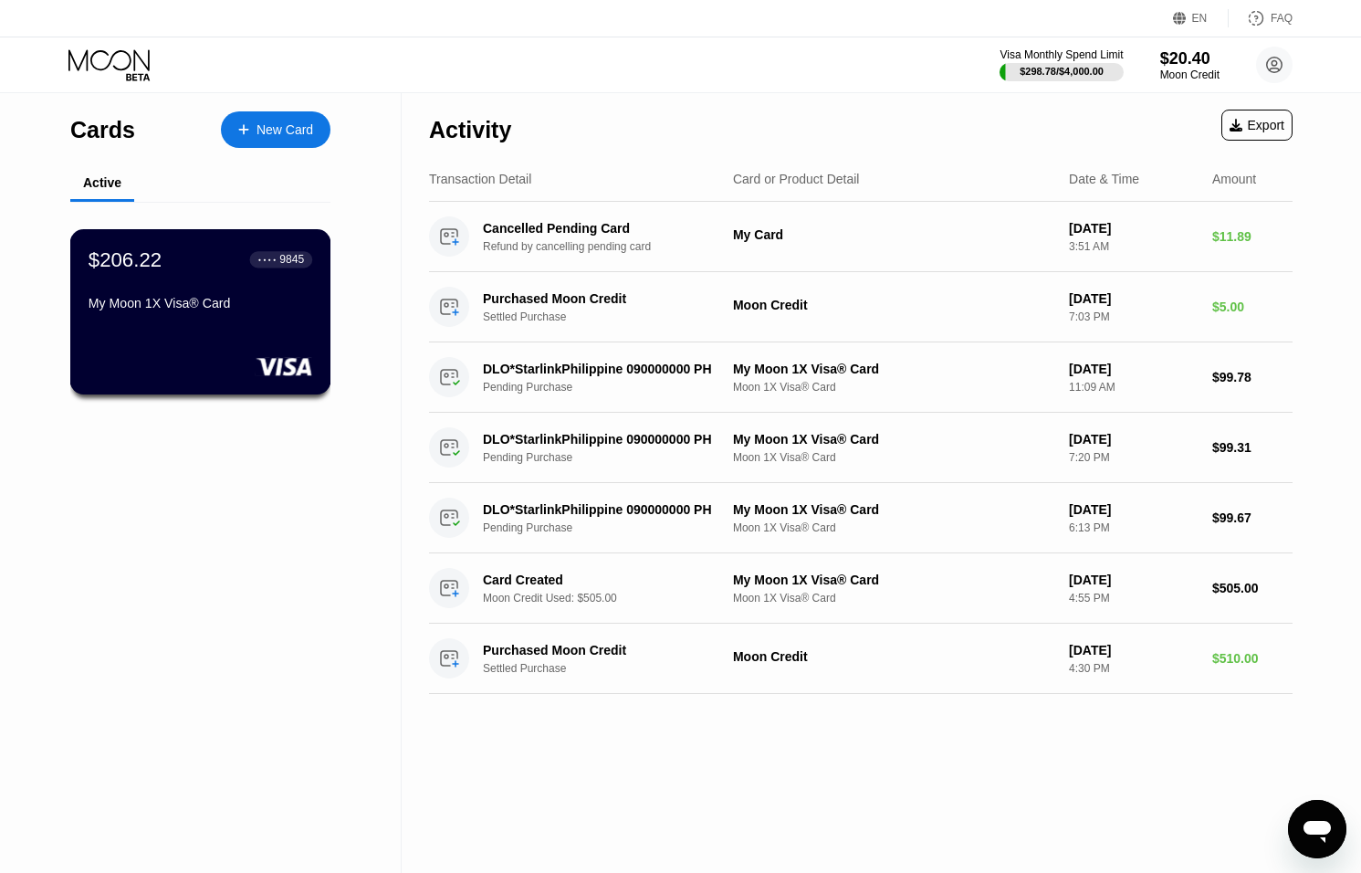
click at [159, 301] on div "My Moon 1X Visa® Card" at bounding box center [201, 303] width 224 height 15
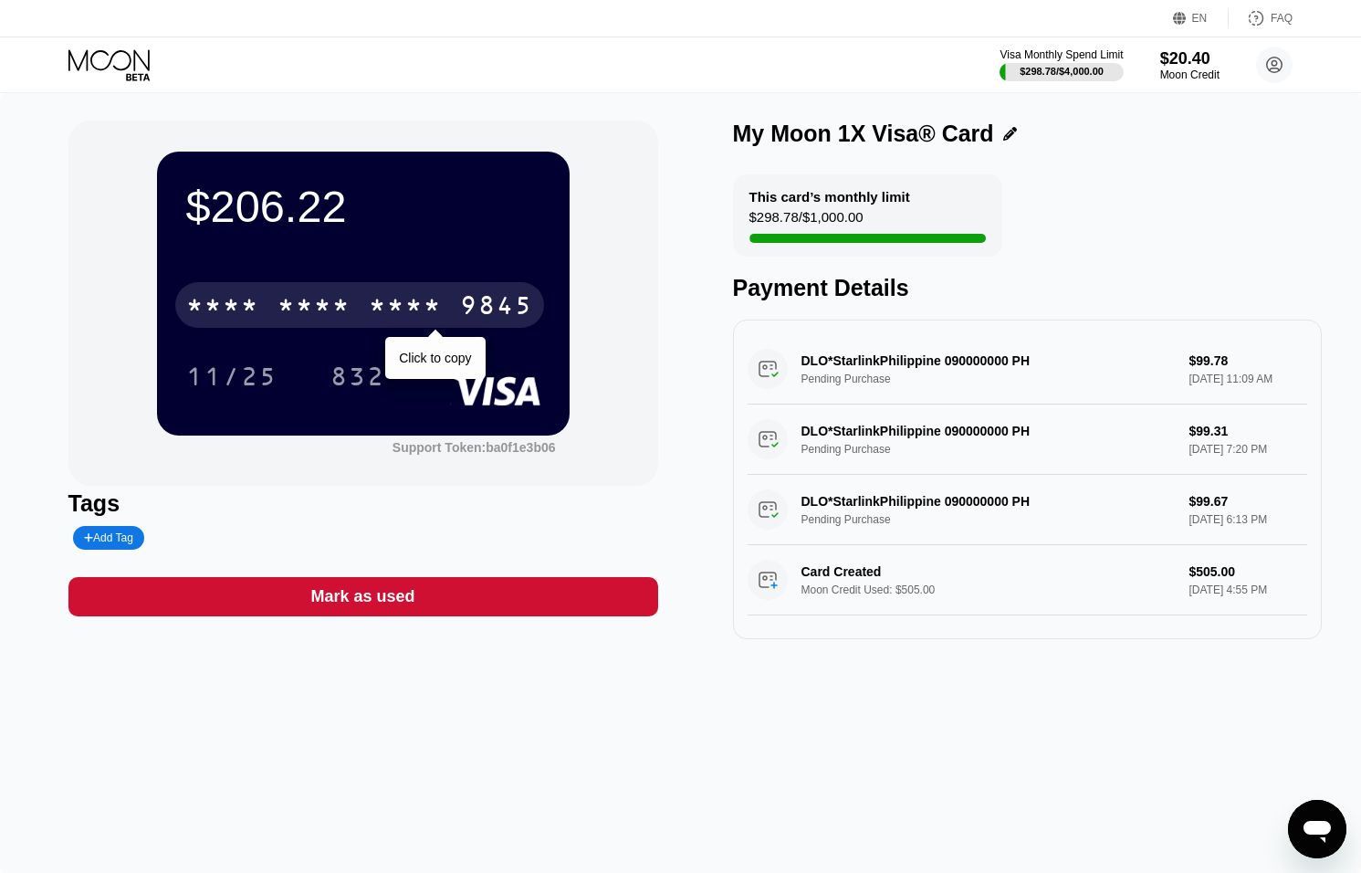
click at [380, 306] on div "* * * *" at bounding box center [405, 307] width 73 height 29
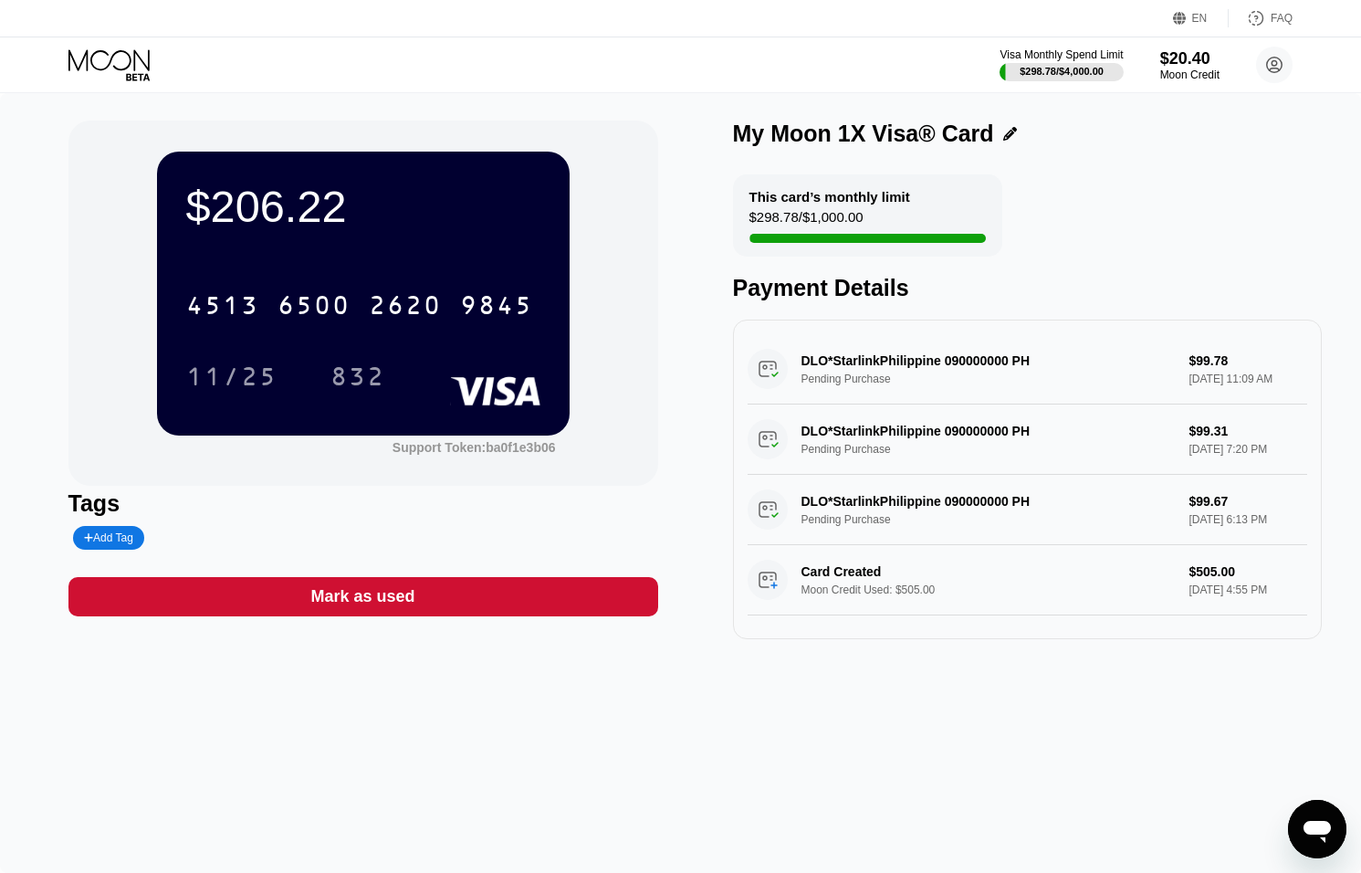
click at [115, 87] on div "Visa Monthly Spend Limit $298.78 / $4,000.00 $20.40 Moon Credit [EMAIL_ADDRESS]…" at bounding box center [680, 64] width 1361 height 55
click at [118, 57] on icon at bounding box center [110, 65] width 85 height 32
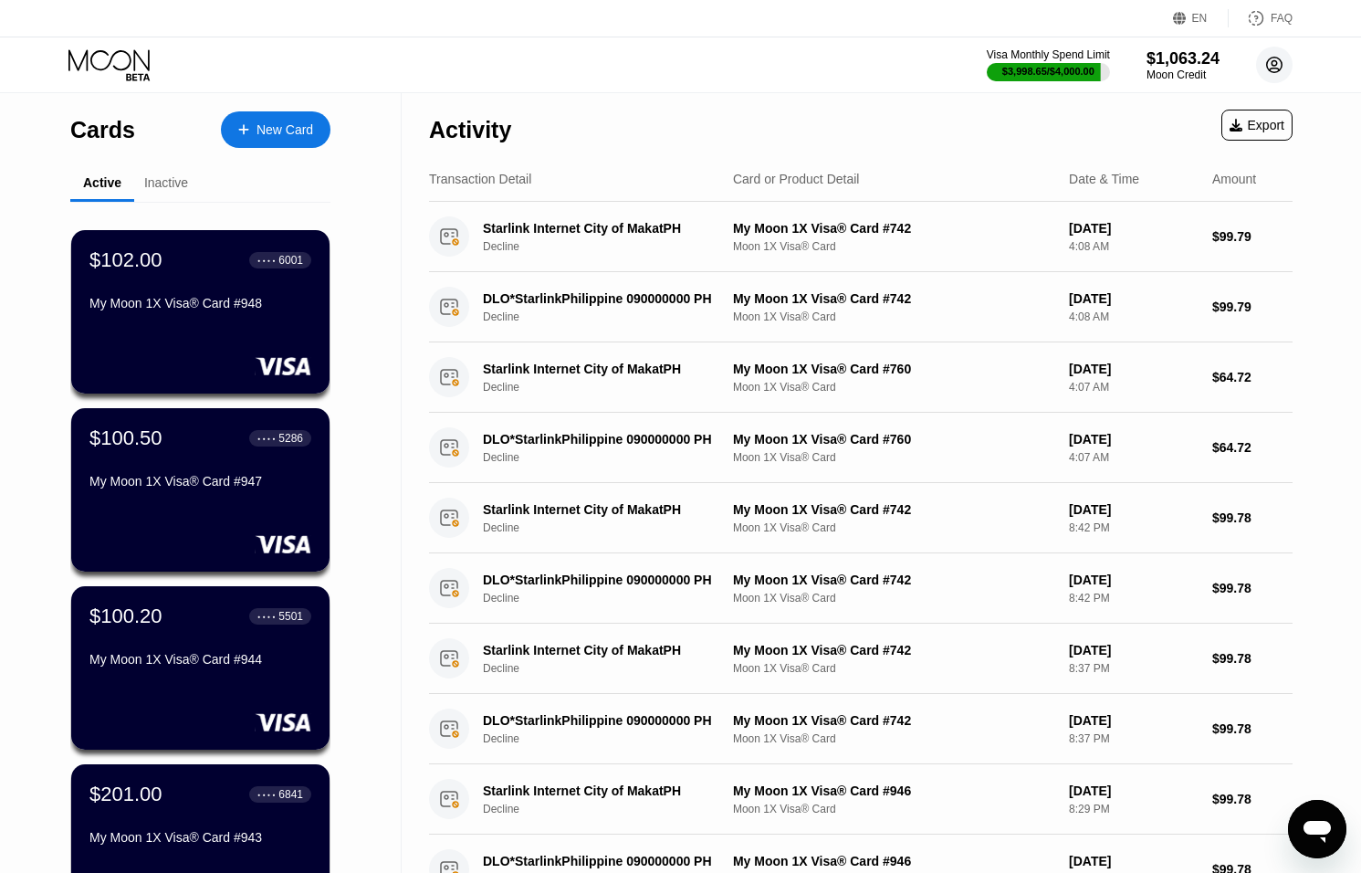
click at [1262, 65] on circle at bounding box center [1274, 65] width 37 height 37
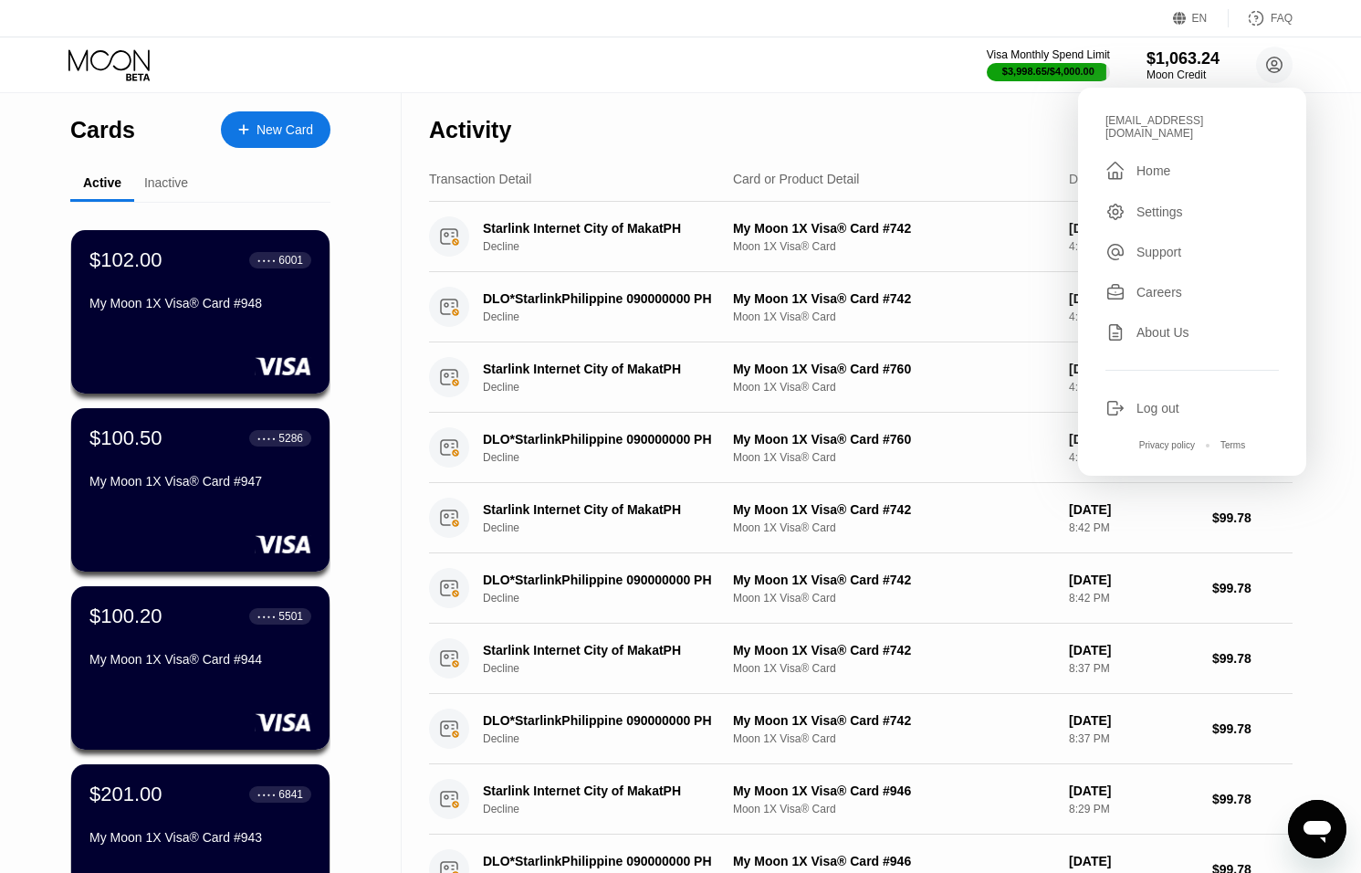
click at [1141, 398] on div "Log out" at bounding box center [1192, 408] width 173 height 20
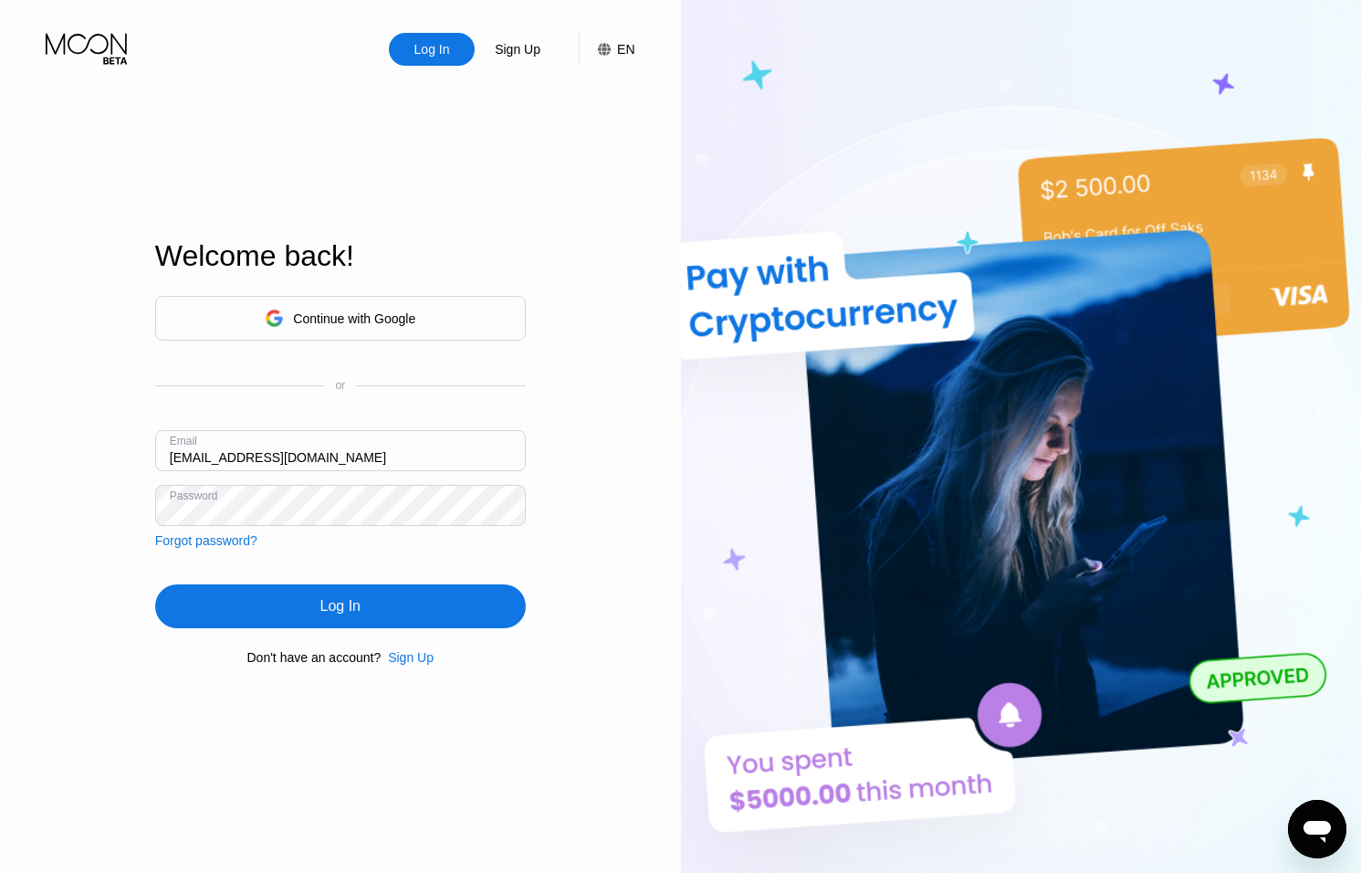
drag, startPoint x: 189, startPoint y: 453, endPoint x: 207, endPoint y: 451, distance: 18.4
click at [190, 453] on input "[EMAIL_ADDRESS][DOMAIN_NAME]" at bounding box center [340, 450] width 371 height 41
type input "[EMAIL_ADDRESS][DOMAIN_NAME]"
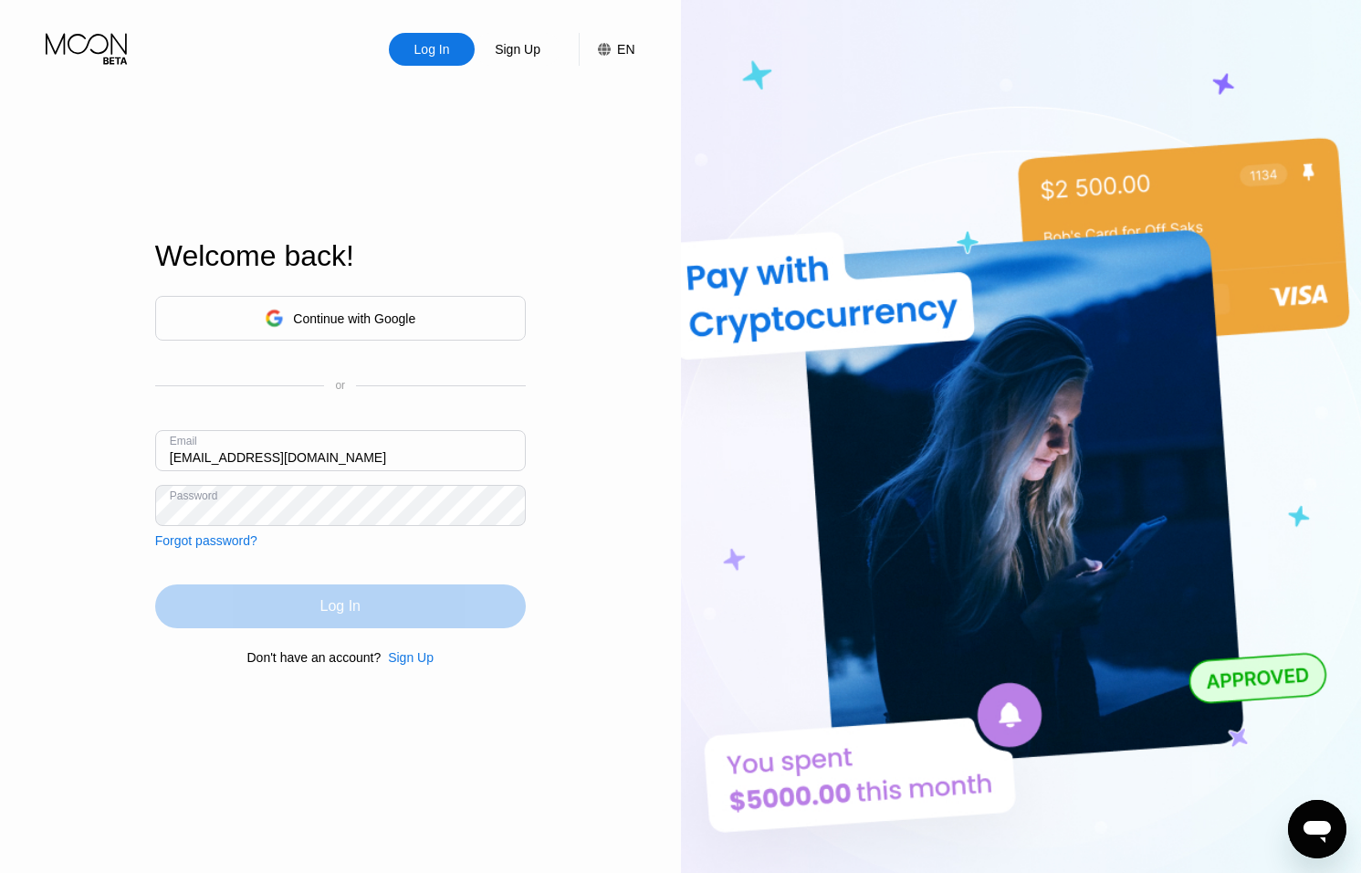
click at [363, 601] on div "Log In" at bounding box center [340, 606] width 371 height 44
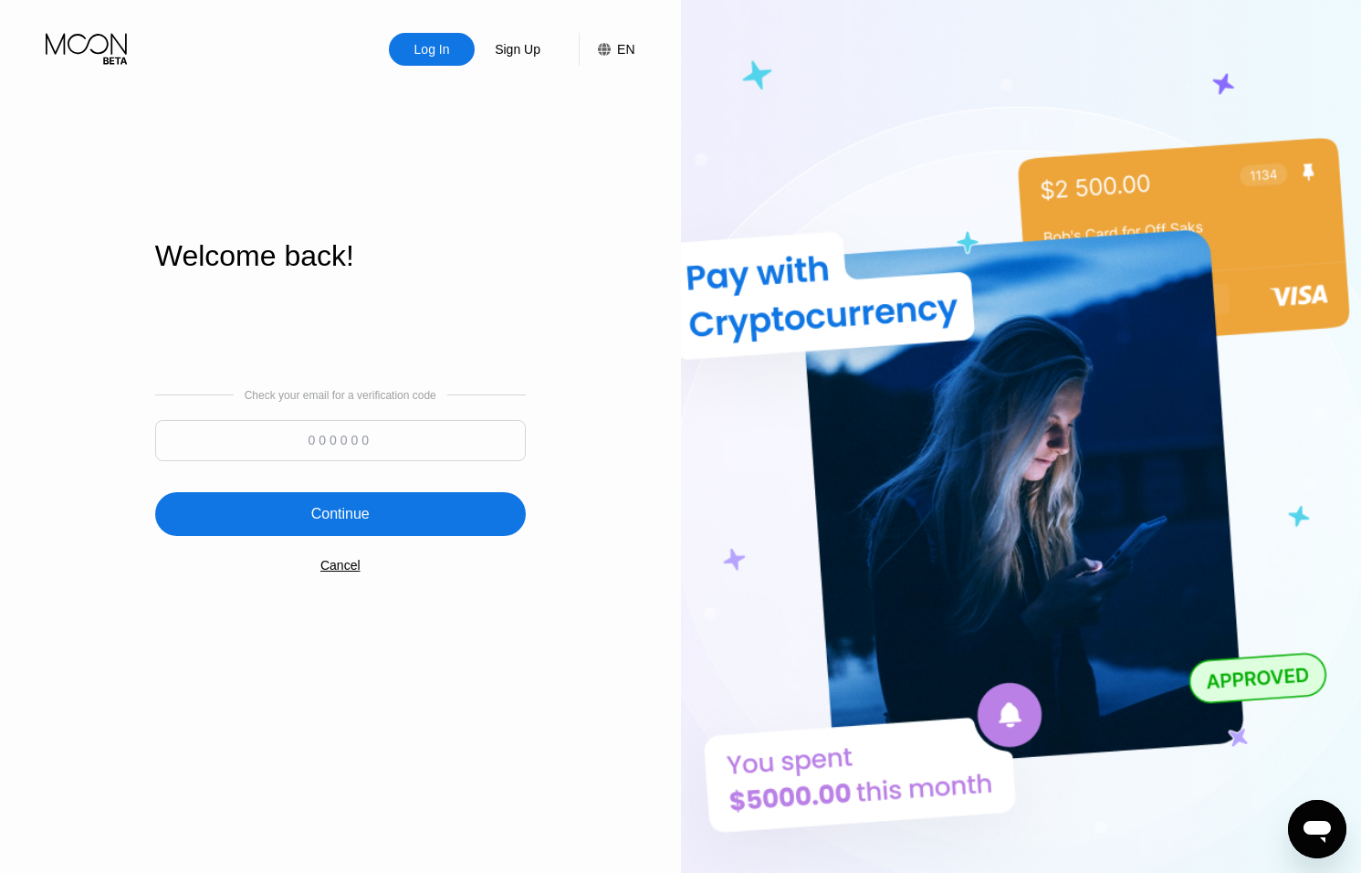
click at [411, 425] on input at bounding box center [340, 440] width 371 height 41
type input "100293"
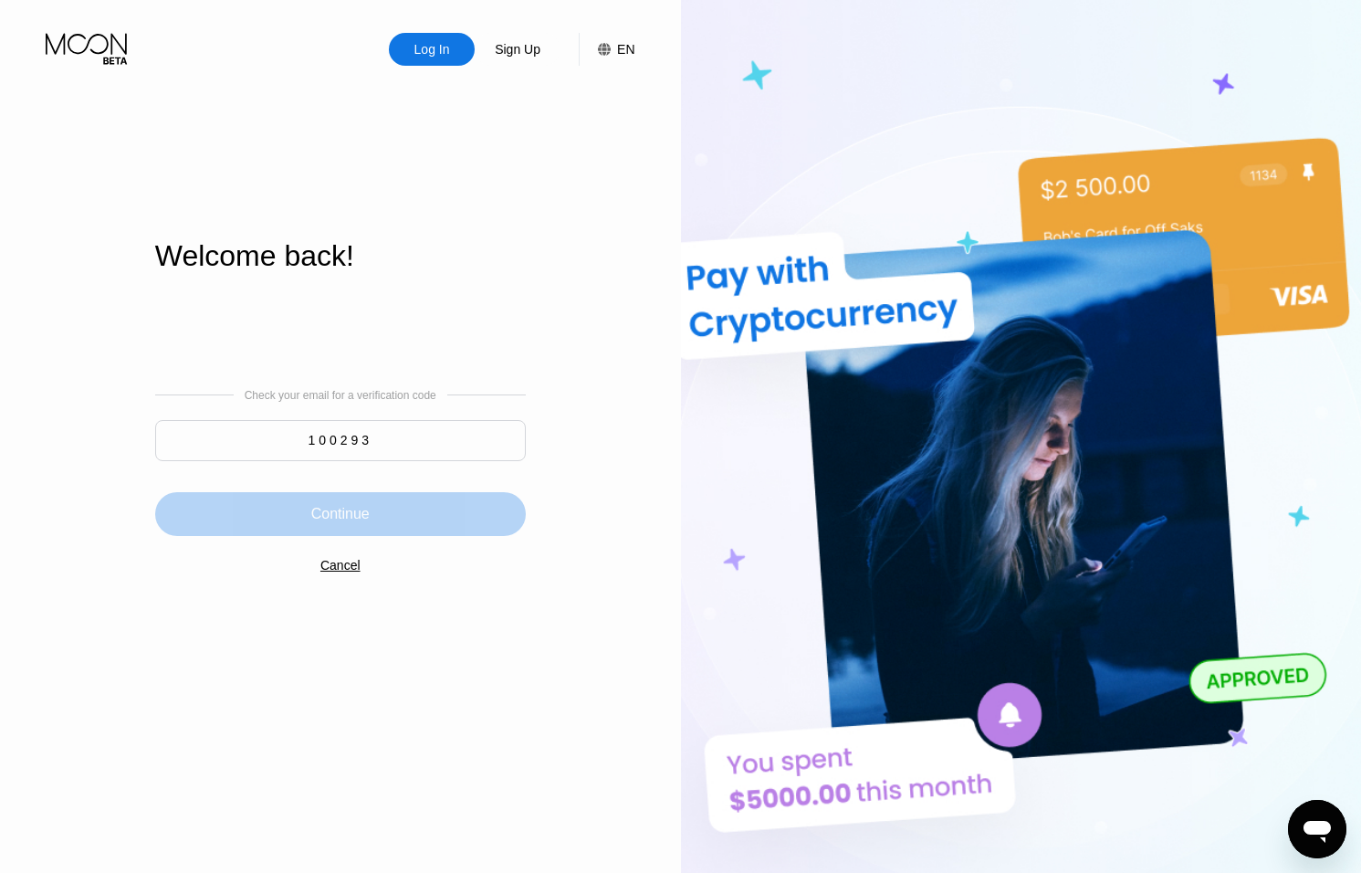
click at [408, 519] on div "Continue" at bounding box center [340, 514] width 371 height 44
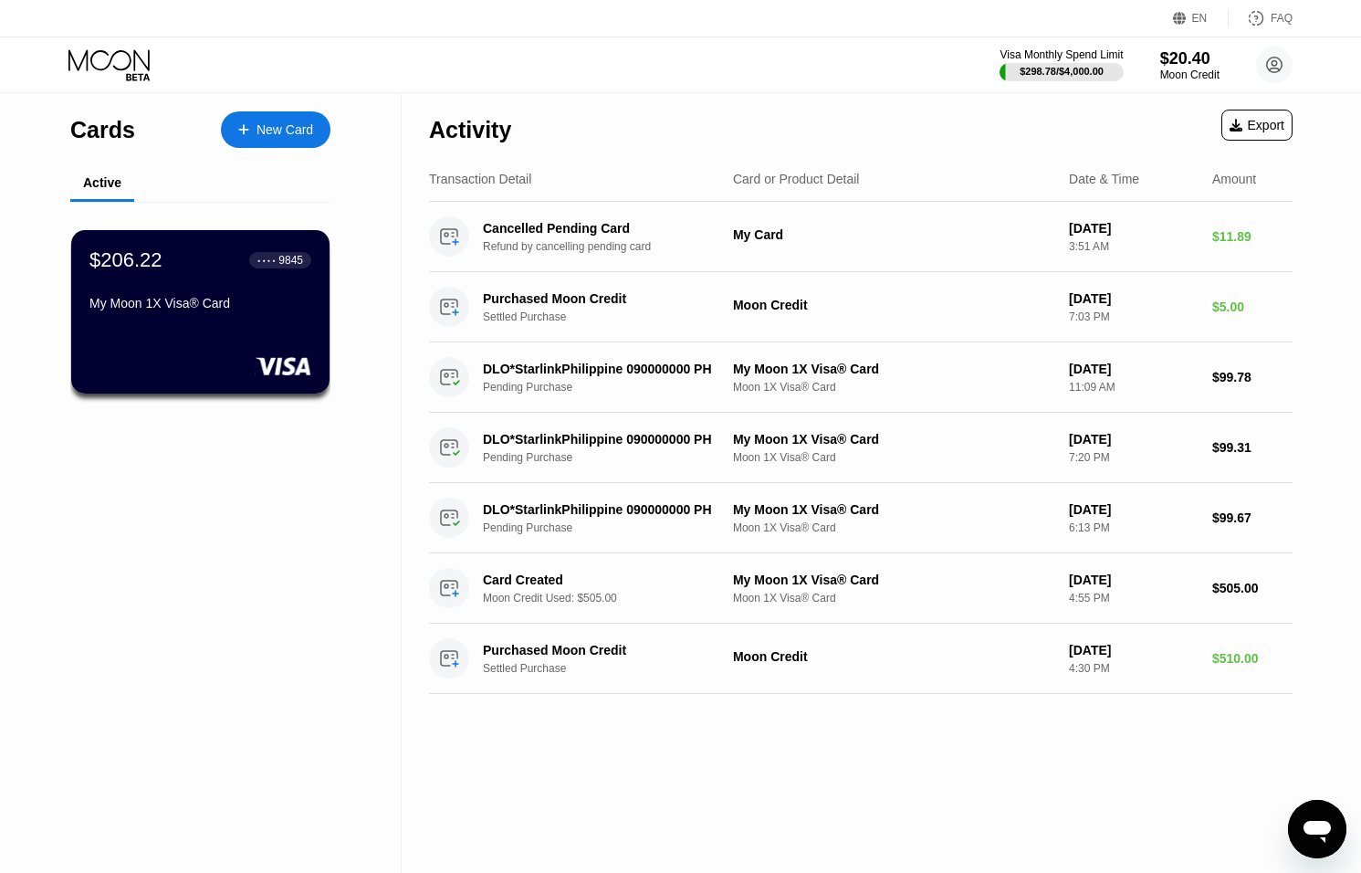
click at [1313, 831] on icon "Open messaging window" at bounding box center [1317, 832] width 27 height 22
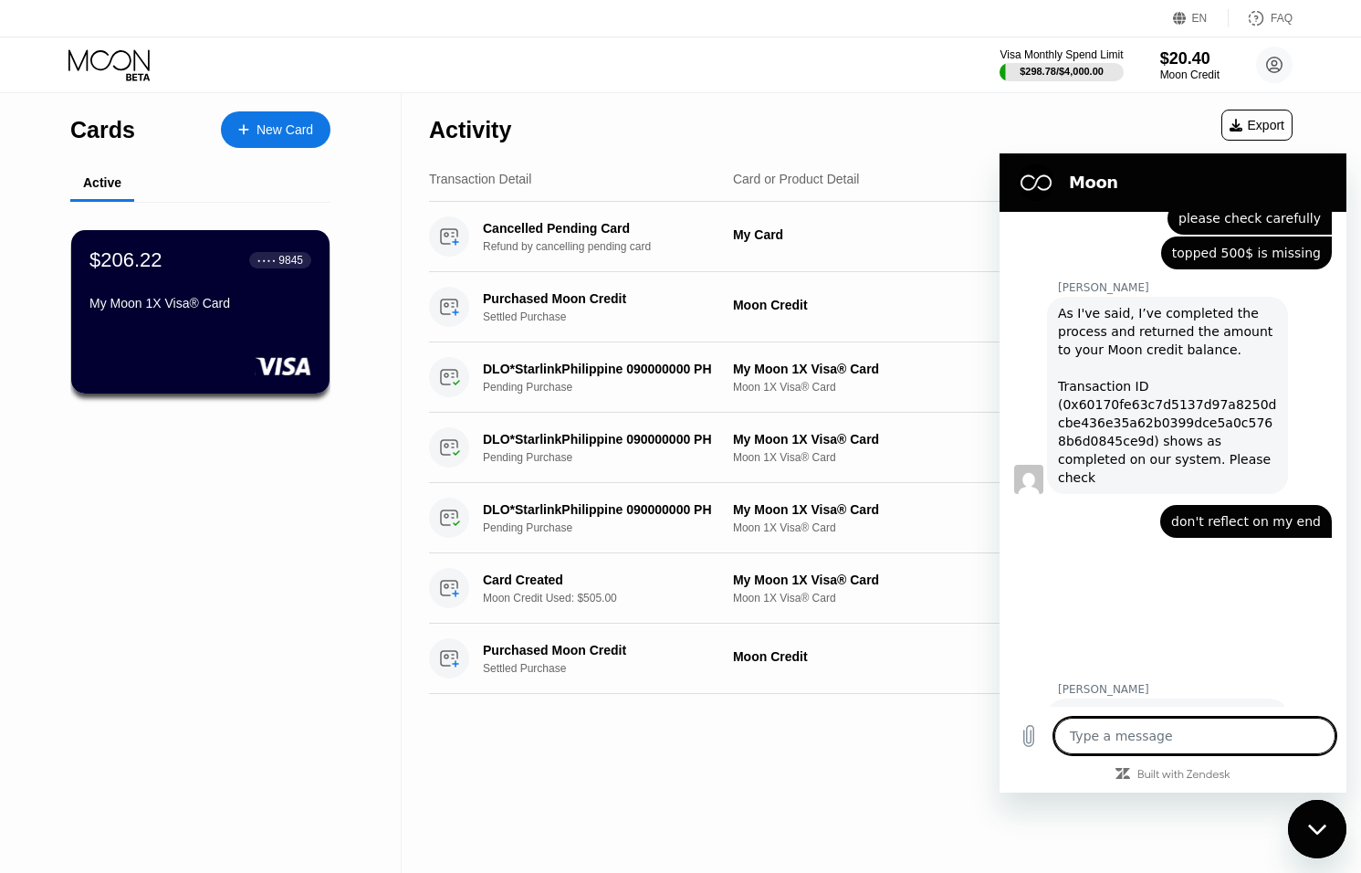
scroll to position [1129, 0]
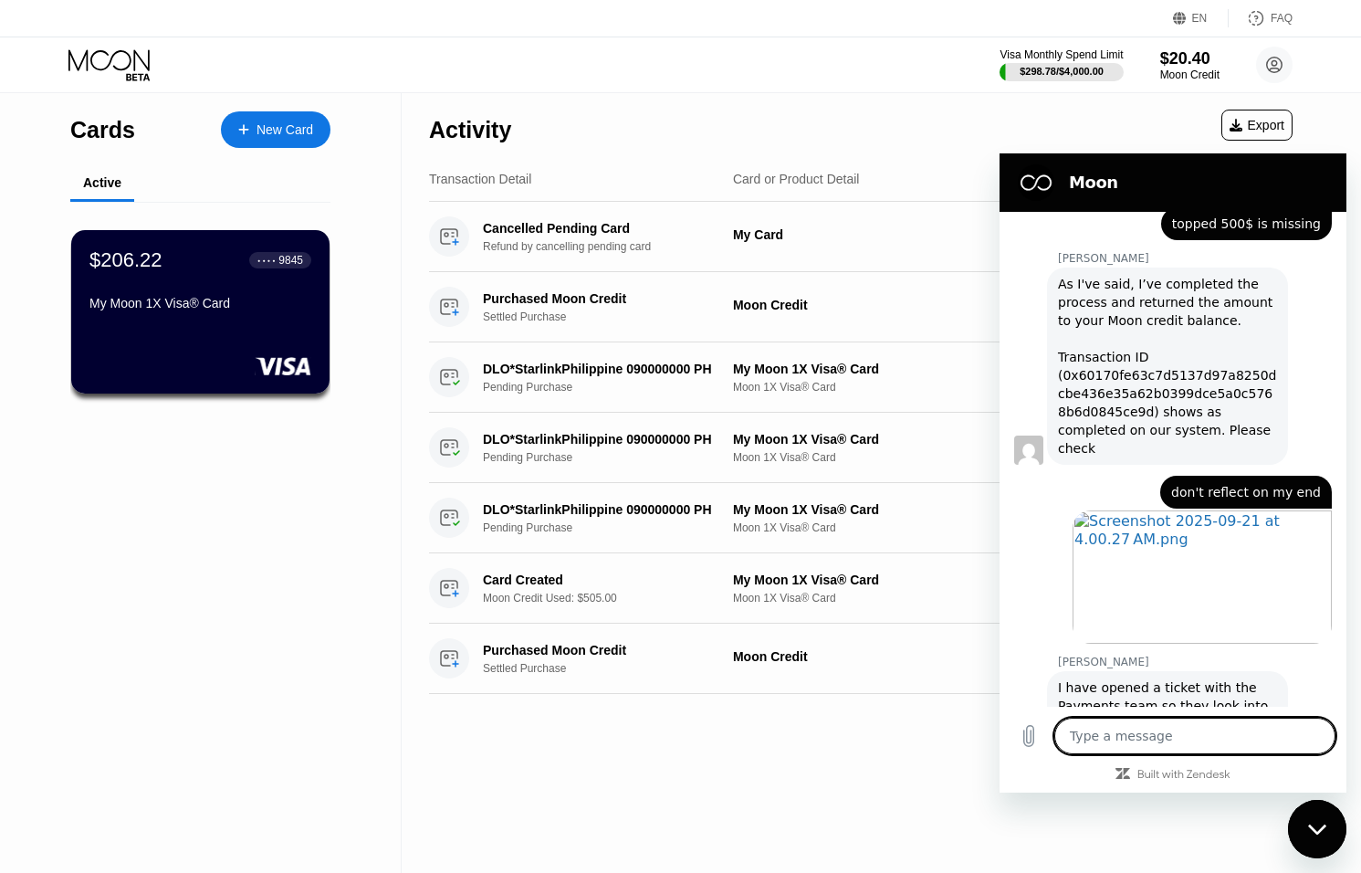
click at [1298, 807] on div "Close messaging window" at bounding box center [1317, 829] width 55 height 55
type textarea "x"
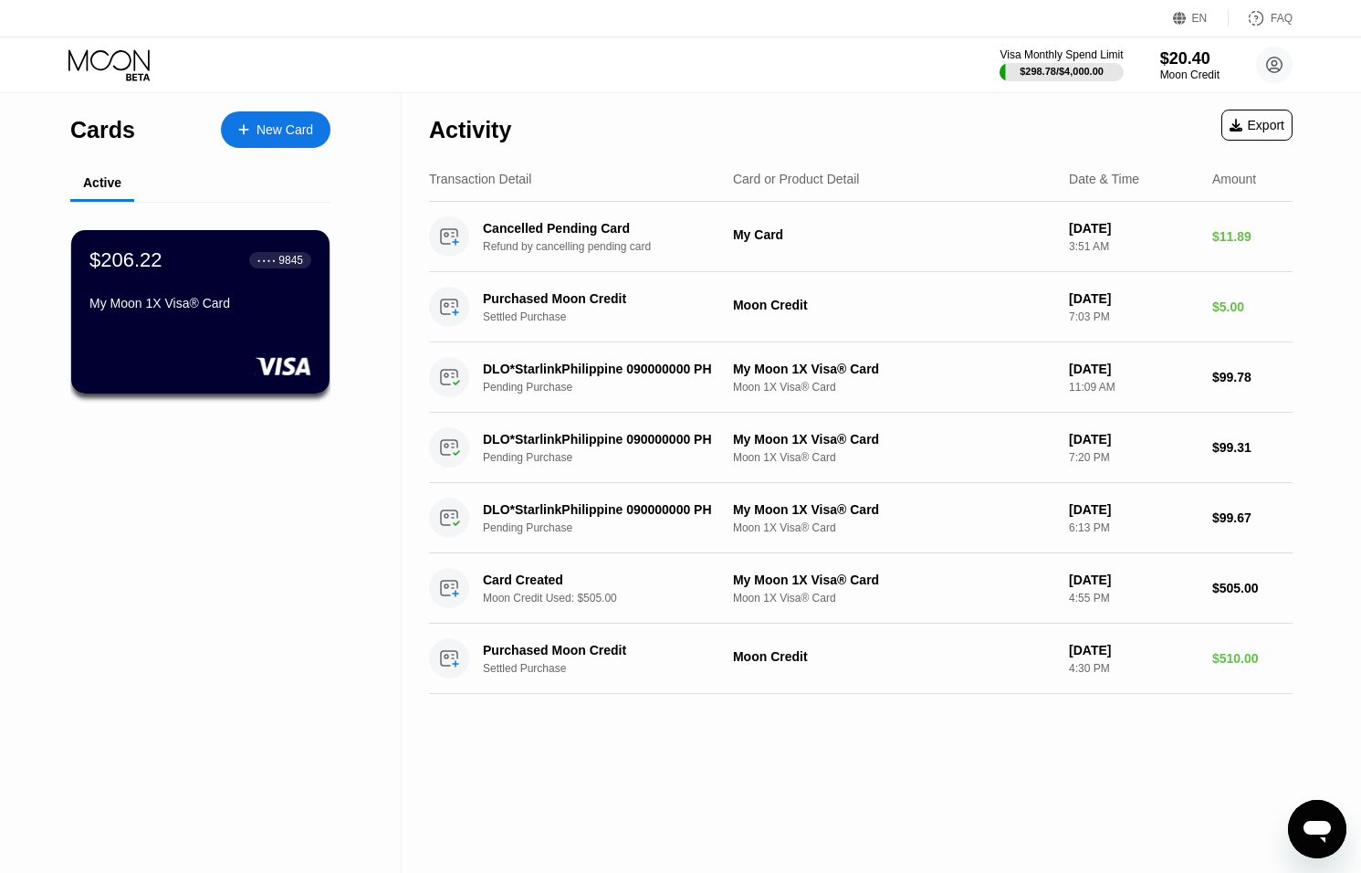
click at [110, 58] on icon at bounding box center [110, 65] width 85 height 32
click at [122, 69] on icon at bounding box center [108, 59] width 81 height 21
click at [1195, 68] on div "Moon Credit" at bounding box center [1190, 74] width 61 height 13
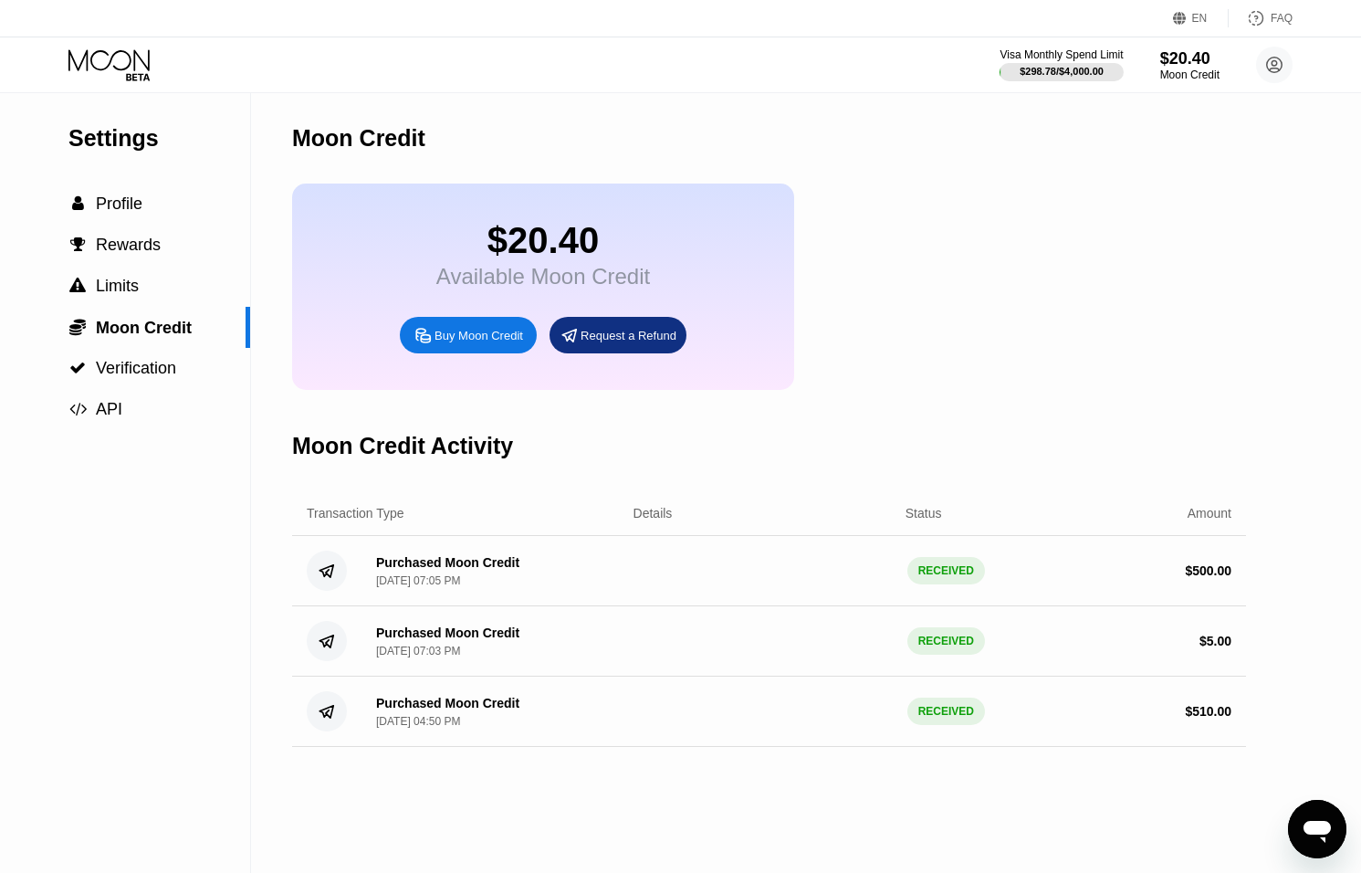
click at [103, 49] on icon at bounding box center [110, 65] width 85 height 32
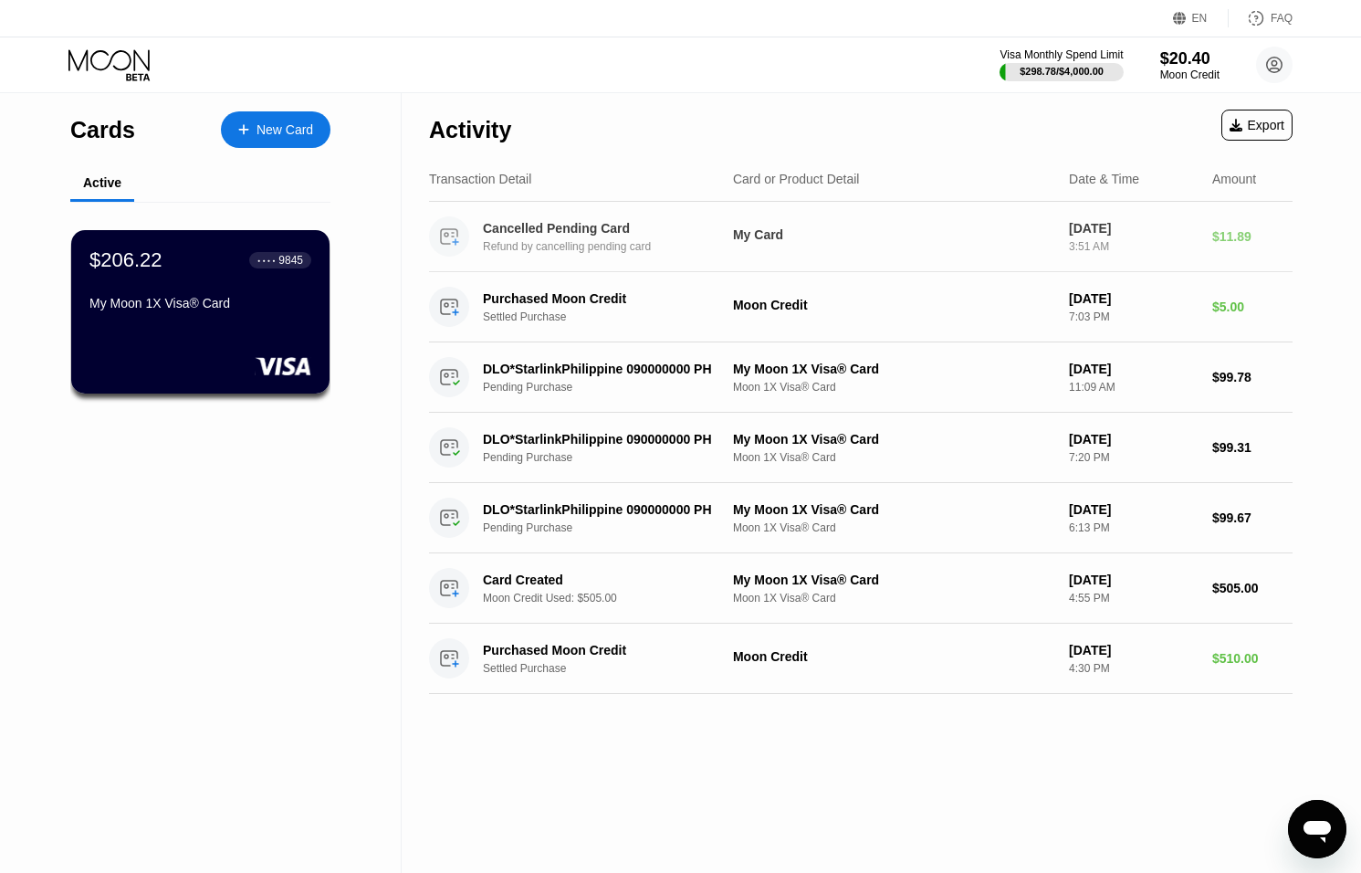
click at [1231, 238] on div "$11.89" at bounding box center [1253, 236] width 80 height 15
click at [1186, 65] on div "$20.40" at bounding box center [1190, 57] width 61 height 19
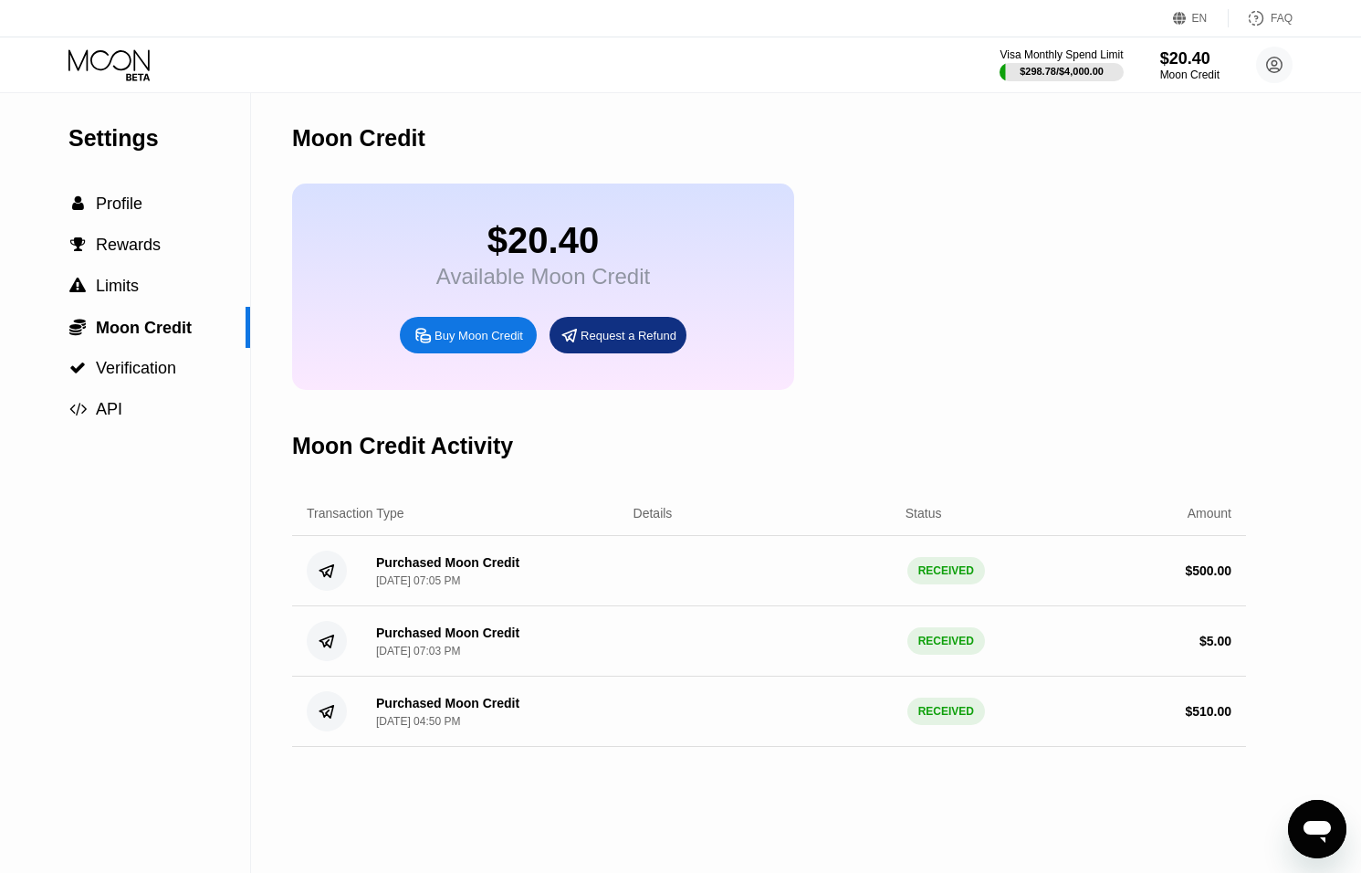
click at [947, 557] on div "Purchased Moon Credit [DATE] 07:05 PM RECEIVED $ 500.00" at bounding box center [769, 571] width 954 height 70
drag, startPoint x: 947, startPoint y: 571, endPoint x: 882, endPoint y: 569, distance: 64.9
click at [946, 571] on div "RECEIVED" at bounding box center [947, 570] width 78 height 27
drag, startPoint x: 360, startPoint y: 551, endPoint x: 1160, endPoint y: 600, distance: 802.2
click at [1160, 600] on div "Purchased Moon Credit [DATE] 07:05 PM RECEIVED $ 500.00" at bounding box center [769, 571] width 954 height 70
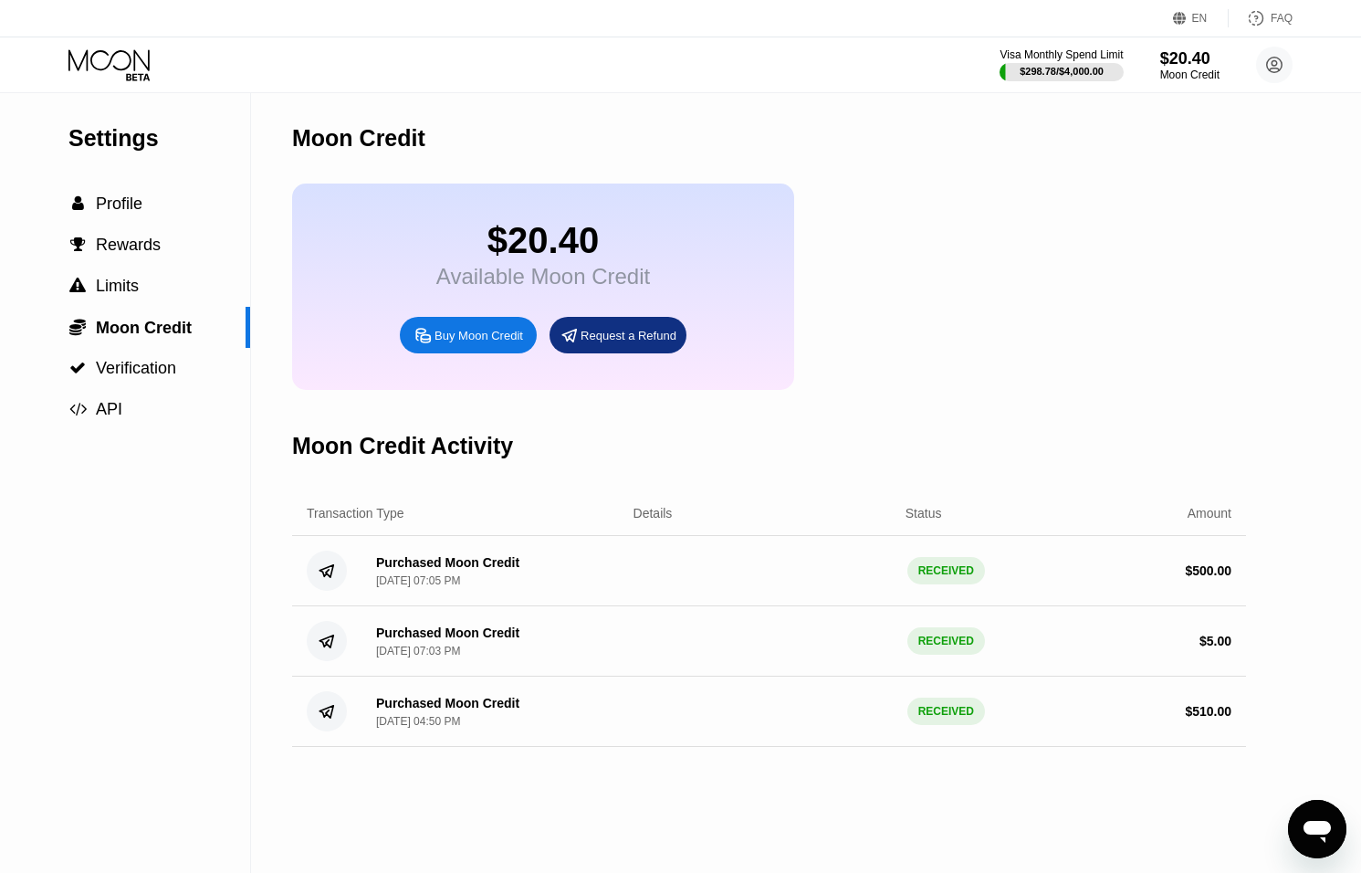
drag, startPoint x: 1248, startPoint y: 625, endPoint x: 1218, endPoint y: 738, distance: 117.2
click at [1247, 767] on div "Settings  Profile  Rewards  Limits  Moon Credit  Verification  API Moon C…" at bounding box center [680, 483] width 1361 height 780
click at [1209, 719] on div "$ 510.00" at bounding box center [1208, 711] width 47 height 15
click at [1209, 718] on div "$ 510.00" at bounding box center [1208, 711] width 47 height 15
drag, startPoint x: 1210, startPoint y: 646, endPoint x: 1206, endPoint y: 625, distance: 21.3
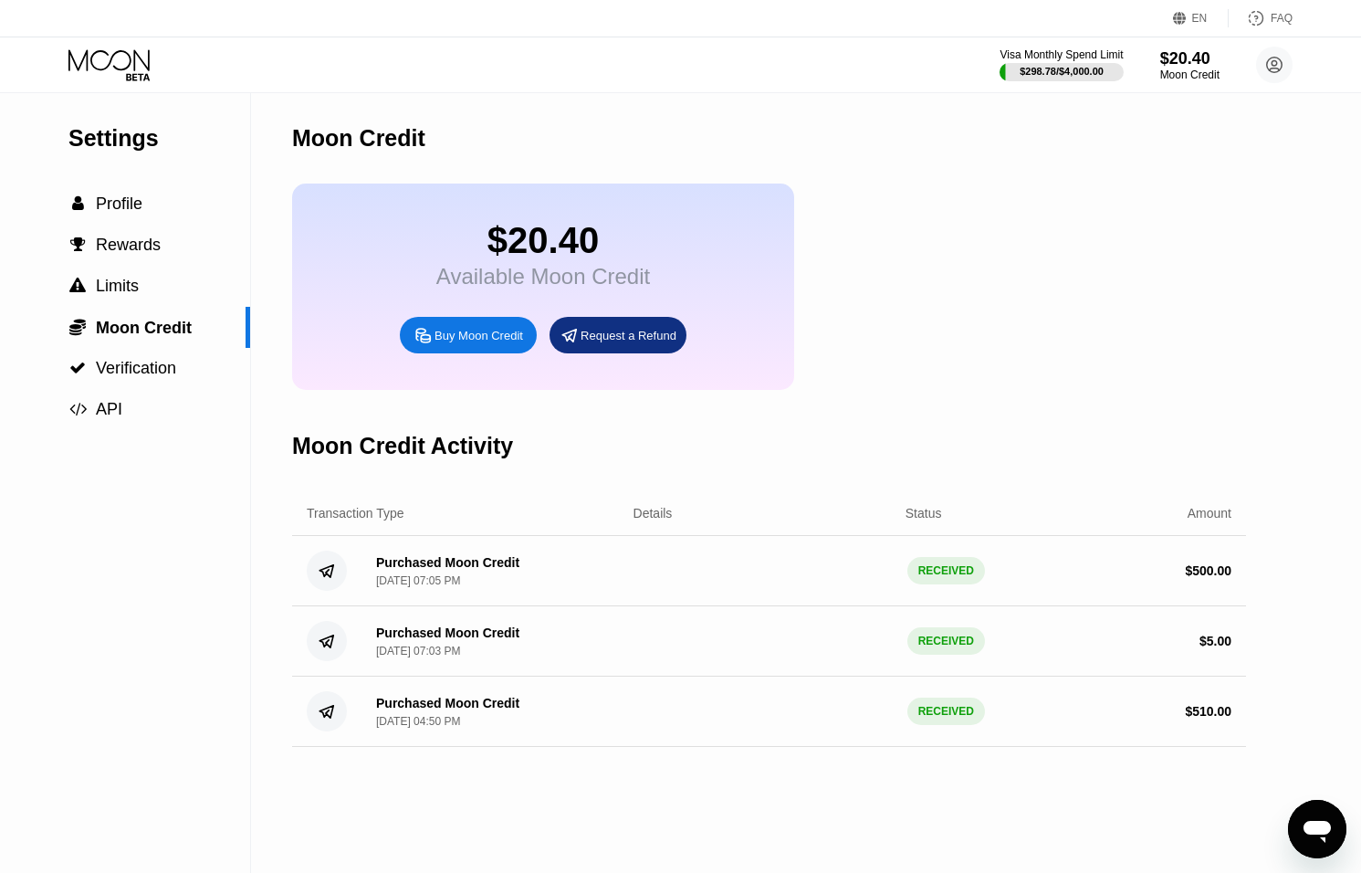
click at [1209, 644] on div "$ 5.00" at bounding box center [1216, 641] width 32 height 15
click at [1204, 562] on div "Purchased Moon Credit [DATE] 07:05 PM RECEIVED $ 500.00" at bounding box center [769, 571] width 954 height 70
click at [629, 331] on div "Request a Refund" at bounding box center [629, 336] width 96 height 16
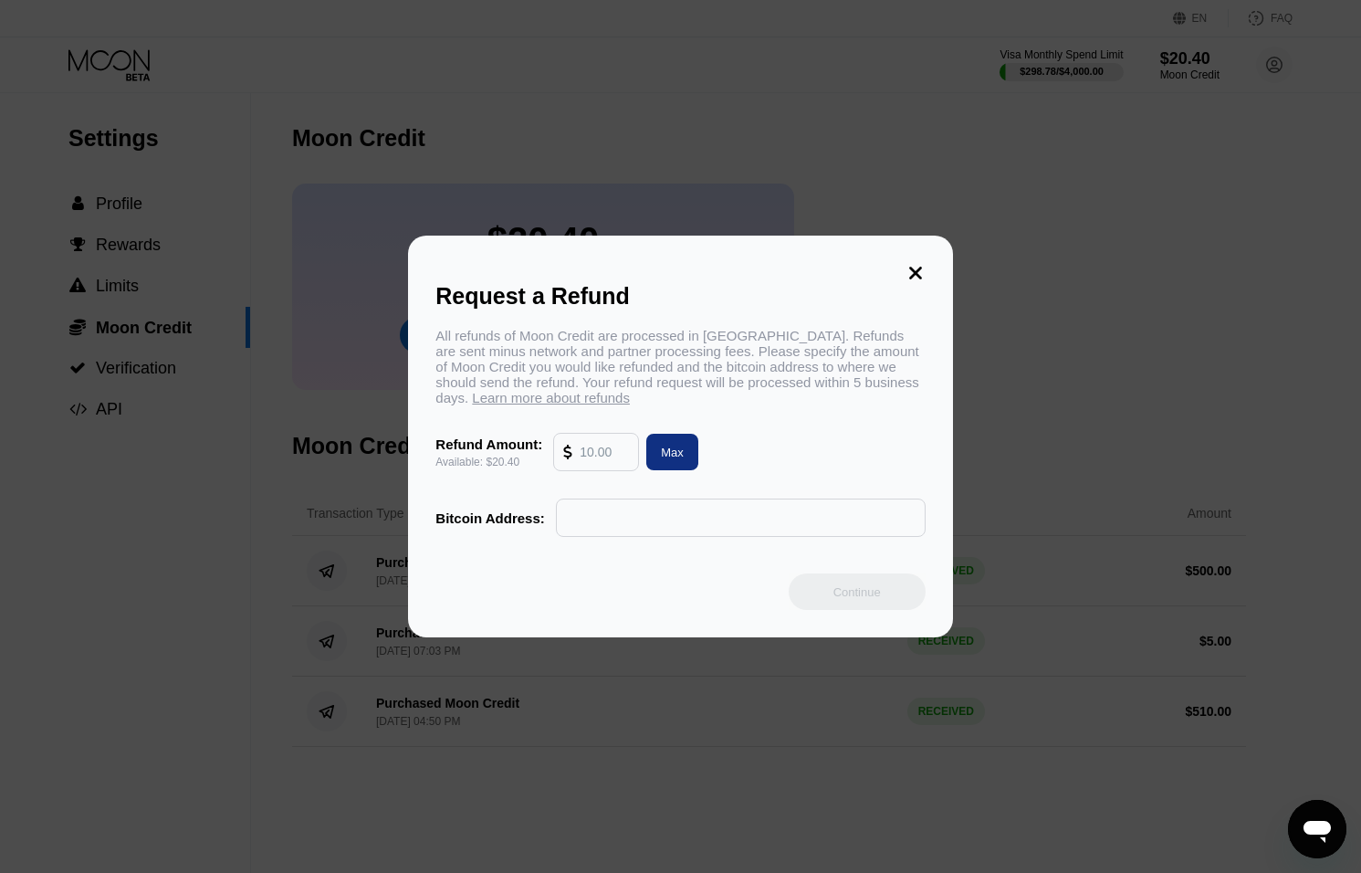
click at [607, 452] on input "text" at bounding box center [604, 452] width 49 height 37
type input "2"
click at [912, 267] on icon at bounding box center [916, 273] width 20 height 20
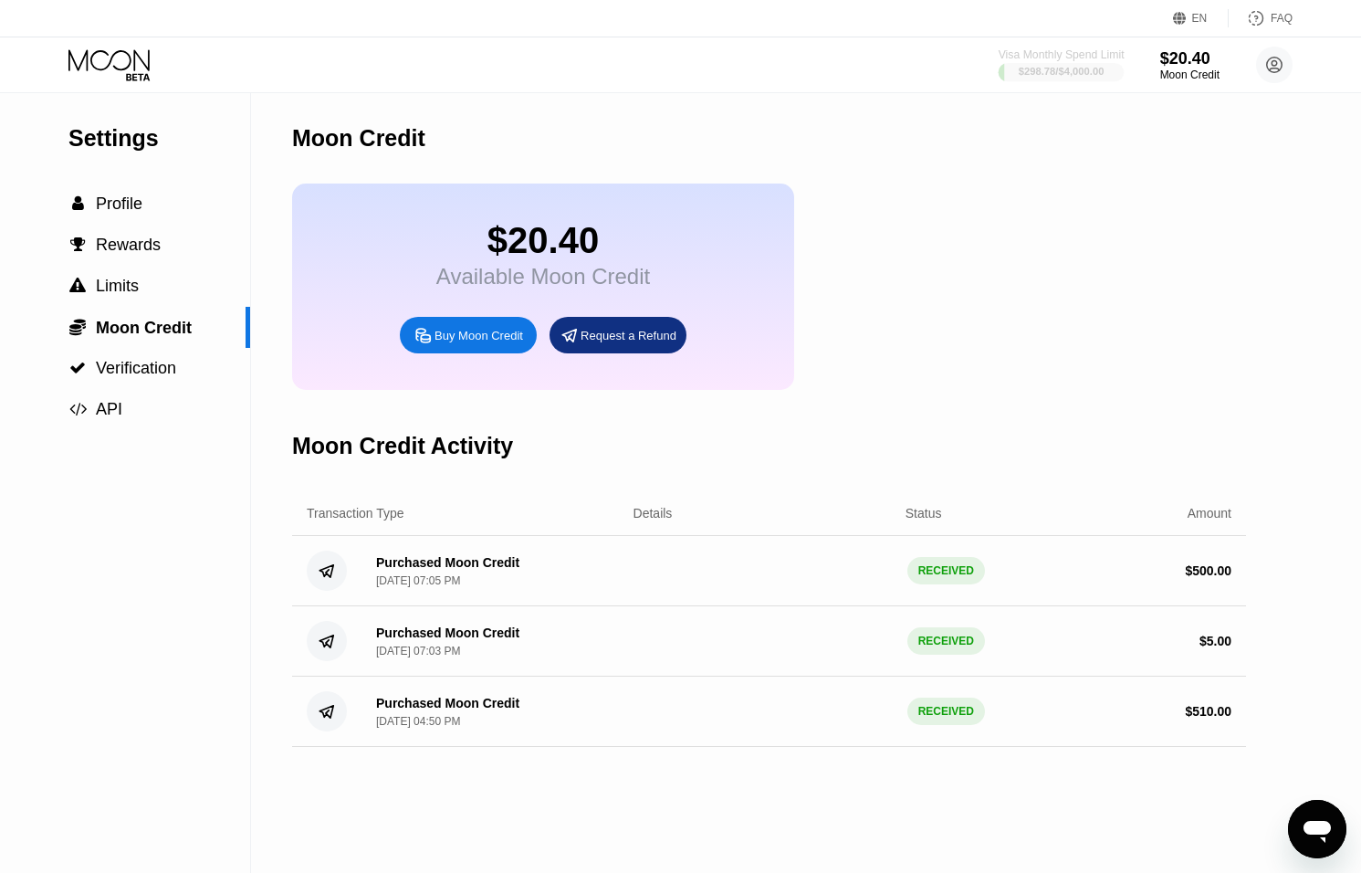
click at [1062, 56] on div "Visa Monthly Spend Limit" at bounding box center [1062, 54] width 126 height 13
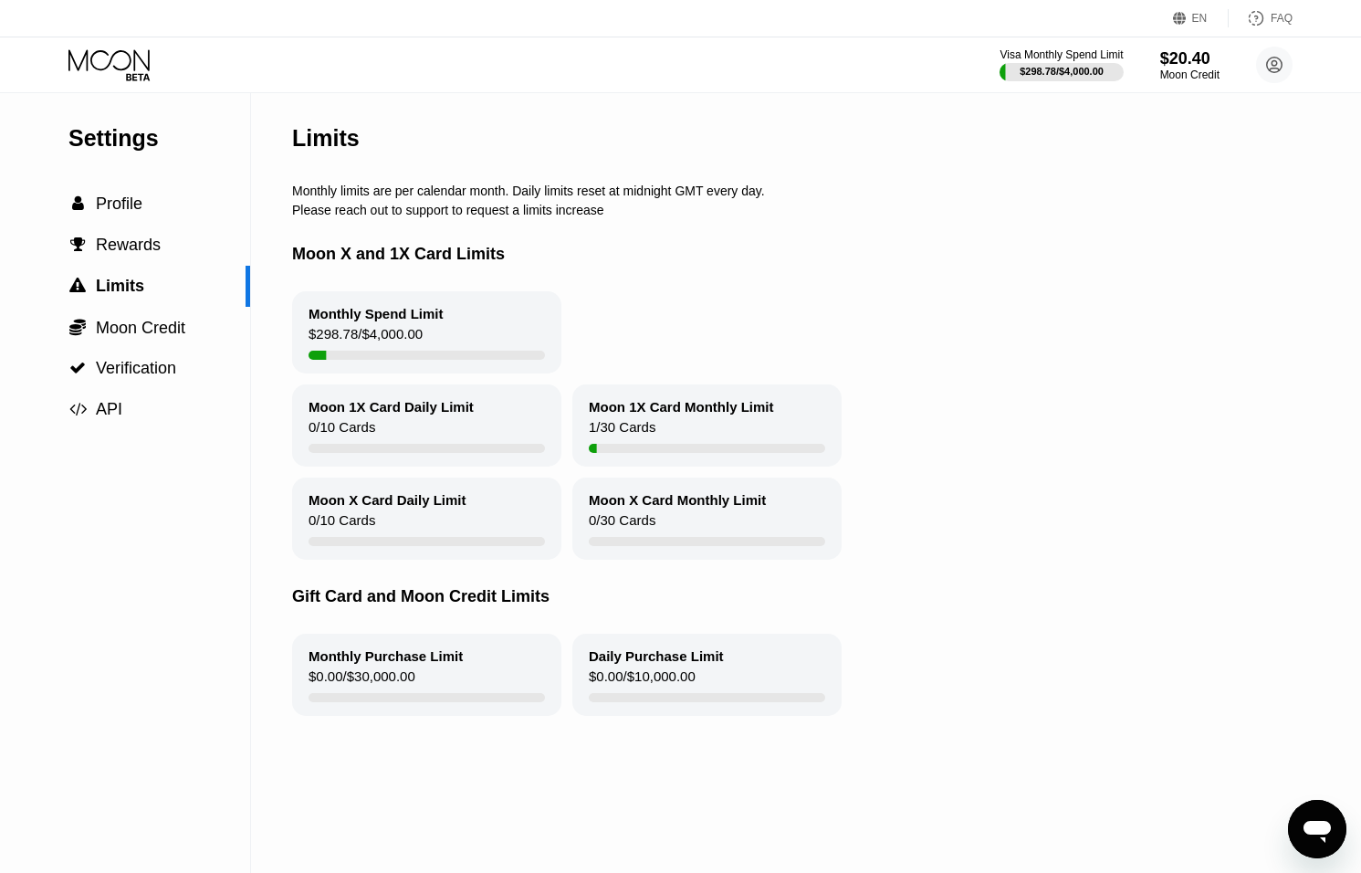
click at [123, 53] on icon at bounding box center [110, 65] width 85 height 32
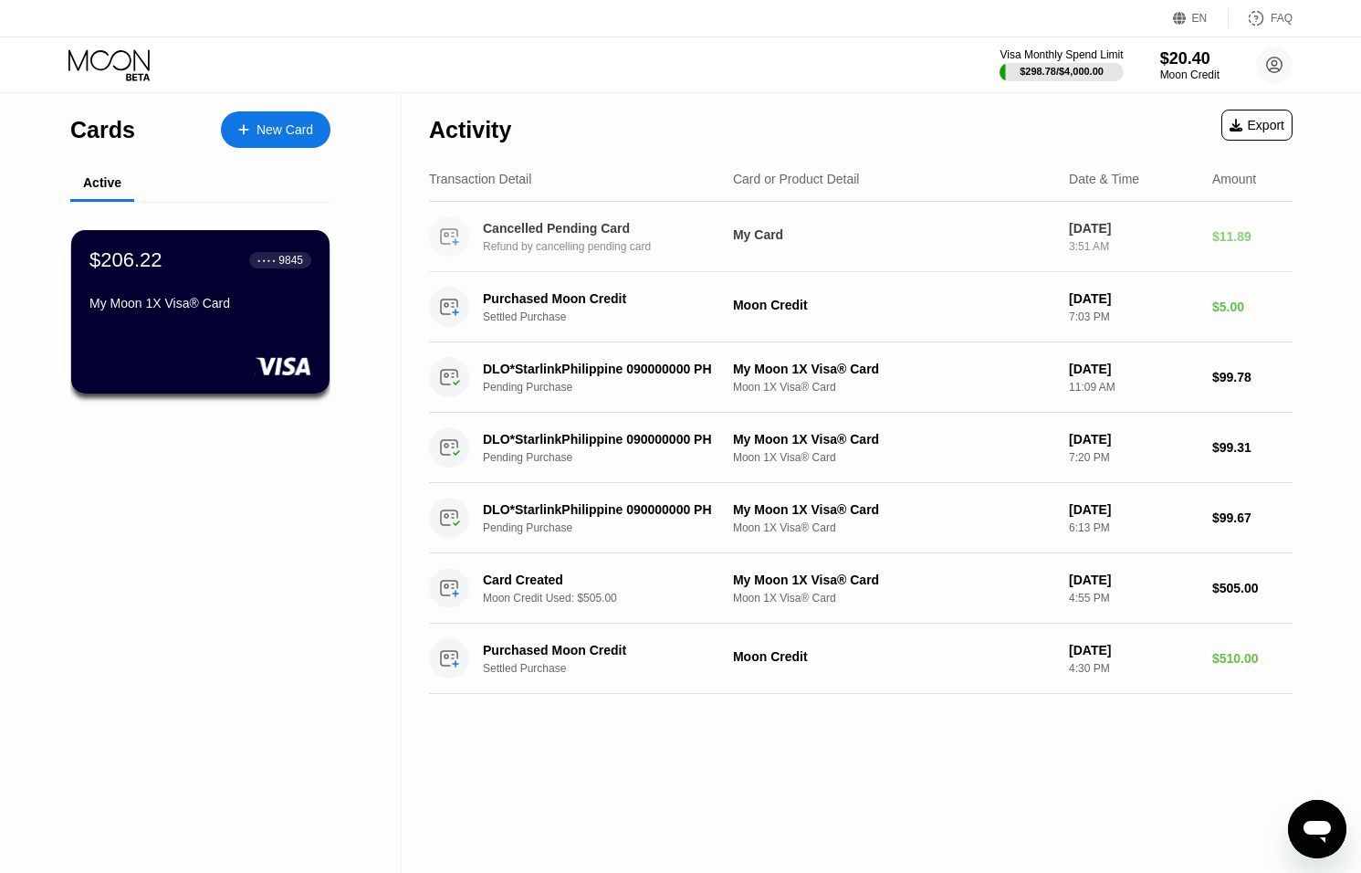
click at [824, 256] on div "Cancelled Pending Card Refund by cancelling pending card My Card [DATE] 3:51 AM…" at bounding box center [861, 237] width 864 height 70
click at [1188, 58] on div "$20.40" at bounding box center [1190, 57] width 61 height 19
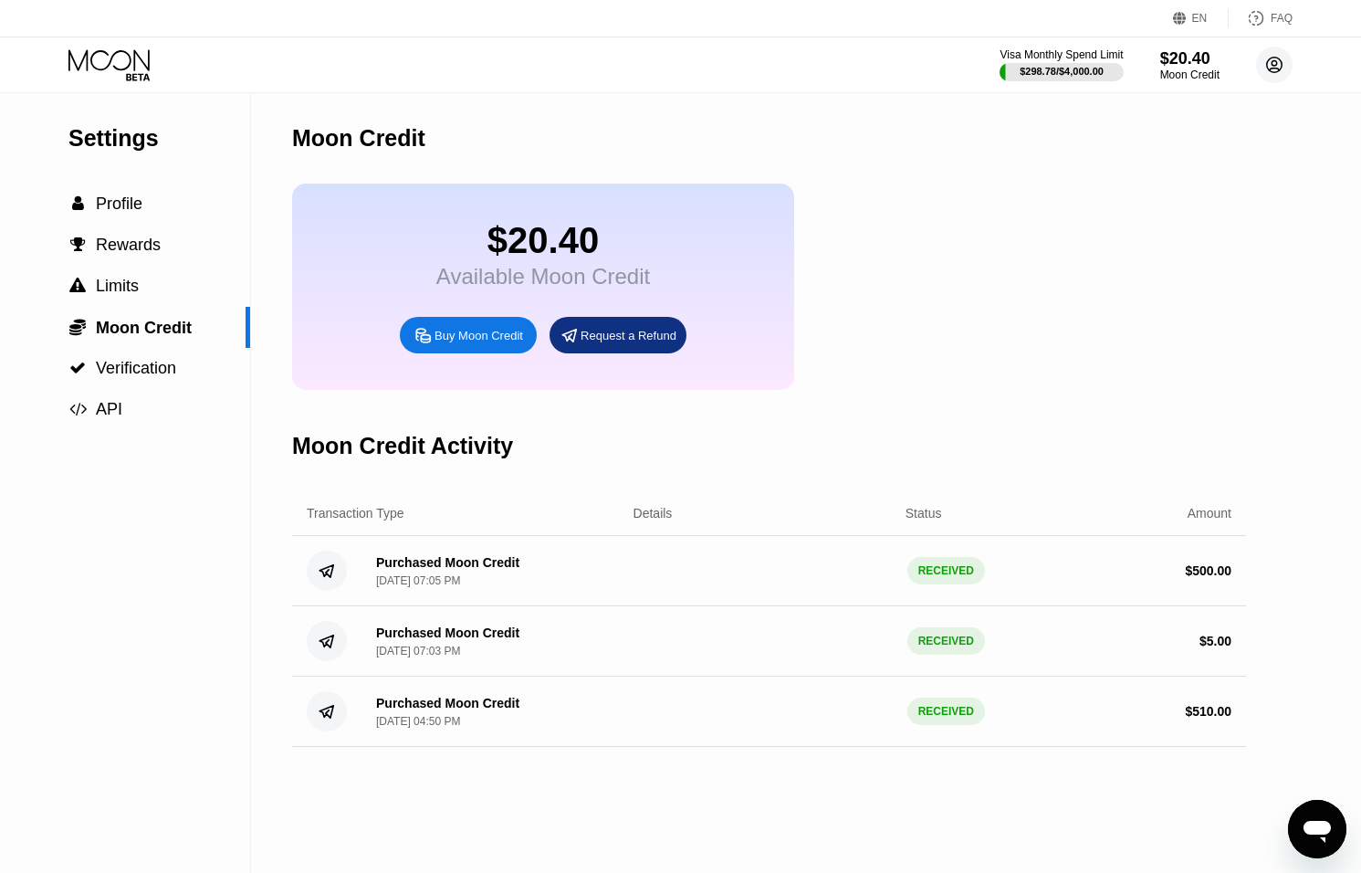
click at [1272, 69] on circle at bounding box center [1274, 65] width 37 height 37
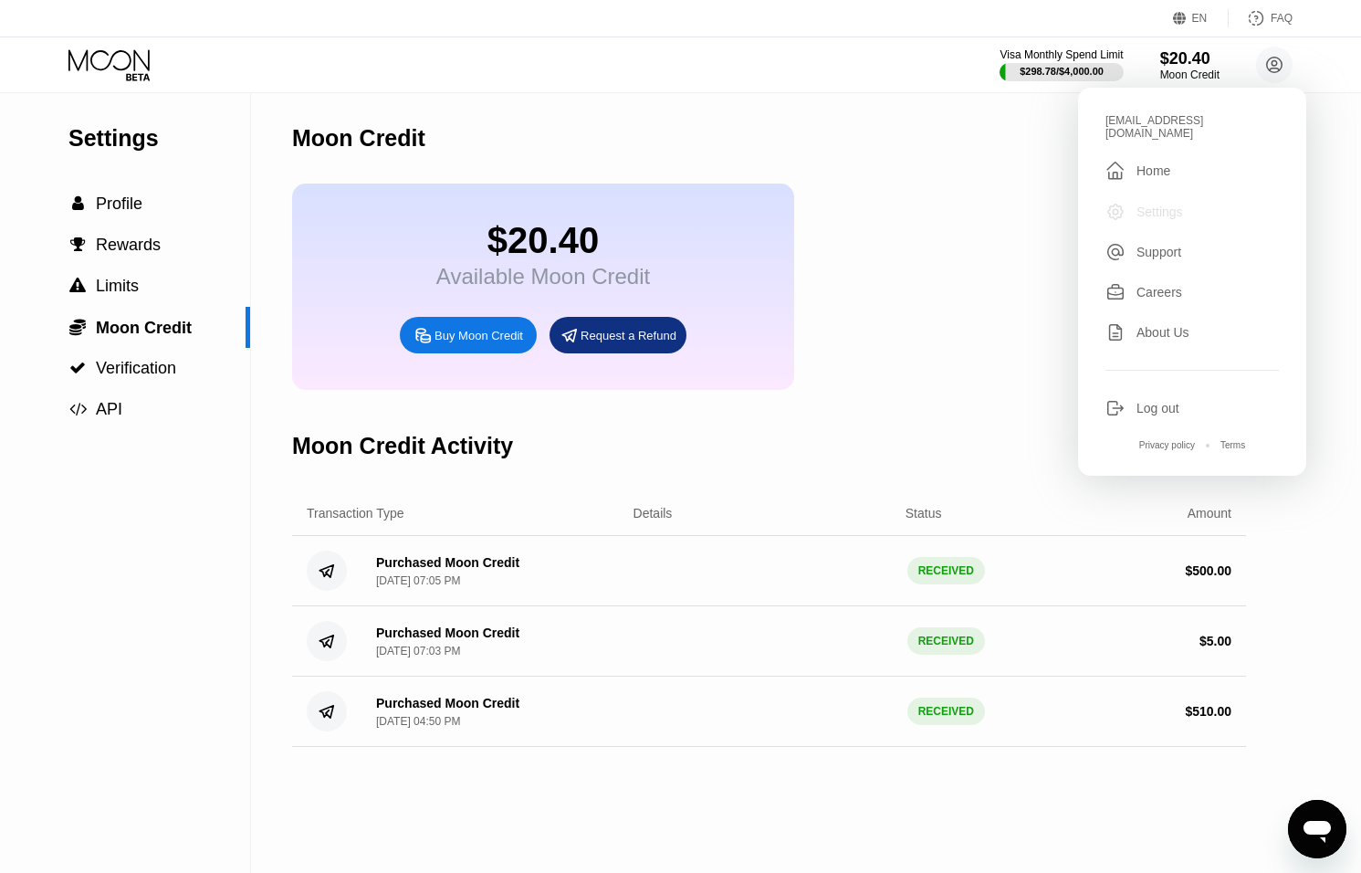
click at [1158, 208] on div "Settings" at bounding box center [1192, 212] width 173 height 20
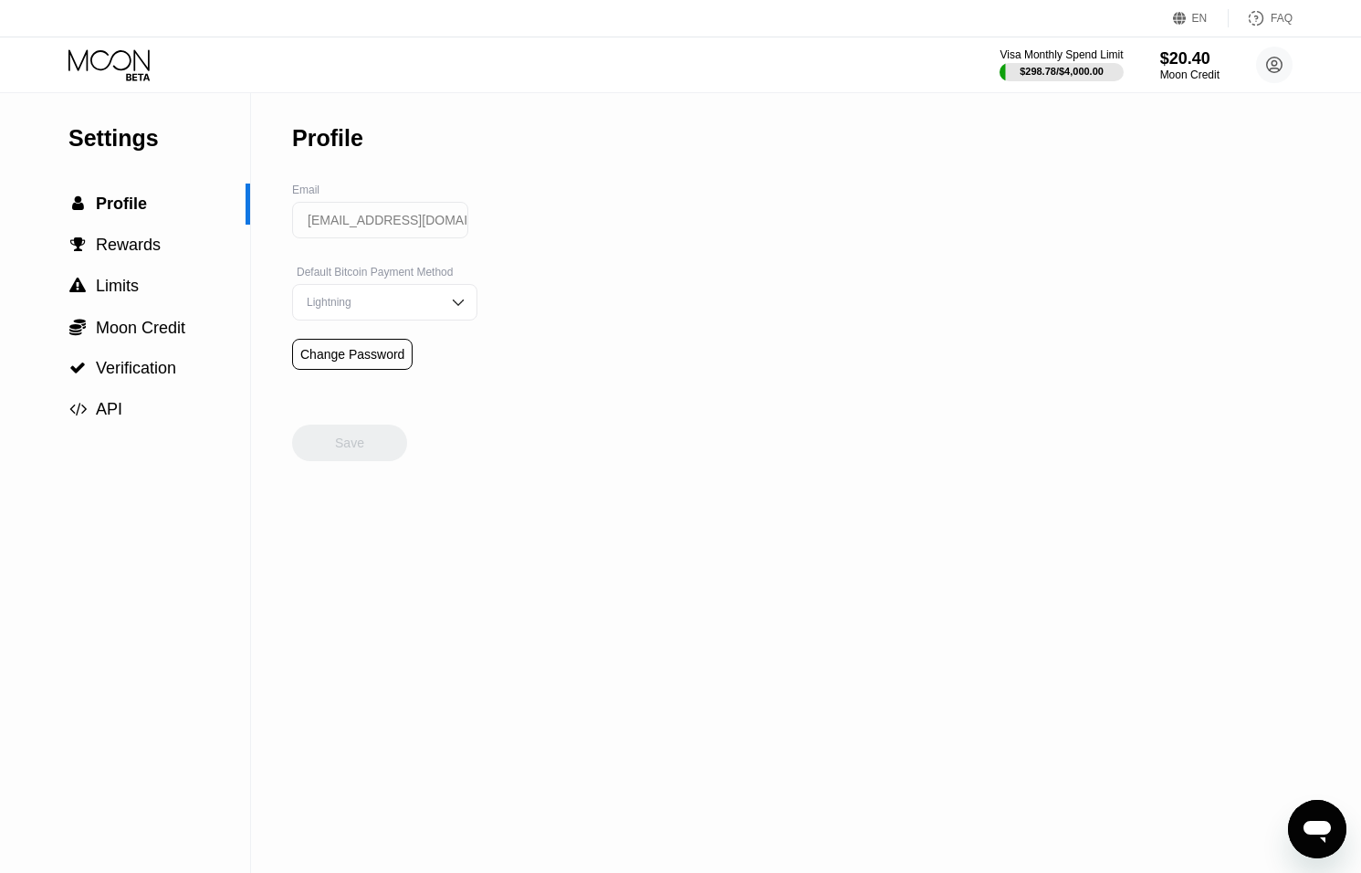
click at [415, 226] on input "[EMAIL_ADDRESS][DOMAIN_NAME]" at bounding box center [380, 220] width 176 height 37
click at [112, 55] on icon at bounding box center [108, 59] width 81 height 21
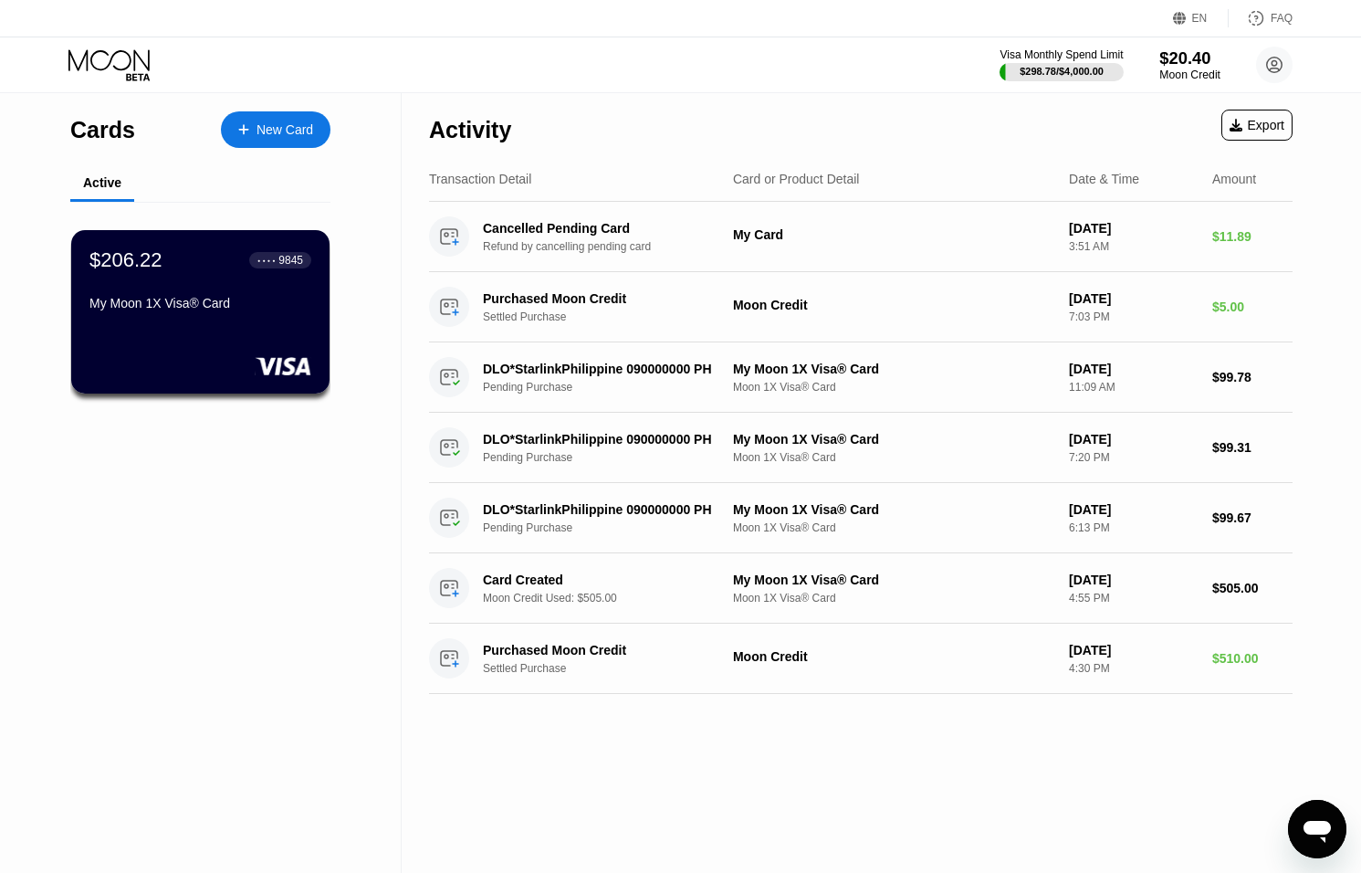
click at [1182, 68] on div "Moon Credit" at bounding box center [1190, 74] width 61 height 13
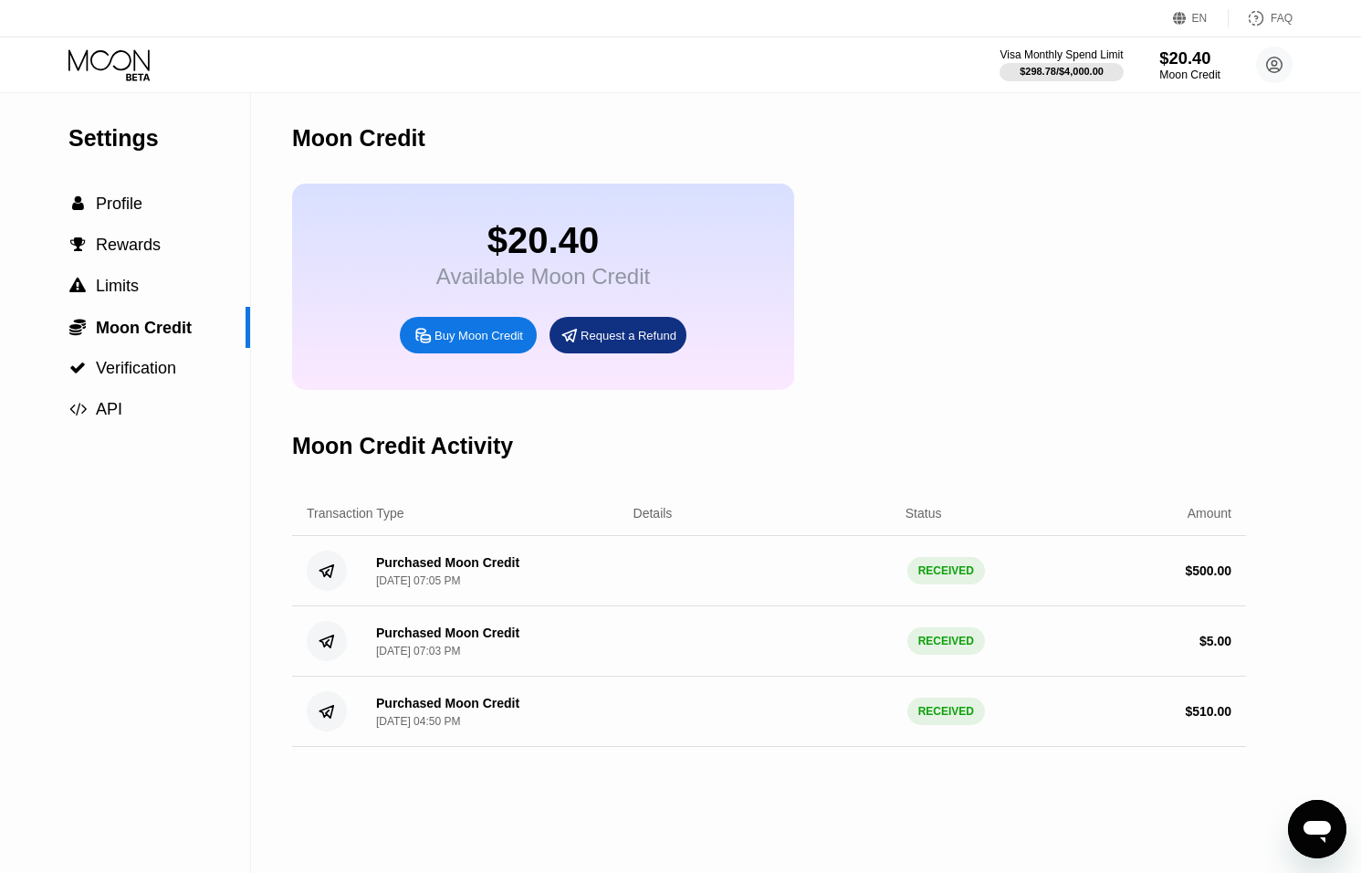
click at [1190, 70] on div "Moon Credit" at bounding box center [1190, 74] width 61 height 13
click at [1298, 804] on div "Settings  Profile  Rewards  Limits  Moon Credit  Verification  API Moon C…" at bounding box center [680, 483] width 1361 height 780
click at [1304, 808] on div "Open messaging window" at bounding box center [1317, 829] width 55 height 55
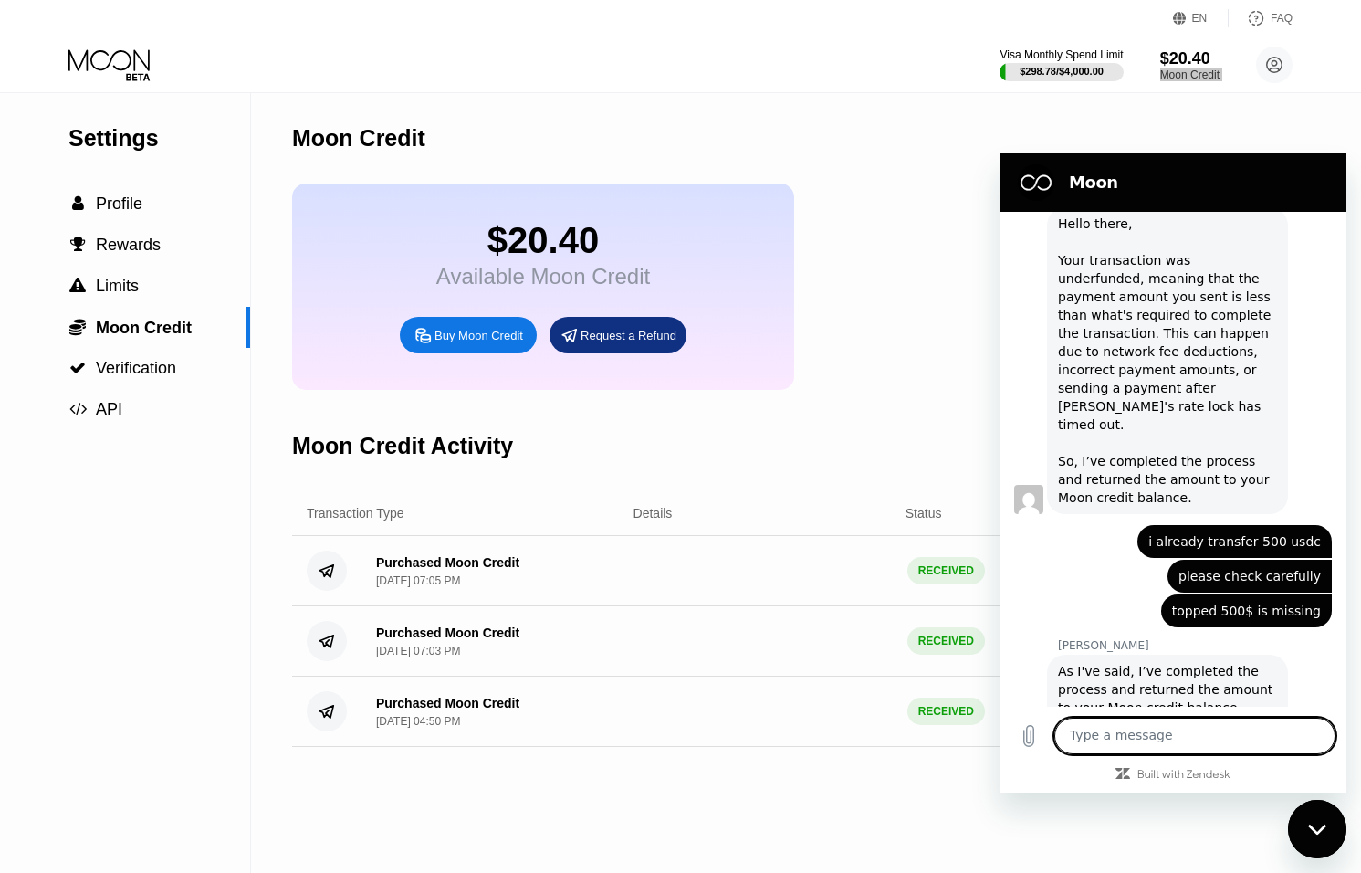
scroll to position [796, 0]
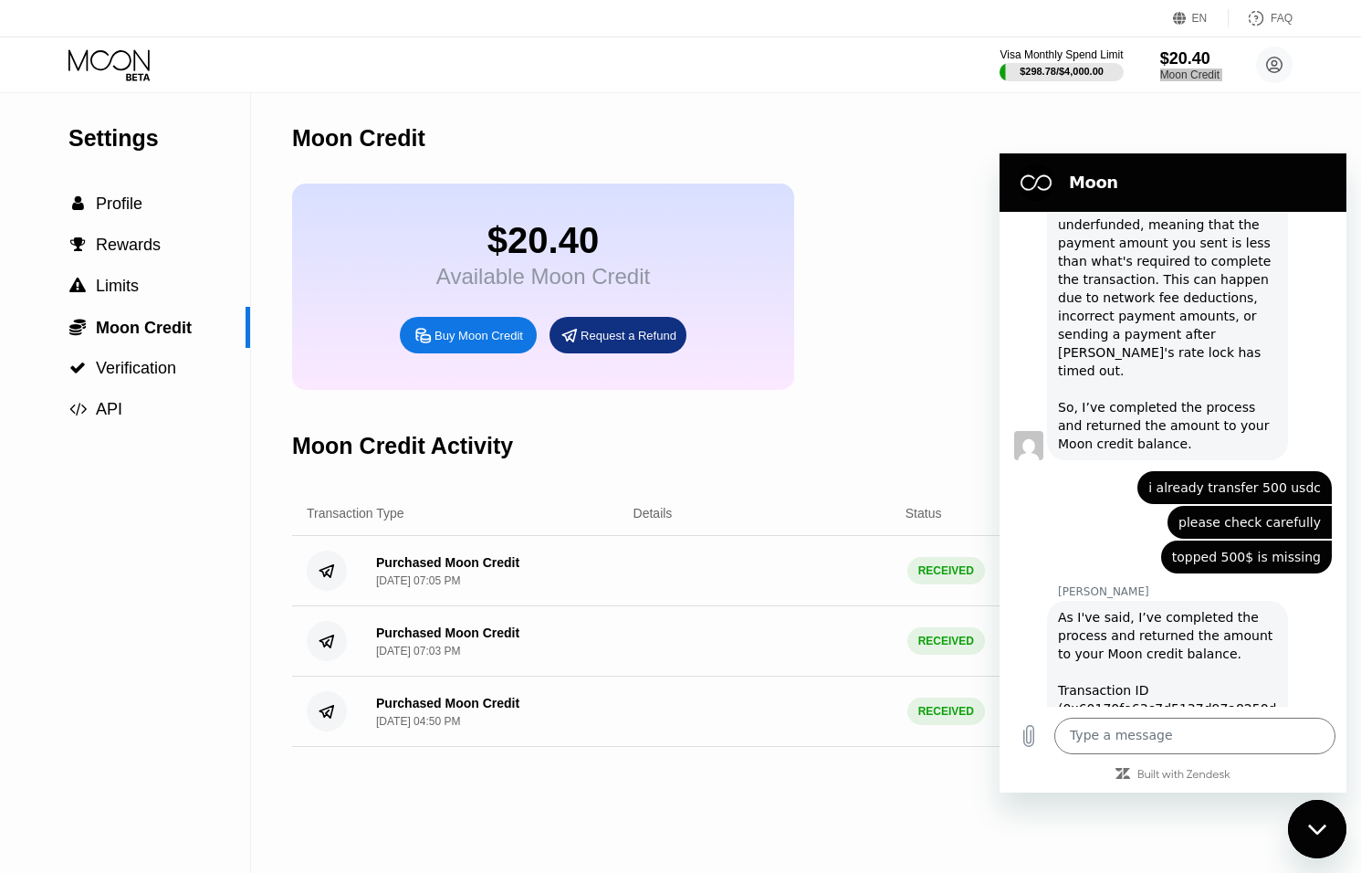
click at [1314, 831] on icon "Close messaging window" at bounding box center [1316, 829] width 18 height 10
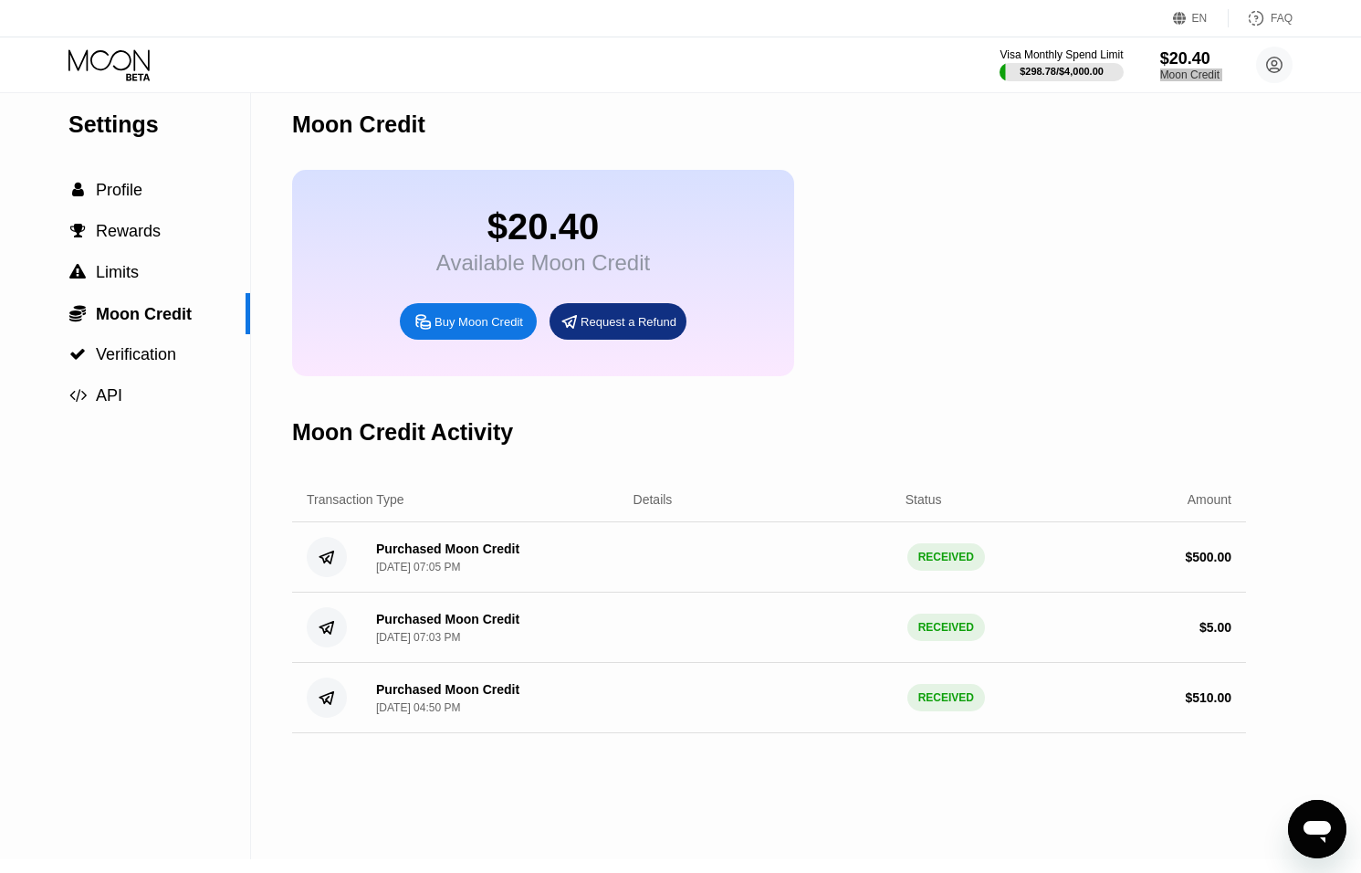
scroll to position [0, 0]
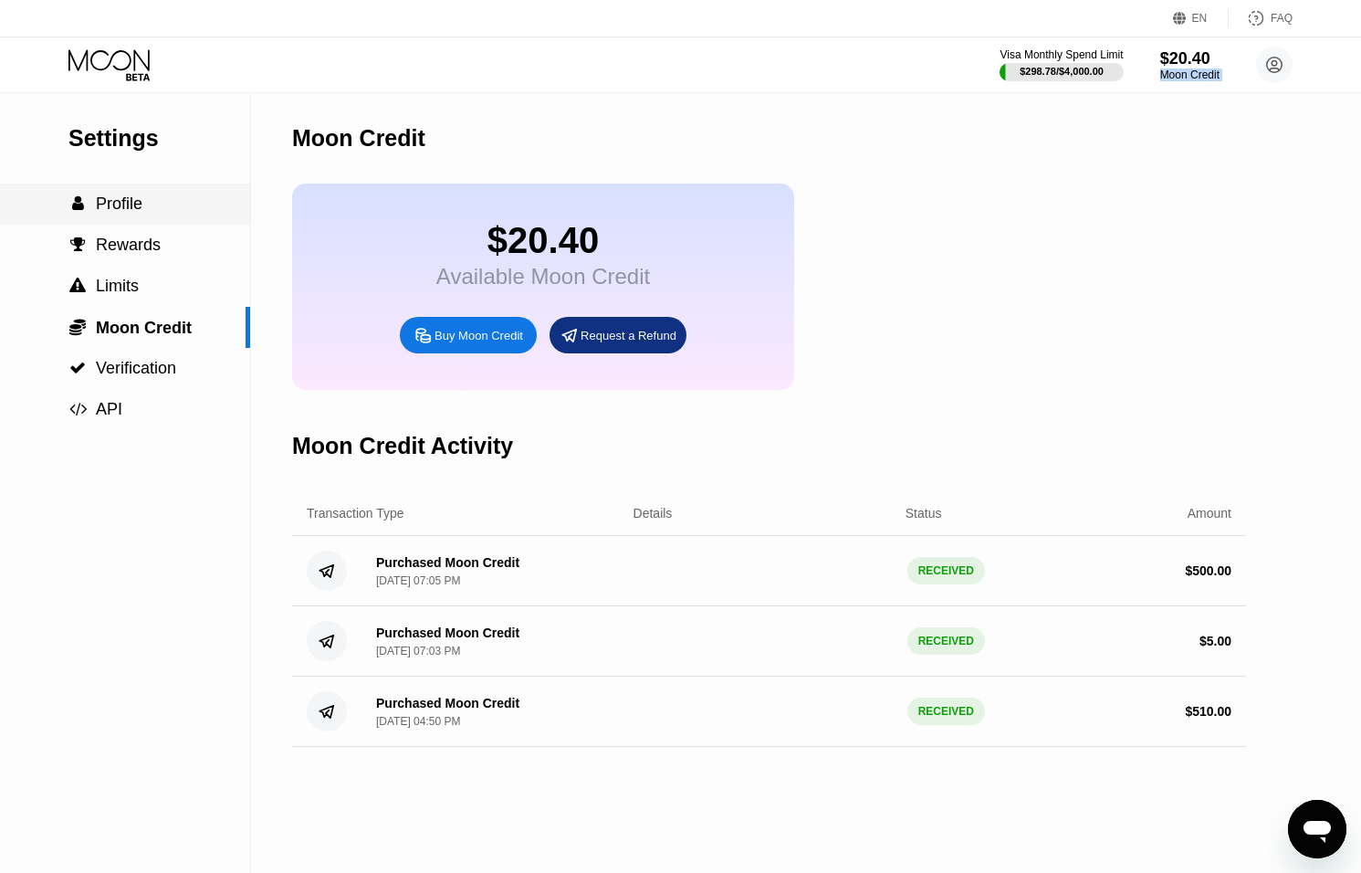
click at [72, 197] on span "" at bounding box center [78, 203] width 12 height 16
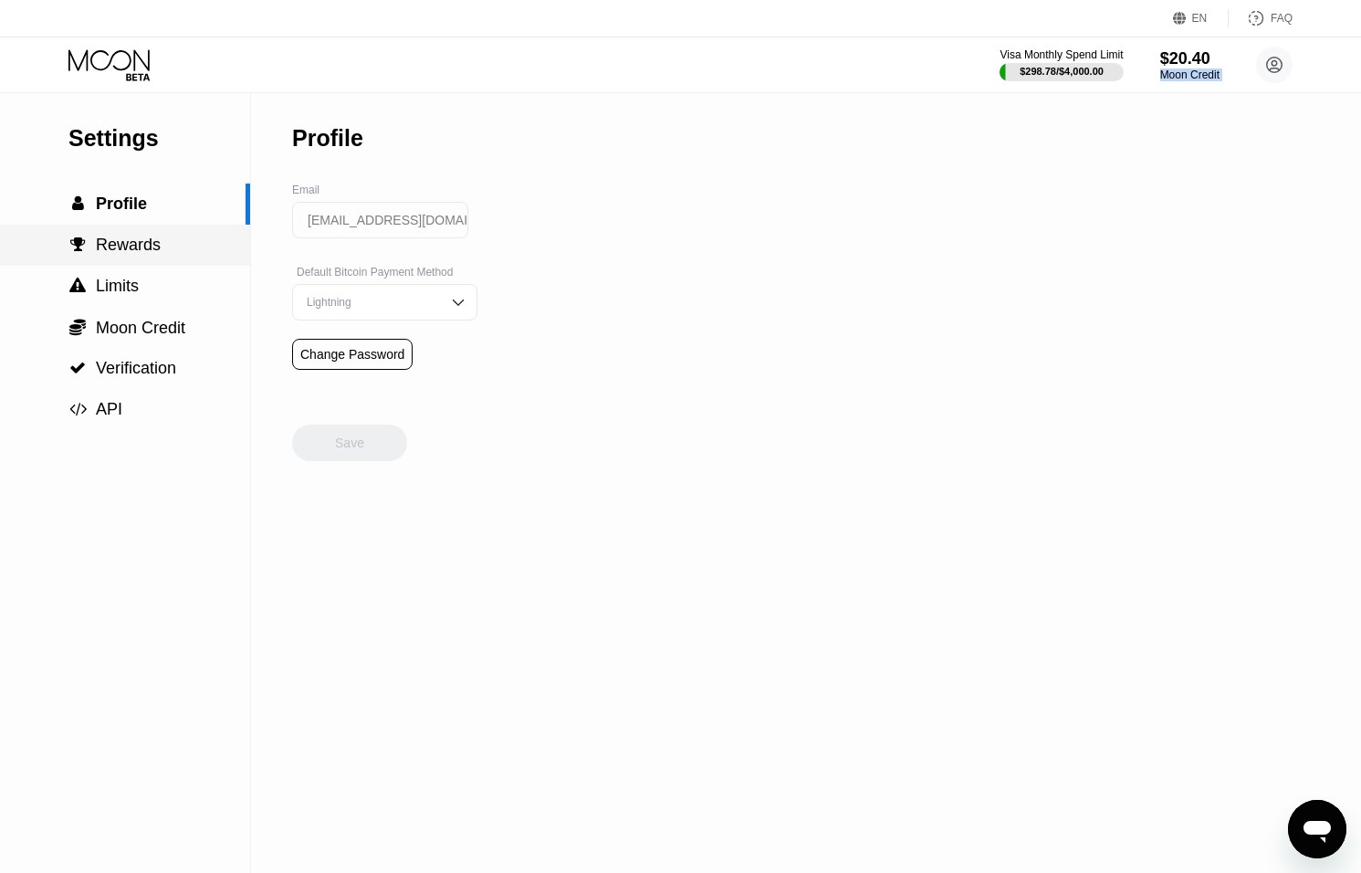
click at [120, 236] on span "Rewards" at bounding box center [128, 245] width 65 height 18
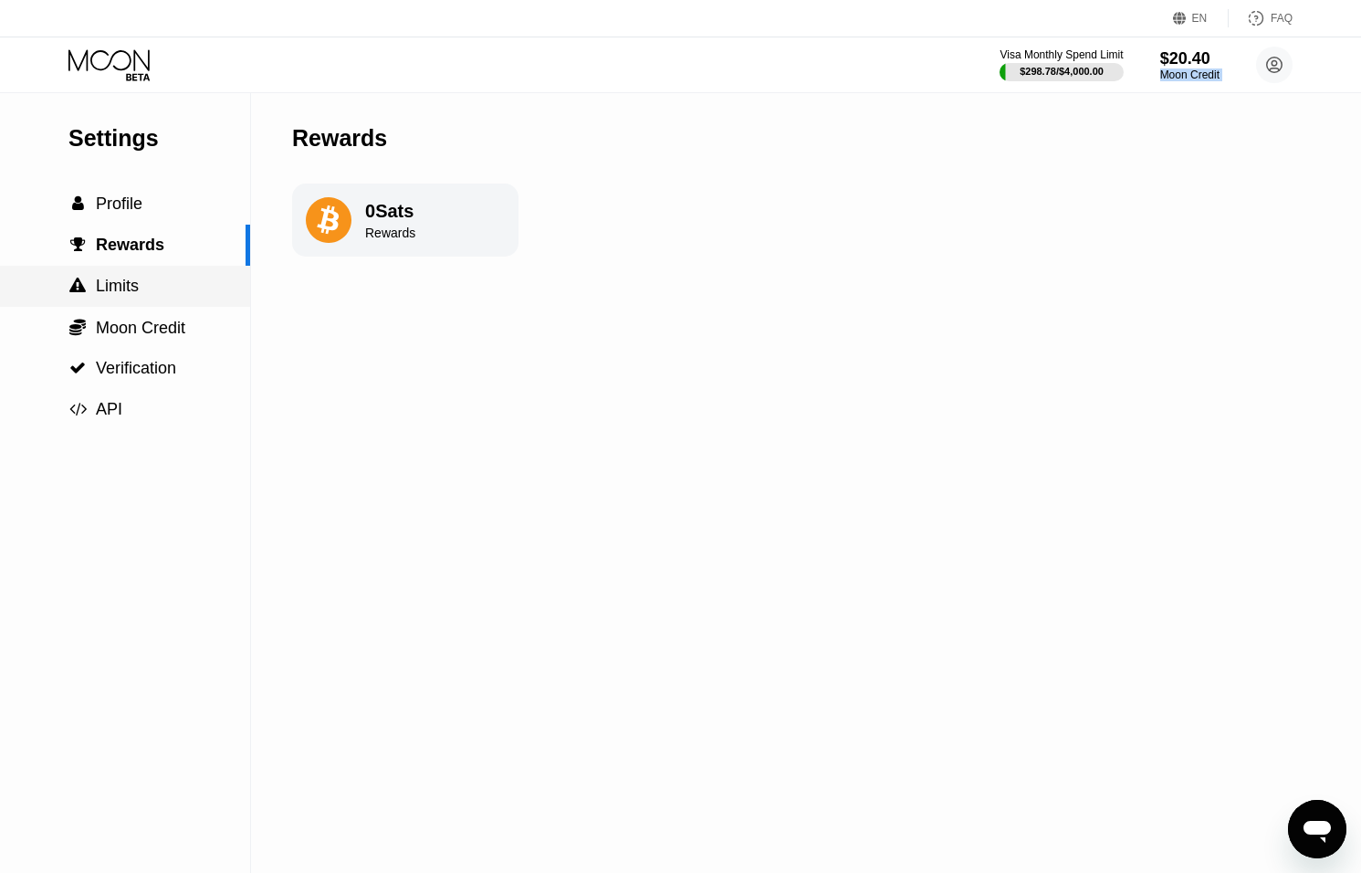
click at [135, 285] on span "Limits" at bounding box center [117, 286] width 43 height 18
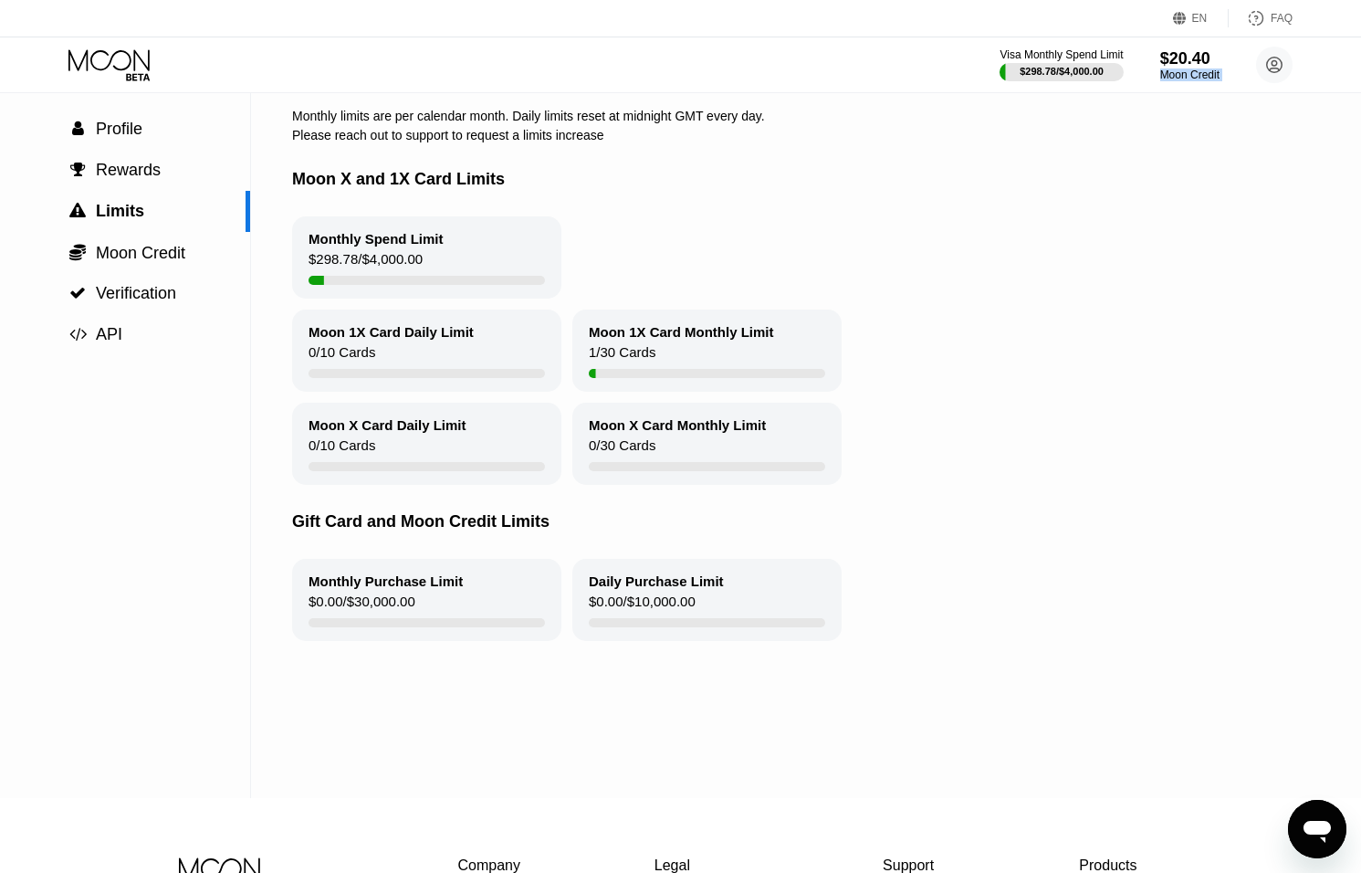
scroll to position [77, 0]
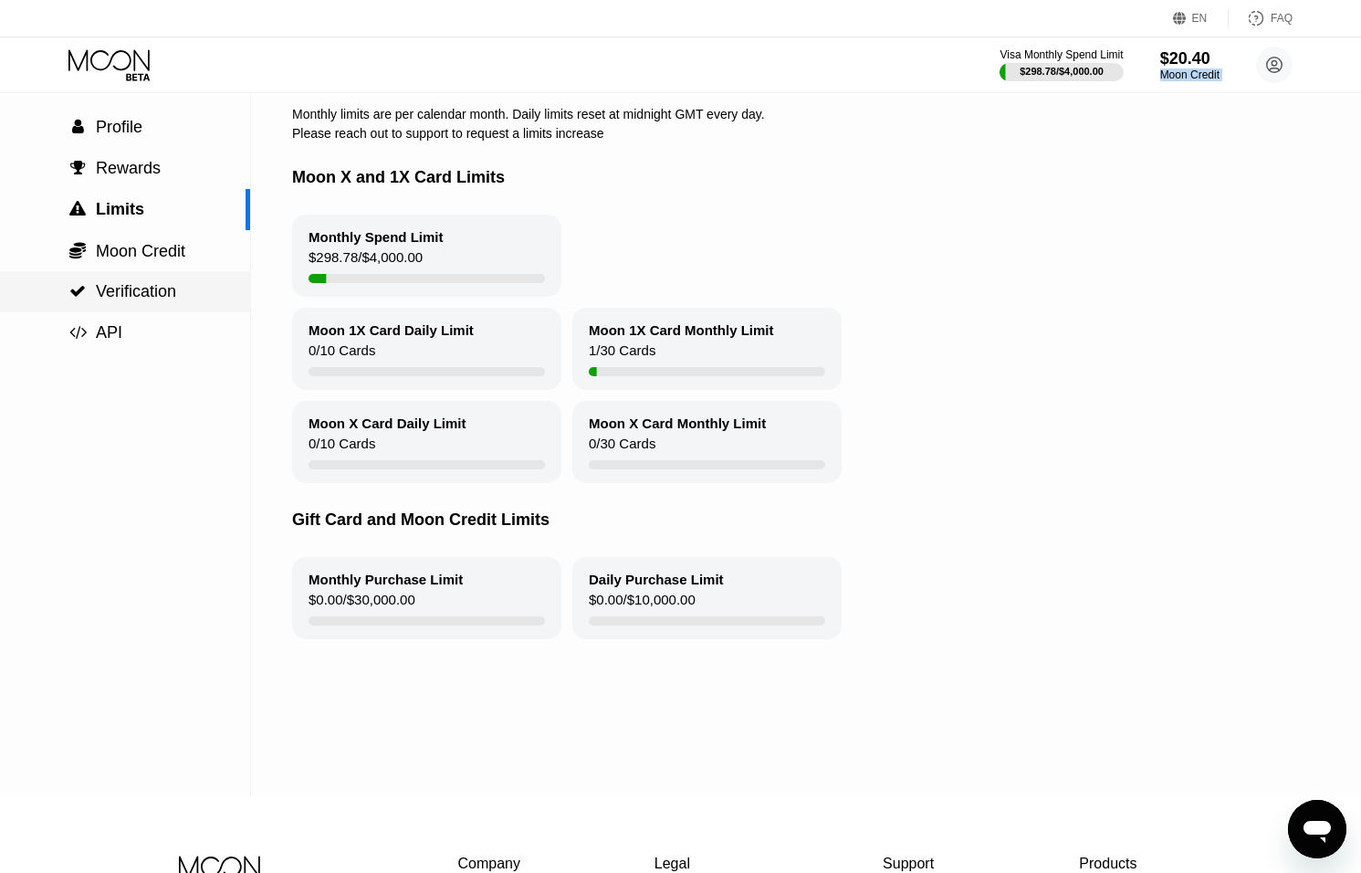
click at [128, 285] on span "Verification" at bounding box center [136, 291] width 80 height 18
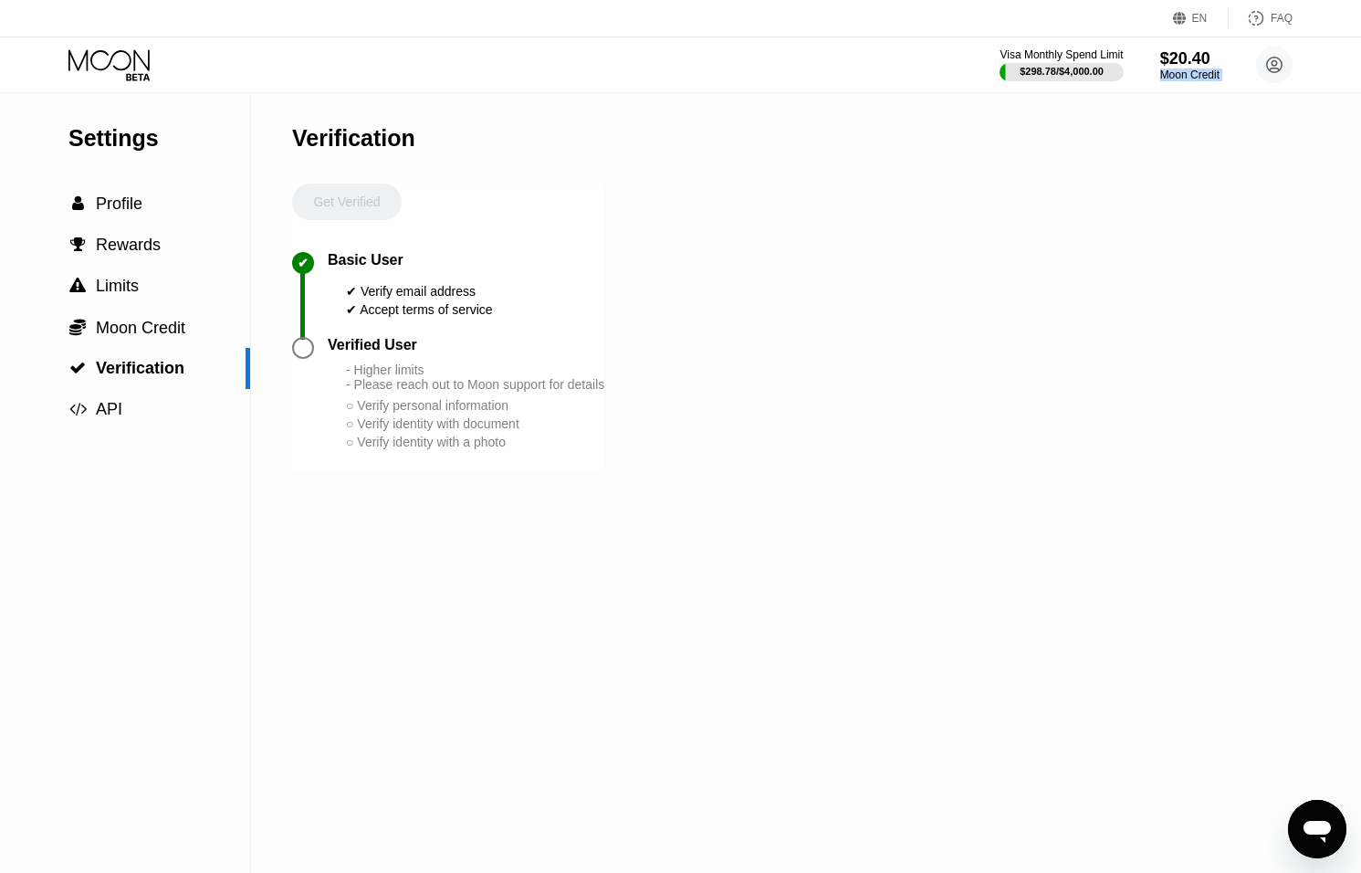
drag, startPoint x: 294, startPoint y: 335, endPoint x: 304, endPoint y: 343, distance: 13.0
click at [293, 335] on div "✔" at bounding box center [310, 294] width 36 height 85
drag, startPoint x: 309, startPoint y: 347, endPoint x: 312, endPoint y: 279, distance: 67.7
click at [309, 347] on div at bounding box center [303, 348] width 22 height 22
click at [331, 198] on div "Get Verified" at bounding box center [347, 218] width 110 height 68
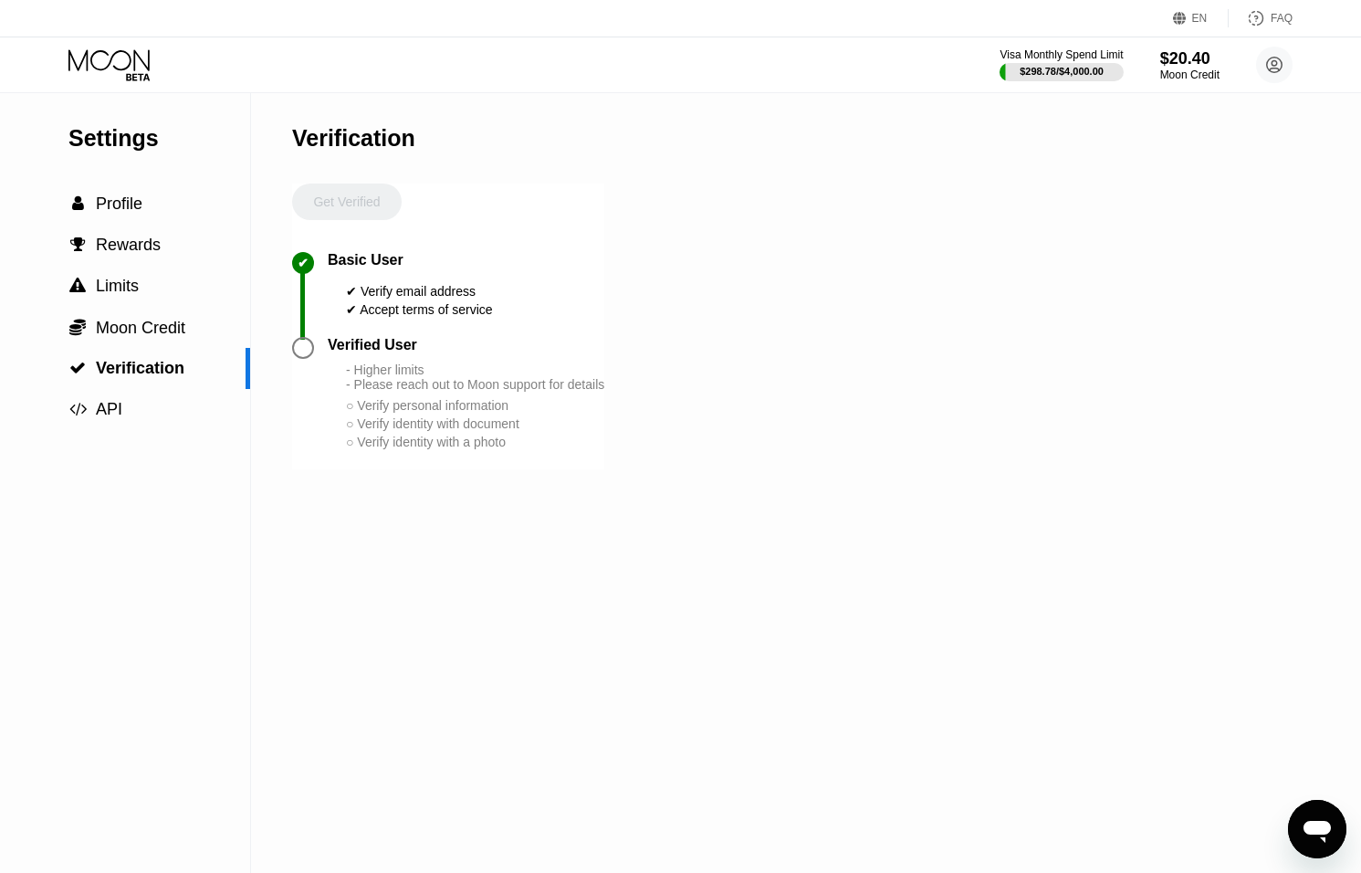
click at [113, 44] on div "Visa Monthly Spend Limit $298.78 / $4,000.00 $20.40 Moon Credit sep@dithailand.…" at bounding box center [680, 64] width 1361 height 55
click at [113, 52] on icon at bounding box center [110, 65] width 85 height 32
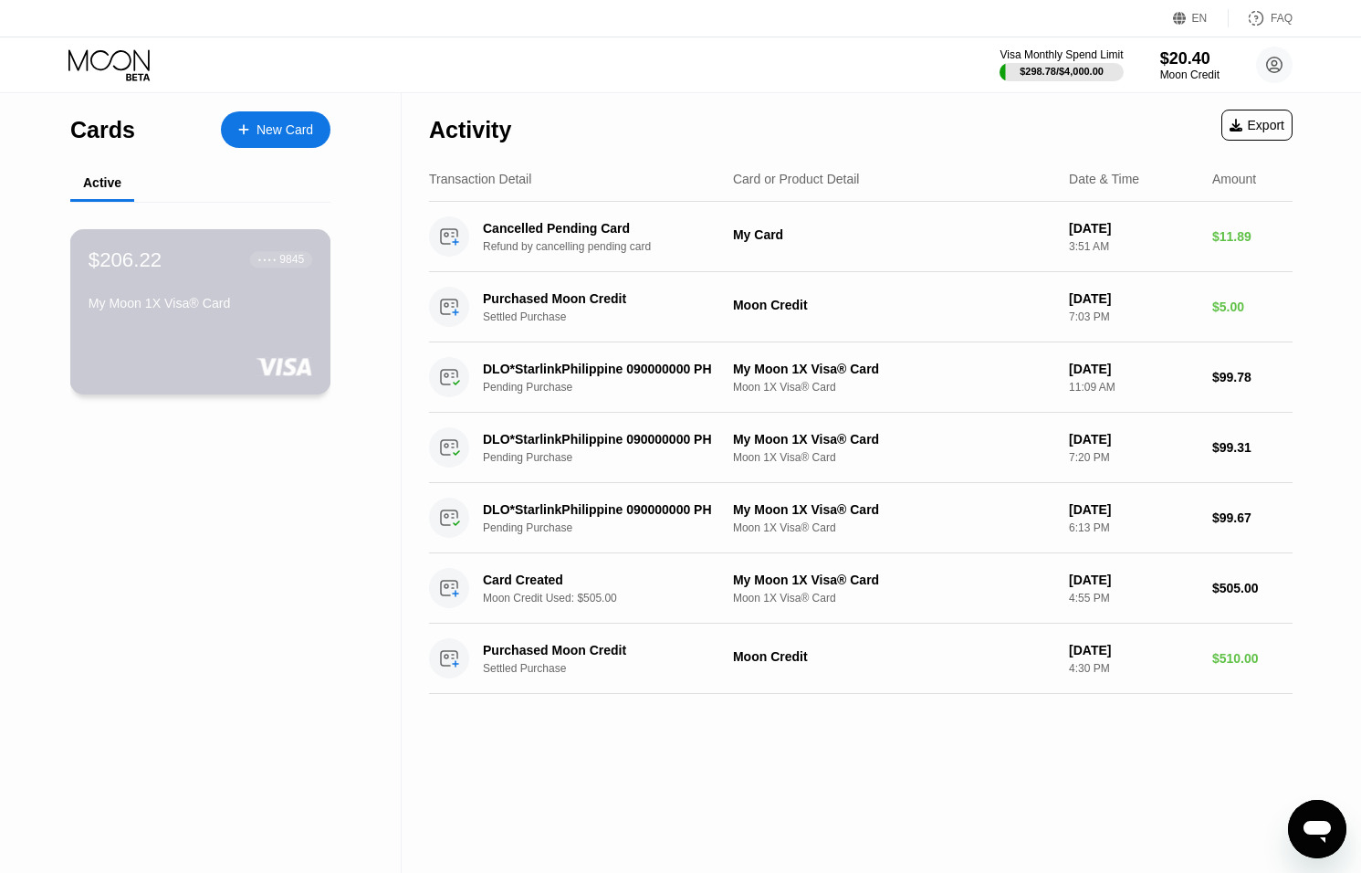
click at [194, 253] on div "$206.22 ● ● ● ● 9845" at bounding box center [201, 259] width 224 height 24
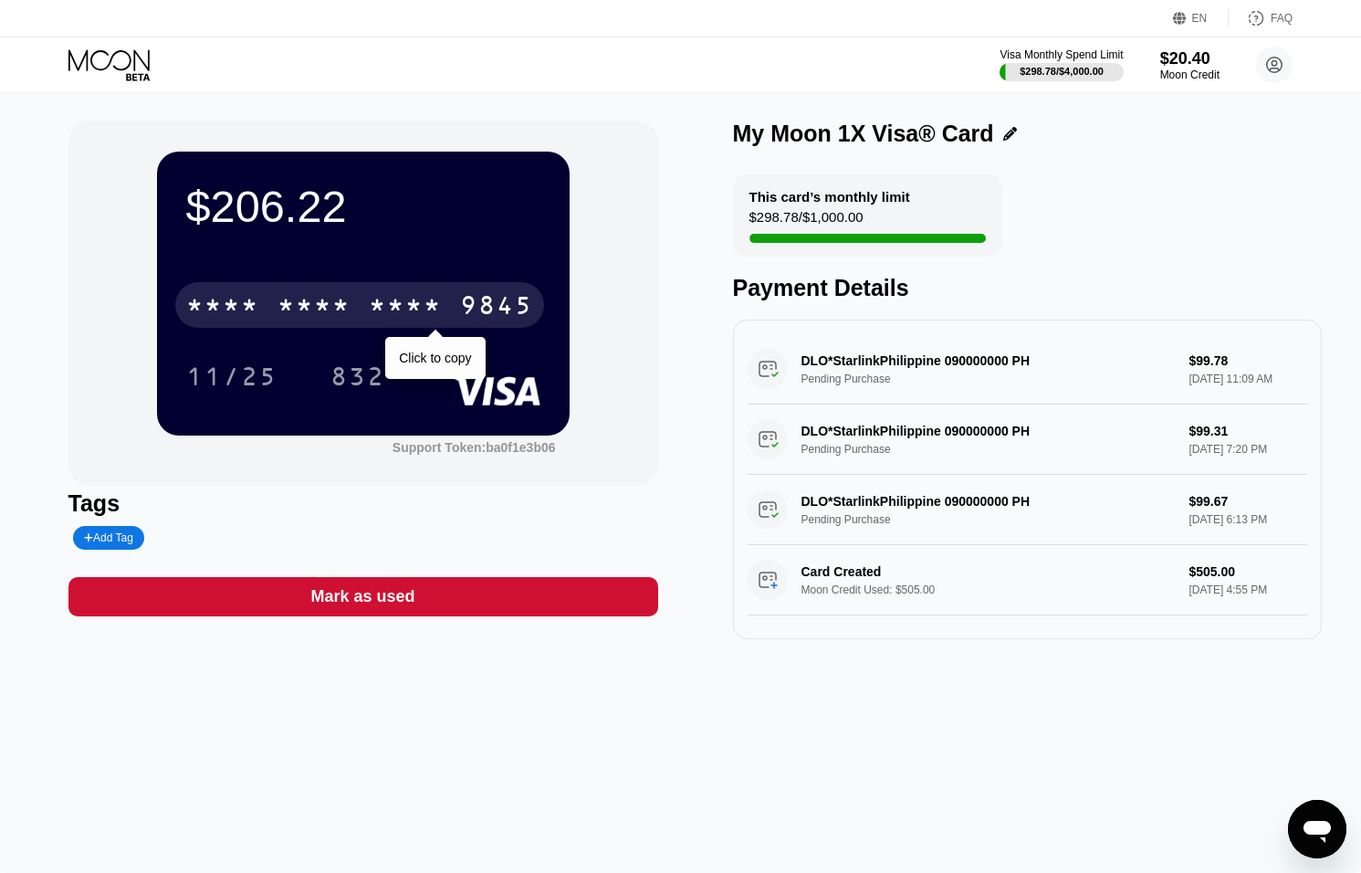
click at [362, 298] on div "* * * * * * * * * * * * 9845" at bounding box center [359, 305] width 369 height 46
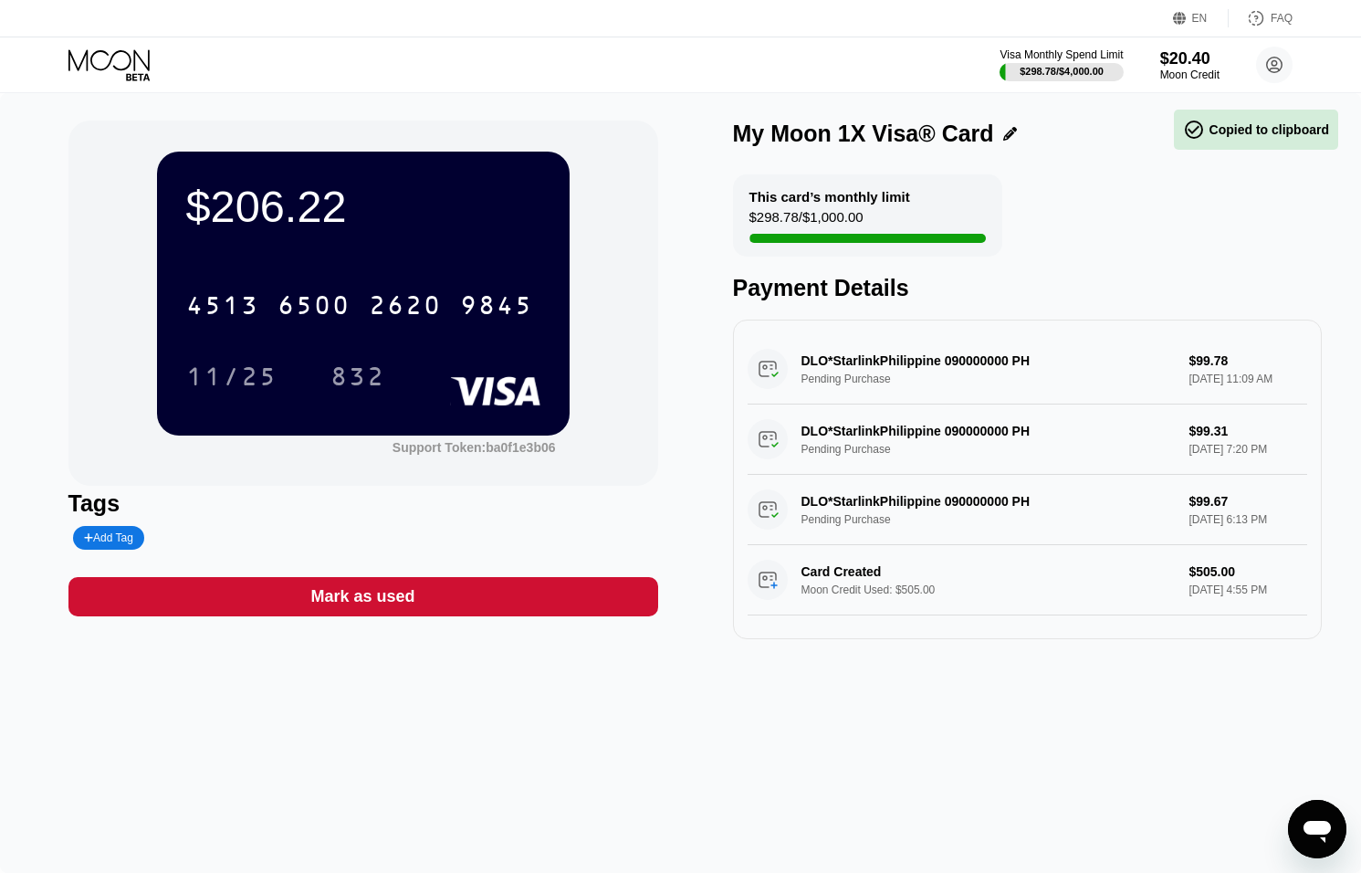
click at [129, 66] on icon at bounding box center [110, 65] width 85 height 32
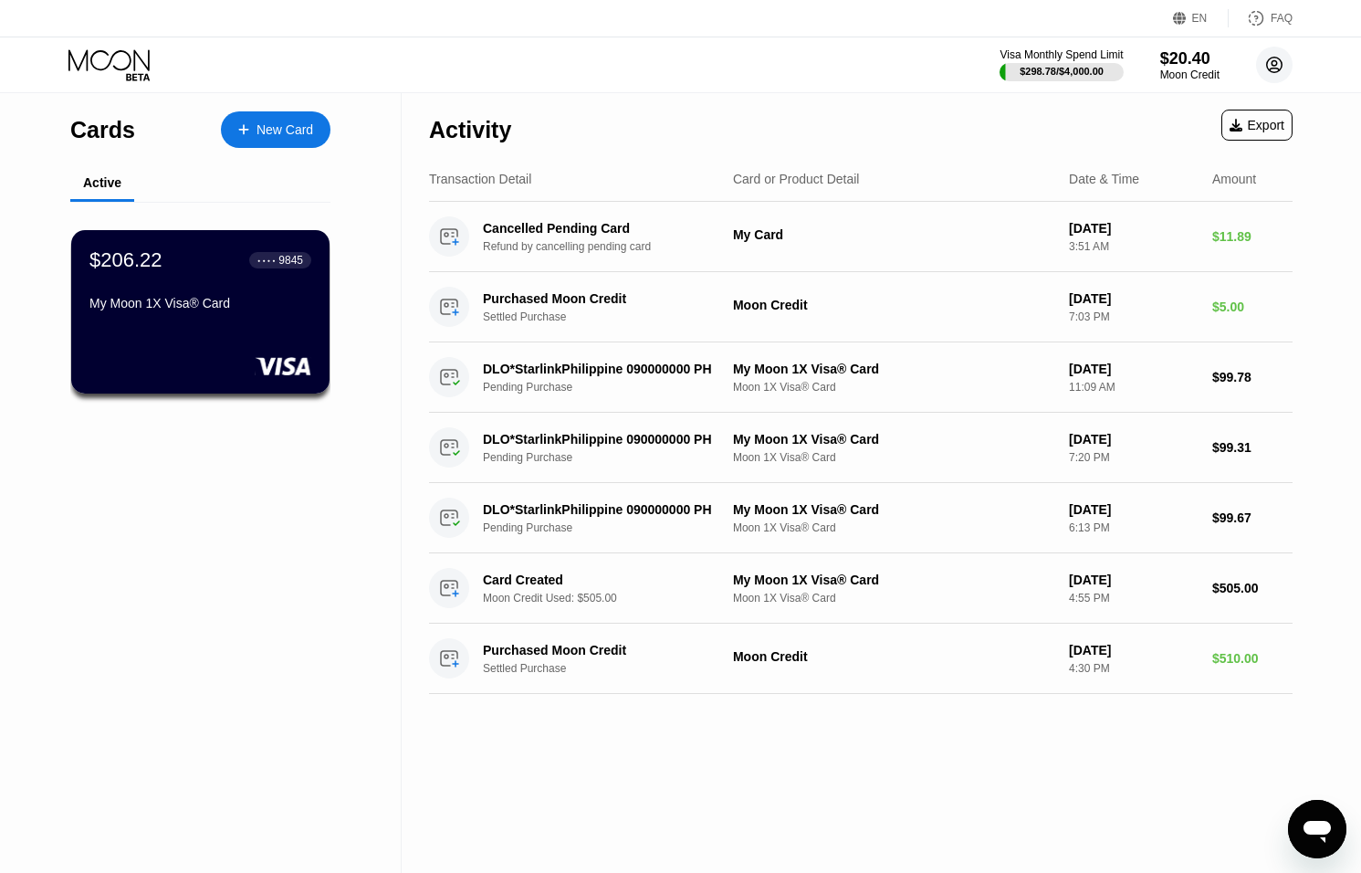
click at [1275, 68] on circle at bounding box center [1274, 65] width 37 height 37
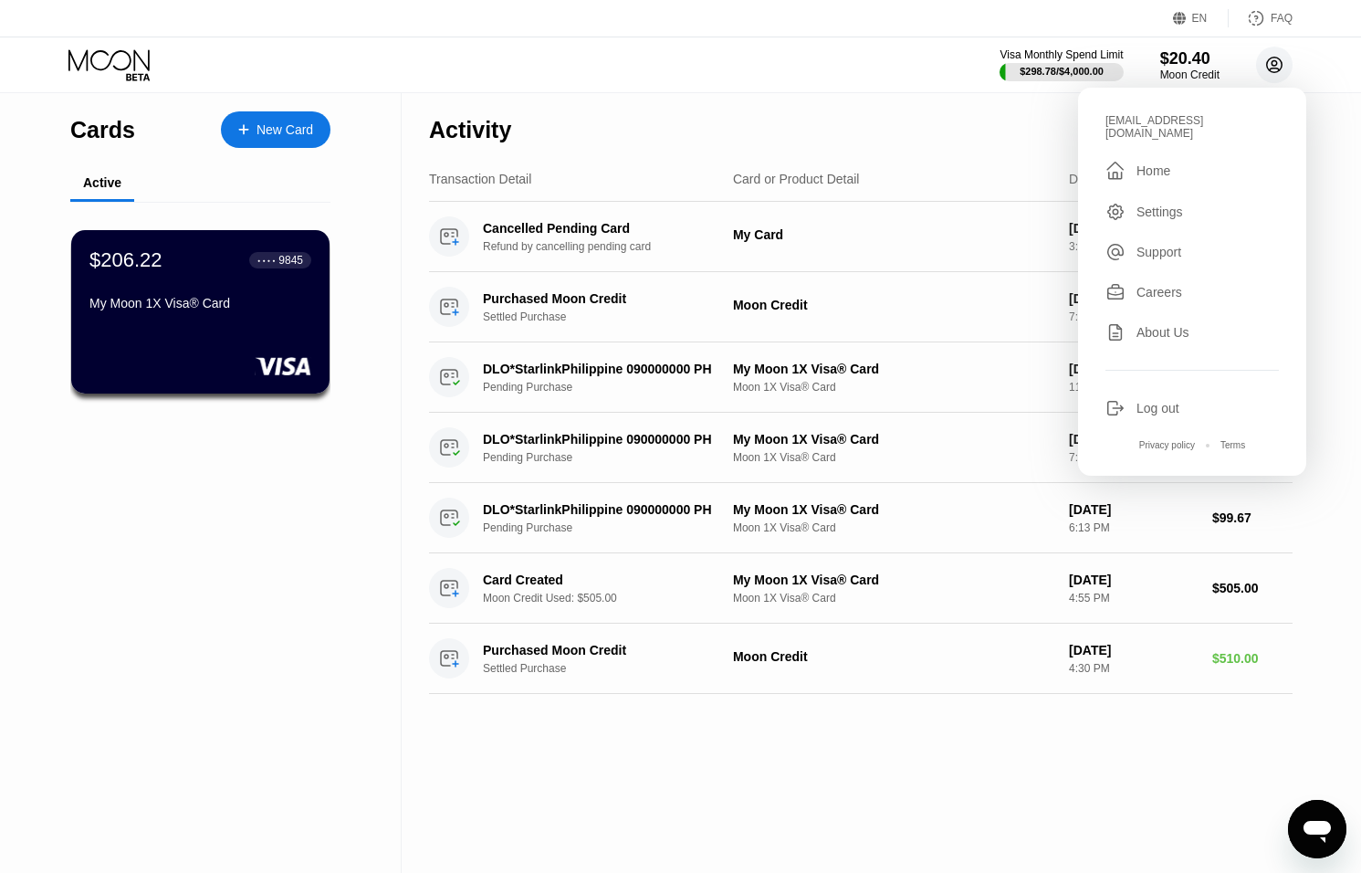
click at [1275, 68] on circle at bounding box center [1274, 65] width 37 height 37
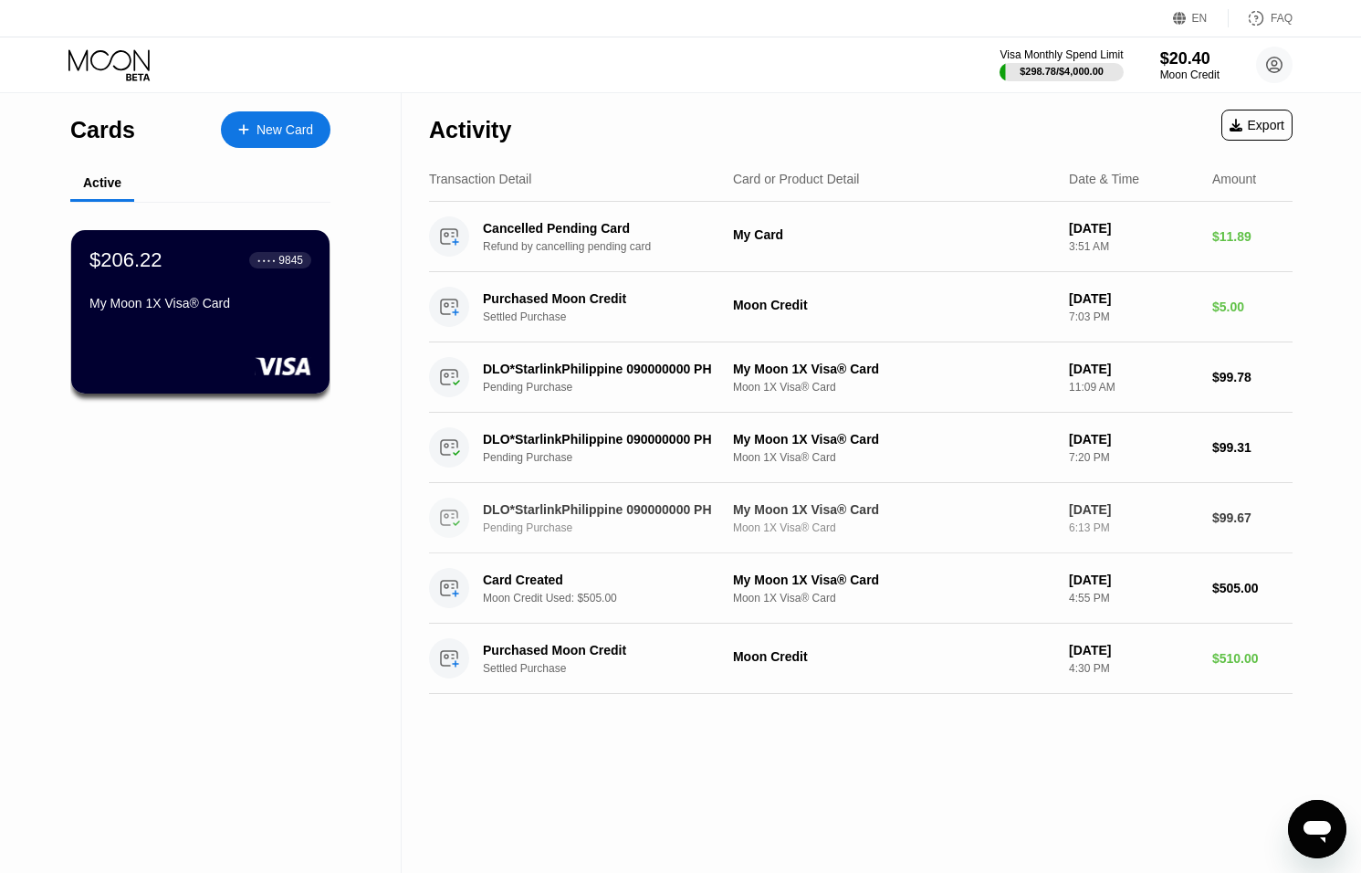
click at [588, 520] on div "DLO*StarlinkPhilippine 090000000 PH Pending Purchase" at bounding box center [613, 518] width 260 height 32
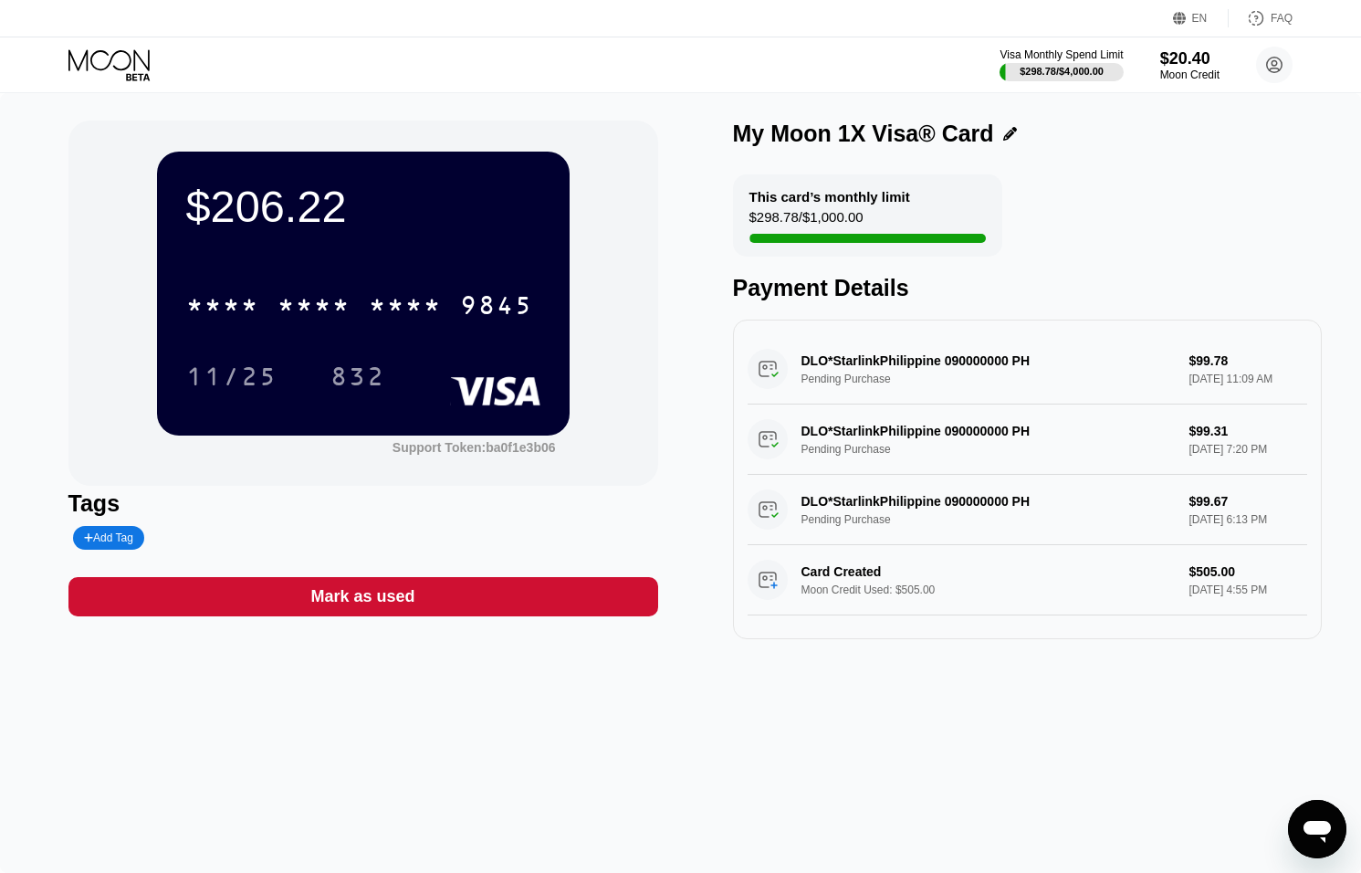
click at [86, 57] on icon at bounding box center [110, 65] width 85 height 32
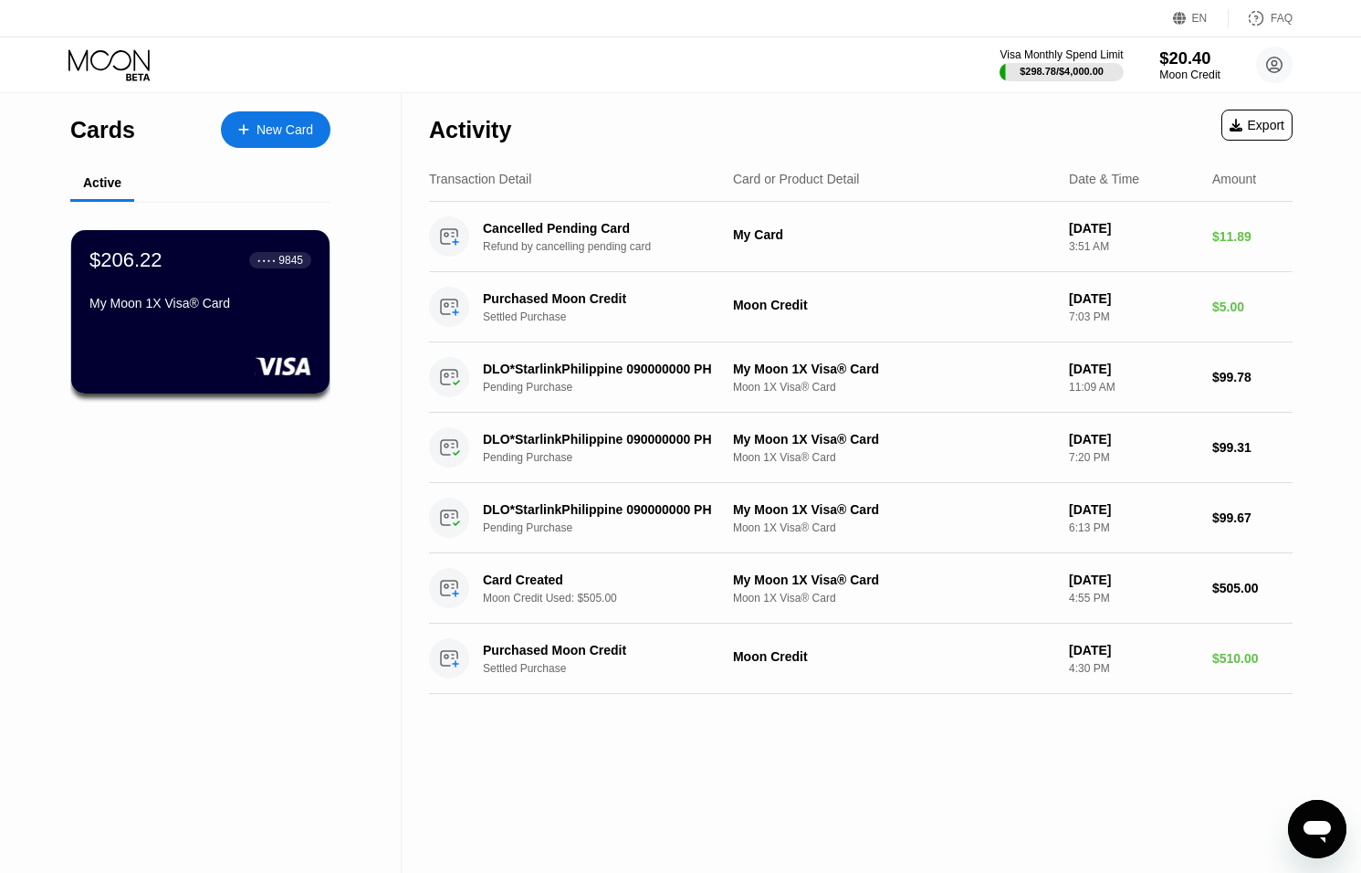
click at [1201, 65] on div "$20.40" at bounding box center [1190, 57] width 61 height 19
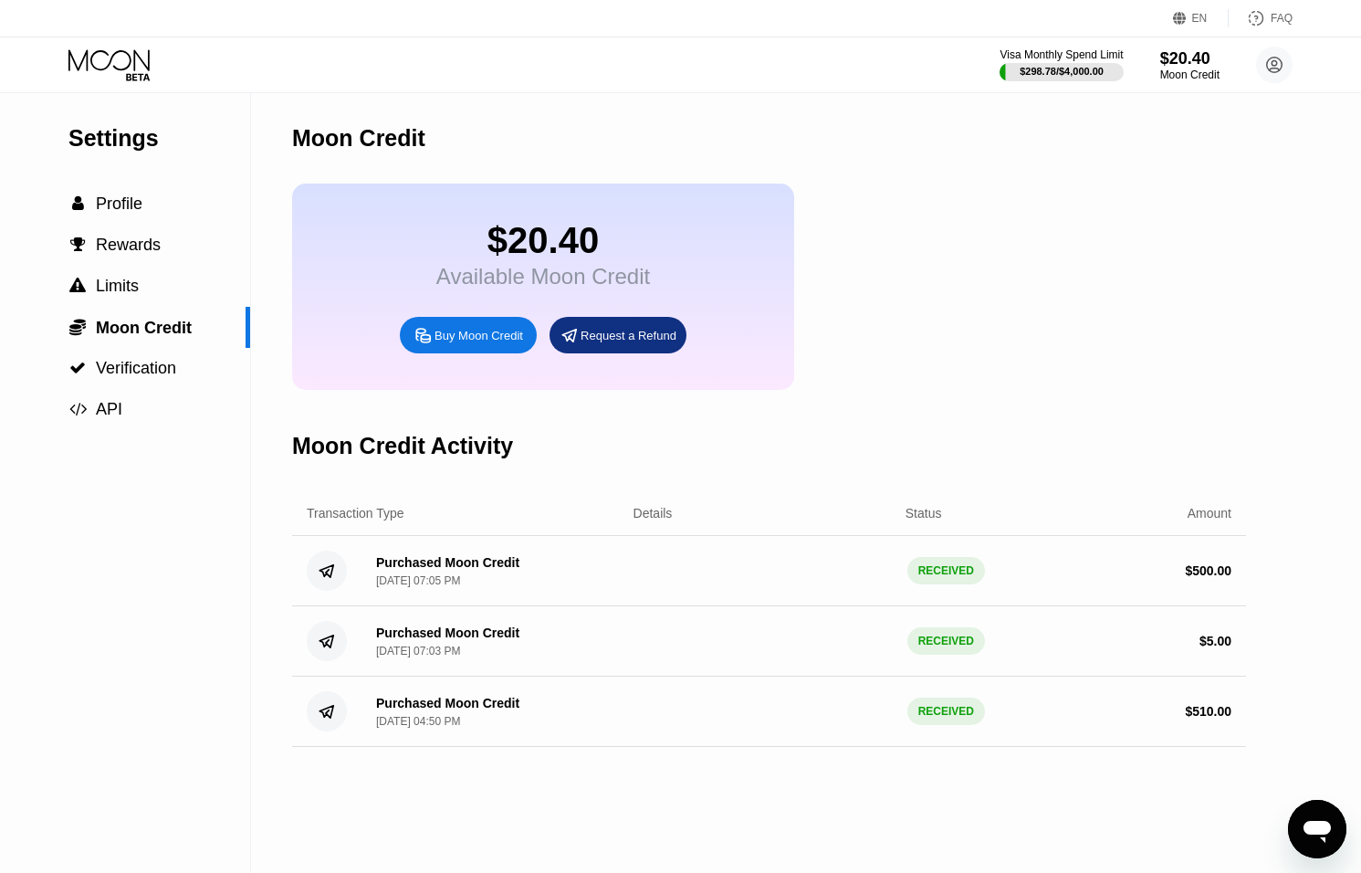
click at [960, 584] on div "RECEIVED" at bounding box center [947, 570] width 78 height 27
click at [957, 584] on div "RECEIVED" at bounding box center [947, 570] width 78 height 27
click at [115, 72] on icon at bounding box center [110, 65] width 85 height 32
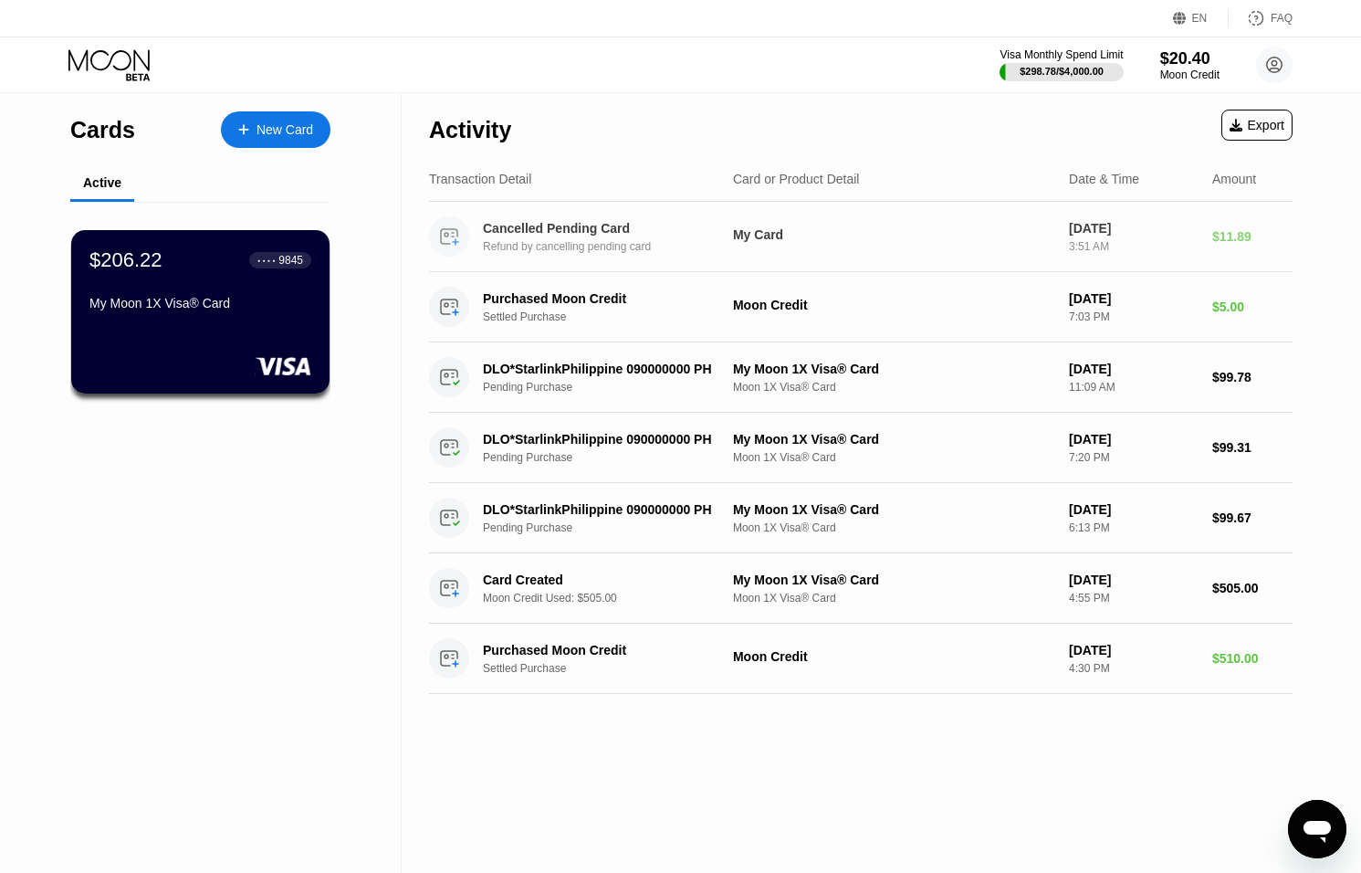
scroll to position [3, 0]
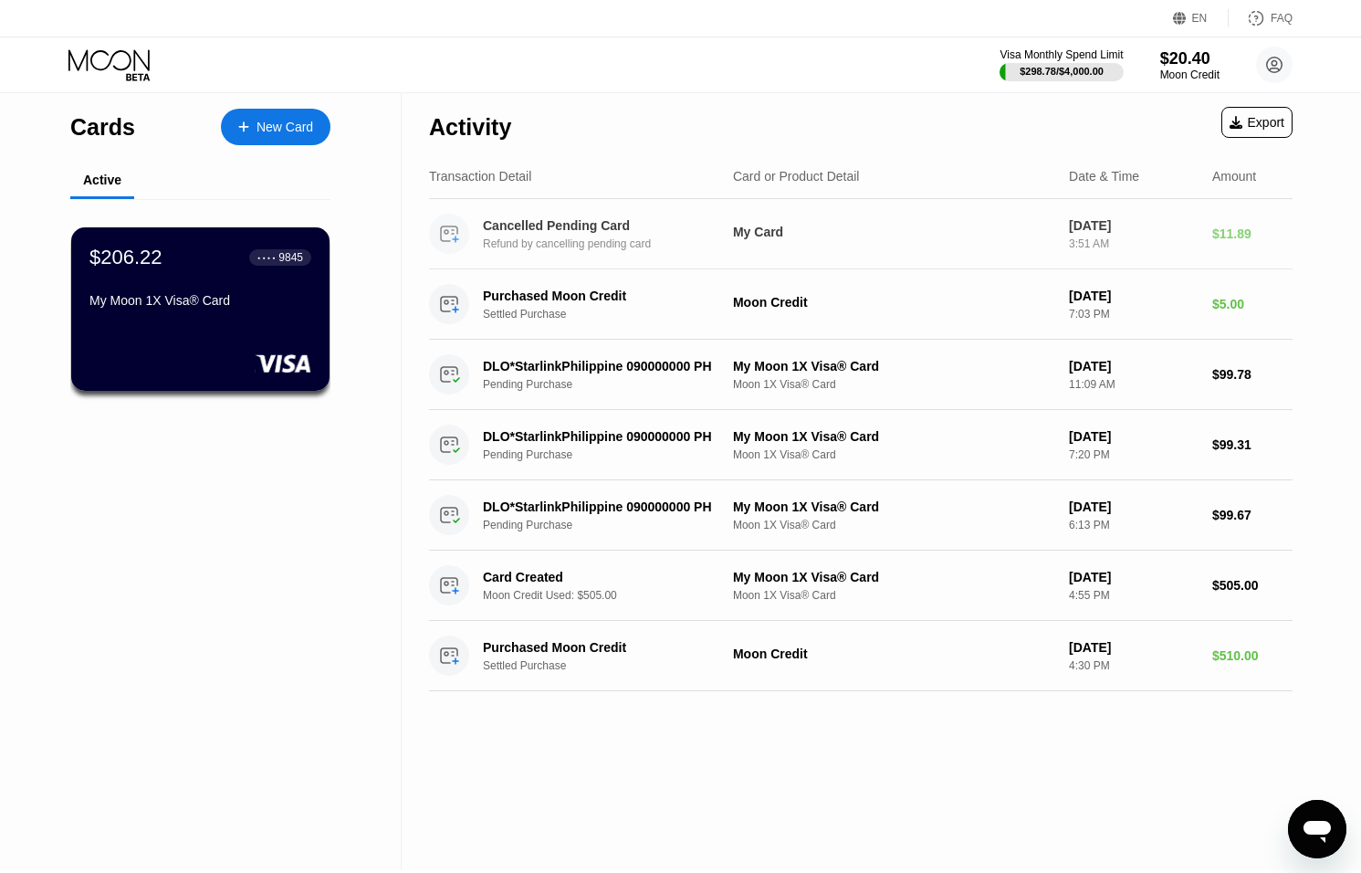
click at [1084, 250] on div "Cancelled Pending Card Refund by cancelling pending card My Card Sep 21, 2025 3…" at bounding box center [861, 234] width 864 height 70
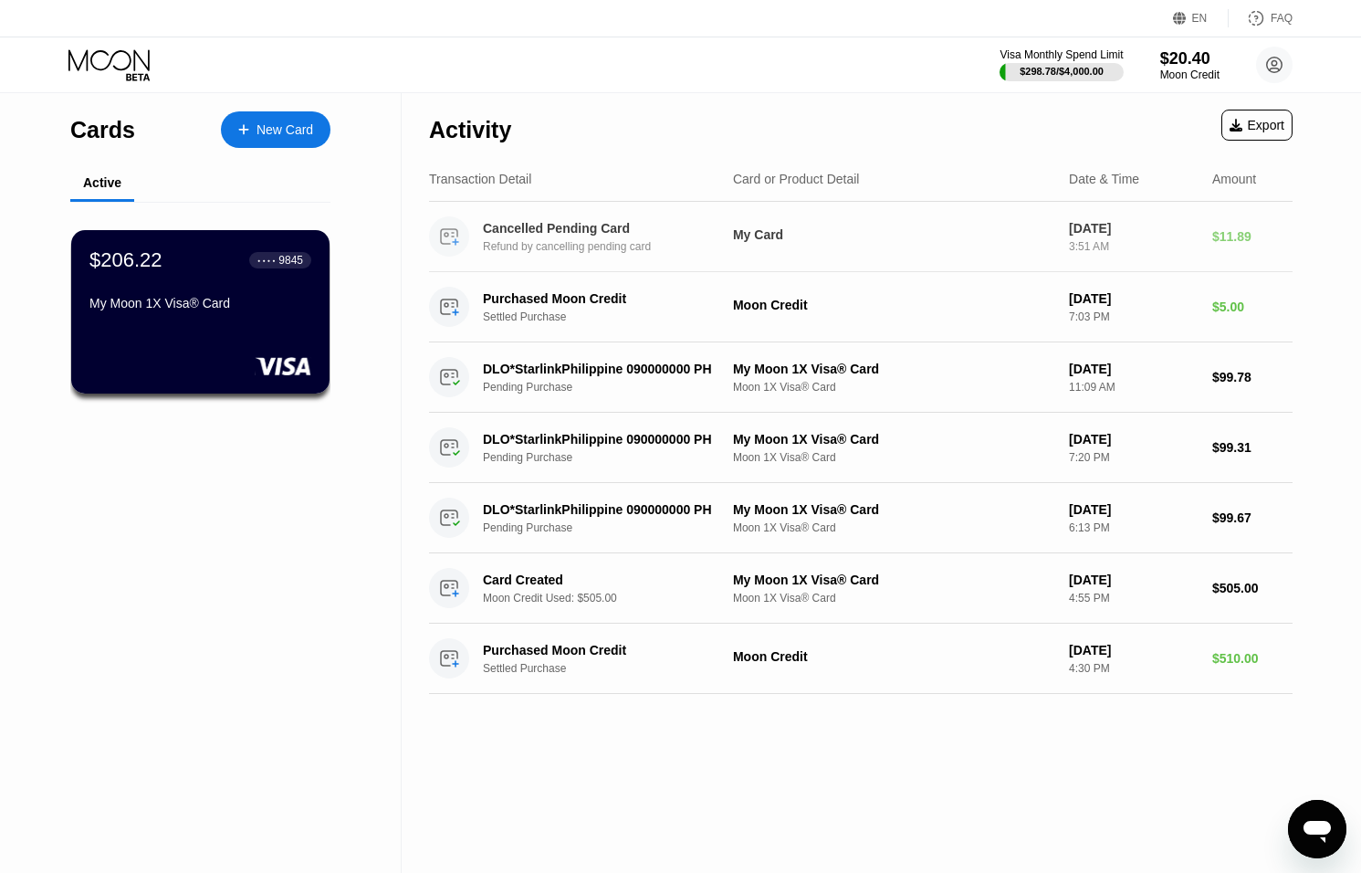
click at [1084, 250] on div "3:51 AM" at bounding box center [1133, 246] width 129 height 13
click at [1018, 305] on div "Moon Credit" at bounding box center [893, 305] width 321 height 15
drag, startPoint x: 557, startPoint y: 235, endPoint x: 1112, endPoint y: 268, distance: 556.1
click at [1112, 268] on div "Cancelled Pending Card Refund by cancelling pending card My Card Sep 21, 2025 3…" at bounding box center [861, 237] width 864 height 70
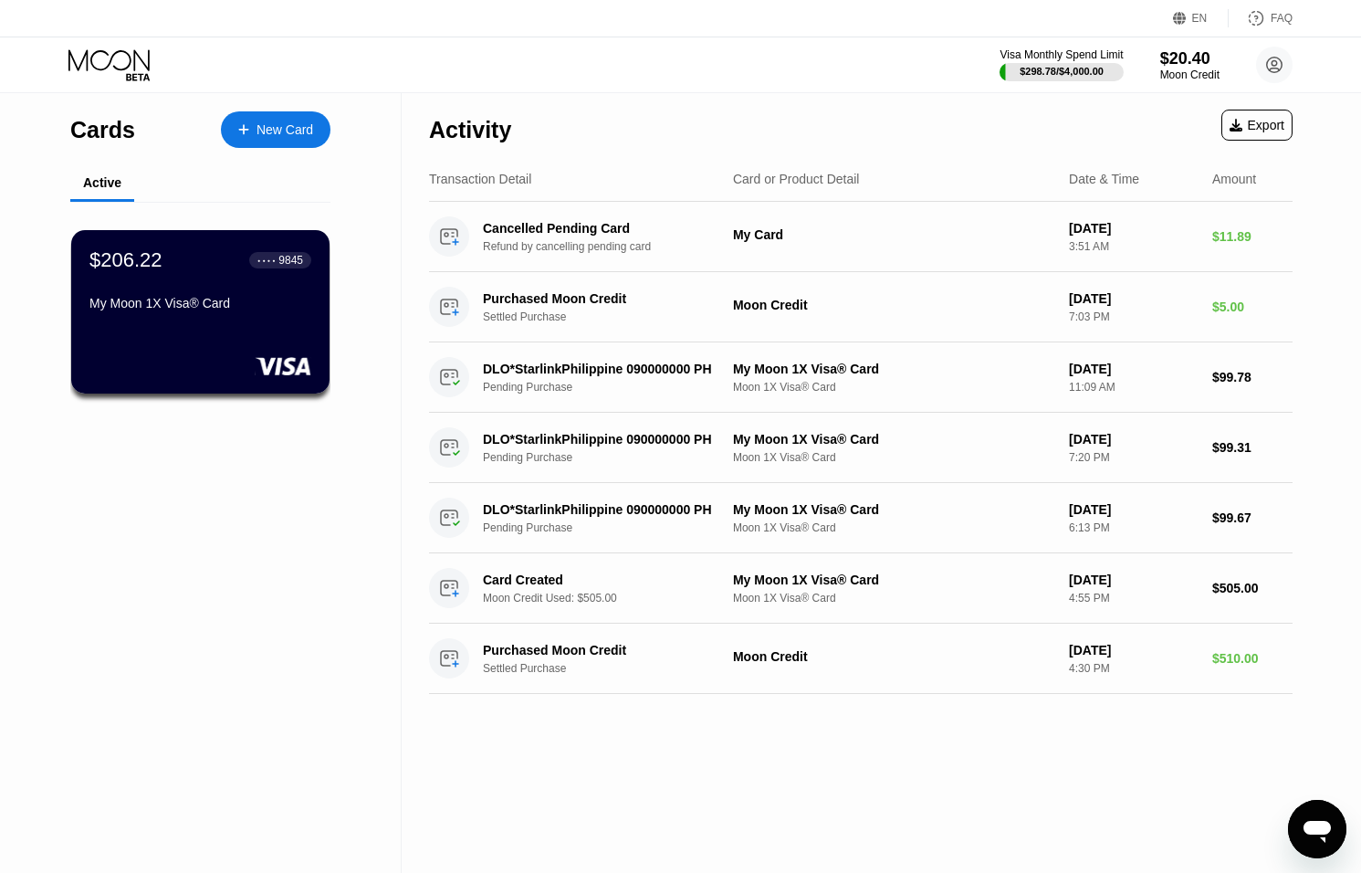
click at [1307, 823] on icon "Open messaging window" at bounding box center [1317, 832] width 27 height 22
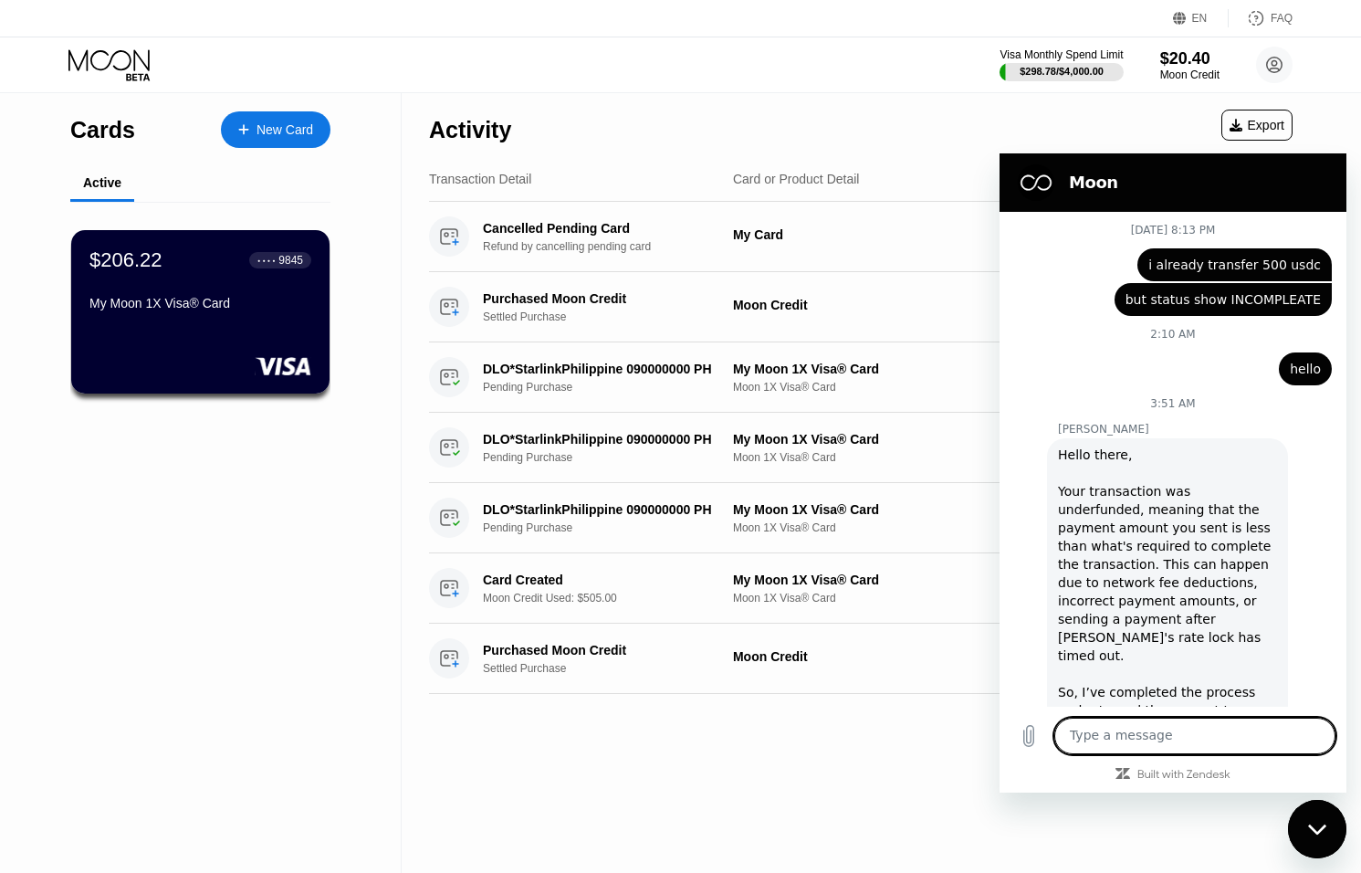
scroll to position [1129, 0]
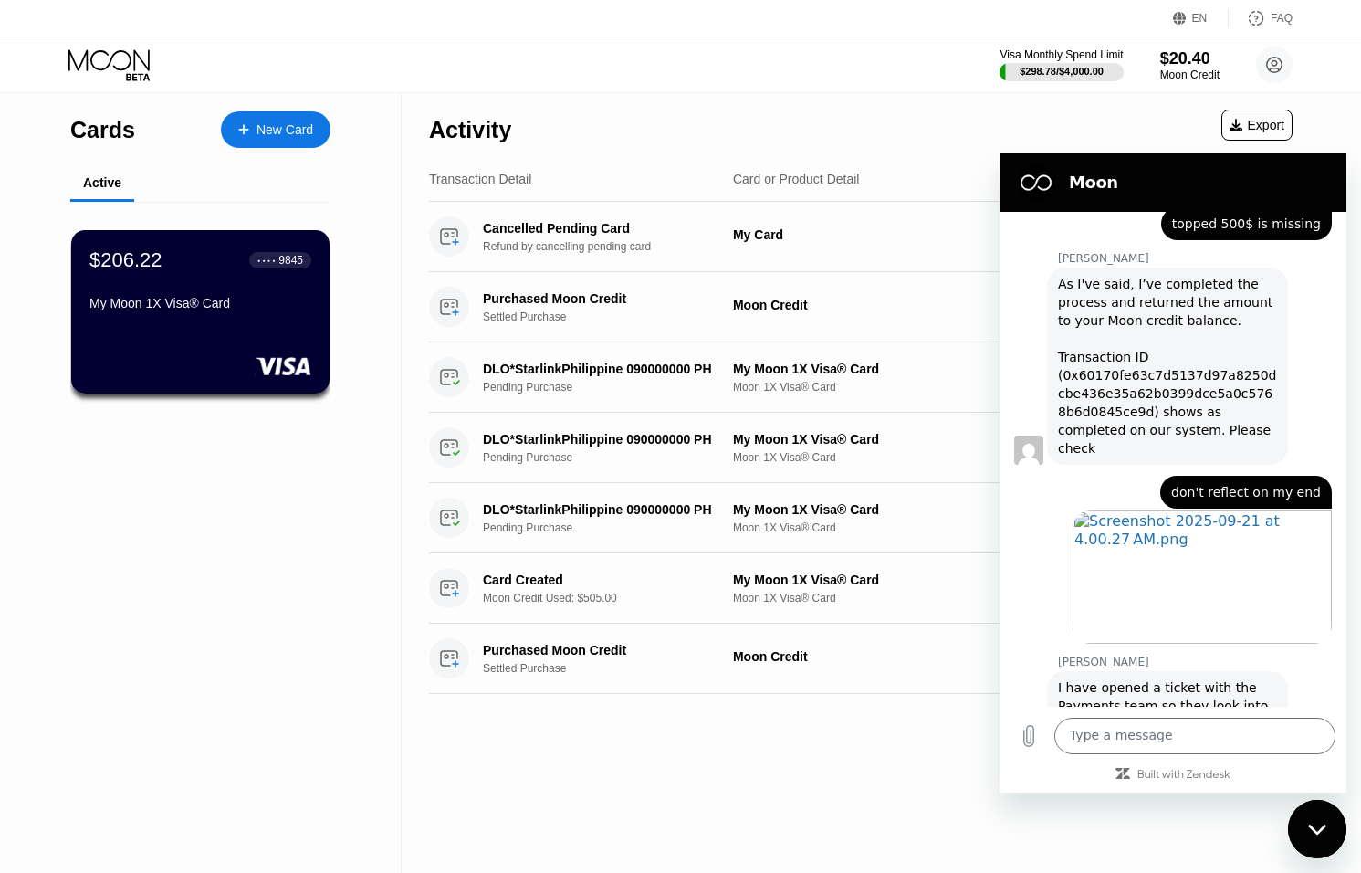
click at [1317, 831] on icon "Close messaging window" at bounding box center [1316, 829] width 18 height 10
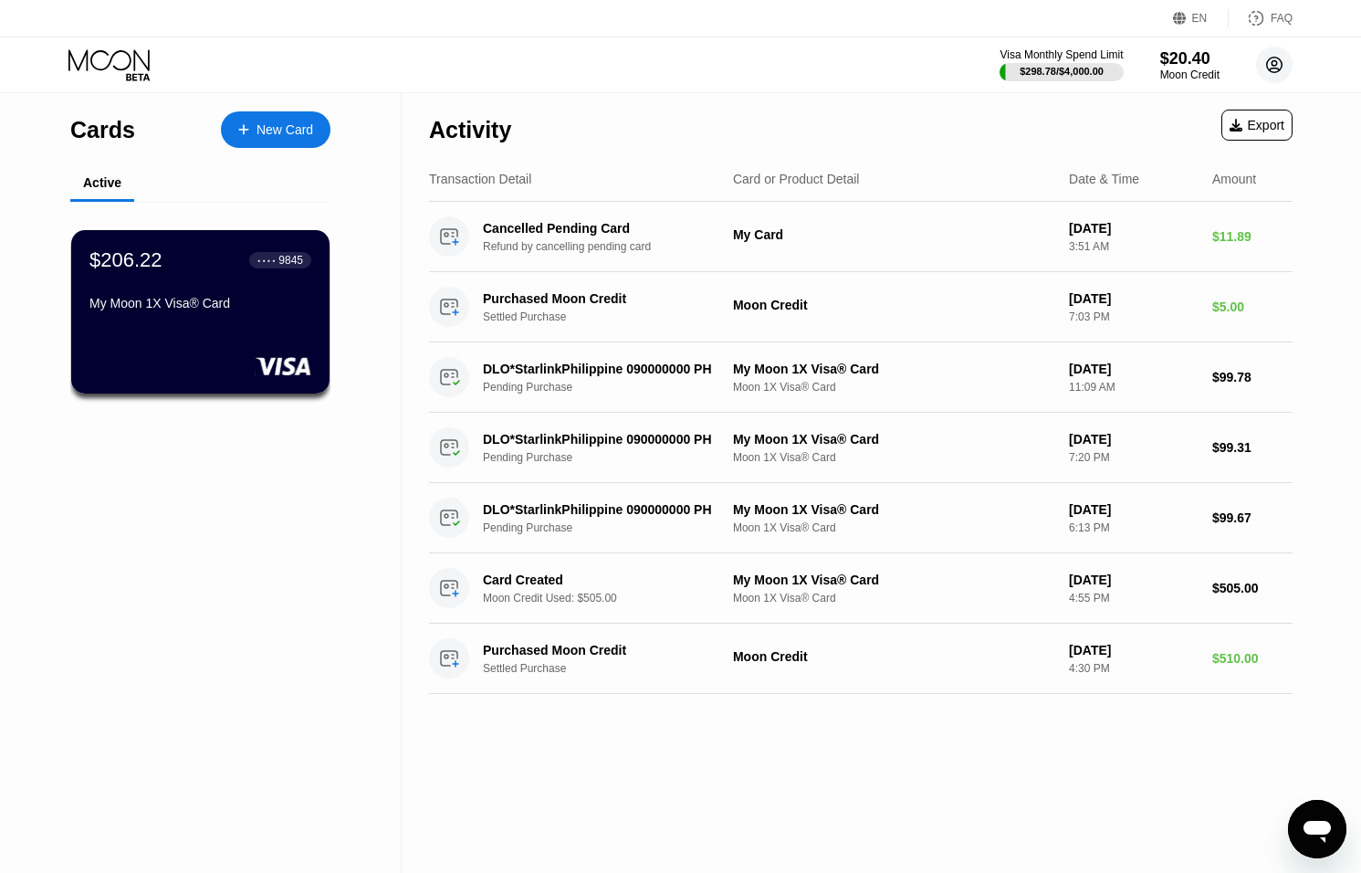
click at [1267, 67] on icon at bounding box center [1275, 66] width 16 height 16
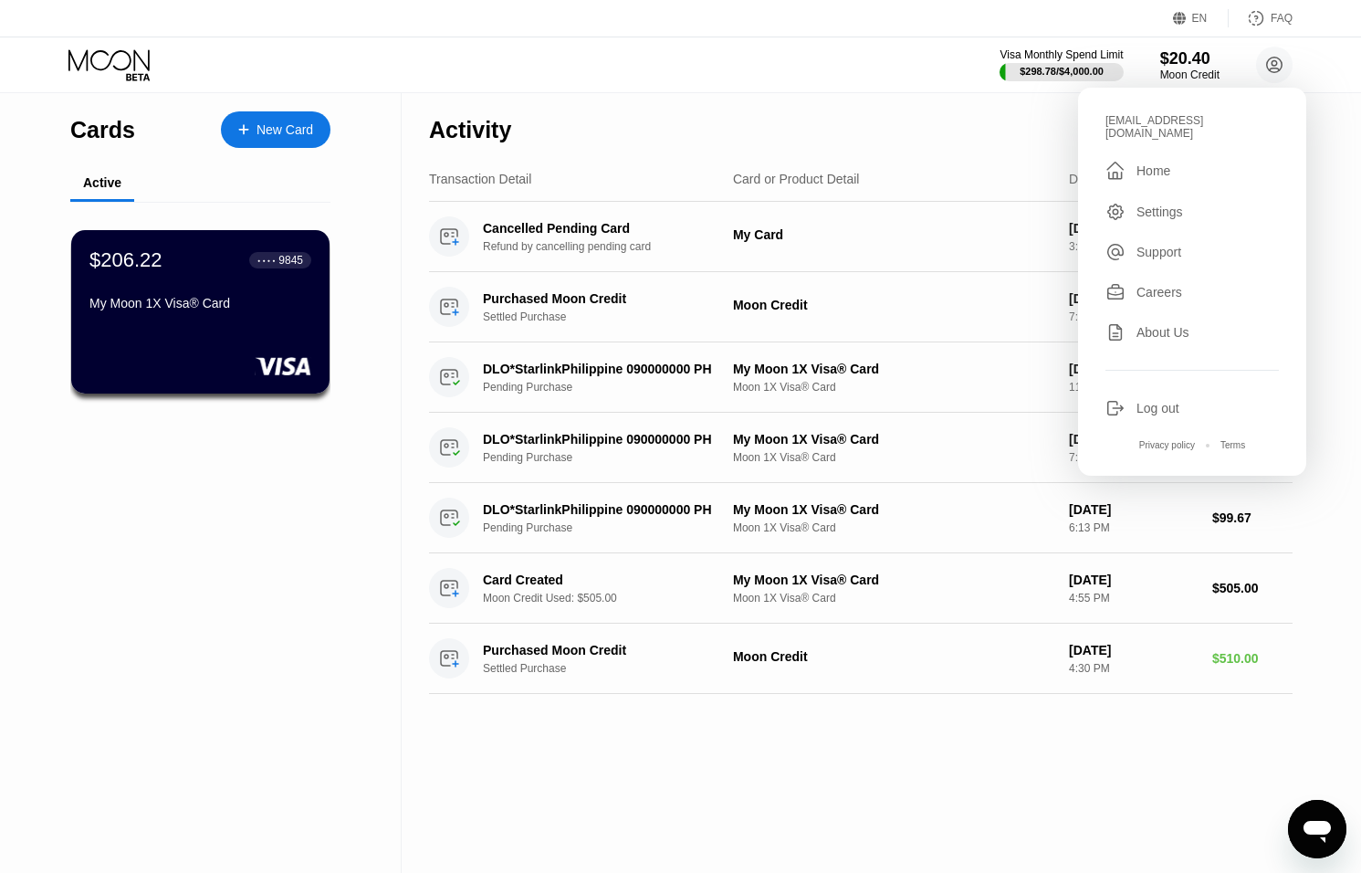
click at [1125, 398] on icon at bounding box center [1116, 408] width 20 height 20
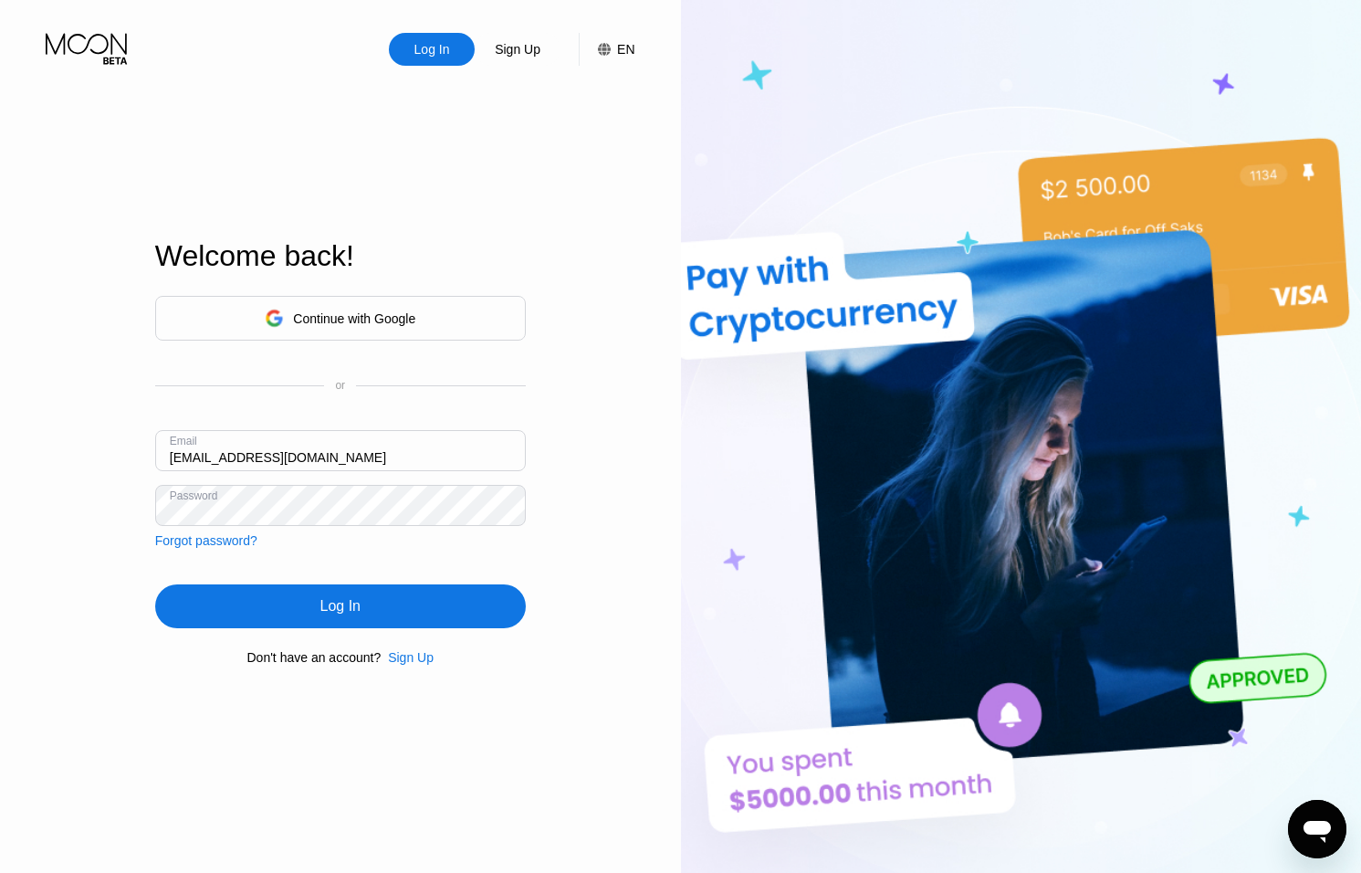
drag, startPoint x: 187, startPoint y: 457, endPoint x: 206, endPoint y: 460, distance: 19.5
click at [186, 457] on div "Email [EMAIL_ADDRESS][DOMAIN_NAME]" at bounding box center [340, 457] width 371 height 55
drag, startPoint x: 191, startPoint y: 458, endPoint x: 205, endPoint y: 461, distance: 14.0
click at [192, 459] on input "[EMAIL_ADDRESS][DOMAIN_NAME]" at bounding box center [340, 450] width 371 height 41
type input "[EMAIL_ADDRESS][DOMAIN_NAME]"
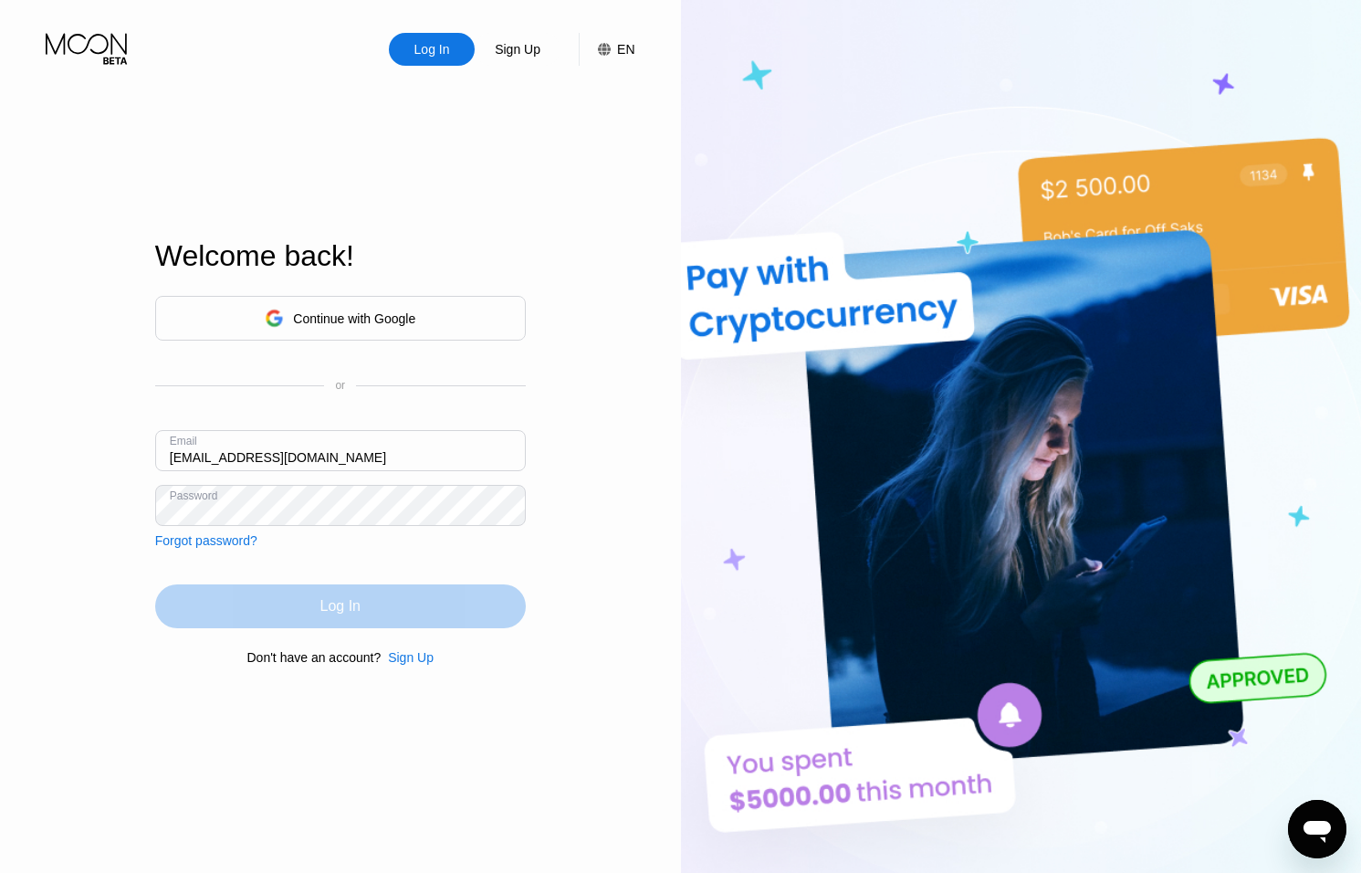
click at [384, 599] on div "Log In" at bounding box center [340, 606] width 371 height 44
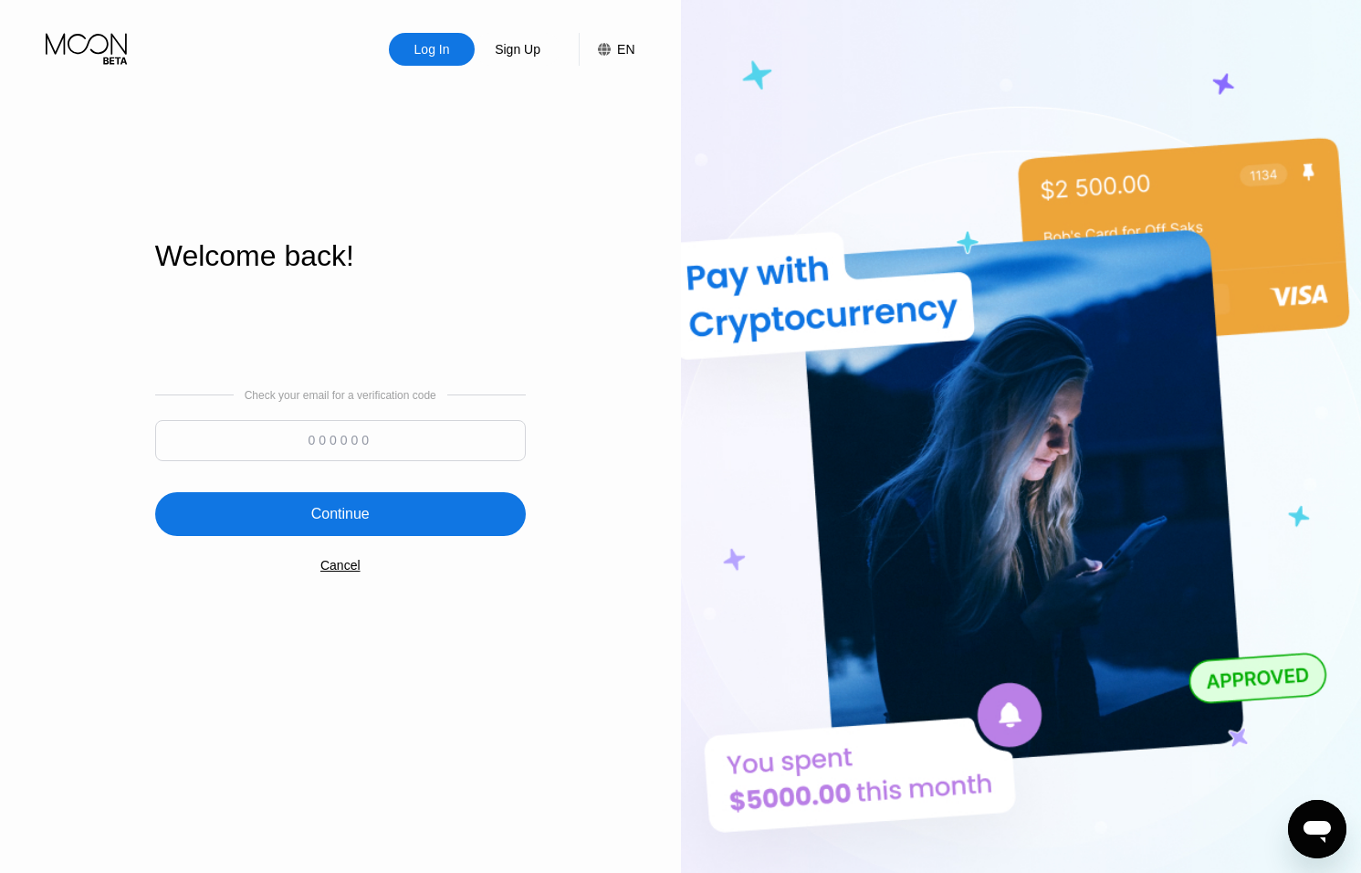
click at [391, 436] on input at bounding box center [340, 440] width 371 height 41
type input "706779"
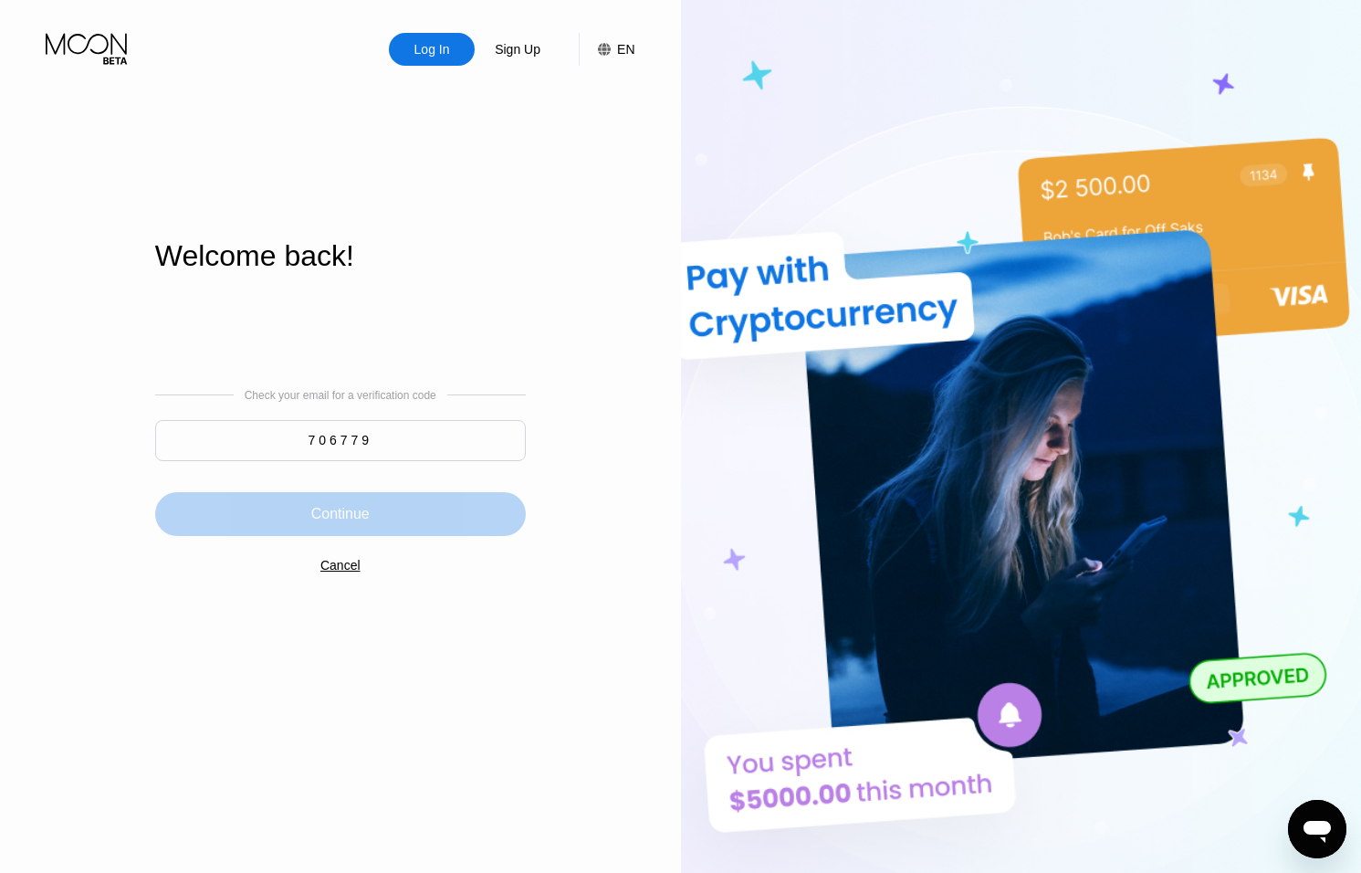
click at [392, 500] on div "Continue" at bounding box center [340, 514] width 371 height 44
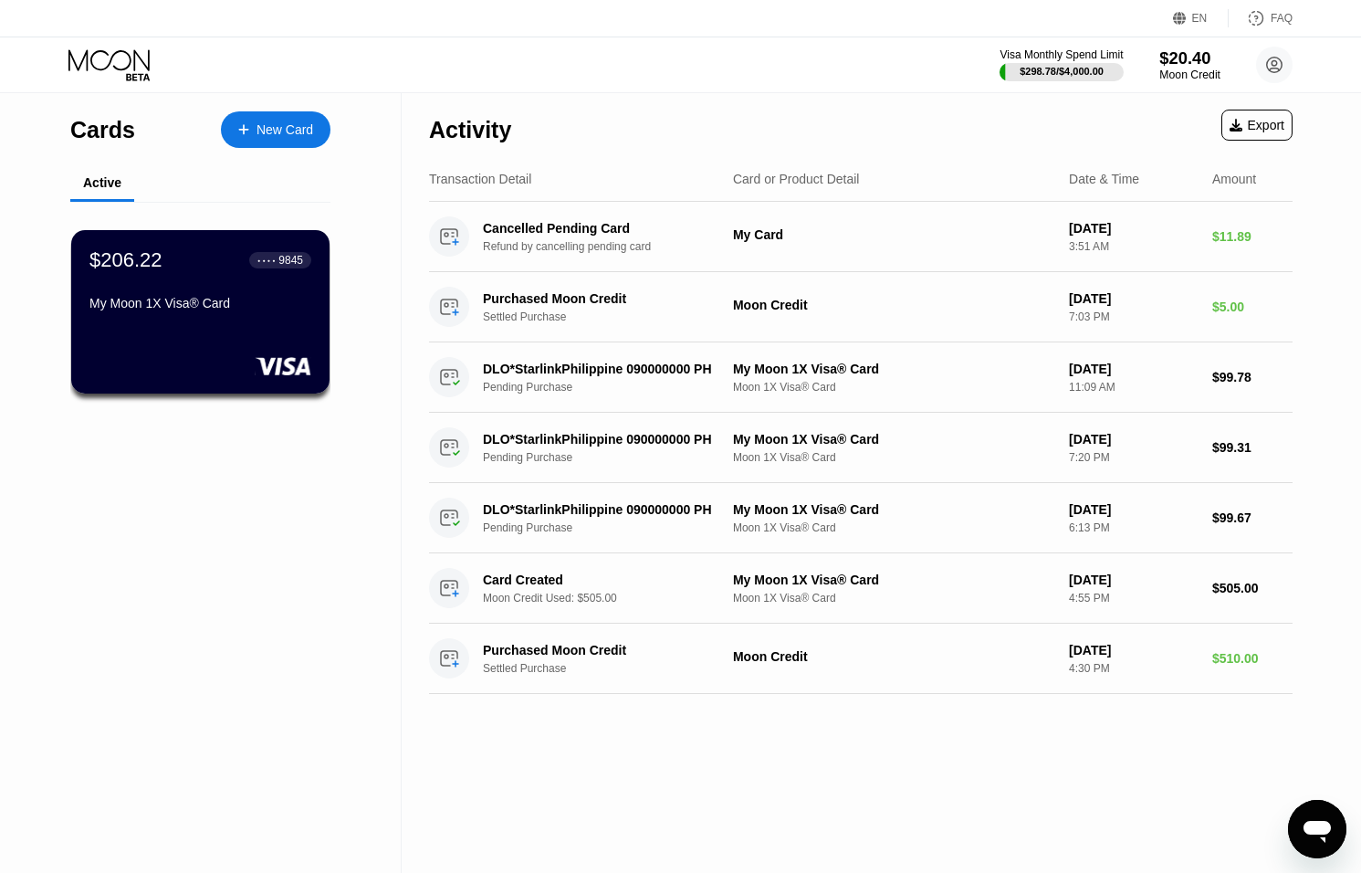
click at [1193, 70] on div "Moon Credit" at bounding box center [1190, 74] width 61 height 13
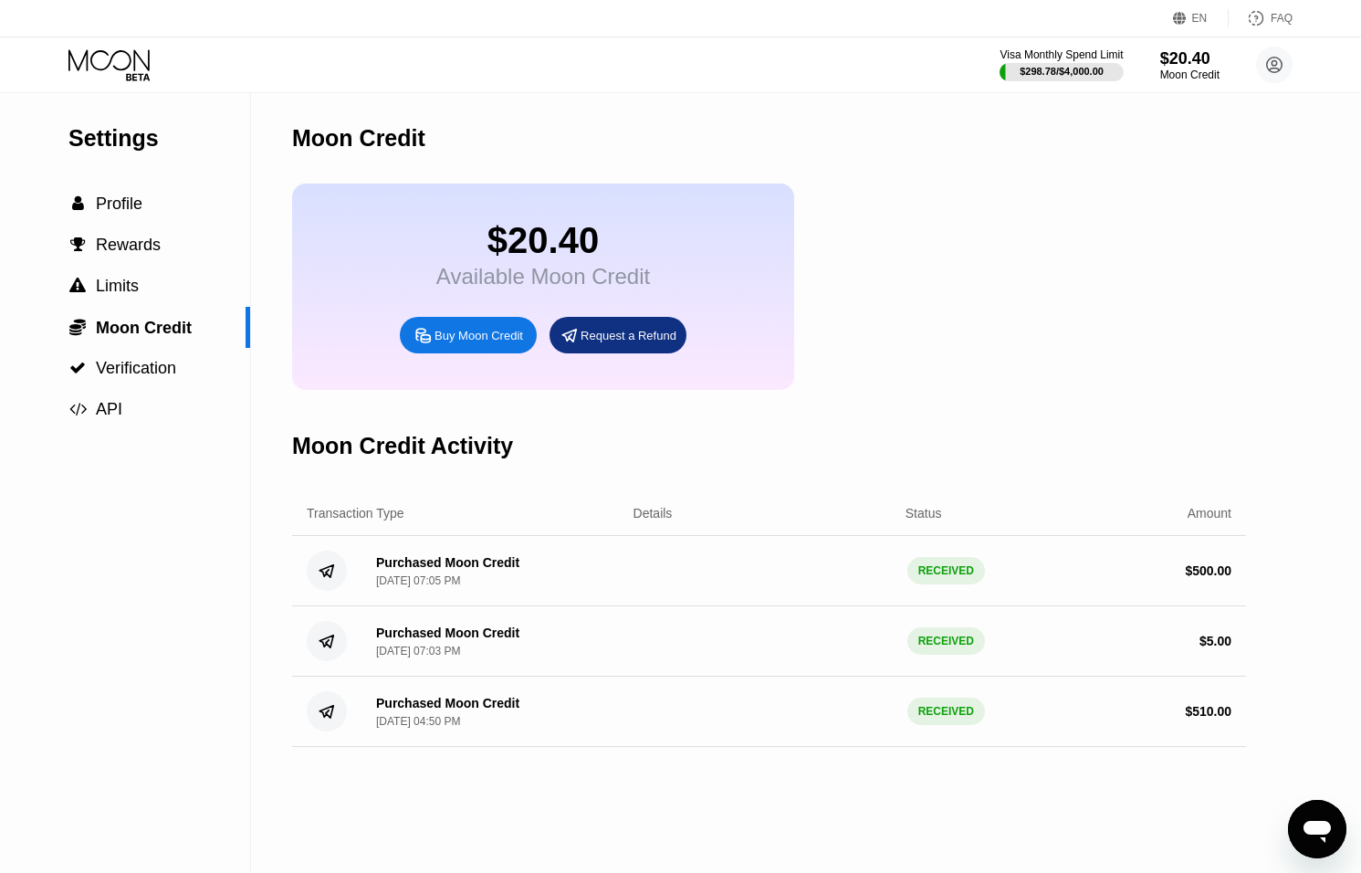
click at [1319, 831] on icon "Open messaging window" at bounding box center [1317, 832] width 27 height 22
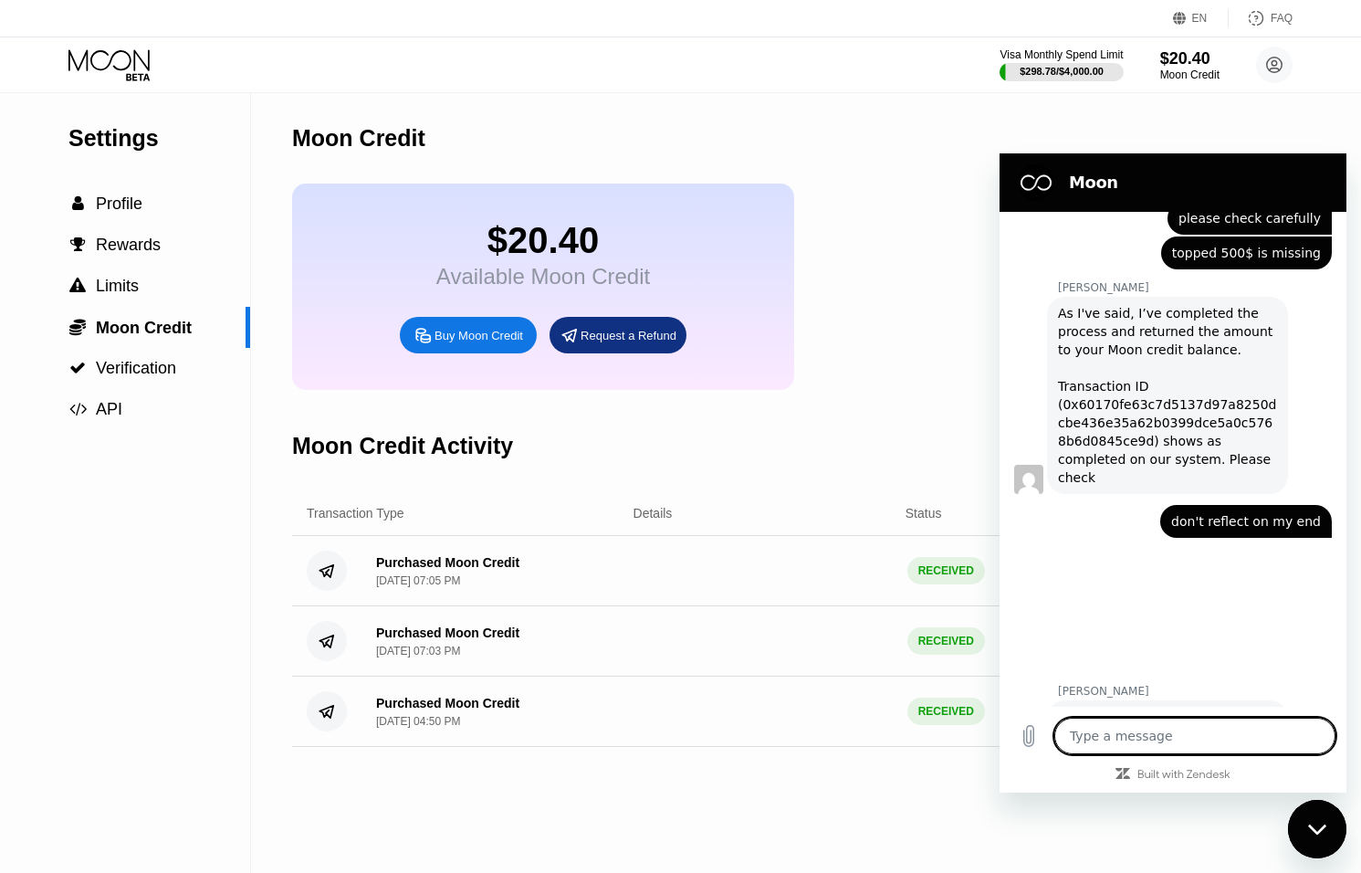
scroll to position [1129, 0]
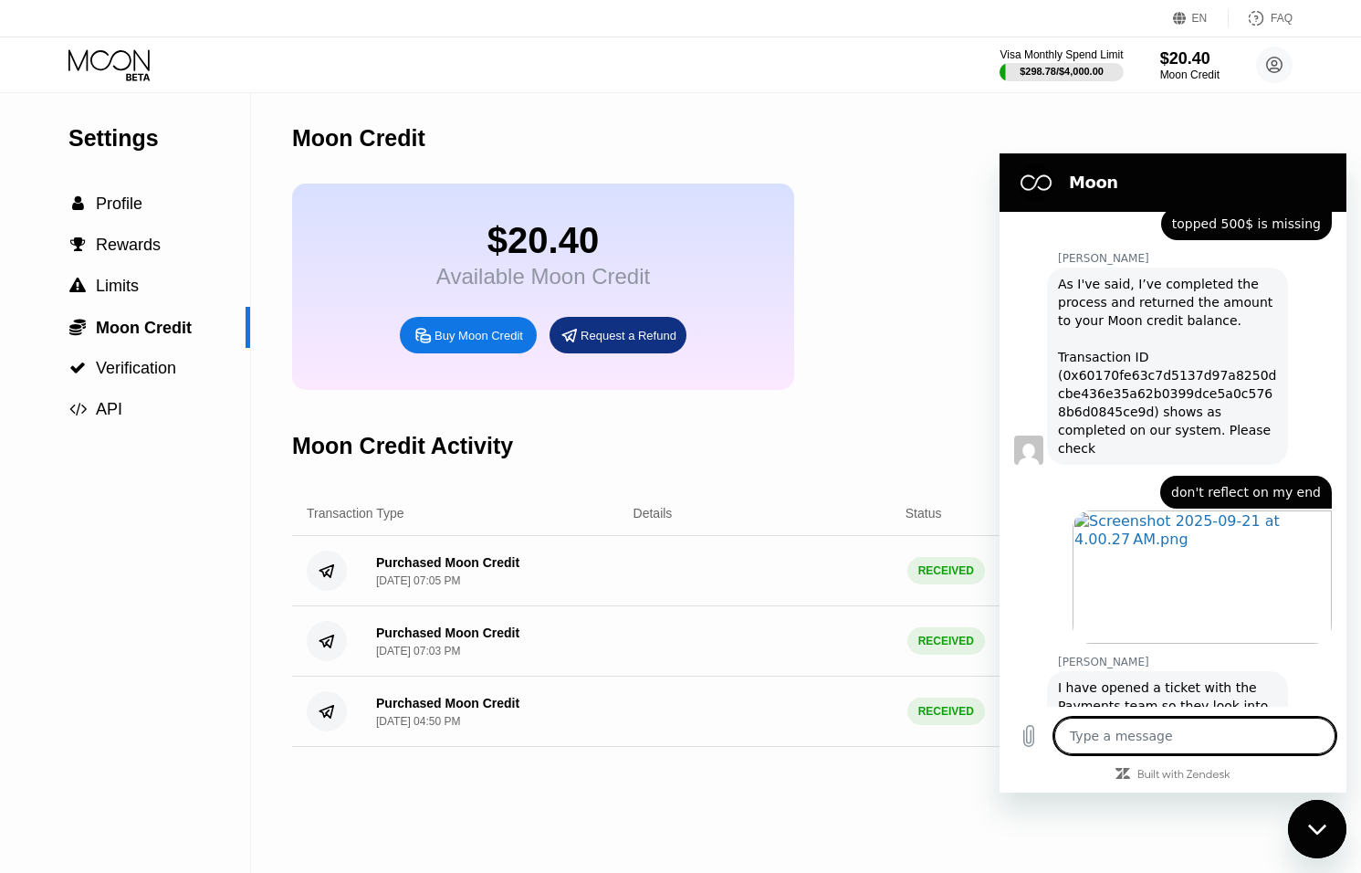
type textarea "o"
type textarea "x"
type textarea "ok"
type textarea "x"
type textarea "ok"
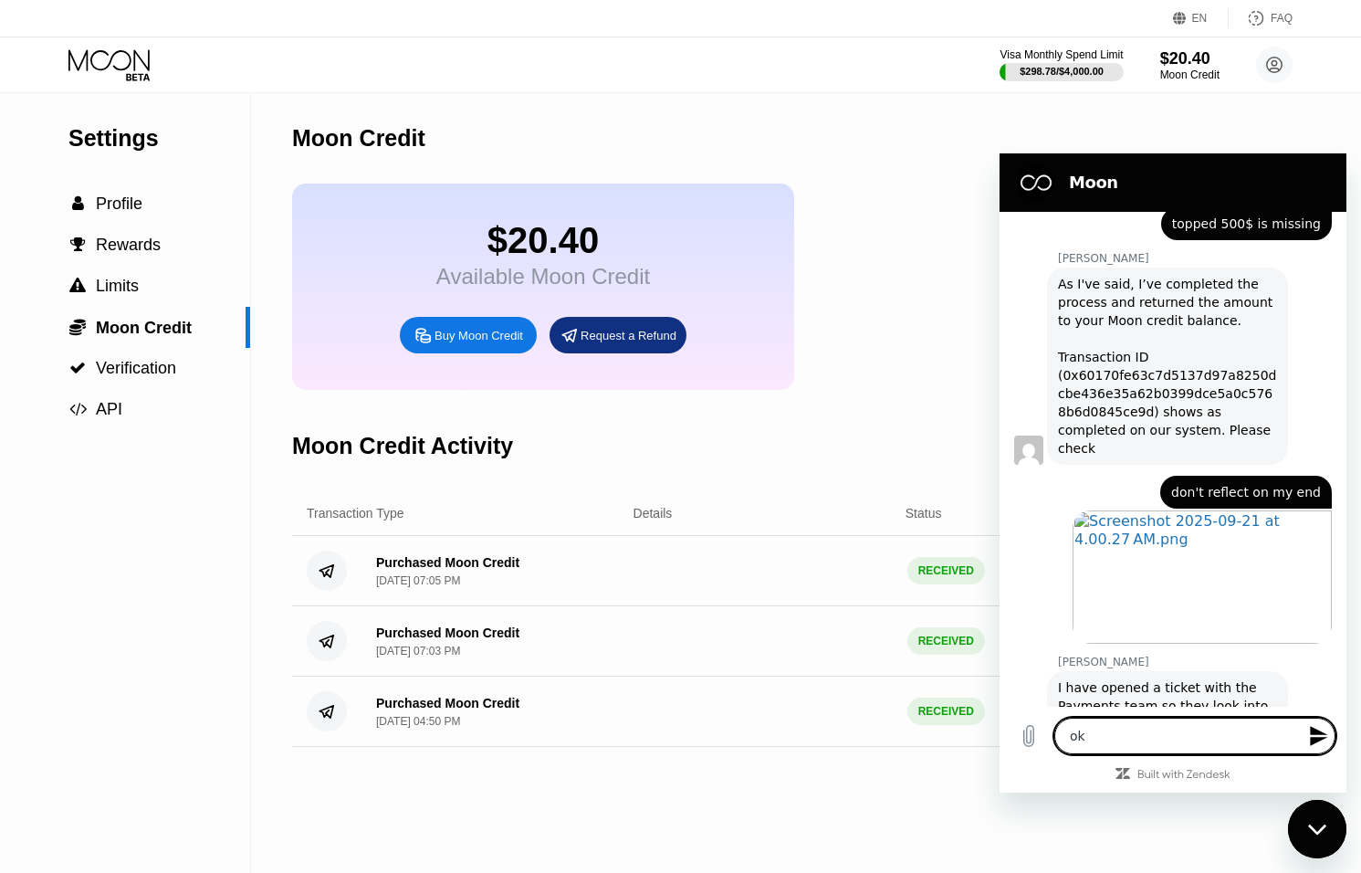
type textarea "x"
type textarea "ok."
type textarea "x"
type textarea "ok."
type textarea "x"
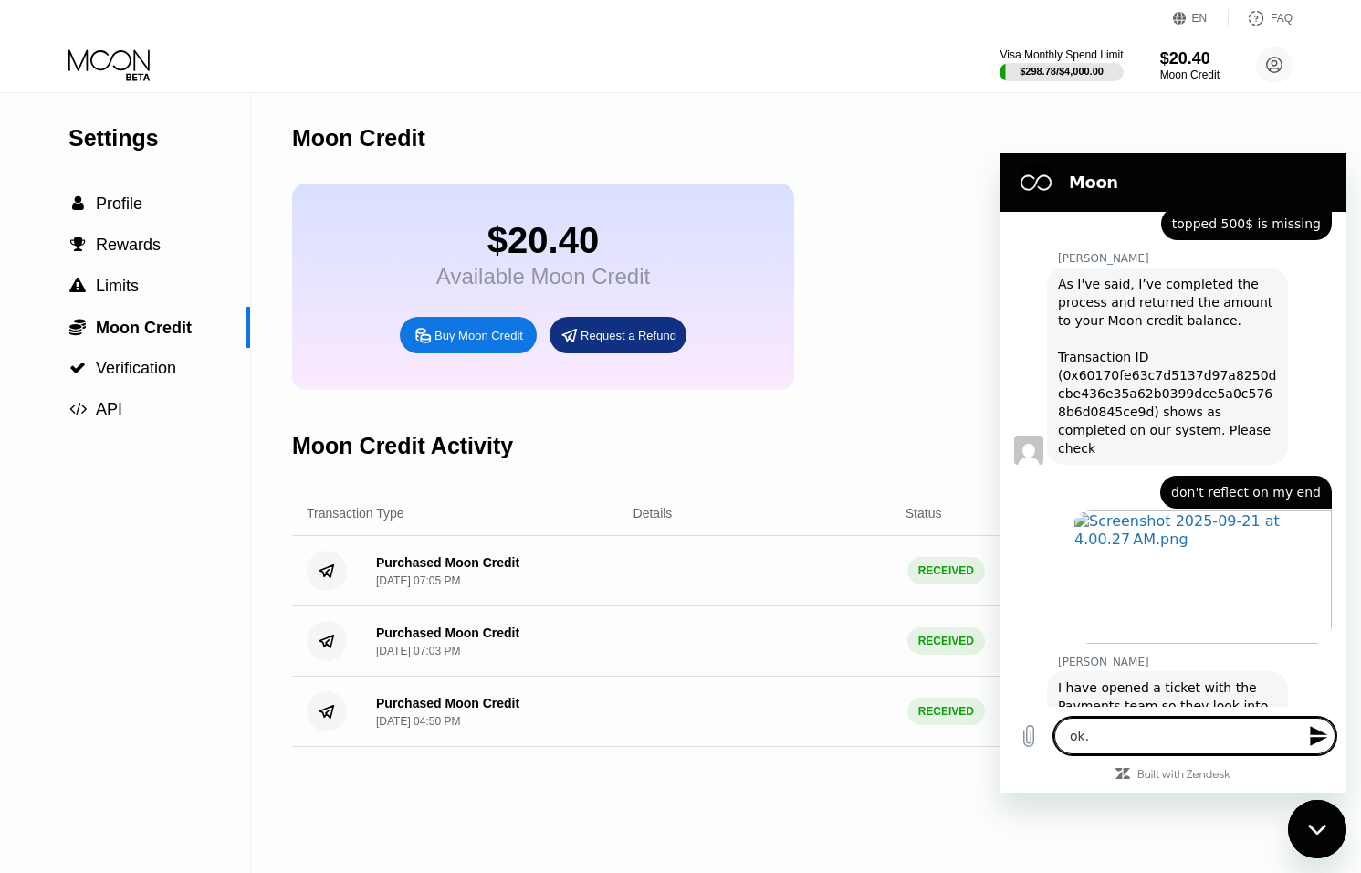
type textarea "ok"
type textarea "x"
type textarea "o"
type textarea "x"
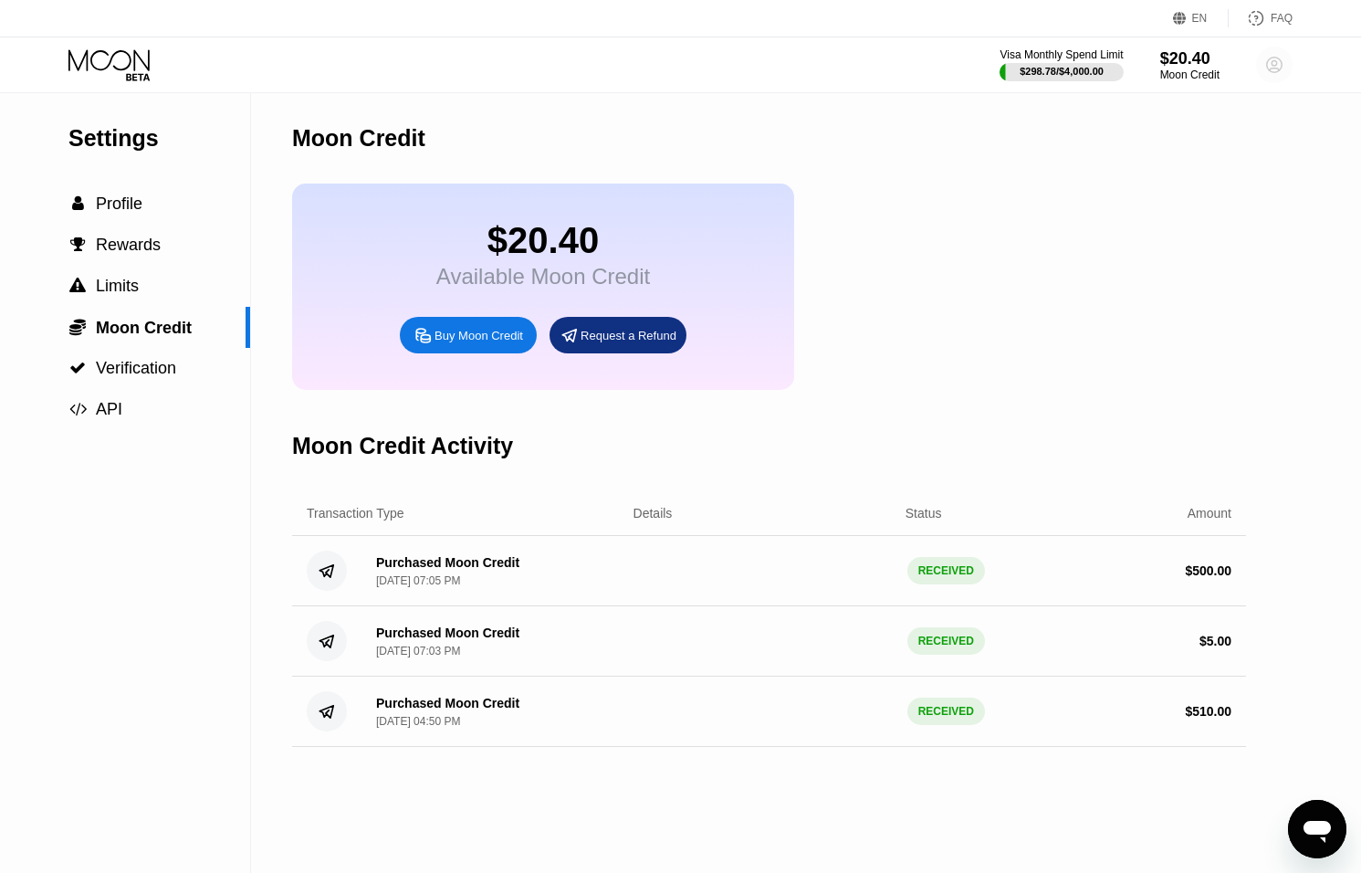
click at [1260, 66] on circle at bounding box center [1274, 65] width 37 height 37
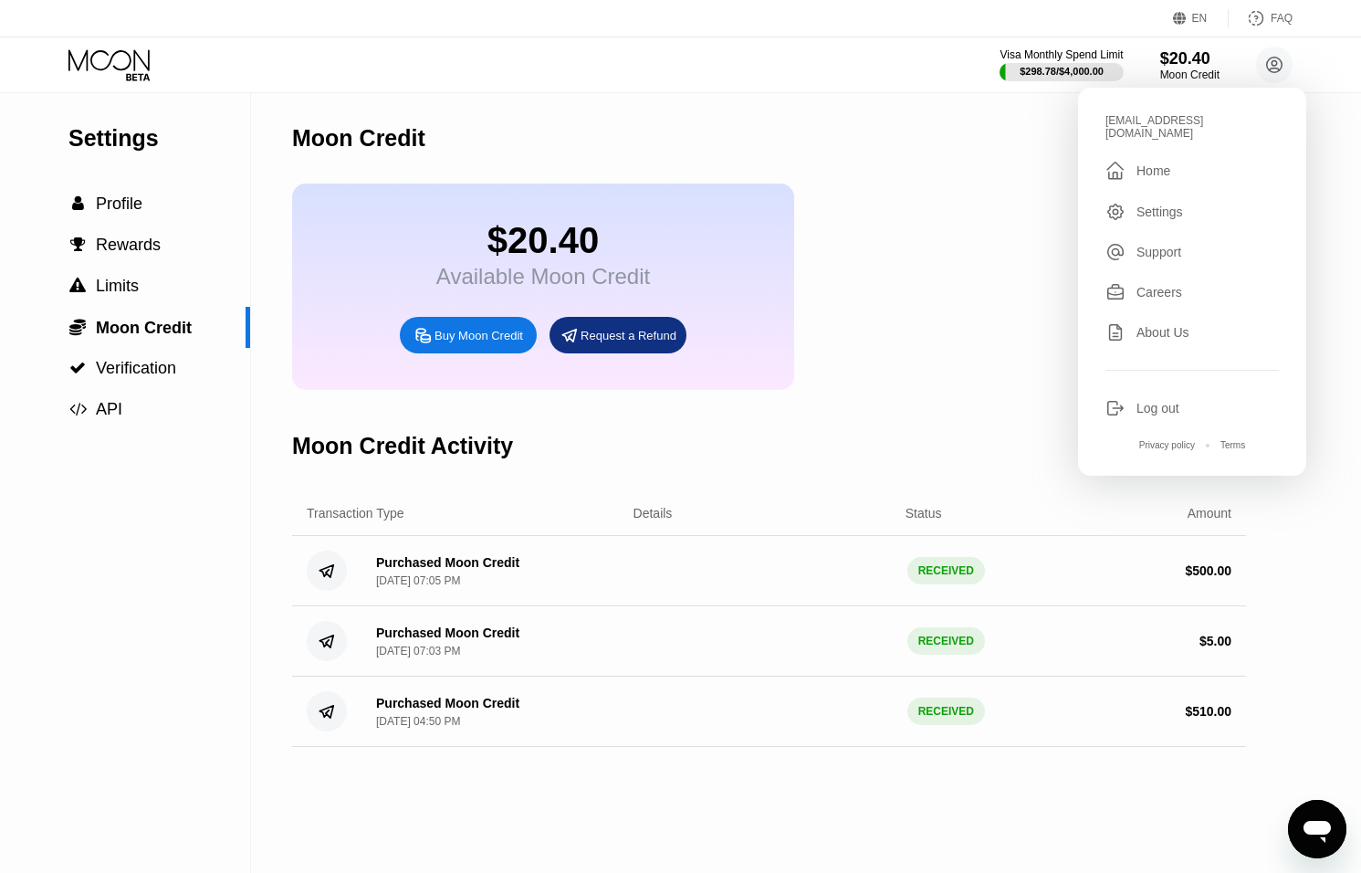
click at [1119, 398] on icon at bounding box center [1116, 408] width 20 height 20
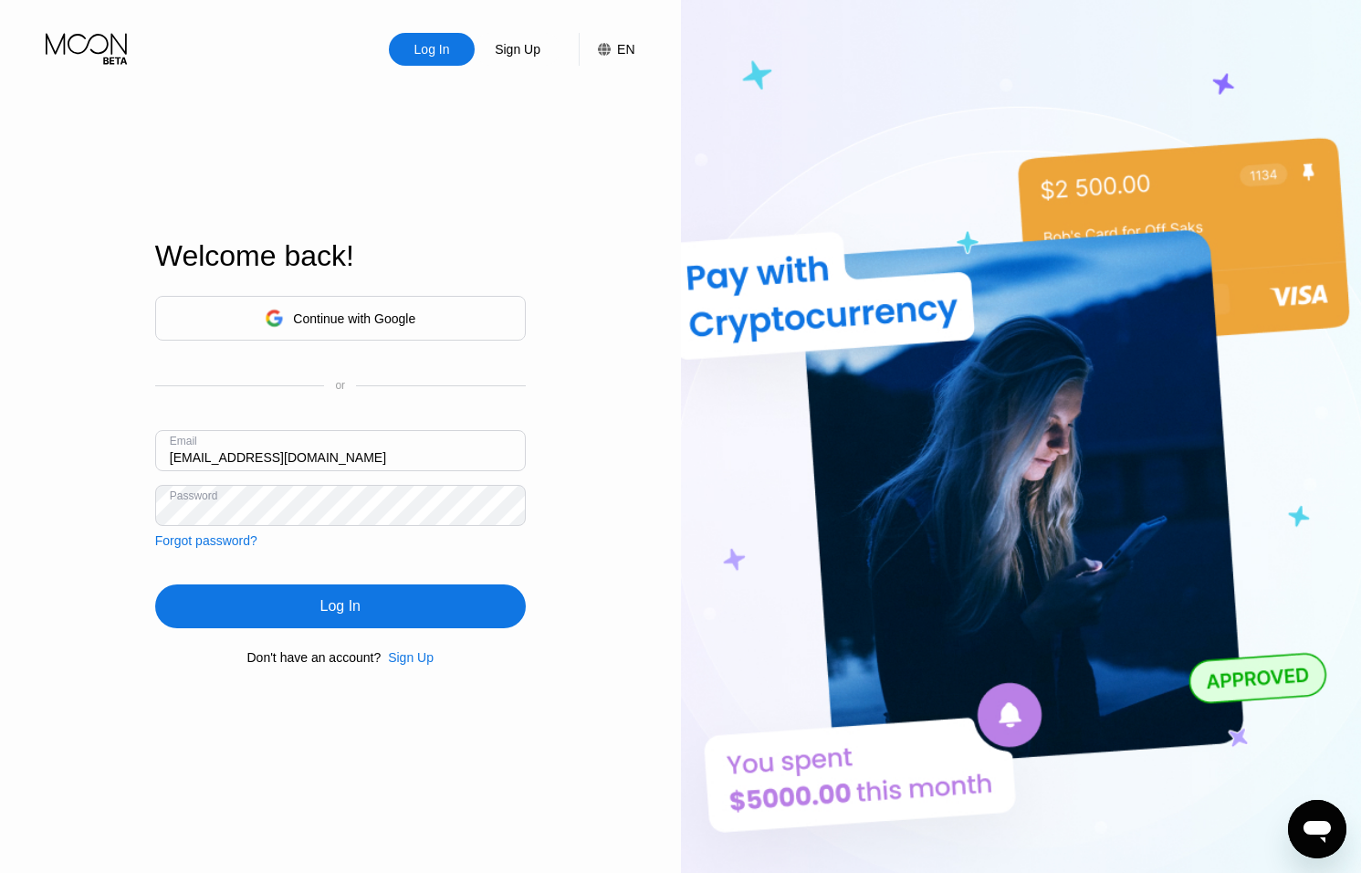
click at [190, 458] on input "ceo@dithailand.com" at bounding box center [340, 450] width 371 height 41
type input "[EMAIL_ADDRESS][DOMAIN_NAME]"
click at [441, 608] on div "Log In" at bounding box center [340, 606] width 371 height 44
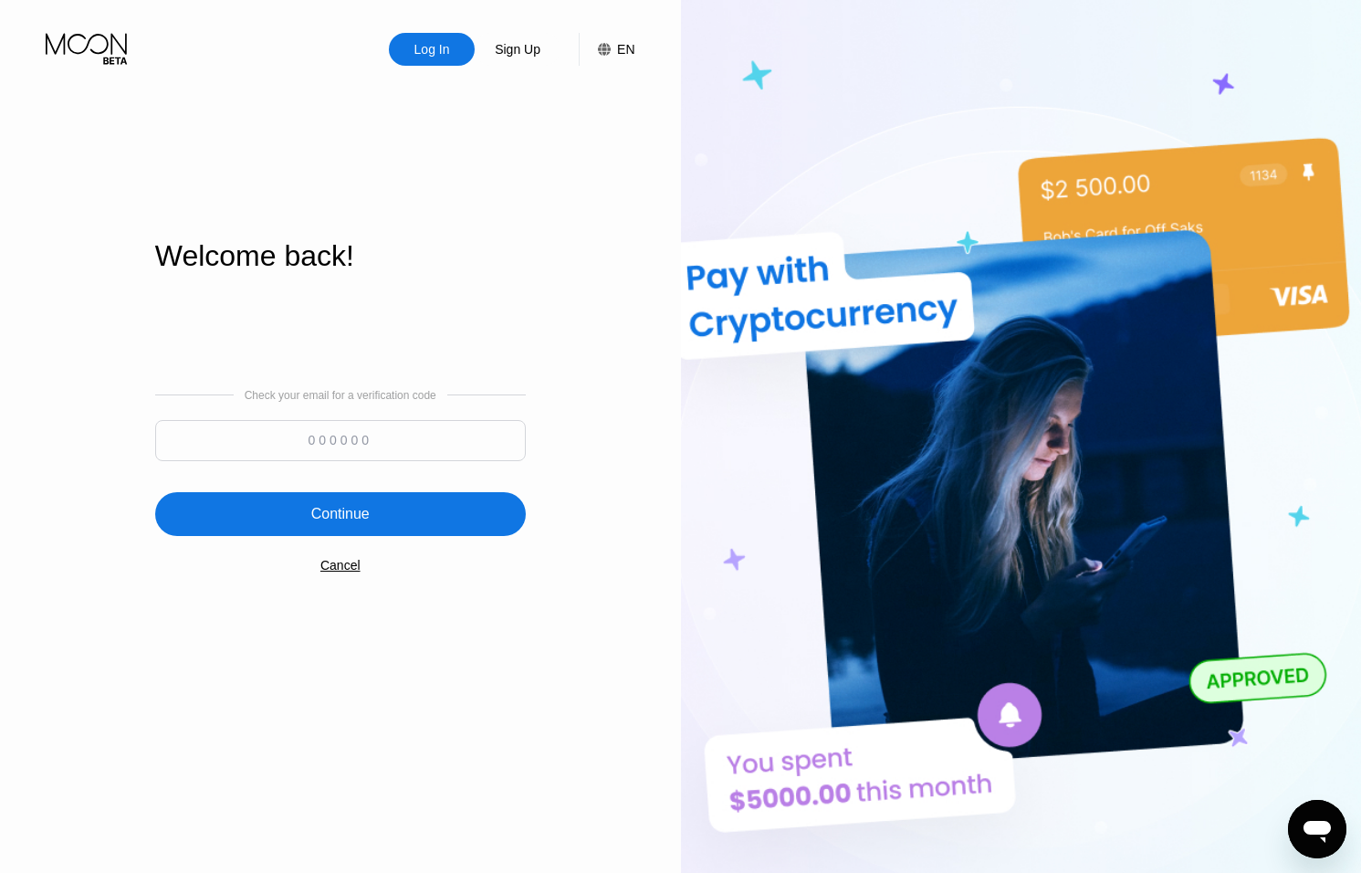
click at [421, 451] on input at bounding box center [340, 440] width 371 height 41
type input "970571"
click at [451, 523] on div "Continue" at bounding box center [340, 514] width 371 height 44
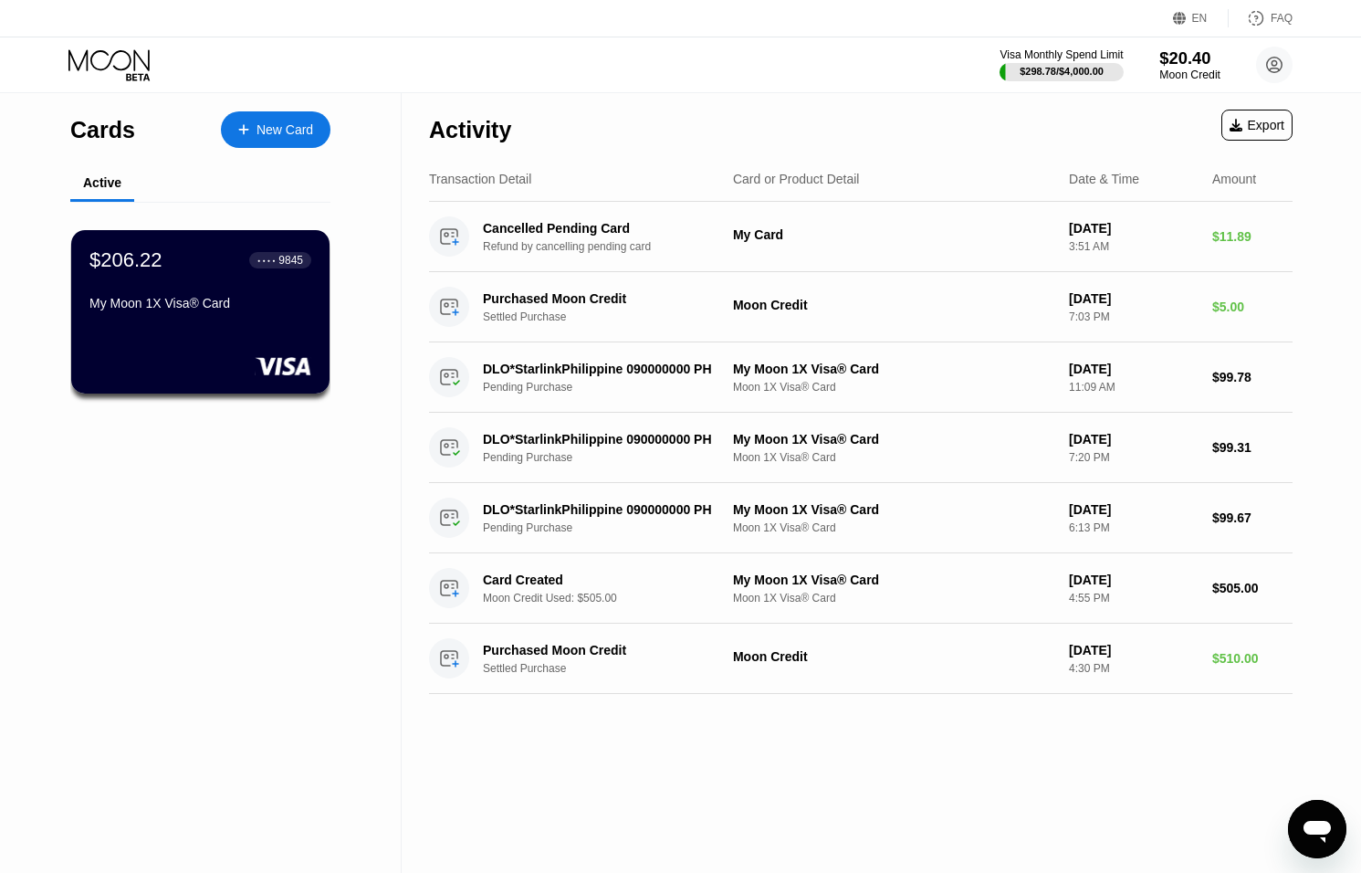
click at [1180, 71] on div "Moon Credit" at bounding box center [1190, 74] width 61 height 13
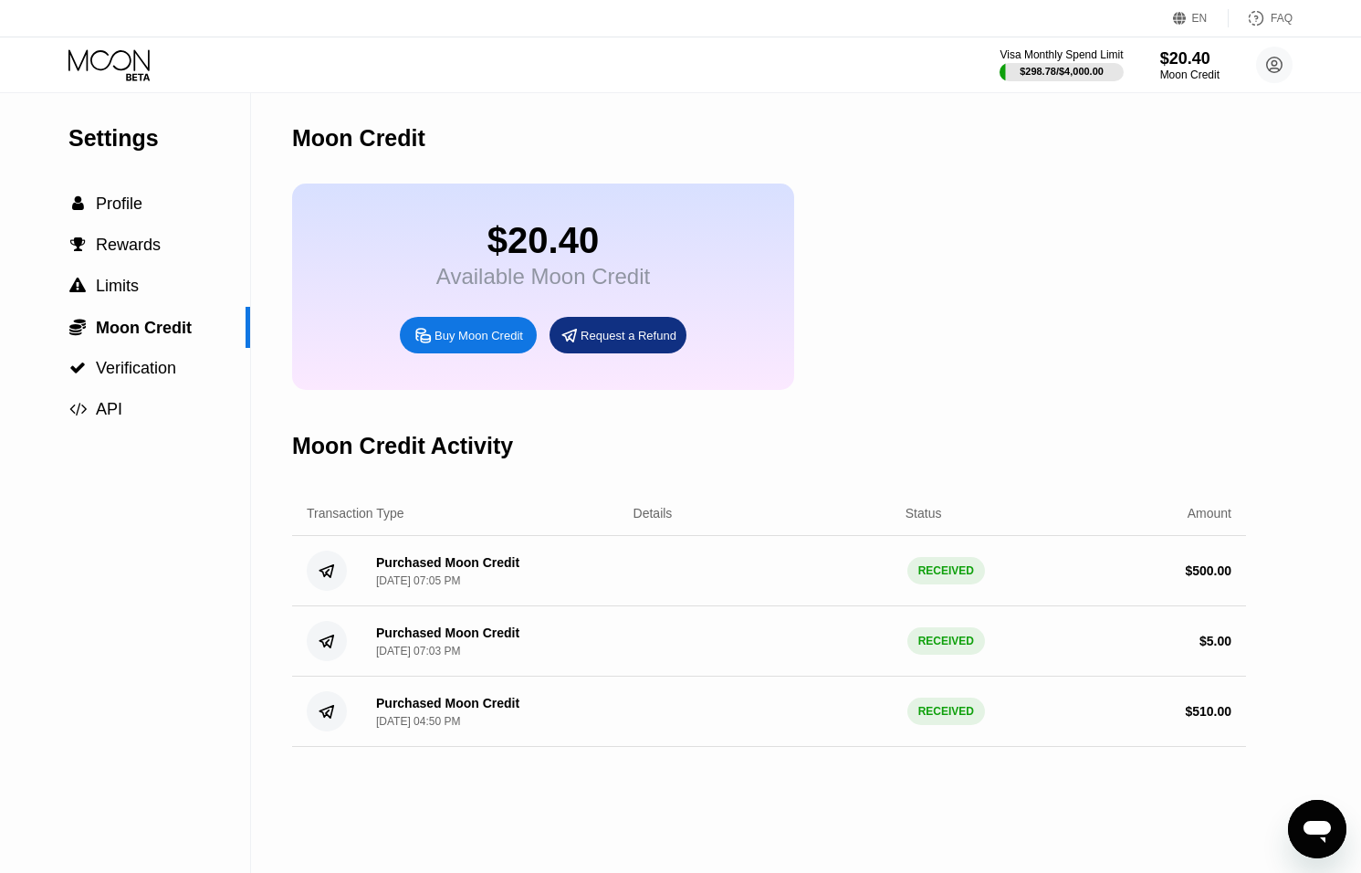
click at [1320, 827] on icon "Open messaging window" at bounding box center [1317, 832] width 27 height 22
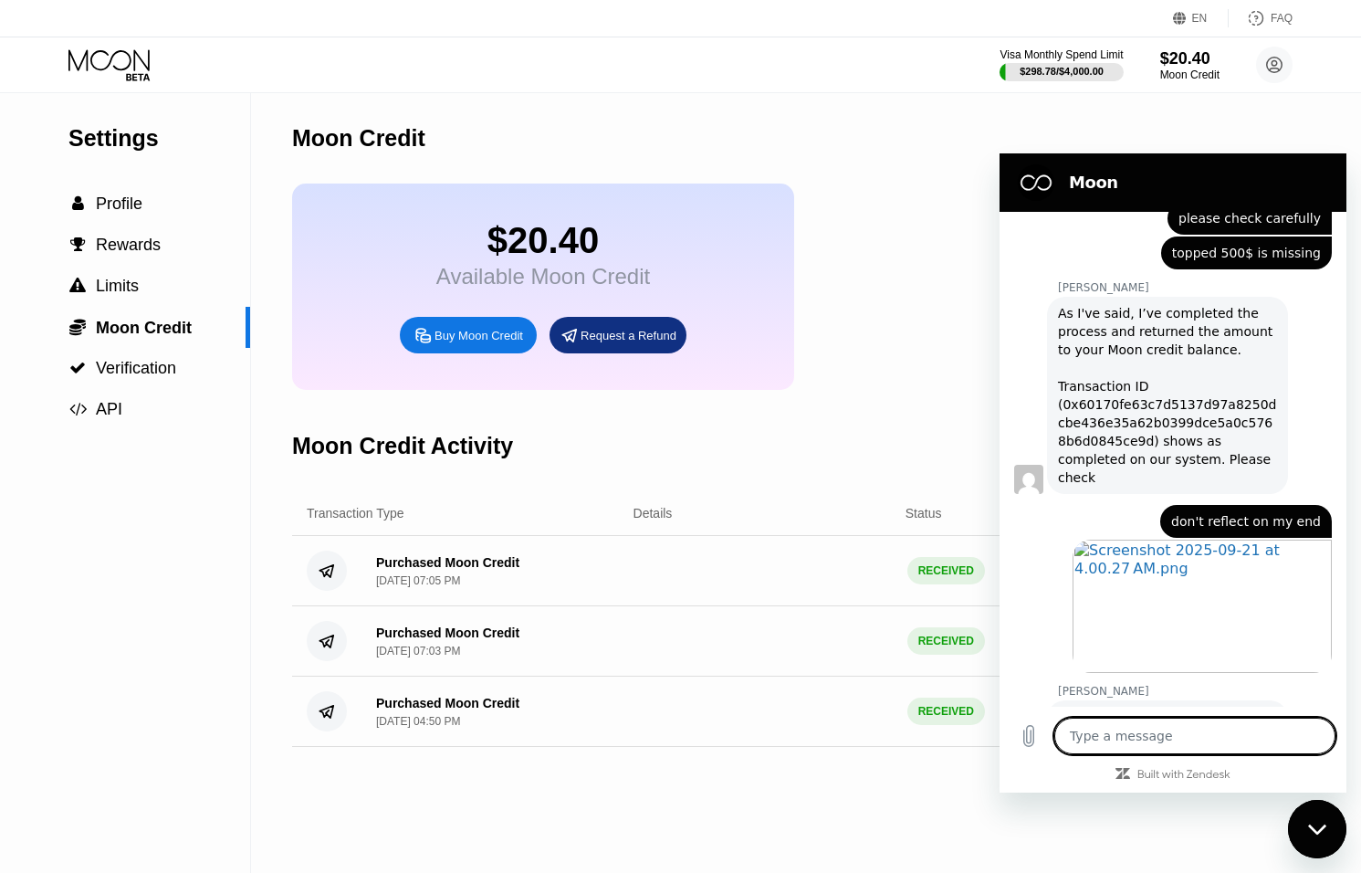
scroll to position [1129, 0]
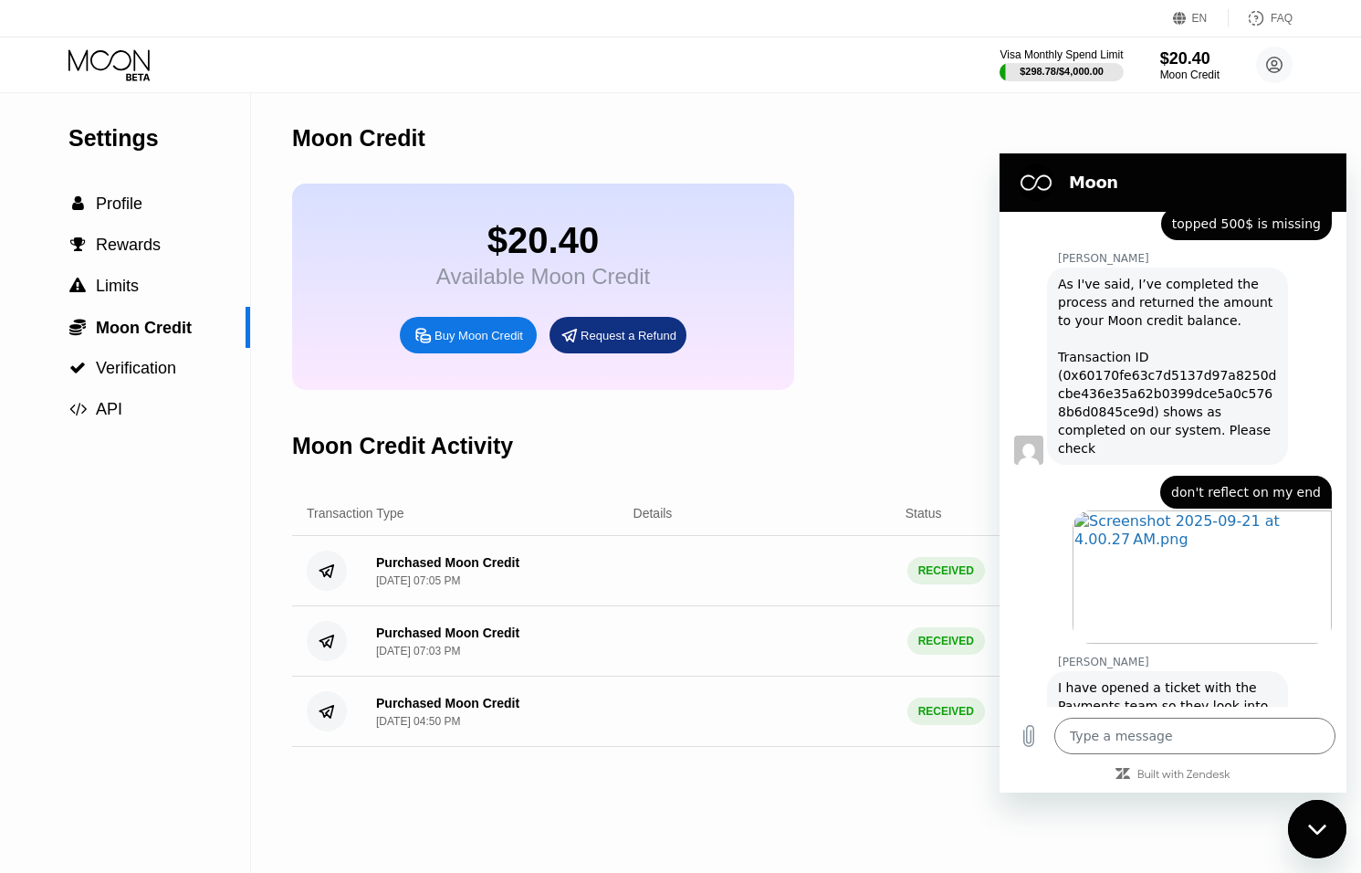
click at [1315, 822] on div "Close messaging window" at bounding box center [1317, 829] width 55 height 55
type textarea "x"
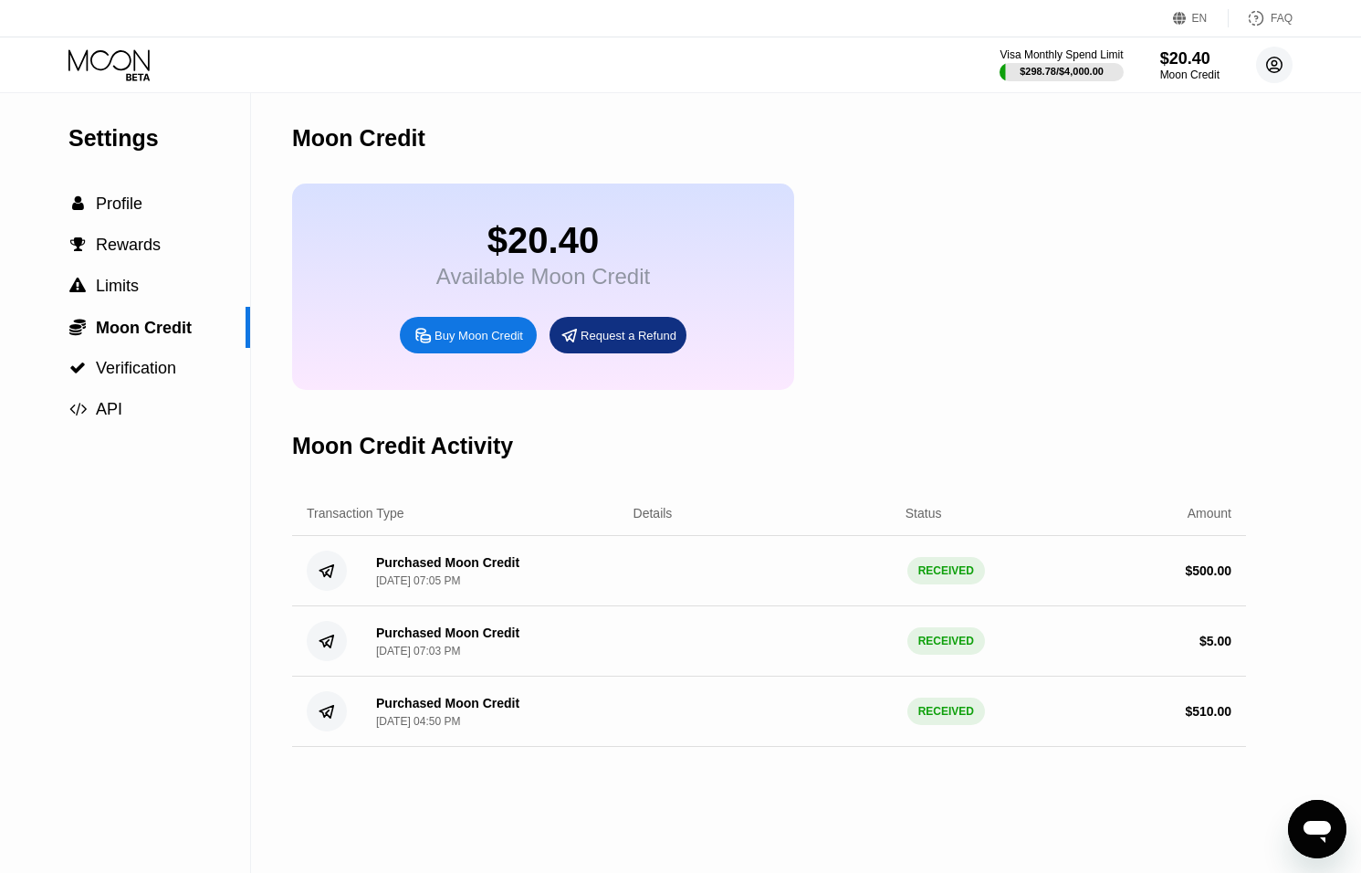
click at [1265, 65] on circle at bounding box center [1274, 65] width 37 height 37
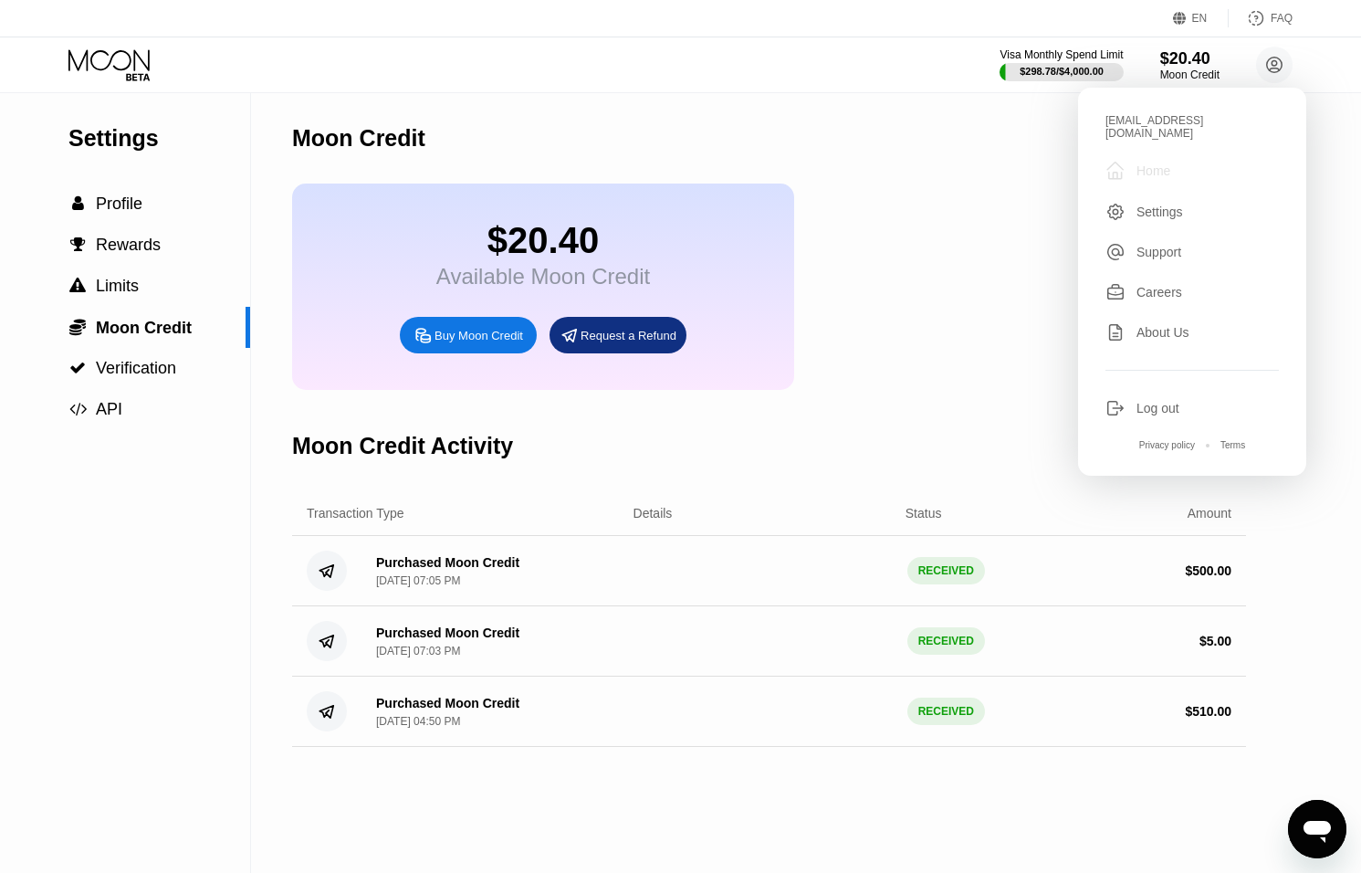
click at [1147, 163] on div "Home" at bounding box center [1154, 170] width 34 height 15
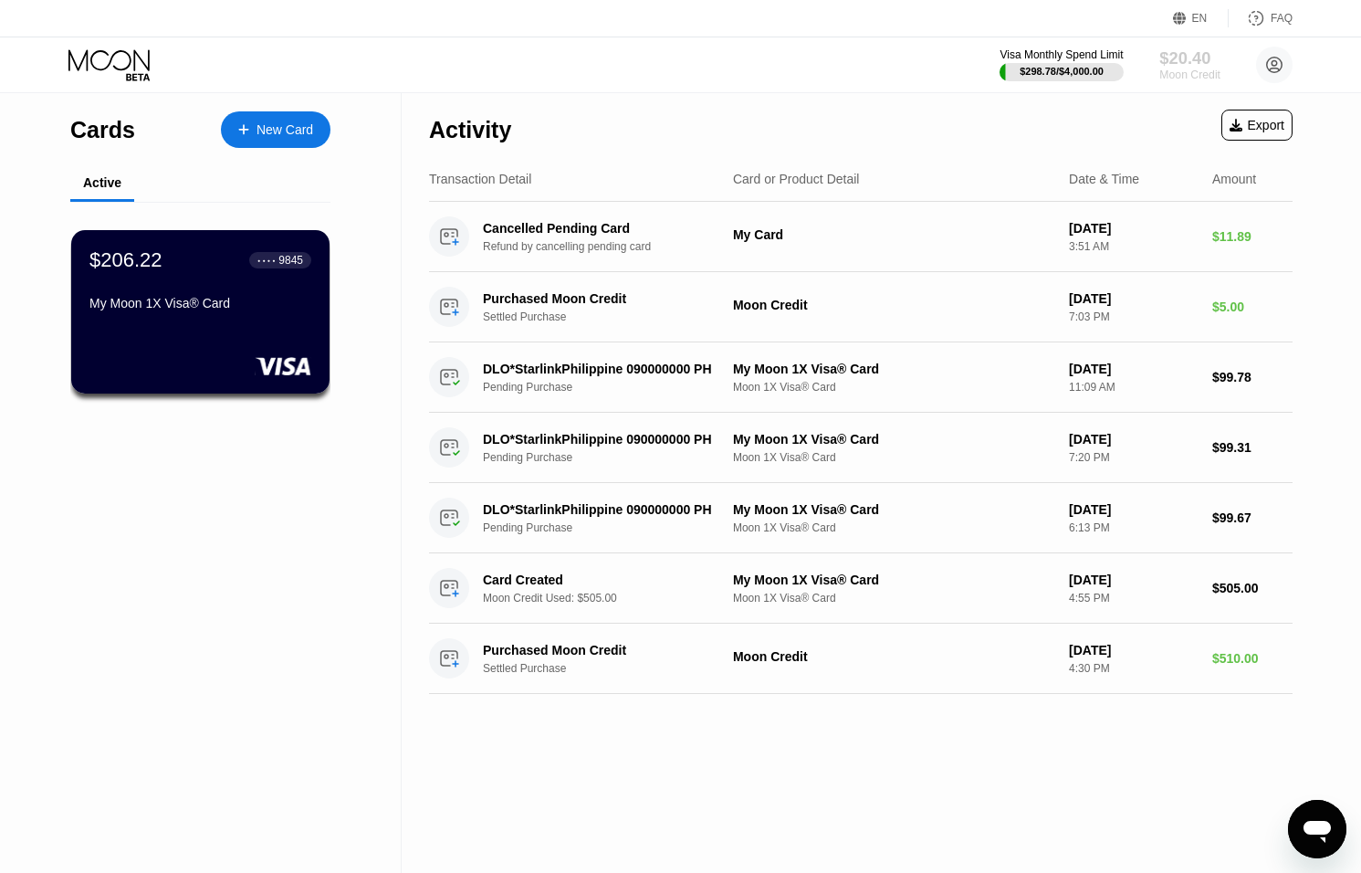
click at [1182, 73] on div "Moon Credit" at bounding box center [1190, 74] width 61 height 13
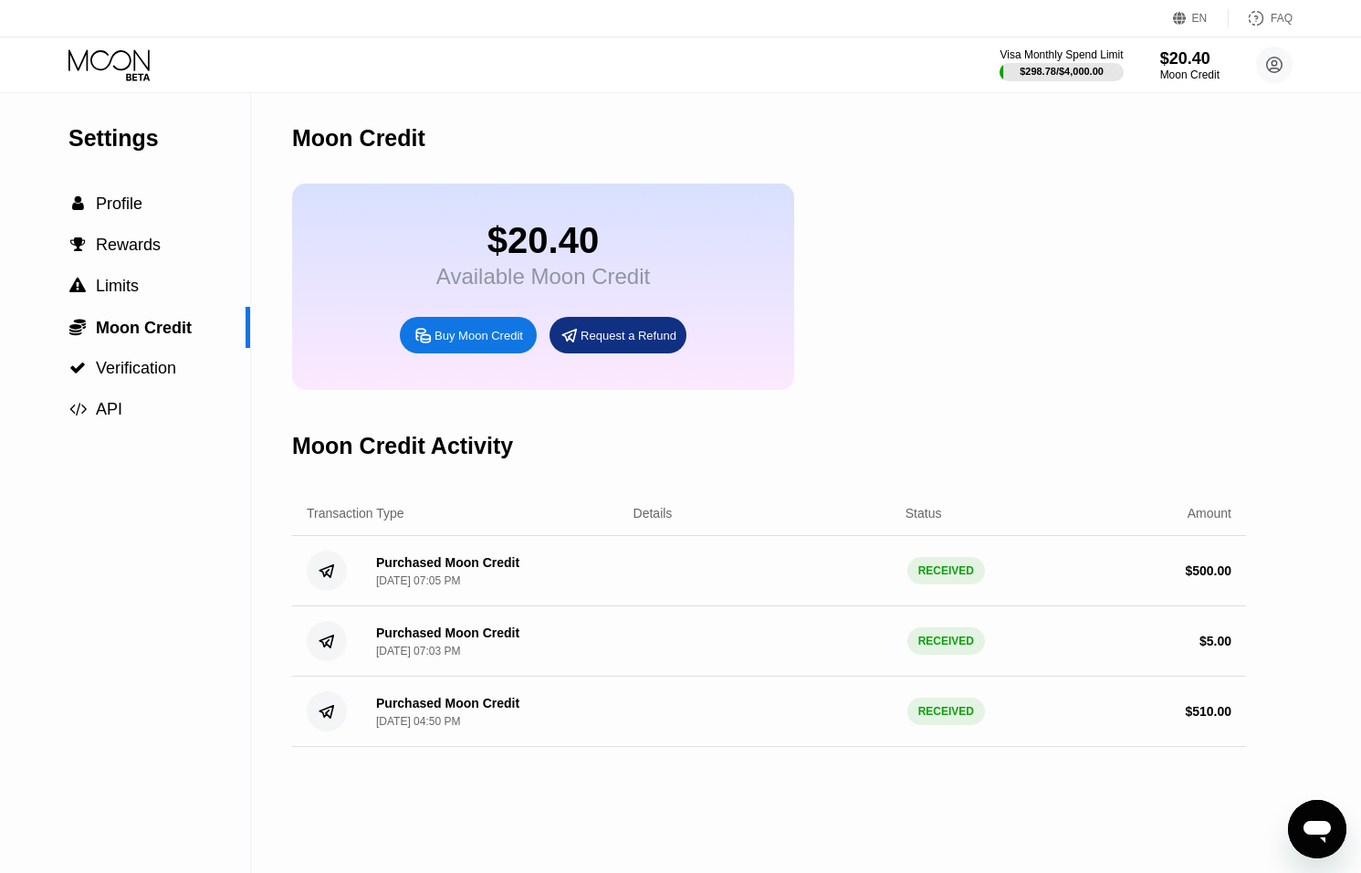
click at [1067, 83] on div "Visa Monthly Spend Limit $298.78 / $4,000.00 $20.40 Moon Credit [EMAIL_ADDRESS]…" at bounding box center [680, 64] width 1361 height 55
click at [1069, 79] on div at bounding box center [1062, 72] width 126 height 18
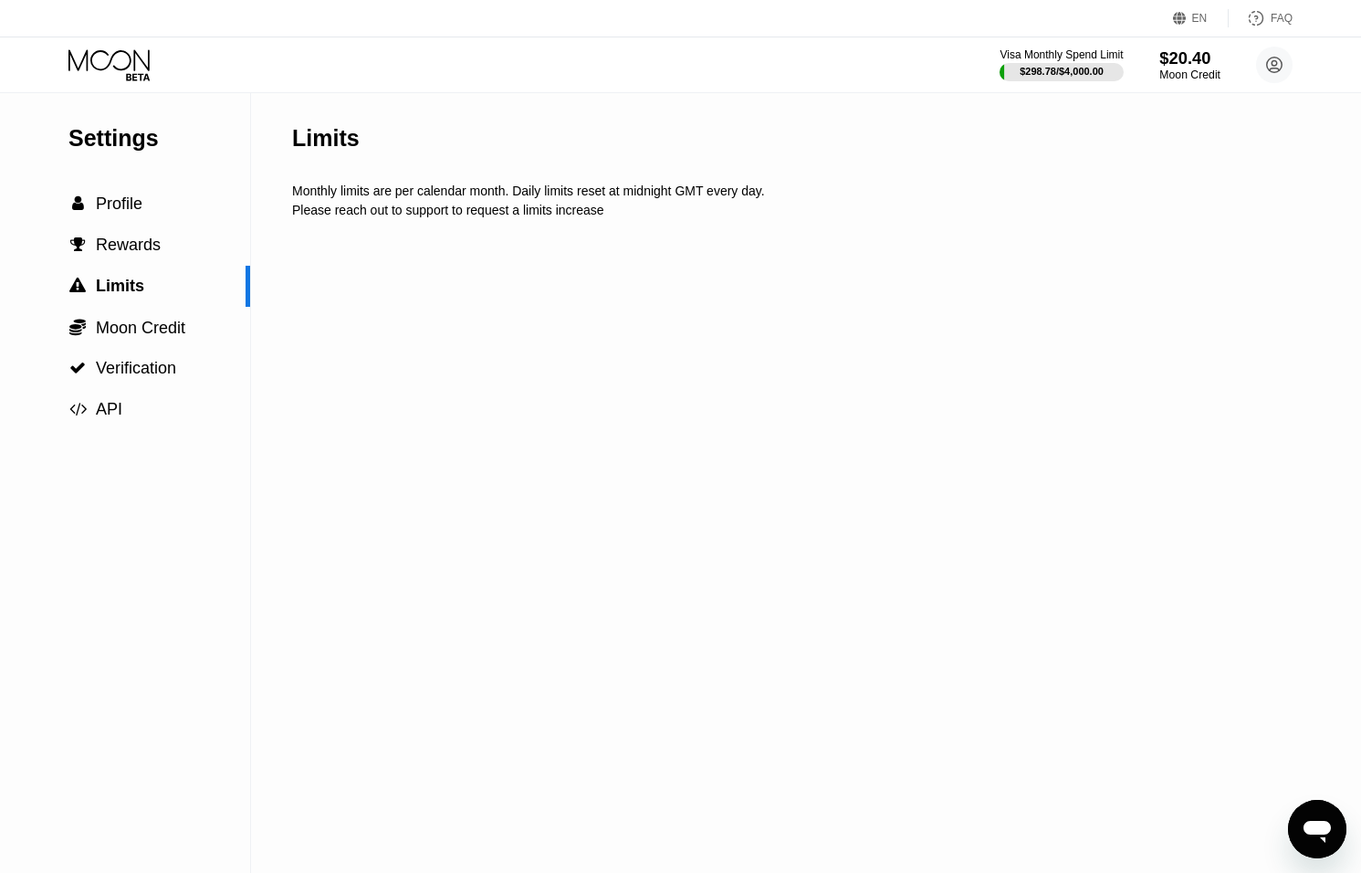
click at [1171, 66] on div "$20.40" at bounding box center [1190, 57] width 61 height 19
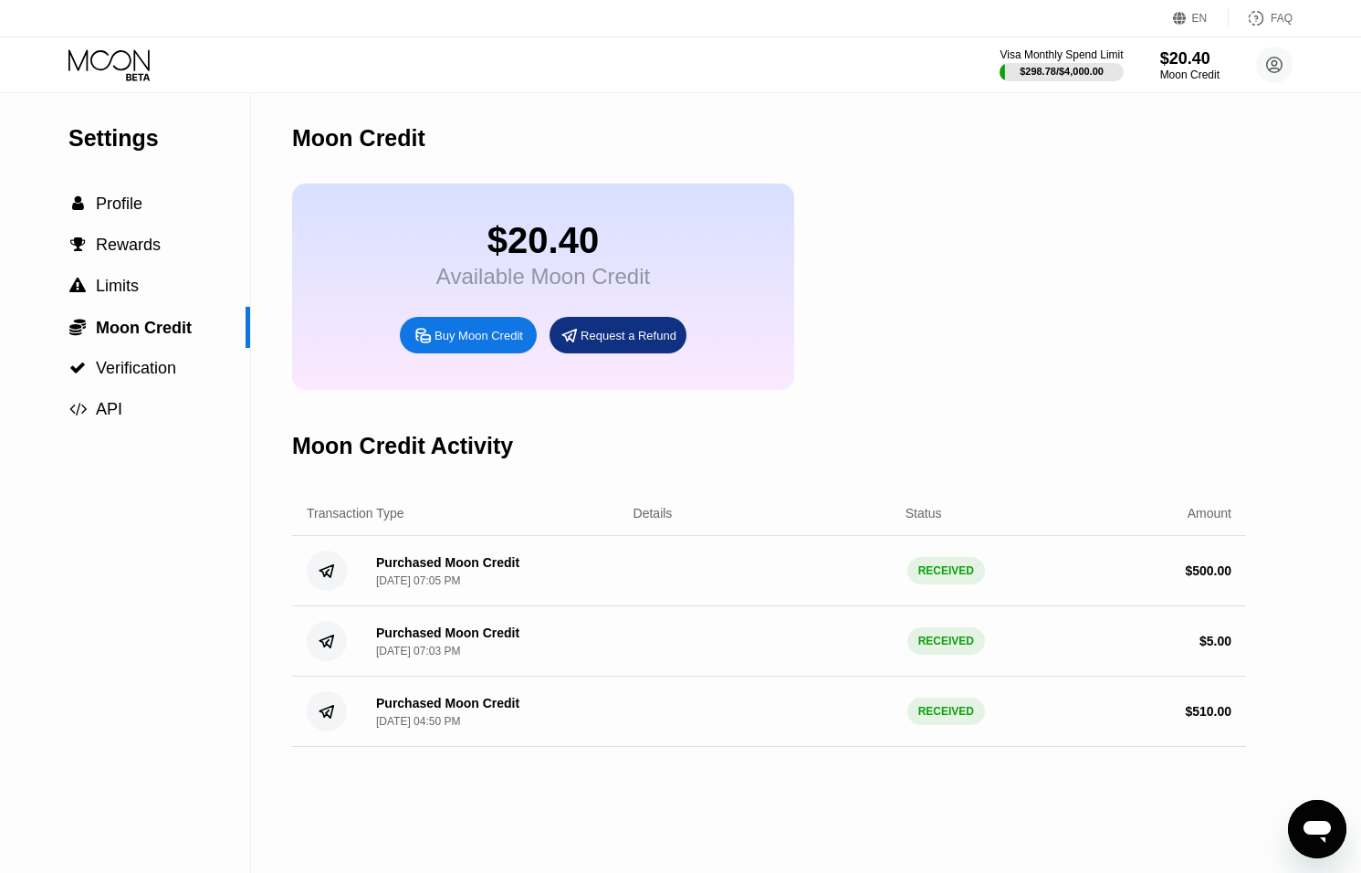
click at [1305, 827] on icon "Open messaging window" at bounding box center [1317, 832] width 27 height 22
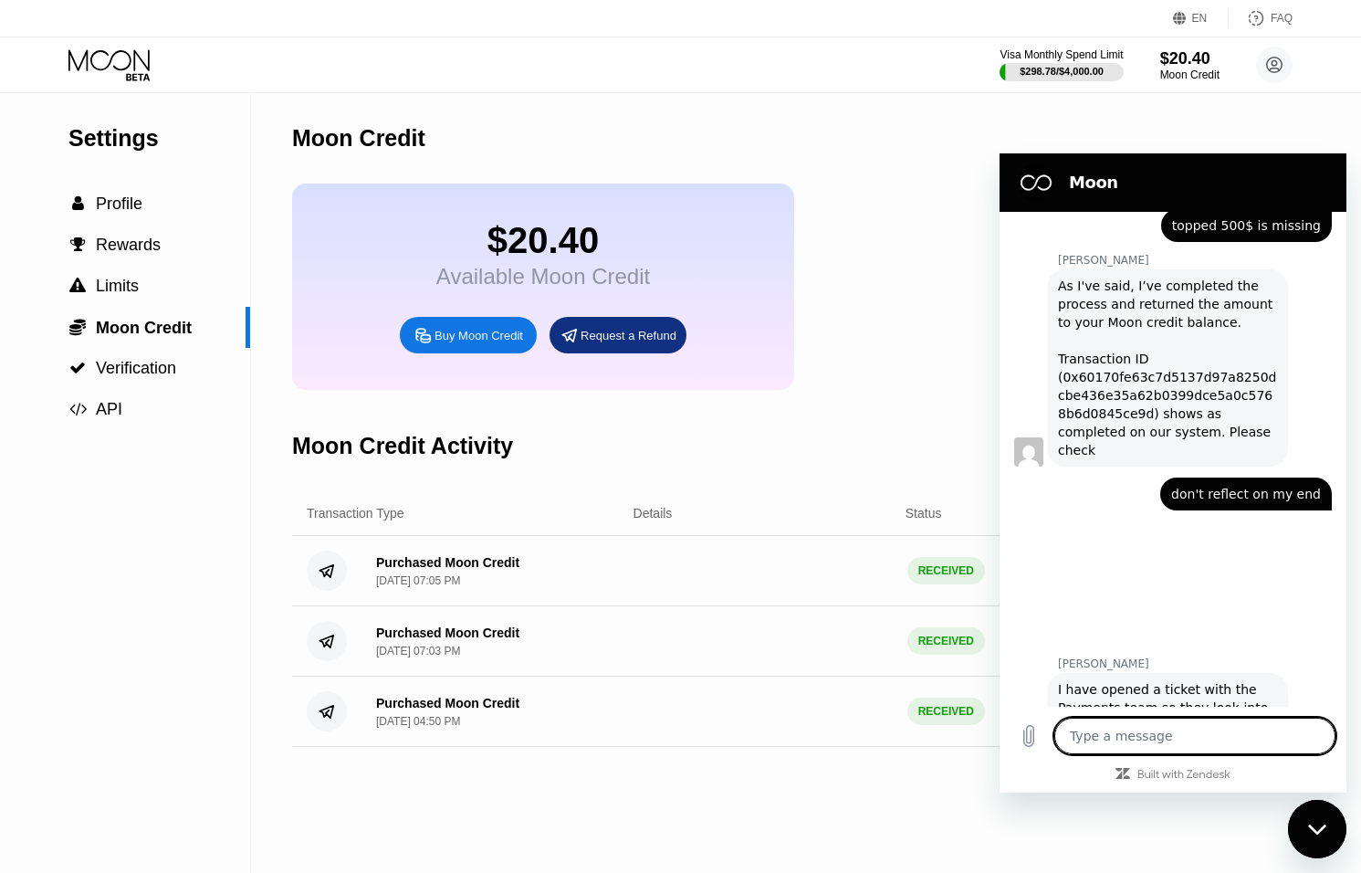
scroll to position [1129, 0]
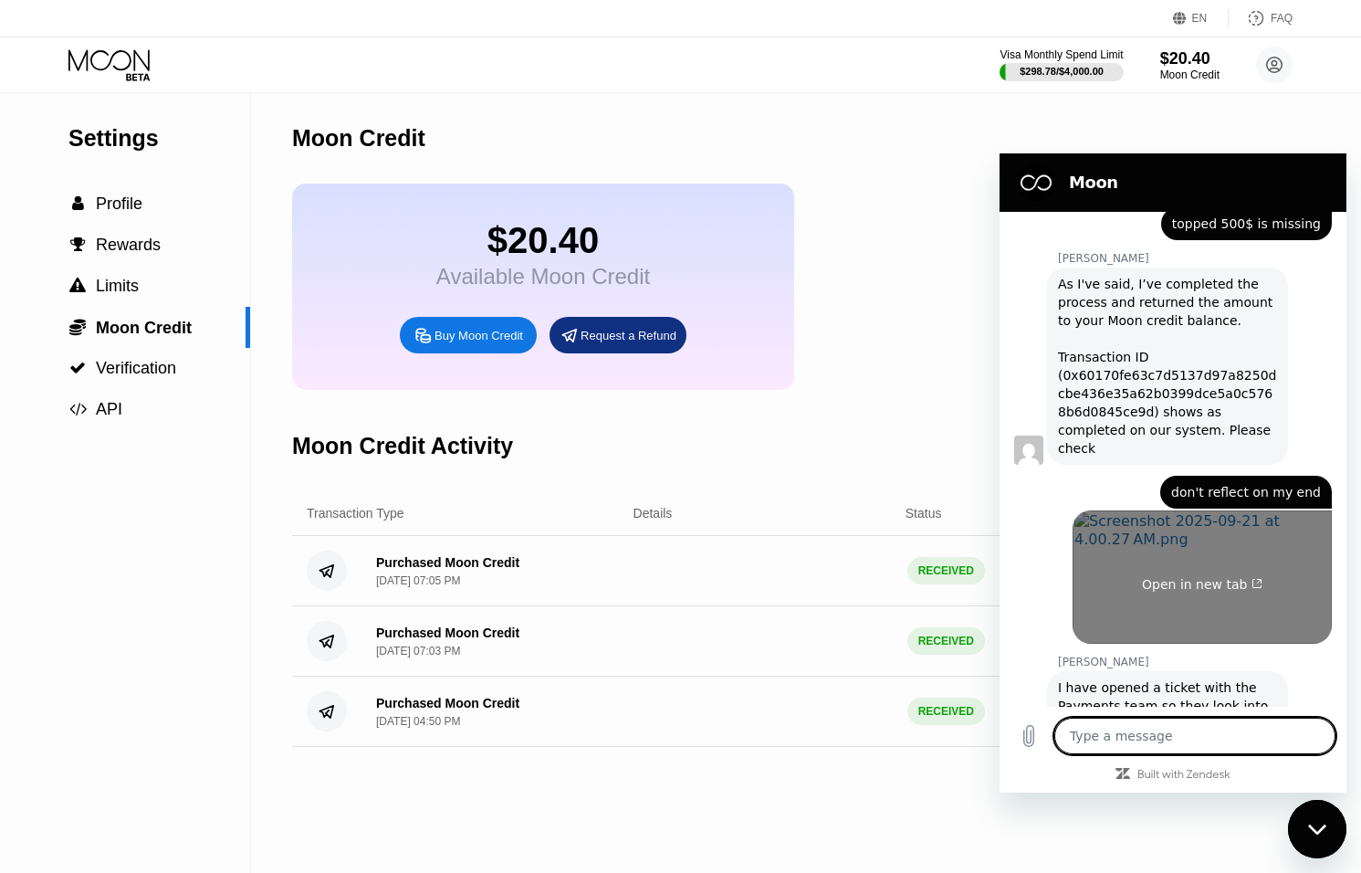
click at [1222, 526] on link "Open in new tab" at bounding box center [1202, 576] width 259 height 133
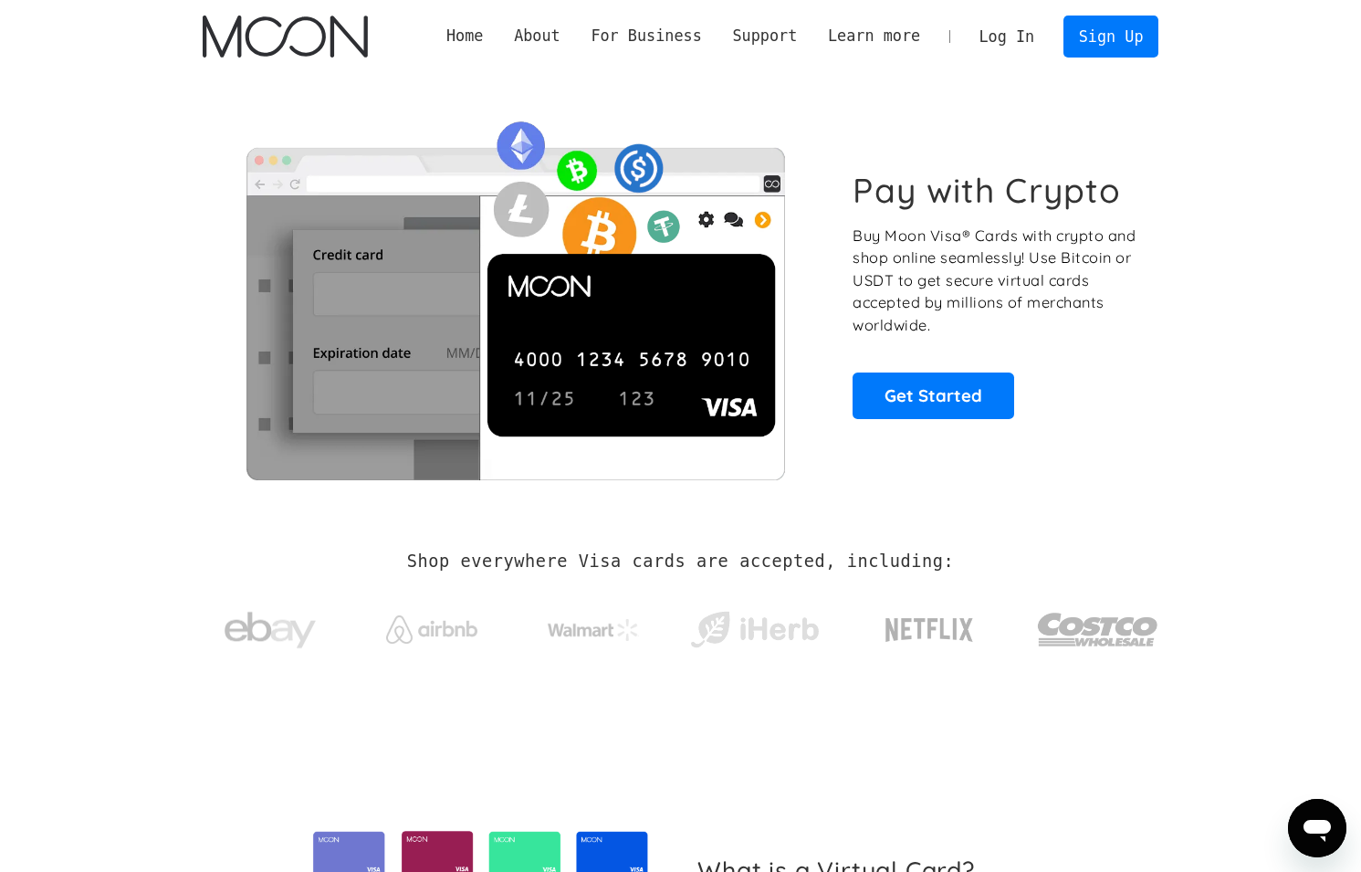
click at [1013, 40] on link "Log In" at bounding box center [1007, 36] width 86 height 40
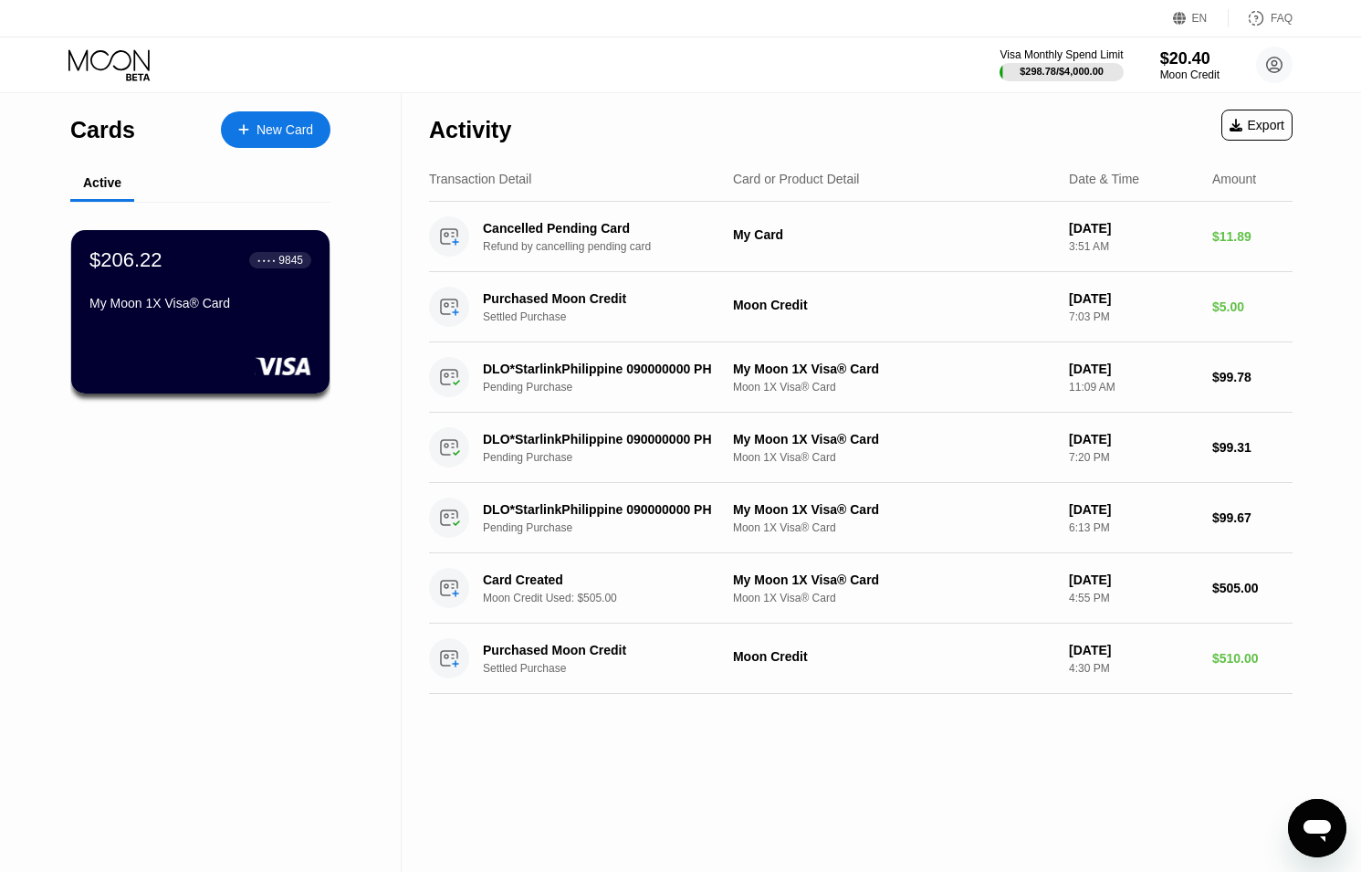
click at [1171, 82] on div "Visa Monthly Spend Limit $298.78 / $4,000.00 $20.40 Moon Credit [EMAIL_ADDRESS]…" at bounding box center [1146, 65] width 293 height 37
click at [1174, 76] on div "Moon Credit" at bounding box center [1190, 74] width 61 height 13
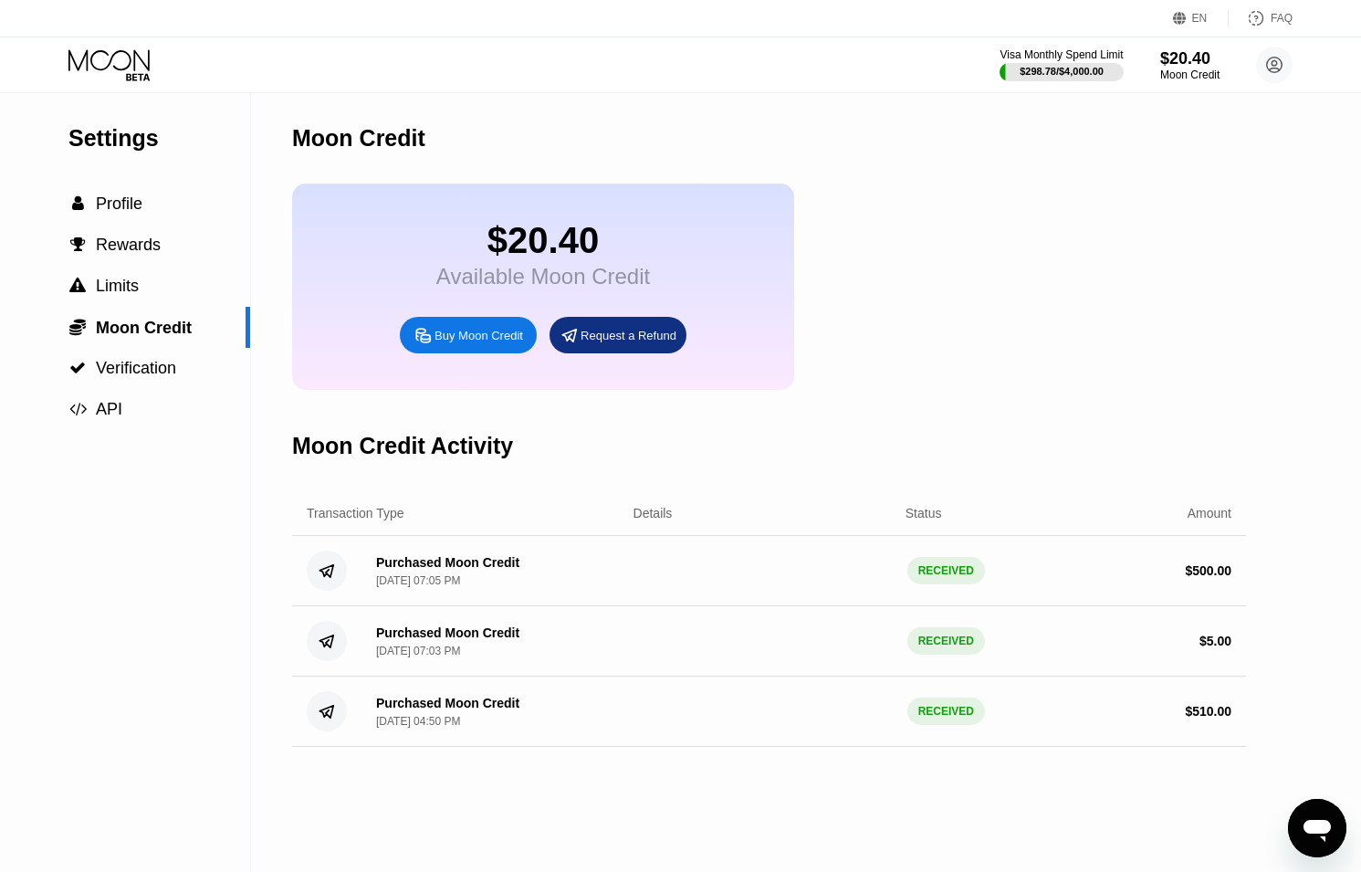
scroll to position [1, 0]
click at [1320, 831] on icon "Open messaging window" at bounding box center [1317, 831] width 27 height 22
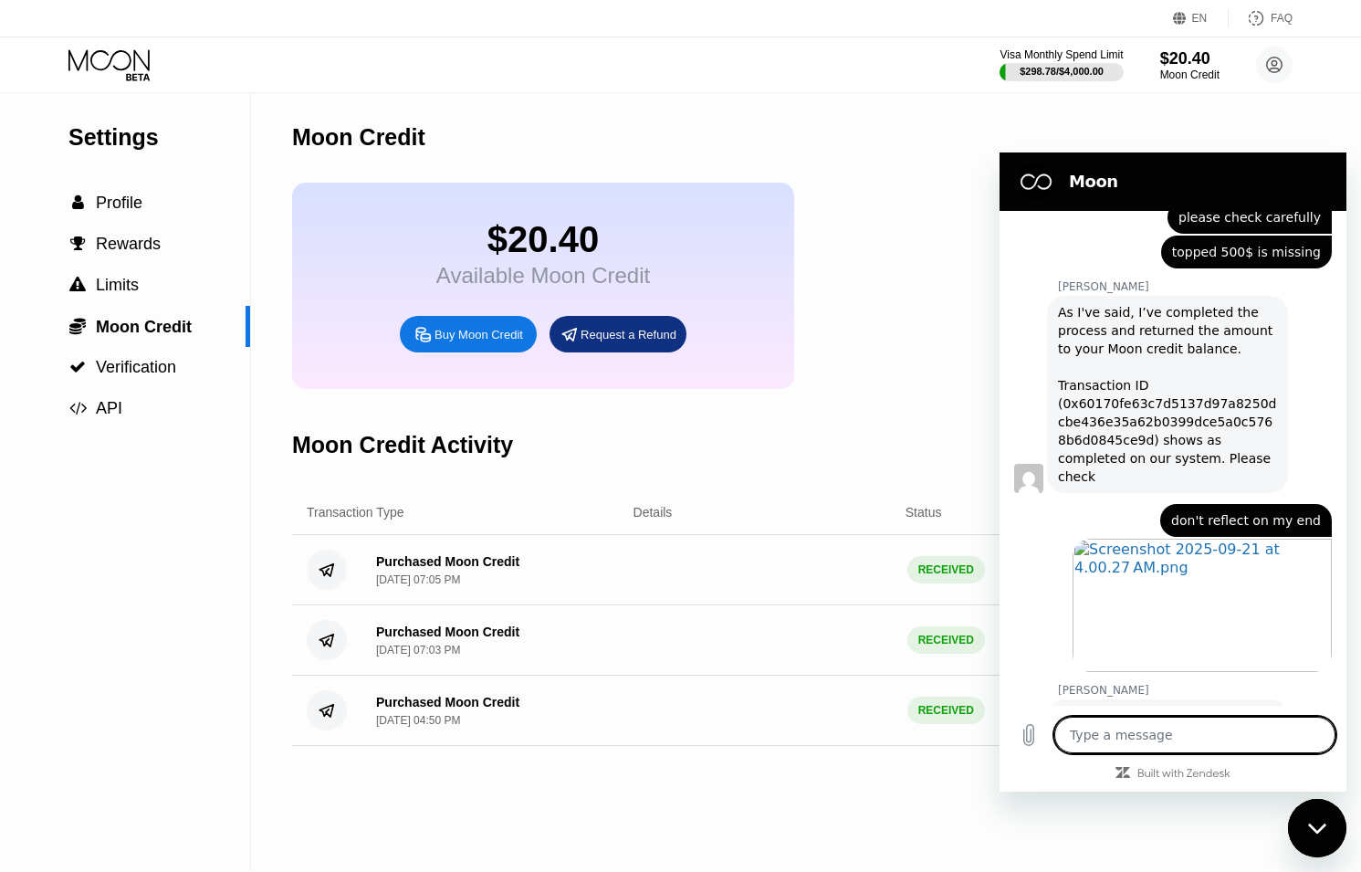
scroll to position [1129, 0]
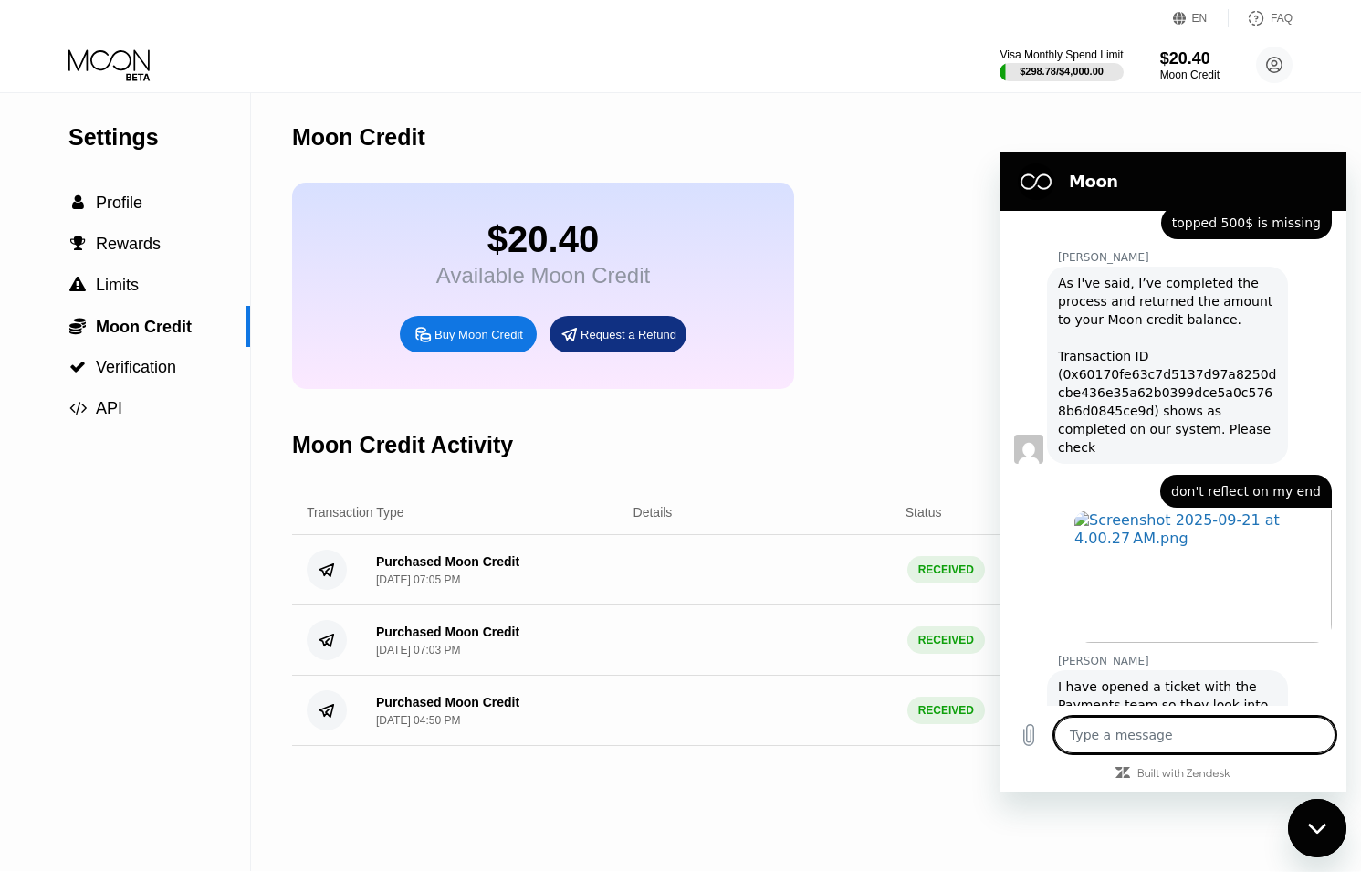
click at [1321, 831] on icon "Close messaging window" at bounding box center [1317, 829] width 19 height 12
type textarea "x"
